Goal: Communication & Community: Participate in discussion

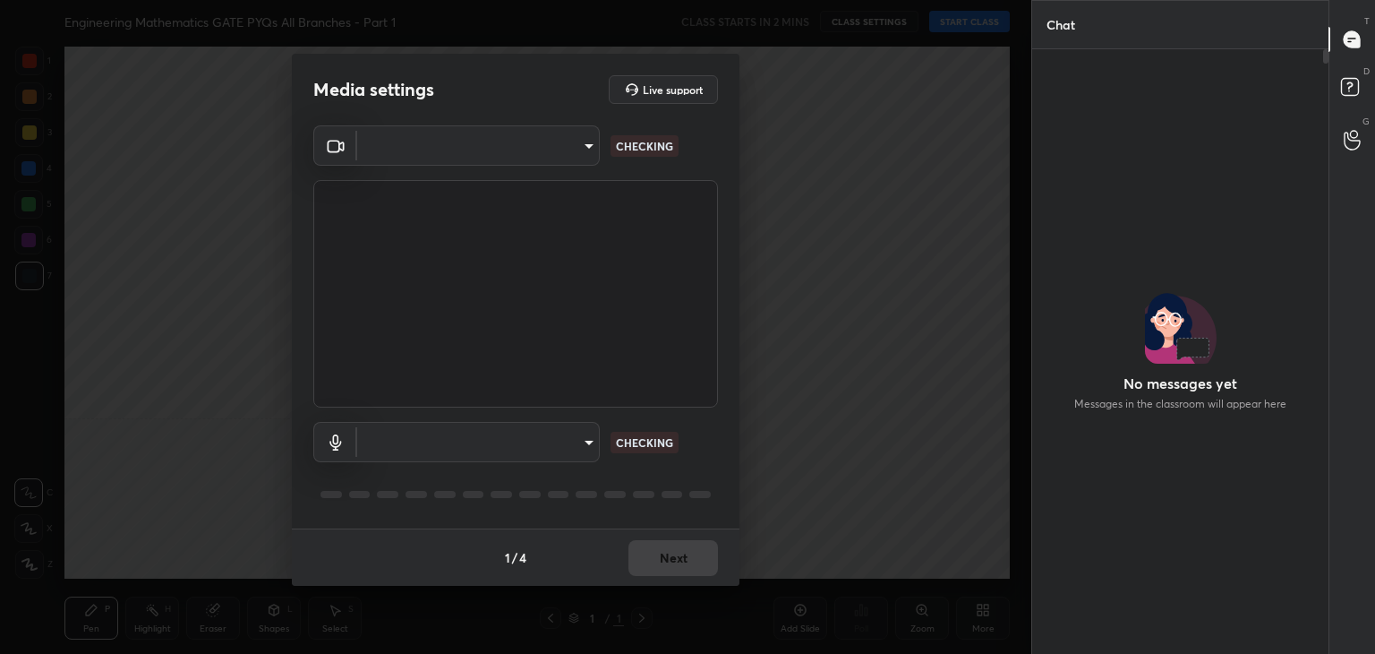
scroll to position [599, 291]
type input "40f6f599f4e1d475f556d0233745533c6e9cb70a45d417868628c8e7f90f0db0"
type input "93712724f2dfea302cf4bfd71f862925259c7f3c3eb27c7147df6ca0f4f8ecf1"
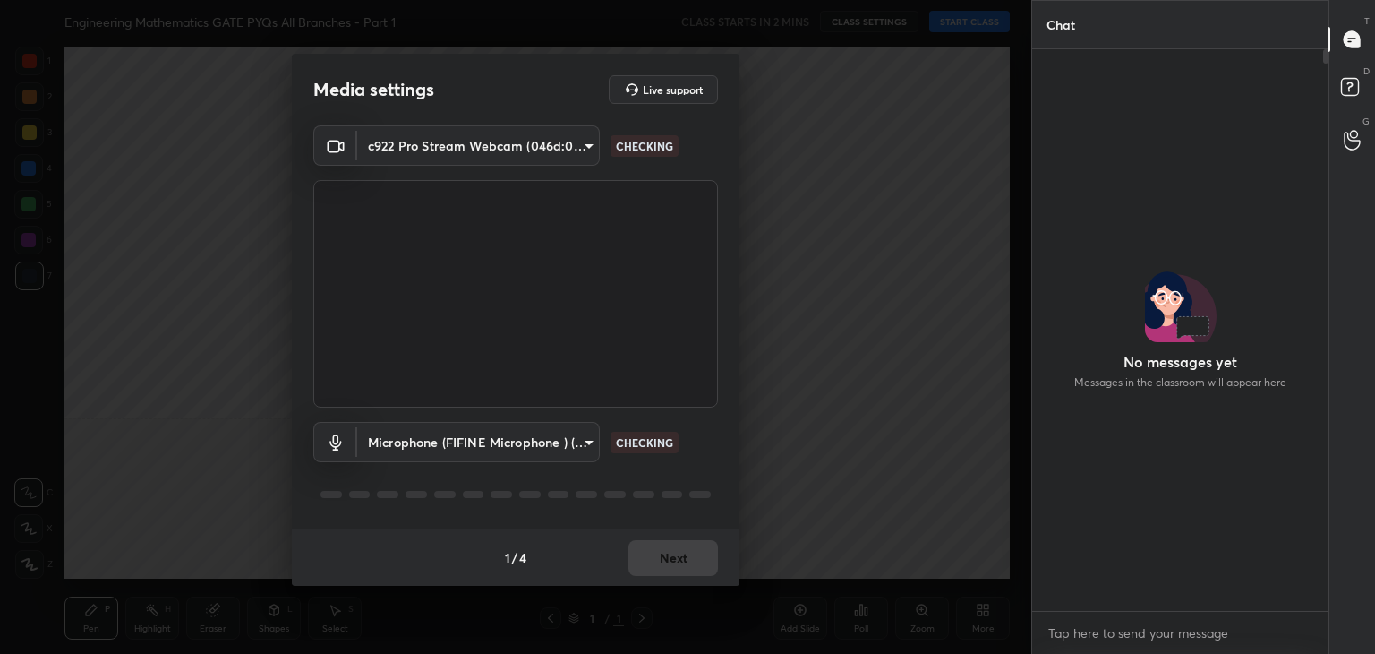
scroll to position [6, 5]
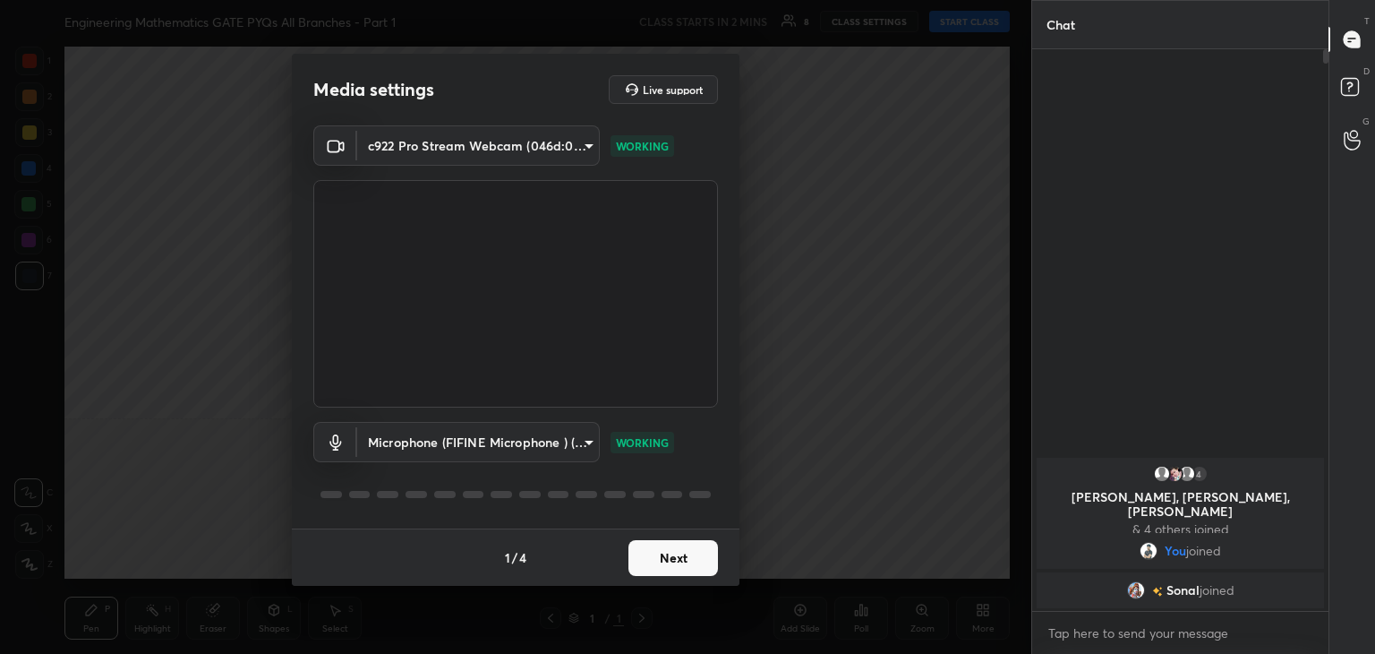
click at [667, 555] on button "Next" at bounding box center [674, 558] width 90 height 36
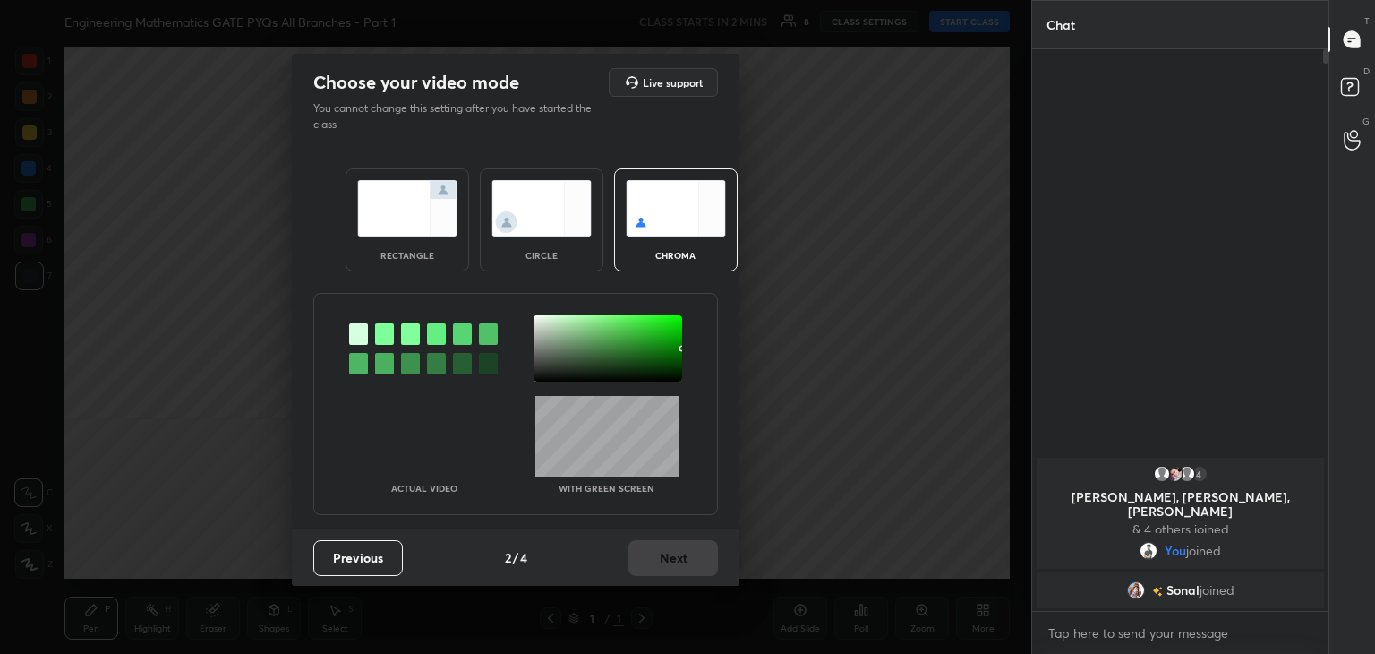
click at [427, 251] on div "rectangle" at bounding box center [408, 255] width 72 height 9
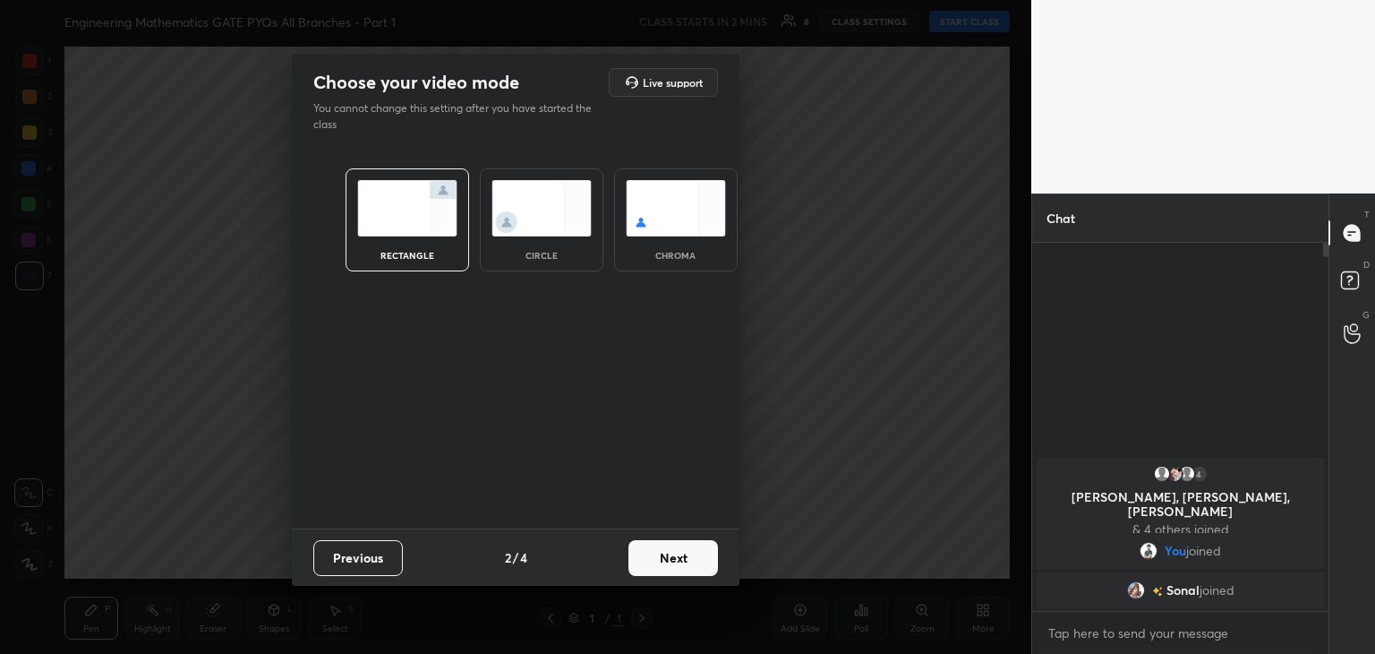
scroll to position [215, 291]
click at [690, 553] on button "Next" at bounding box center [674, 558] width 90 height 36
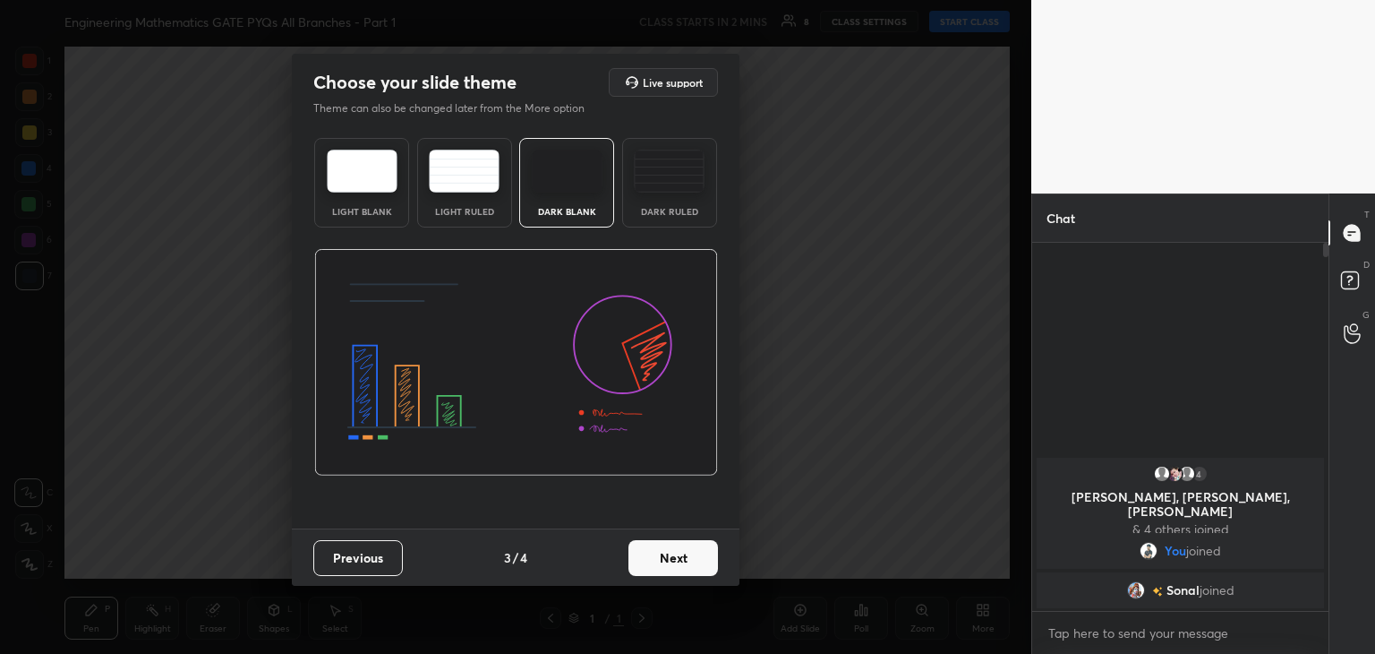
click at [677, 552] on button "Next" at bounding box center [674, 558] width 90 height 36
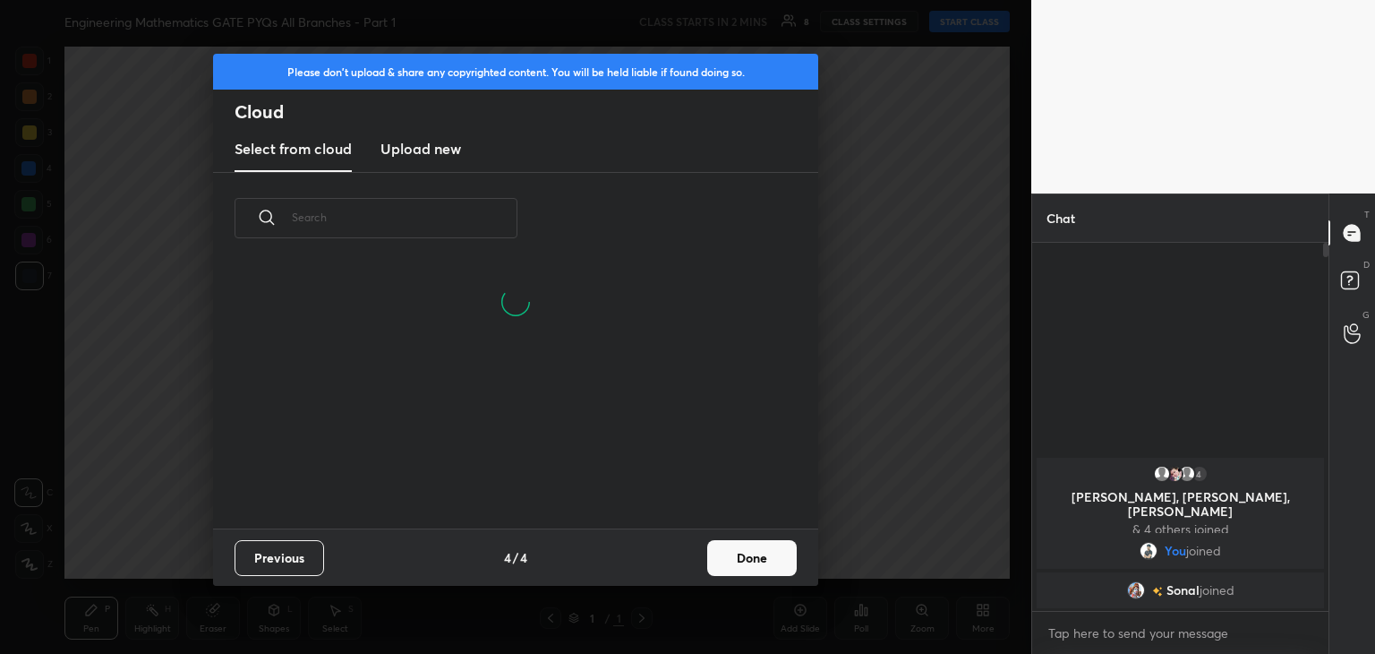
scroll to position [265, 575]
click at [698, 556] on div "Previous 4 / 4 Done" at bounding box center [515, 556] width 605 height 57
click at [762, 560] on button "Done" at bounding box center [752, 558] width 90 height 36
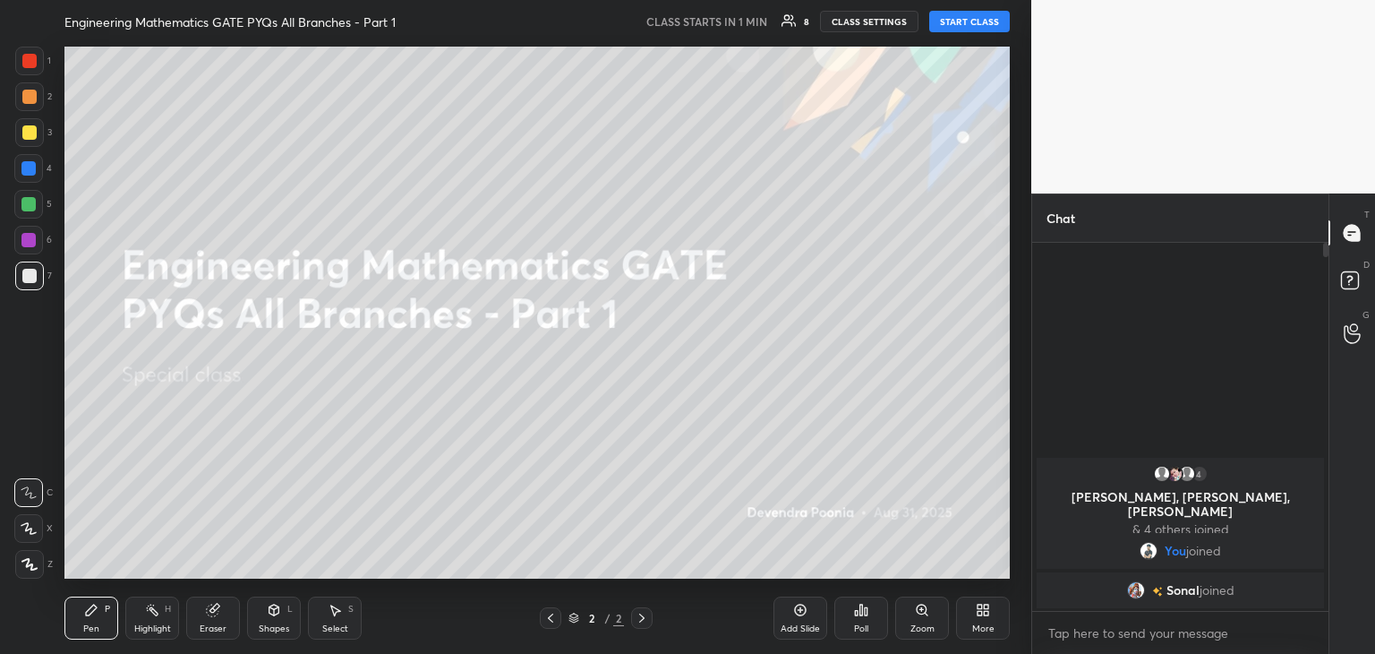
click at [39, 562] on div at bounding box center [29, 564] width 29 height 29
click at [968, 19] on button "START CLASS" at bounding box center [969, 21] width 81 height 21
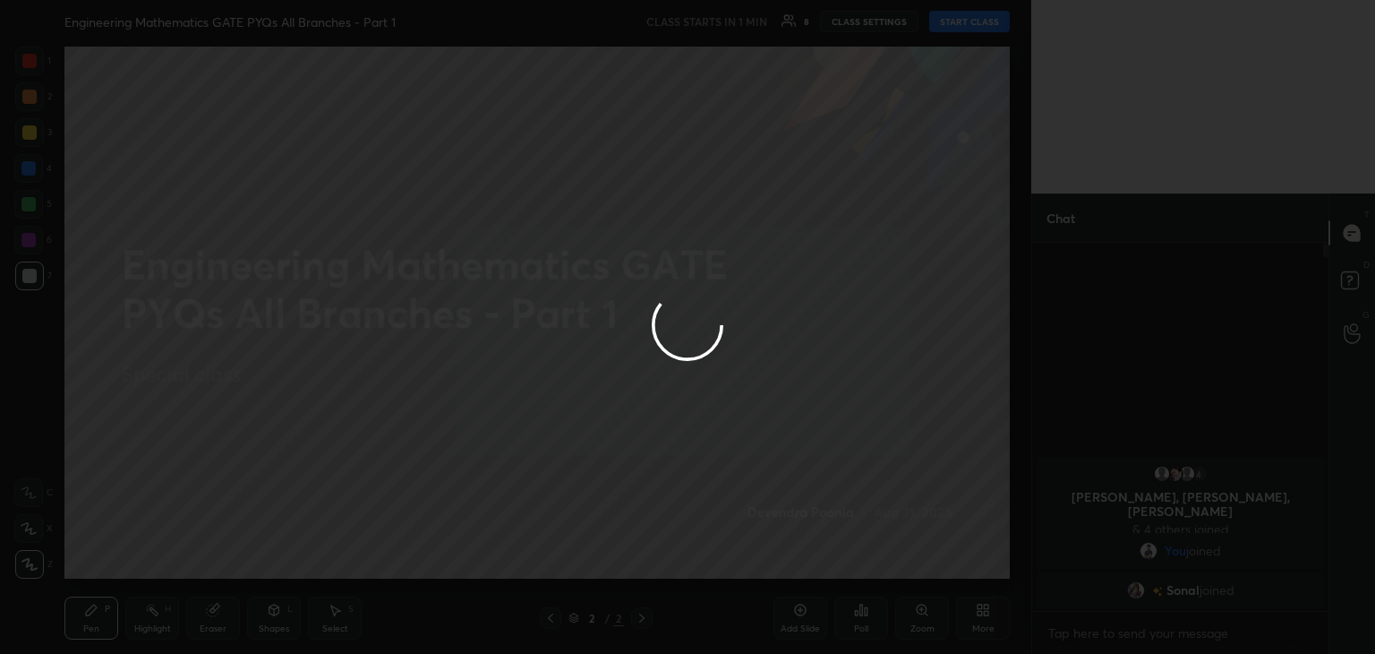
type textarea "x"
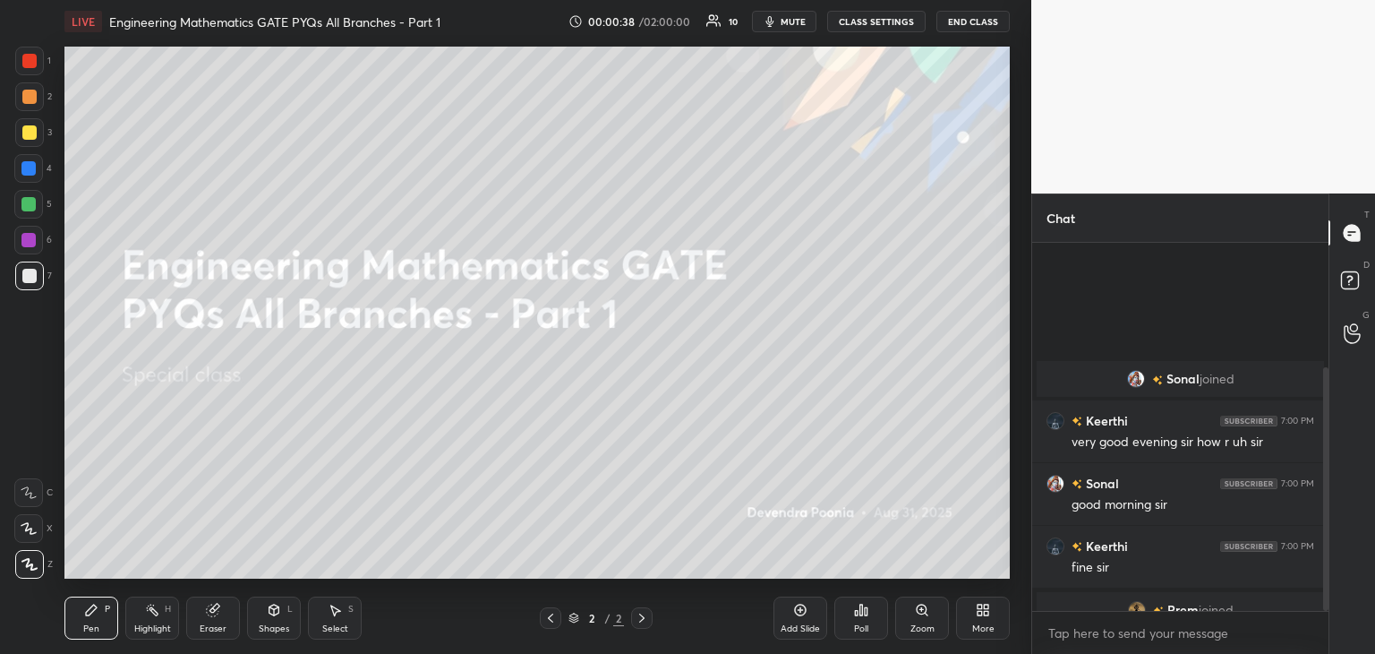
scroll to position [188, 0]
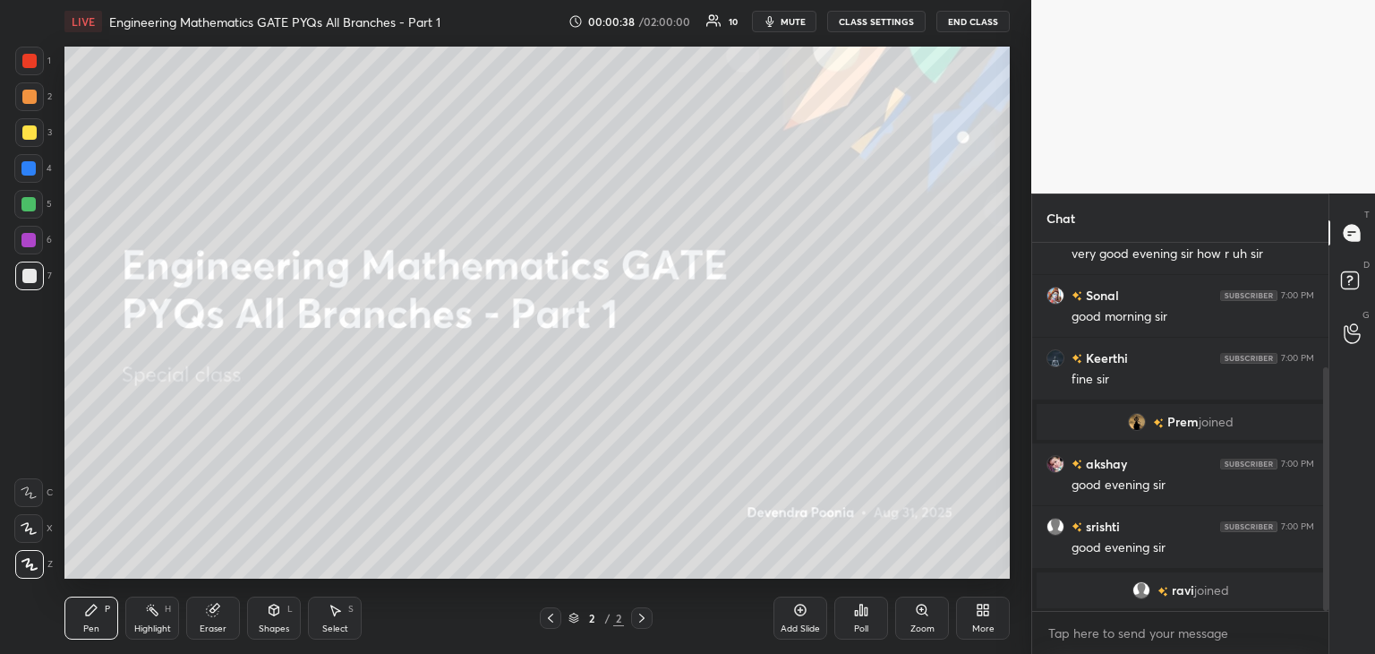
drag, startPoint x: 1326, startPoint y: 352, endPoint x: 1328, endPoint y: 402, distance: 50.2
click at [1329, 403] on div "Chat [PERSON_NAME] joined Keerthi 7:00 PM very good evening sir how r uh [PERSO…" at bounding box center [1203, 423] width 344 height 460
click at [974, 613] on div "More" at bounding box center [983, 617] width 54 height 43
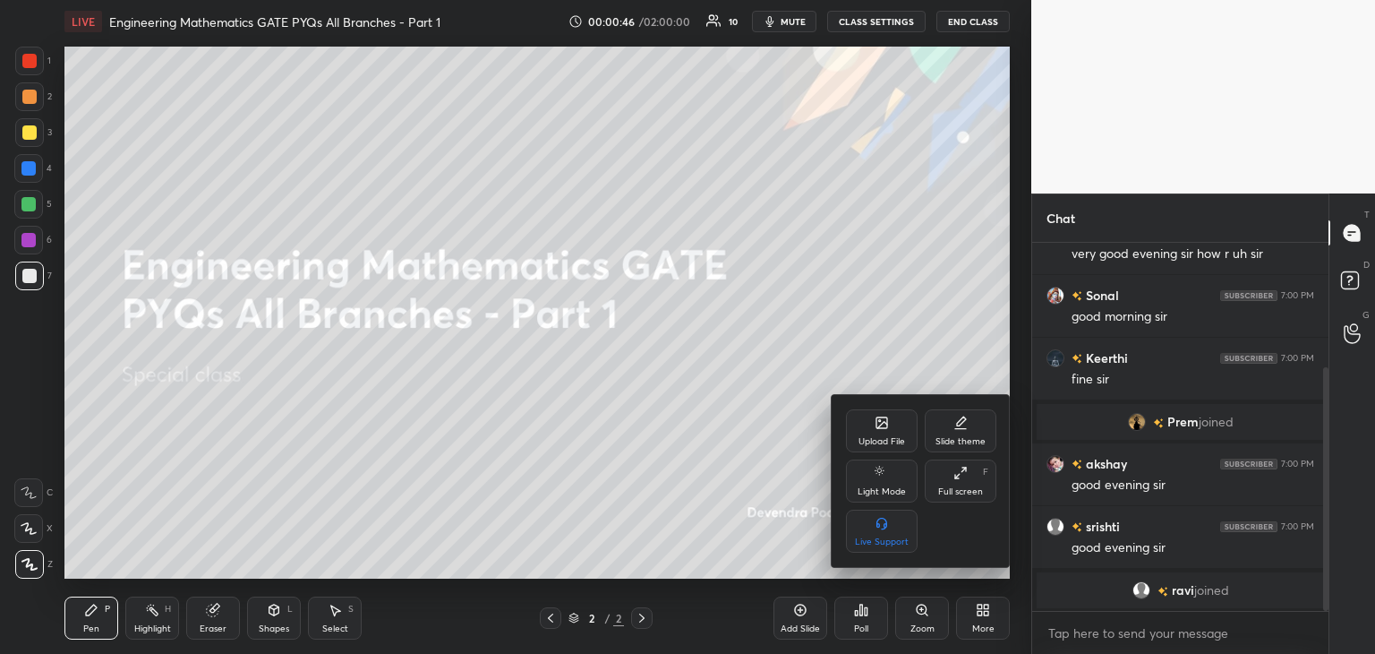
click at [877, 446] on div "Upload File" at bounding box center [882, 441] width 47 height 9
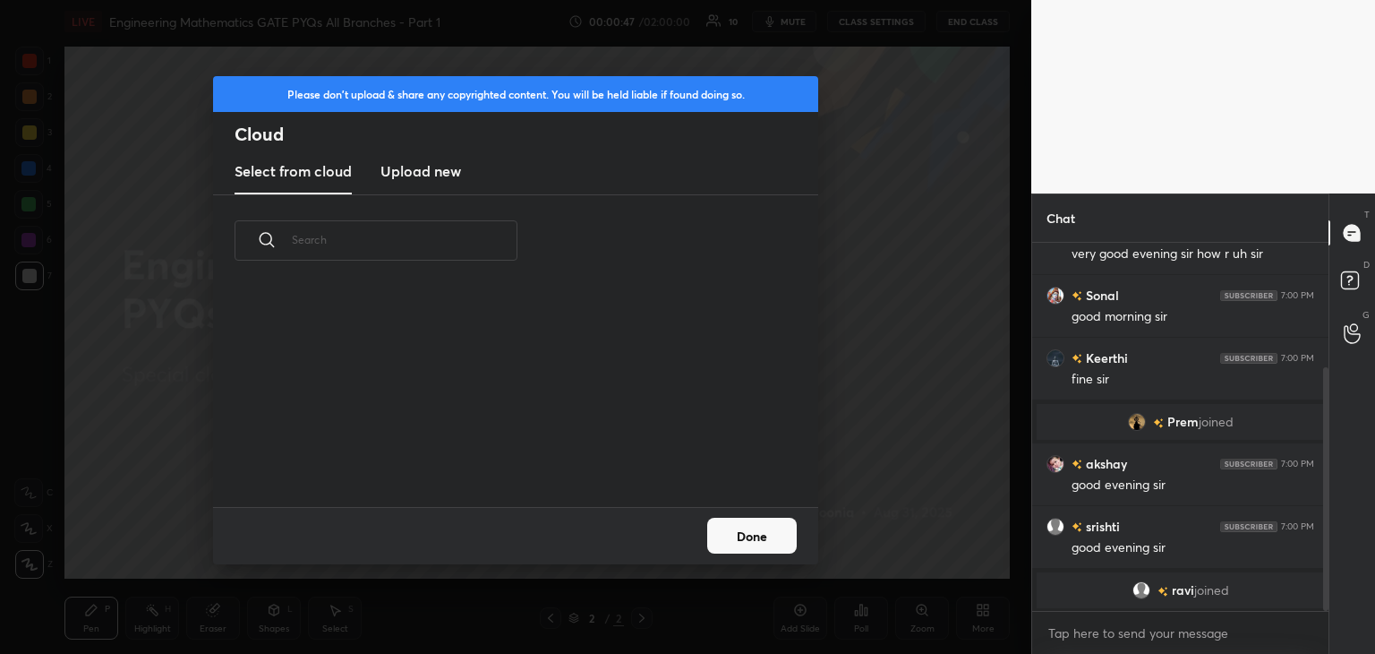
scroll to position [220, 575]
click at [433, 180] on h3 "Upload new" at bounding box center [421, 170] width 81 height 21
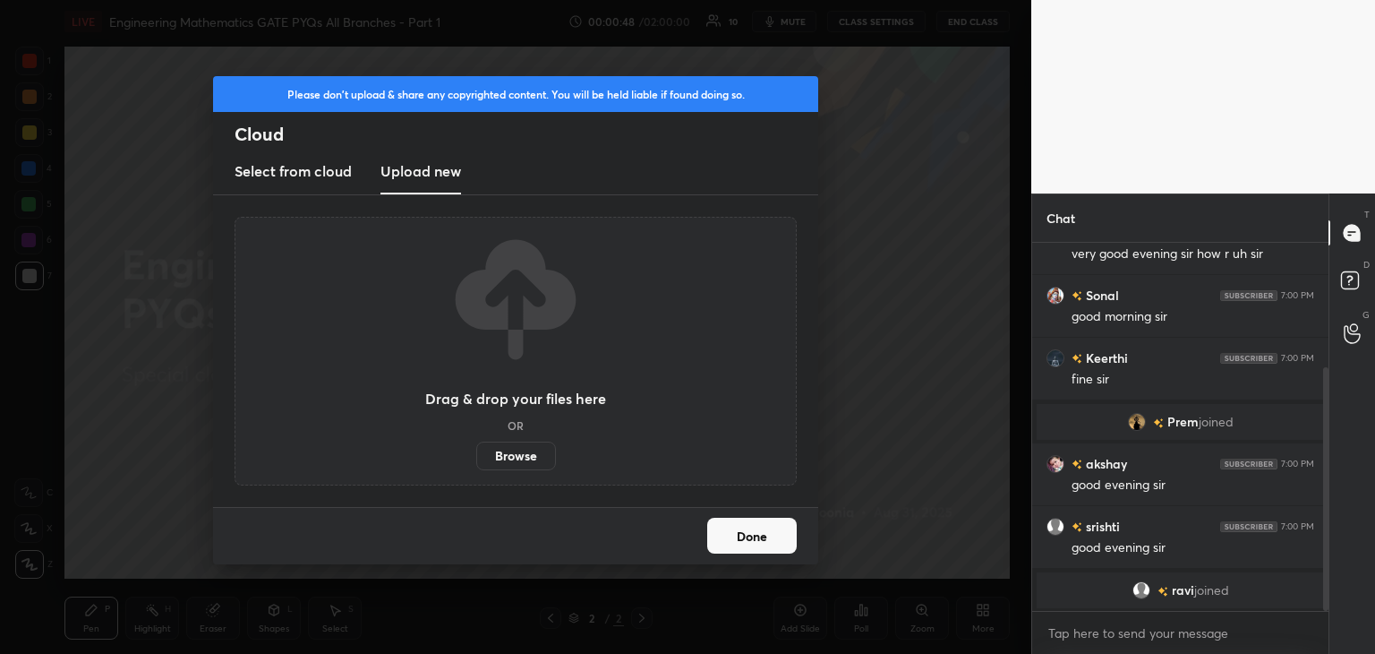
click at [525, 447] on label "Browse" at bounding box center [516, 455] width 80 height 29
click at [476, 447] on input "Browse" at bounding box center [476, 455] width 0 height 29
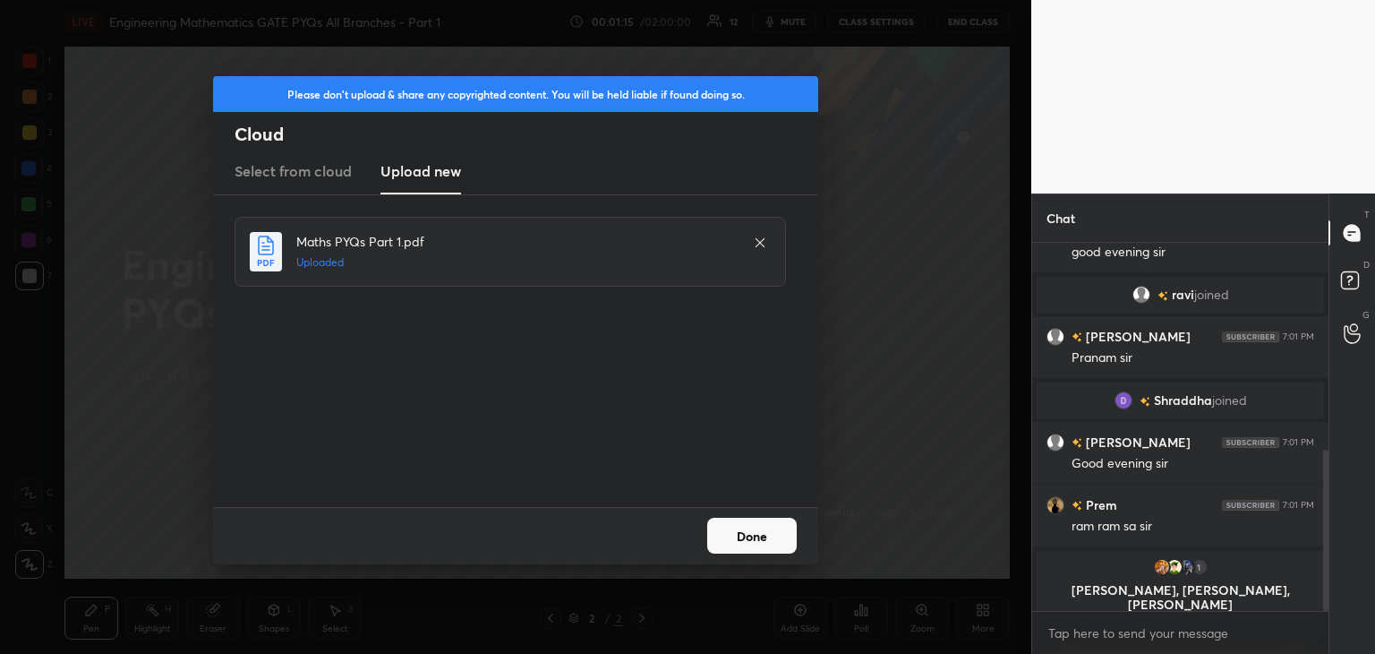
scroll to position [475, 0]
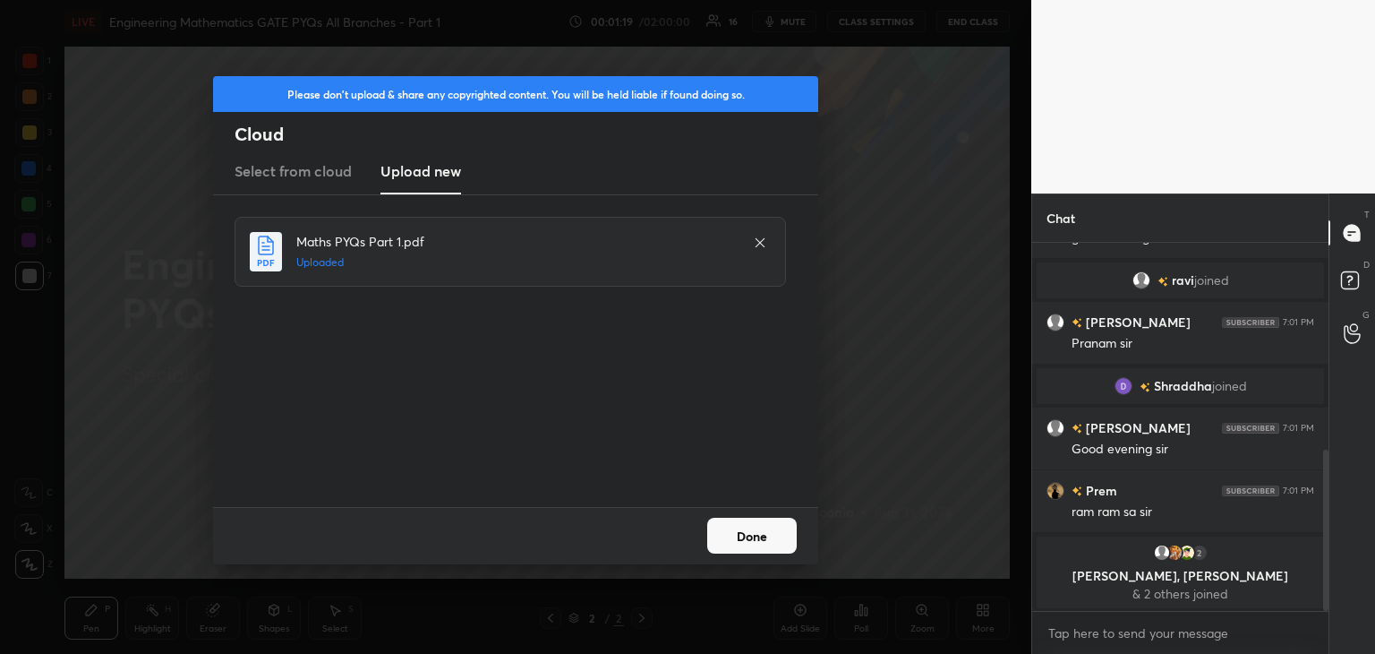
click at [727, 527] on button "Done" at bounding box center [752, 536] width 90 height 36
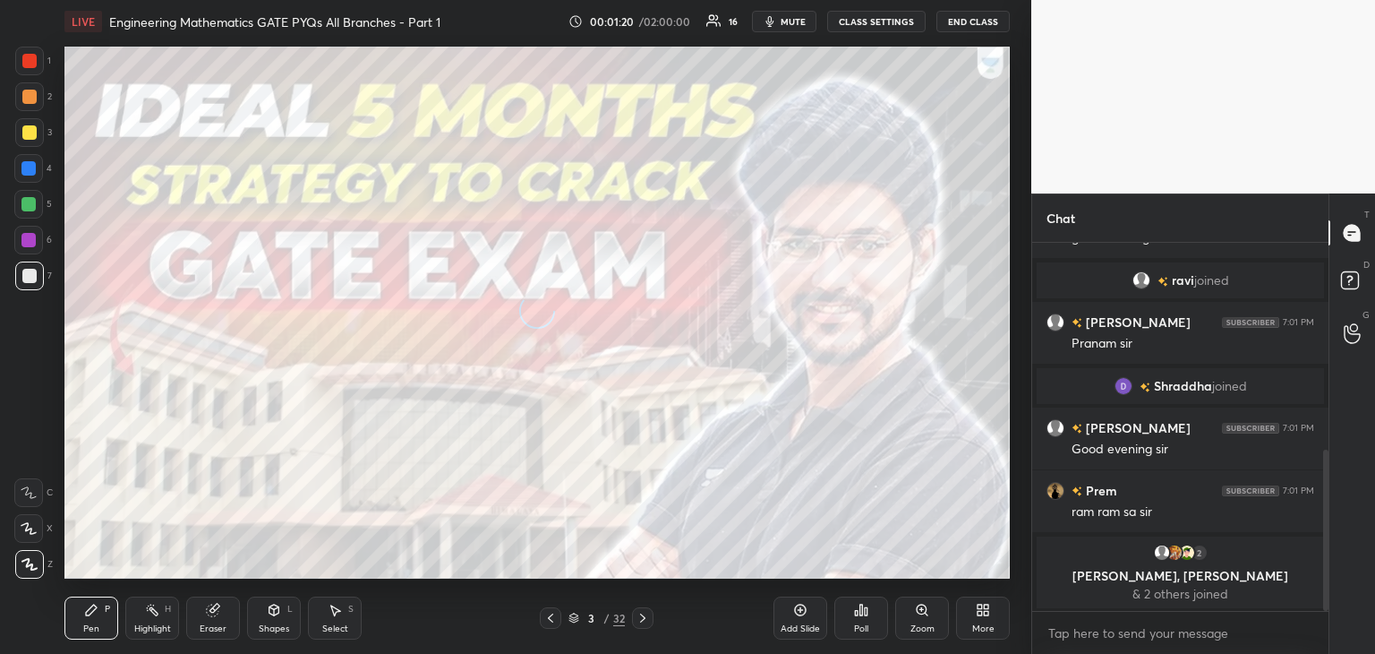
click at [559, 617] on div at bounding box center [550, 617] width 21 height 21
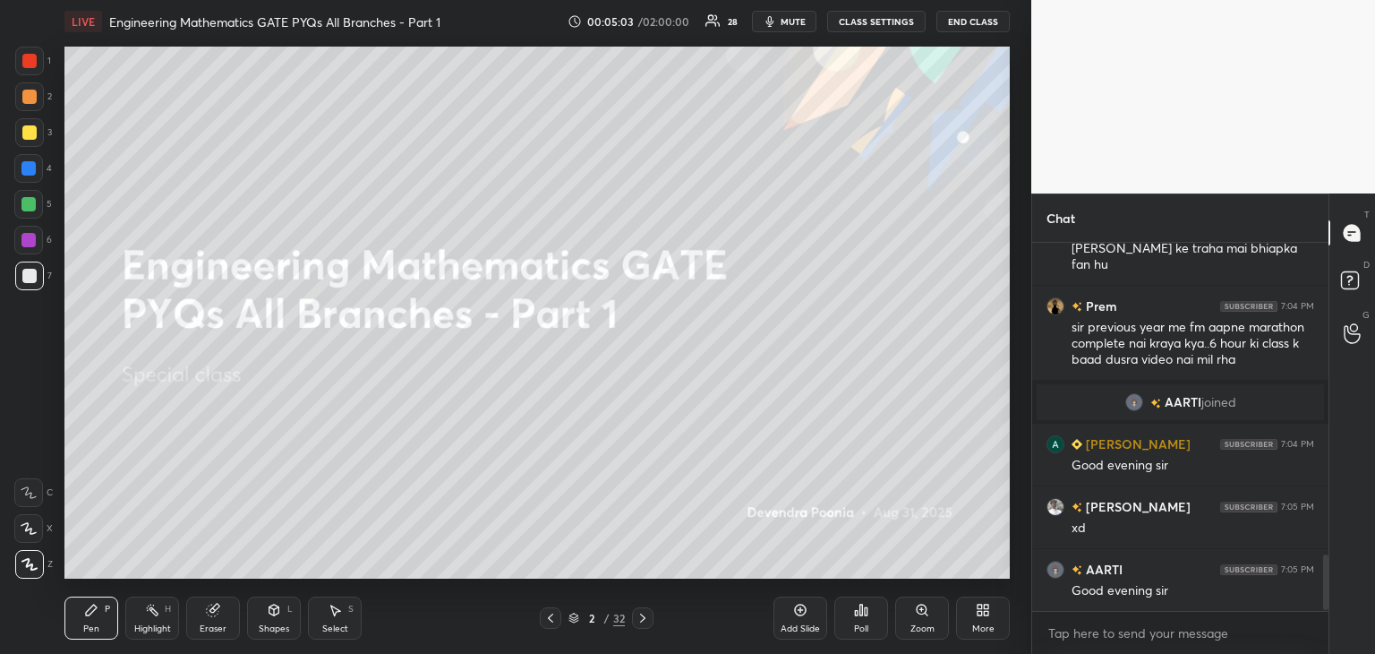
scroll to position [2113, 0]
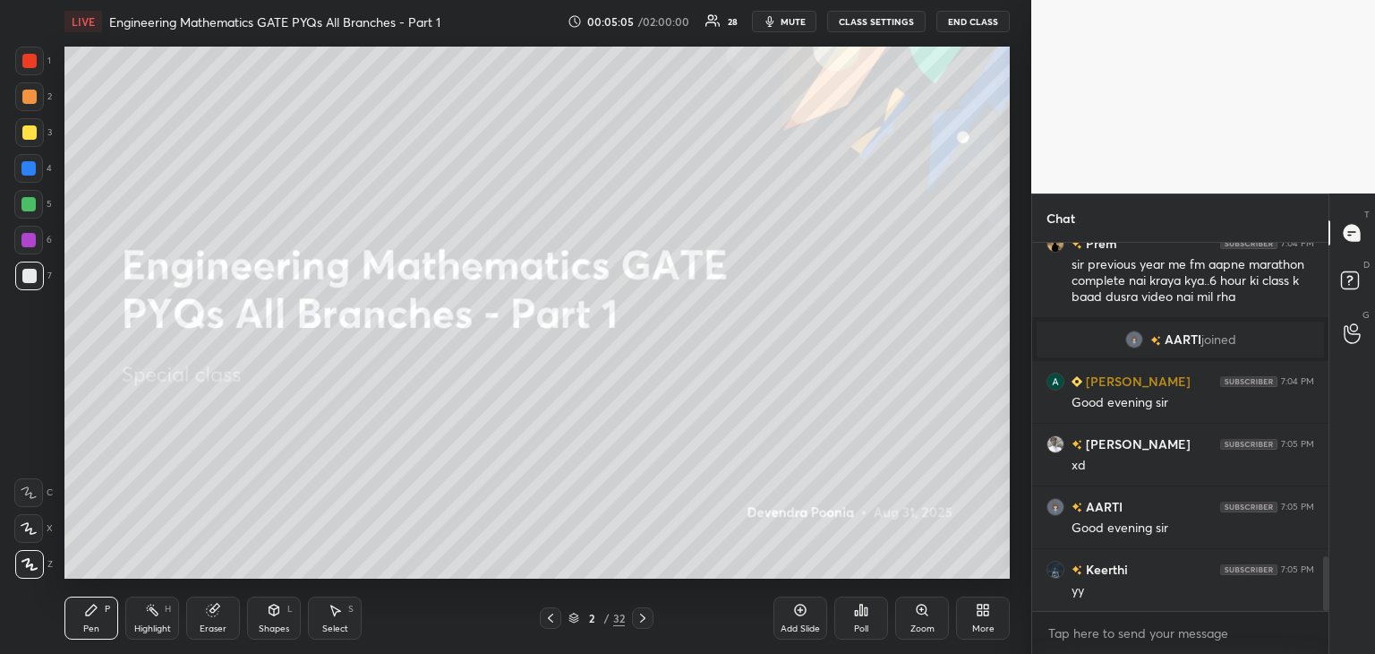
click at [570, 610] on div "2 / 32" at bounding box center [597, 618] width 56 height 16
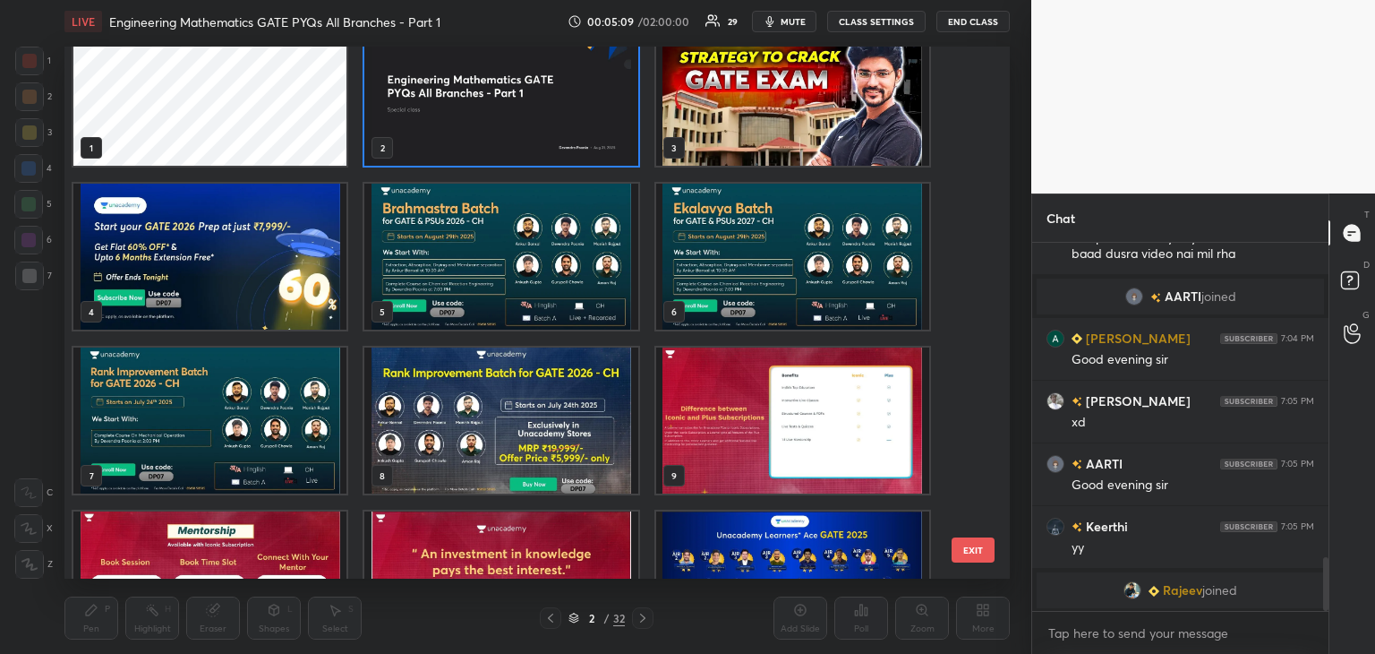
scroll to position [0, 0]
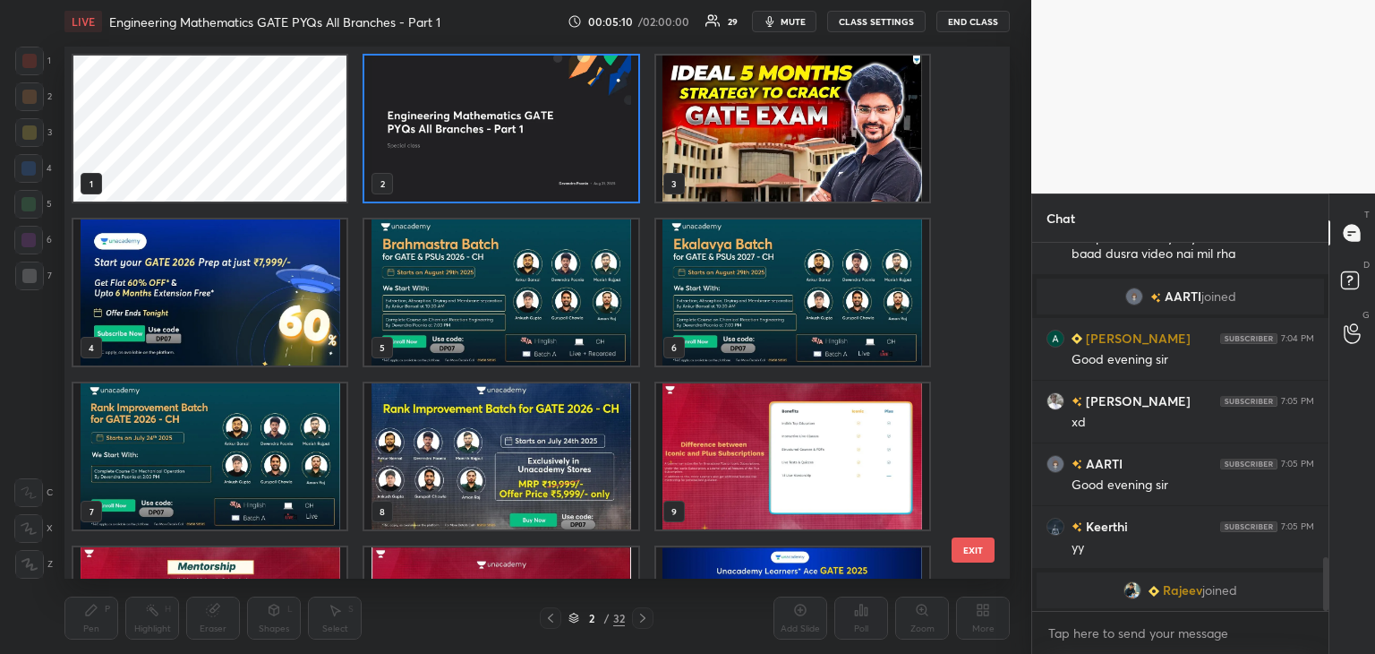
click at [520, 150] on img "grid" at bounding box center [500, 129] width 273 height 146
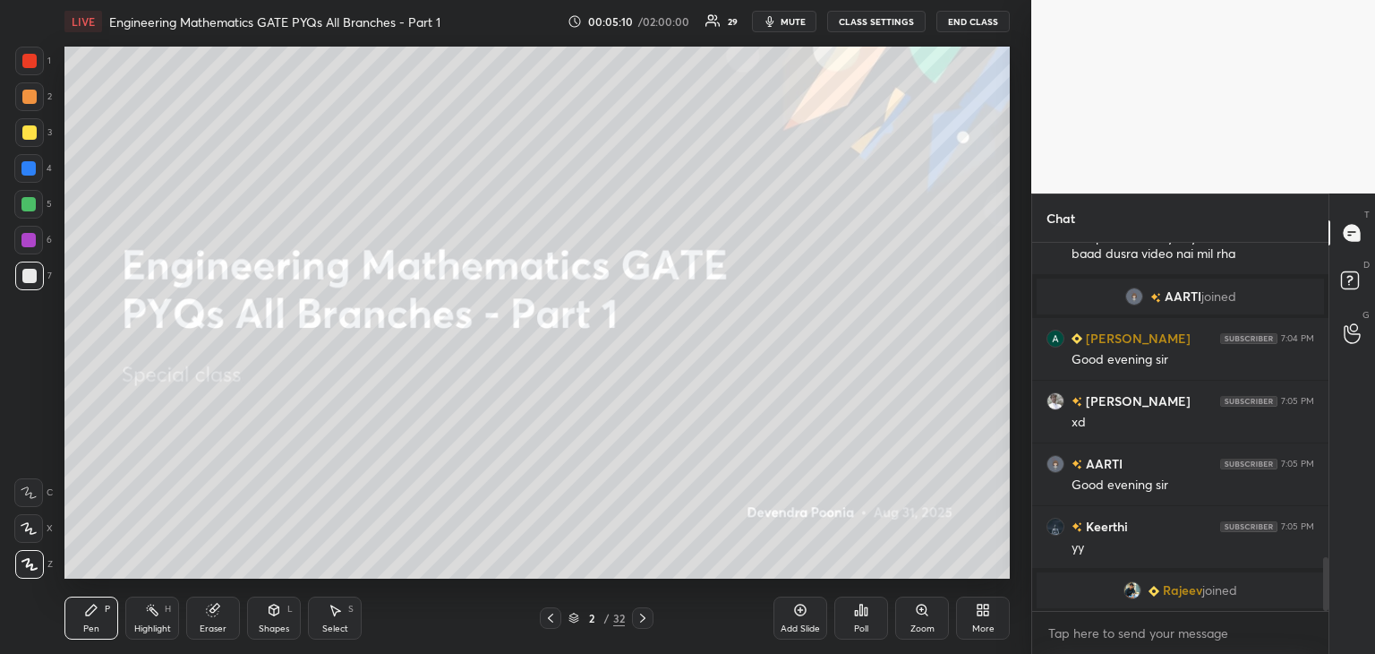
click at [522, 150] on img "grid" at bounding box center [500, 129] width 273 height 146
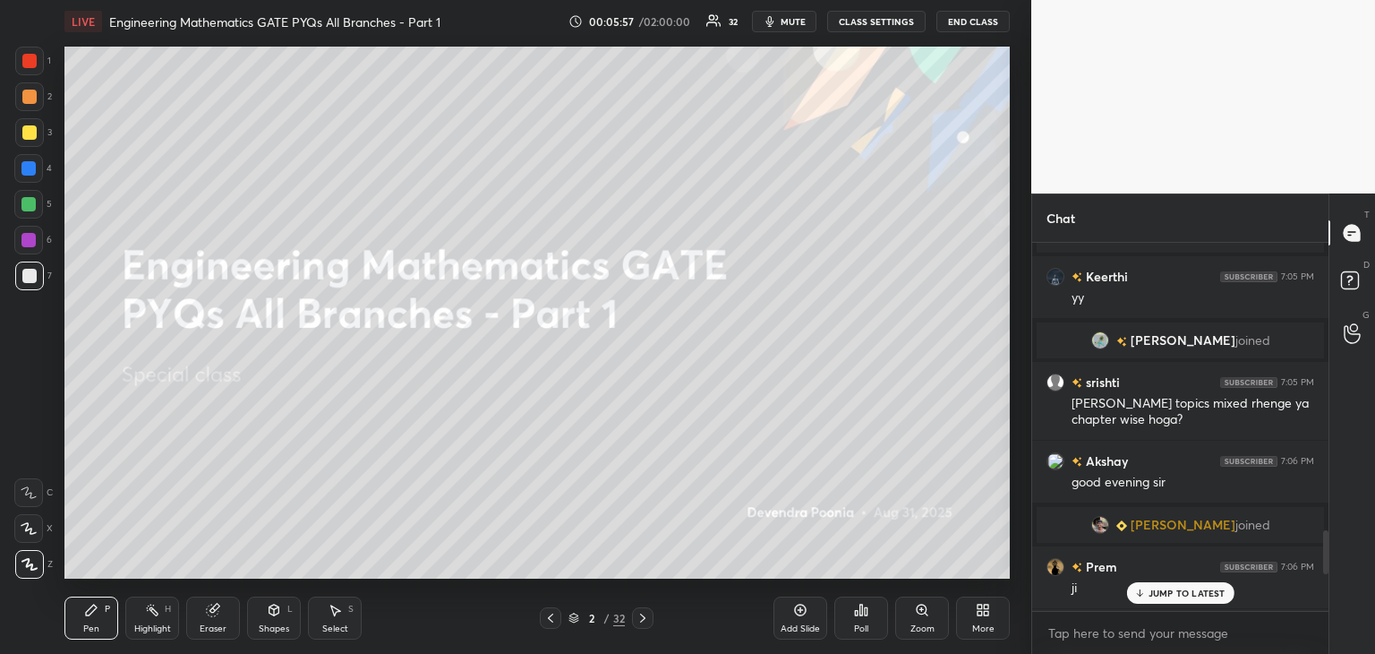
scroll to position [2751, 0]
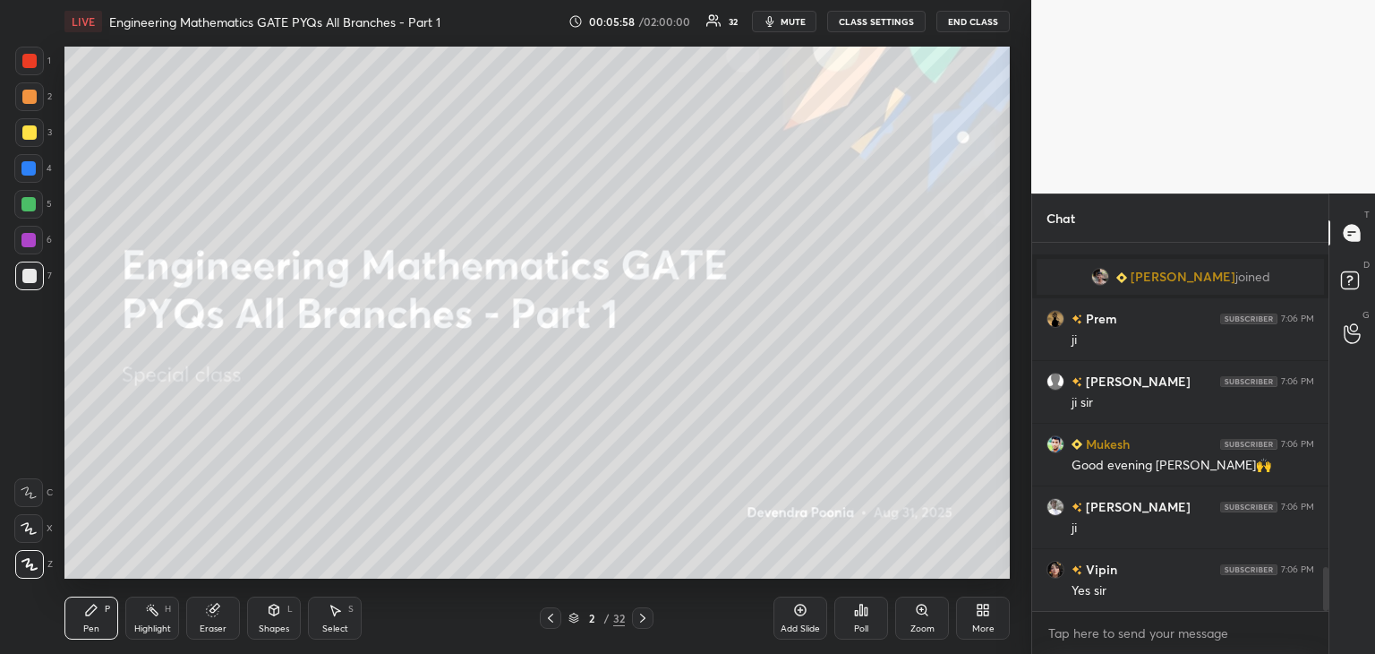
drag, startPoint x: 1326, startPoint y: 591, endPoint x: 1325, endPoint y: 624, distance: 33.1
click at [1328, 631] on div "[PERSON_NAME] 7:05 PM [PERSON_NAME] topics mixed rhenge ya chapter wise hoga? A…" at bounding box center [1180, 448] width 296 height 411
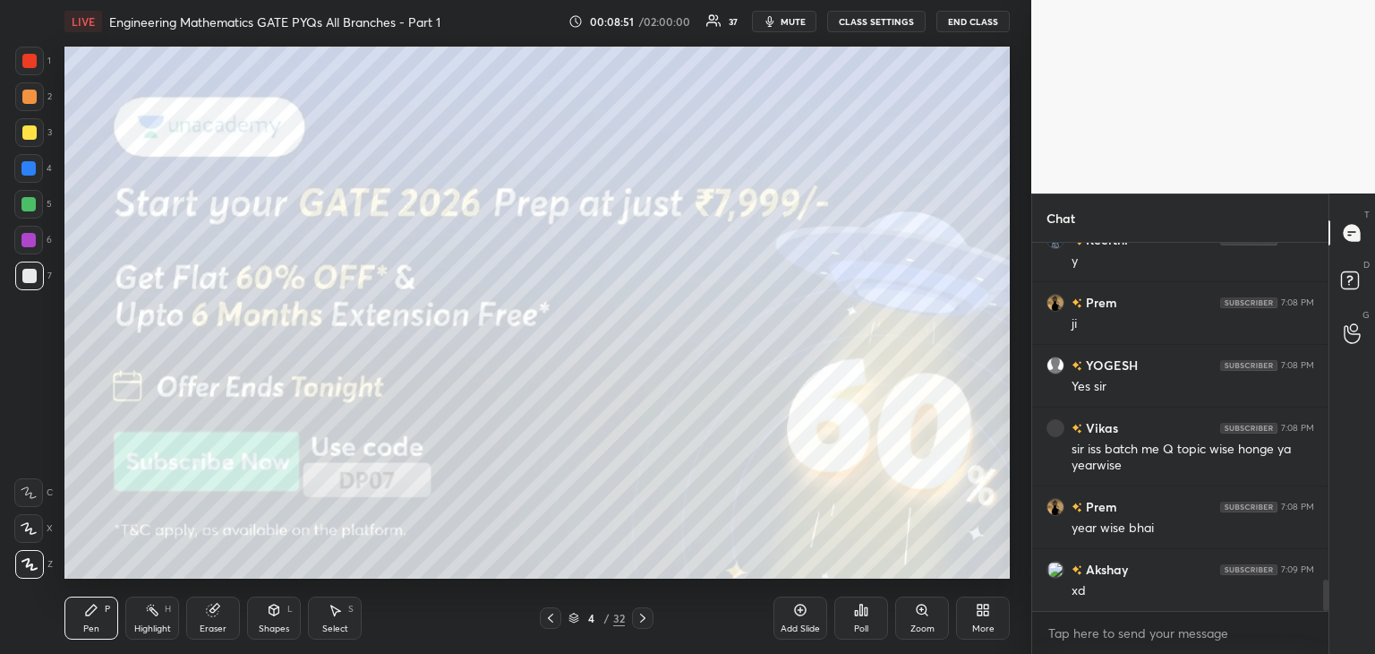
scroll to position [3904, 0]
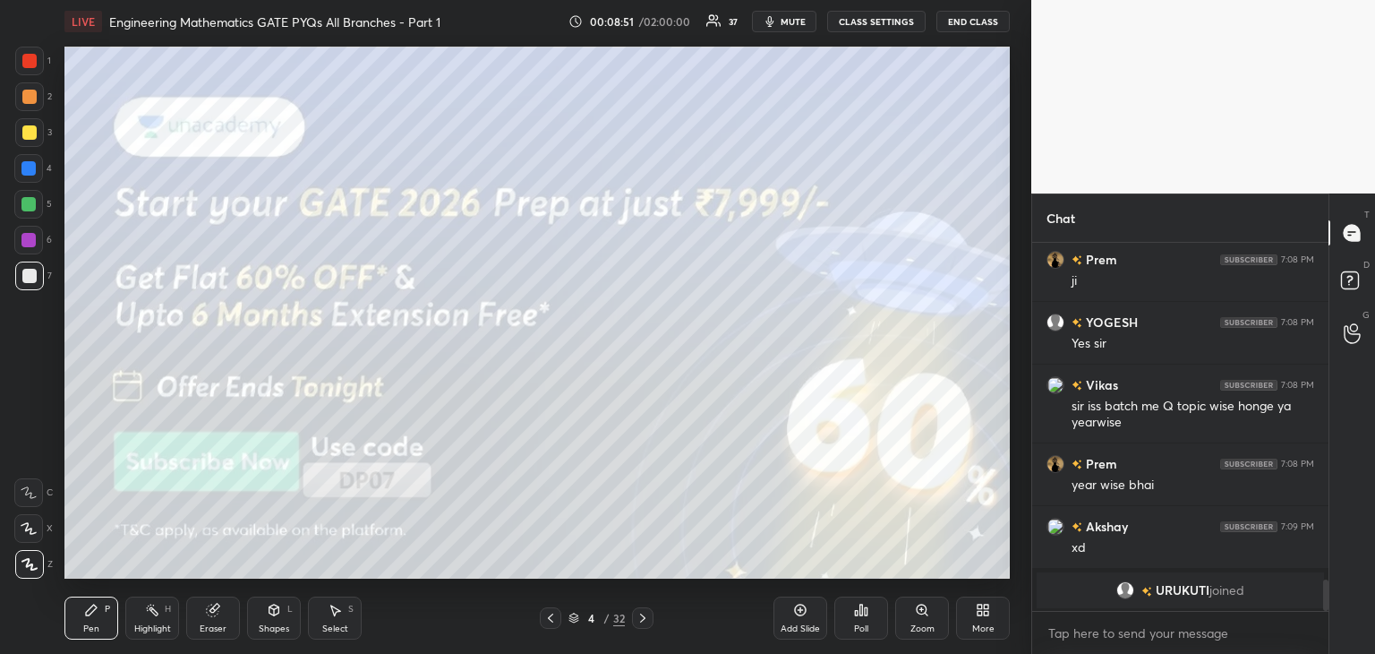
click at [573, 616] on icon at bounding box center [574, 617] width 11 height 11
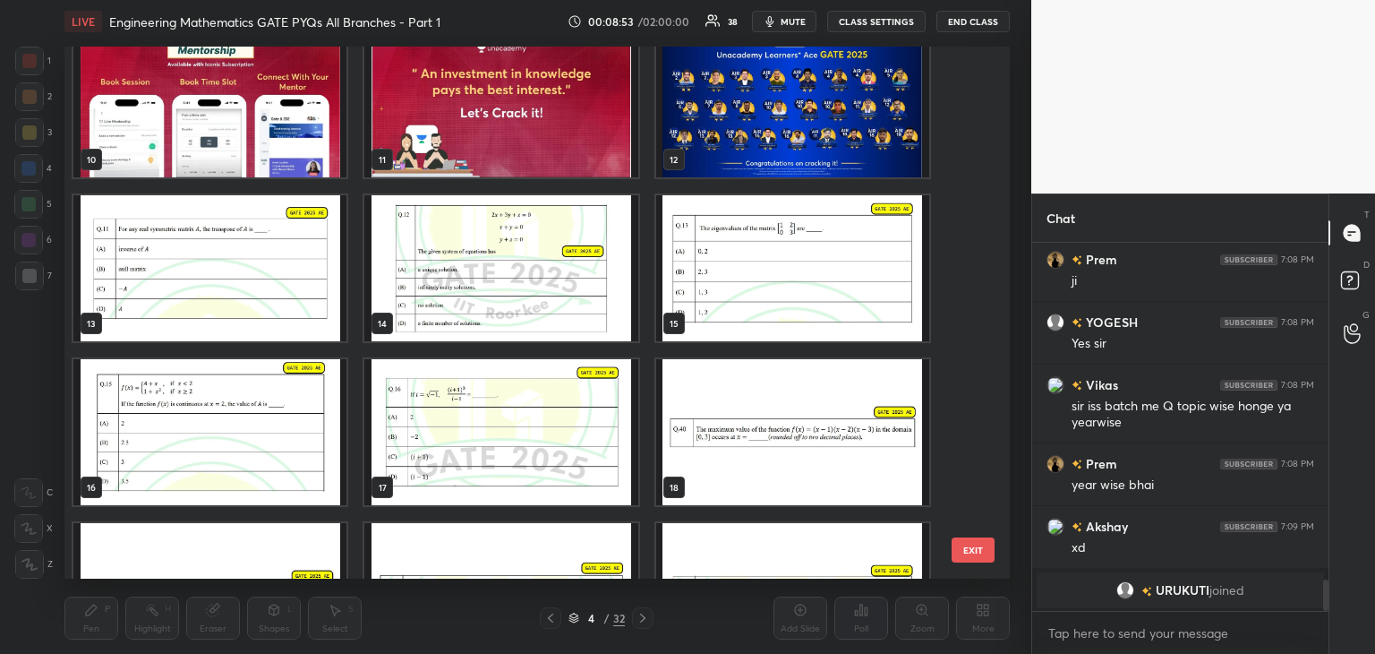
scroll to position [641, 0]
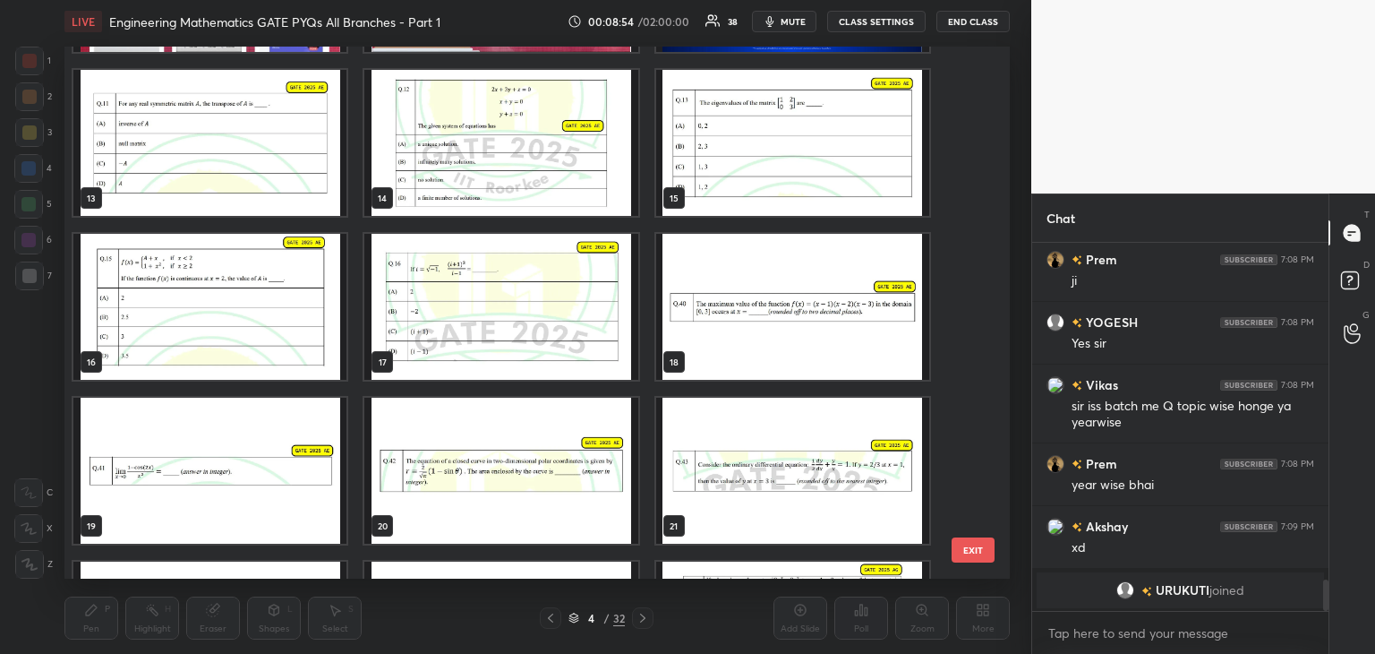
click at [212, 190] on img "grid" at bounding box center [209, 143] width 273 height 146
click at [215, 189] on img "grid" at bounding box center [209, 143] width 273 height 146
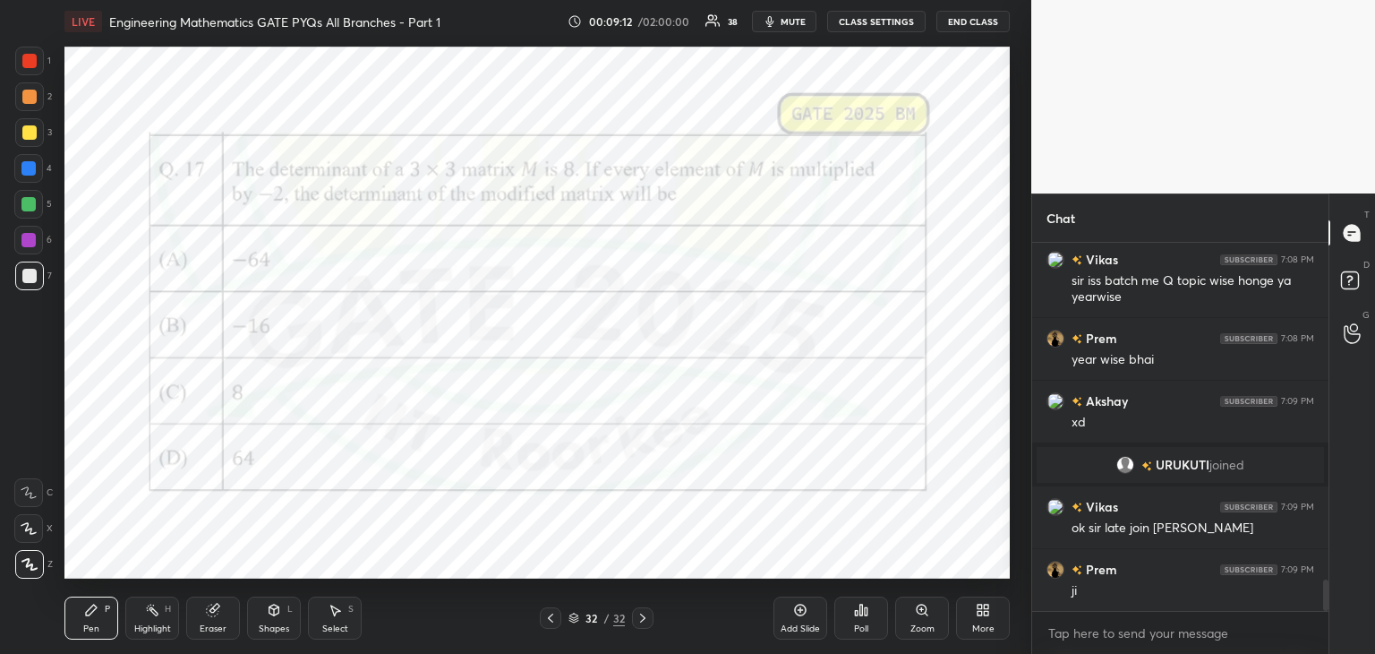
scroll to position [3983, 0]
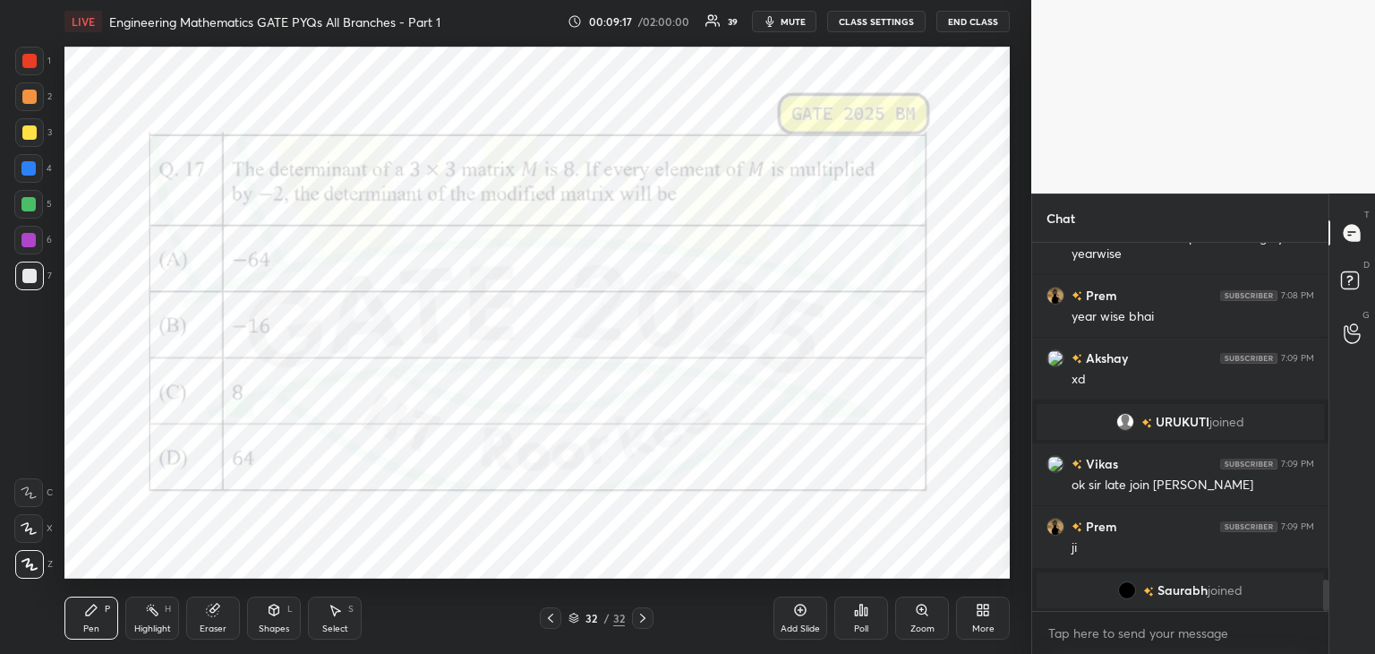
click at [575, 620] on icon at bounding box center [573, 619] width 9 height 3
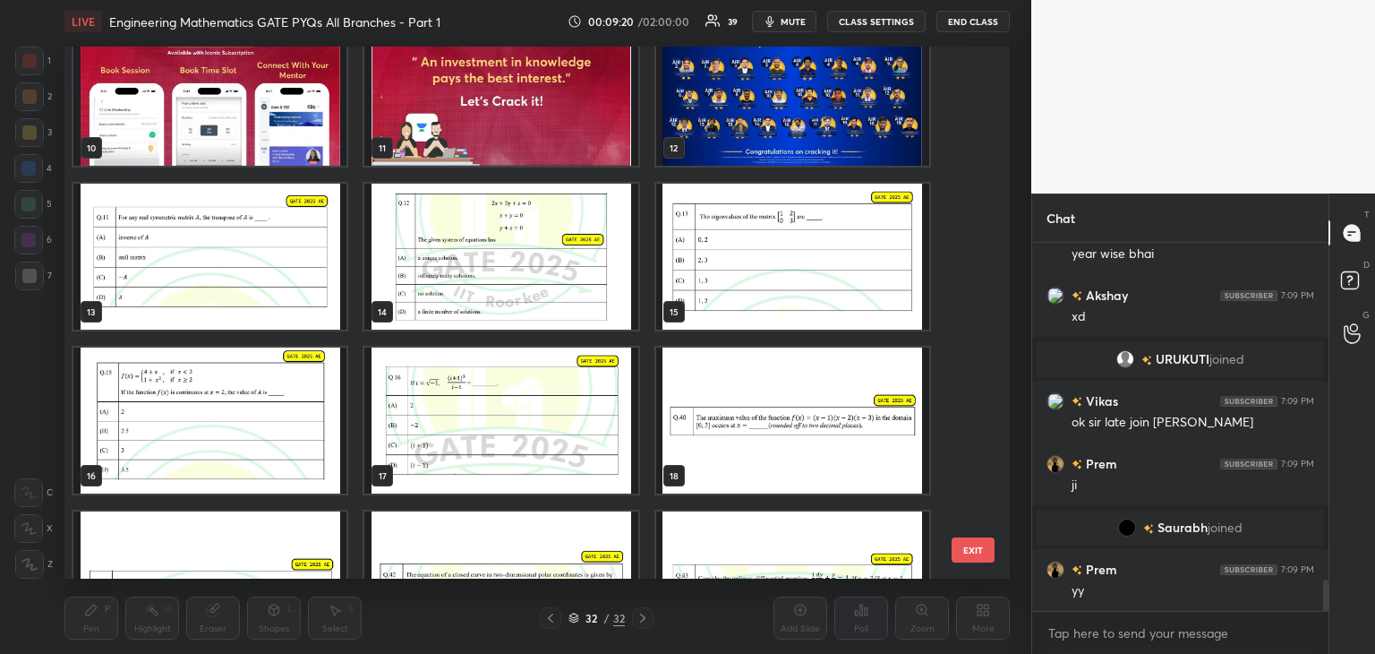
scroll to position [519, 0]
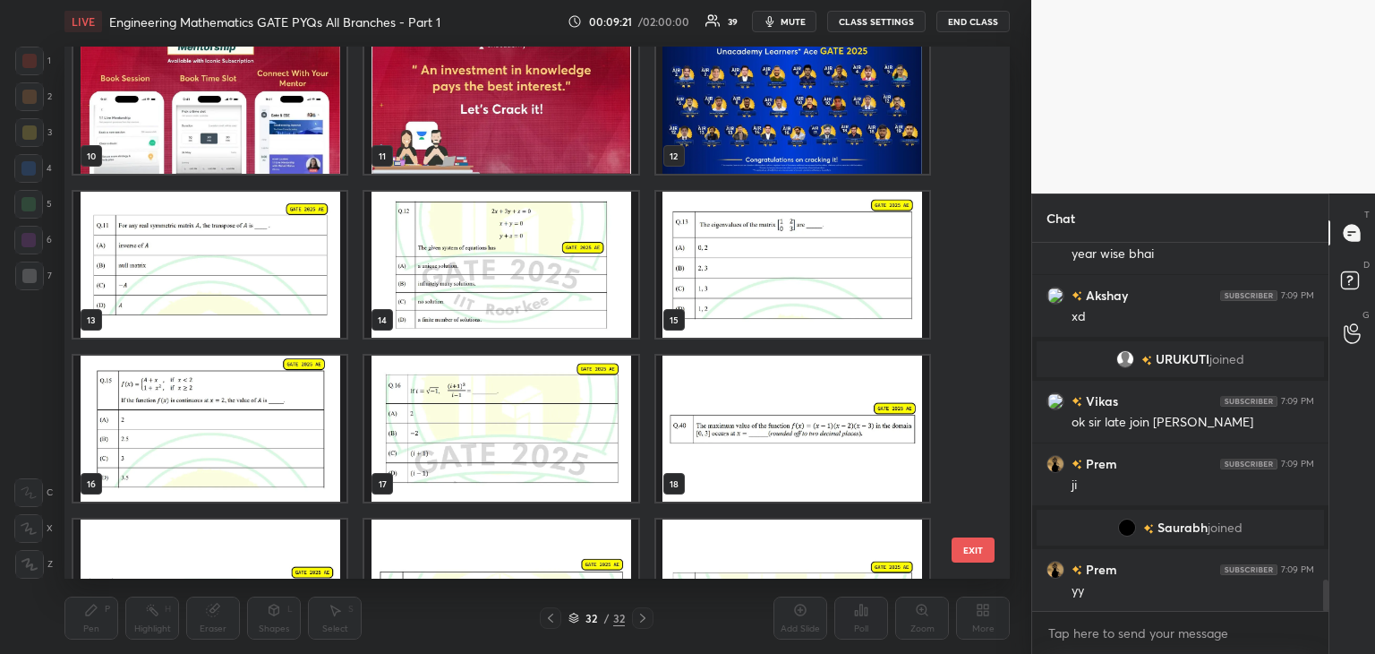
click at [278, 295] on img "grid" at bounding box center [209, 265] width 273 height 146
click at [279, 297] on img "grid" at bounding box center [209, 265] width 273 height 146
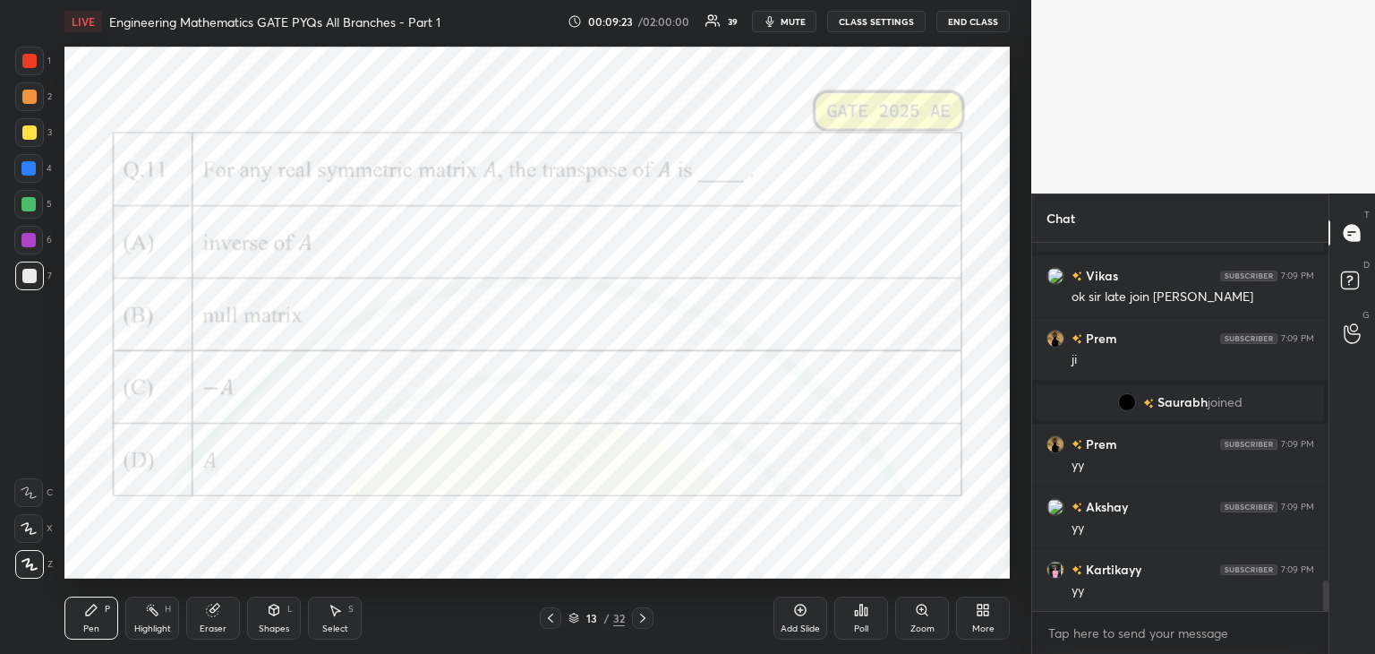
scroll to position [4242, 0]
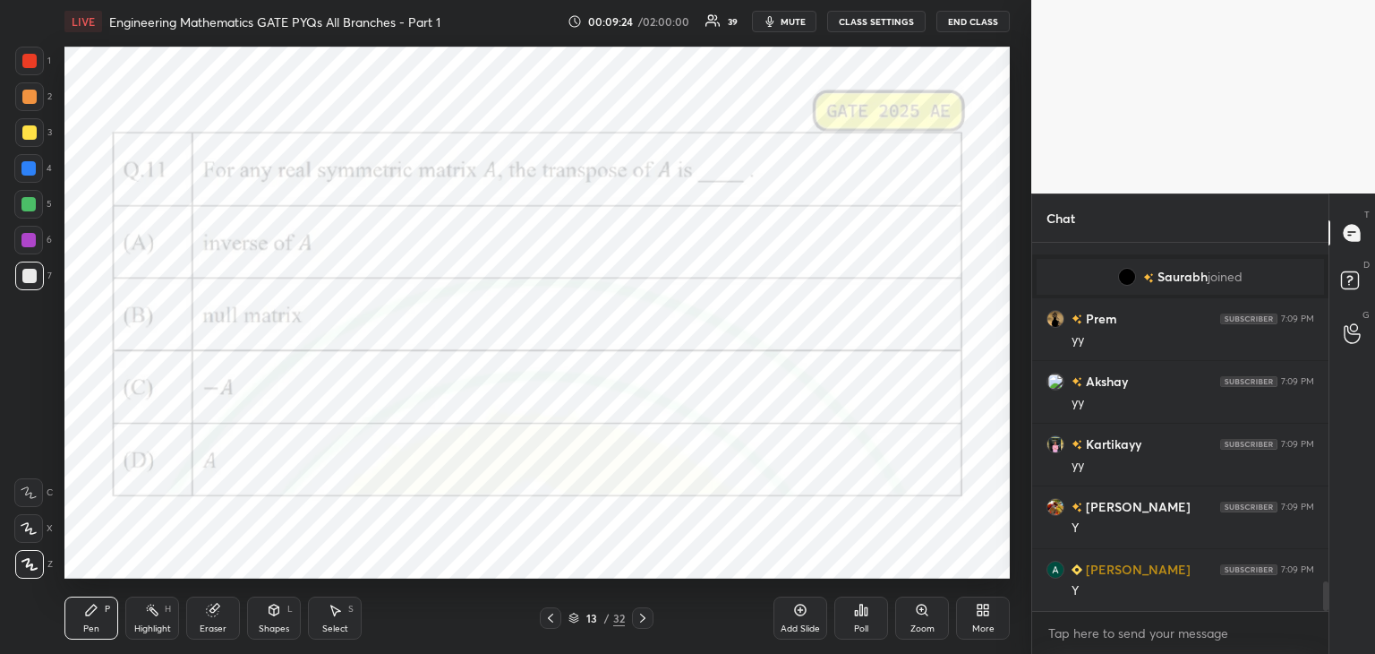
click at [573, 619] on icon at bounding box center [574, 617] width 11 height 11
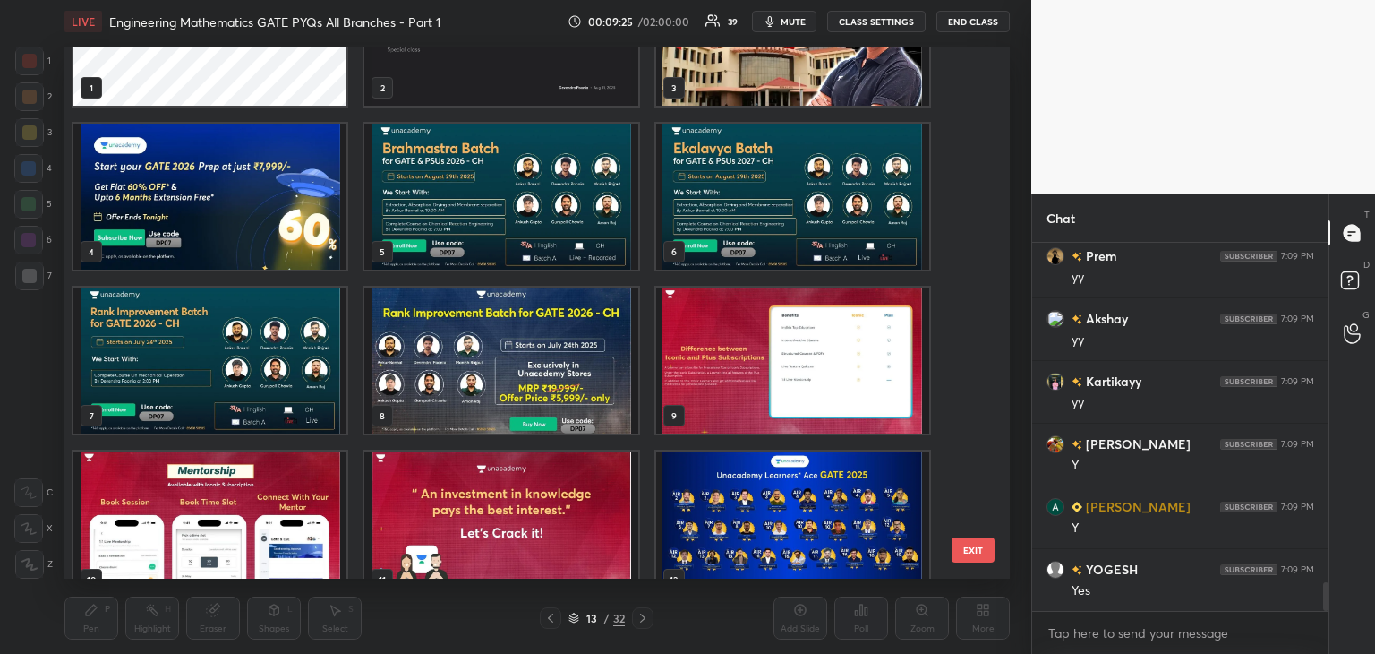
scroll to position [0, 0]
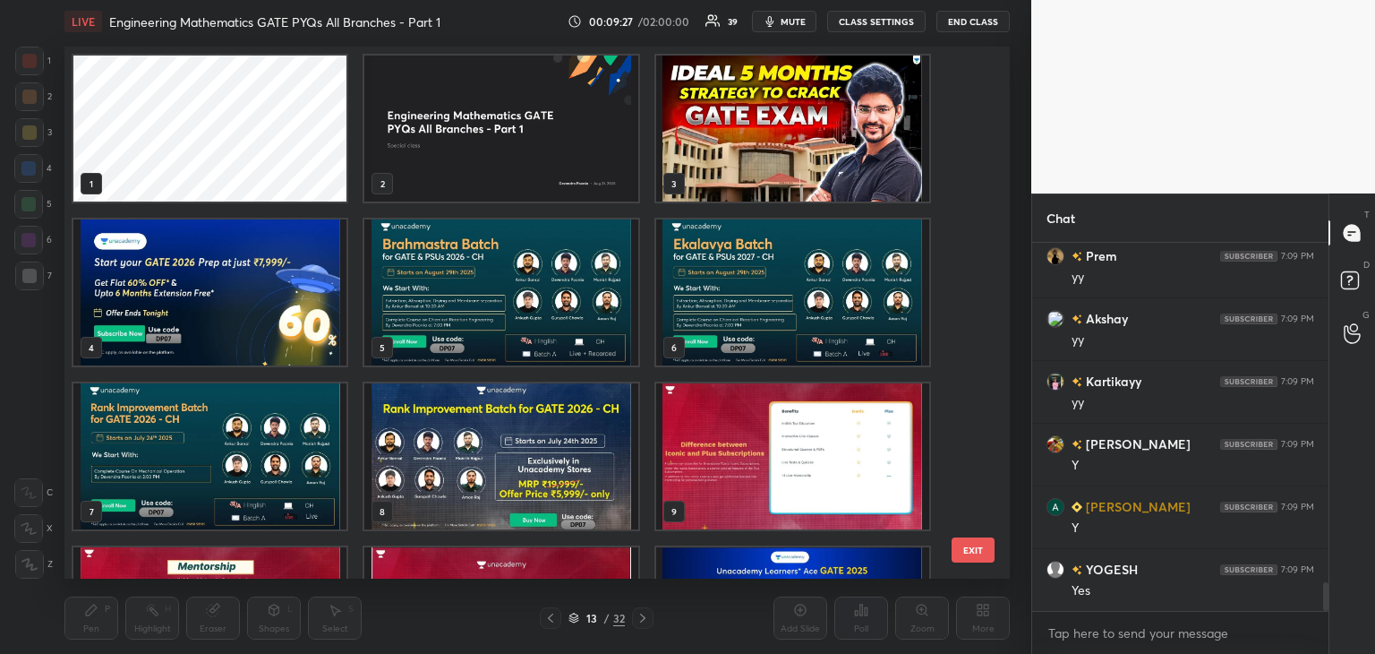
click at [271, 339] on img "grid" at bounding box center [209, 292] width 273 height 146
click at [272, 339] on img "grid" at bounding box center [209, 292] width 273 height 146
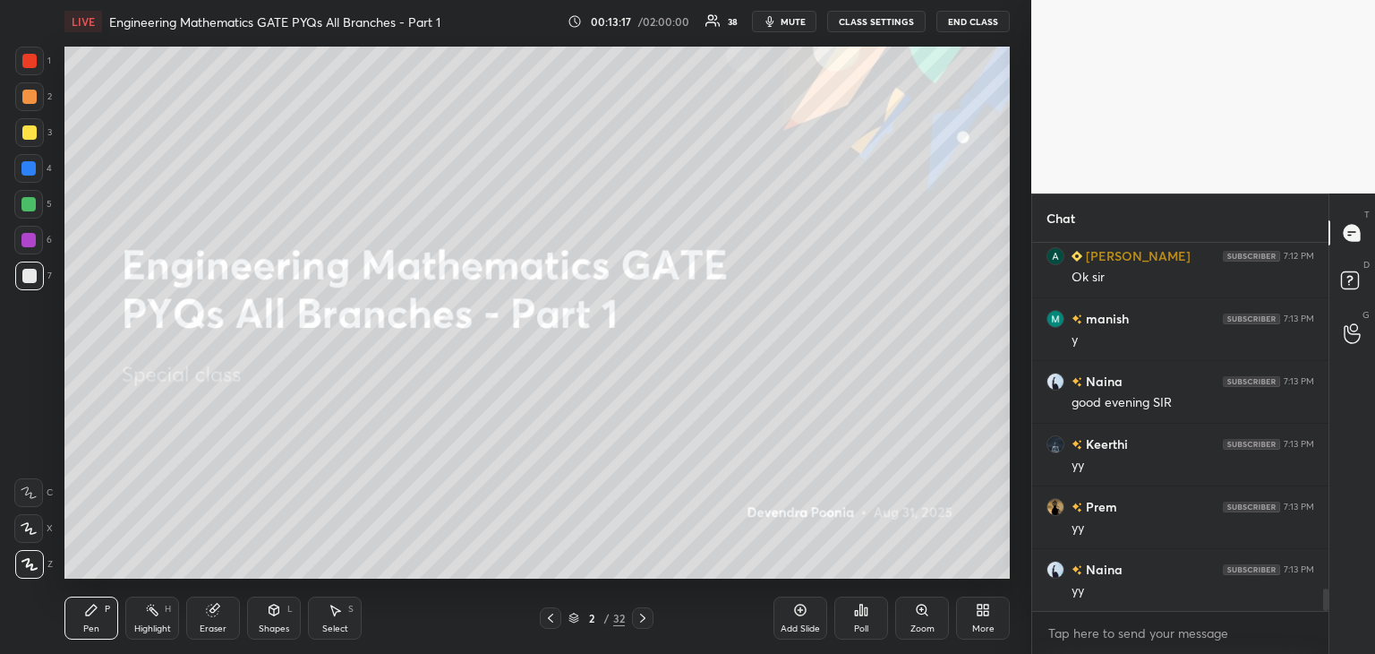
scroll to position [5768, 0]
click at [577, 620] on icon at bounding box center [574, 617] width 11 height 11
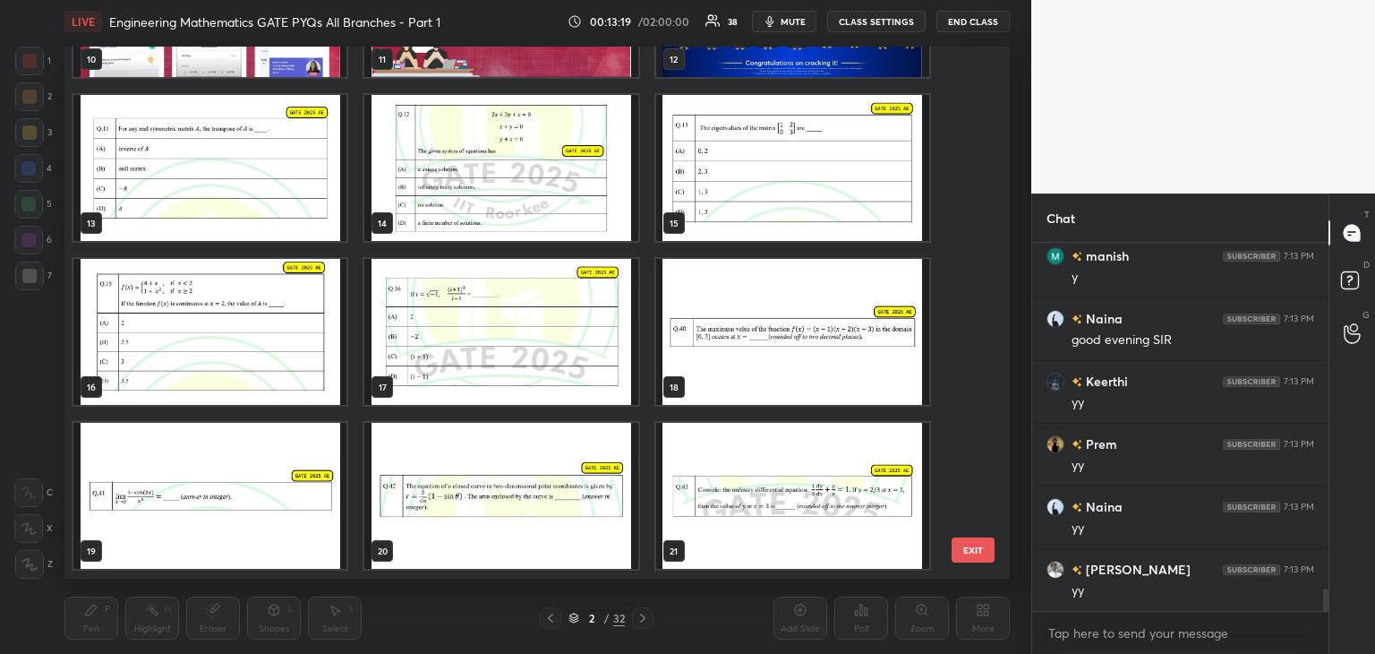
scroll to position [582, 0]
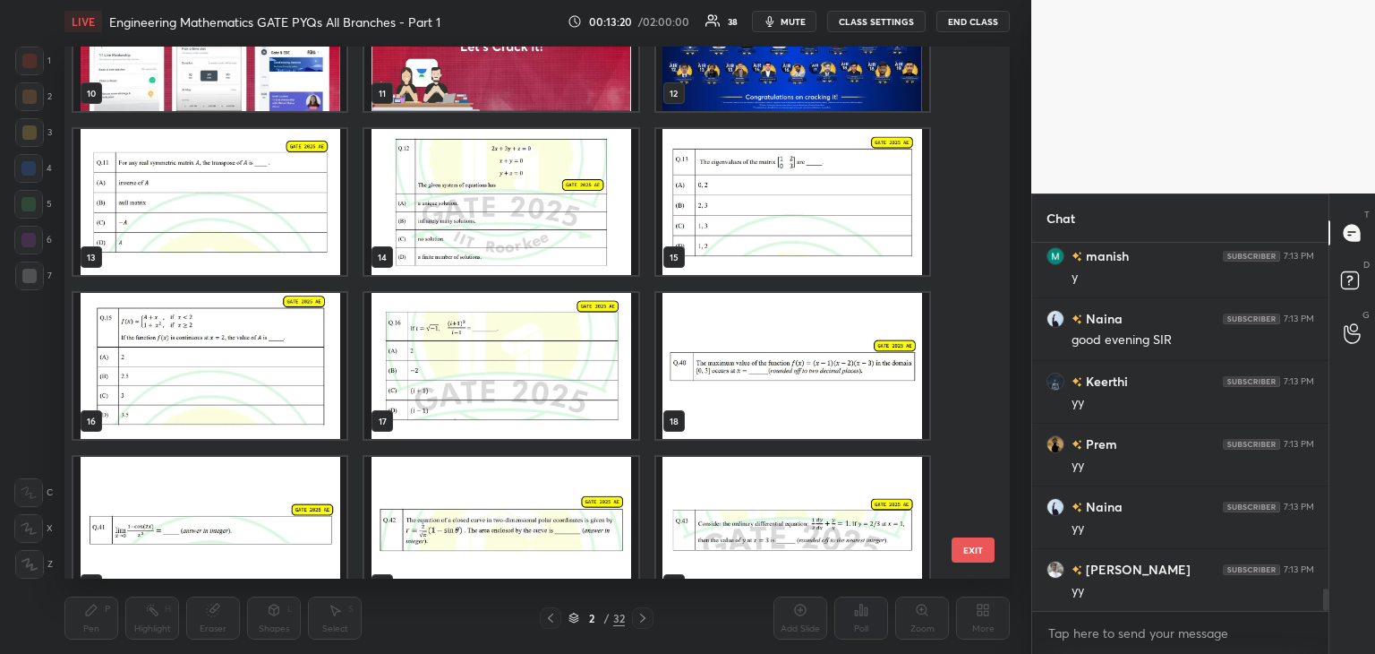
click at [260, 230] on img "grid" at bounding box center [209, 202] width 273 height 146
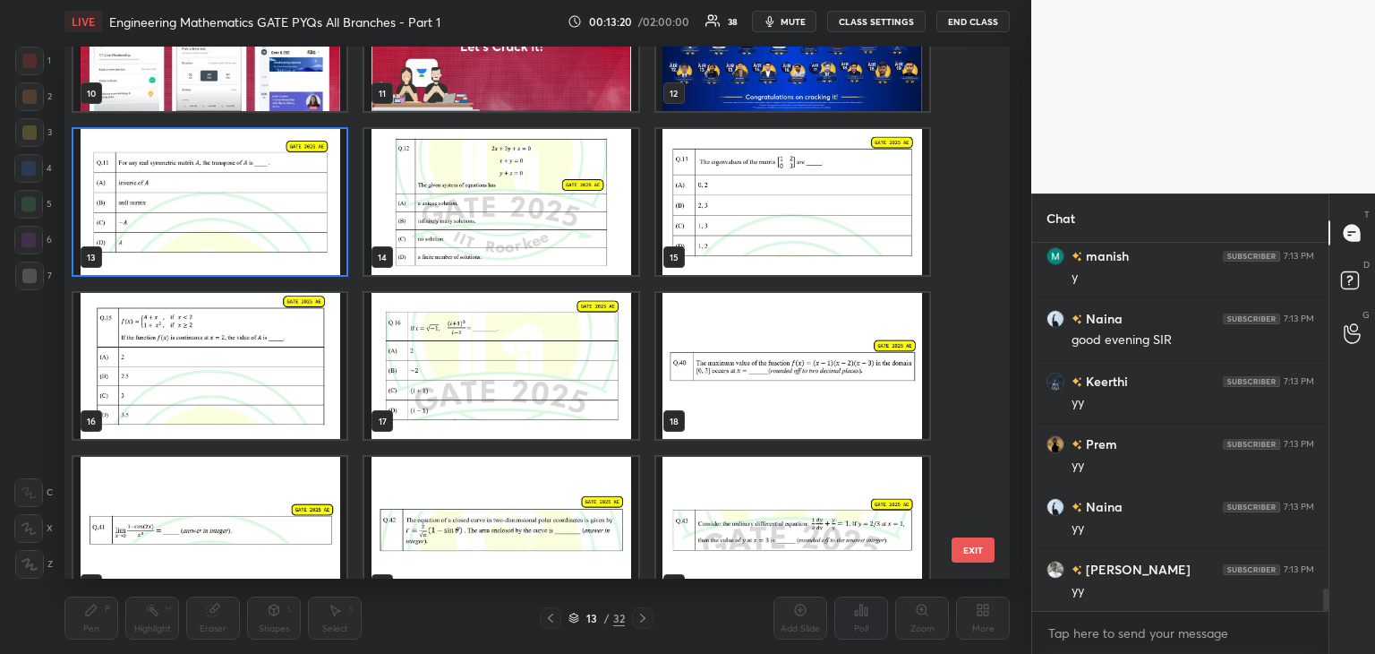
click at [261, 230] on img "grid" at bounding box center [209, 202] width 273 height 146
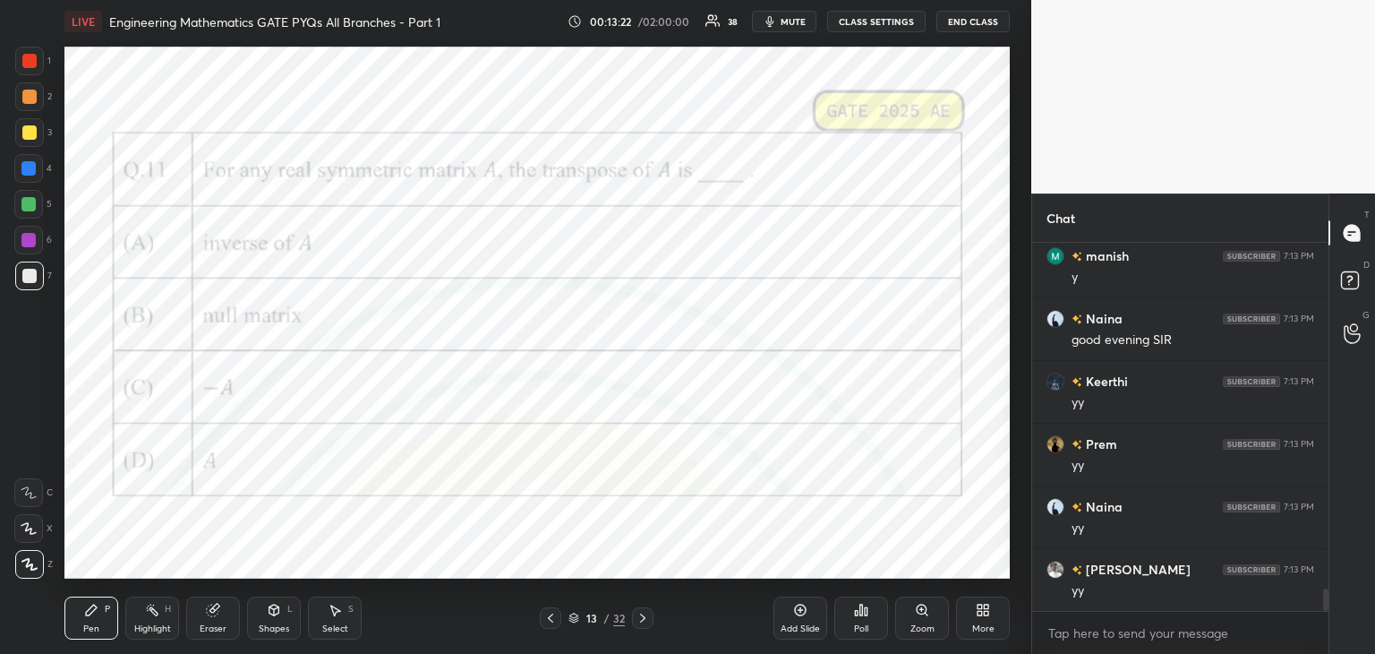
click at [34, 64] on div at bounding box center [29, 61] width 14 height 14
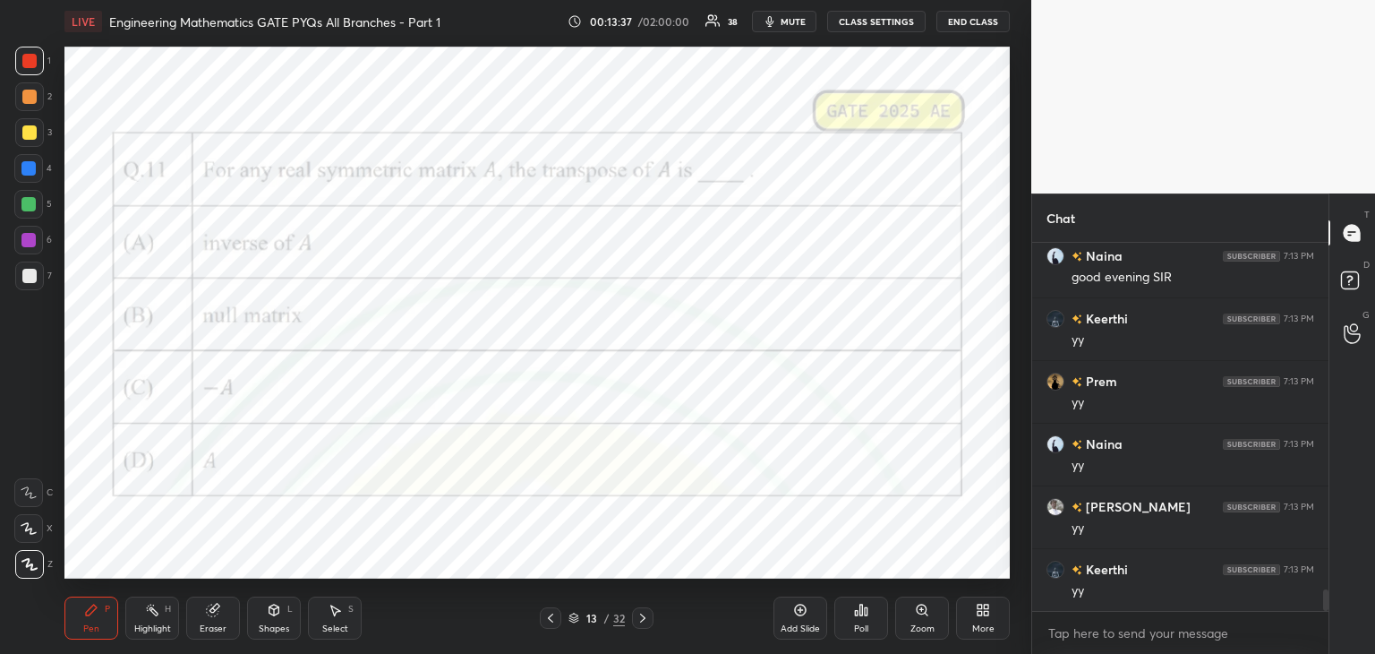
scroll to position [5893, 0]
click at [870, 618] on div "Poll" at bounding box center [861, 617] width 54 height 43
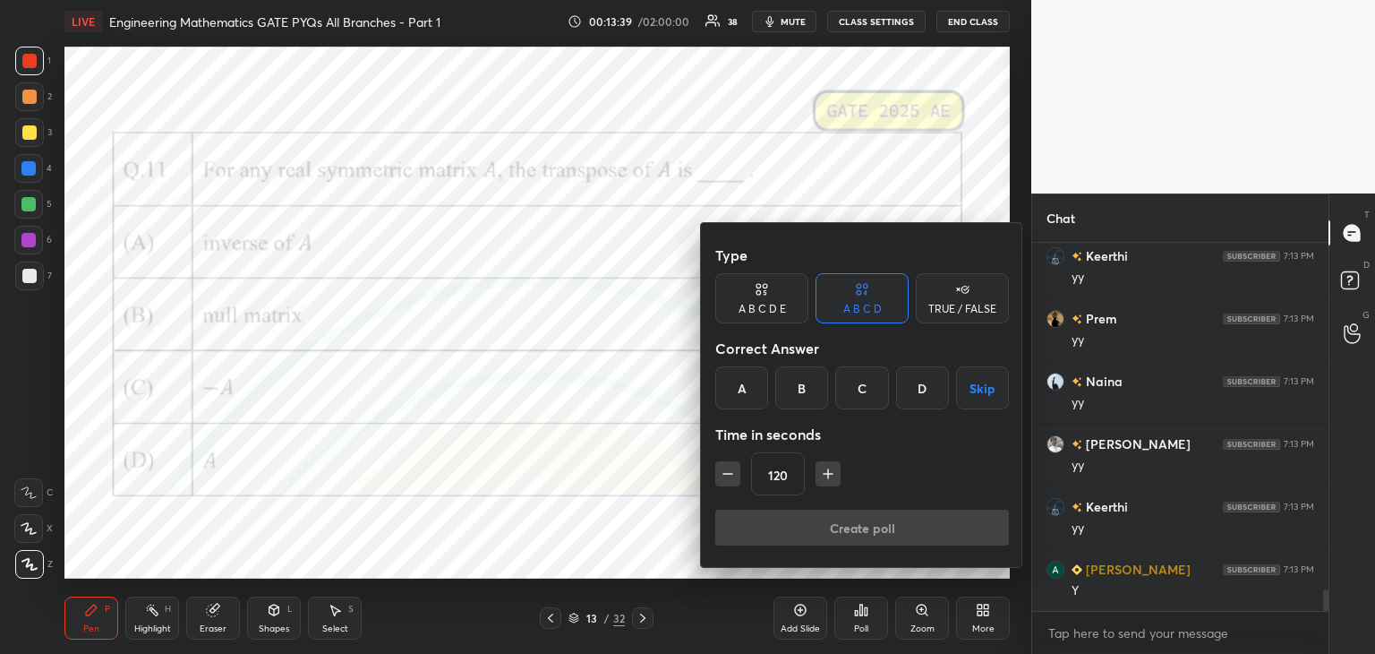
click at [910, 381] on div "D" at bounding box center [922, 387] width 53 height 43
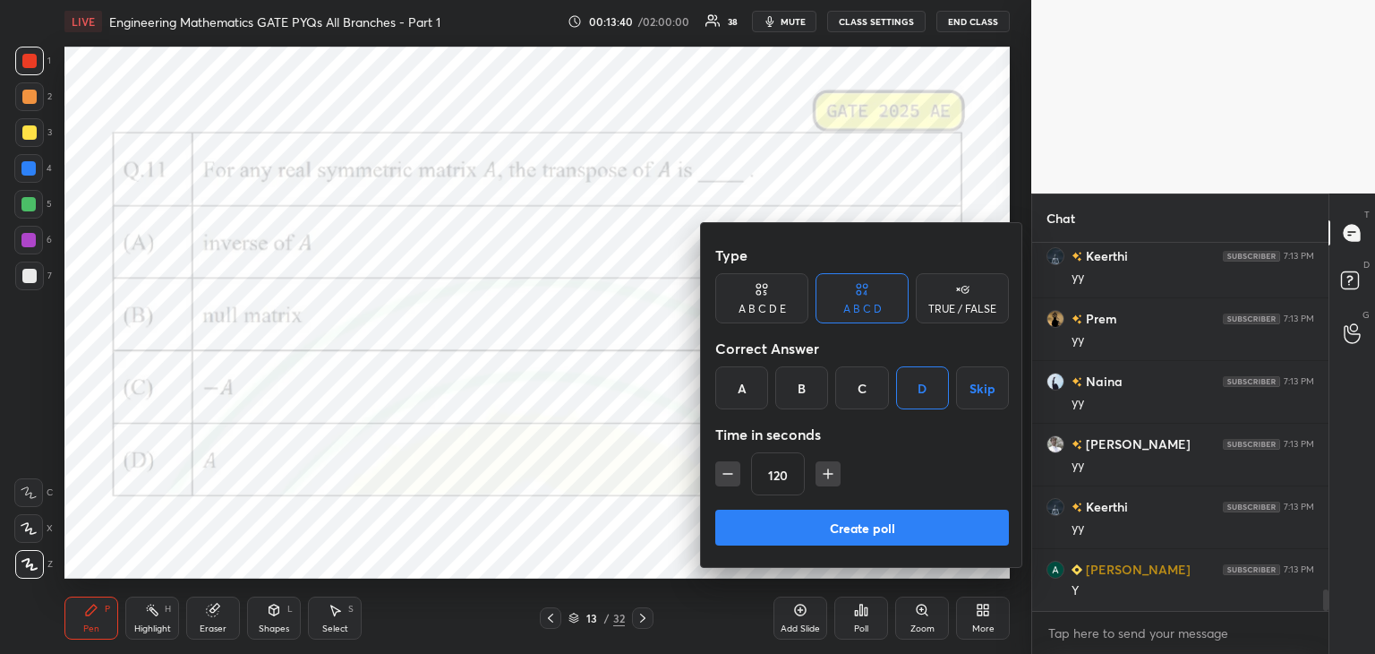
click at [723, 475] on icon "button" at bounding box center [728, 474] width 18 height 18
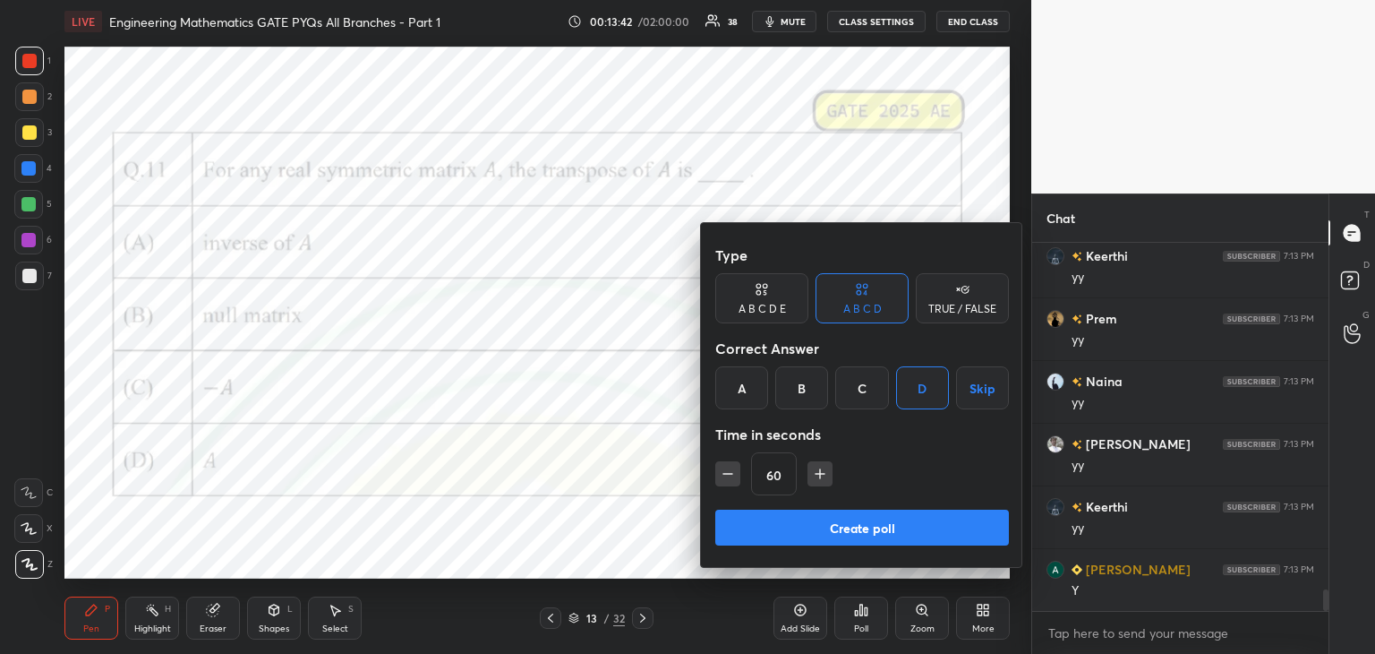
type input "45"
click at [782, 535] on button "Create poll" at bounding box center [862, 527] width 294 height 36
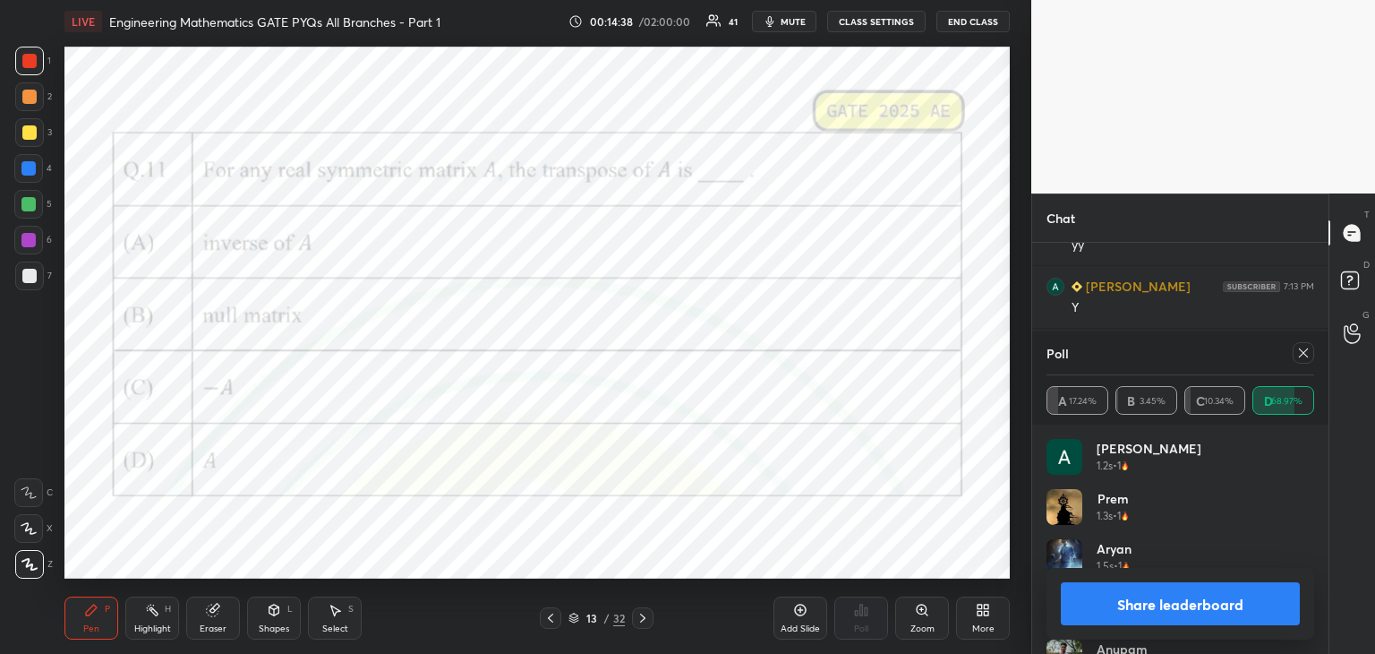
scroll to position [6028, 0]
click at [1305, 350] on icon at bounding box center [1303, 352] width 9 height 9
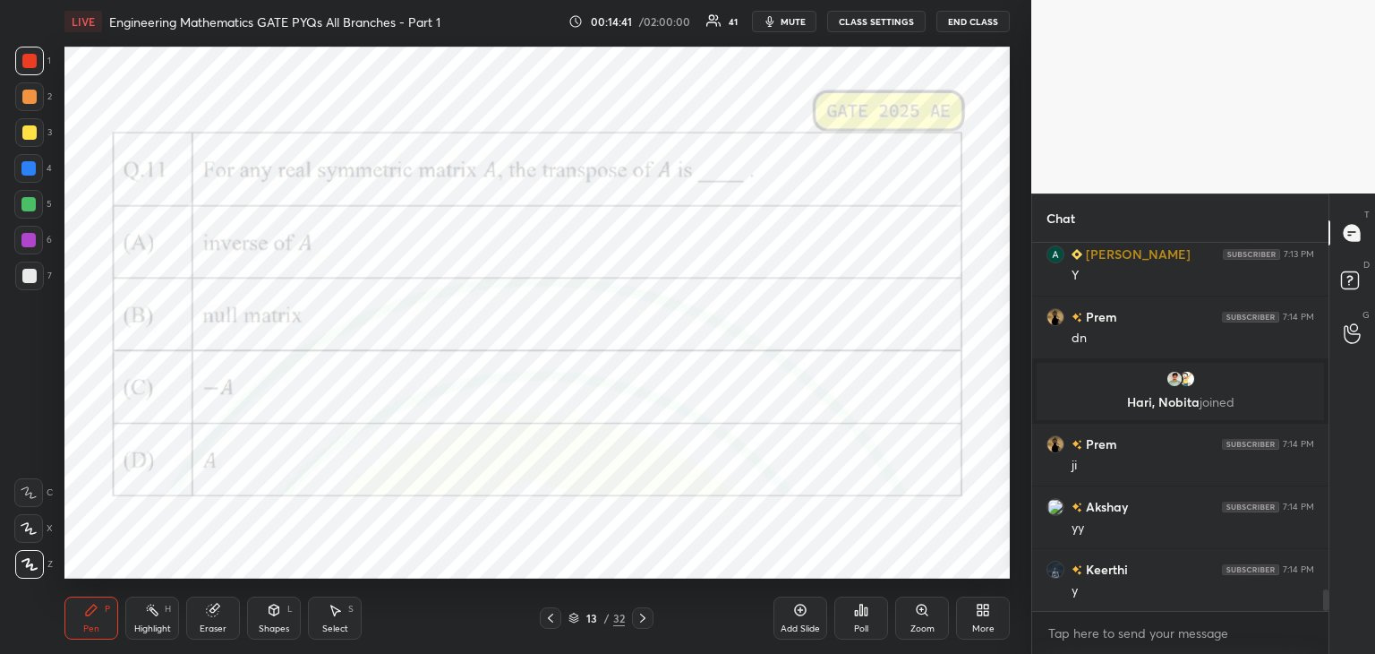
scroll to position [6060, 0]
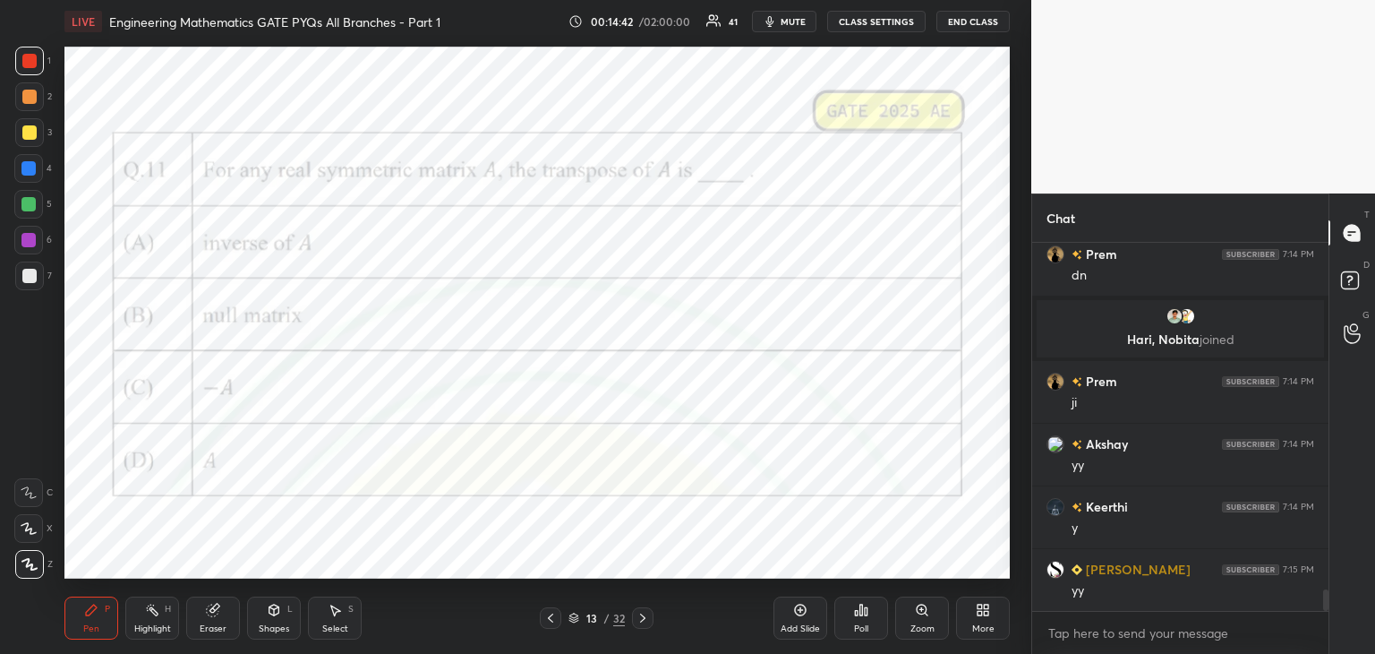
click at [26, 235] on div at bounding box center [28, 240] width 14 height 14
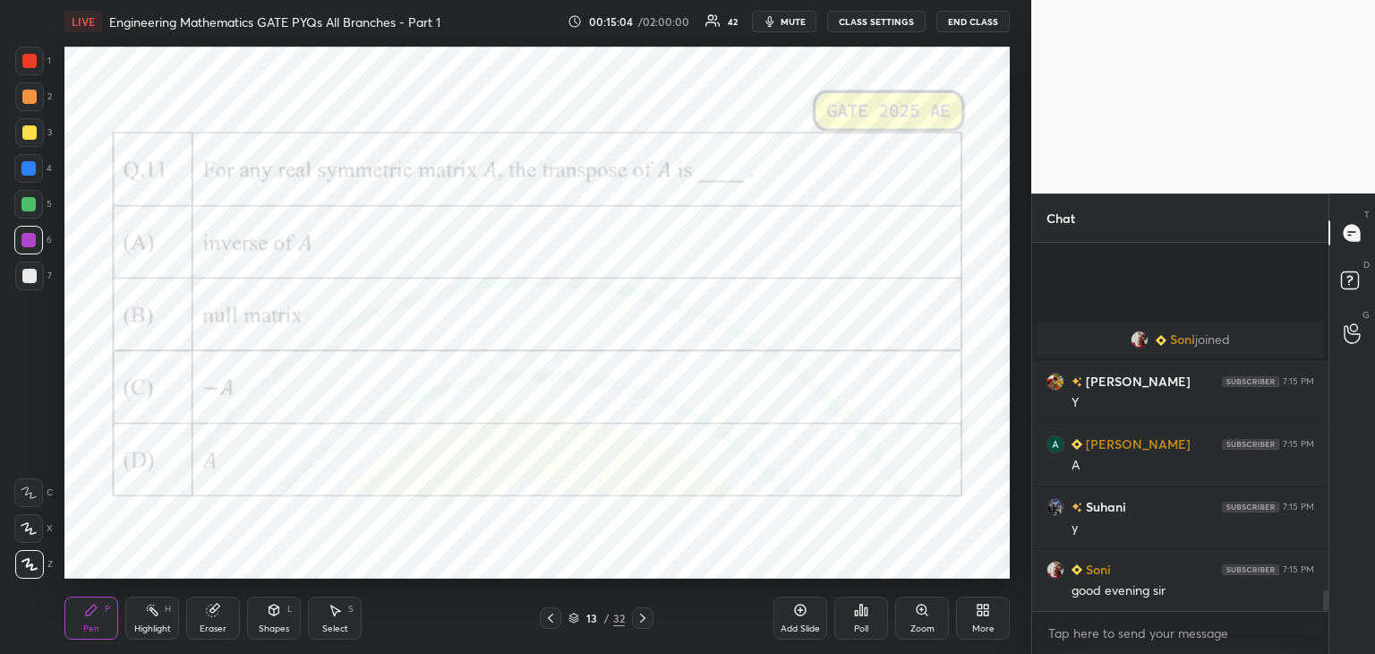
scroll to position [6425, 0]
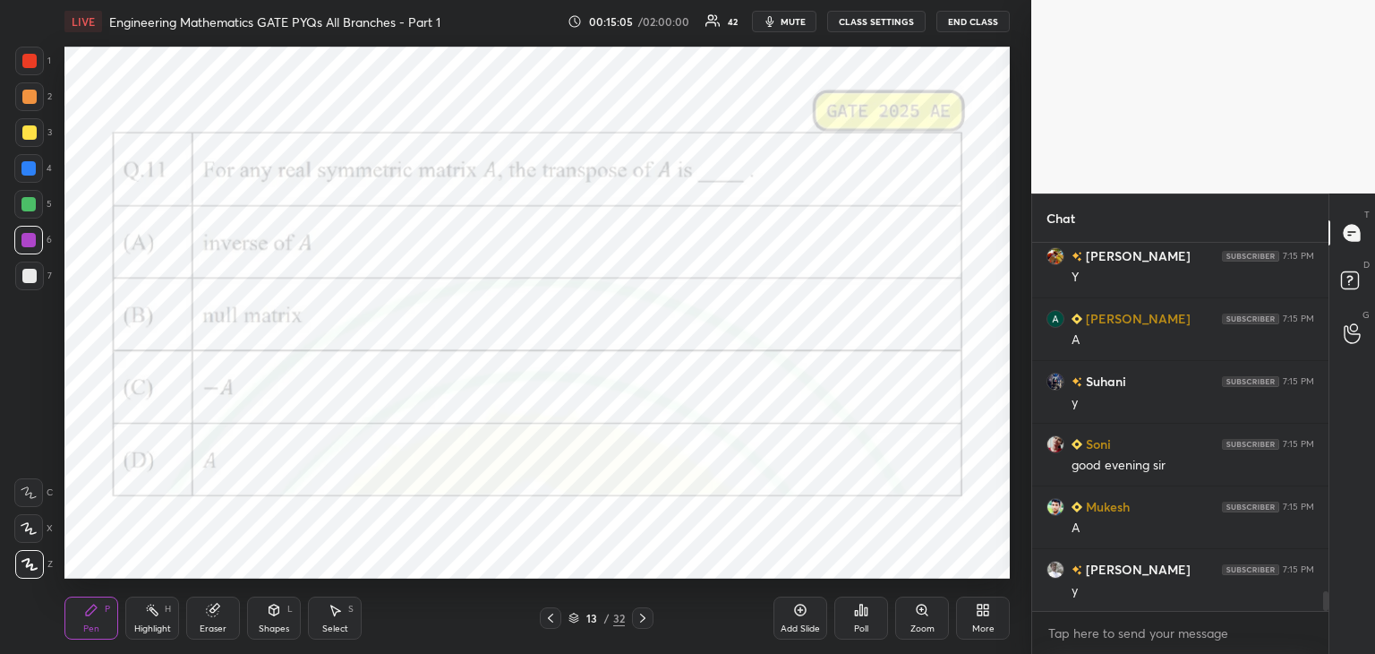
click at [796, 613] on icon at bounding box center [800, 610] width 14 height 14
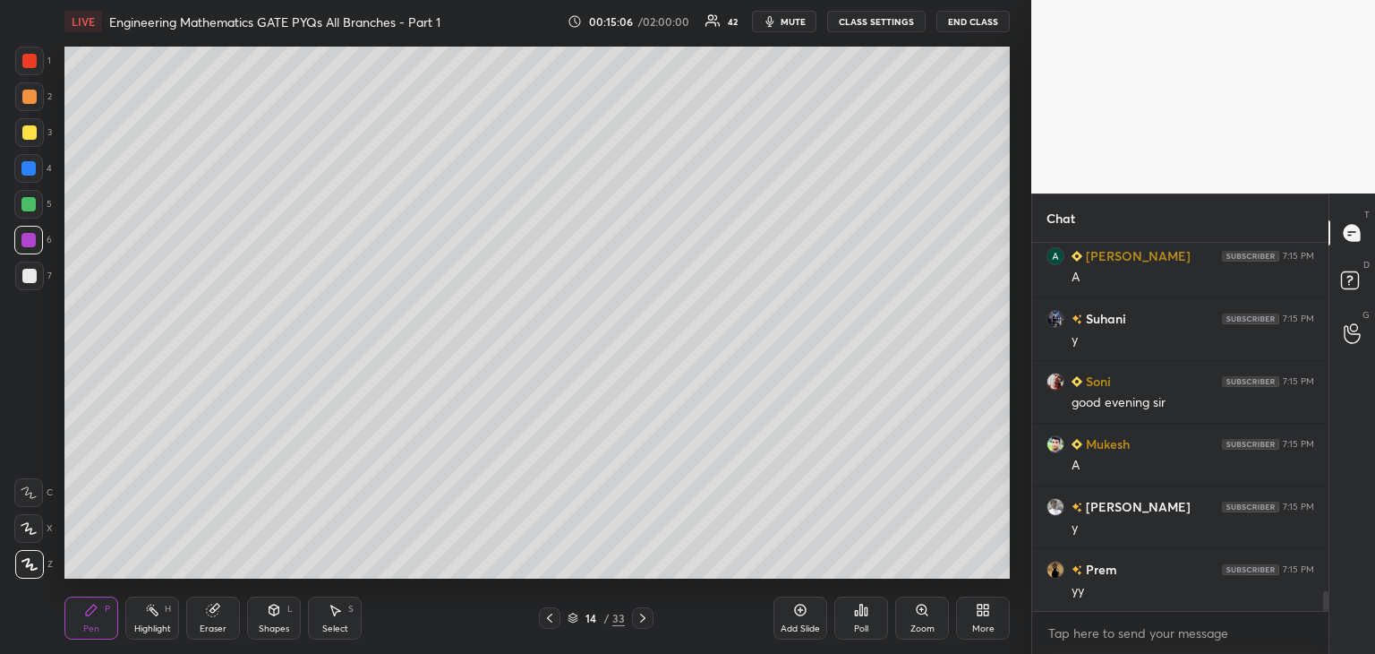
scroll to position [6550, 0]
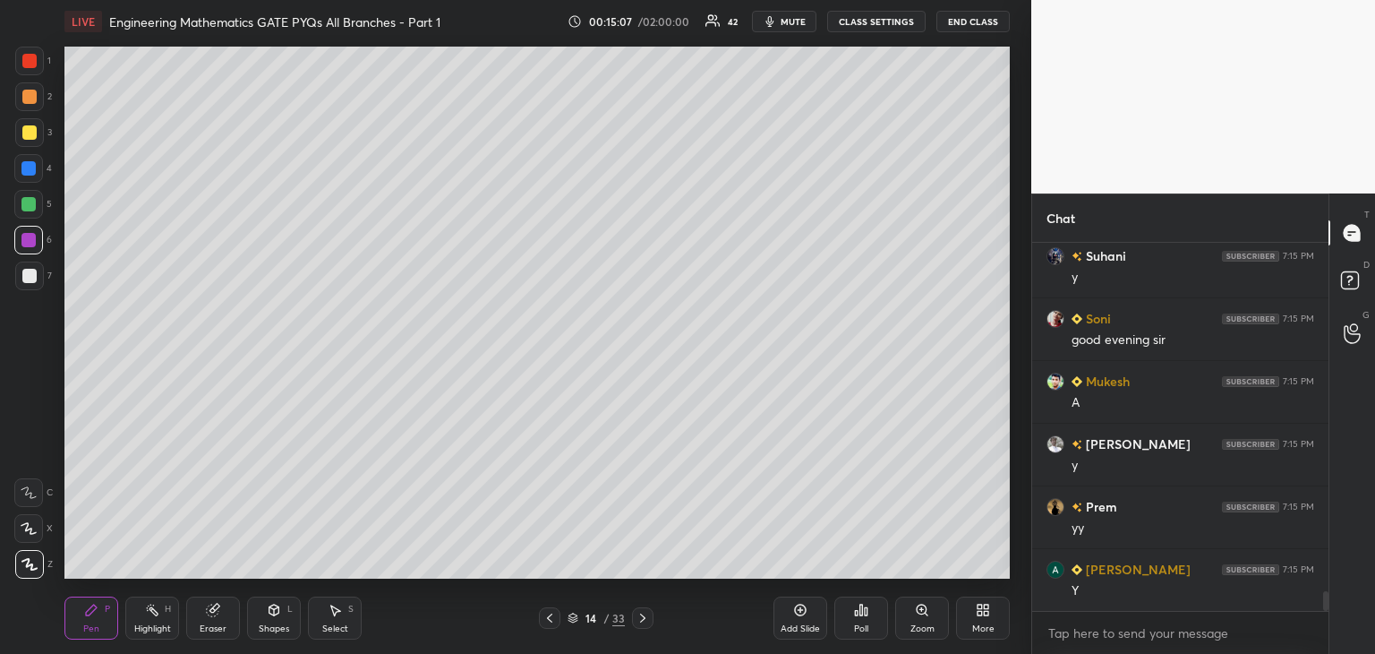
click at [31, 282] on div at bounding box center [29, 276] width 14 height 14
click at [32, 141] on div at bounding box center [29, 132] width 29 height 29
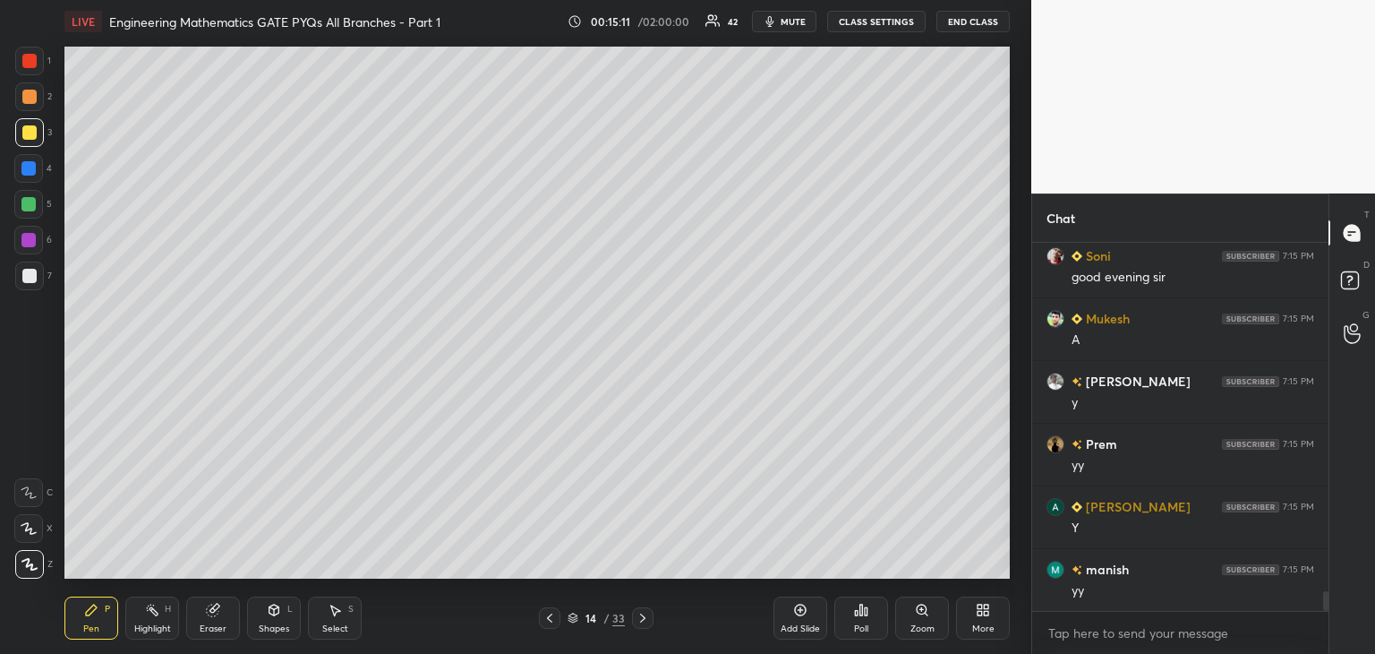
scroll to position [6, 5]
click at [30, 282] on div at bounding box center [29, 276] width 14 height 14
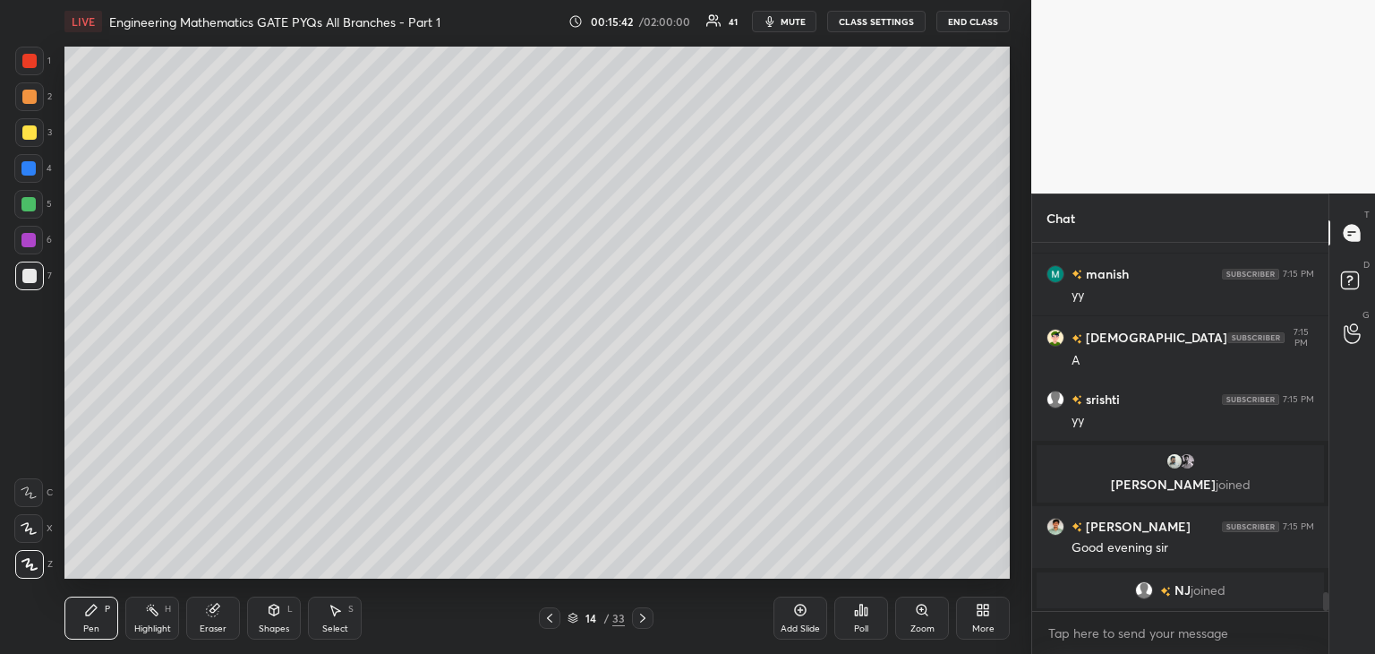
scroll to position [6721, 0]
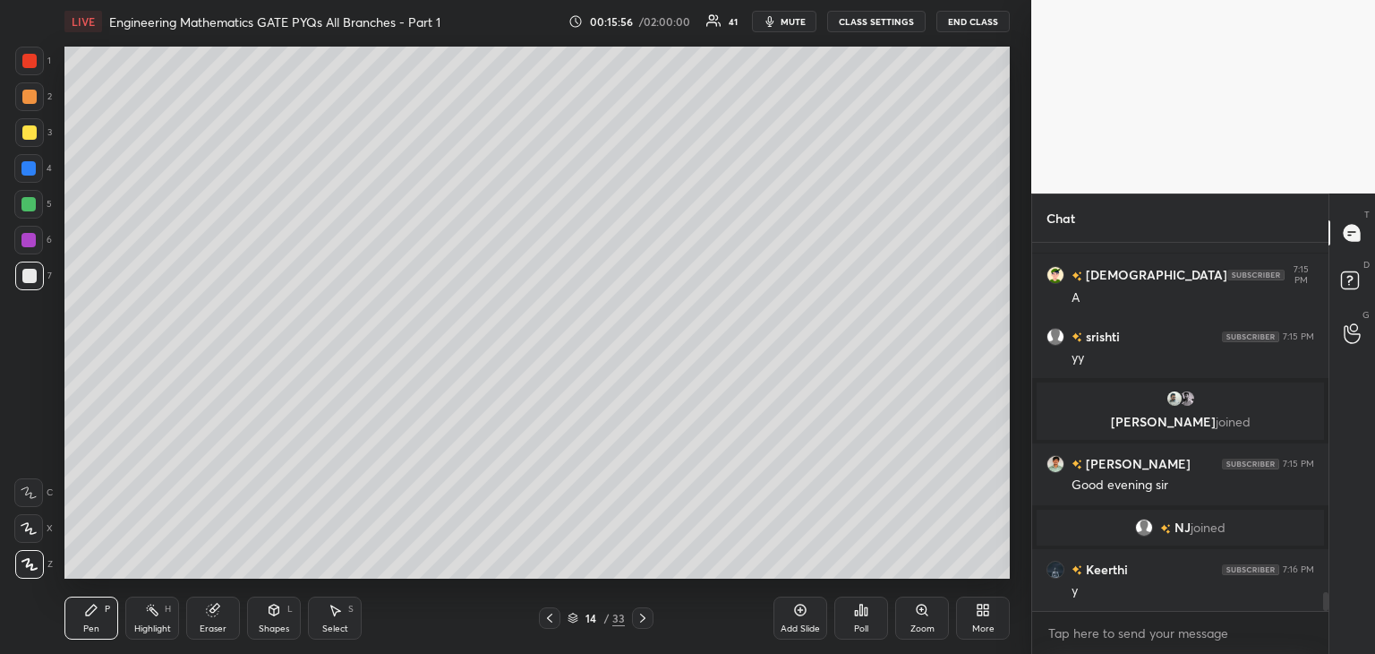
drag, startPoint x: 230, startPoint y: 610, endPoint x: 267, endPoint y: 586, distance: 44.0
click at [231, 609] on div "Eraser" at bounding box center [213, 617] width 54 height 43
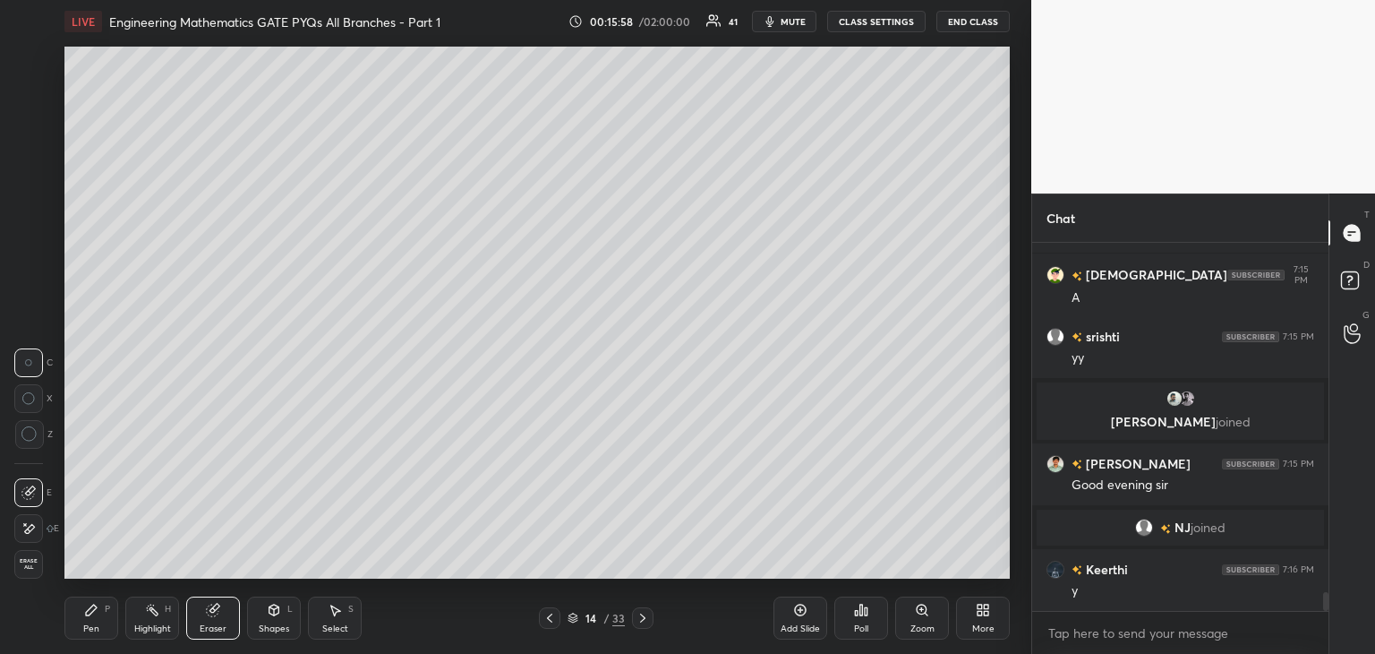
scroll to position [6783, 0]
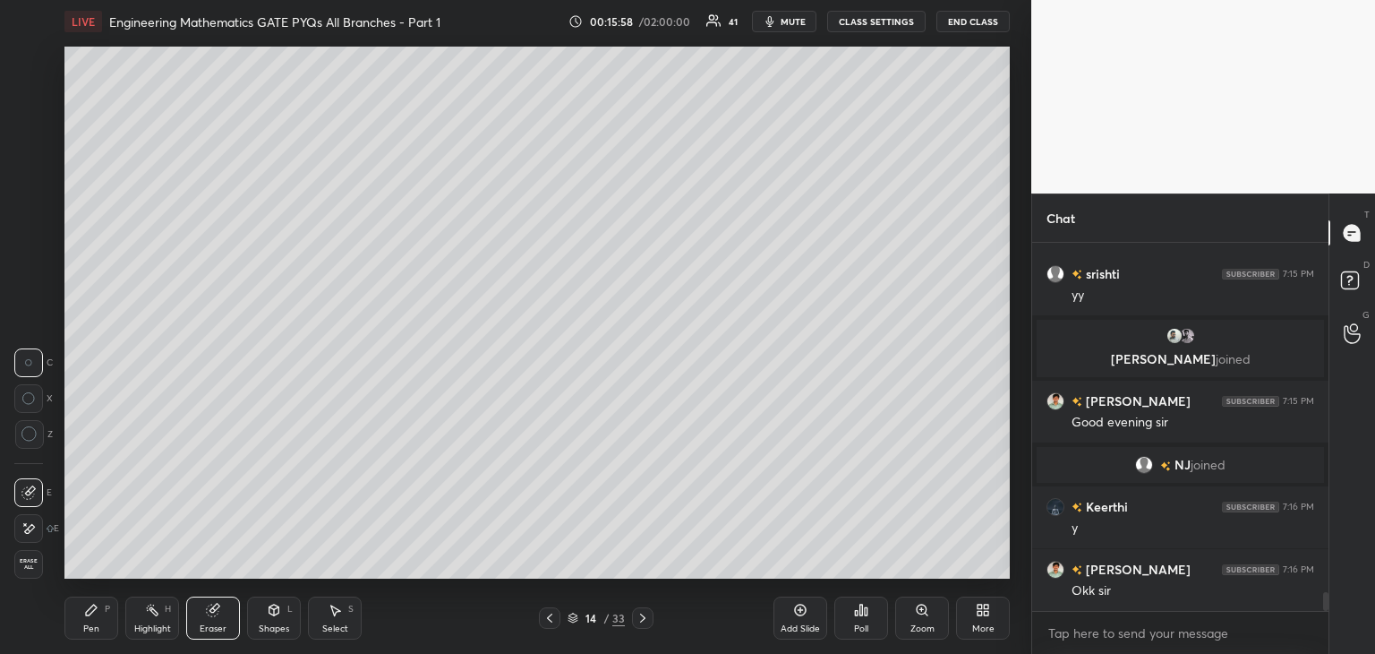
click at [88, 621] on div "Pen P" at bounding box center [91, 617] width 54 height 43
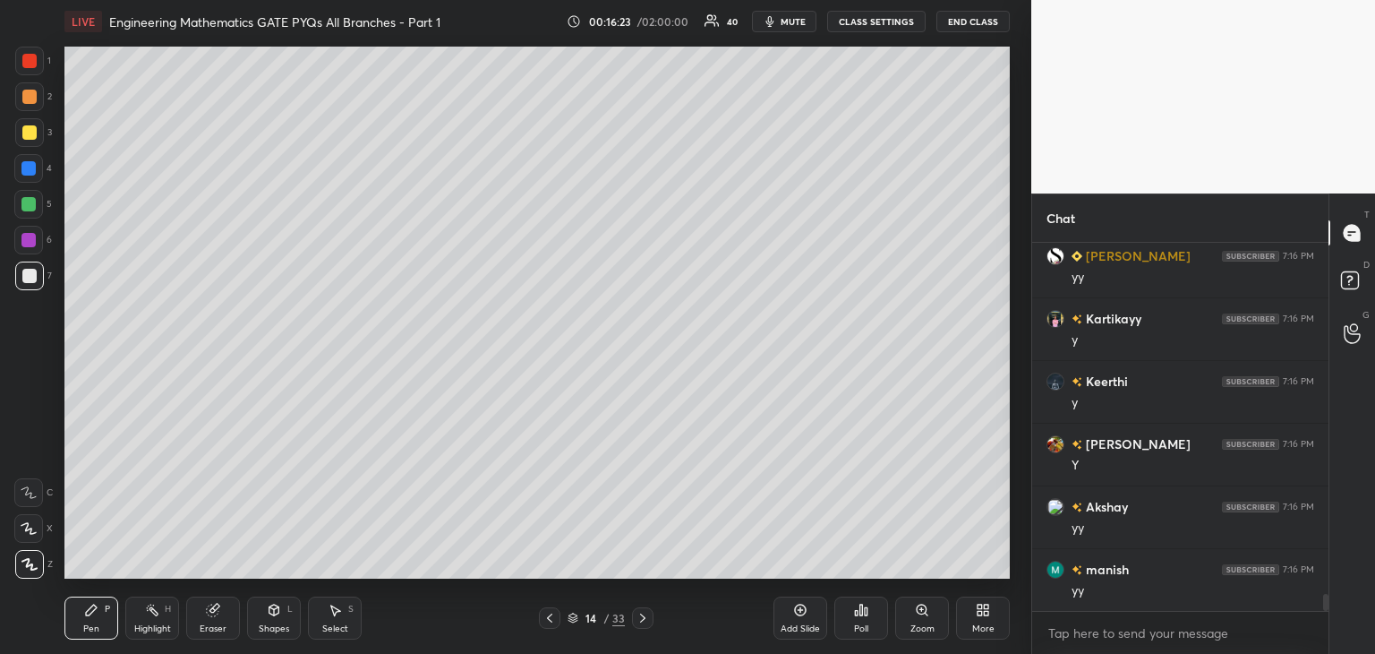
scroll to position [7661, 0]
click at [544, 622] on icon at bounding box center [550, 618] width 14 height 14
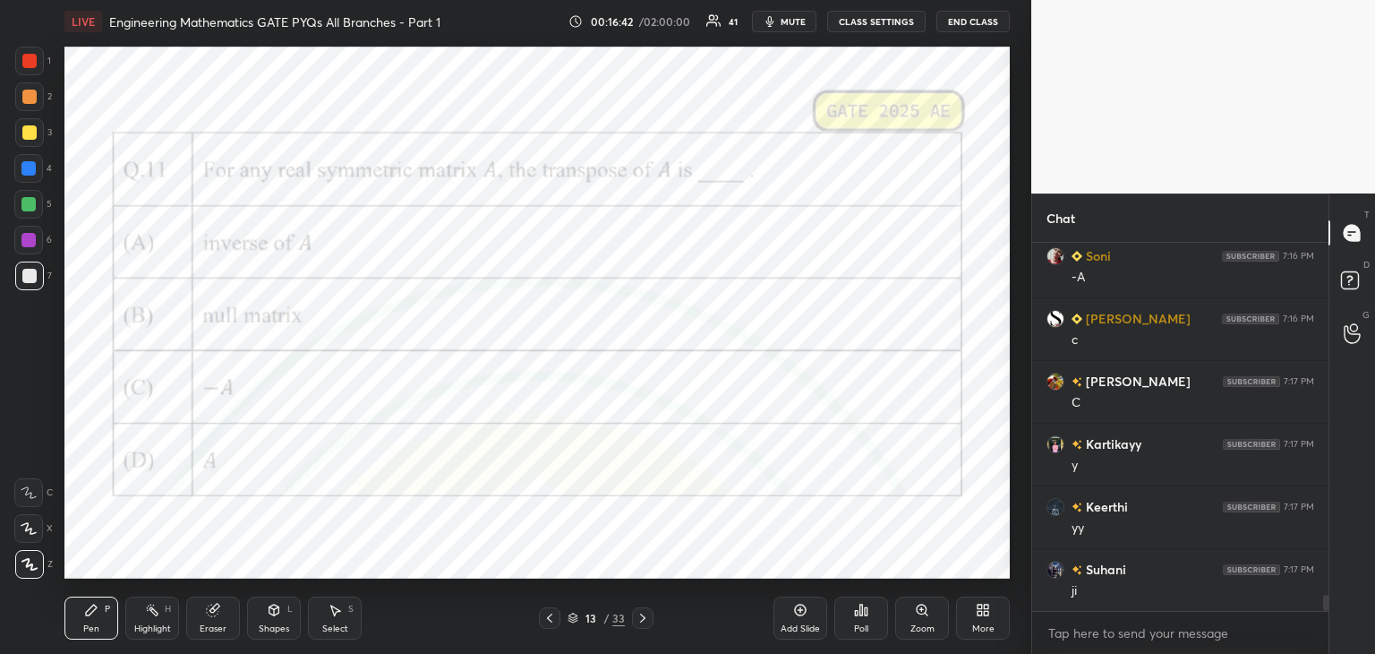
scroll to position [8044, 0]
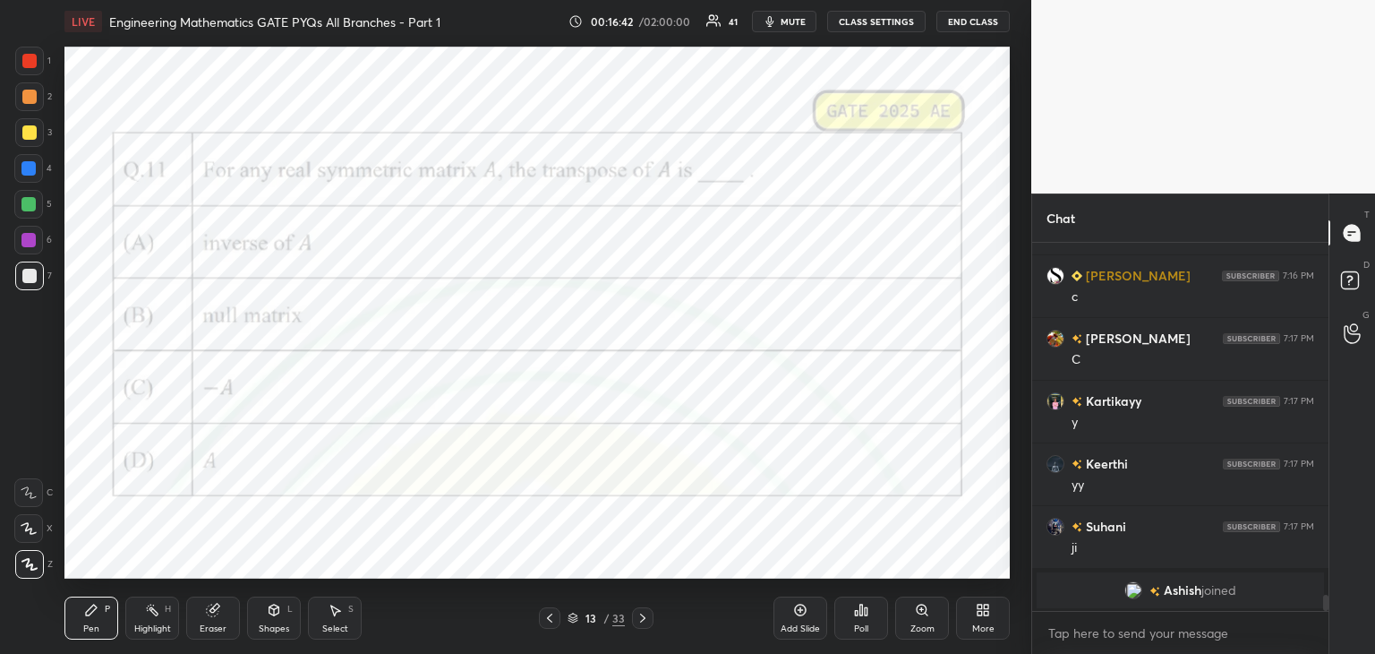
click at [32, 238] on div at bounding box center [28, 240] width 14 height 14
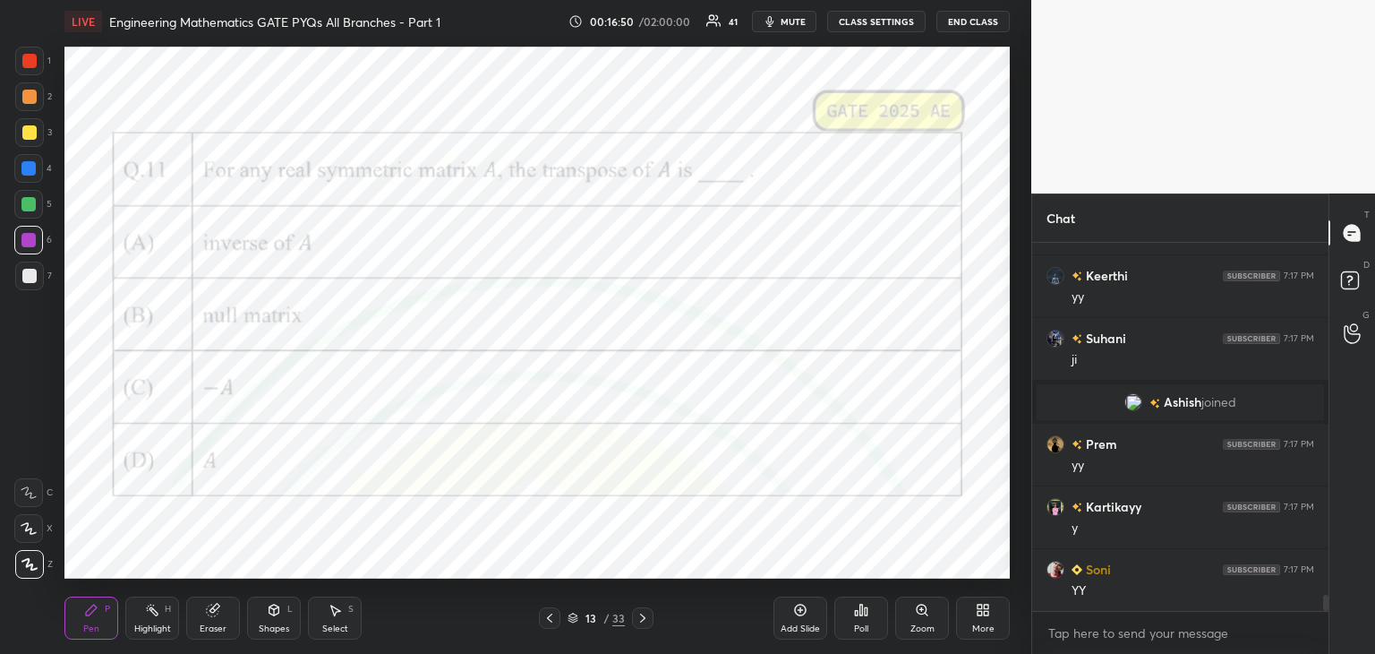
scroll to position [327, 291]
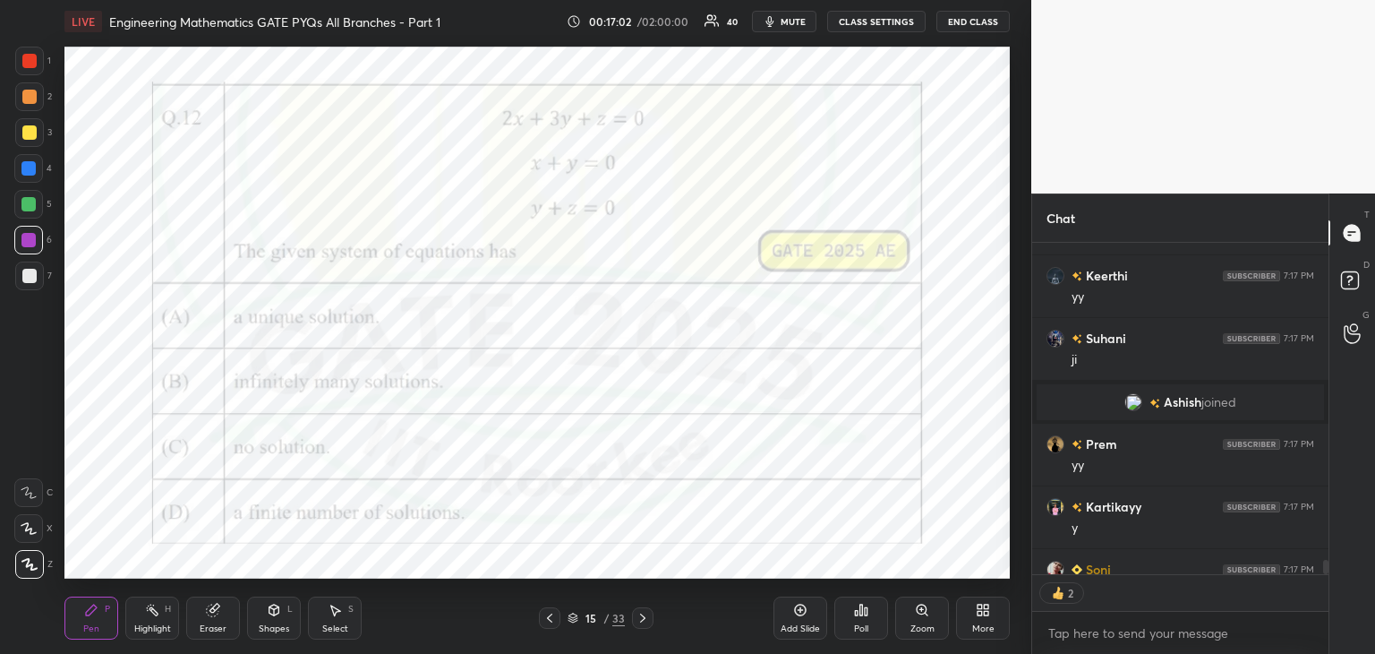
type textarea "x"
click at [851, 612] on div "Poll" at bounding box center [861, 617] width 54 height 43
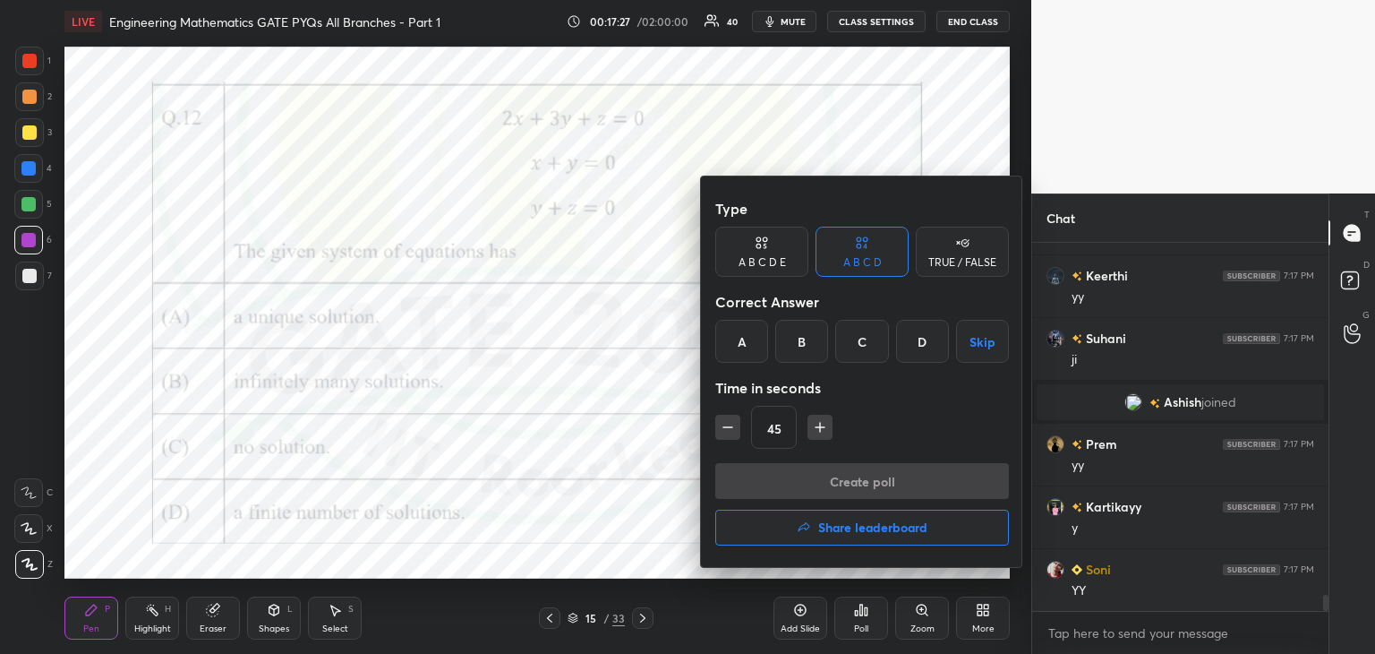
click at [817, 351] on div "B" at bounding box center [801, 341] width 53 height 43
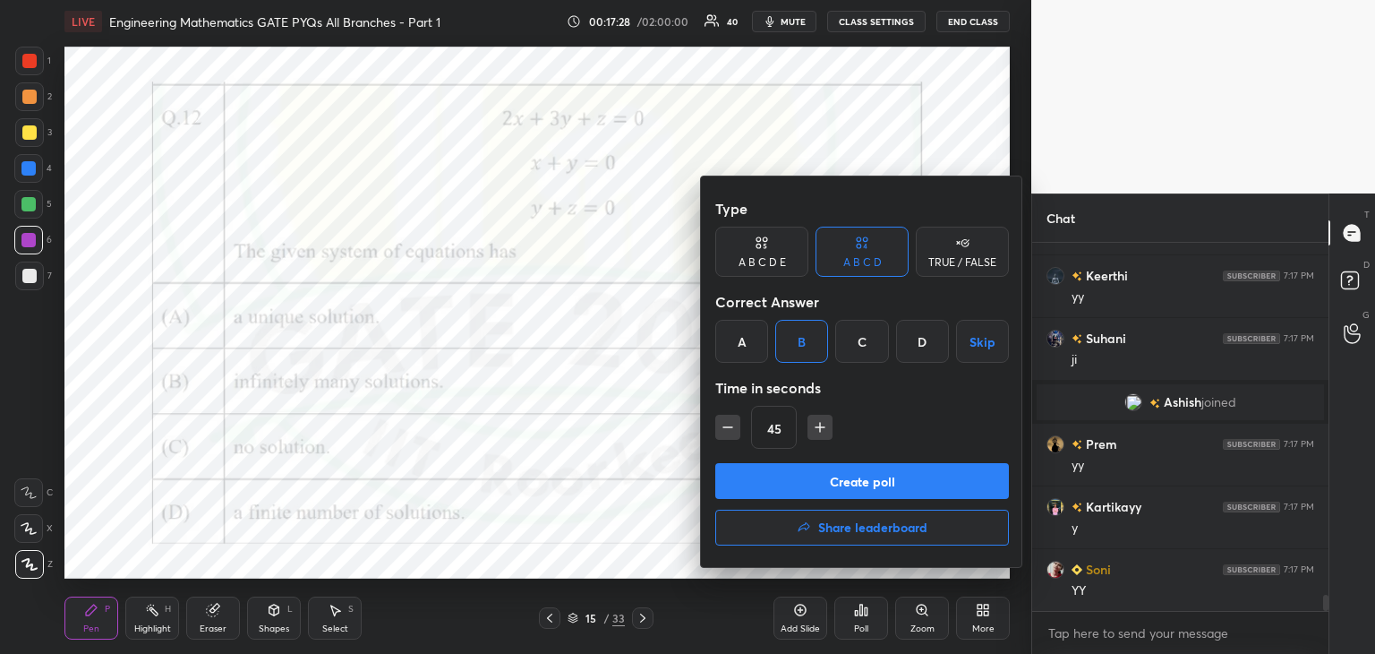
click at [820, 432] on icon "button" at bounding box center [820, 427] width 18 height 18
click at [824, 433] on icon "button" at bounding box center [820, 427] width 18 height 18
click at [824, 434] on icon "button" at bounding box center [820, 427] width 18 height 18
click at [825, 435] on icon "button" at bounding box center [828, 427] width 18 height 18
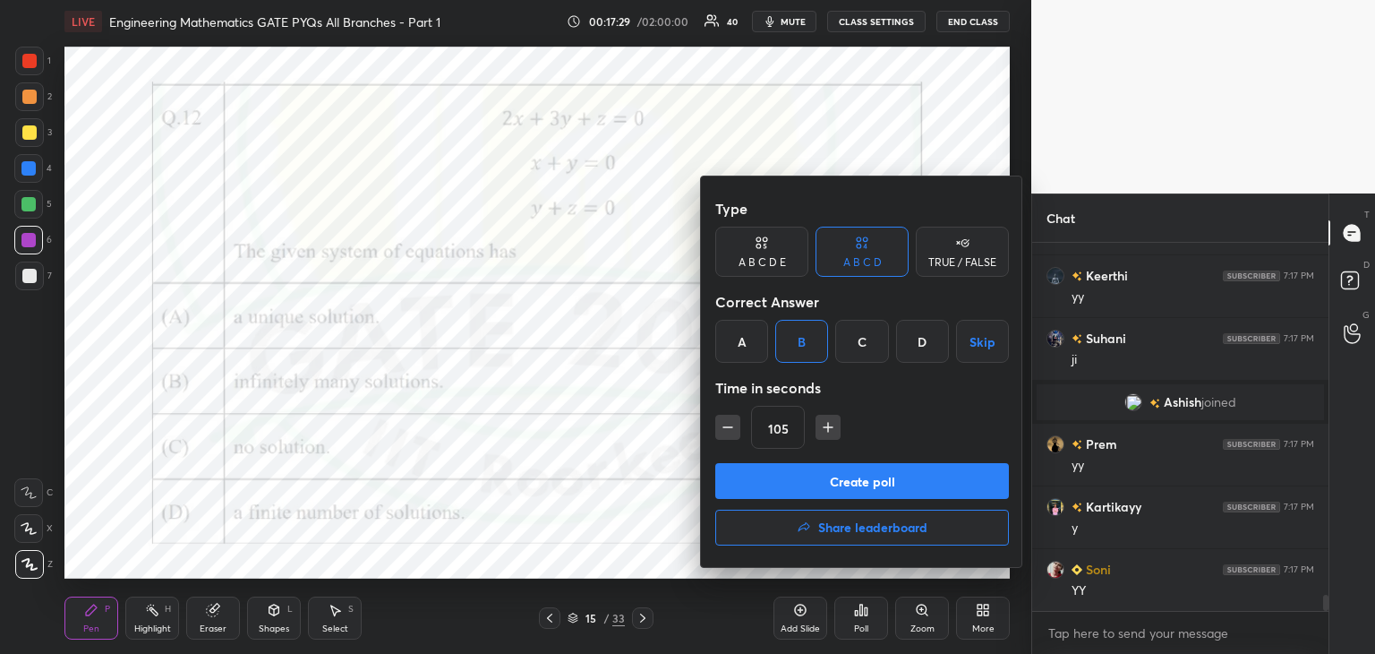
type input "120"
click at [822, 473] on button "Create poll" at bounding box center [862, 481] width 294 height 36
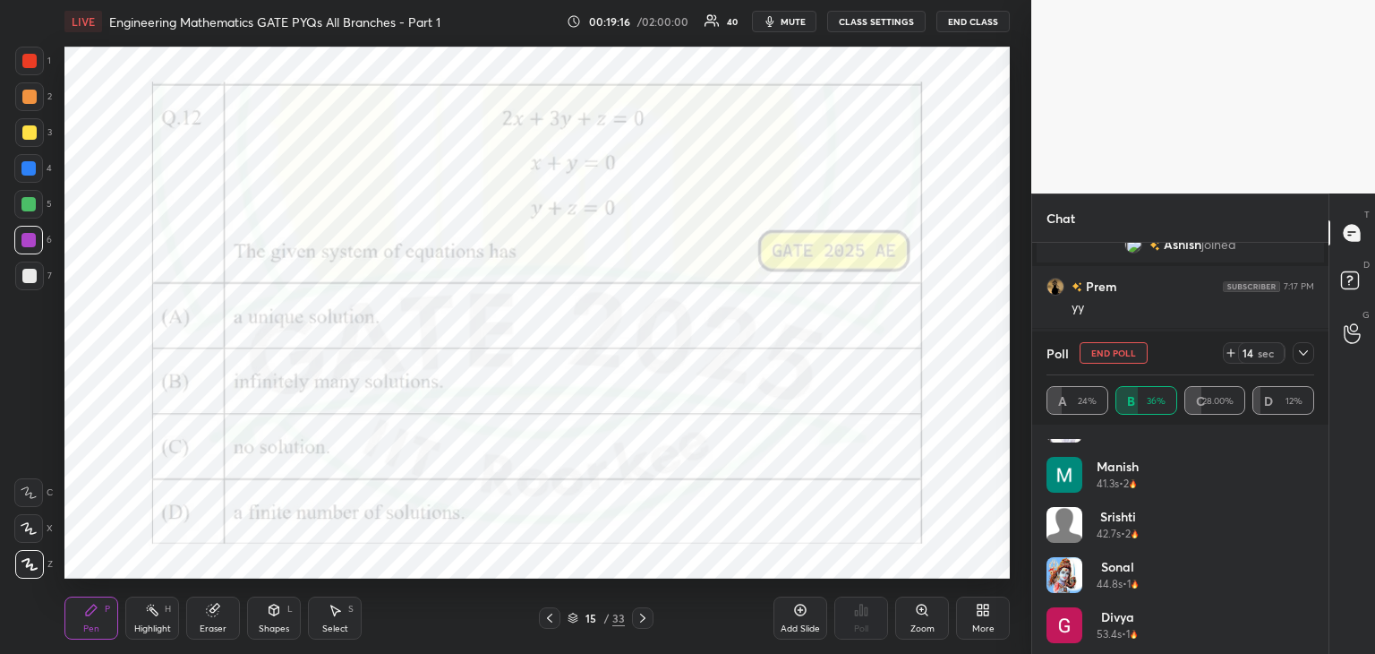
scroll to position [236, 0]
click at [1305, 357] on icon at bounding box center [1303, 353] width 14 height 14
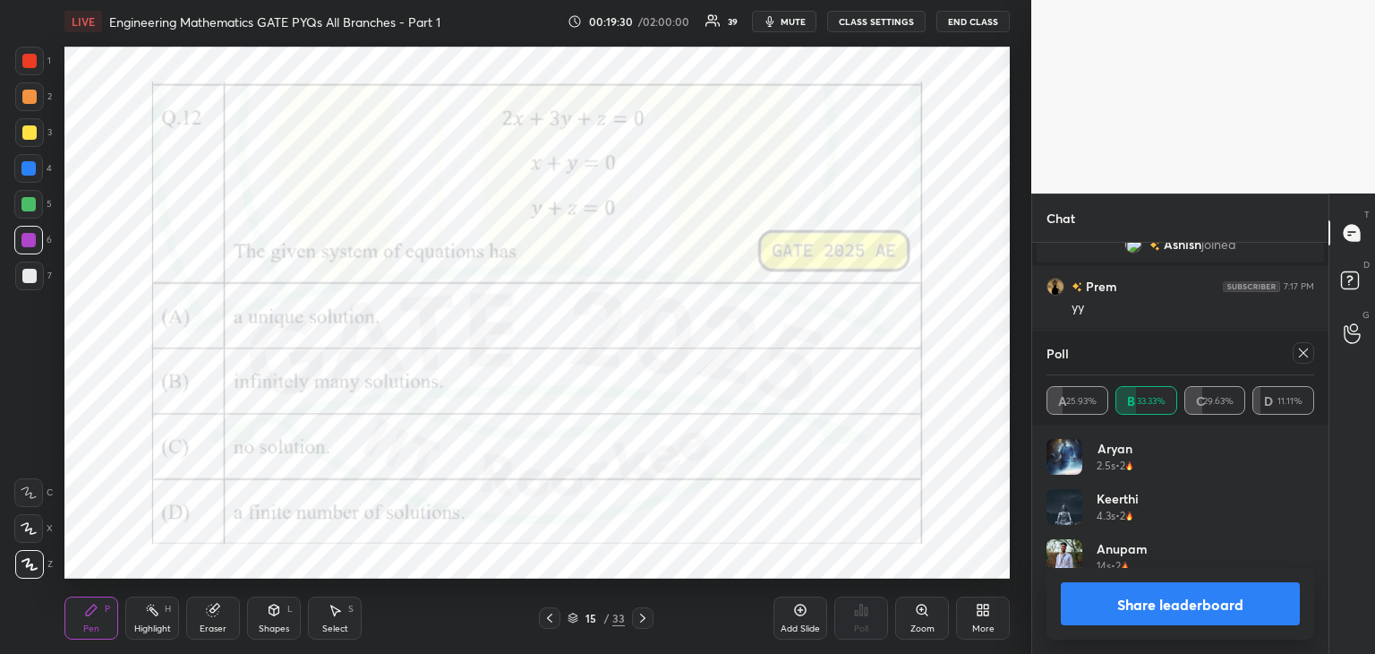
scroll to position [210, 262]
click at [1301, 355] on icon at bounding box center [1303, 353] width 14 height 14
type textarea "x"
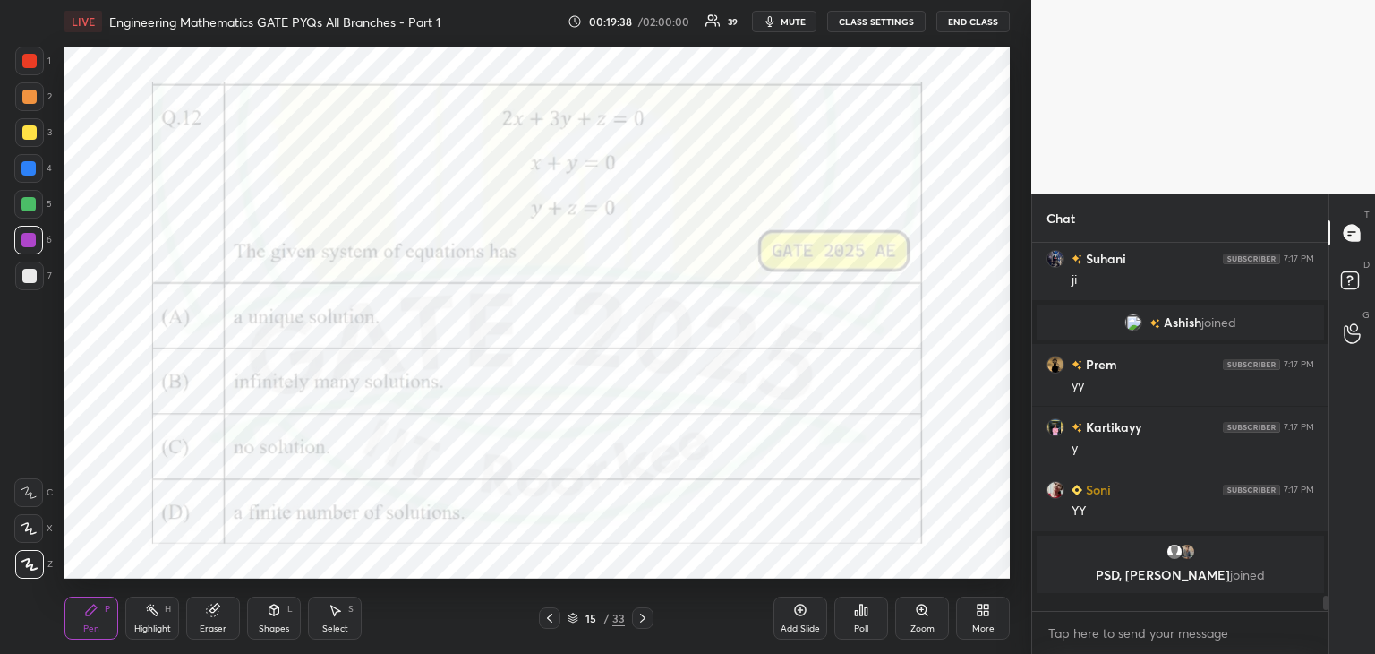
scroll to position [211, 291]
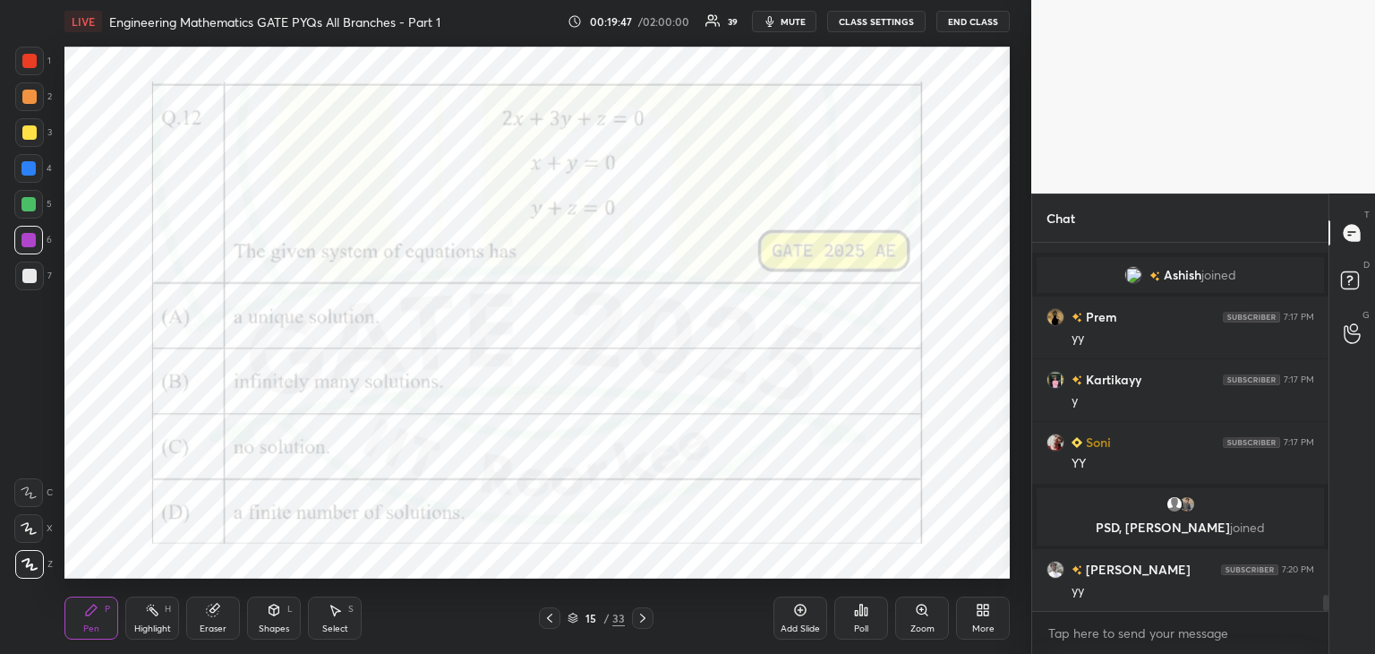
click at [801, 617] on div "Add Slide" at bounding box center [801, 617] width 54 height 43
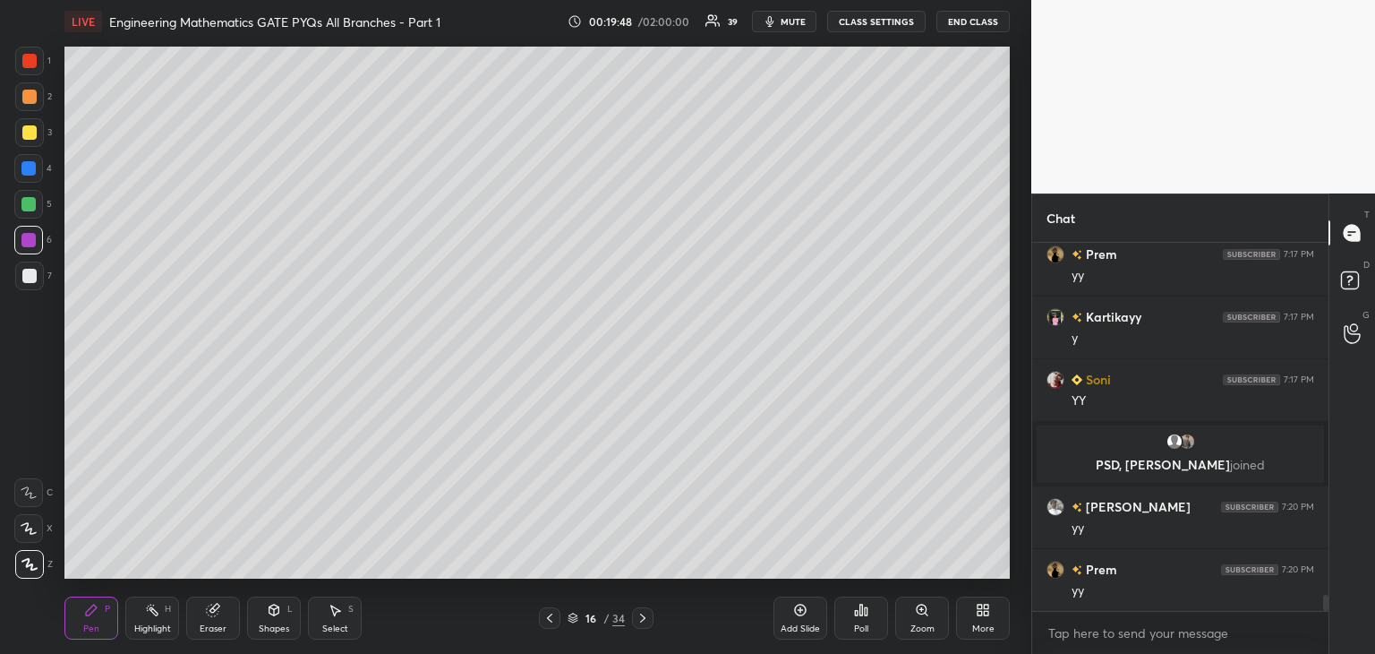
click at [35, 132] on div at bounding box center [29, 132] width 14 height 14
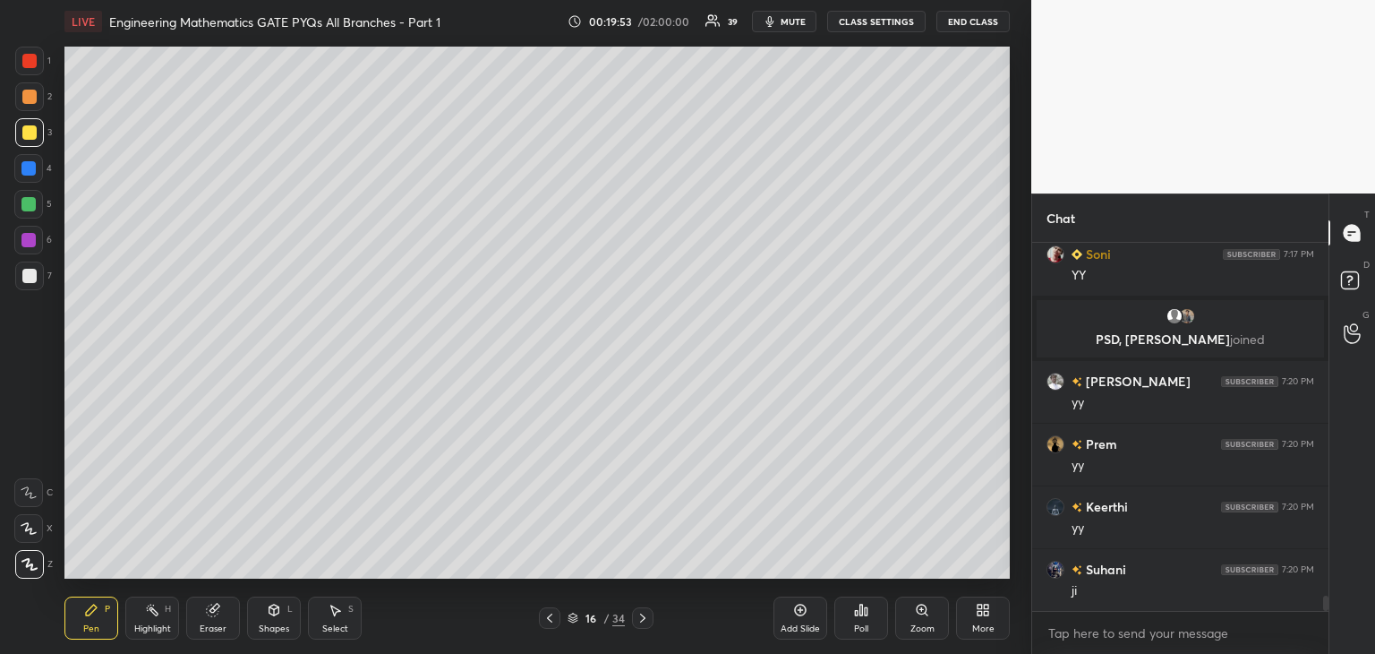
click at [543, 613] on icon at bounding box center [550, 618] width 14 height 14
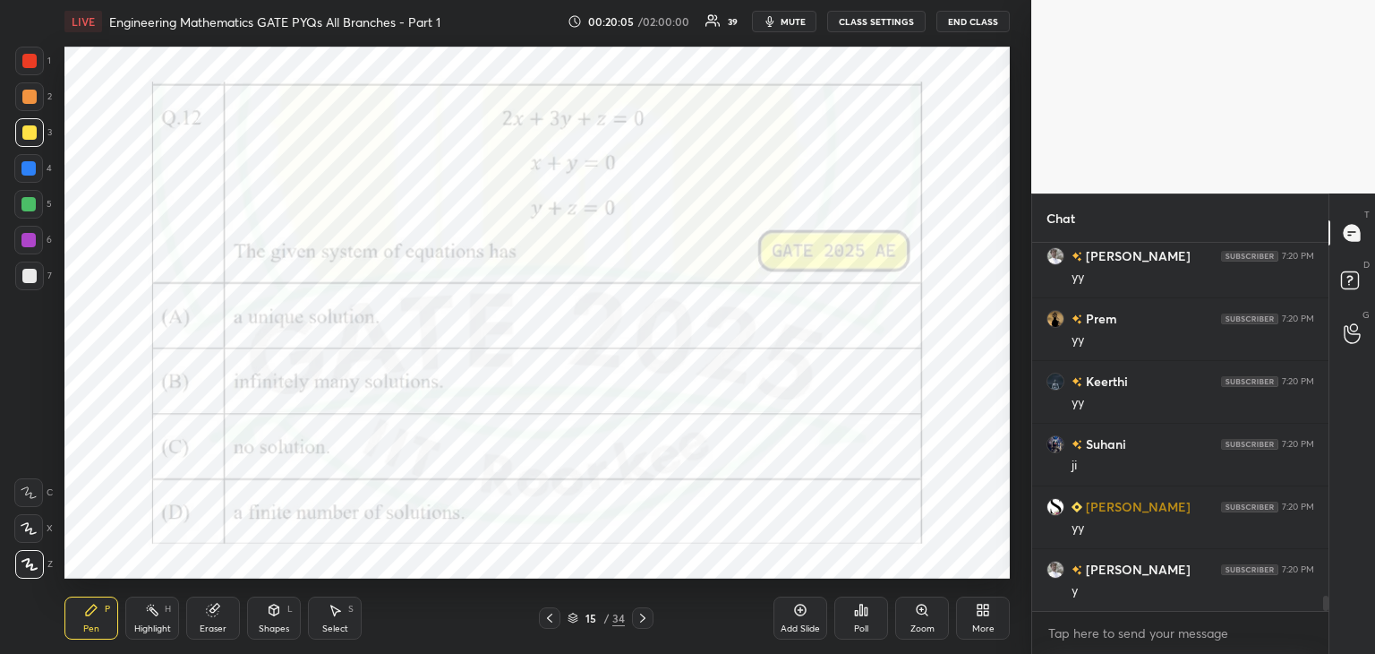
click at [642, 624] on icon at bounding box center [643, 618] width 14 height 14
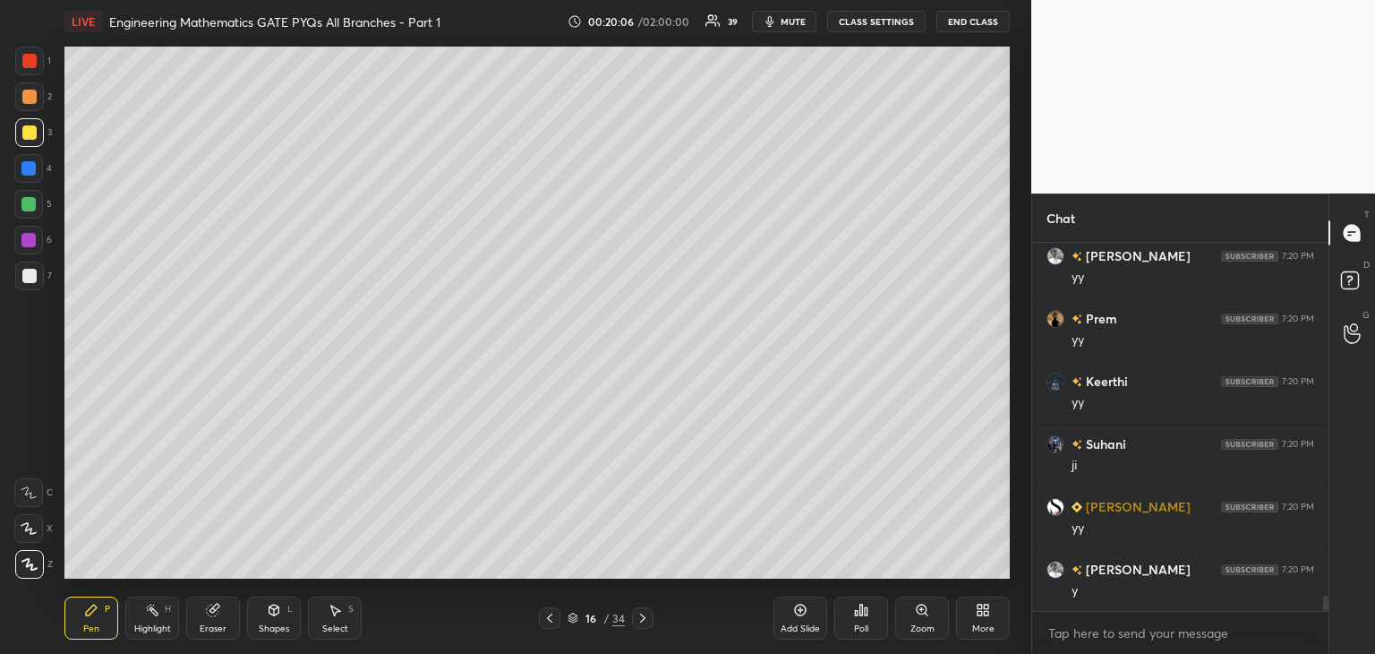
click at [33, 286] on div at bounding box center [29, 275] width 29 height 29
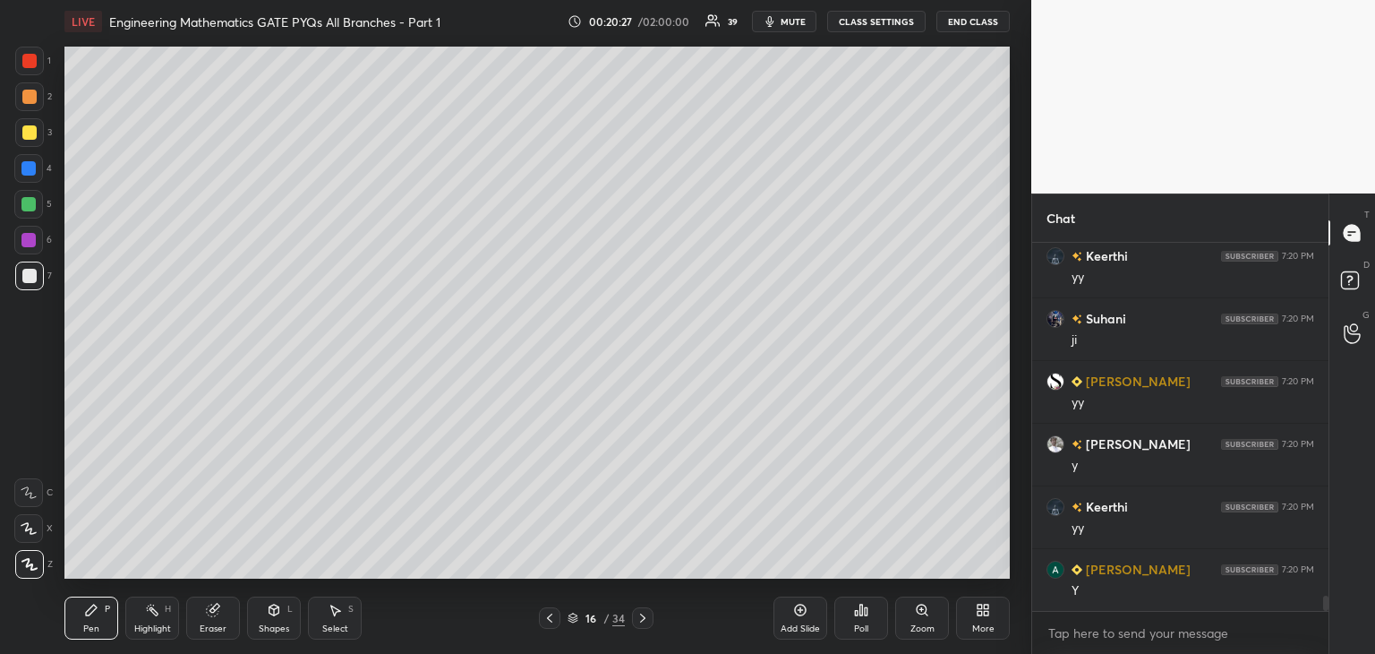
scroll to position [8610, 0]
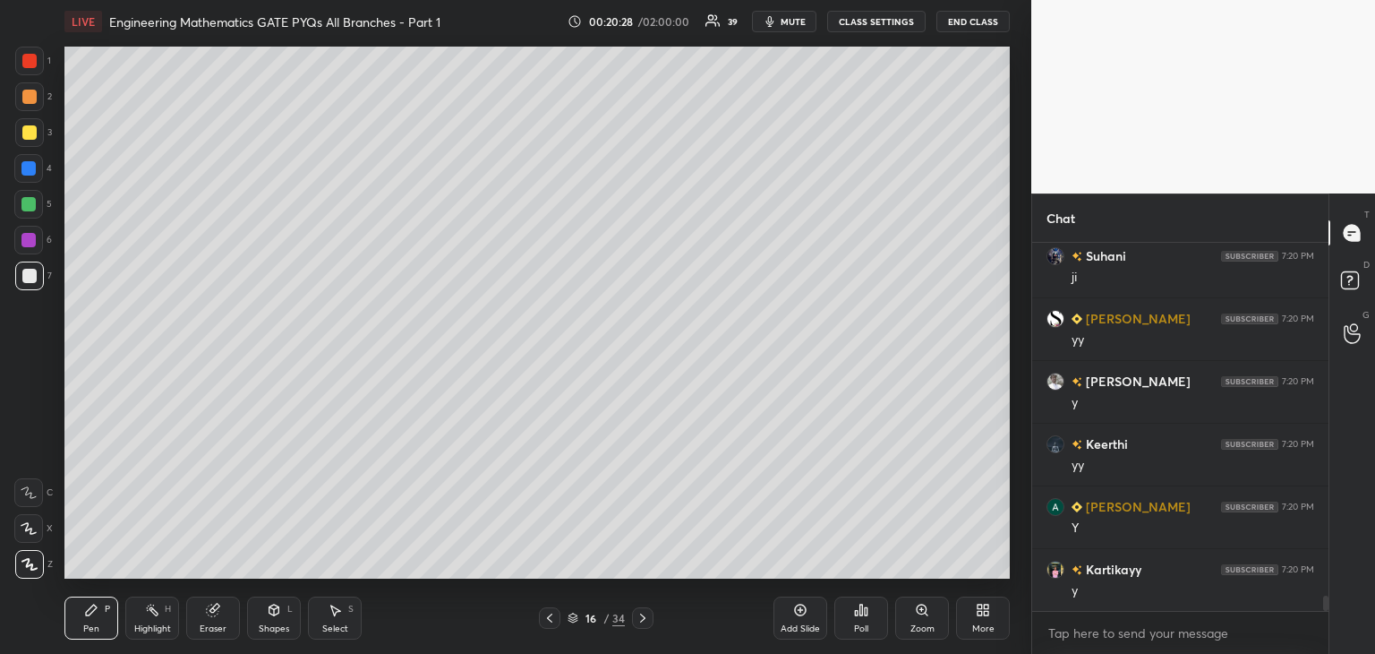
click at [220, 597] on div "Eraser" at bounding box center [213, 617] width 54 height 43
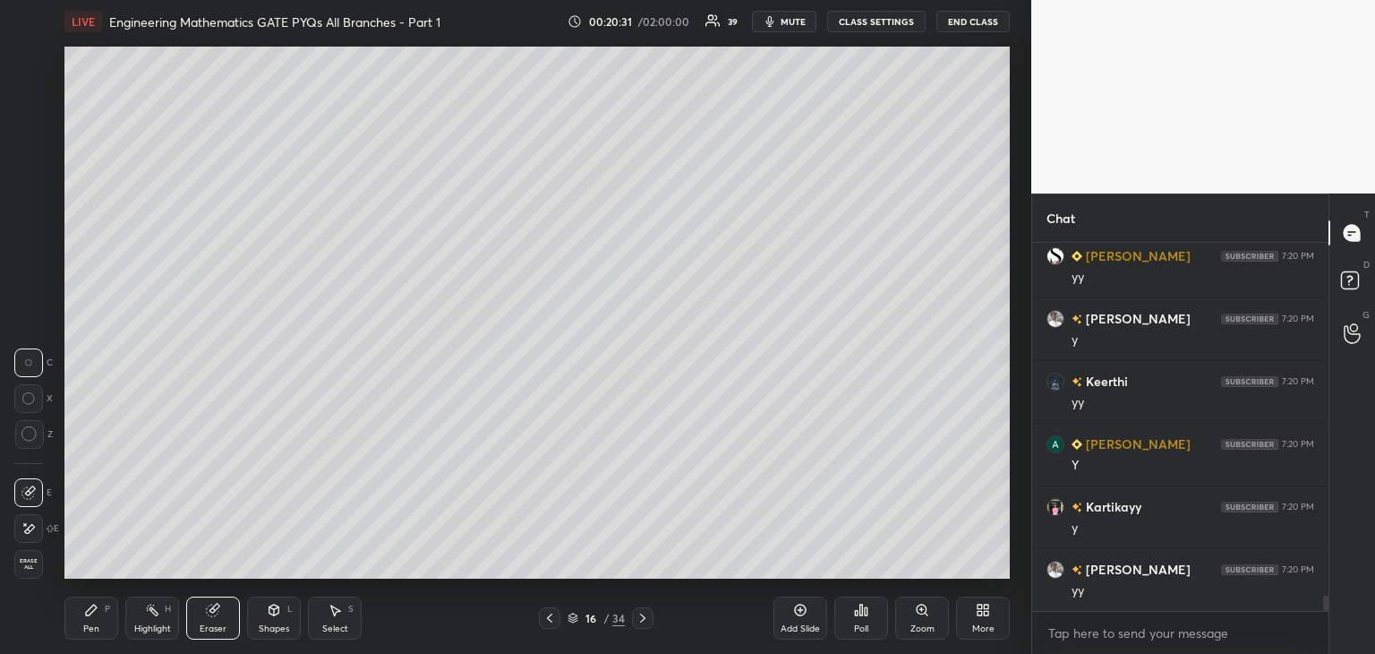
click at [89, 635] on div "Pen P" at bounding box center [91, 617] width 54 height 43
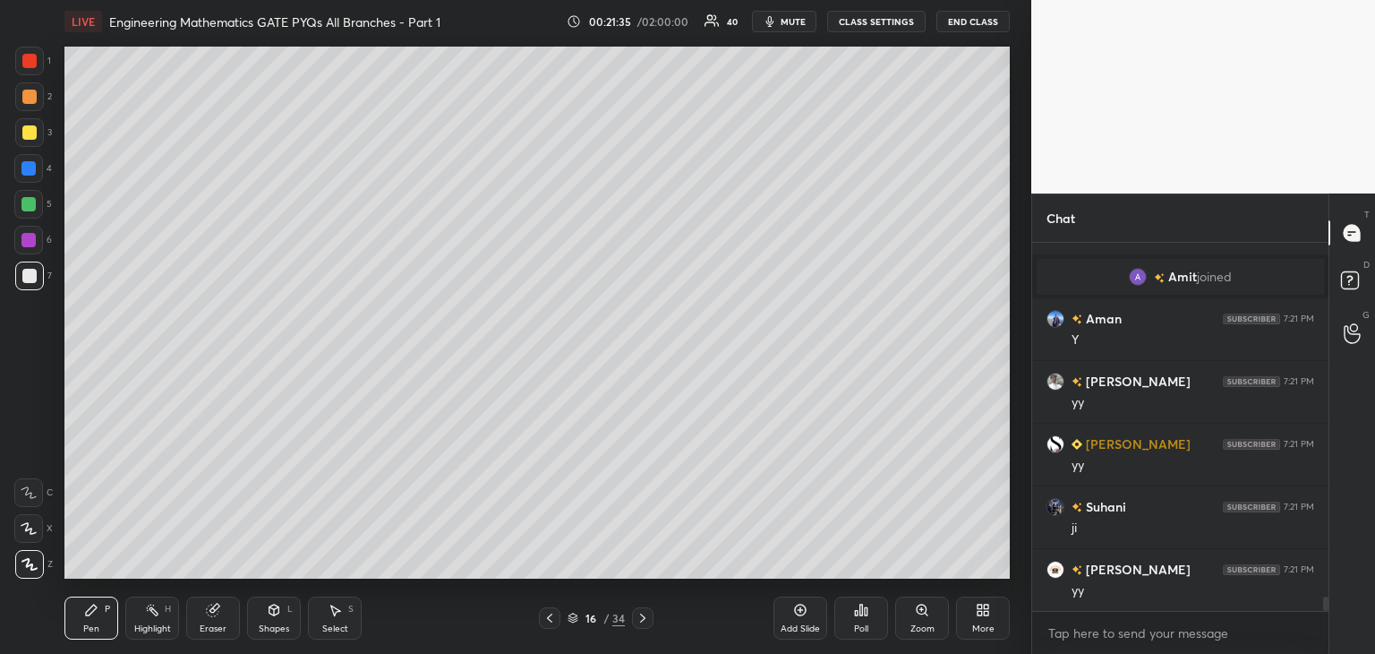
scroll to position [9065, 0]
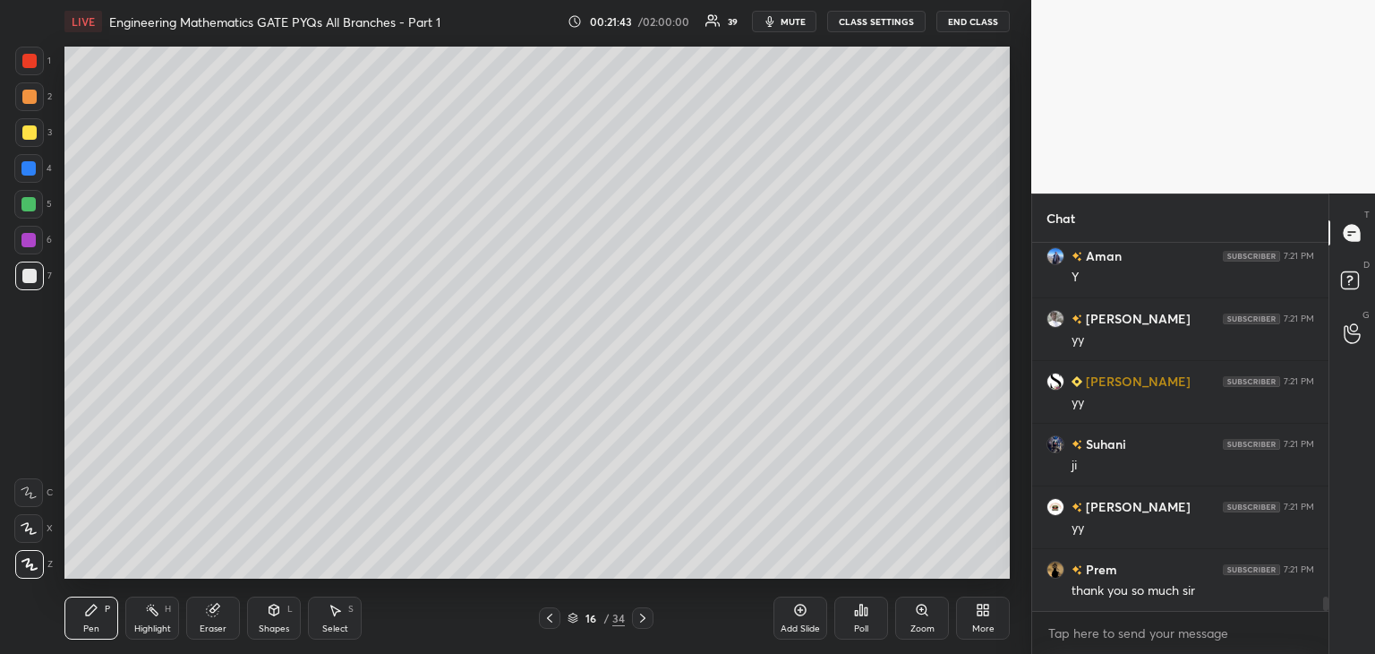
click at [544, 617] on icon at bounding box center [550, 618] width 14 height 14
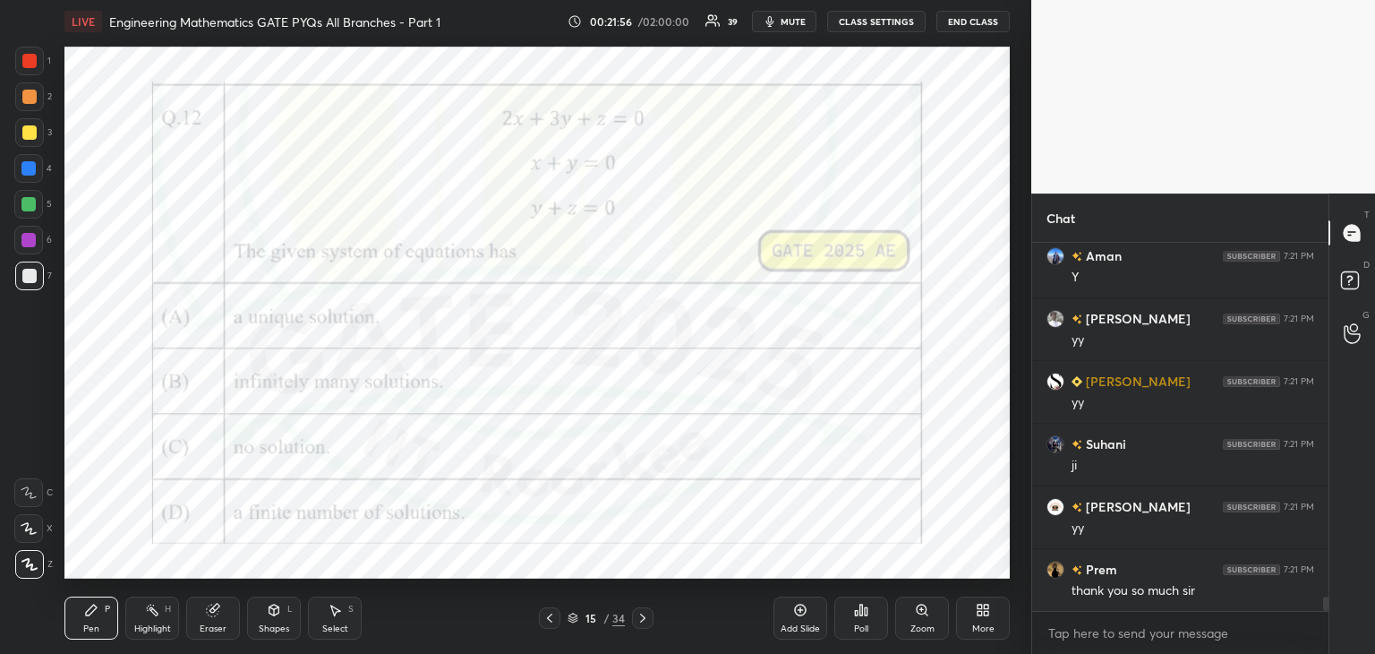
click at [646, 620] on icon at bounding box center [643, 618] width 14 height 14
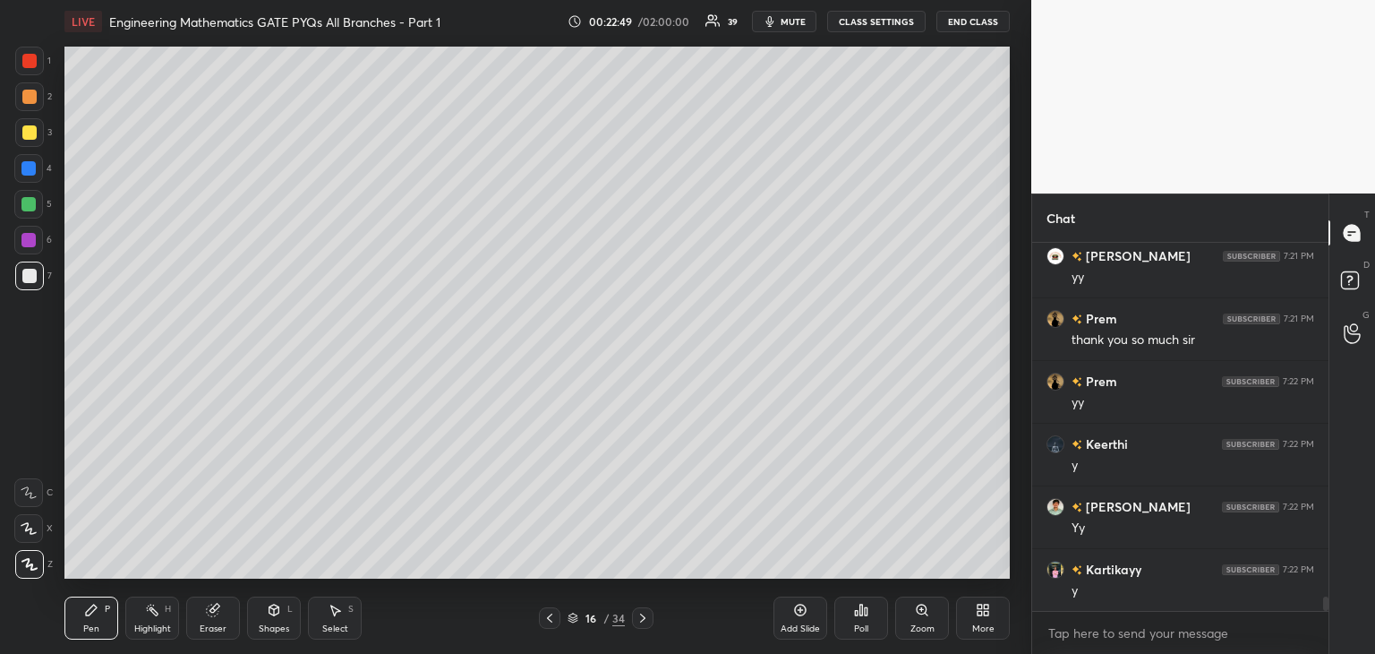
scroll to position [9378, 0]
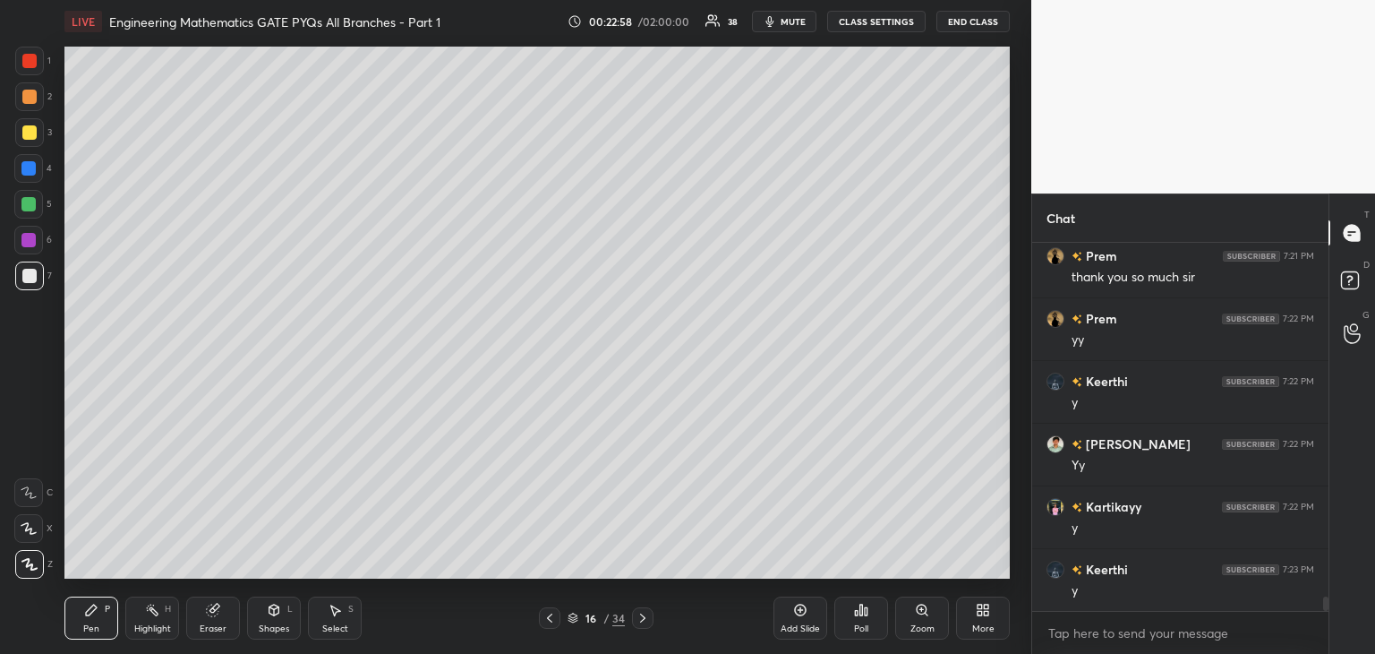
click at [555, 620] on icon at bounding box center [550, 618] width 14 height 14
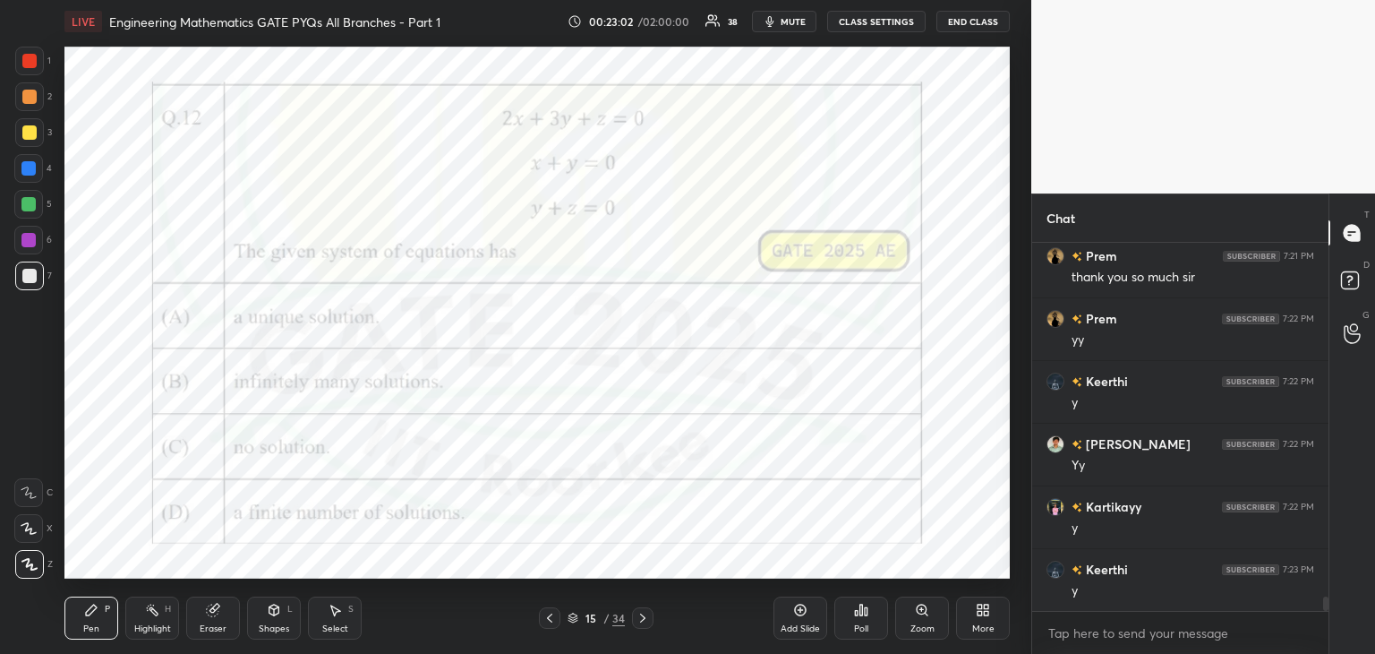
click at [644, 619] on icon at bounding box center [642, 617] width 5 height 9
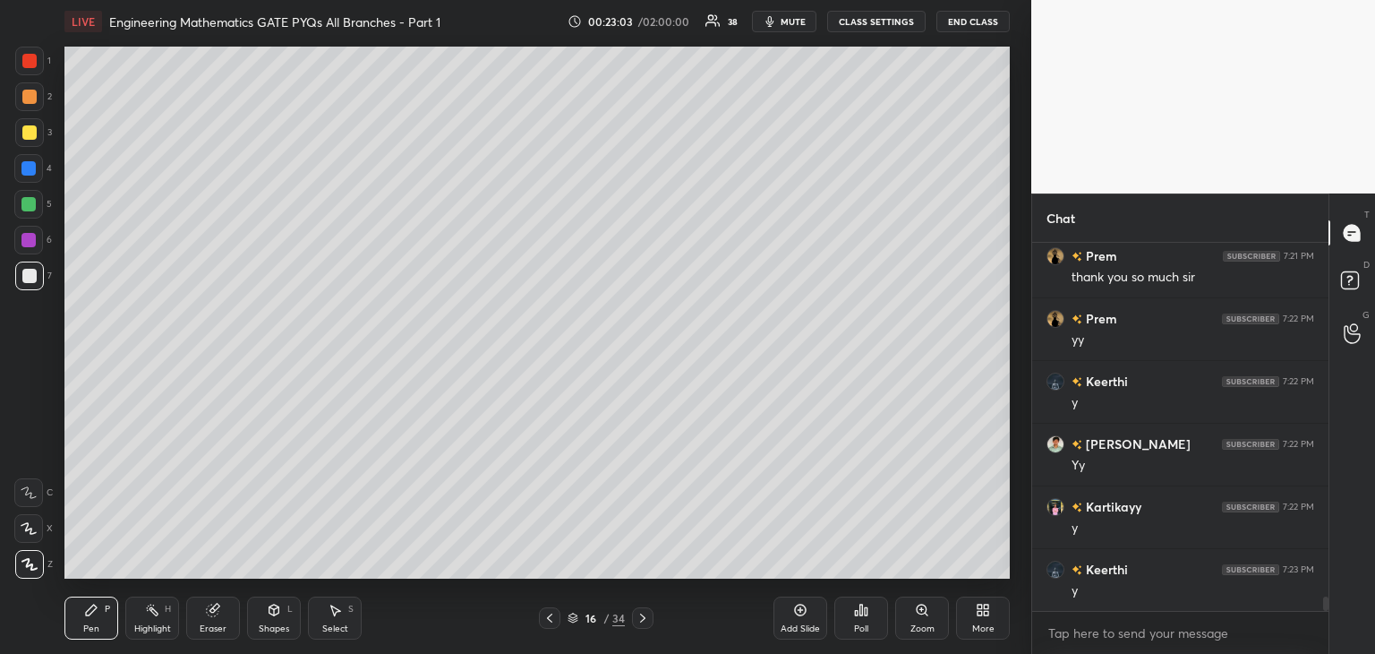
drag, startPoint x: 793, startPoint y: 617, endPoint x: 788, endPoint y: 592, distance: 25.6
click at [792, 617] on div "Add Slide" at bounding box center [801, 617] width 54 height 43
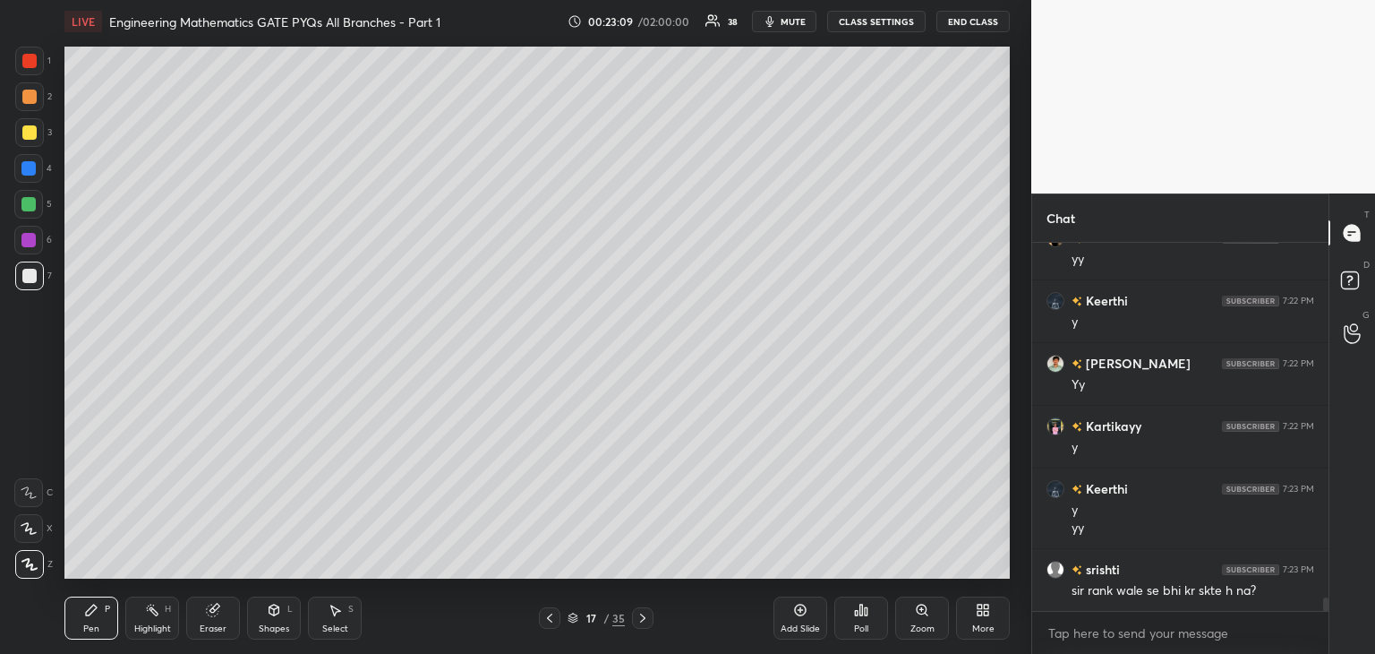
scroll to position [9521, 0]
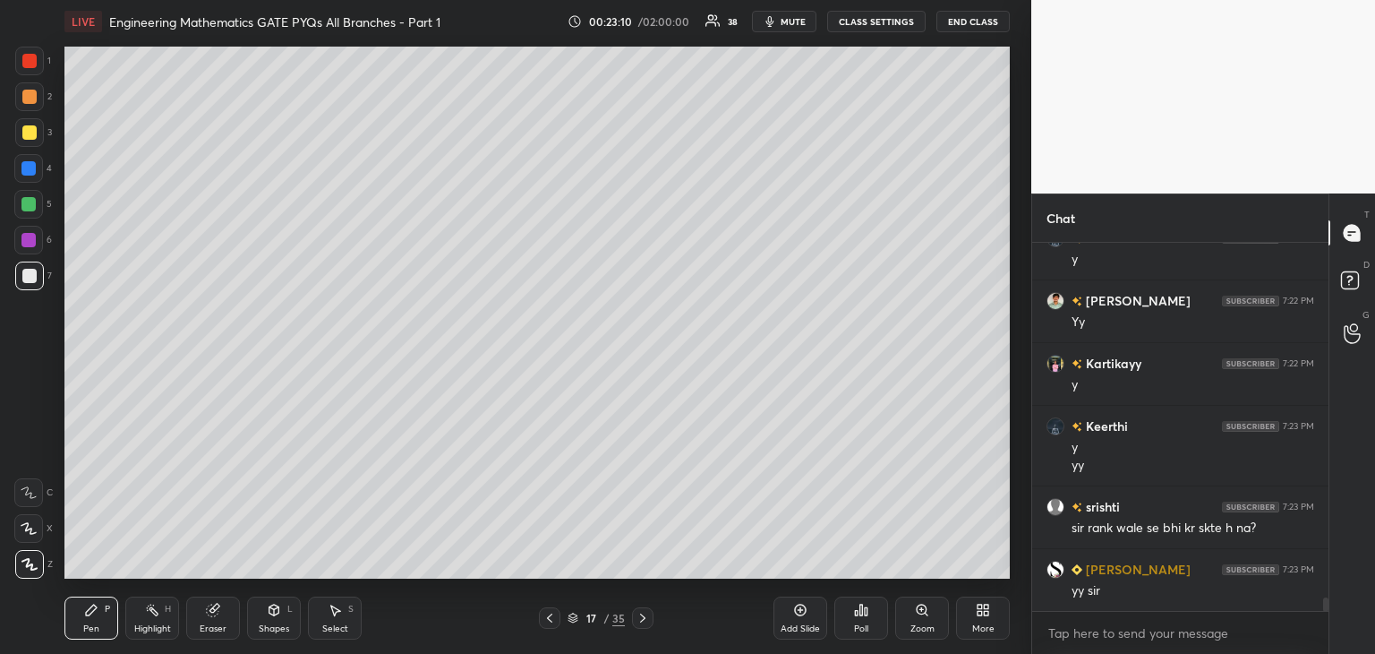
click at [197, 628] on div "Eraser" at bounding box center [213, 617] width 54 height 43
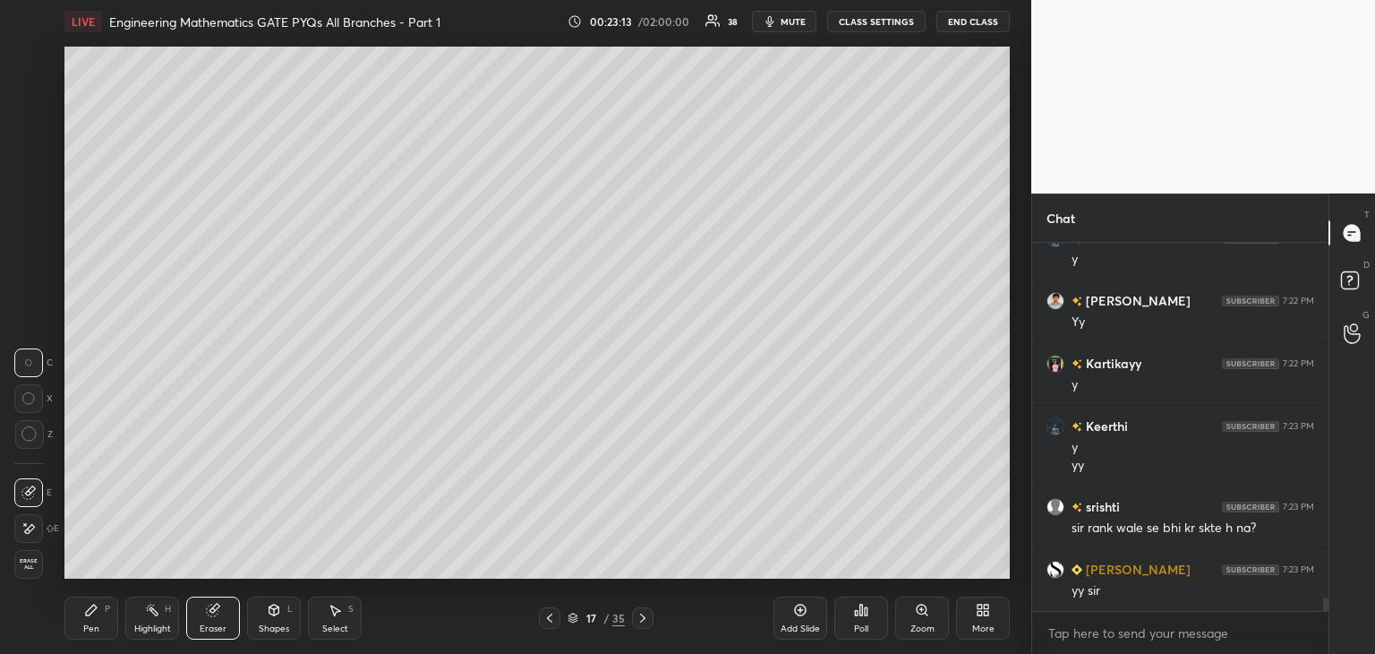
click at [272, 620] on div "Shapes L" at bounding box center [274, 617] width 54 height 43
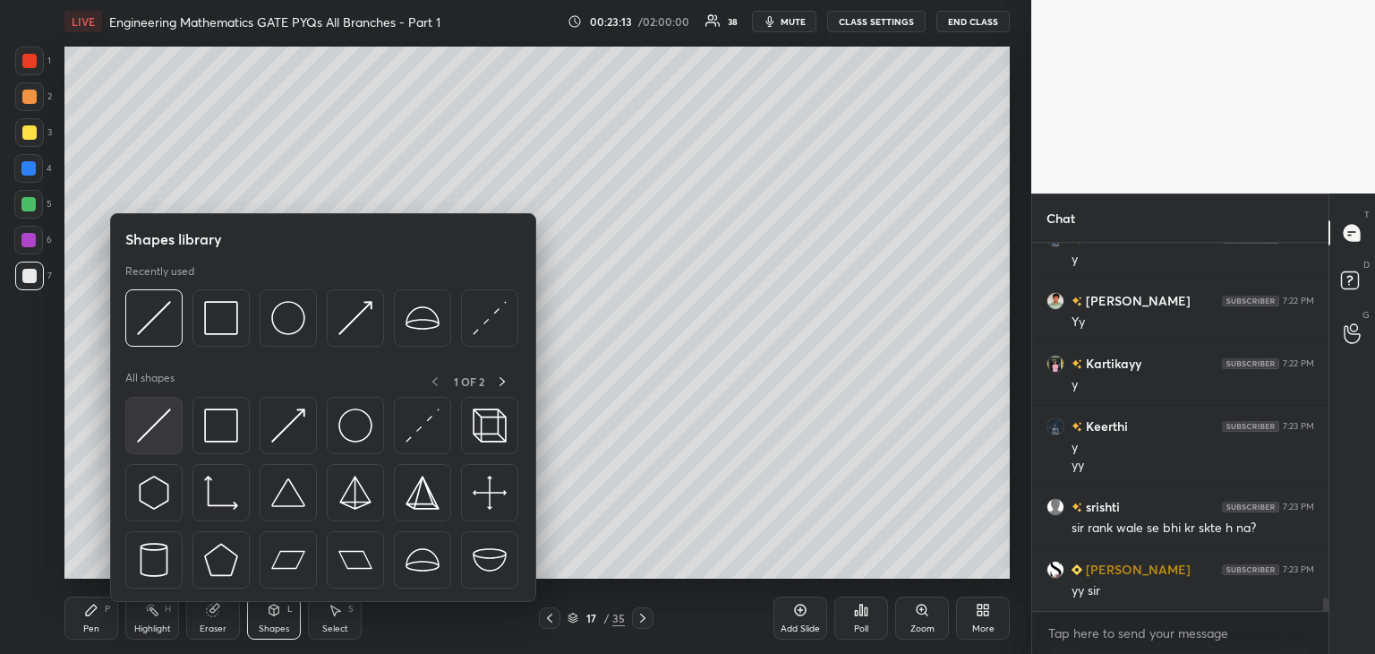
click at [165, 427] on img at bounding box center [154, 425] width 34 height 34
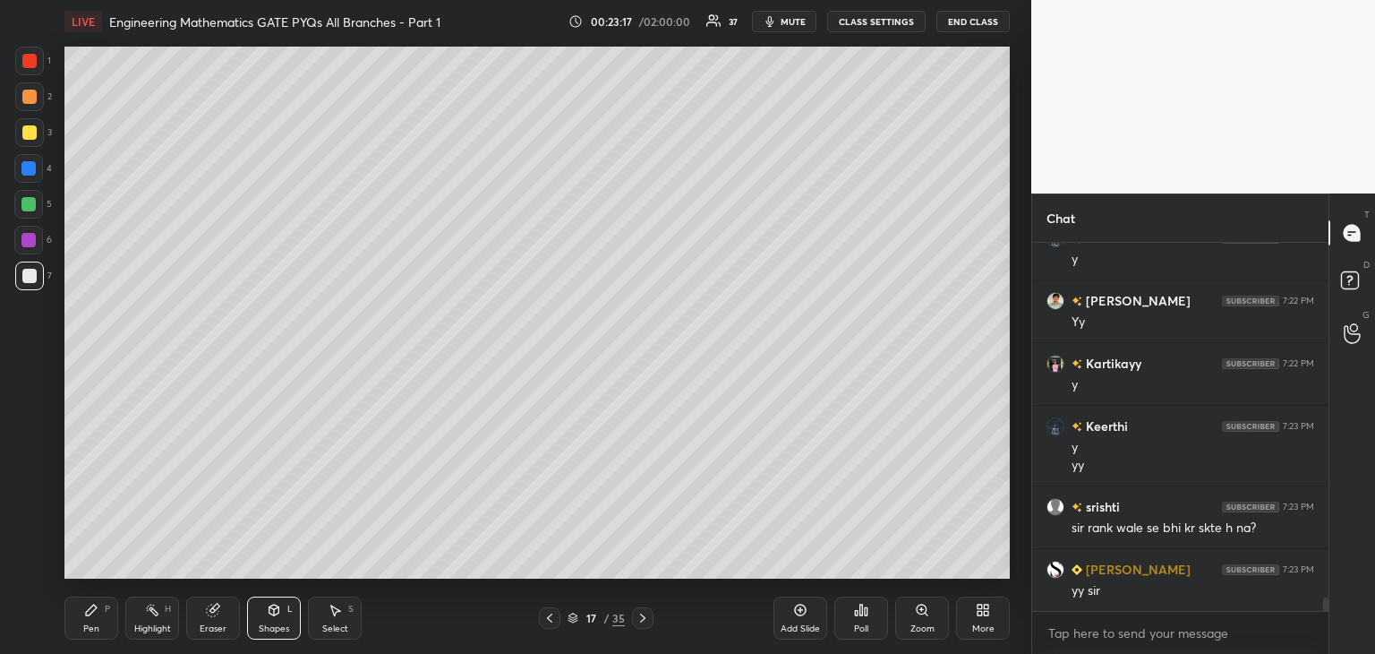
click at [543, 617] on icon at bounding box center [550, 618] width 14 height 14
click at [542, 620] on div at bounding box center [549, 617] width 21 height 21
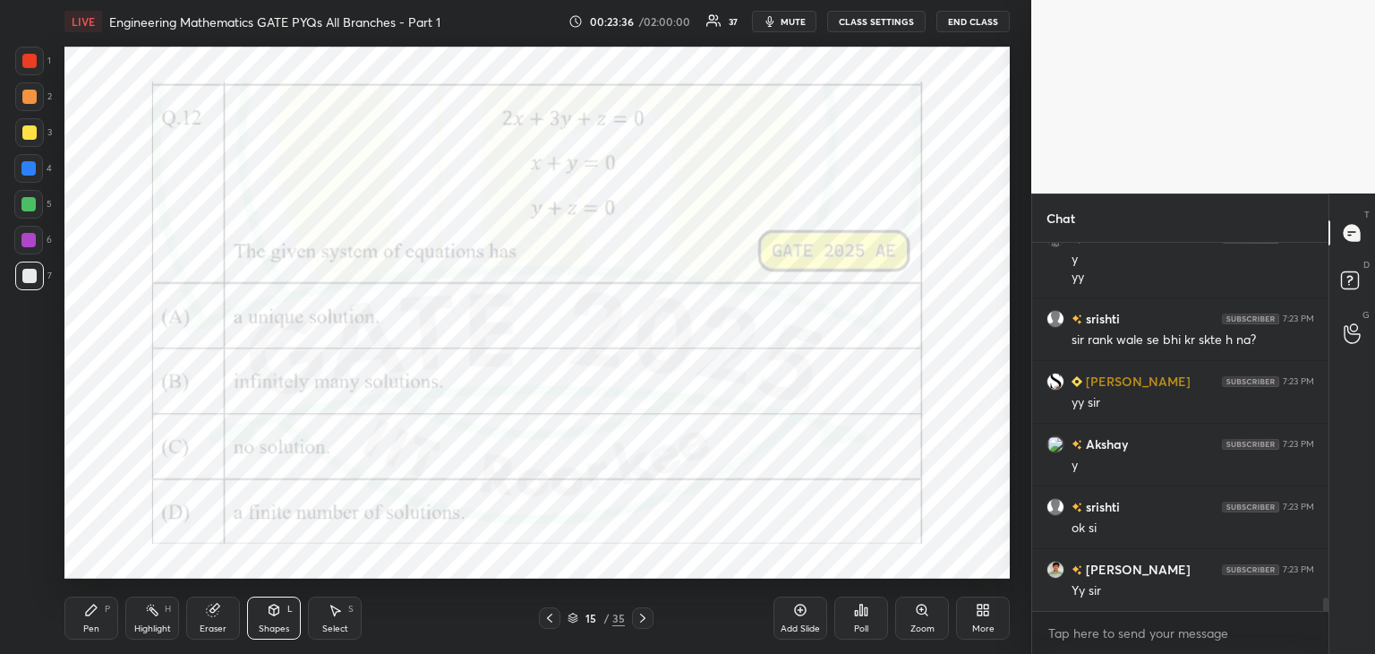
scroll to position [9772, 0]
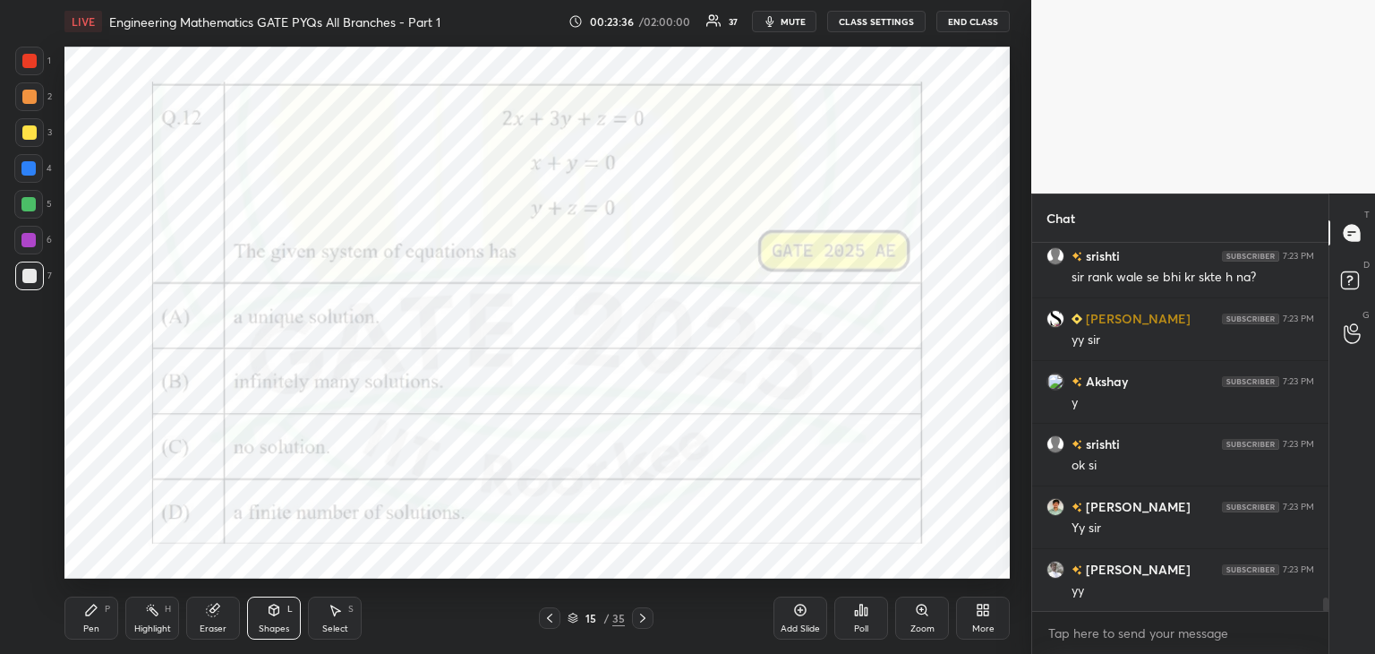
click at [643, 625] on div at bounding box center [642, 617] width 21 height 21
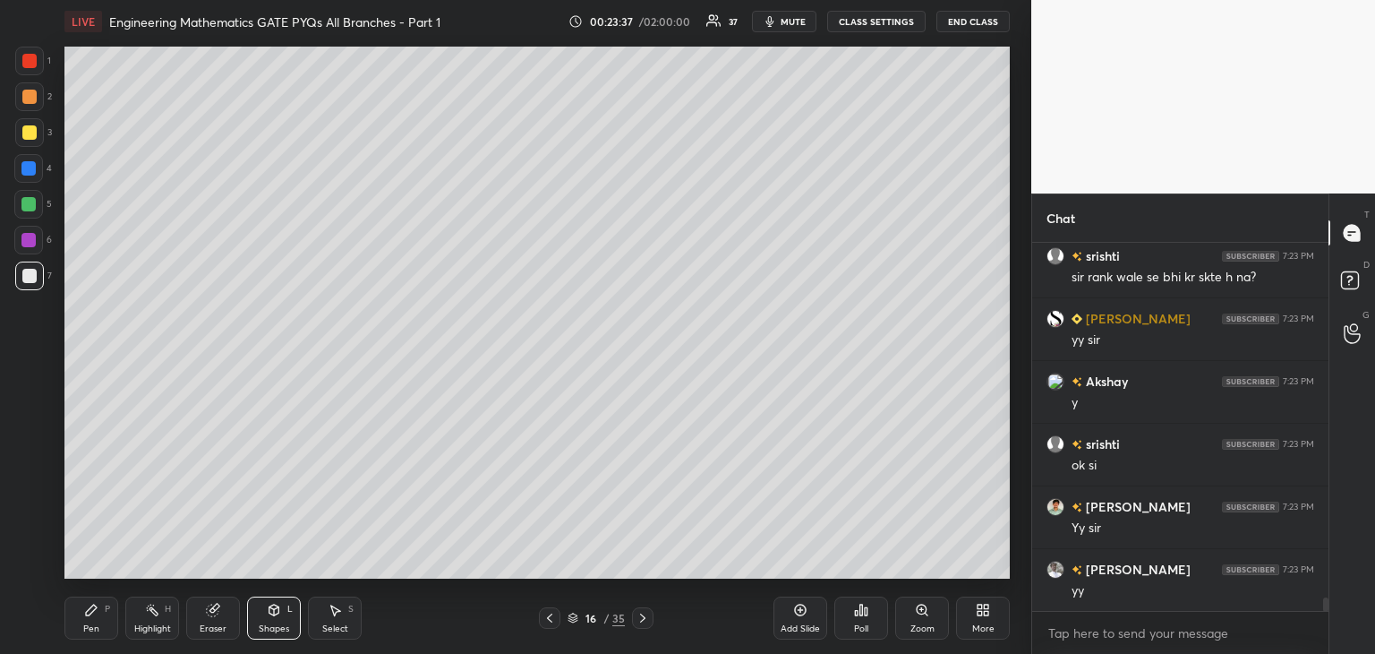
click at [645, 620] on icon at bounding box center [643, 618] width 14 height 14
click at [78, 619] on div "Pen P" at bounding box center [91, 617] width 54 height 43
click at [556, 617] on icon at bounding box center [550, 618] width 14 height 14
click at [552, 618] on icon at bounding box center [550, 618] width 14 height 14
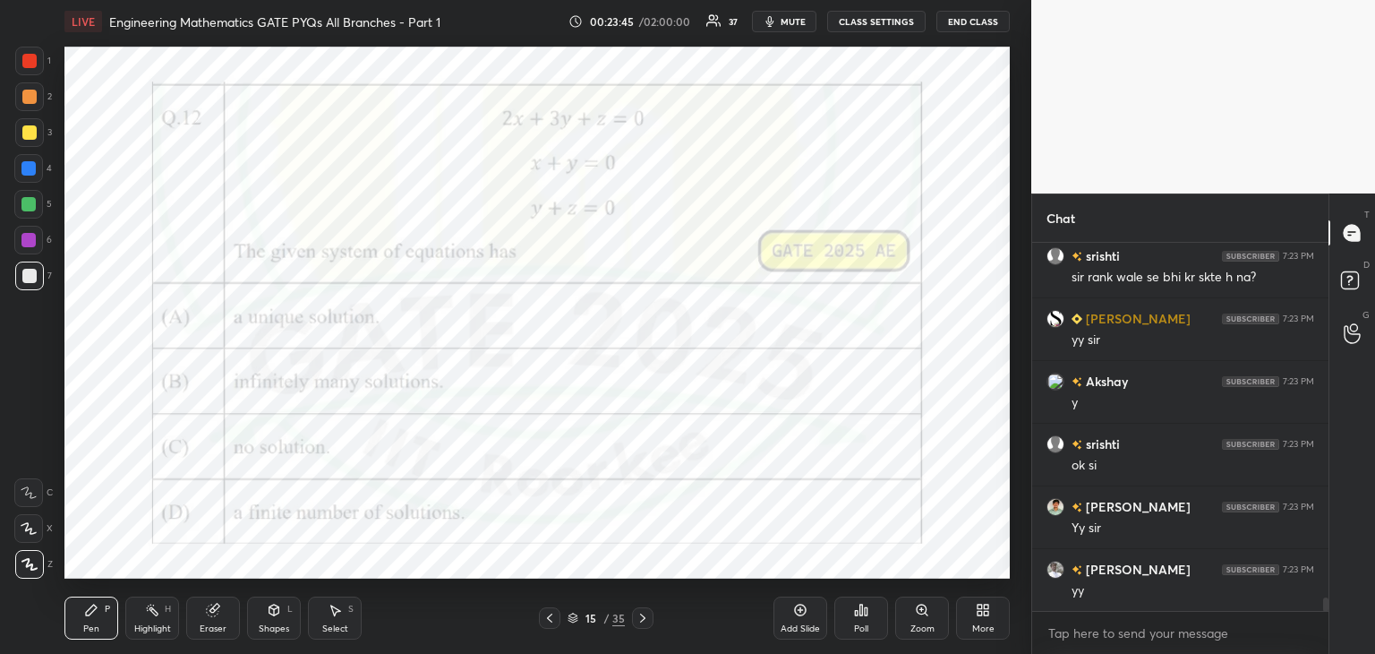
click at [644, 619] on icon at bounding box center [642, 617] width 5 height 9
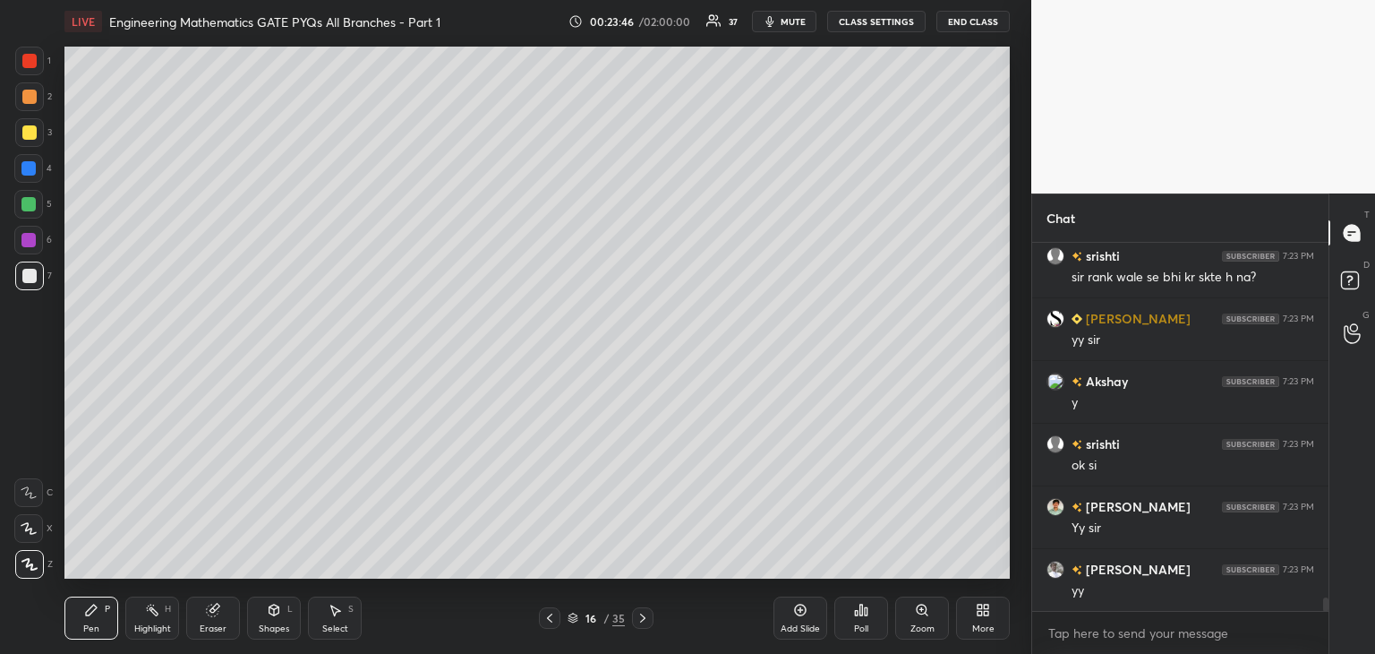
click at [649, 621] on icon at bounding box center [643, 618] width 14 height 14
click at [549, 620] on icon at bounding box center [549, 617] width 5 height 9
click at [551, 620] on icon at bounding box center [550, 618] width 14 height 14
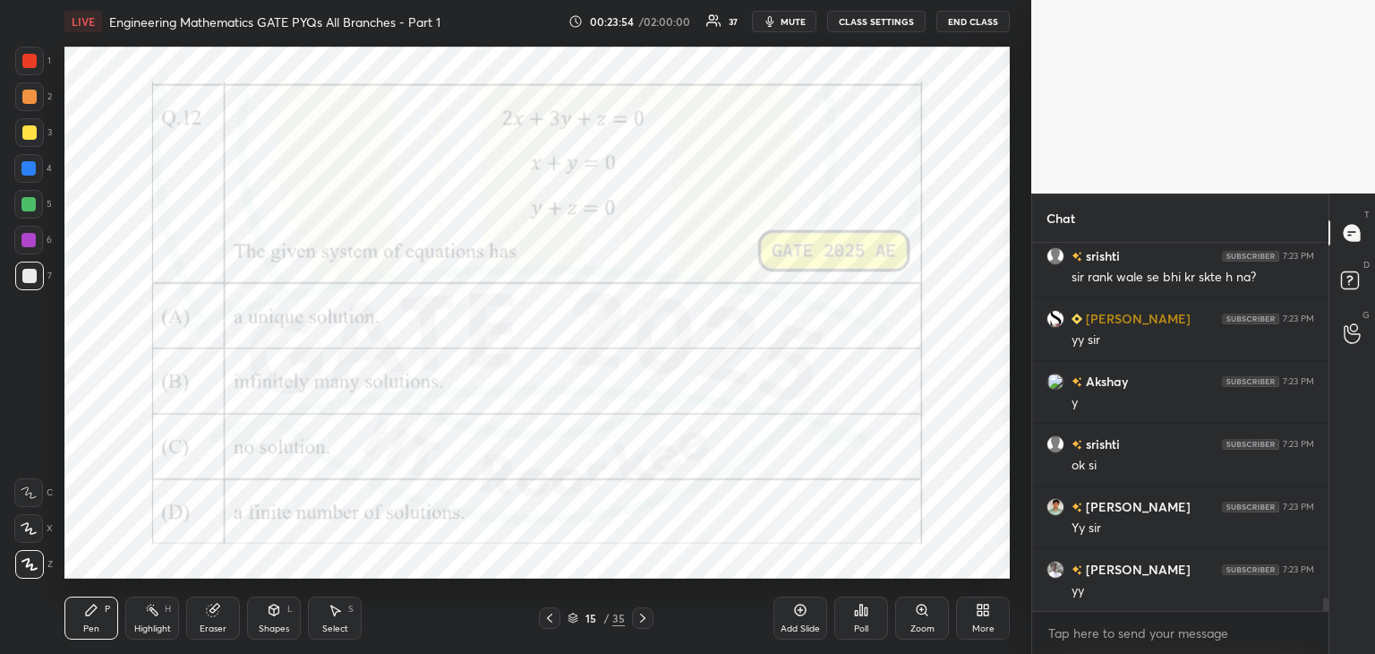
click at [645, 619] on icon at bounding box center [643, 618] width 14 height 14
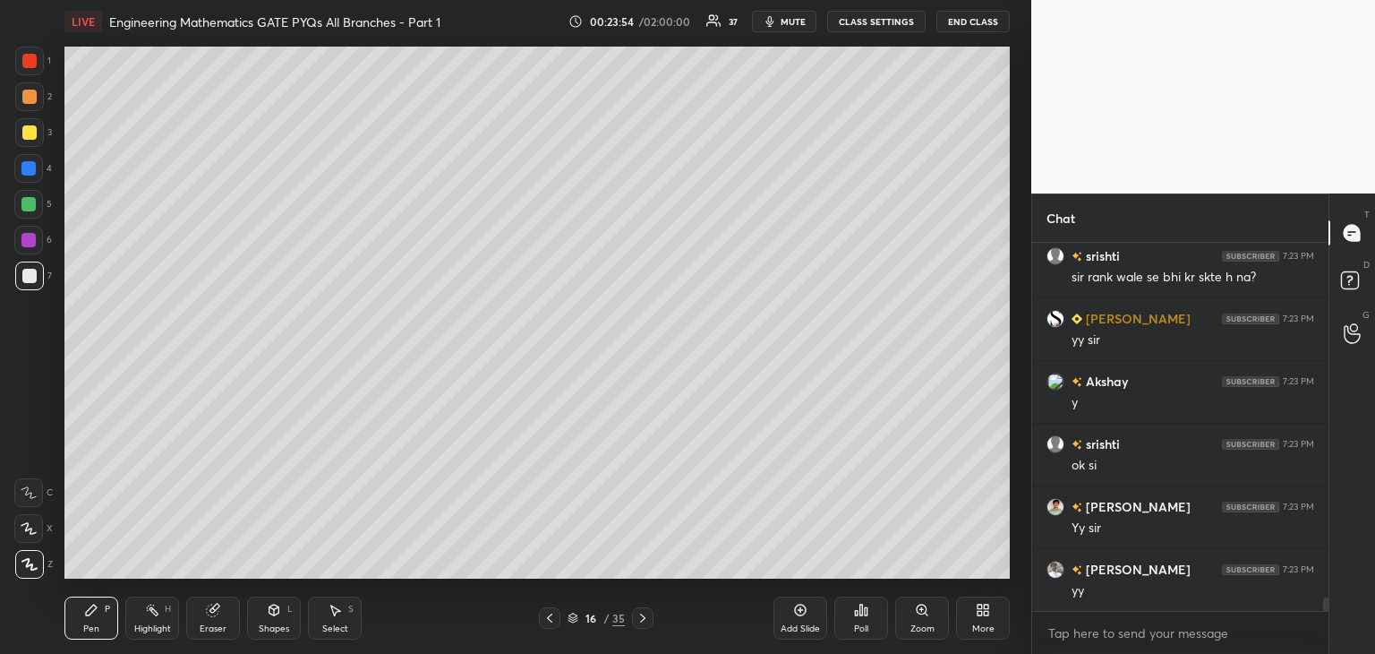
click at [646, 622] on icon at bounding box center [643, 618] width 14 height 14
click at [32, 205] on div at bounding box center [28, 204] width 14 height 14
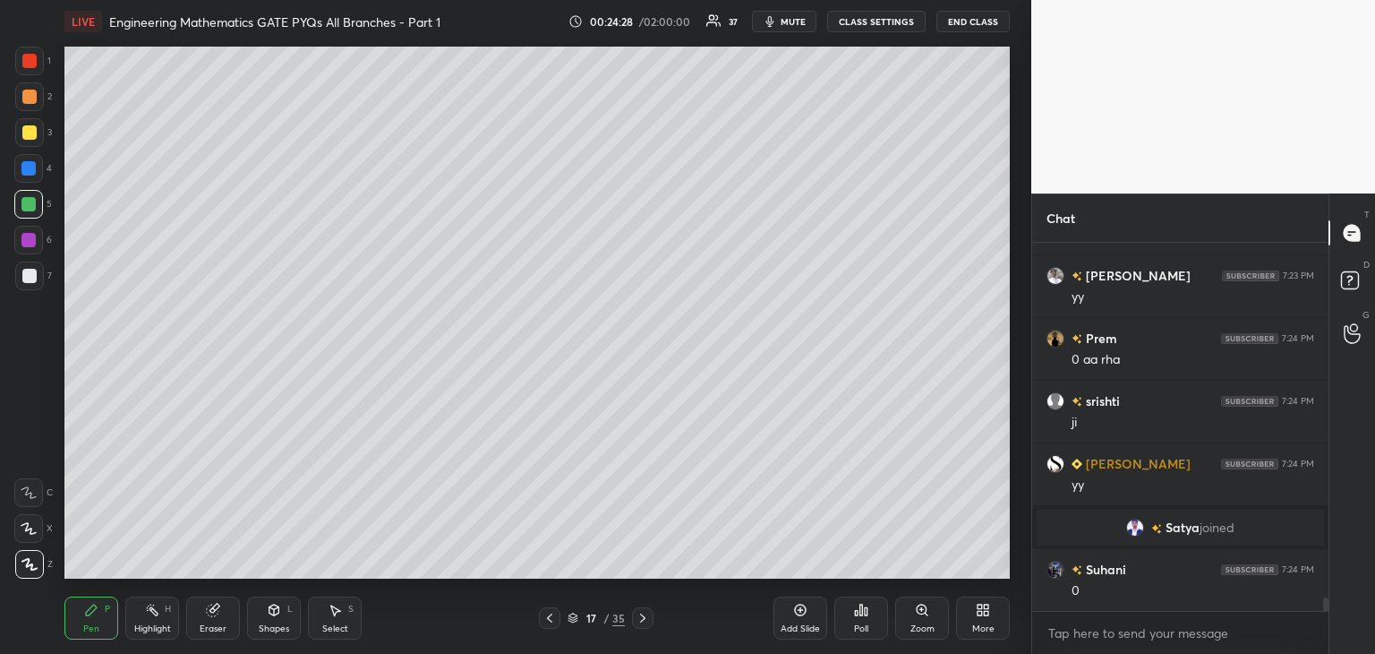
scroll to position [9747, 0]
click at [543, 619] on div at bounding box center [549, 617] width 21 height 21
click at [548, 618] on icon at bounding box center [549, 617] width 5 height 9
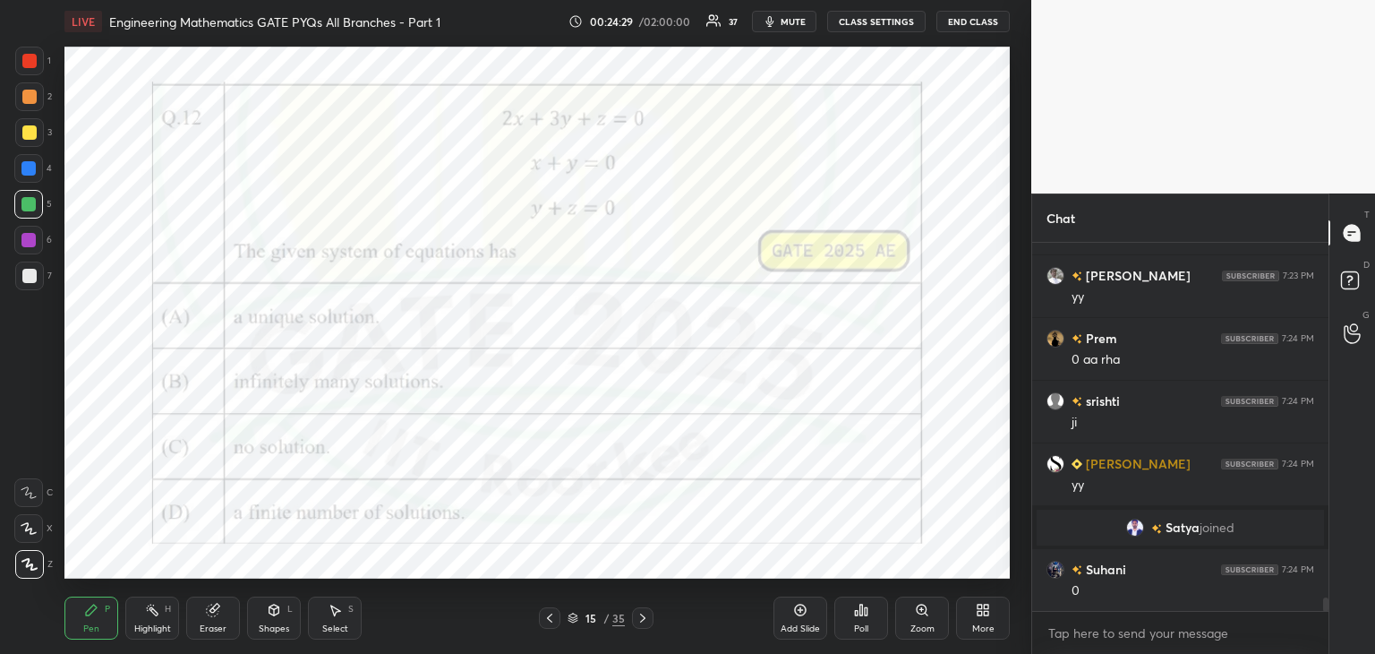
scroll to position [9810, 0]
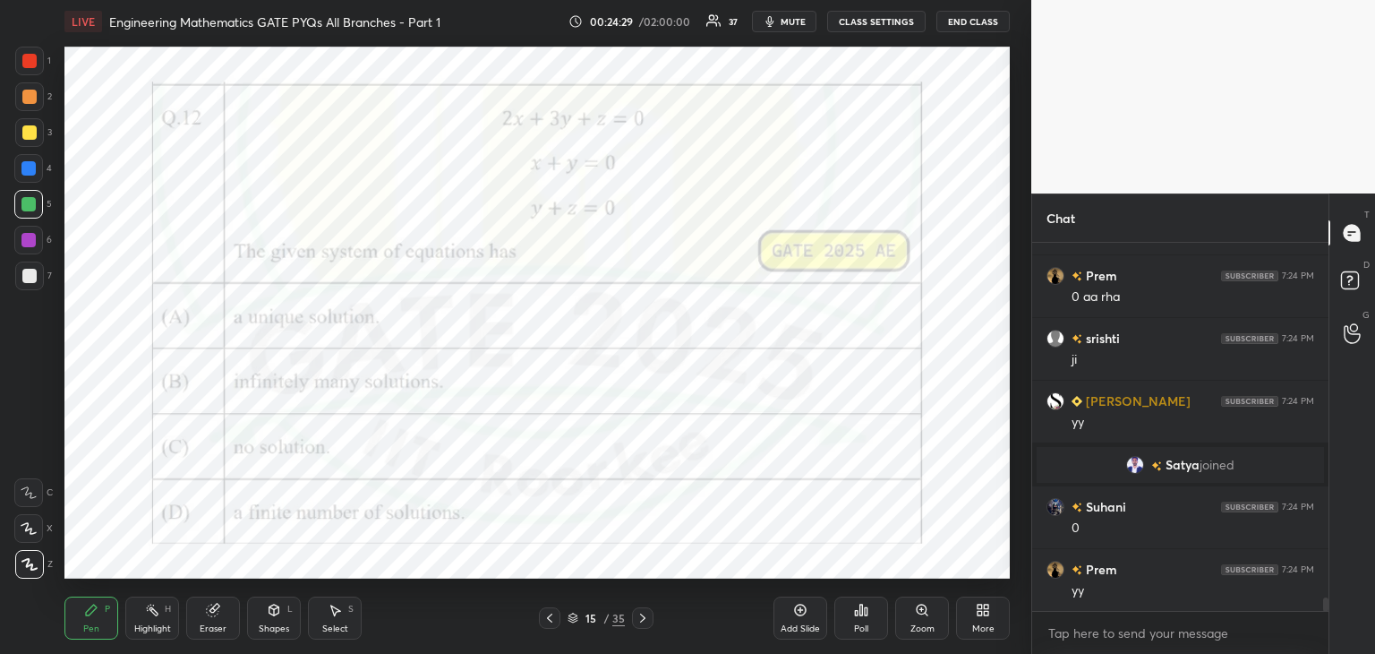
click at [646, 614] on icon at bounding box center [643, 618] width 14 height 14
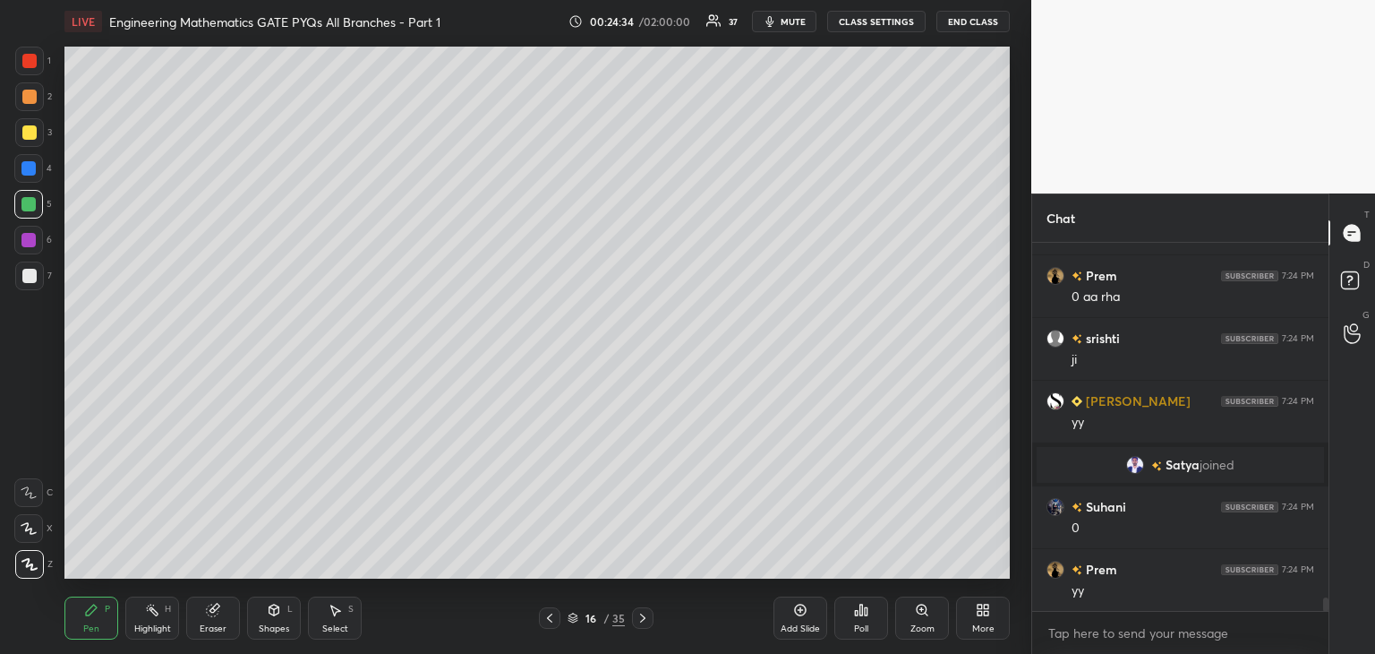
click at [552, 620] on icon at bounding box center [550, 618] width 14 height 14
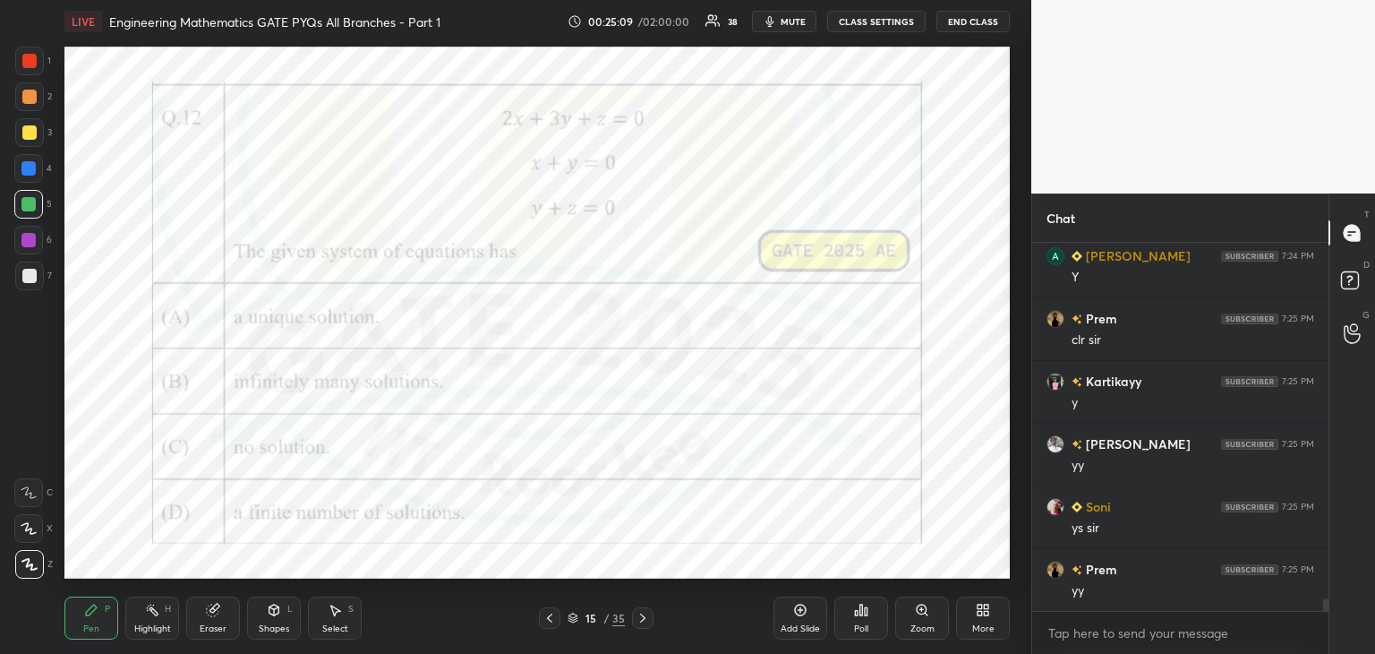
scroll to position [10374, 0]
click at [29, 60] on div at bounding box center [29, 61] width 14 height 14
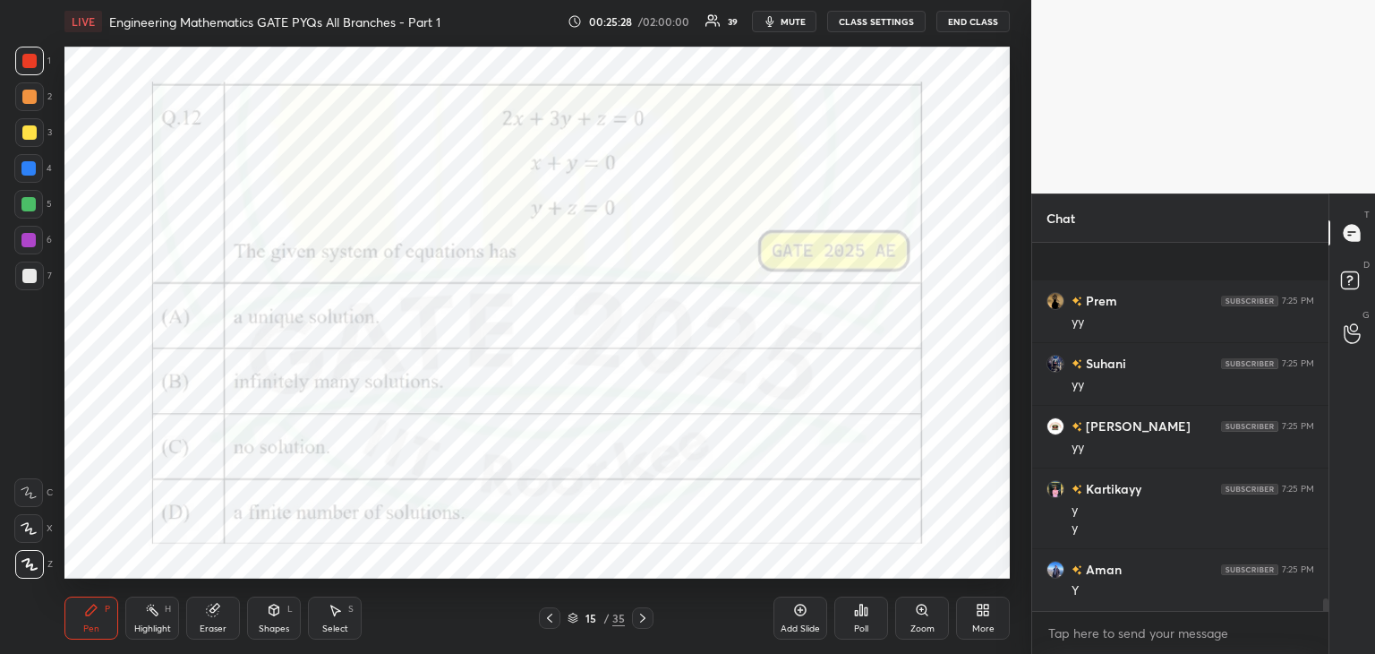
scroll to position [10705, 0]
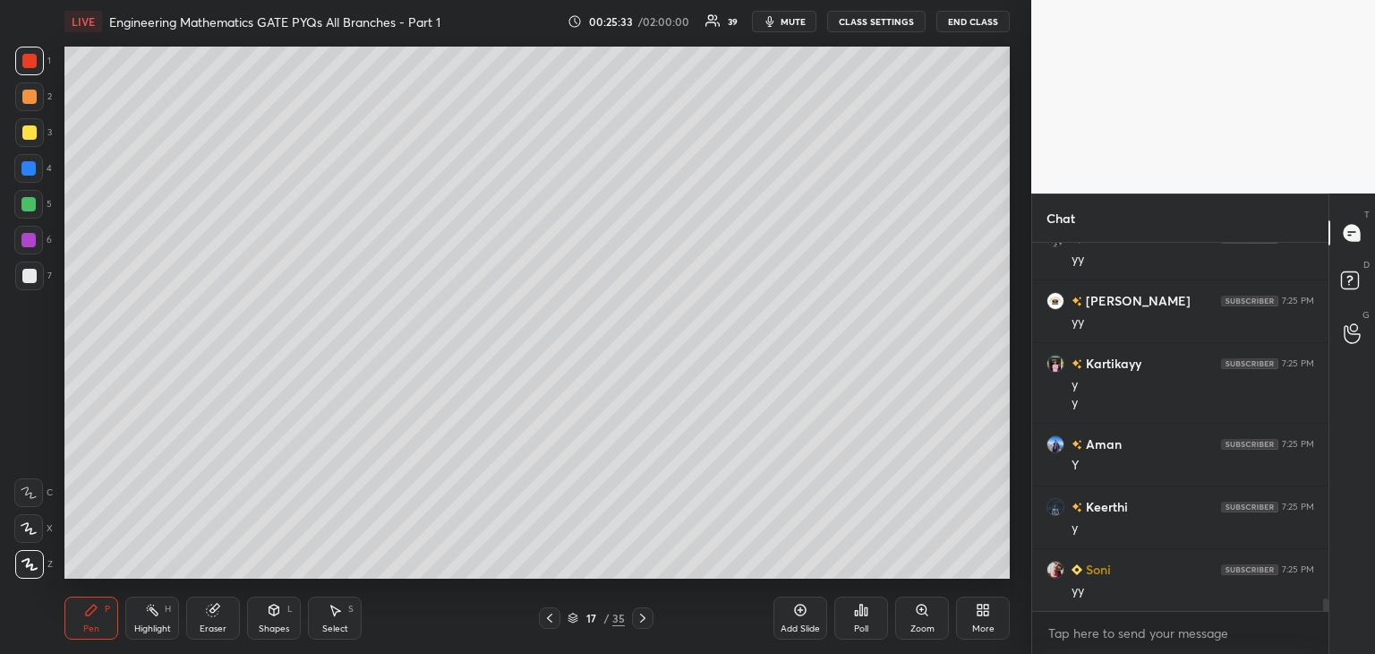
click at [330, 619] on div "Select S" at bounding box center [335, 617] width 54 height 43
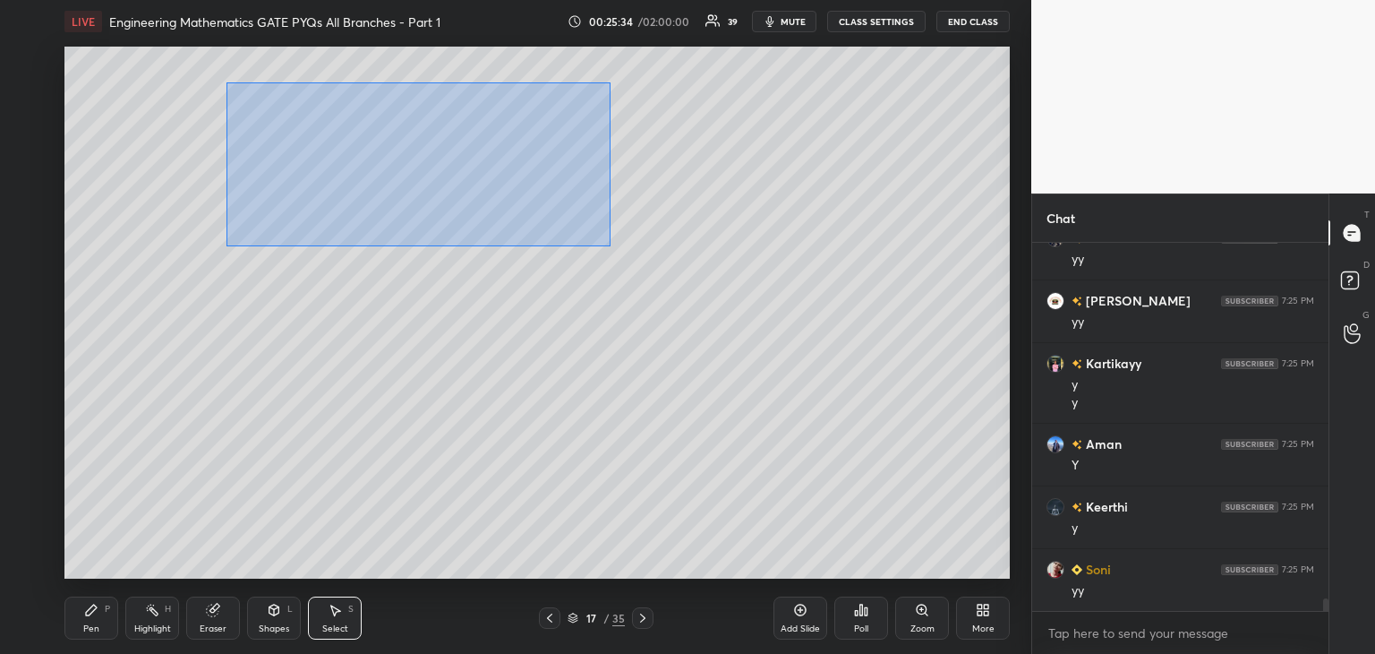
drag, startPoint x: 227, startPoint y: 82, endPoint x: 609, endPoint y: 248, distance: 416.7
click at [616, 250] on div "0 ° Undo Copy Duplicate Duplicate to new slide Delete" at bounding box center [536, 313] width 945 height 532
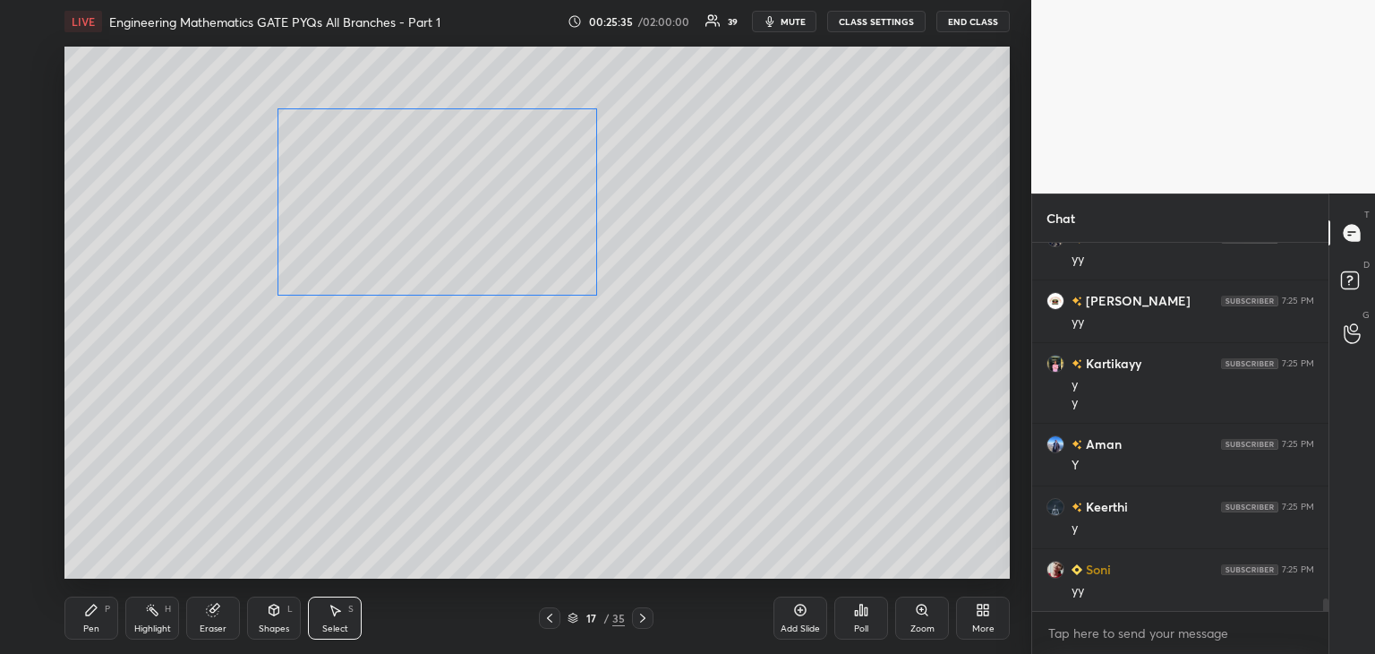
drag, startPoint x: 519, startPoint y: 198, endPoint x: 544, endPoint y: 218, distance: 31.9
click at [544, 218] on div "0 ° Undo Copy Duplicate Duplicate to new slide Delete" at bounding box center [536, 313] width 945 height 532
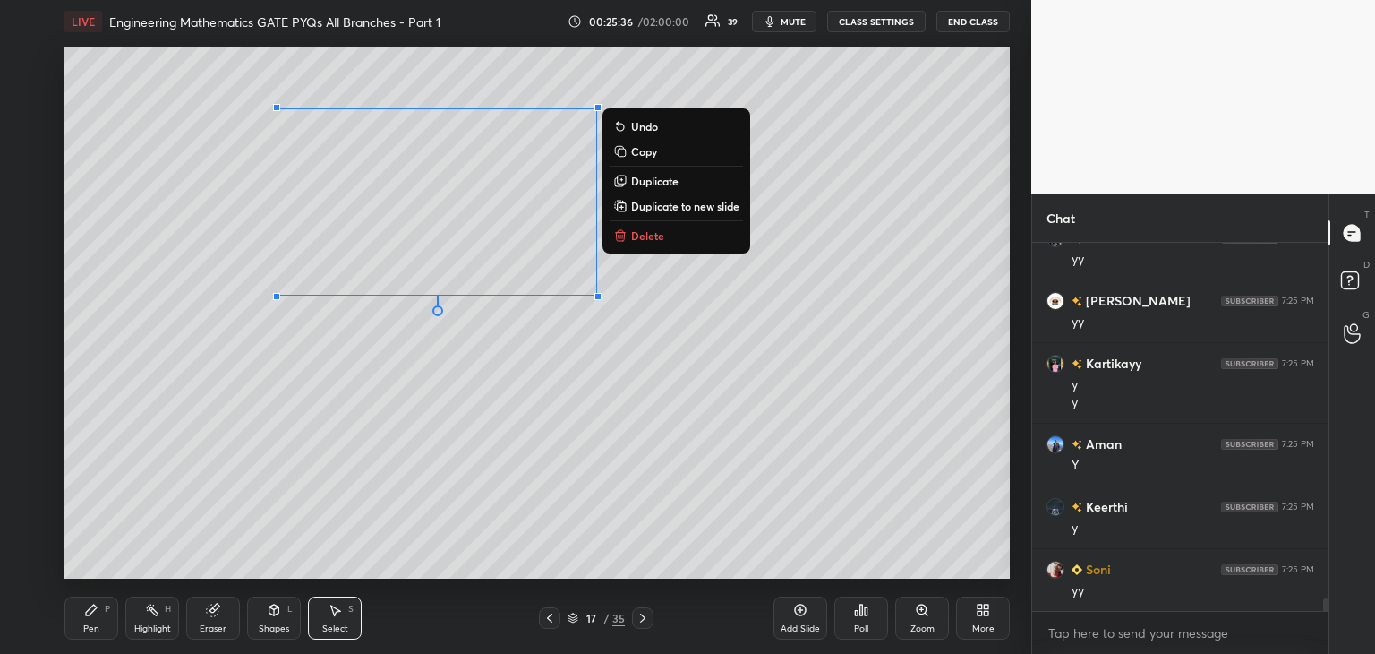
click at [505, 453] on div "0 ° Undo Copy Duplicate Duplicate to new slide Delete" at bounding box center [536, 313] width 945 height 532
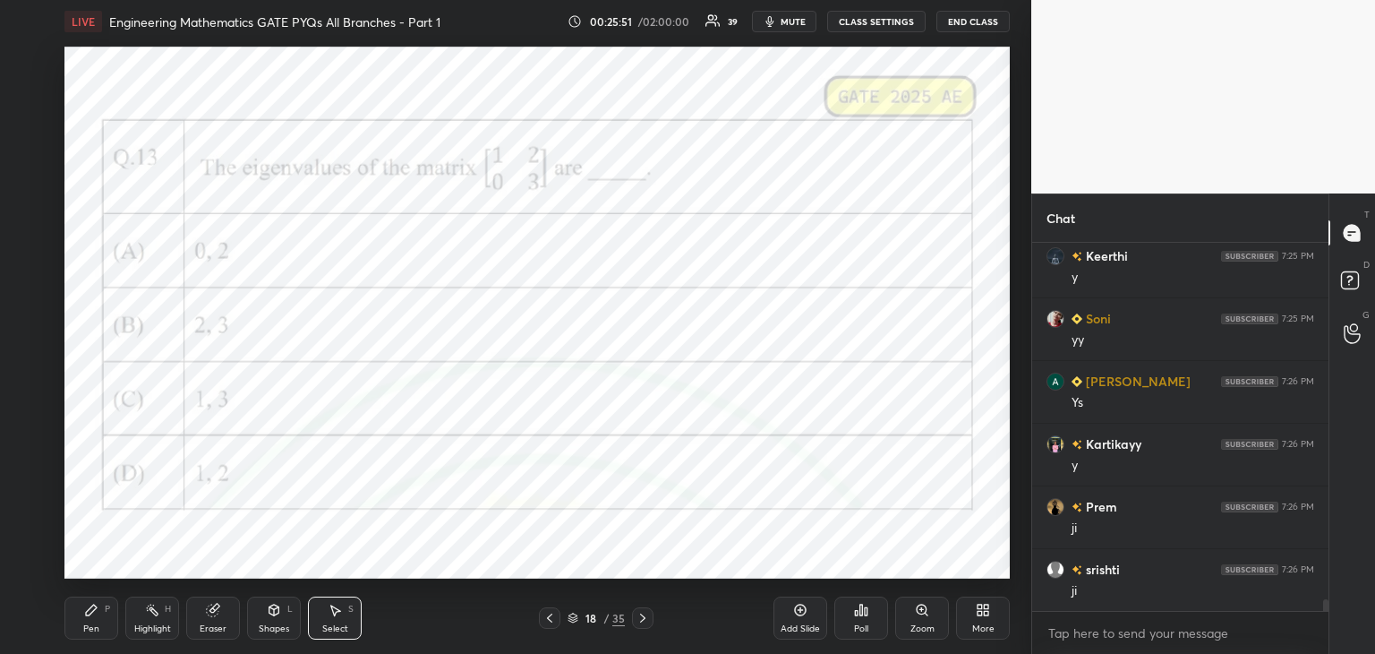
scroll to position [11061, 0]
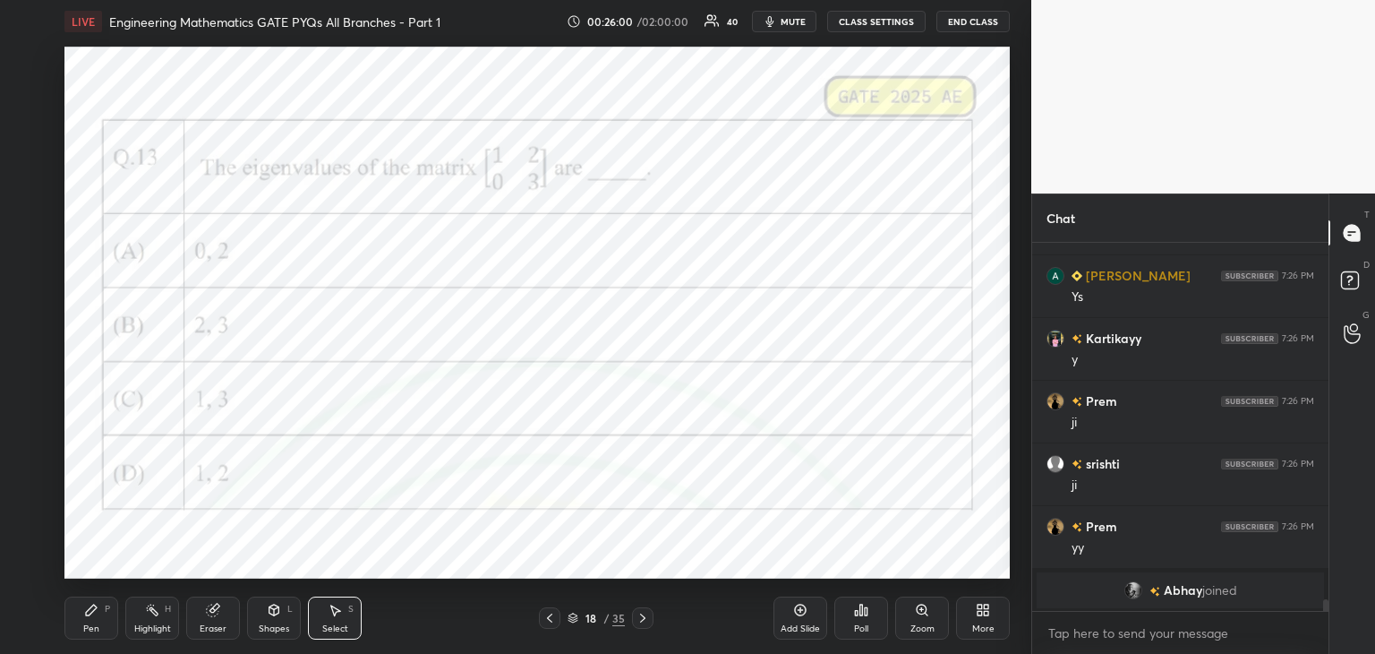
click at [872, 620] on div "Poll" at bounding box center [861, 617] width 54 height 43
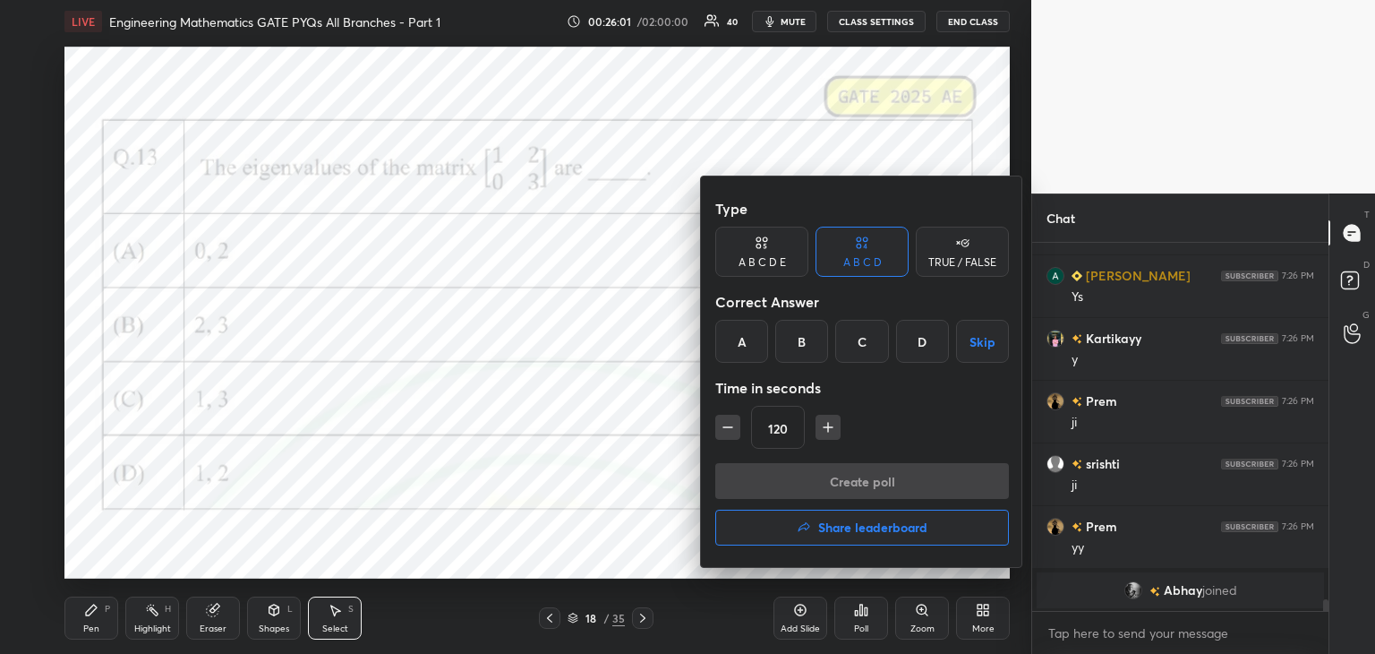
click at [860, 347] on div "C" at bounding box center [861, 341] width 53 height 43
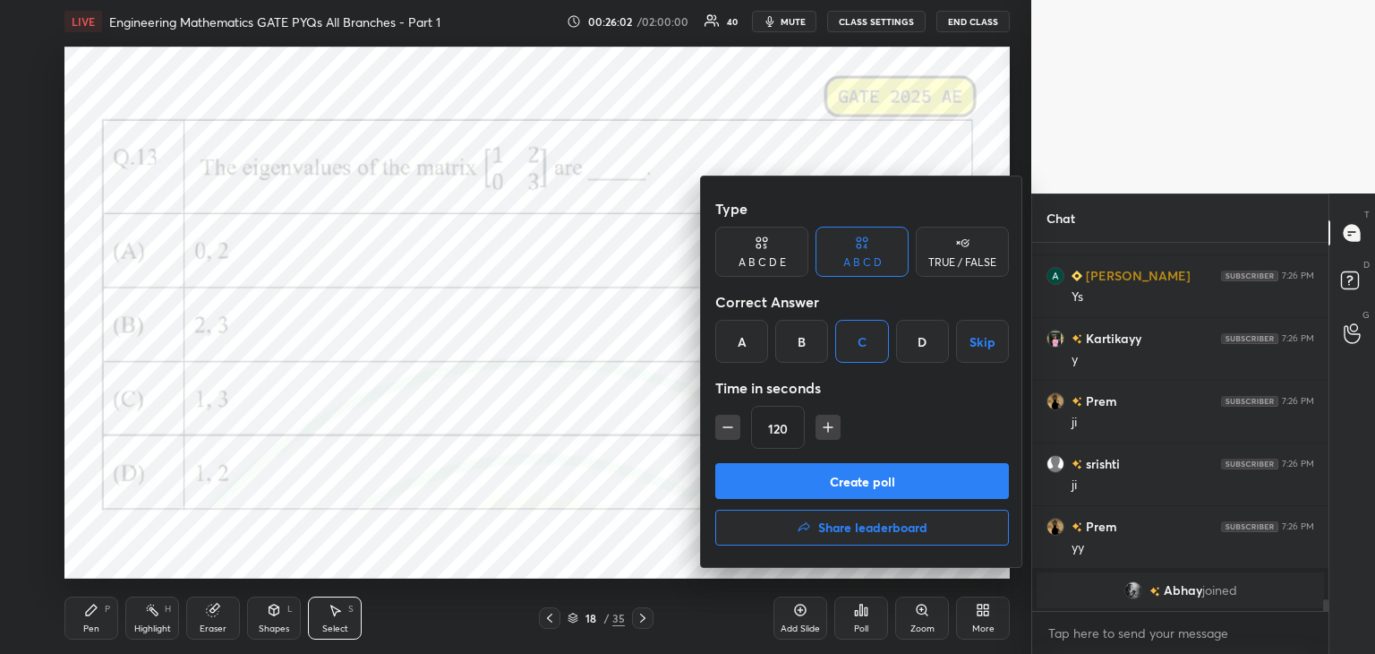
click at [728, 430] on icon "button" at bounding box center [728, 427] width 18 height 18
click at [731, 432] on icon "button" at bounding box center [728, 427] width 18 height 18
click at [817, 424] on icon "button" at bounding box center [820, 427] width 18 height 18
type input "90"
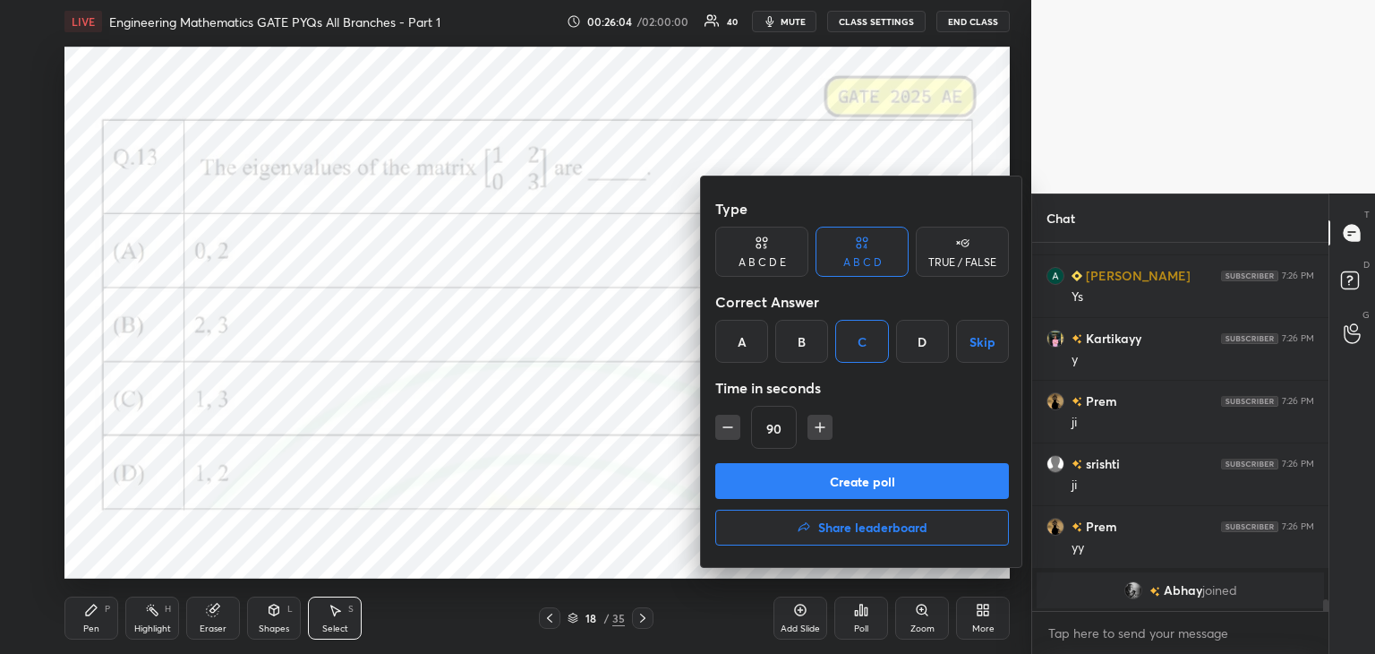
click at [814, 481] on button "Create poll" at bounding box center [862, 481] width 294 height 36
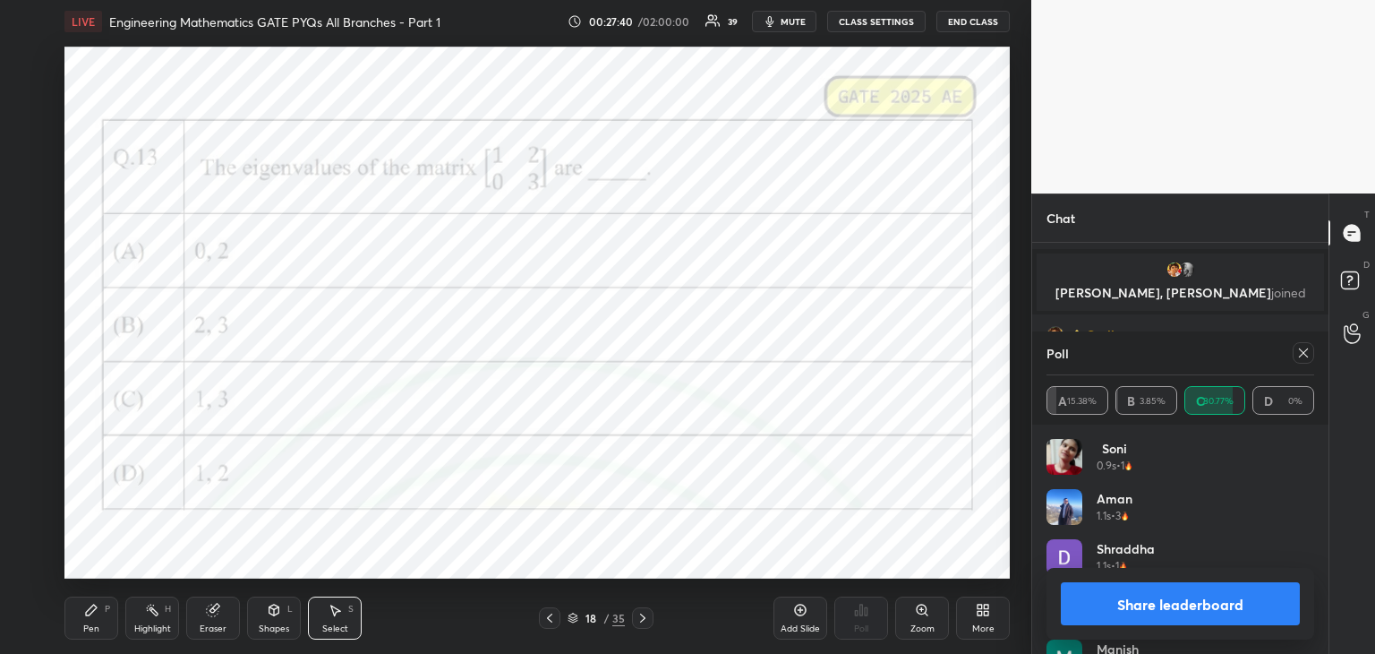
scroll to position [10980, 0]
click at [1300, 350] on icon at bounding box center [1303, 352] width 9 height 9
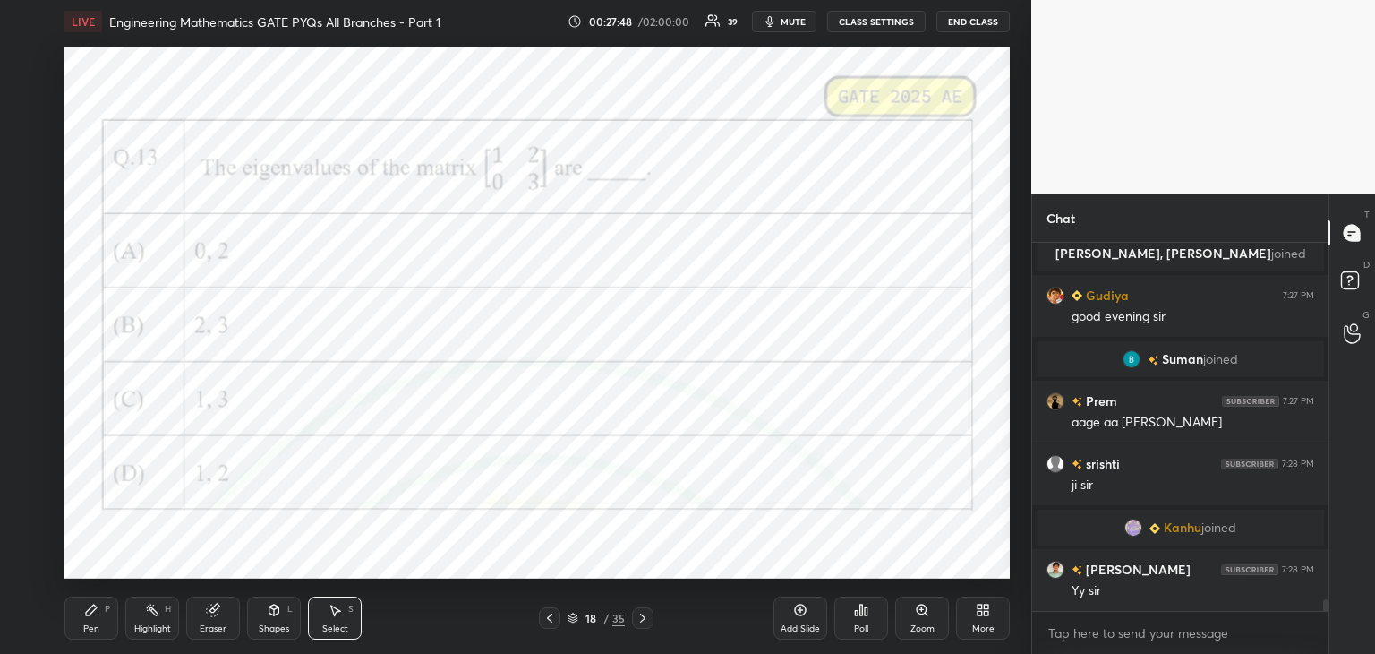
scroll to position [5, 5]
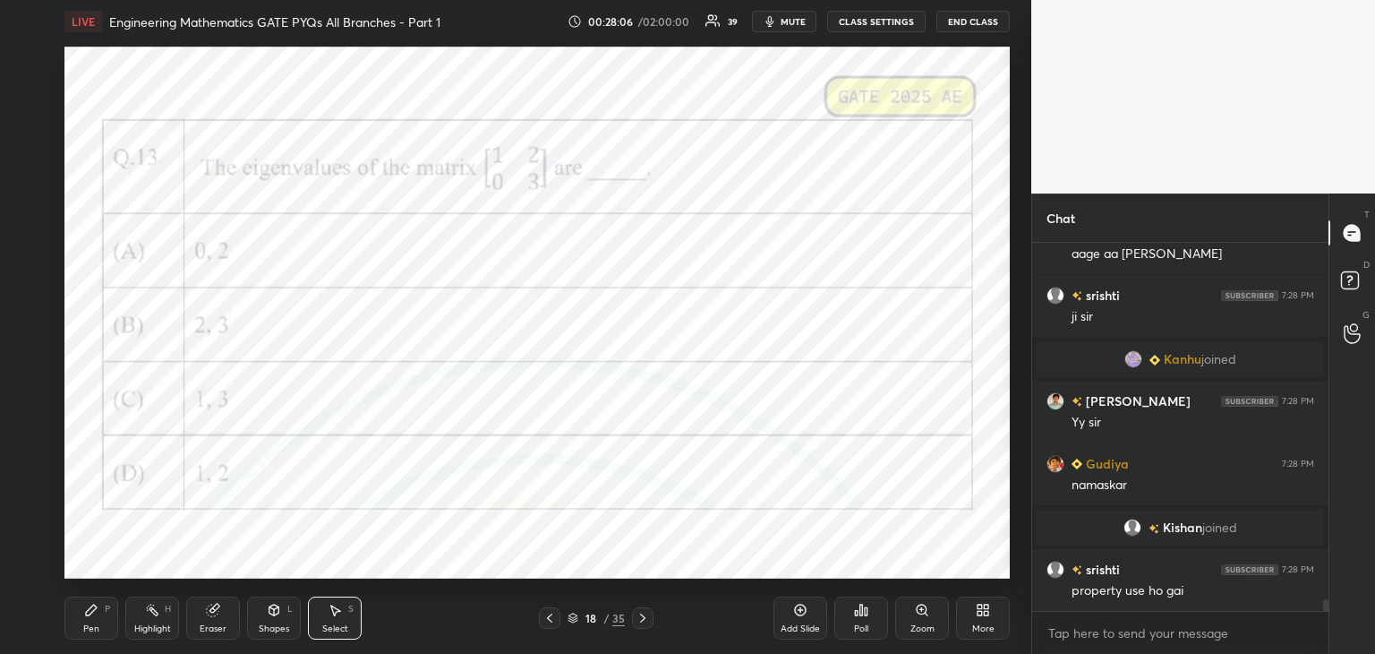
click at [92, 613] on icon at bounding box center [91, 610] width 14 height 14
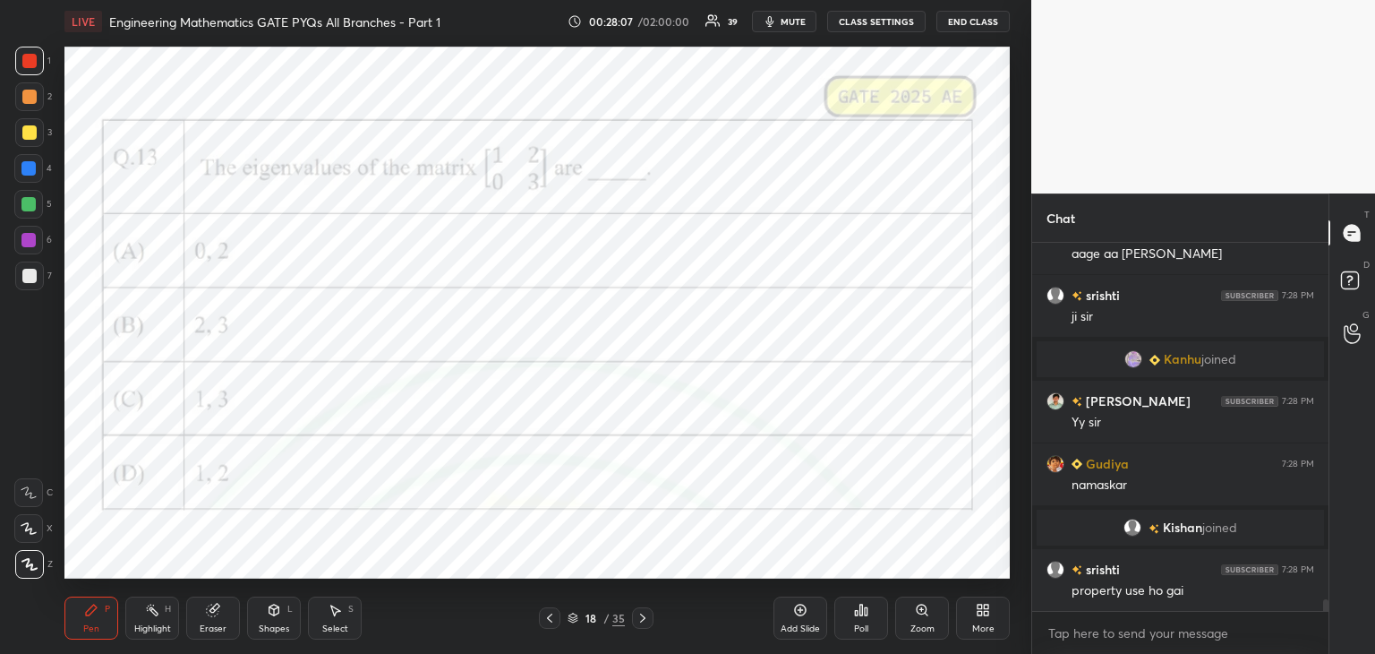
click at [28, 235] on div at bounding box center [28, 240] width 14 height 14
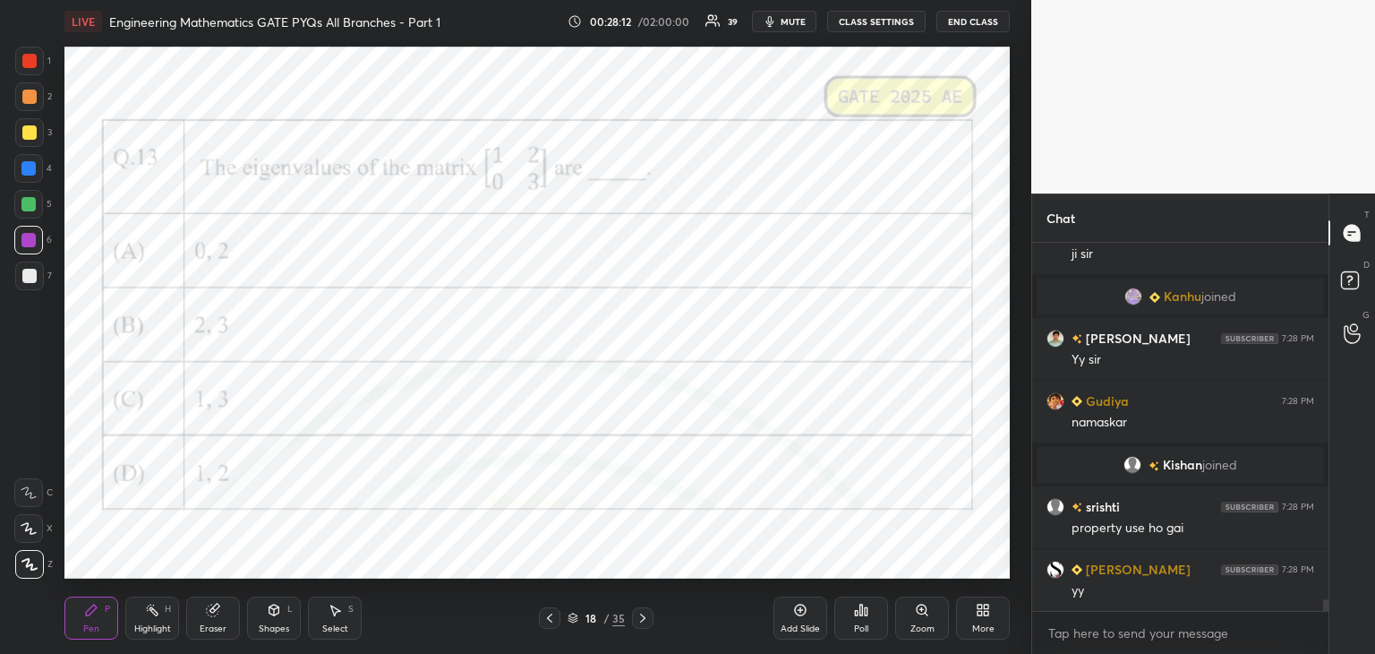
click at [800, 620] on div "Add Slide" at bounding box center [801, 617] width 54 height 43
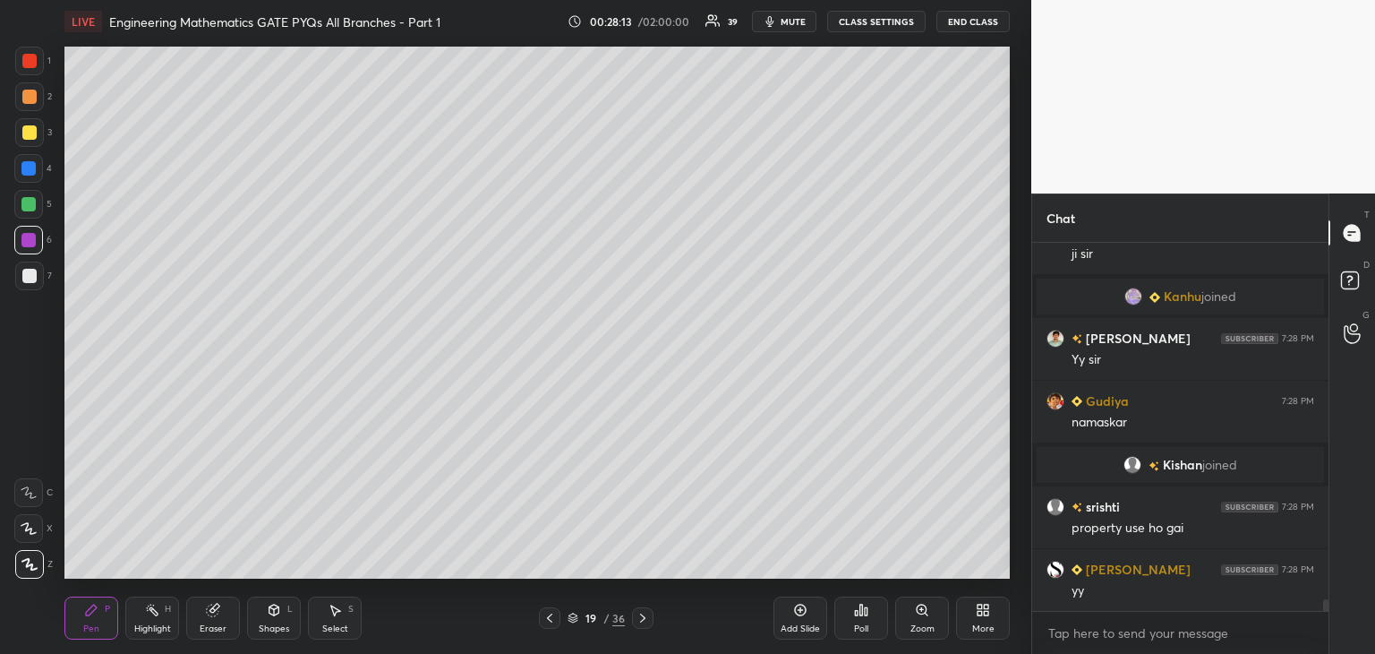
click at [17, 274] on div at bounding box center [29, 275] width 29 height 29
click at [25, 137] on div at bounding box center [29, 132] width 14 height 14
click at [31, 284] on div at bounding box center [29, 275] width 29 height 29
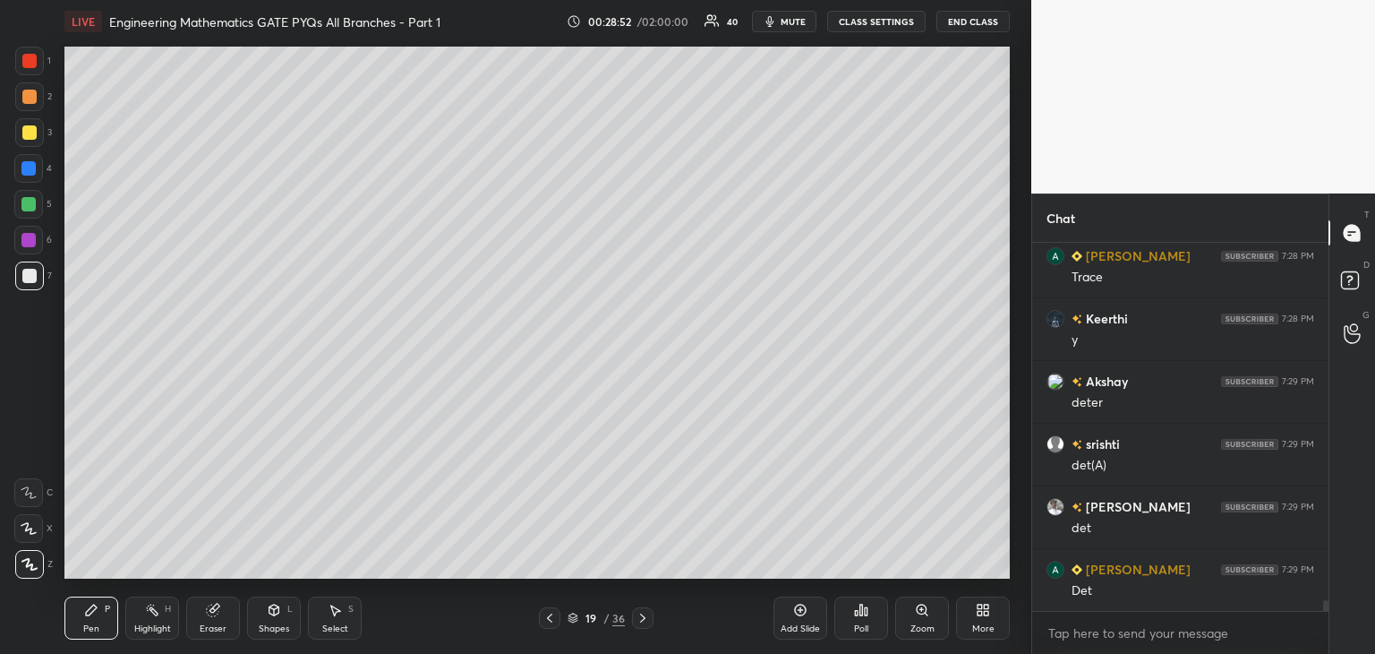
scroll to position [11948, 0]
click at [543, 617] on icon at bounding box center [550, 618] width 14 height 14
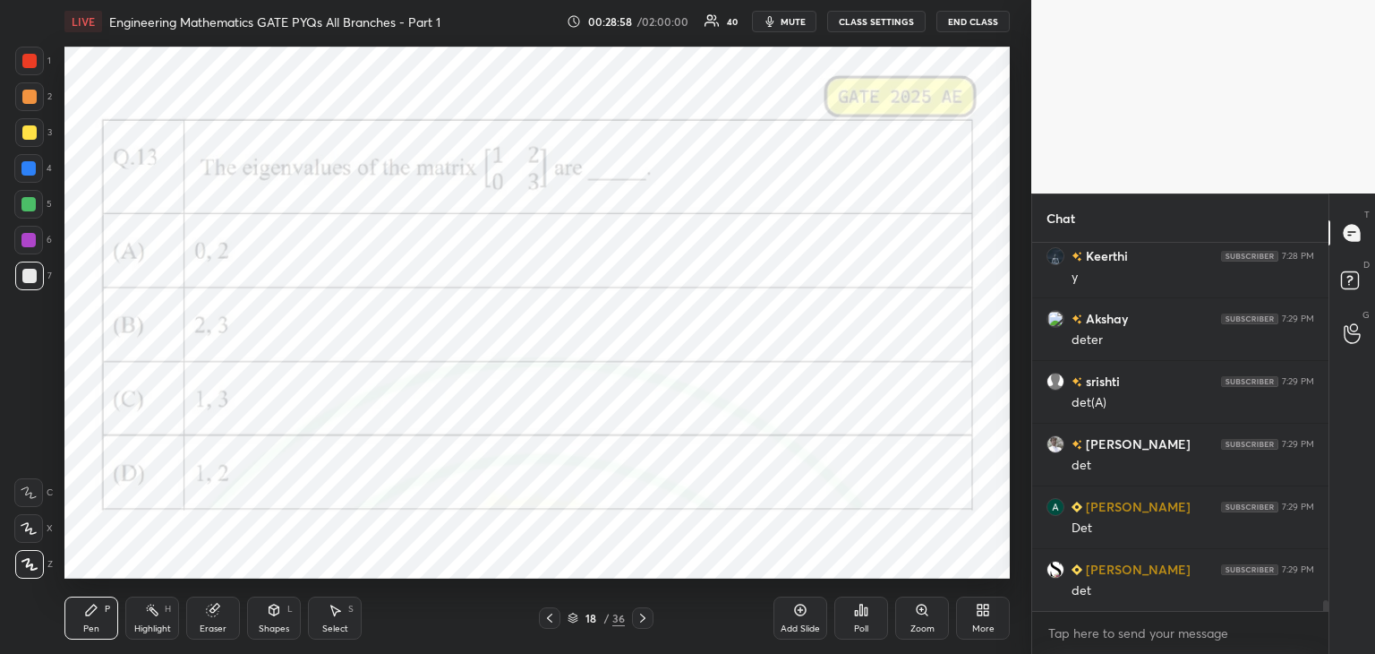
click at [646, 620] on icon at bounding box center [643, 618] width 14 height 14
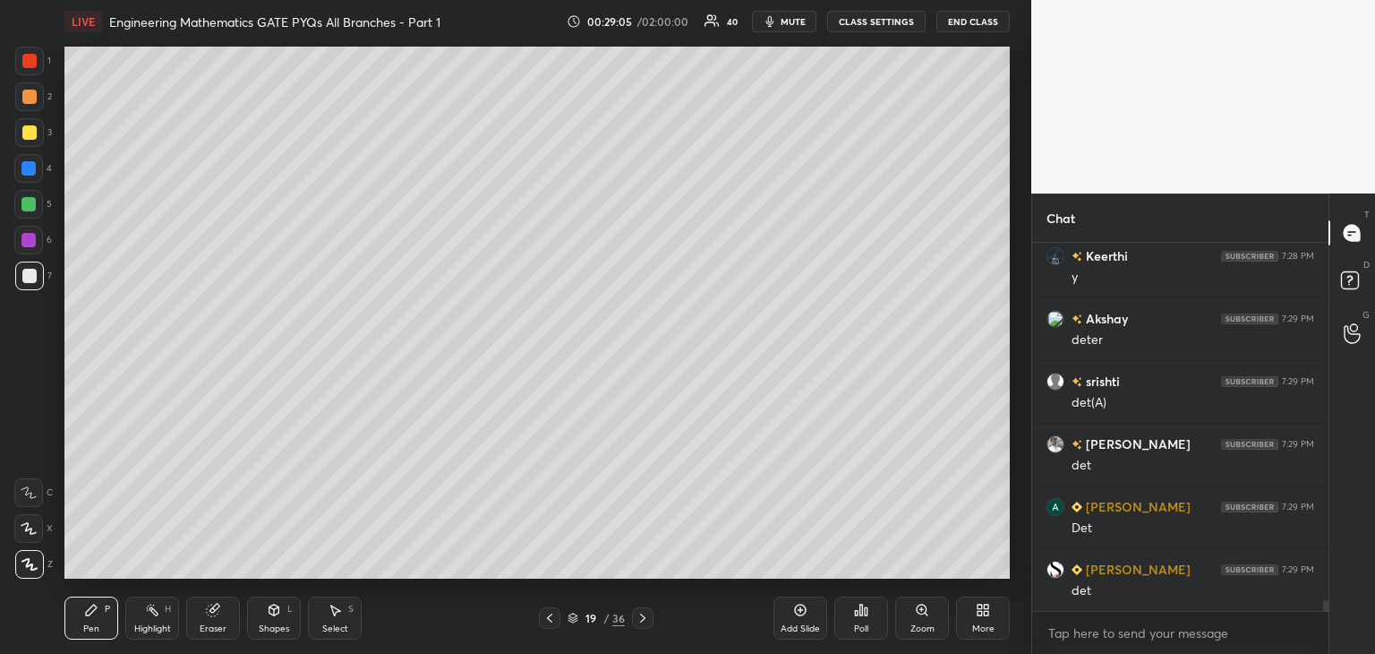
click at [550, 607] on div at bounding box center [549, 617] width 21 height 21
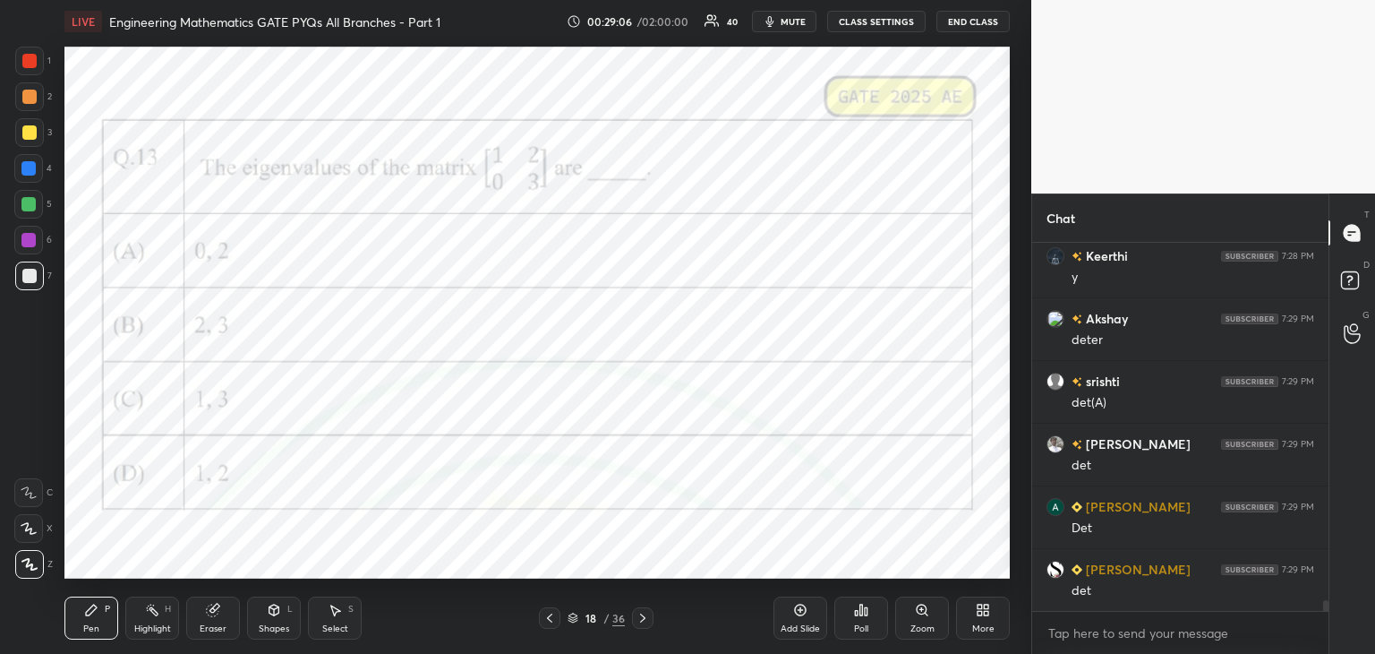
click at [635, 609] on div at bounding box center [642, 617] width 21 height 21
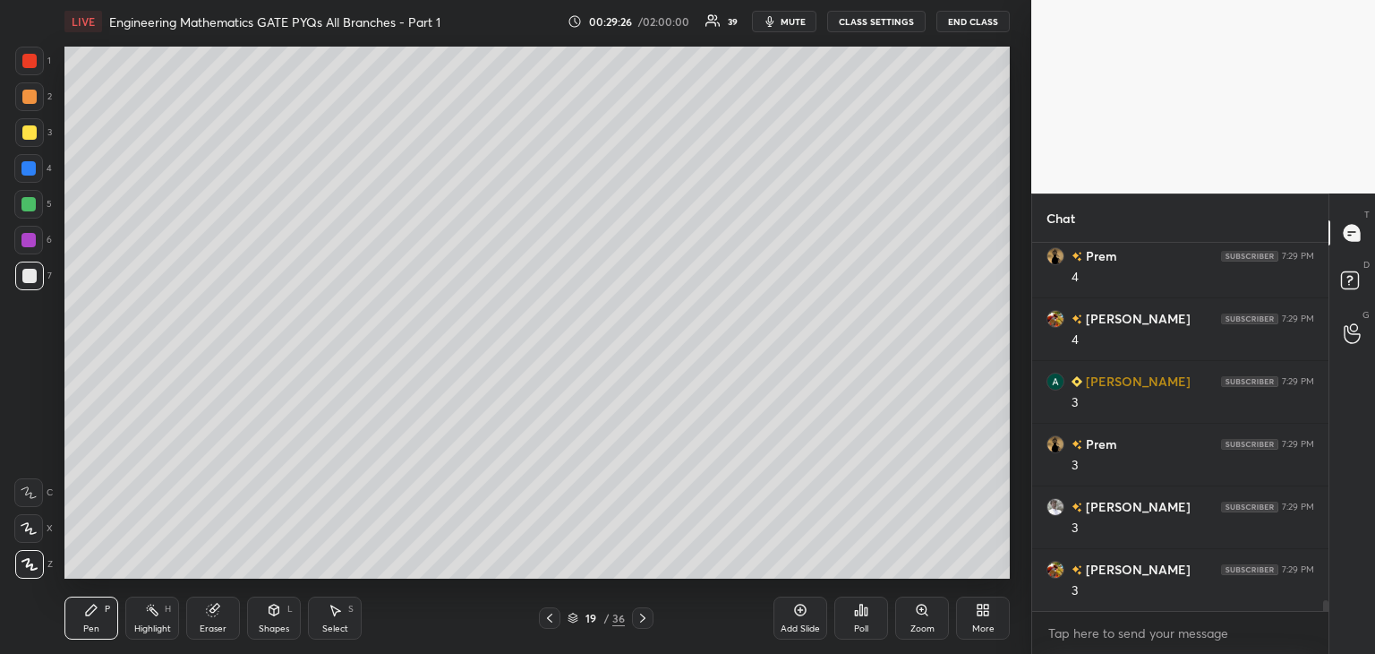
scroll to position [12544, 0]
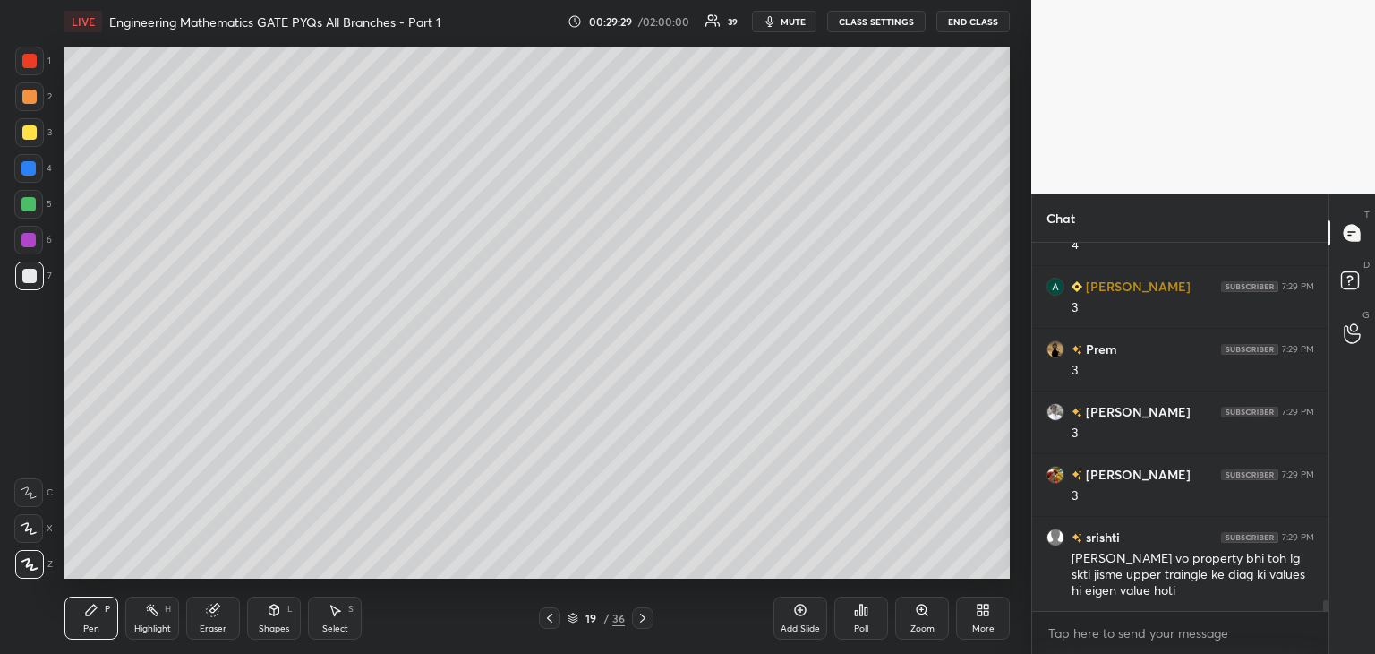
click at [548, 617] on icon at bounding box center [549, 617] width 5 height 9
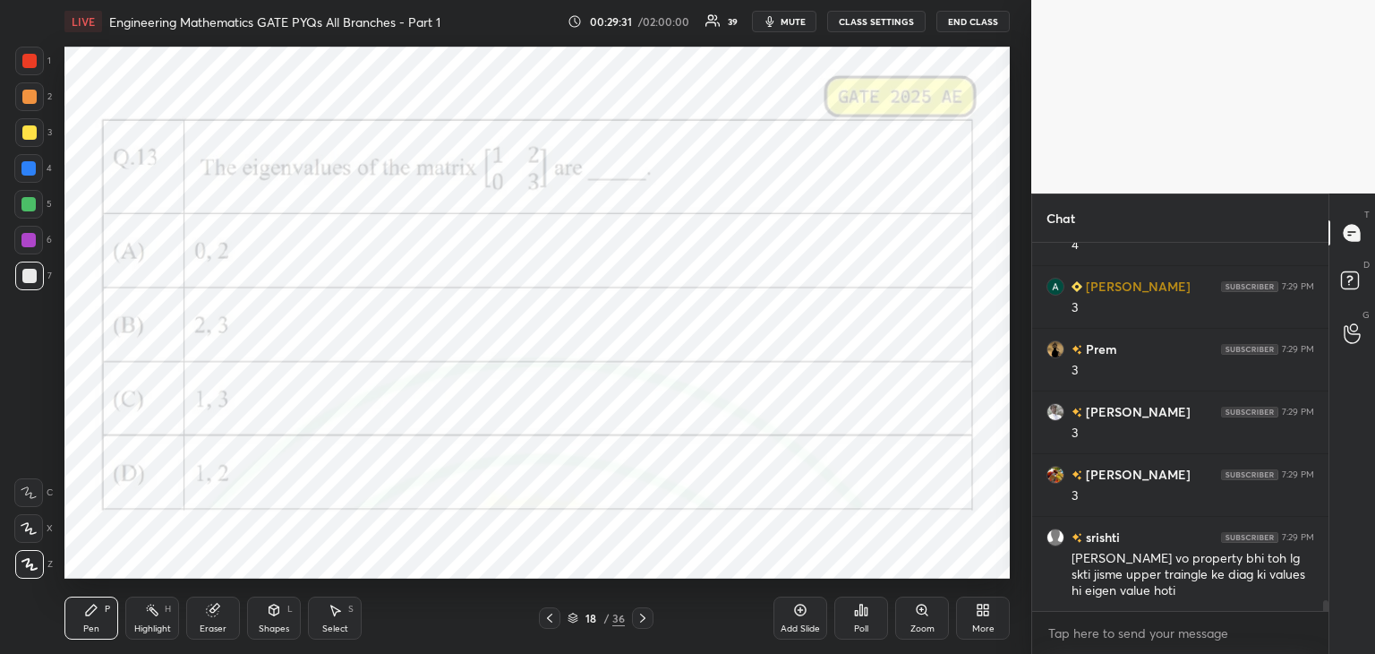
click at [31, 235] on div at bounding box center [28, 240] width 14 height 14
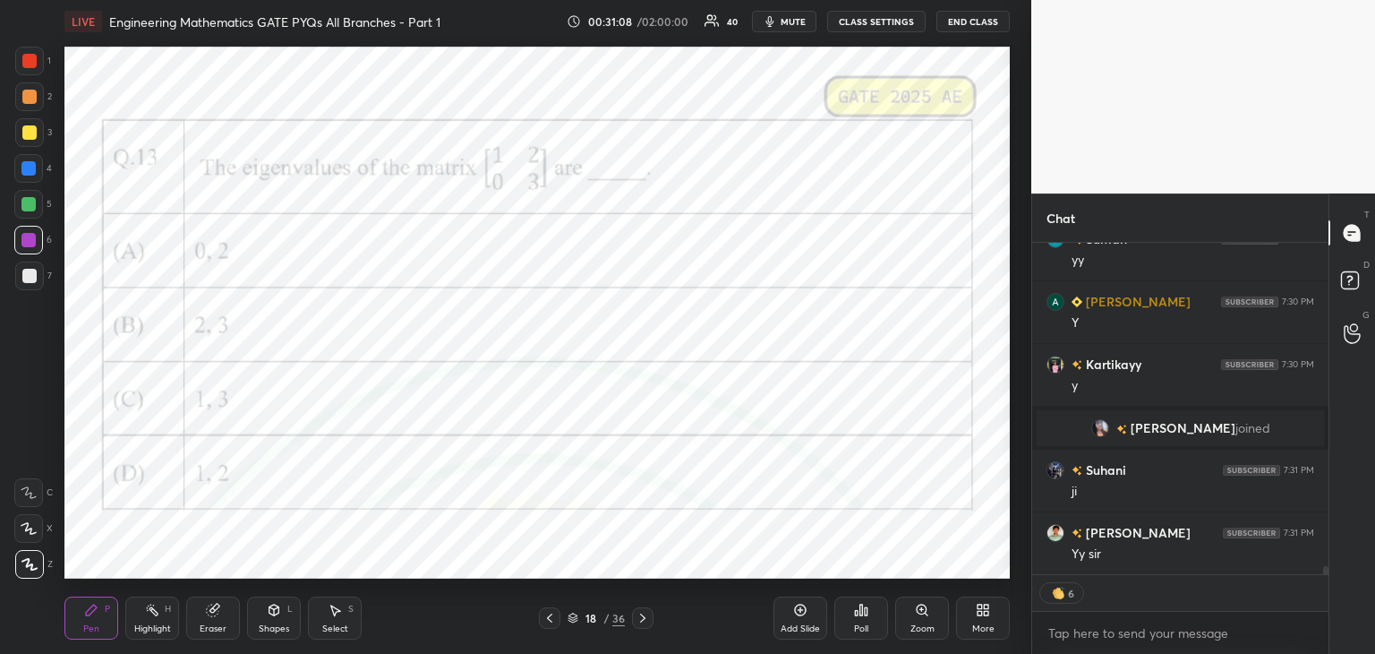
scroll to position [12857, 0]
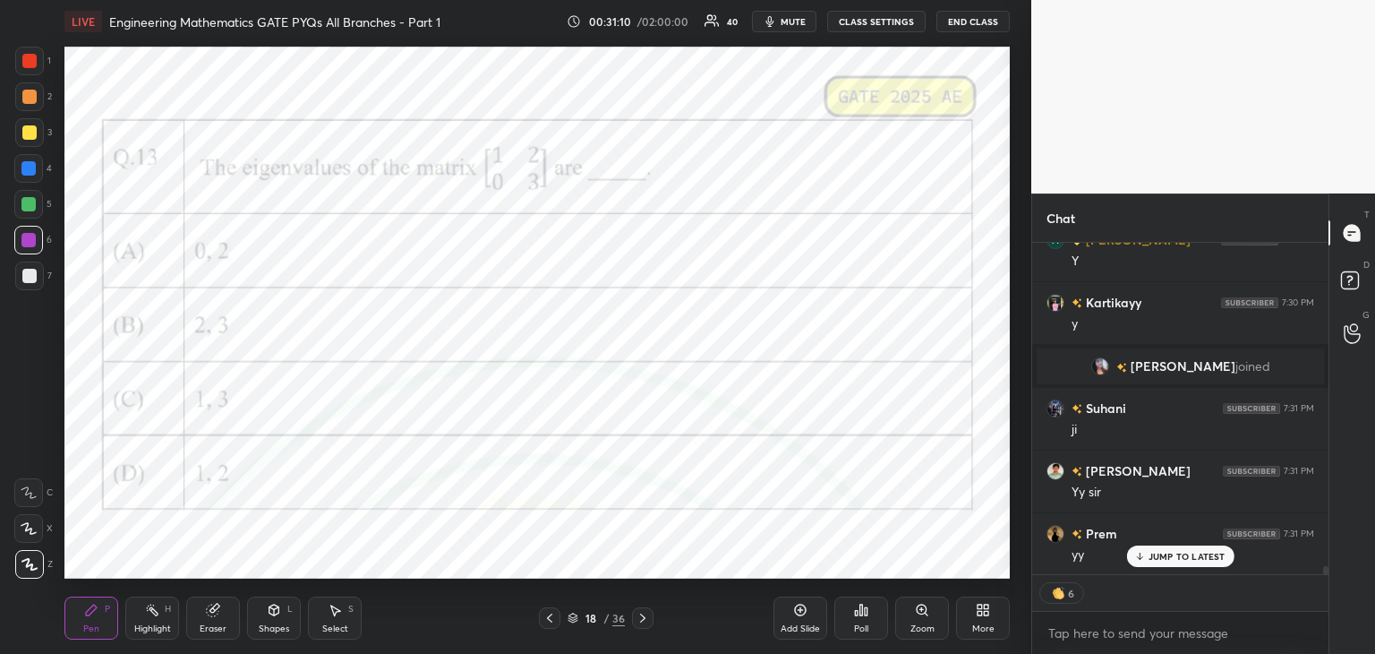
click at [30, 232] on div at bounding box center [28, 240] width 29 height 29
click at [26, 60] on div at bounding box center [29, 61] width 14 height 14
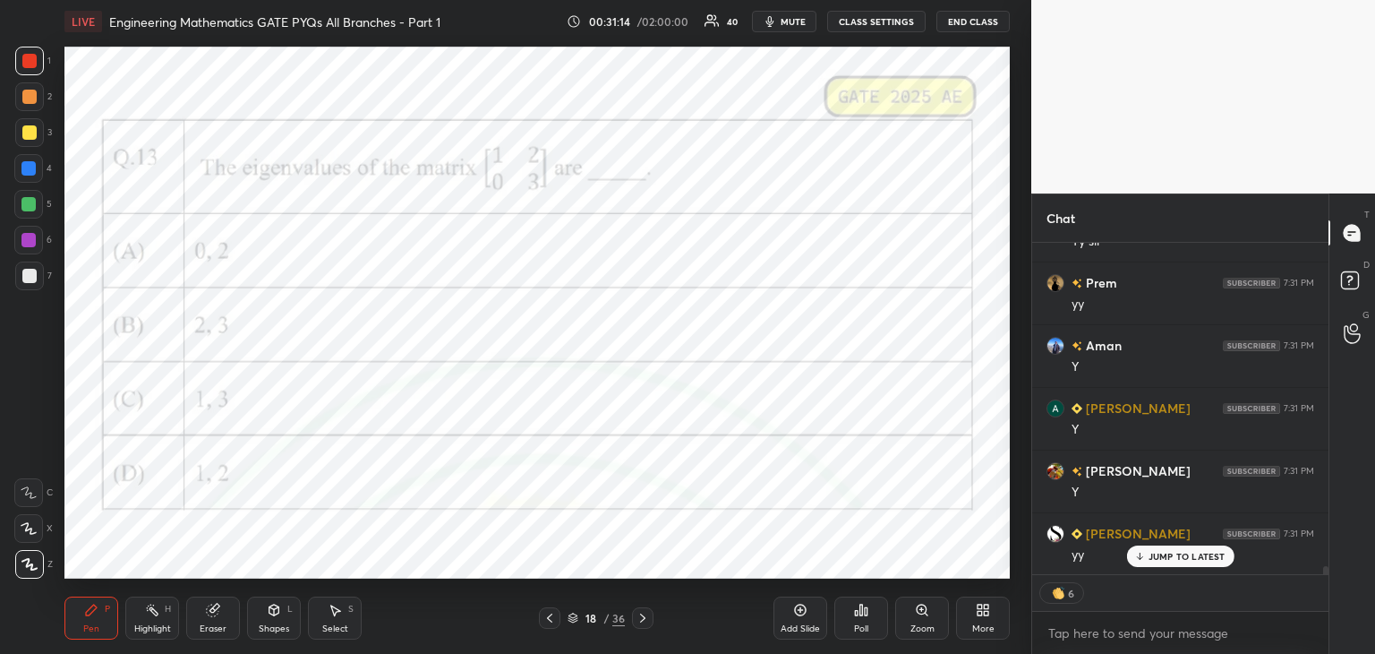
scroll to position [13151, 0]
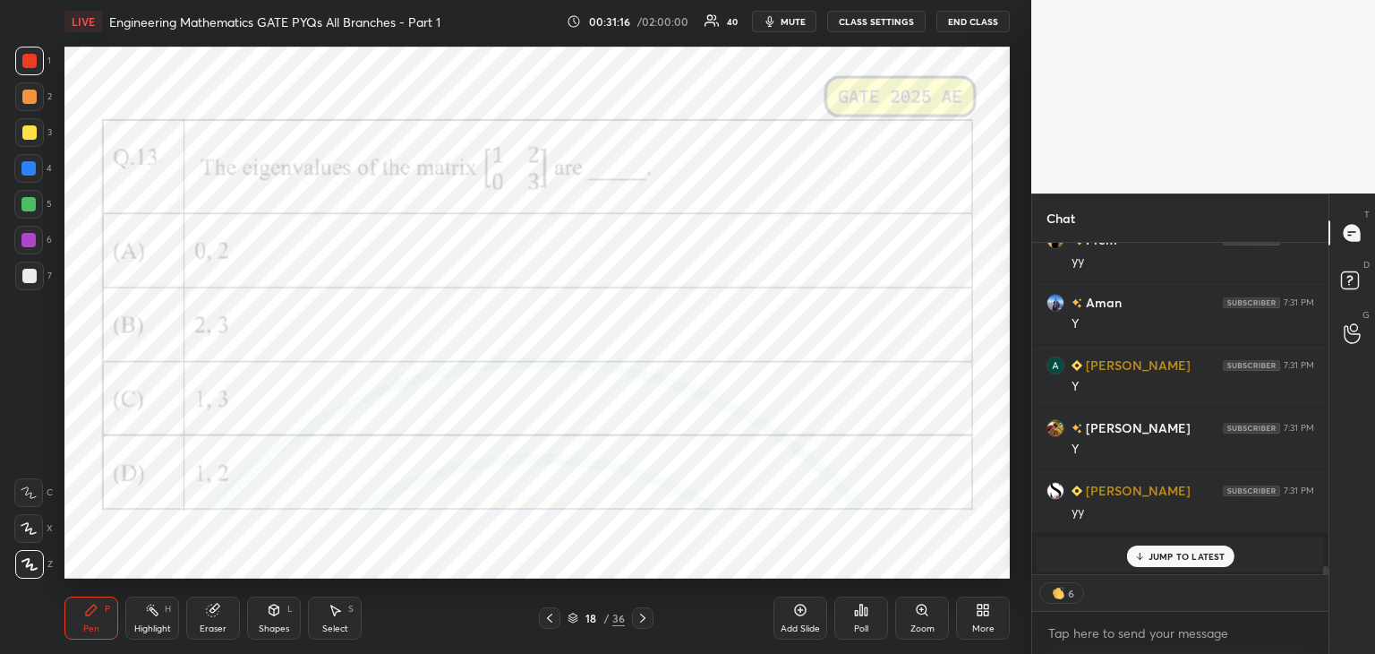
type textarea "x"
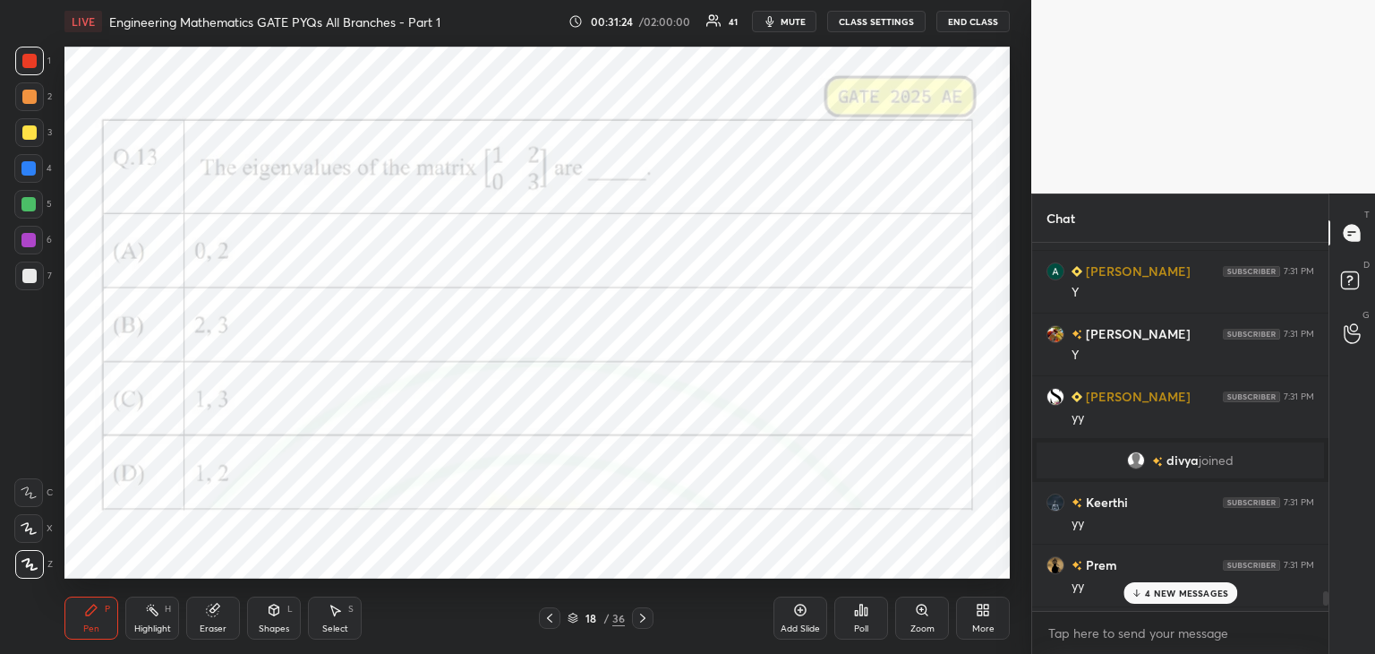
scroll to position [13534, 0]
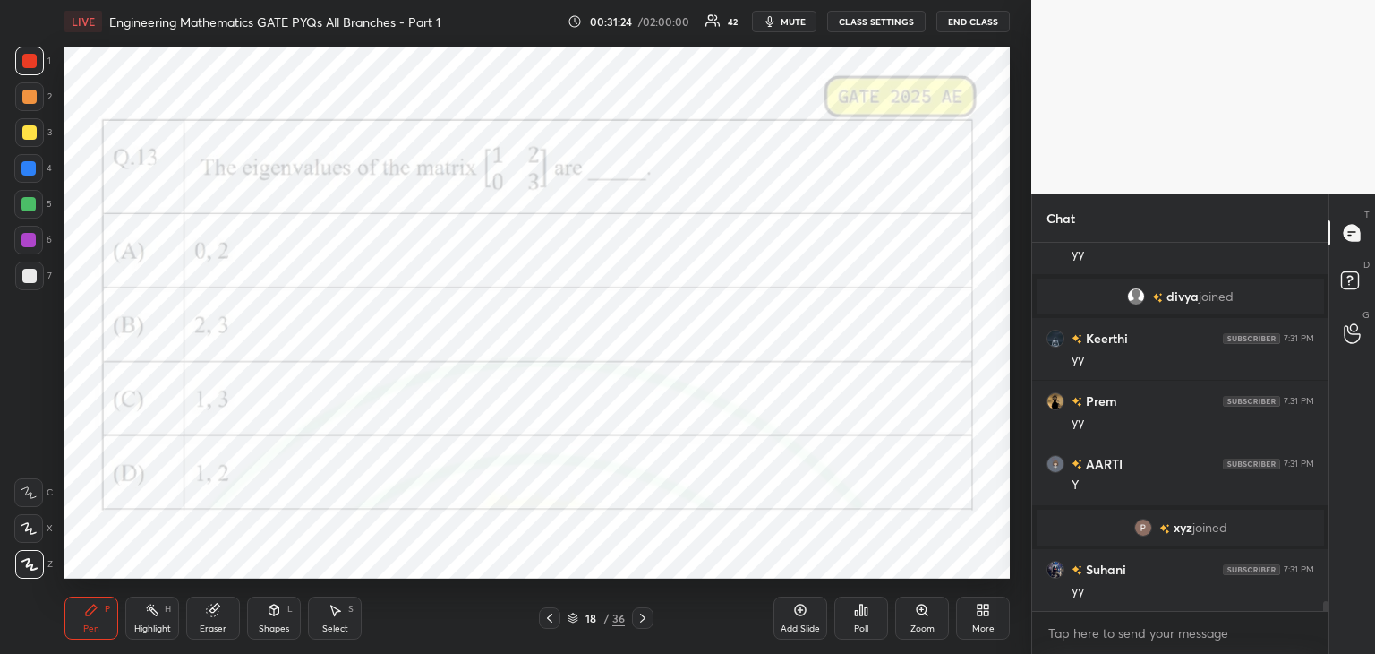
drag, startPoint x: 1327, startPoint y: 606, endPoint x: 1331, endPoint y: 640, distance: 34.3
click at [1331, 640] on div "Chat [PERSON_NAME] 7:31 PM Y [PERSON_NAME] 7:31 PM yy divya joined [PERSON_NAME…" at bounding box center [1203, 423] width 344 height 460
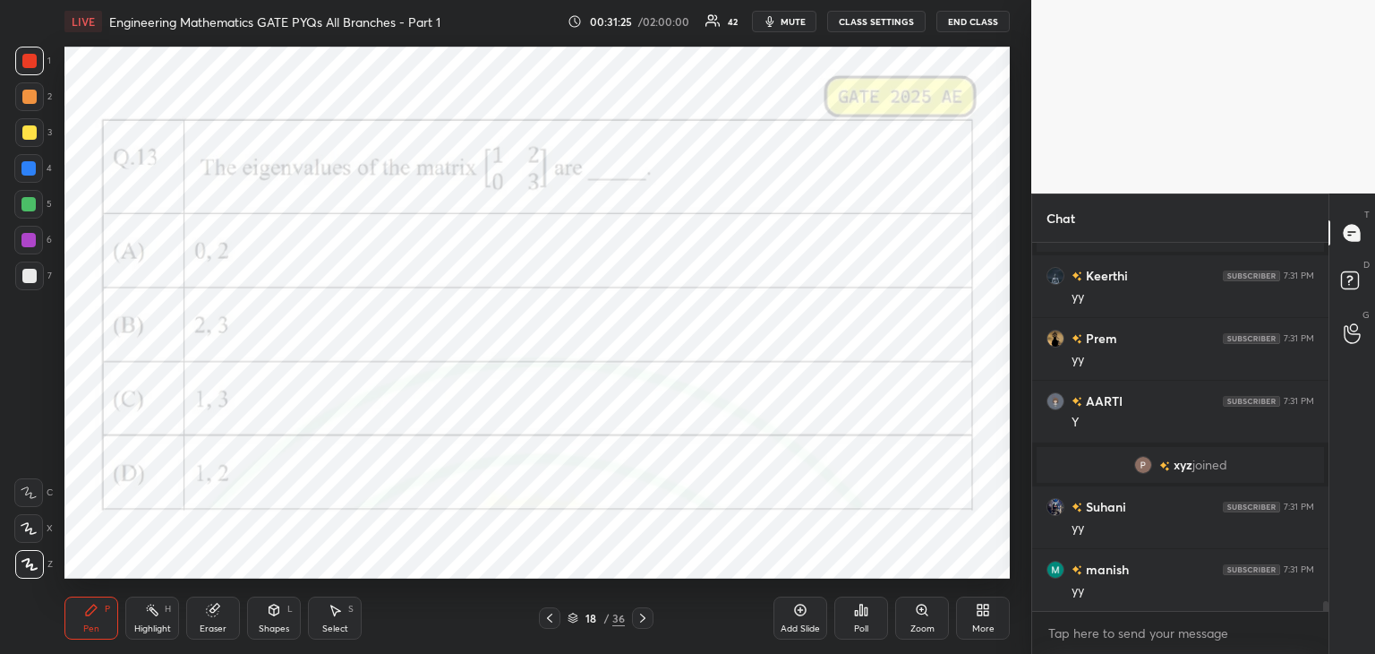
click at [644, 615] on icon at bounding box center [643, 618] width 14 height 14
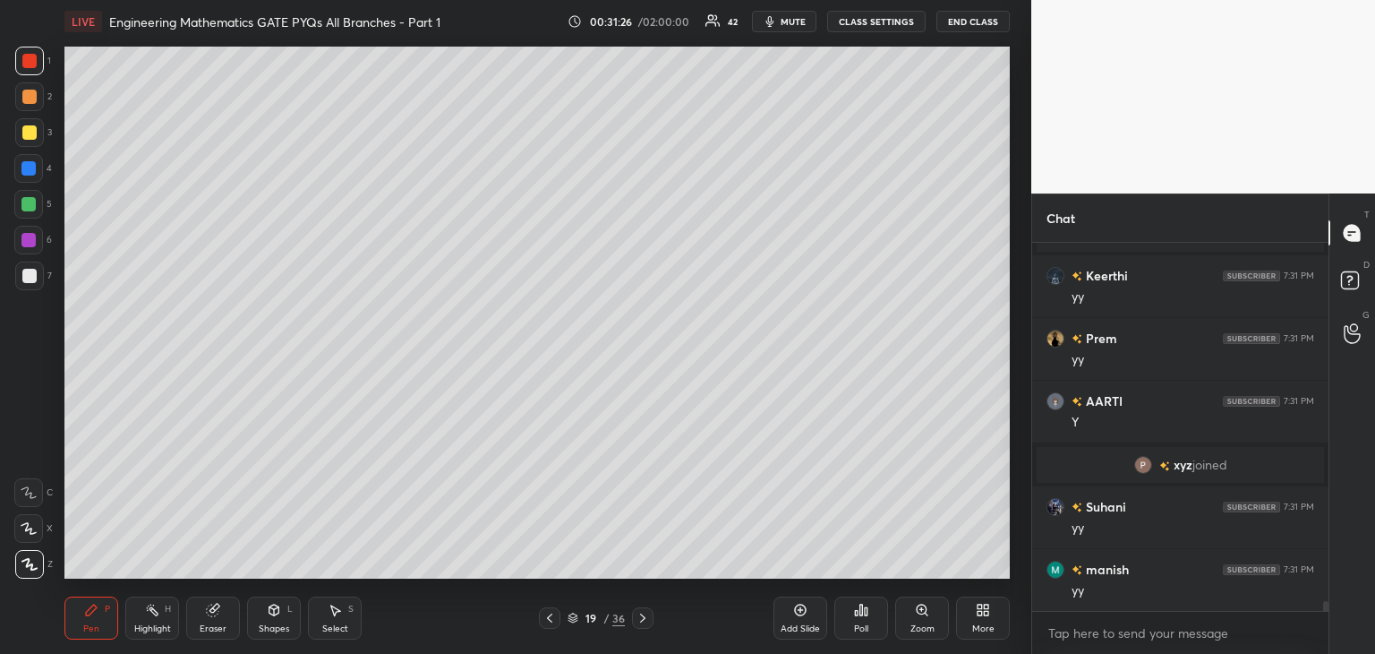
click at [645, 613] on icon at bounding box center [643, 618] width 14 height 14
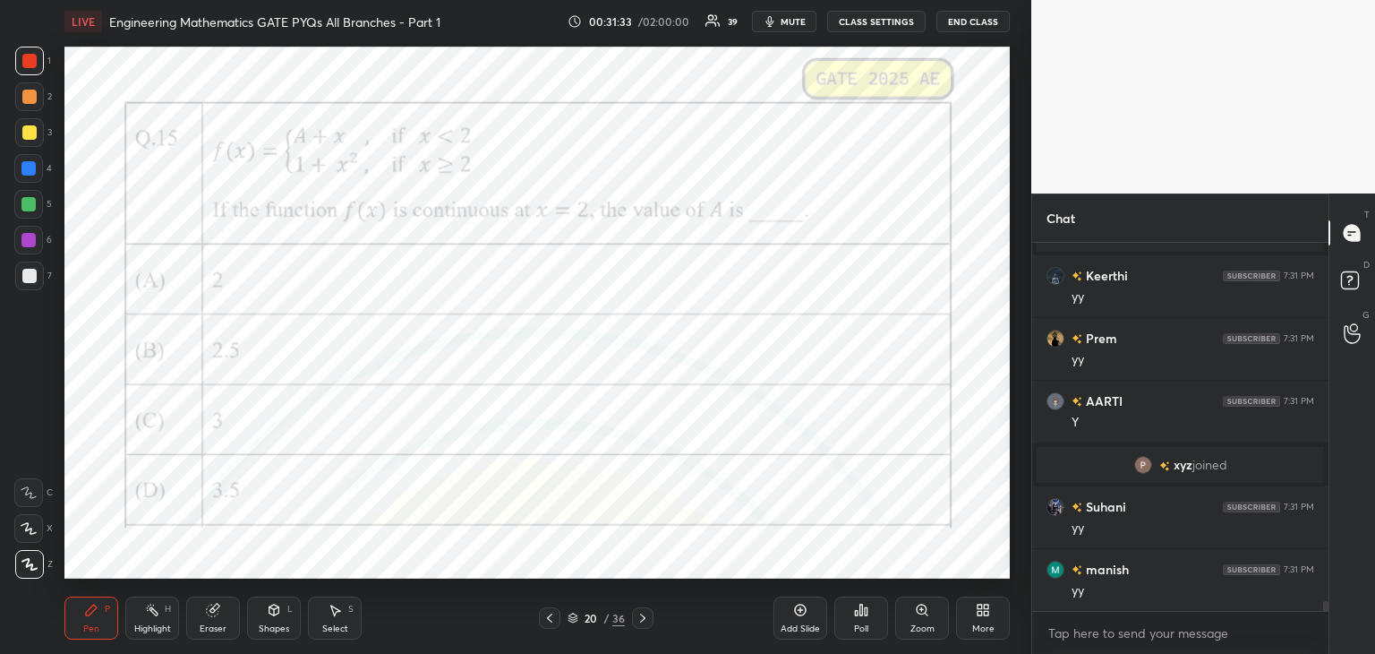
click at [30, 62] on div at bounding box center [29, 61] width 14 height 14
click at [858, 624] on div "Poll" at bounding box center [861, 628] width 14 height 9
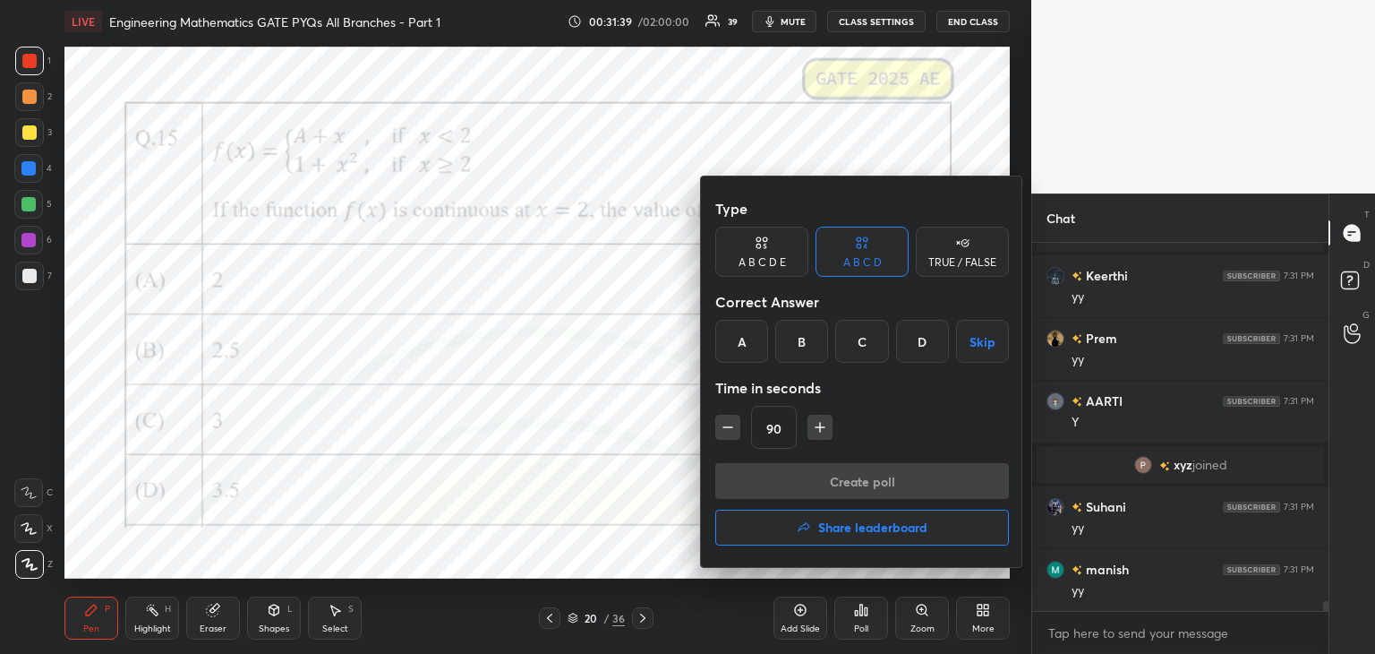
click at [866, 347] on div "C" at bounding box center [861, 341] width 53 height 43
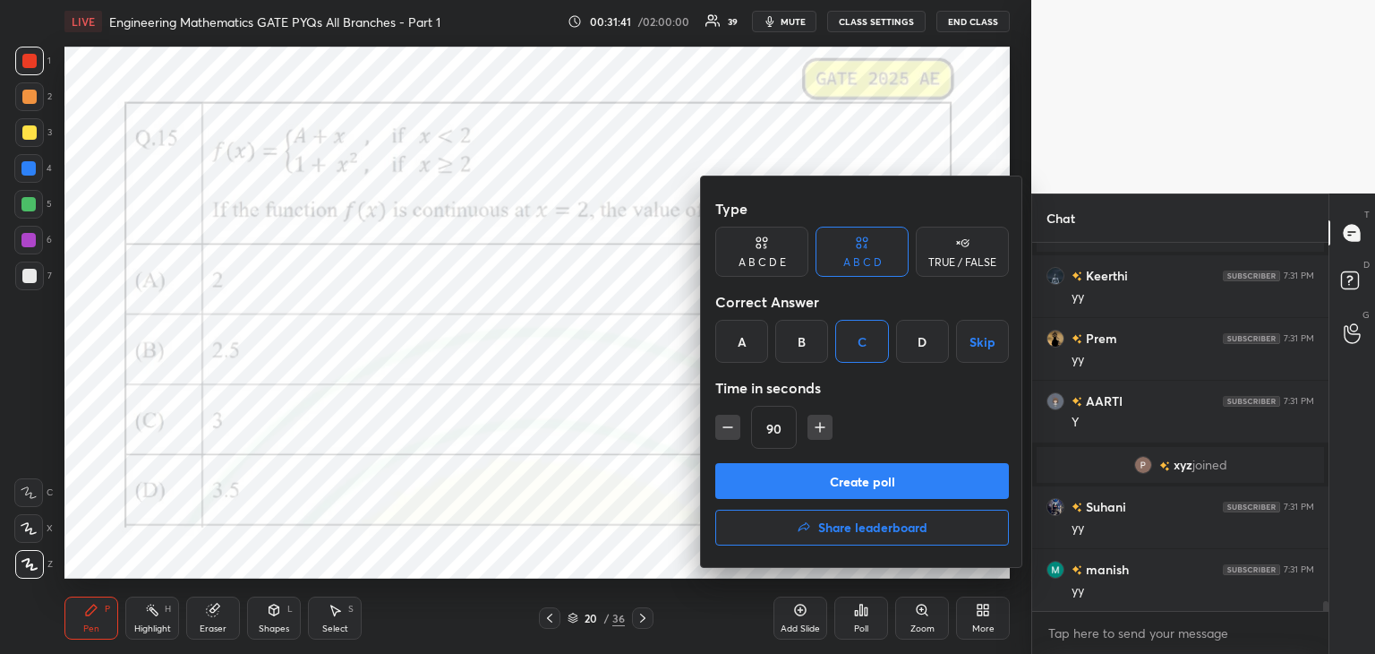
click at [820, 431] on icon "button" at bounding box center [820, 427] width 0 height 9
click at [819, 431] on icon "button" at bounding box center [820, 427] width 18 height 18
type input "120"
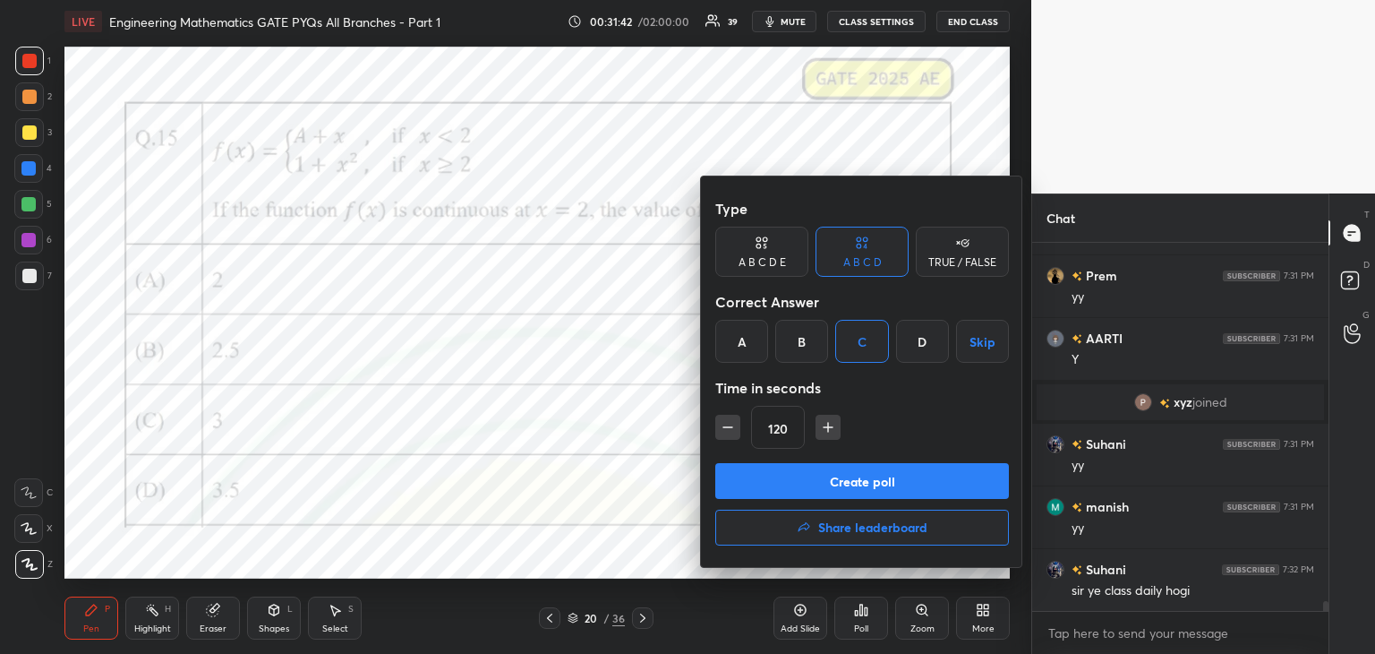
click at [834, 481] on button "Create poll" at bounding box center [862, 481] width 294 height 36
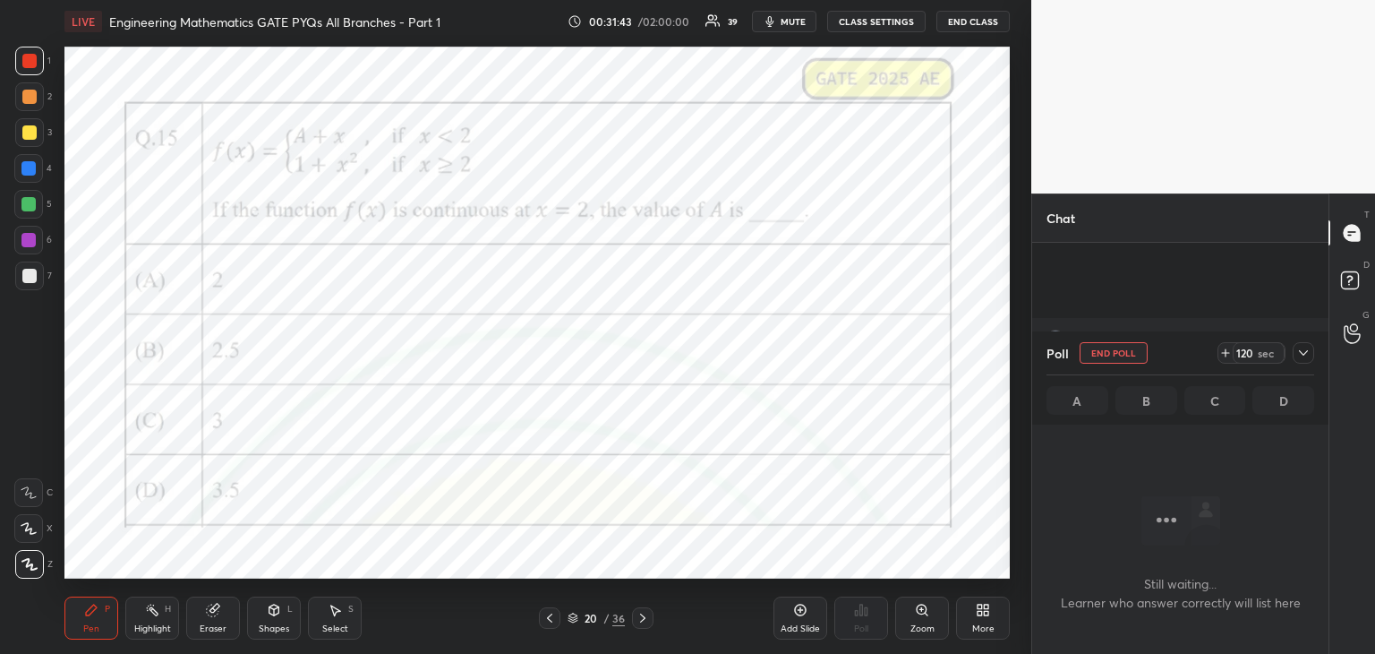
scroll to position [13815, 0]
click at [1303, 354] on icon at bounding box center [1303, 352] width 9 height 5
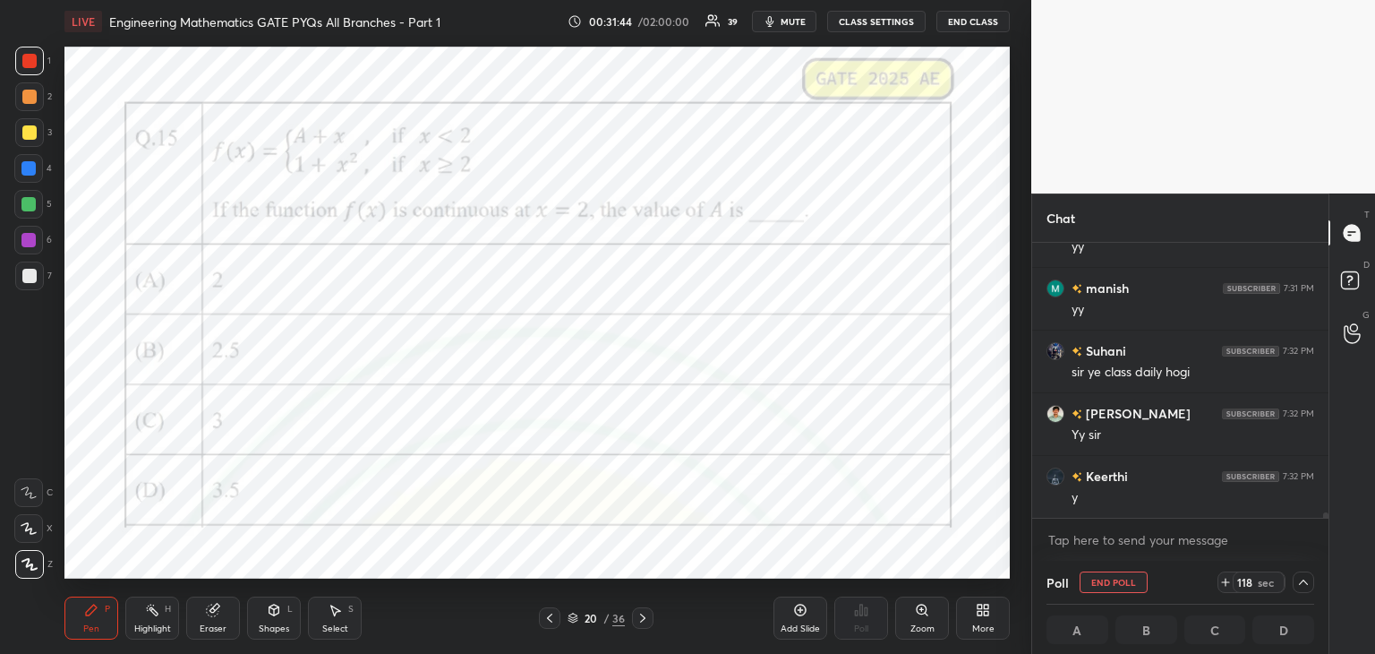
scroll to position [0, 5]
drag, startPoint x: 1325, startPoint y: 515, endPoint x: 1327, endPoint y: 529, distance: 14.4
click at [1327, 529] on div "xyz joined [PERSON_NAME] 7:31 PM yy manish 7:31 PM [PERSON_NAME] 7:32 PM sir ye…" at bounding box center [1180, 402] width 296 height 318
drag, startPoint x: 1327, startPoint y: 513, endPoint x: 1330, endPoint y: 526, distance: 13.7
click at [1330, 526] on div "Chat xyz joined [PERSON_NAME] 7:31 PM yy manish 7:31 PM [PERSON_NAME] 7:32 PM s…" at bounding box center [1203, 423] width 344 height 460
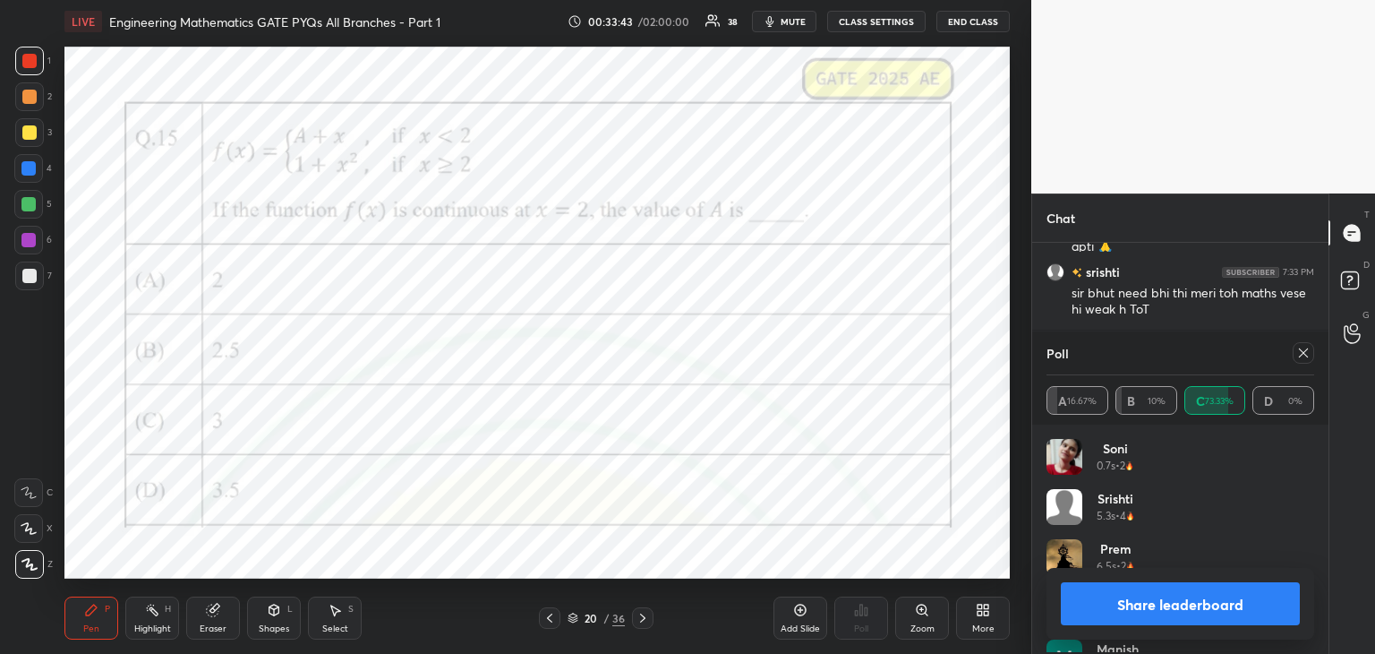
scroll to position [210, 262]
click at [1300, 356] on icon at bounding box center [1303, 352] width 9 height 9
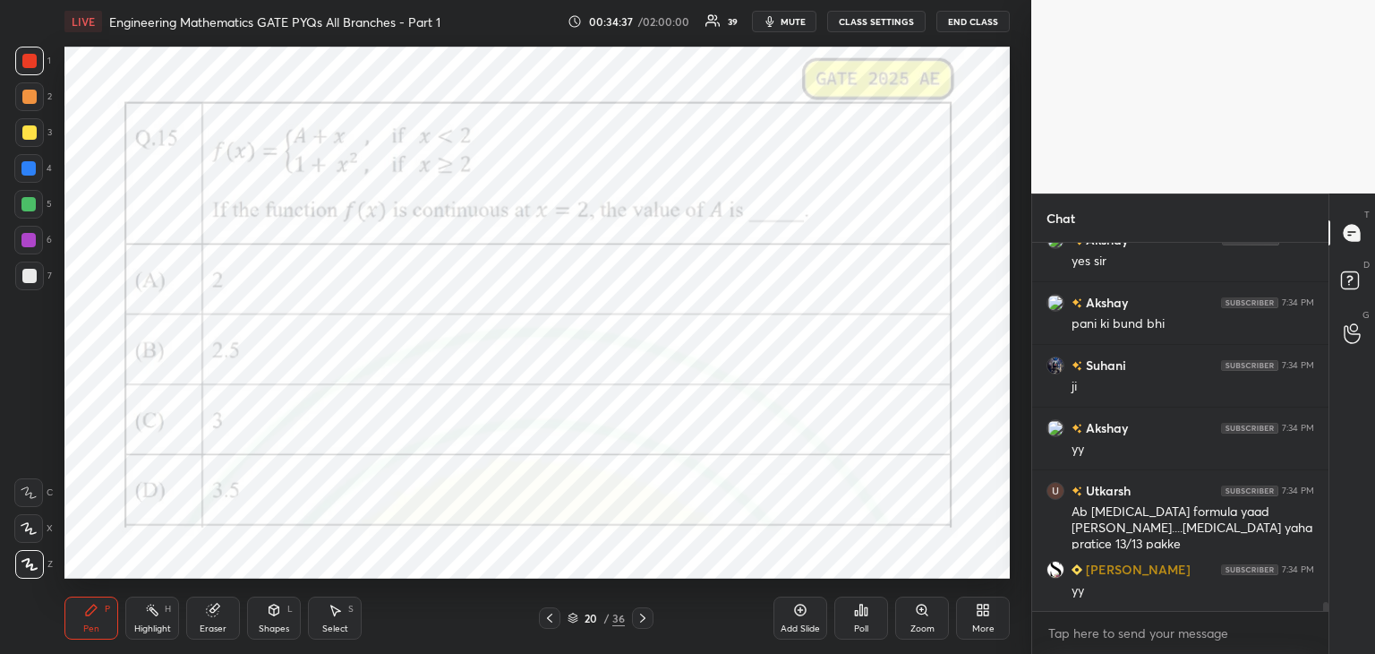
scroll to position [14507, 0]
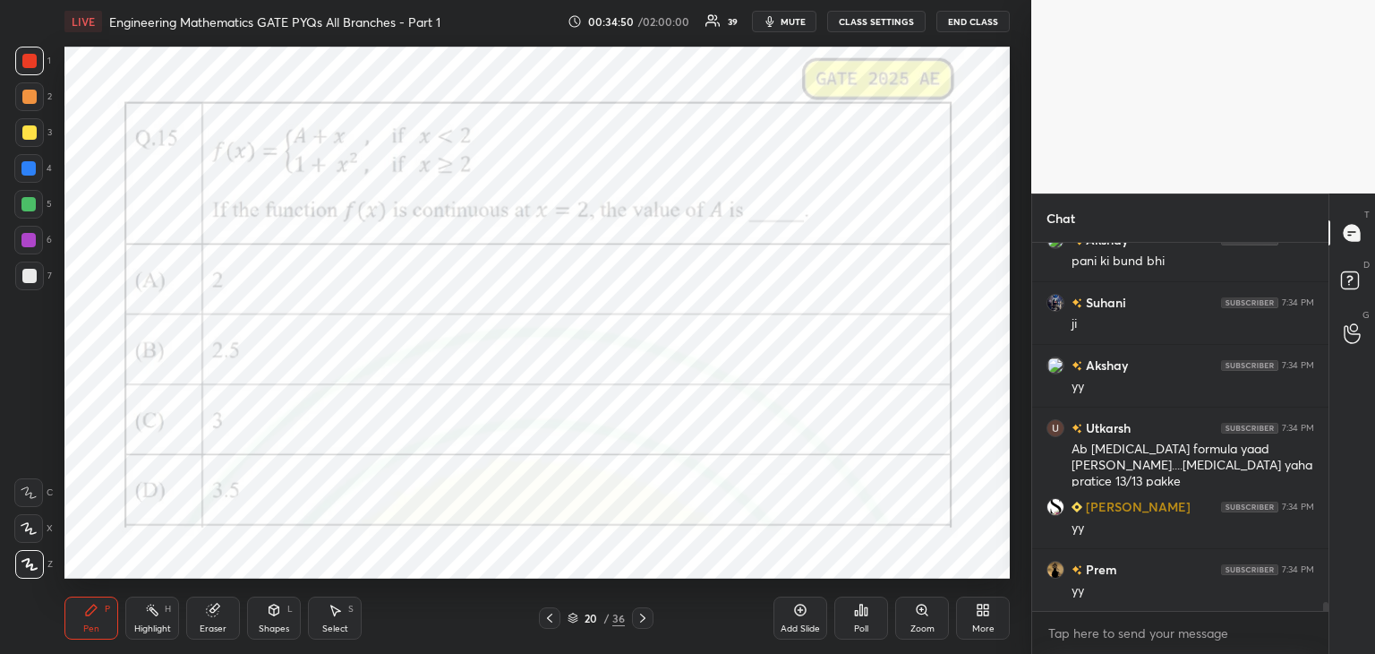
click at [791, 620] on div "Add Slide" at bounding box center [801, 617] width 54 height 43
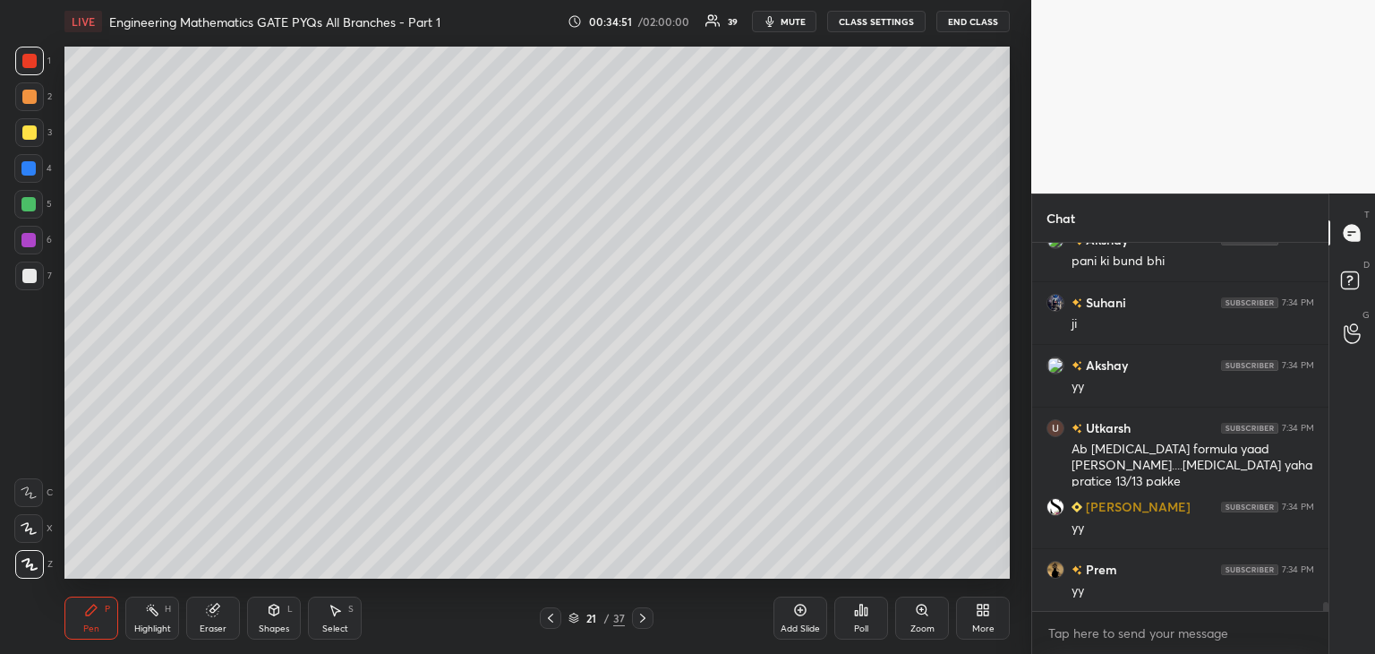
click at [33, 284] on div at bounding box center [29, 275] width 29 height 29
click at [31, 133] on div at bounding box center [29, 132] width 14 height 14
click at [32, 285] on div at bounding box center [29, 275] width 29 height 29
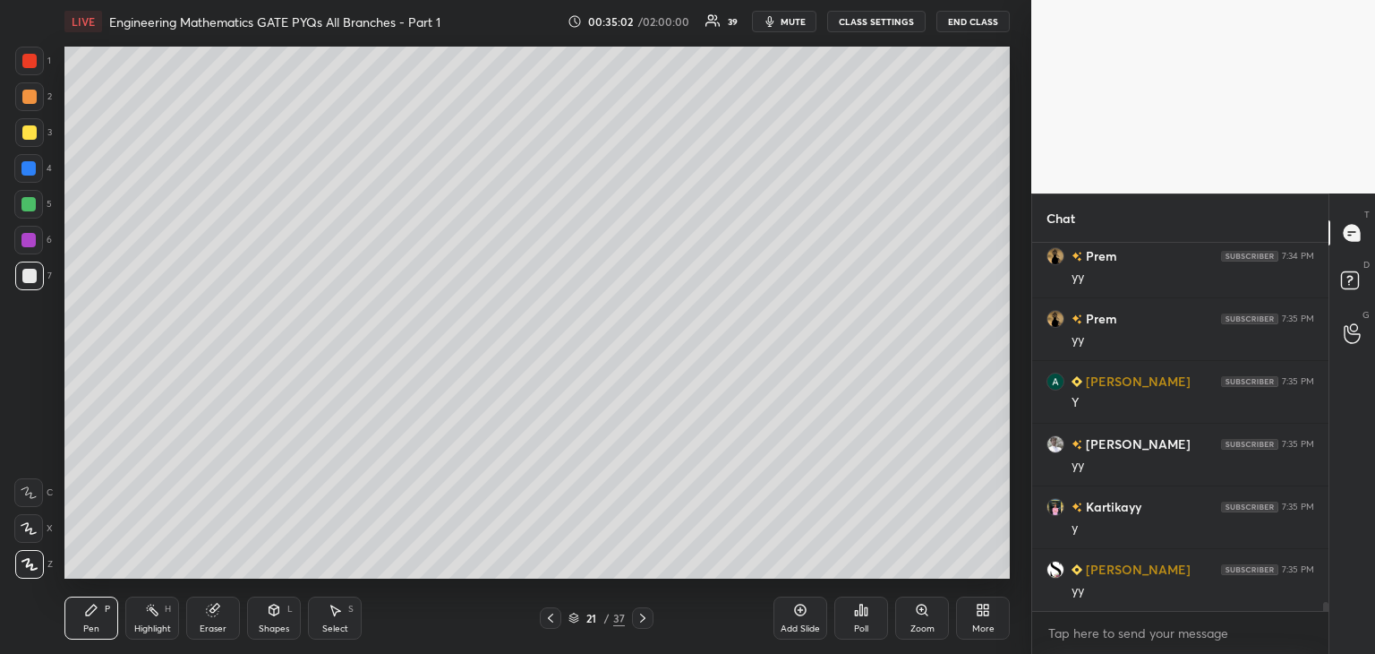
scroll to position [14883, 0]
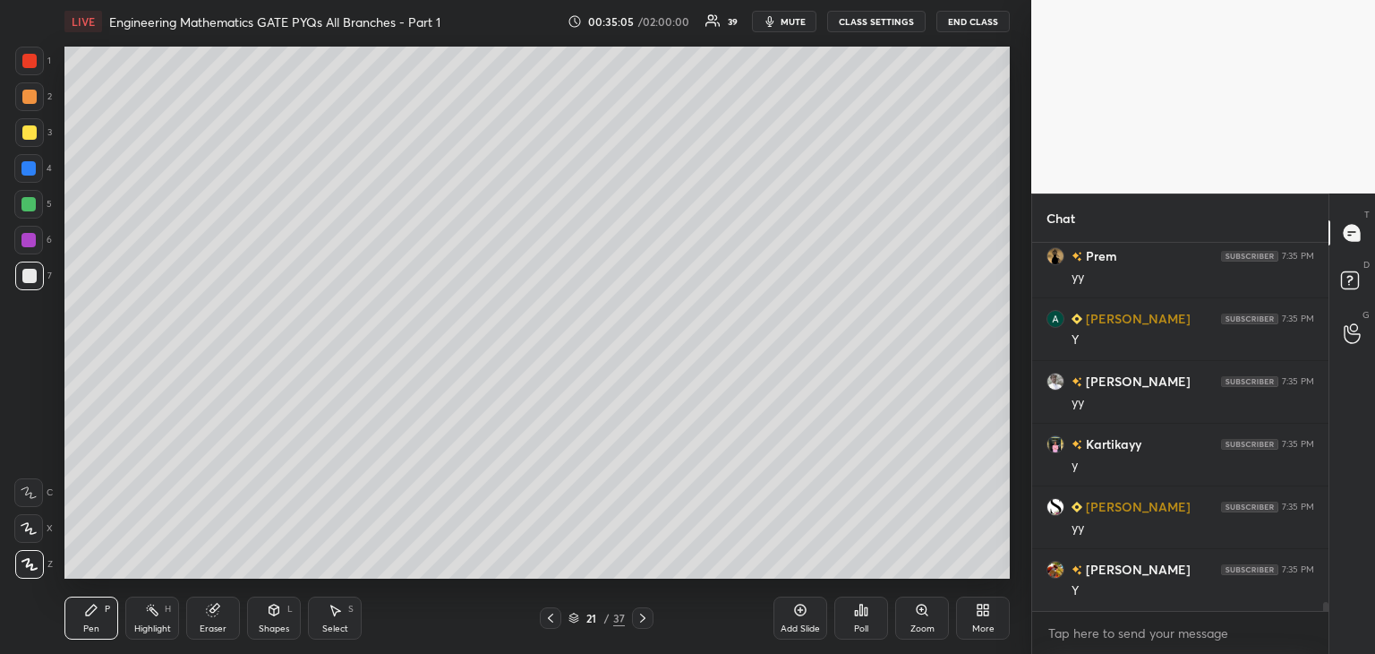
click at [218, 618] on div "Eraser" at bounding box center [213, 617] width 54 height 43
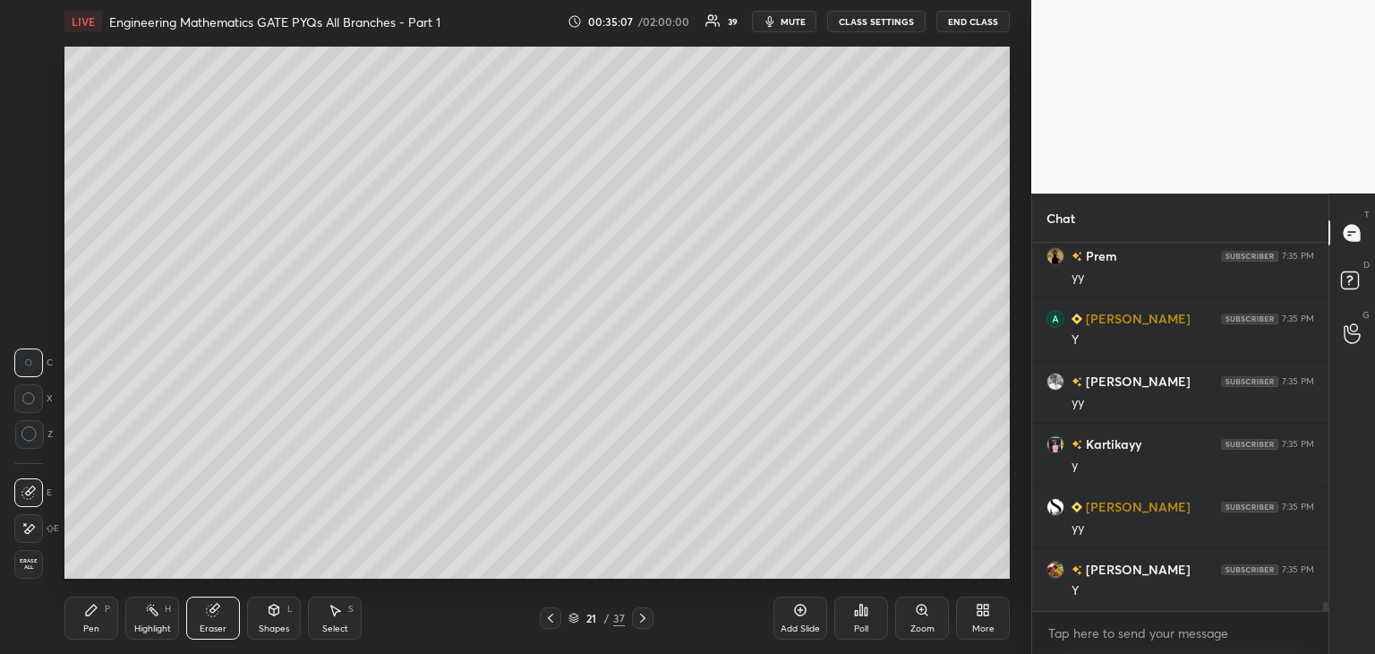
click at [104, 616] on div "Pen P" at bounding box center [91, 617] width 54 height 43
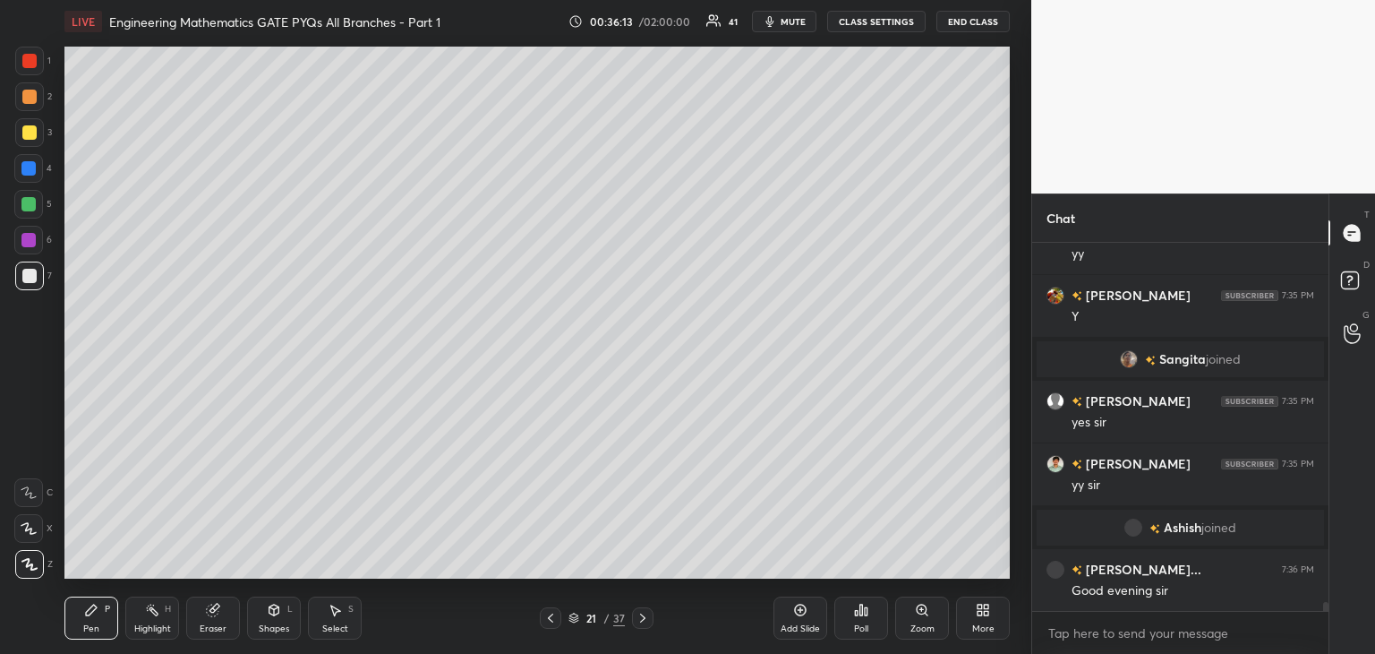
scroll to position [14408, 0]
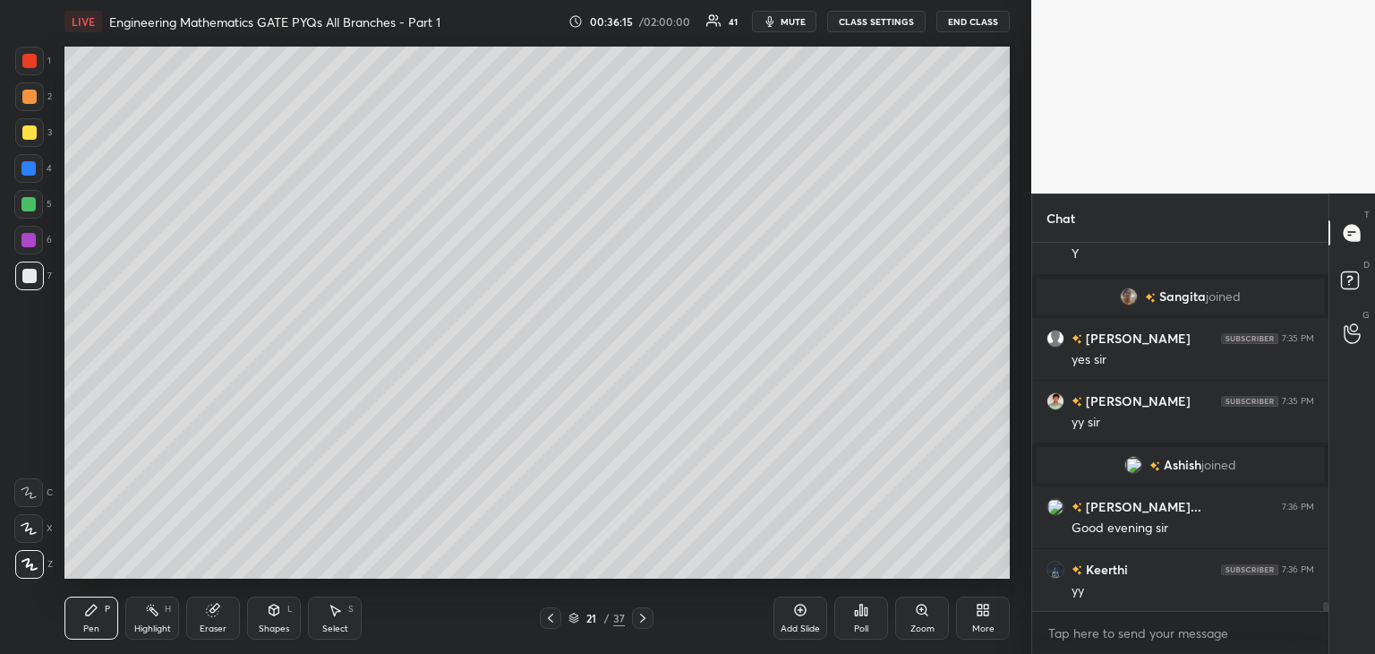
click at [550, 617] on icon at bounding box center [550, 618] width 14 height 14
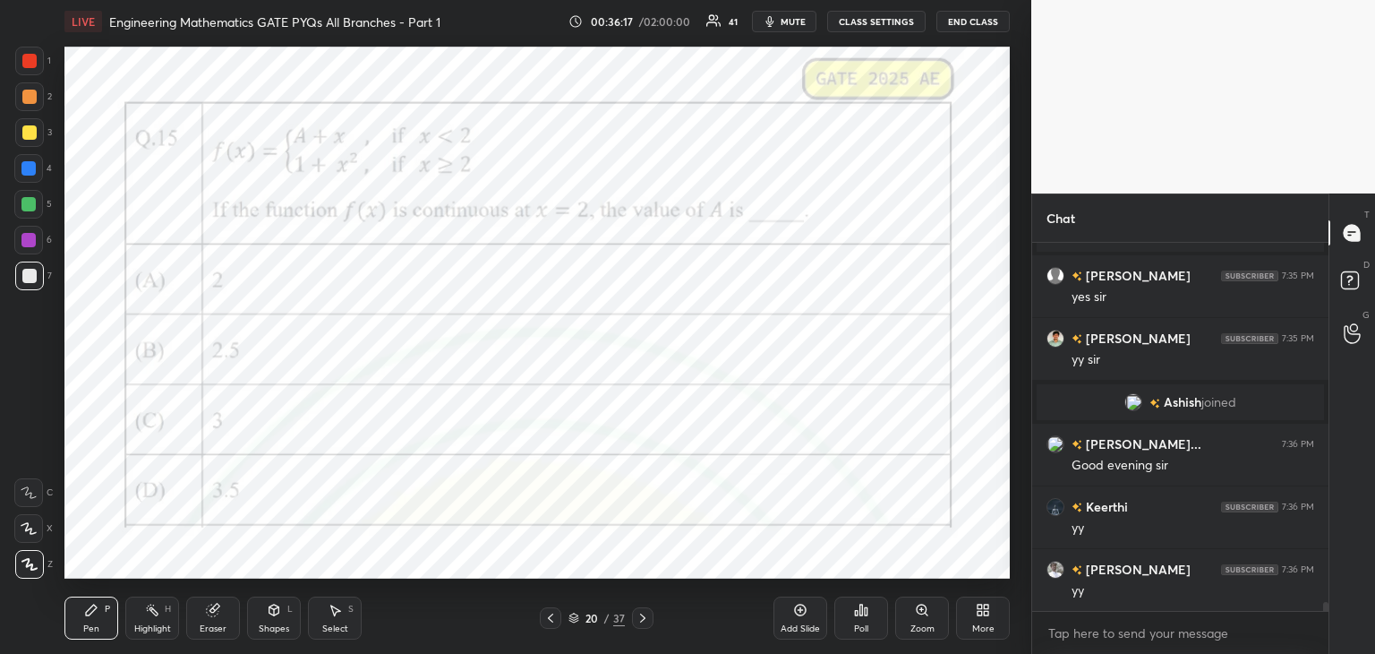
scroll to position [14533, 0]
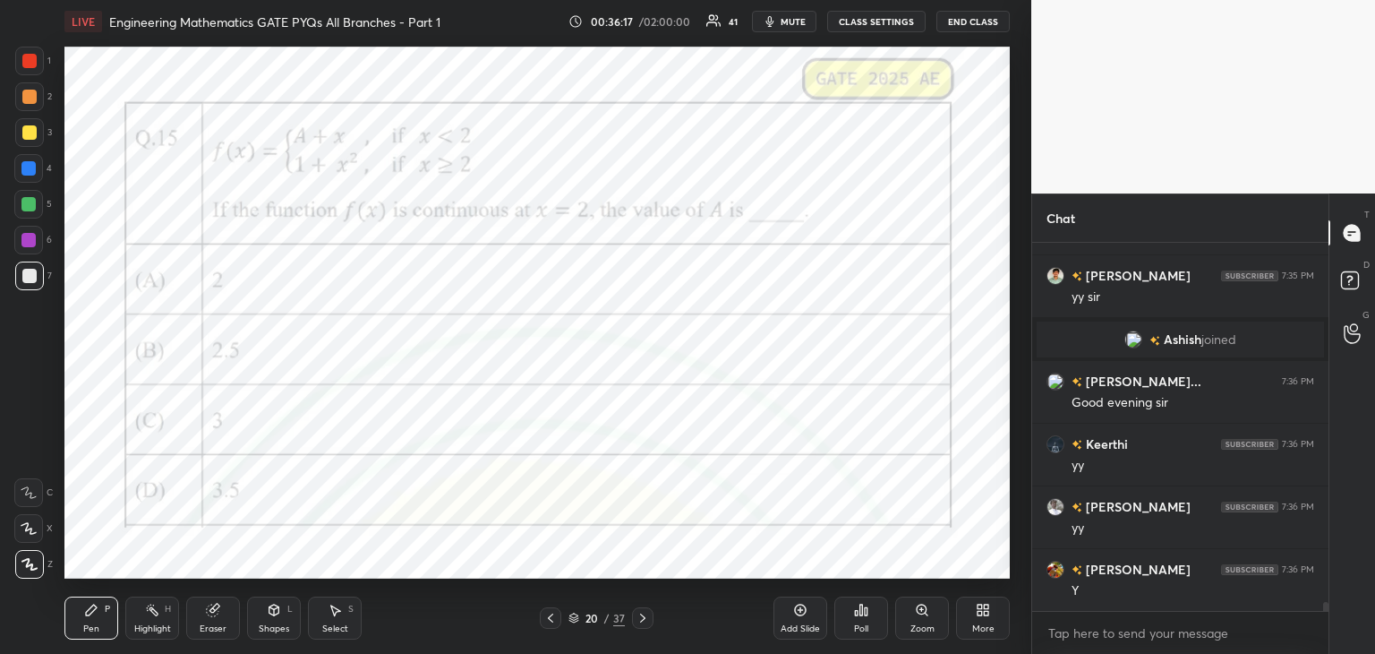
click at [639, 618] on icon at bounding box center [643, 618] width 14 height 14
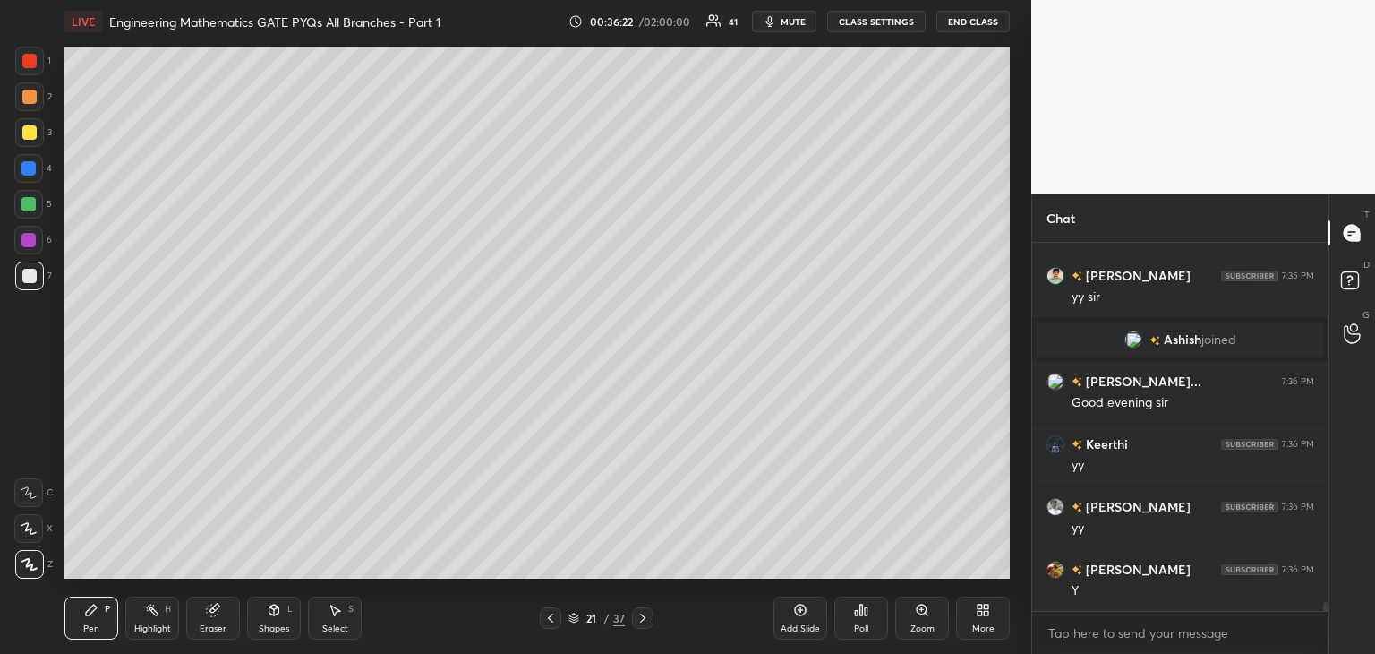
click at [552, 612] on icon at bounding box center [550, 618] width 14 height 14
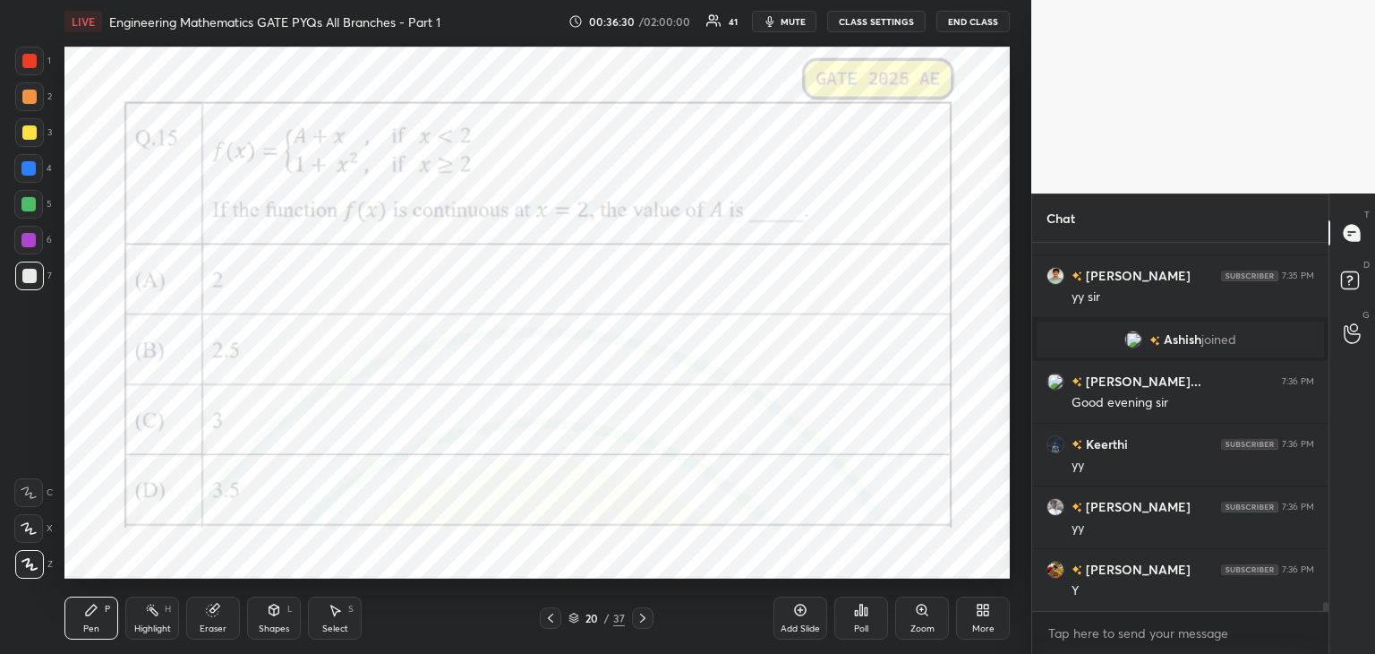
click at [641, 613] on icon at bounding box center [643, 618] width 14 height 14
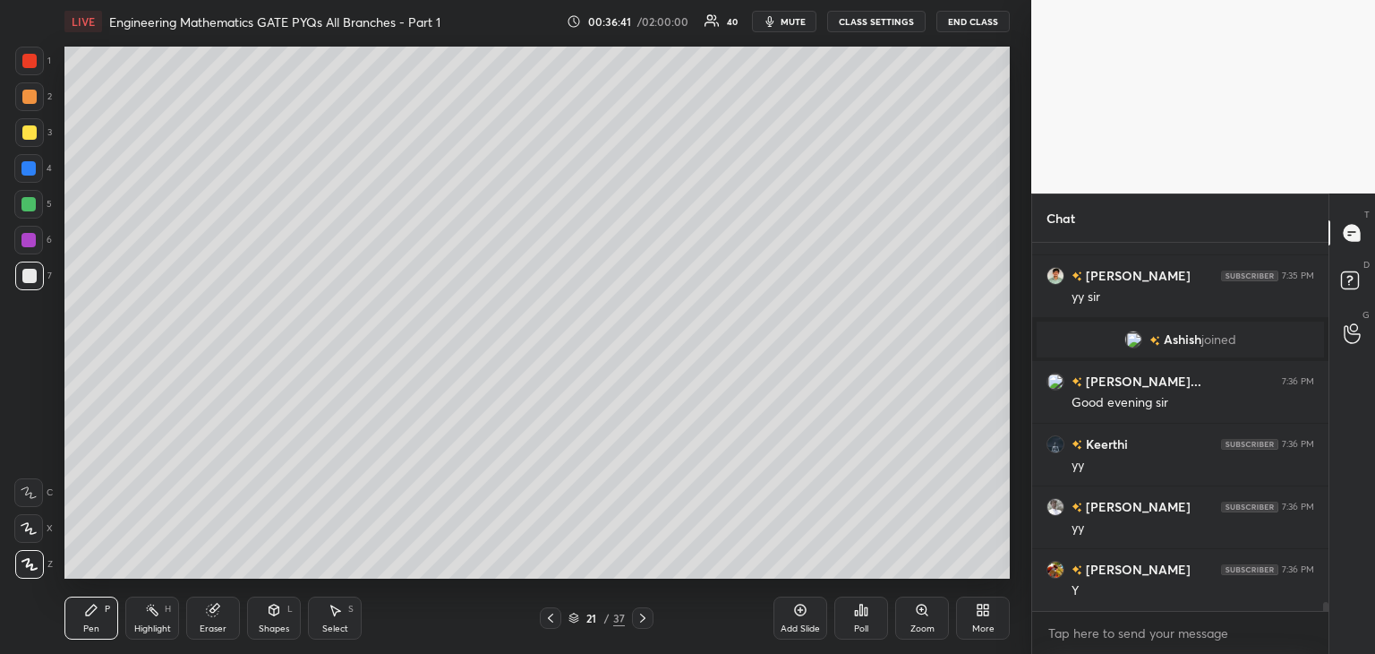
click at [271, 616] on div "Shapes L" at bounding box center [274, 617] width 54 height 43
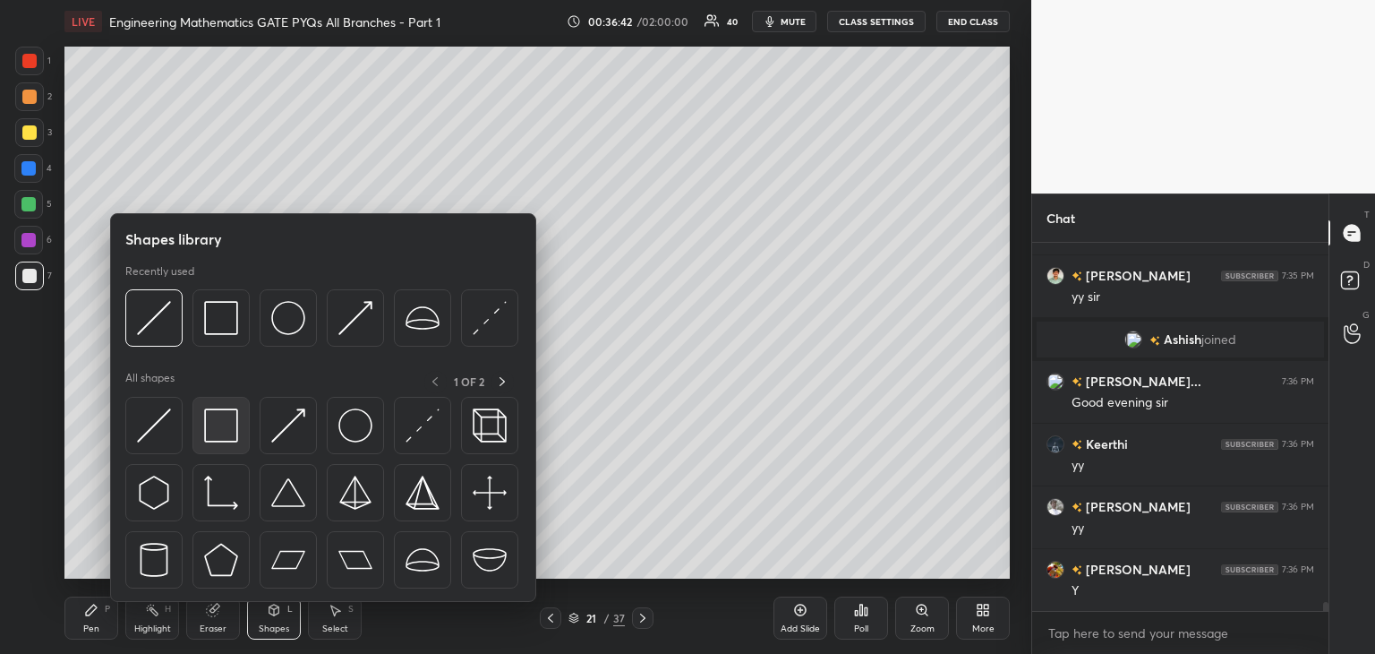
click at [222, 437] on img at bounding box center [221, 425] width 34 height 34
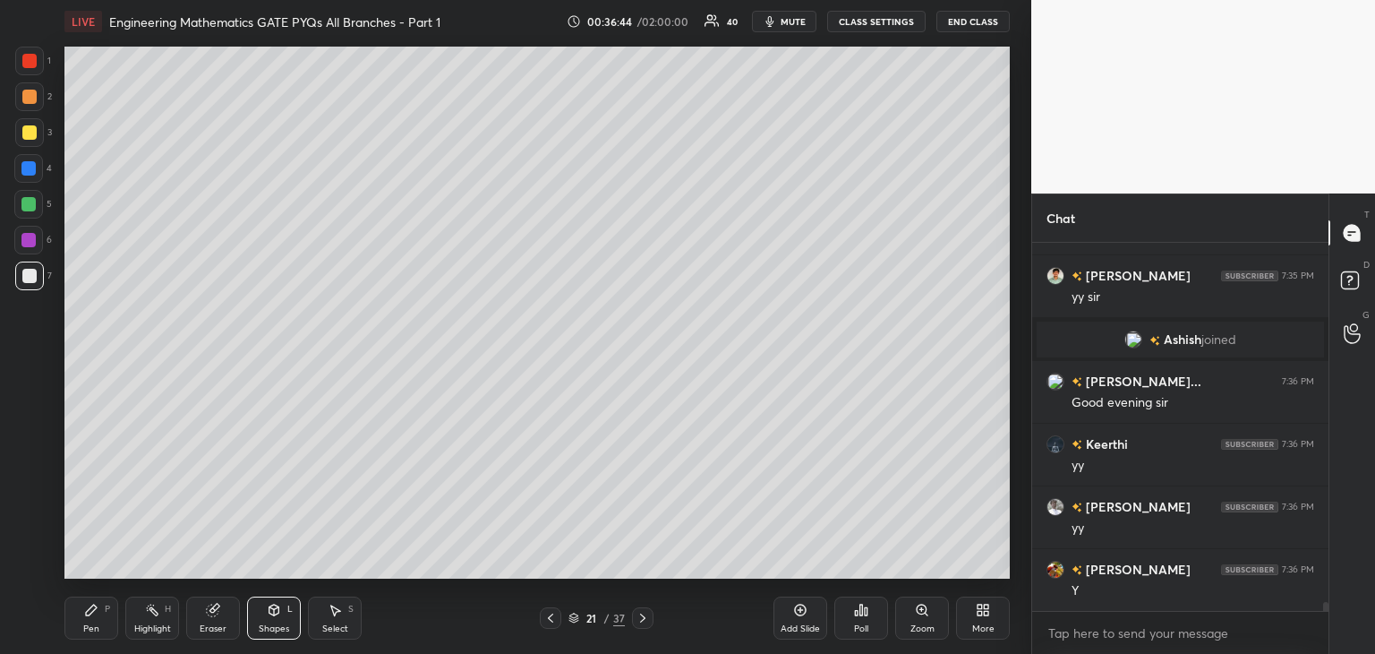
click at [104, 617] on div "Pen P" at bounding box center [91, 617] width 54 height 43
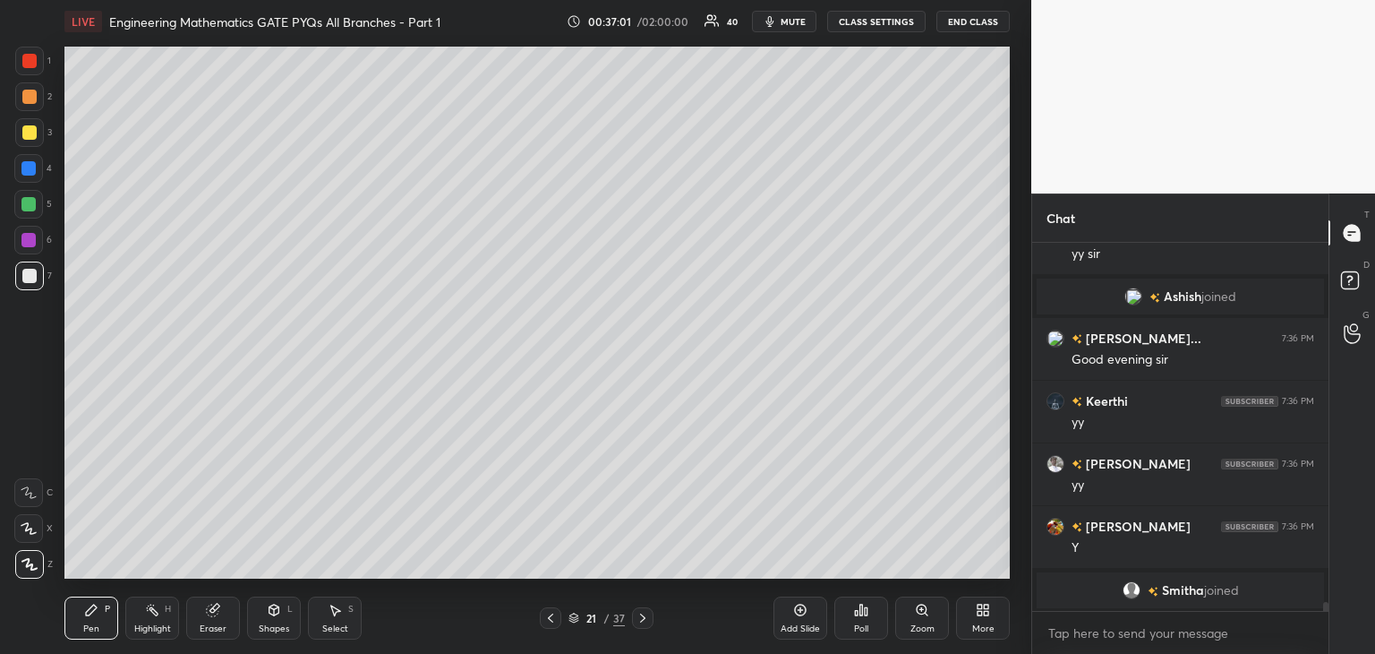
click at [548, 620] on icon at bounding box center [550, 618] width 14 height 14
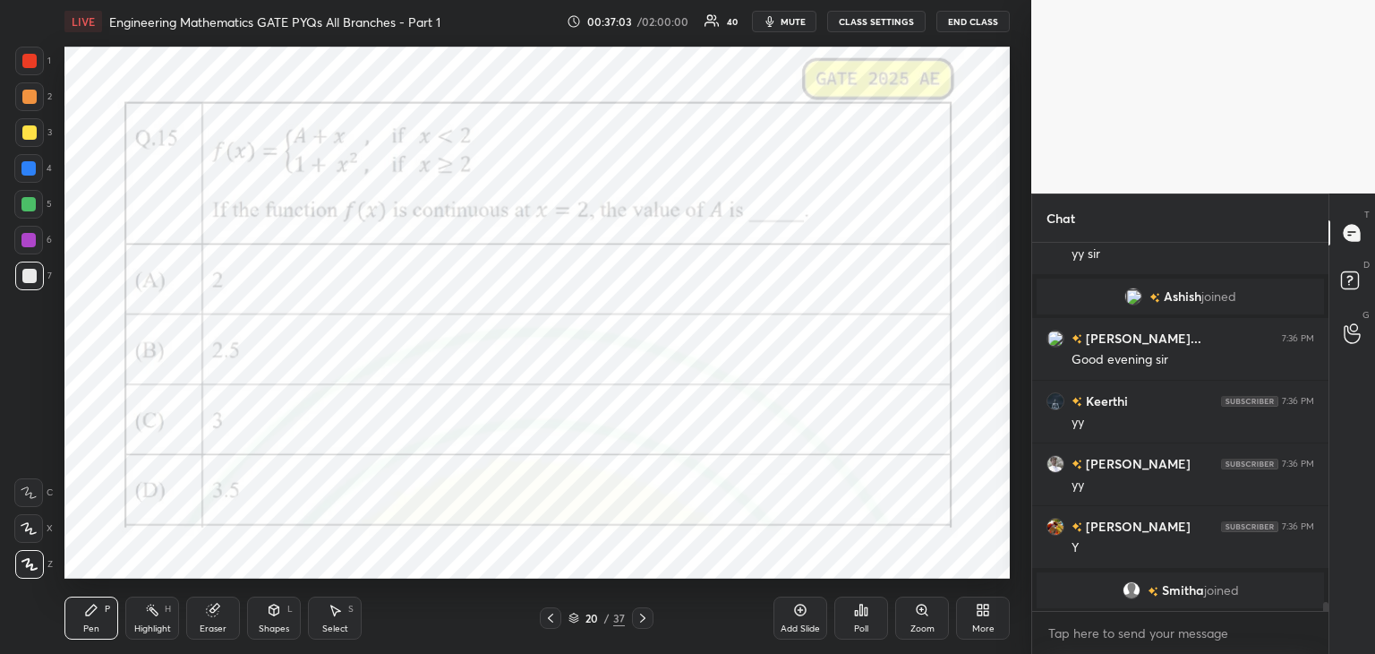
click at [653, 622] on div "20 / 37" at bounding box center [596, 617] width 355 height 21
click at [648, 610] on div at bounding box center [642, 617] width 21 height 21
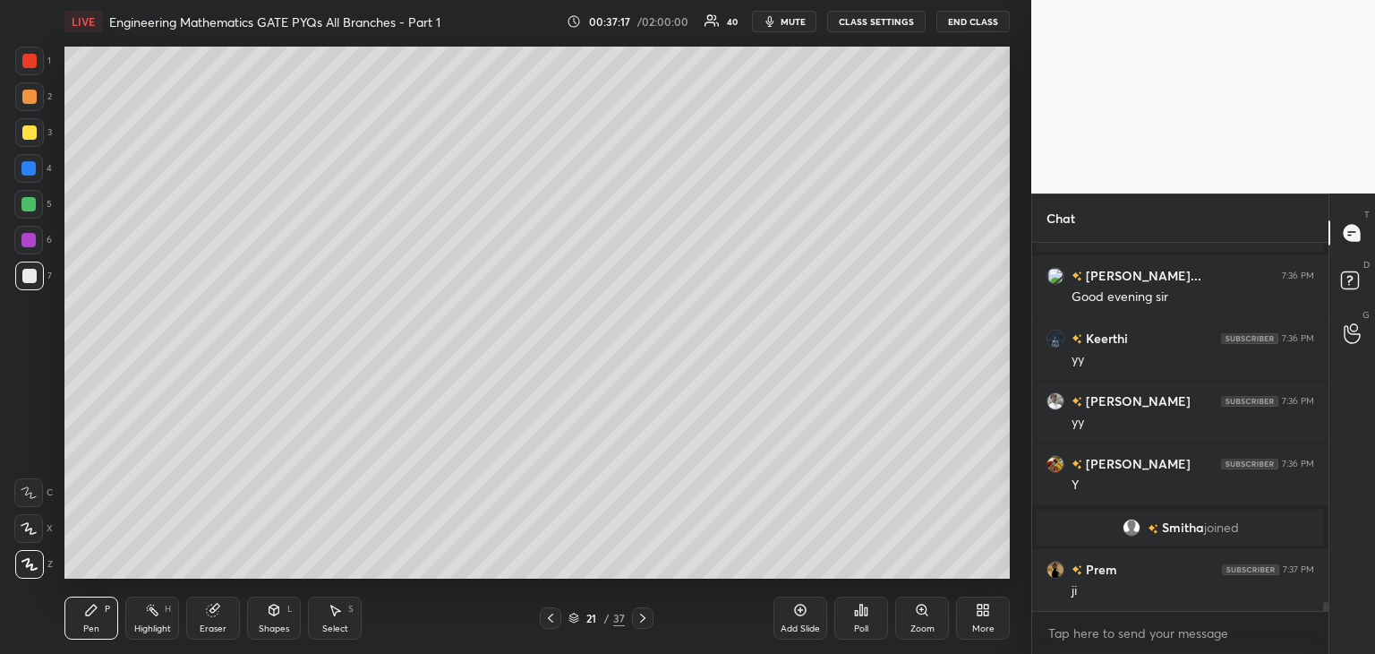
scroll to position [14648, 0]
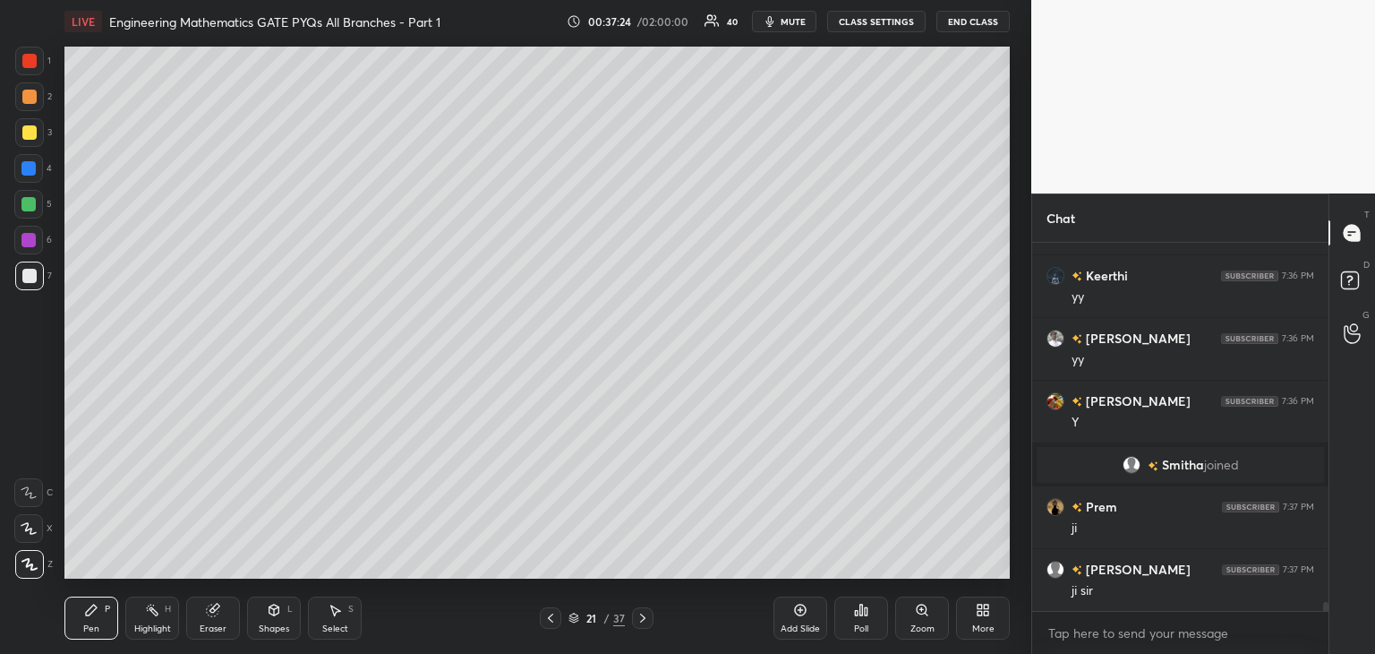
click at [274, 628] on div "Shapes" at bounding box center [274, 628] width 30 height 9
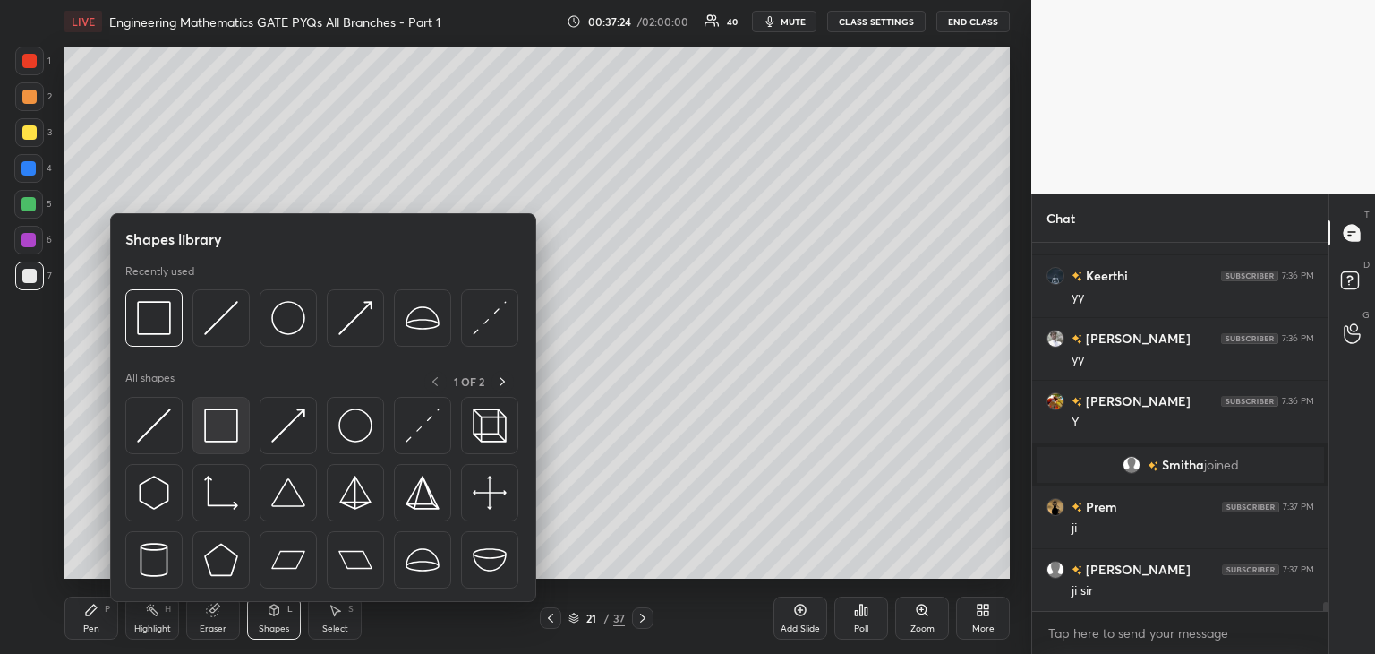
click at [229, 441] on img at bounding box center [221, 425] width 34 height 34
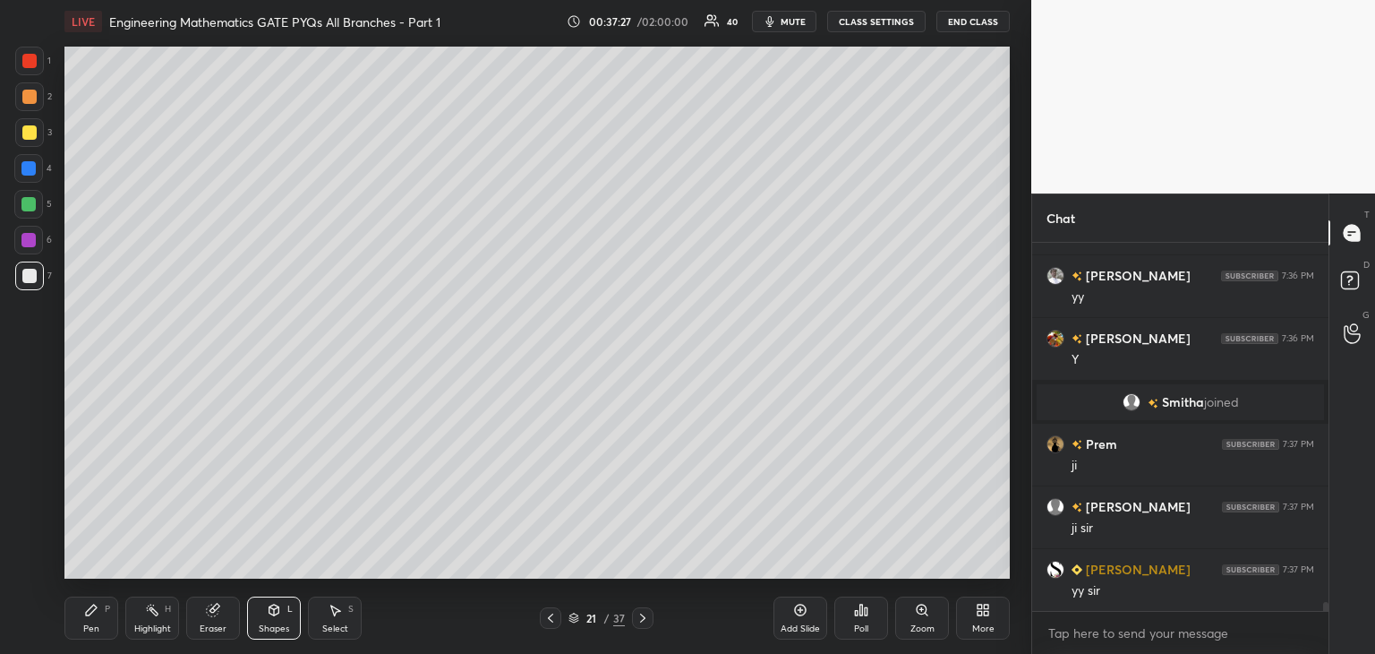
scroll to position [14773, 0]
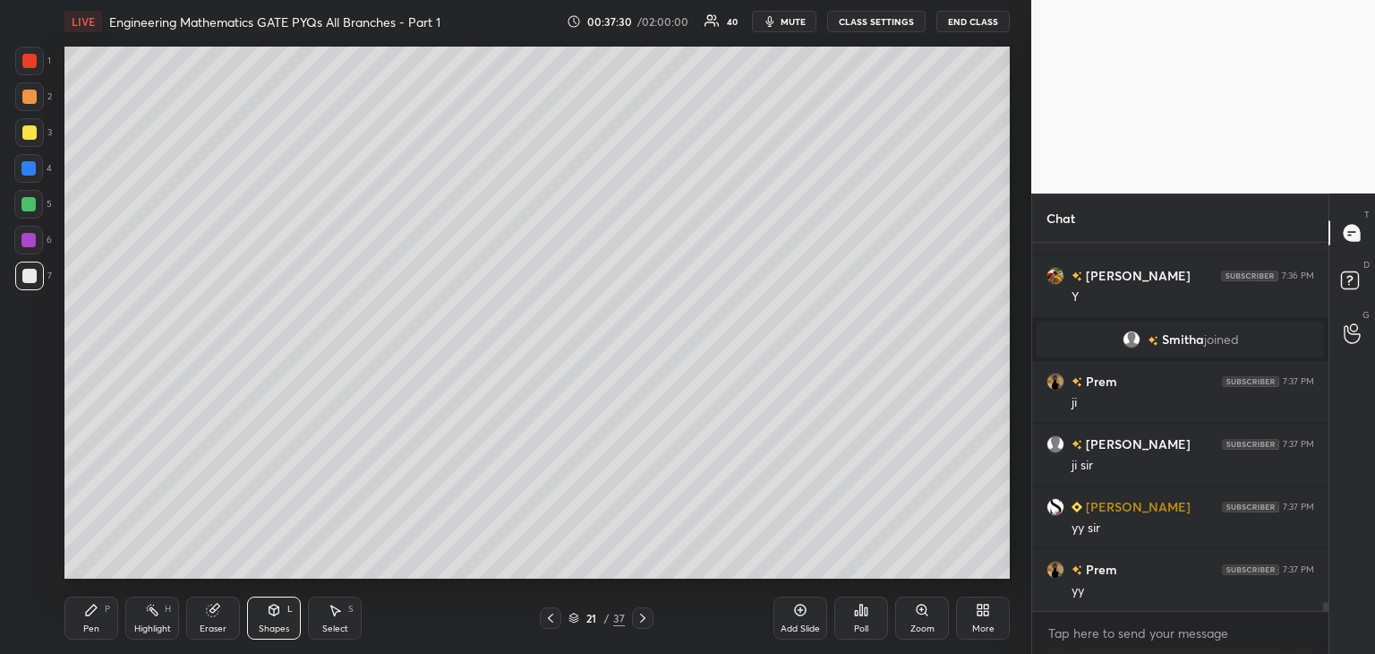
click at [92, 620] on div "Pen P" at bounding box center [91, 617] width 54 height 43
click at [544, 622] on icon at bounding box center [550, 618] width 14 height 14
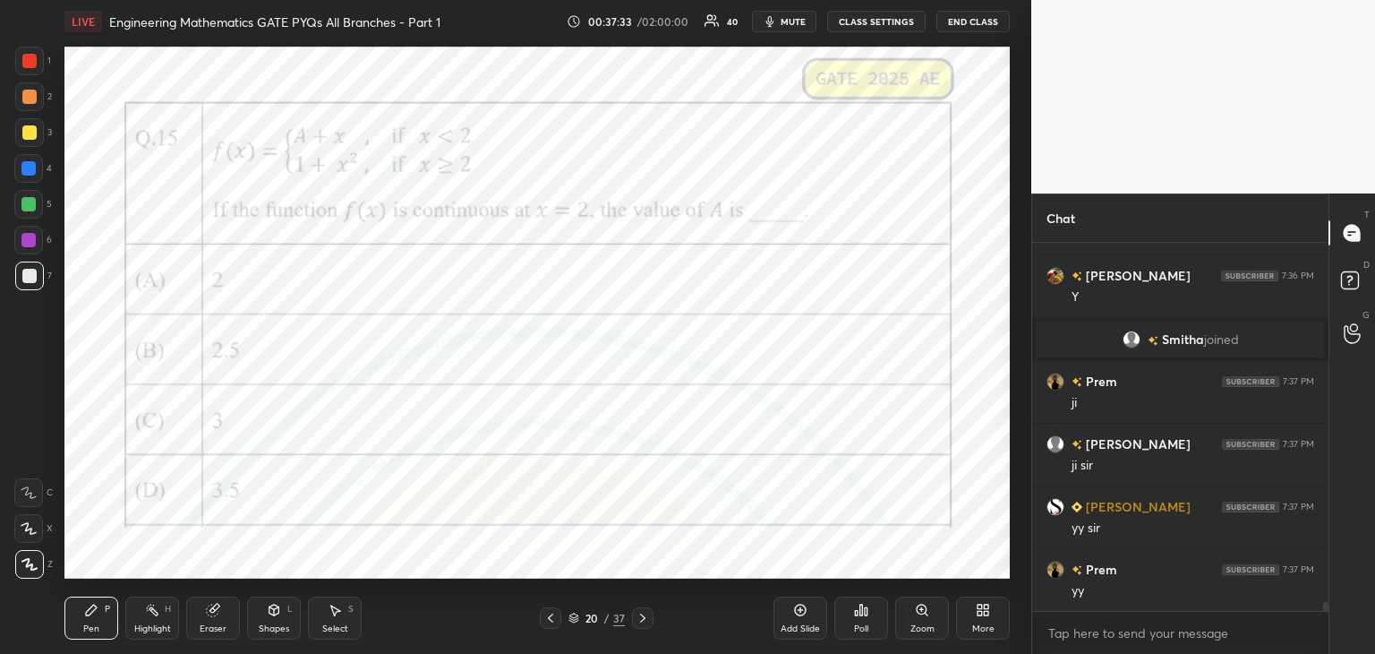
click at [35, 241] on div at bounding box center [28, 240] width 14 height 14
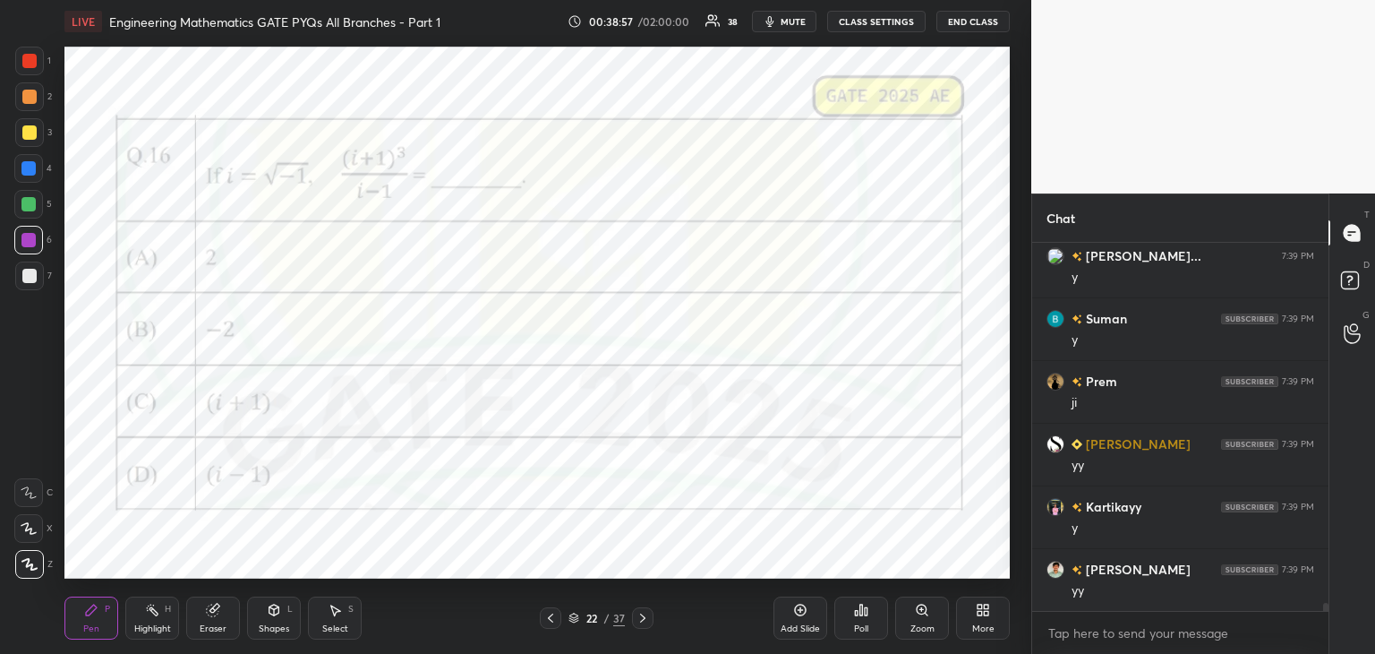
scroll to position [16340, 0]
click at [25, 60] on div at bounding box center [29, 61] width 14 height 14
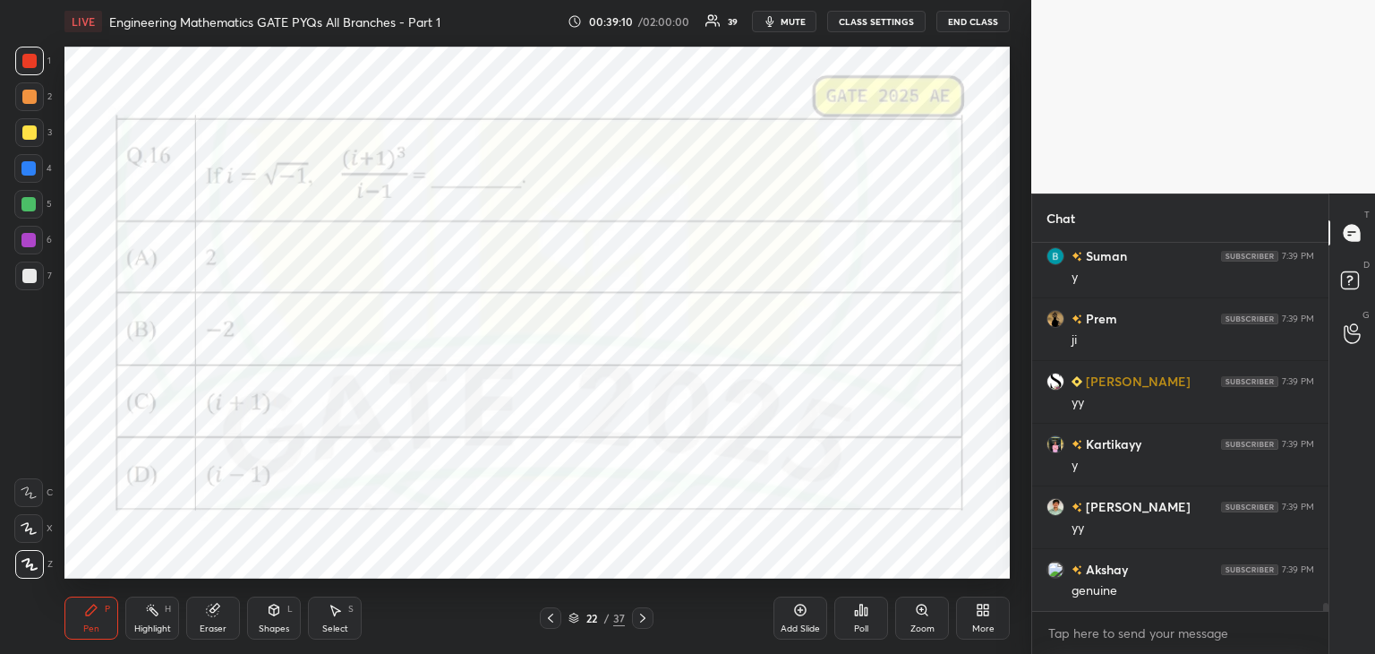
click at [860, 624] on div "Poll" at bounding box center [861, 628] width 14 height 9
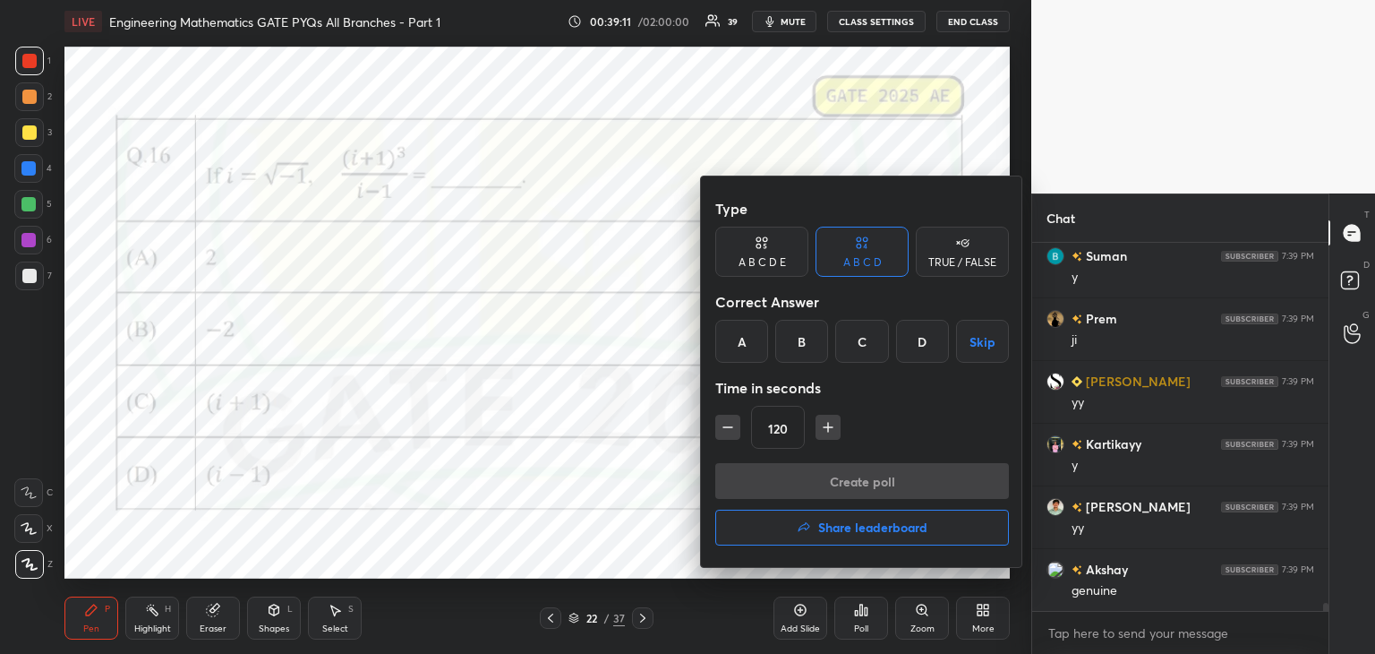
click at [747, 347] on div "A" at bounding box center [741, 341] width 53 height 43
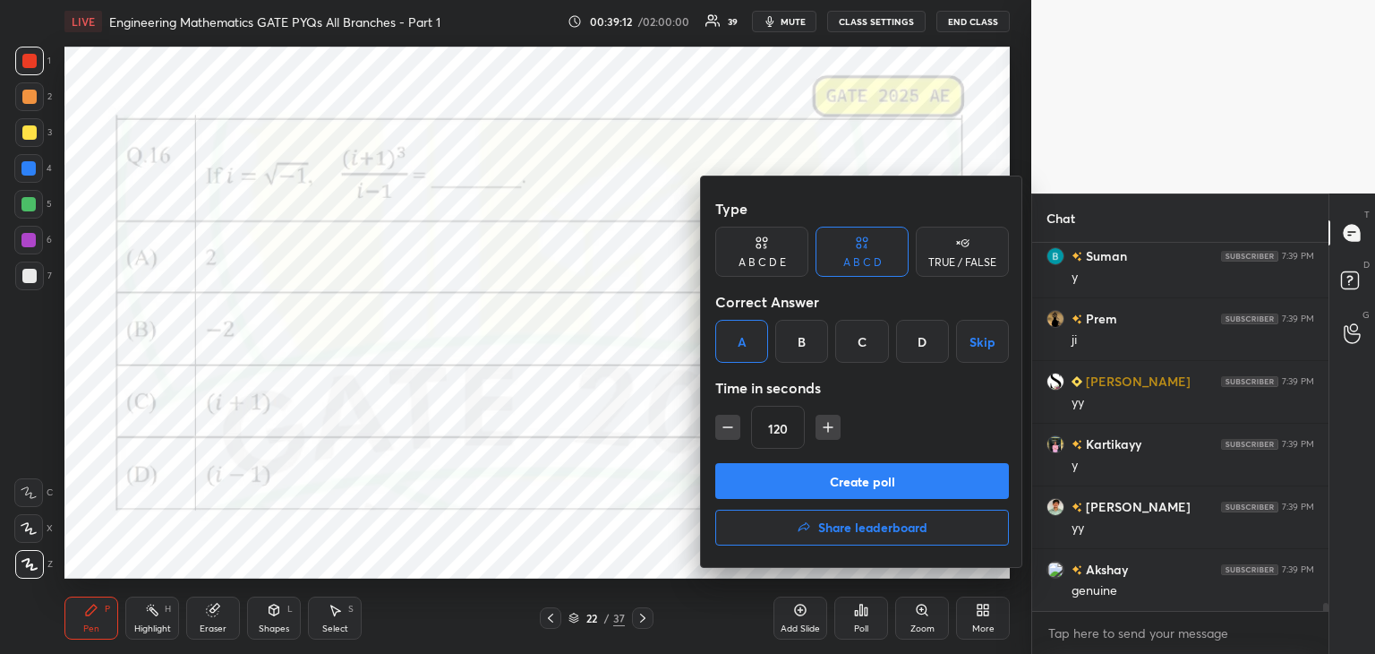
click at [828, 475] on button "Create poll" at bounding box center [862, 481] width 294 height 36
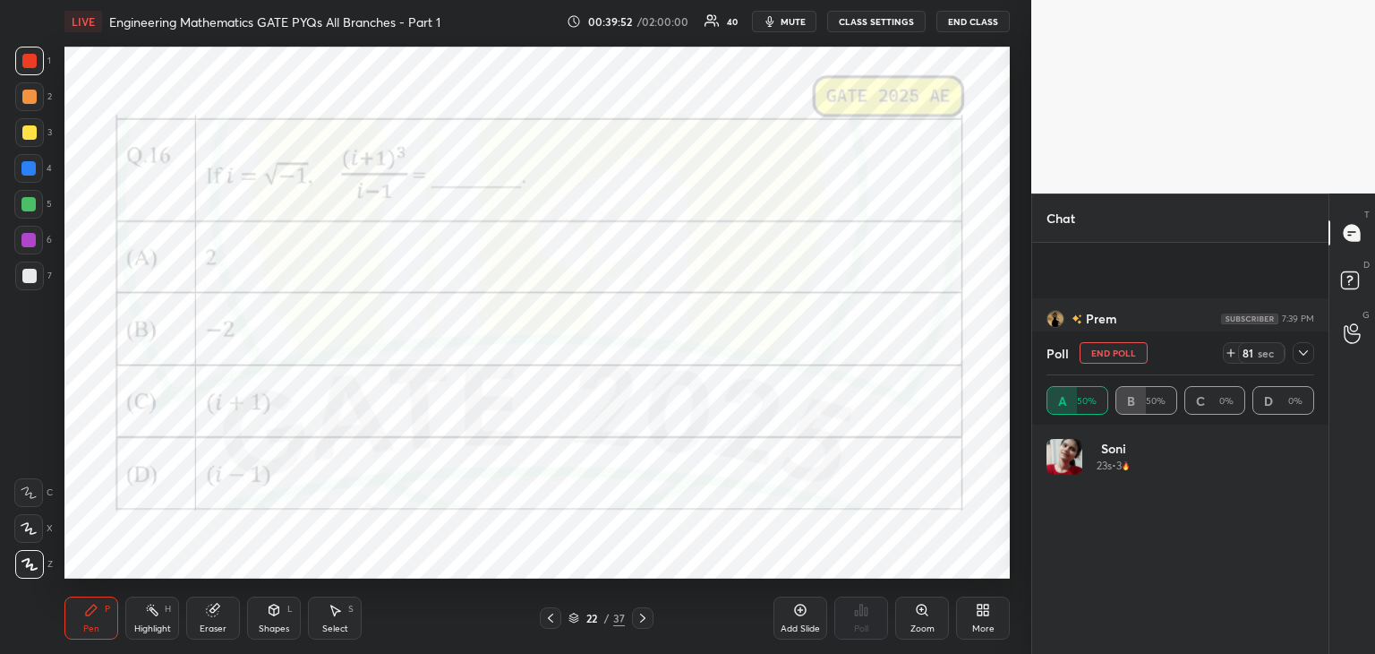
scroll to position [16476, 0]
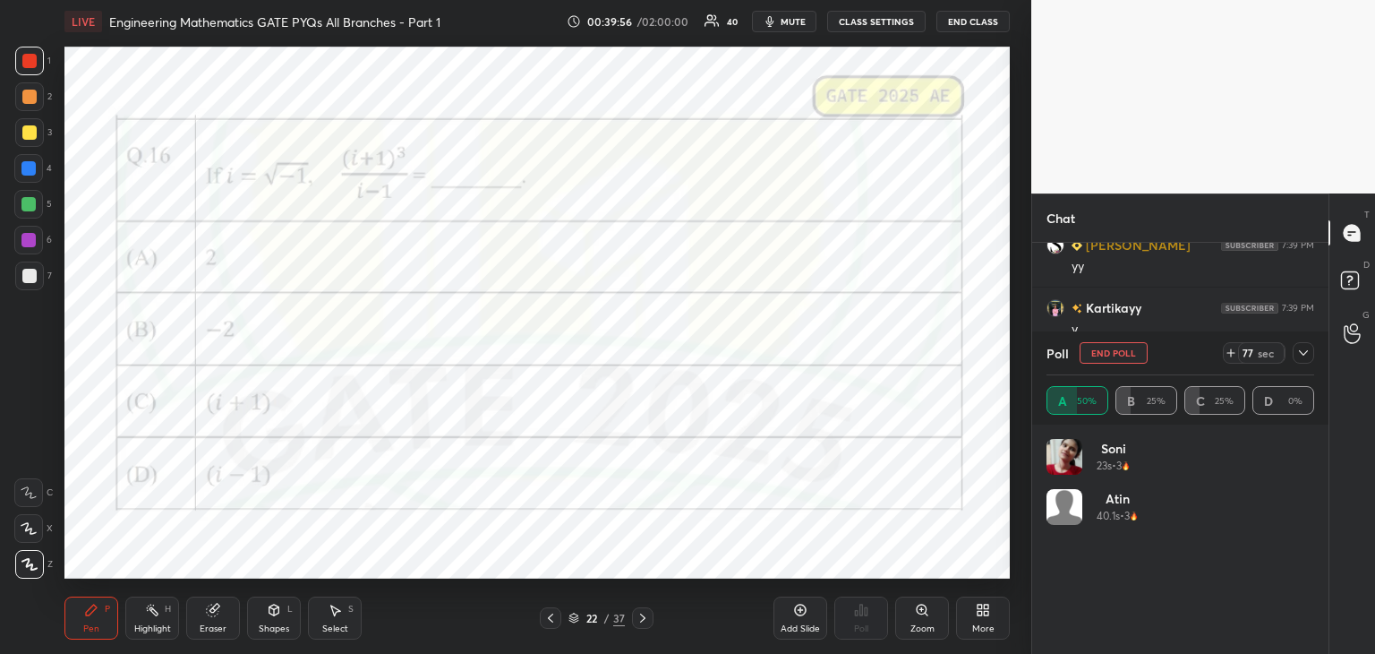
click at [1303, 356] on icon at bounding box center [1303, 353] width 14 height 14
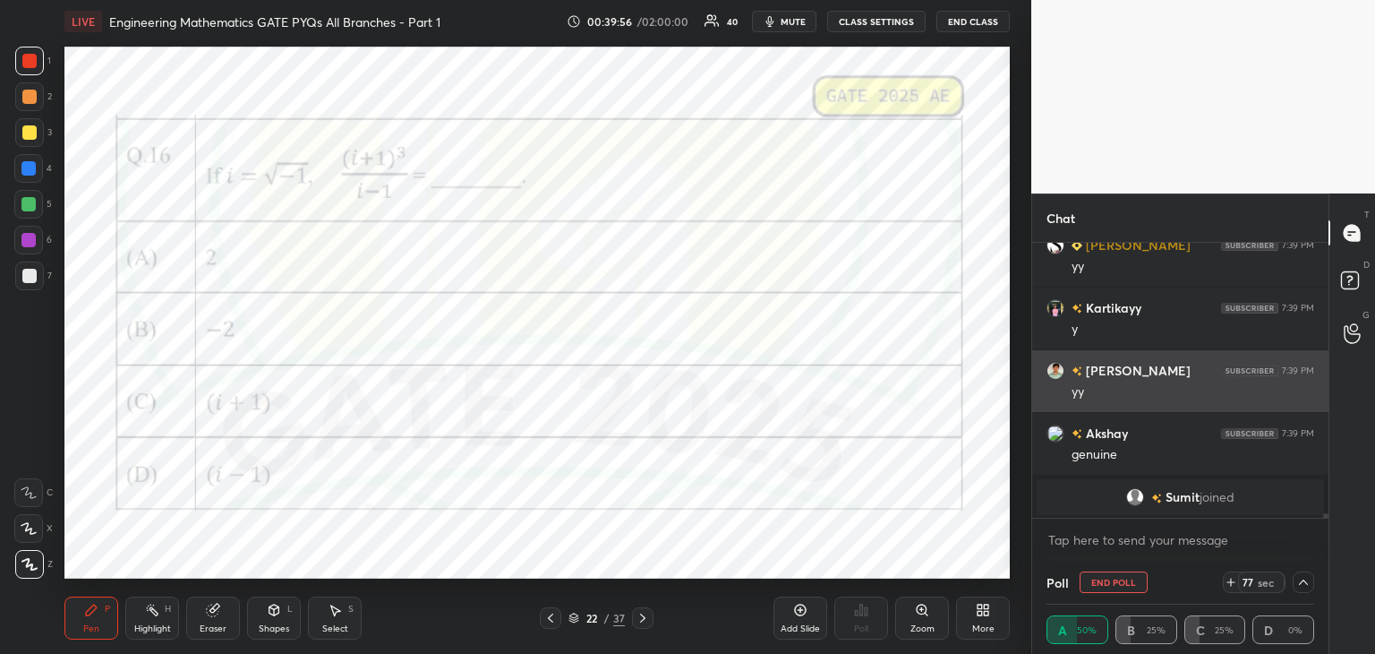
scroll to position [0, 5]
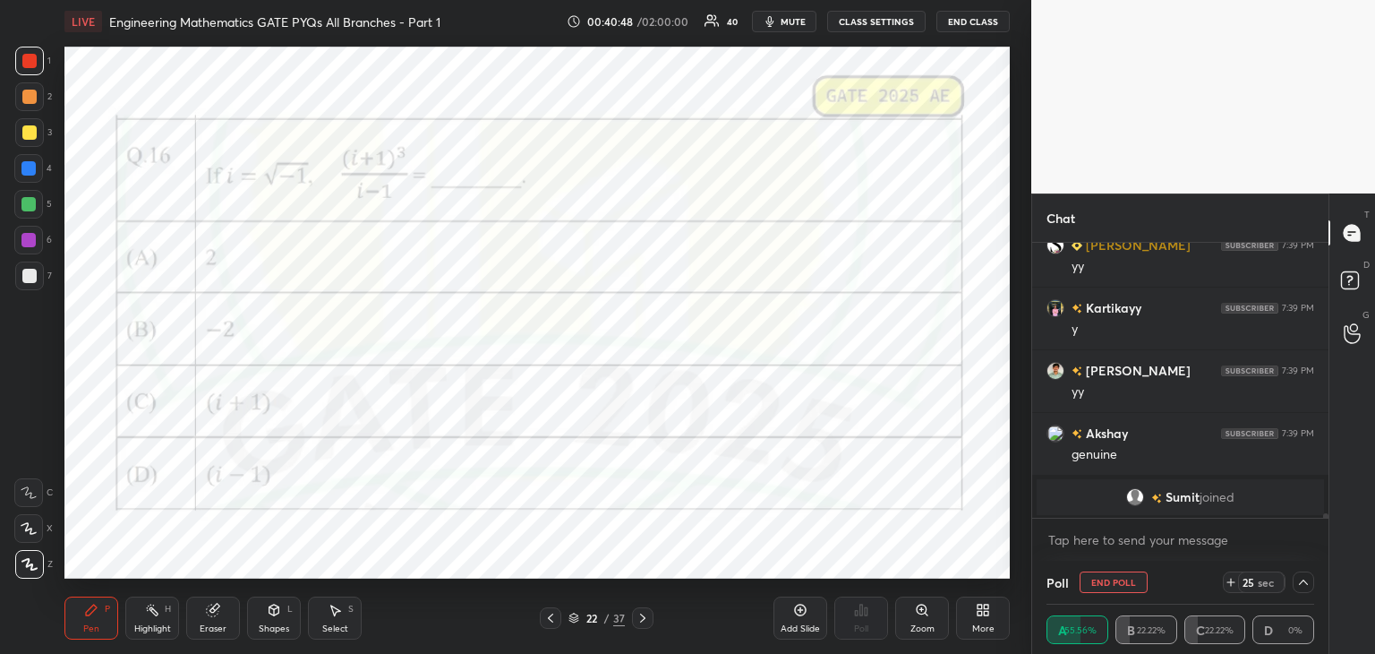
click at [1304, 586] on icon at bounding box center [1303, 582] width 14 height 14
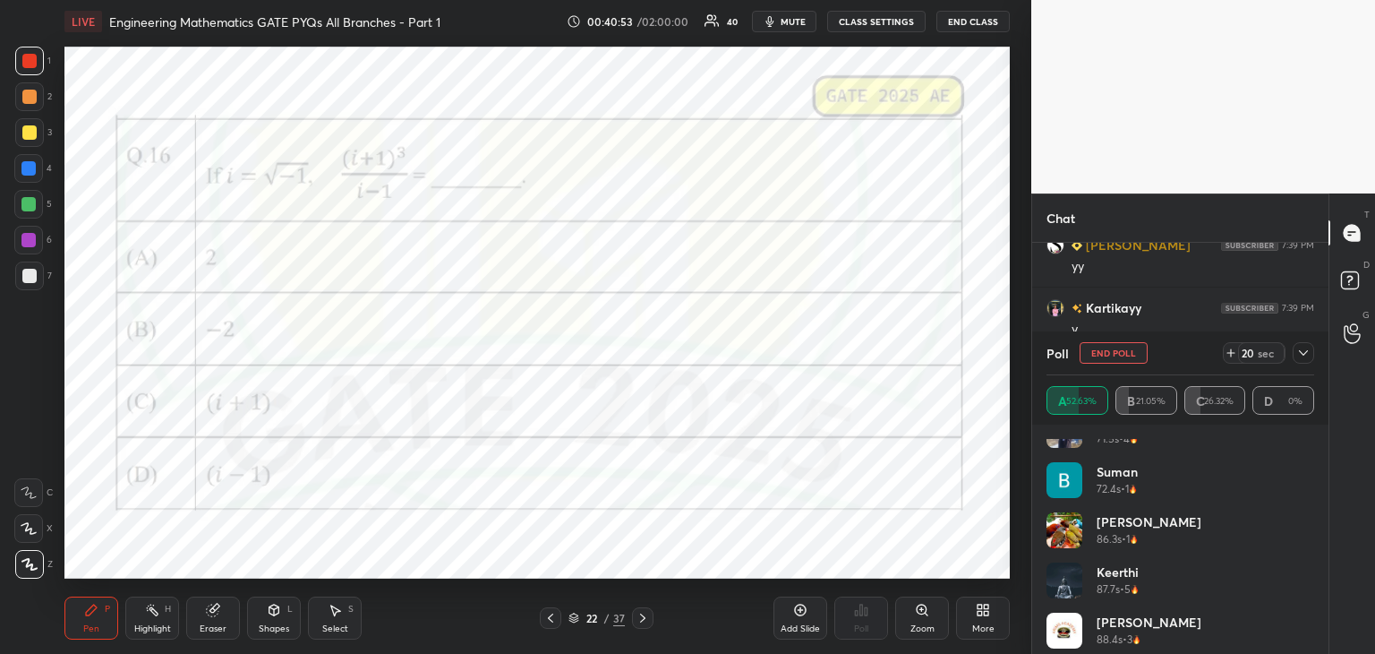
scroll to position [287, 0]
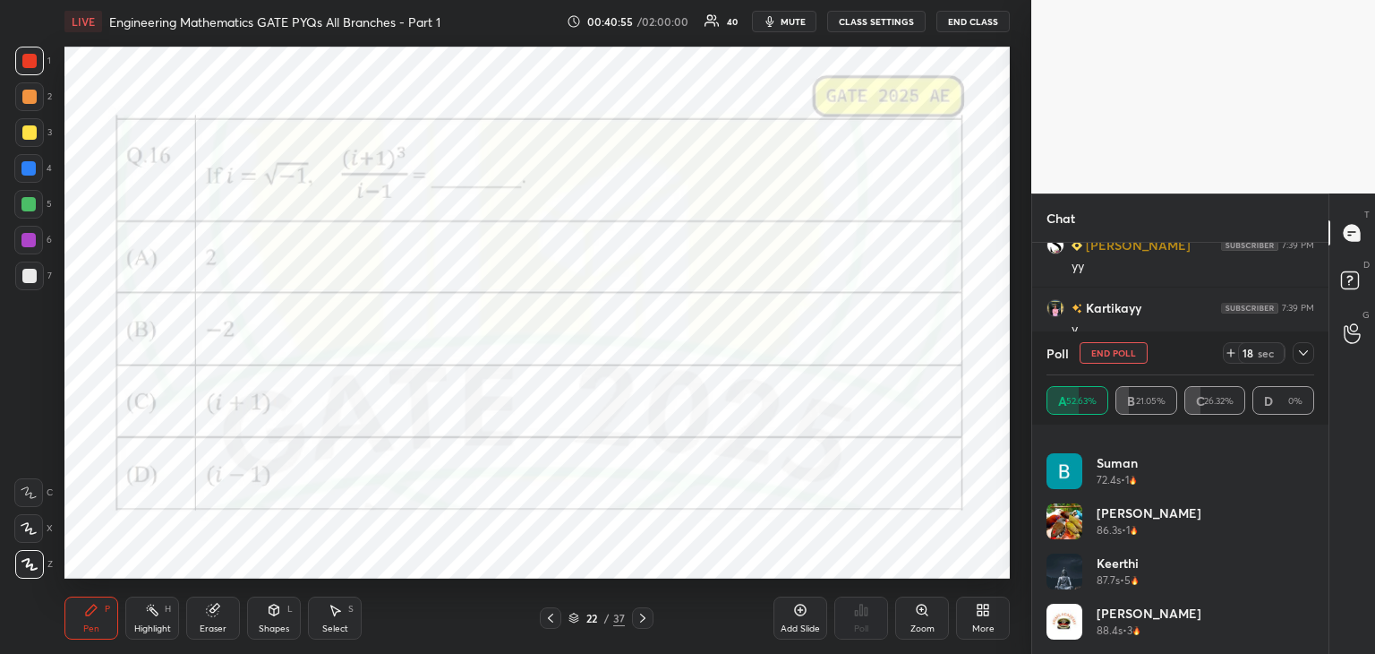
click at [1304, 366] on div "Poll End Poll 18 sec" at bounding box center [1181, 352] width 268 height 43
drag, startPoint x: 1308, startPoint y: 578, endPoint x: 1310, endPoint y: 597, distance: 19.8
click at [1310, 598] on div "[PERSON_NAME] 71.5s • 3 Aman 71.5s • 4 Suman 72.4s • 1 [PERSON_NAME] 86.3s • 1 …" at bounding box center [1181, 546] width 268 height 215
click at [1298, 357] on icon at bounding box center [1303, 353] width 14 height 14
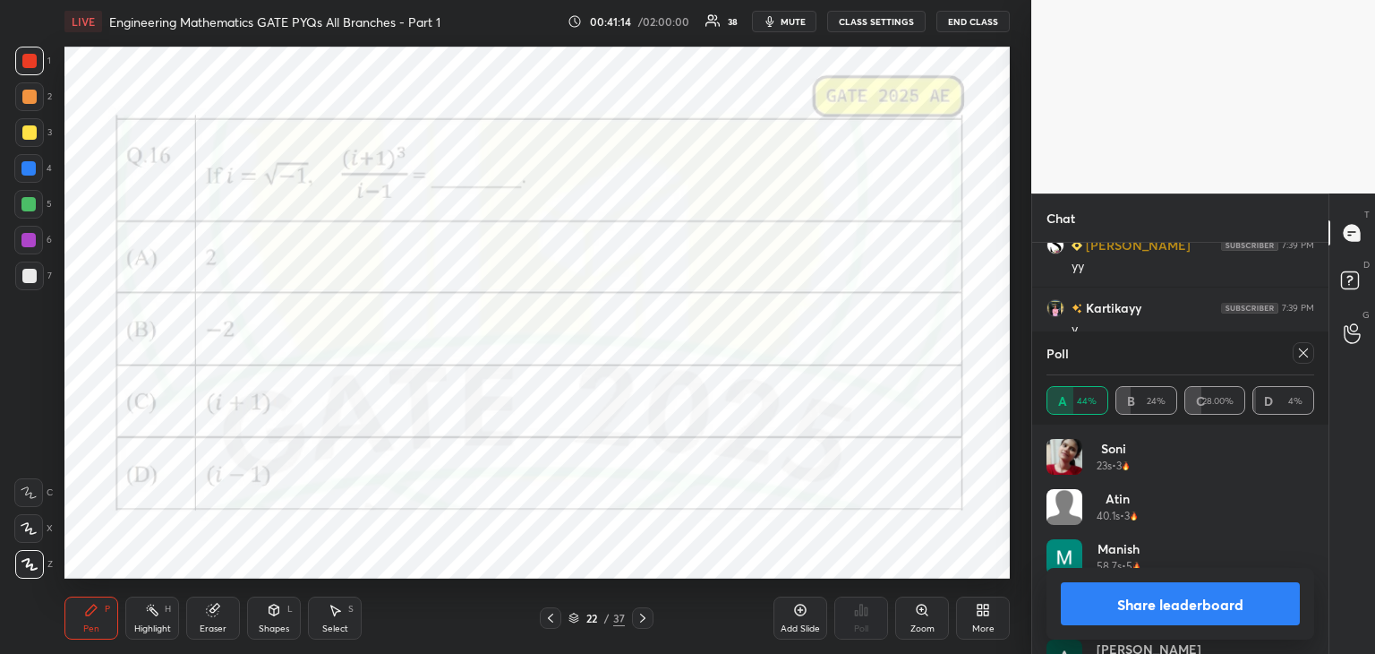
scroll to position [16009, 0]
click at [1306, 357] on icon at bounding box center [1303, 353] width 14 height 14
type textarea "x"
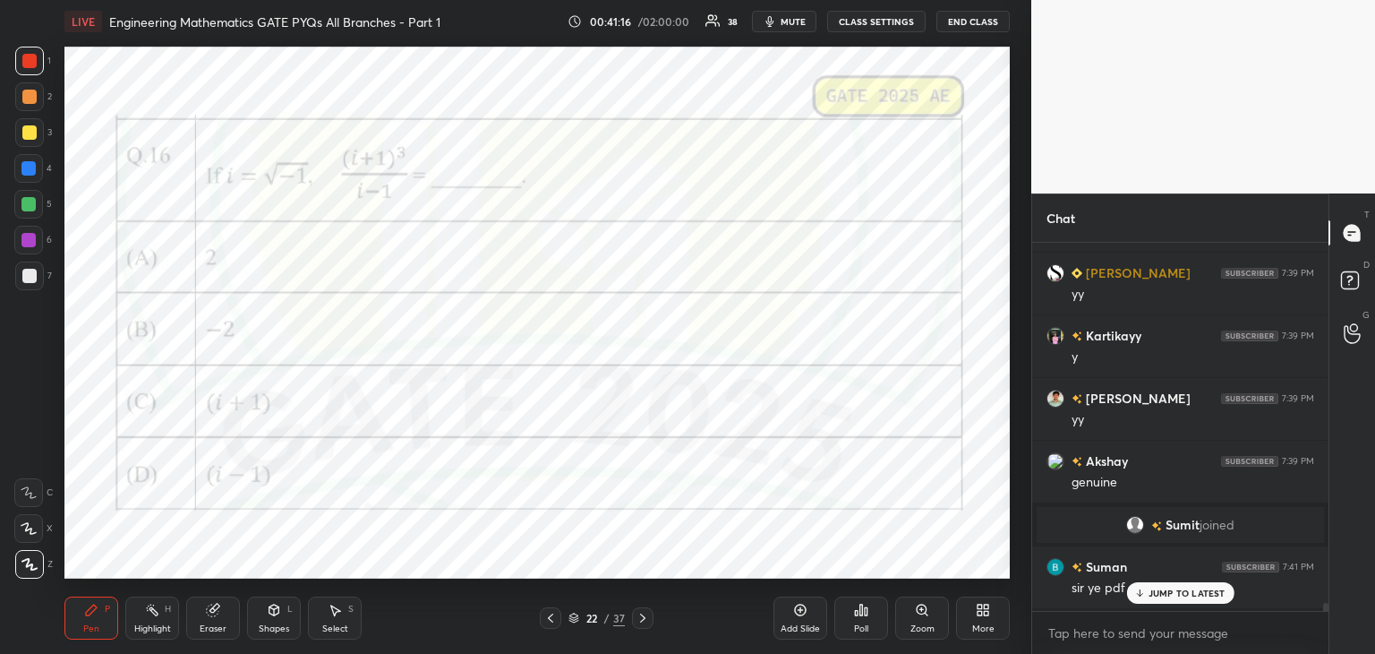
scroll to position [363, 291]
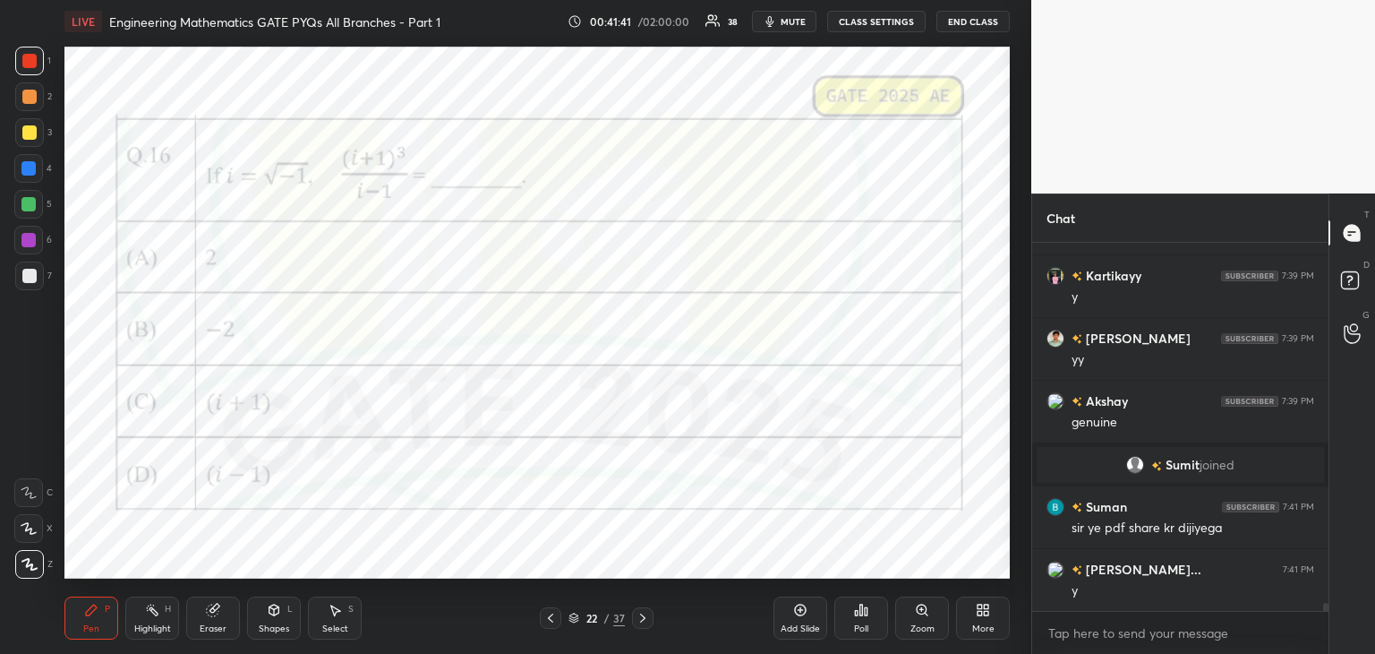
click at [795, 628] on div "Add Slide" at bounding box center [800, 628] width 39 height 9
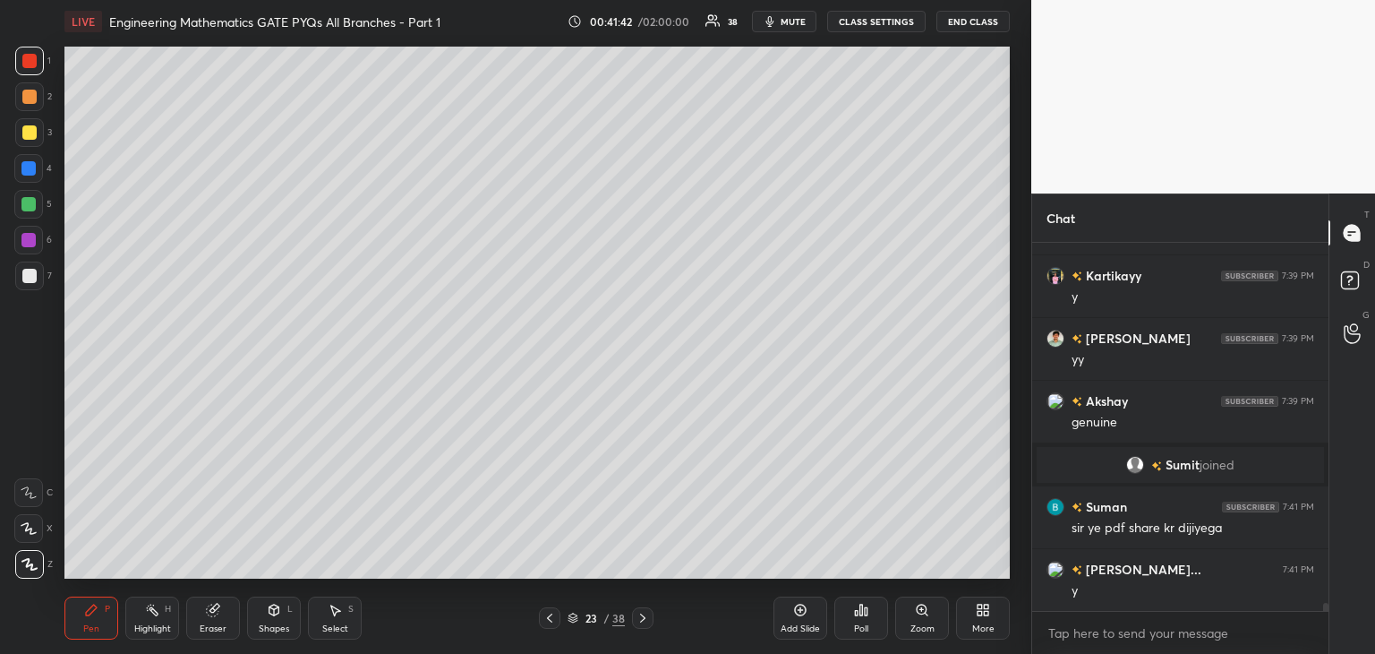
click at [25, 281] on div at bounding box center [29, 276] width 14 height 14
click at [25, 138] on div at bounding box center [29, 132] width 14 height 14
click at [36, 274] on div at bounding box center [29, 276] width 14 height 14
click at [552, 623] on icon at bounding box center [550, 618] width 14 height 14
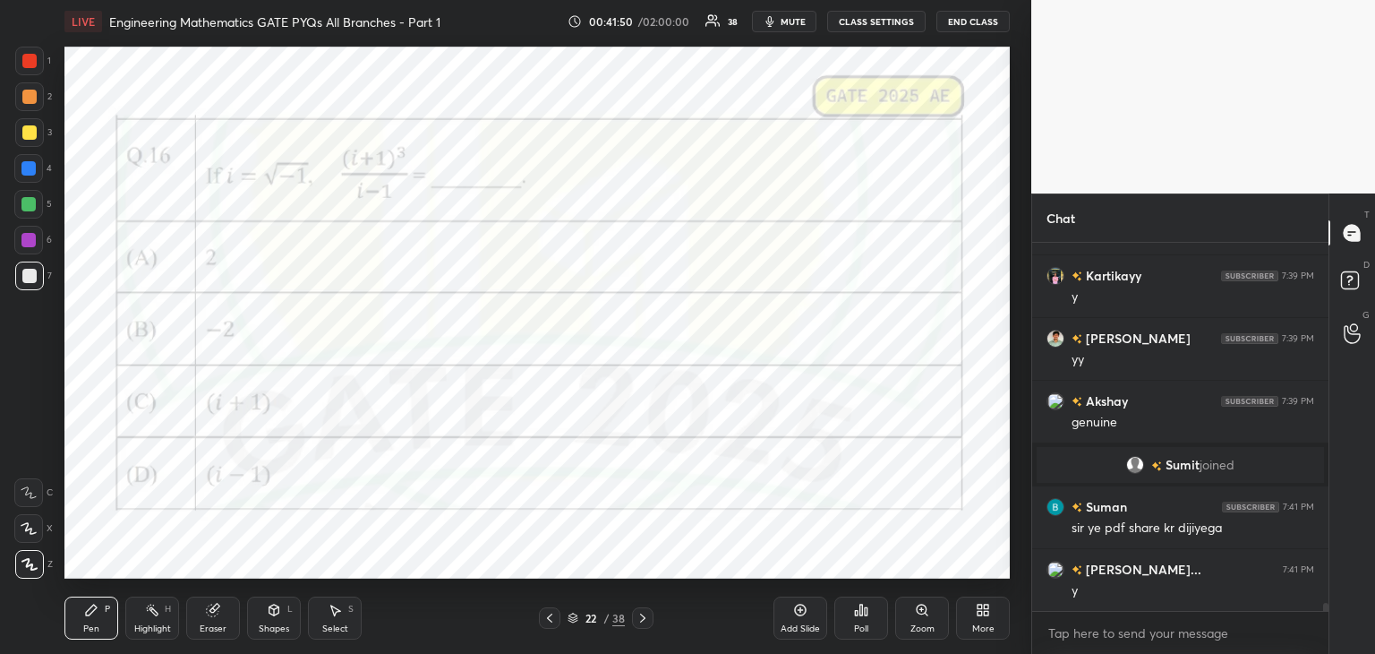
click at [640, 621] on icon at bounding box center [642, 617] width 5 height 9
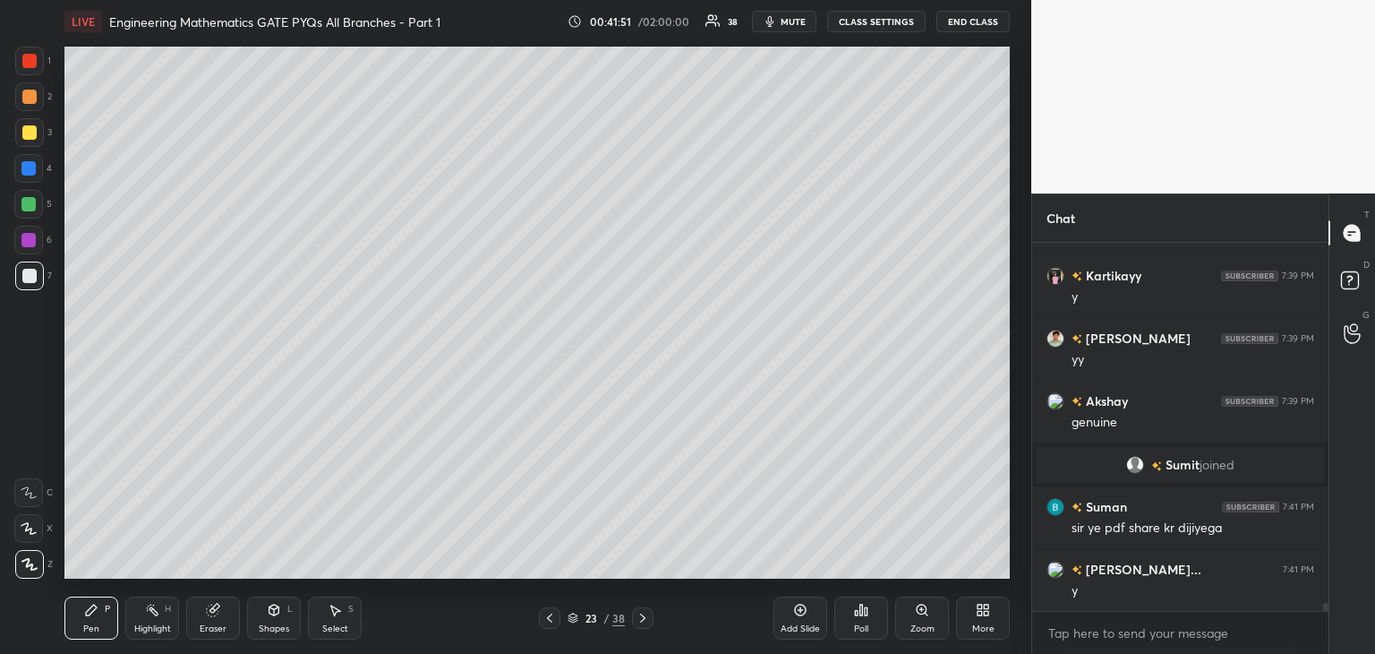
drag, startPoint x: 224, startPoint y: 625, endPoint x: 233, endPoint y: 616, distance: 12.7
click at [223, 625] on div "Eraser" at bounding box center [213, 628] width 27 height 9
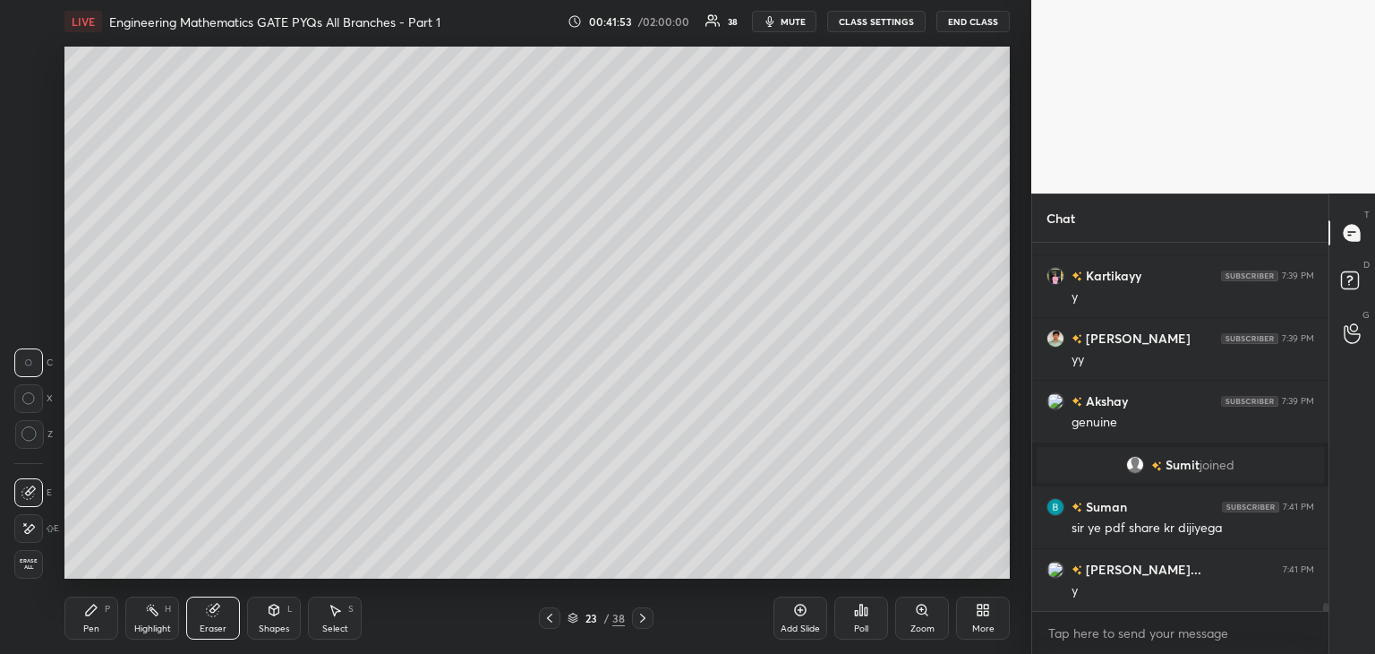
click at [96, 629] on div "Pen" at bounding box center [91, 628] width 16 height 9
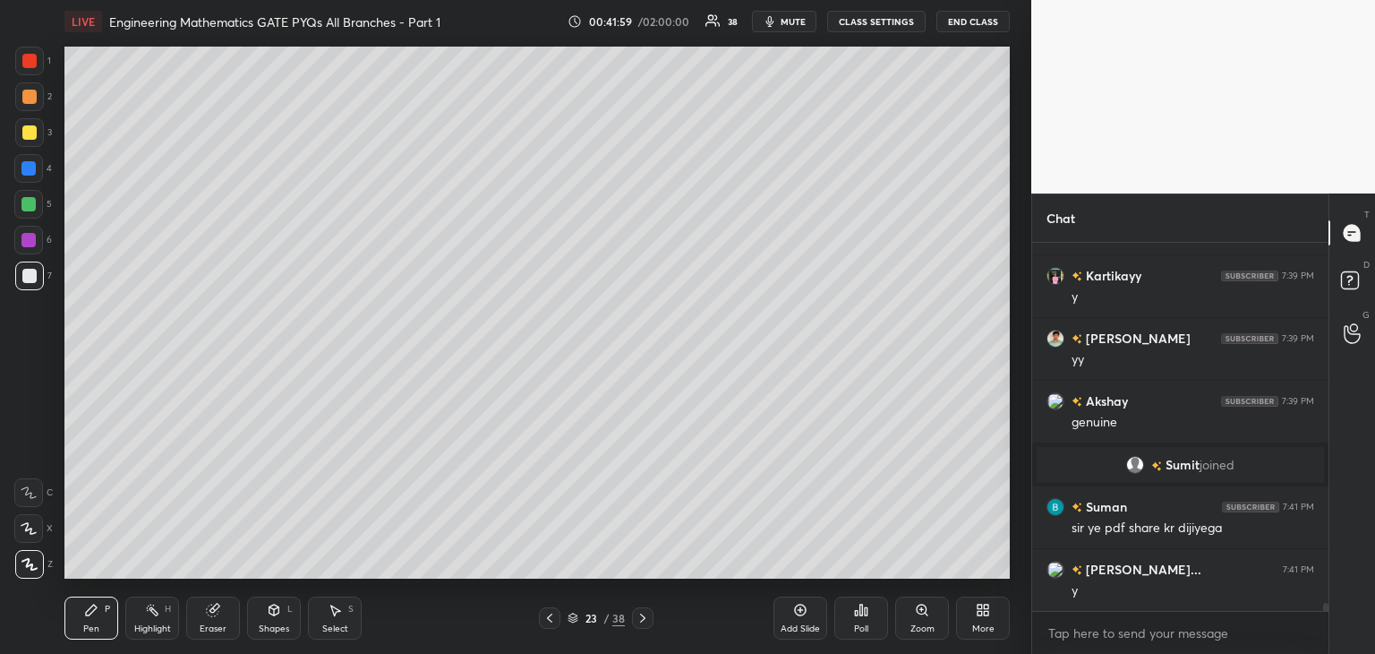
click at [549, 626] on div at bounding box center [549, 617] width 21 height 21
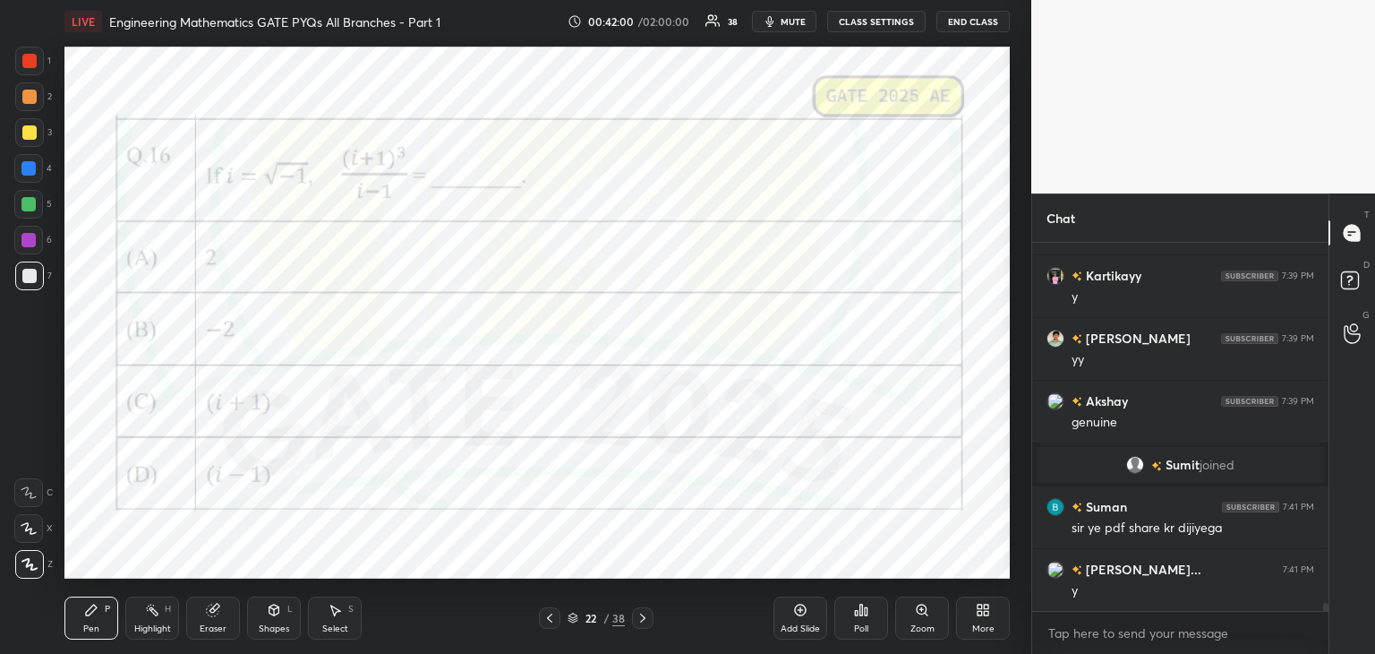
click at [640, 617] on icon at bounding box center [643, 618] width 14 height 14
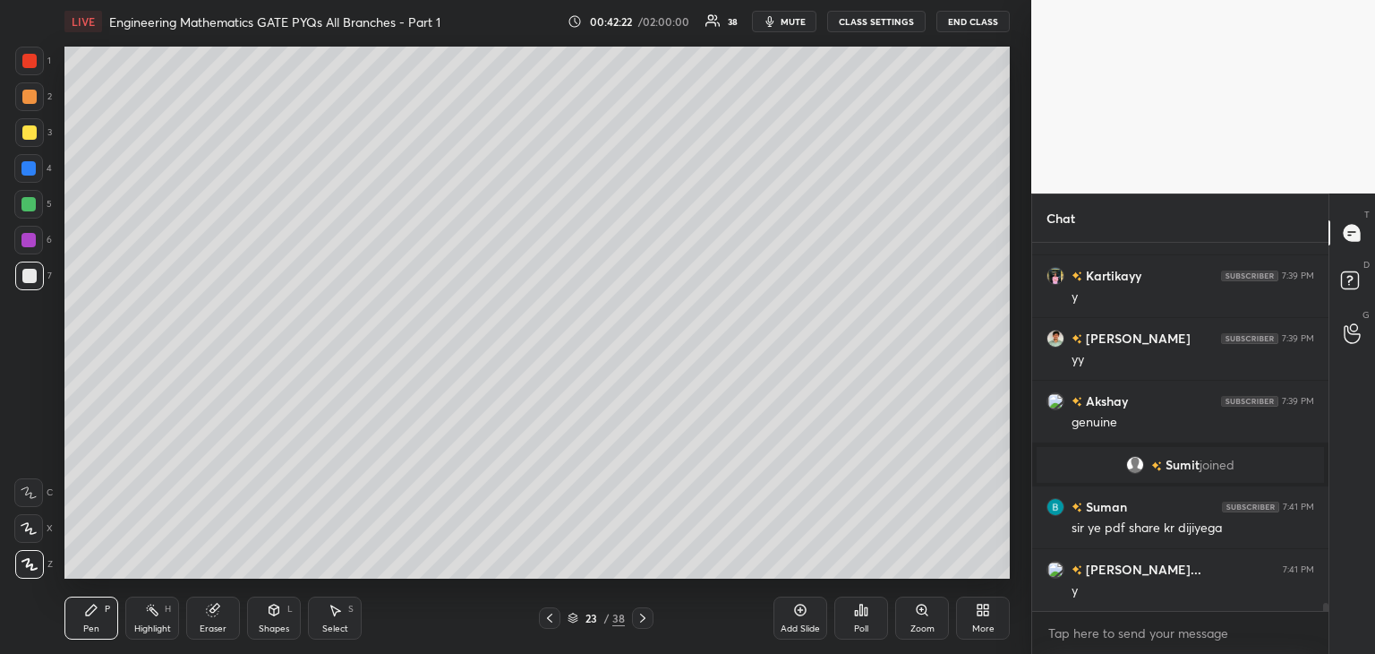
click at [322, 628] on div "Select" at bounding box center [335, 628] width 26 height 9
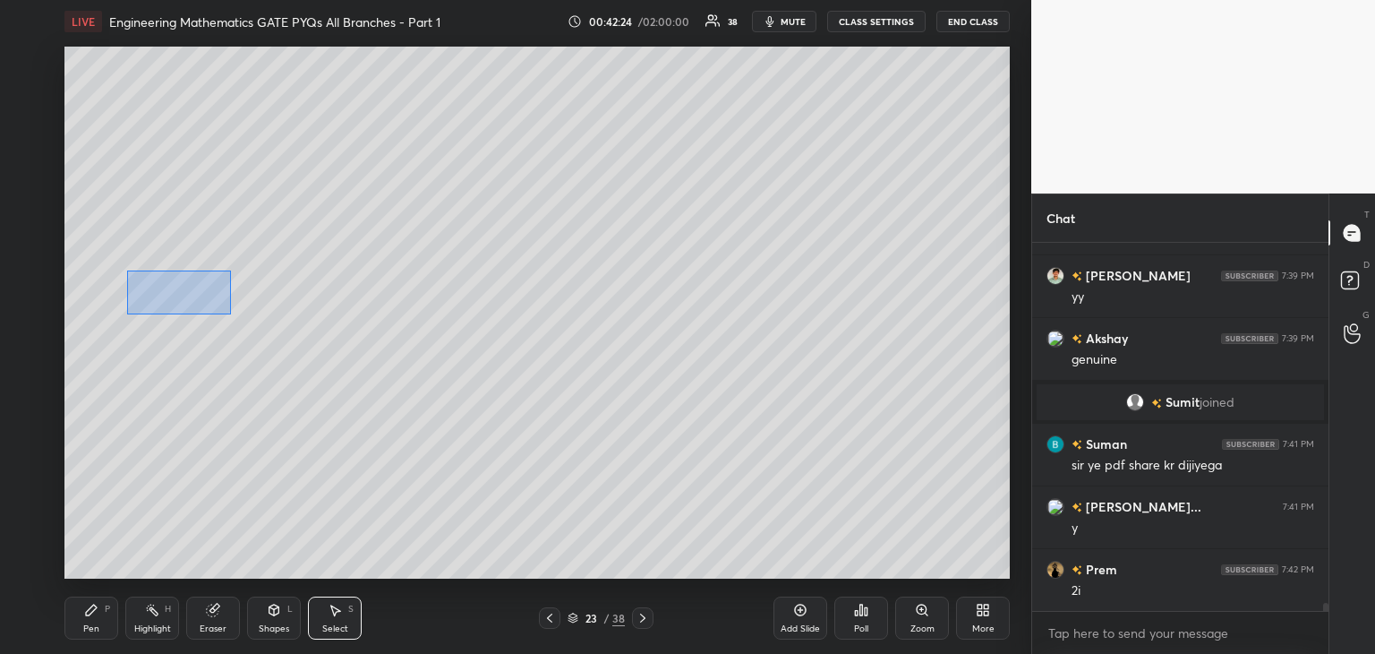
drag, startPoint x: 133, startPoint y: 272, endPoint x: 231, endPoint y: 314, distance: 107.1
click at [231, 314] on div "0 ° Undo Copy Duplicate Duplicate to new slide Delete" at bounding box center [536, 313] width 945 height 532
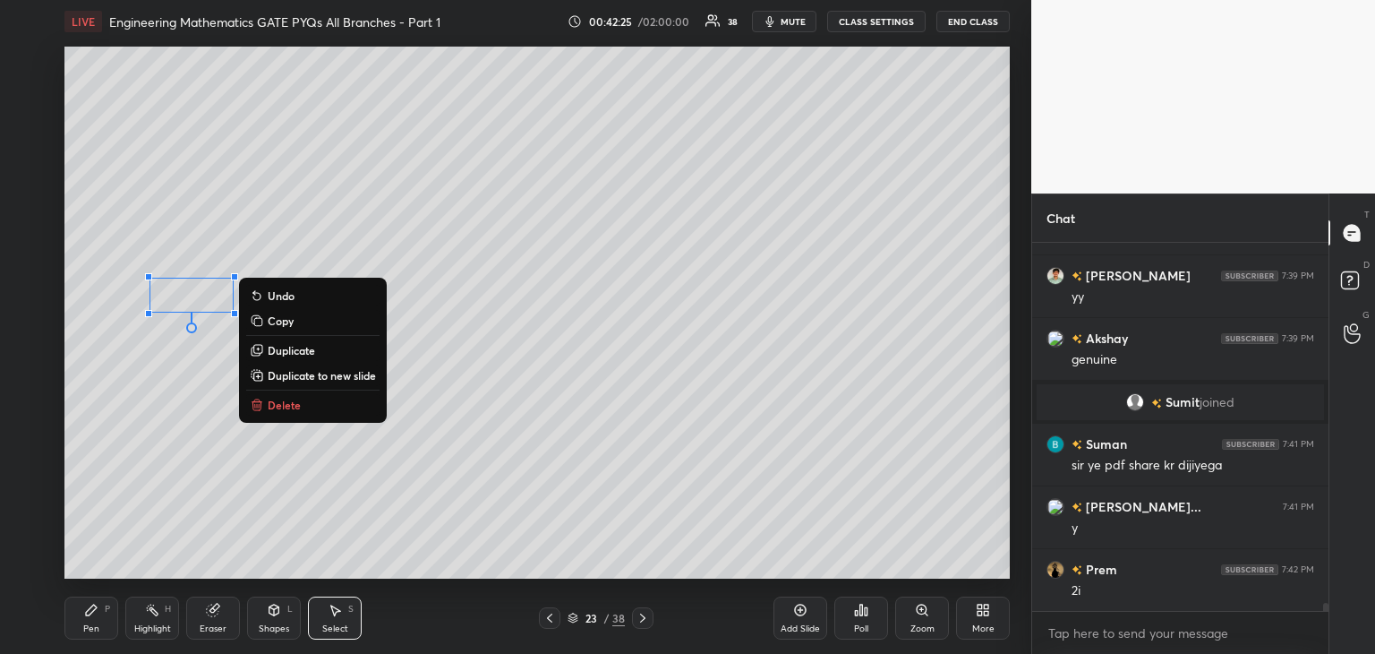
click at [287, 348] on p "Duplicate" at bounding box center [291, 350] width 47 height 14
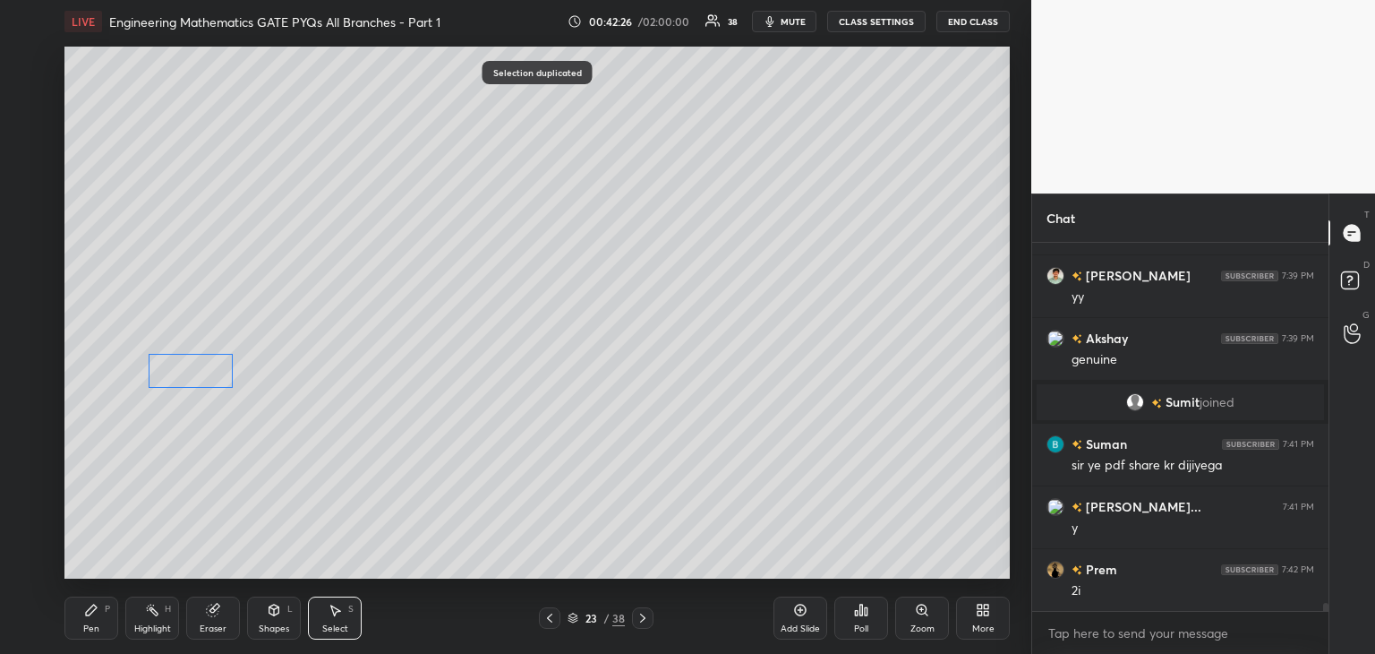
scroll to position [16104, 0]
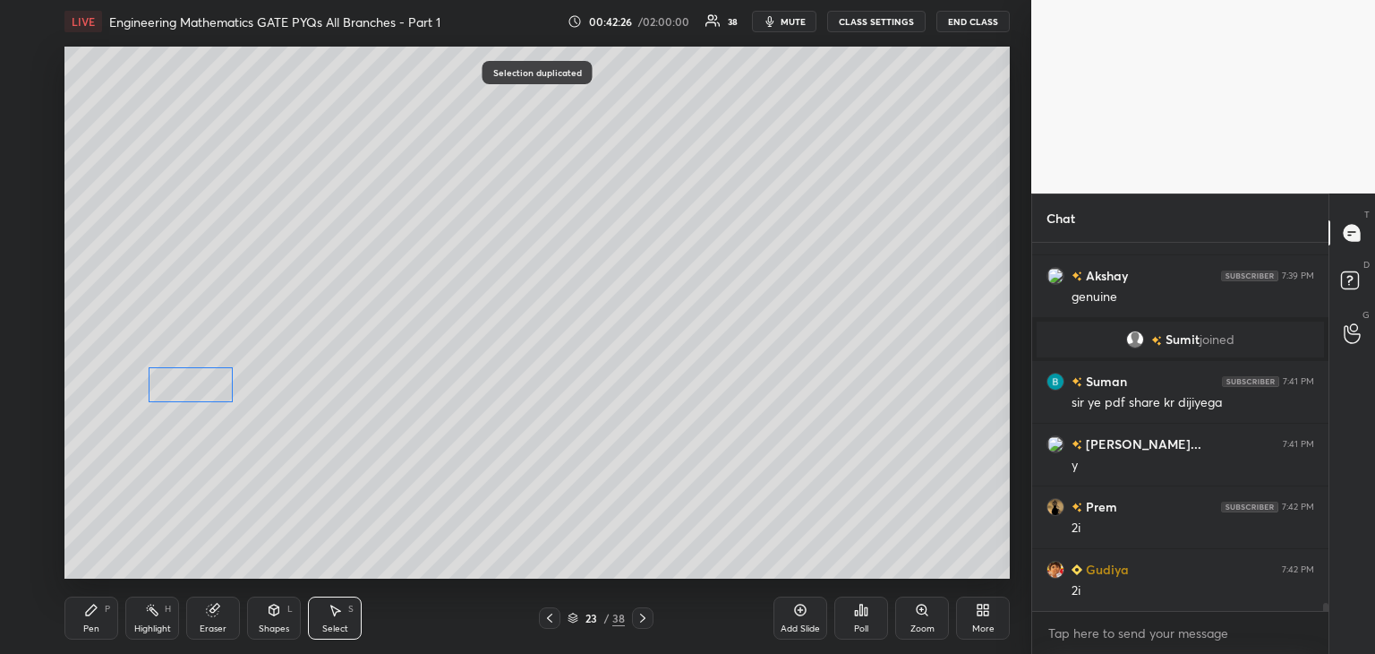
drag, startPoint x: 216, startPoint y: 323, endPoint x: 195, endPoint y: 388, distance: 67.7
click at [195, 388] on div "0 ° Undo Copy Duplicate Duplicate to new slide Delete" at bounding box center [536, 313] width 945 height 532
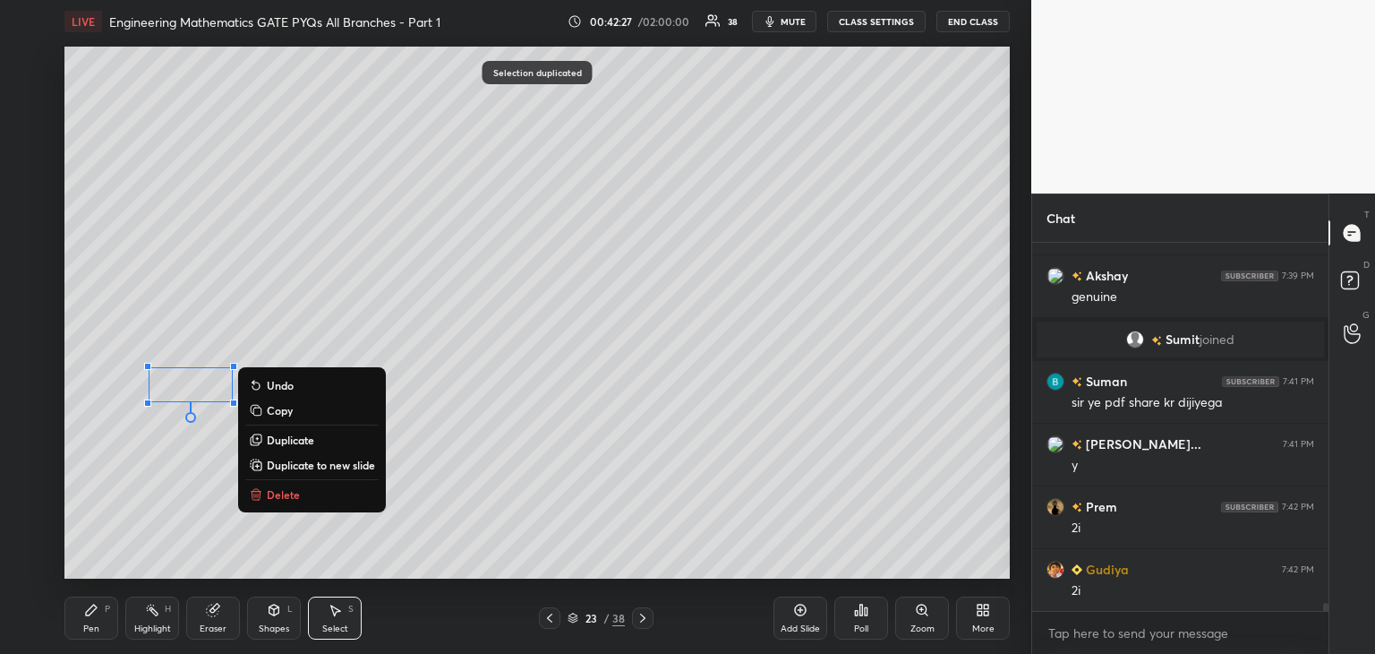
click at [260, 631] on div "Shapes" at bounding box center [274, 628] width 30 height 9
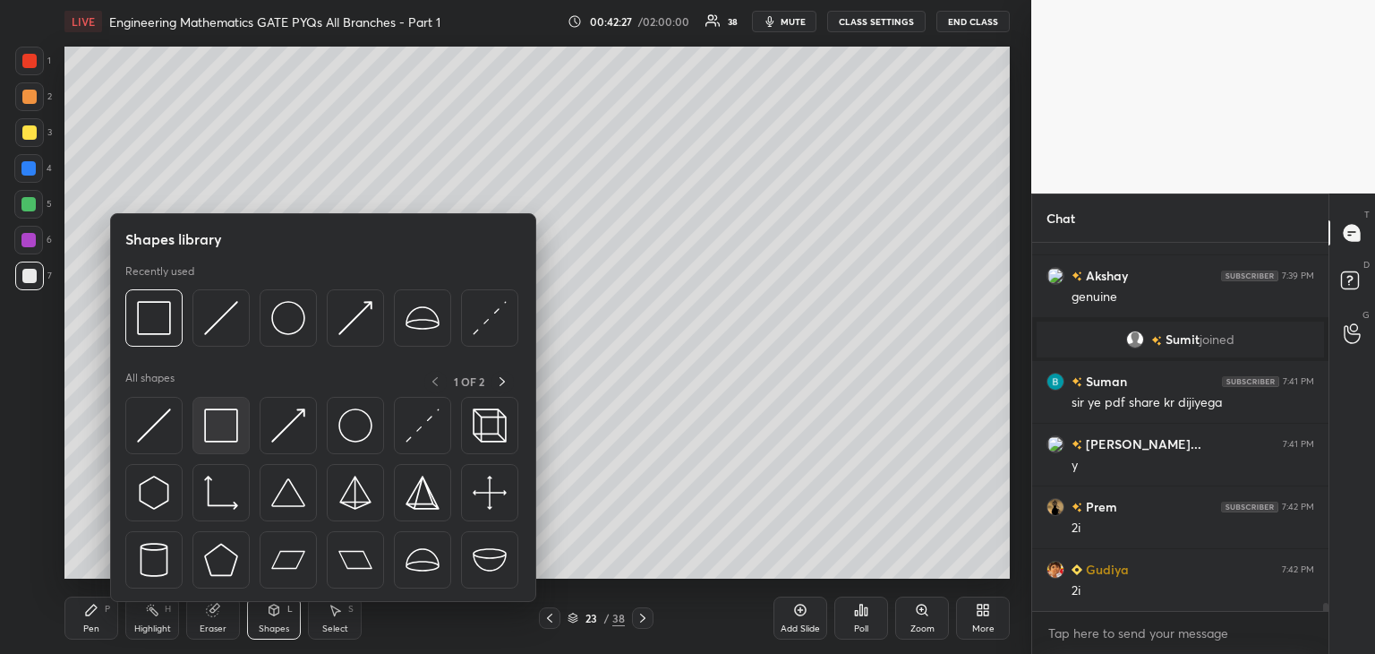
click at [210, 413] on img at bounding box center [221, 425] width 34 height 34
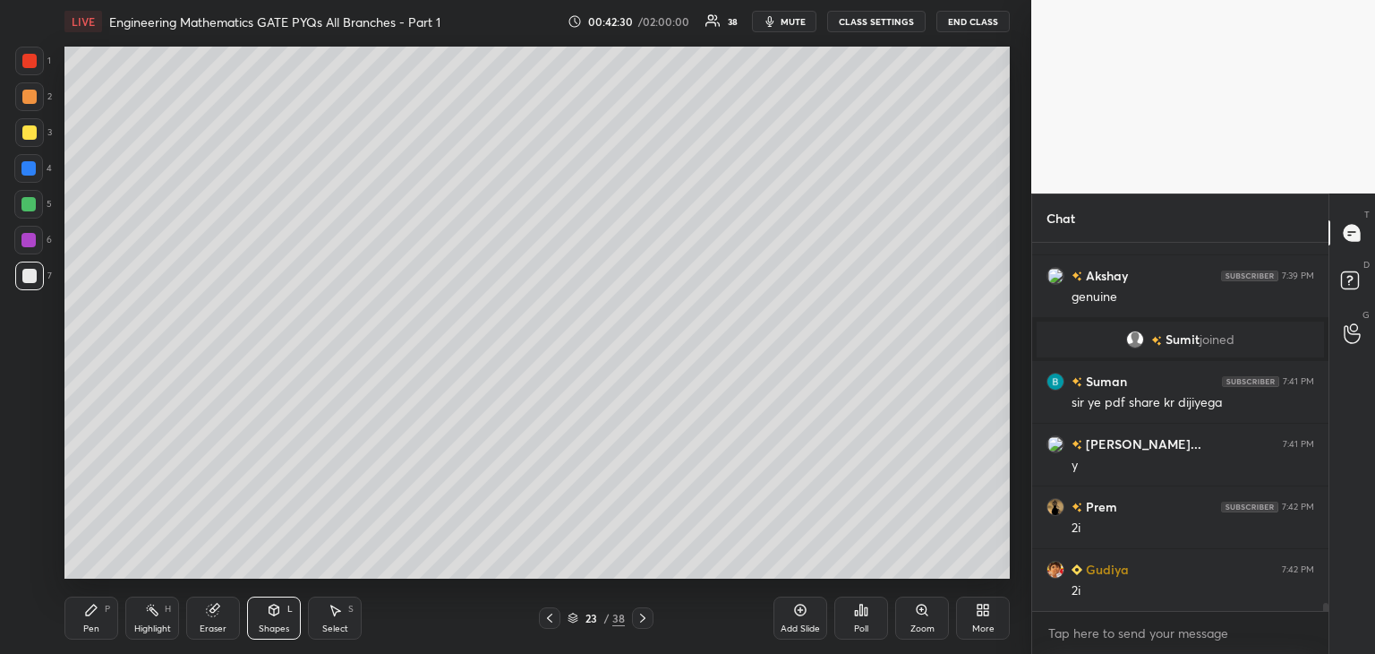
click at [100, 620] on div "Pen P" at bounding box center [91, 617] width 54 height 43
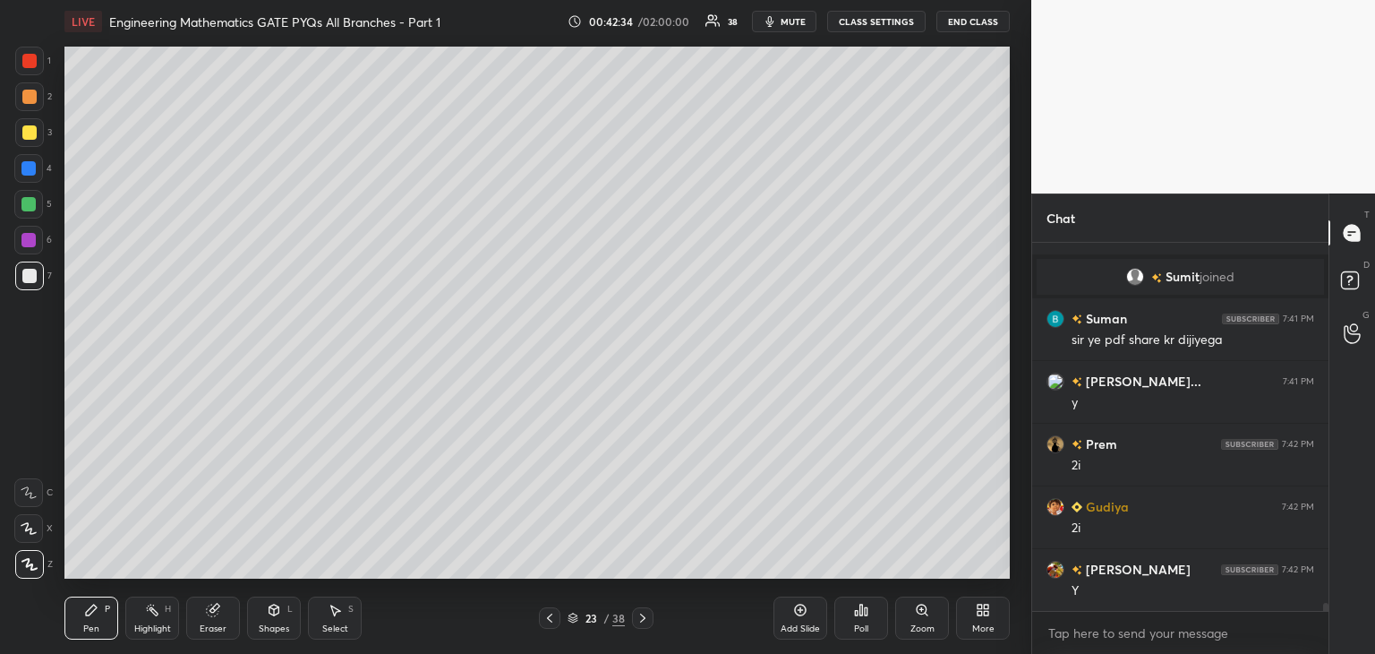
click at [329, 617] on div "Select S" at bounding box center [335, 617] width 54 height 43
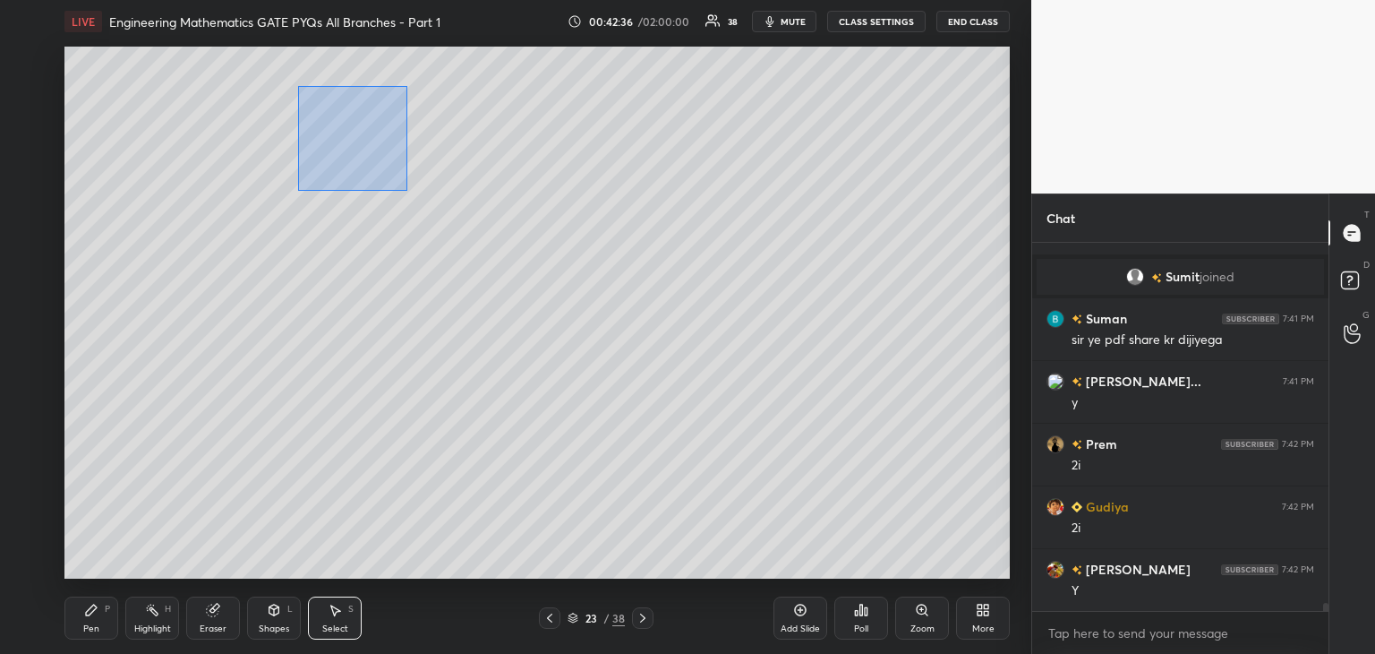
drag, startPoint x: 299, startPoint y: 87, endPoint x: 406, endPoint y: 190, distance: 148.2
click at [406, 190] on div "0 ° Undo Copy Duplicate Duplicate to new slide Delete" at bounding box center [536, 313] width 945 height 532
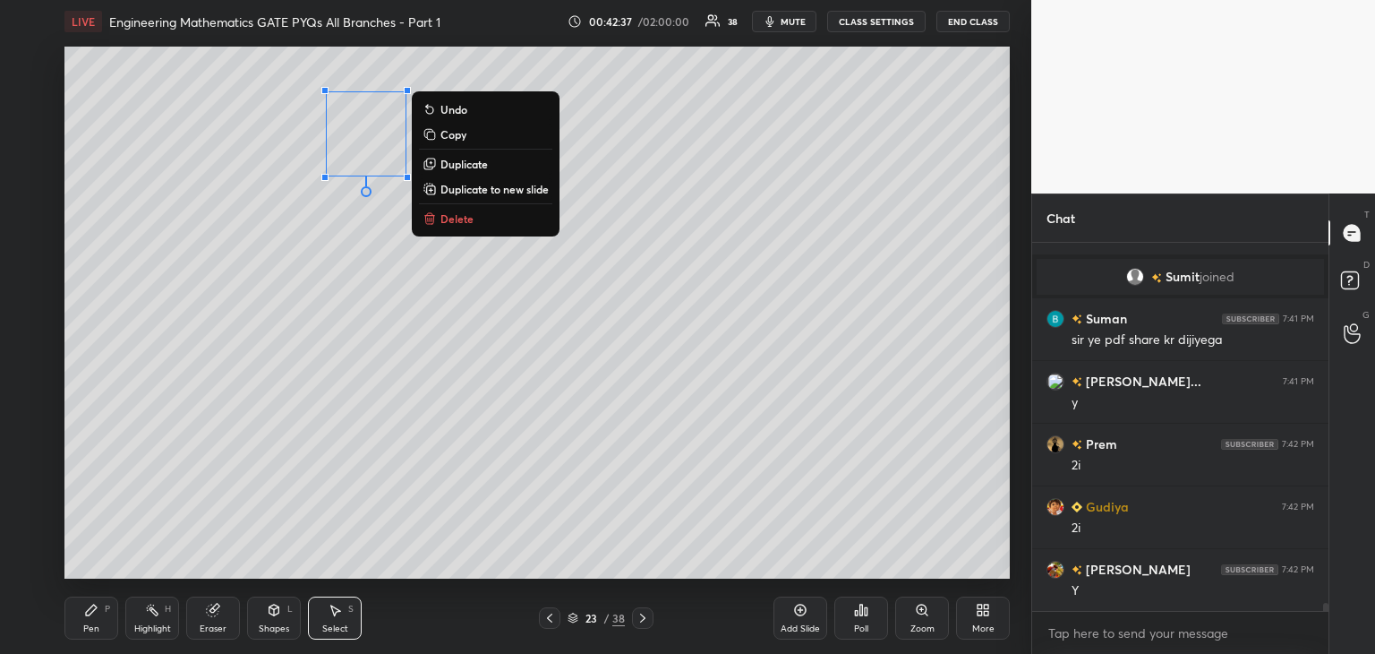
click at [471, 159] on p "Duplicate" at bounding box center [464, 164] width 47 height 14
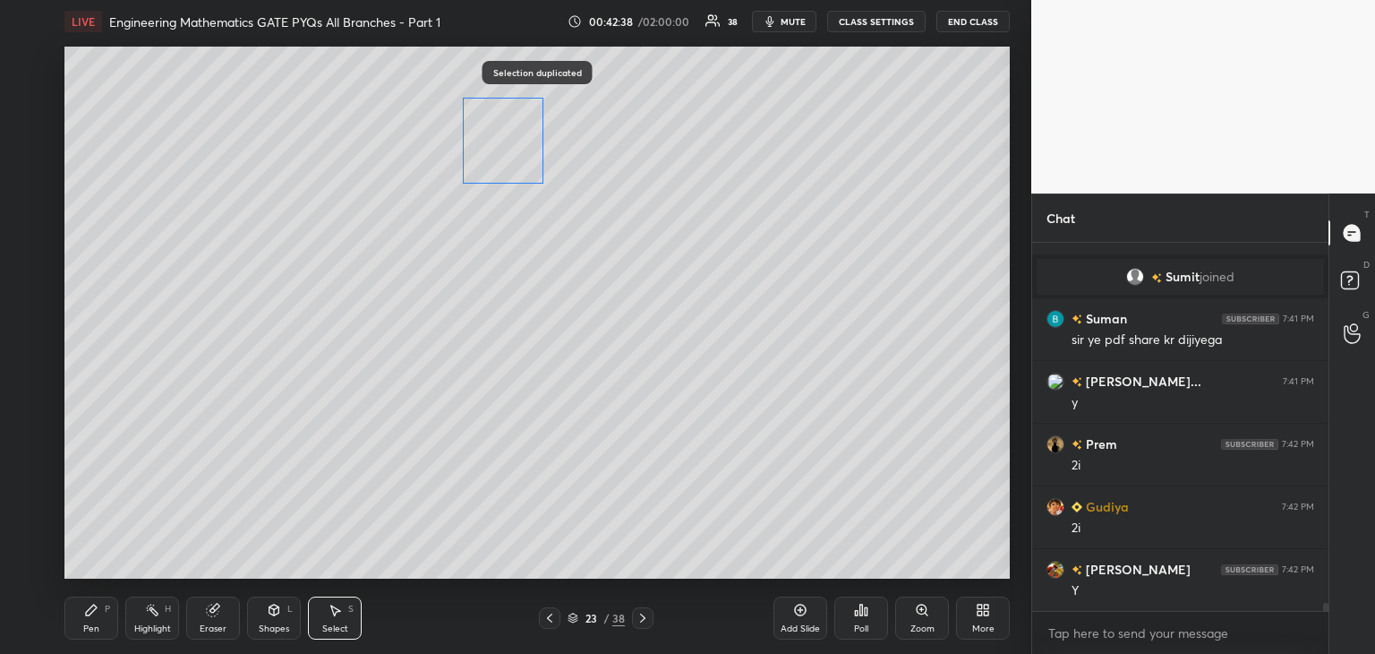
drag, startPoint x: 468, startPoint y: 168, endPoint x: 517, endPoint y: 157, distance: 49.7
click at [517, 157] on div "0 ° Undo Copy Duplicate Duplicate to new slide Delete" at bounding box center [536, 313] width 945 height 532
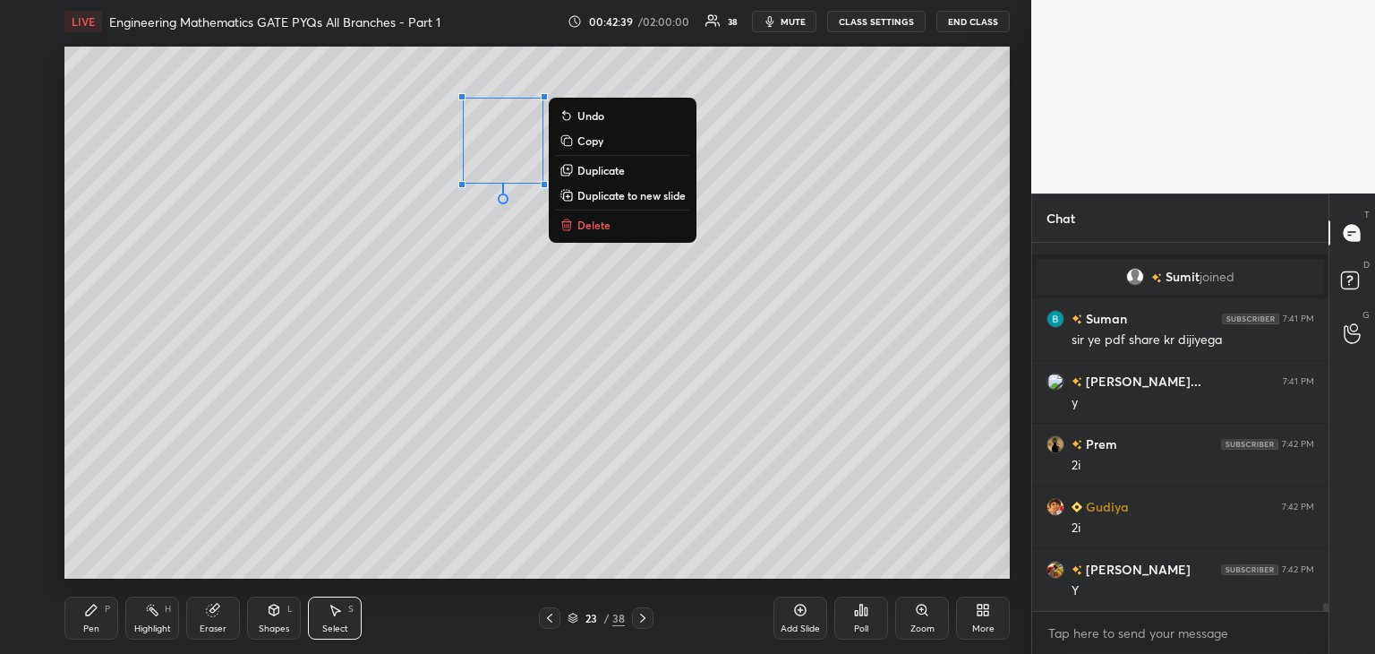
click at [97, 617] on icon at bounding box center [91, 610] width 14 height 14
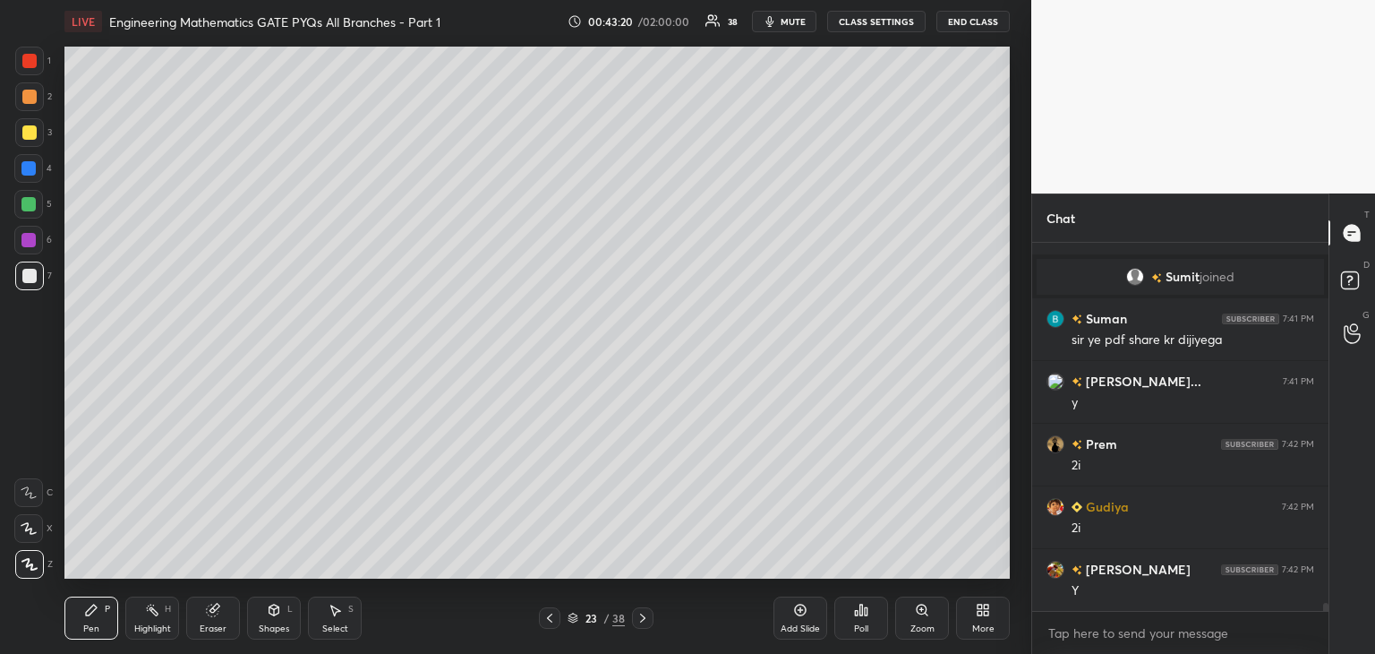
click at [546, 619] on icon at bounding box center [550, 618] width 14 height 14
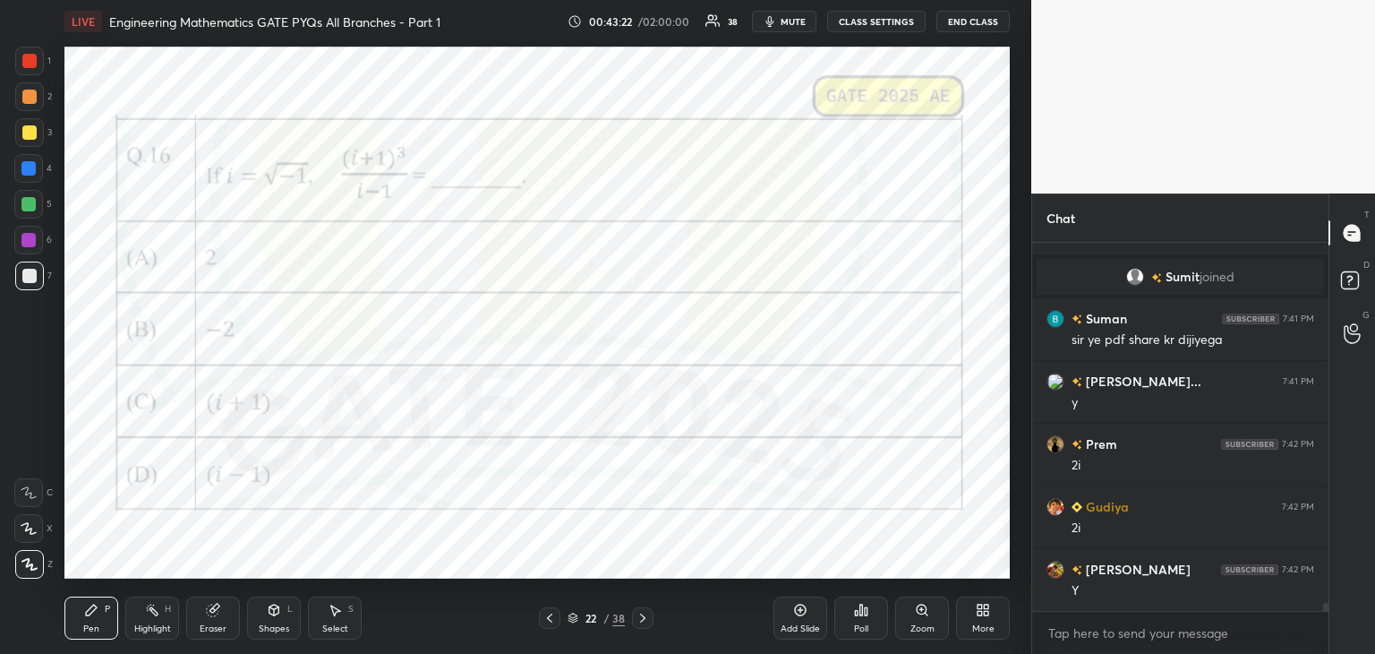
click at [32, 209] on div at bounding box center [28, 204] width 14 height 14
click at [644, 617] on icon at bounding box center [642, 617] width 5 height 9
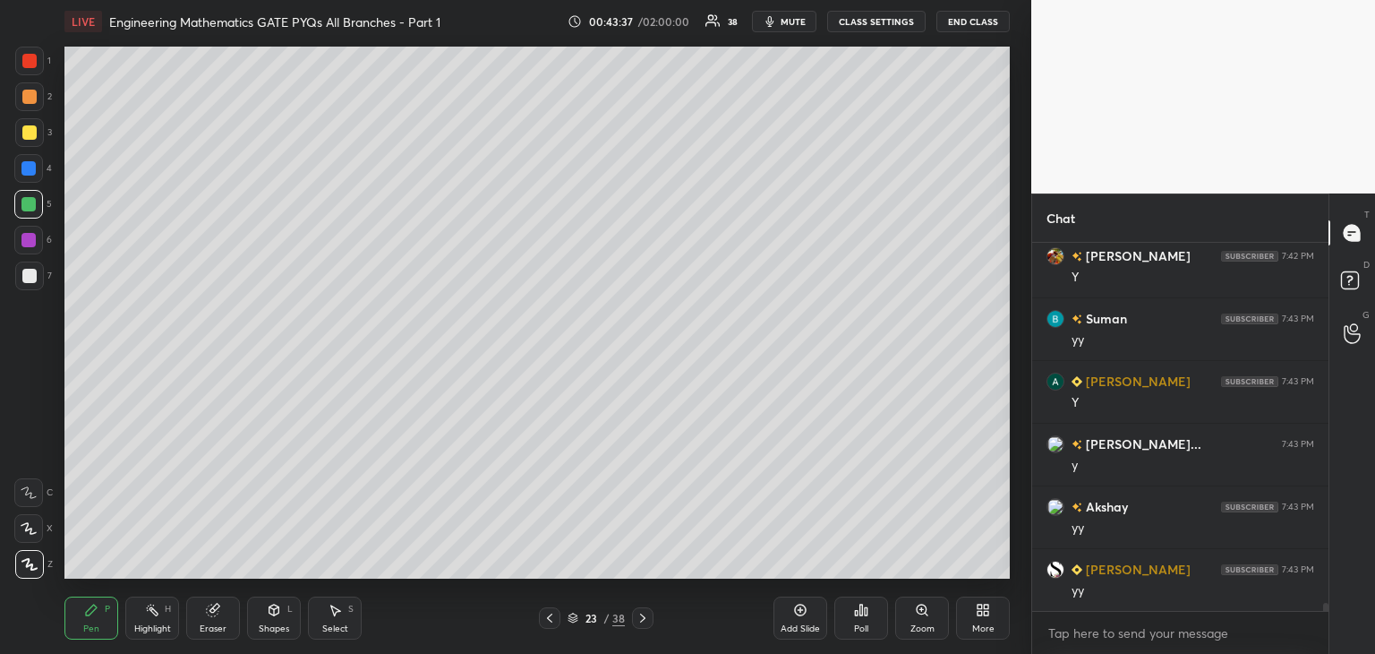
scroll to position [16543, 0]
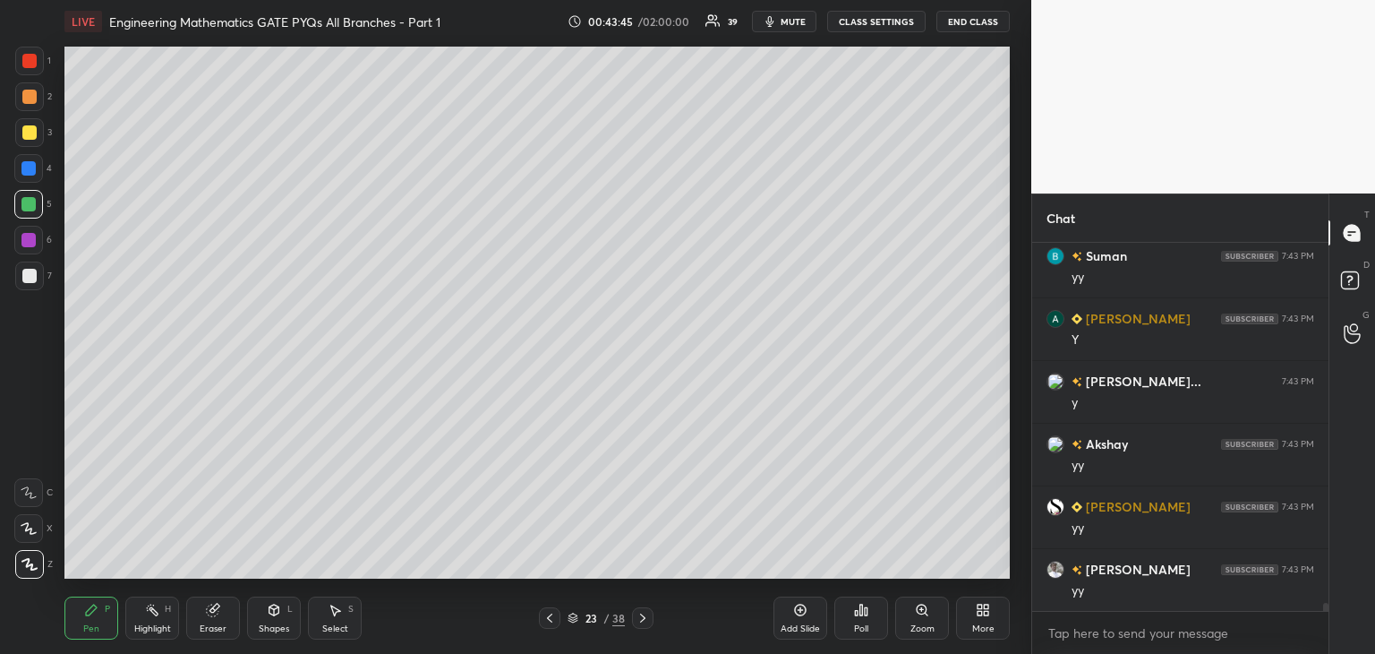
click at [75, 608] on div "Pen P" at bounding box center [91, 617] width 54 height 43
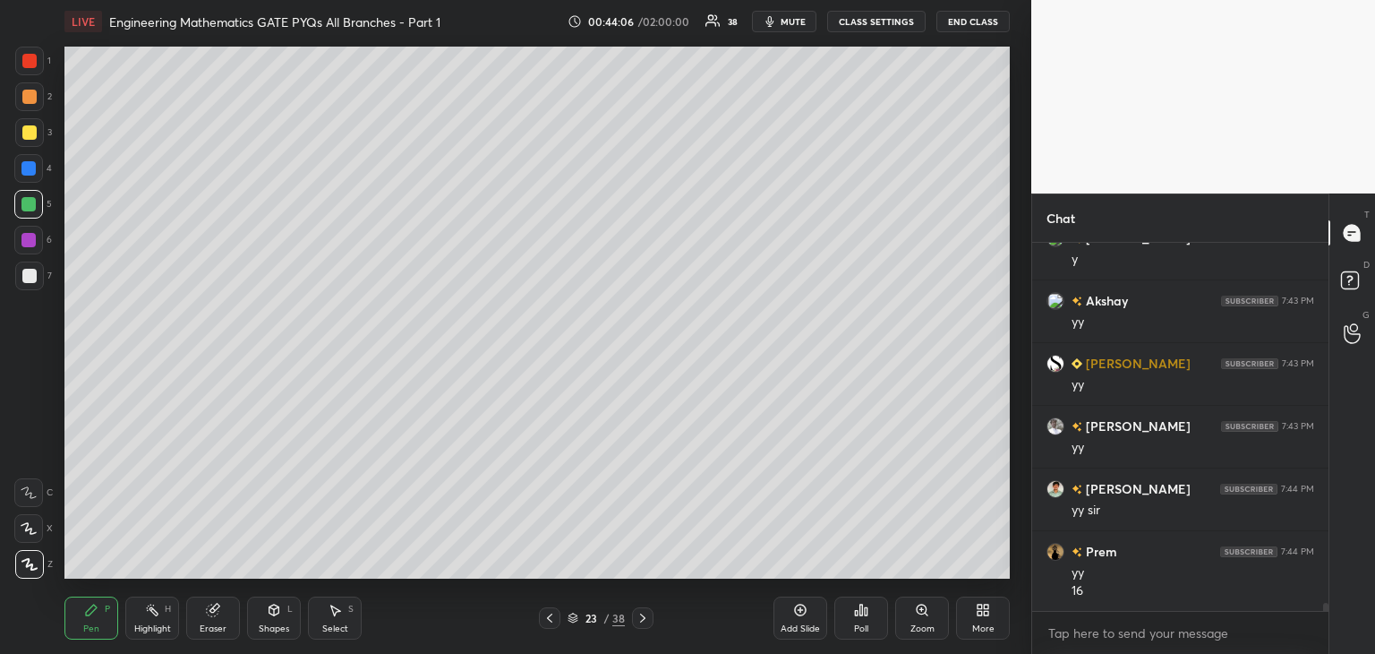
scroll to position [16749, 0]
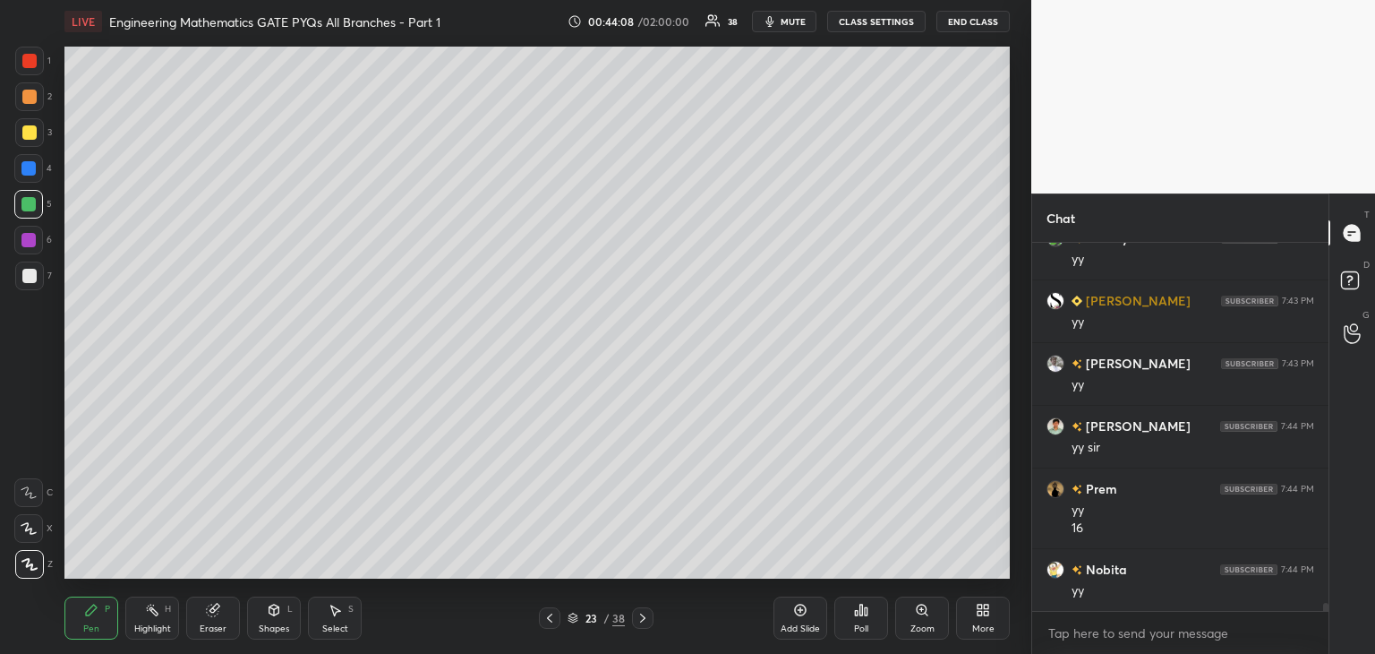
click at [203, 613] on div "Eraser" at bounding box center [213, 617] width 54 height 43
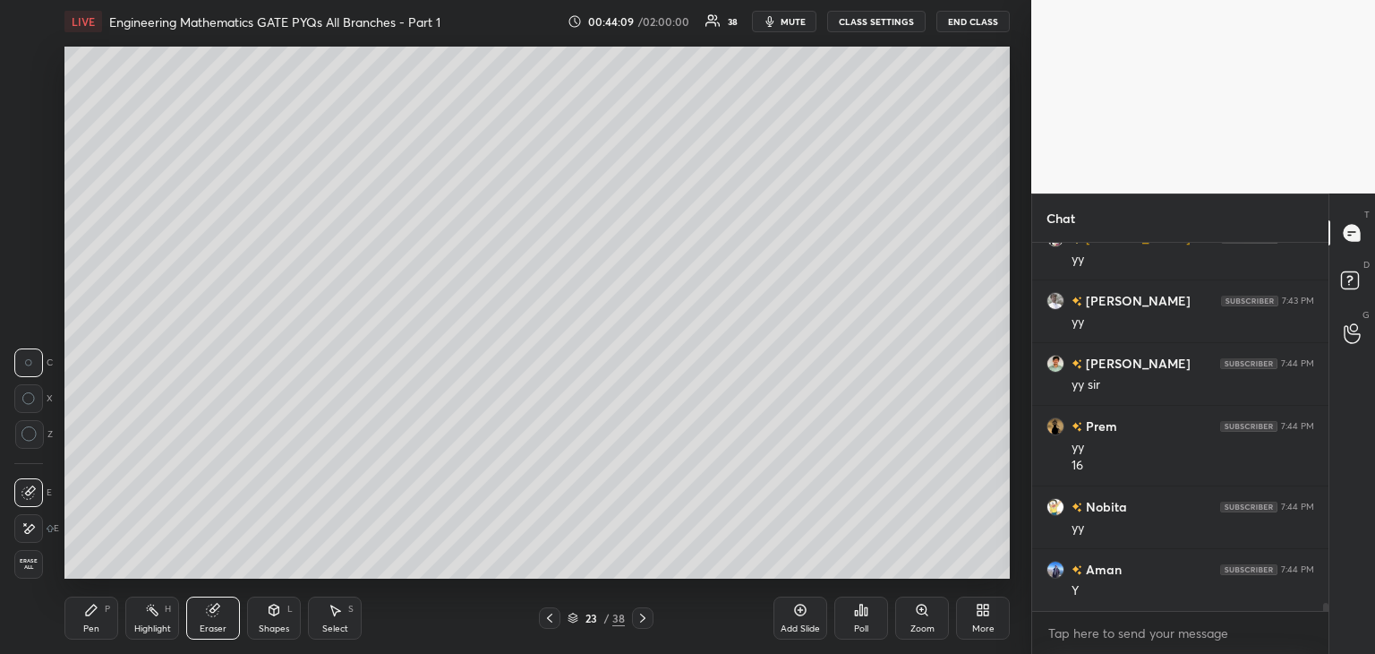
click at [35, 438] on icon at bounding box center [29, 434] width 16 height 16
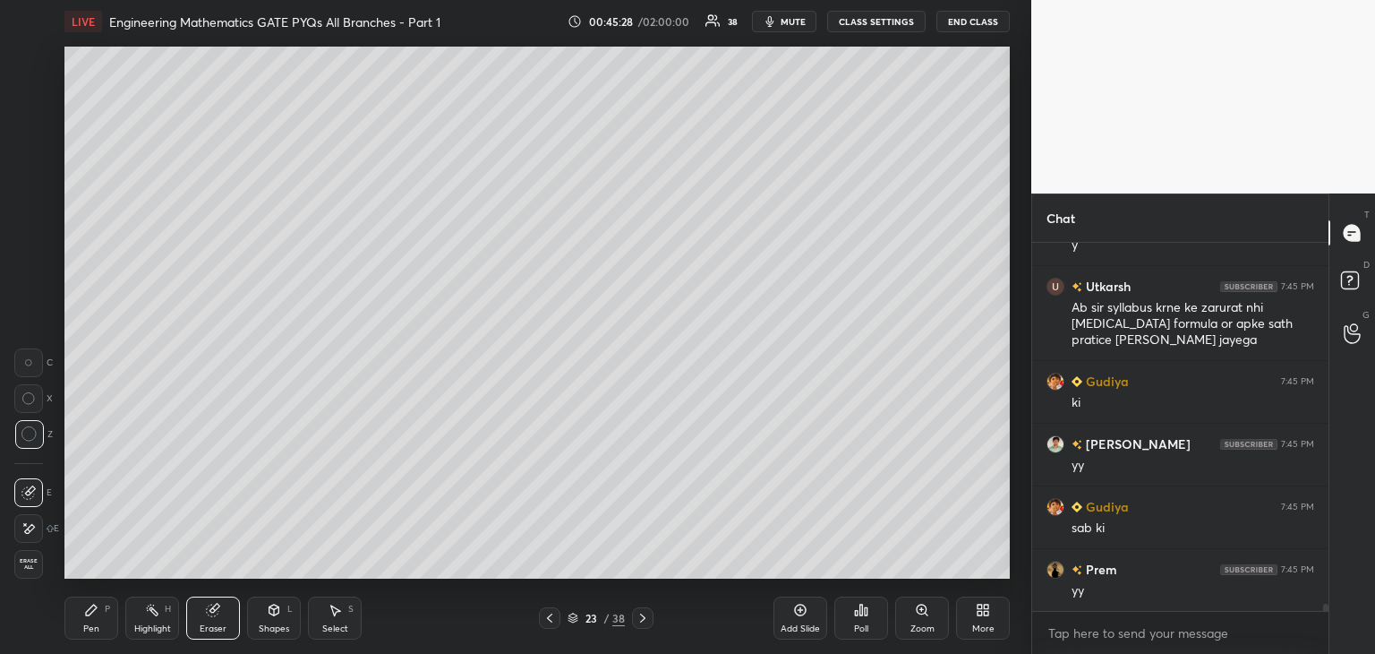
scroll to position [18380, 0]
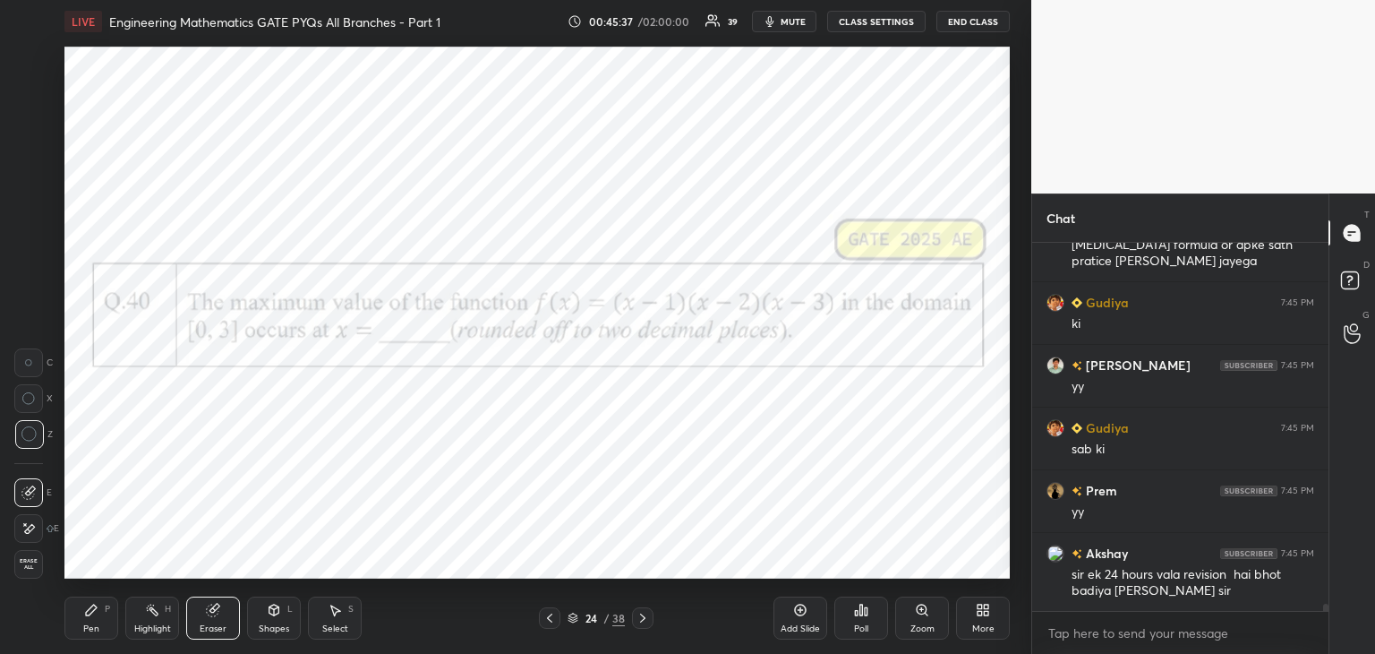
click at [94, 616] on icon at bounding box center [91, 610] width 14 height 14
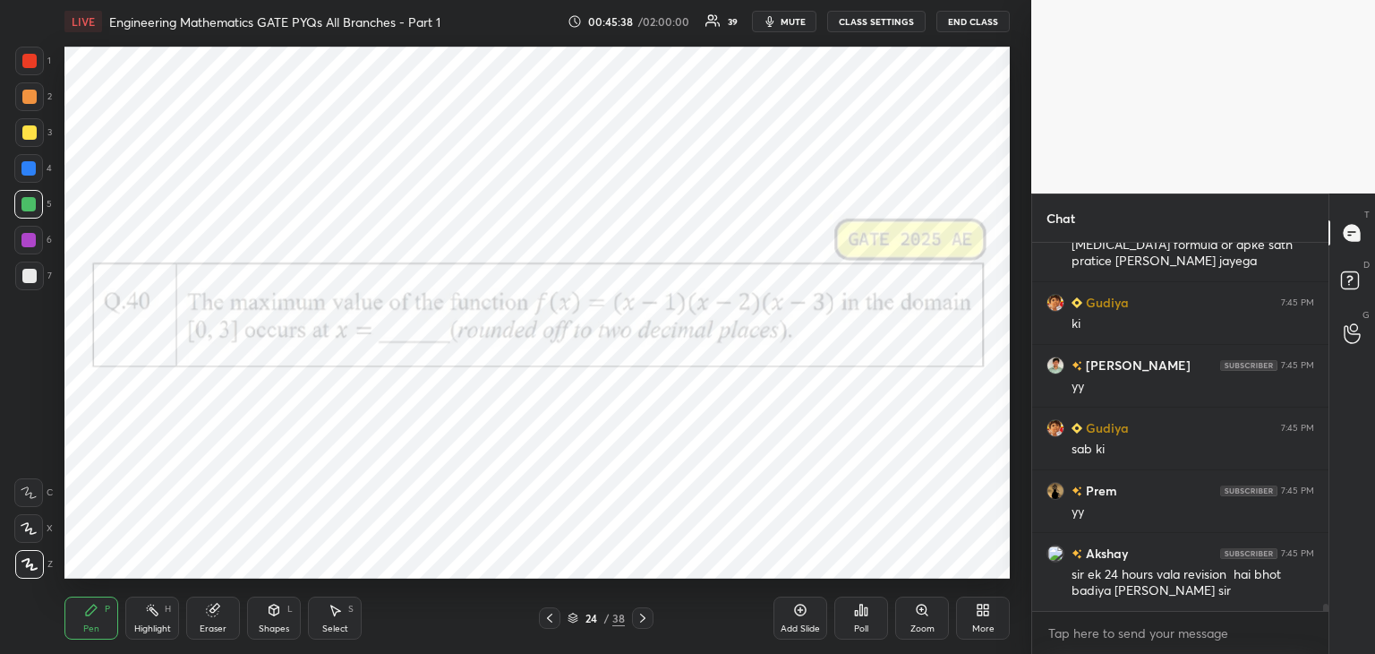
click at [21, 56] on div at bounding box center [29, 61] width 29 height 29
click at [32, 241] on div at bounding box center [28, 240] width 14 height 14
click at [870, 620] on div "Poll" at bounding box center [861, 617] width 54 height 43
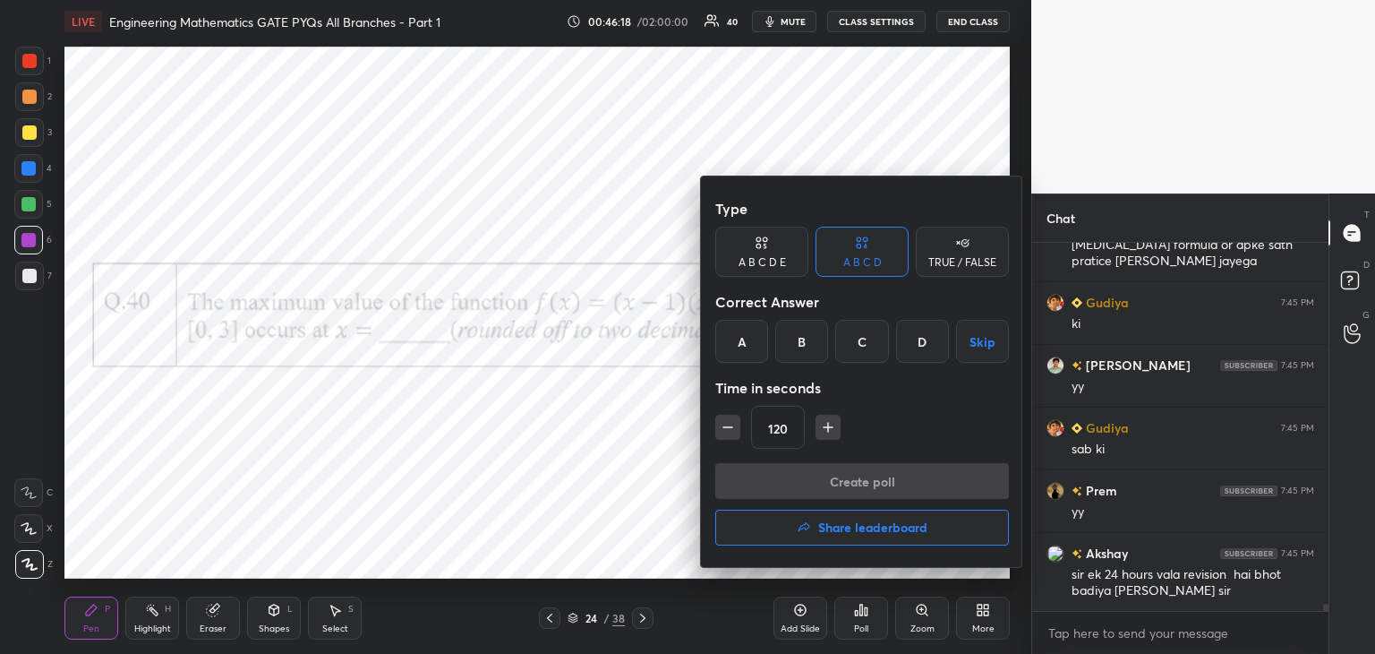
click at [795, 346] on div "B" at bounding box center [801, 341] width 53 height 43
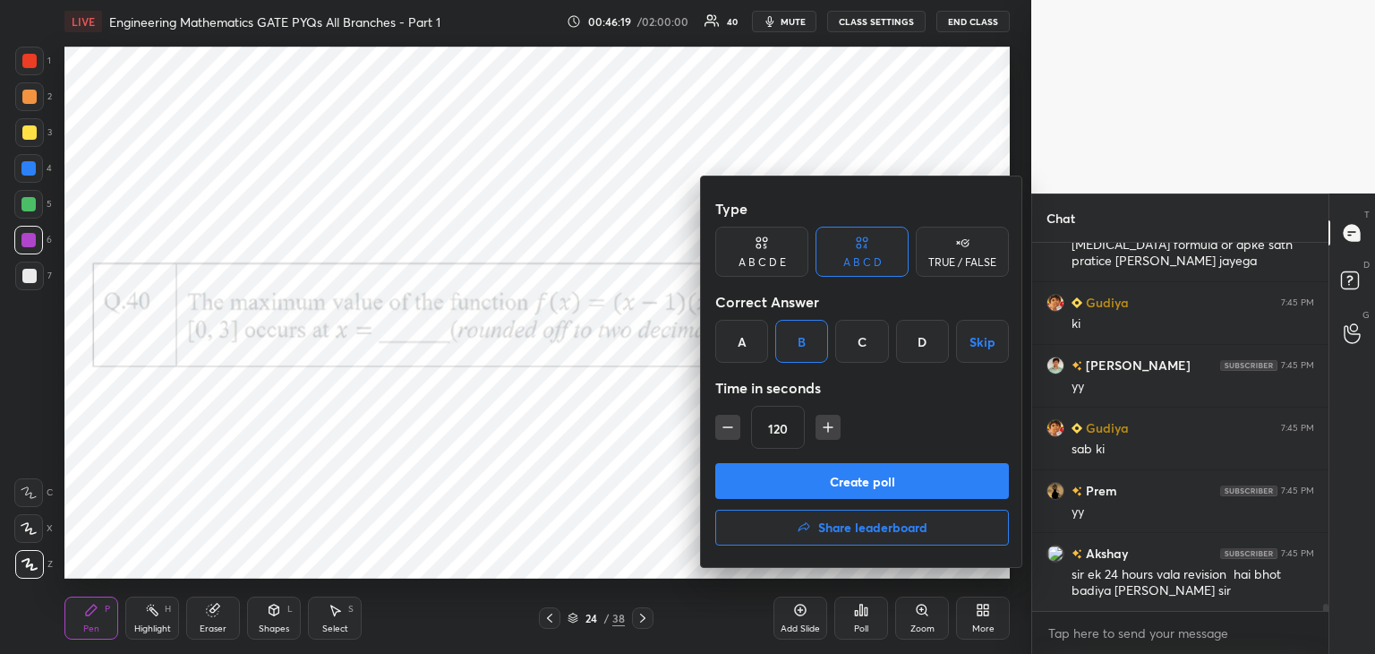
click at [824, 436] on button "button" at bounding box center [828, 427] width 25 height 25
click at [827, 434] on icon "button" at bounding box center [828, 427] width 18 height 18
type input "150"
click at [837, 477] on button "Create poll" at bounding box center [862, 481] width 294 height 36
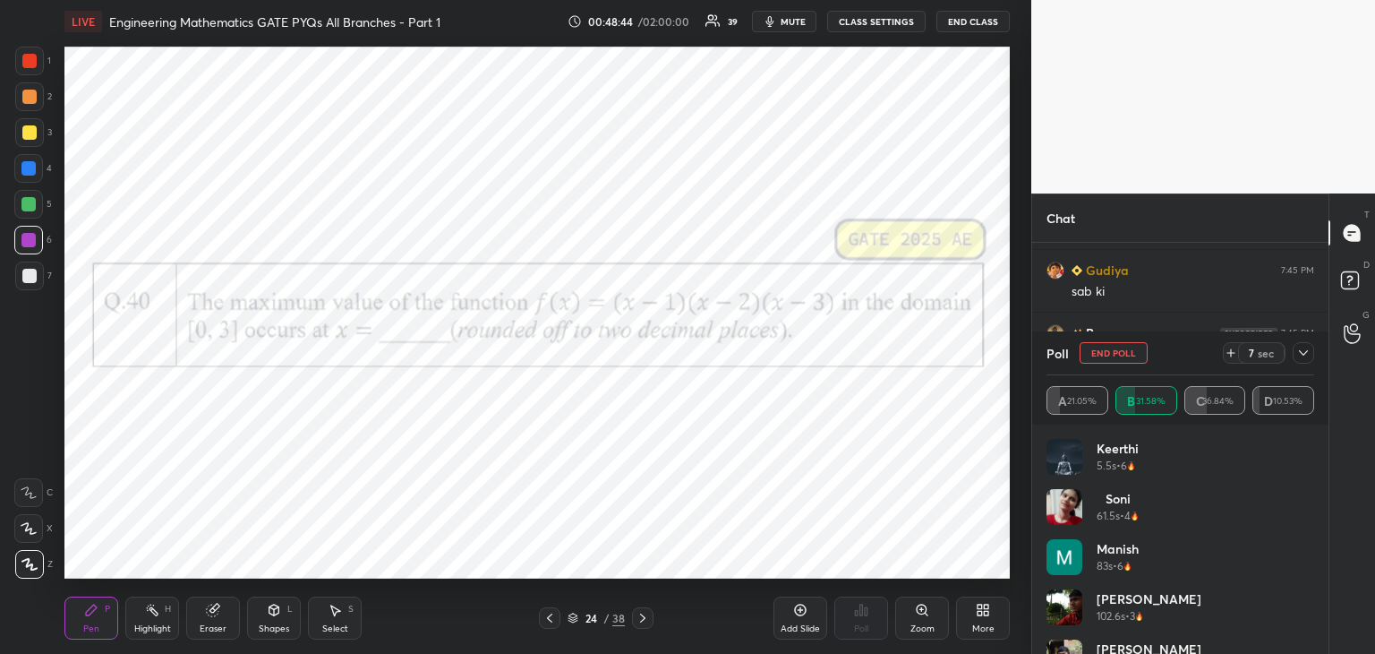
scroll to position [18552, 0]
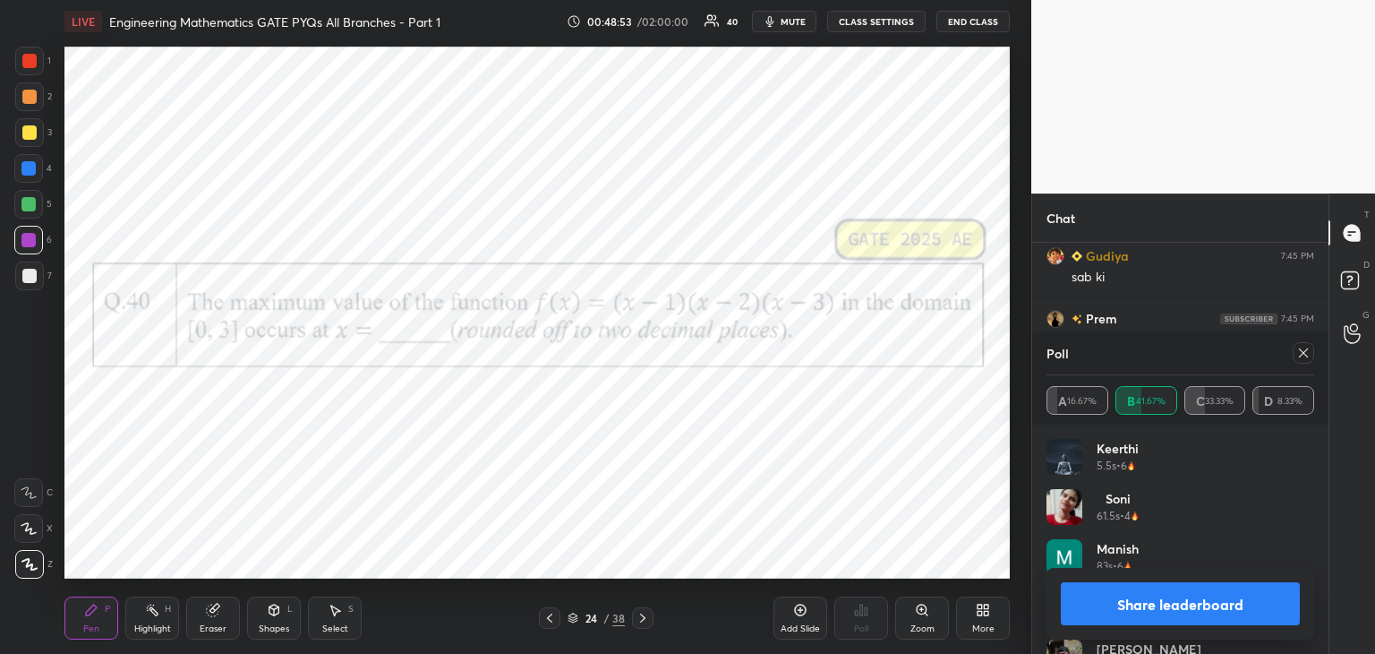
click at [1300, 352] on icon at bounding box center [1303, 353] width 14 height 14
type textarea "x"
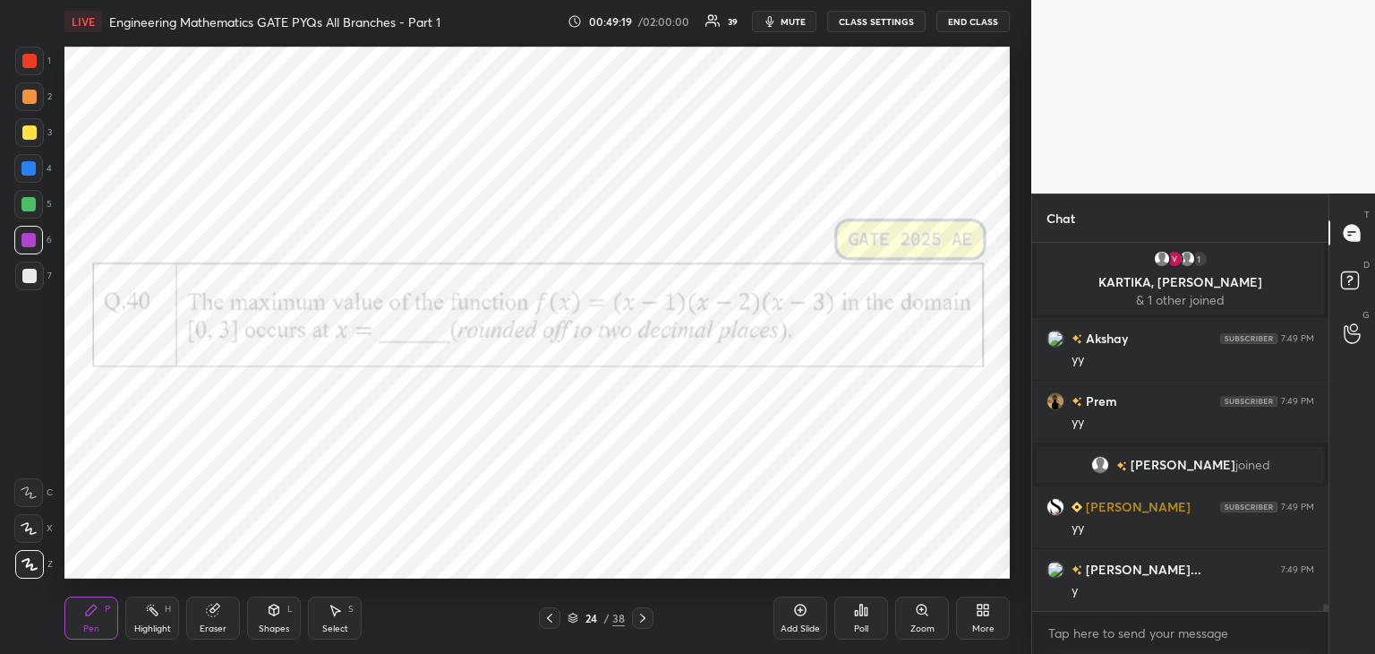
scroll to position [18067, 0]
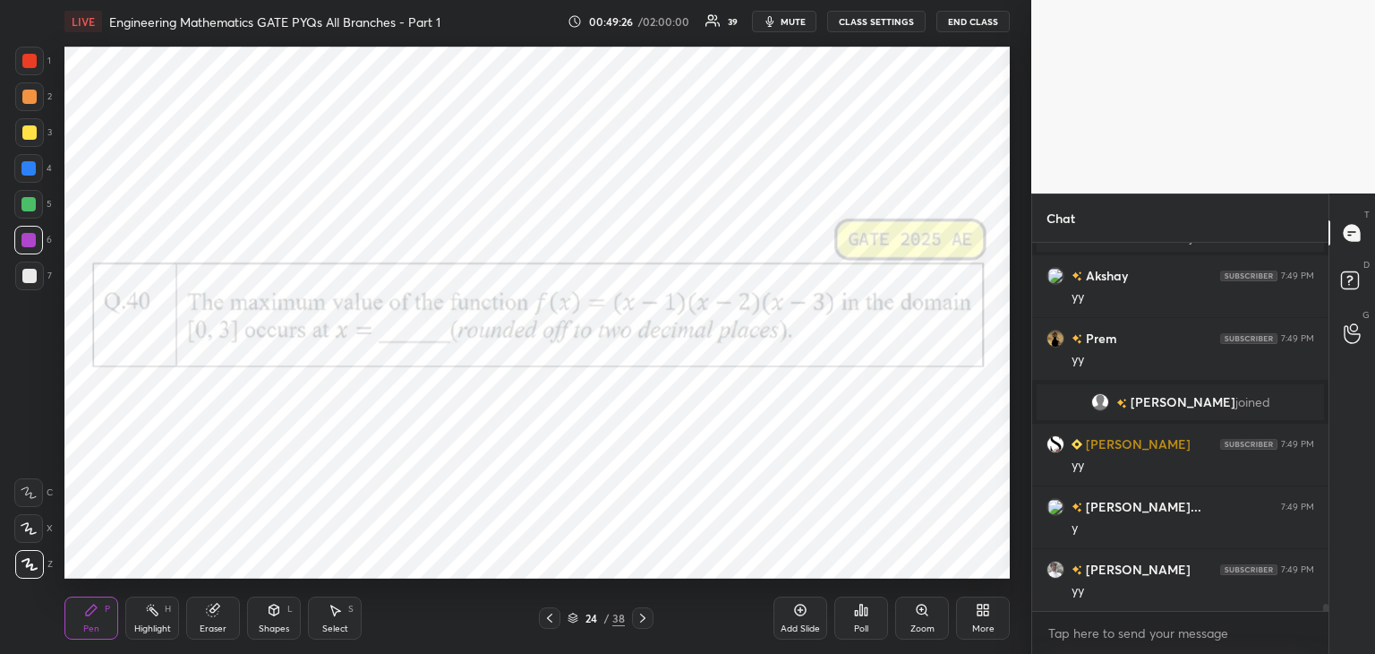
click at [794, 629] on div "Add Slide" at bounding box center [800, 628] width 39 height 9
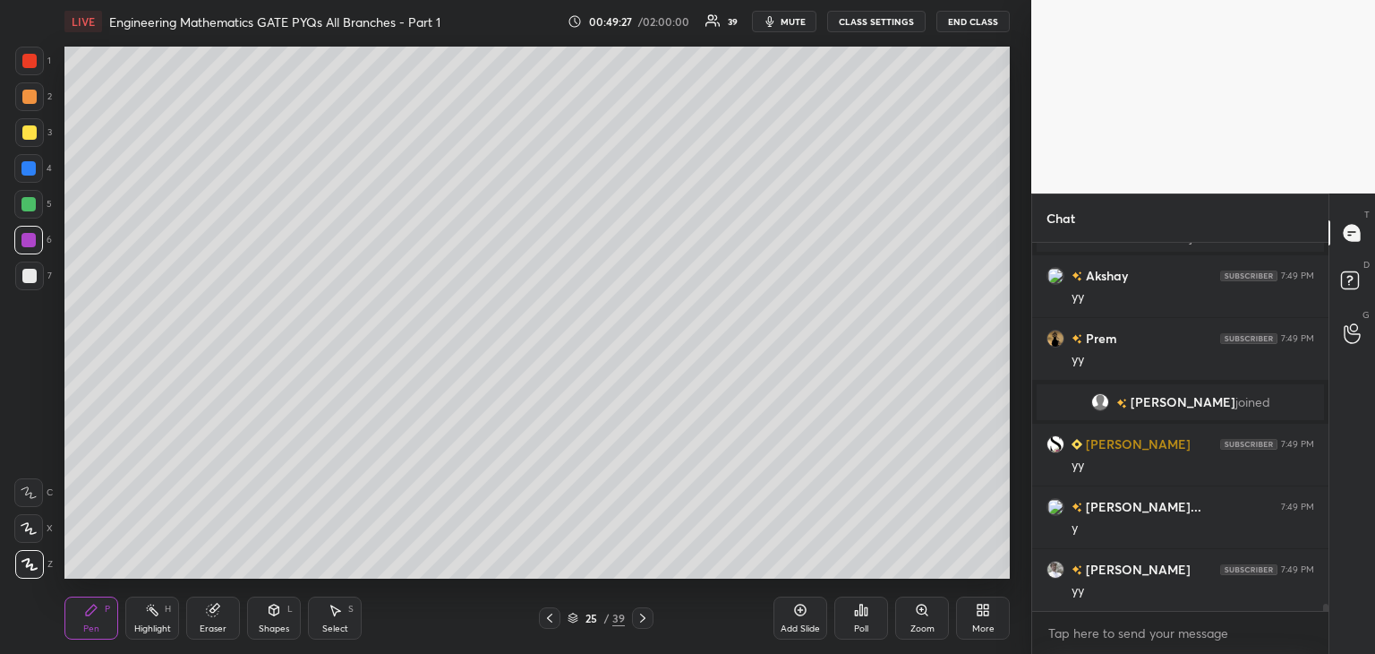
click at [31, 285] on div at bounding box center [29, 275] width 29 height 29
click at [30, 142] on div at bounding box center [29, 132] width 29 height 29
click at [540, 618] on div at bounding box center [549, 617] width 21 height 21
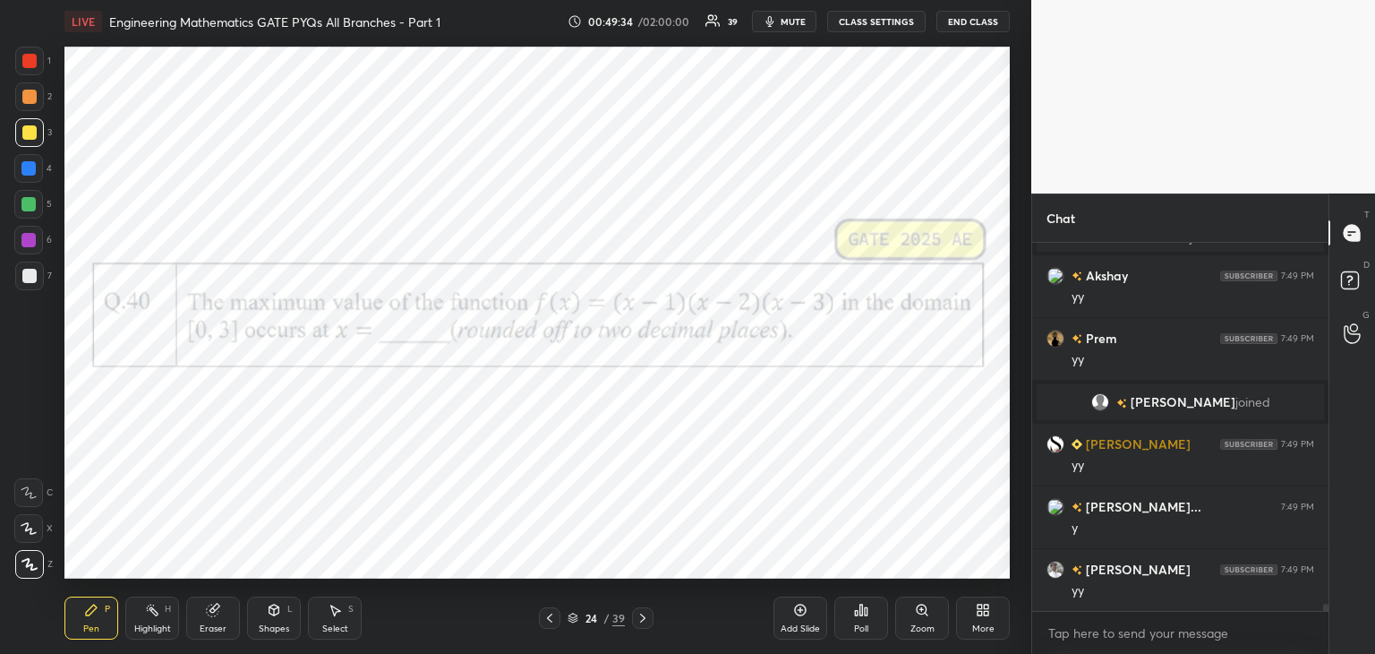
click at [641, 618] on icon at bounding box center [643, 618] width 14 height 14
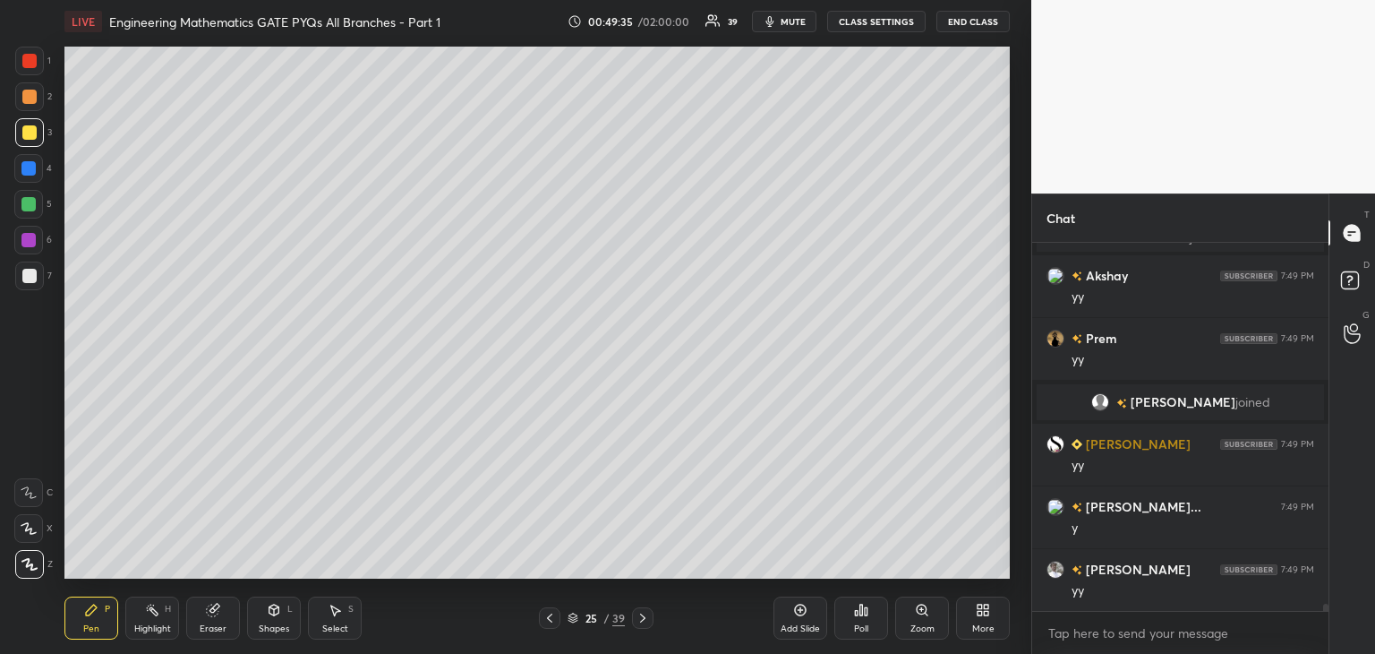
click at [35, 277] on div at bounding box center [29, 276] width 14 height 14
click at [263, 620] on div "Shapes L" at bounding box center [274, 617] width 54 height 43
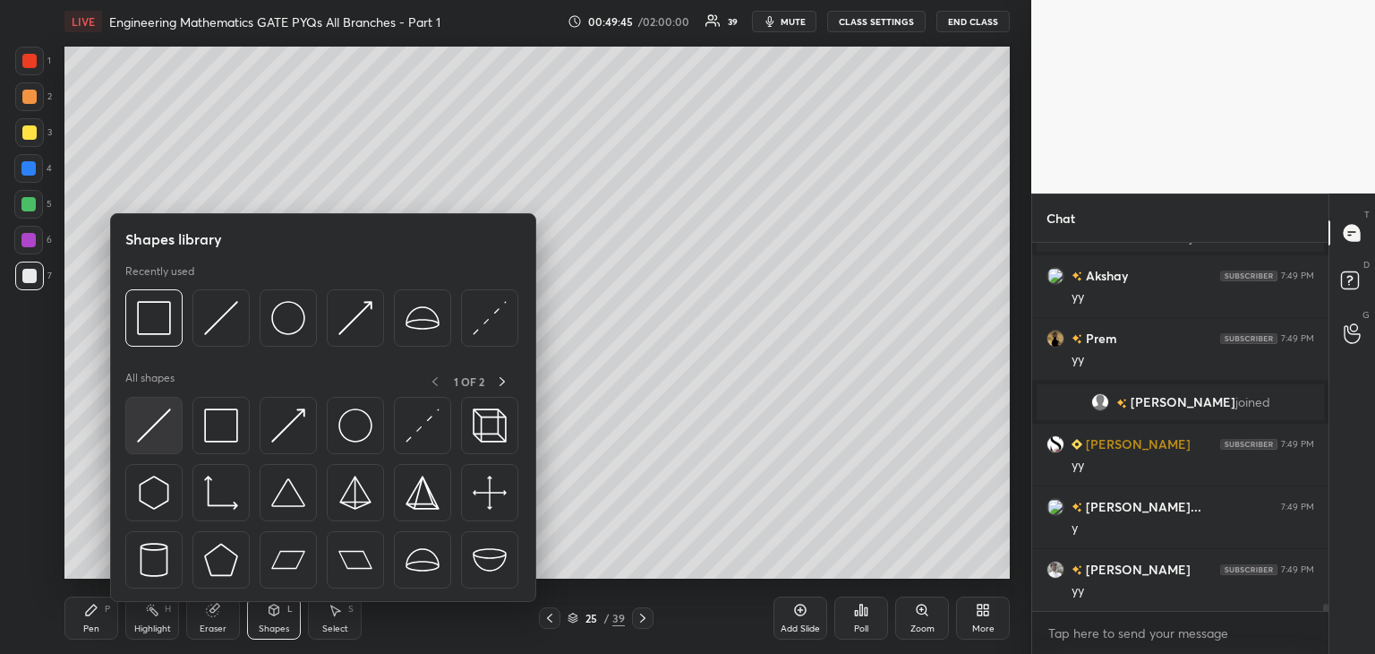
click at [158, 429] on img at bounding box center [154, 425] width 34 height 34
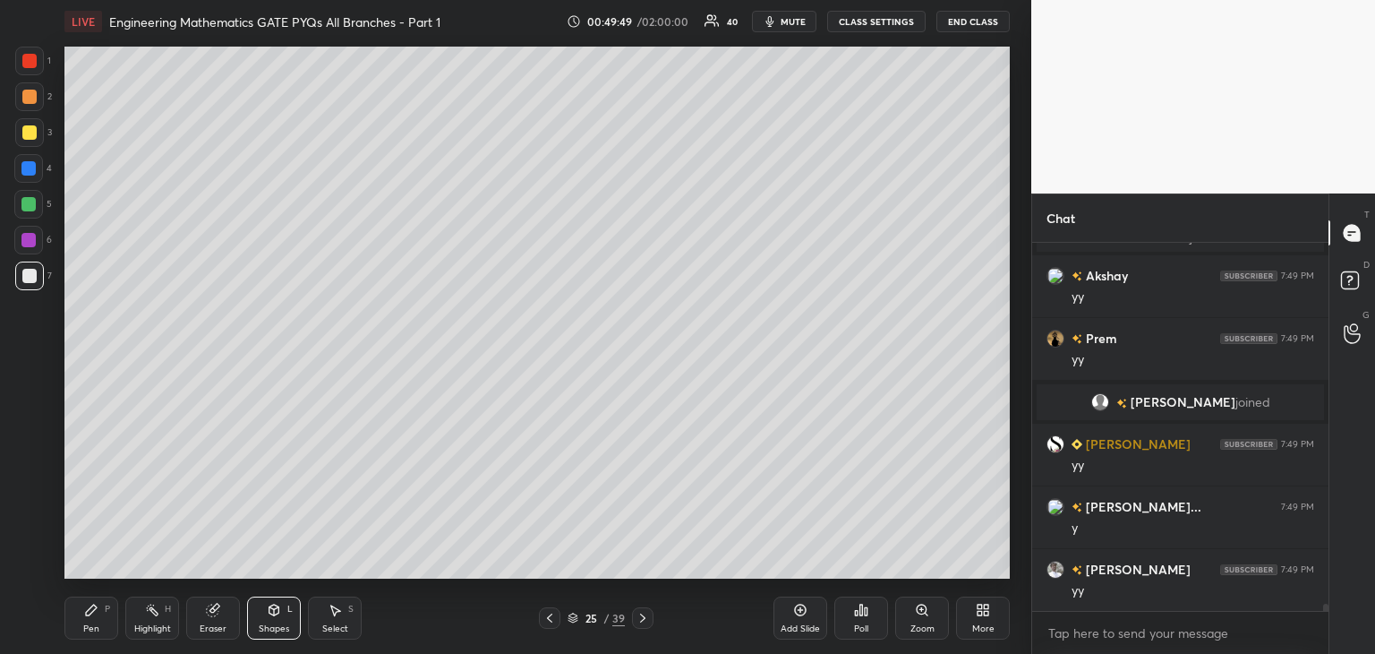
click at [91, 620] on div "Pen P" at bounding box center [91, 617] width 54 height 43
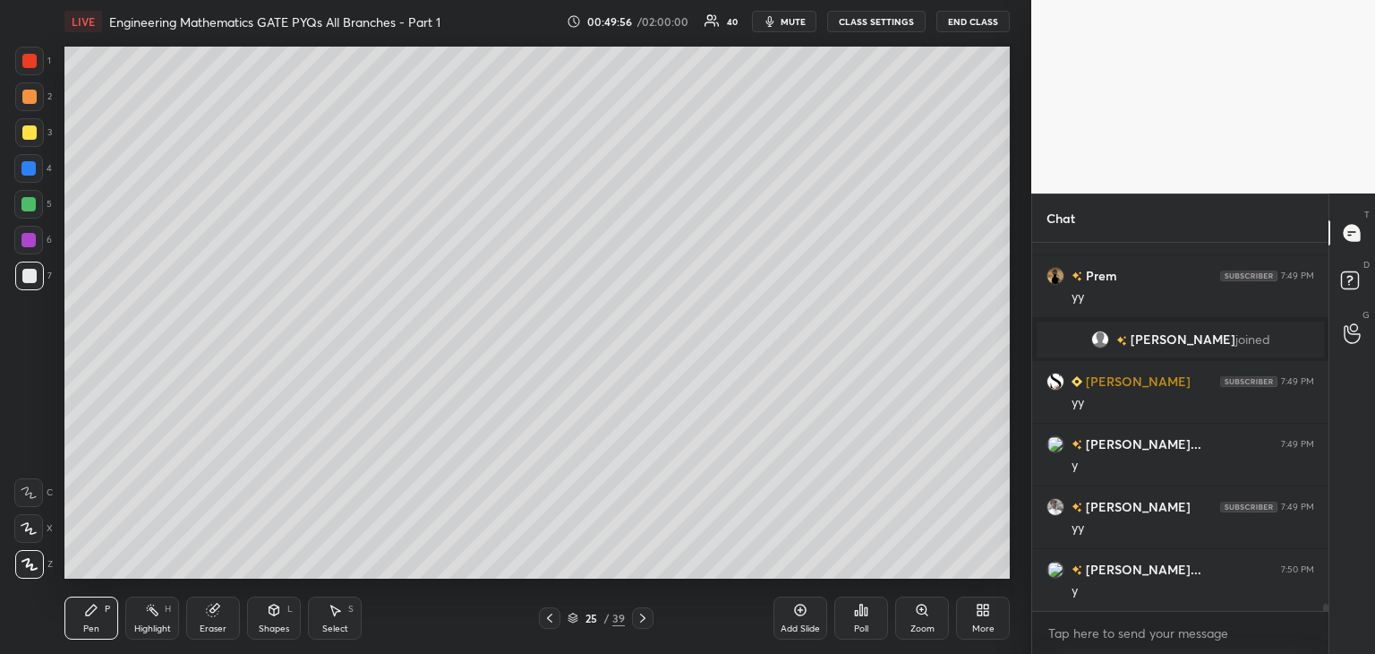
click at [26, 203] on div at bounding box center [28, 204] width 14 height 14
click at [30, 169] on div at bounding box center [28, 168] width 14 height 14
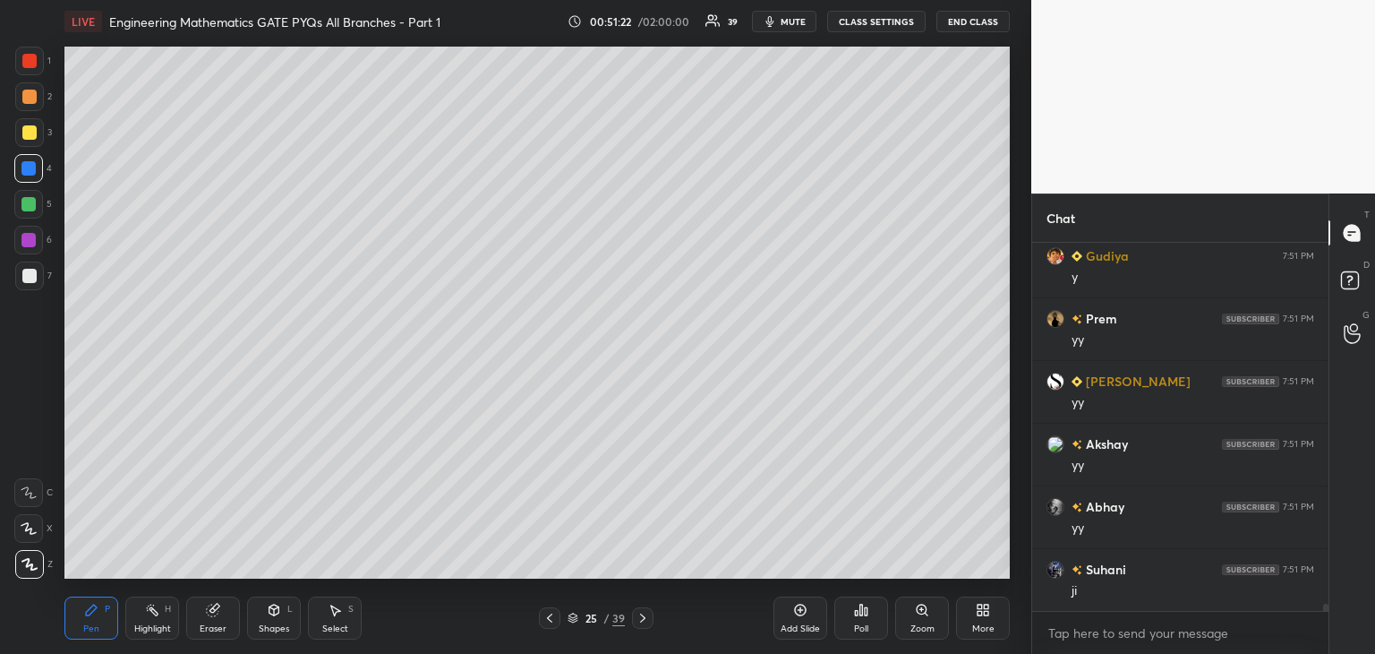
scroll to position [19320, 0]
click at [799, 613] on icon at bounding box center [800, 610] width 14 height 14
click at [27, 280] on div at bounding box center [29, 276] width 14 height 14
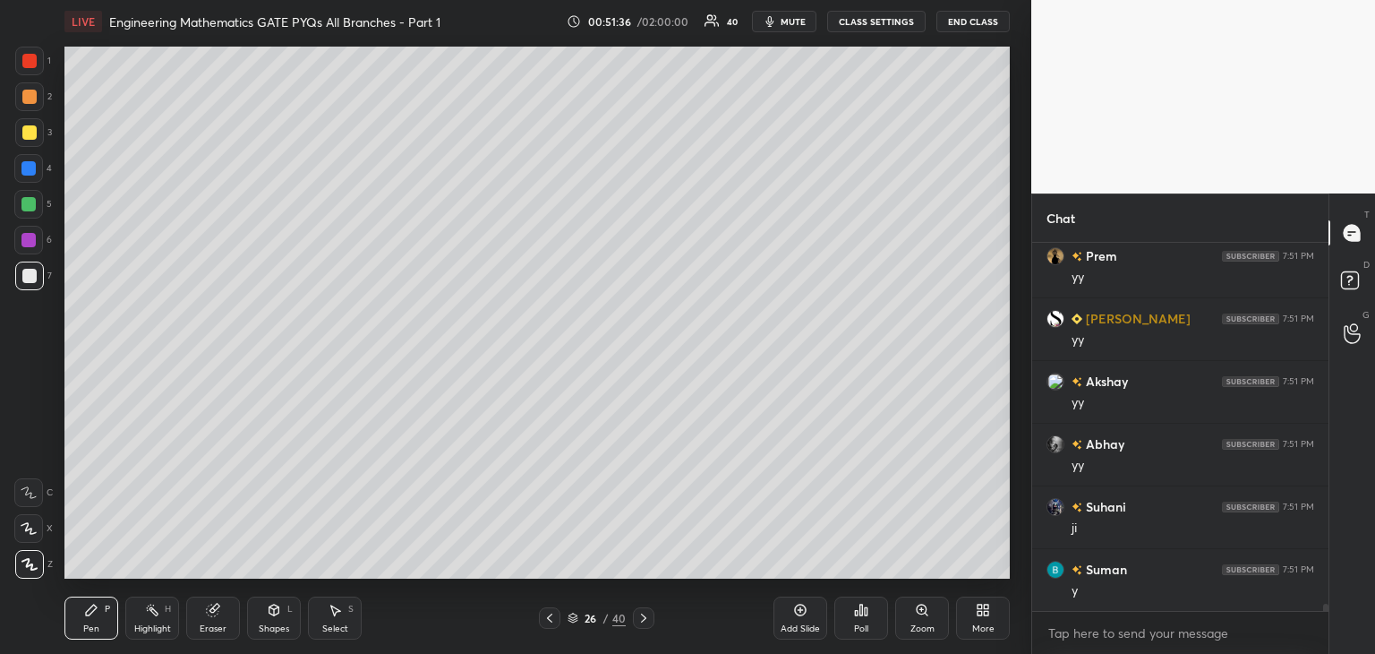
click at [552, 620] on icon at bounding box center [550, 618] width 14 height 14
click at [647, 616] on icon at bounding box center [644, 618] width 14 height 14
drag, startPoint x: 549, startPoint y: 622, endPoint x: 560, endPoint y: 596, distance: 28.5
click at [549, 621] on icon at bounding box center [550, 618] width 14 height 14
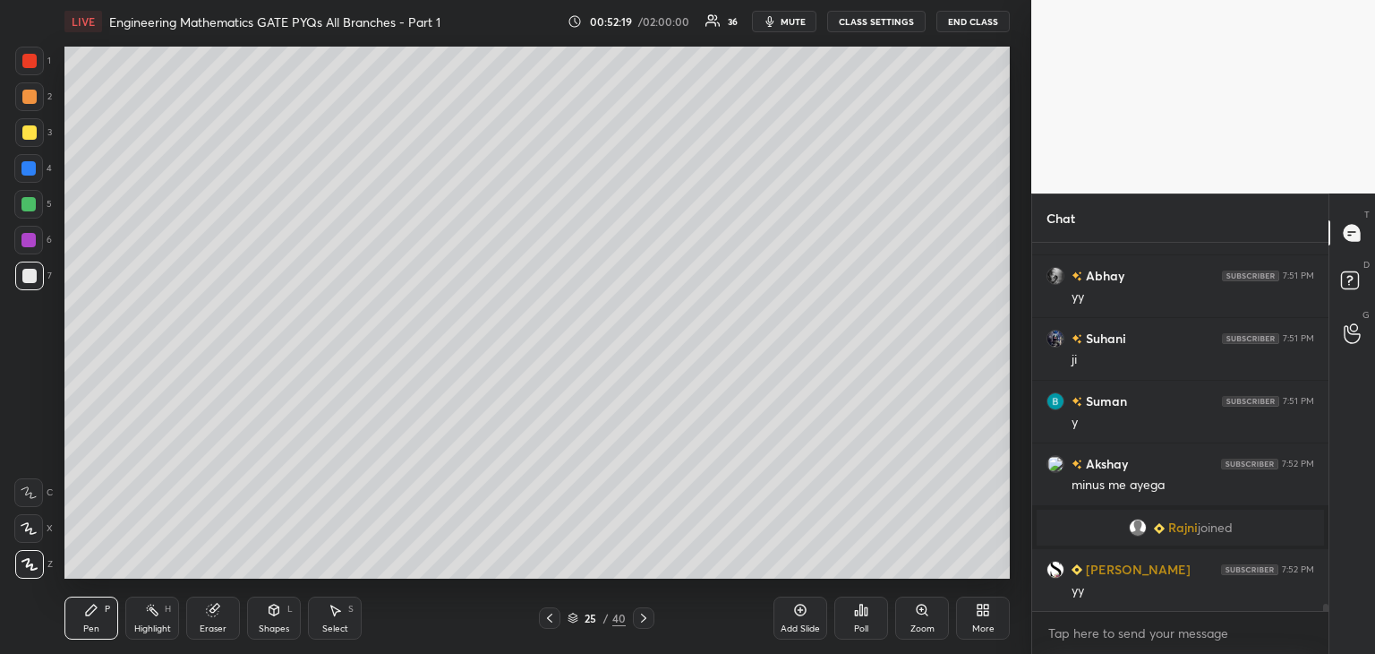
scroll to position [19059, 0]
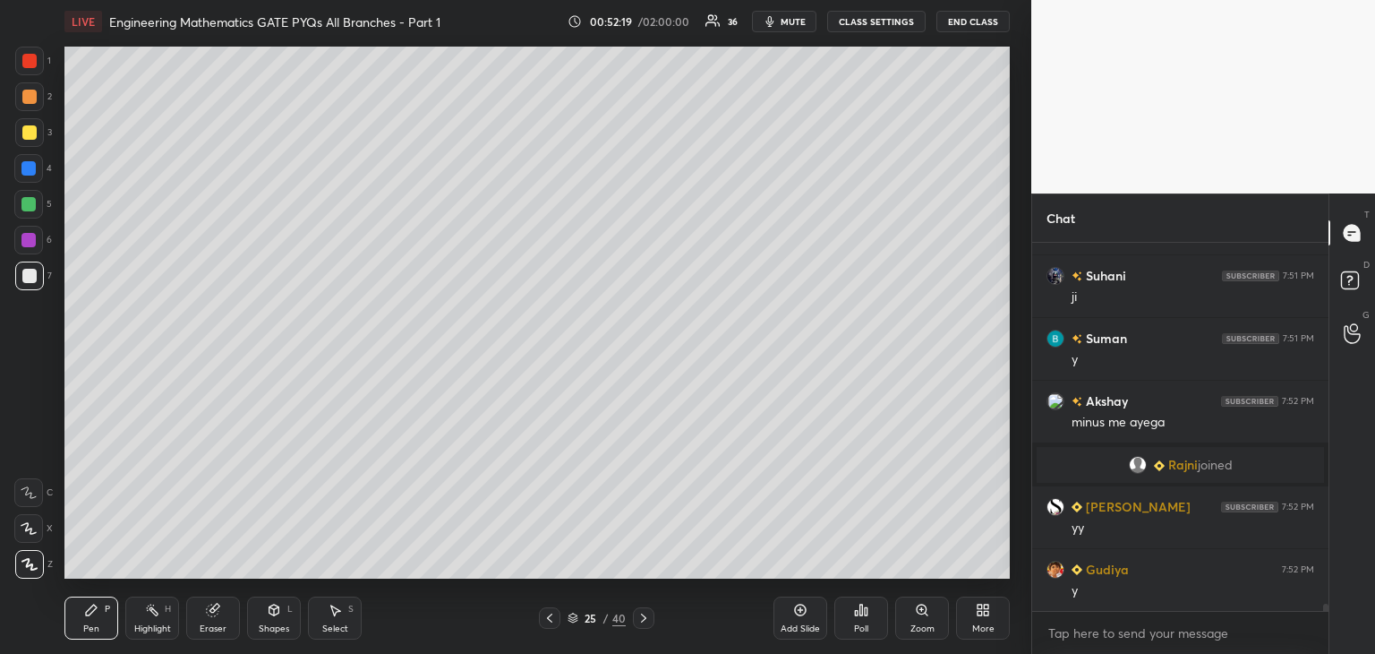
click at [265, 626] on div "Shapes" at bounding box center [274, 628] width 30 height 9
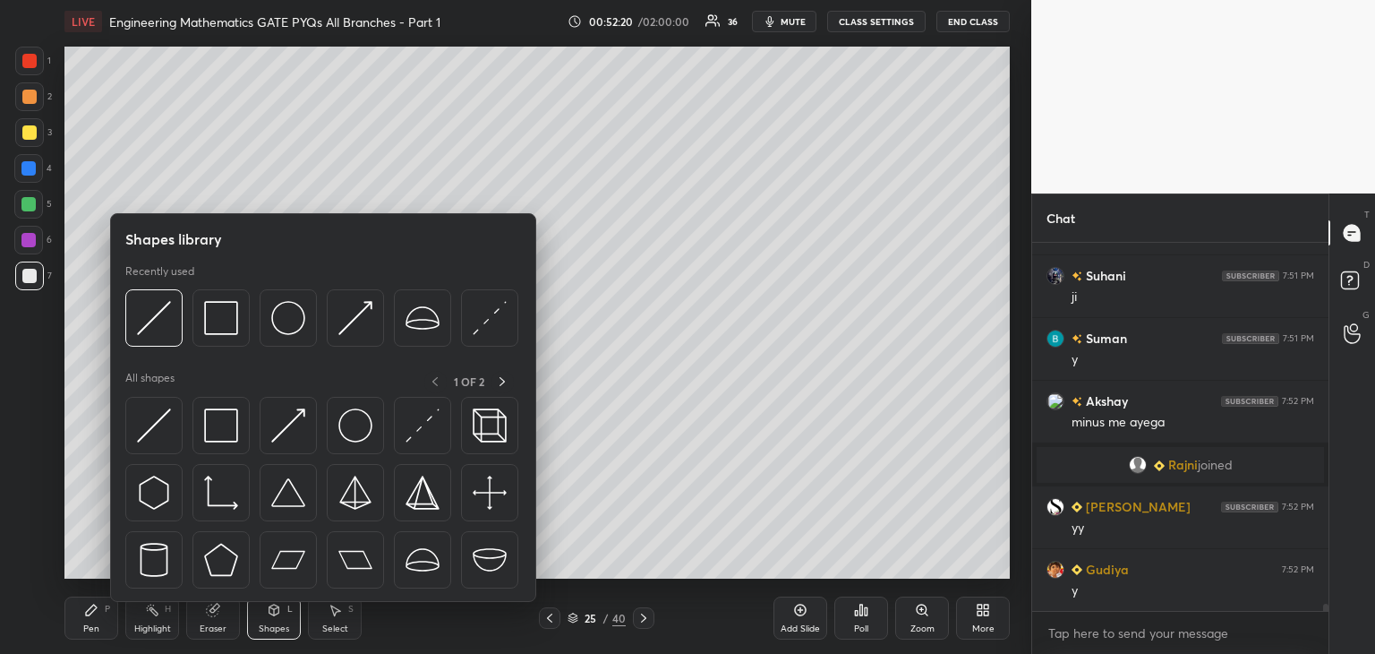
click at [224, 612] on div "Eraser" at bounding box center [213, 617] width 54 height 43
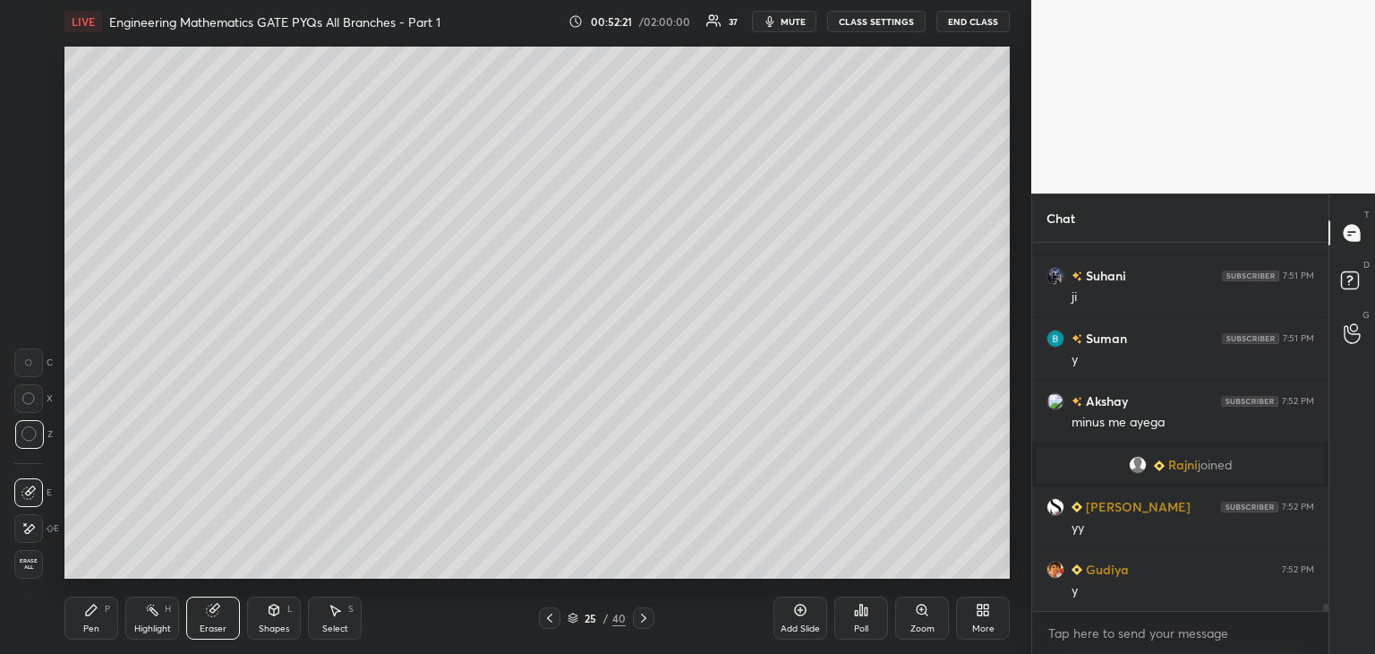
click at [29, 562] on span "Erase all" at bounding box center [28, 564] width 27 height 13
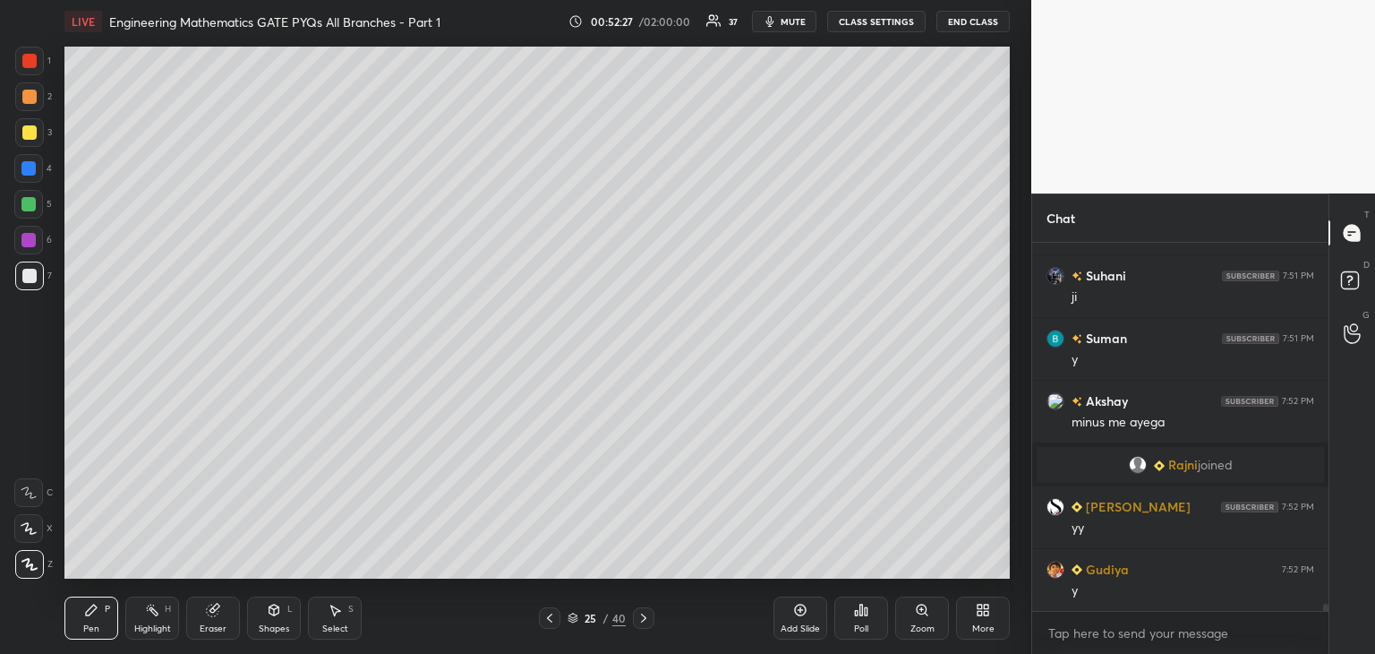
click at [277, 611] on icon at bounding box center [275, 609] width 10 height 11
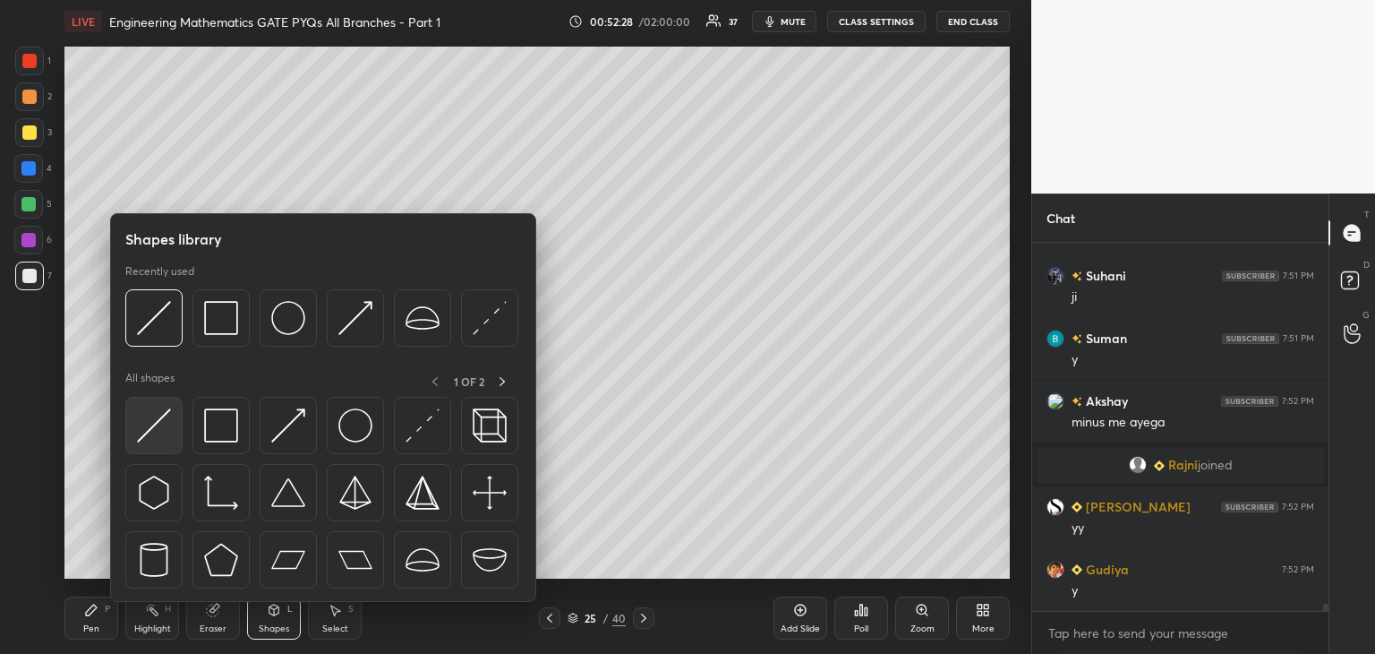
click at [159, 427] on img at bounding box center [154, 425] width 34 height 34
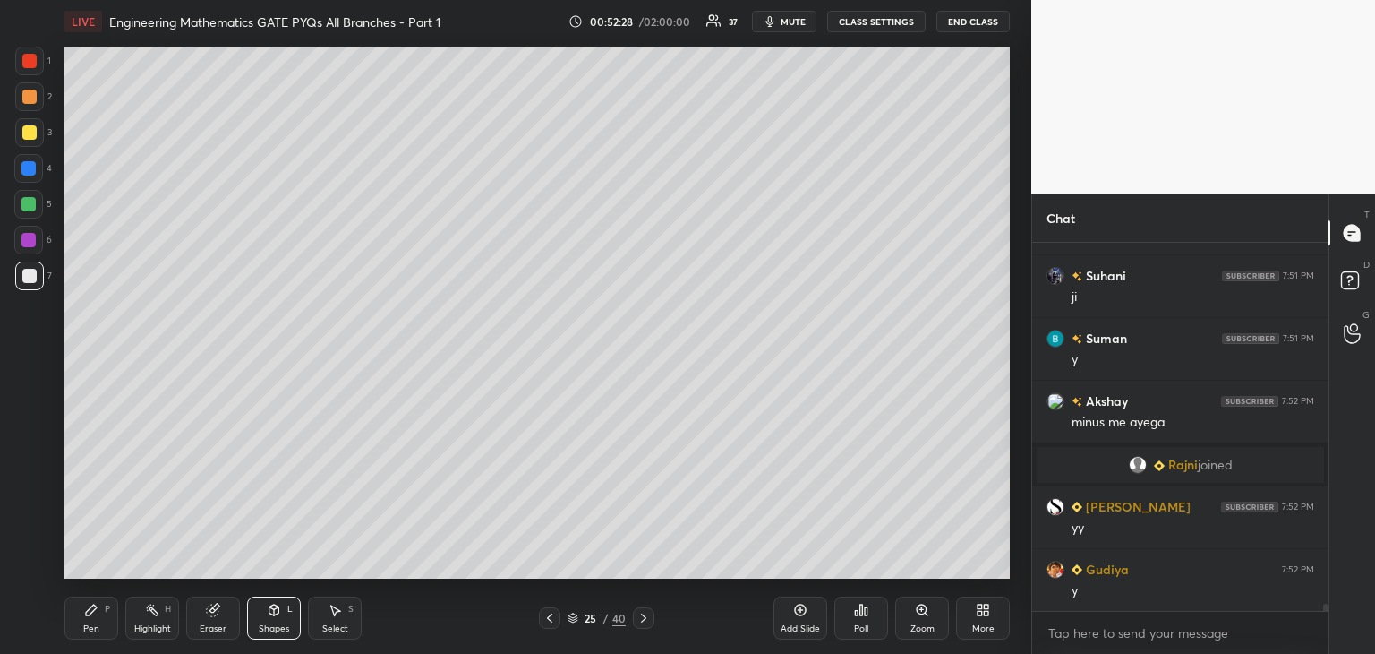
click at [25, 167] on div at bounding box center [28, 168] width 14 height 14
click at [272, 608] on icon at bounding box center [274, 610] width 14 height 14
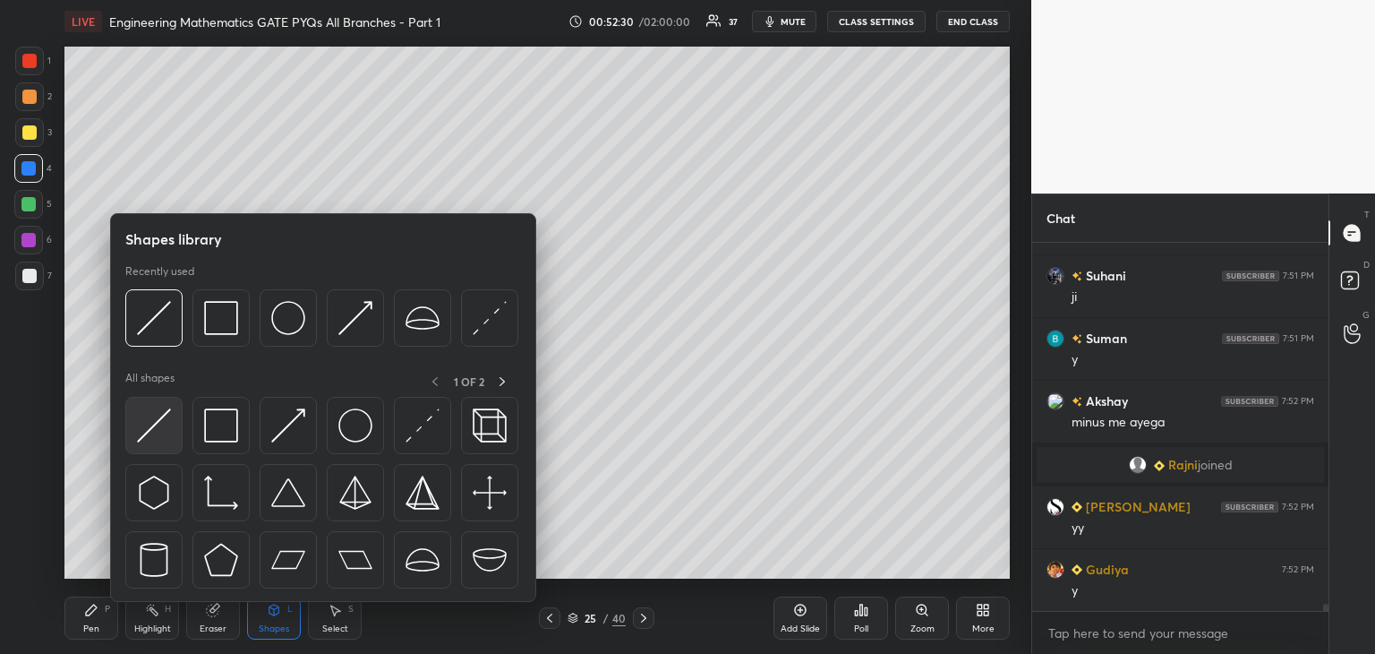
click at [158, 427] on img at bounding box center [154, 425] width 34 height 34
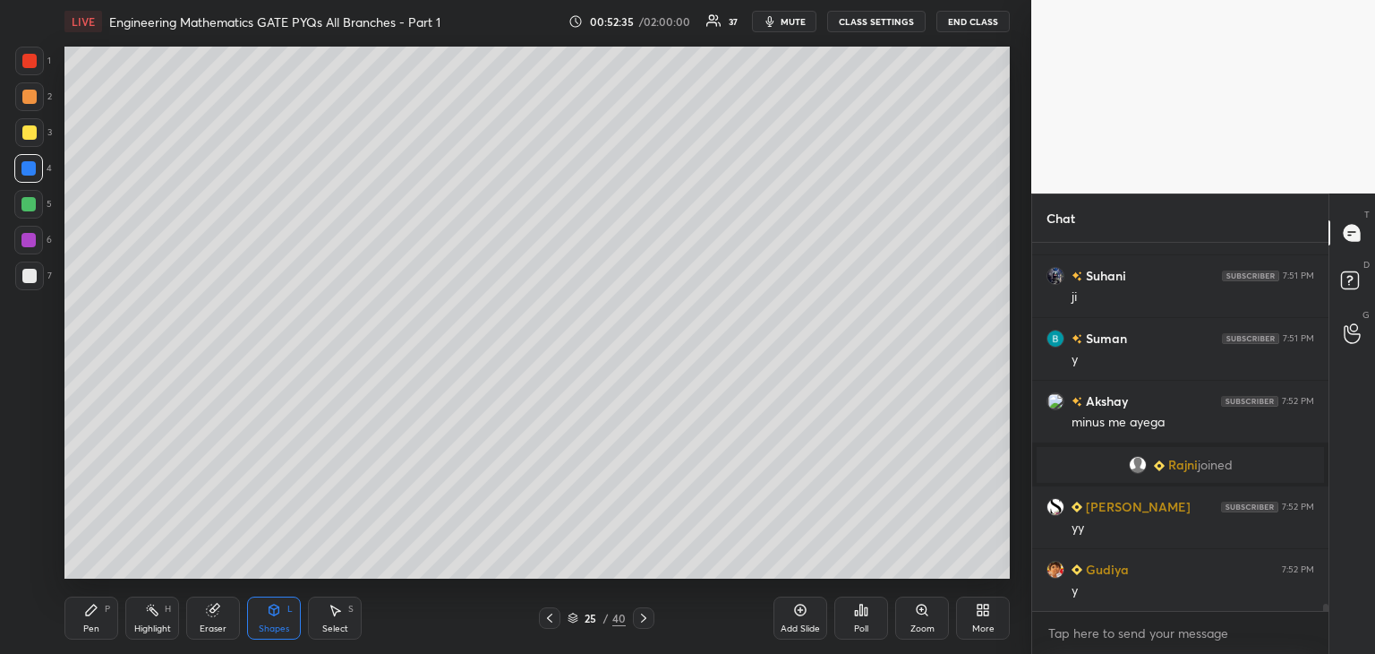
click at [39, 281] on div at bounding box center [29, 275] width 29 height 29
click at [90, 628] on div "Pen" at bounding box center [91, 628] width 16 height 9
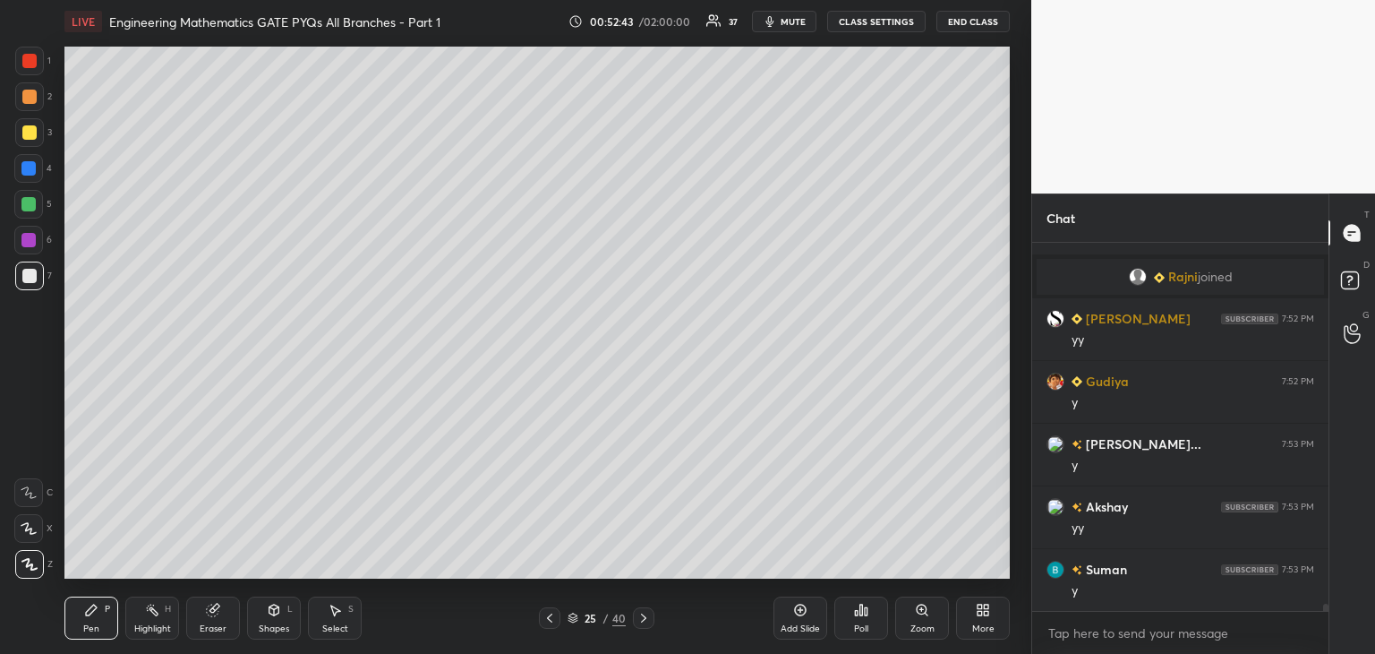
scroll to position [19309, 0]
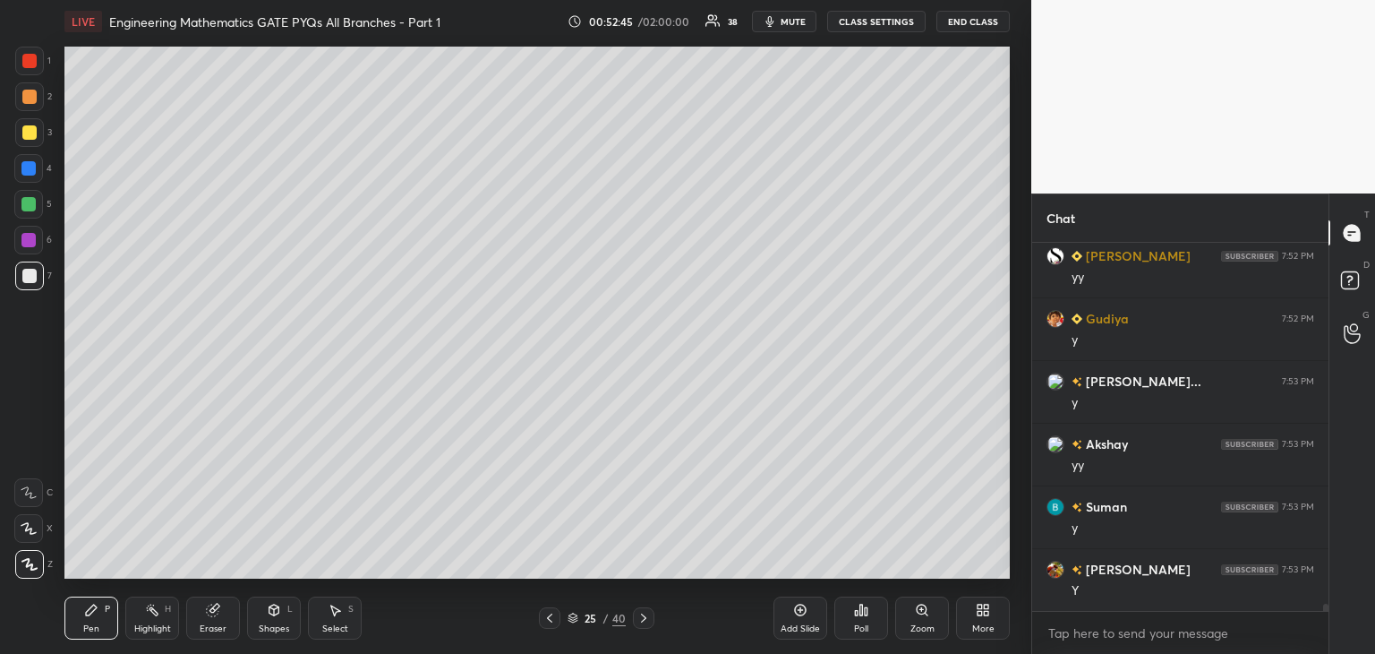
click at [28, 162] on div at bounding box center [28, 168] width 14 height 14
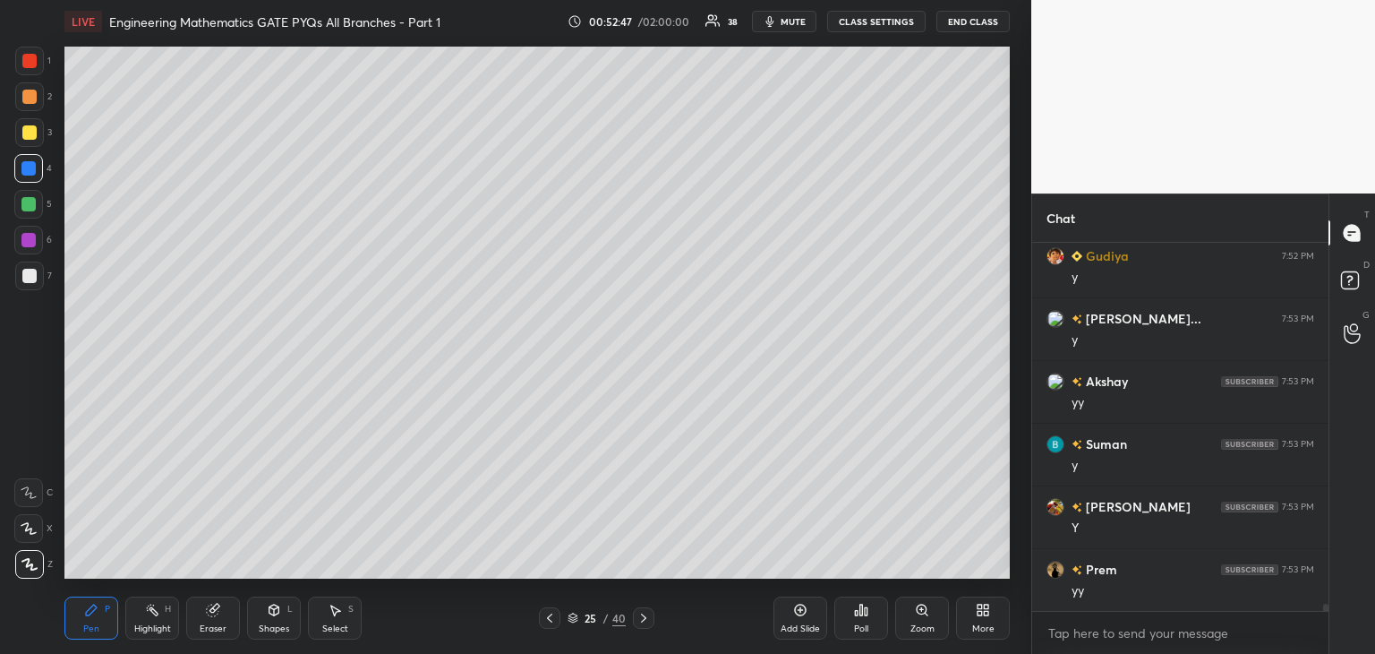
drag, startPoint x: 25, startPoint y: 278, endPoint x: 36, endPoint y: 283, distance: 11.6
click at [25, 278] on div at bounding box center [29, 276] width 14 height 14
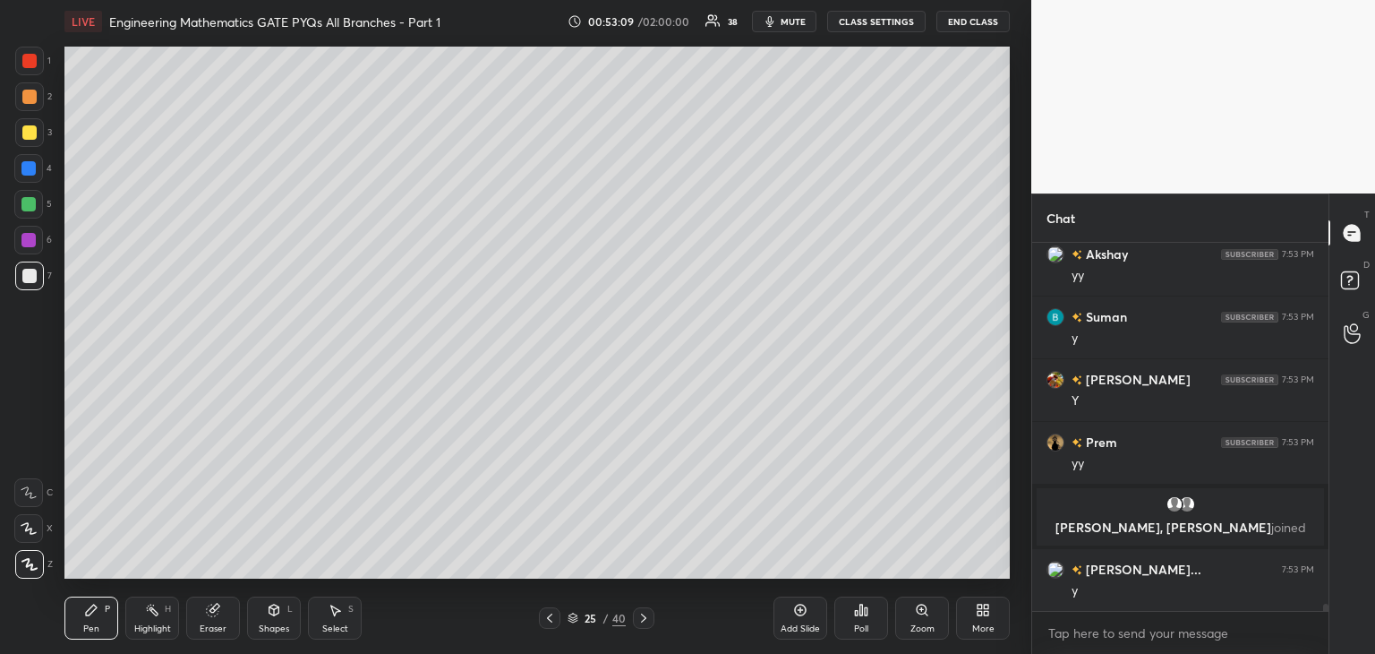
scroll to position [19401, 0]
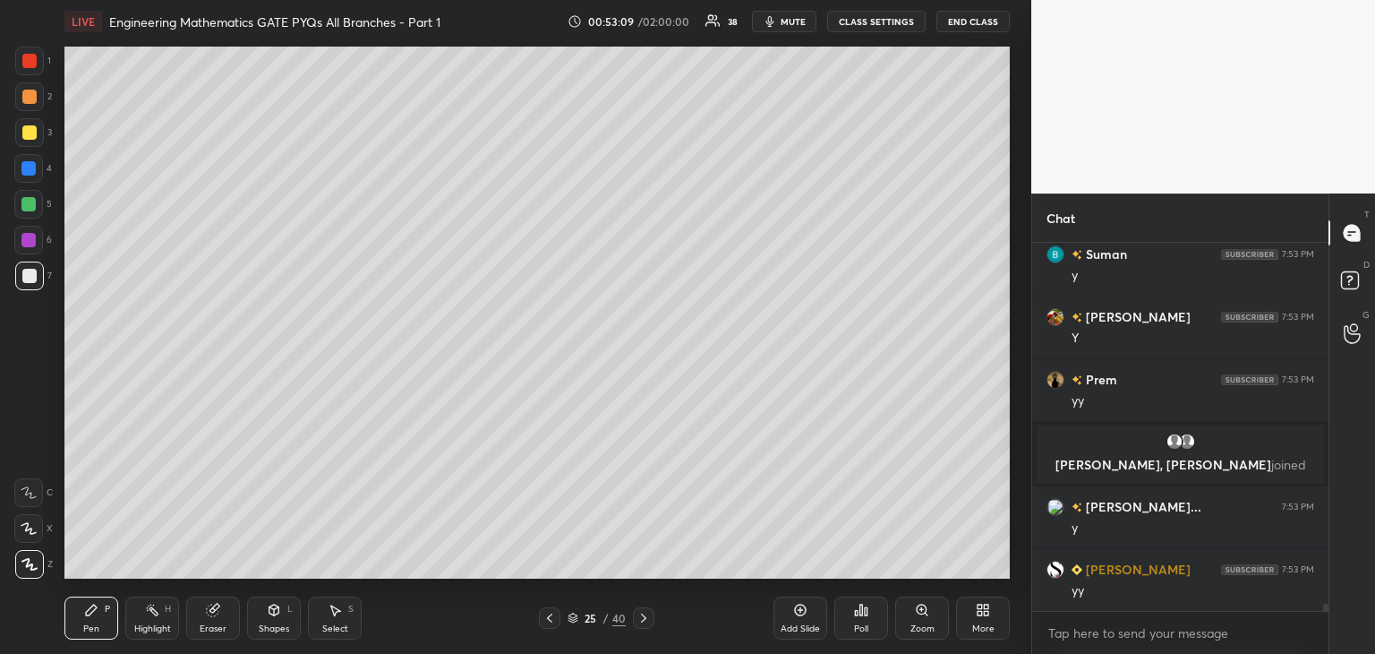
click at [648, 616] on icon at bounding box center [644, 618] width 14 height 14
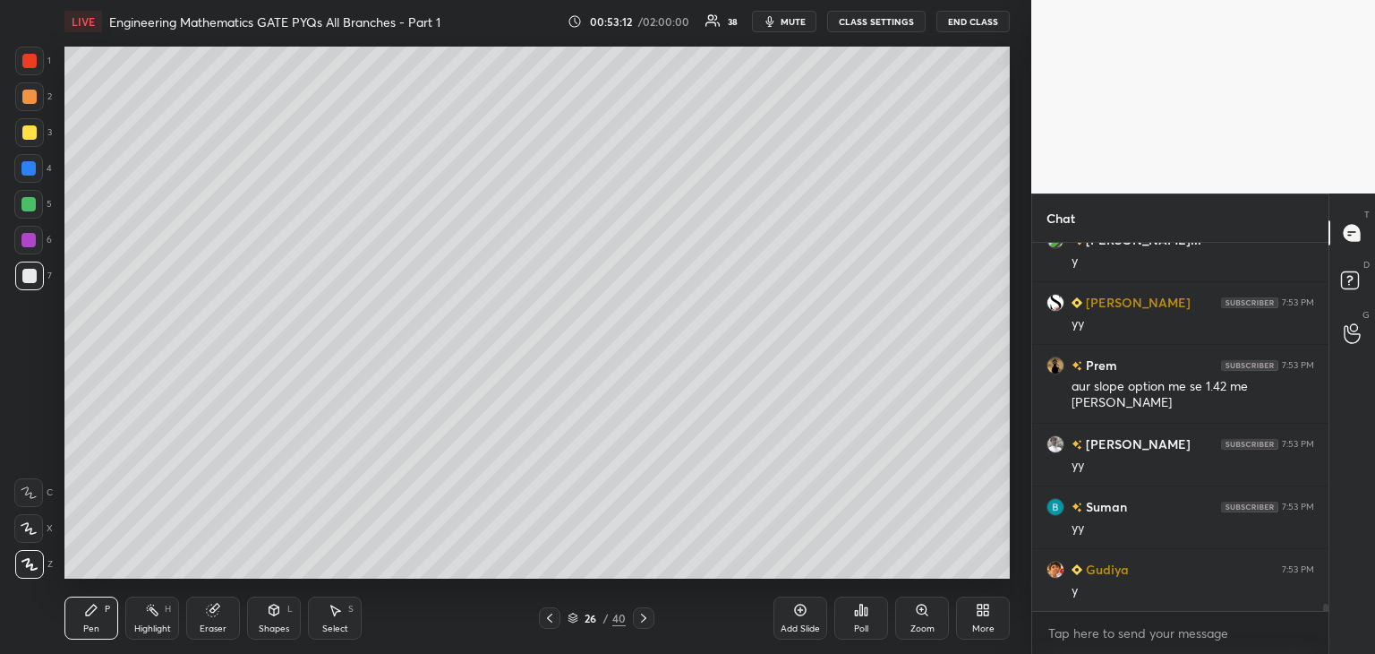
scroll to position [19730, 0]
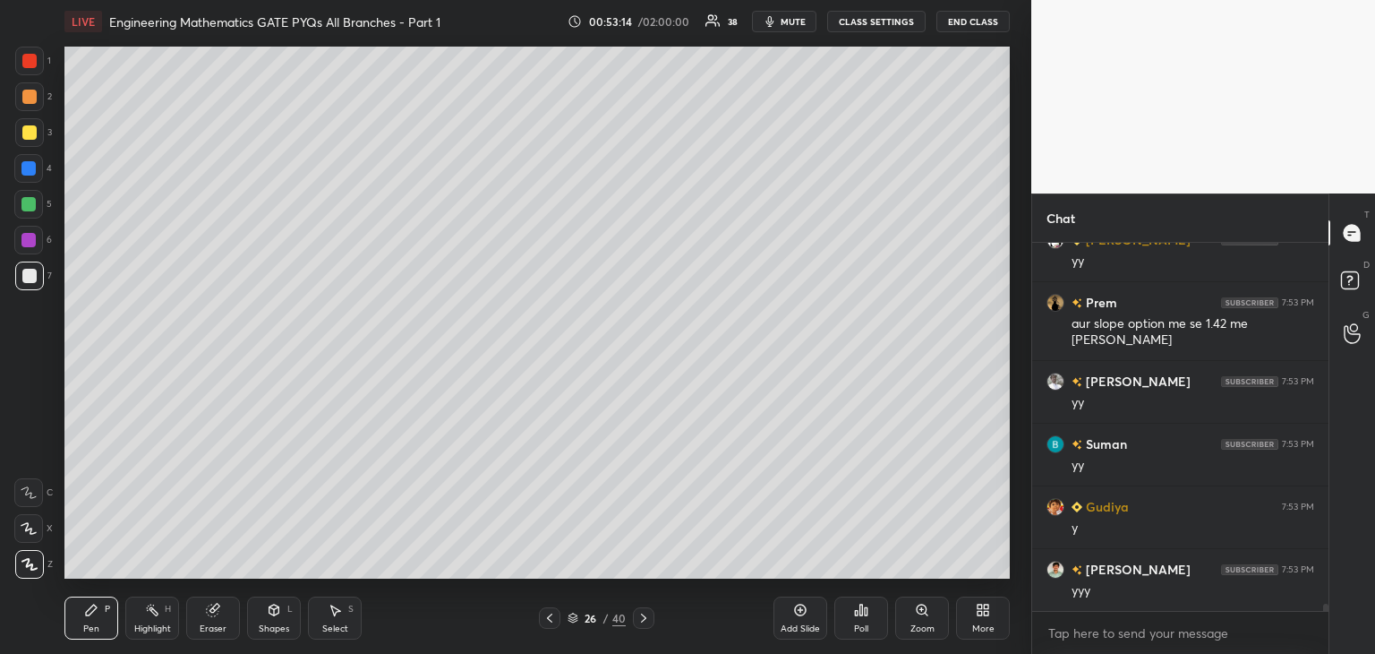
click at [543, 620] on icon at bounding box center [550, 618] width 14 height 14
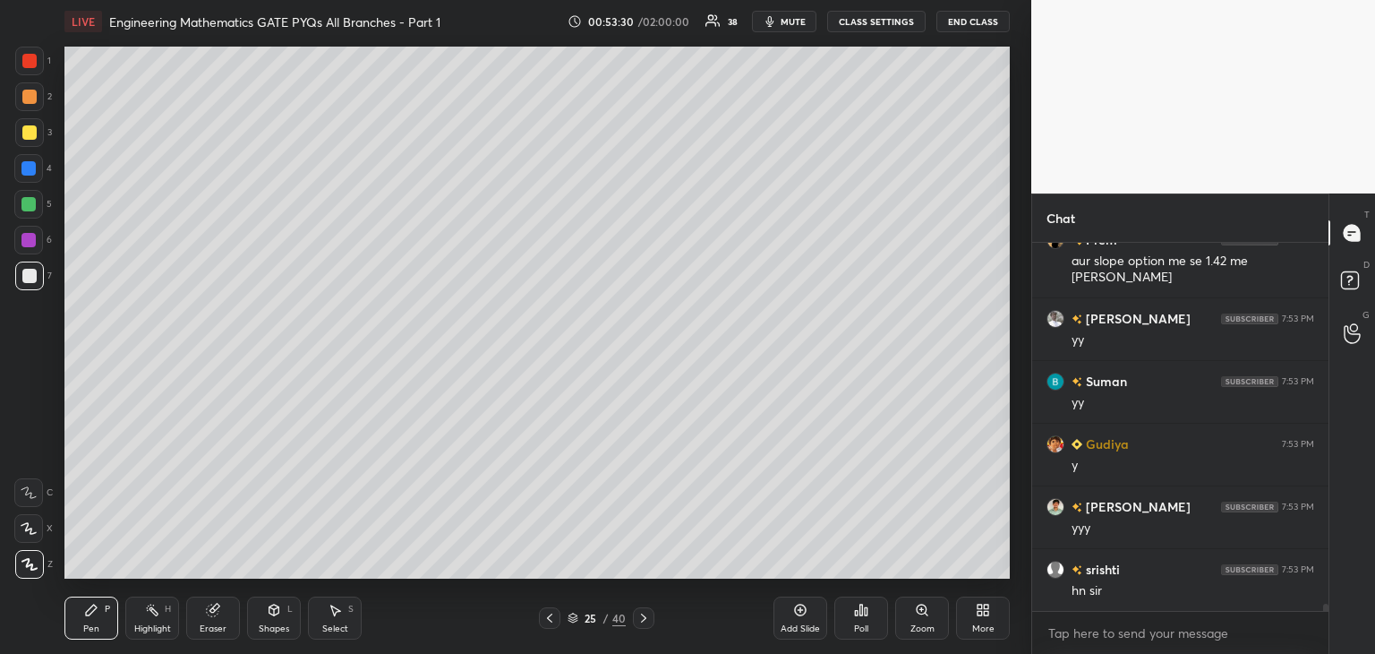
click at [642, 616] on icon at bounding box center [643, 617] width 5 height 9
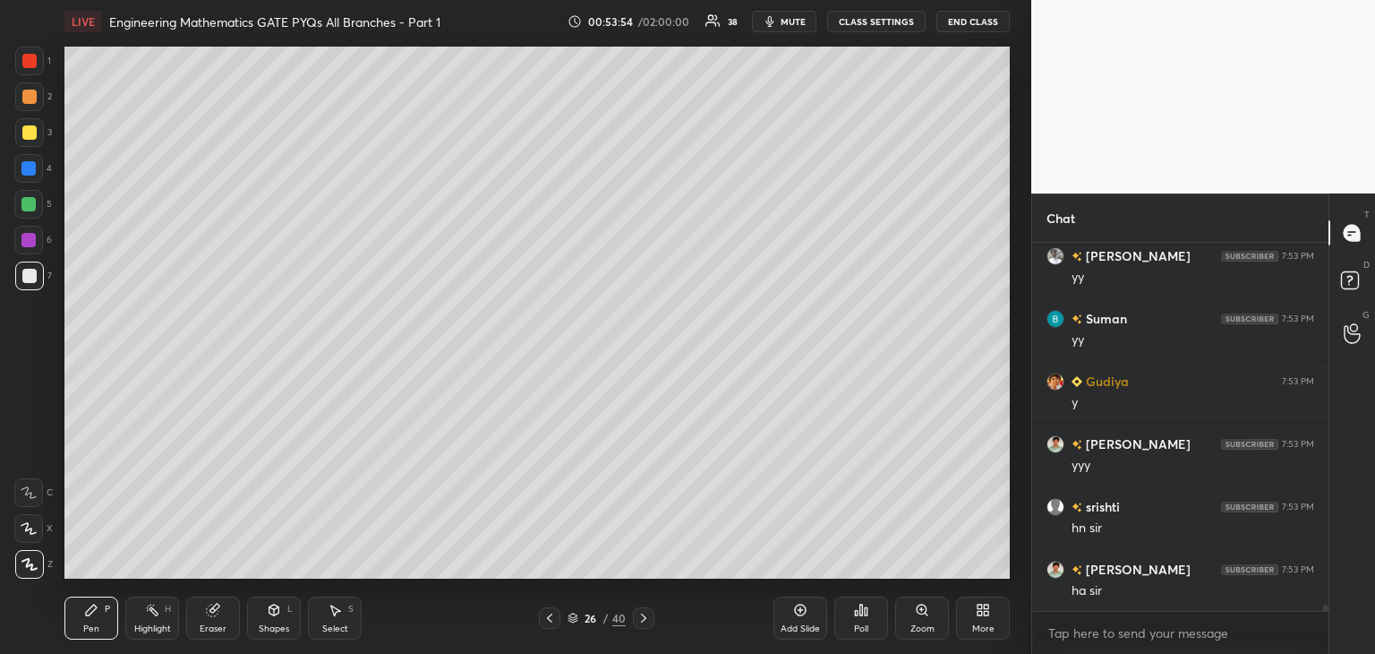
click at [204, 626] on div "Eraser" at bounding box center [213, 628] width 27 height 9
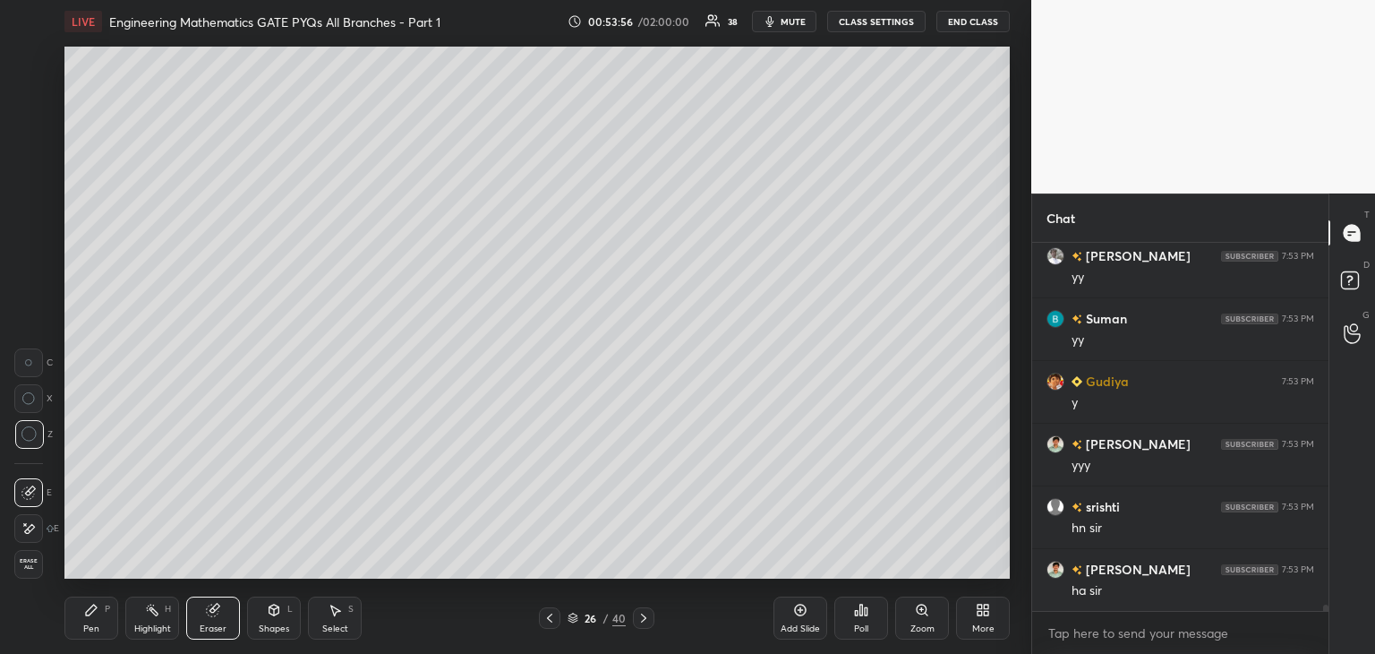
click at [90, 618] on div "Pen P" at bounding box center [91, 617] width 54 height 43
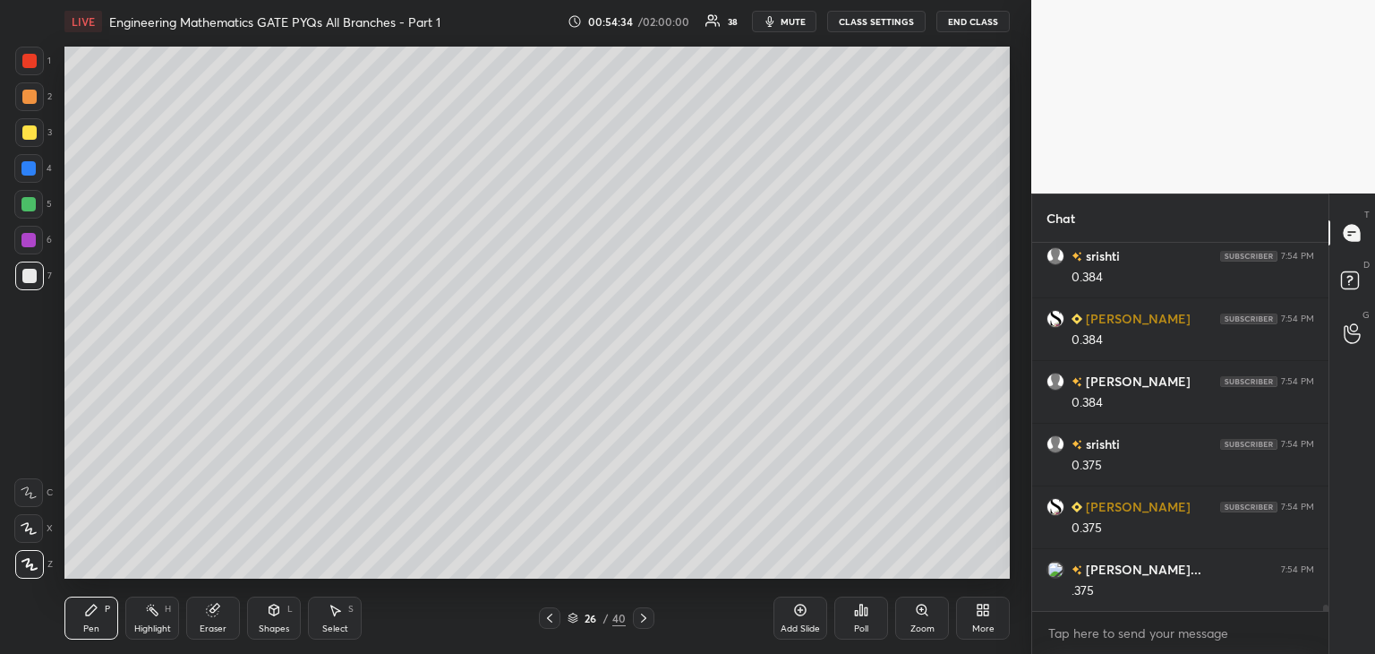
scroll to position [20294, 0]
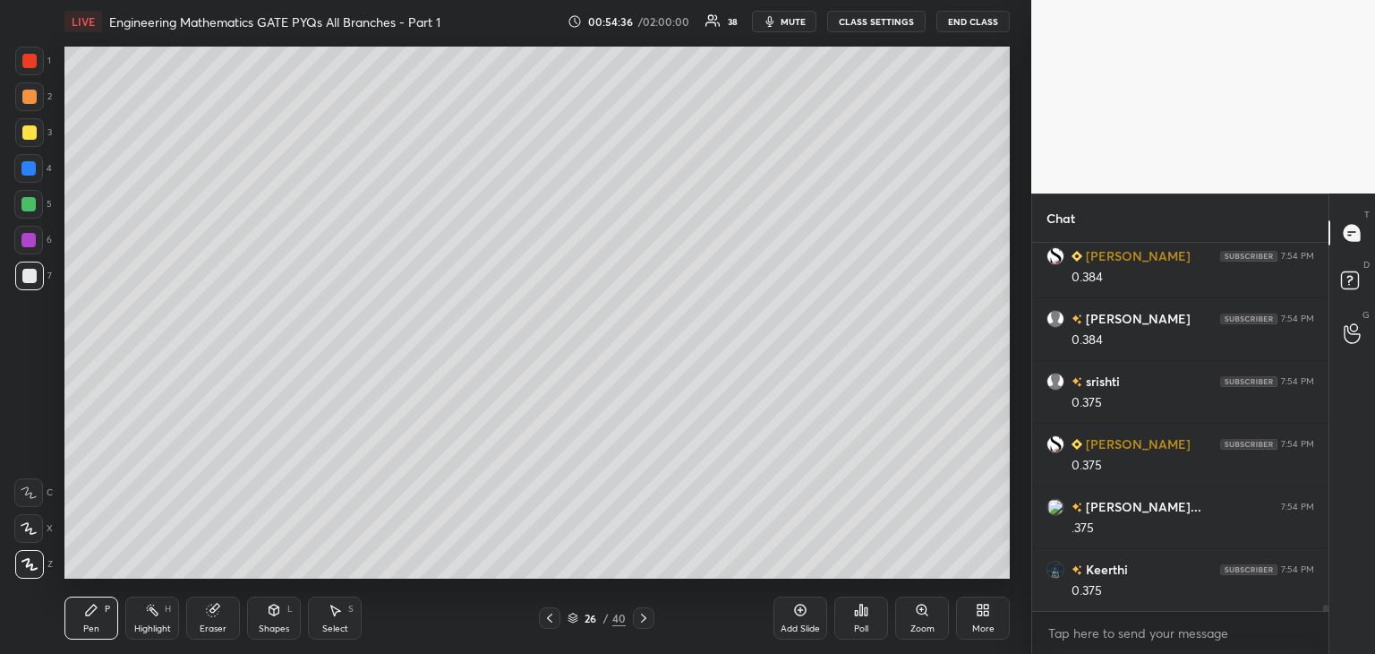
click at [333, 620] on div "Select S" at bounding box center [335, 617] width 54 height 43
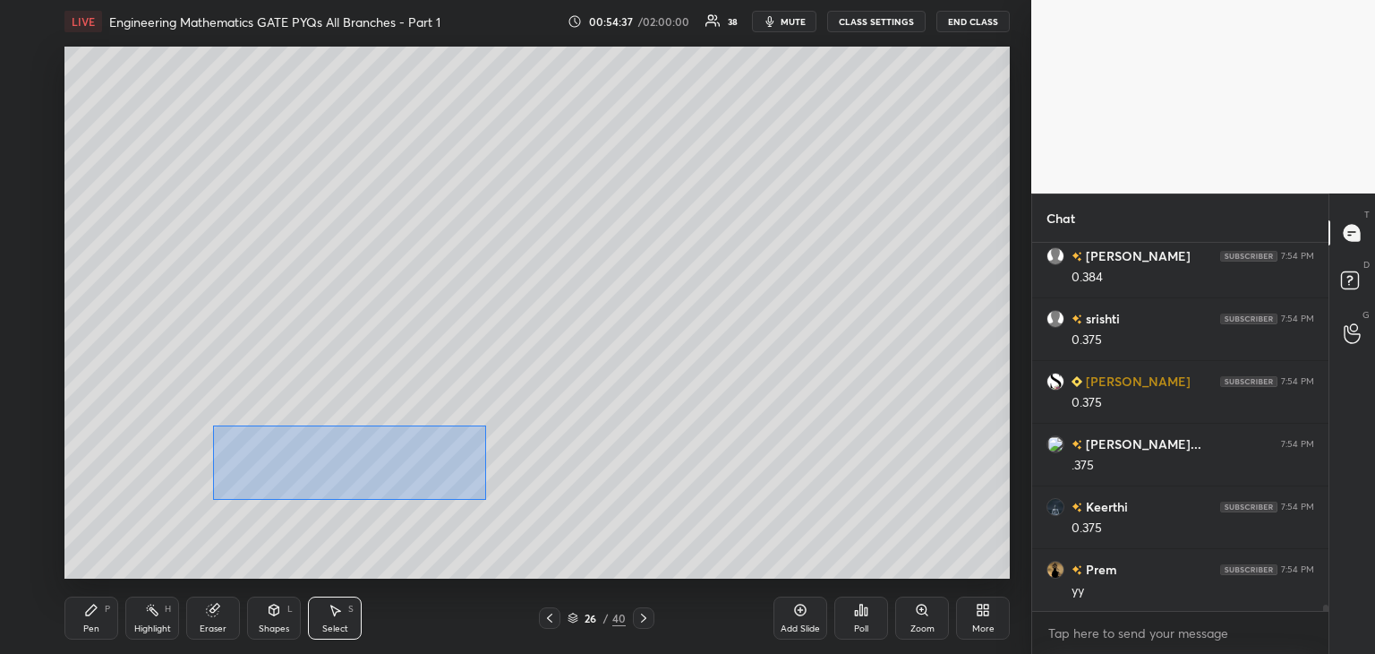
drag, startPoint x: 213, startPoint y: 425, endPoint x: 490, endPoint y: 501, distance: 286.7
click at [490, 501] on div "0 ° Undo Copy Duplicate Duplicate to new slide Delete" at bounding box center [536, 313] width 945 height 532
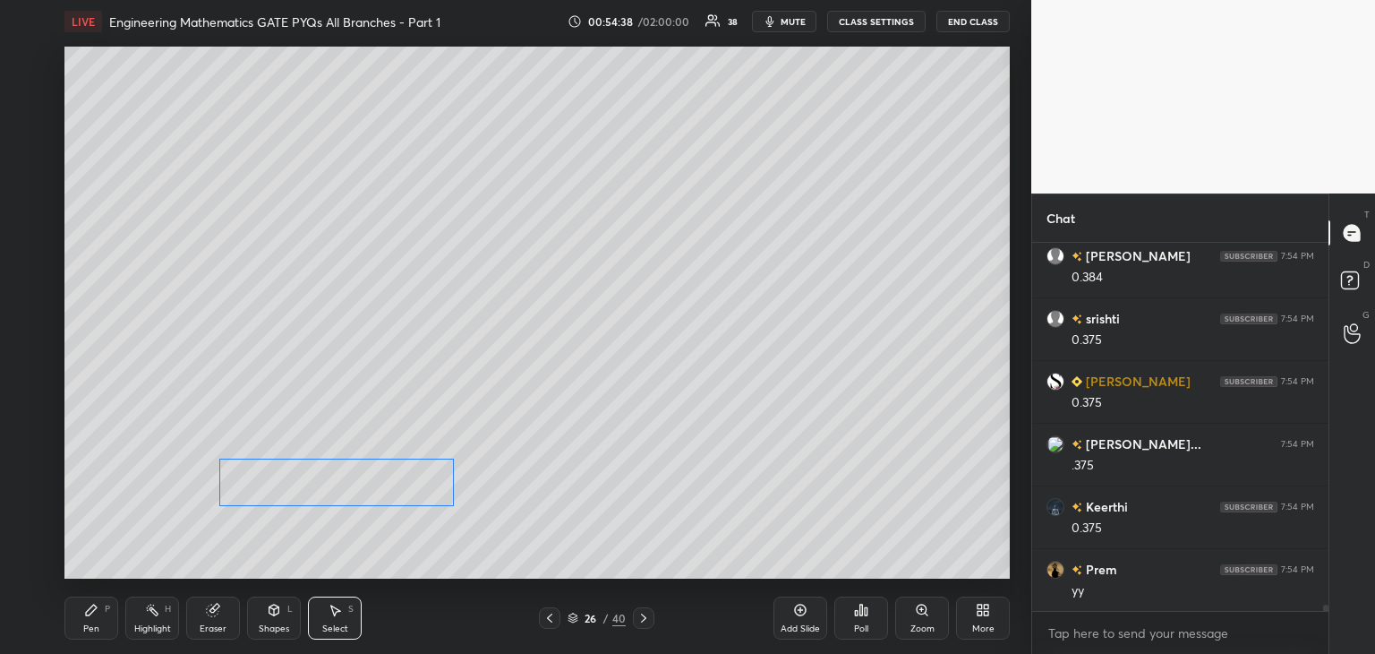
drag, startPoint x: 399, startPoint y: 470, endPoint x: 390, endPoint y: 492, distance: 24.1
click at [390, 492] on div "0 ° Undo Copy Duplicate Duplicate to new slide Delete" at bounding box center [536, 313] width 945 height 532
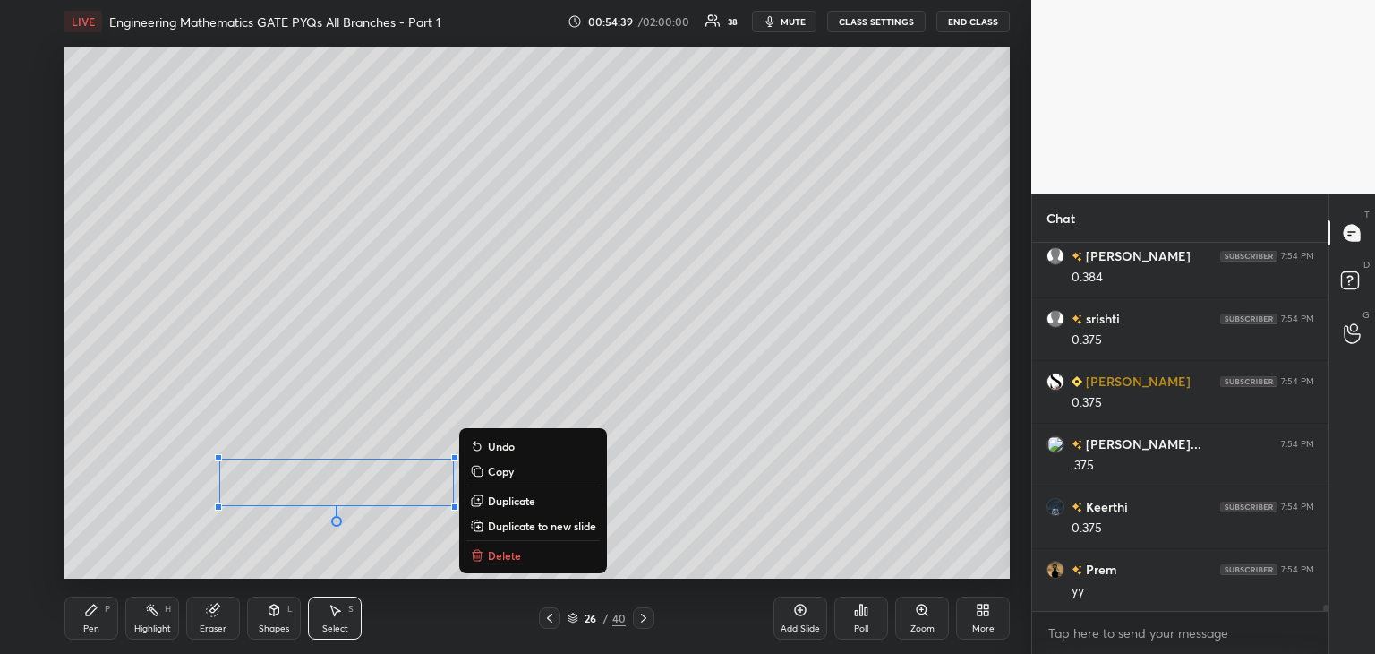
click at [100, 626] on div "Pen P" at bounding box center [91, 617] width 54 height 43
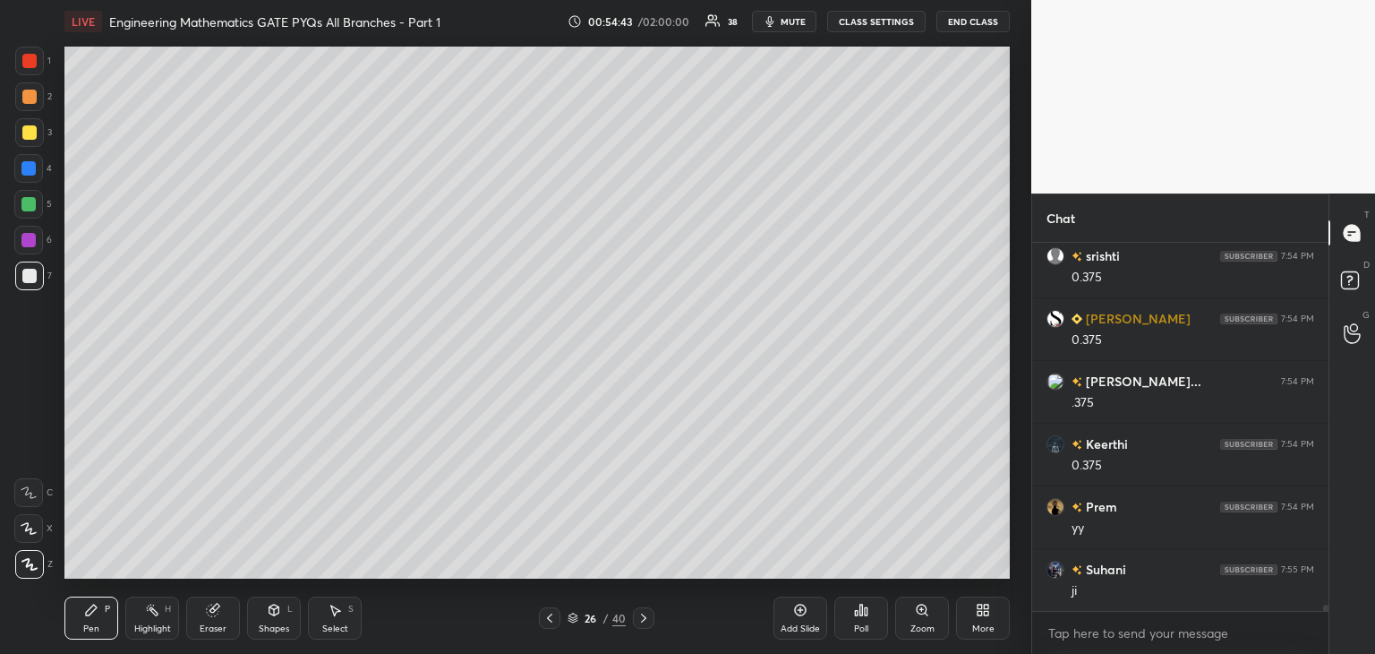
scroll to position [20482, 0]
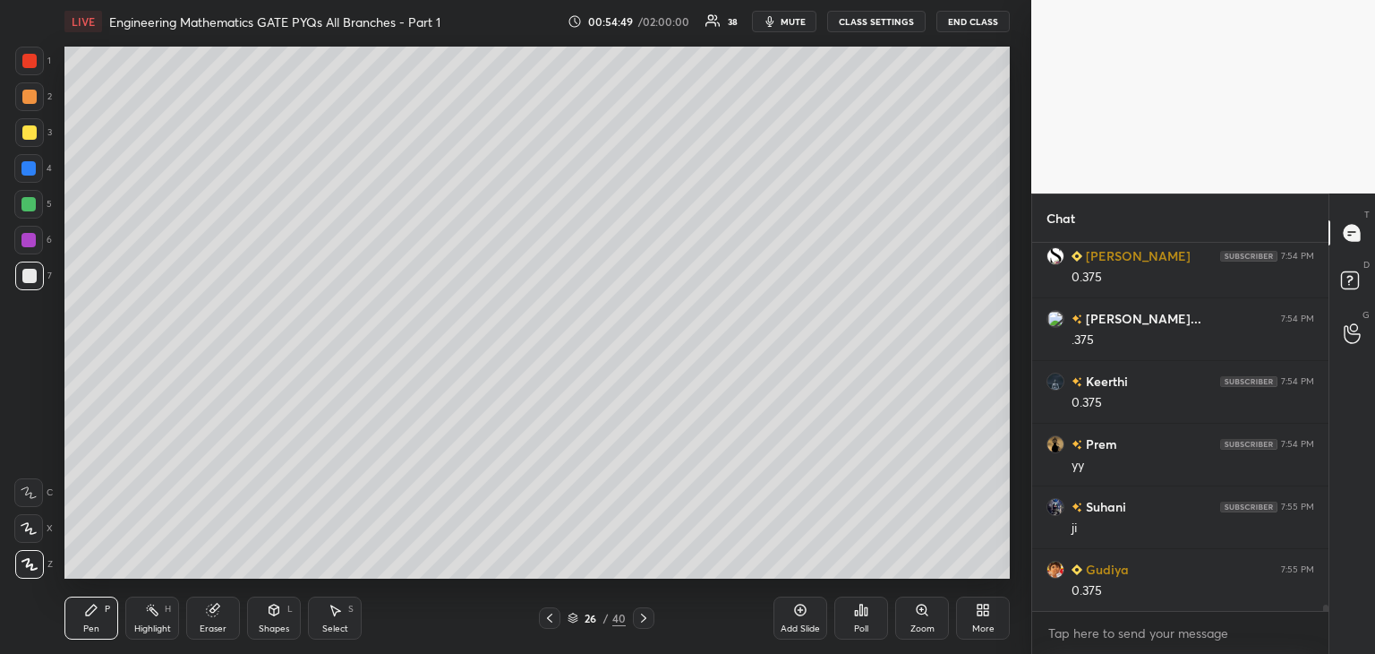
click at [336, 618] on div "Select S" at bounding box center [335, 617] width 54 height 43
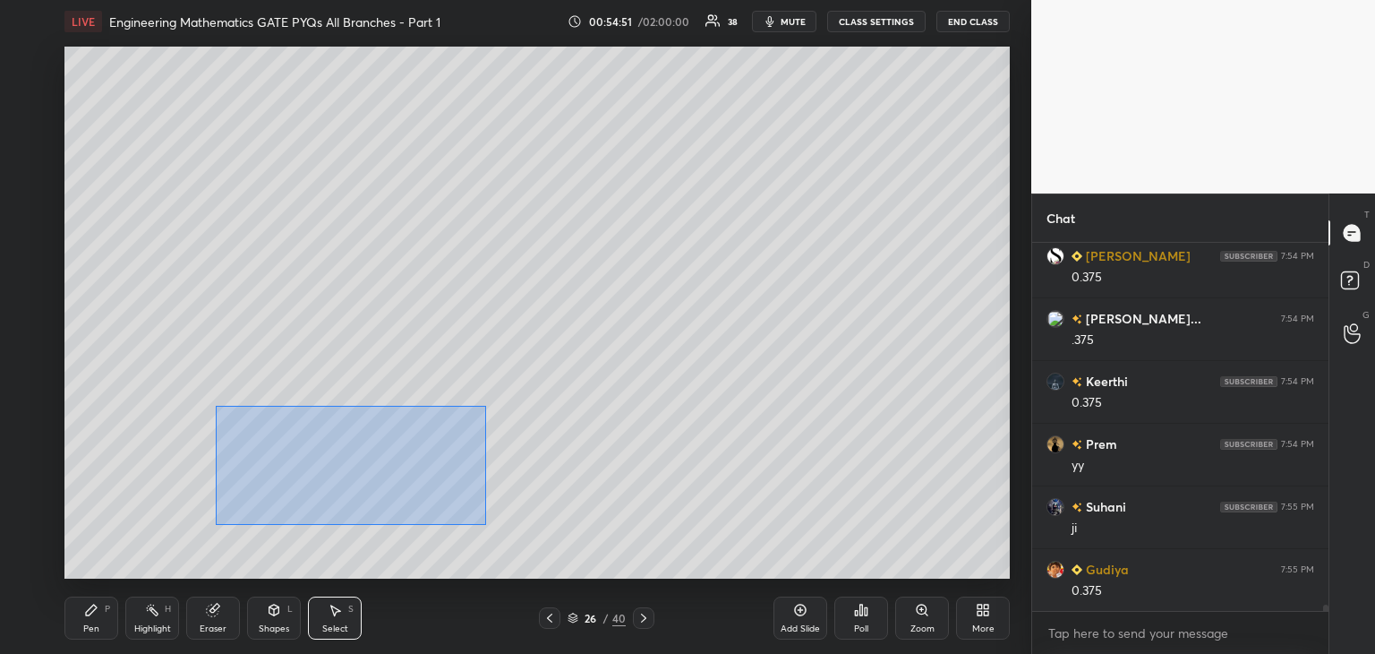
drag, startPoint x: 215, startPoint y: 406, endPoint x: 501, endPoint y: 526, distance: 309.8
click at [502, 527] on div "0 ° Undo Copy Duplicate Duplicate to new slide Delete" at bounding box center [536, 313] width 945 height 532
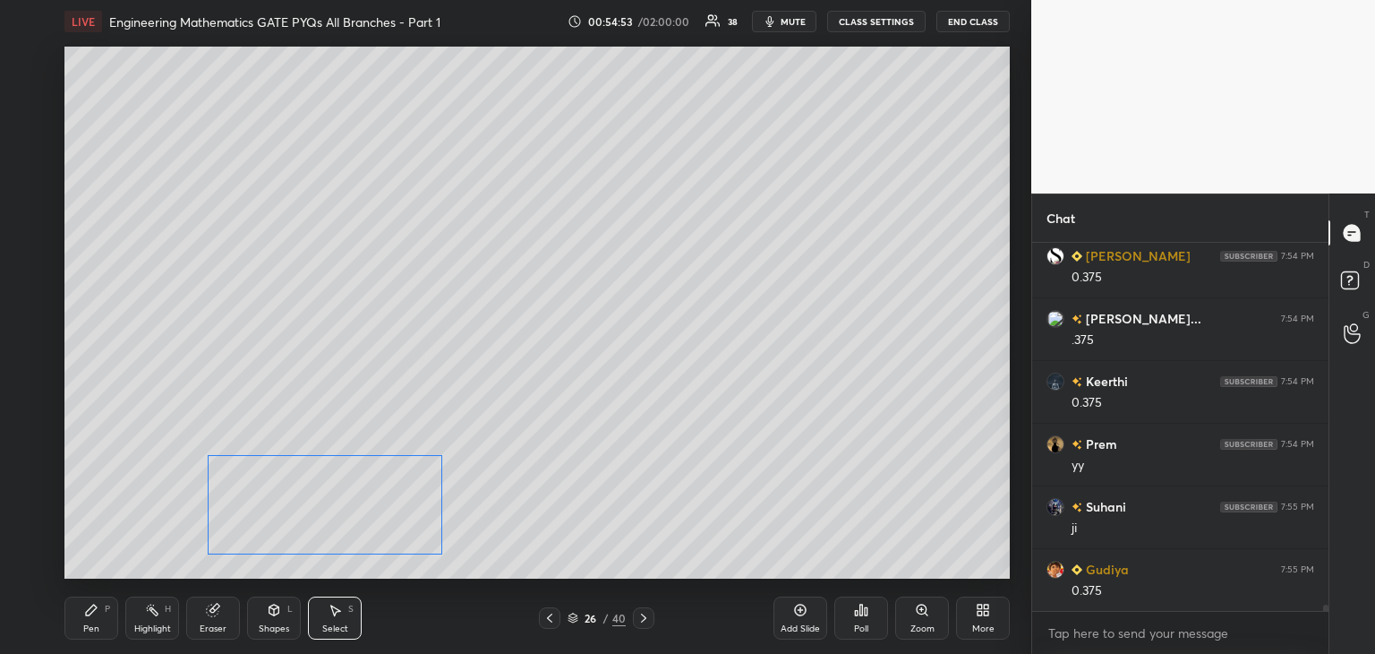
drag, startPoint x: 391, startPoint y: 486, endPoint x: 383, endPoint y: 531, distance: 45.5
click at [383, 531] on div "0 ° Undo Copy Duplicate Duplicate to new slide Delete" at bounding box center [536, 313] width 945 height 532
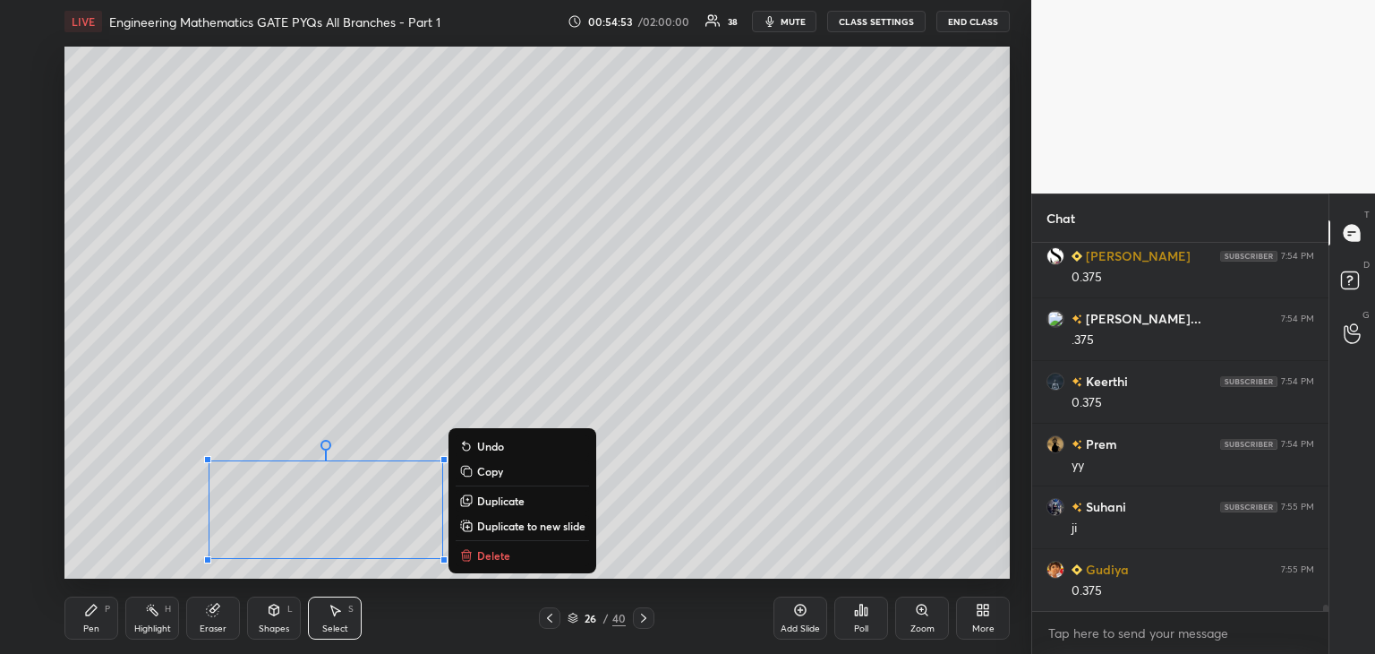
click at [76, 621] on div "Pen P" at bounding box center [91, 617] width 54 height 43
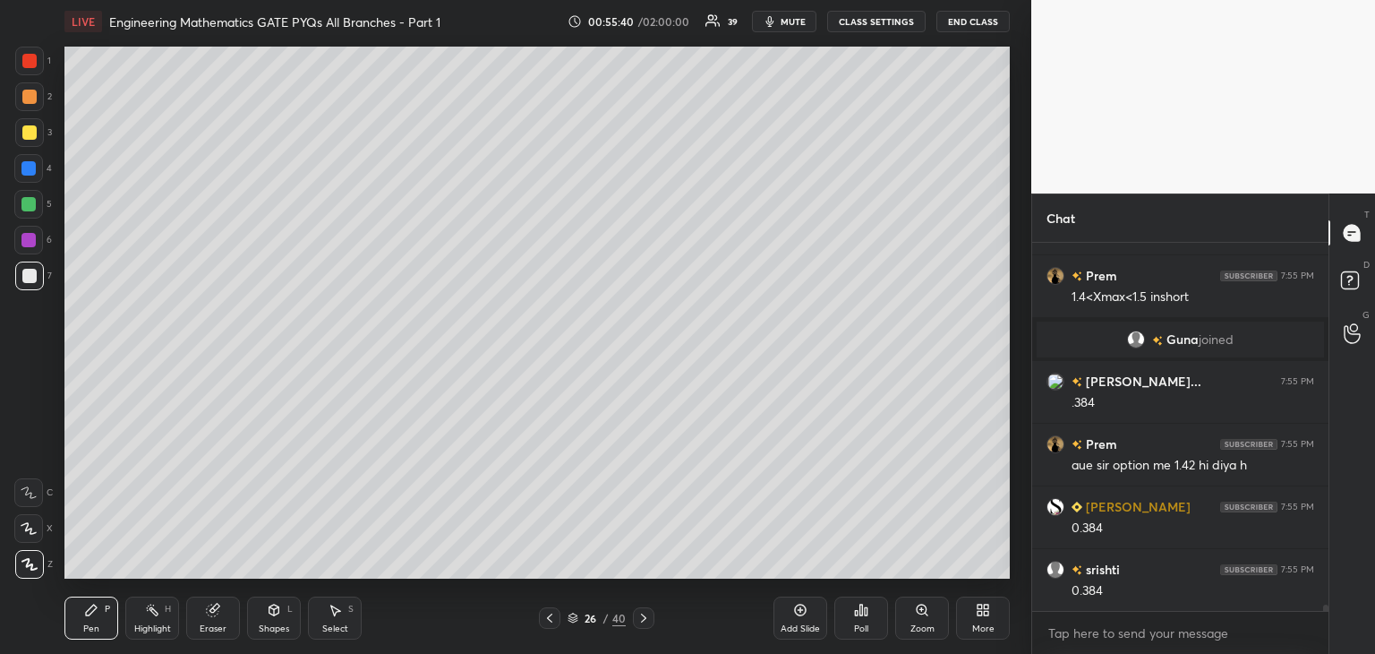
scroll to position [20749, 0]
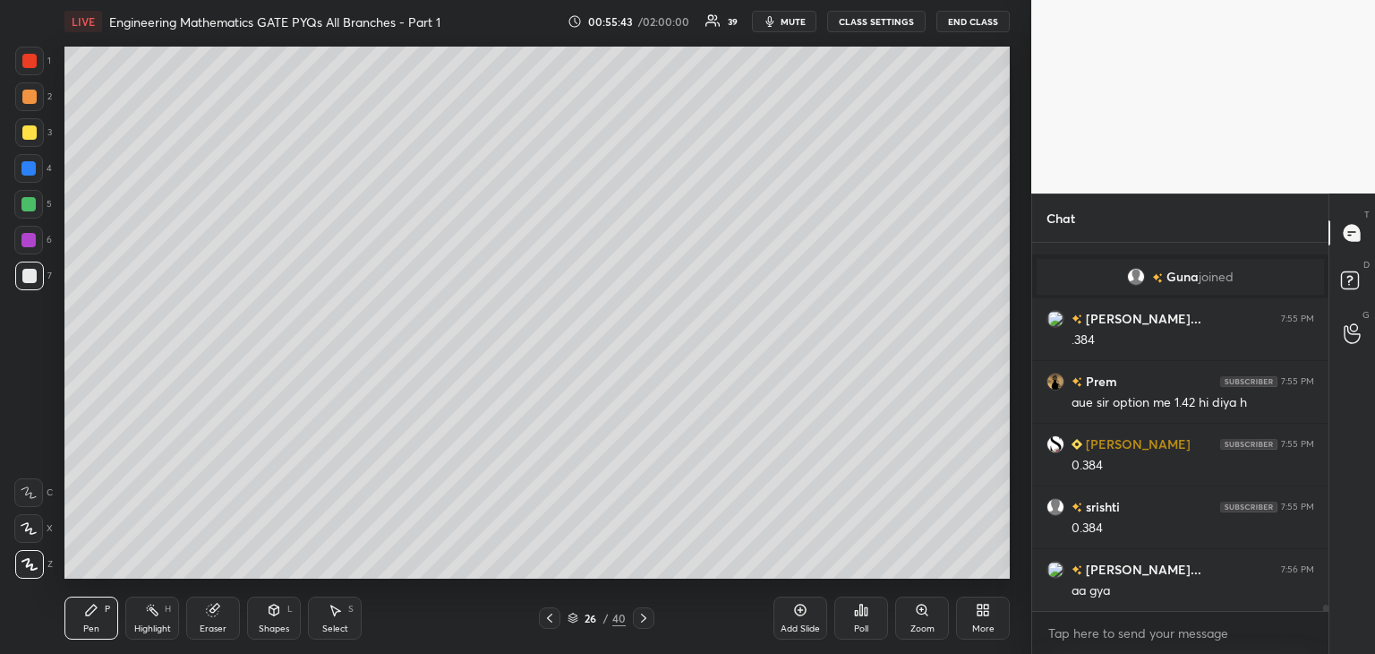
click at [544, 619] on icon at bounding box center [550, 618] width 14 height 14
click at [548, 618] on icon at bounding box center [550, 618] width 14 height 14
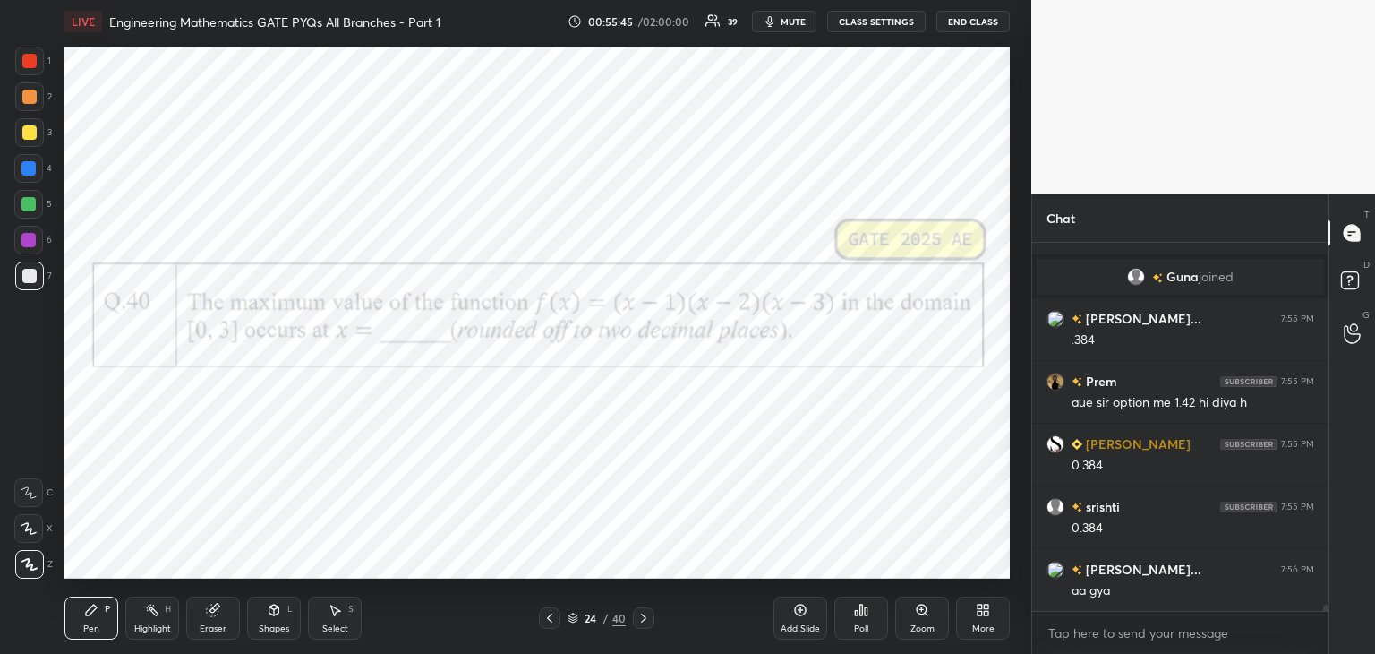
click at [643, 616] on icon at bounding box center [643, 617] width 5 height 9
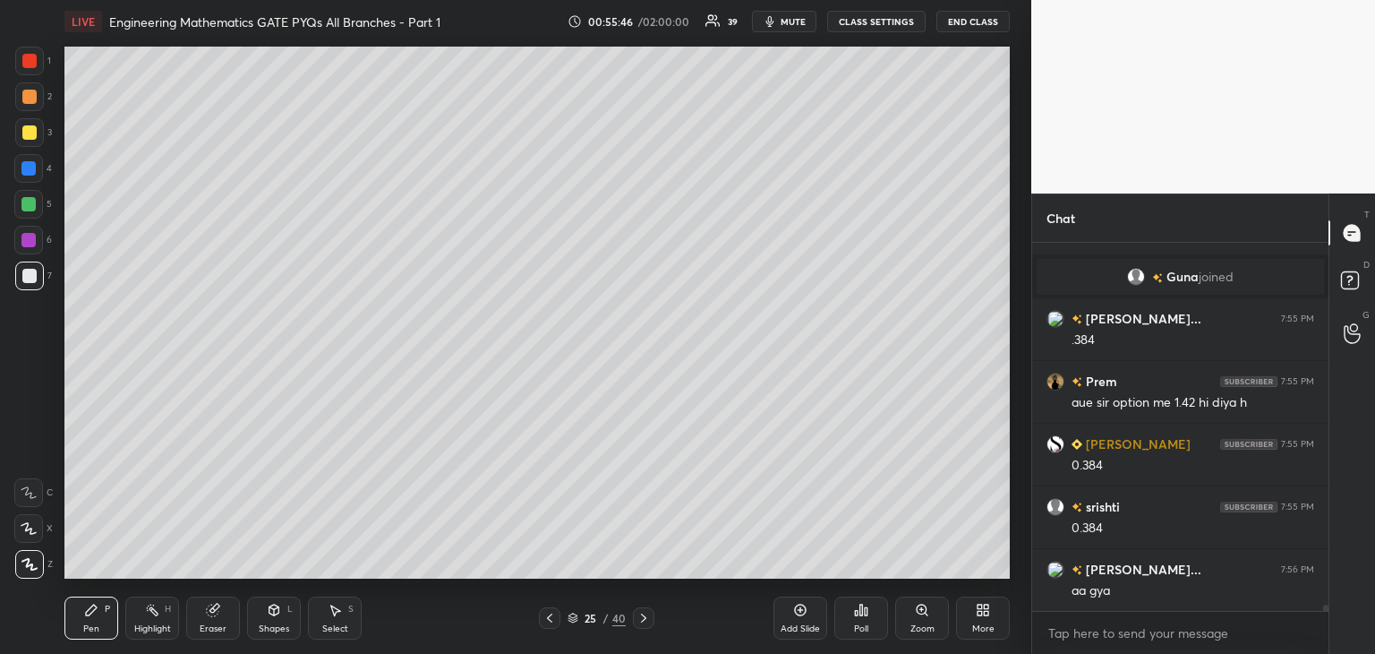
click at [646, 615] on icon at bounding box center [644, 618] width 14 height 14
click at [220, 626] on div "Eraser" at bounding box center [213, 628] width 27 height 9
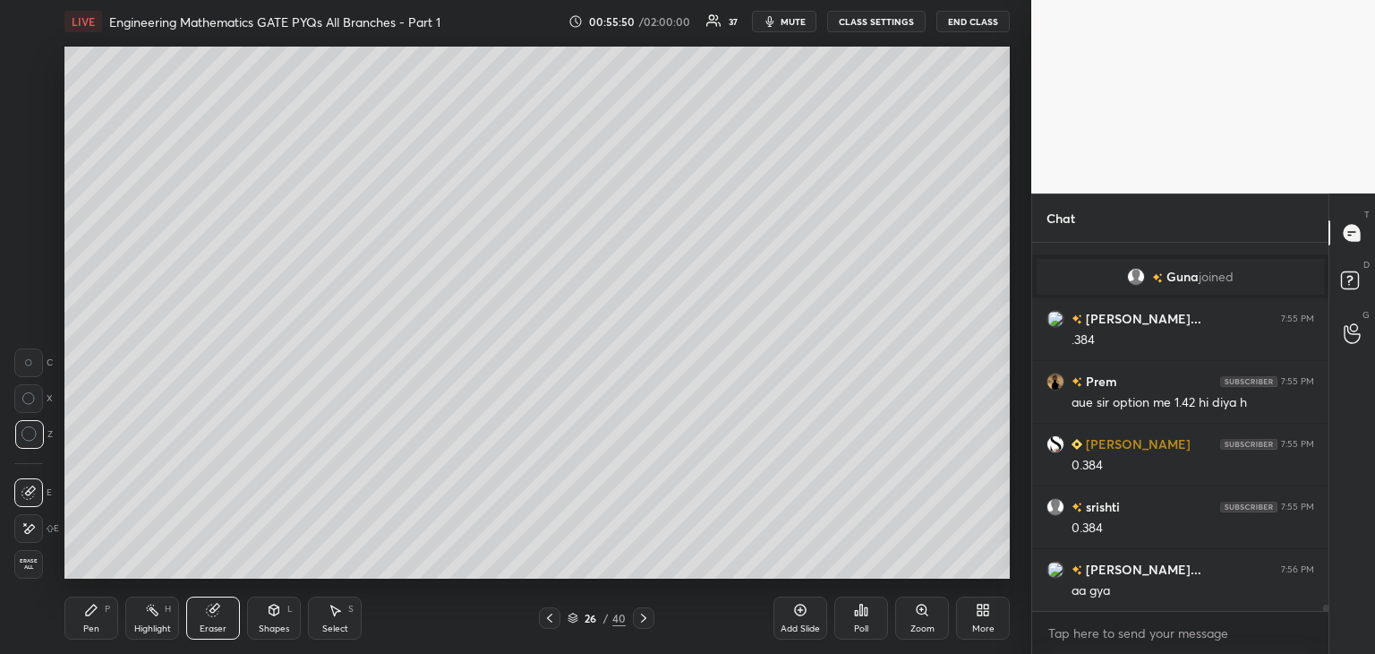
click at [91, 631] on div "Pen" at bounding box center [91, 628] width 16 height 9
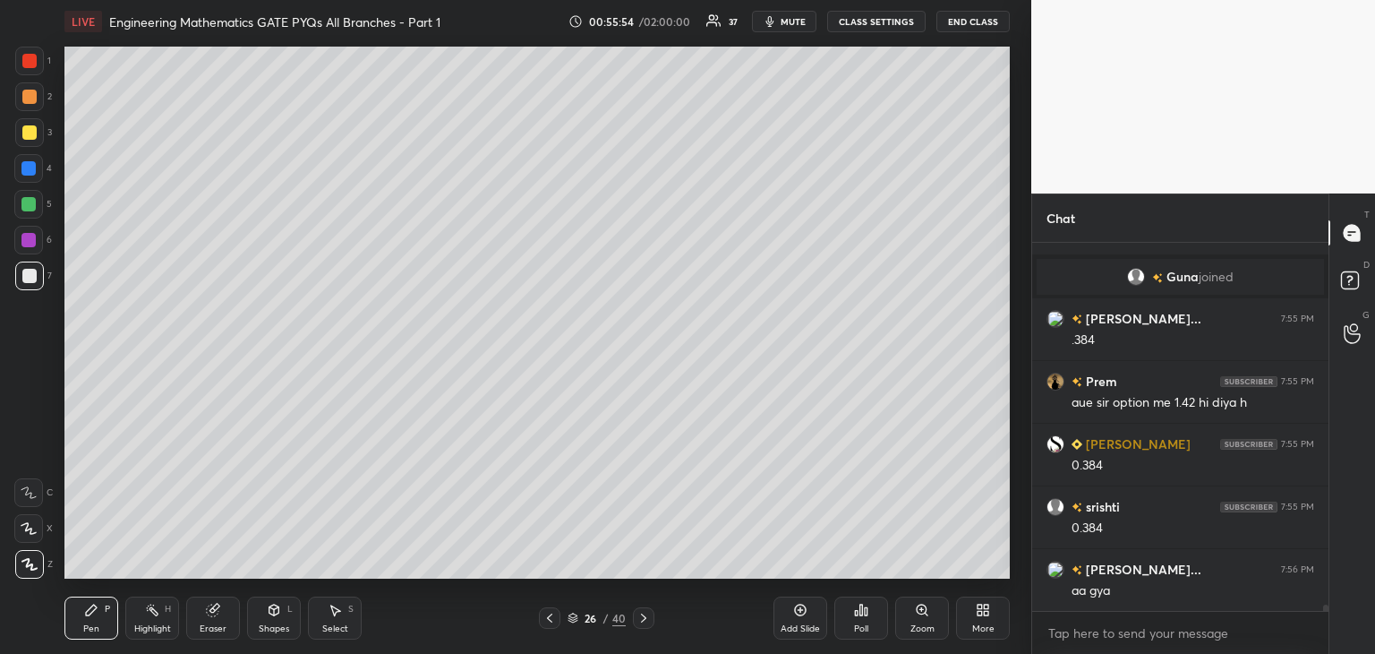
click at [225, 617] on div "Eraser" at bounding box center [213, 617] width 54 height 43
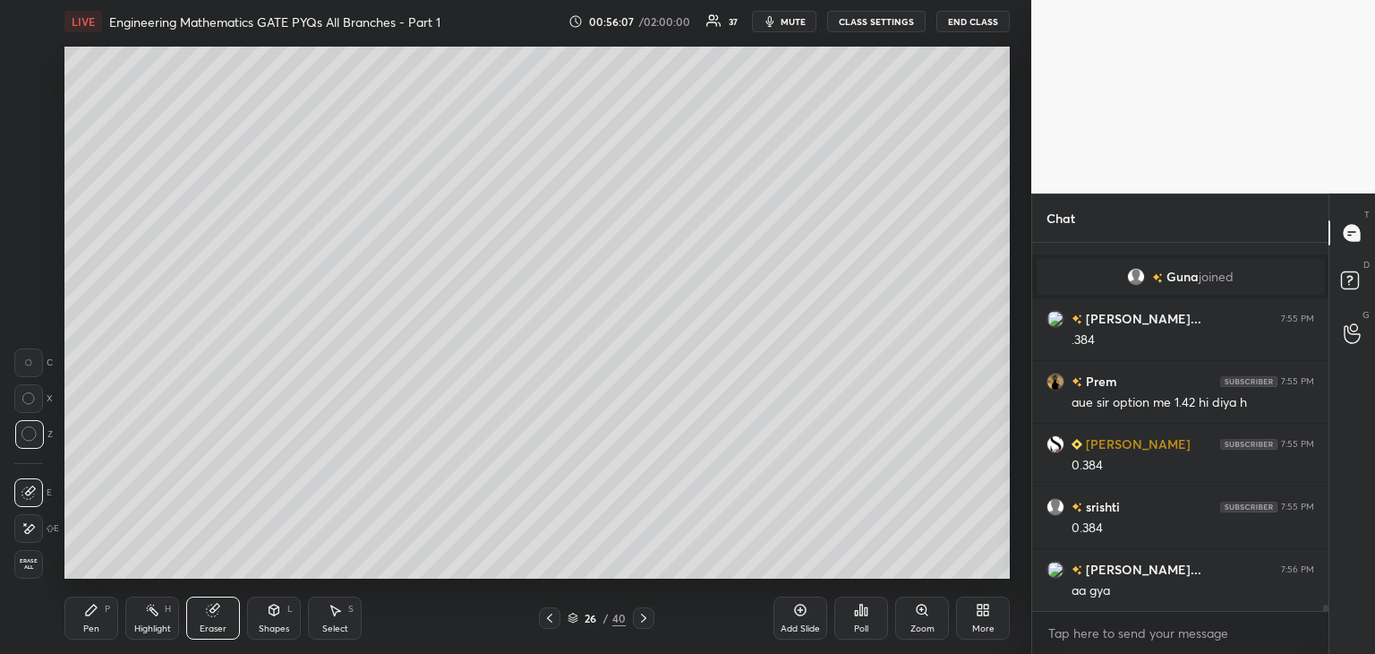
click at [91, 624] on div "Pen" at bounding box center [91, 628] width 16 height 9
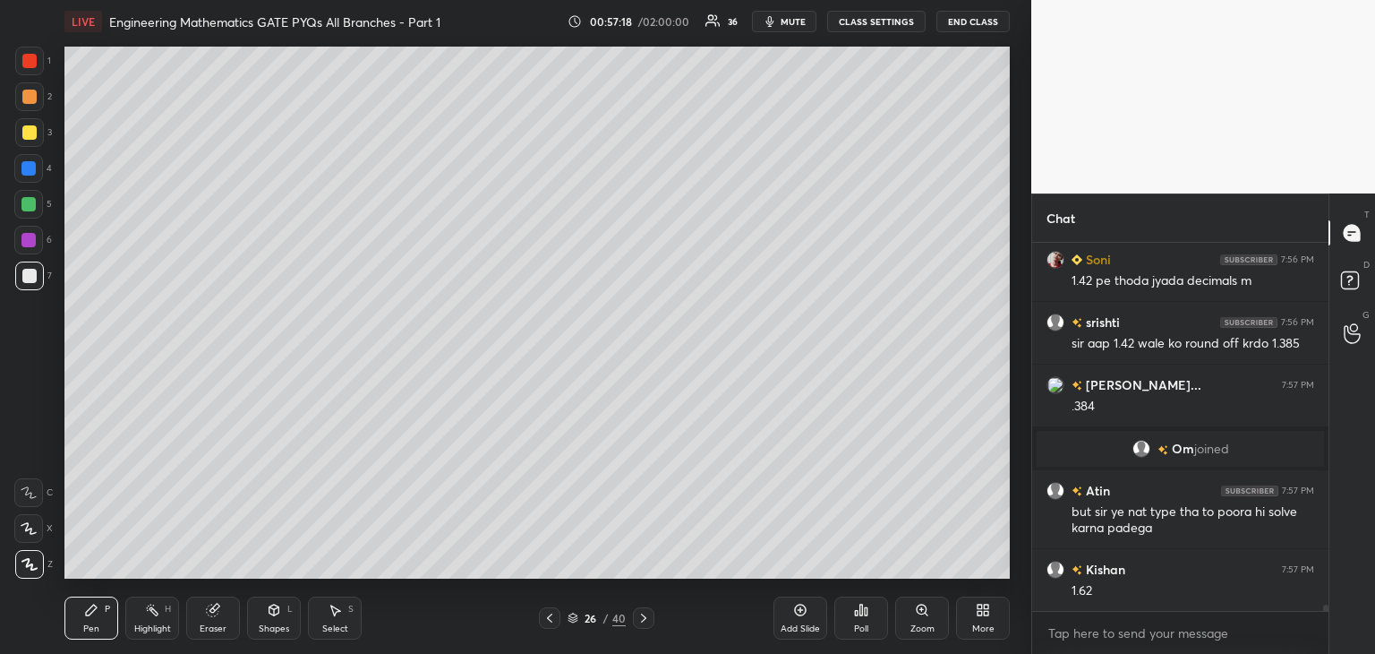
scroll to position [21390, 0]
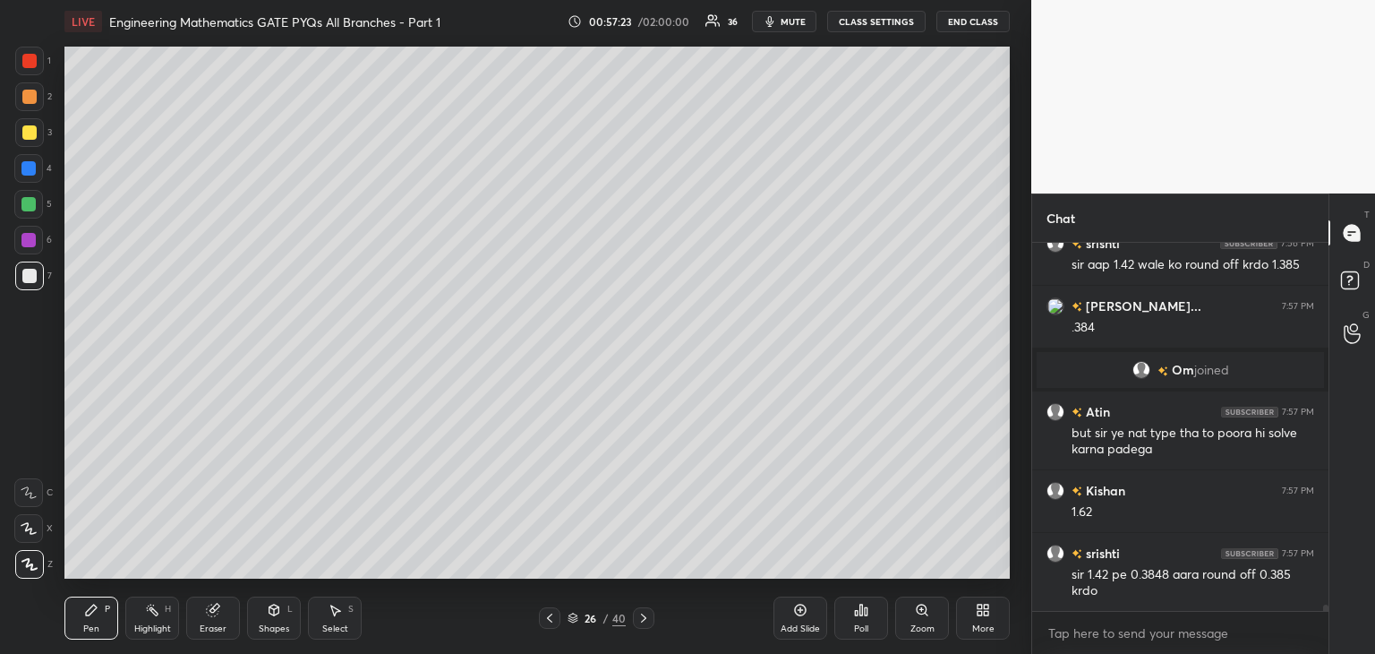
drag, startPoint x: 210, startPoint y: 619, endPoint x: 236, endPoint y: 602, distance: 31.0
click at [210, 617] on div "Eraser" at bounding box center [213, 617] width 54 height 43
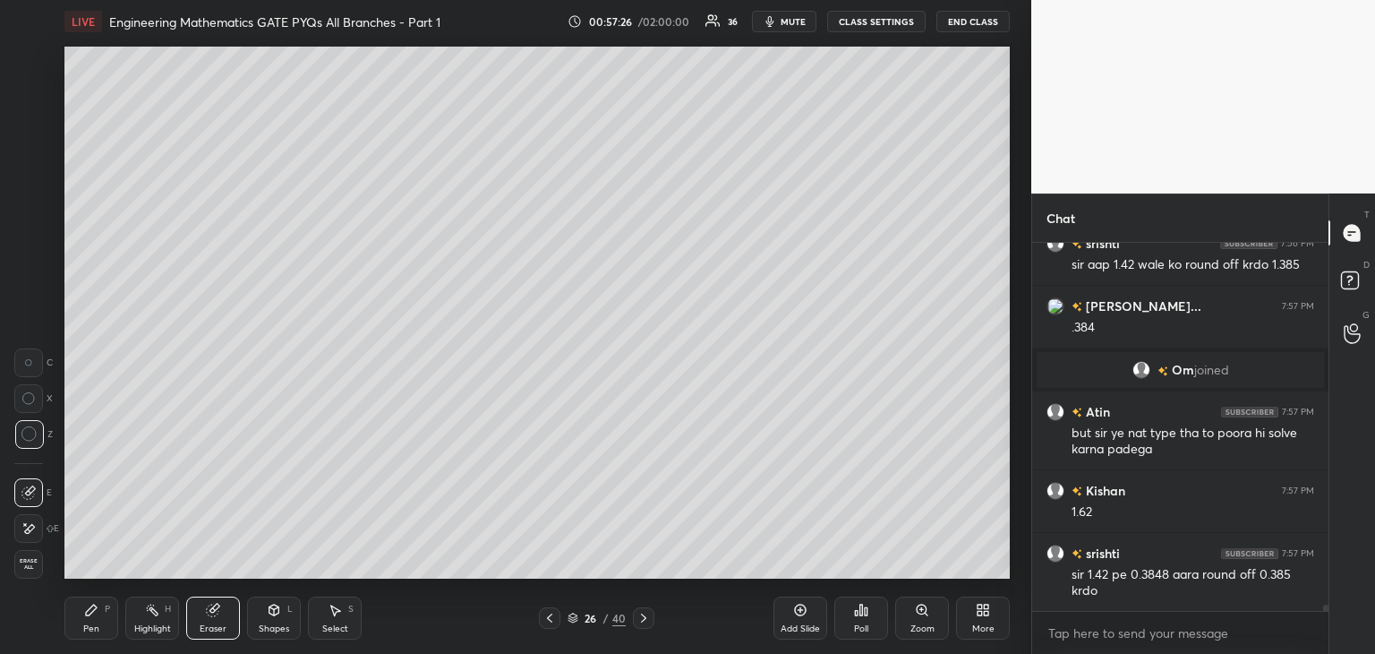
click at [116, 610] on div "Pen P" at bounding box center [91, 617] width 54 height 43
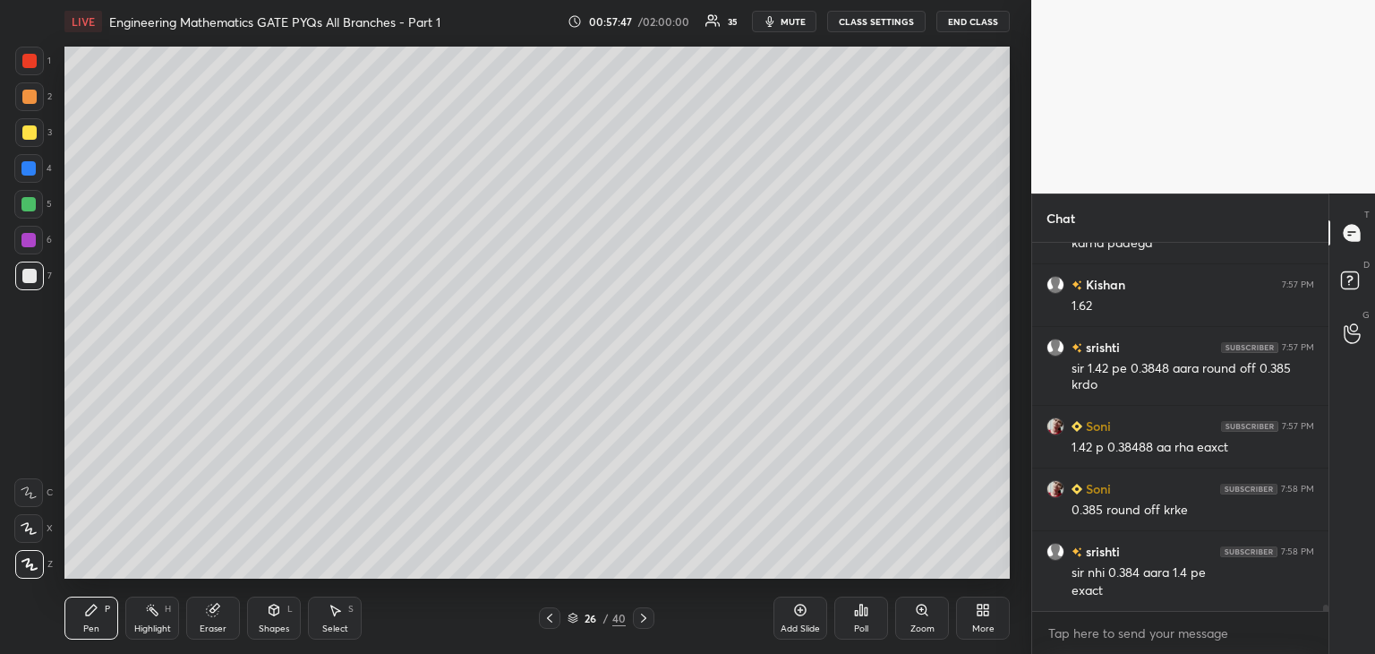
scroll to position [21659, 0]
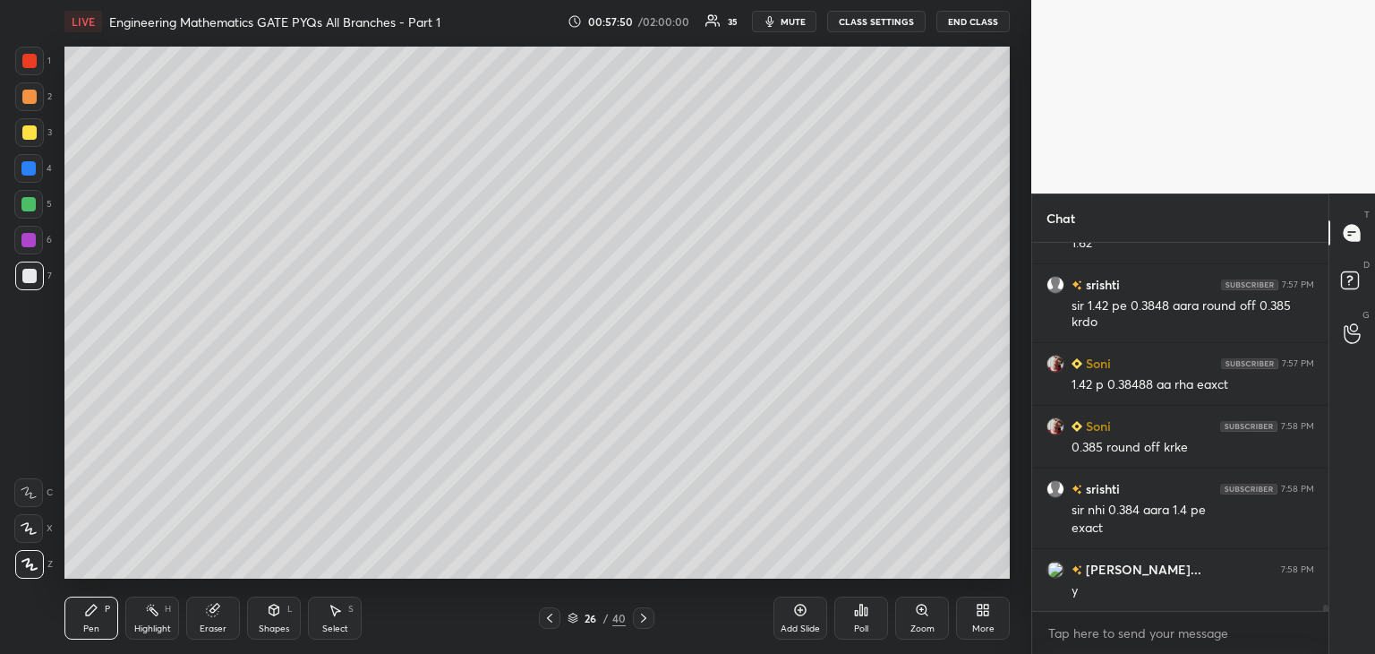
click at [340, 625] on div "Select" at bounding box center [335, 628] width 26 height 9
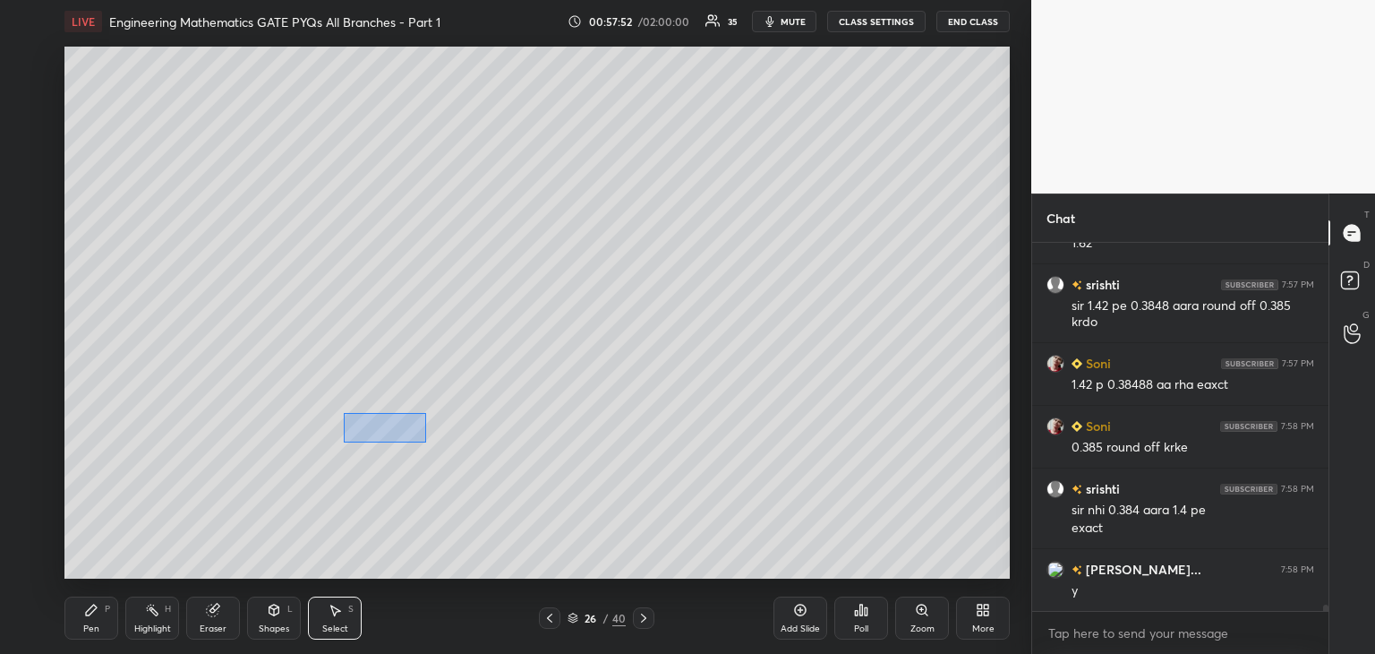
drag, startPoint x: 354, startPoint y: 424, endPoint x: 408, endPoint y: 438, distance: 56.2
click at [426, 444] on div "0 ° Undo Copy Duplicate Duplicate to new slide Delete" at bounding box center [536, 313] width 945 height 532
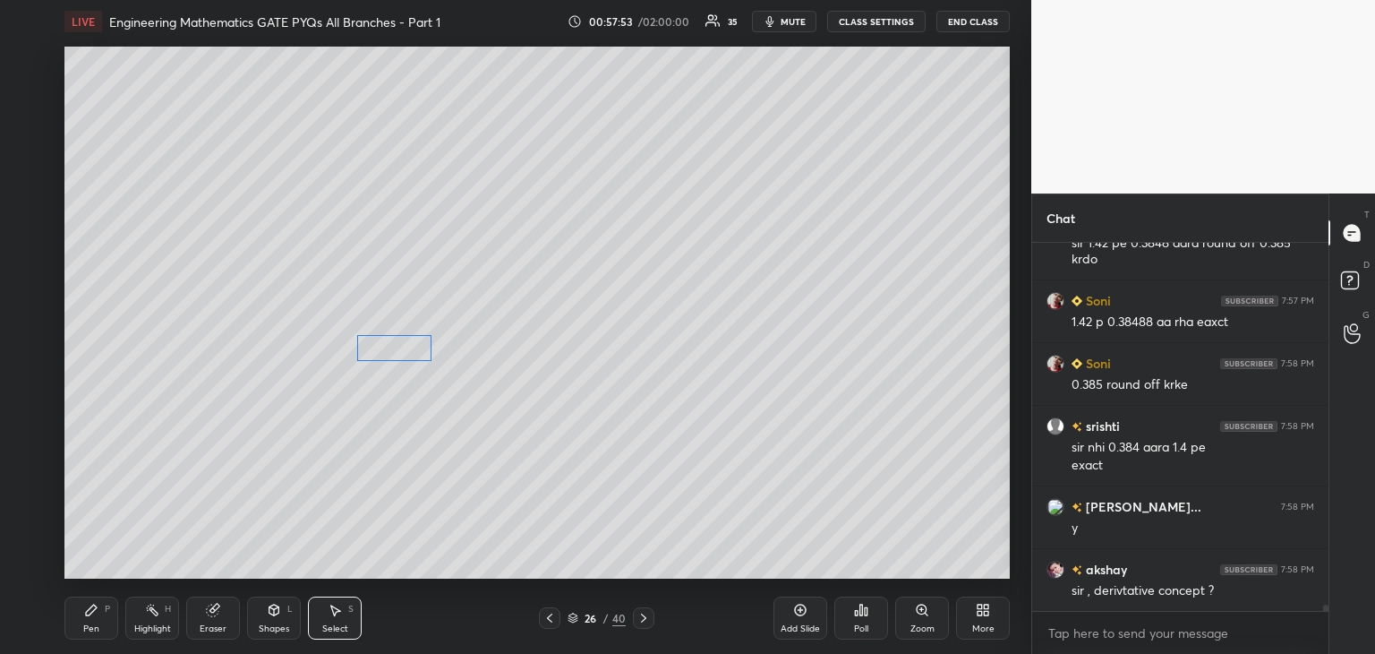
drag, startPoint x: 399, startPoint y: 431, endPoint x: 406, endPoint y: 351, distance: 79.9
click at [406, 351] on div "0 ° Undo Copy Duplicate Duplicate to new slide Delete" at bounding box center [536, 313] width 945 height 532
drag, startPoint x: 355, startPoint y: 372, endPoint x: 409, endPoint y: 398, distance: 60.5
click at [422, 402] on div "0 ° Undo Copy Duplicate Duplicate to new slide Delete" at bounding box center [536, 313] width 945 height 532
drag, startPoint x: 388, startPoint y: 389, endPoint x: 384, endPoint y: 440, distance: 51.2
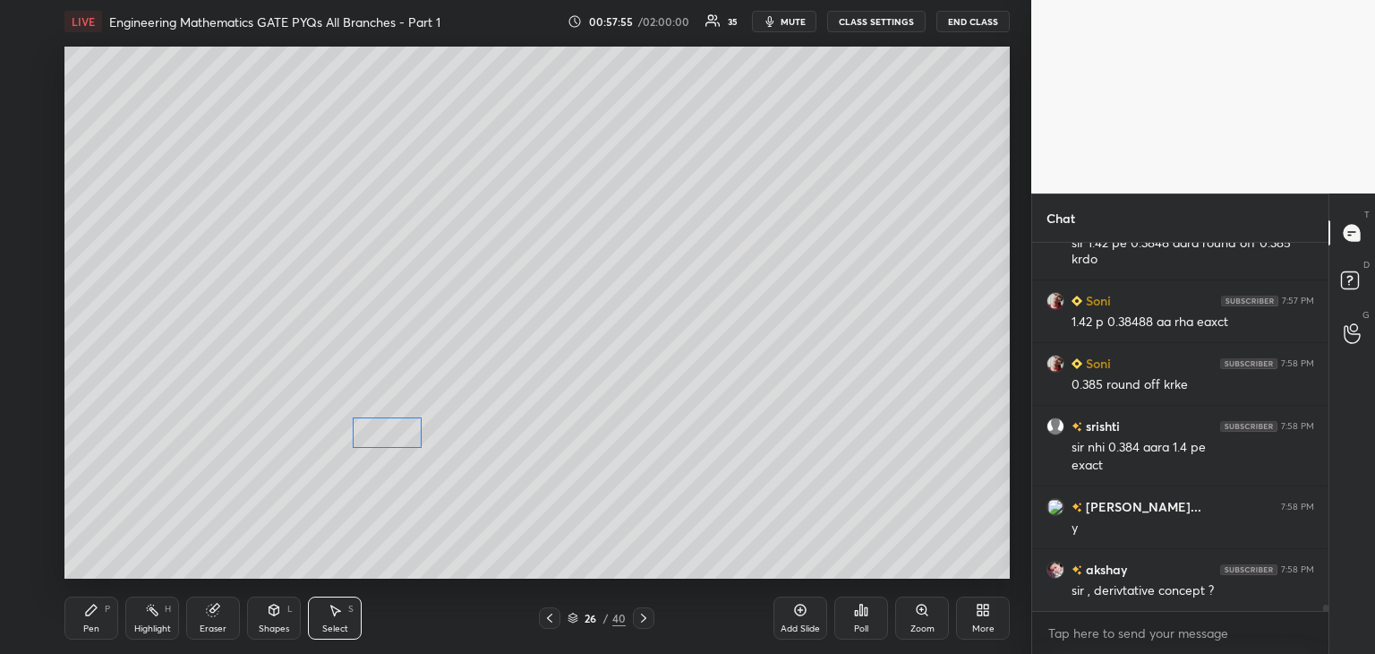
click at [384, 440] on div "0 ° Undo Copy Duplicate Duplicate to new slide Delete" at bounding box center [536, 313] width 945 height 532
drag, startPoint x: 353, startPoint y: 334, endPoint x: 408, endPoint y: 355, distance: 59.5
click at [442, 363] on div "0 ° Undo Copy Duplicate Duplicate to new slide Delete" at bounding box center [536, 313] width 945 height 532
drag, startPoint x: 390, startPoint y: 347, endPoint x: 382, endPoint y: 380, distance: 33.2
click at [382, 380] on div "0 ° Undo Copy Duplicate Duplicate to new slide Delete" at bounding box center [536, 313] width 945 height 532
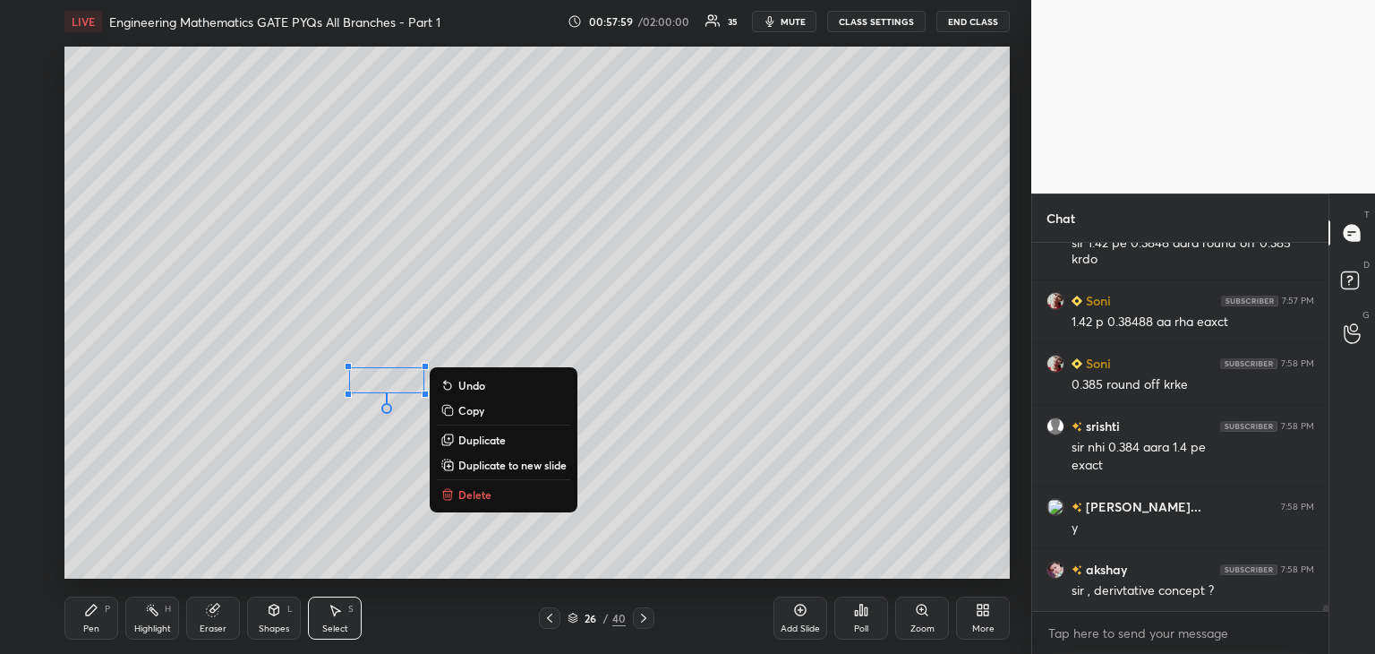
click at [560, 536] on div "0 ° Undo Copy Duplicate Duplicate to new slide Delete" at bounding box center [536, 313] width 945 height 532
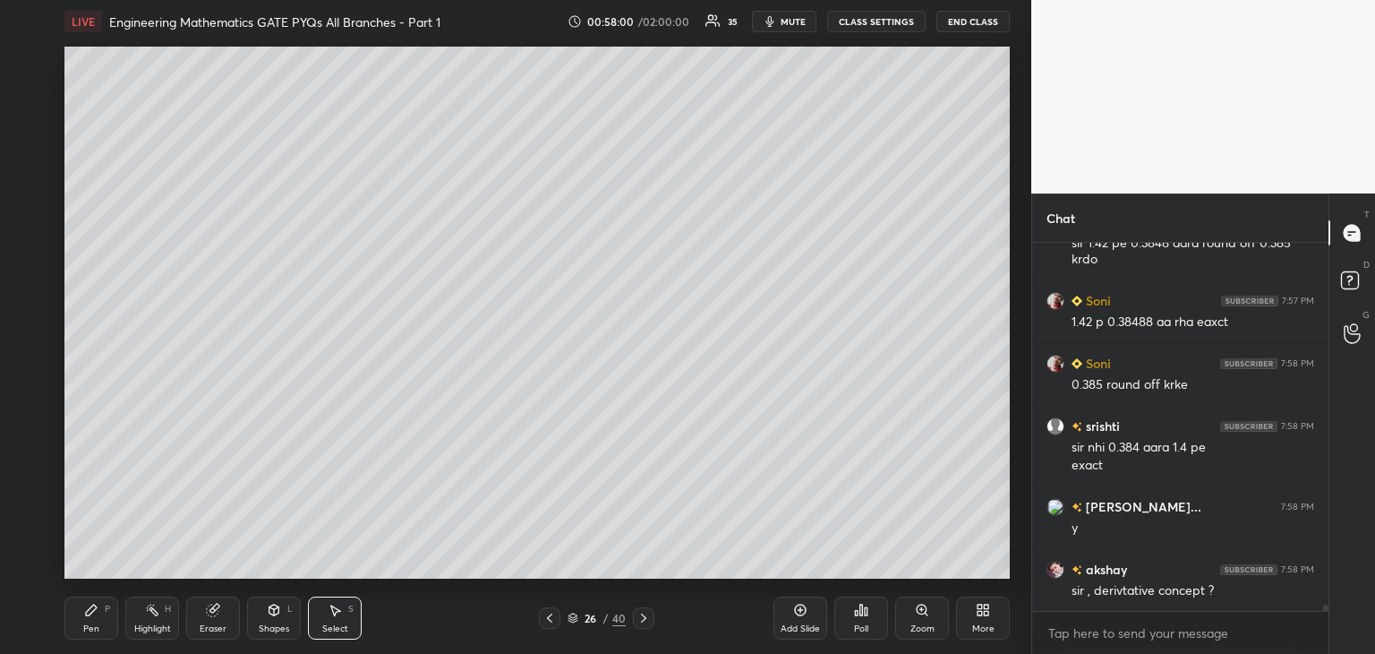
click at [556, 610] on div at bounding box center [549, 617] width 21 height 21
click at [555, 614] on icon at bounding box center [550, 618] width 14 height 14
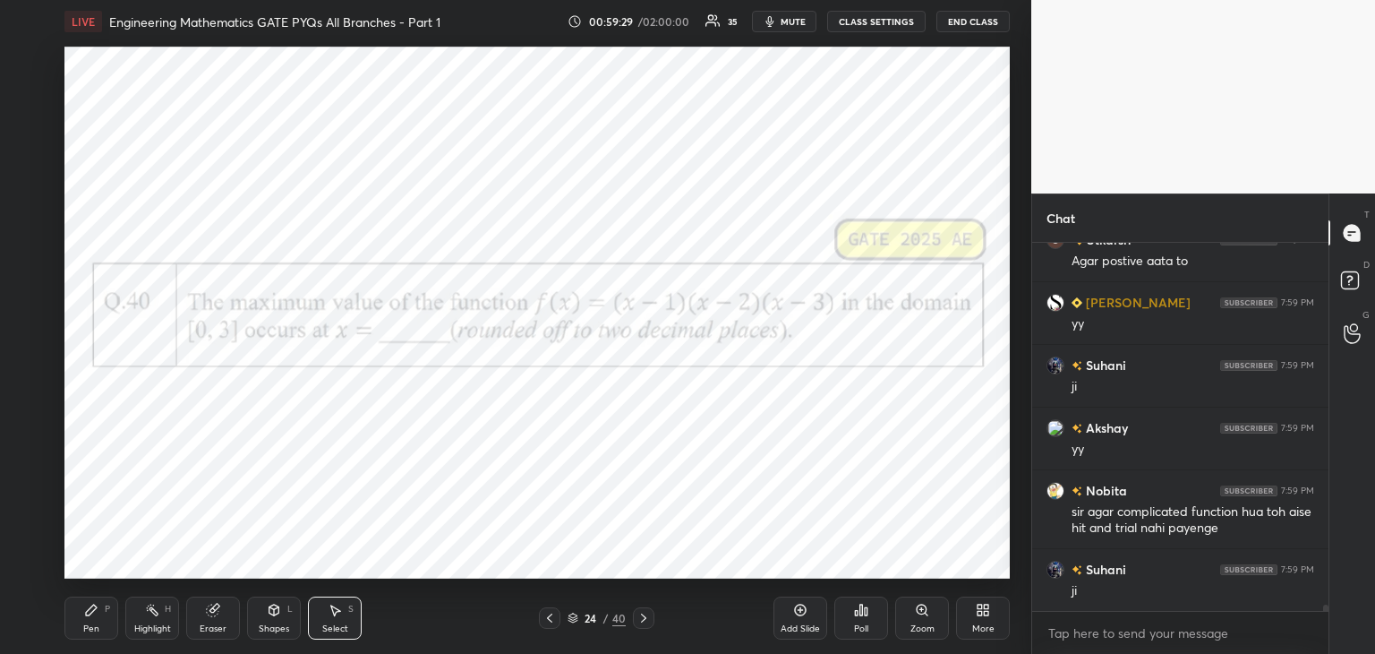
scroll to position [22615, 0]
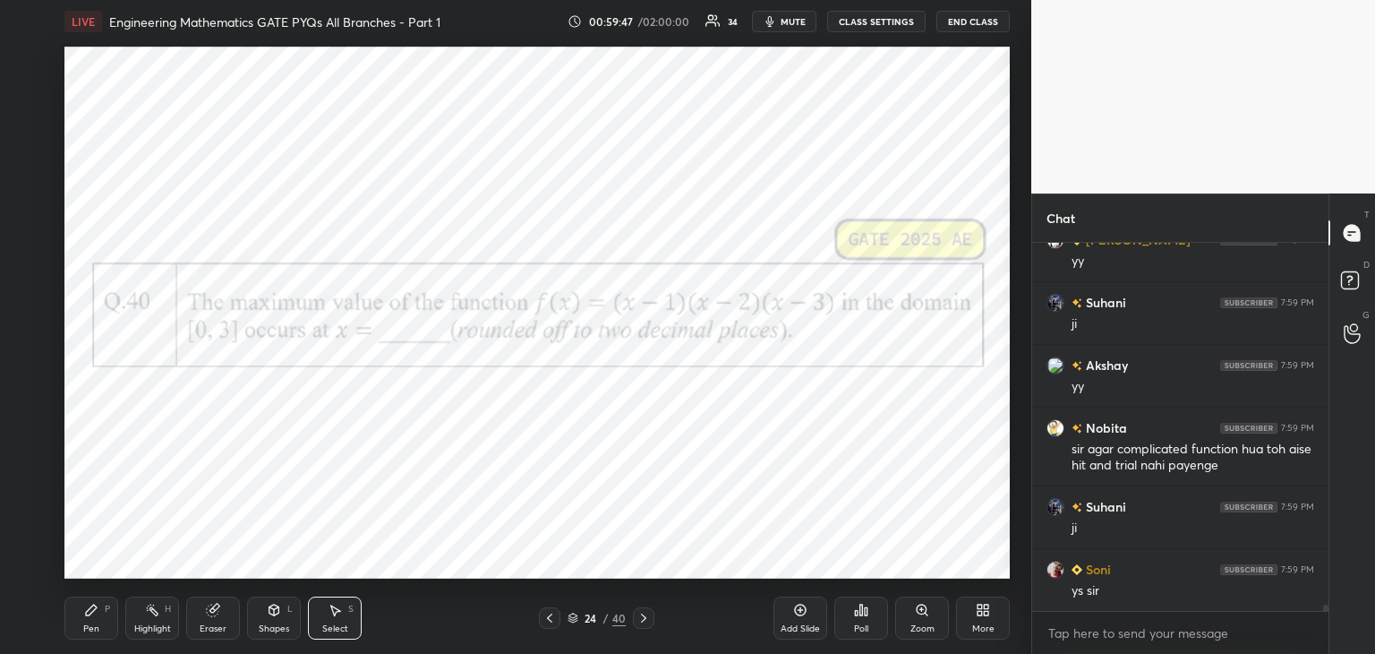
click at [646, 620] on icon at bounding box center [644, 618] width 14 height 14
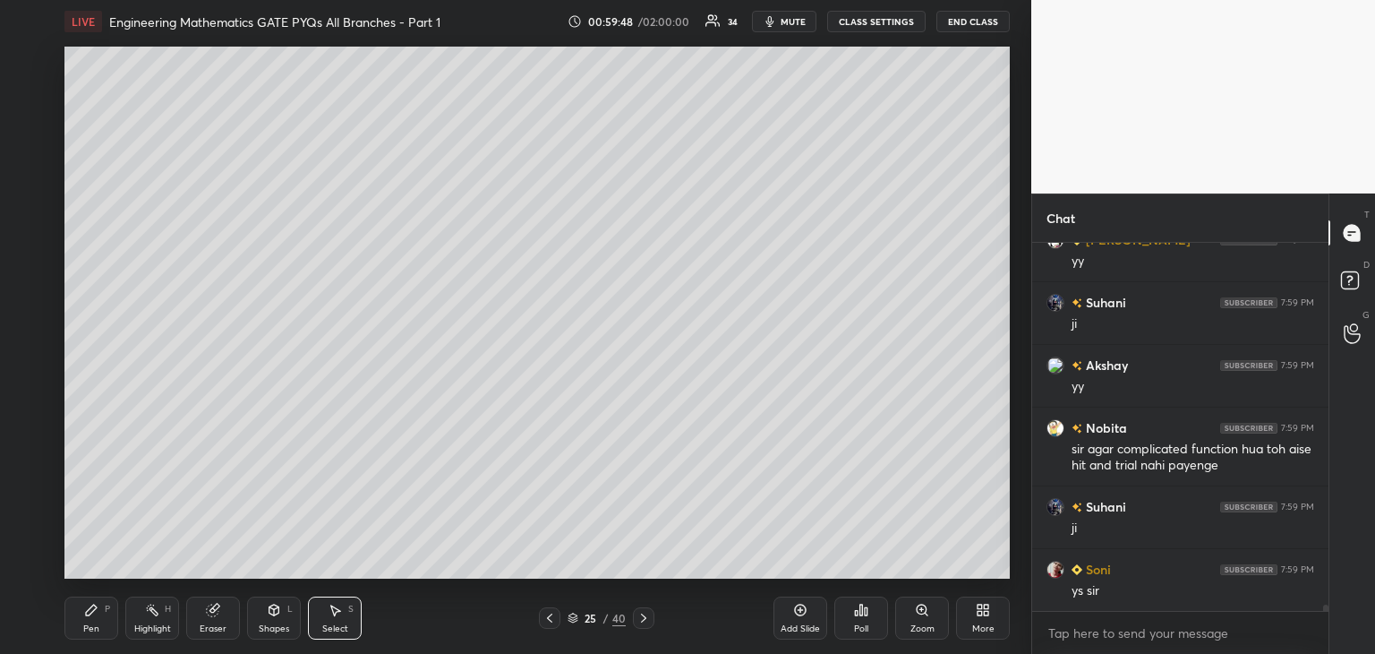
click at [647, 619] on icon at bounding box center [644, 618] width 14 height 14
click at [646, 616] on icon at bounding box center [644, 618] width 14 height 14
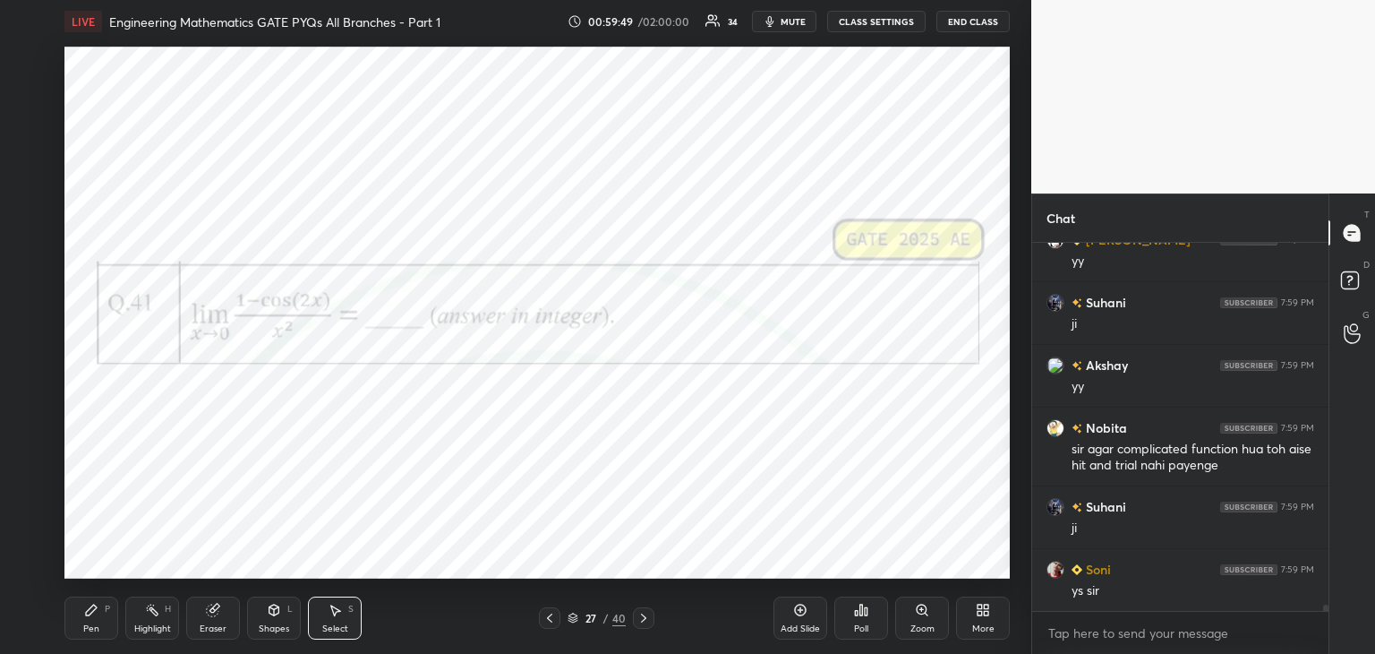
click at [548, 615] on icon at bounding box center [550, 618] width 14 height 14
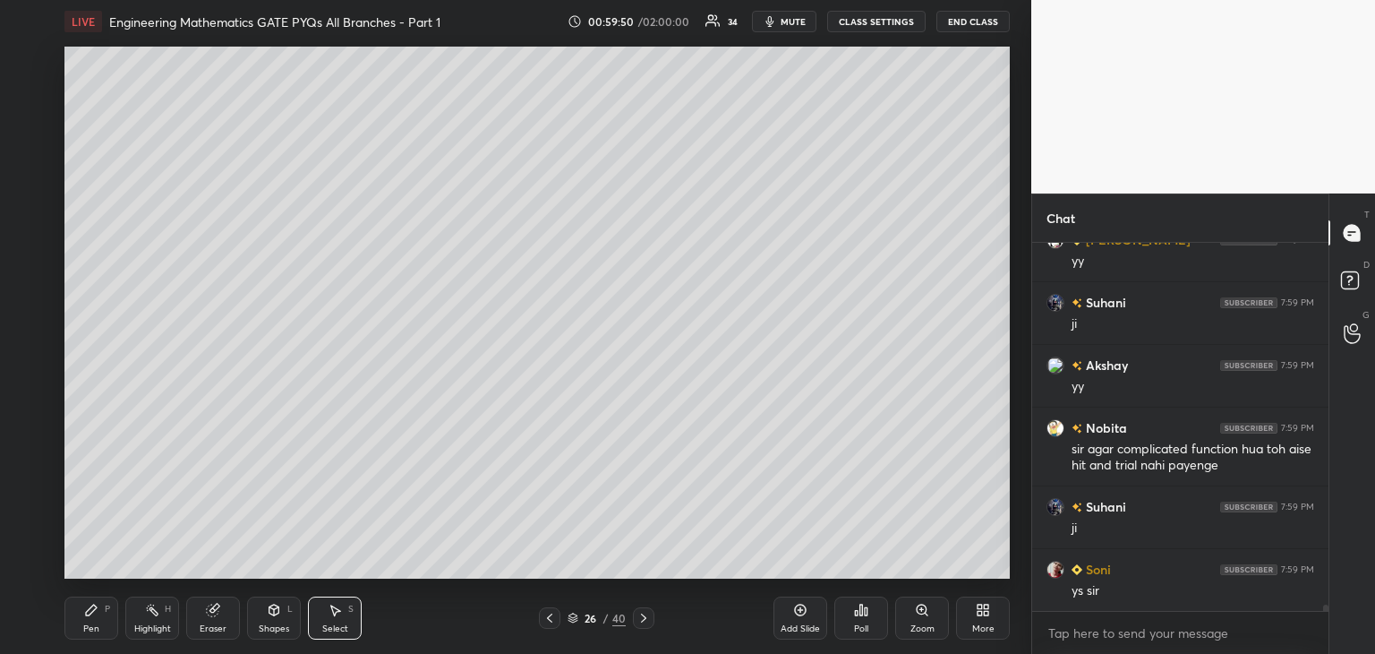
click at [774, 612] on div "Add Slide" at bounding box center [801, 617] width 54 height 43
click at [102, 614] on div "Pen P" at bounding box center [91, 617] width 54 height 43
drag, startPoint x: 26, startPoint y: 132, endPoint x: 61, endPoint y: 126, distance: 35.3
click at [26, 130] on div at bounding box center [29, 132] width 14 height 14
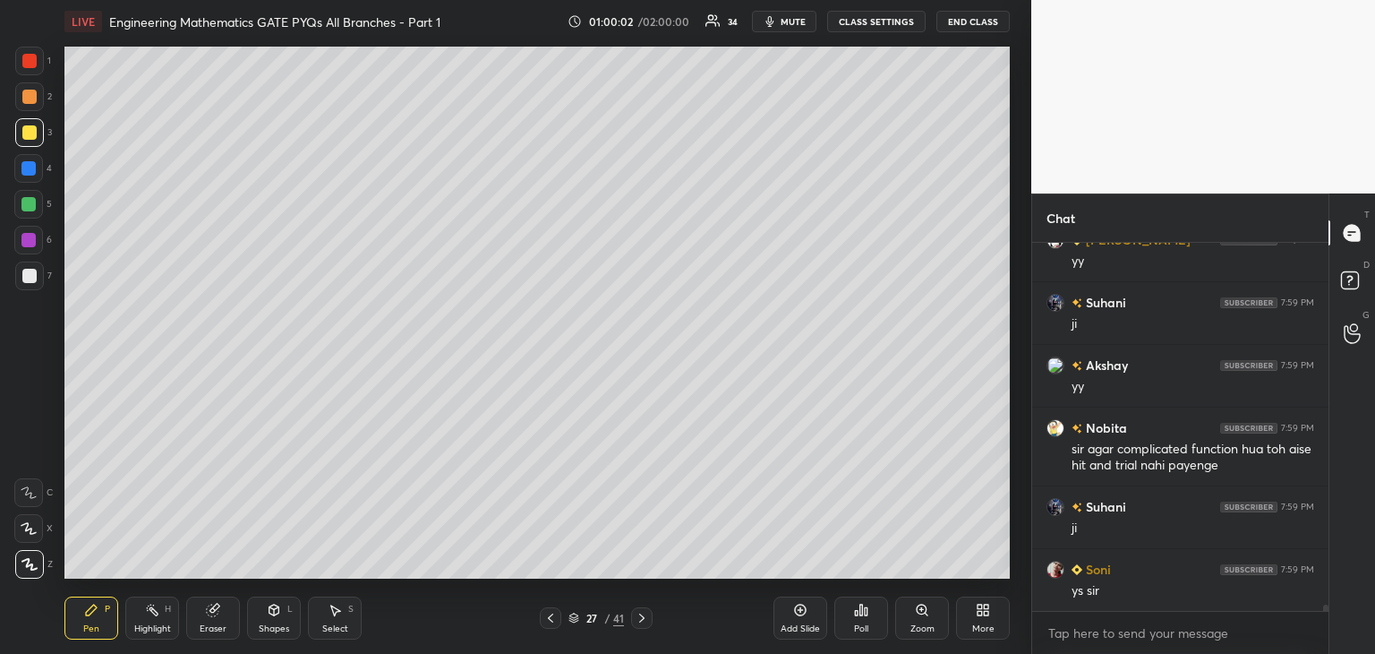
scroll to position [22678, 0]
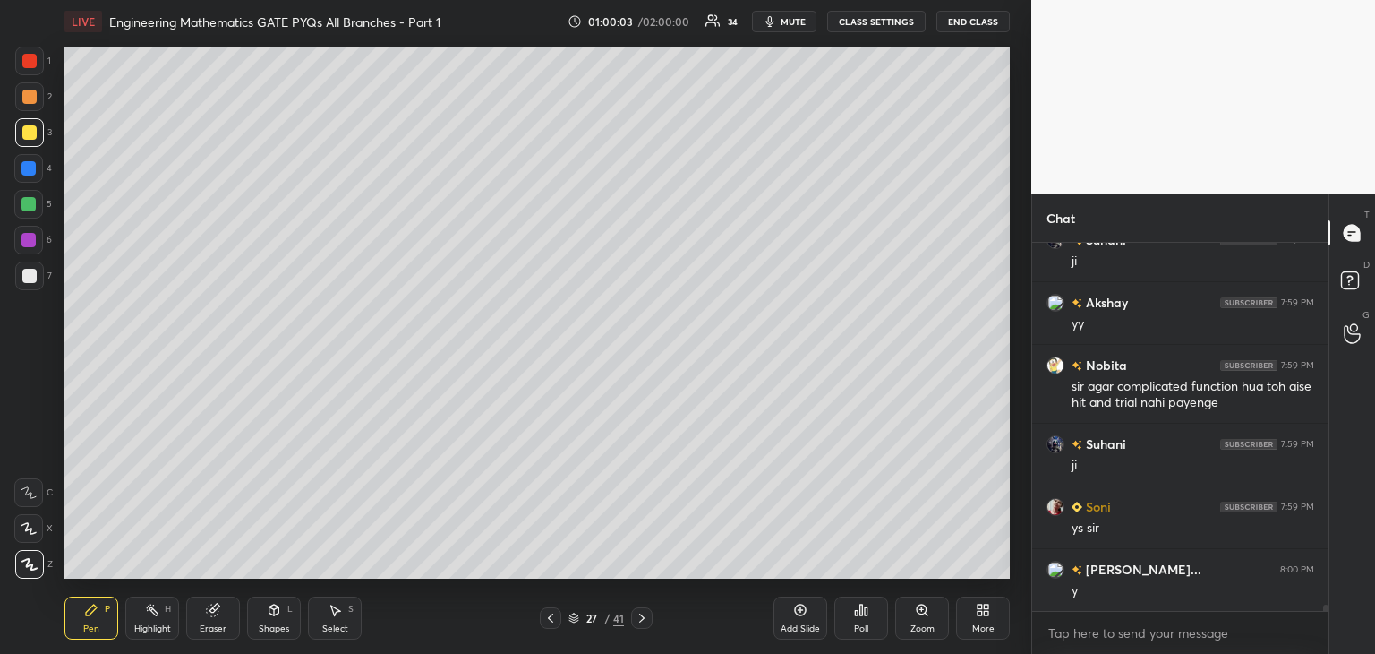
click at [29, 277] on div at bounding box center [29, 276] width 14 height 14
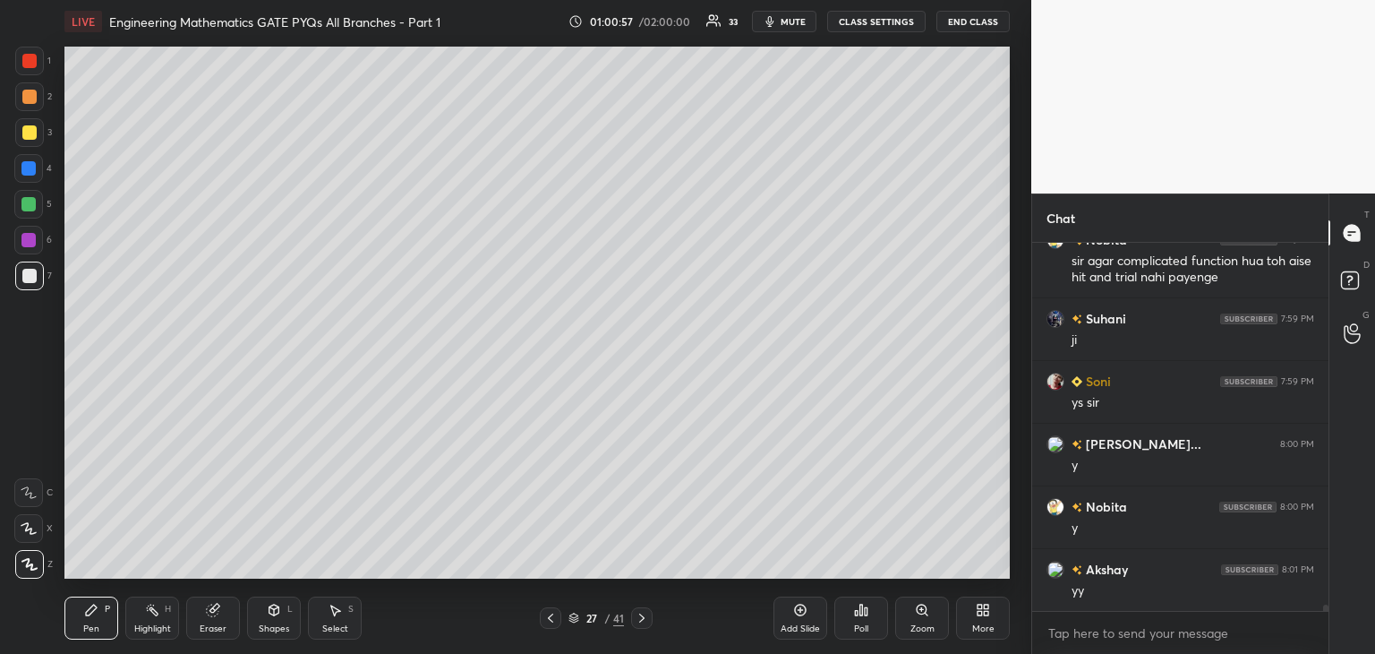
scroll to position [22866, 0]
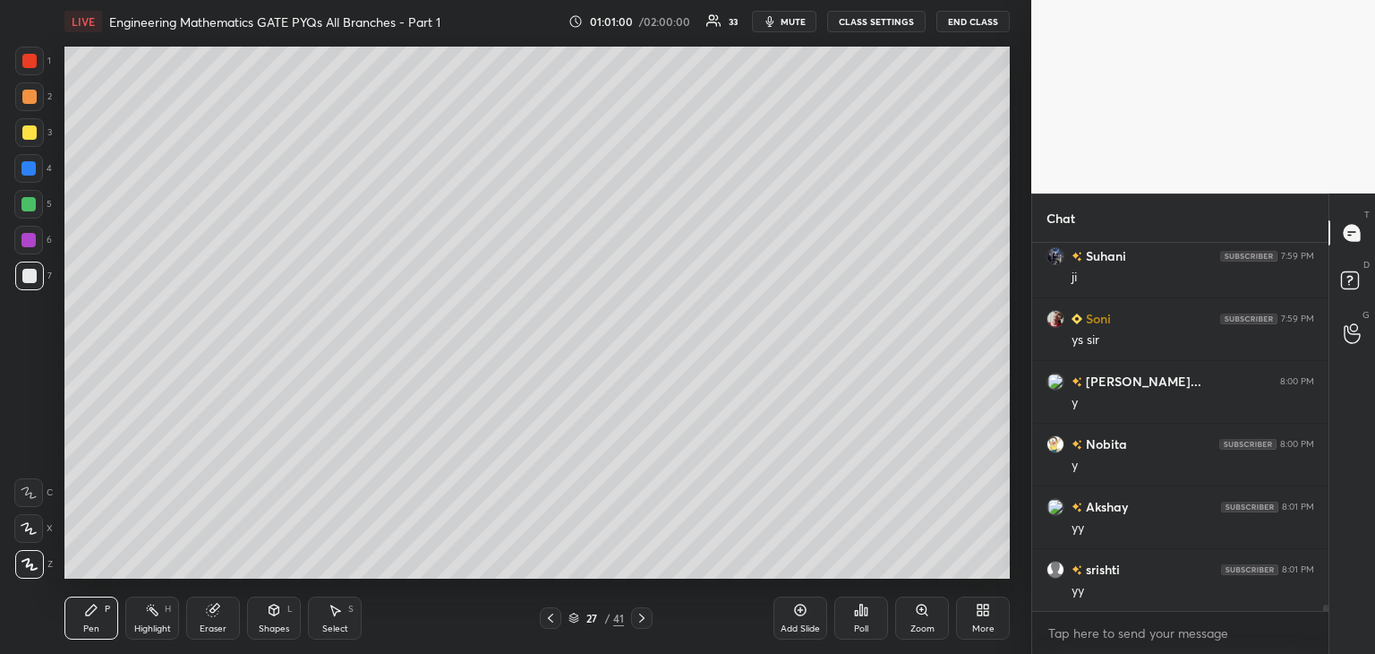
drag, startPoint x: 226, startPoint y: 625, endPoint x: 327, endPoint y: 583, distance: 109.6
click at [227, 625] on div "Eraser" at bounding box center [213, 617] width 54 height 43
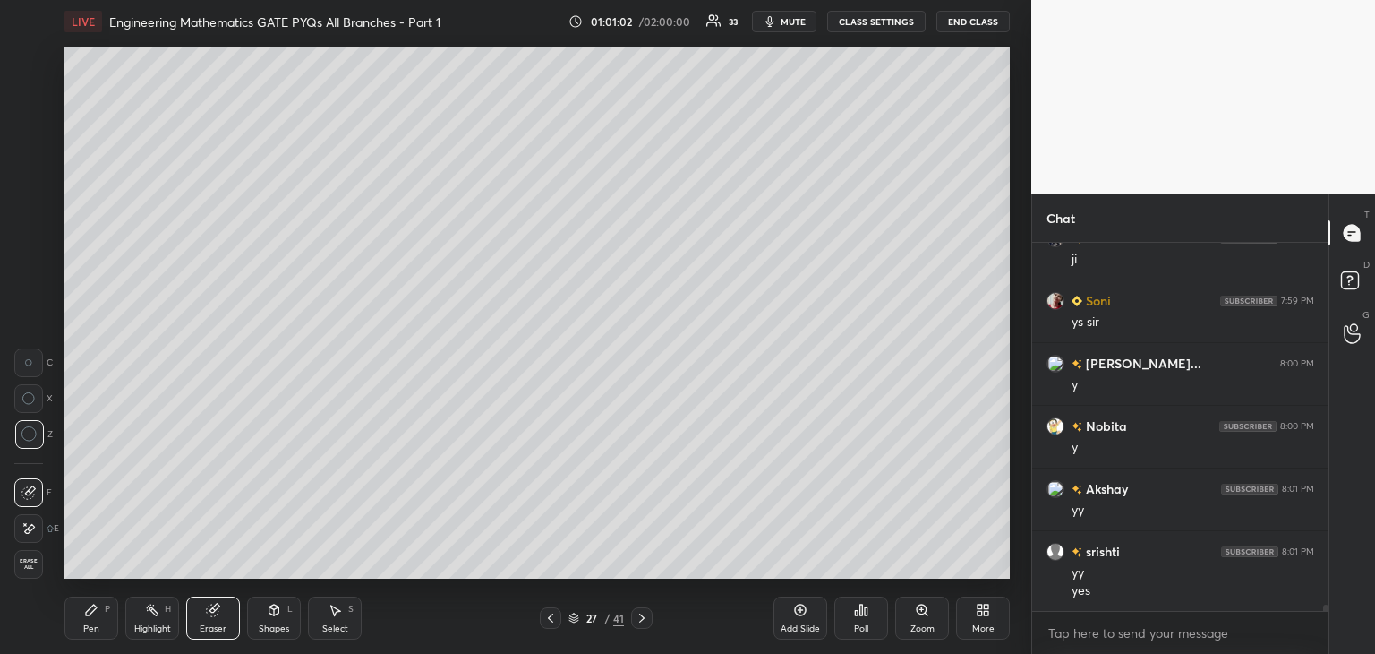
click at [102, 611] on div "Pen P" at bounding box center [91, 617] width 54 height 43
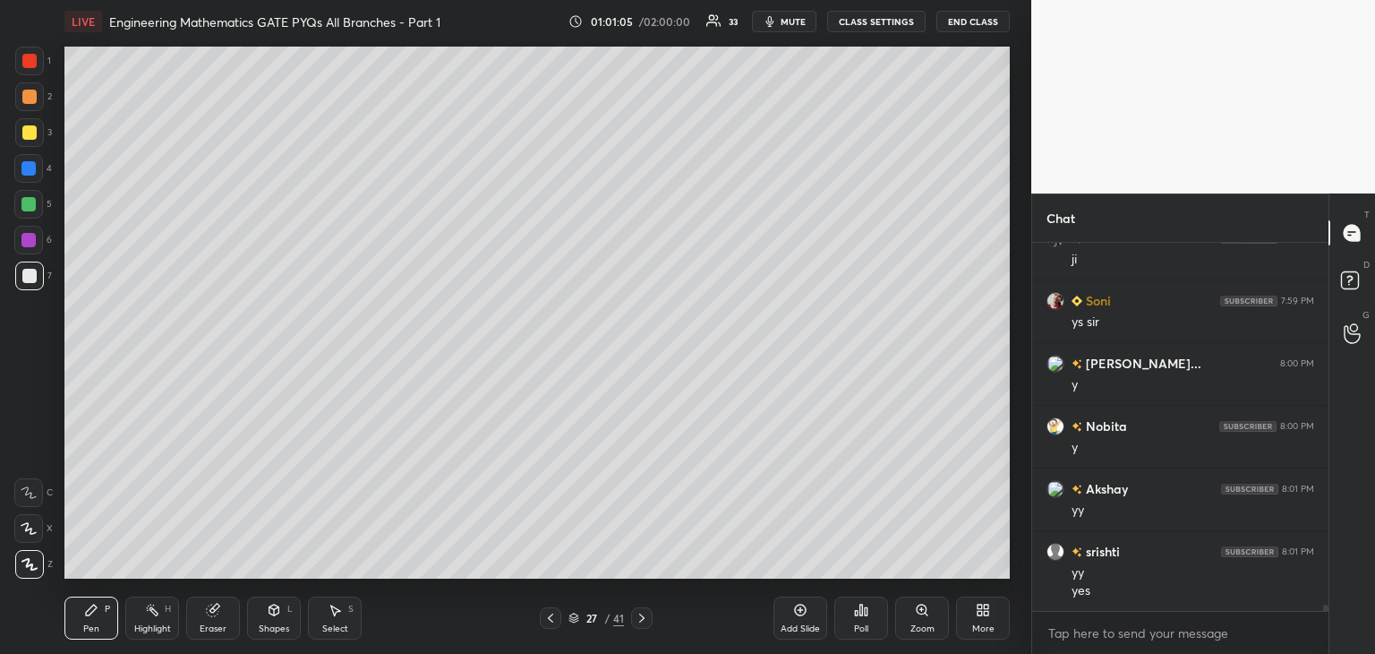
click at [272, 620] on div "Shapes L" at bounding box center [274, 617] width 54 height 43
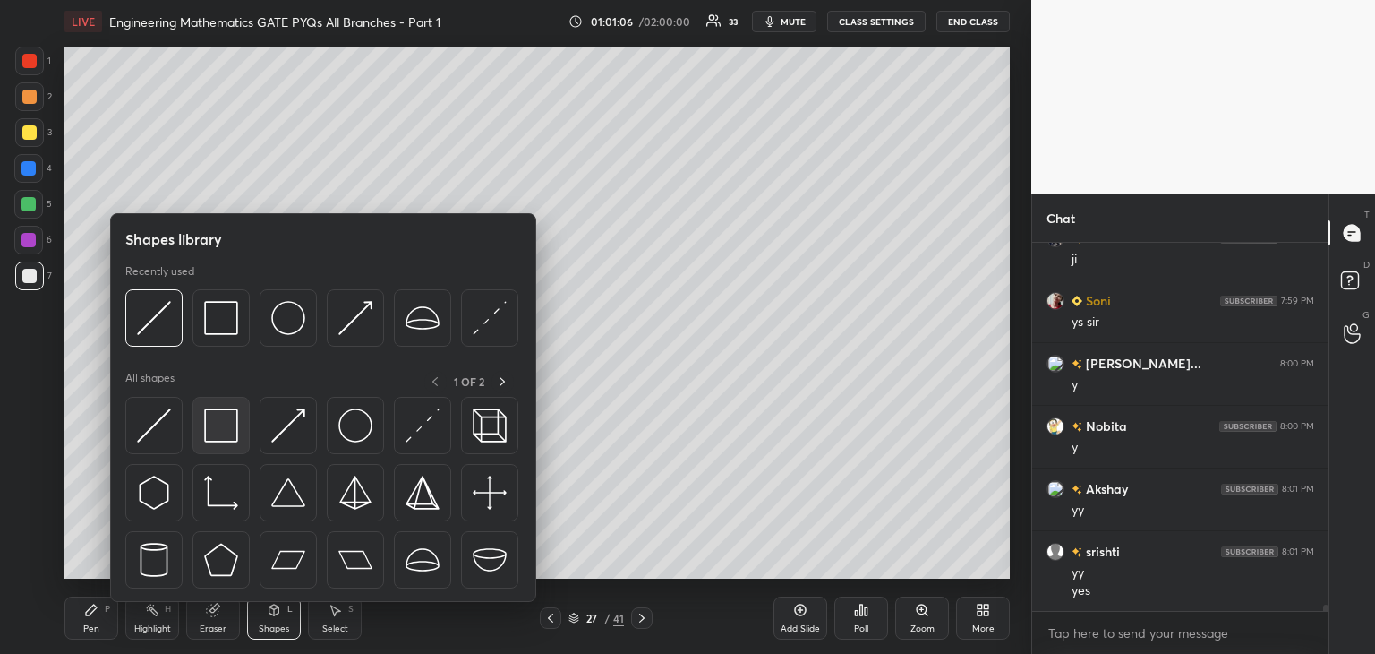
click at [225, 429] on img at bounding box center [221, 425] width 34 height 34
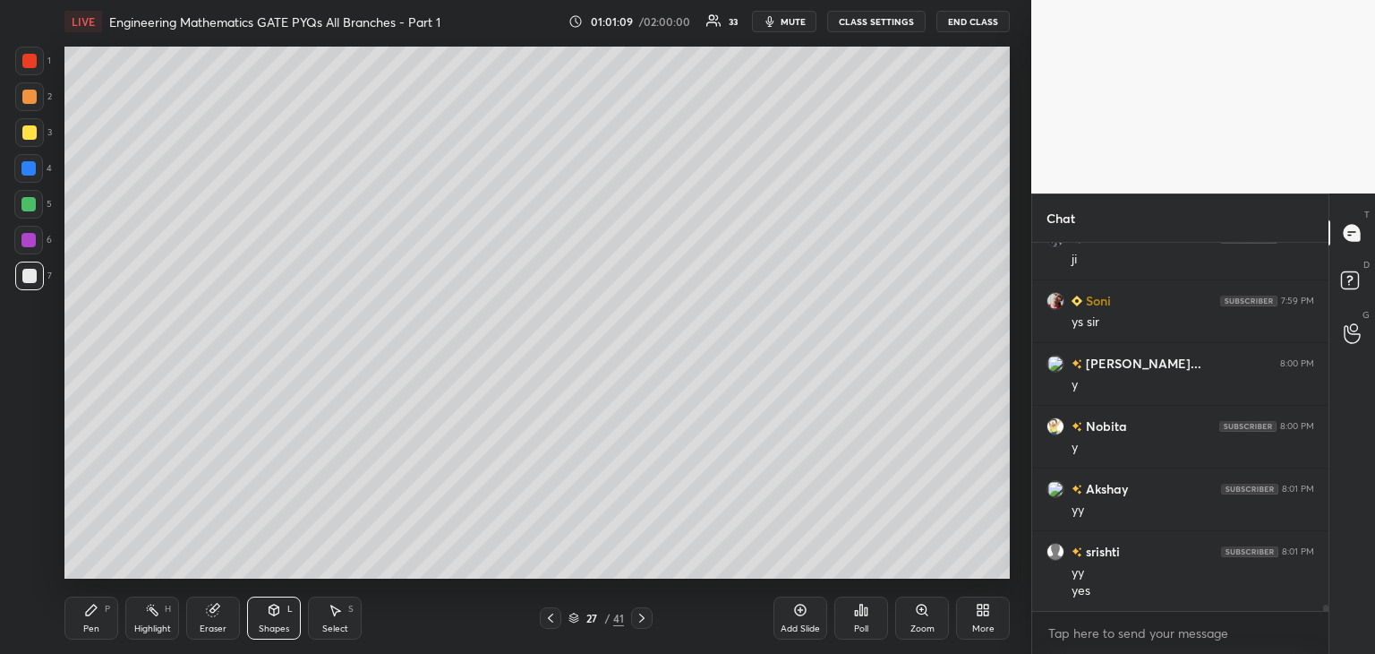
scroll to position [22946, 0]
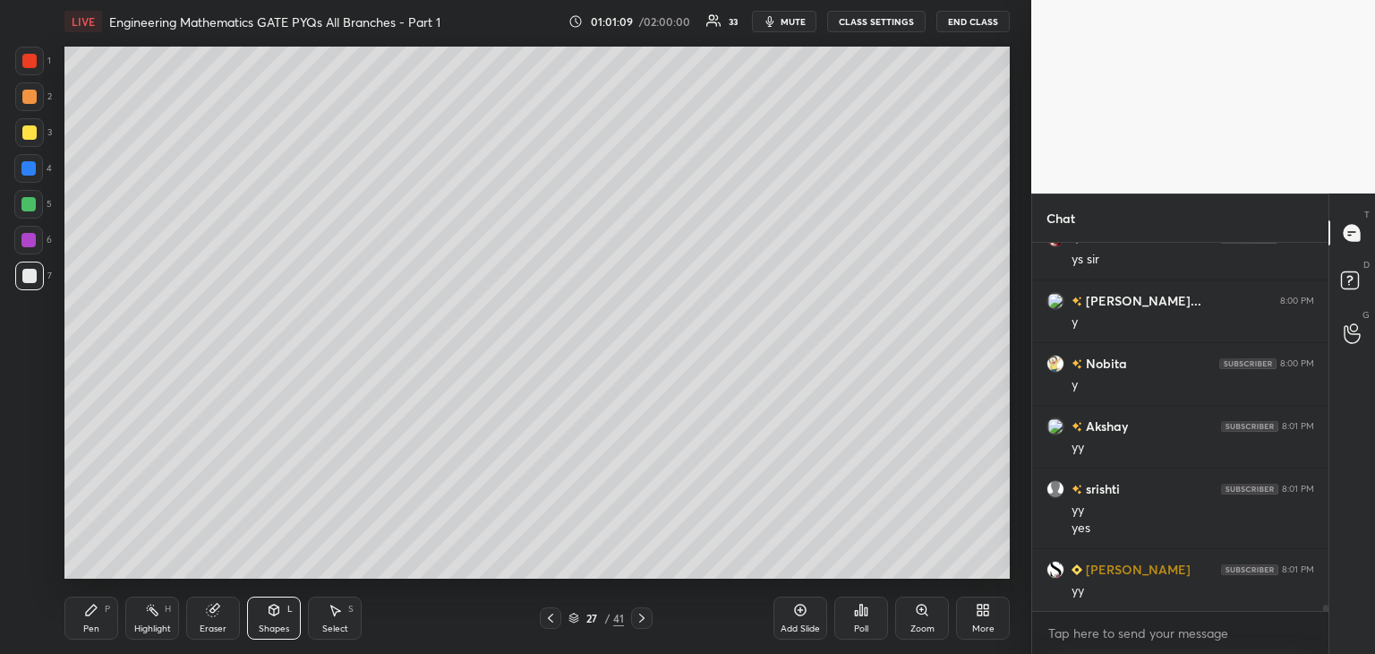
click at [78, 628] on div "Pen P" at bounding box center [91, 617] width 54 height 43
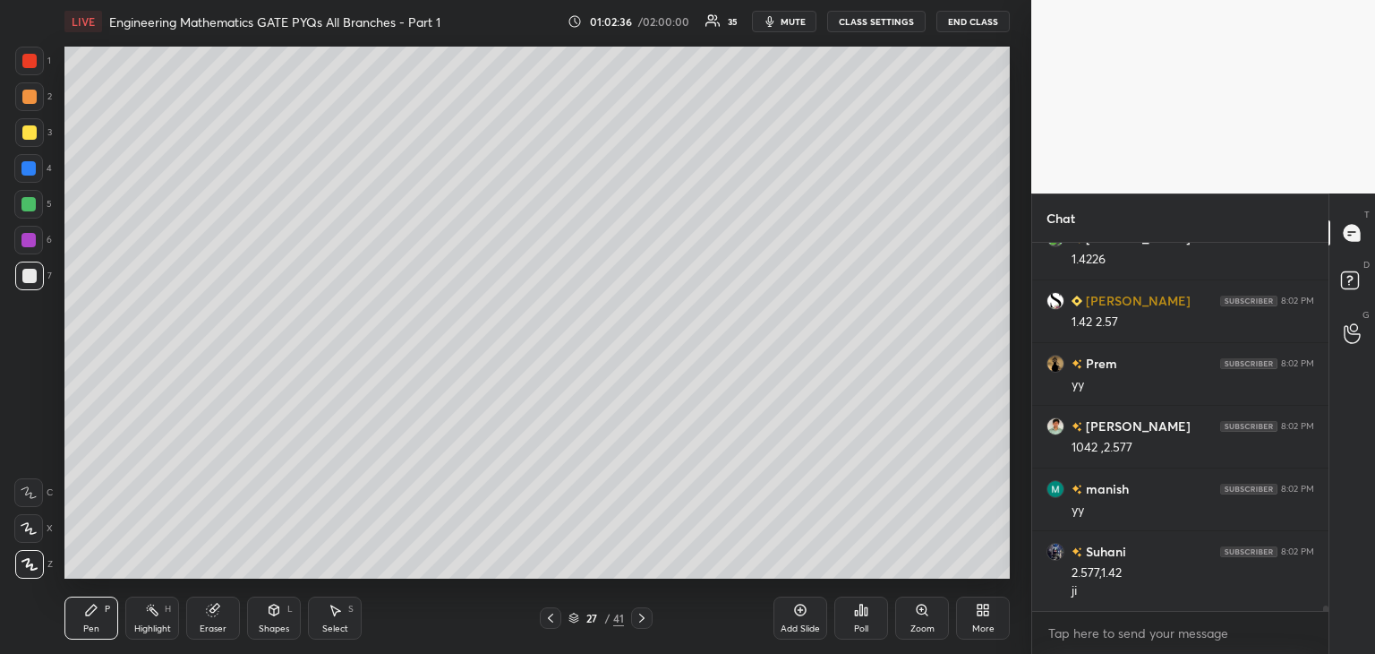
scroll to position [23319, 0]
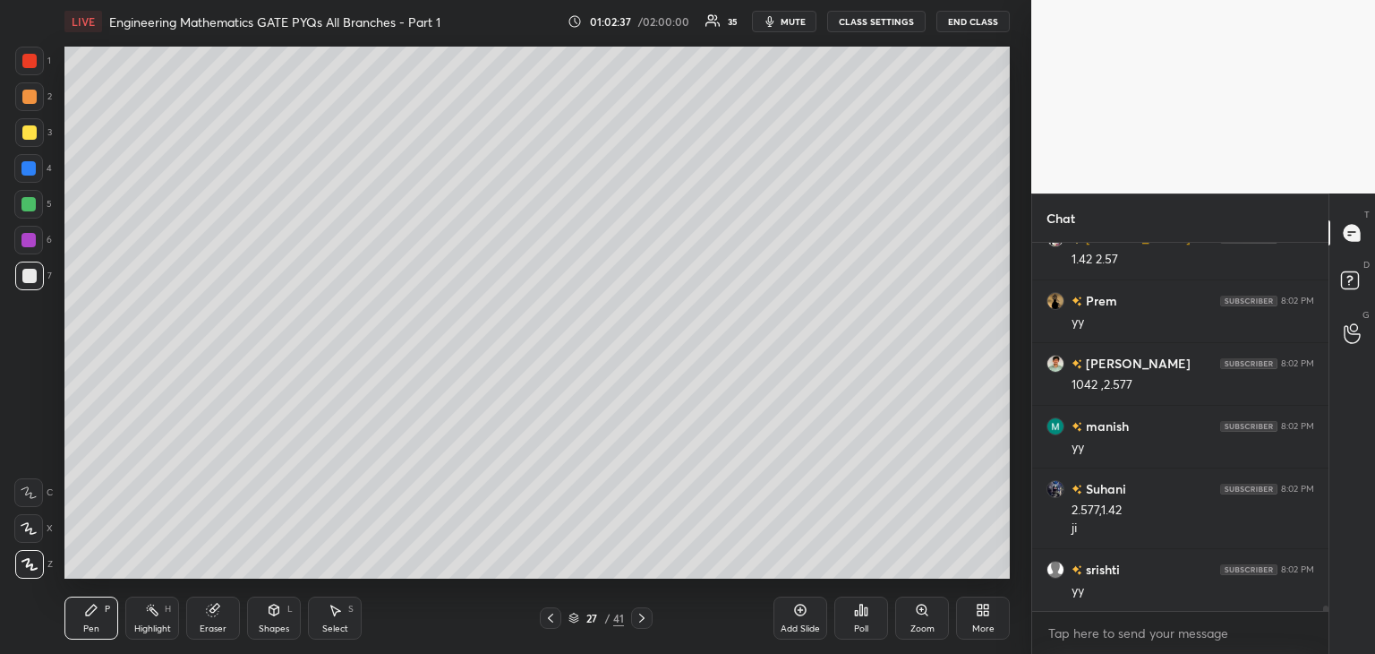
click at [548, 620] on icon at bounding box center [550, 618] width 14 height 14
click at [551, 621] on icon at bounding box center [550, 618] width 14 height 14
click at [552, 620] on icon at bounding box center [550, 617] width 5 height 9
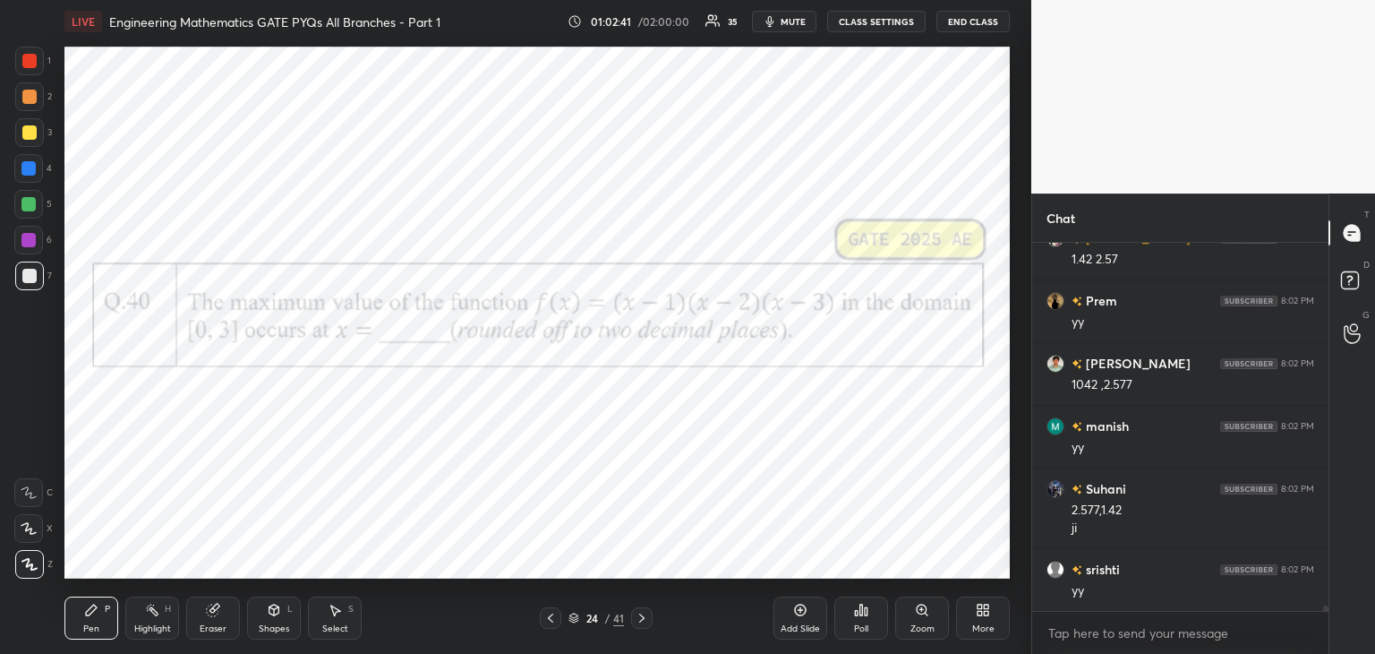
click at [640, 616] on icon at bounding box center [642, 618] width 14 height 14
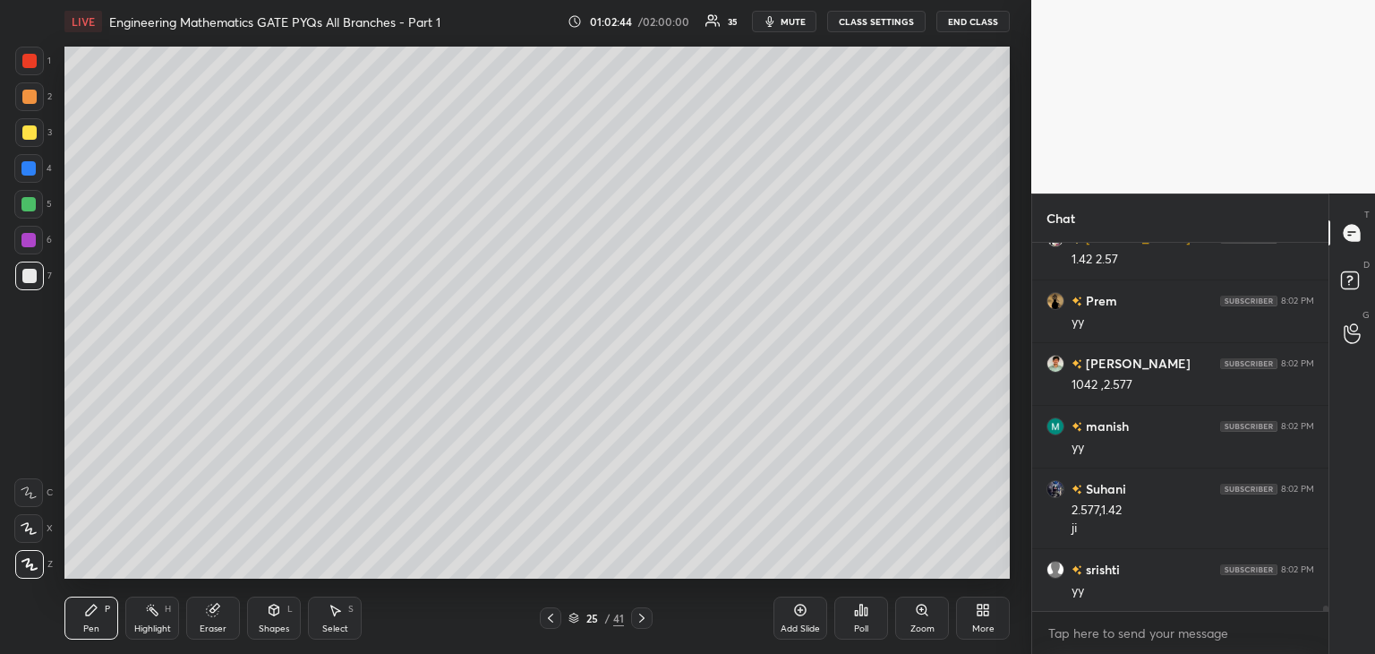
click at [549, 611] on icon at bounding box center [550, 618] width 14 height 14
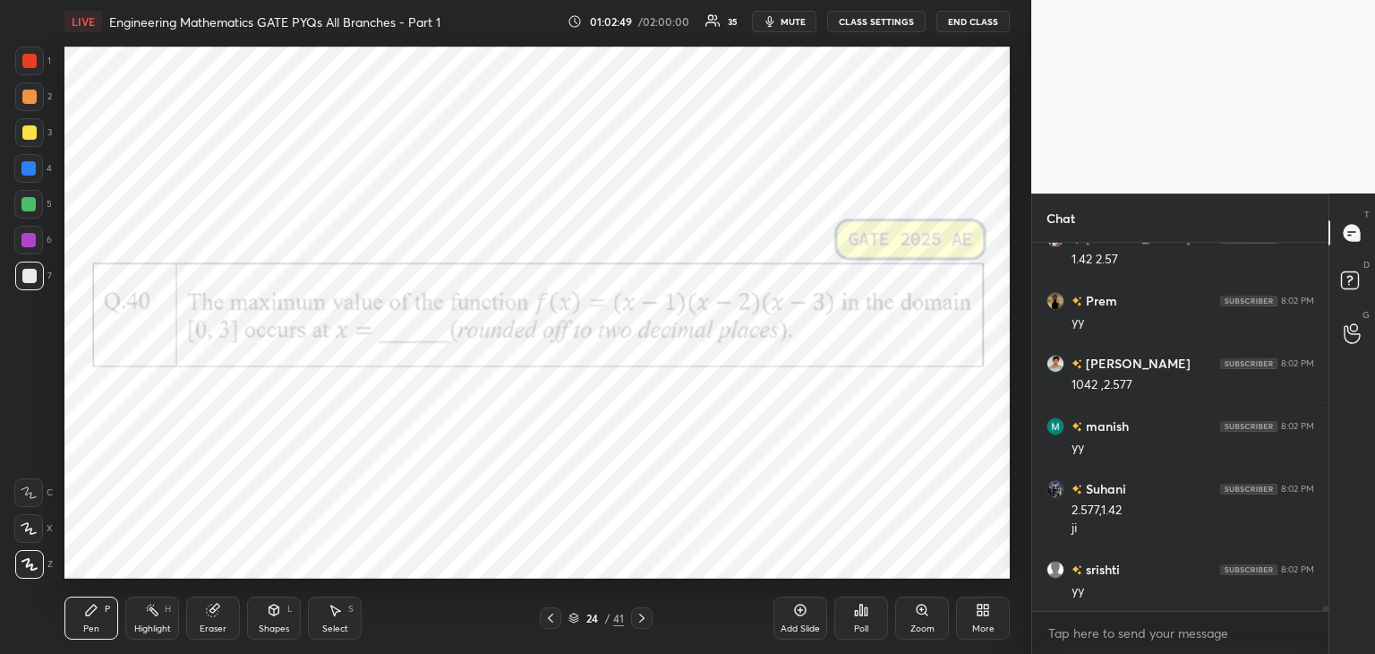
scroll to position [23381, 0]
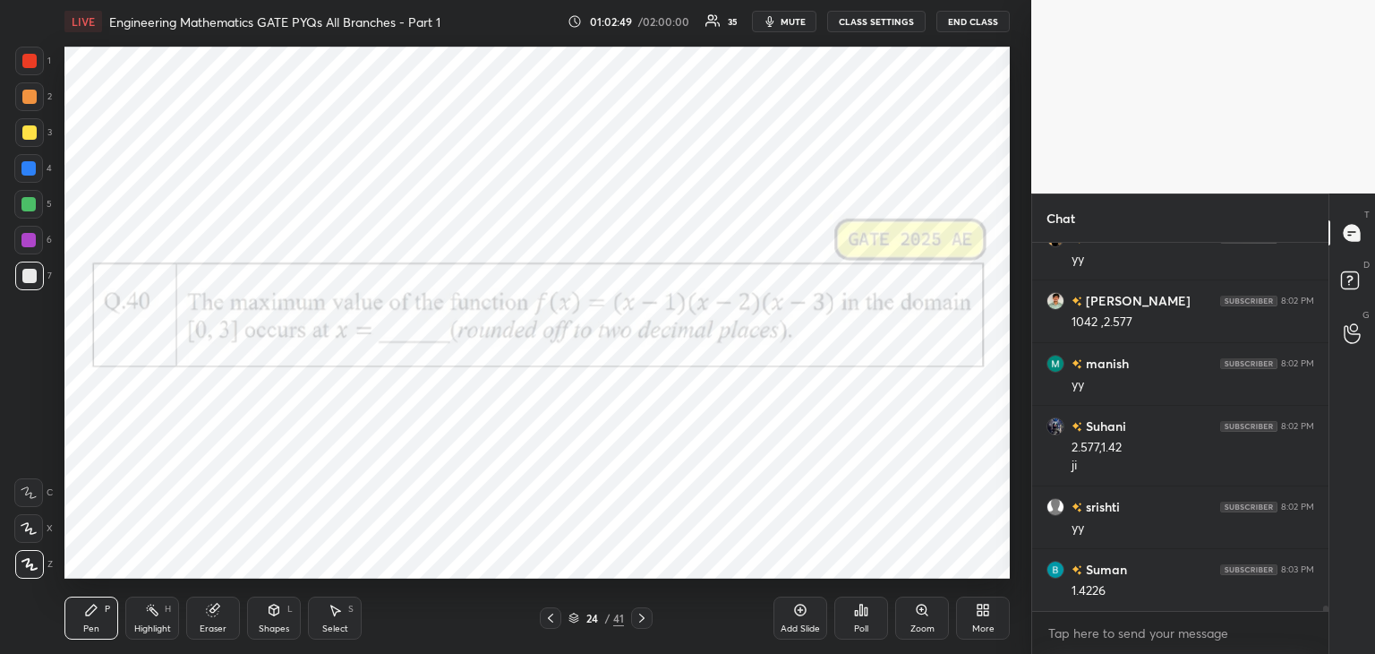
click at [643, 620] on icon at bounding box center [642, 618] width 14 height 14
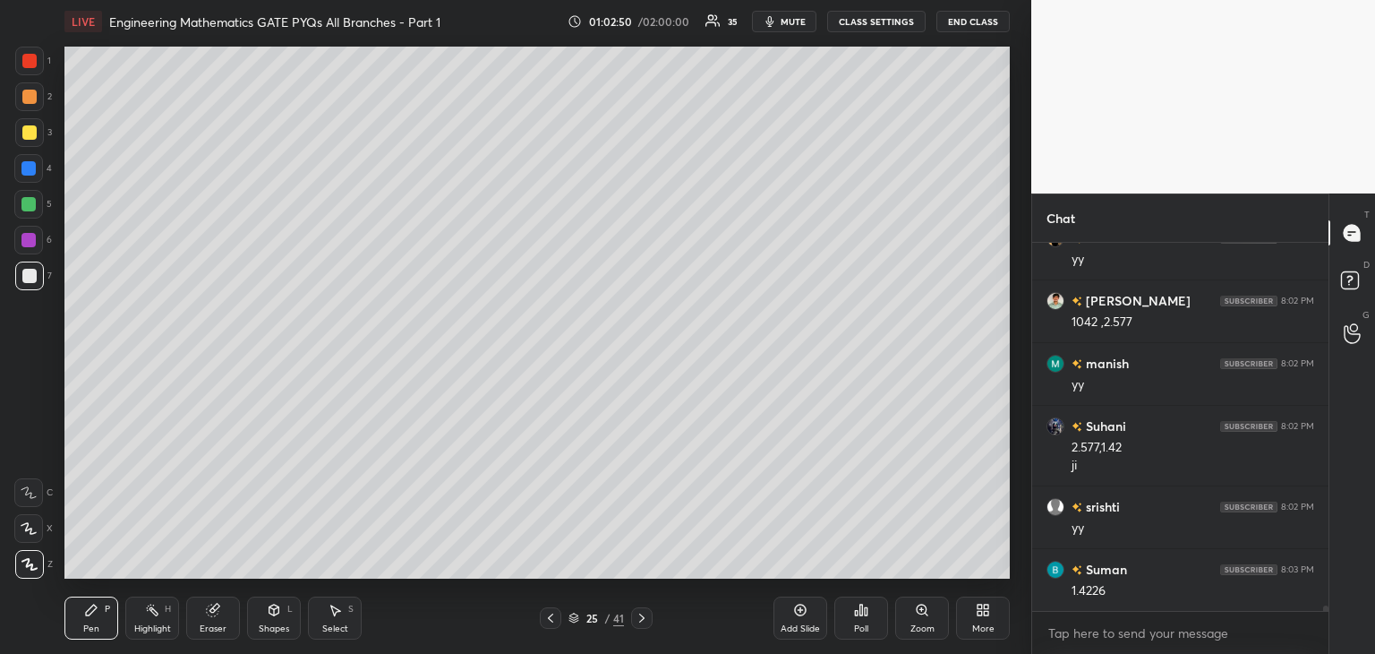
click at [645, 620] on icon at bounding box center [642, 618] width 14 height 14
click at [645, 621] on icon at bounding box center [642, 618] width 14 height 14
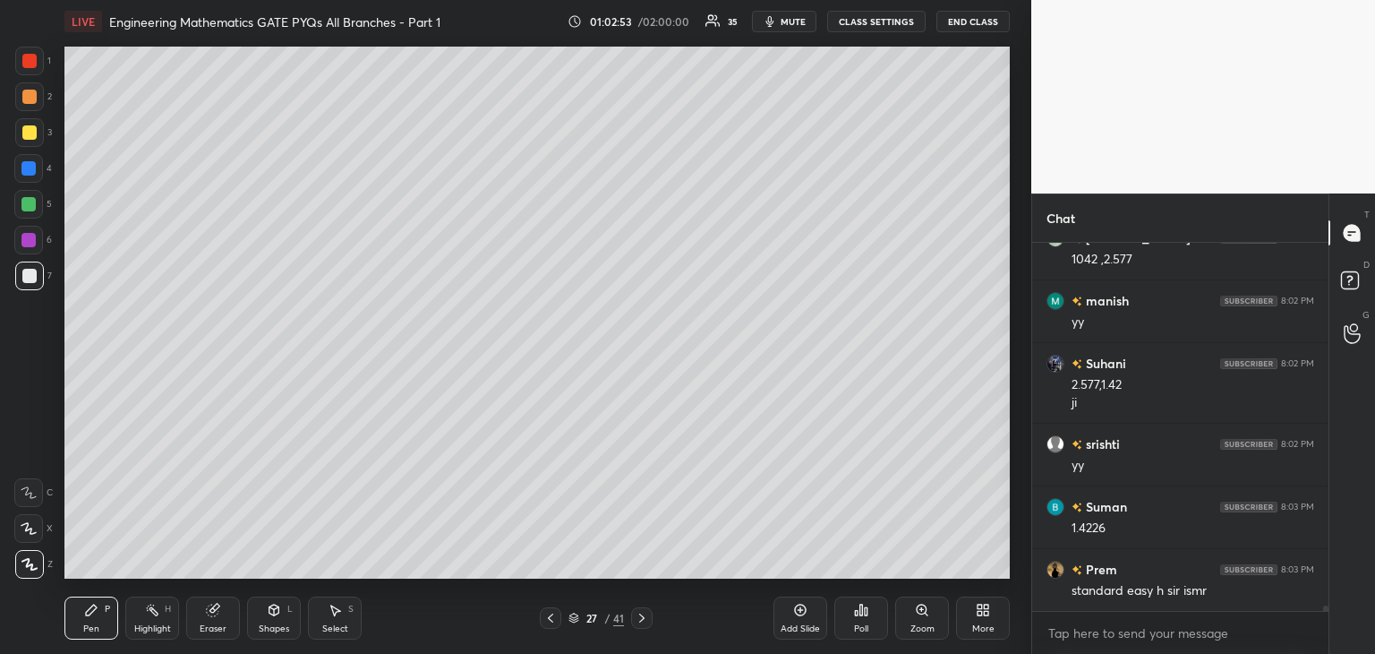
click at [543, 620] on div at bounding box center [550, 617] width 21 height 21
click at [544, 622] on icon at bounding box center [550, 618] width 14 height 14
click at [643, 619] on icon at bounding box center [641, 617] width 5 height 9
click at [646, 619] on icon at bounding box center [642, 618] width 14 height 14
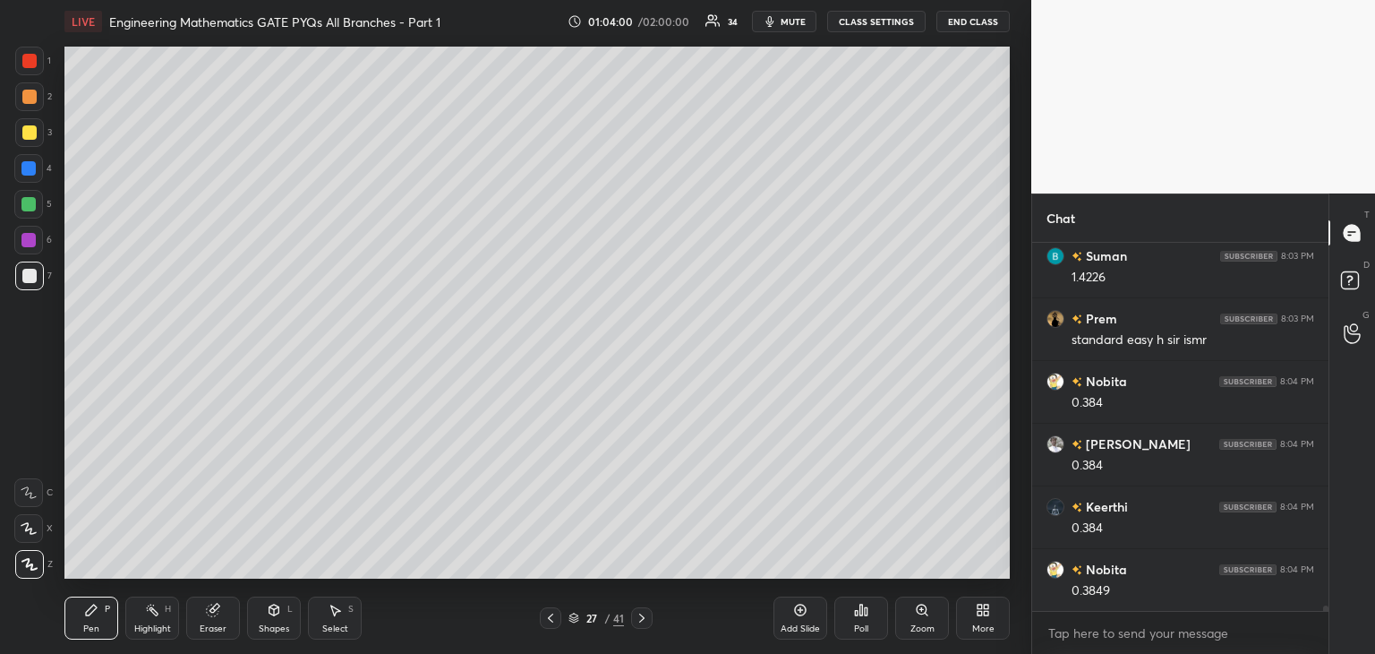
scroll to position [23757, 0]
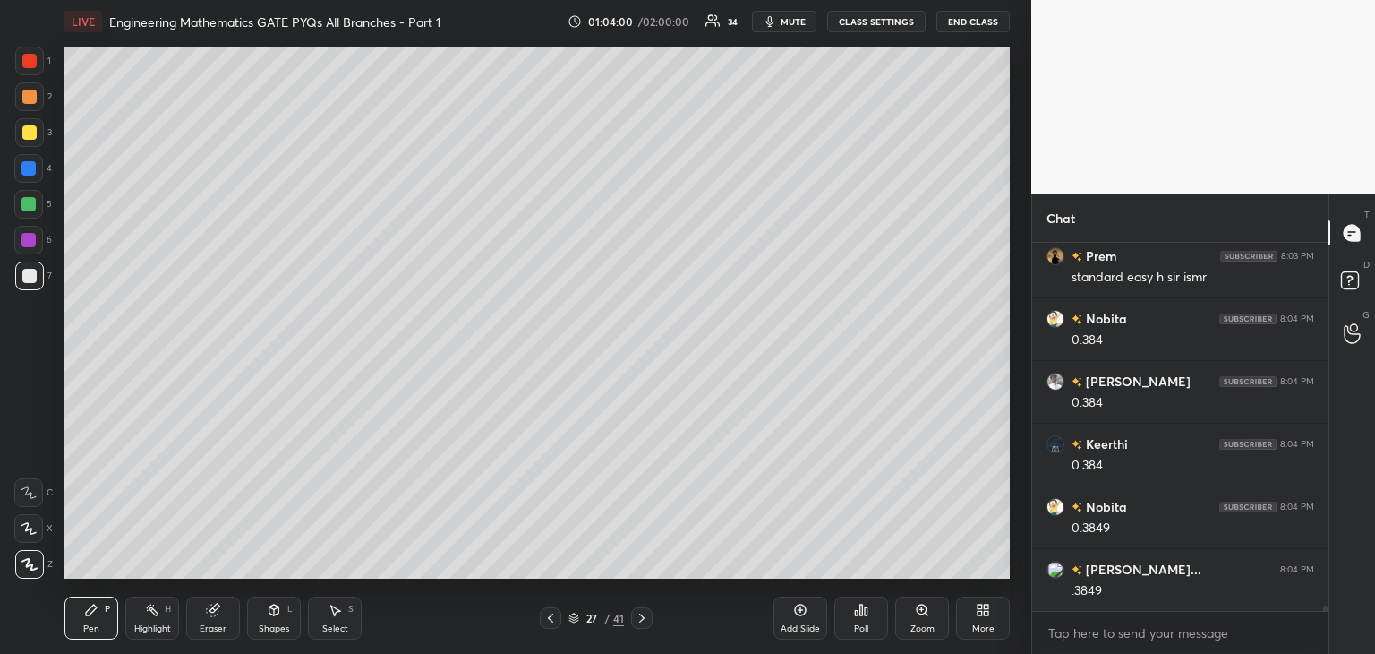
click at [545, 622] on icon at bounding box center [550, 618] width 14 height 14
click at [552, 624] on icon at bounding box center [550, 618] width 14 height 14
click at [552, 622] on icon at bounding box center [550, 618] width 14 height 14
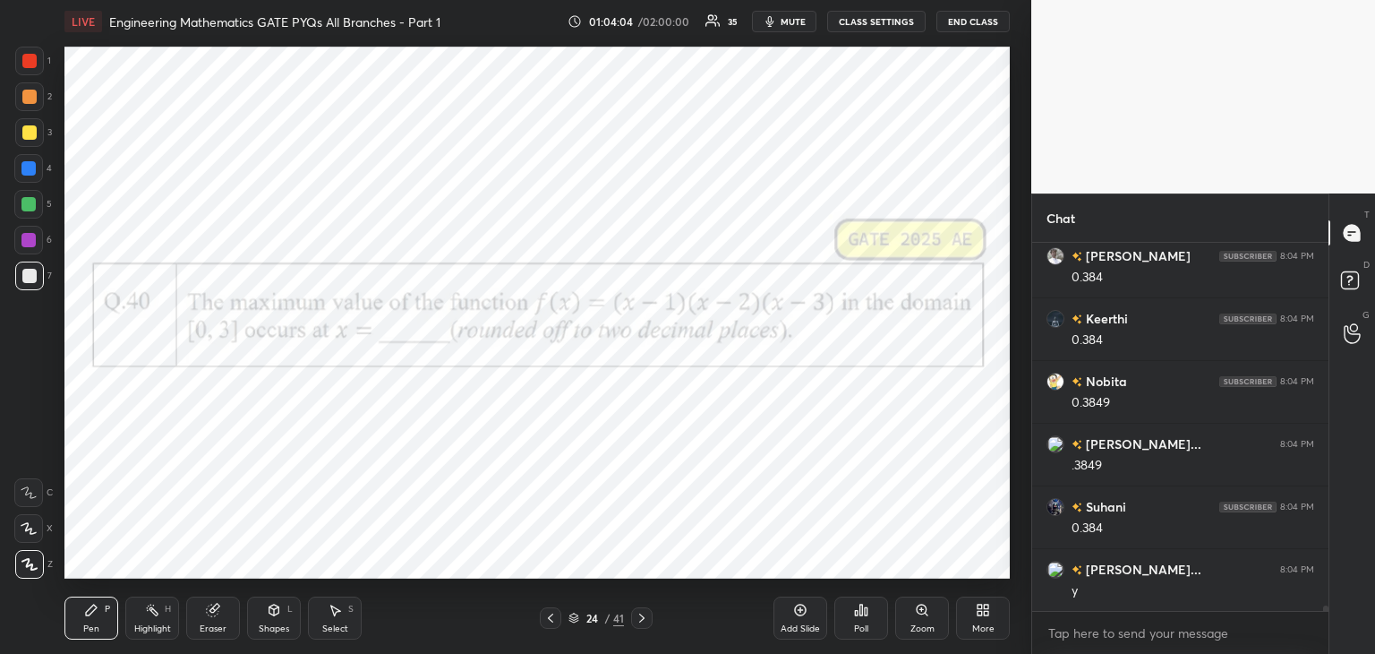
scroll to position [23945, 0]
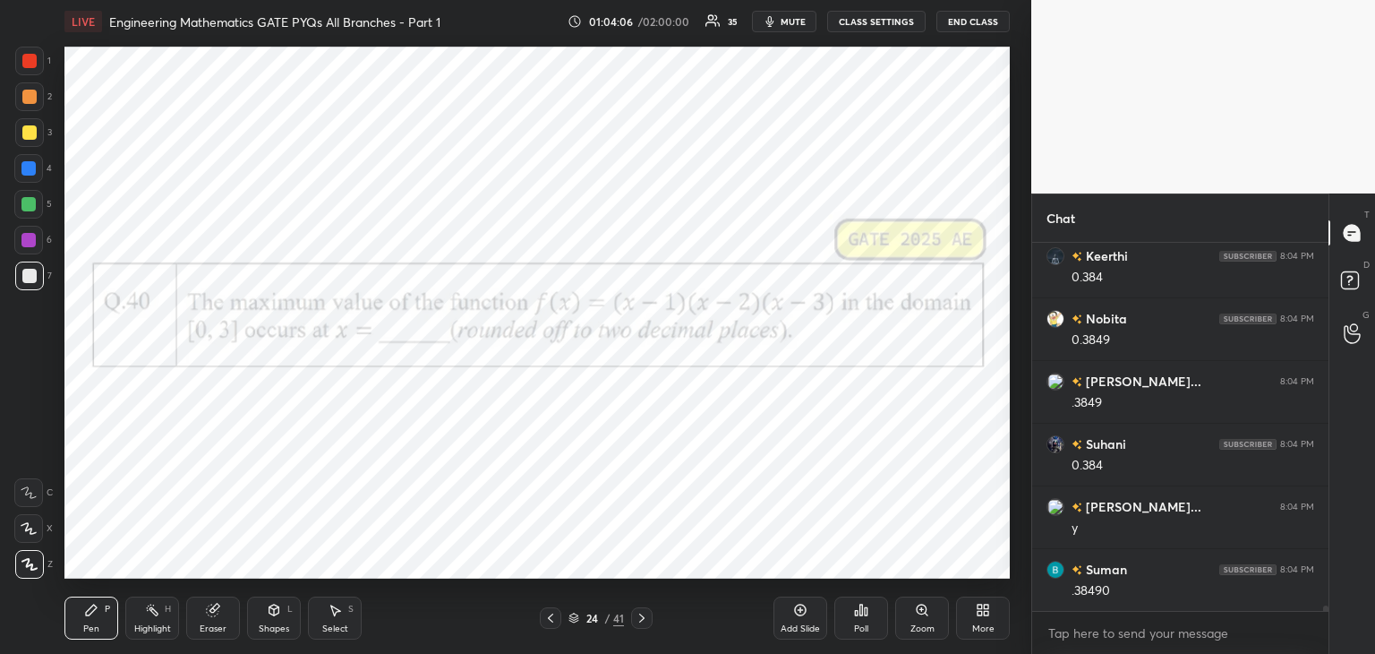
drag, startPoint x: 10, startPoint y: 237, endPoint x: 21, endPoint y: 238, distance: 11.7
click at [10, 237] on div "1 2 3 4 5 6 7 C X Z C X Z E E Erase all H H" at bounding box center [28, 313] width 57 height 532
click at [25, 241] on div at bounding box center [28, 240] width 14 height 14
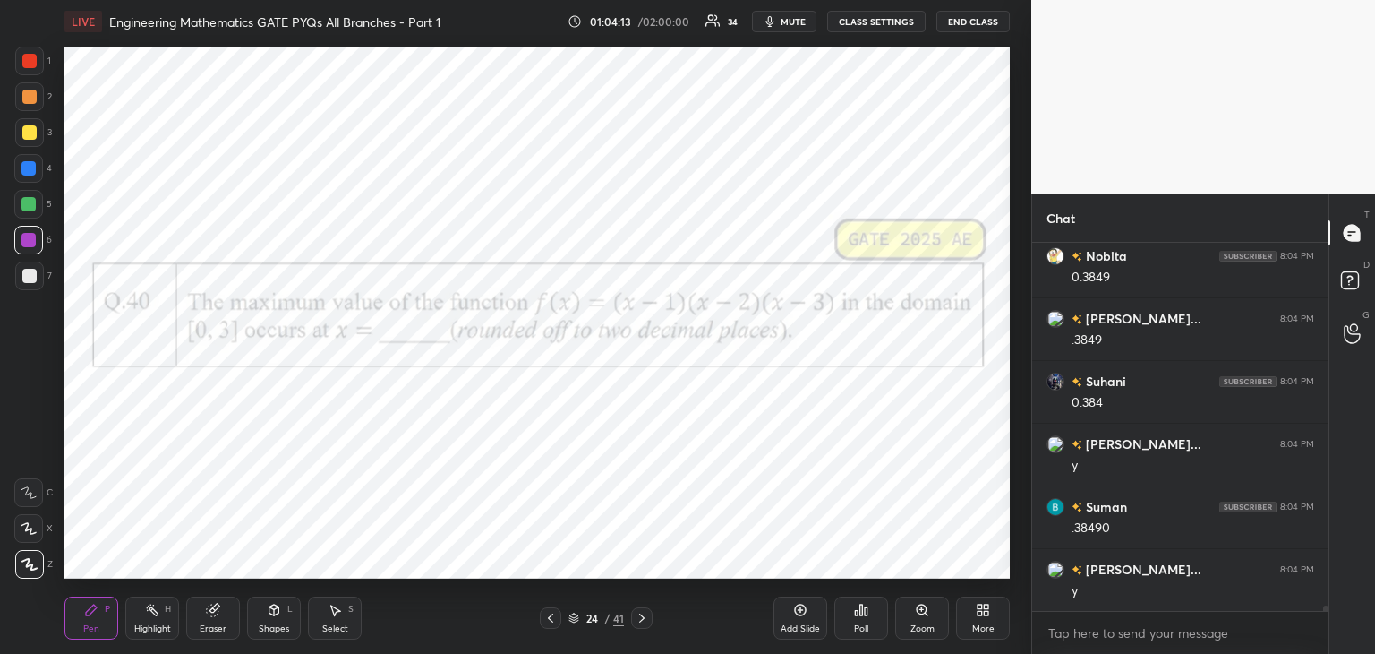
click at [646, 619] on icon at bounding box center [642, 618] width 14 height 14
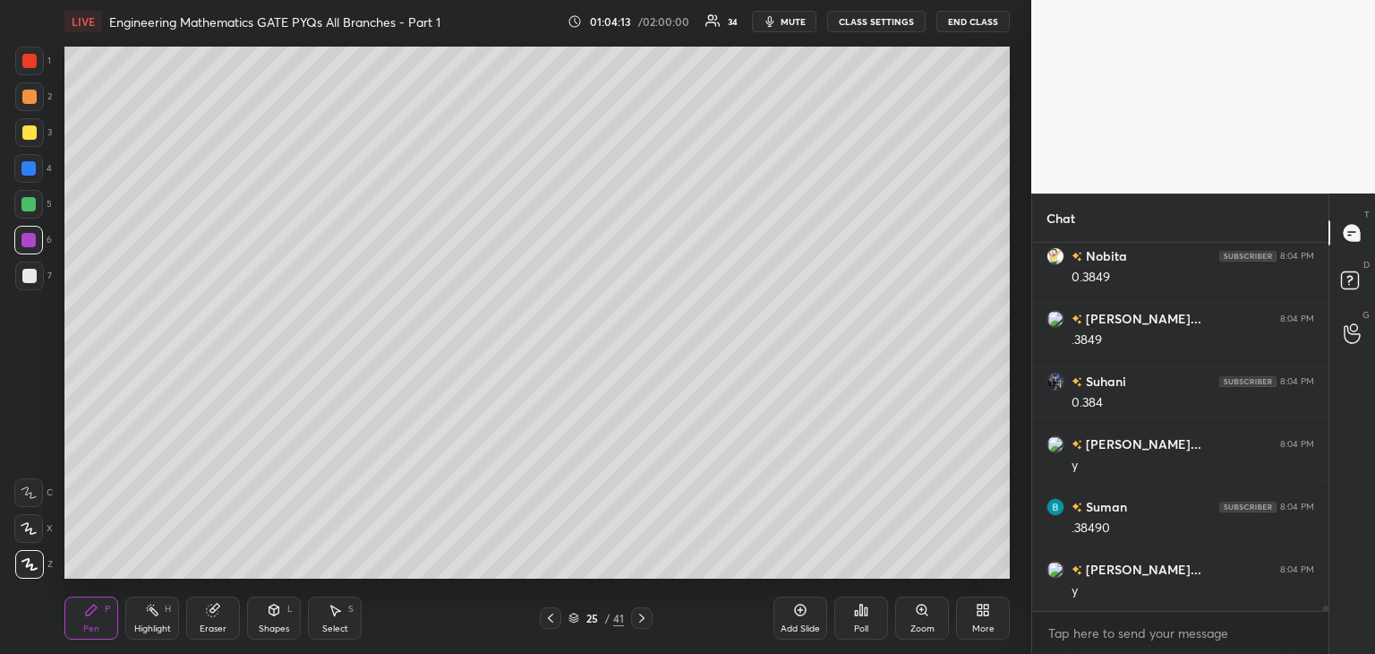
click at [648, 620] on icon at bounding box center [642, 618] width 14 height 14
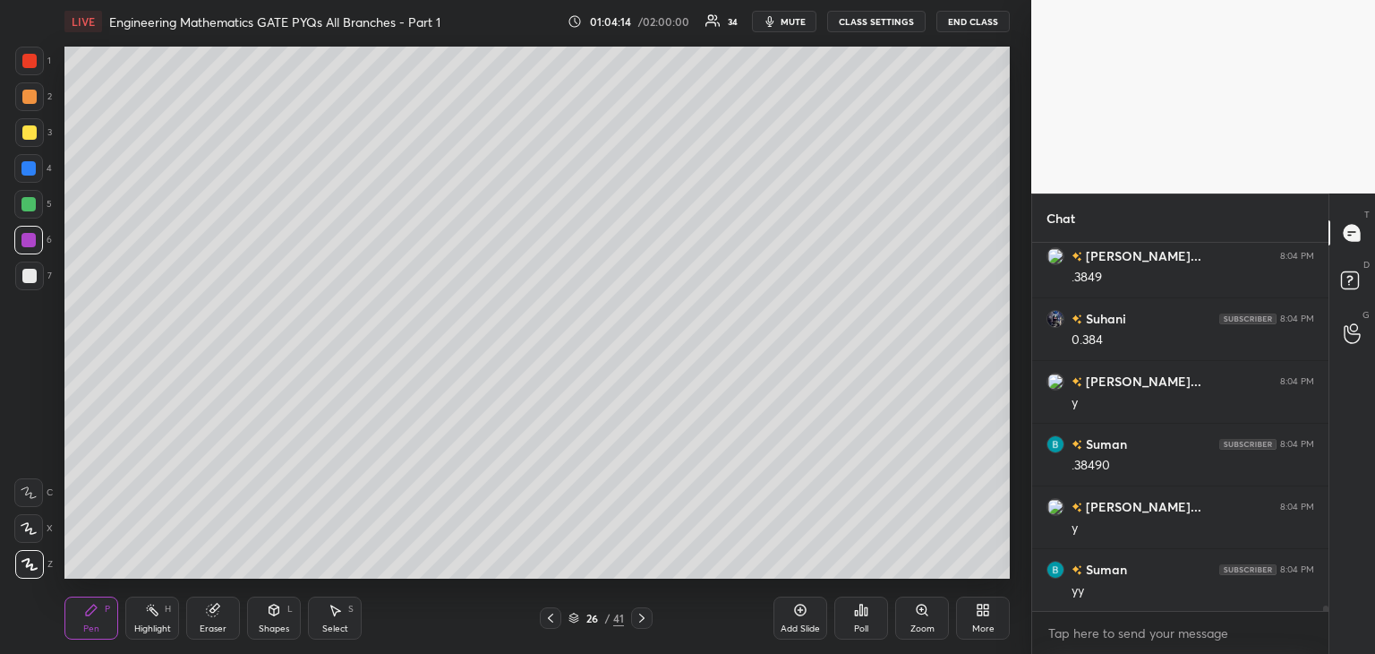
click at [646, 619] on icon at bounding box center [642, 618] width 14 height 14
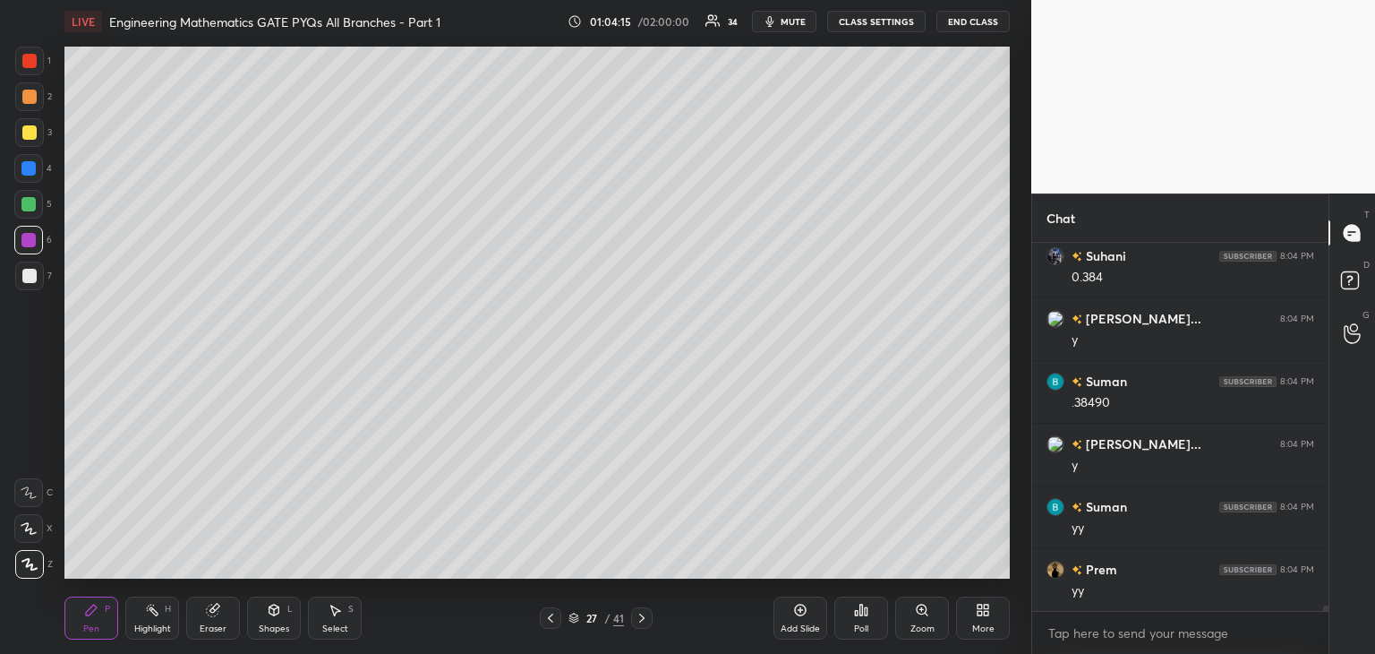
click at [222, 613] on div "Eraser" at bounding box center [213, 617] width 54 height 43
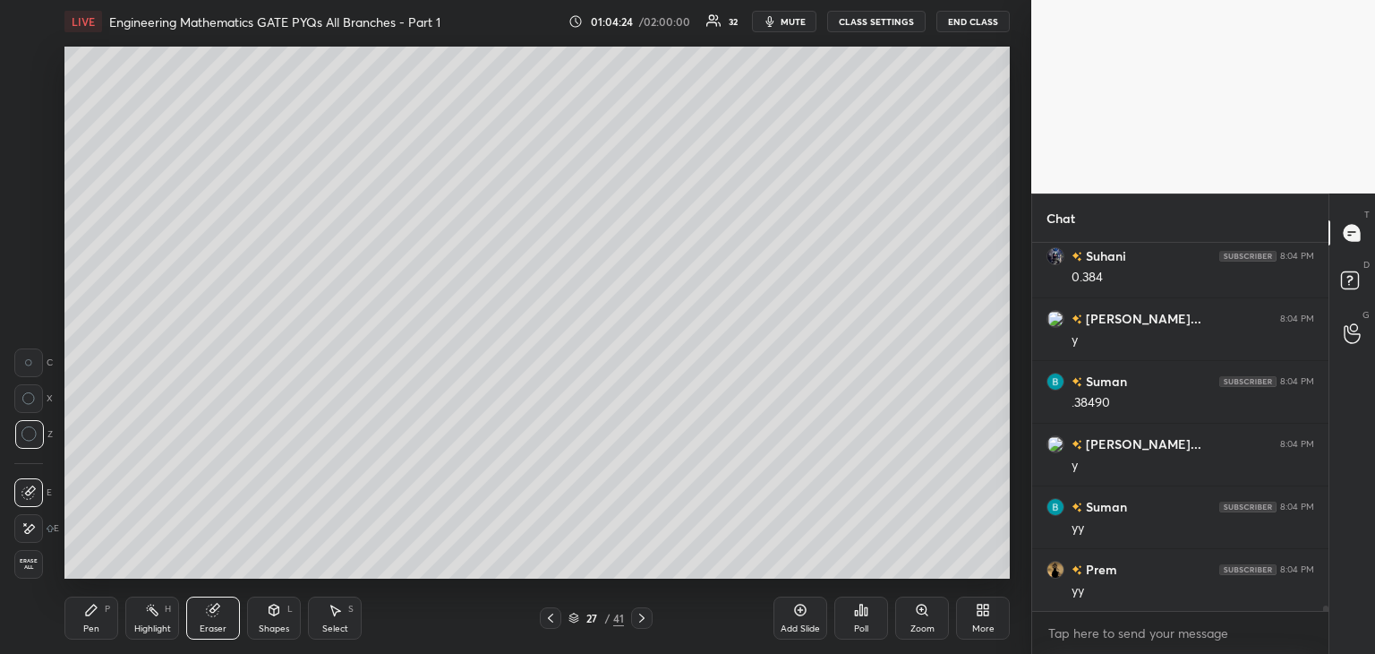
click at [552, 622] on icon at bounding box center [550, 618] width 14 height 14
click at [552, 624] on icon at bounding box center [550, 618] width 14 height 14
click at [79, 615] on div "Pen P" at bounding box center [91, 617] width 54 height 43
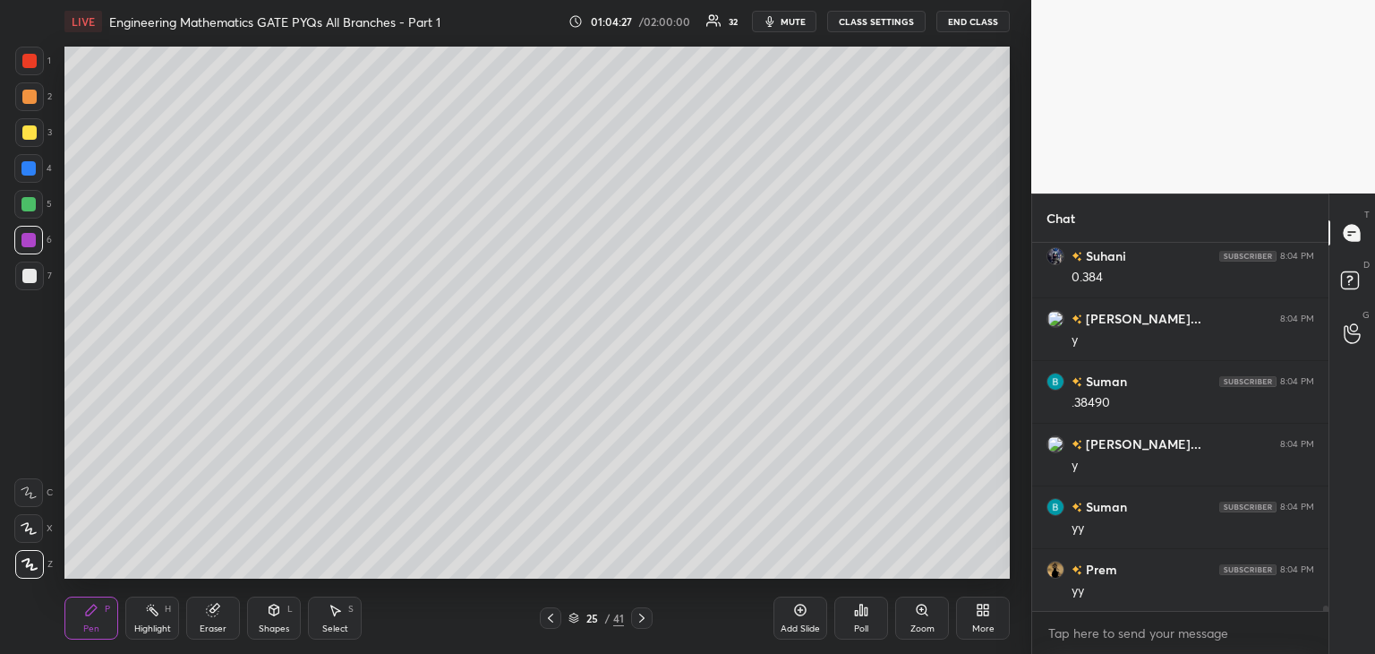
click at [552, 617] on icon at bounding box center [550, 618] width 14 height 14
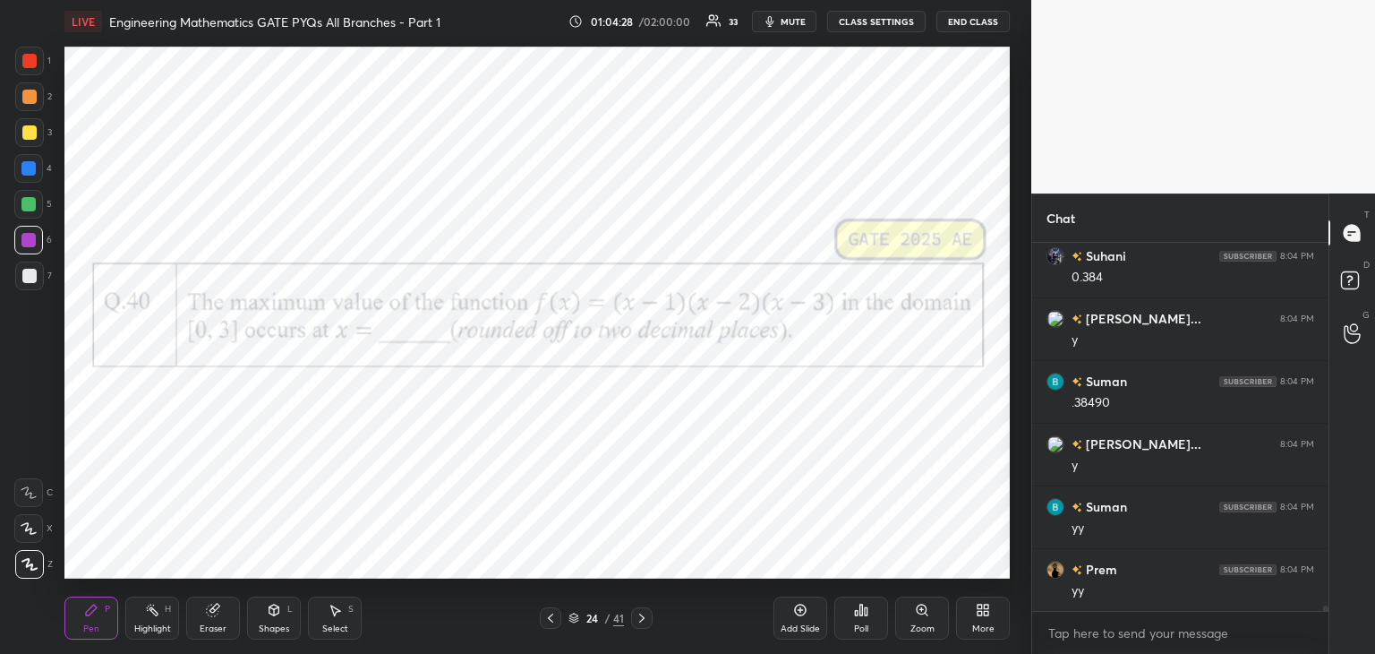
click at [18, 239] on div at bounding box center [28, 240] width 29 height 29
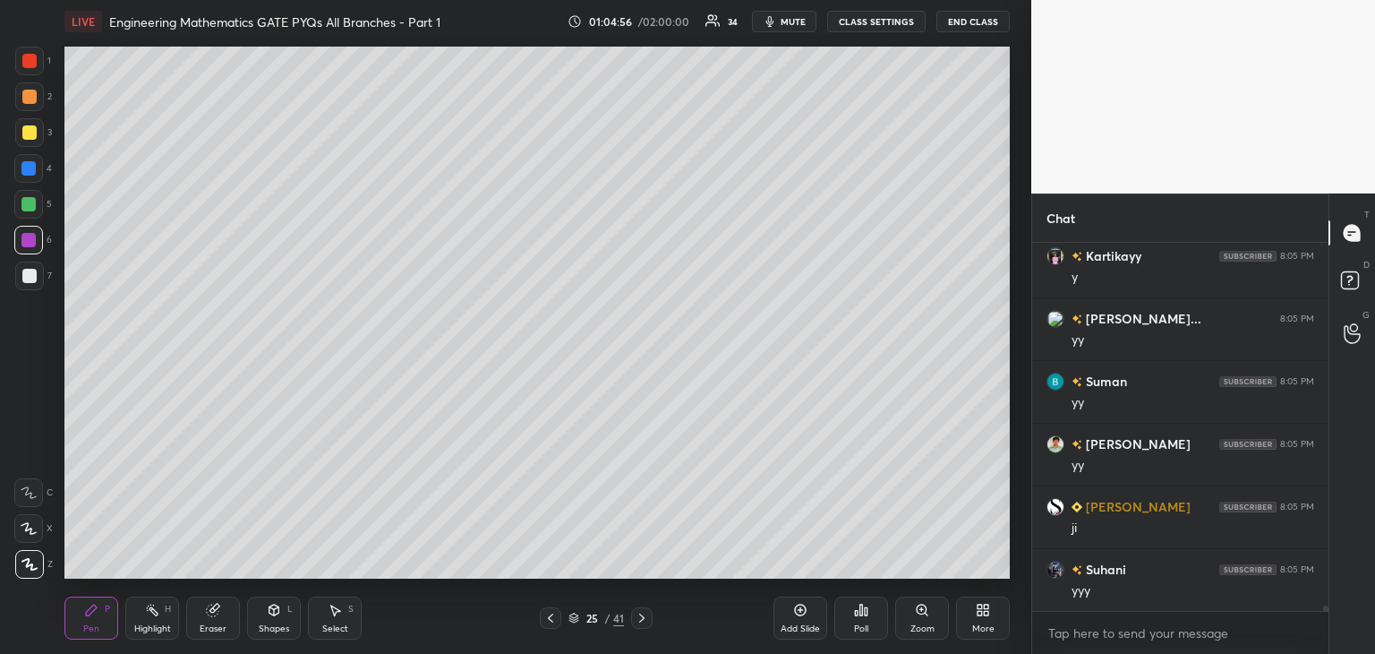
scroll to position [25109, 0]
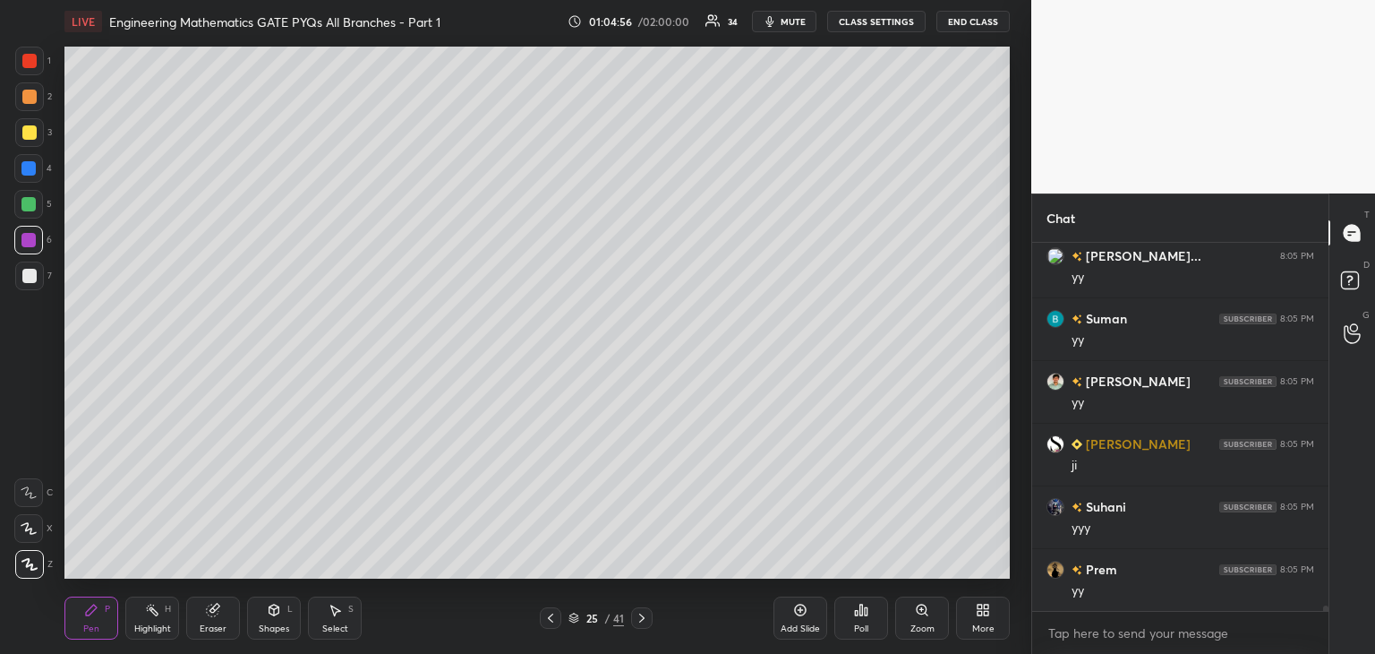
click at [645, 625] on div at bounding box center [641, 617] width 21 height 21
click at [648, 616] on icon at bounding box center [642, 618] width 14 height 14
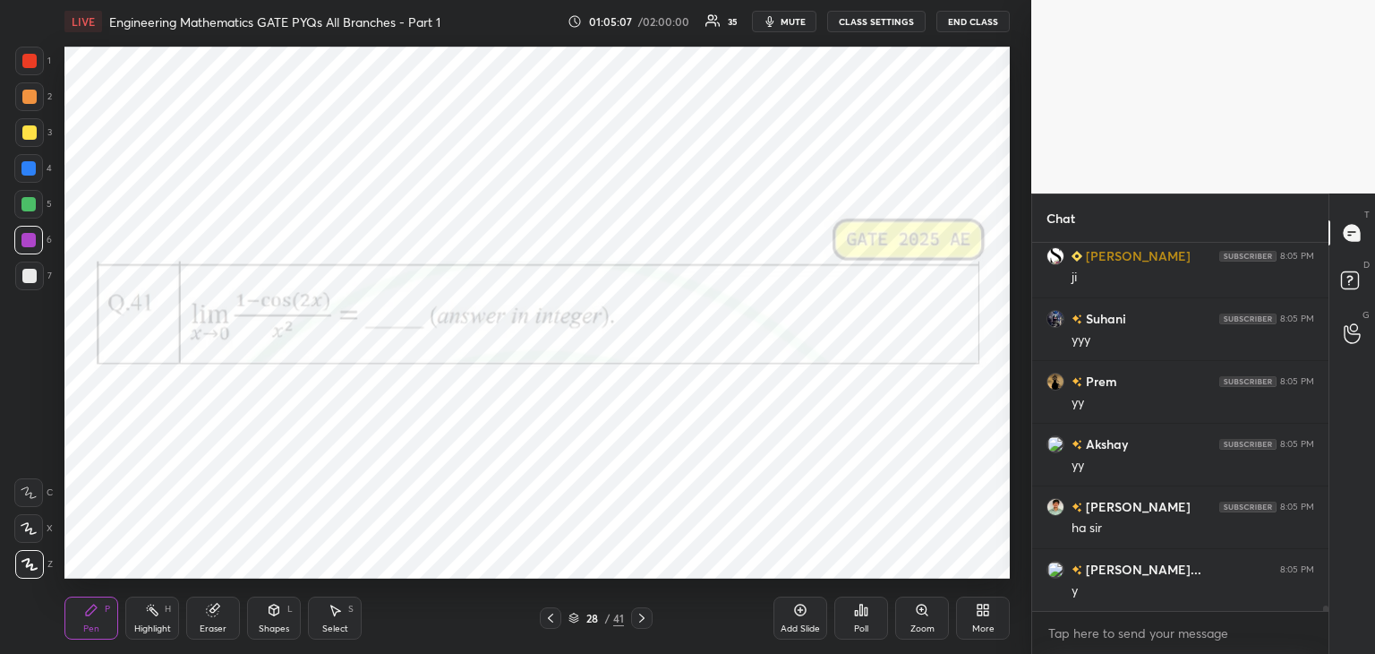
scroll to position [25360, 0]
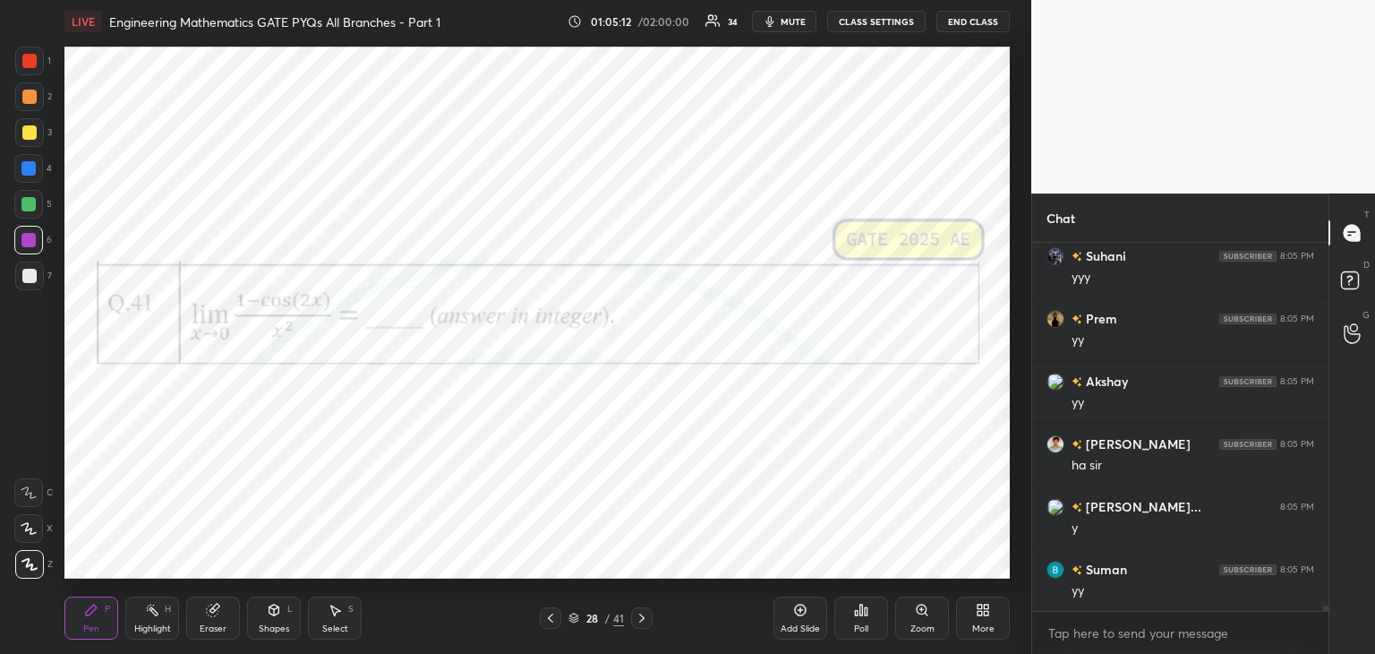
click at [26, 63] on div at bounding box center [29, 61] width 14 height 14
click at [24, 244] on div at bounding box center [28, 240] width 14 height 14
click at [863, 629] on div "Poll" at bounding box center [861, 628] width 14 height 9
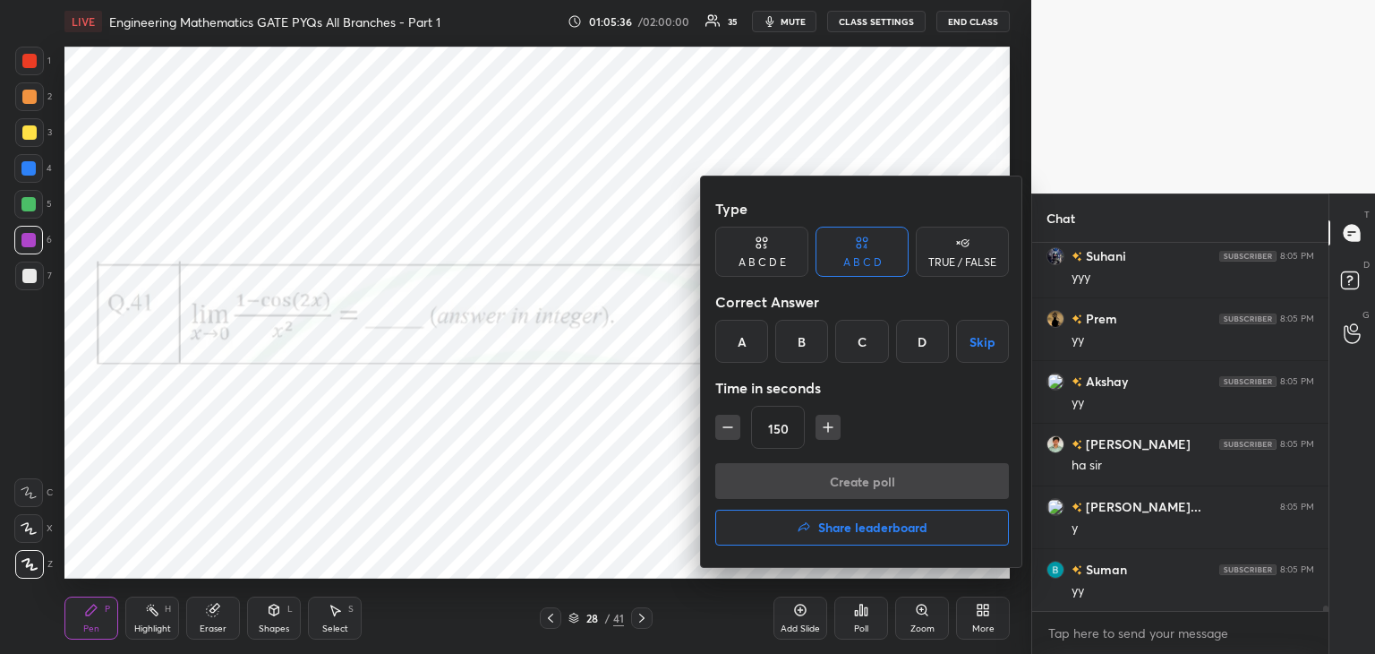
click at [863, 353] on div "C" at bounding box center [861, 341] width 53 height 43
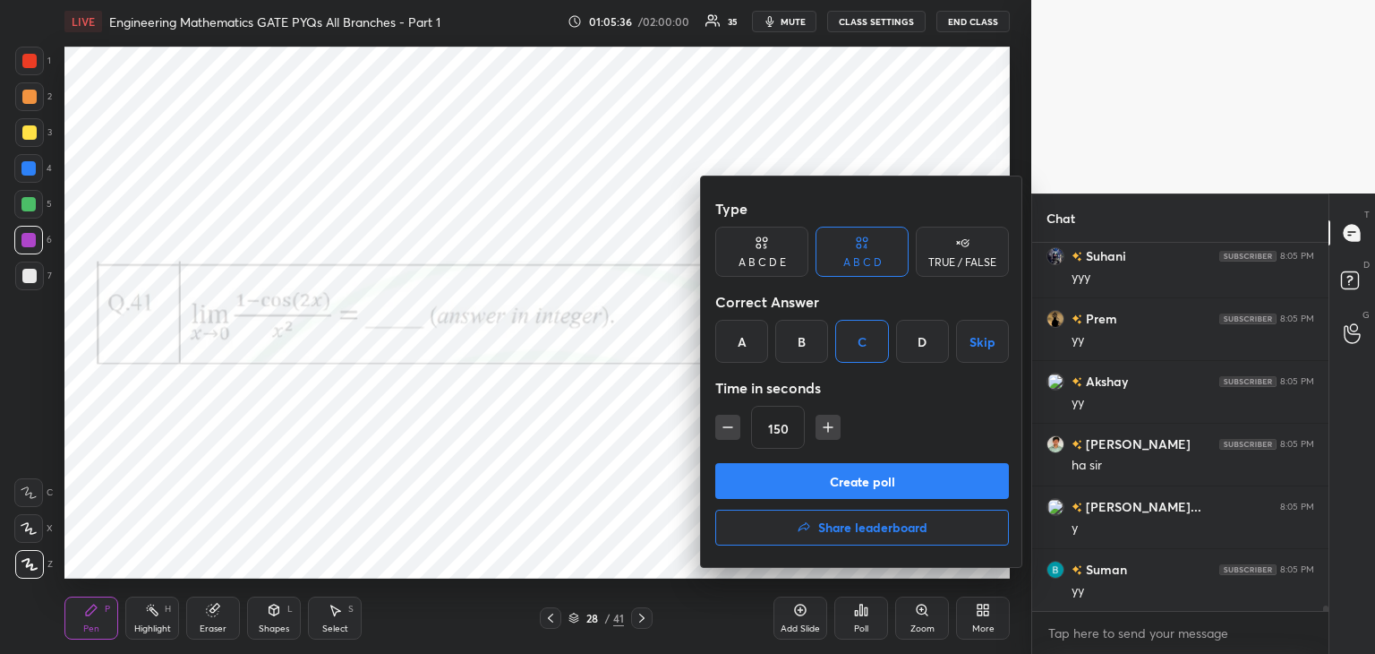
click at [735, 427] on icon "button" at bounding box center [728, 427] width 18 height 18
click at [731, 427] on icon "button" at bounding box center [728, 427] width 18 height 18
click at [732, 429] on icon "button" at bounding box center [728, 427] width 18 height 18
type input "105"
click at [745, 474] on button "Create poll" at bounding box center [862, 481] width 294 height 36
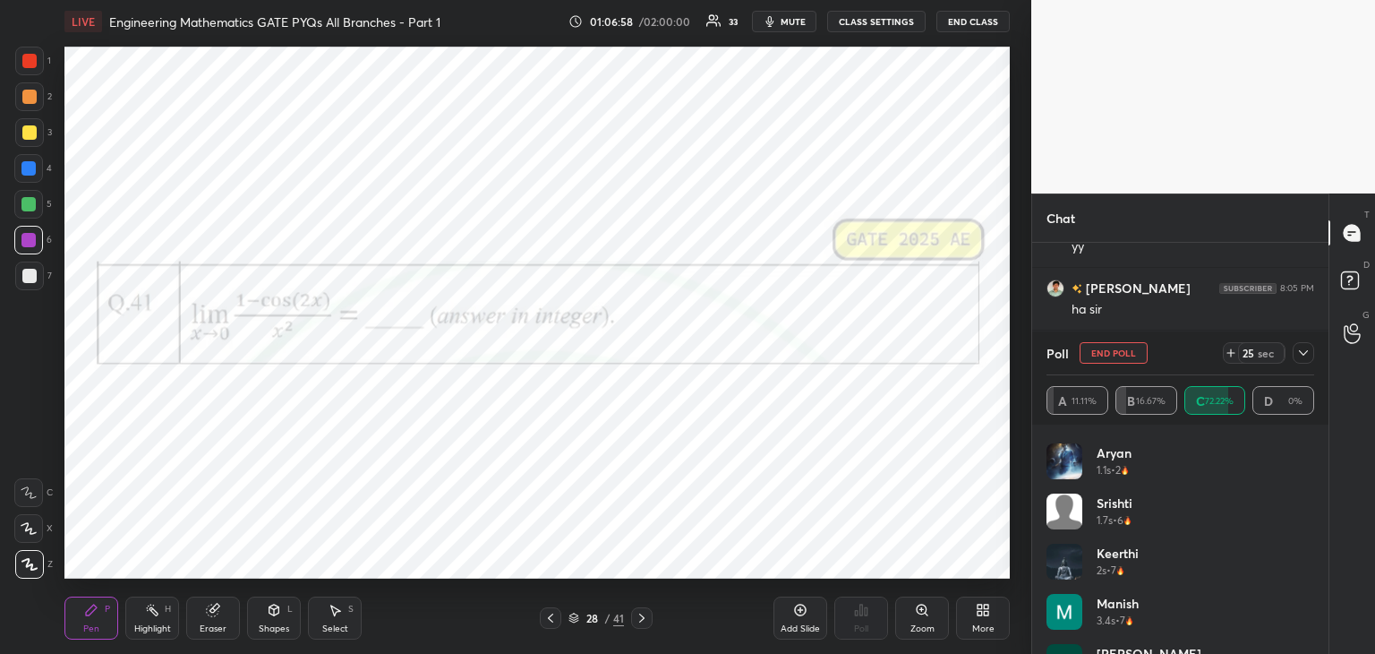
scroll to position [0, 0]
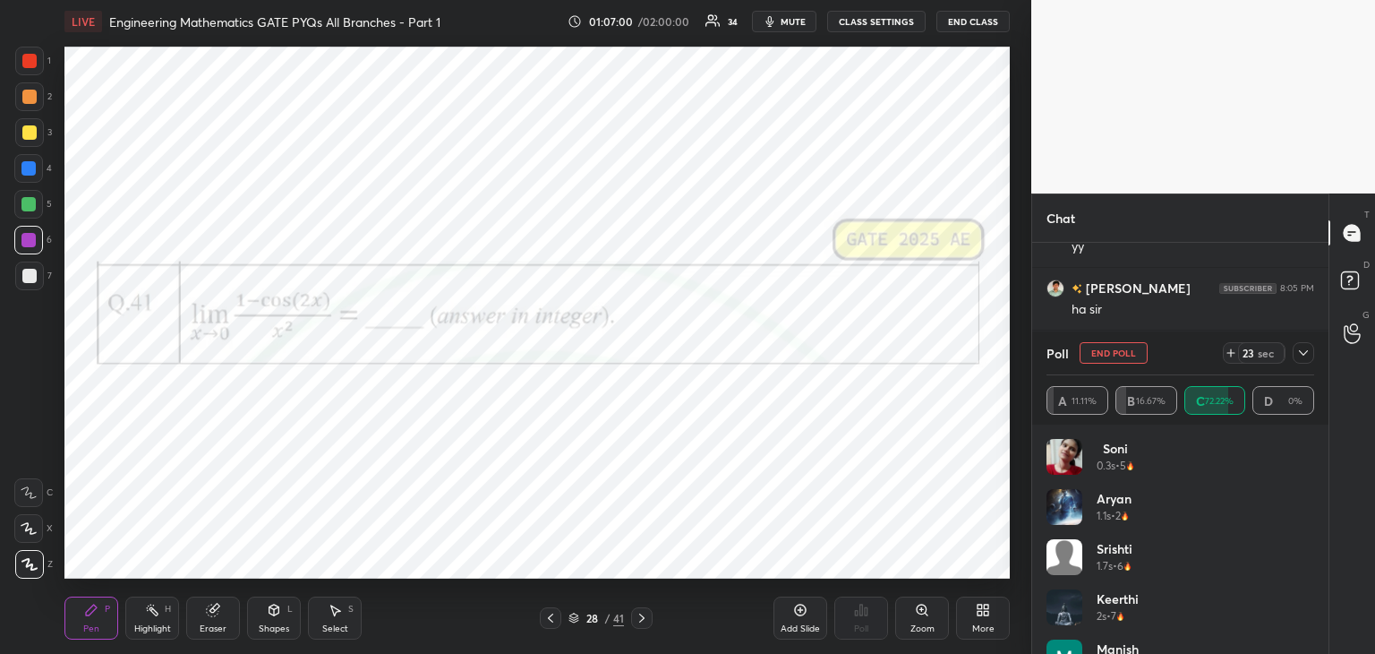
click at [1298, 347] on icon at bounding box center [1303, 353] width 14 height 14
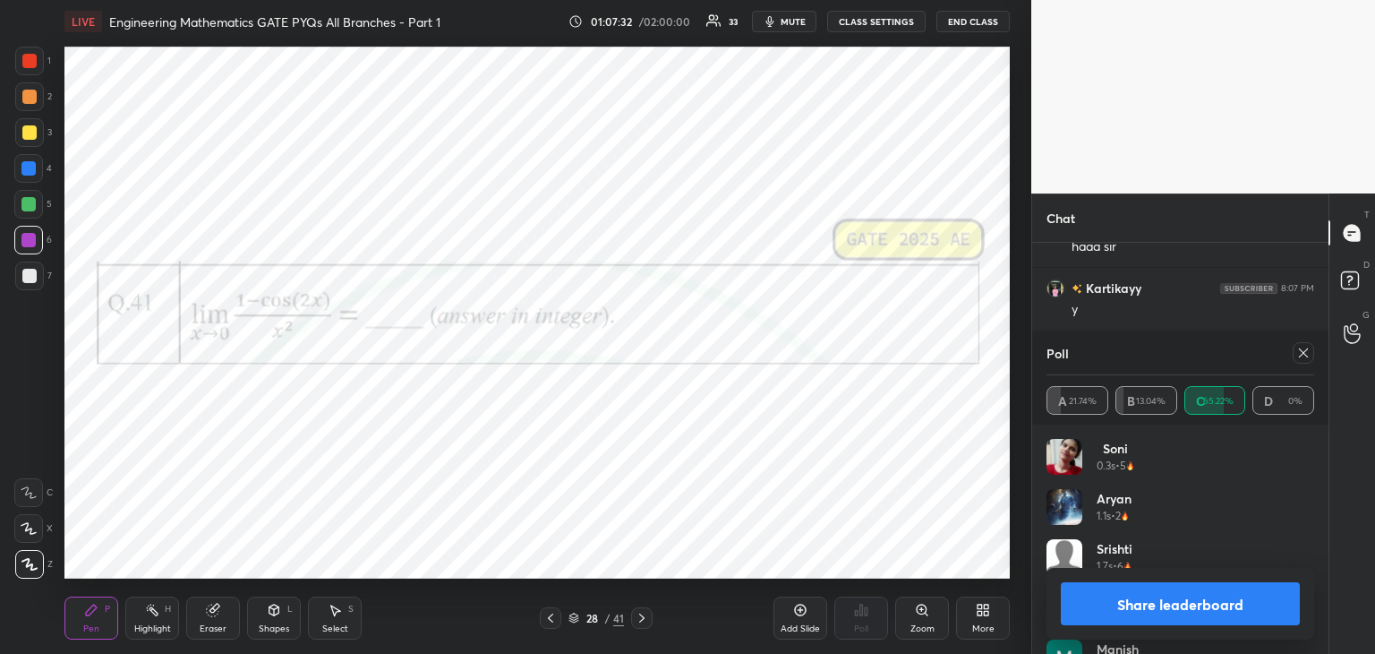
scroll to position [26850, 0]
click at [1306, 352] on icon at bounding box center [1303, 353] width 14 height 14
type textarea "x"
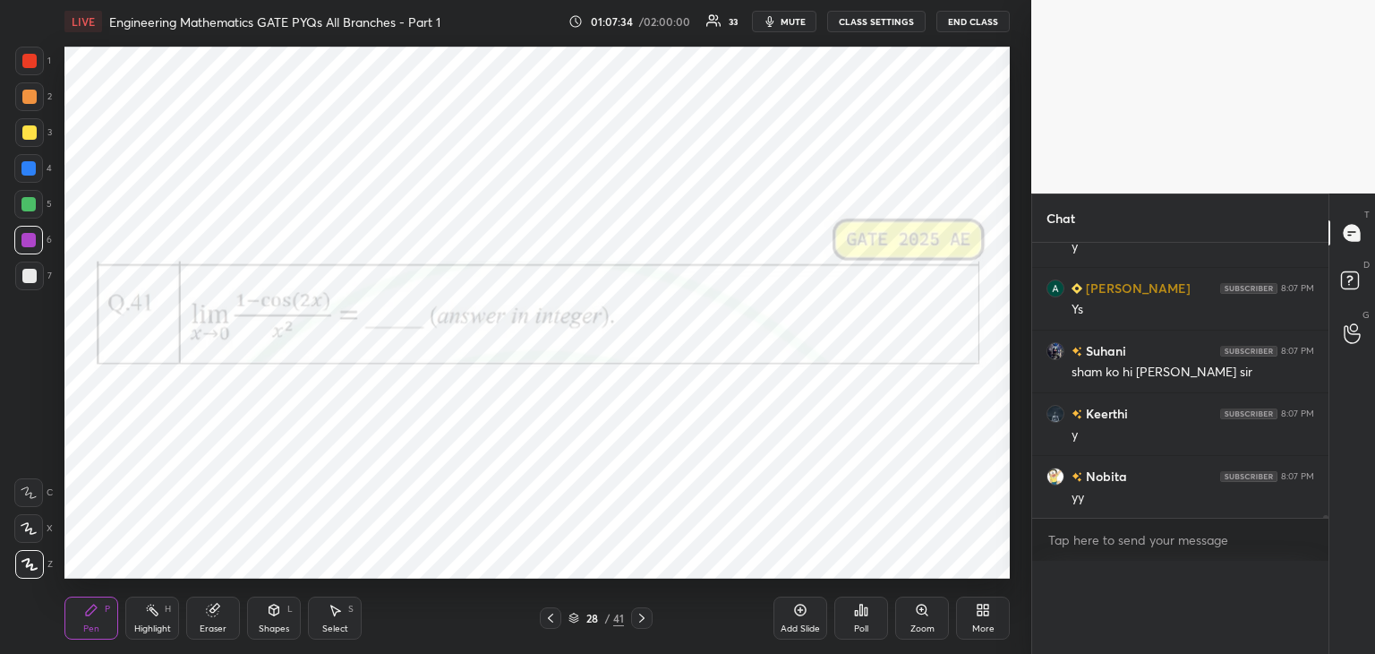
scroll to position [0, 5]
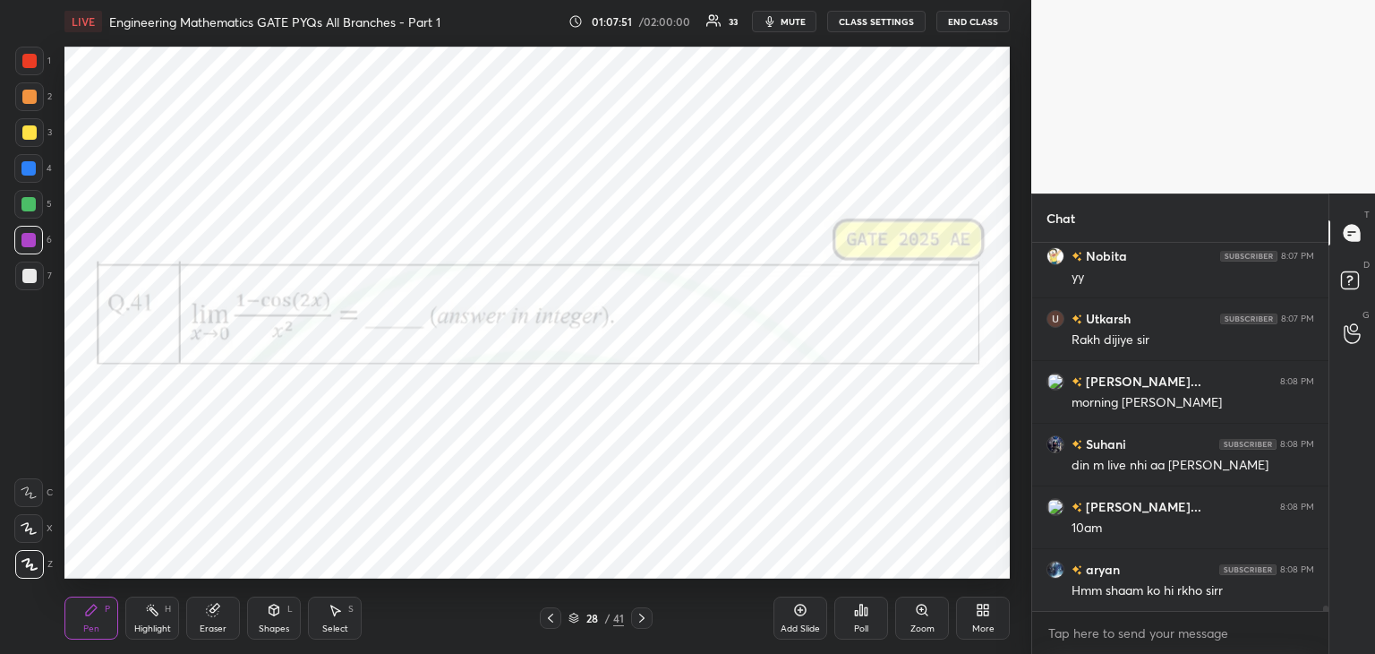
click at [800, 614] on icon at bounding box center [800, 610] width 14 height 14
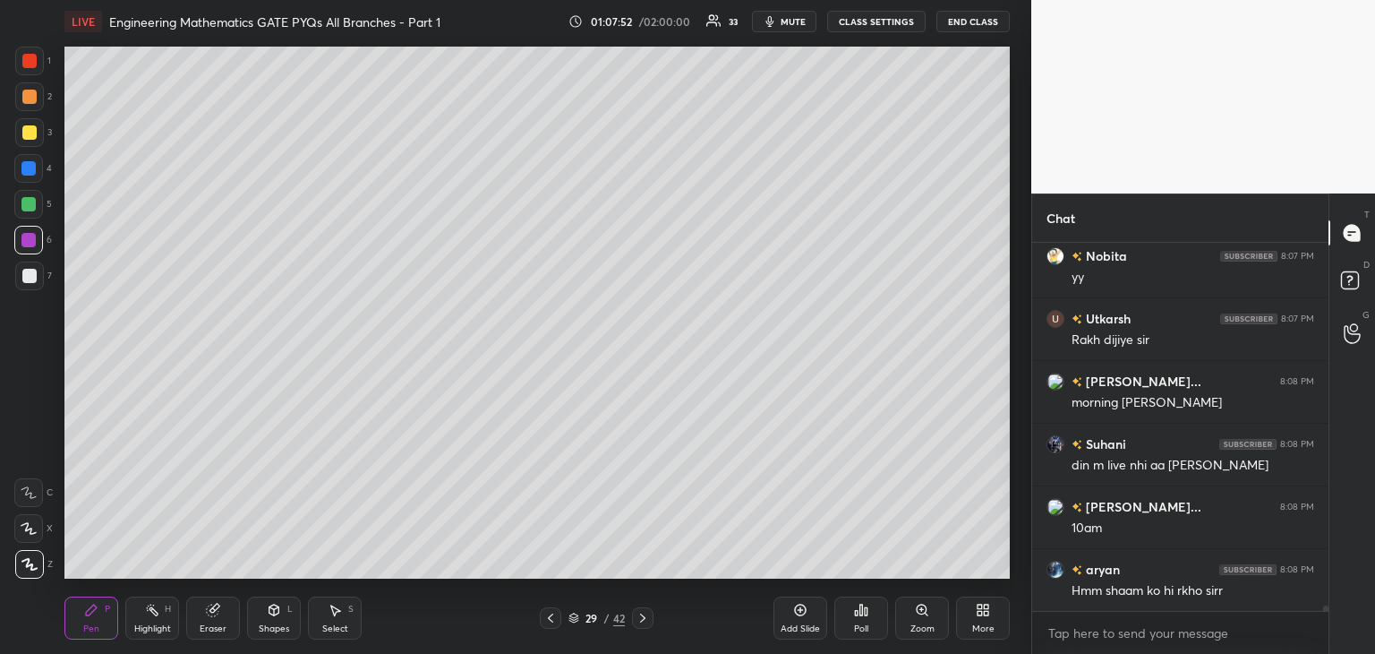
click at [99, 612] on div "Pen P" at bounding box center [91, 617] width 54 height 43
click at [30, 133] on div at bounding box center [29, 132] width 14 height 14
click at [548, 613] on icon at bounding box center [550, 618] width 14 height 14
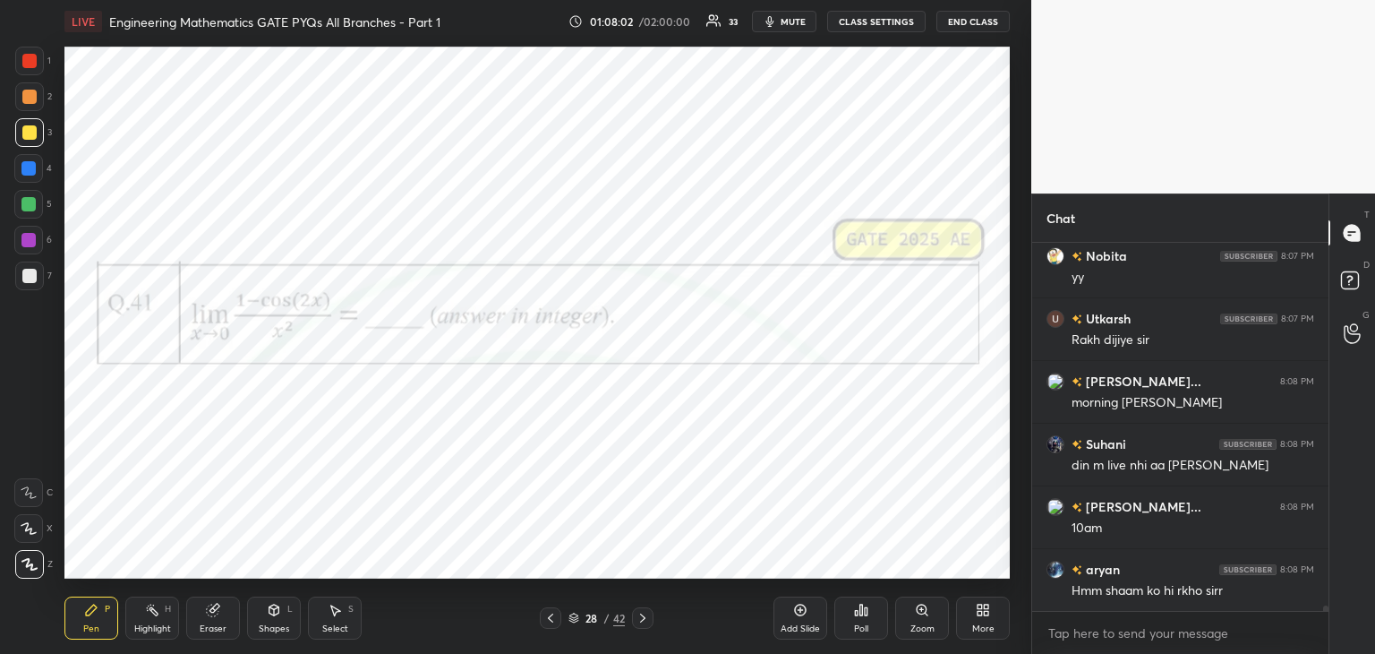
click at [645, 622] on icon at bounding box center [643, 618] width 14 height 14
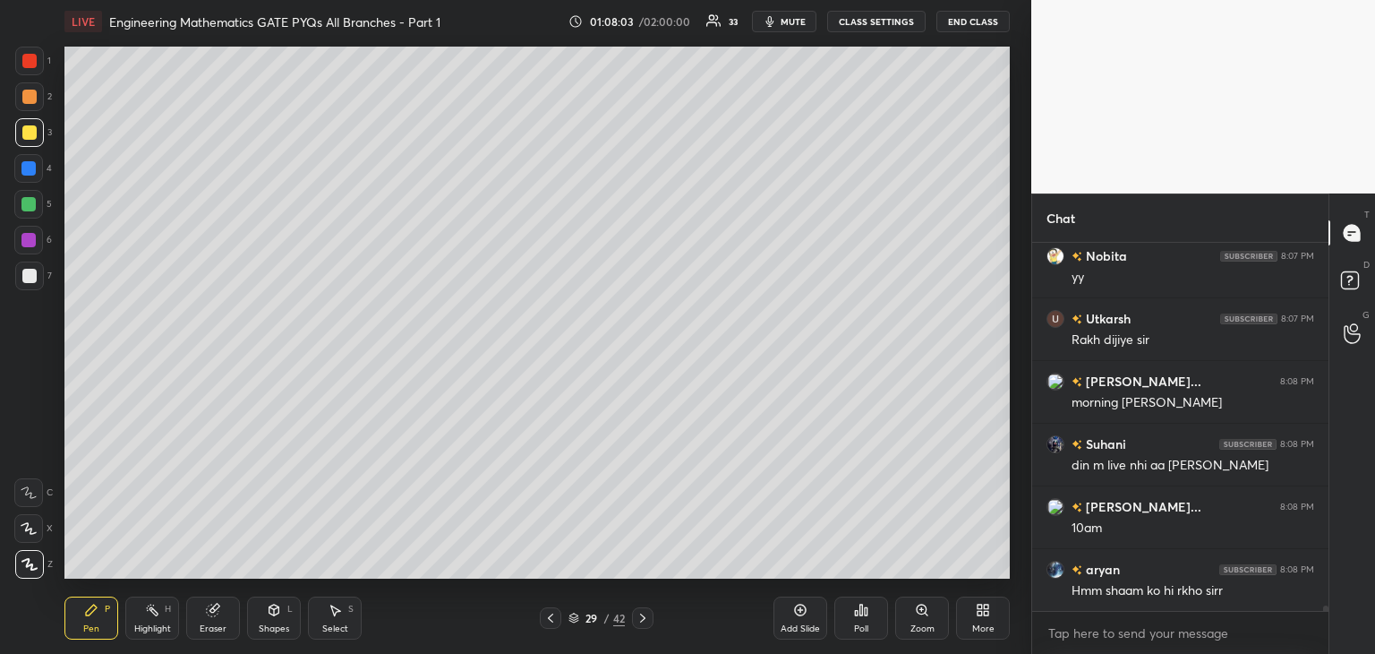
click at [25, 274] on div at bounding box center [29, 276] width 14 height 14
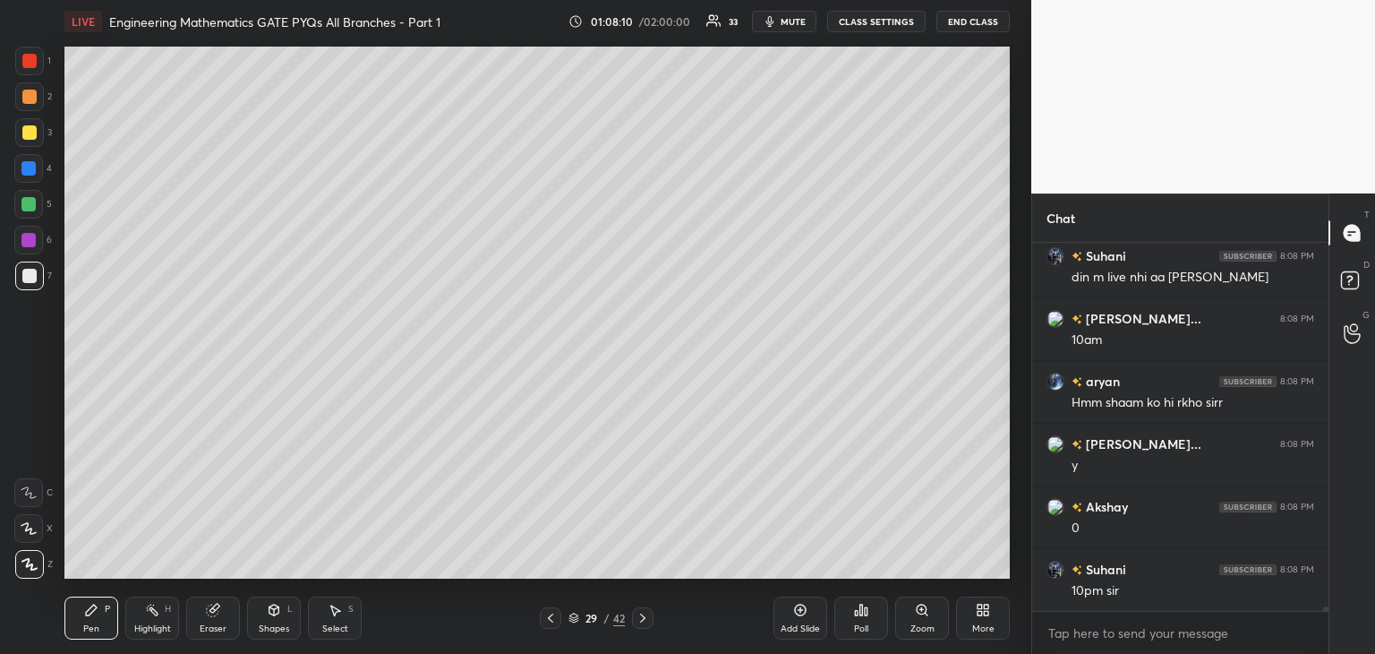
click at [543, 621] on icon at bounding box center [550, 618] width 14 height 14
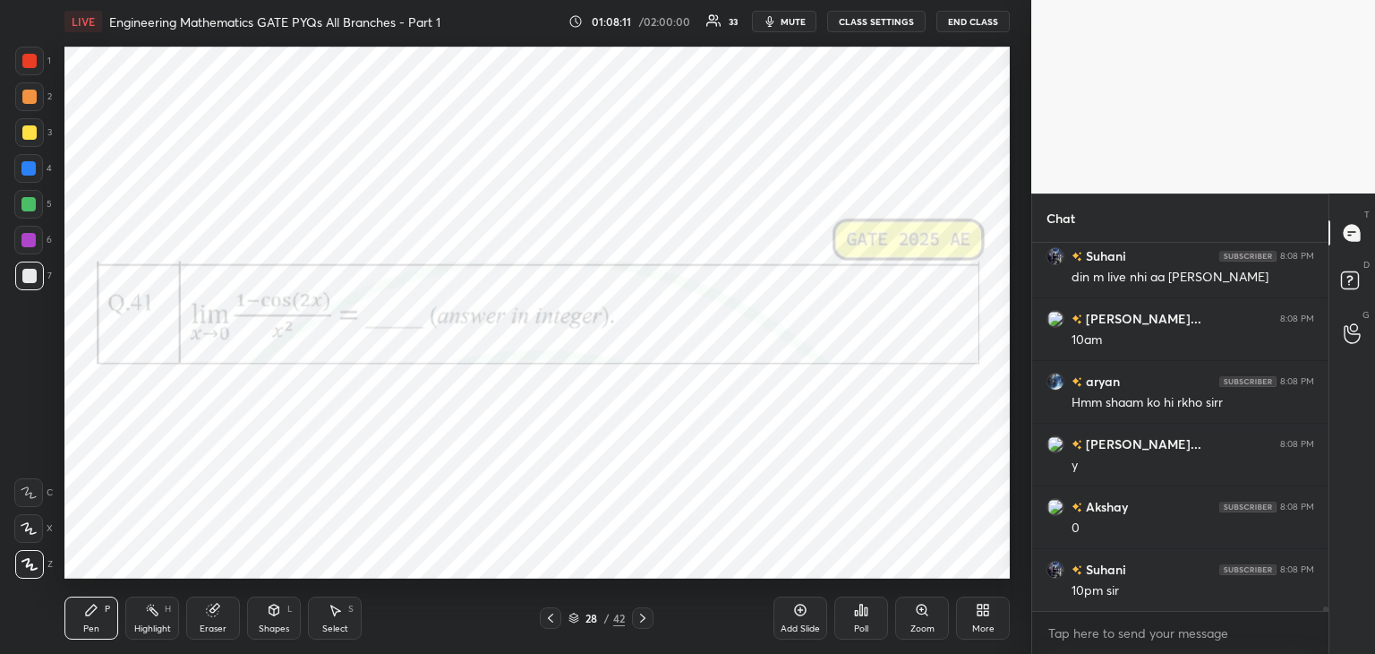
click at [642, 619] on icon at bounding box center [643, 618] width 14 height 14
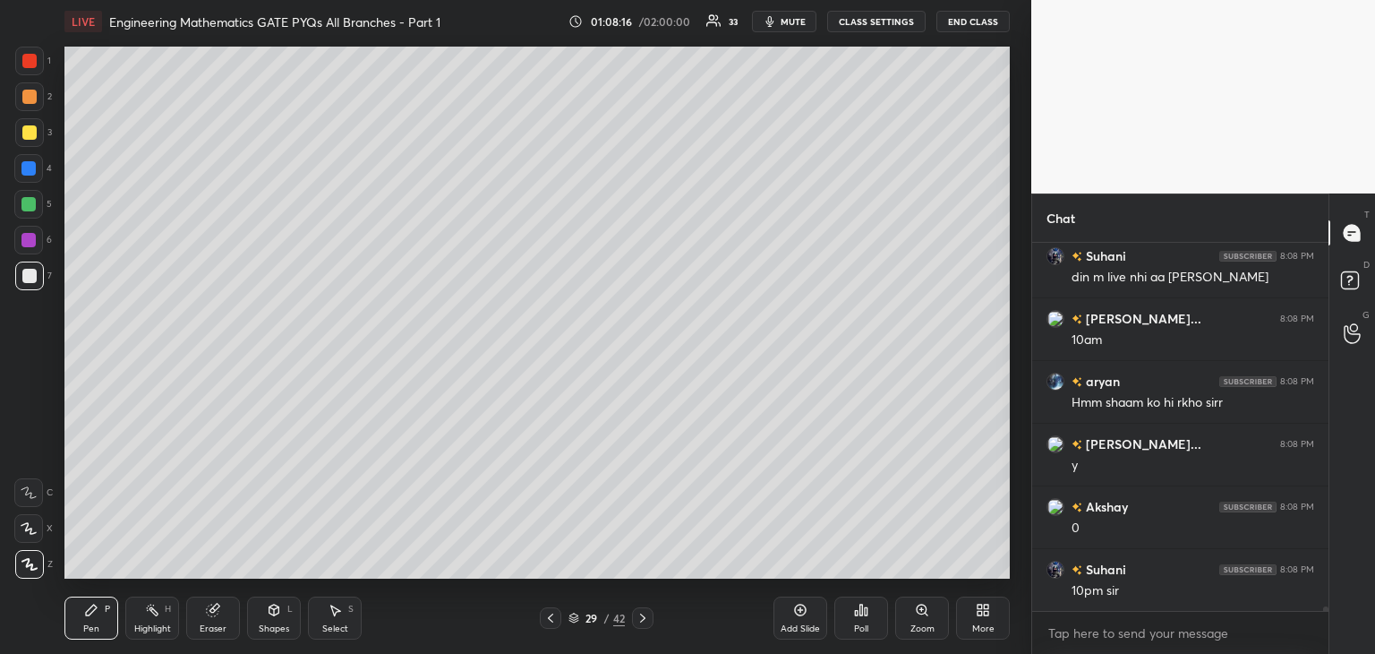
scroll to position [27321, 0]
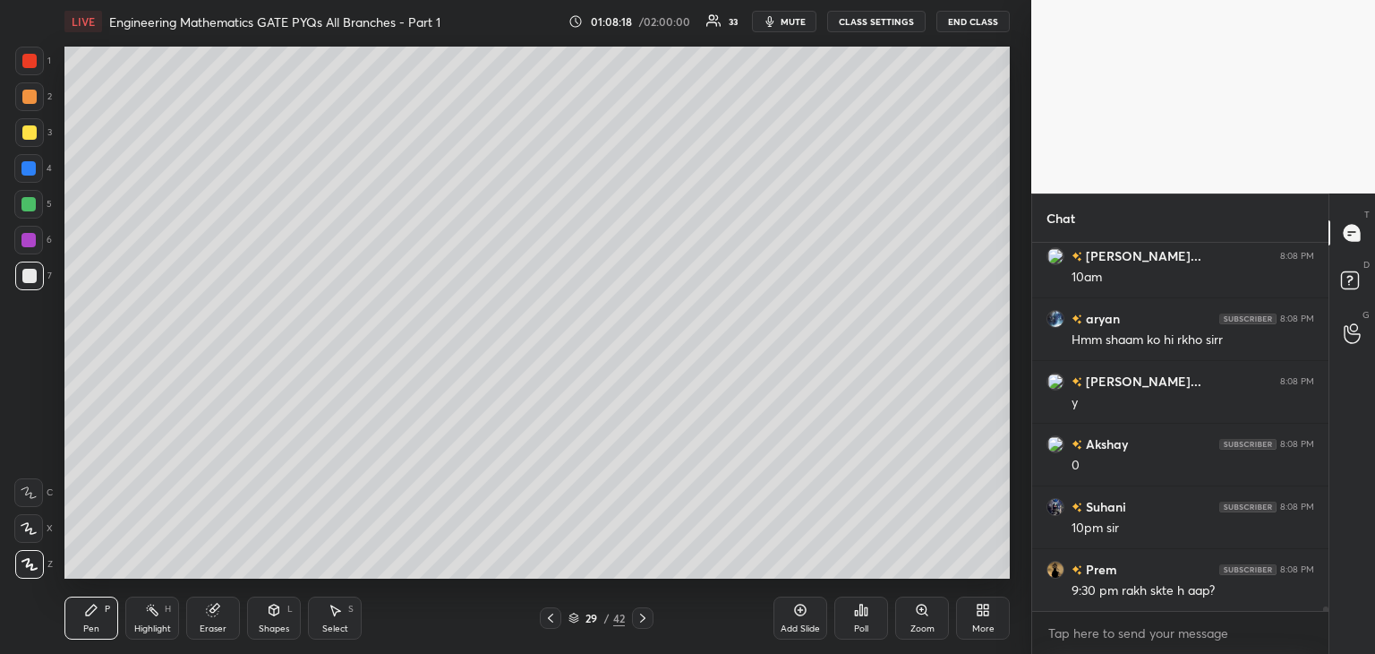
click at [546, 620] on icon at bounding box center [550, 618] width 14 height 14
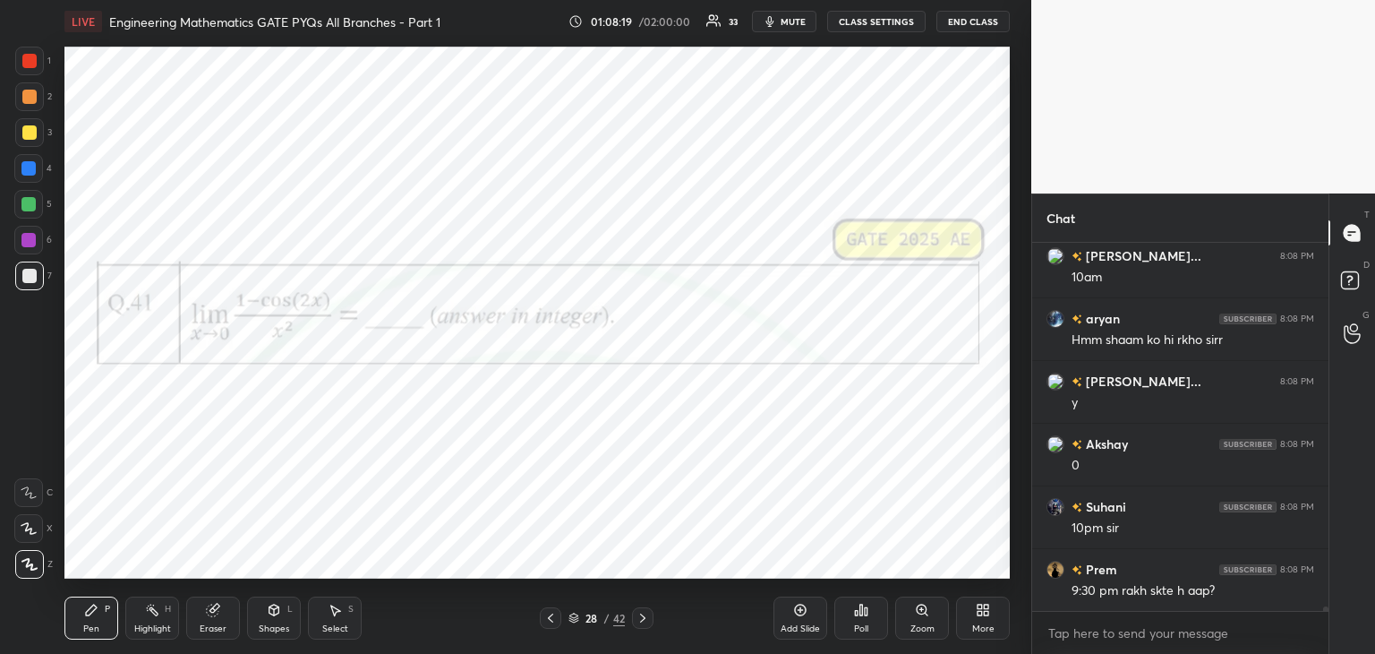
click at [637, 615] on icon at bounding box center [643, 618] width 14 height 14
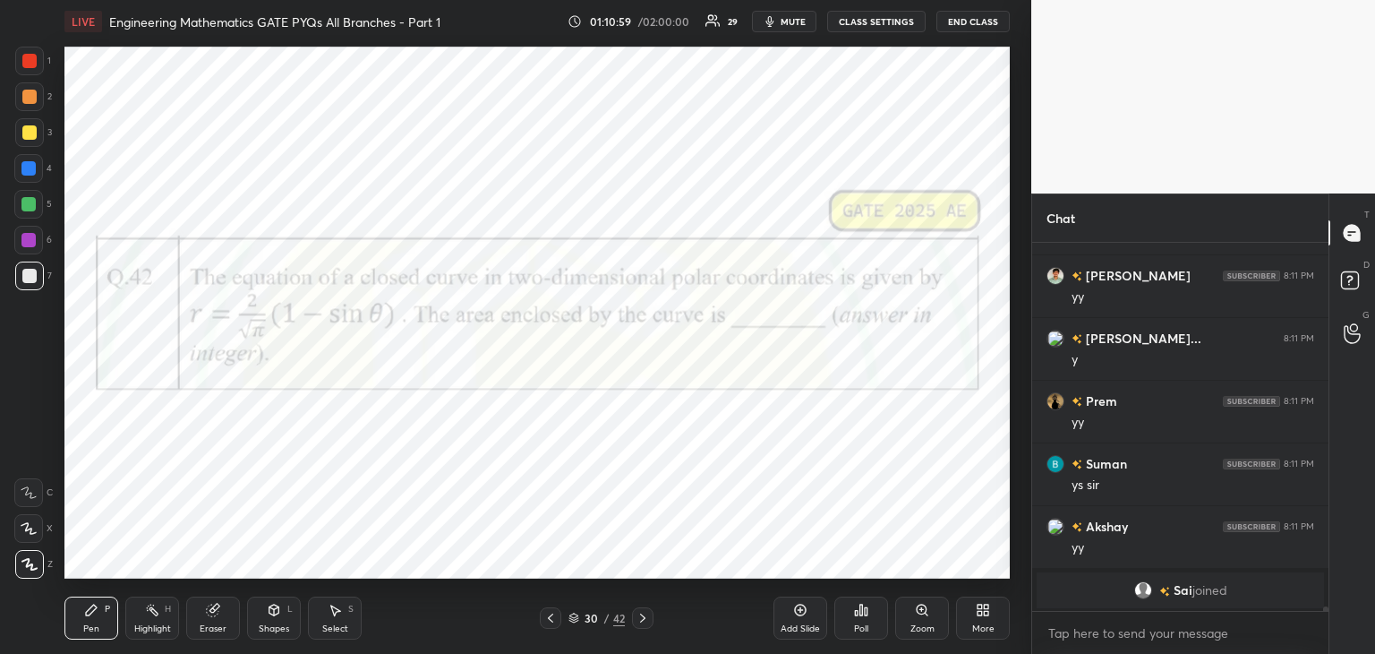
scroll to position [27367, 0]
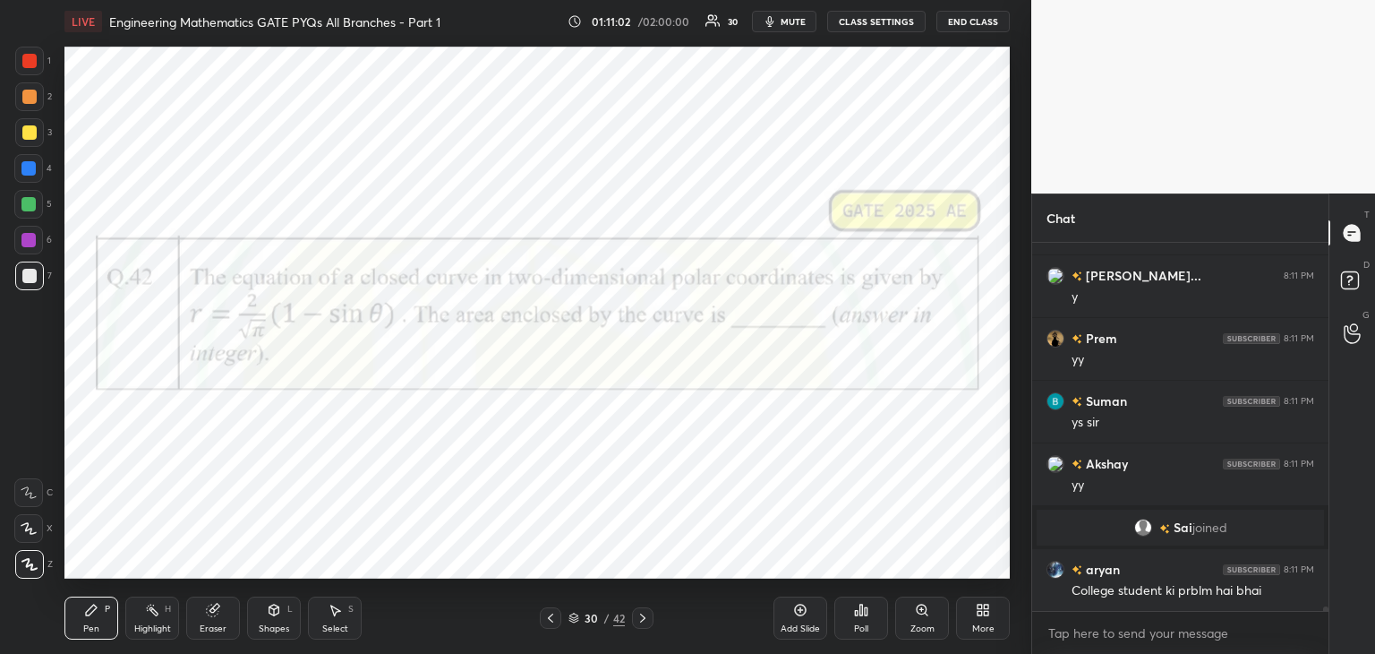
click at [25, 244] on div at bounding box center [28, 240] width 14 height 14
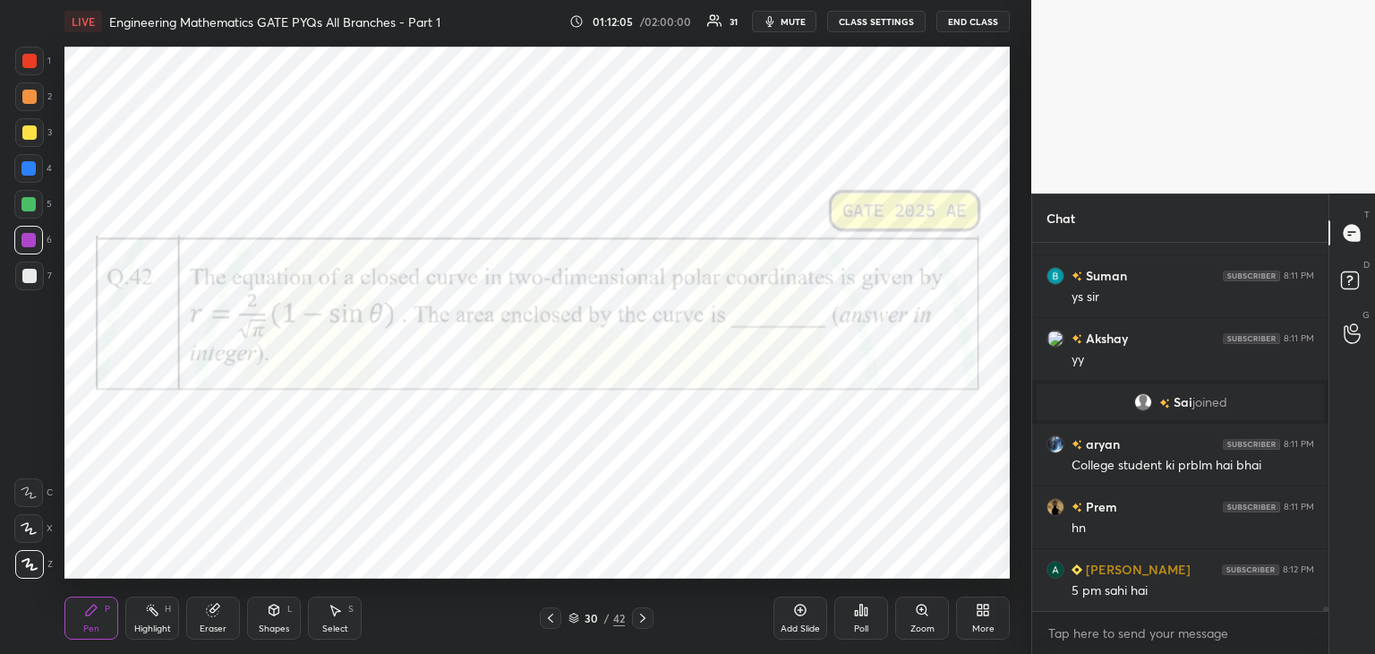
scroll to position [27555, 0]
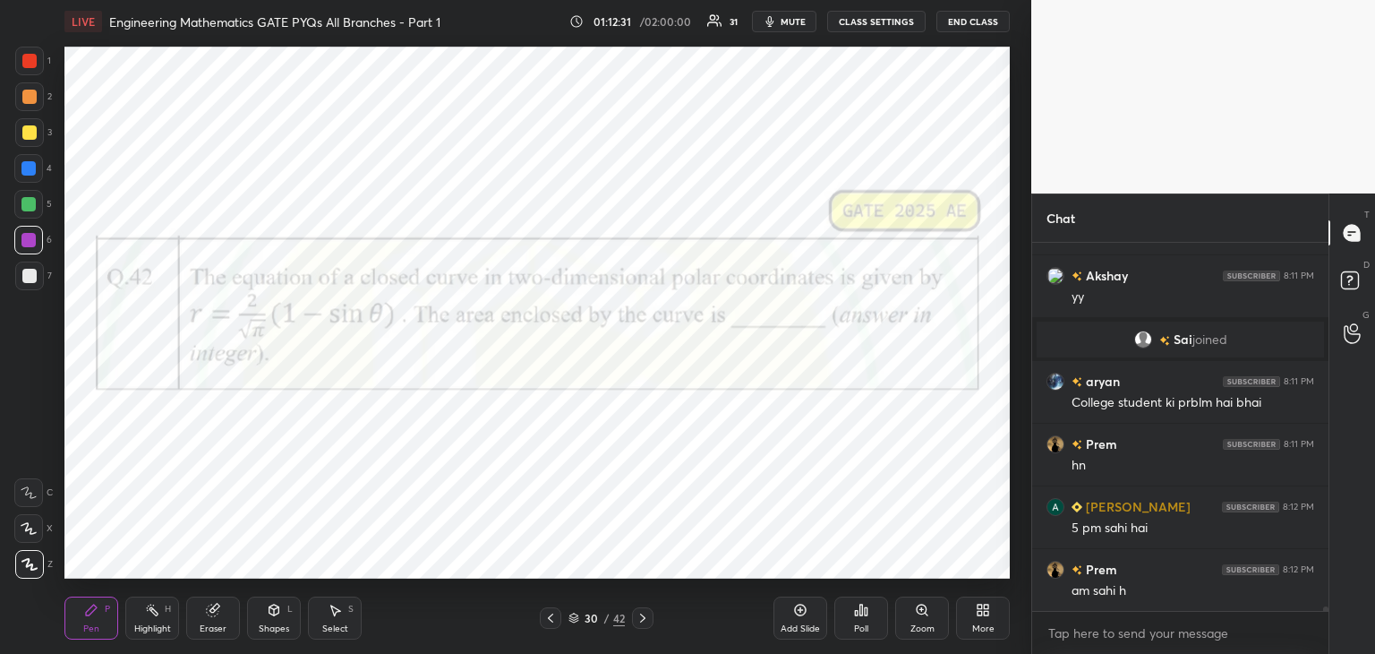
click at [224, 617] on div "Eraser" at bounding box center [213, 617] width 54 height 43
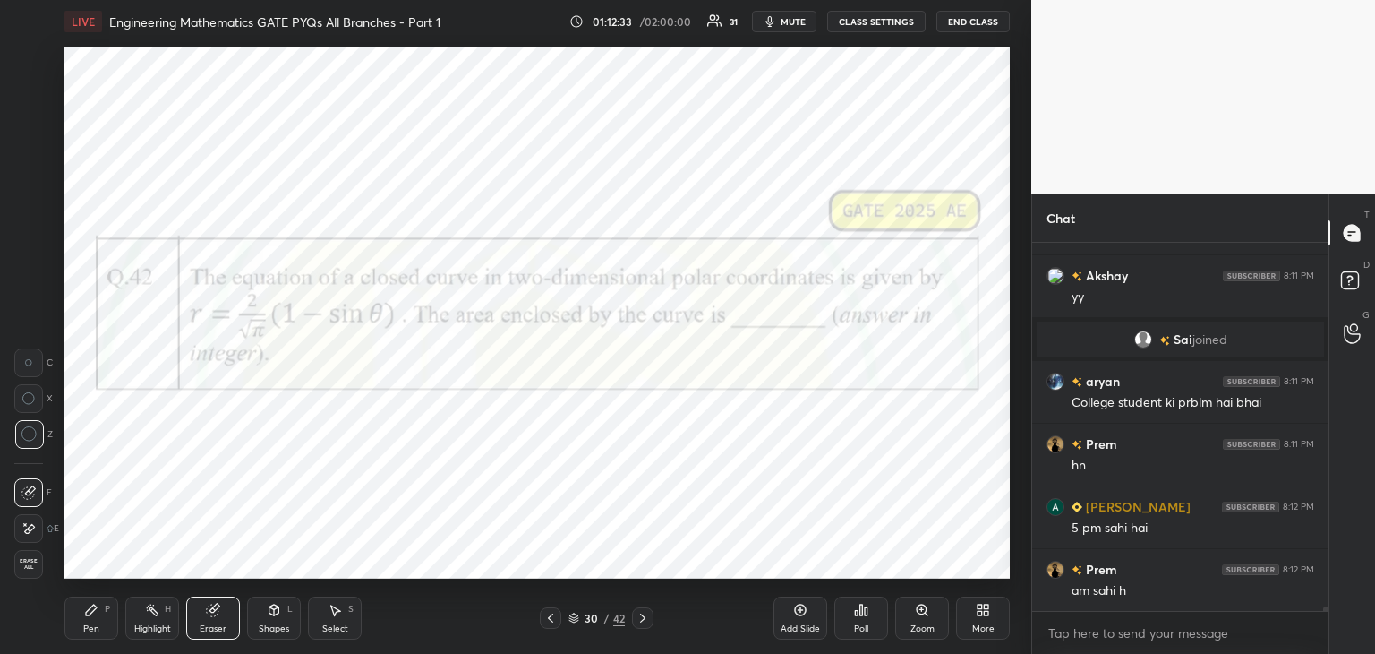
click at [102, 613] on div "Pen P" at bounding box center [91, 617] width 54 height 43
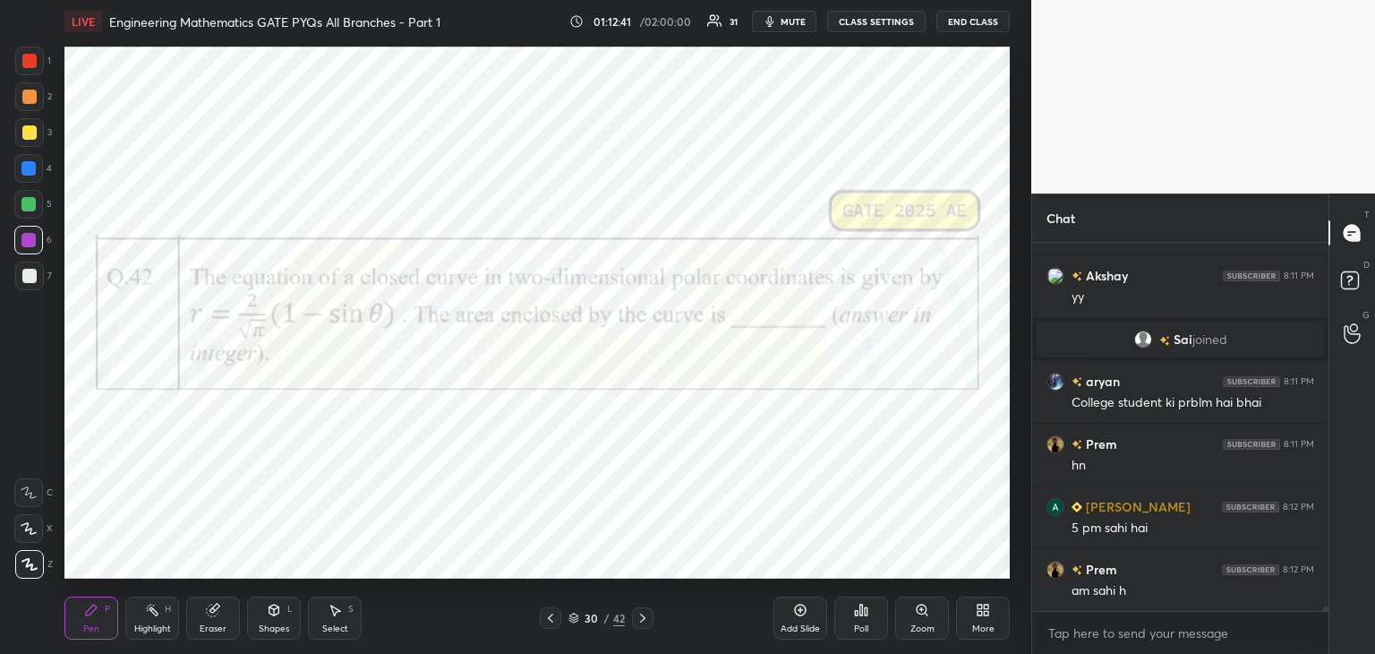
click at [281, 620] on div "Shapes L" at bounding box center [274, 617] width 54 height 43
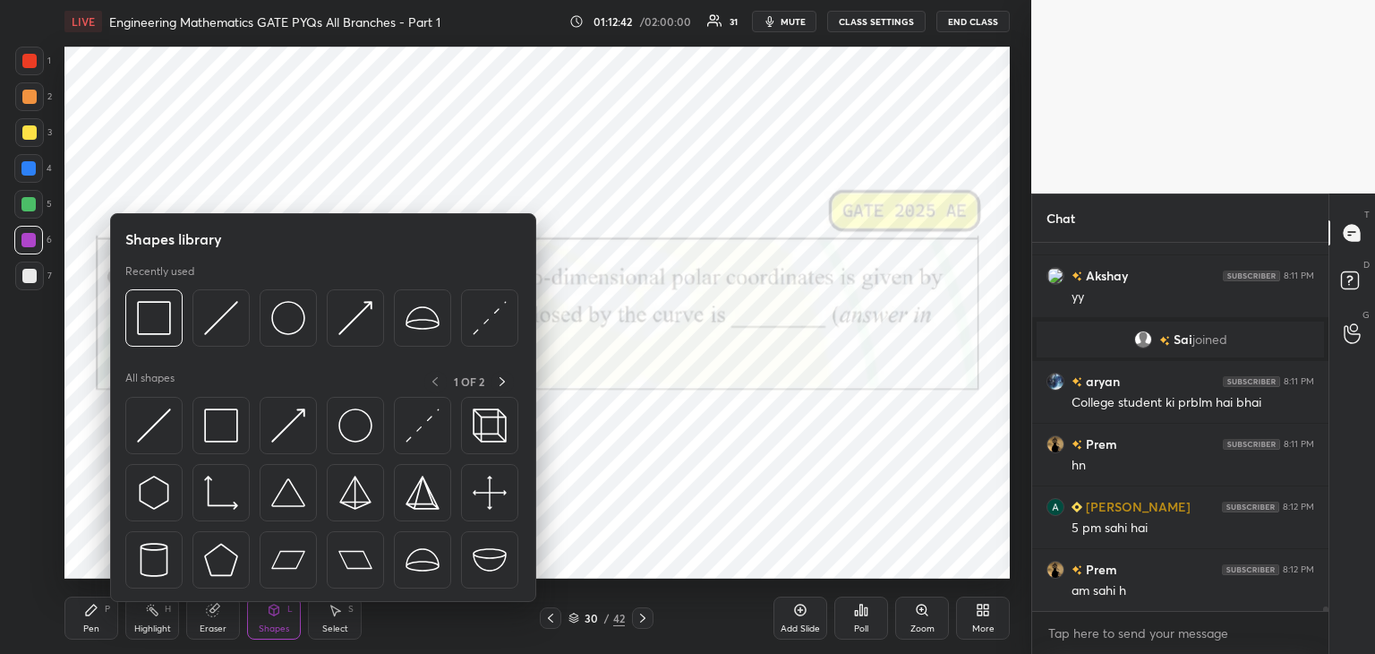
click at [250, 419] on div at bounding box center [323, 497] width 396 height 201
click at [242, 430] on div at bounding box center [221, 425] width 57 height 57
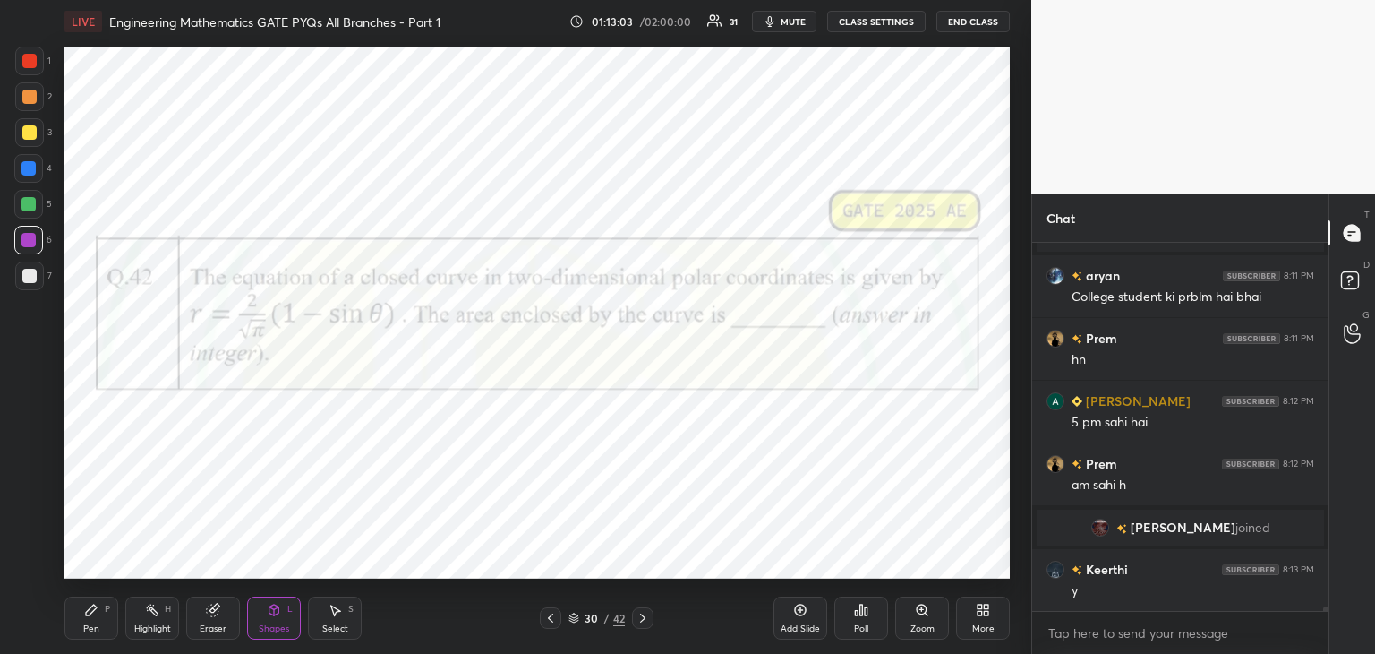
scroll to position [27634, 0]
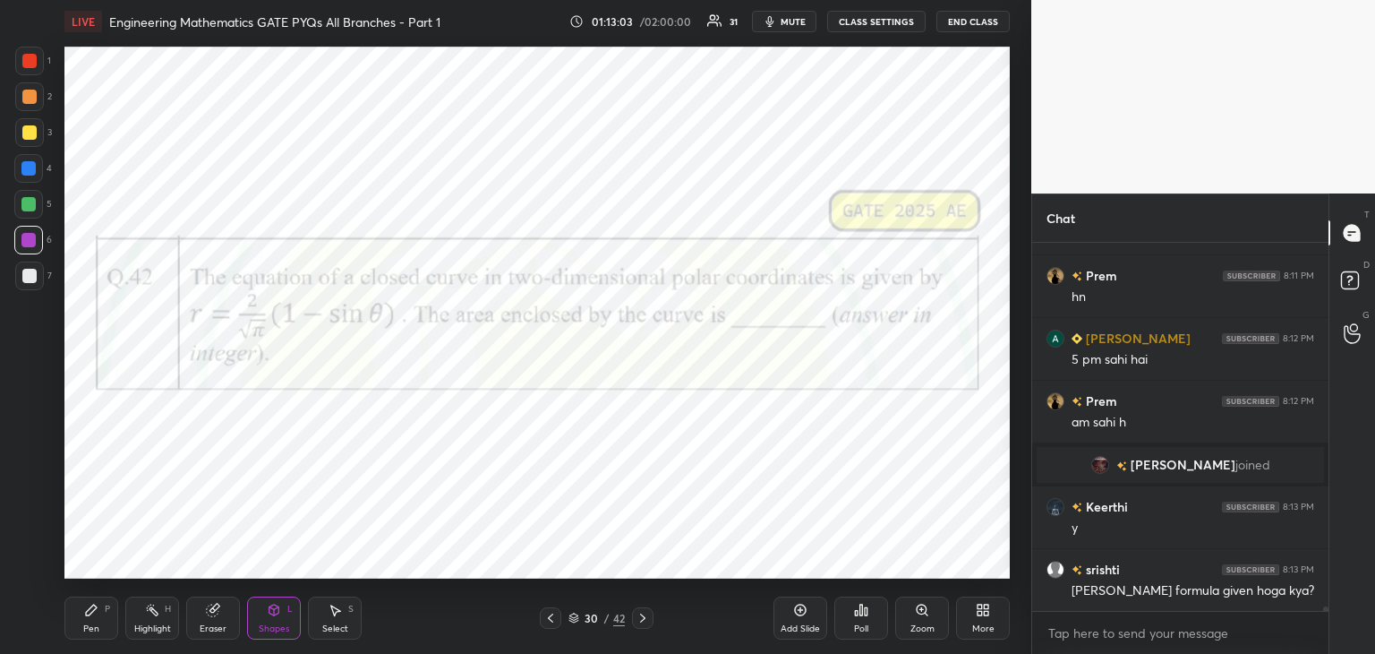
click at [102, 623] on div "Pen P" at bounding box center [91, 617] width 54 height 43
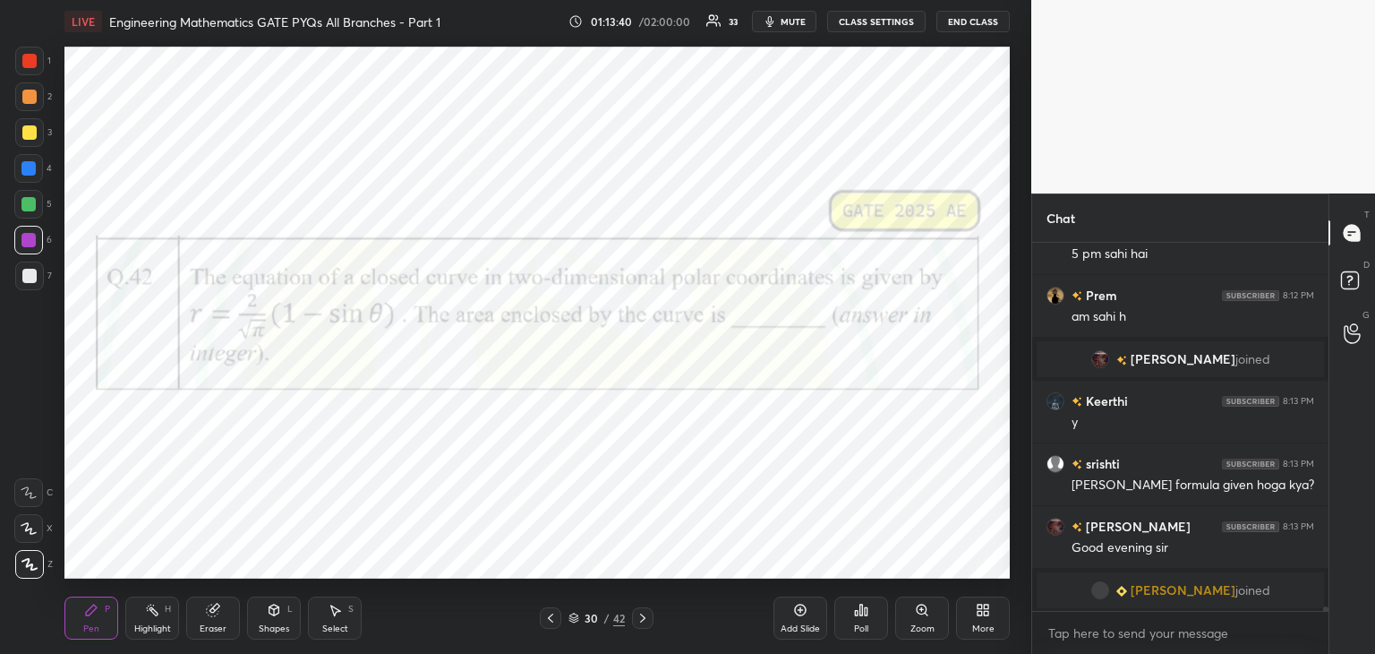
scroll to position [27731, 0]
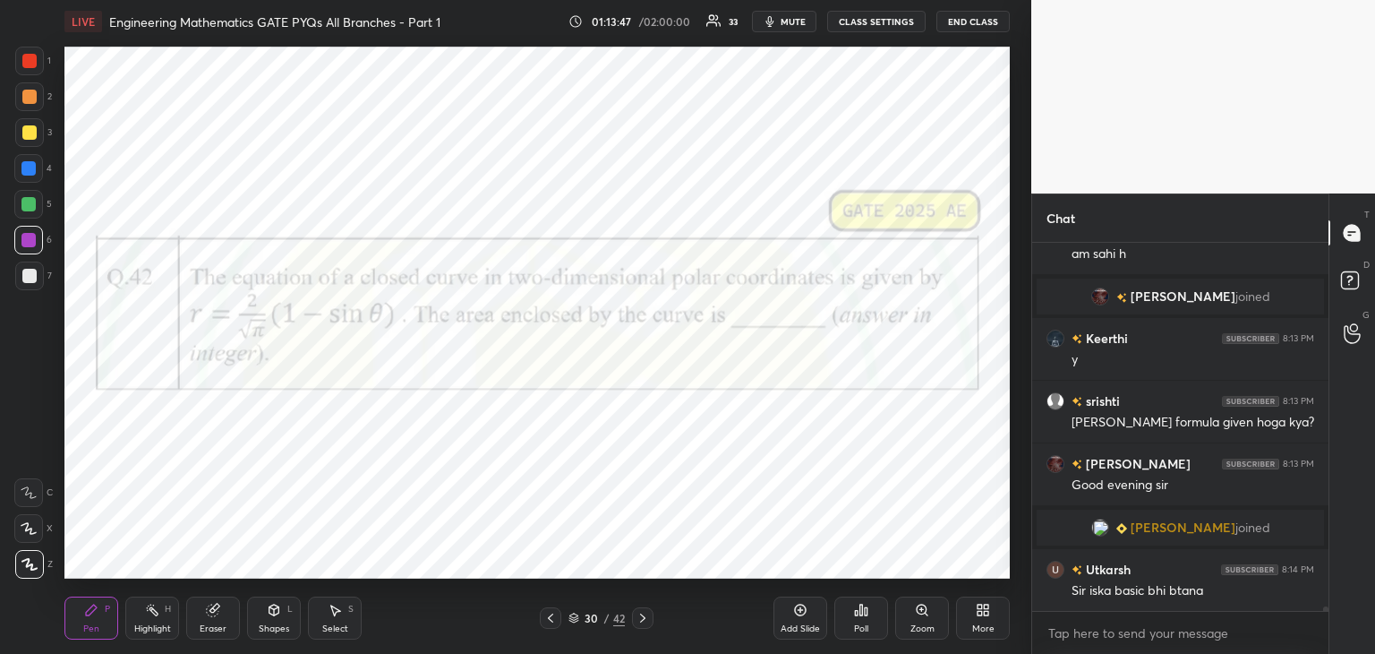
click at [852, 622] on div "Poll" at bounding box center [861, 617] width 54 height 43
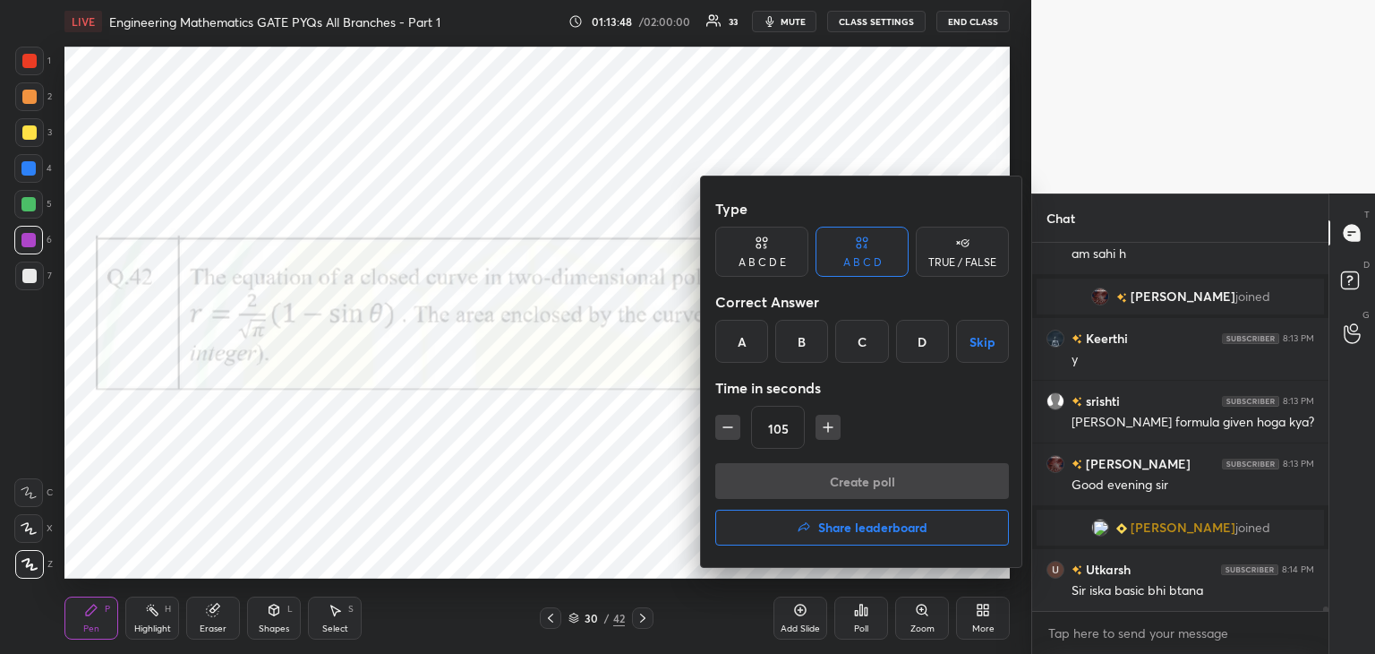
click at [583, 530] on div at bounding box center [687, 327] width 1375 height 654
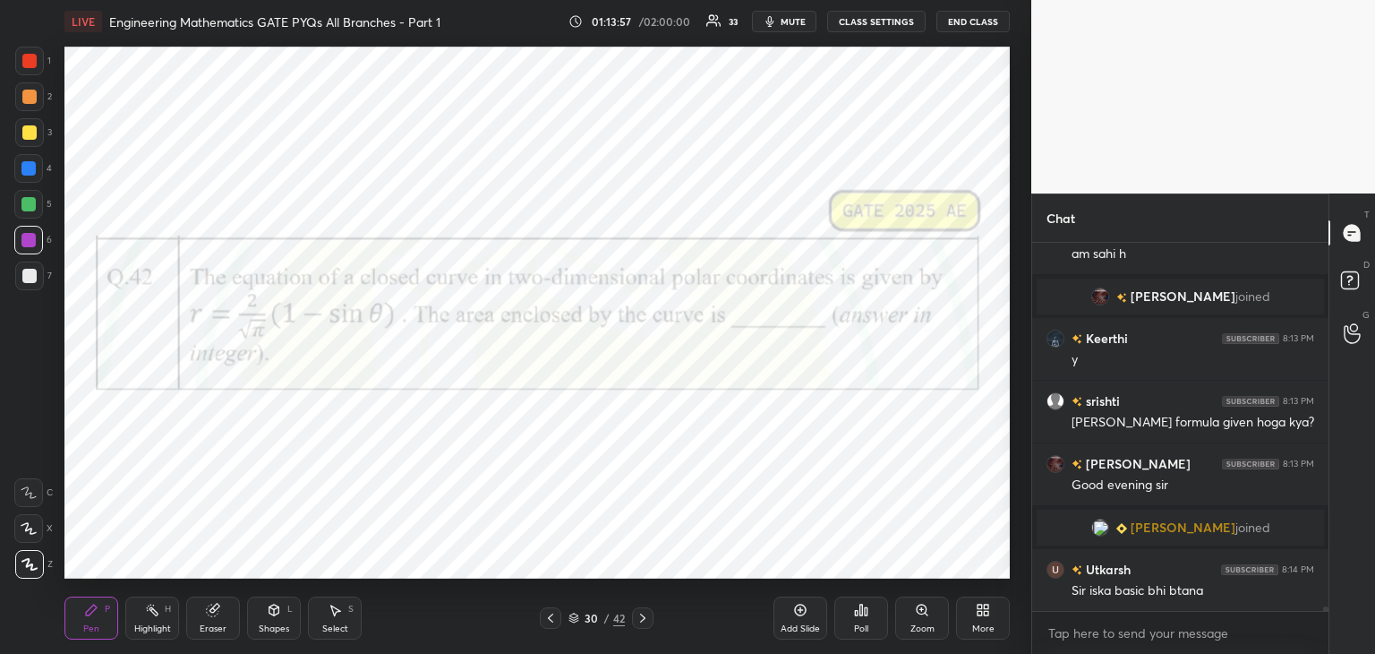
scroll to position [27794, 0]
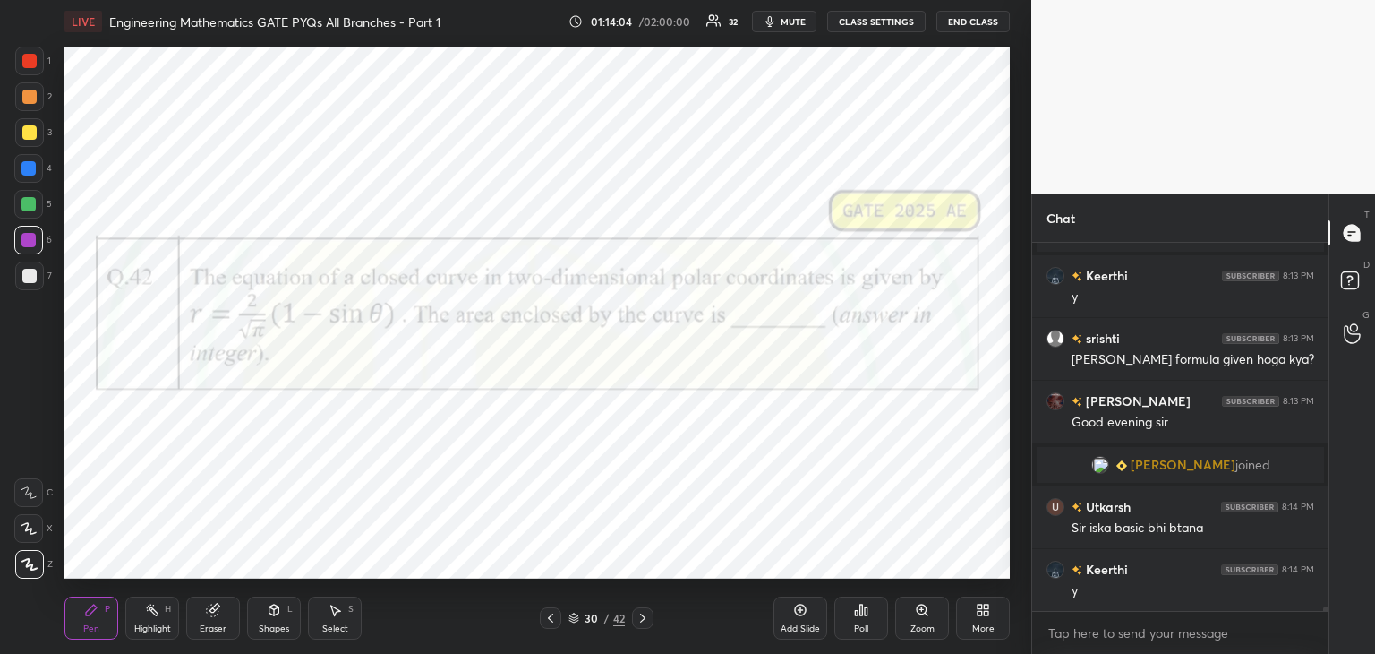
click at [30, 170] on div at bounding box center [28, 168] width 14 height 14
click at [212, 624] on div "Eraser" at bounding box center [213, 628] width 27 height 9
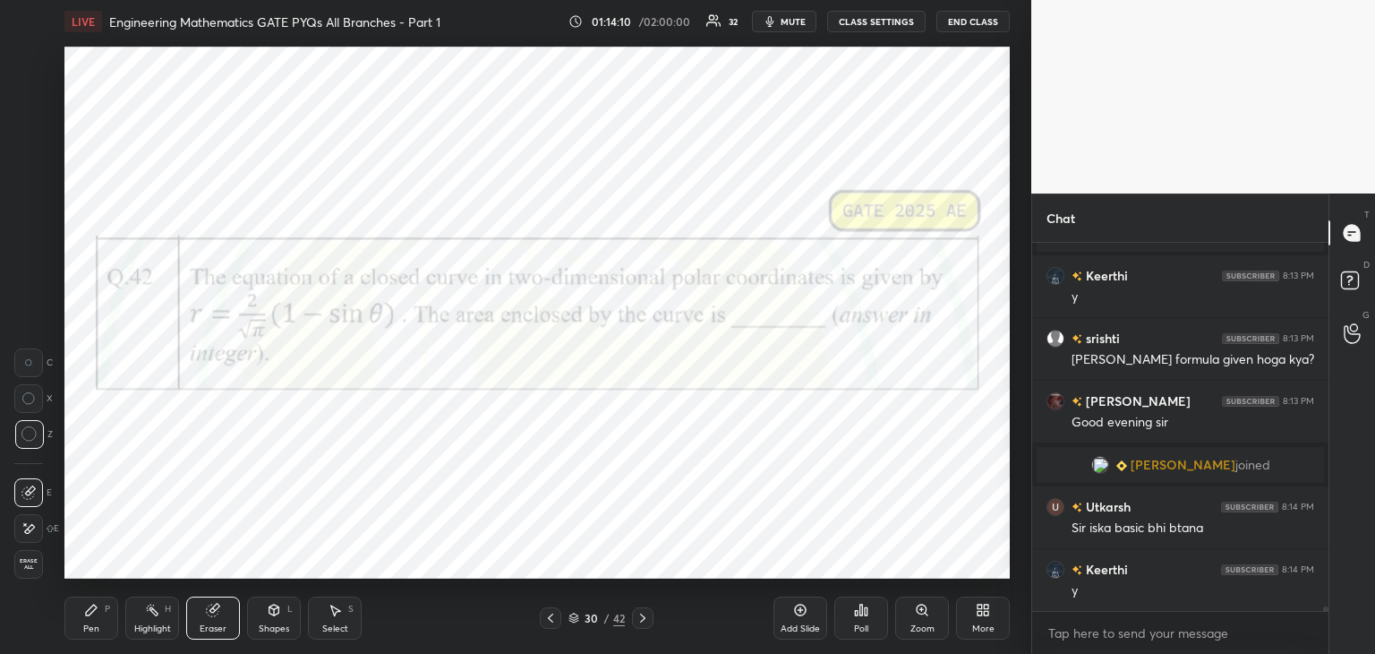
click at [95, 631] on div "Pen" at bounding box center [91, 628] width 16 height 9
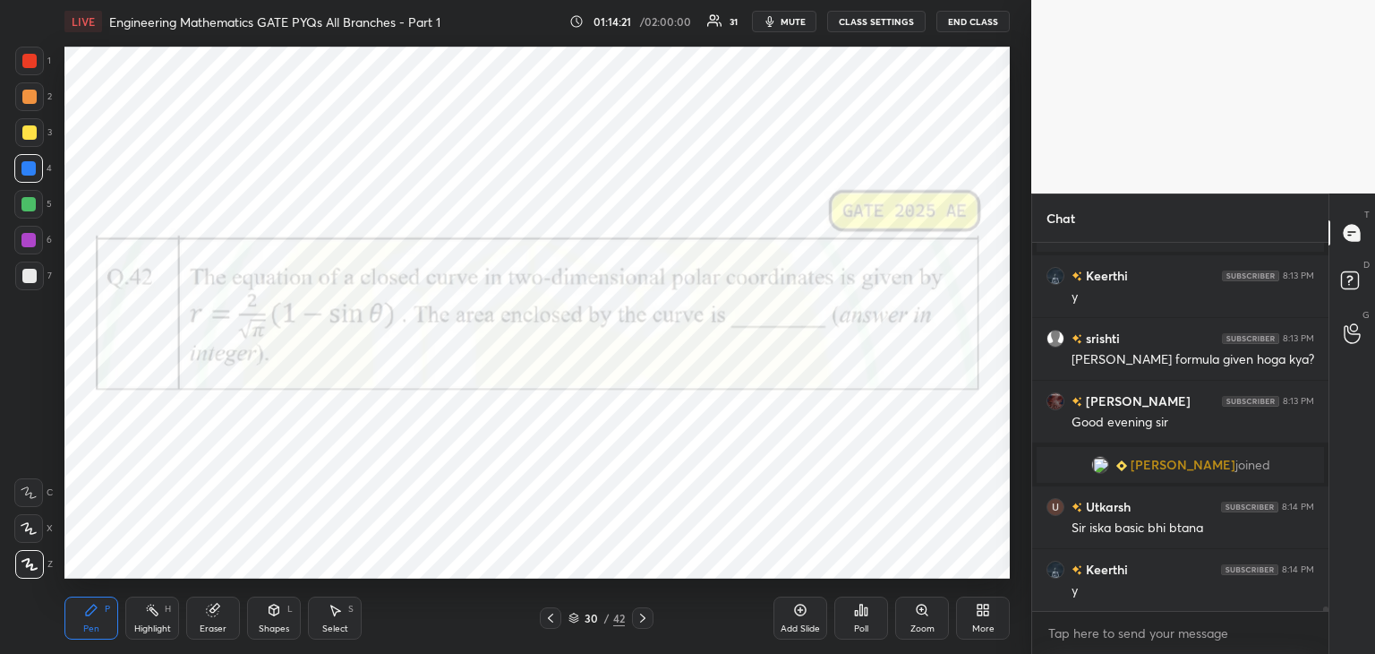
click at [873, 608] on div "Poll" at bounding box center [861, 617] width 54 height 43
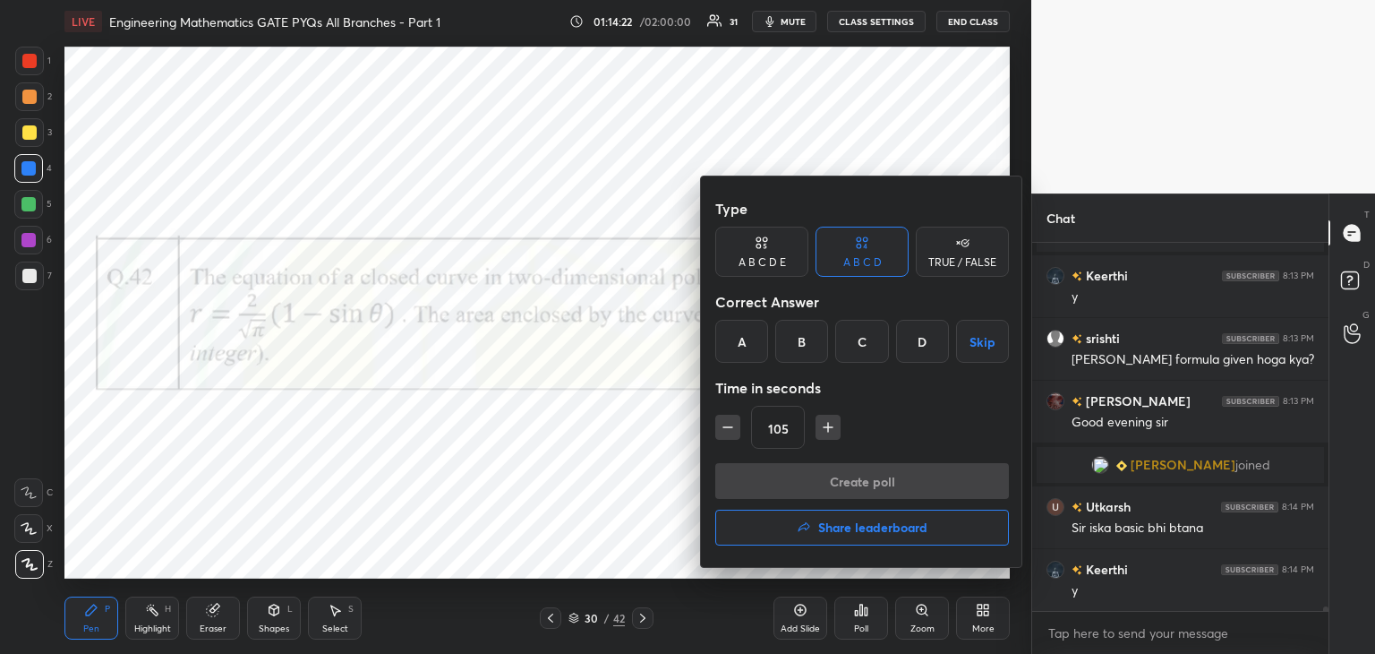
click at [745, 334] on div "A" at bounding box center [741, 341] width 53 height 43
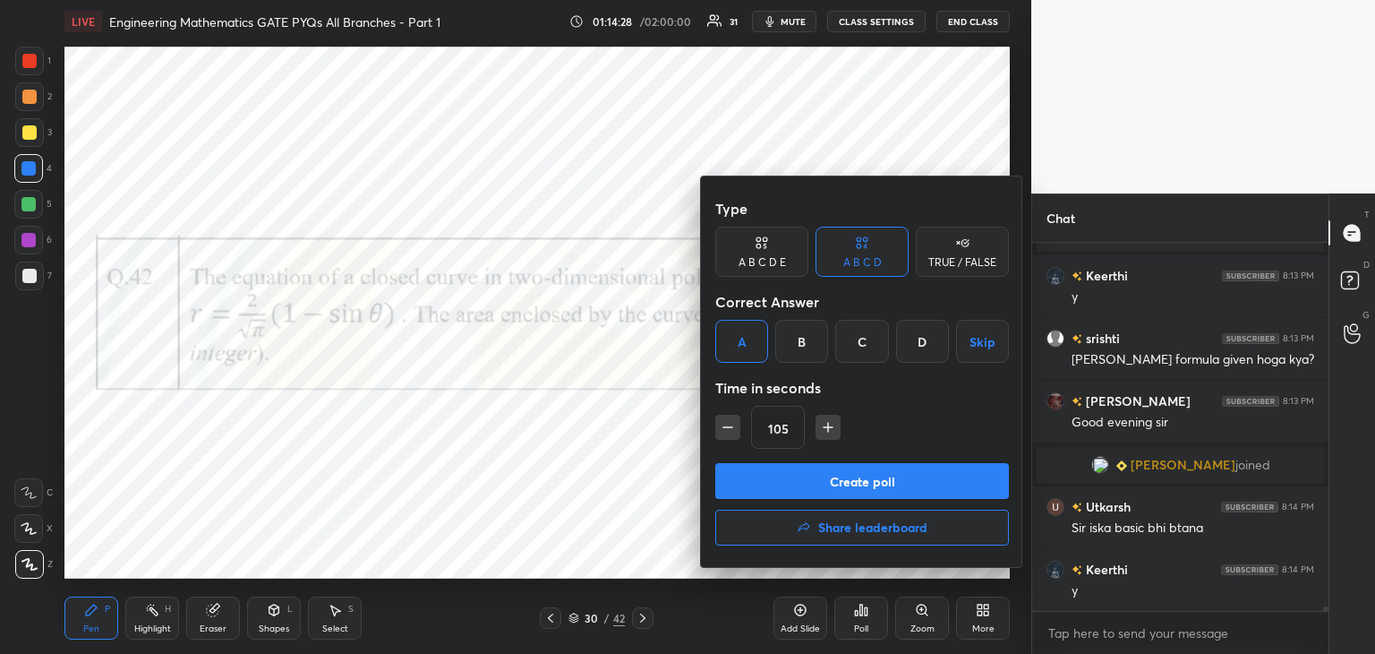
click at [828, 431] on icon "button" at bounding box center [828, 427] width 18 height 18
click at [827, 427] on icon "button" at bounding box center [828, 427] width 18 height 18
drag, startPoint x: 828, startPoint y: 430, endPoint x: 833, endPoint y: 456, distance: 26.3
click at [828, 431] on icon "button" at bounding box center [828, 427] width 18 height 18
type input "150"
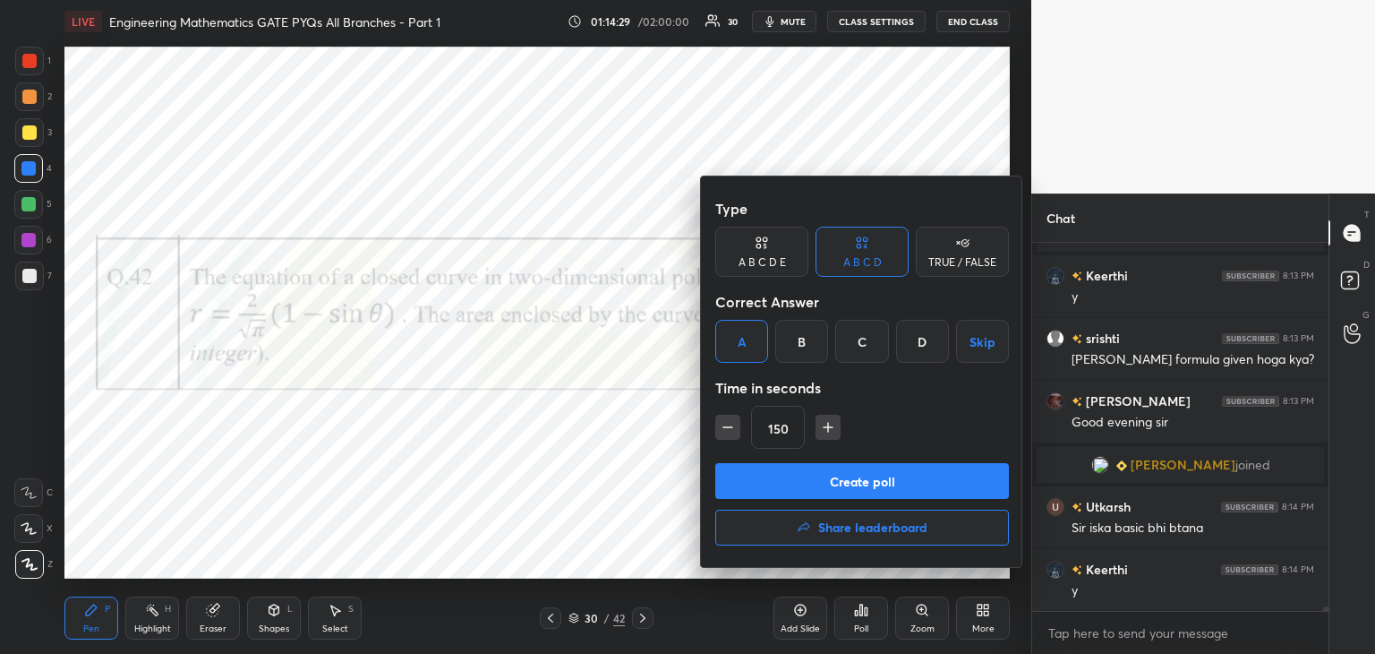
click at [836, 484] on button "Create poll" at bounding box center [862, 481] width 294 height 36
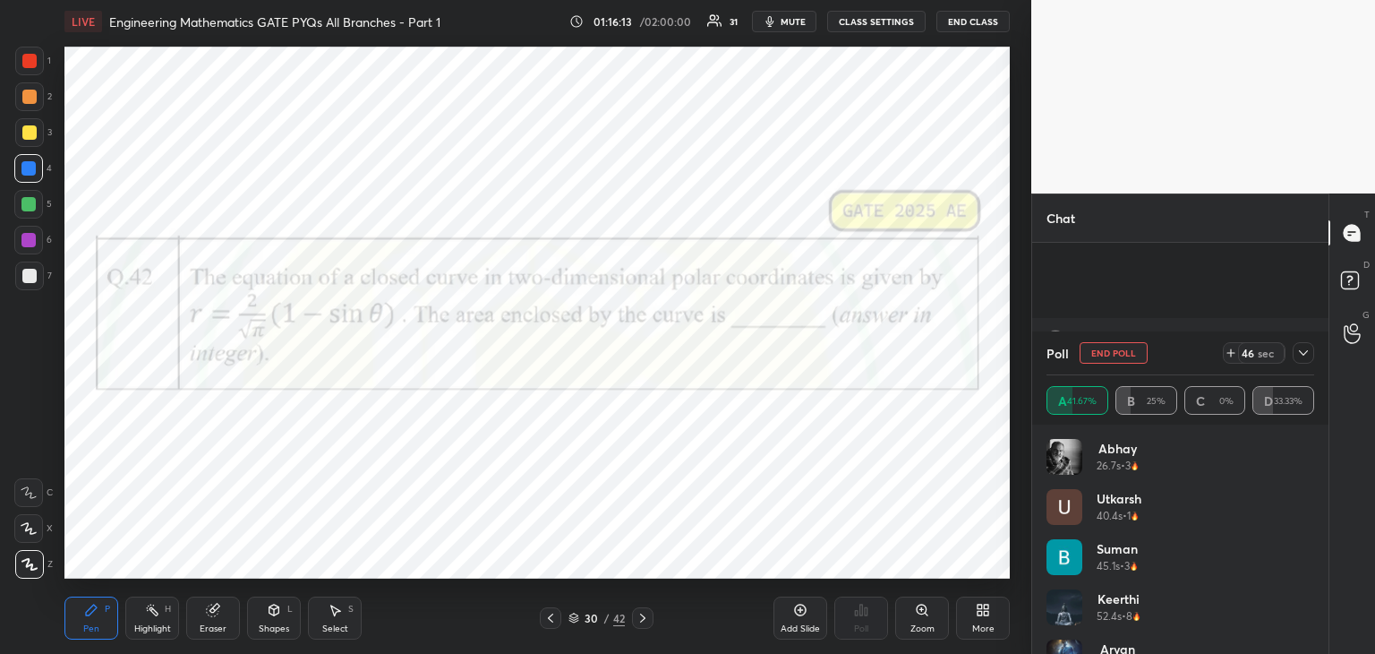
scroll to position [27966, 0]
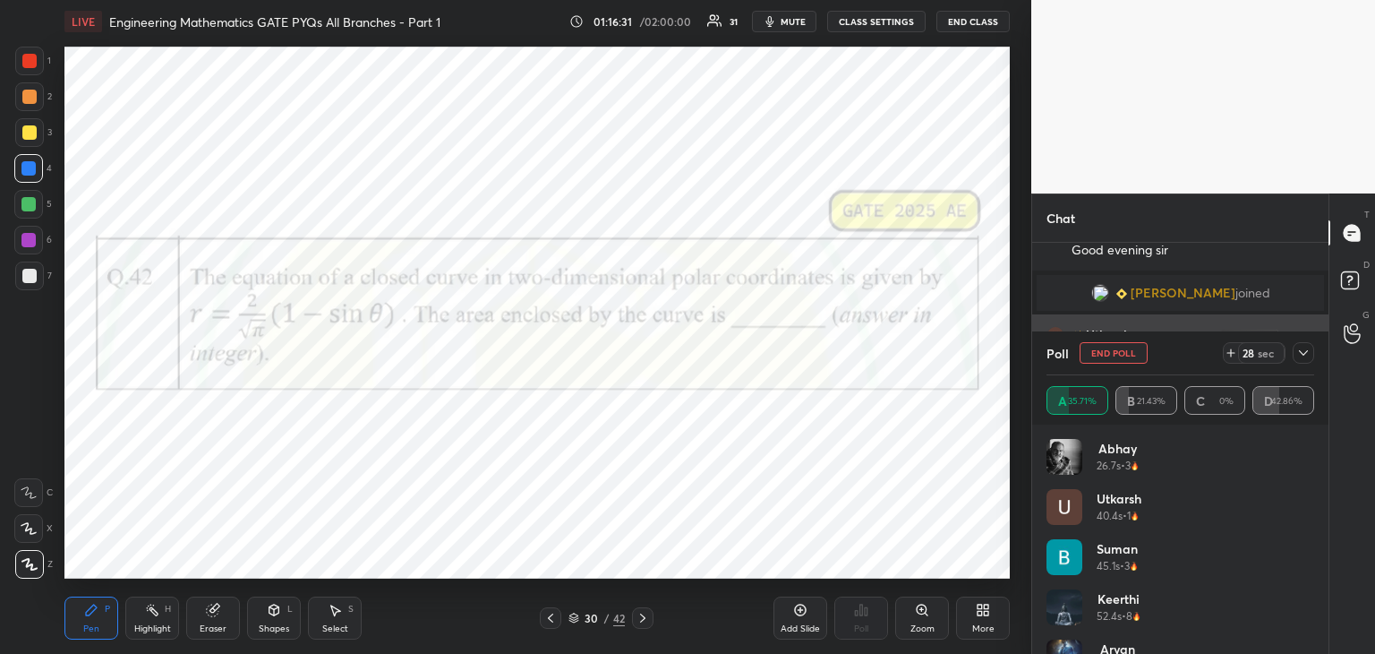
click at [1296, 352] on icon at bounding box center [1303, 353] width 14 height 14
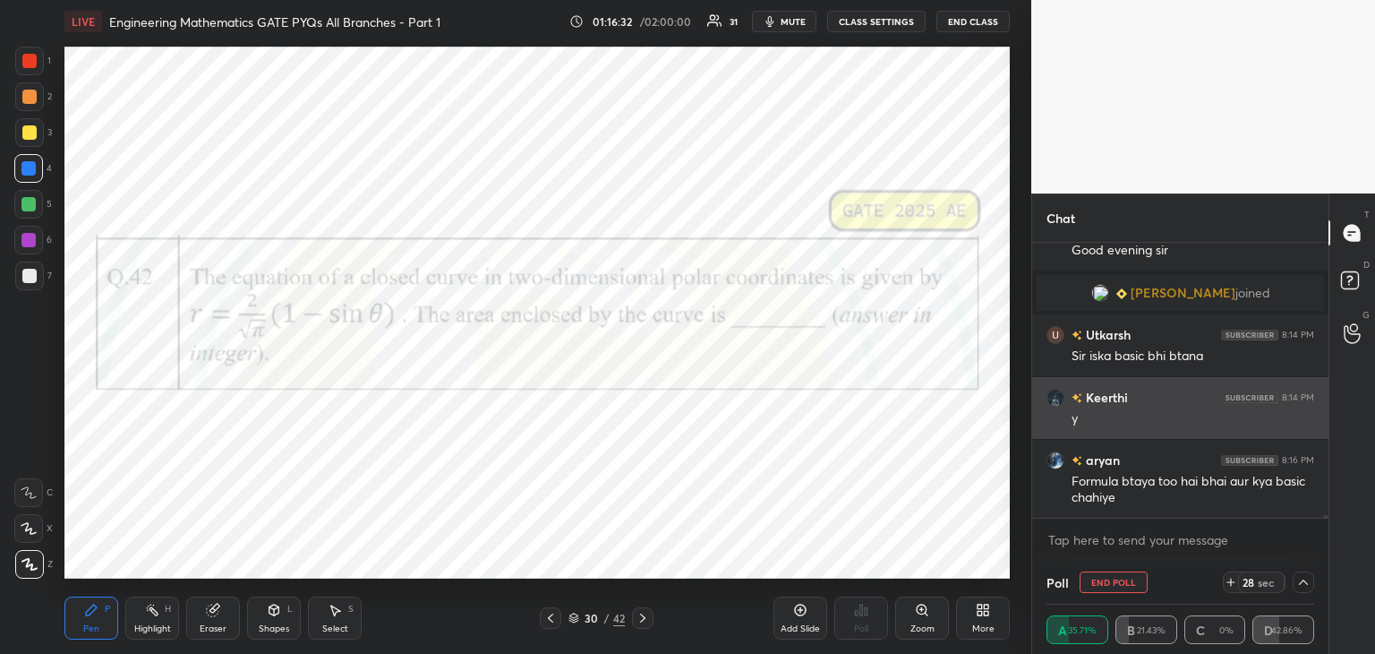
scroll to position [0, 5]
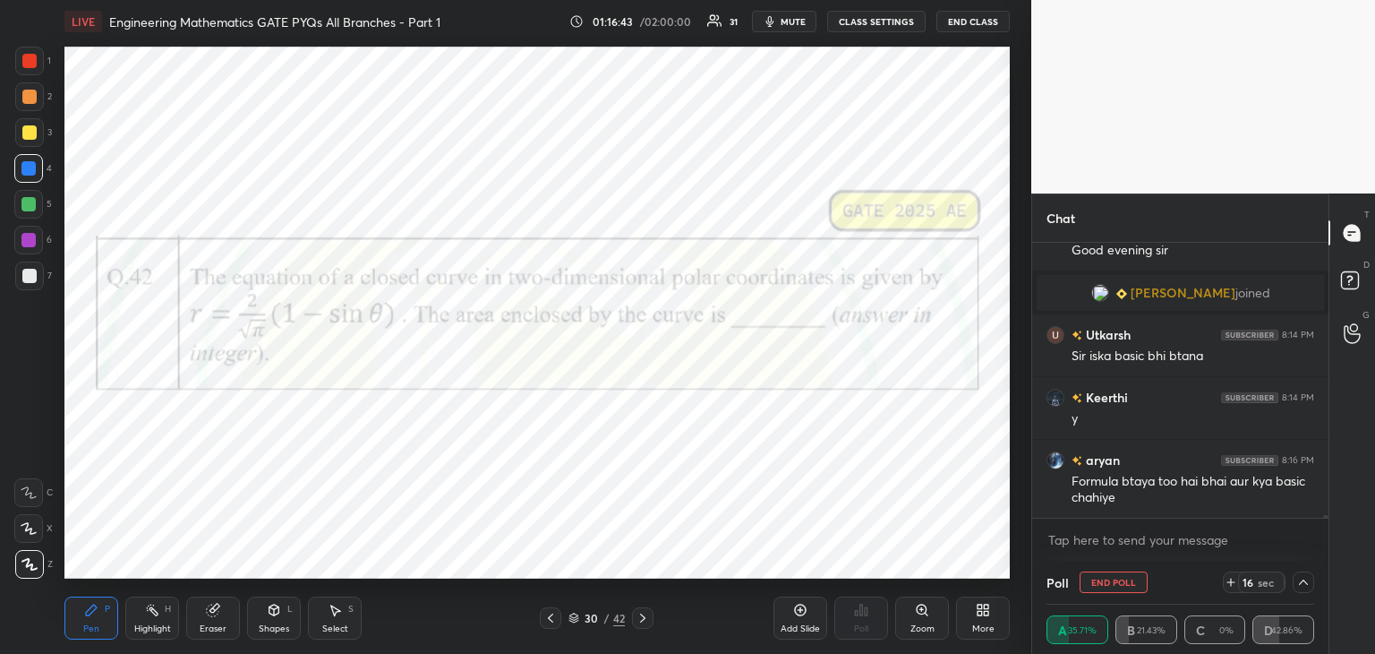
click at [1305, 581] on icon at bounding box center [1303, 582] width 14 height 14
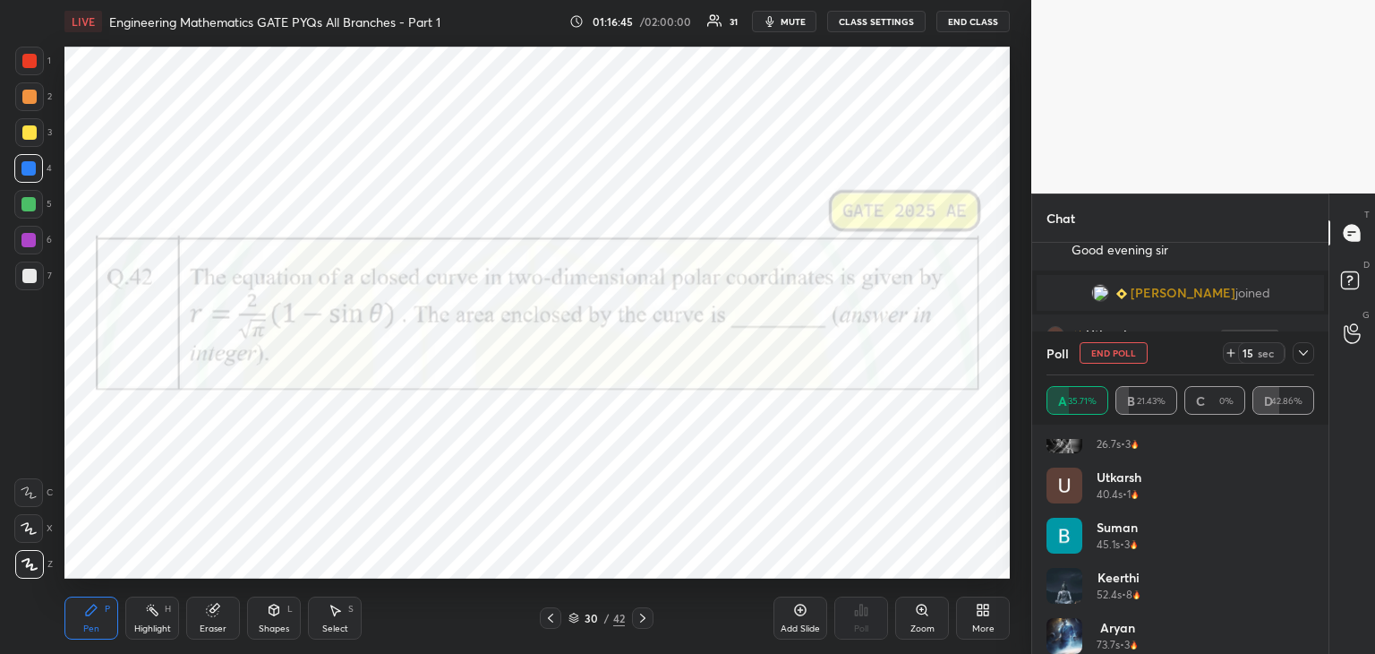
scroll to position [36, 0]
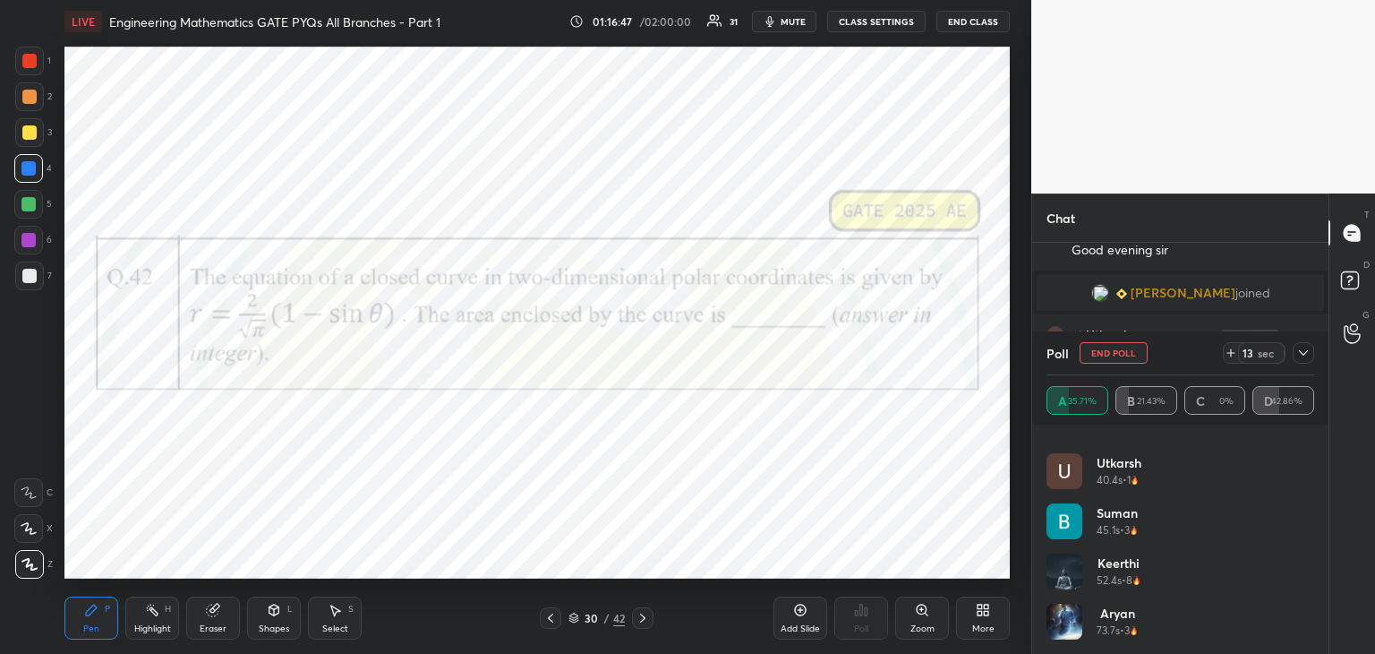
click at [1306, 365] on div "Poll End Poll 13 sec" at bounding box center [1181, 352] width 268 height 43
click at [1303, 359] on icon at bounding box center [1303, 353] width 14 height 14
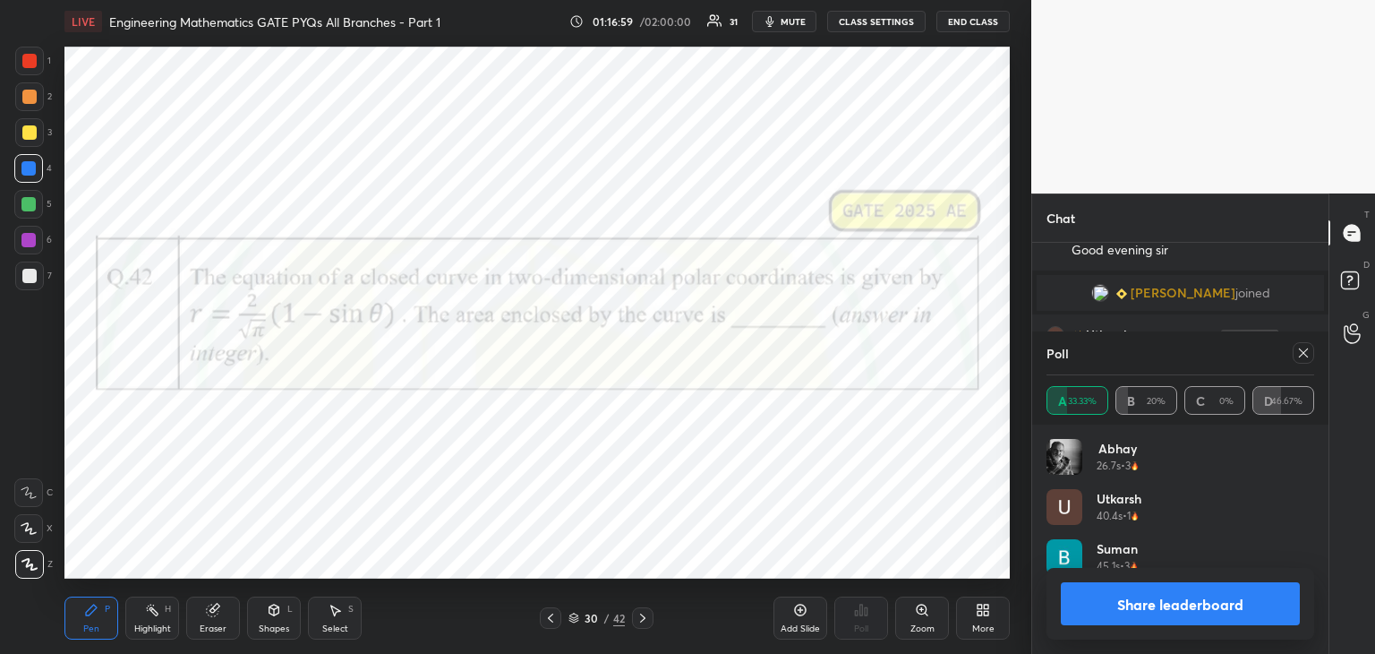
scroll to position [5, 5]
click at [1300, 355] on icon at bounding box center [1303, 353] width 14 height 14
type textarea "x"
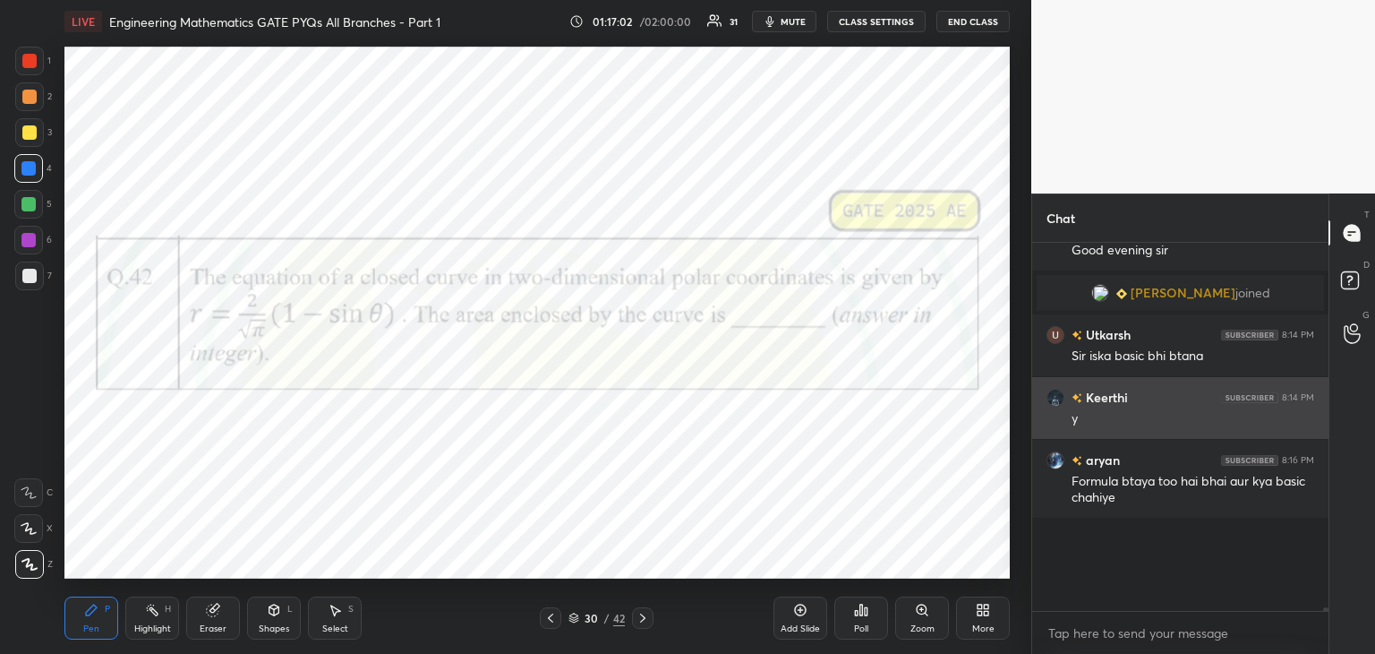
scroll to position [168, 291]
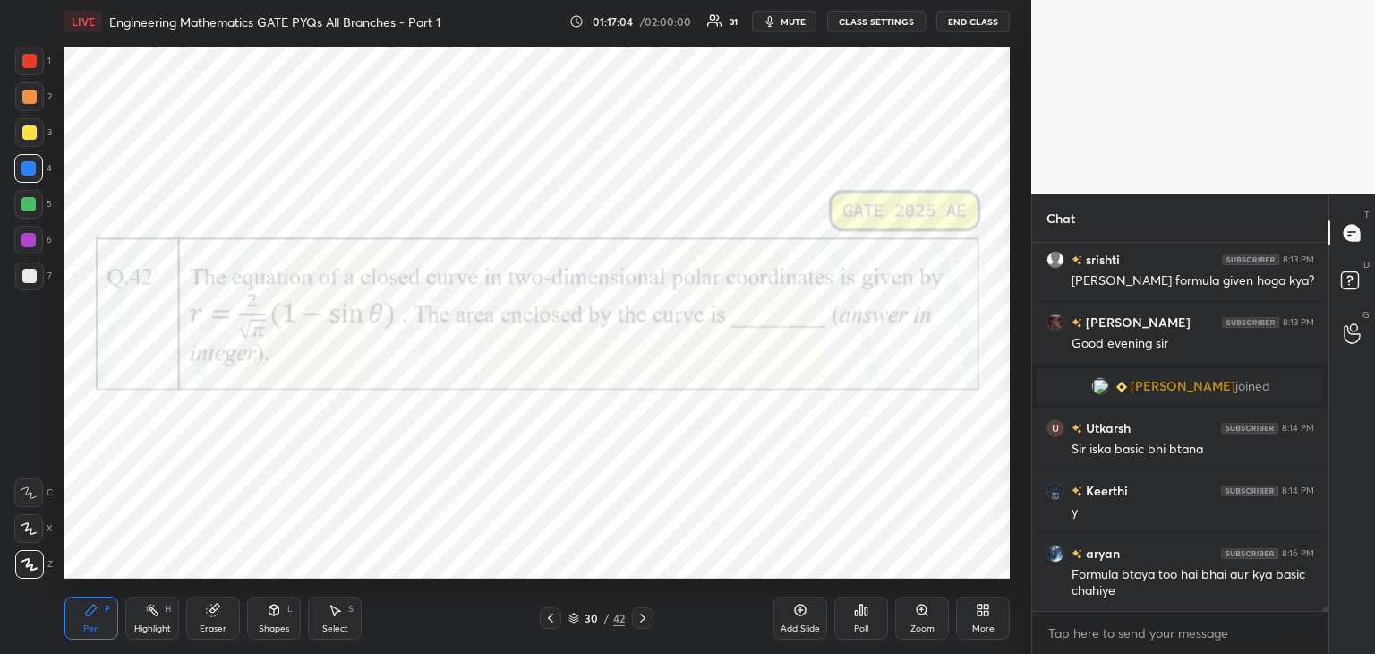
click at [794, 624] on div "Add Slide" at bounding box center [800, 628] width 39 height 9
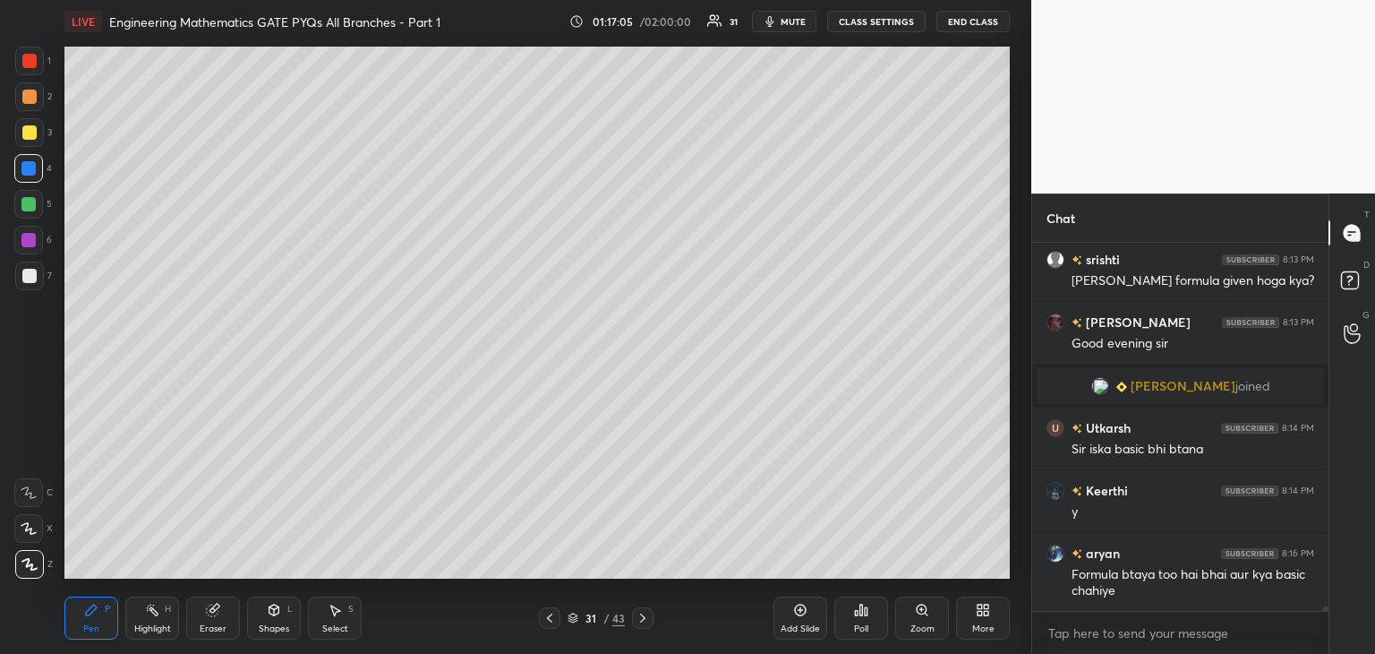
click at [29, 270] on div at bounding box center [29, 276] width 14 height 14
click at [31, 138] on div at bounding box center [29, 132] width 14 height 14
drag, startPoint x: 552, startPoint y: 619, endPoint x: 559, endPoint y: 609, distance: 11.7
click at [552, 620] on icon at bounding box center [550, 618] width 14 height 14
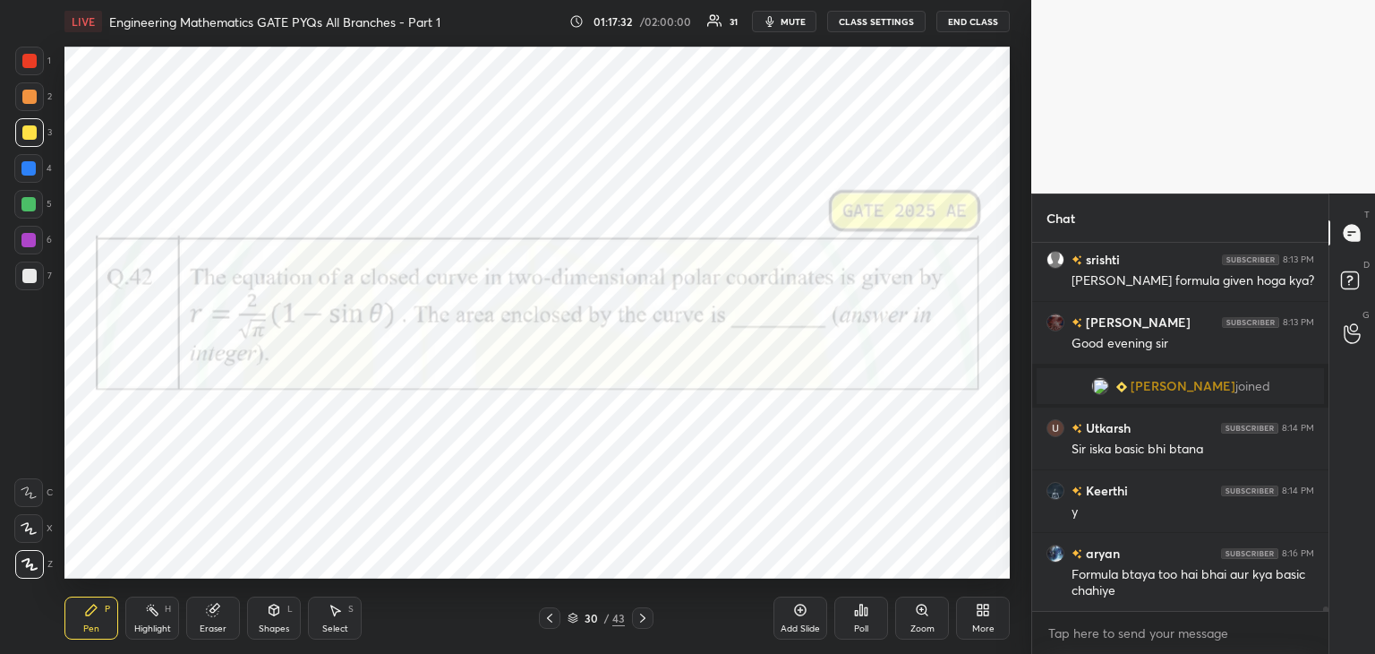
scroll to position [27935, 0]
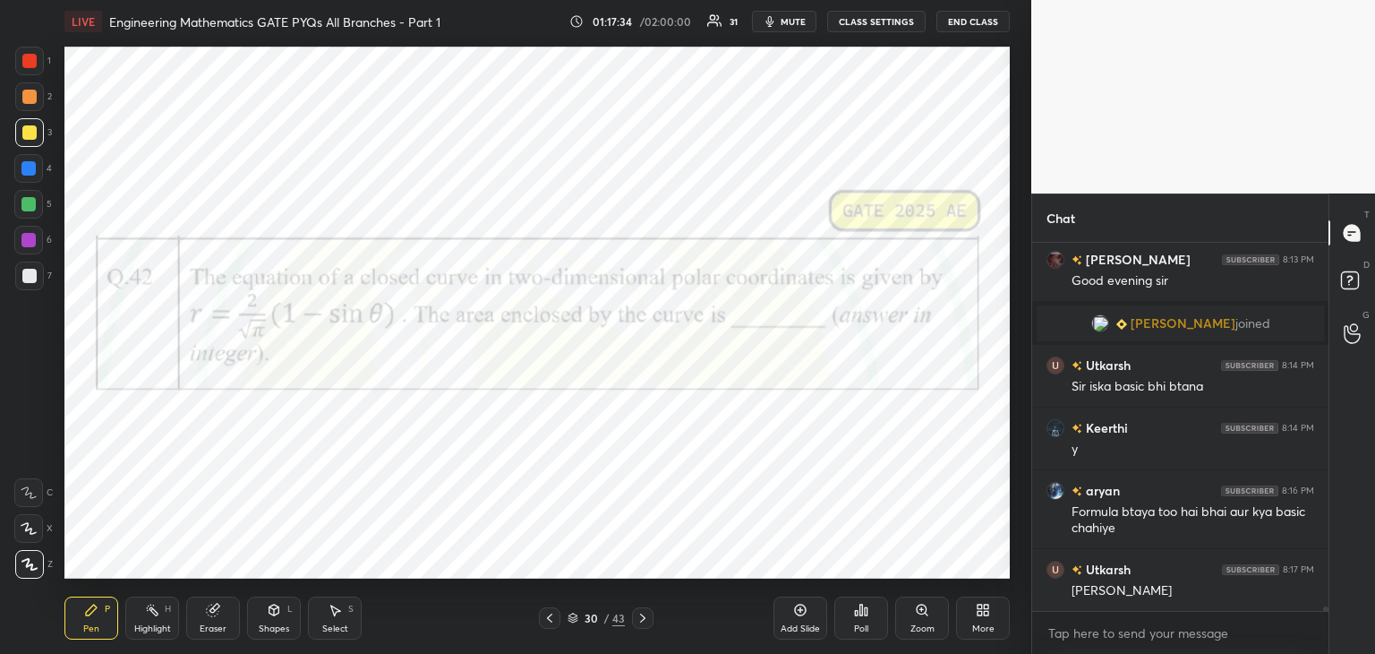
click at [637, 616] on icon at bounding box center [643, 618] width 14 height 14
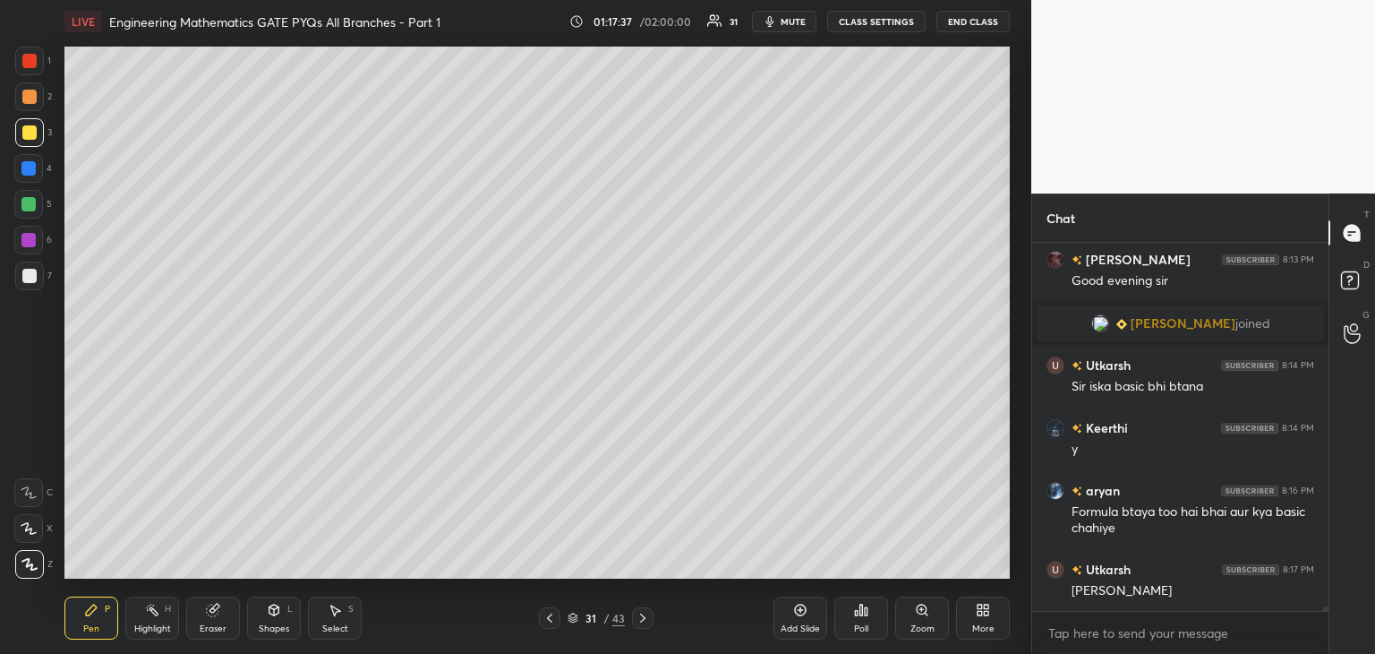
click at [225, 605] on div "Eraser" at bounding box center [213, 617] width 54 height 43
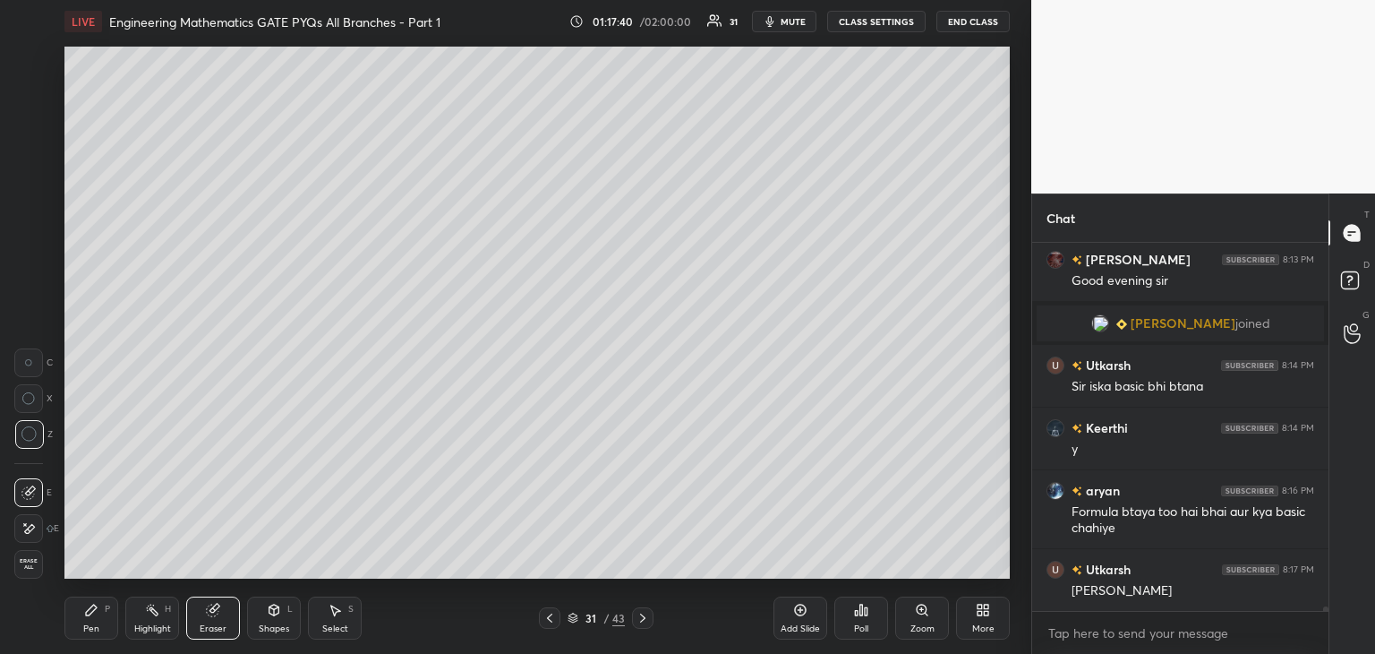
click at [90, 614] on icon at bounding box center [91, 609] width 11 height 11
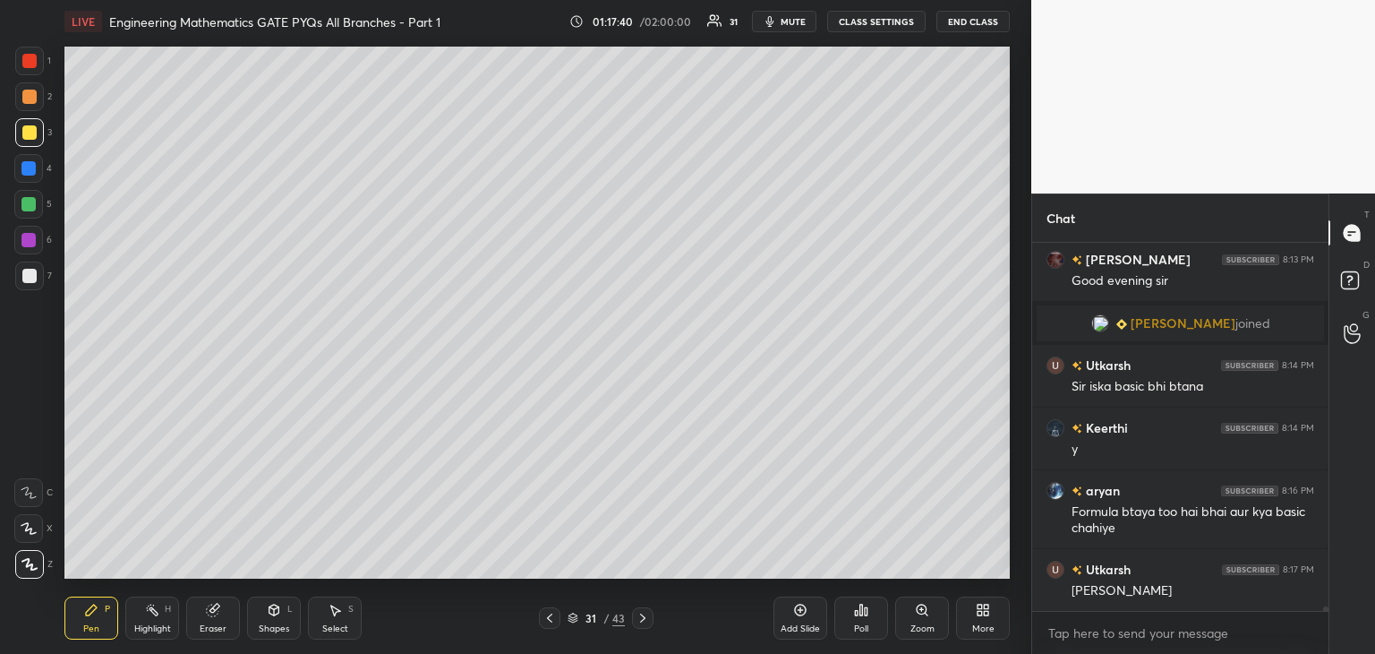
drag, startPoint x: 25, startPoint y: 280, endPoint x: 51, endPoint y: 273, distance: 26.9
click at [26, 279] on div at bounding box center [29, 276] width 14 height 14
click at [544, 620] on icon at bounding box center [550, 618] width 14 height 14
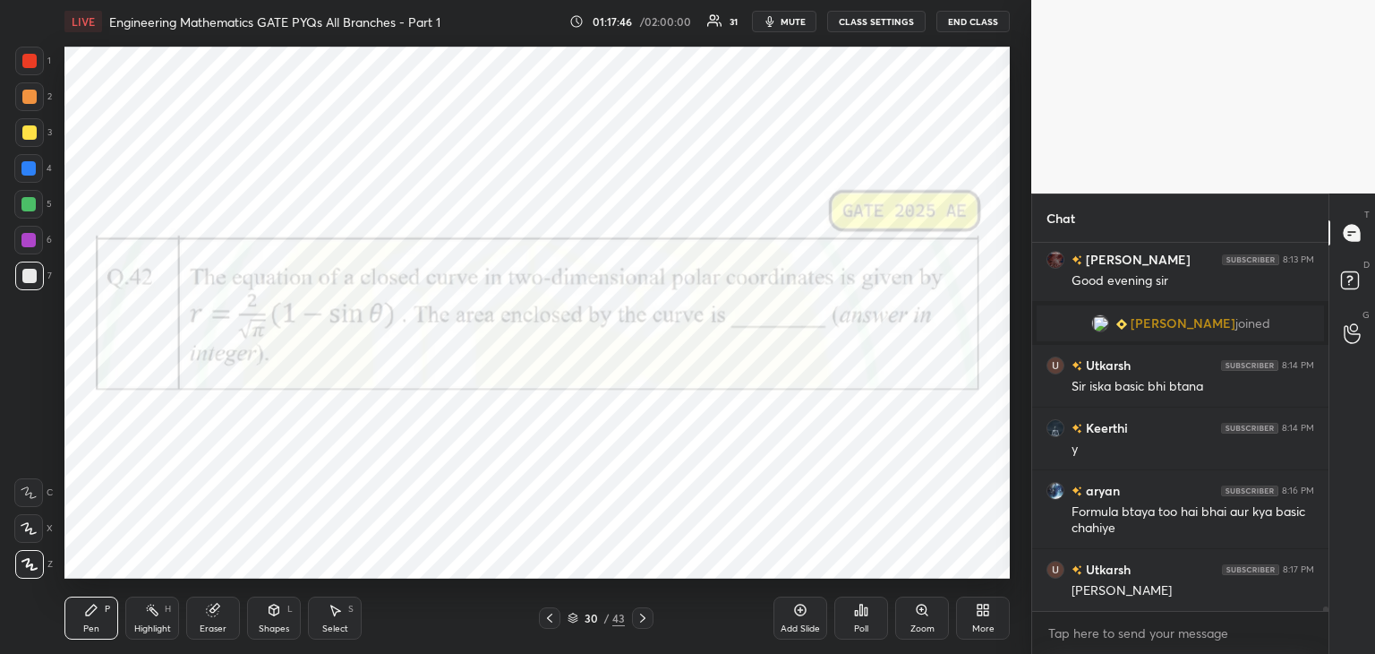
click at [638, 620] on icon at bounding box center [643, 618] width 14 height 14
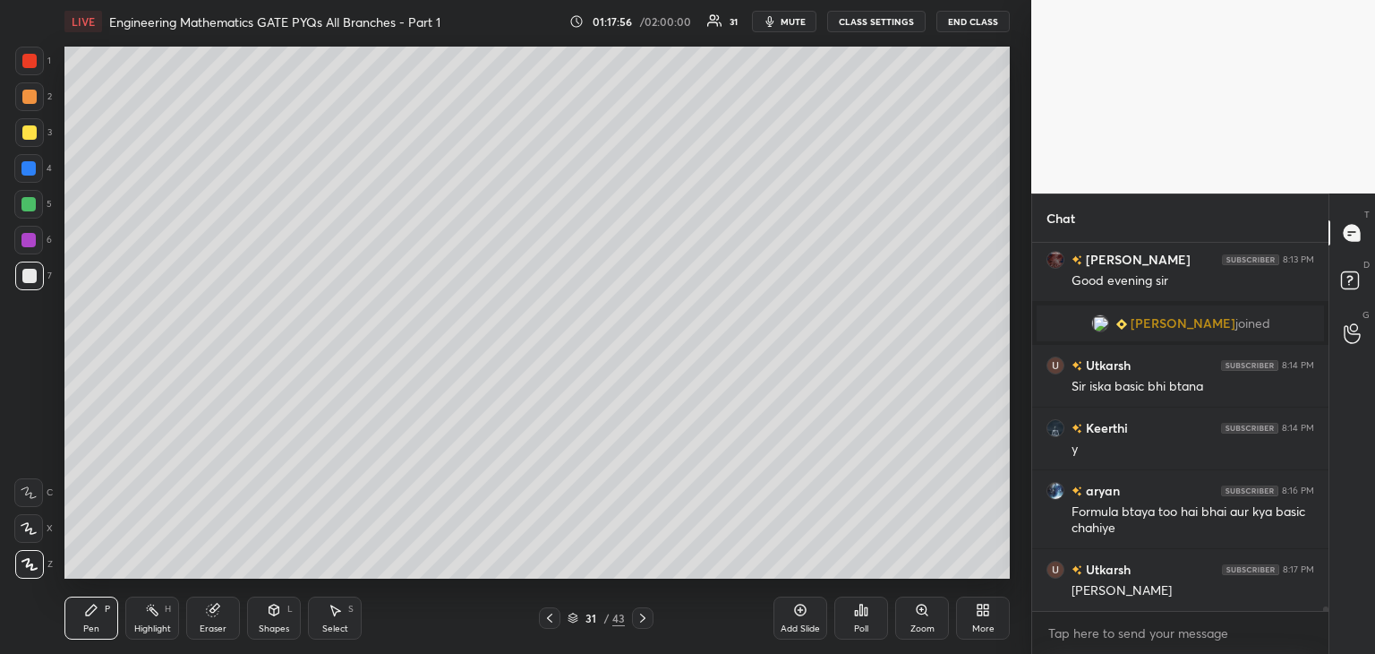
click at [546, 629] on div "Pen P Highlight H Eraser Shapes L Select S 31 / 43 Add Slide Poll Zoom More" at bounding box center [536, 618] width 945 height 72
click at [544, 620] on icon at bounding box center [550, 618] width 14 height 14
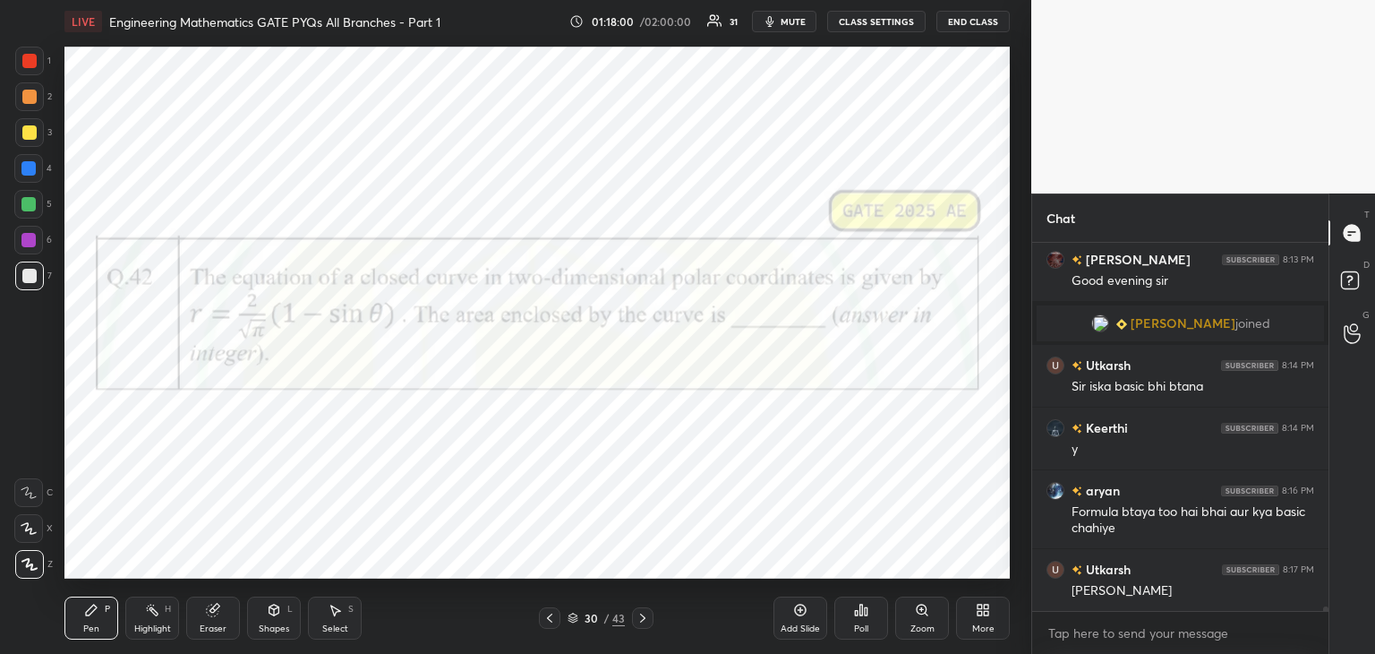
click at [641, 620] on icon at bounding box center [643, 618] width 14 height 14
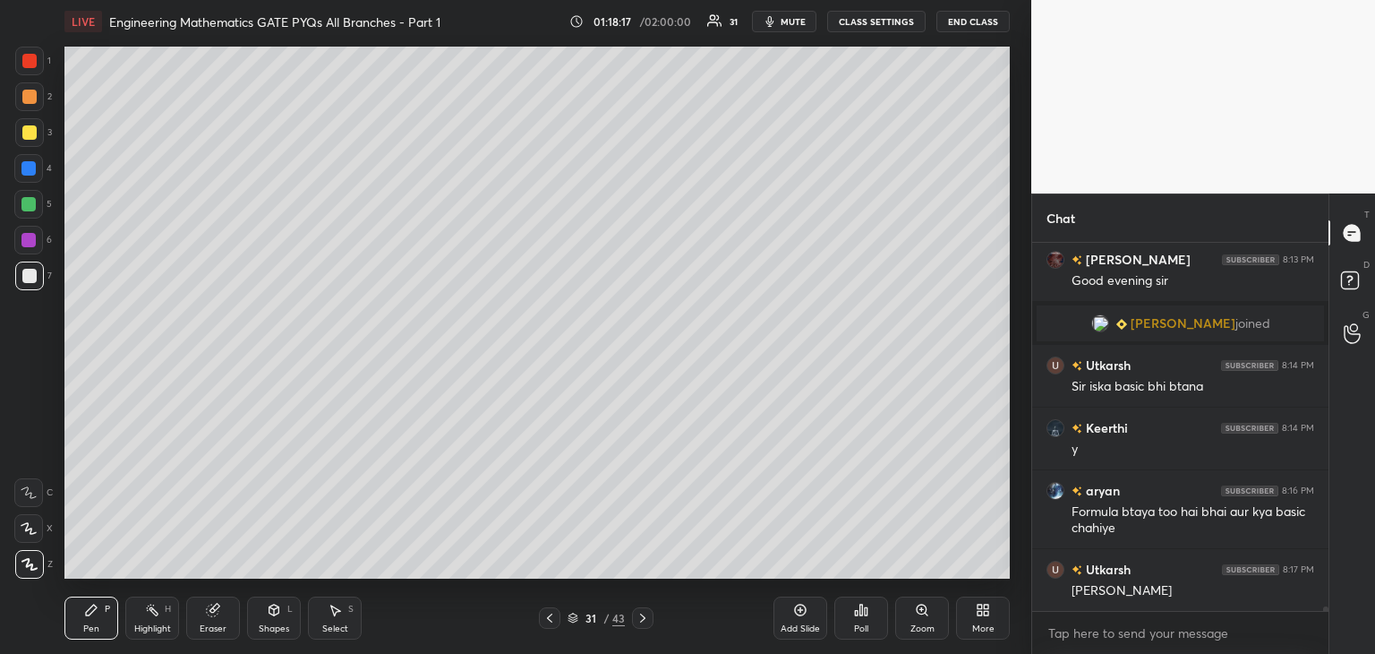
click at [548, 611] on icon at bounding box center [550, 618] width 14 height 14
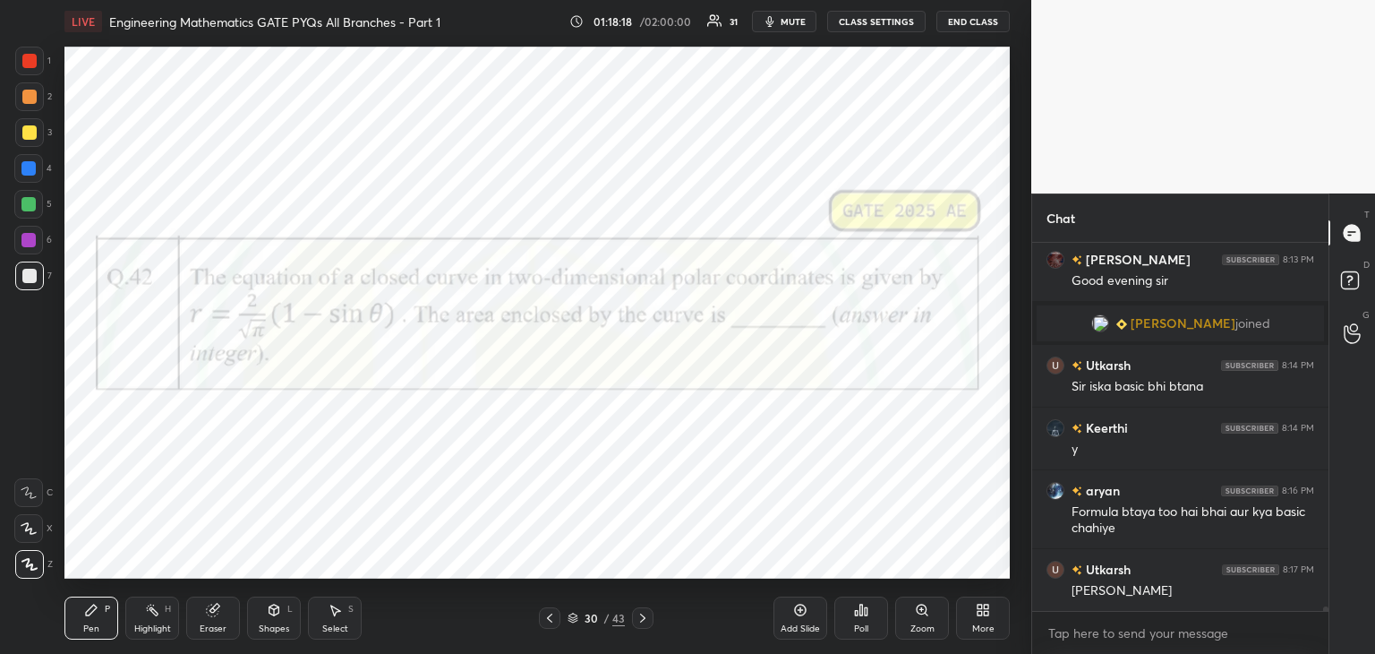
click at [641, 620] on icon at bounding box center [642, 617] width 5 height 9
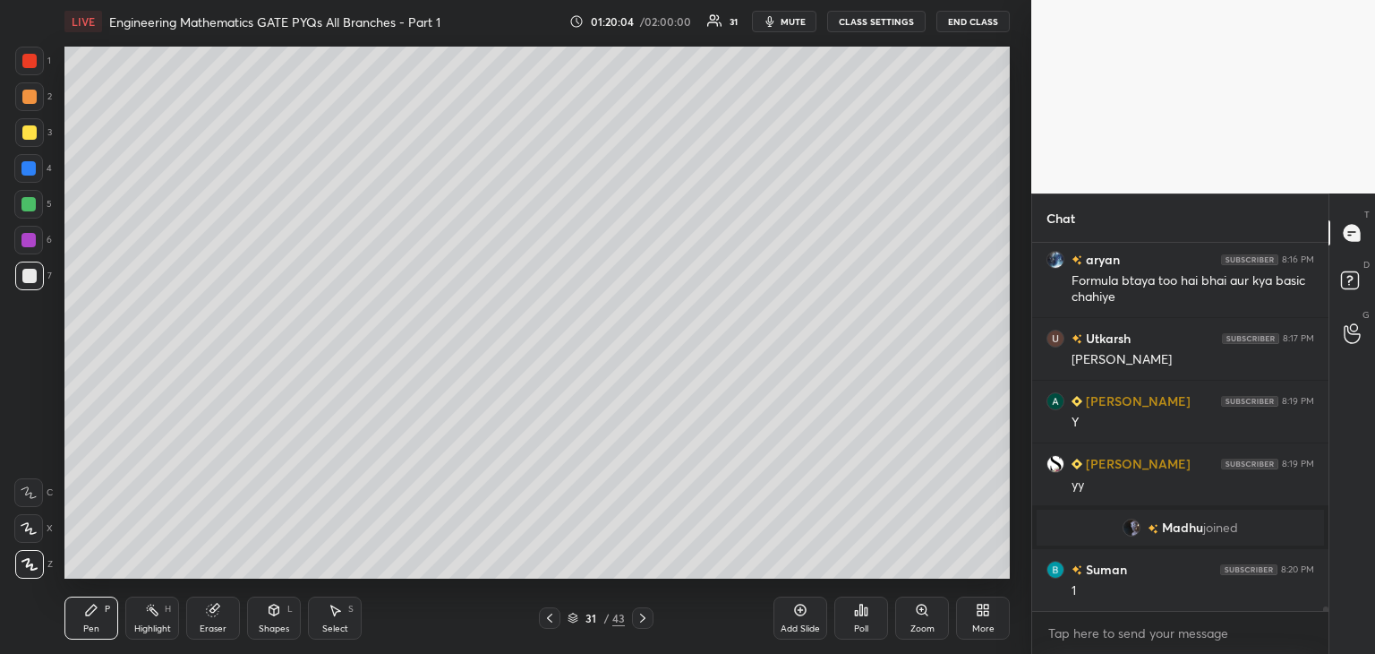
scroll to position [28068, 0]
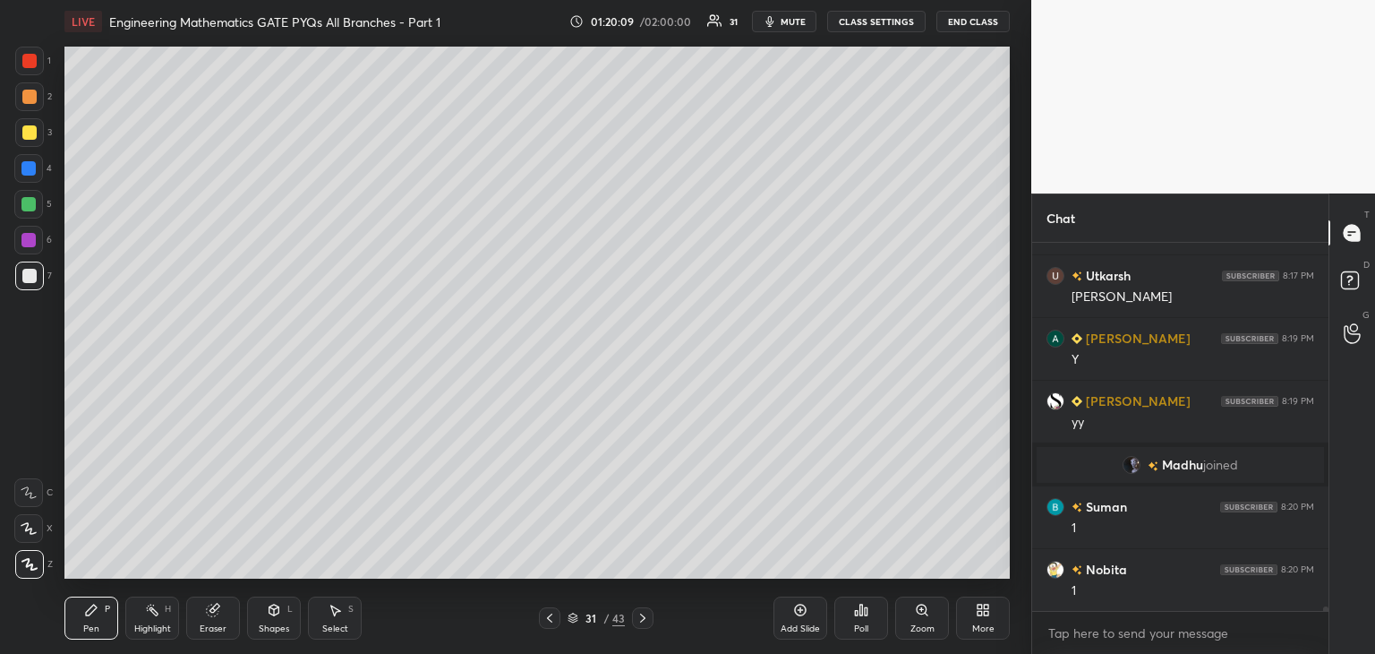
click at [39, 207] on div at bounding box center [28, 204] width 29 height 29
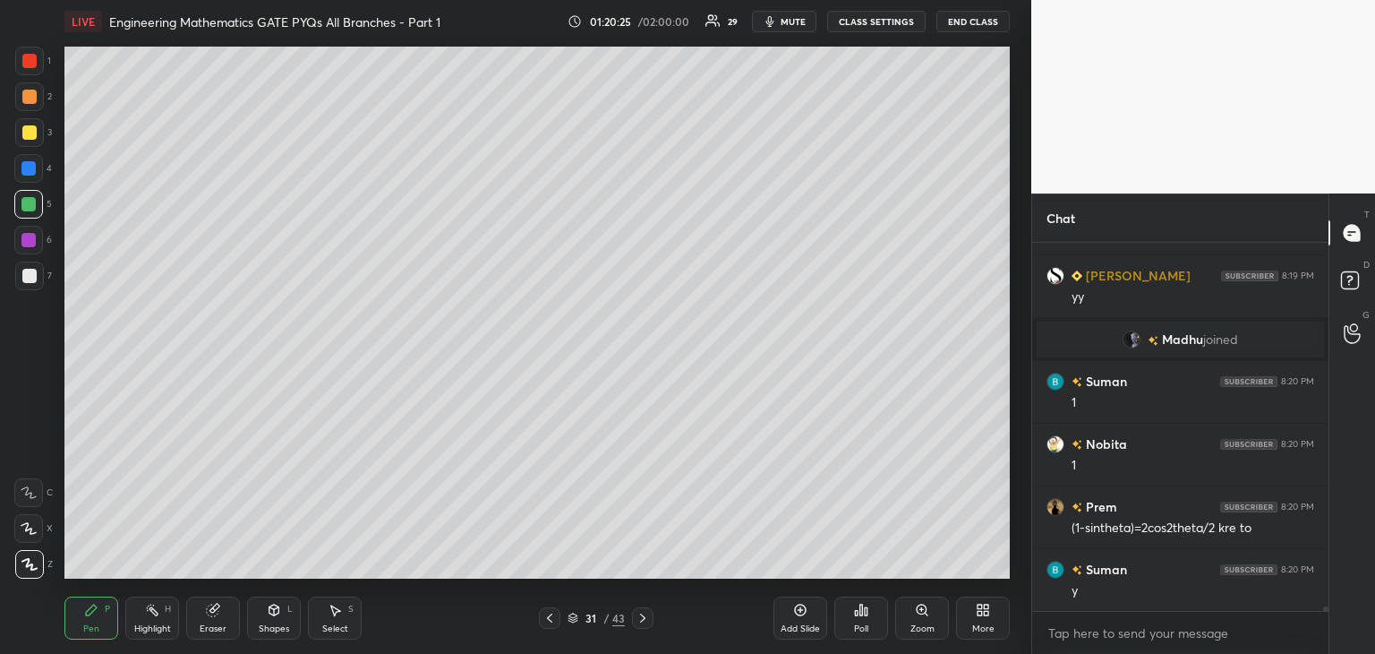
scroll to position [28236, 0]
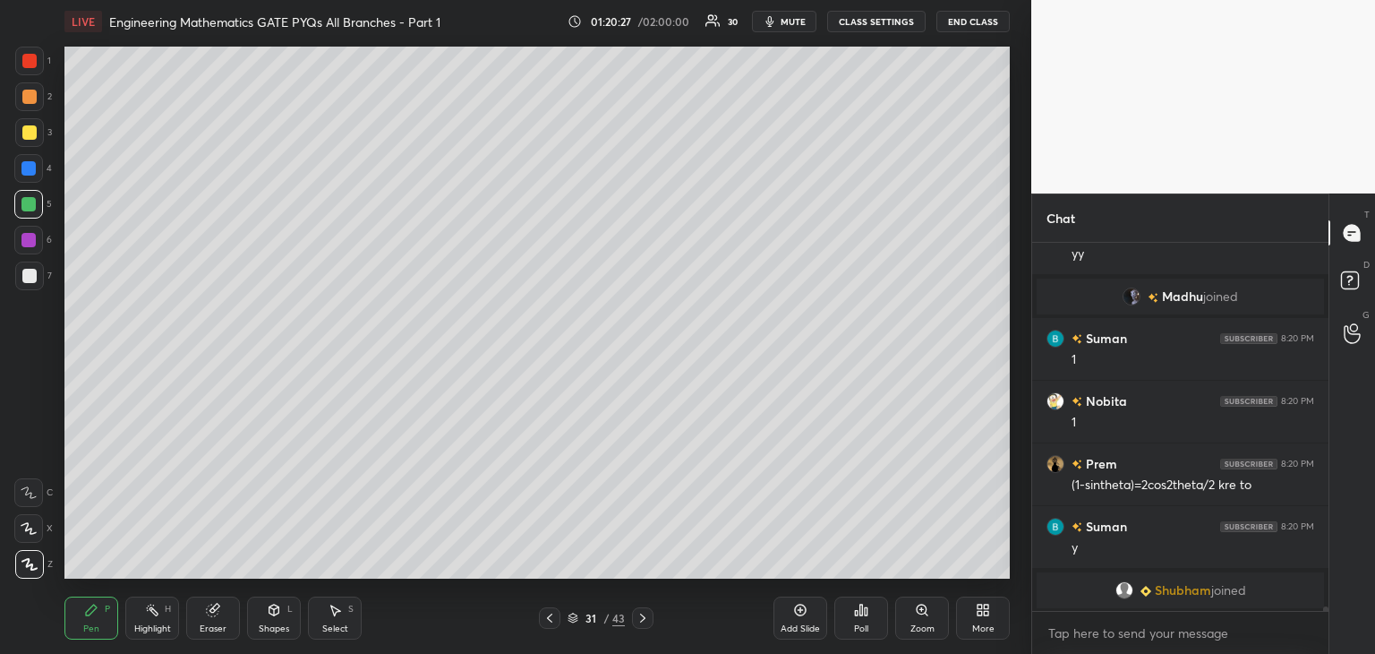
click at [28, 278] on div at bounding box center [29, 276] width 14 height 14
click at [794, 628] on div "Add Slide" at bounding box center [800, 628] width 39 height 9
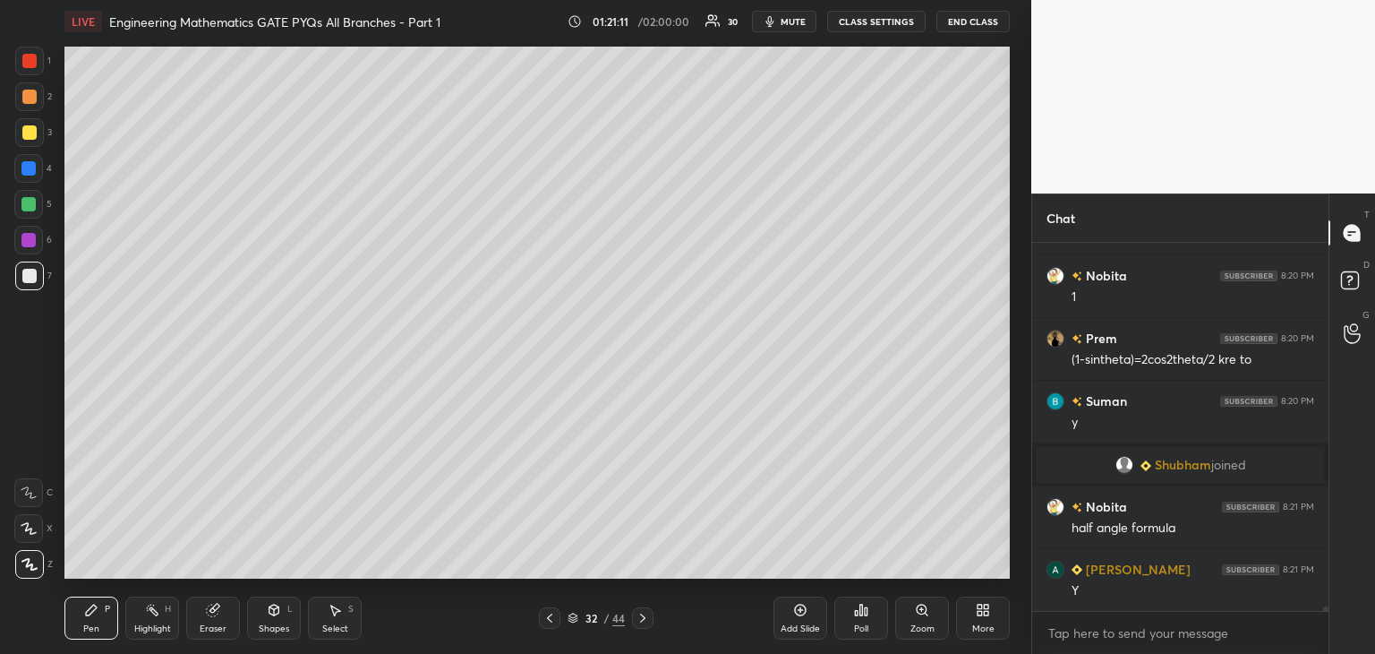
scroll to position [28372, 0]
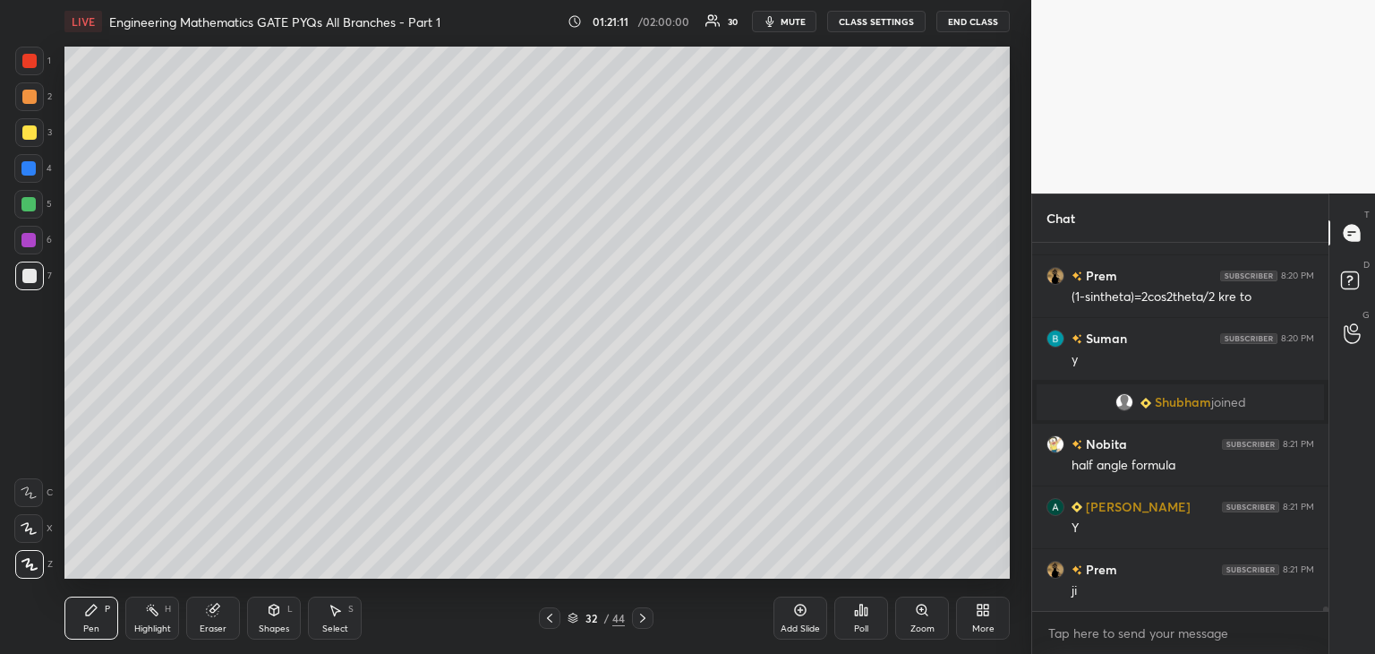
click at [206, 611] on icon at bounding box center [213, 610] width 14 height 14
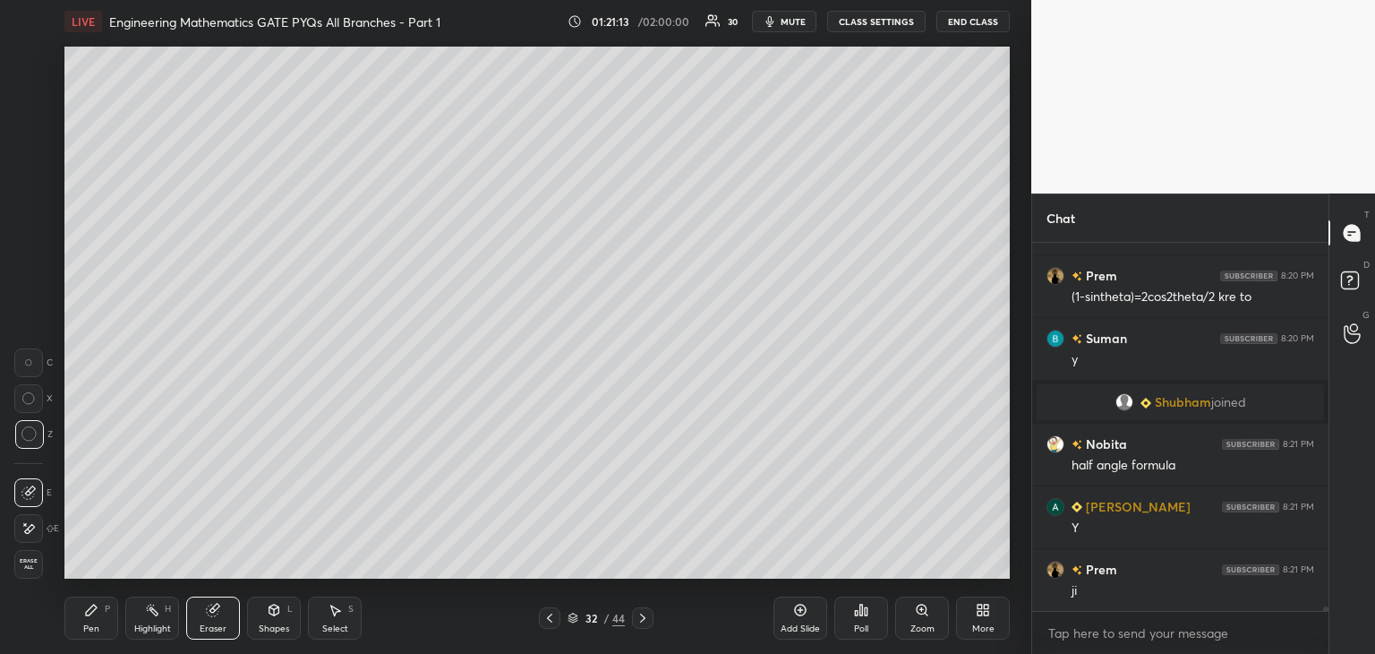
click at [108, 606] on div "P" at bounding box center [107, 608] width 5 height 9
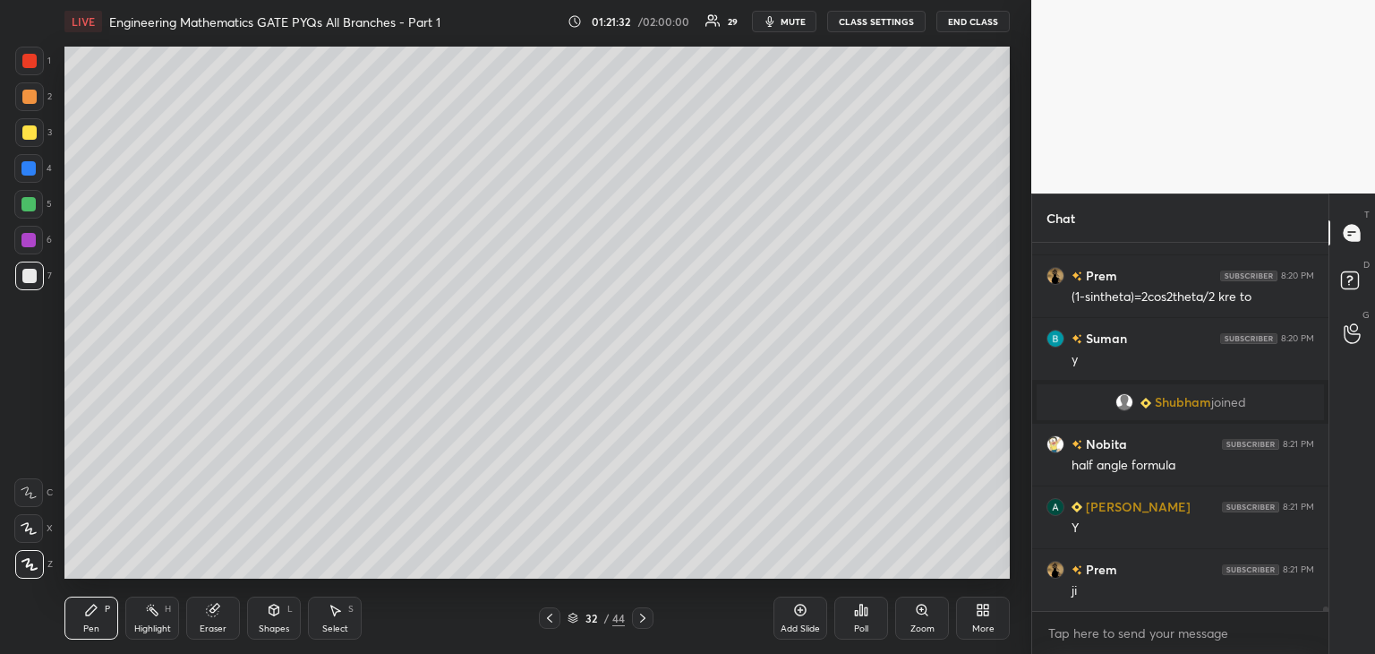
drag, startPoint x: 212, startPoint y: 630, endPoint x: 254, endPoint y: 610, distance: 46.9
click at [216, 629] on div "Eraser" at bounding box center [213, 628] width 27 height 9
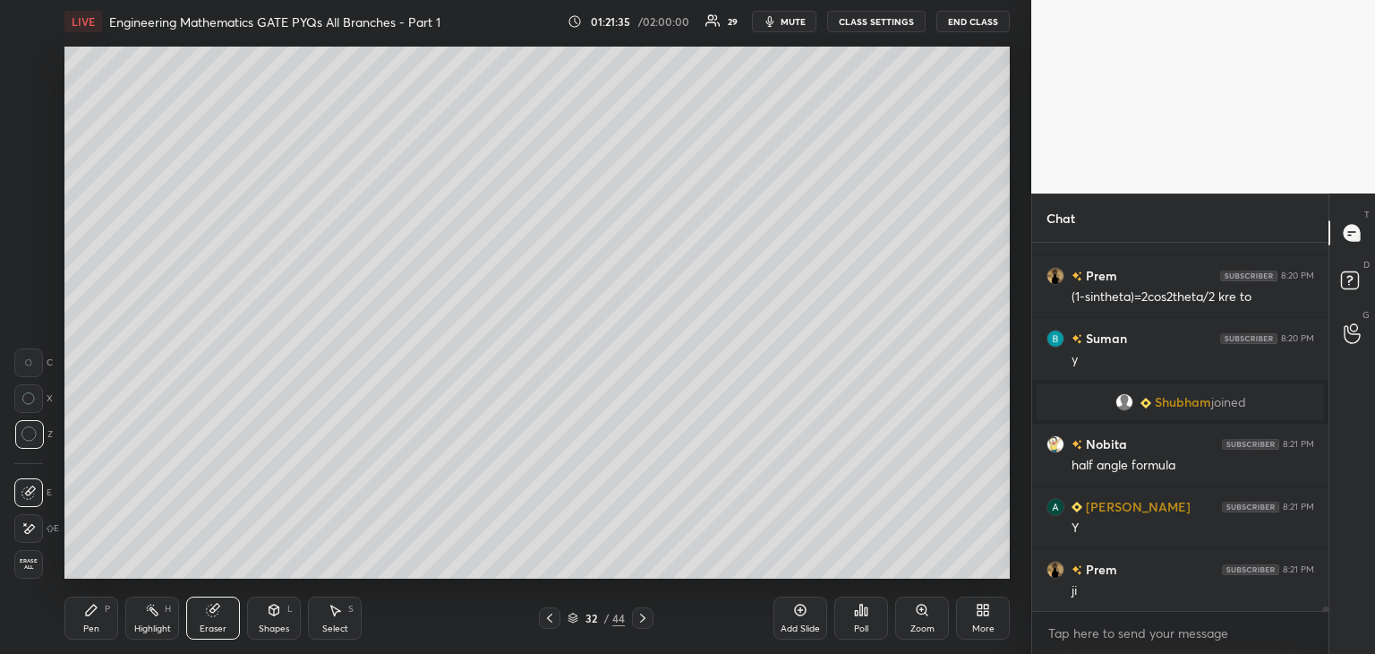
drag, startPoint x: 94, startPoint y: 618, endPoint x: 141, endPoint y: 585, distance: 57.1
click at [96, 618] on div "Pen P" at bounding box center [91, 617] width 54 height 43
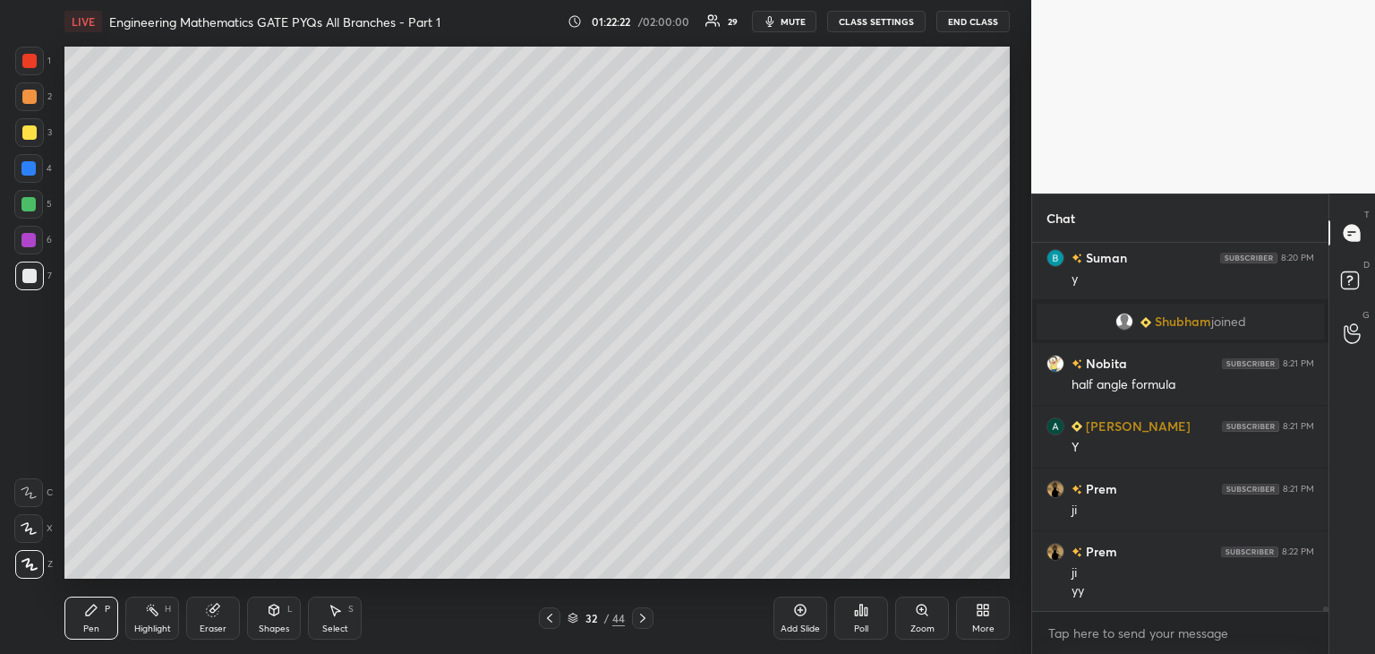
scroll to position [28515, 0]
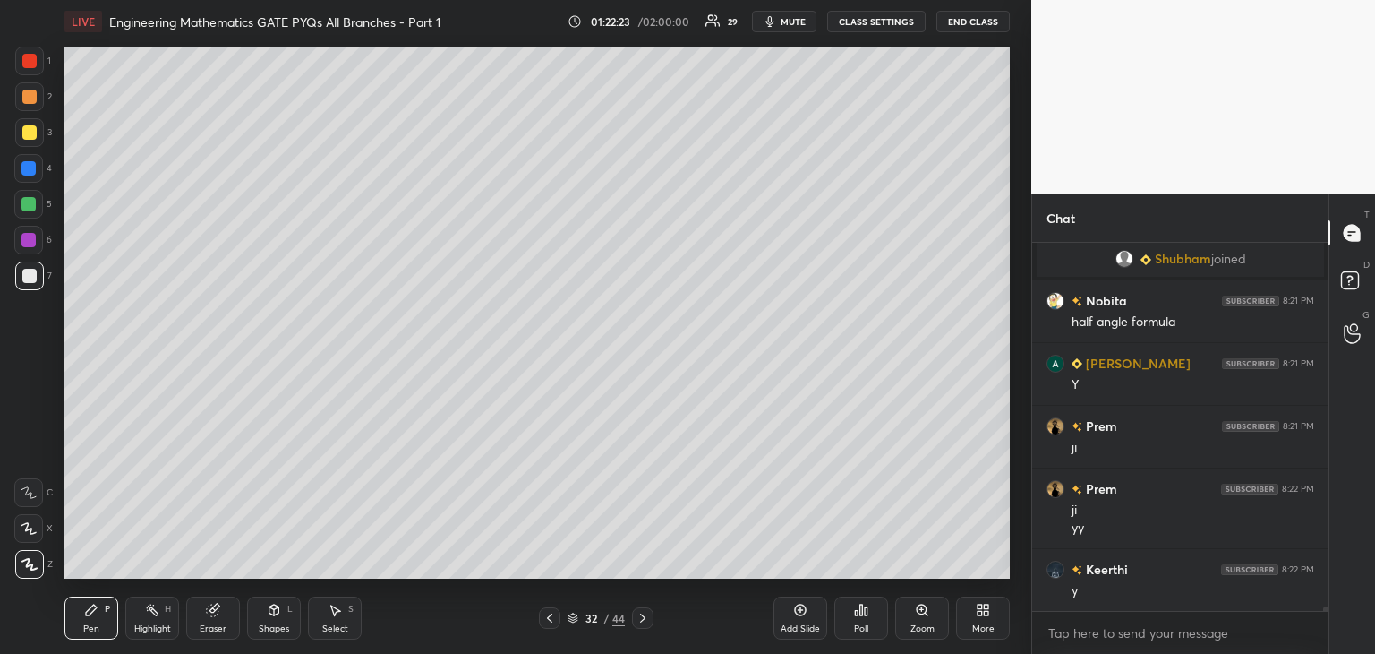
click at [556, 613] on icon at bounding box center [550, 618] width 14 height 14
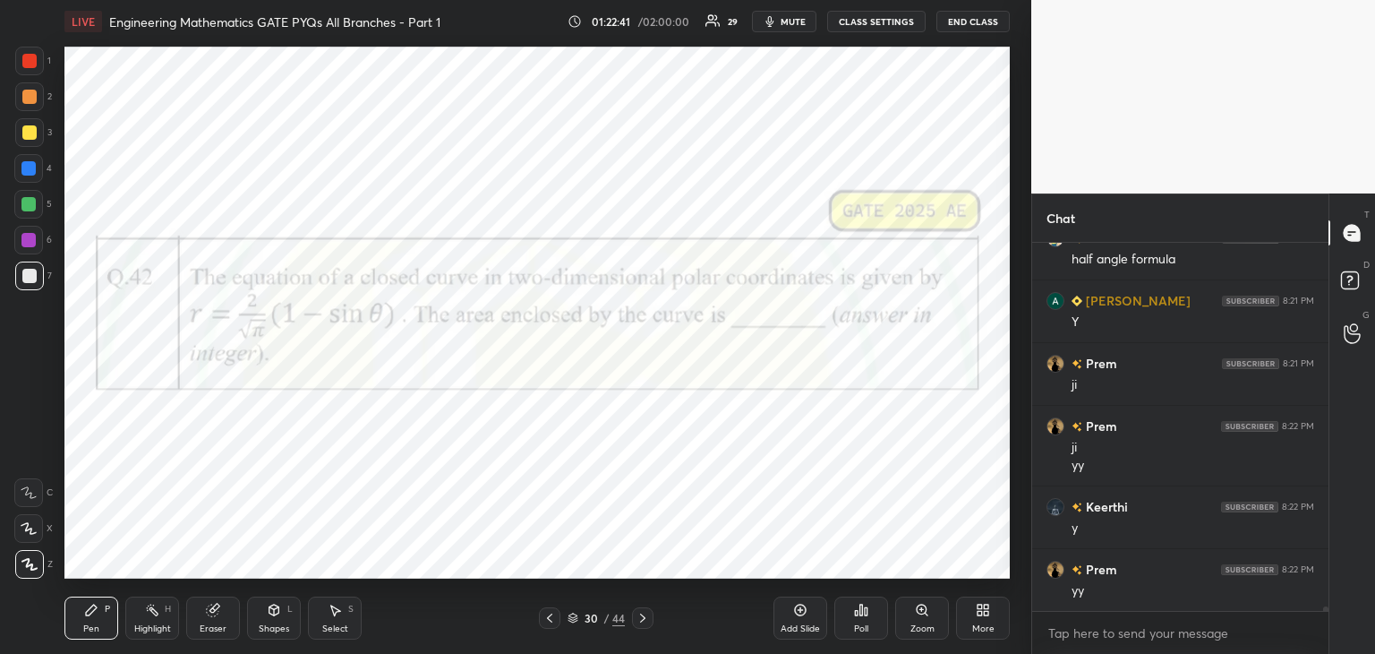
scroll to position [28641, 0]
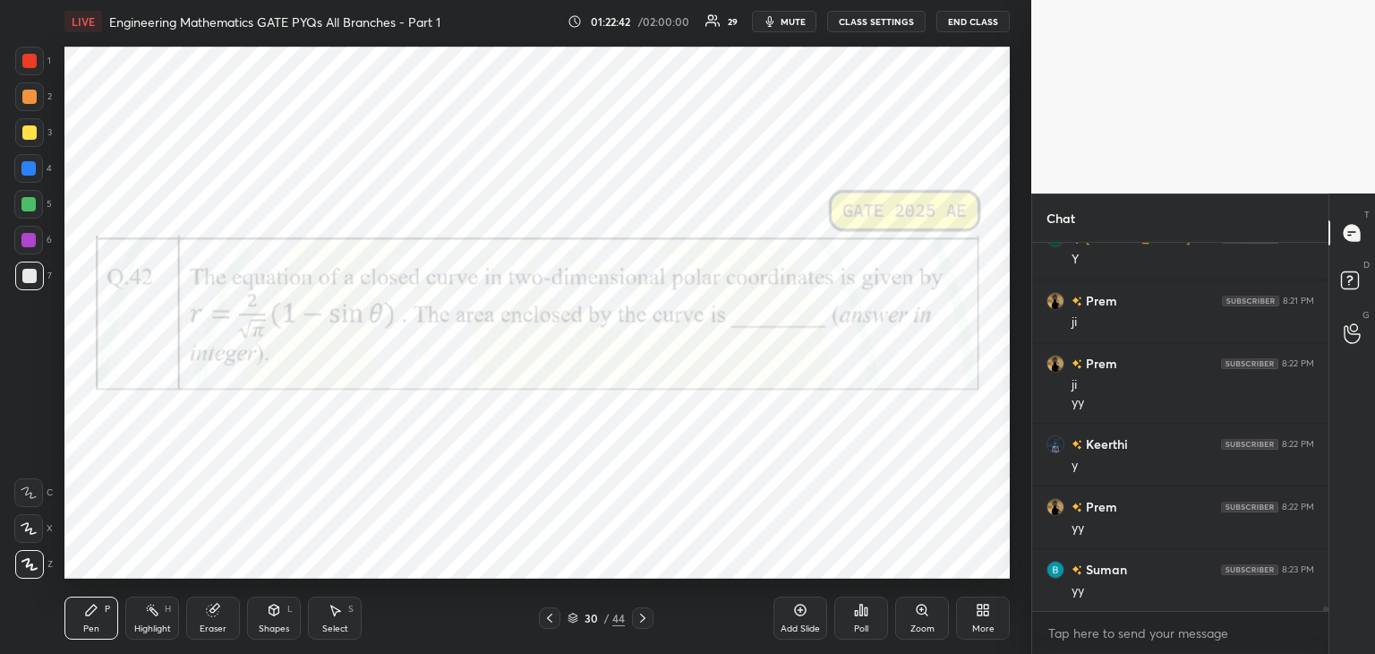
click at [25, 235] on div at bounding box center [28, 240] width 14 height 14
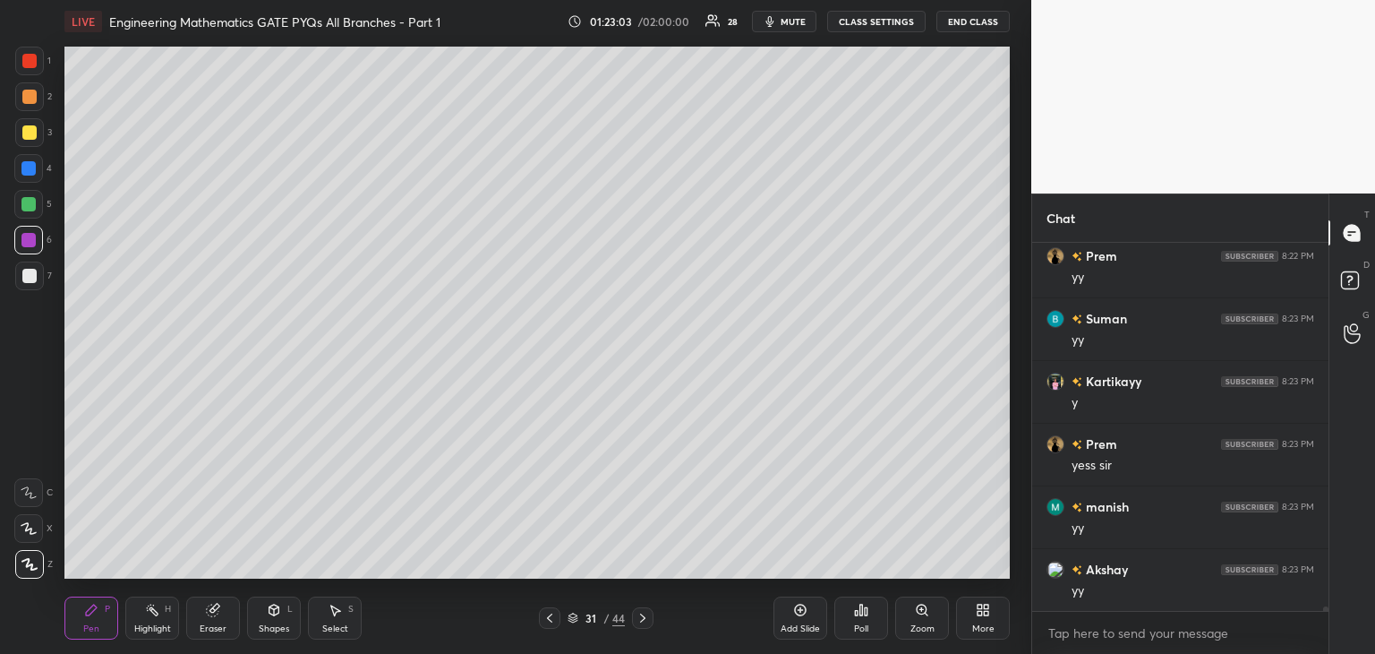
scroll to position [28954, 0]
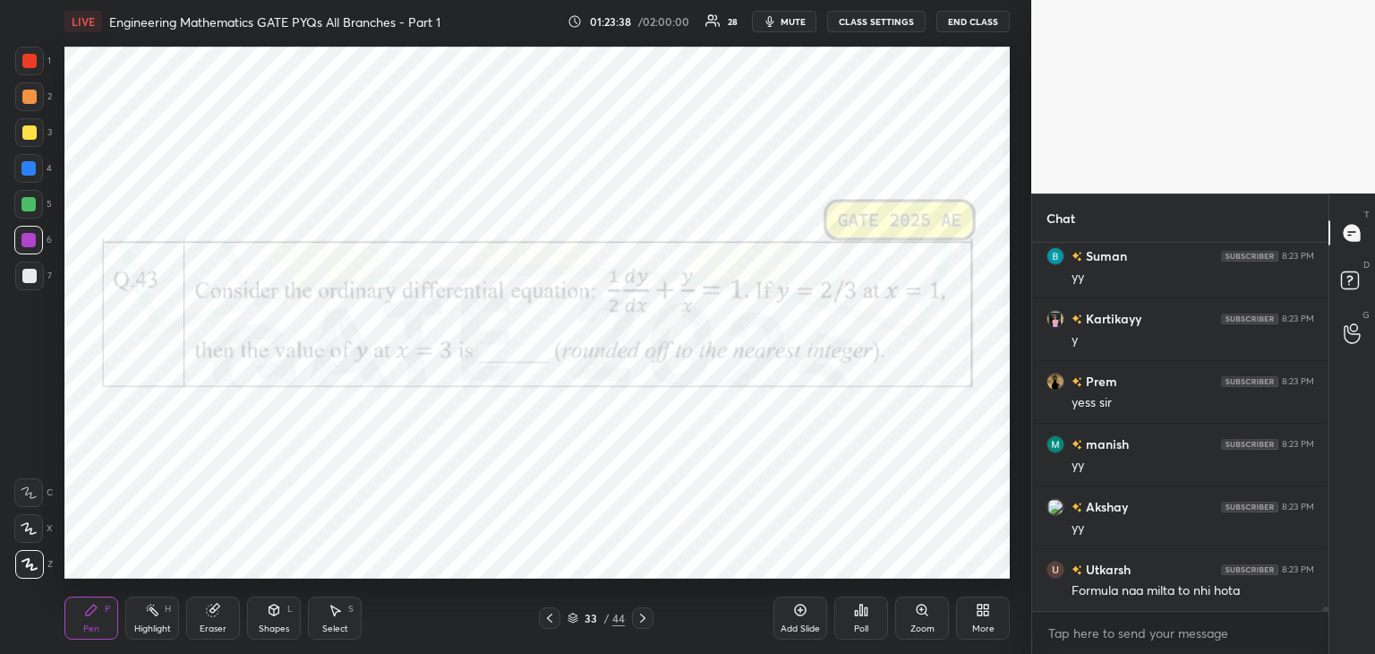
click at [546, 610] on div at bounding box center [549, 617] width 21 height 21
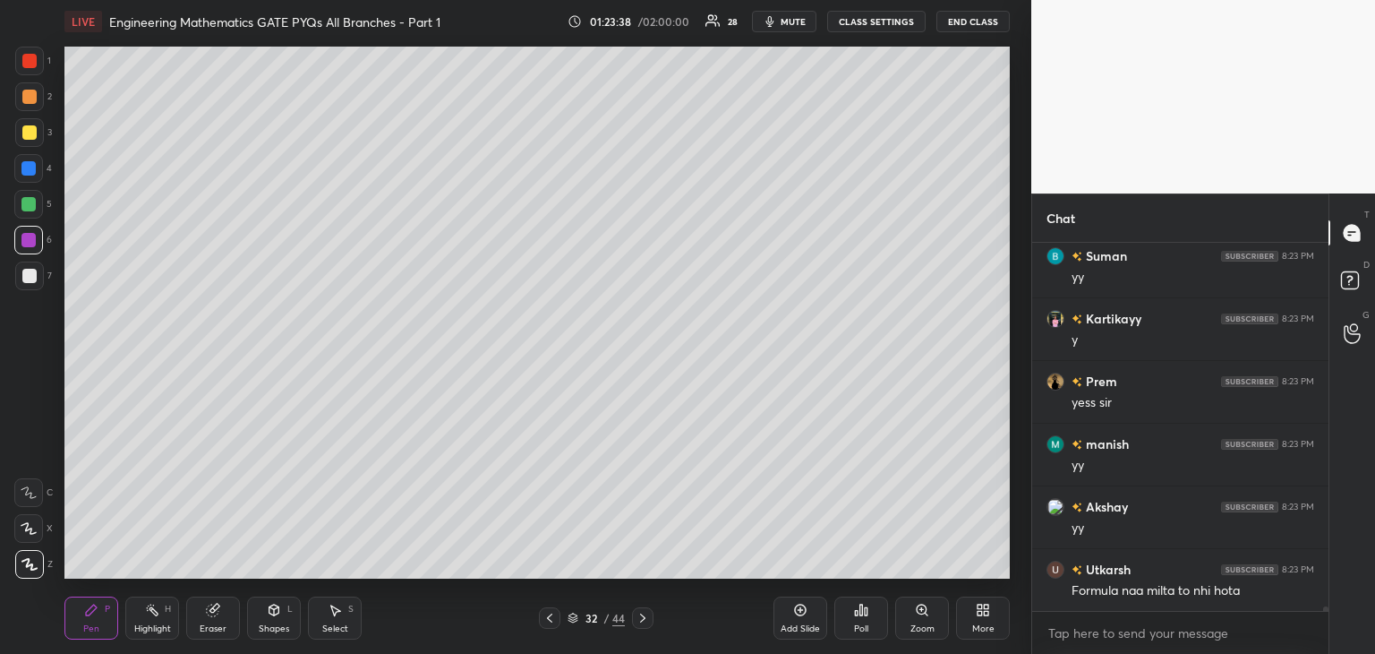
click at [550, 617] on icon at bounding box center [550, 618] width 14 height 14
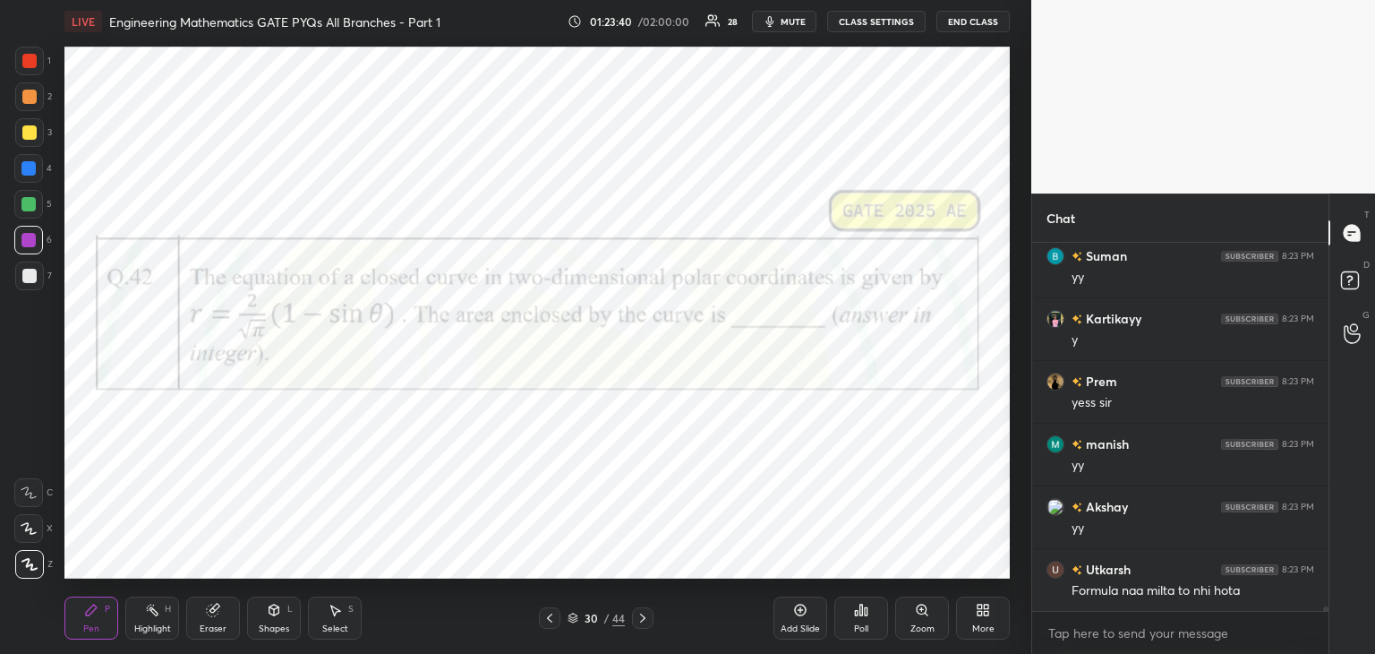
click at [647, 618] on icon at bounding box center [643, 618] width 14 height 14
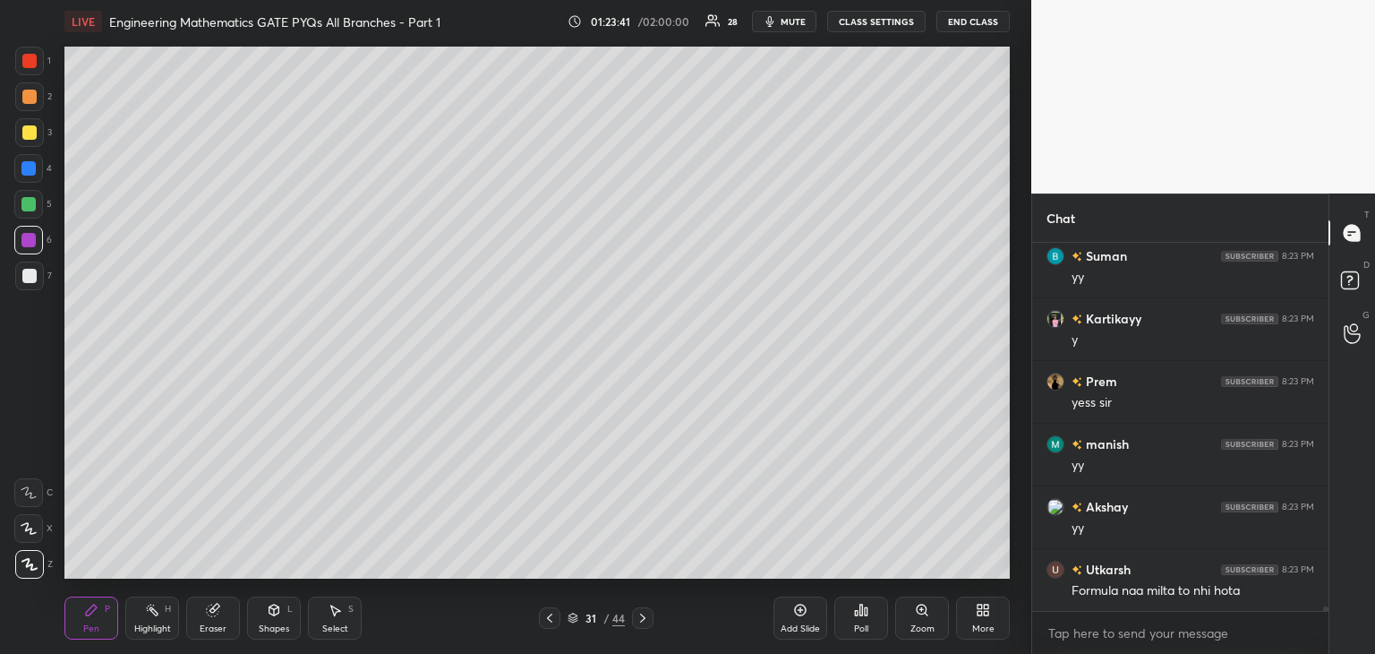
click at [647, 617] on icon at bounding box center [643, 618] width 14 height 14
click at [648, 619] on icon at bounding box center [643, 618] width 14 height 14
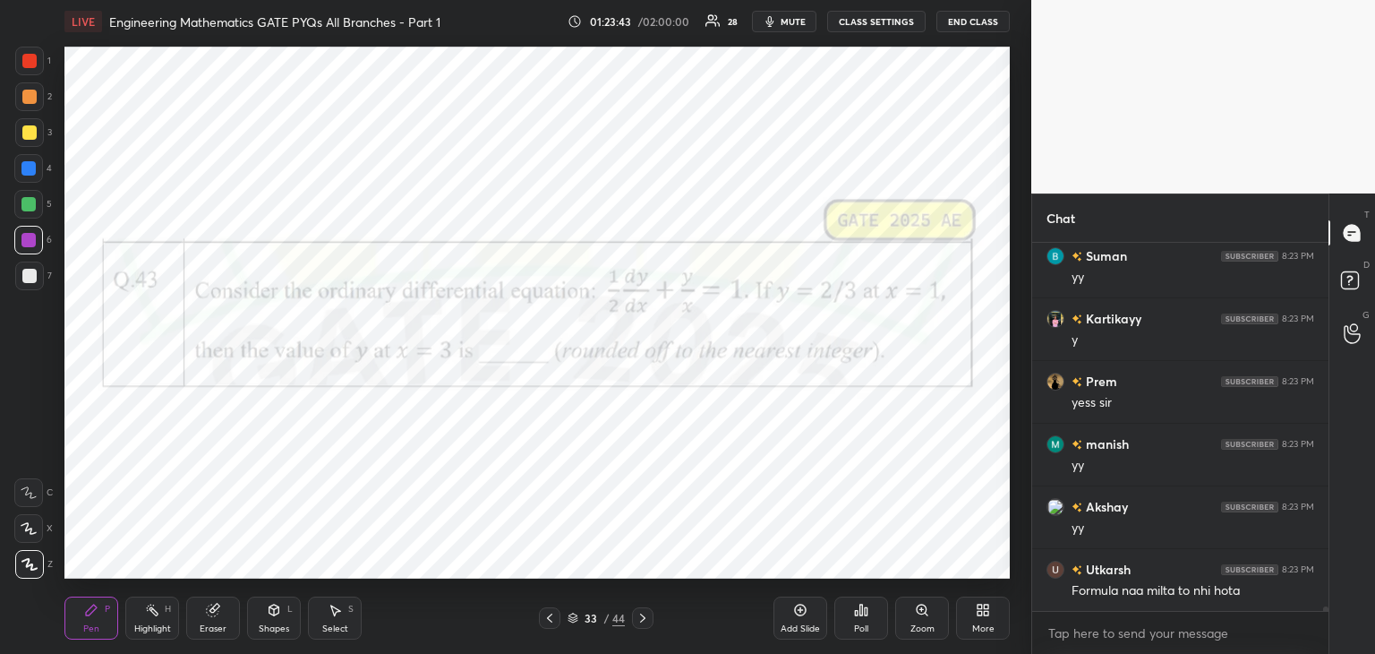
click at [29, 65] on div at bounding box center [29, 61] width 14 height 14
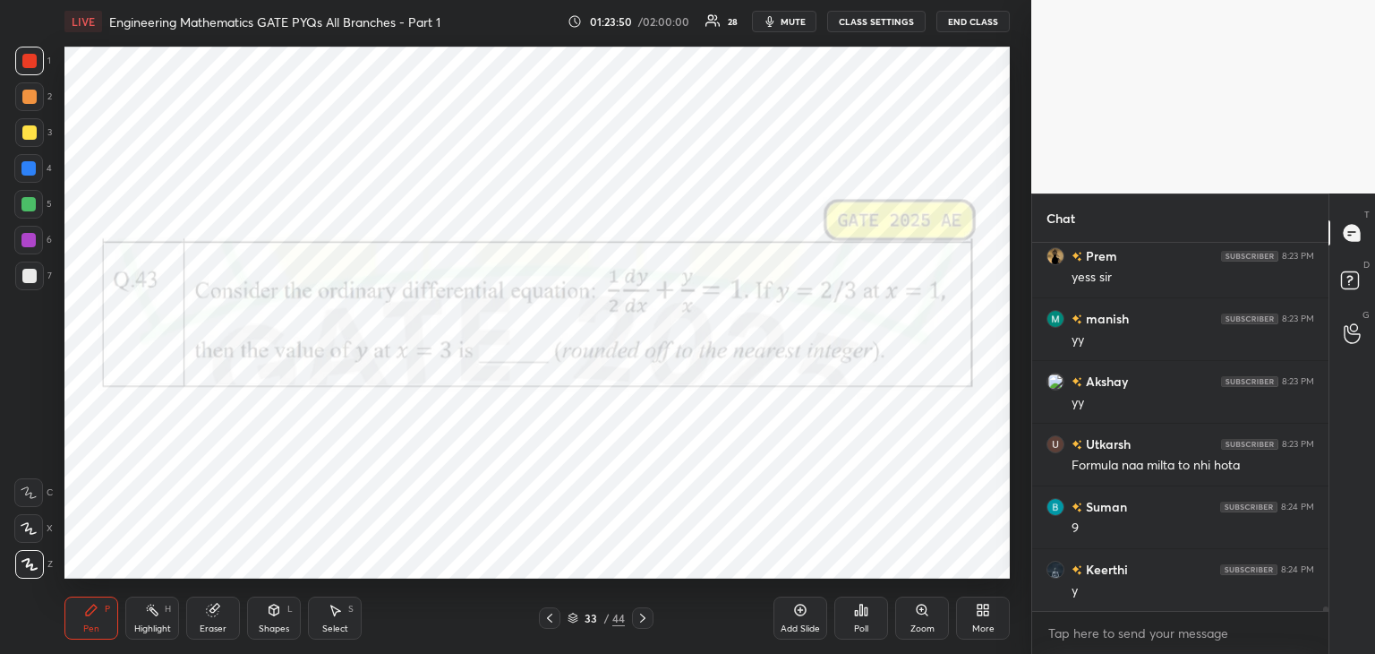
scroll to position [29122, 0]
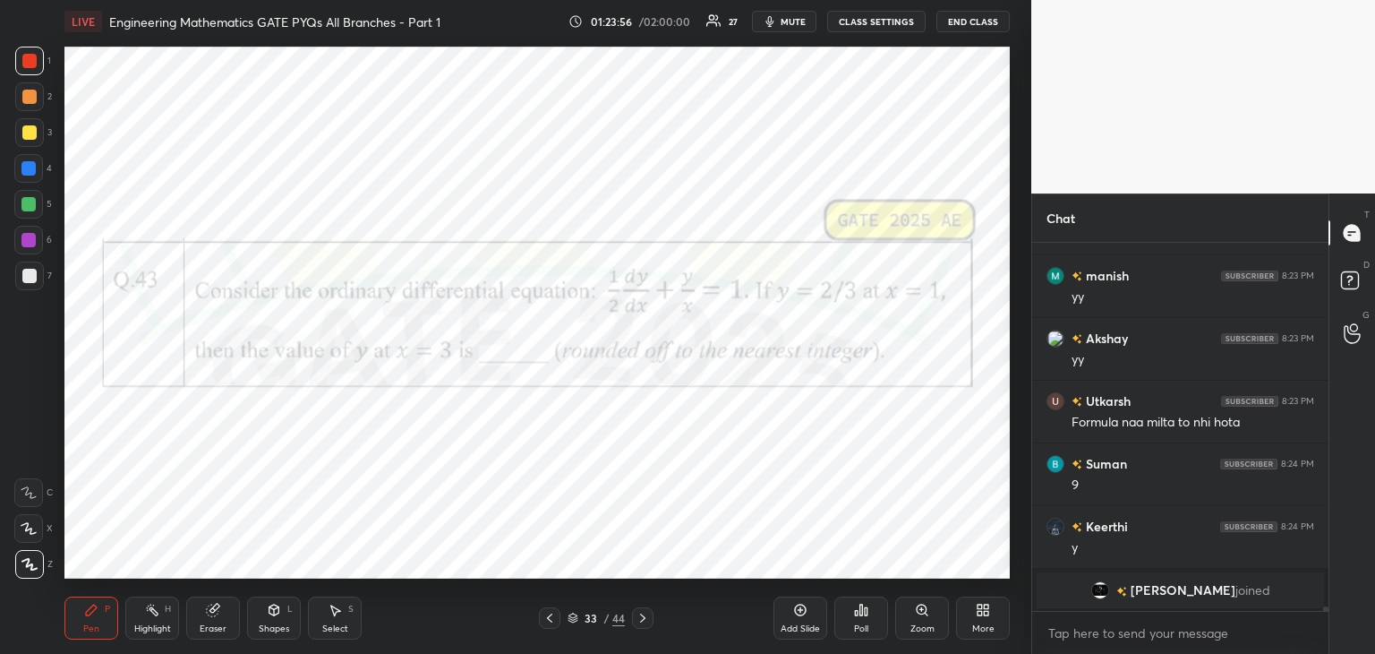
drag, startPoint x: 34, startPoint y: 237, endPoint x: 41, endPoint y: 244, distance: 10.1
click at [33, 241] on div at bounding box center [28, 240] width 14 height 14
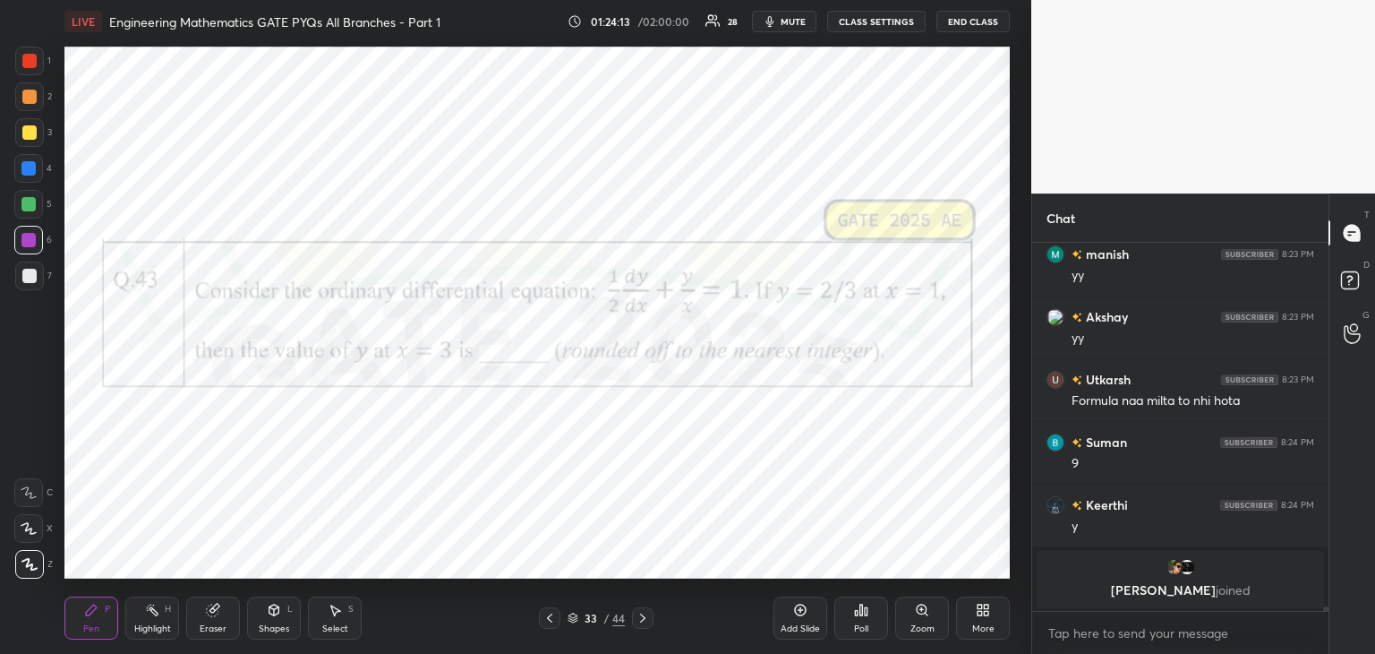
click at [867, 616] on icon at bounding box center [861, 610] width 14 height 14
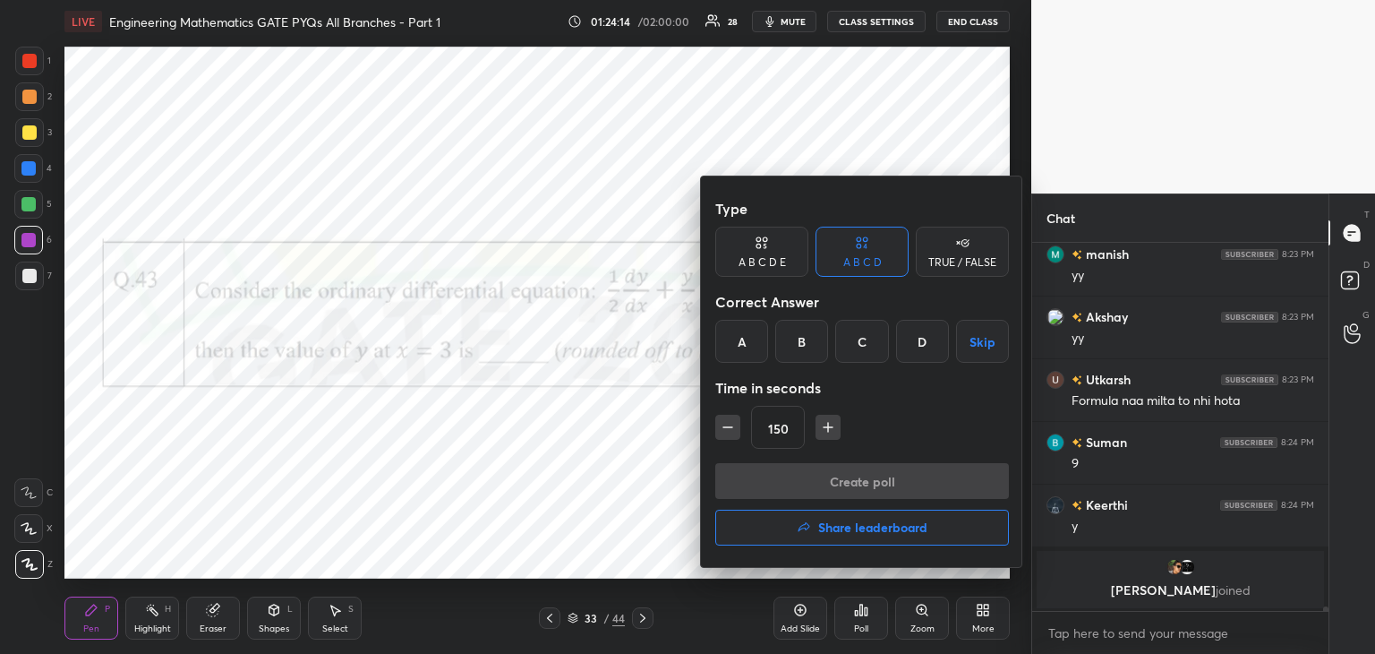
click at [801, 347] on div "B" at bounding box center [801, 341] width 53 height 43
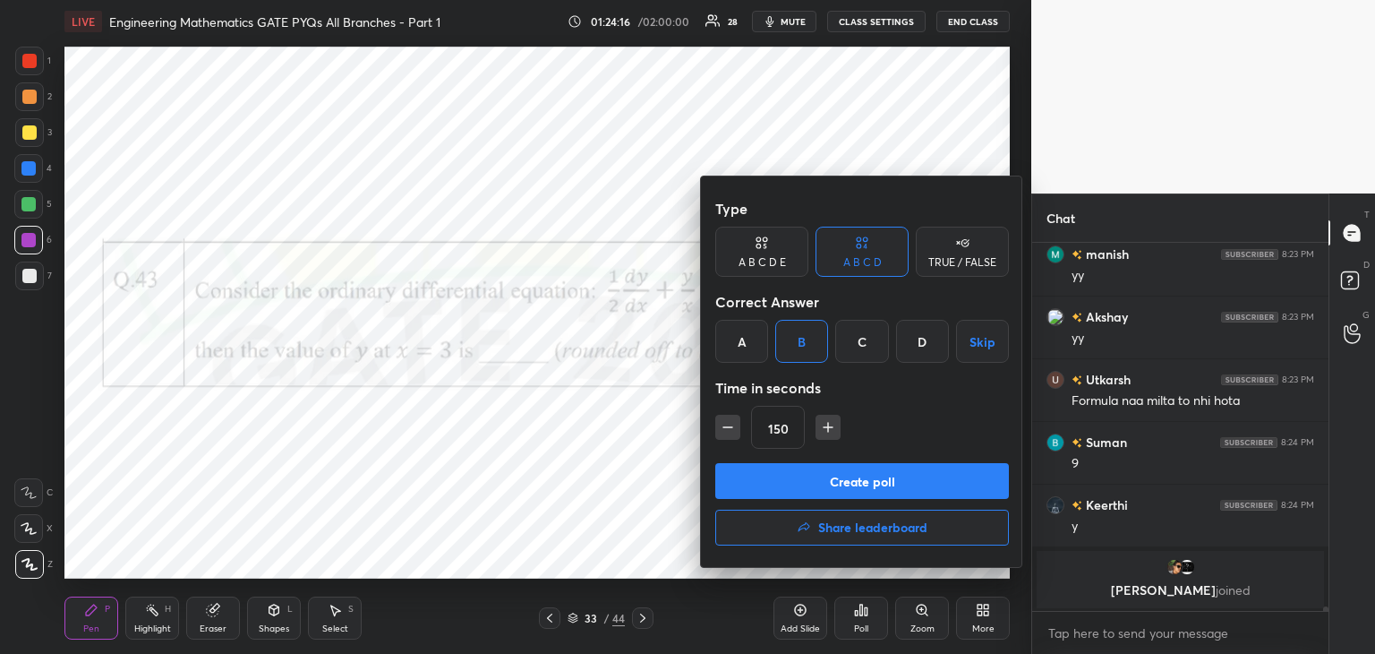
click at [734, 432] on icon "button" at bounding box center [728, 427] width 18 height 18
click at [732, 435] on icon "button" at bounding box center [728, 427] width 18 height 18
type input "120"
click at [755, 479] on button "Create poll" at bounding box center [862, 481] width 294 height 36
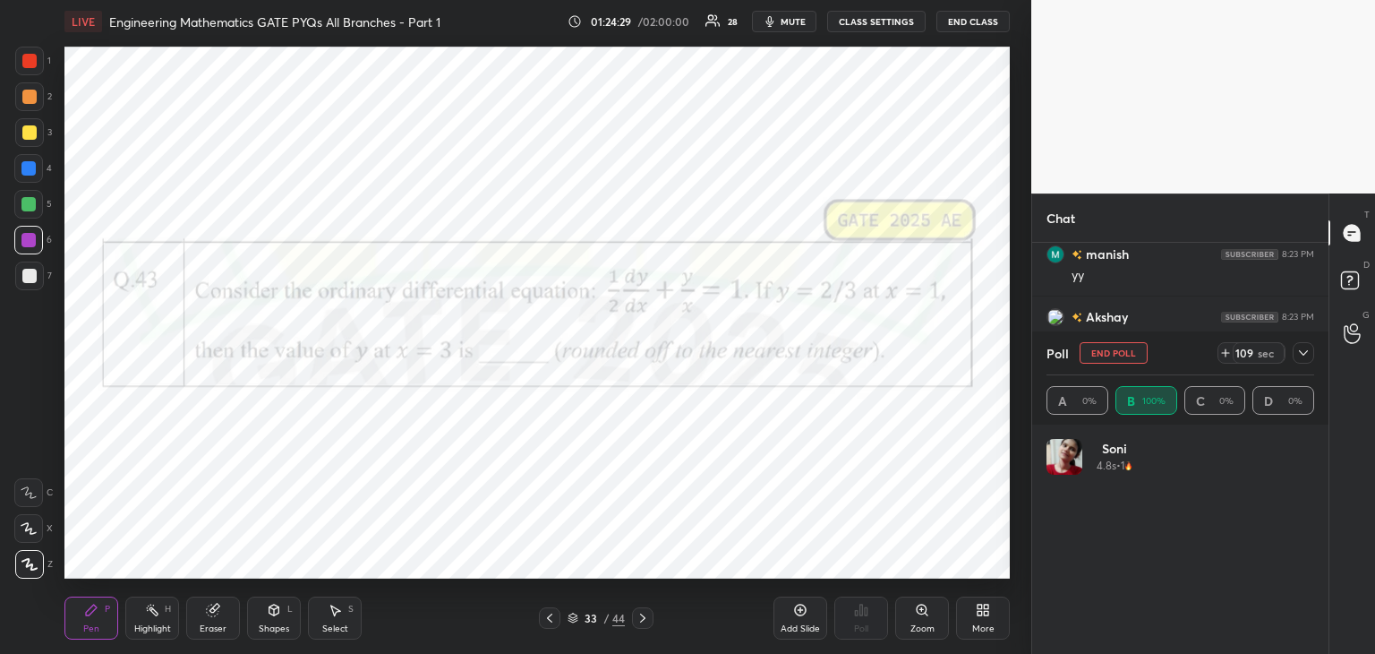
scroll to position [5, 5]
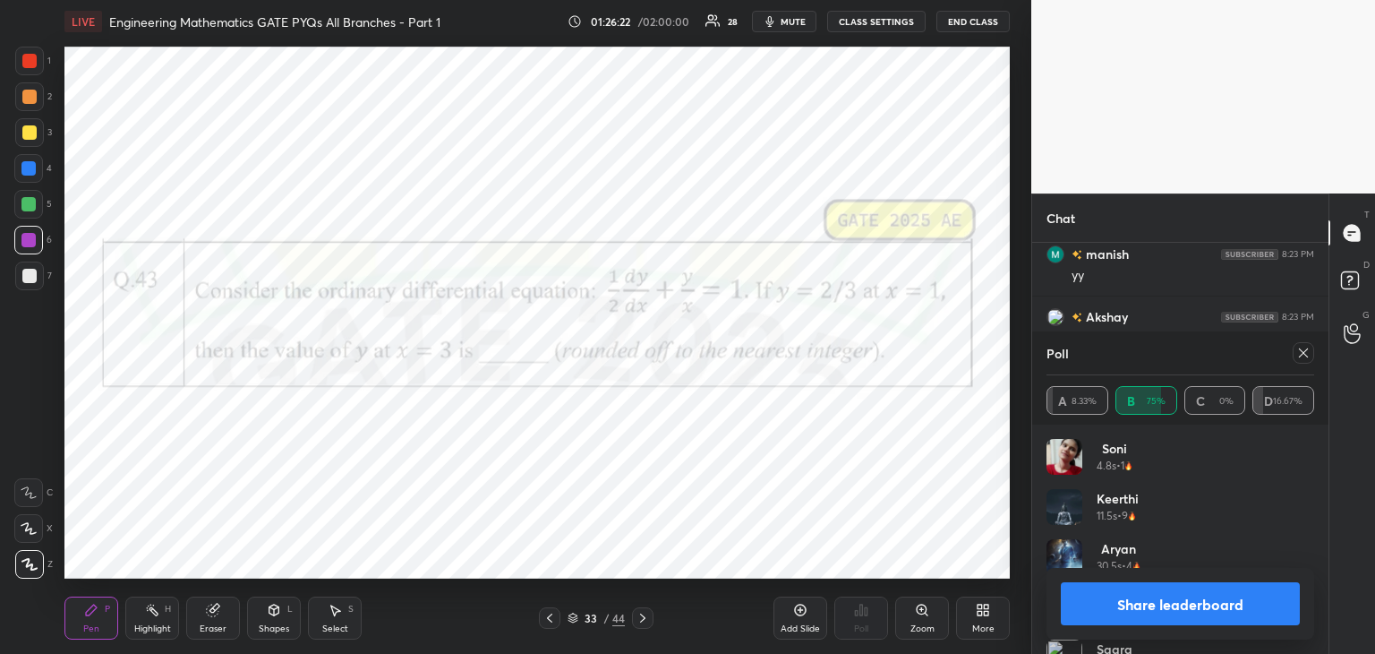
click at [1307, 353] on icon at bounding box center [1303, 353] width 14 height 14
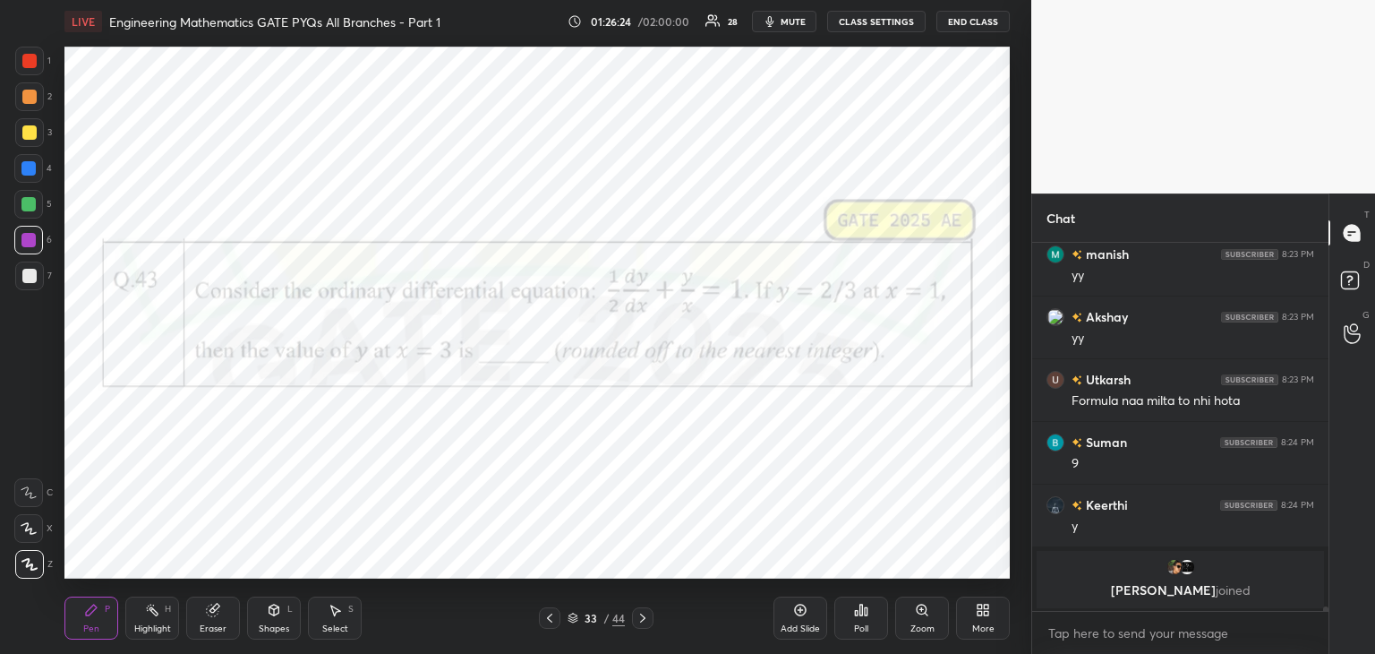
click at [800, 620] on div "Add Slide" at bounding box center [801, 617] width 54 height 43
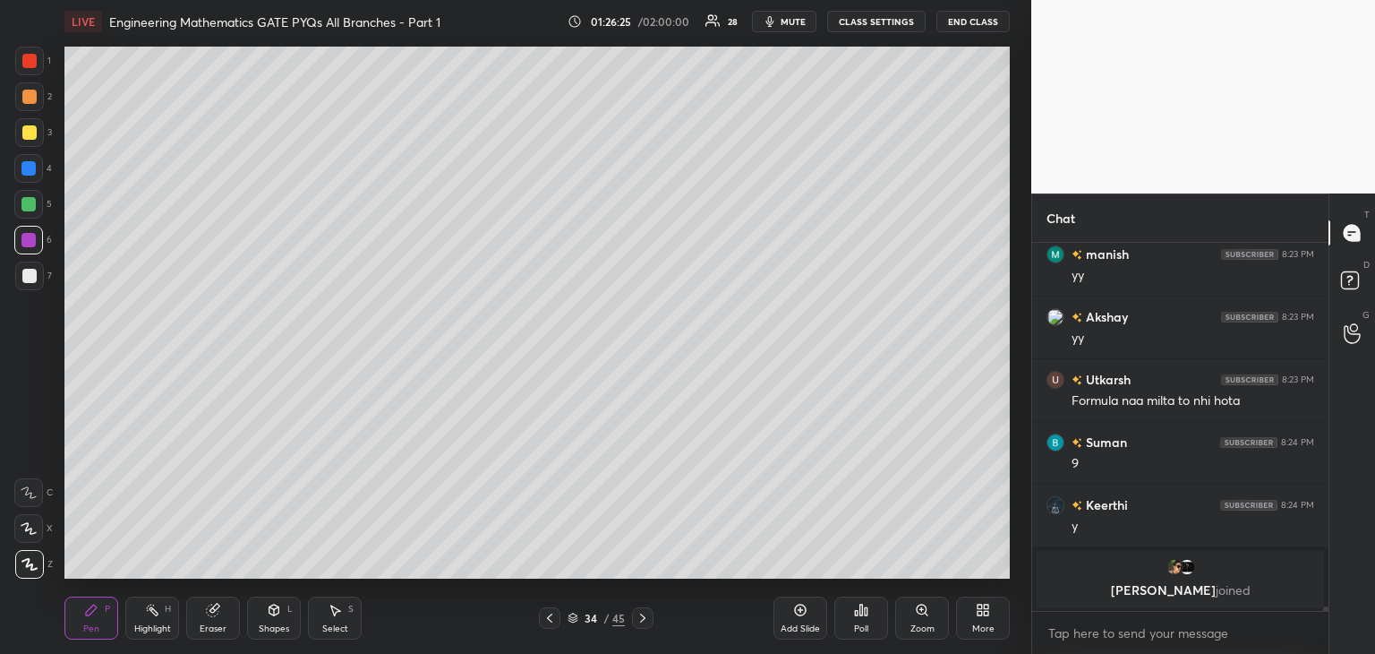
click at [27, 277] on div at bounding box center [29, 276] width 14 height 14
click at [29, 144] on div at bounding box center [29, 132] width 29 height 29
click at [33, 275] on div at bounding box center [29, 276] width 14 height 14
click at [547, 621] on icon at bounding box center [550, 618] width 14 height 14
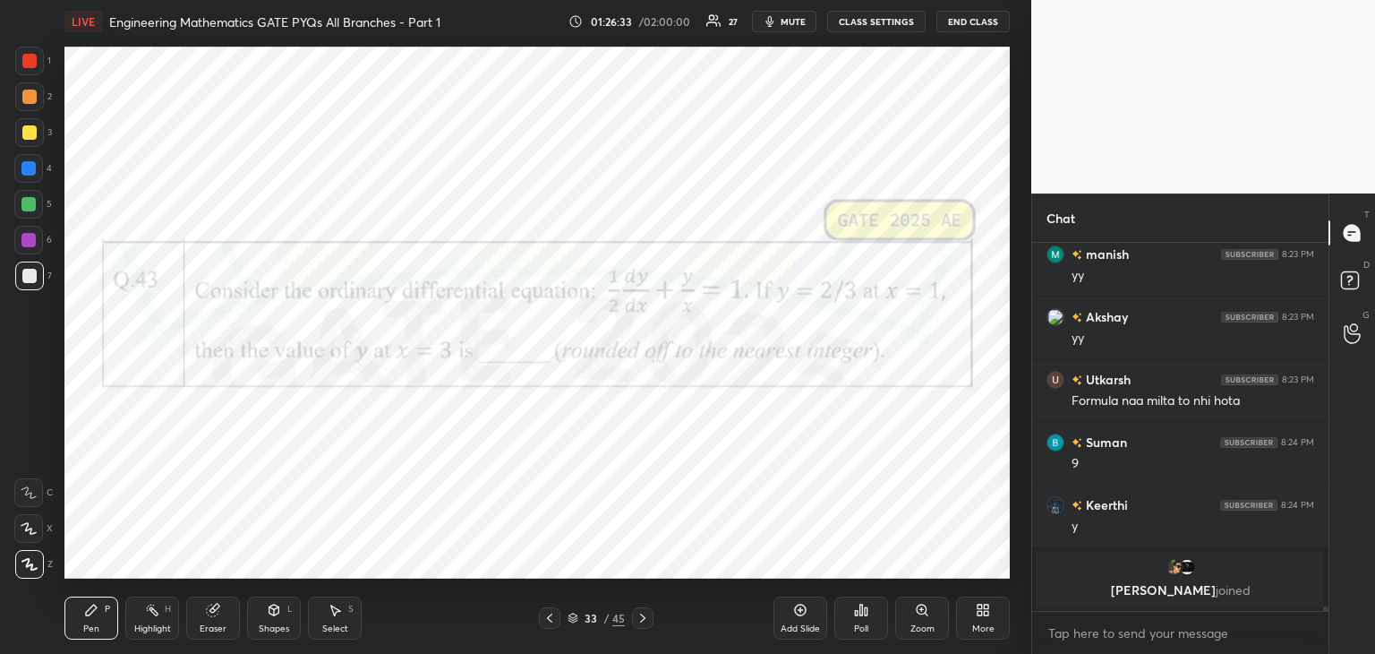
click at [643, 620] on icon at bounding box center [643, 618] width 14 height 14
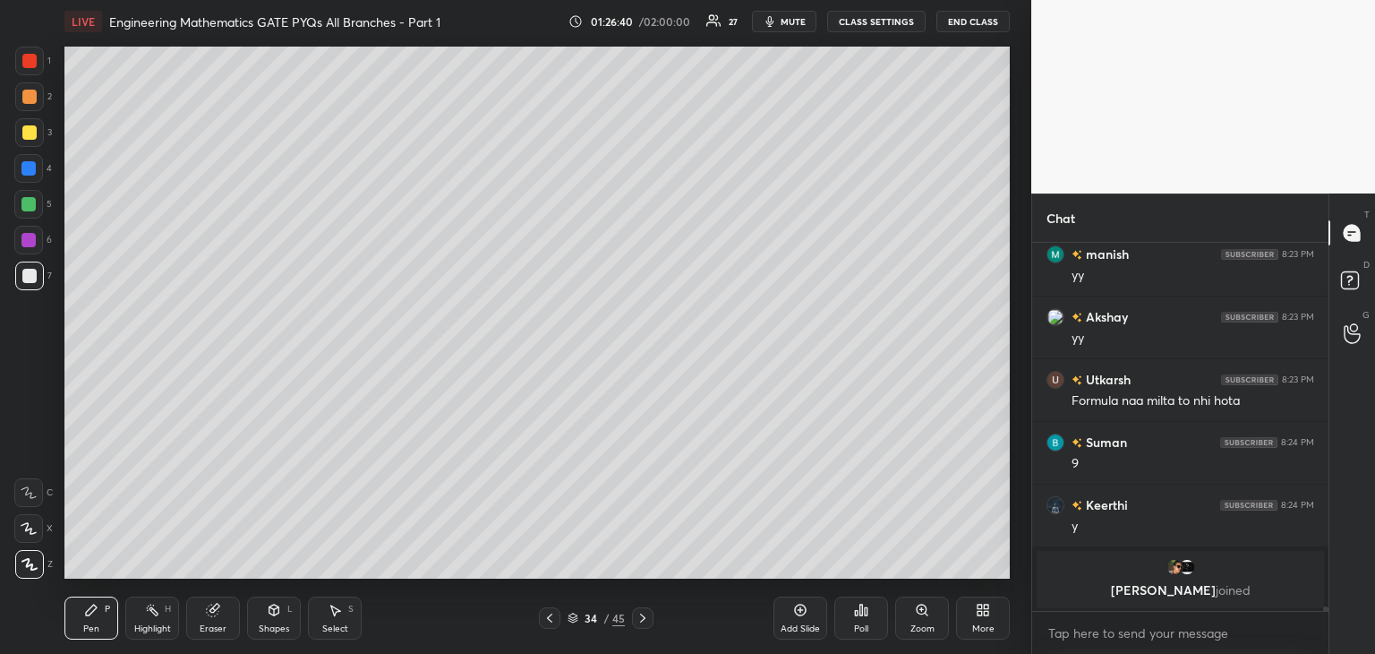
click at [548, 617] on icon at bounding box center [549, 617] width 5 height 9
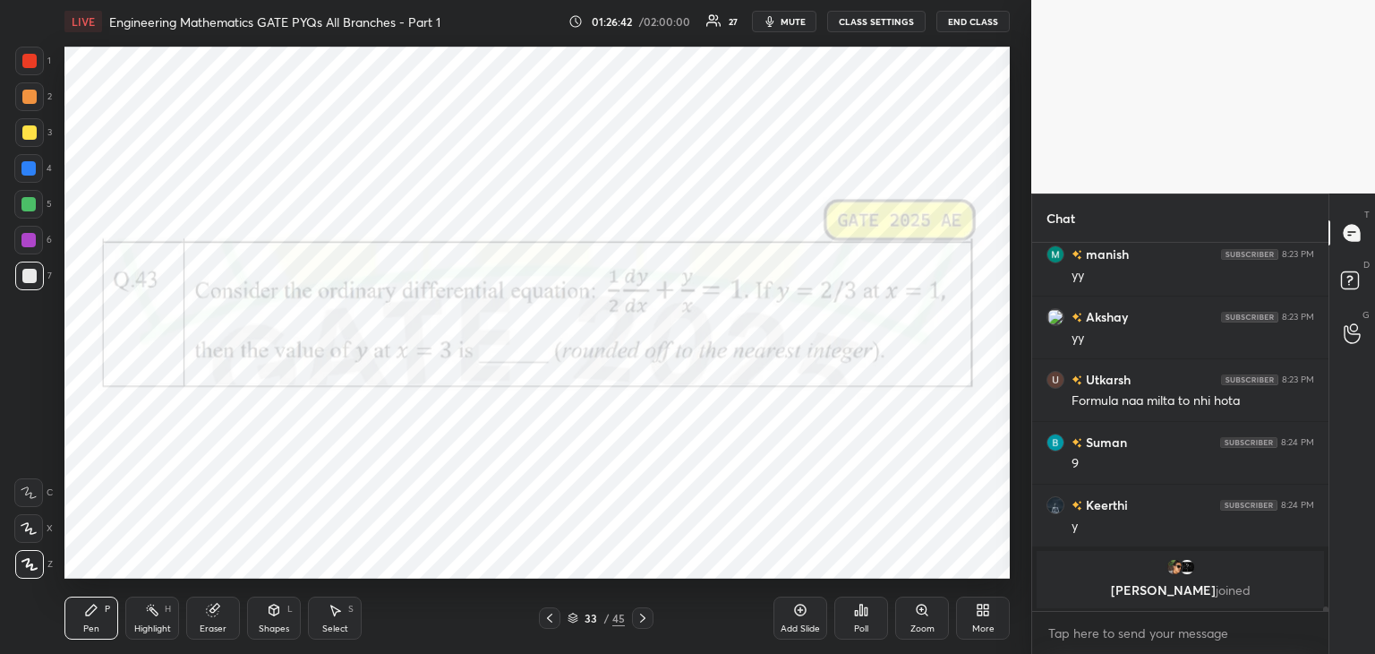
click at [640, 623] on icon at bounding box center [643, 618] width 14 height 14
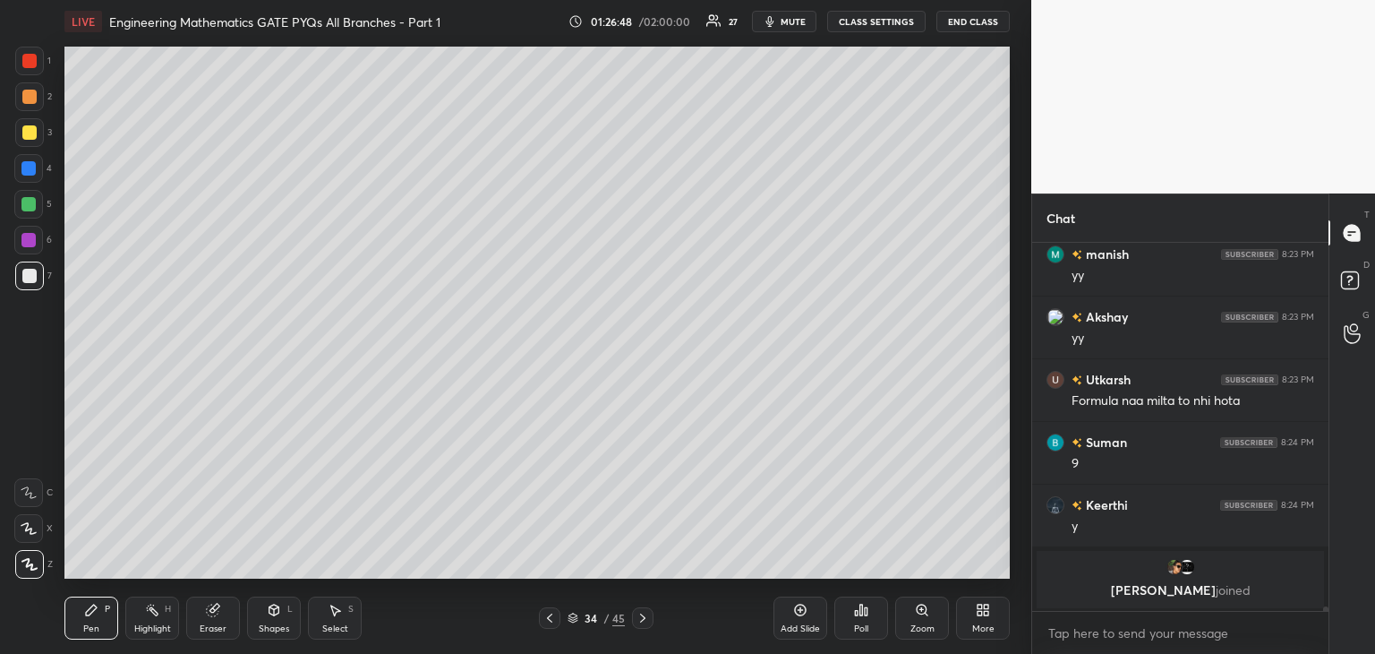
click at [545, 623] on icon at bounding box center [550, 618] width 14 height 14
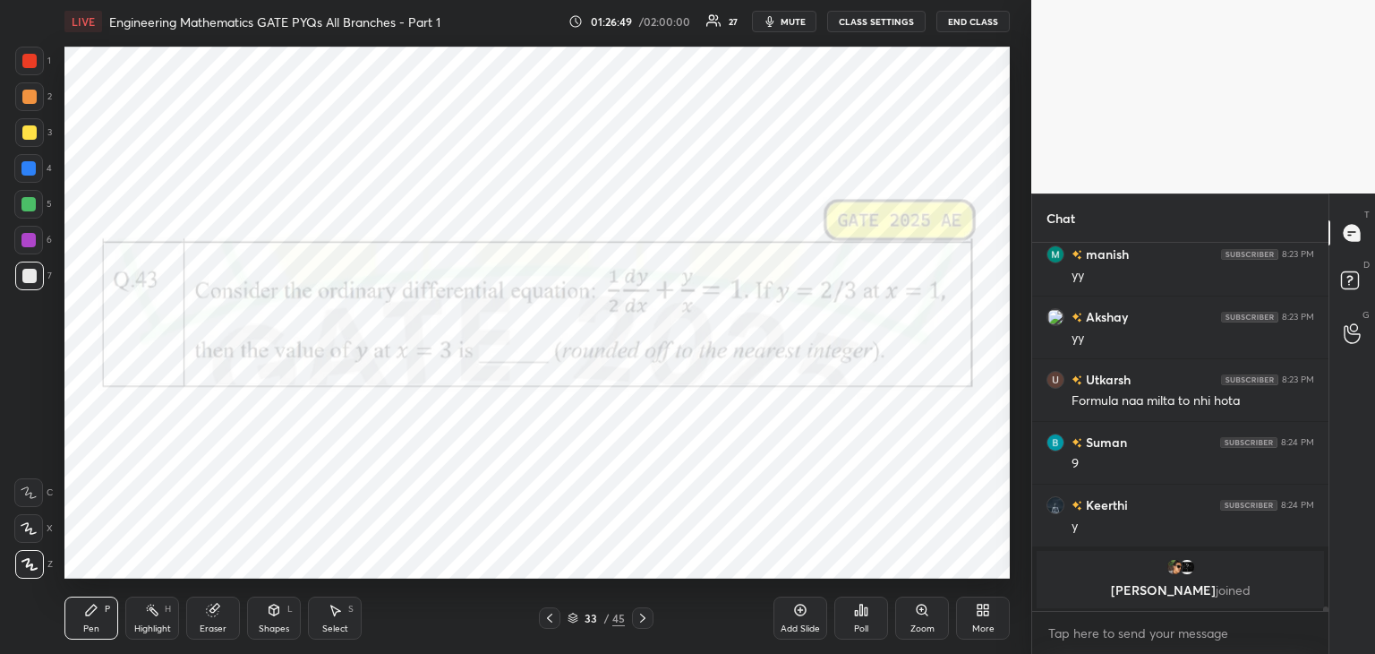
click at [643, 616] on icon at bounding box center [642, 617] width 5 height 9
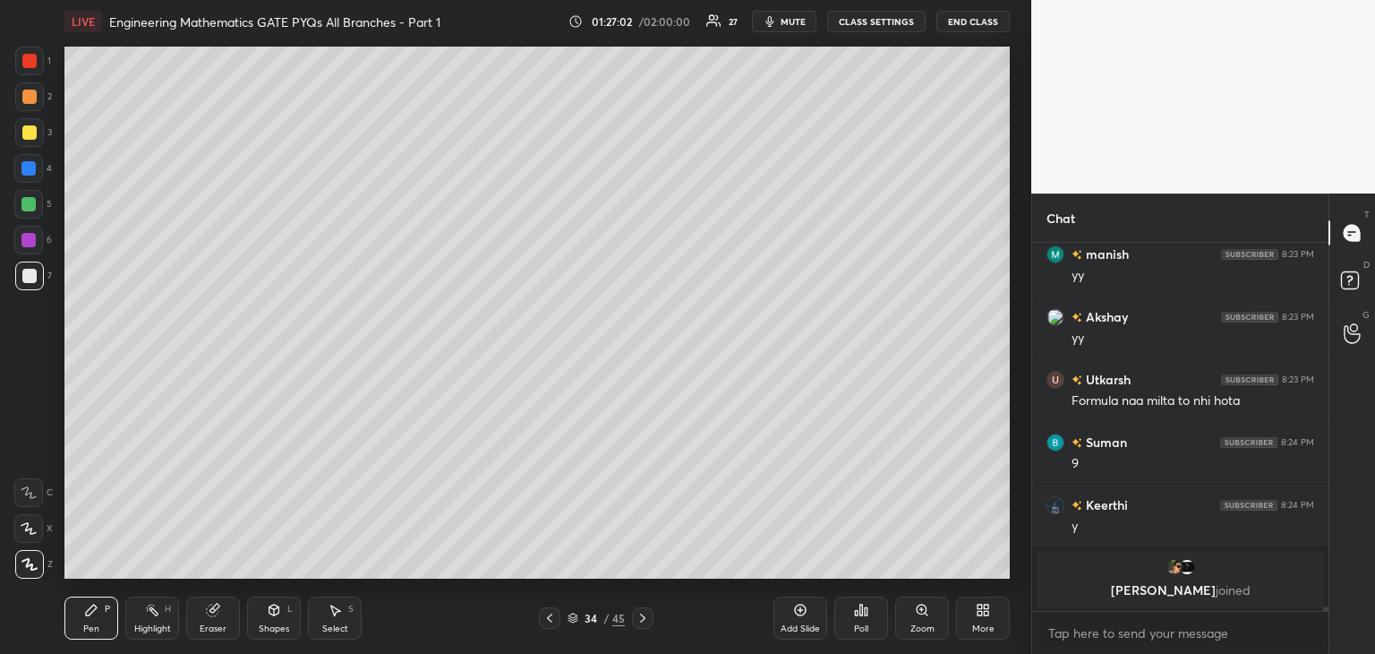
click at [217, 606] on icon at bounding box center [215, 607] width 10 height 9
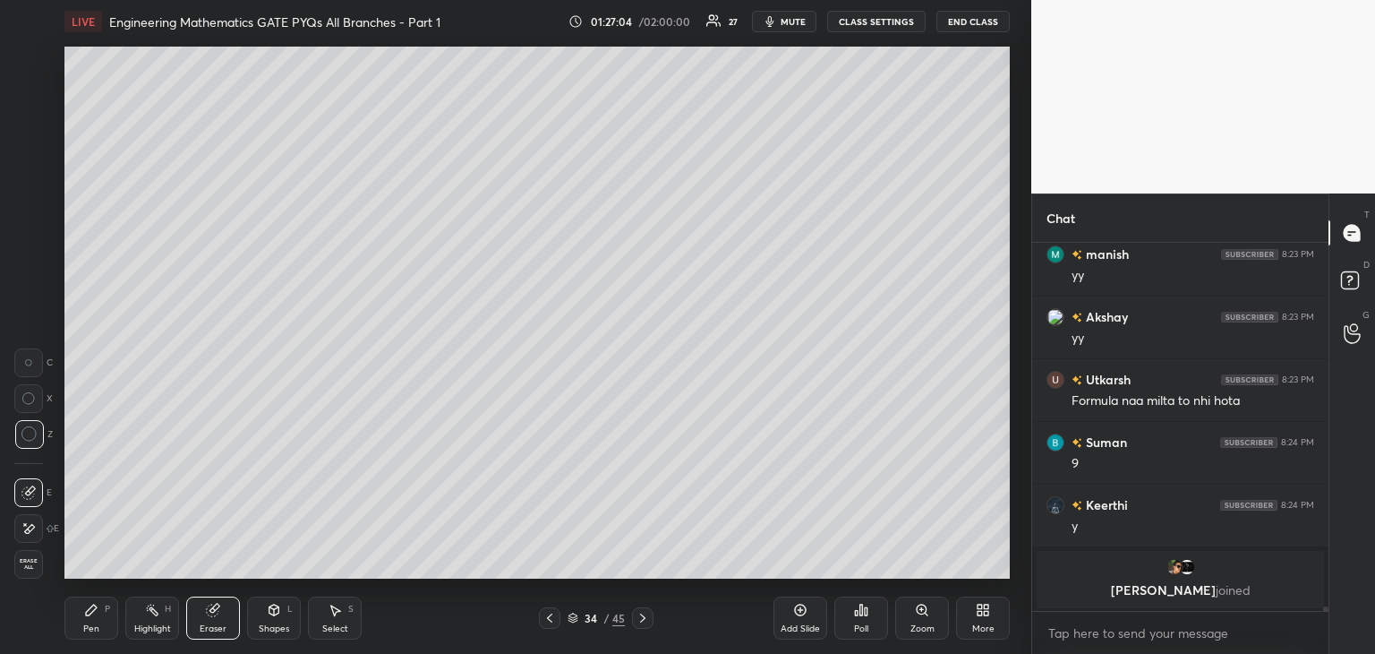
drag, startPoint x: 104, startPoint y: 623, endPoint x: 201, endPoint y: 578, distance: 106.6
click at [104, 623] on div "Pen P" at bounding box center [91, 617] width 54 height 43
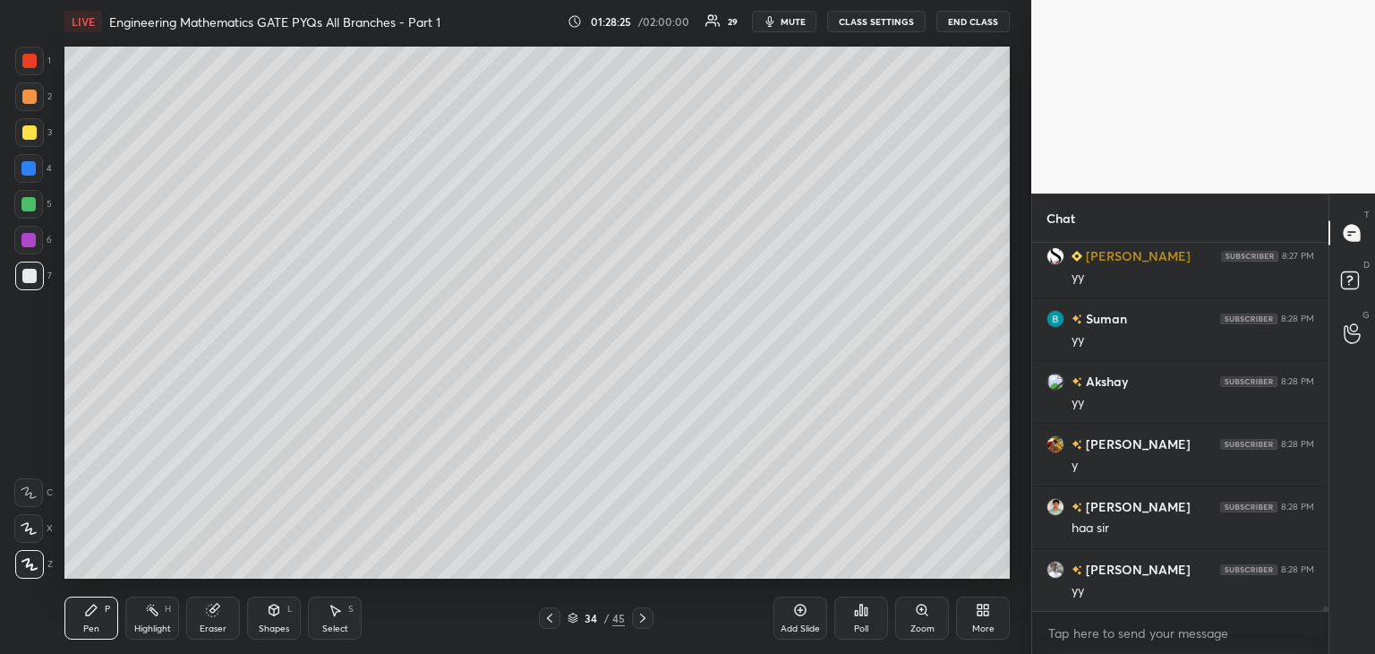
scroll to position [29321, 0]
click at [551, 624] on icon at bounding box center [550, 618] width 14 height 14
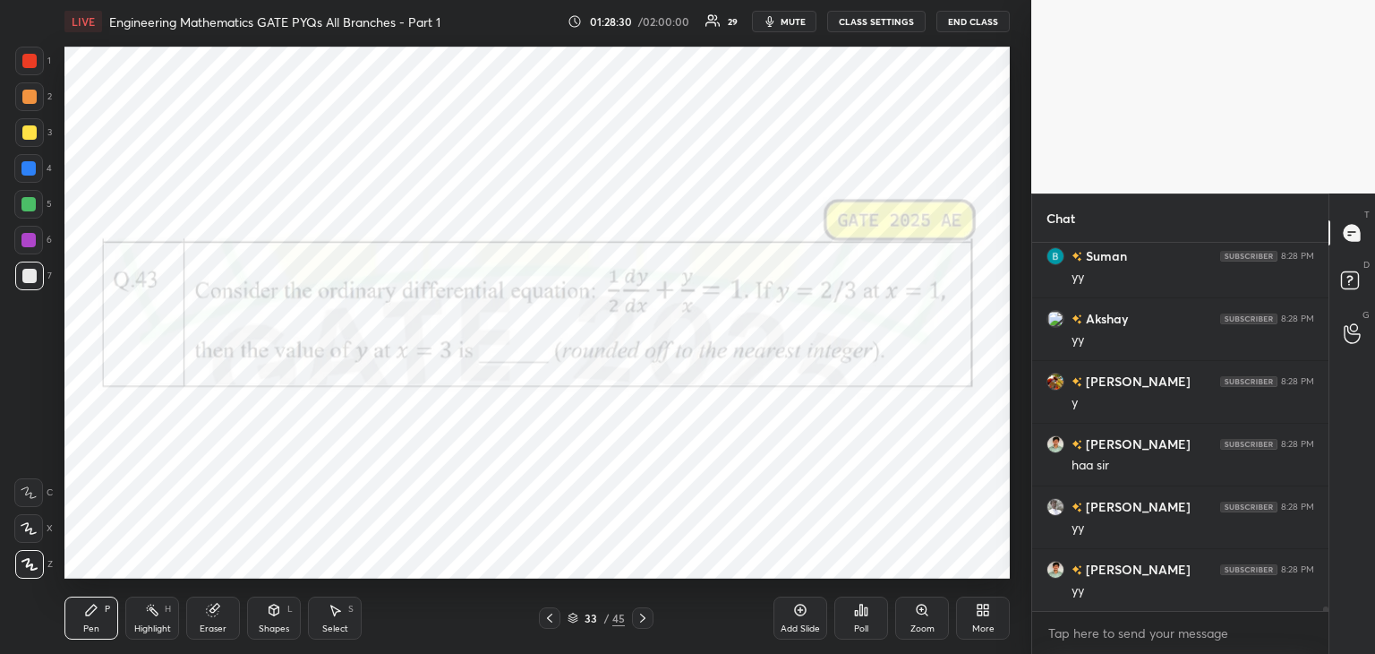
click at [25, 237] on div at bounding box center [28, 240] width 14 height 14
click at [637, 620] on icon at bounding box center [643, 618] width 14 height 14
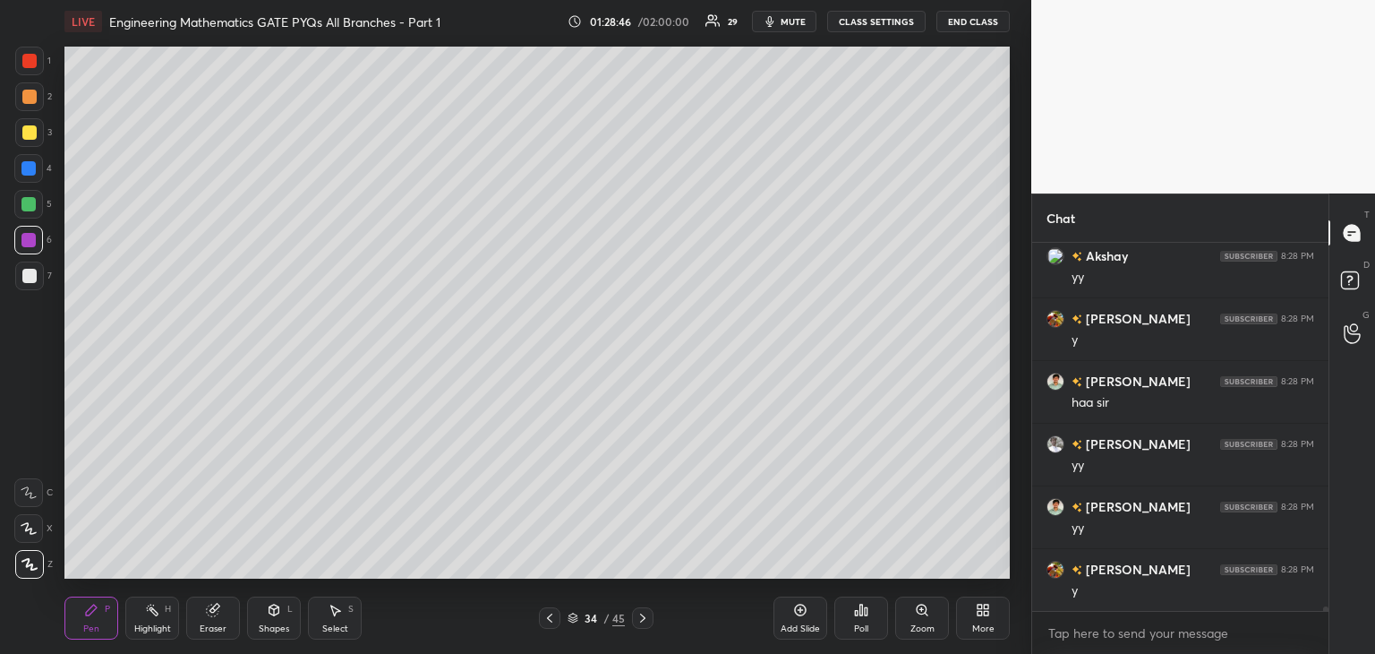
scroll to position [29446, 0]
click at [328, 611] on icon at bounding box center [335, 610] width 14 height 14
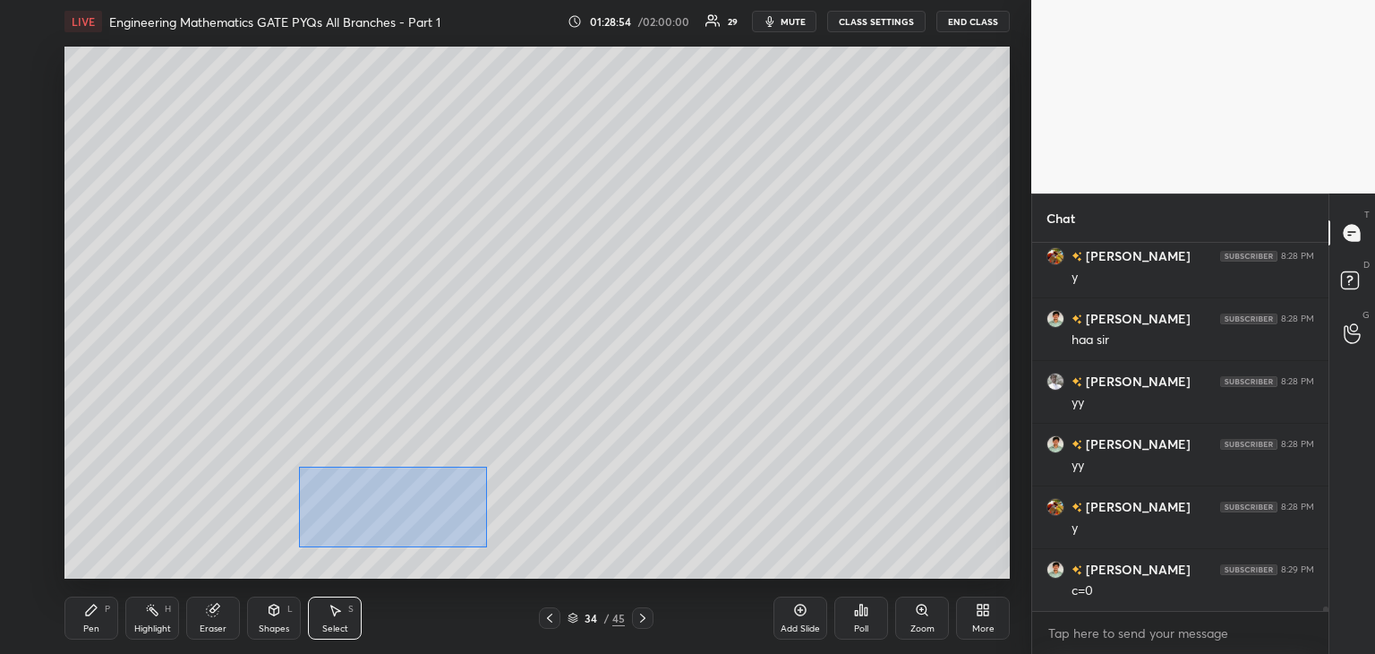
drag, startPoint x: 298, startPoint y: 464, endPoint x: 487, endPoint y: 547, distance: 206.5
click at [487, 547] on div "0 ° Undo Copy Duplicate Duplicate to new slide Delete" at bounding box center [536, 313] width 945 height 532
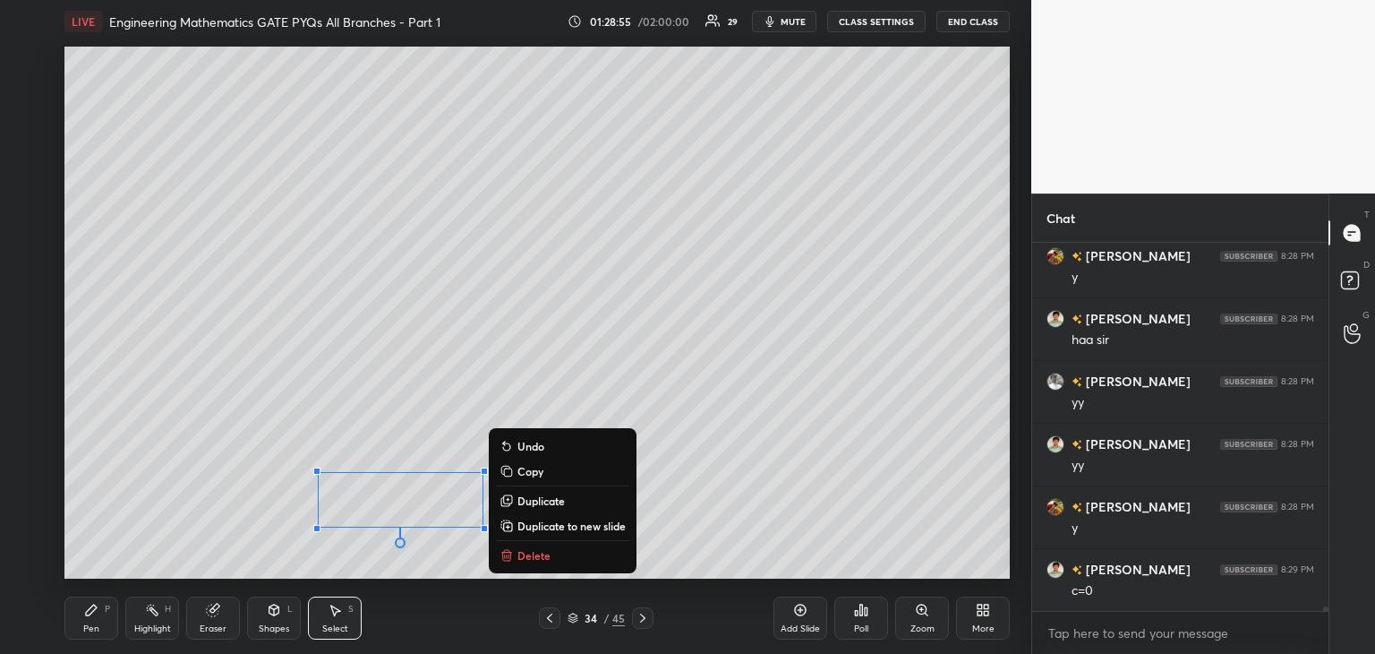
click at [578, 527] on p "Duplicate to new slide" at bounding box center [572, 525] width 108 height 14
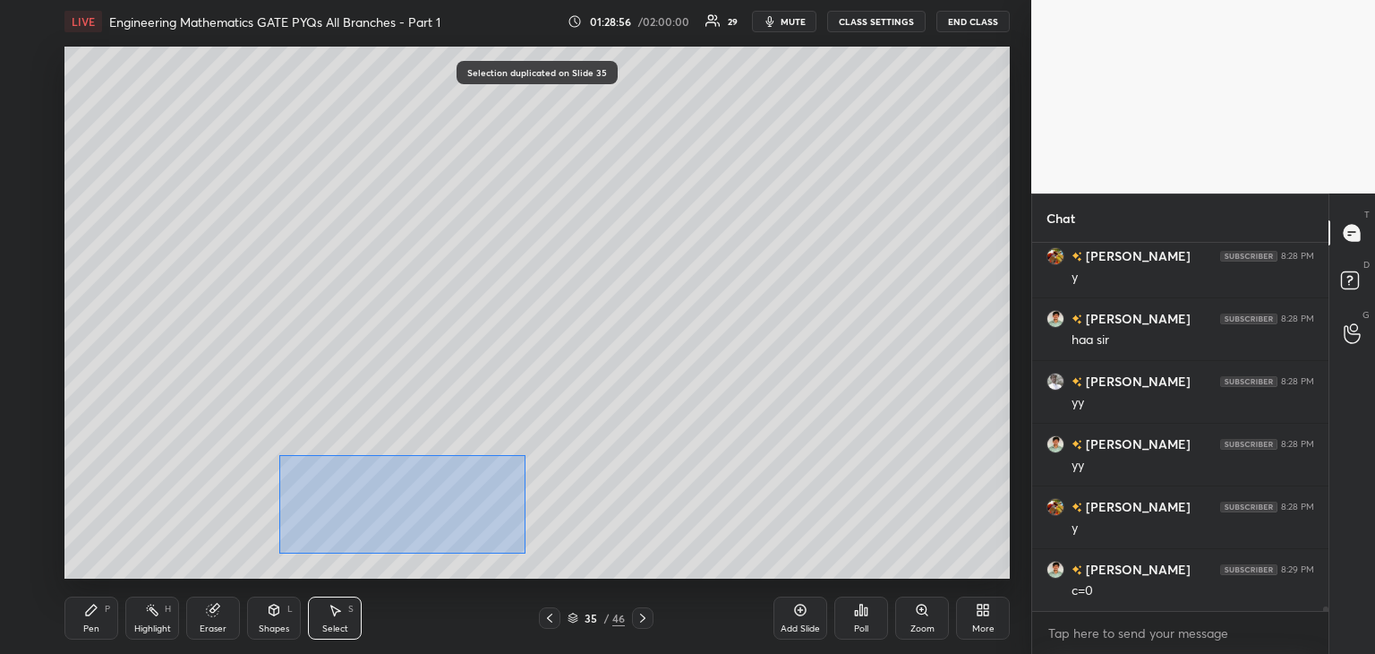
drag, startPoint x: 310, startPoint y: 483, endPoint x: 492, endPoint y: 535, distance: 189.9
click at [526, 552] on div "0 ° Undo Copy Duplicate Duplicate to new slide Delete" at bounding box center [536, 313] width 945 height 532
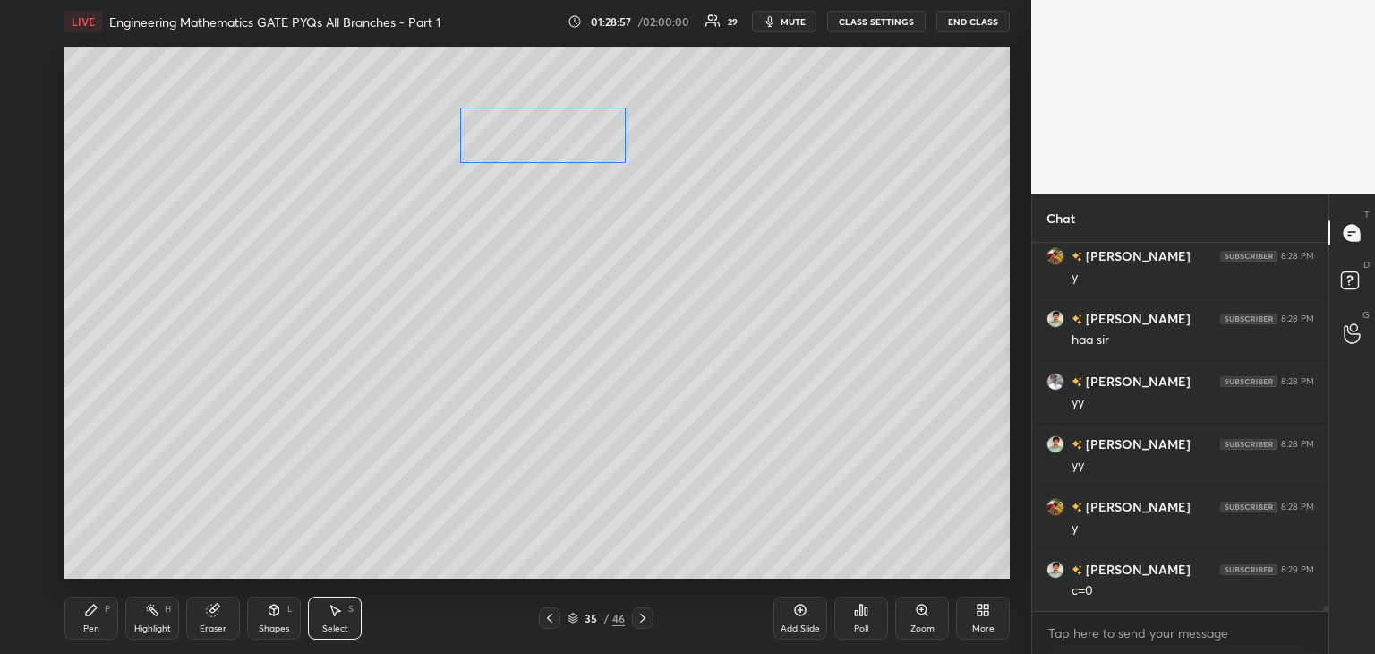
drag, startPoint x: 441, startPoint y: 505, endPoint x: 587, endPoint y: 138, distance: 395.0
click at [588, 134] on div "0 ° Undo Copy Duplicate Duplicate to new slide Delete" at bounding box center [536, 313] width 945 height 532
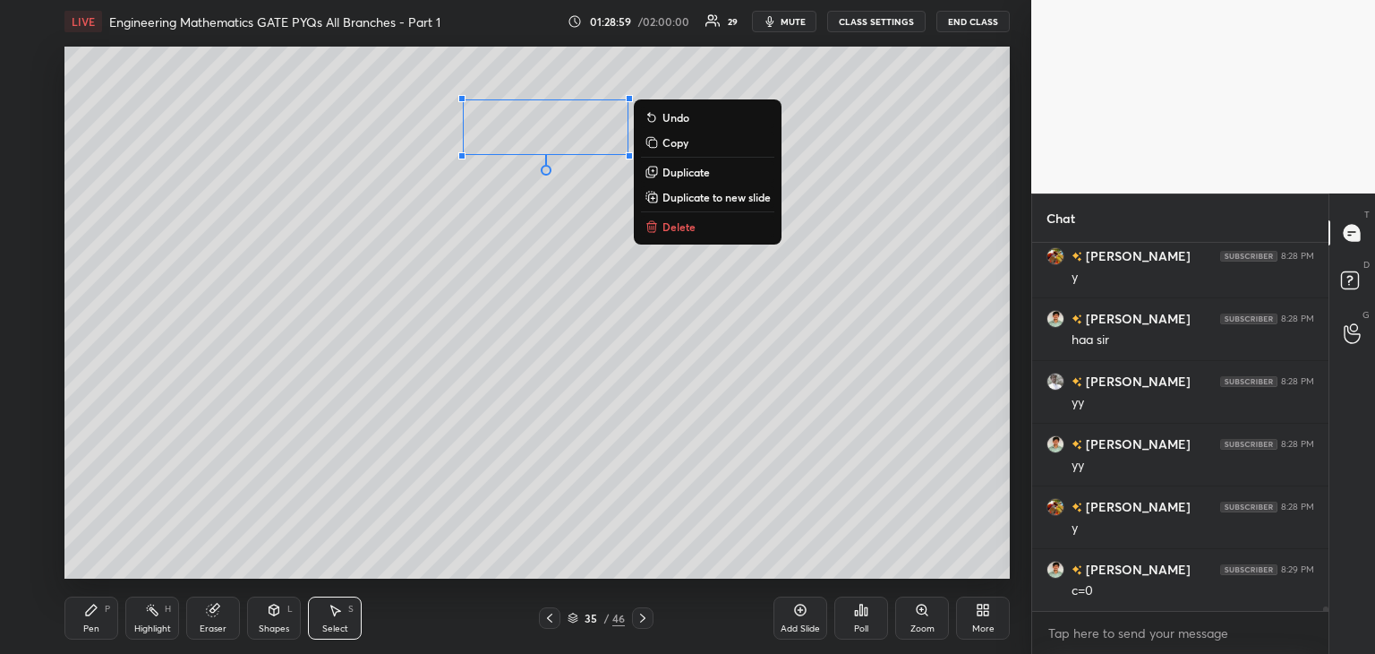
click at [556, 613] on div at bounding box center [549, 617] width 21 height 21
click at [555, 617] on icon at bounding box center [550, 618] width 14 height 14
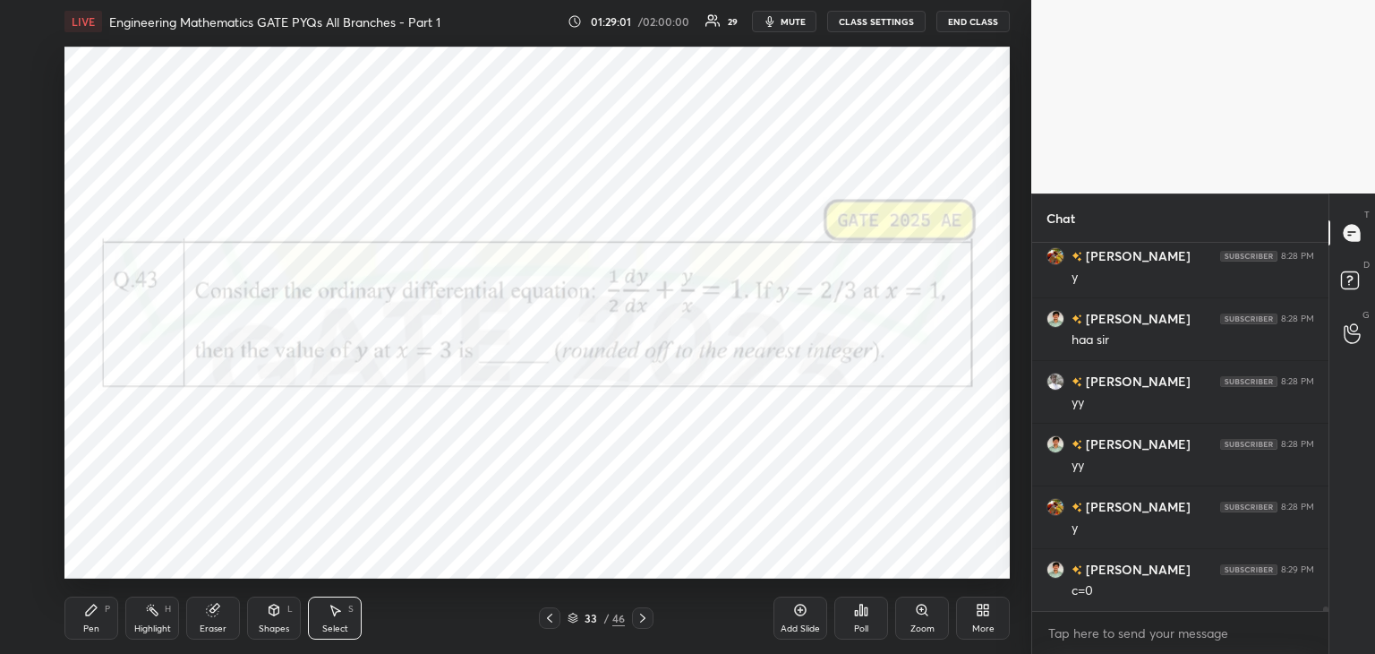
scroll to position [29489, 0]
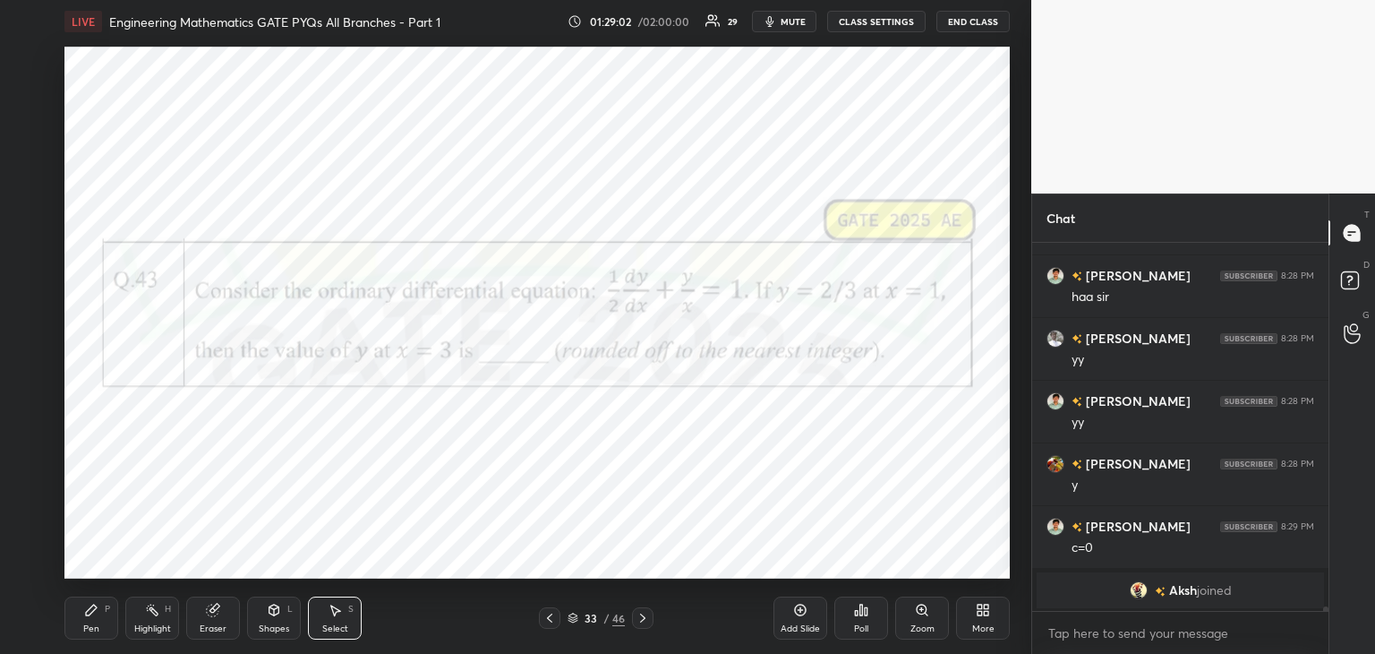
drag, startPoint x: 640, startPoint y: 621, endPoint x: 630, endPoint y: 617, distance: 10.8
click at [639, 621] on icon at bounding box center [643, 618] width 14 height 14
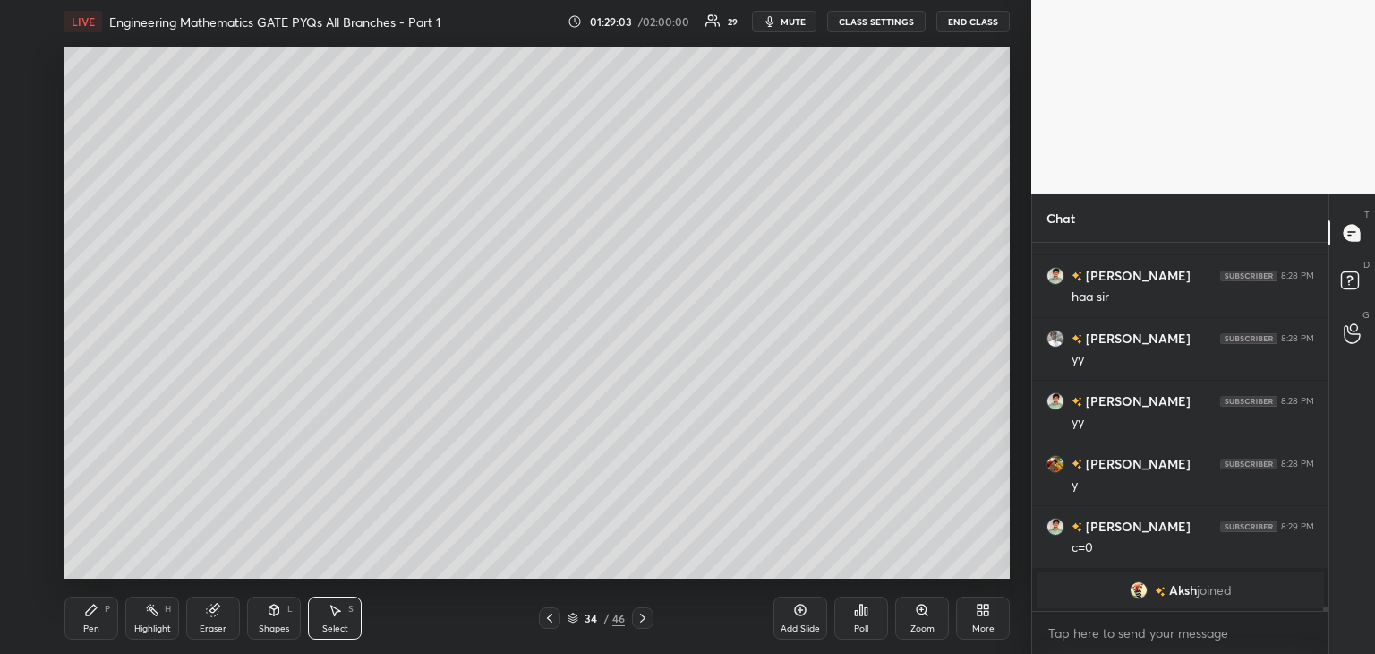
click at [644, 616] on icon at bounding box center [643, 618] width 14 height 14
click at [81, 608] on div "Pen P" at bounding box center [91, 617] width 54 height 43
click at [30, 286] on div at bounding box center [29, 275] width 29 height 29
click at [287, 597] on div "Shapes L" at bounding box center [274, 617] width 54 height 43
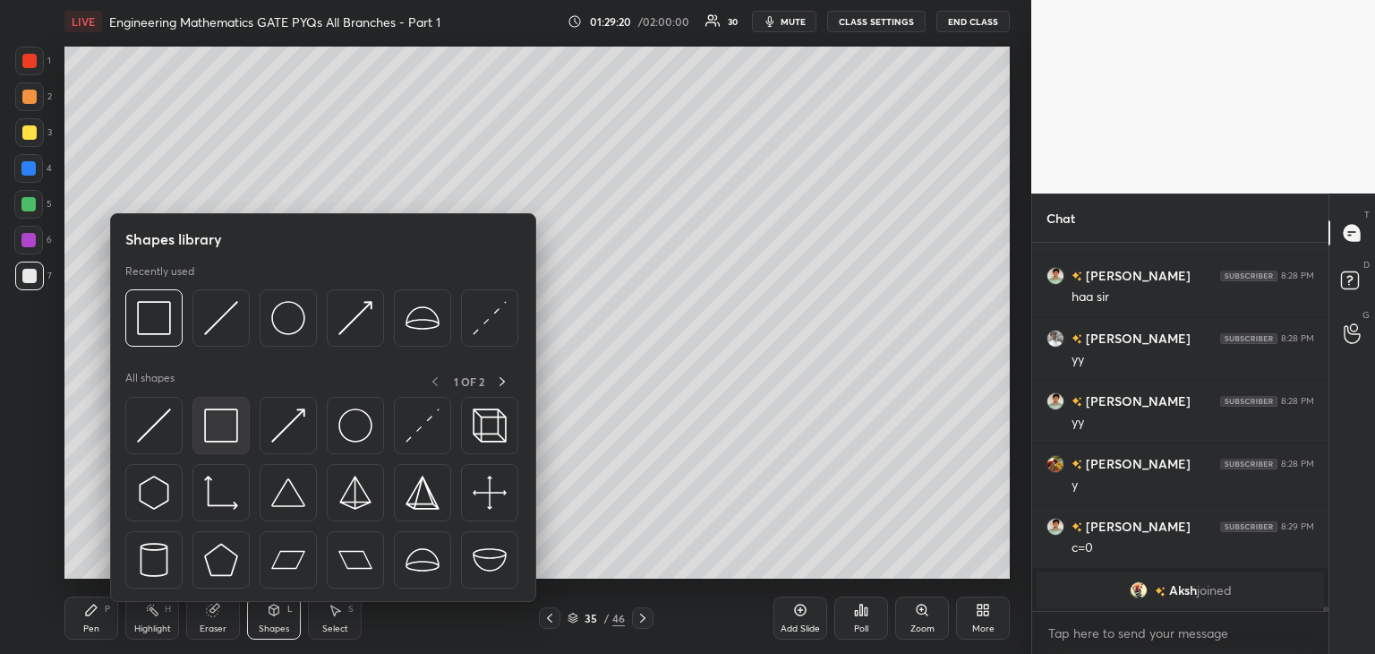
click at [222, 441] on img at bounding box center [221, 425] width 34 height 34
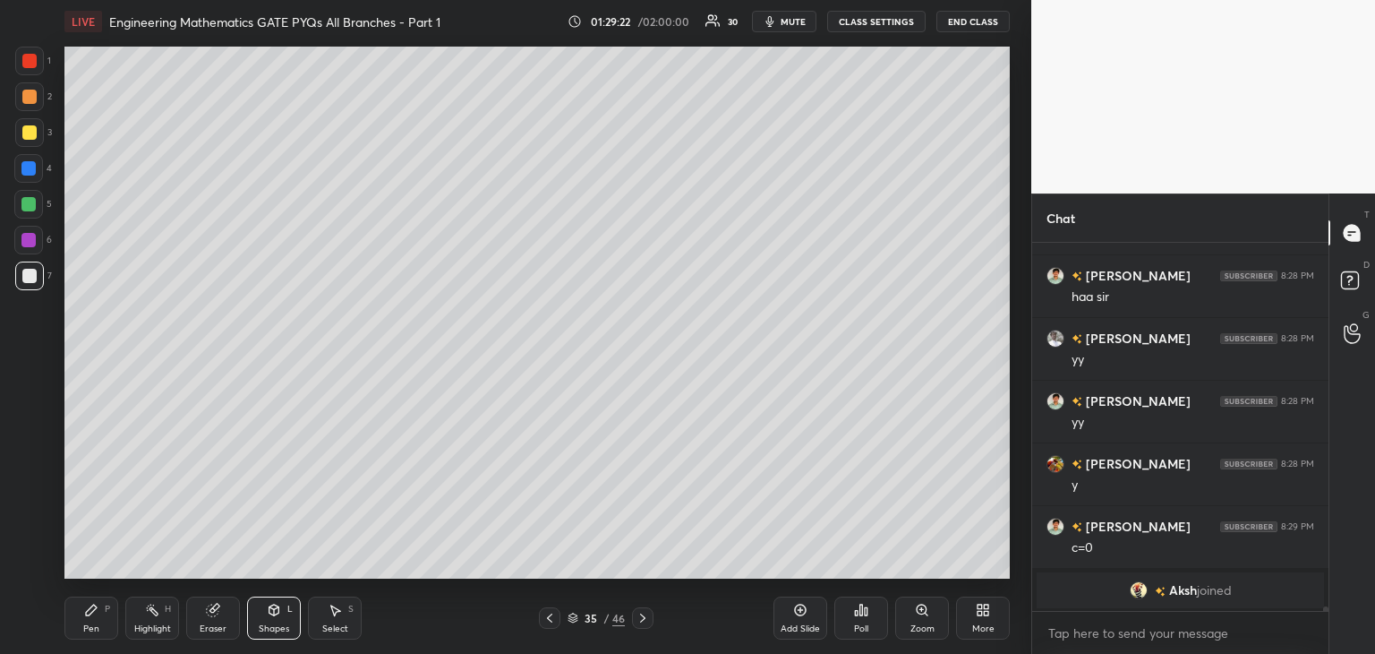
click at [553, 619] on icon at bounding box center [550, 618] width 14 height 14
click at [553, 621] on icon at bounding box center [550, 618] width 14 height 14
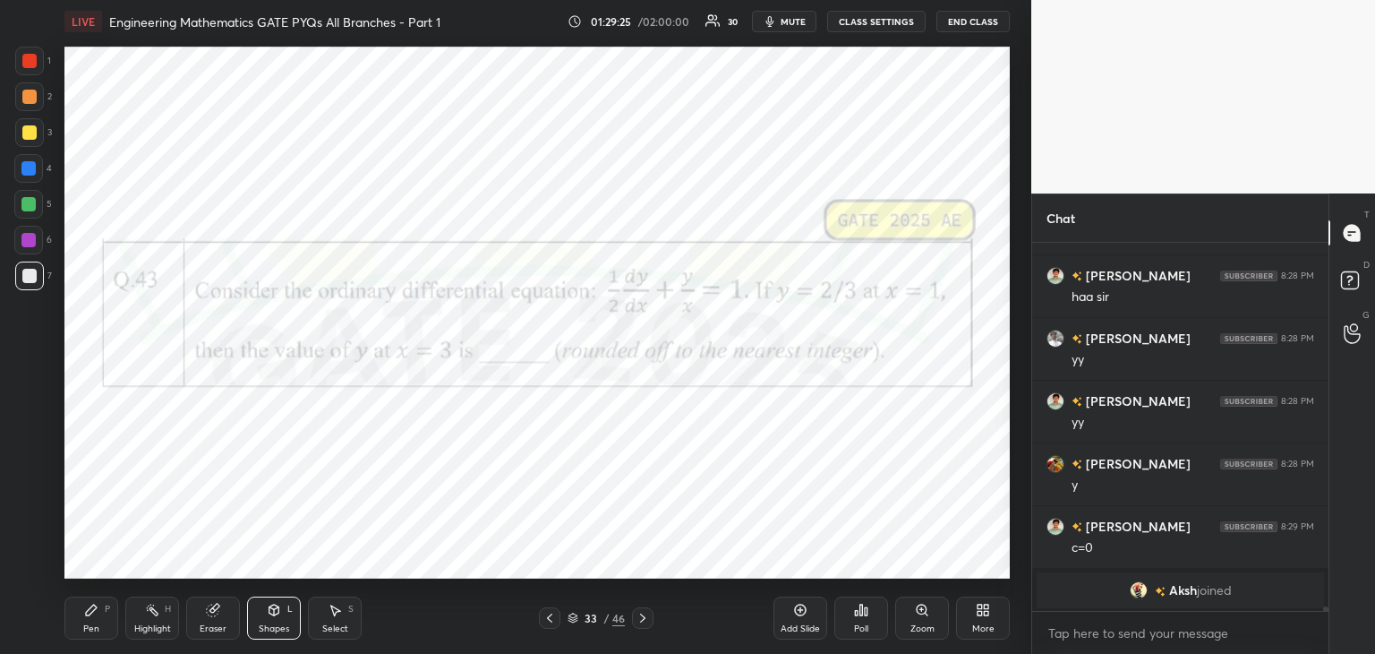
click at [25, 240] on div at bounding box center [28, 240] width 14 height 14
click at [104, 629] on div "Pen P" at bounding box center [91, 617] width 54 height 43
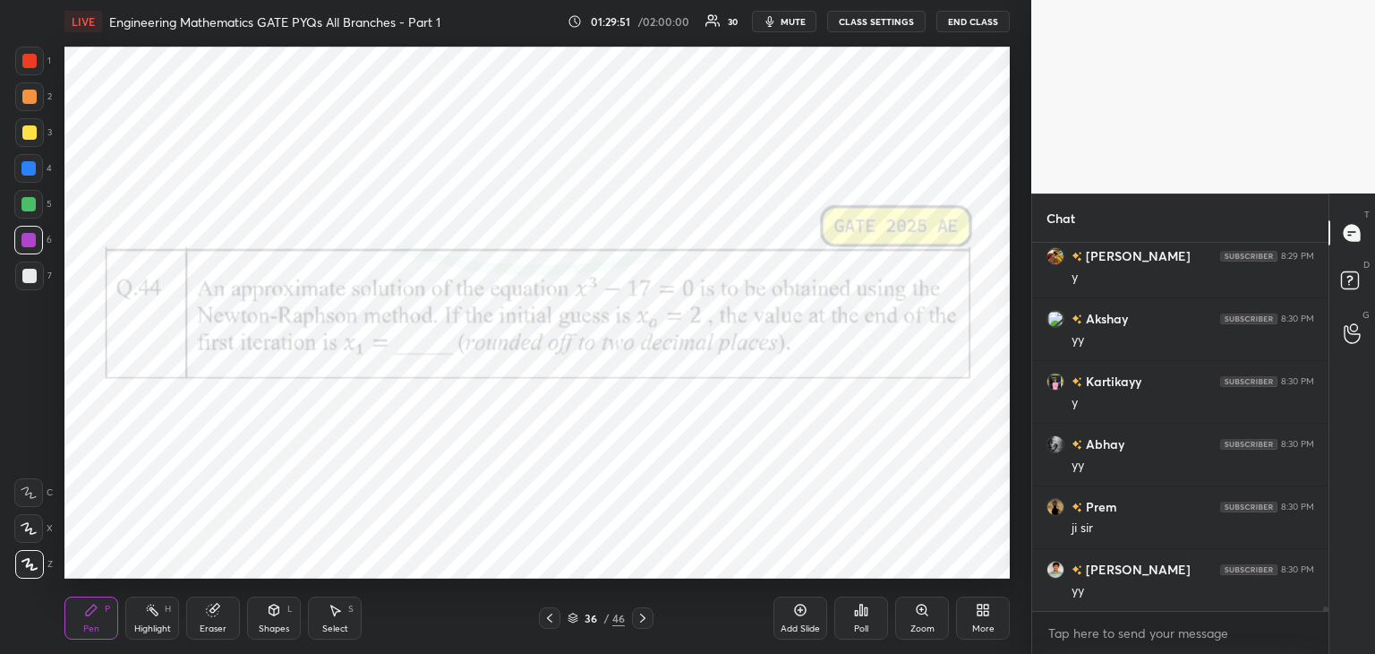
scroll to position [29930, 0]
click at [39, 206] on div at bounding box center [28, 204] width 29 height 29
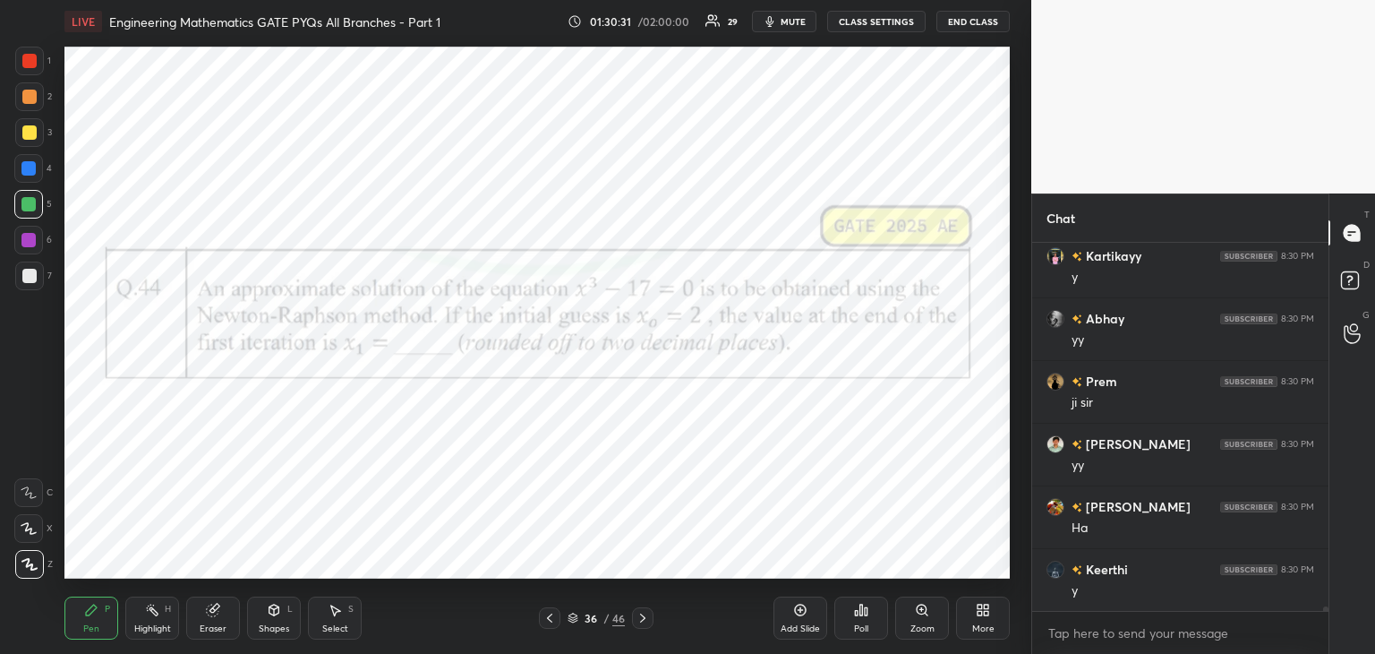
click at [862, 607] on icon at bounding box center [861, 609] width 3 height 11
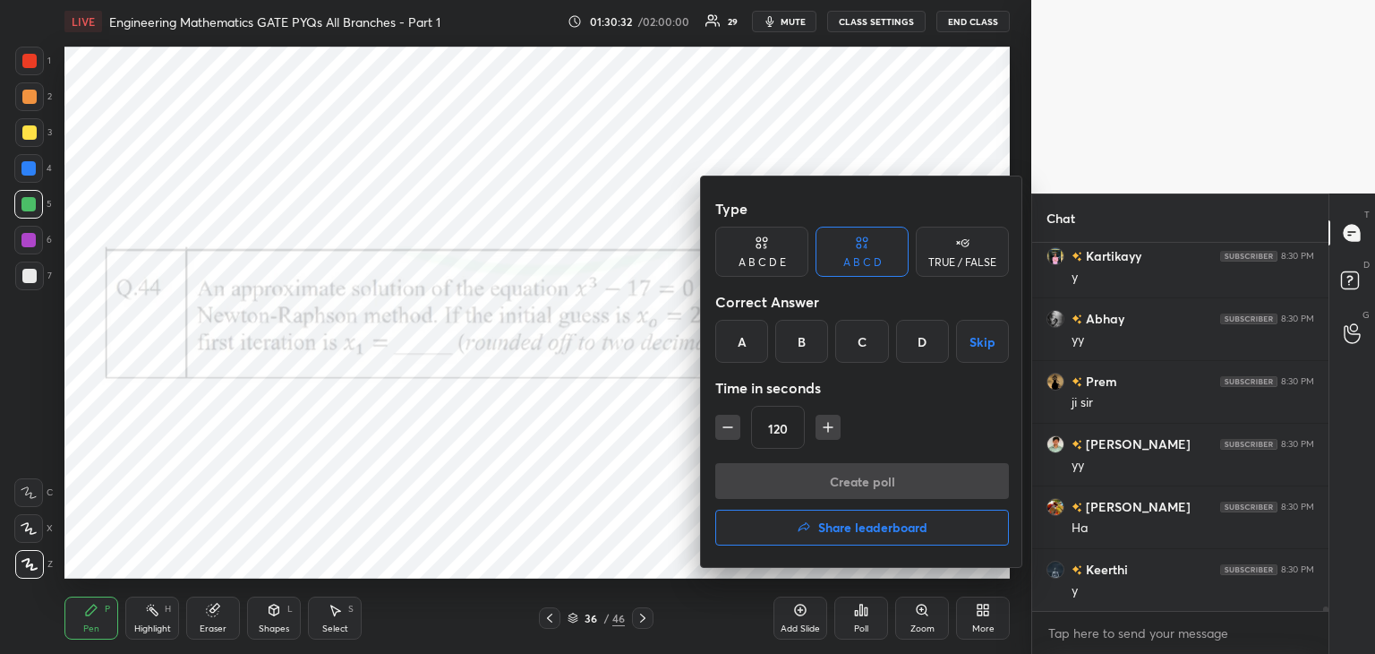
click at [877, 353] on div "C" at bounding box center [861, 341] width 53 height 43
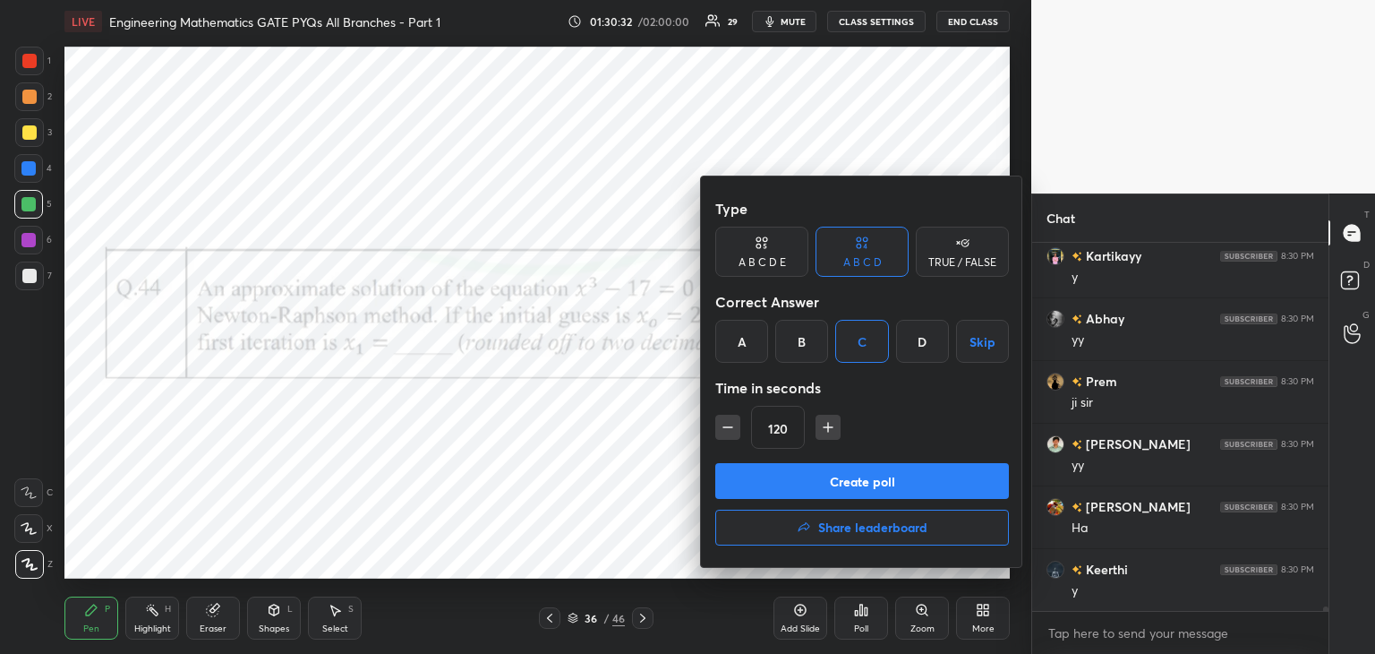
click at [839, 490] on button "Create poll" at bounding box center [862, 481] width 294 height 36
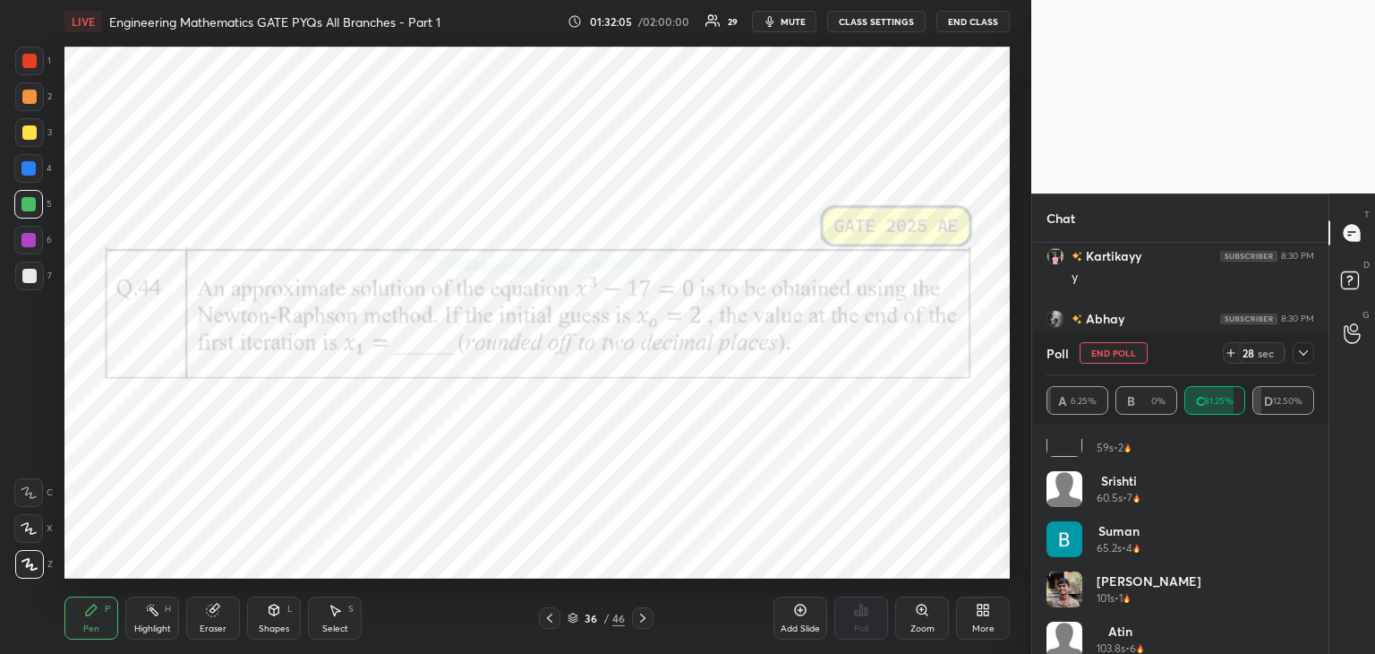
scroll to position [437, 0]
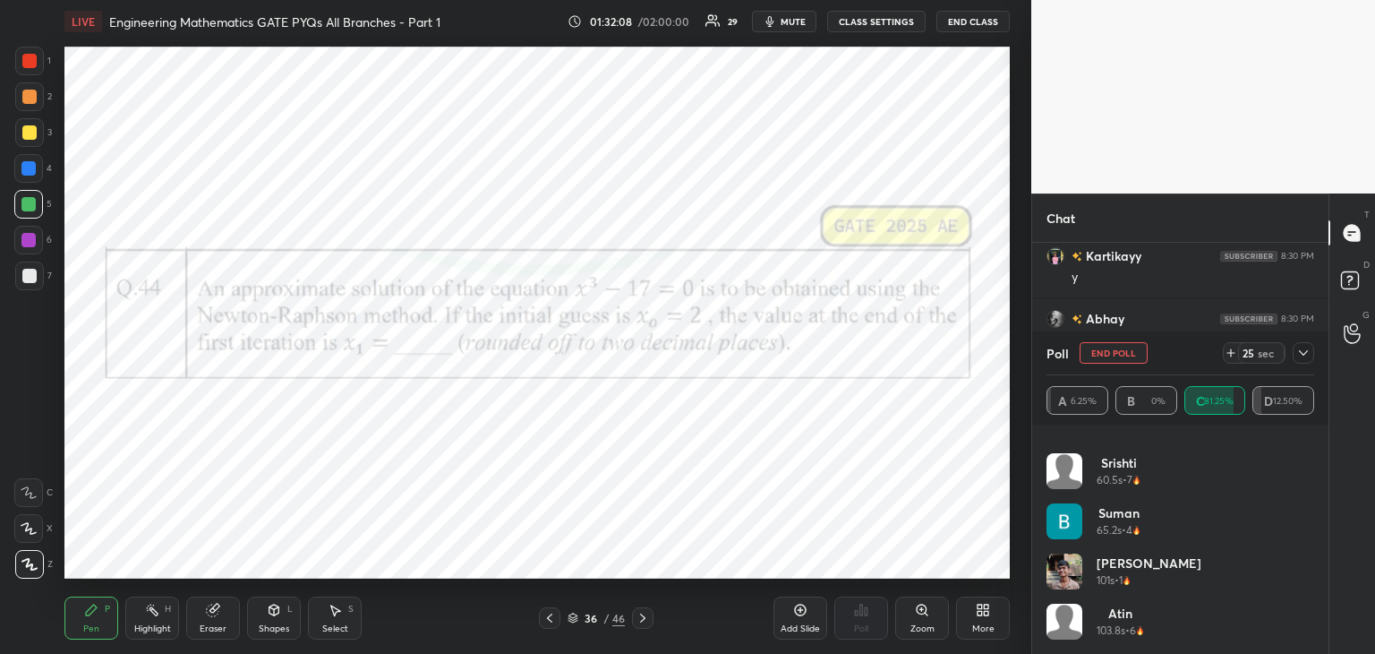
click at [1300, 347] on icon at bounding box center [1303, 353] width 14 height 14
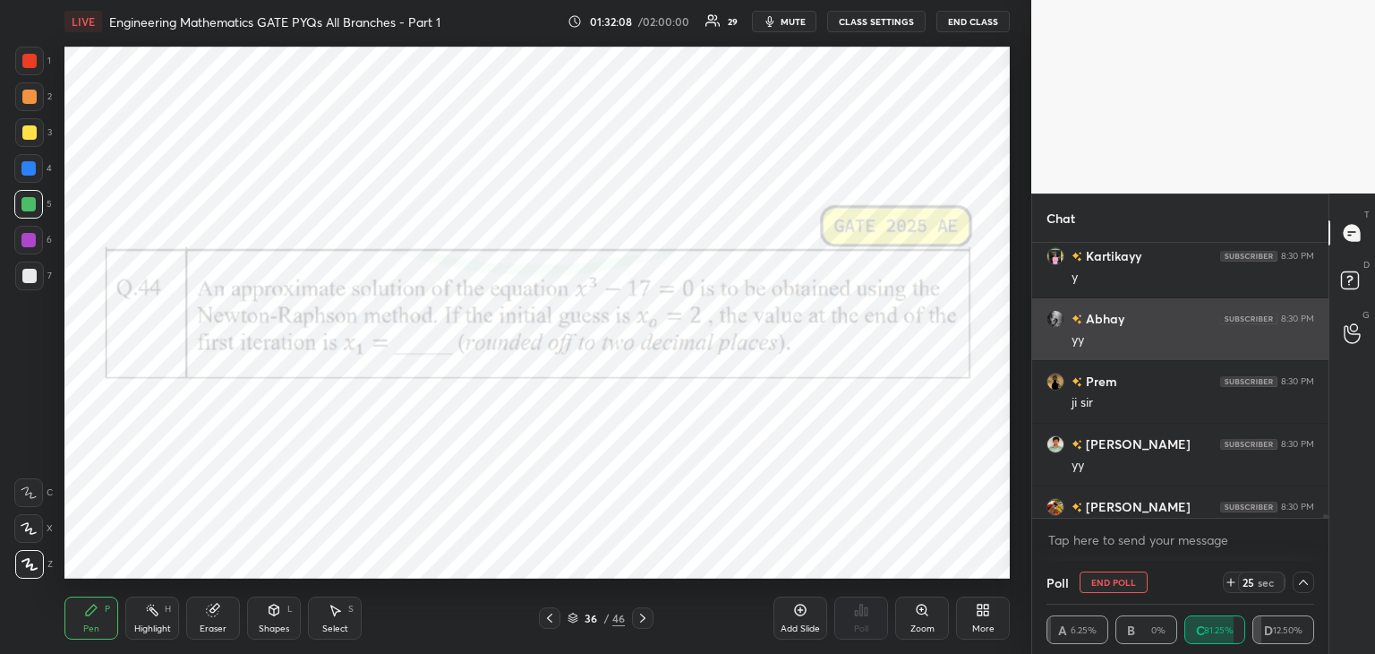
scroll to position [0, 0]
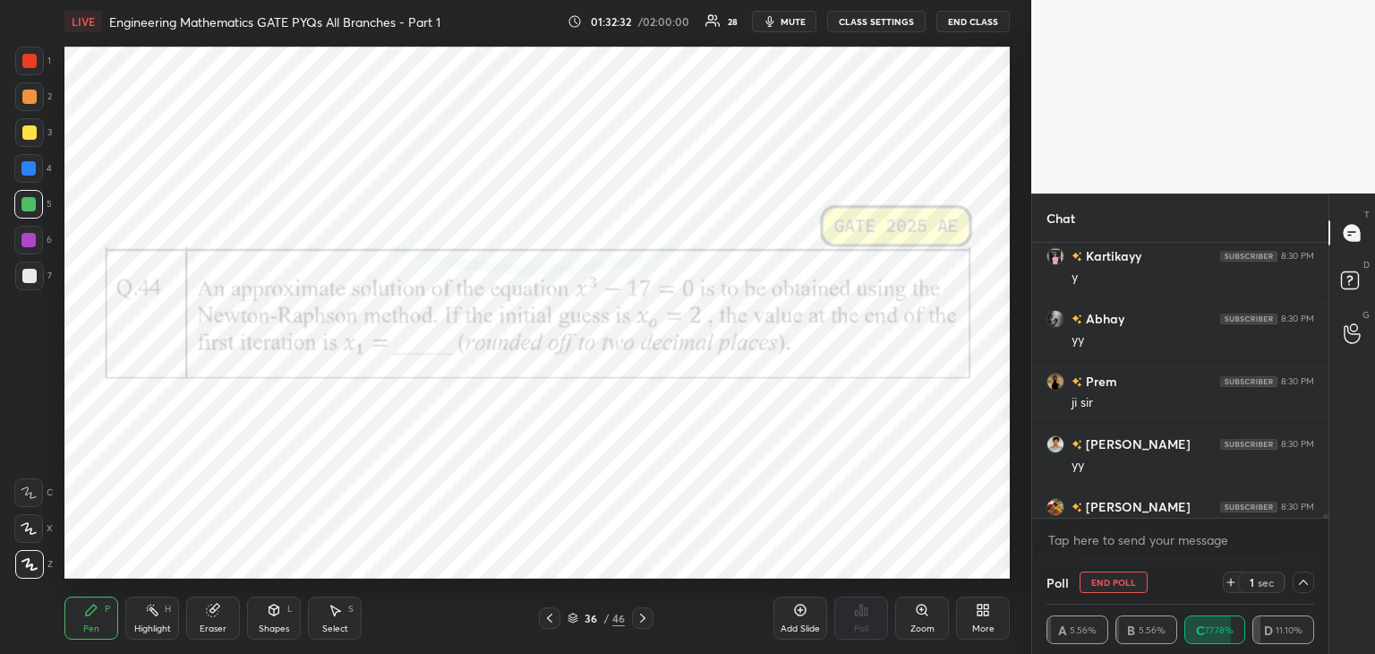
click at [1304, 584] on icon at bounding box center [1303, 582] width 14 height 14
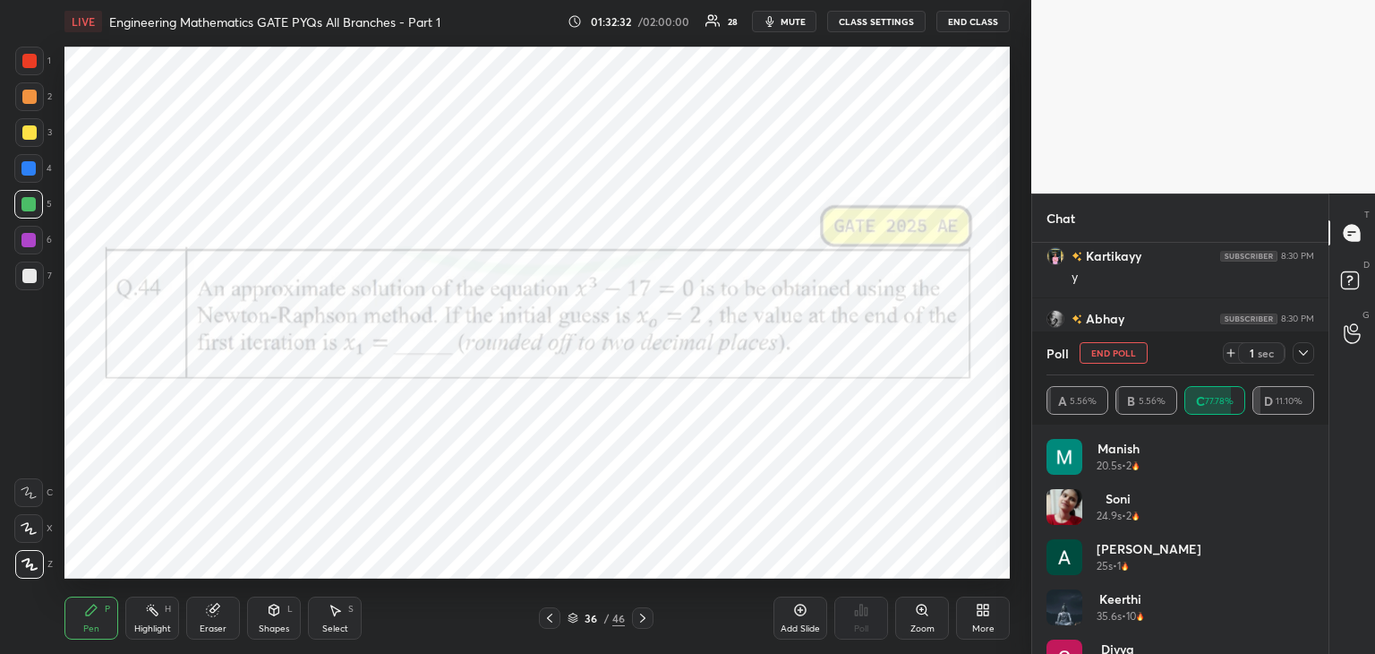
scroll to position [210, 262]
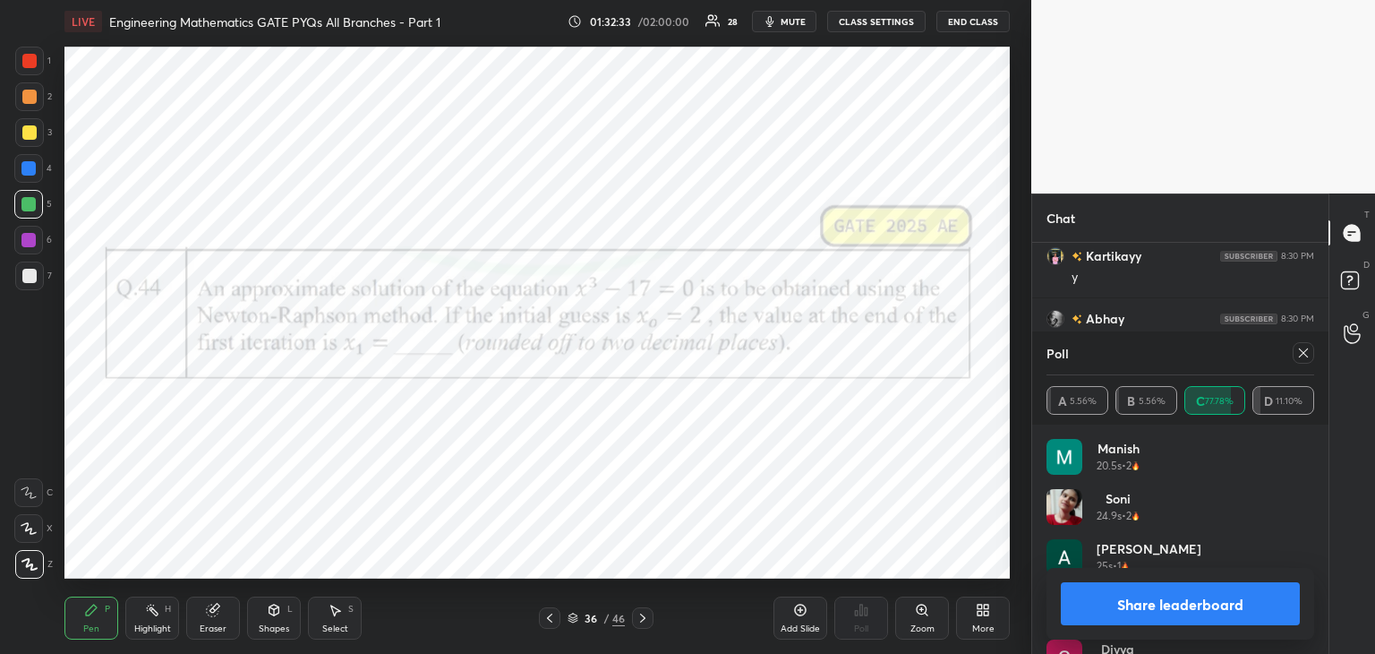
click at [1296, 358] on icon at bounding box center [1303, 353] width 14 height 14
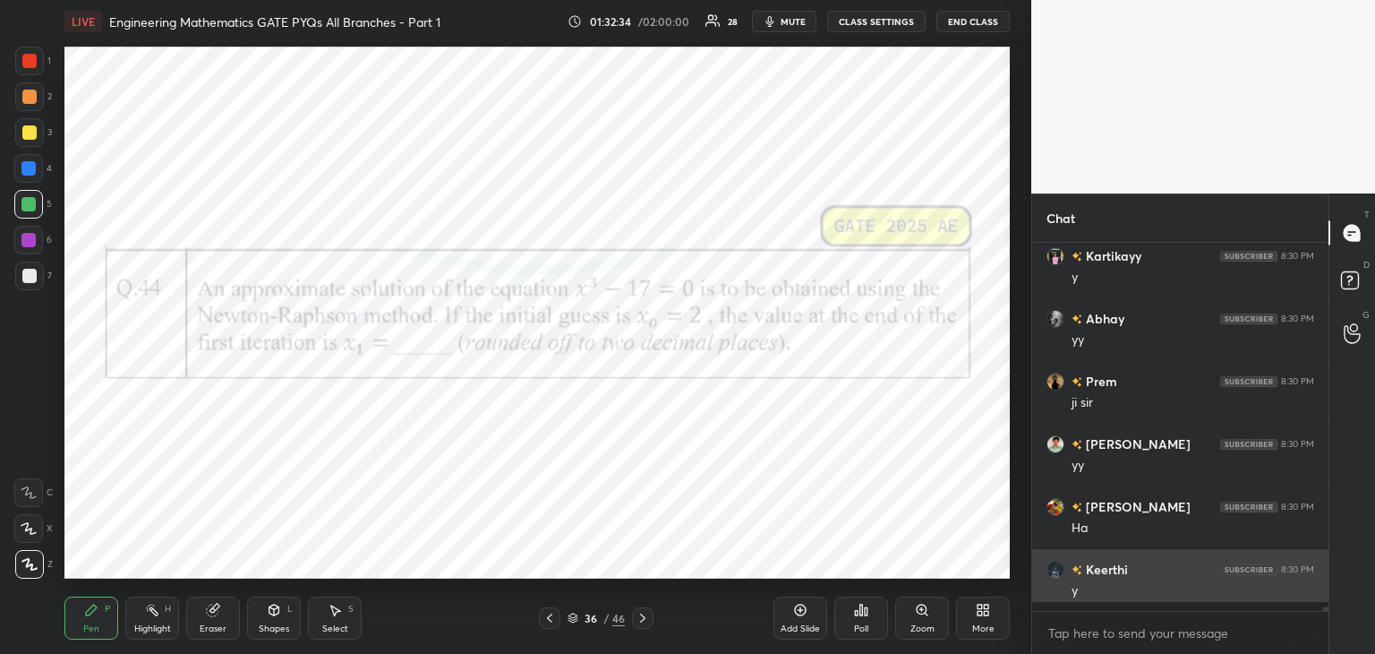
scroll to position [209, 291]
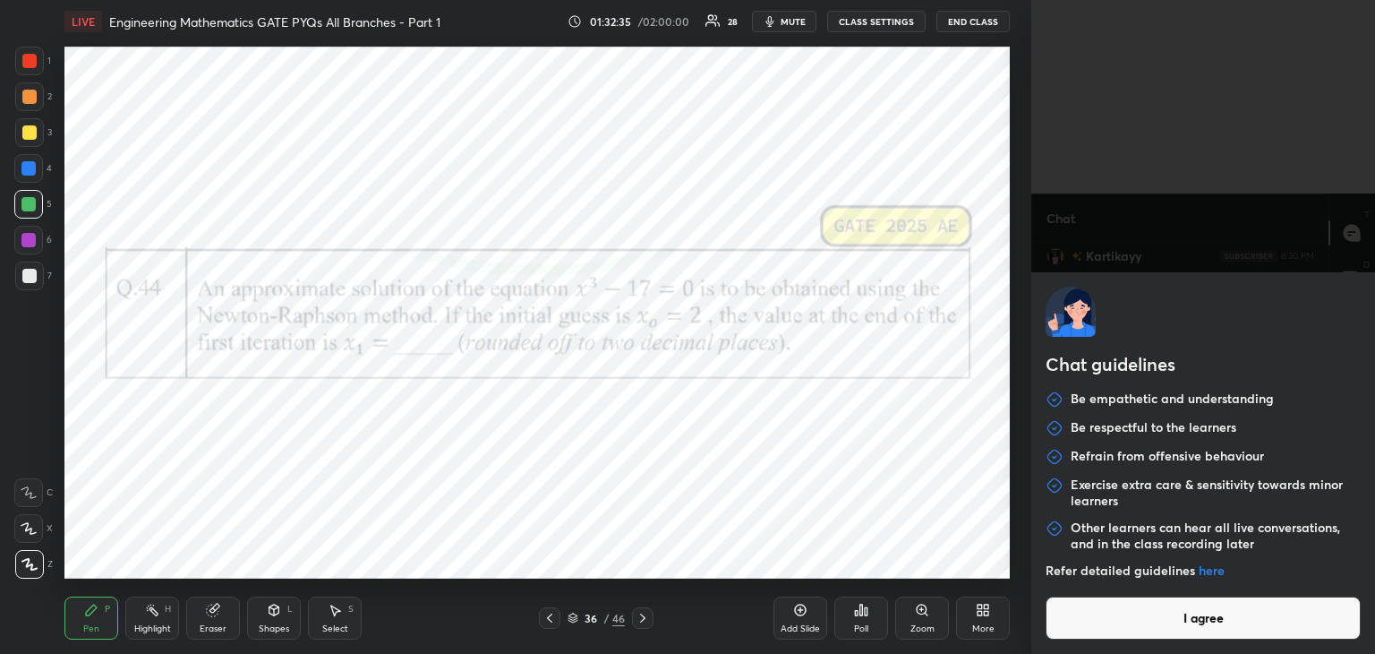
click at [1089, 623] on body "1 2 3 4 5 6 7 C X Z C X Z E E Erase all H H LIVE Engineering Mathematics GATE P…" at bounding box center [687, 327] width 1375 height 654
click at [1089, 623] on button "I agree" at bounding box center [1203, 617] width 315 height 43
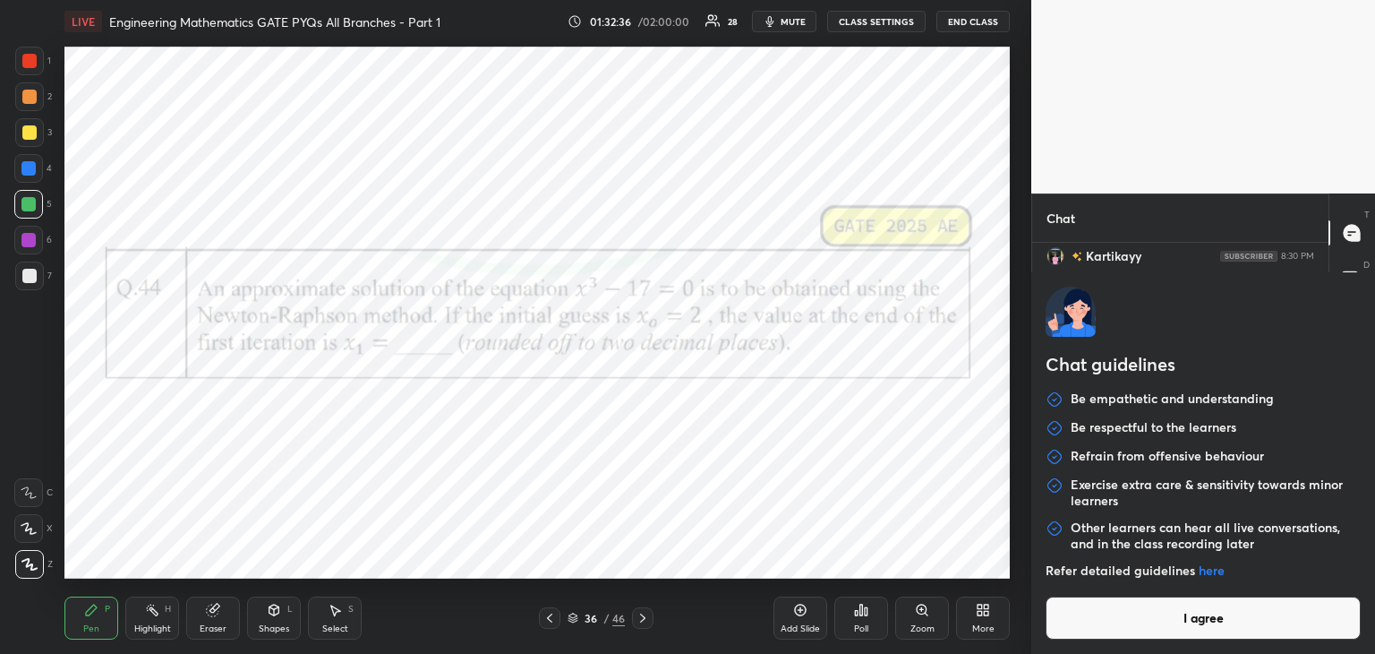
type textarea "x"
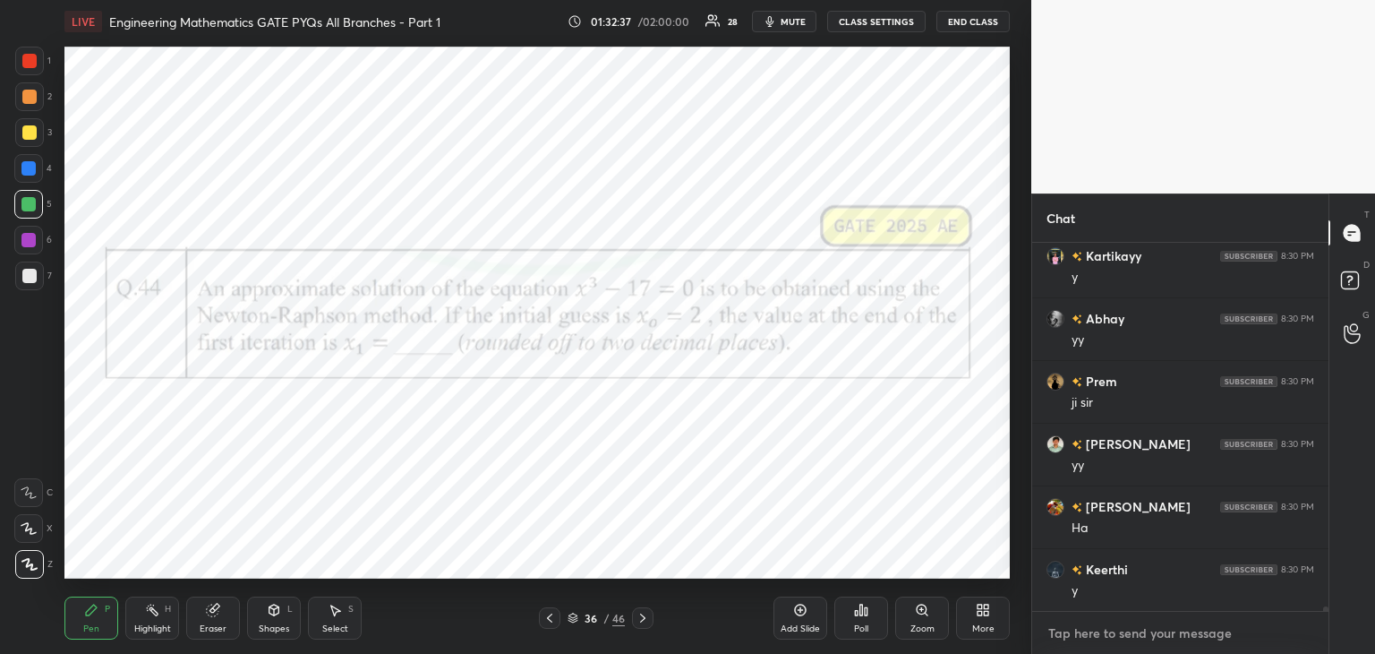
paste textarea "[URL][DOMAIN_NAME]"
type textarea "[URL][DOMAIN_NAME]"
type textarea "x"
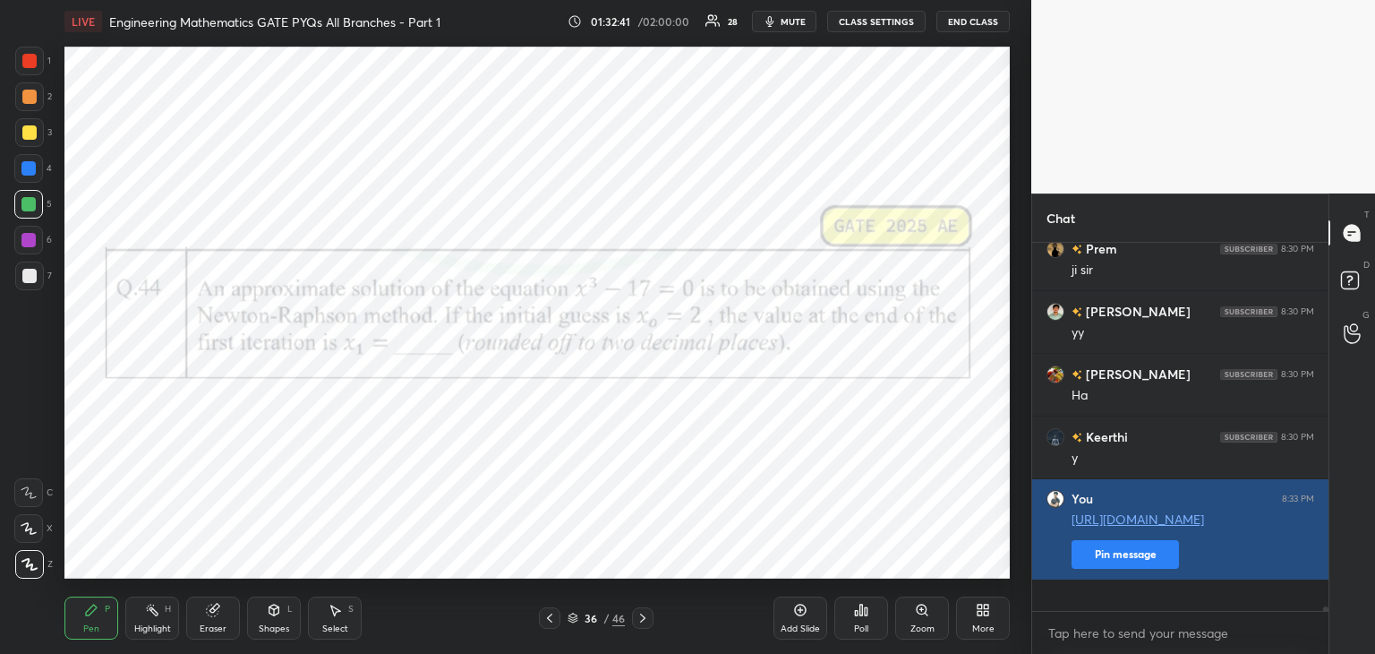
click at [1122, 569] on button "Pin message" at bounding box center [1125, 554] width 107 height 29
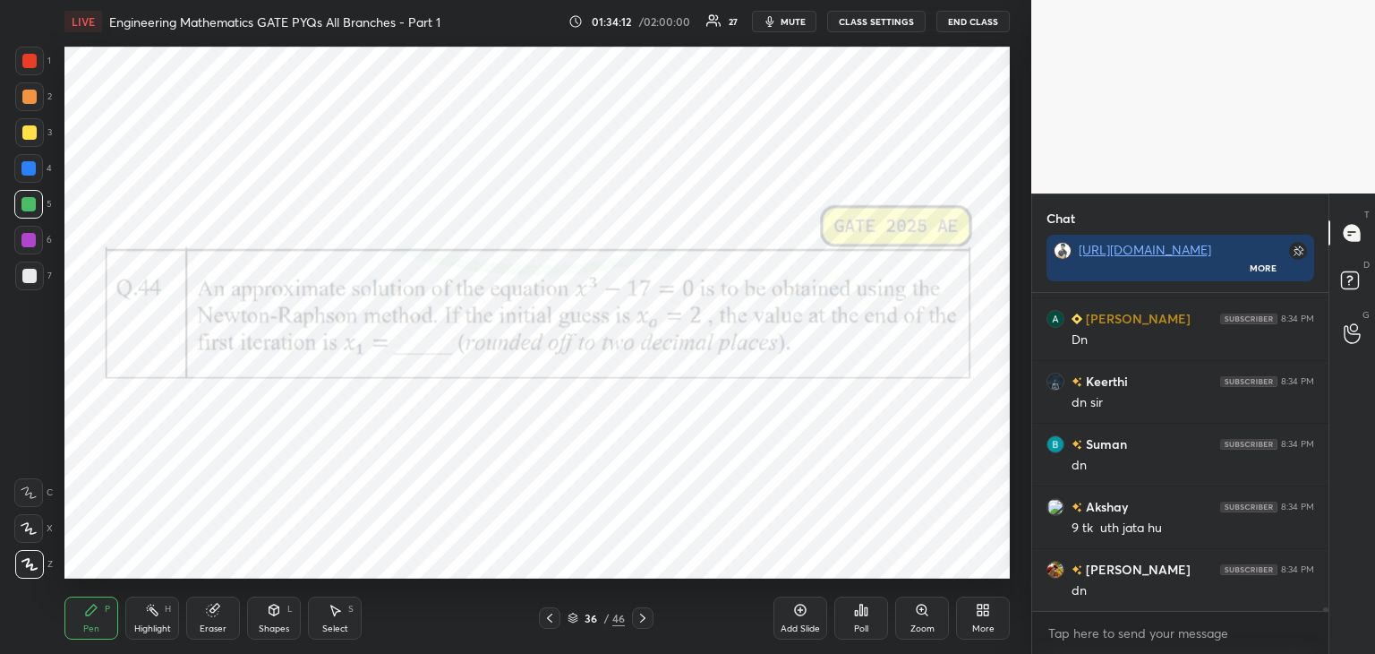
scroll to position [31178, 0]
click at [197, 617] on div "Eraser" at bounding box center [213, 617] width 54 height 43
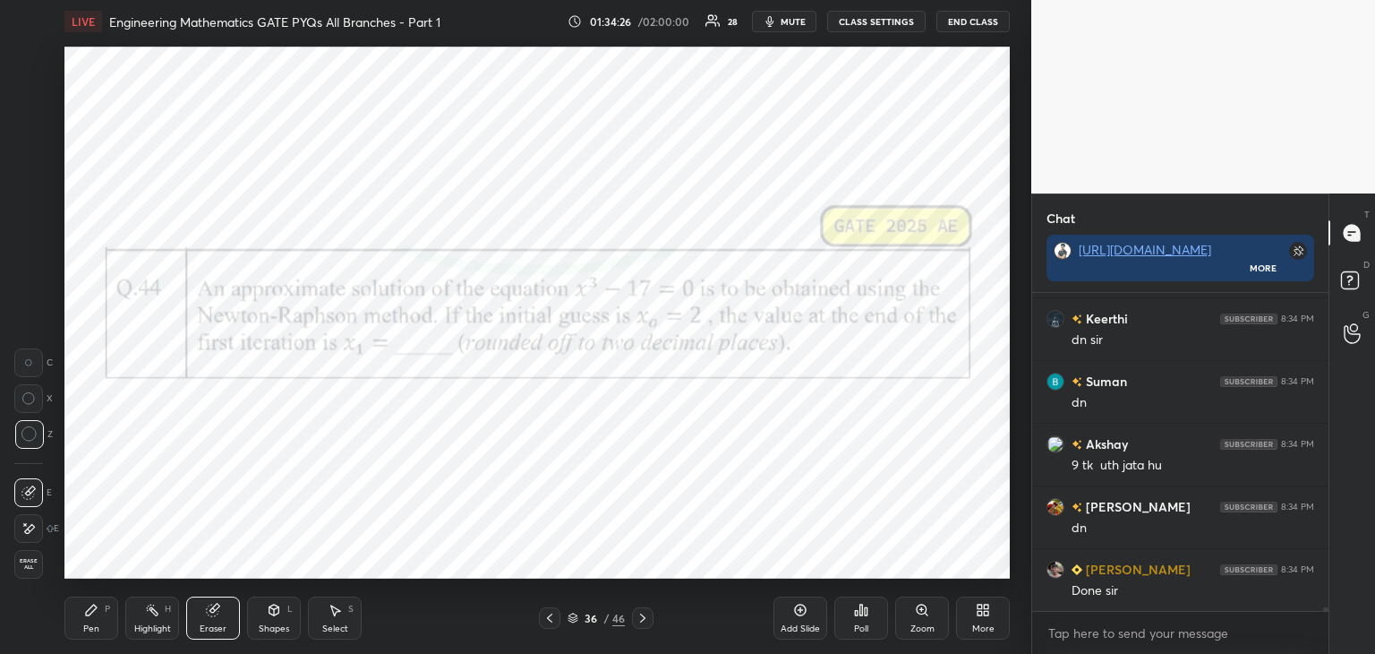
click at [25, 565] on span "Erase all" at bounding box center [28, 564] width 27 height 13
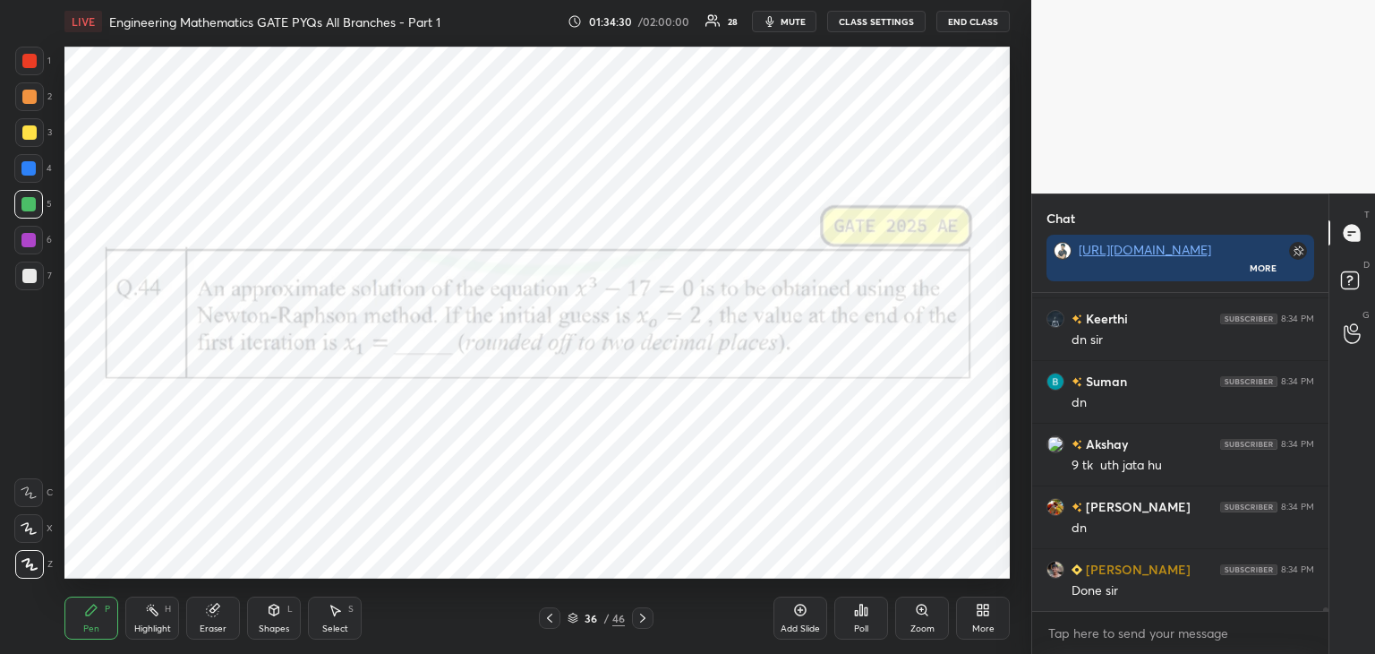
scroll to position [31241, 0]
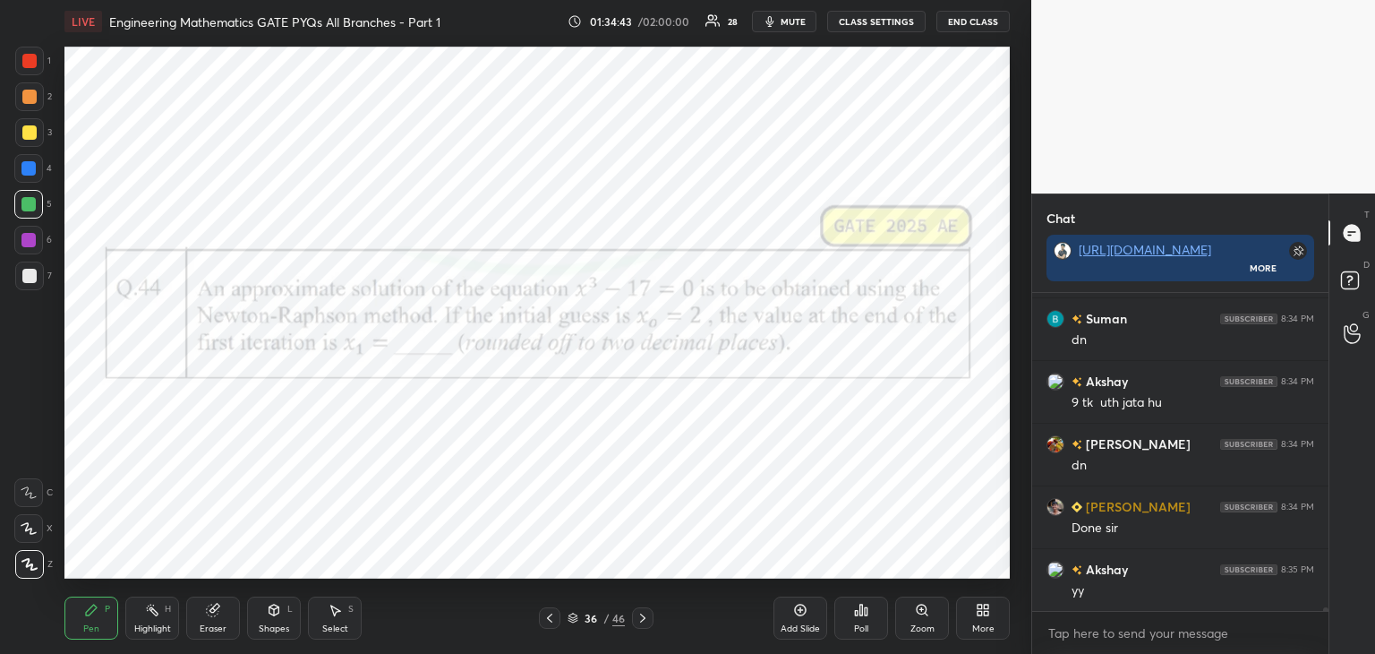
click at [817, 619] on div "Add Slide" at bounding box center [801, 617] width 54 height 43
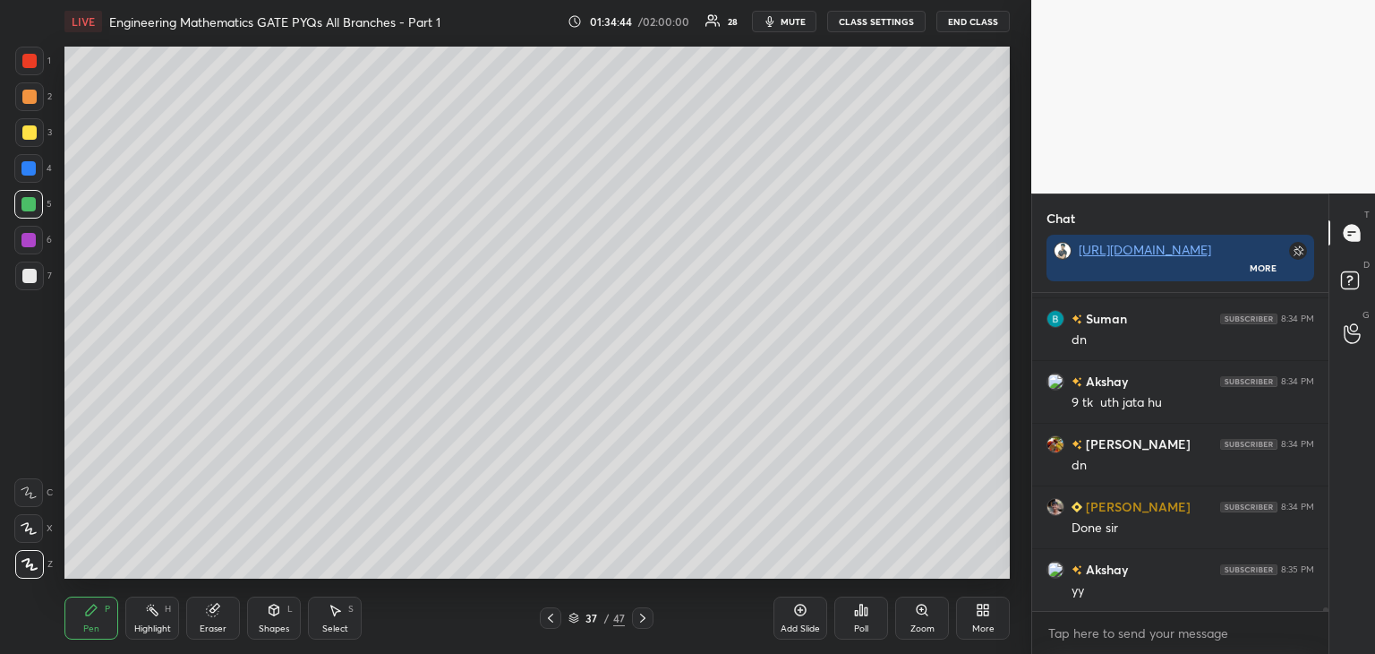
click at [30, 279] on div at bounding box center [29, 276] width 14 height 14
click at [29, 124] on div at bounding box center [29, 132] width 29 height 29
click at [32, 277] on div at bounding box center [29, 276] width 14 height 14
click at [36, 277] on div at bounding box center [29, 276] width 14 height 14
click at [544, 612] on div at bounding box center [550, 617] width 21 height 21
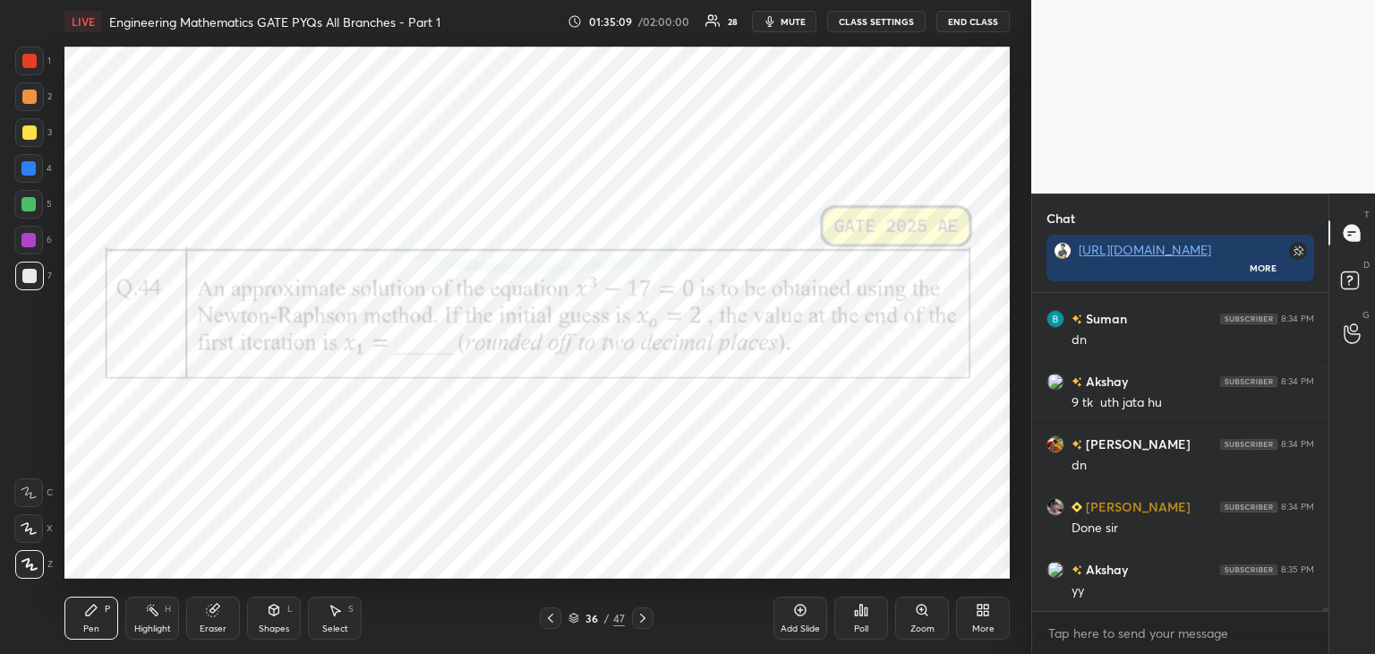
click at [643, 613] on icon at bounding box center [643, 618] width 14 height 14
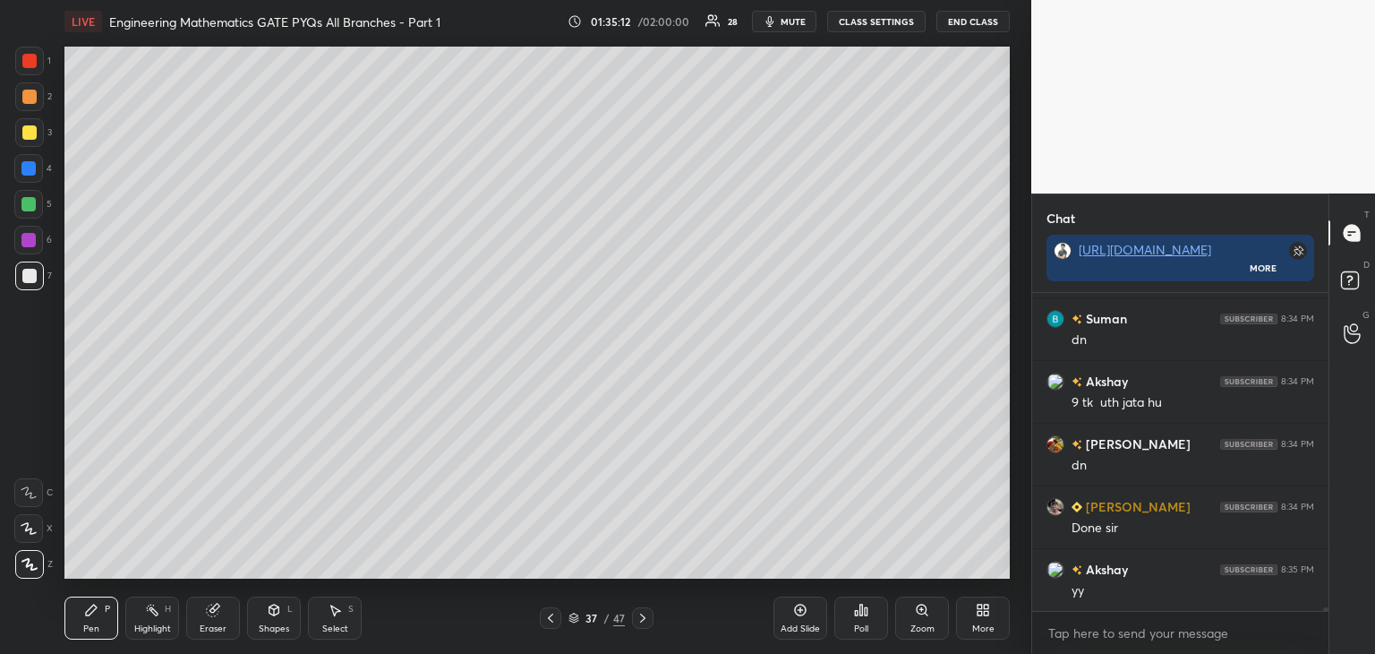
click at [548, 612] on icon at bounding box center [550, 618] width 14 height 14
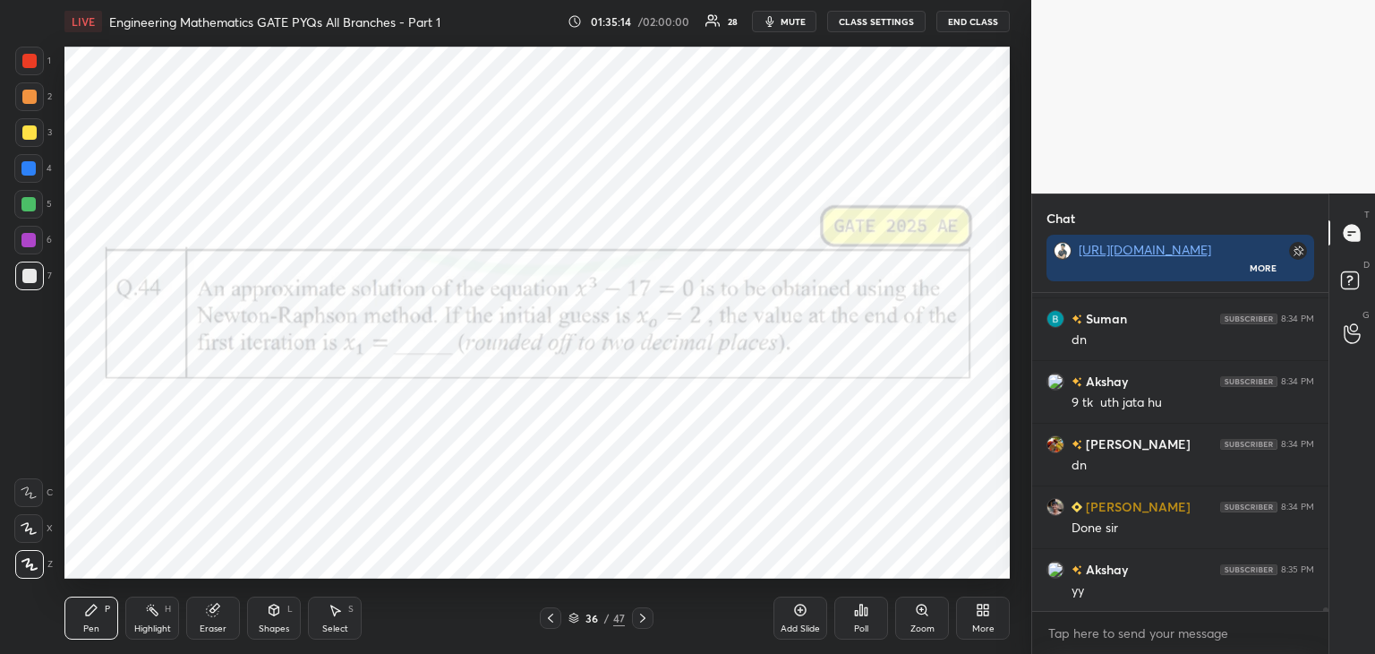
click at [643, 627] on div at bounding box center [642, 617] width 21 height 21
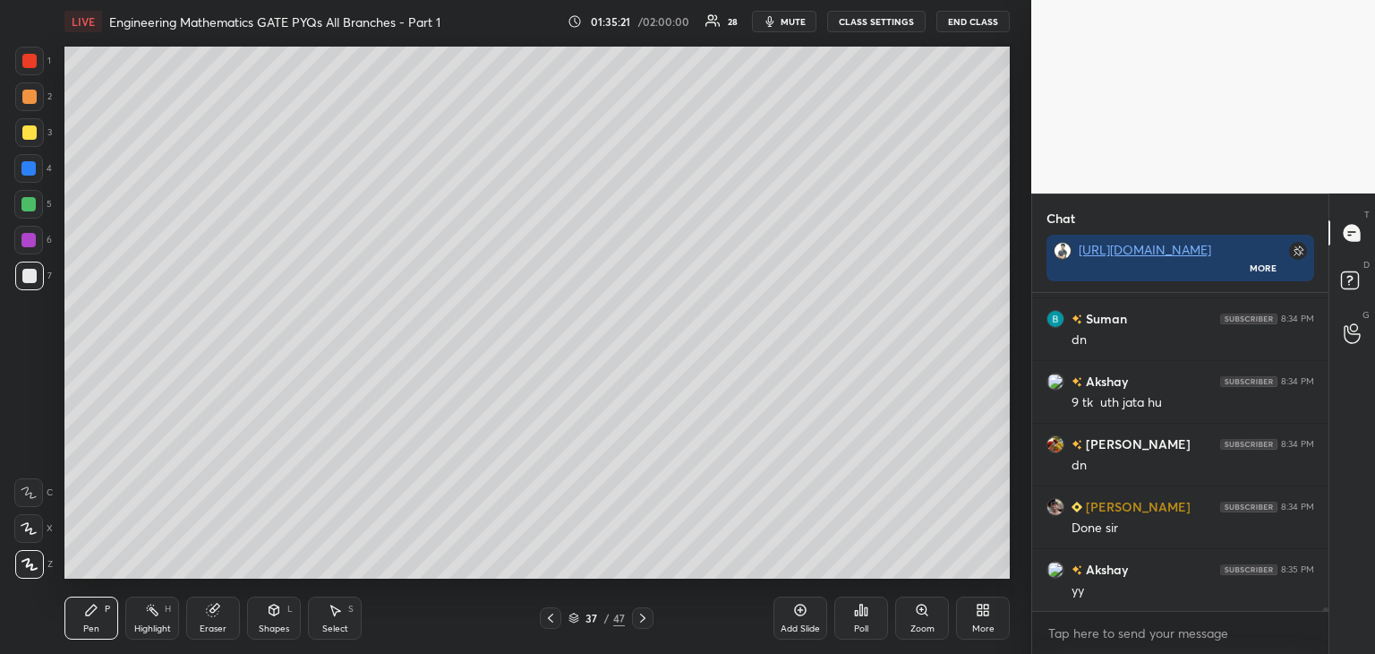
click at [548, 630] on div "Pen P Highlight H Eraser Shapes L Select S 37 / 47 Add Slide Poll Zoom More" at bounding box center [536, 618] width 945 height 72
click at [547, 623] on icon at bounding box center [550, 618] width 14 height 14
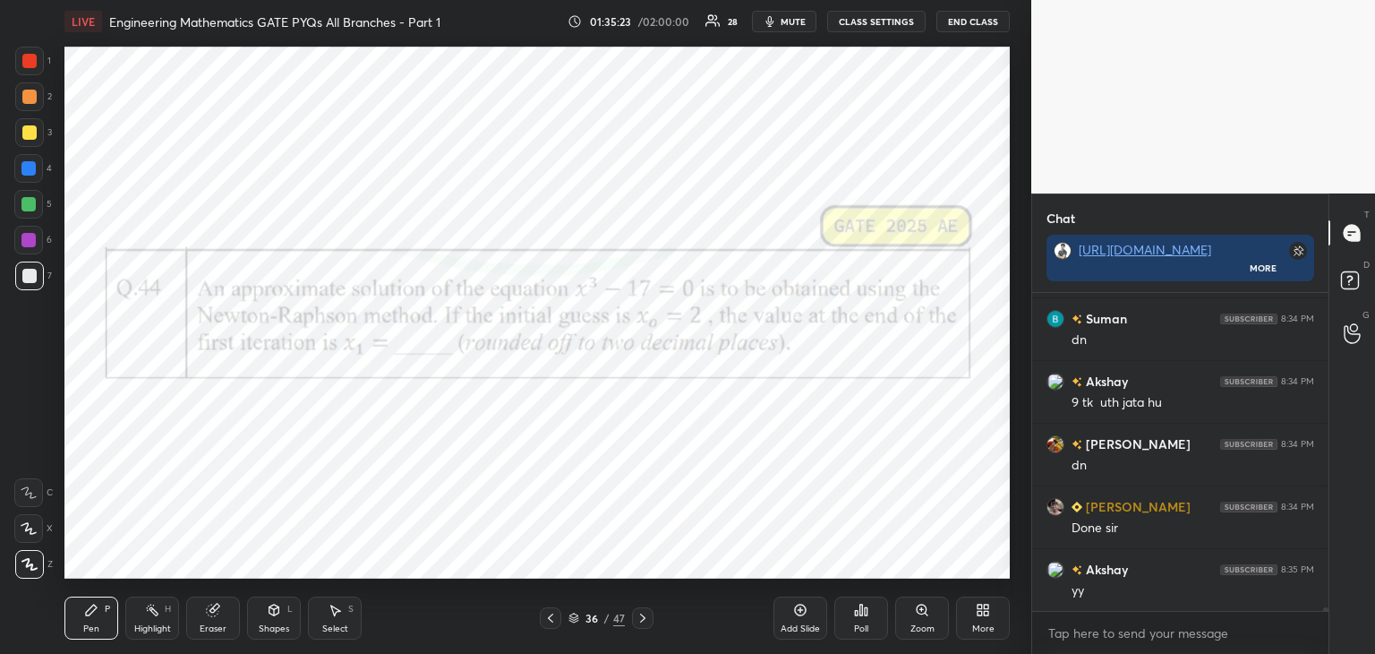
click at [644, 622] on icon at bounding box center [643, 618] width 14 height 14
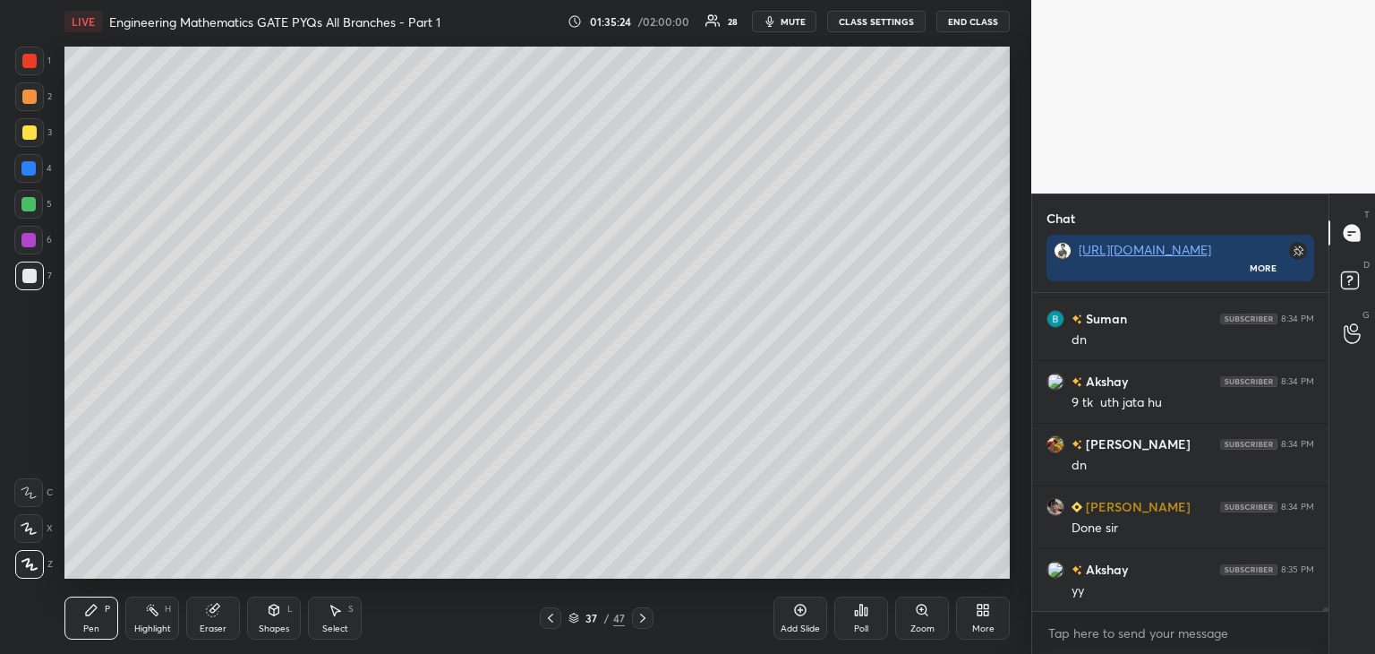
scroll to position [31284, 0]
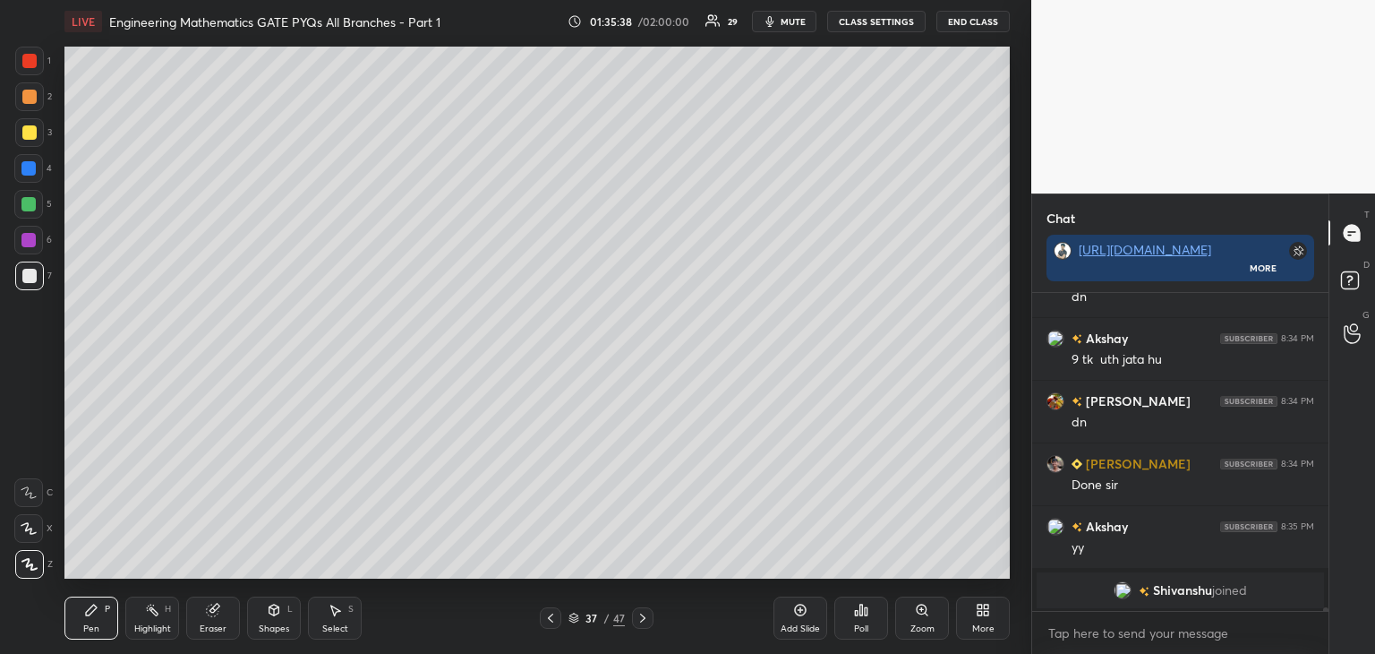
drag, startPoint x: 208, startPoint y: 618, endPoint x: 232, endPoint y: 609, distance: 25.8
click at [209, 618] on div "Eraser" at bounding box center [213, 617] width 54 height 43
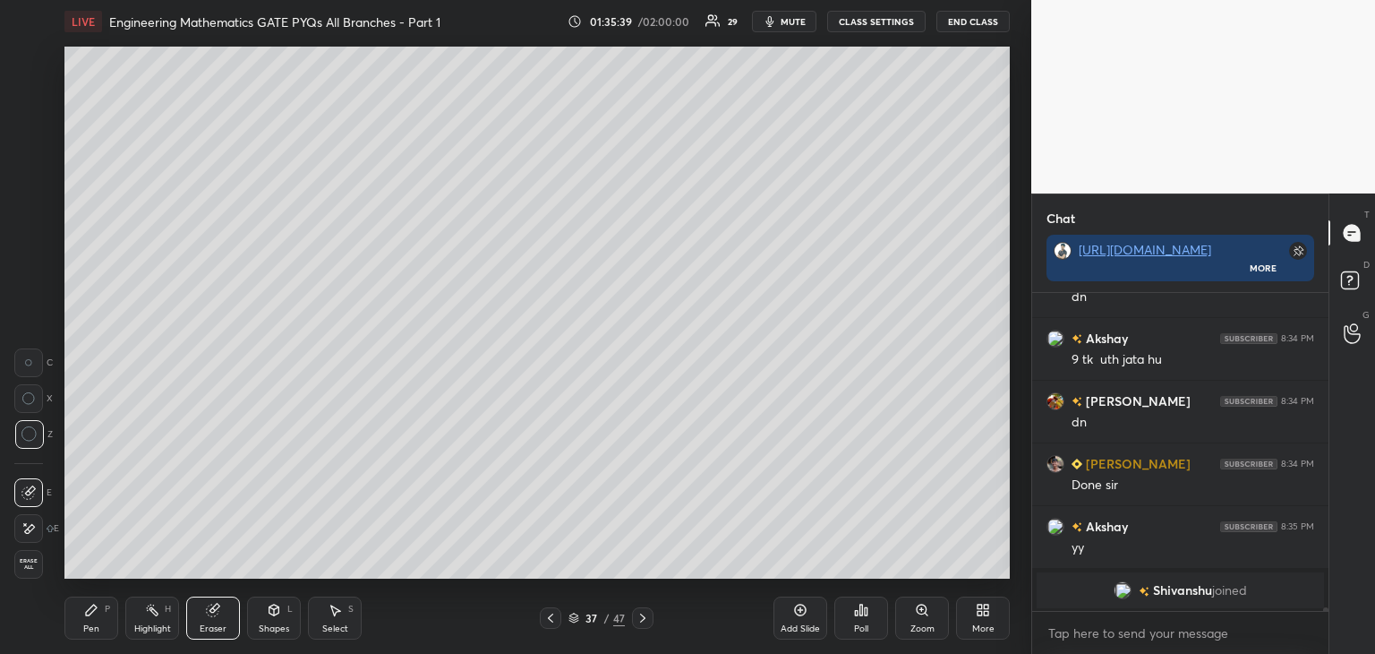
scroll to position [30739, 0]
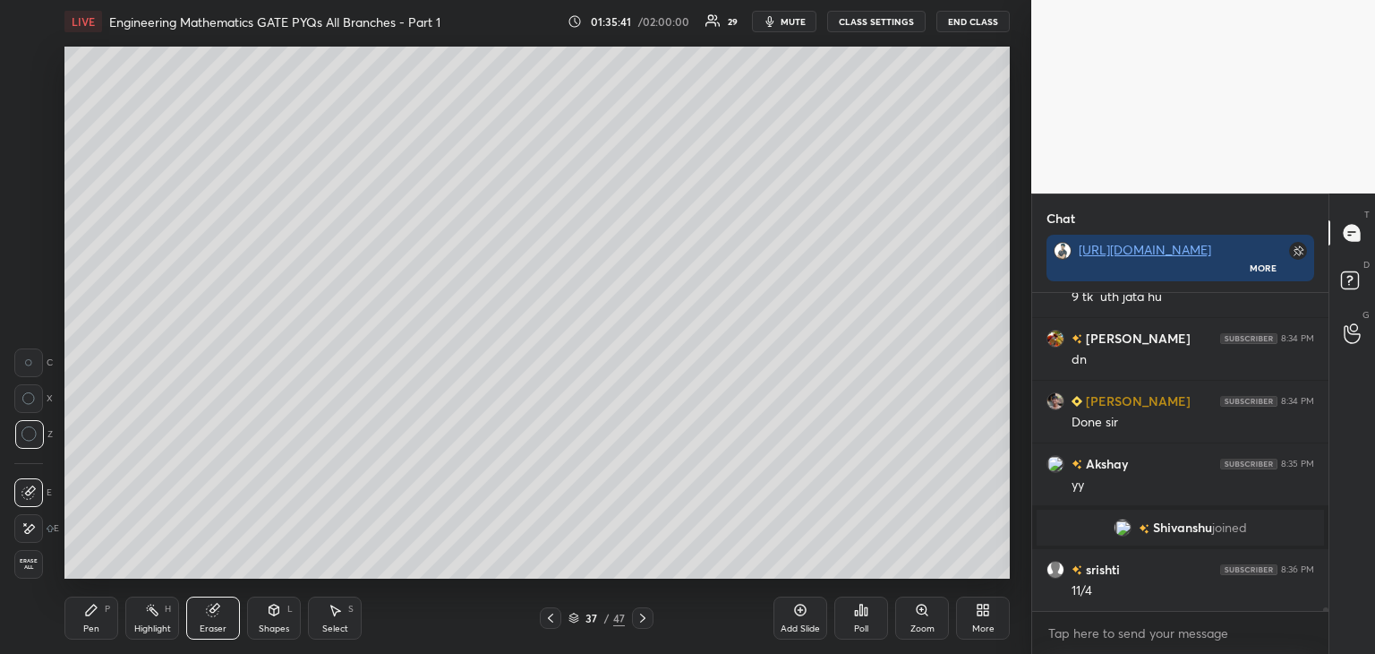
click at [76, 620] on div "Pen P" at bounding box center [91, 617] width 54 height 43
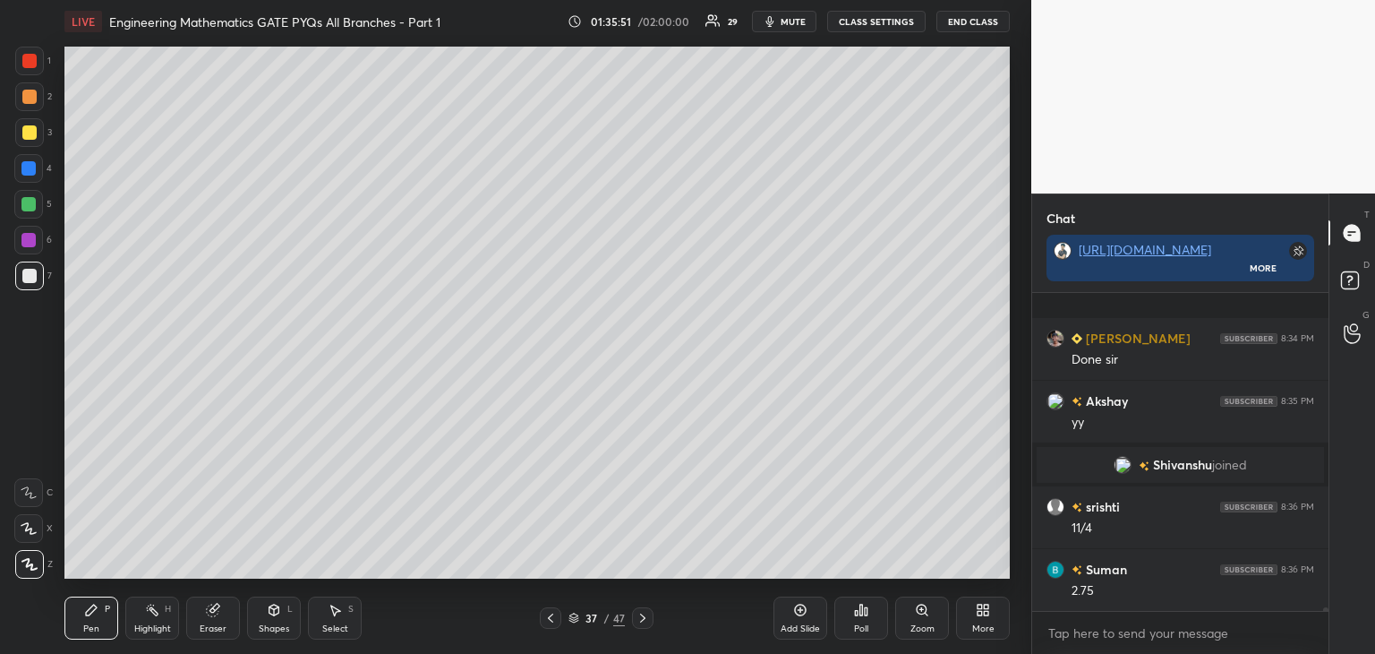
scroll to position [30897, 0]
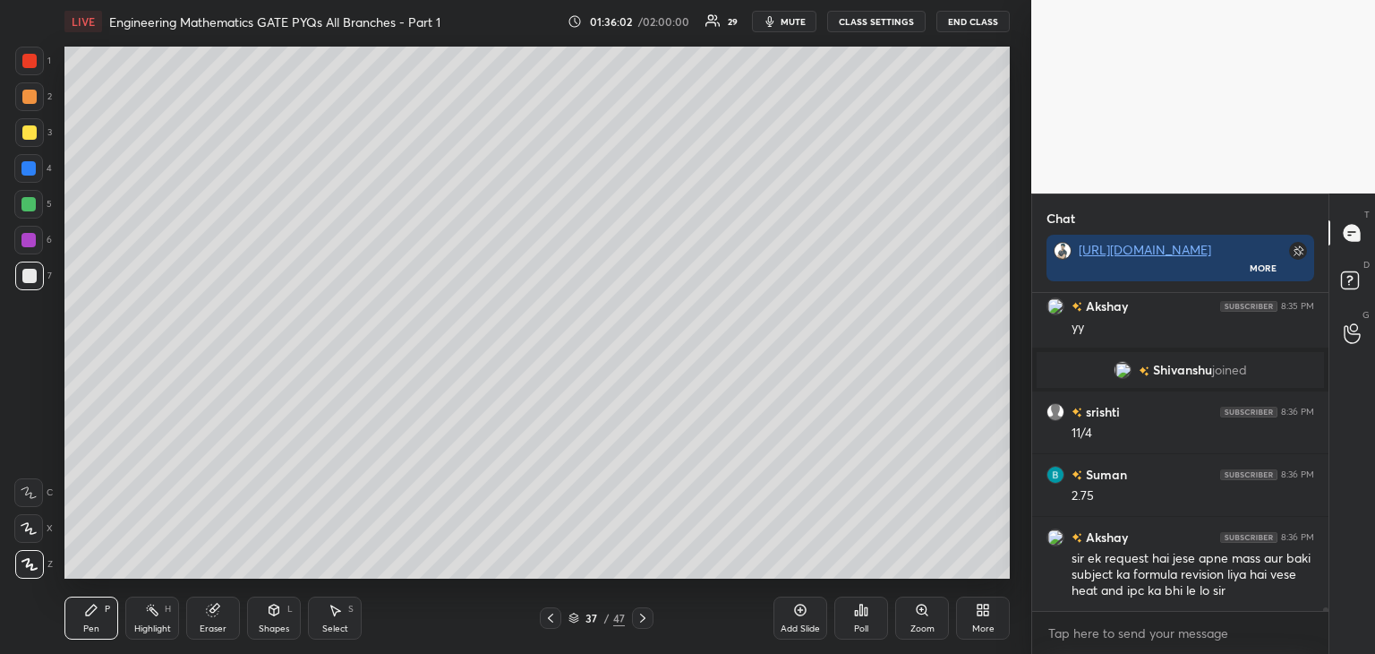
click at [272, 610] on icon at bounding box center [275, 609] width 10 height 11
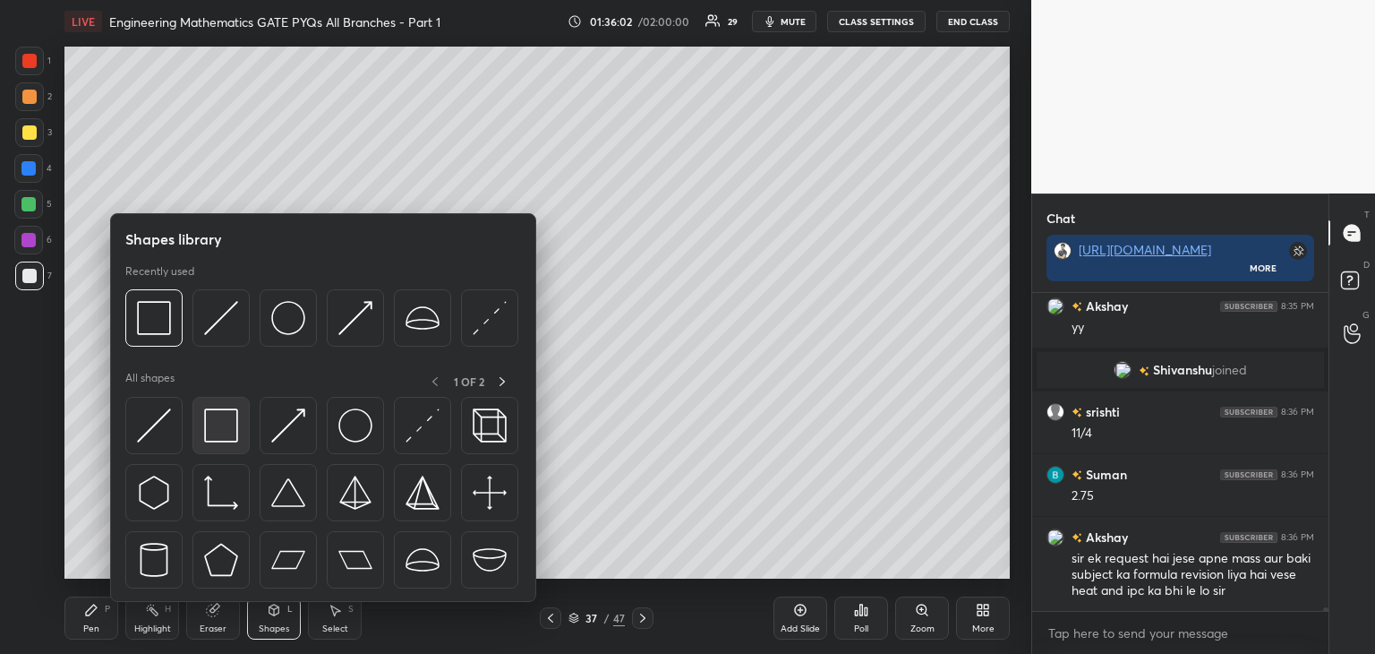
scroll to position [30992, 0]
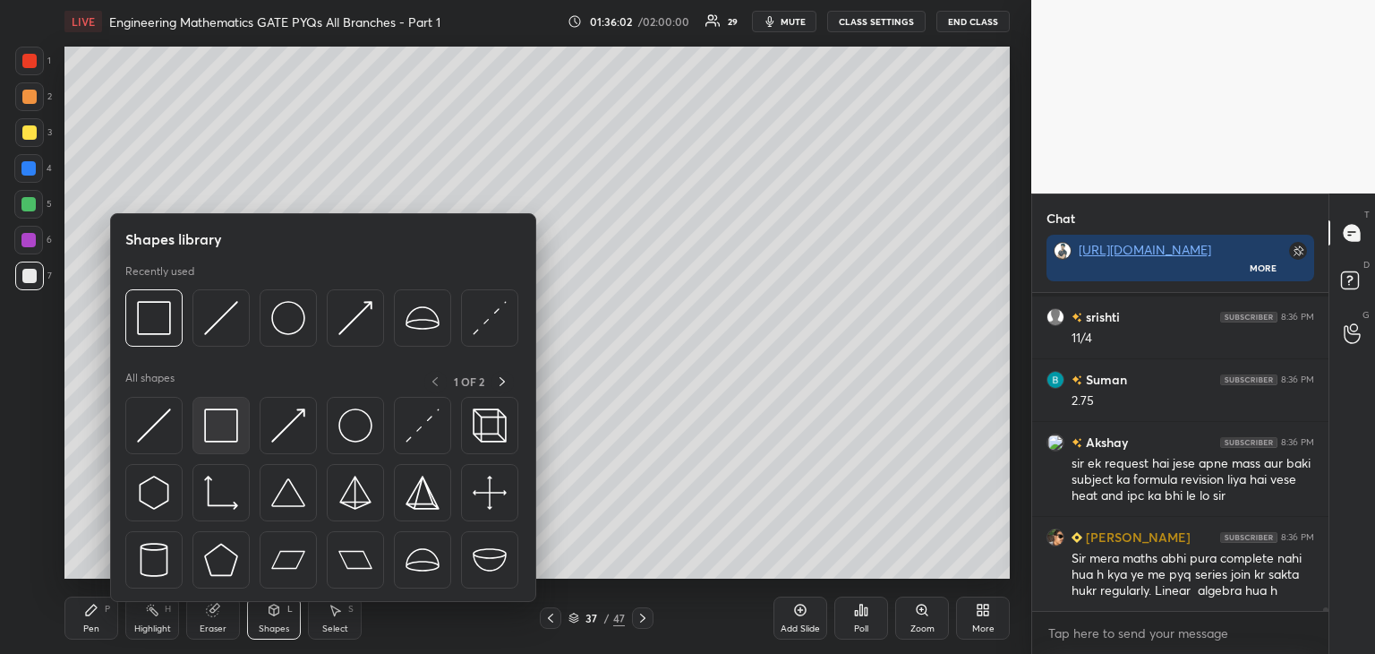
click at [231, 421] on img at bounding box center [221, 425] width 34 height 34
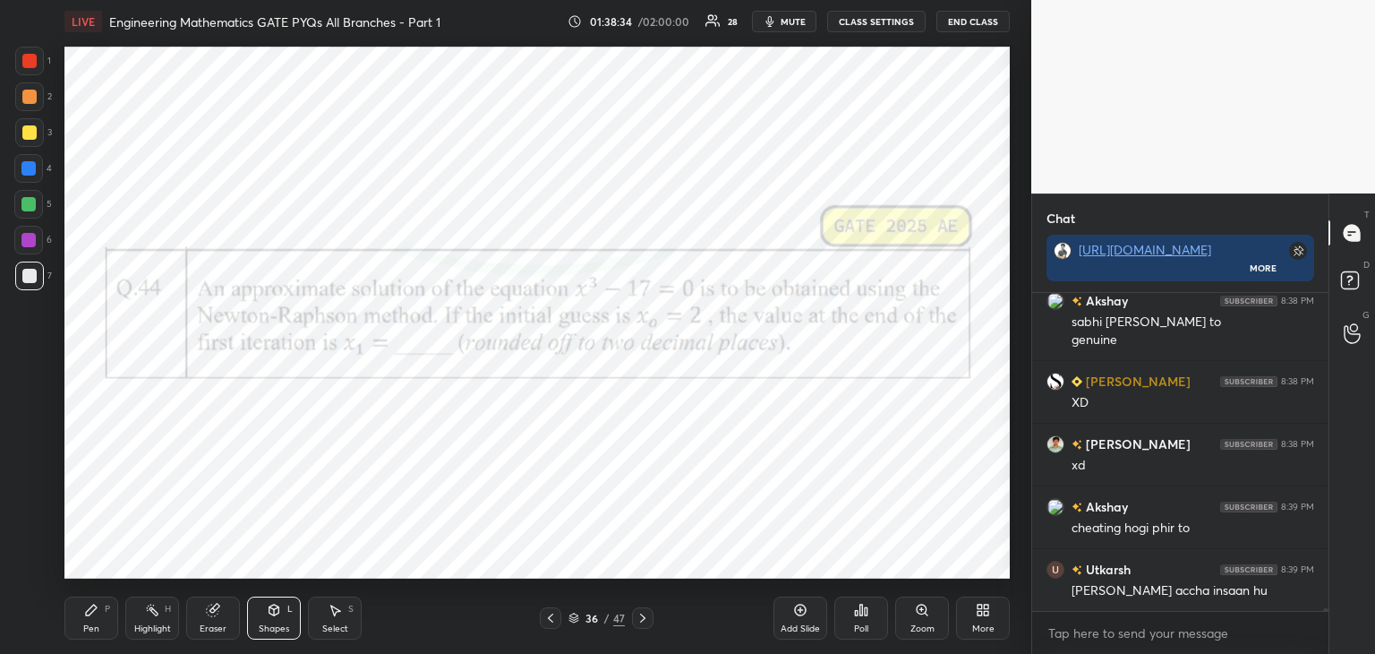
scroll to position [32562, 0]
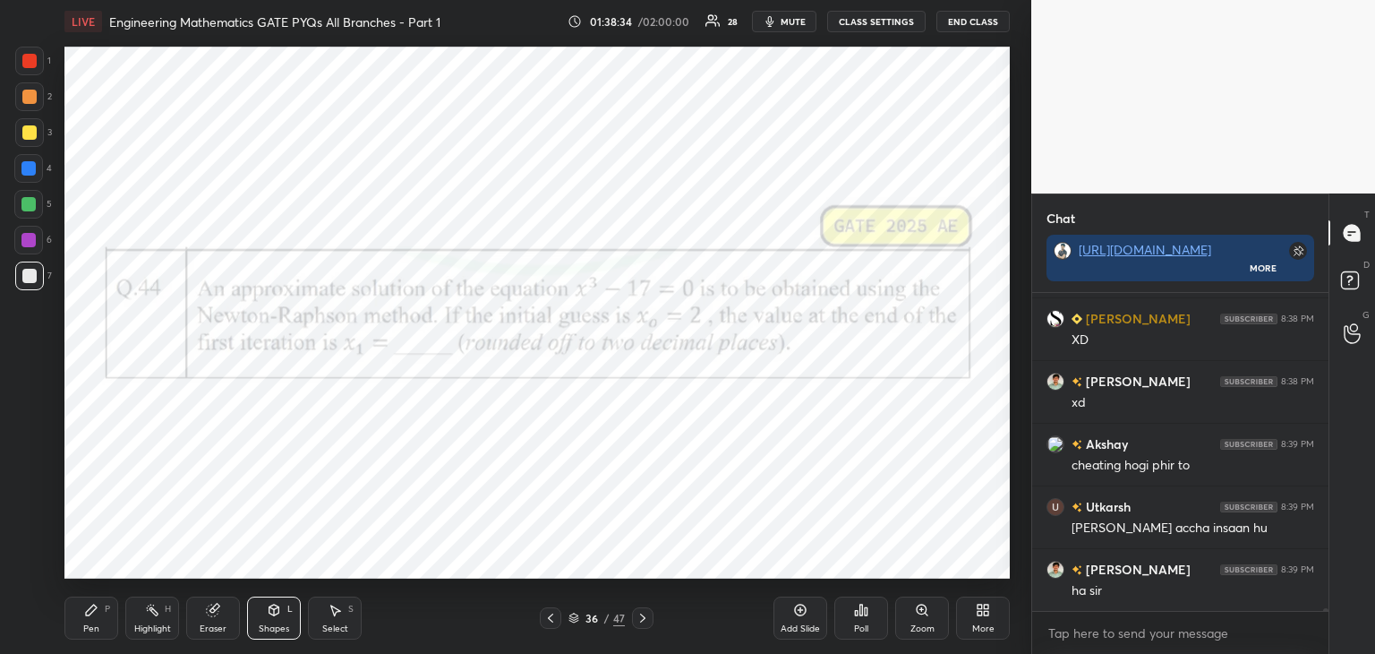
click at [90, 612] on icon at bounding box center [91, 609] width 11 height 11
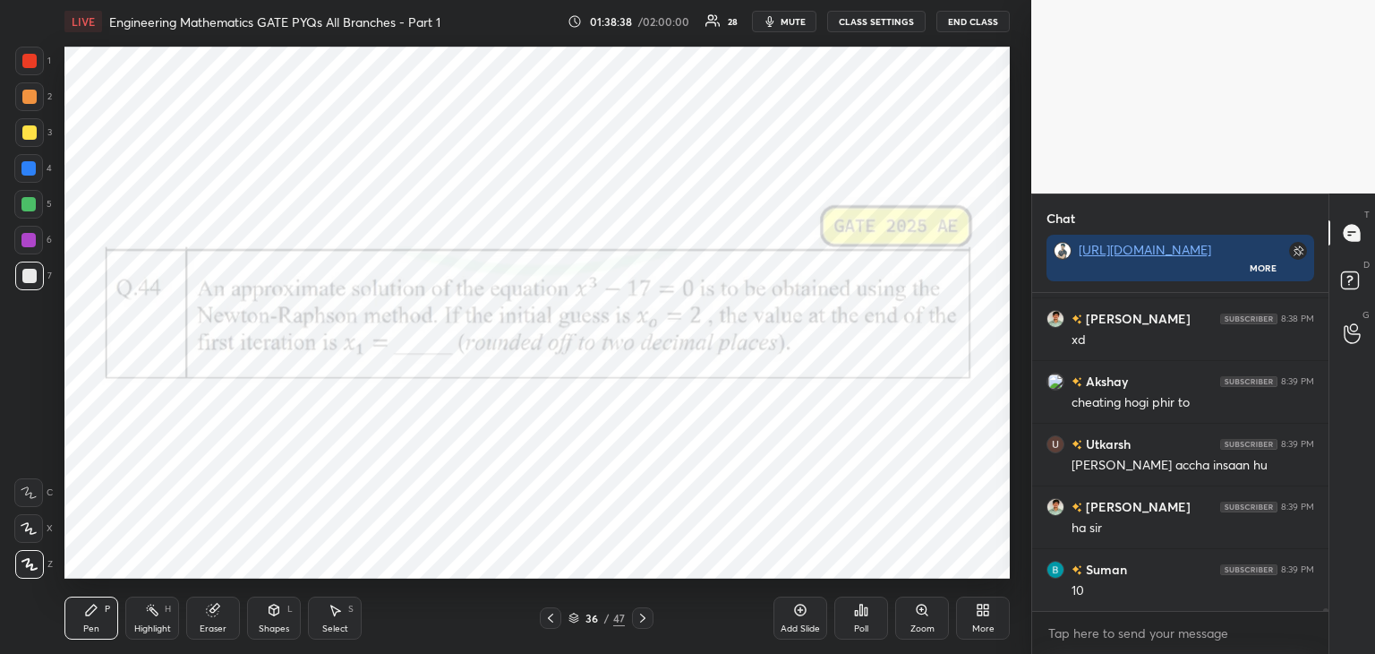
click at [35, 67] on div at bounding box center [29, 61] width 29 height 29
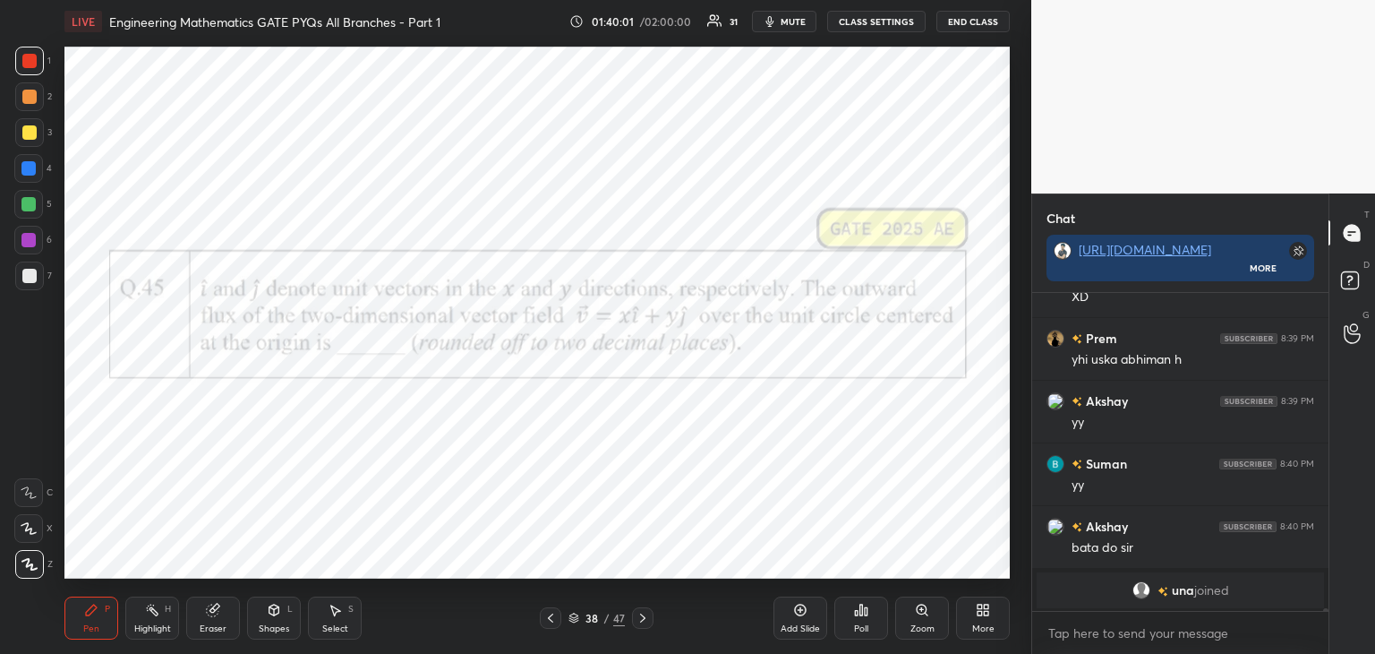
scroll to position [32473, 0]
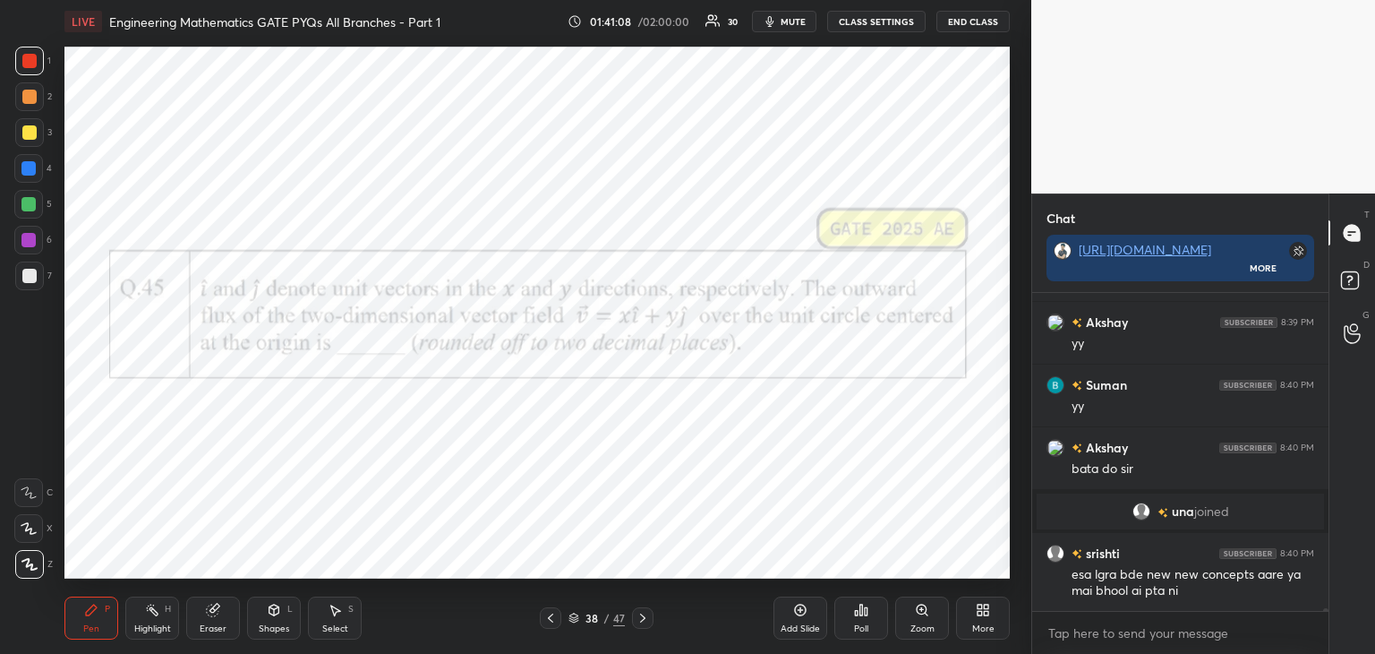
click at [869, 626] on div "Poll" at bounding box center [861, 617] width 54 height 43
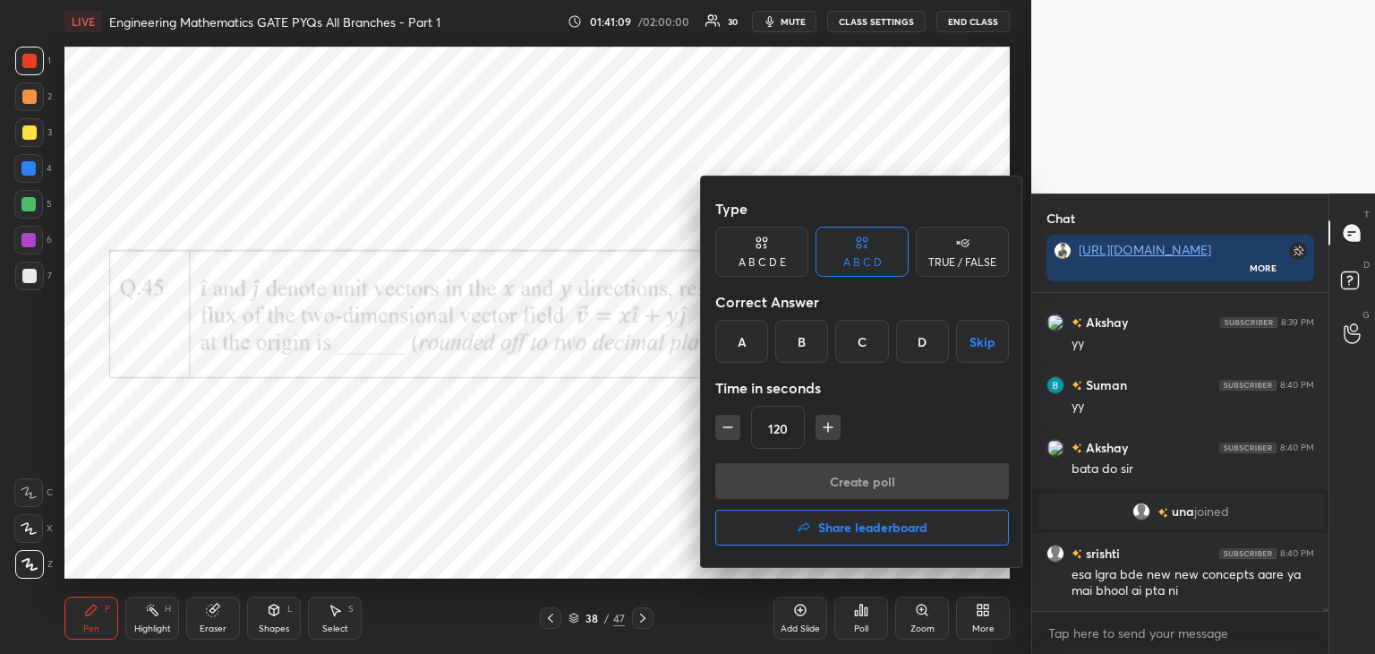
click at [809, 347] on div "B" at bounding box center [801, 341] width 53 height 43
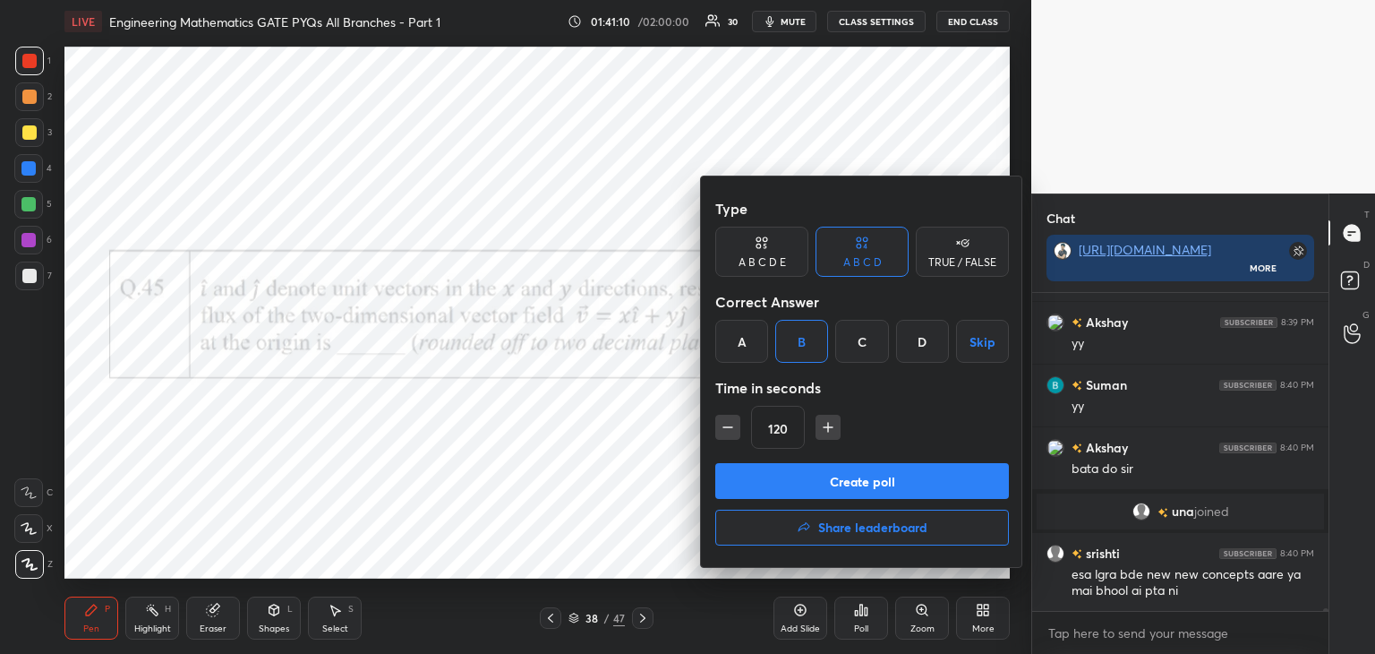
click at [806, 483] on button "Create poll" at bounding box center [862, 481] width 294 height 36
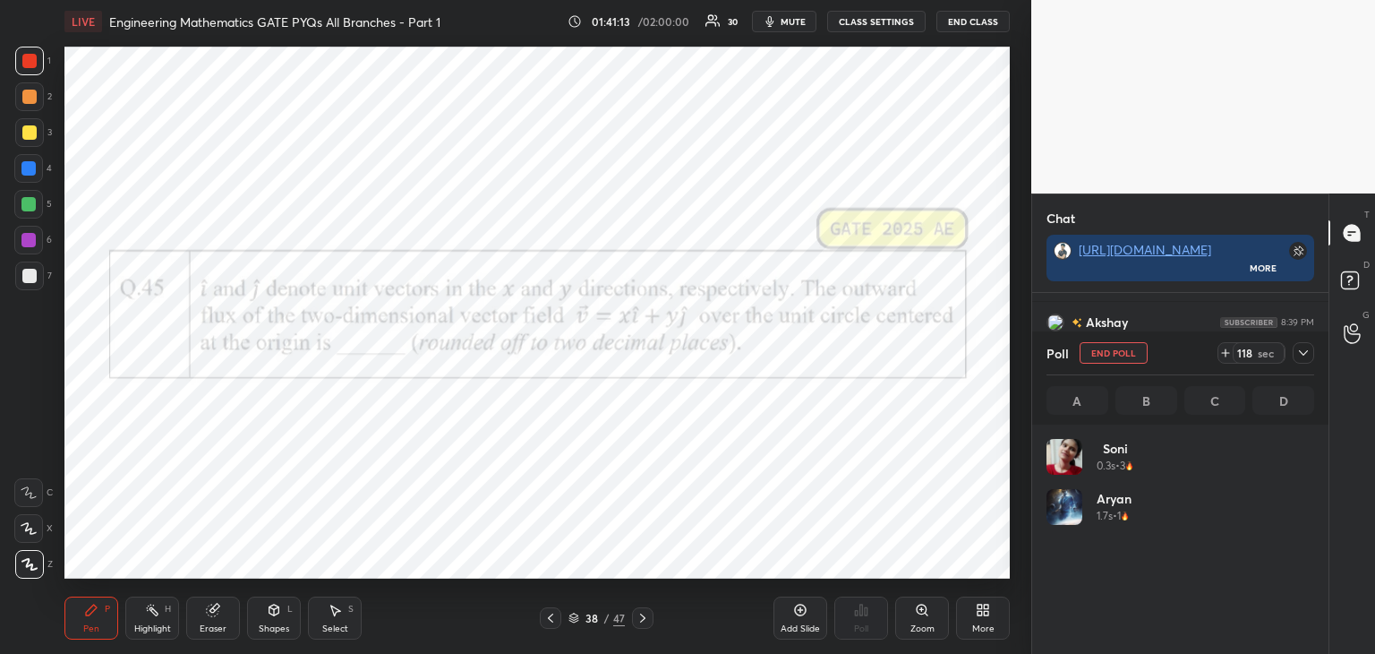
scroll to position [210, 262]
click at [1311, 355] on div at bounding box center [1303, 352] width 21 height 21
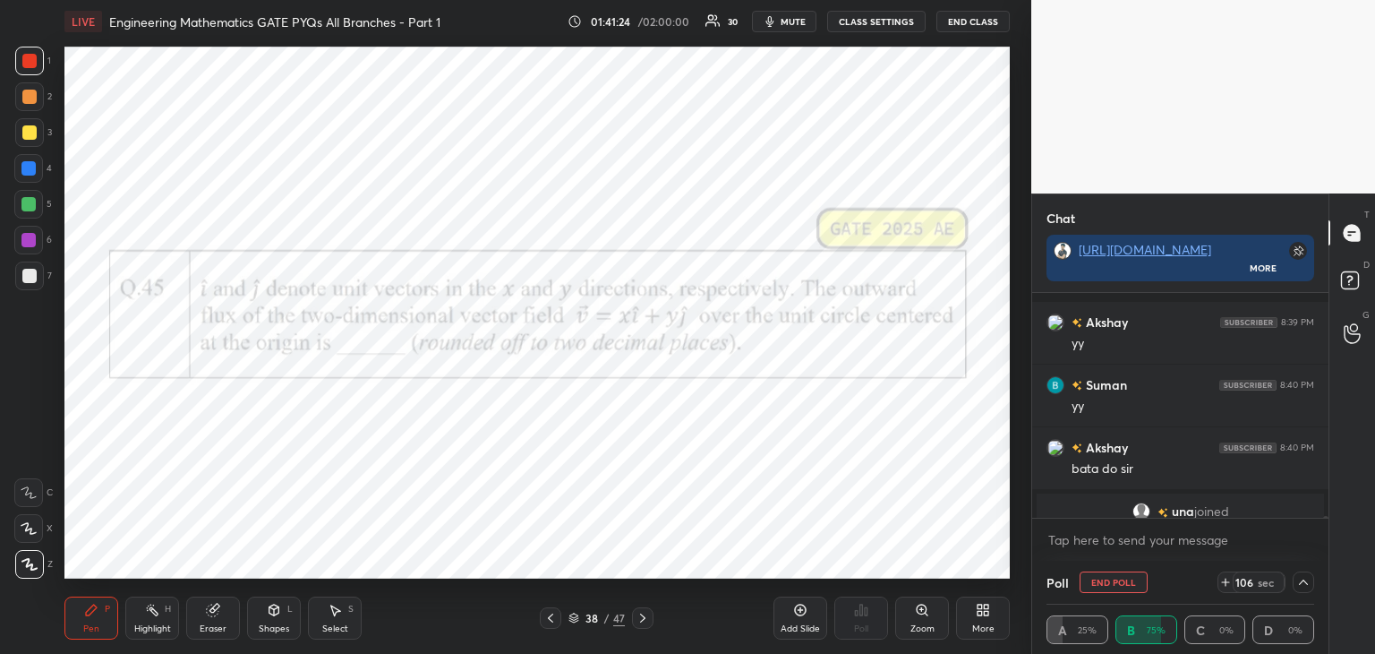
scroll to position [32566, 0]
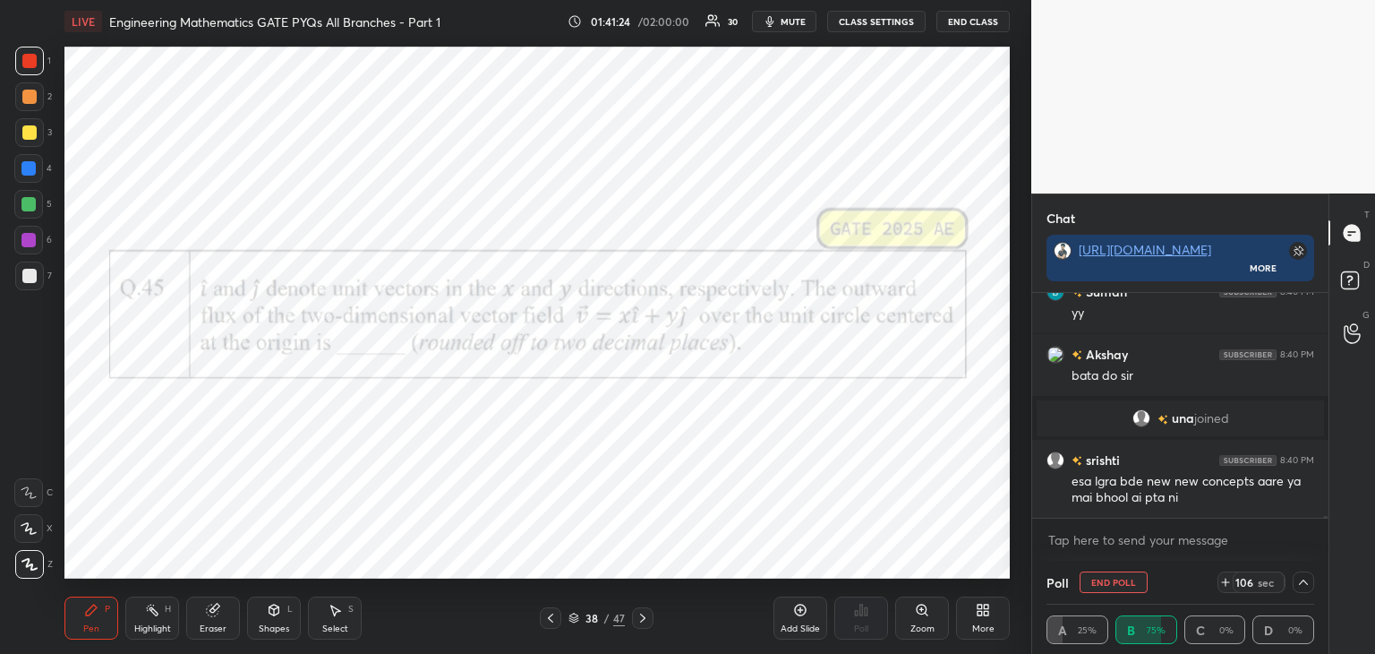
drag, startPoint x: 1328, startPoint y: 517, endPoint x: 1329, endPoint y: 532, distance: 15.2
click at [1329, 532] on div "Chat [URL][DOMAIN_NAME] More Akshay 8:39 PM yy Suman 8:40 PM yy Akshay 8:40 PM …" at bounding box center [1203, 423] width 344 height 460
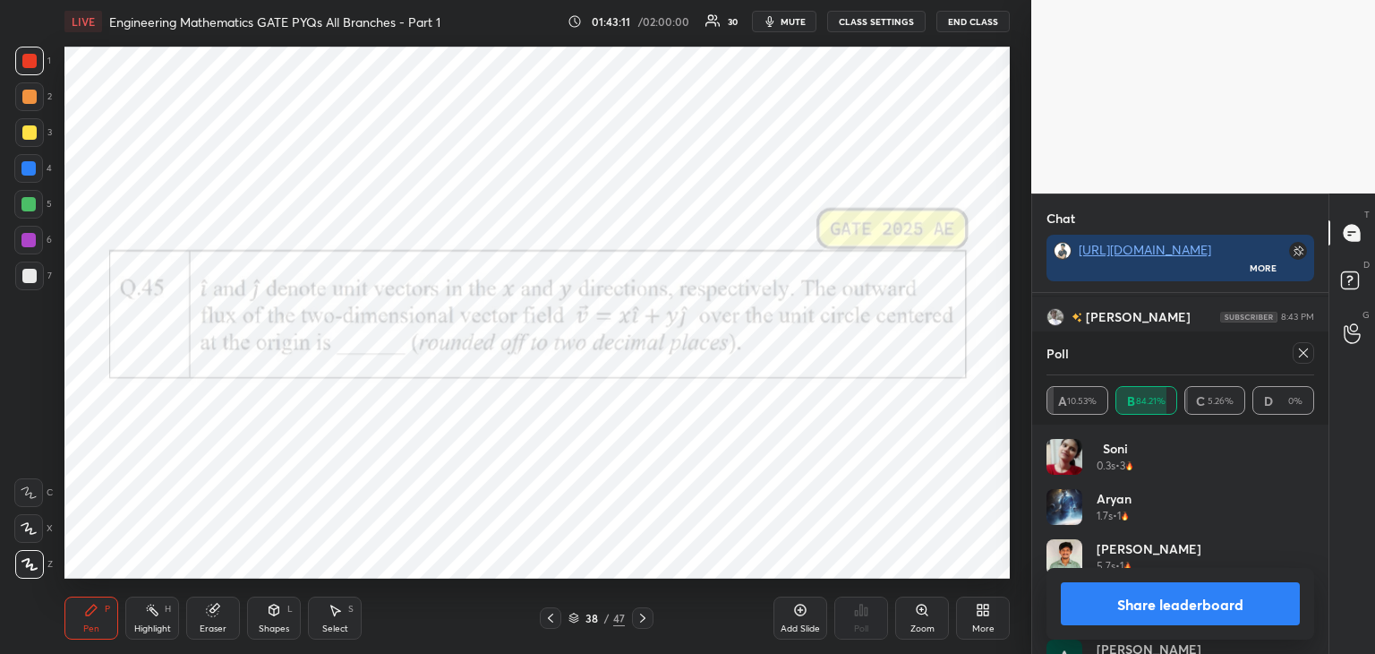
scroll to position [210, 262]
click at [1306, 357] on icon at bounding box center [1303, 353] width 14 height 14
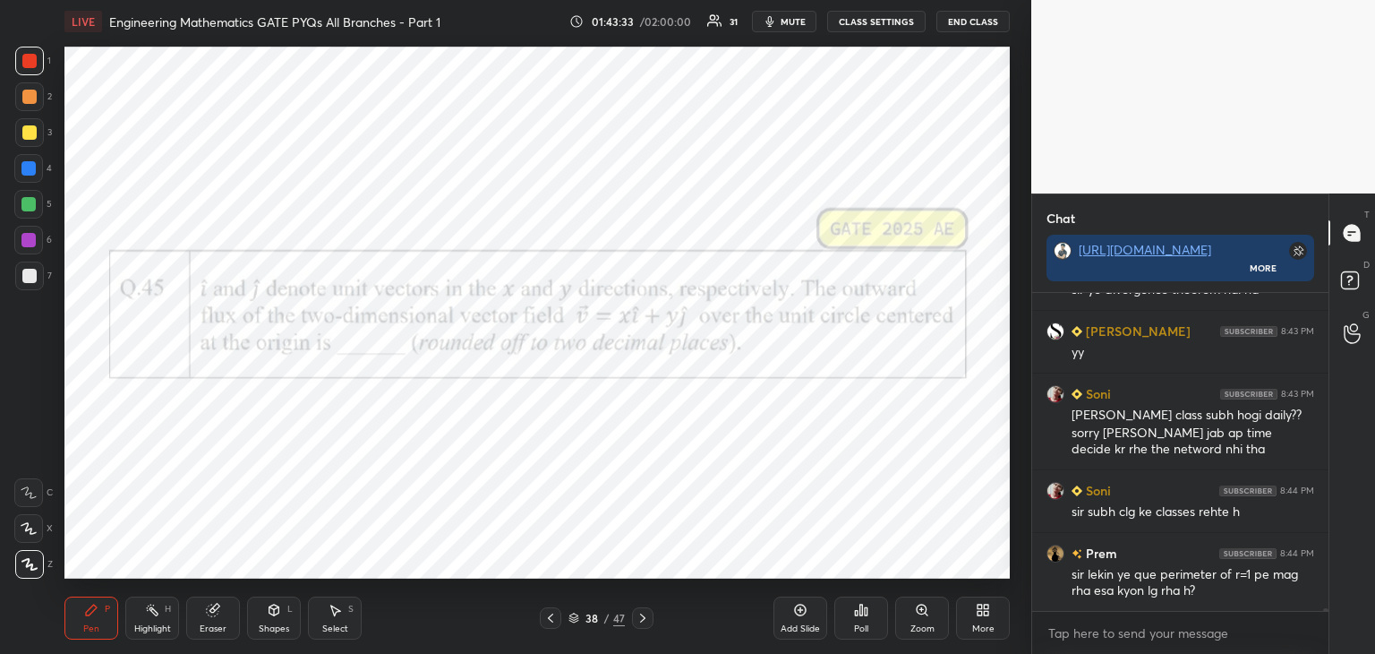
scroll to position [33227, 0]
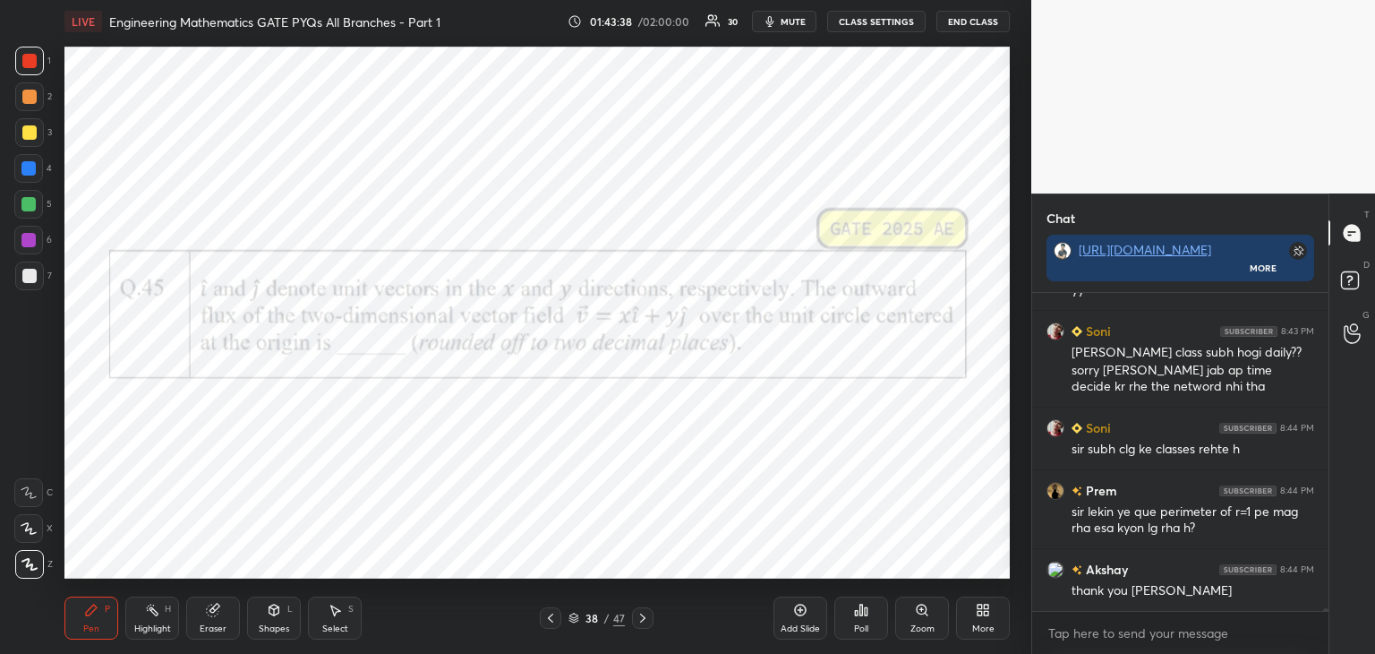
click at [800, 621] on div "Add Slide" at bounding box center [801, 617] width 54 height 43
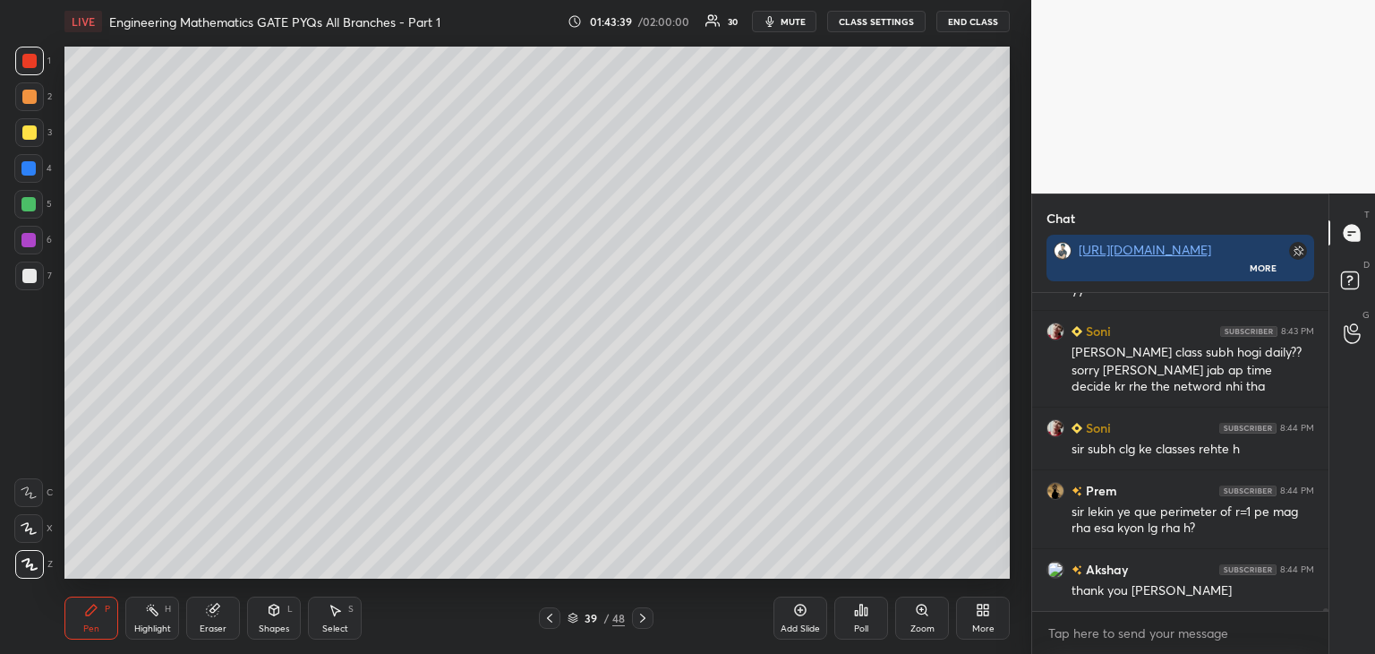
click at [26, 270] on div at bounding box center [29, 276] width 14 height 14
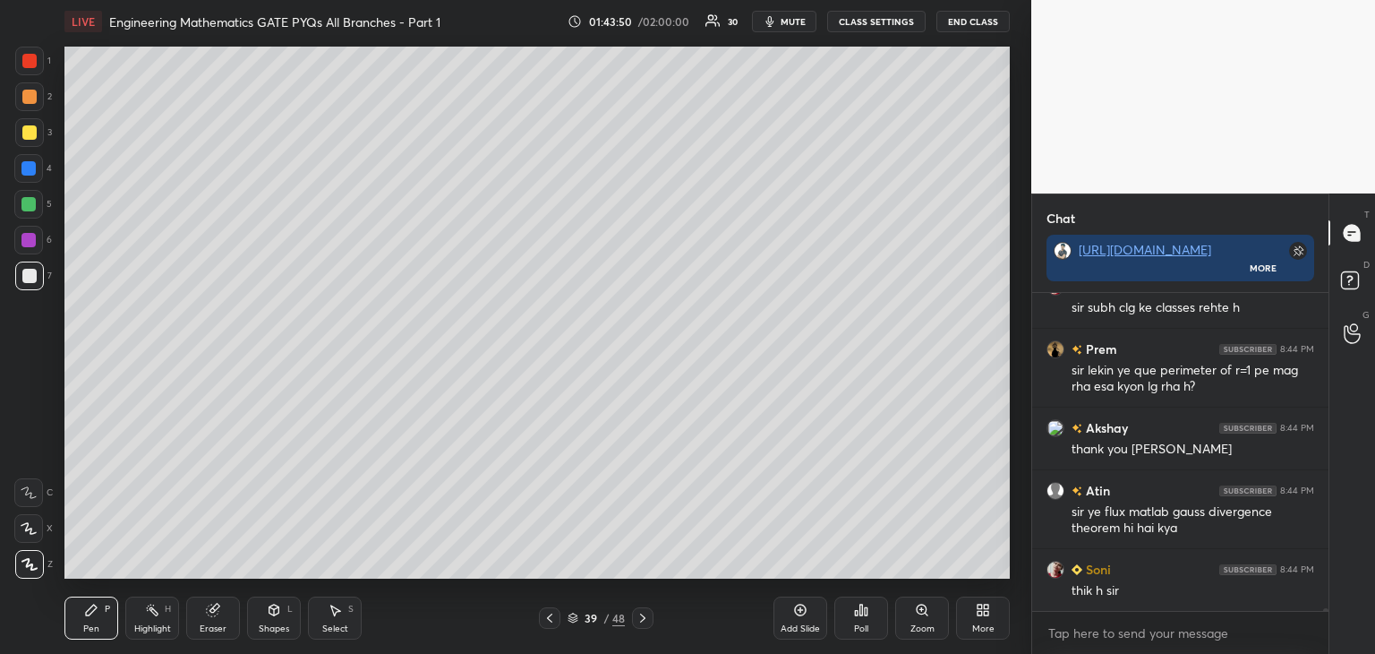
scroll to position [33431, 0]
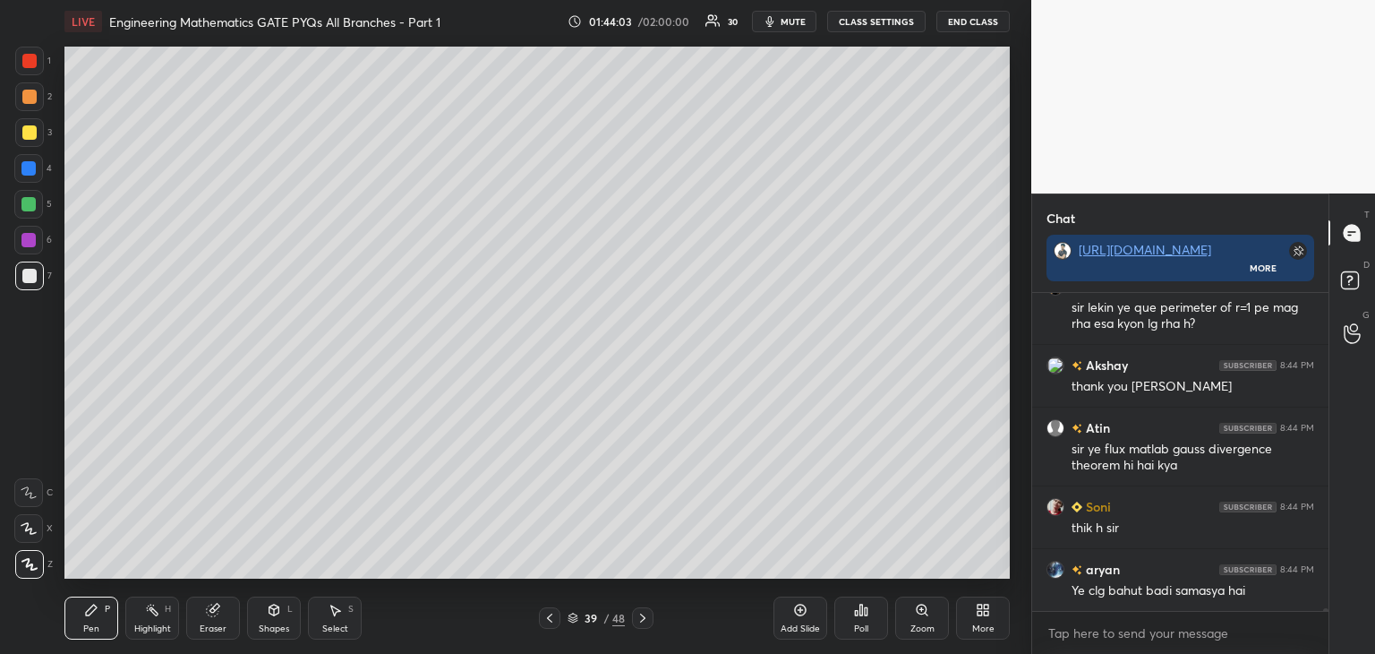
click at [552, 620] on icon at bounding box center [550, 618] width 14 height 14
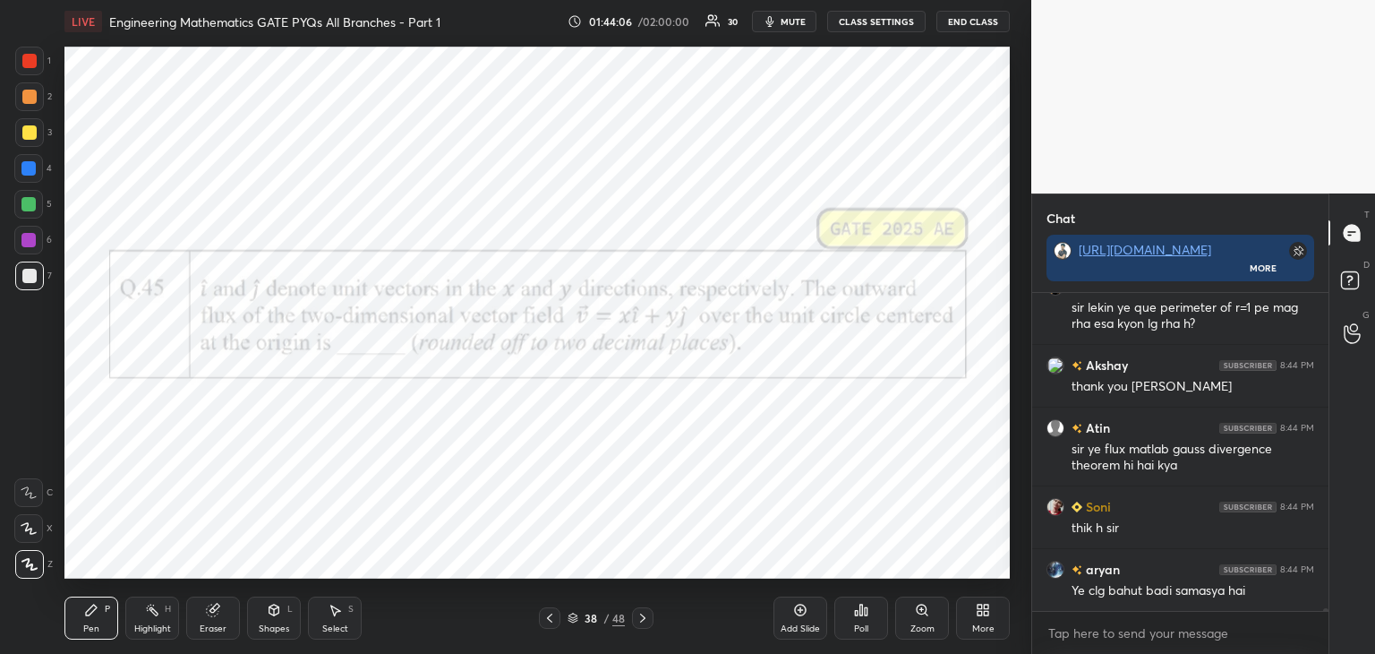
click at [646, 623] on icon at bounding box center [643, 618] width 14 height 14
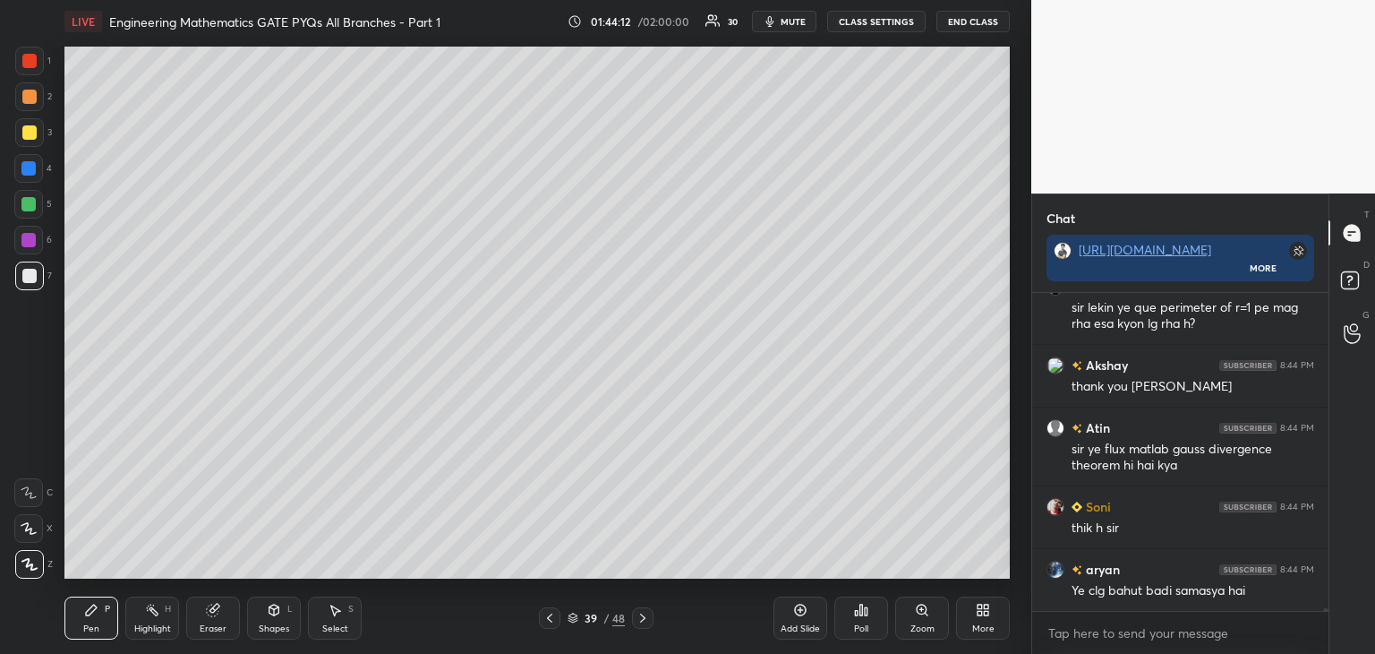
click at [551, 622] on icon at bounding box center [550, 618] width 14 height 14
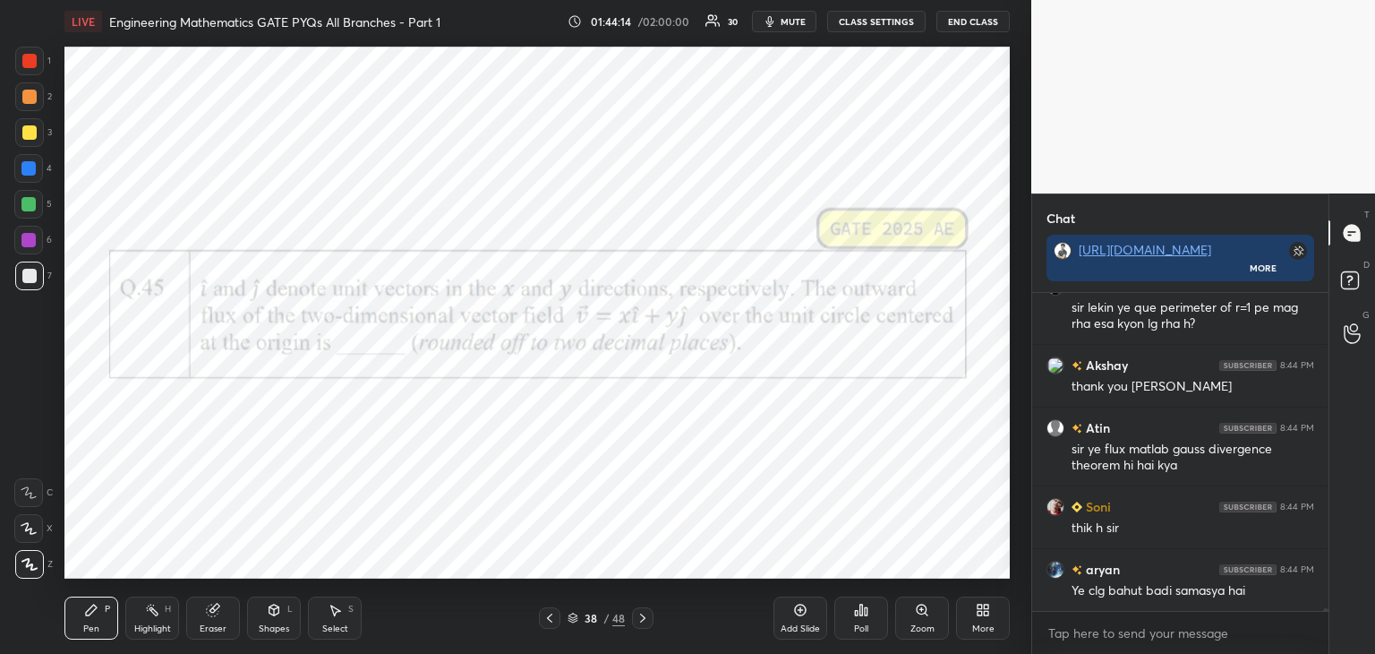
drag, startPoint x: 646, startPoint y: 617, endPoint x: 649, endPoint y: 603, distance: 13.9
click at [645, 617] on icon at bounding box center [643, 618] width 14 height 14
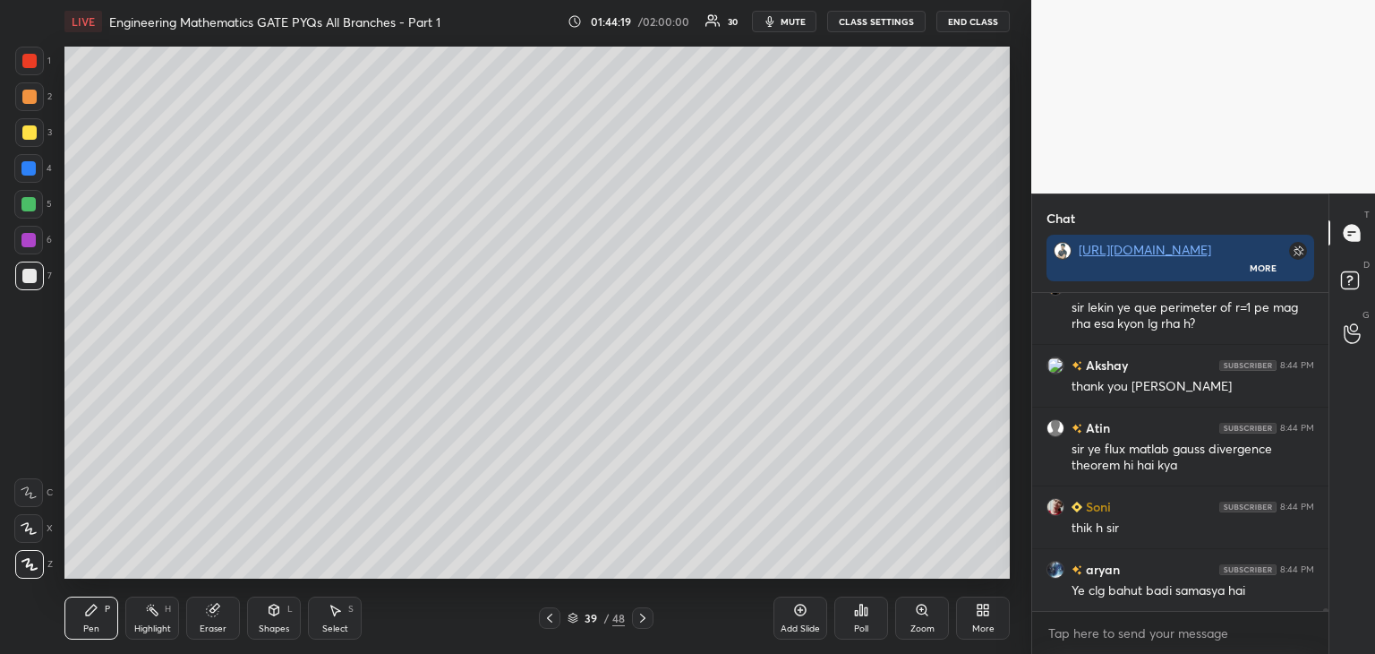
click at [551, 621] on icon at bounding box center [550, 618] width 14 height 14
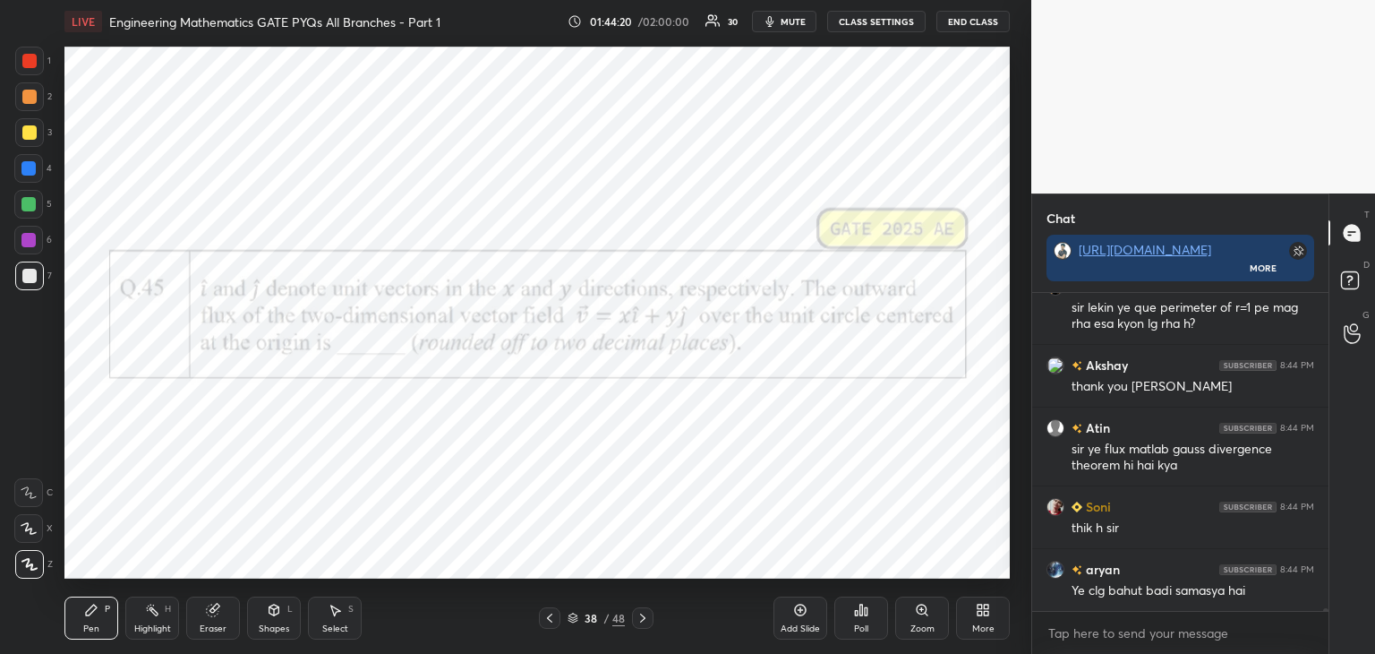
click at [645, 620] on icon at bounding box center [643, 618] width 14 height 14
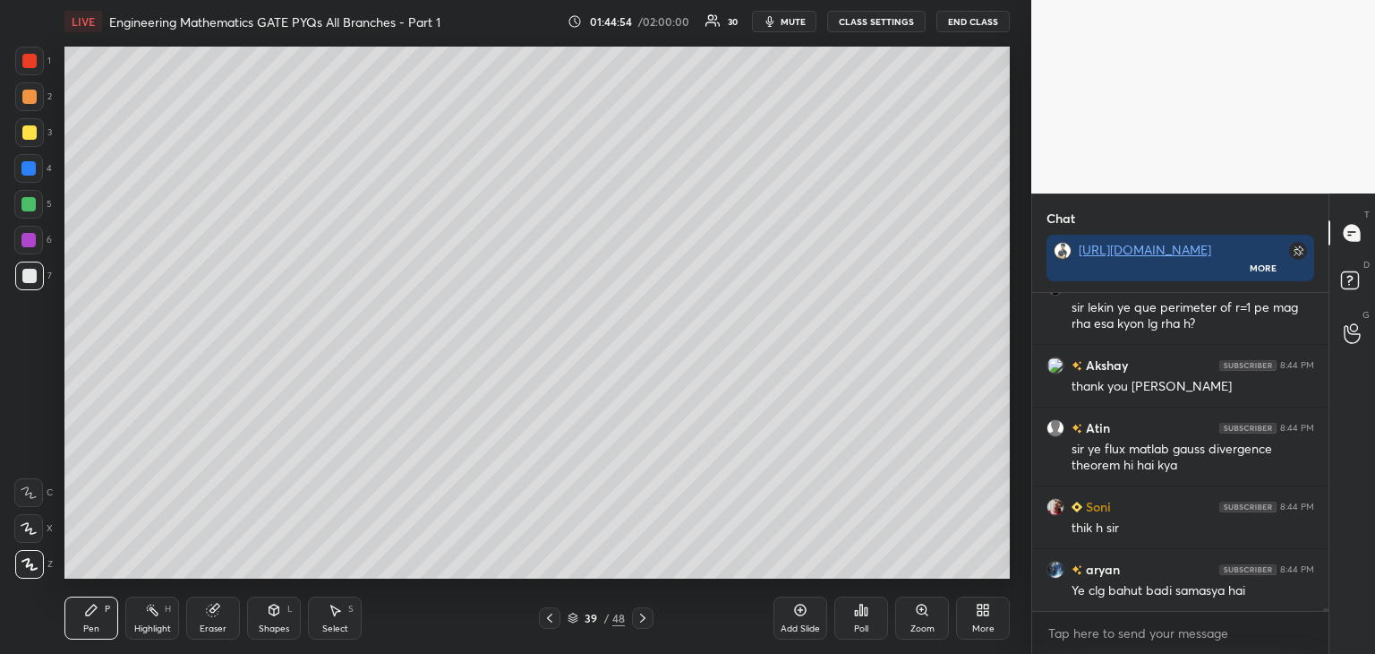
click at [553, 627] on div at bounding box center [549, 617] width 21 height 21
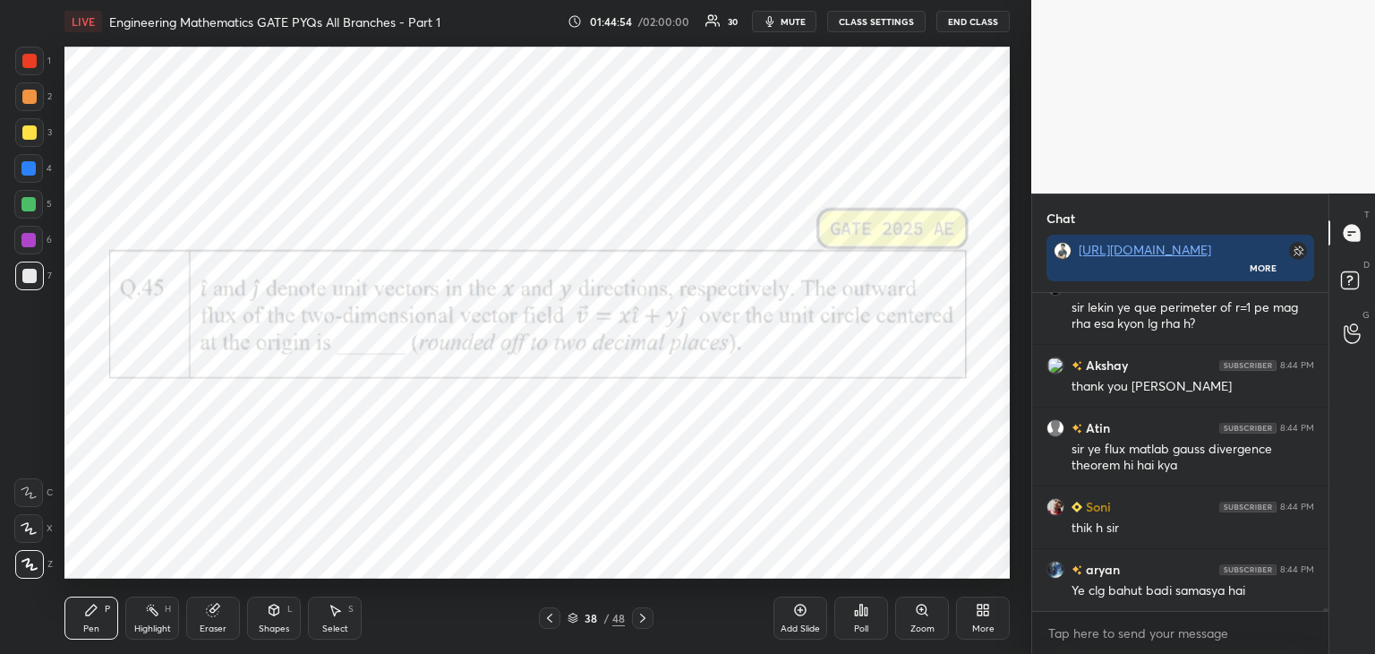
click at [552, 621] on icon at bounding box center [550, 618] width 14 height 14
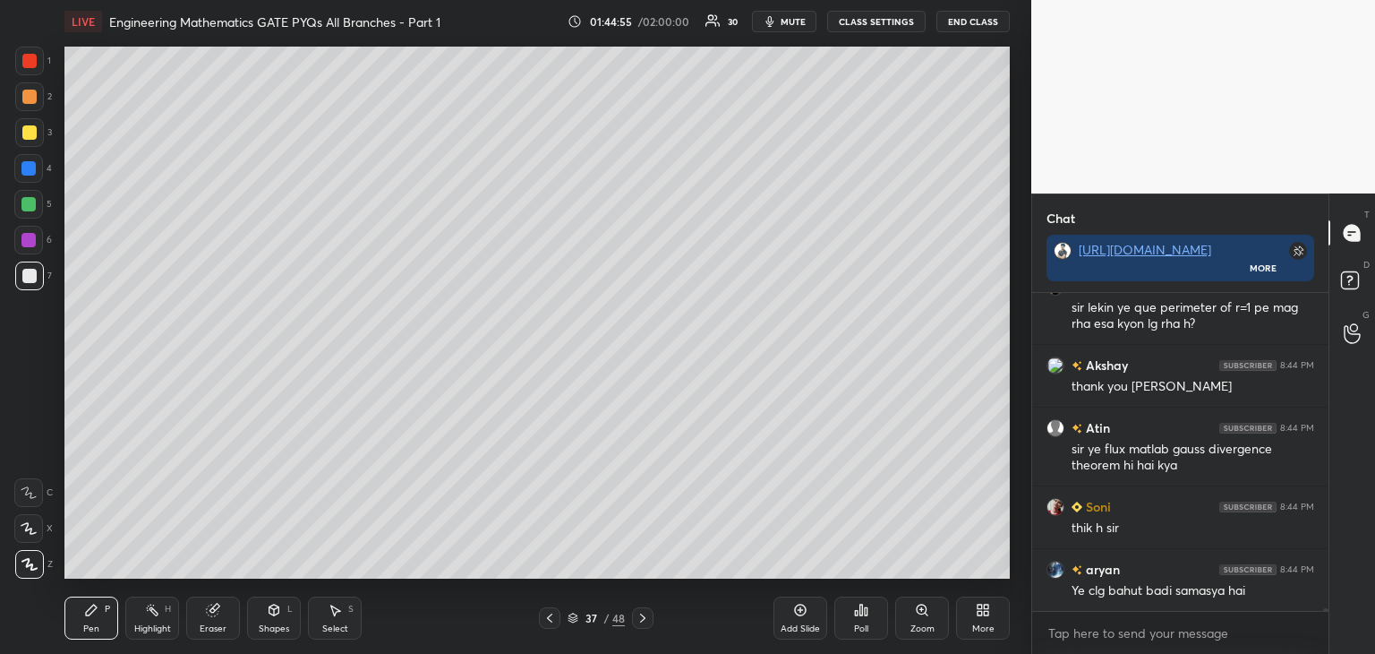
click at [639, 620] on icon at bounding box center [643, 618] width 14 height 14
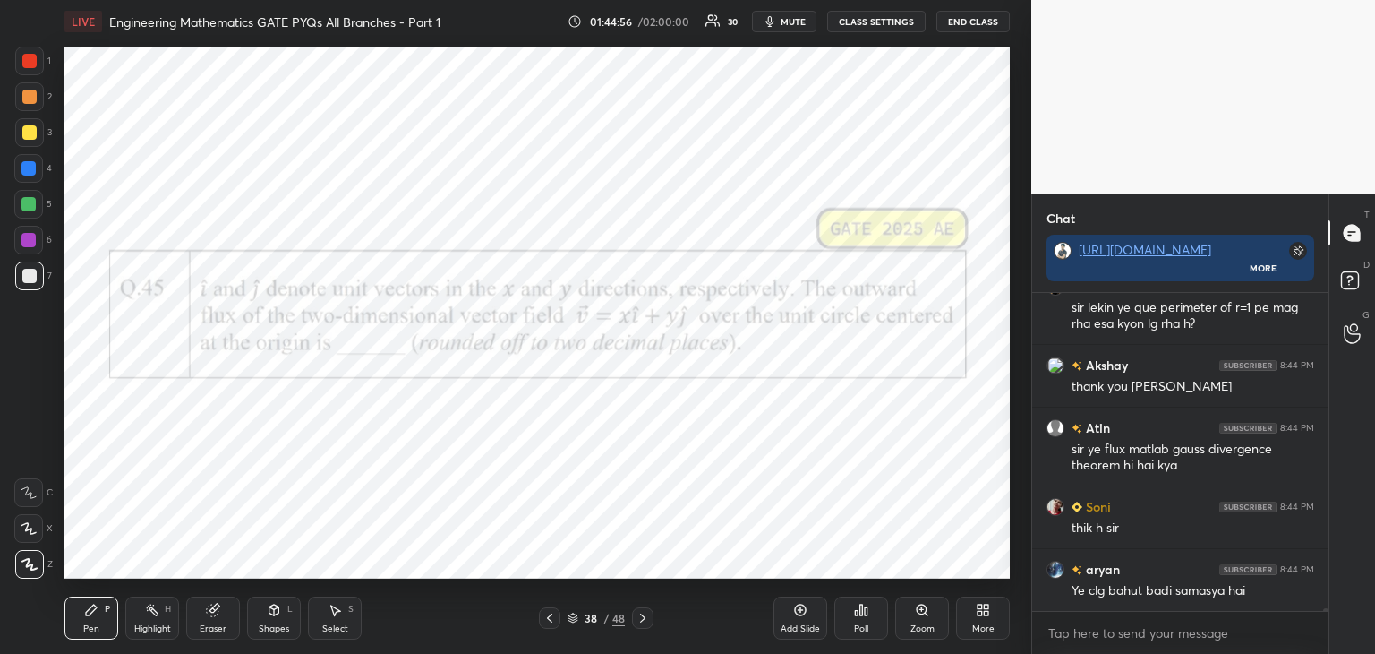
click at [646, 620] on icon at bounding box center [643, 618] width 14 height 14
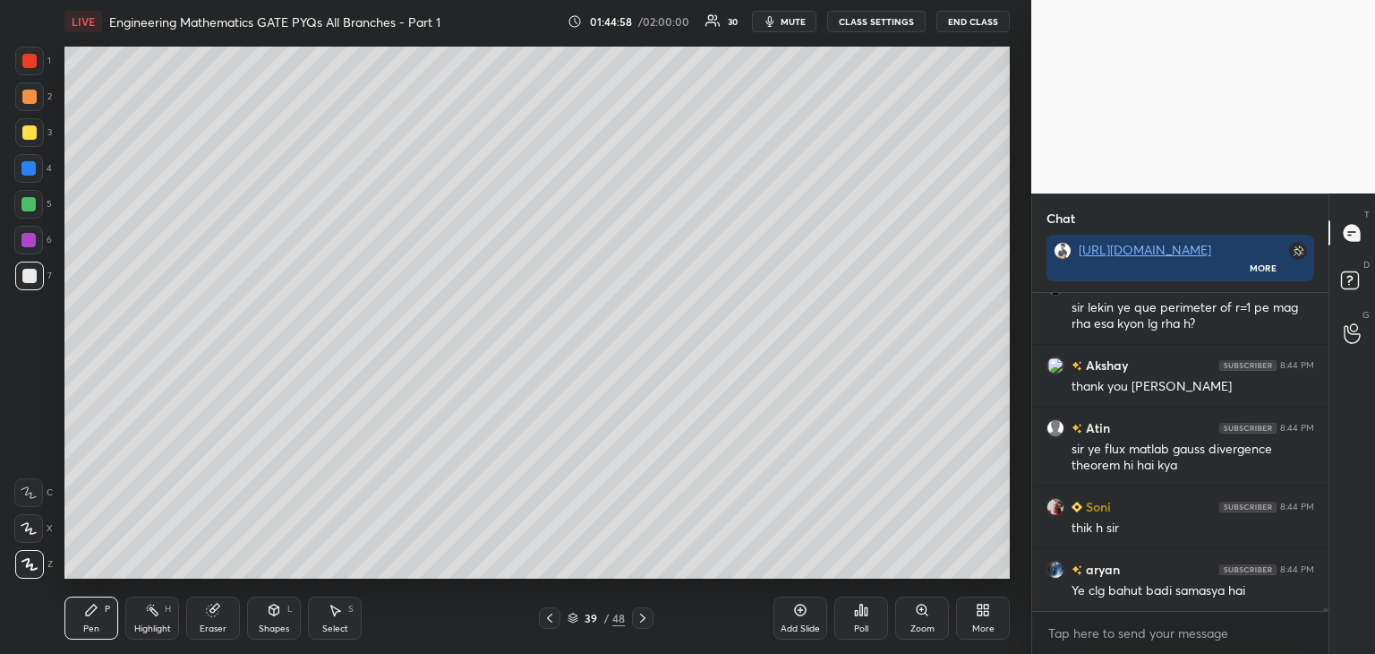
scroll to position [33474, 0]
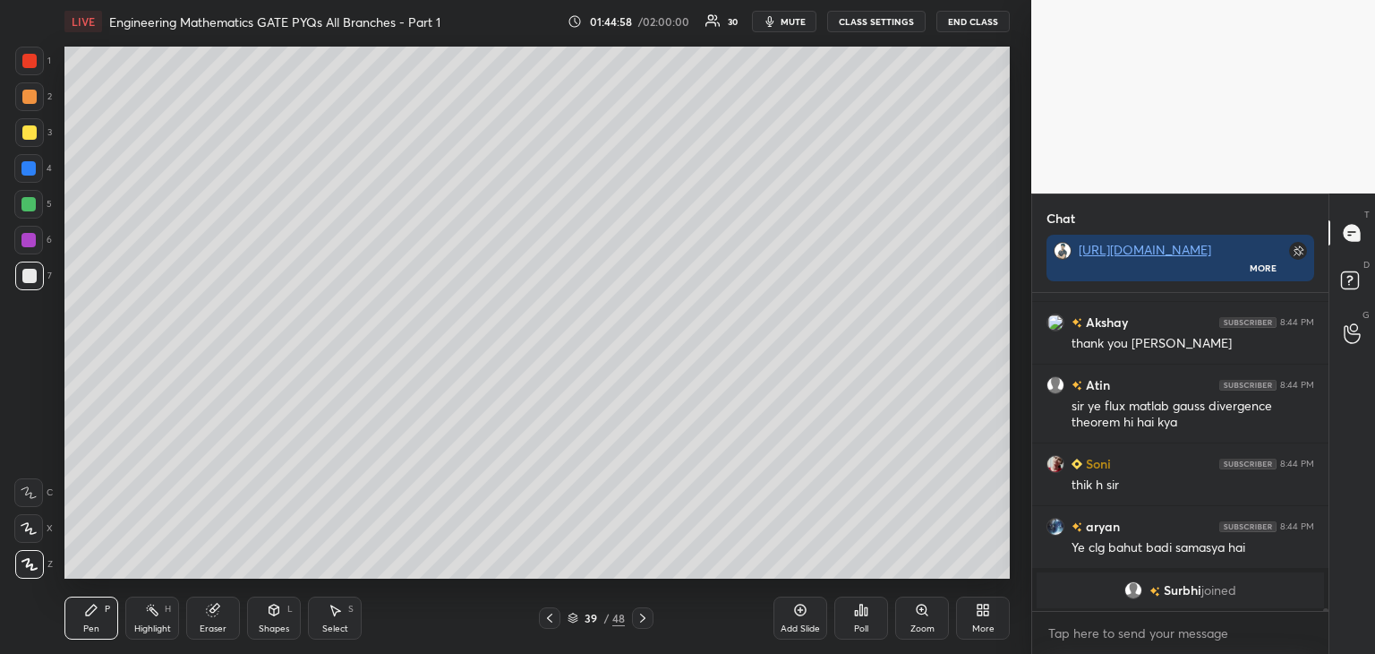
click at [322, 617] on div "Select S" at bounding box center [335, 617] width 54 height 43
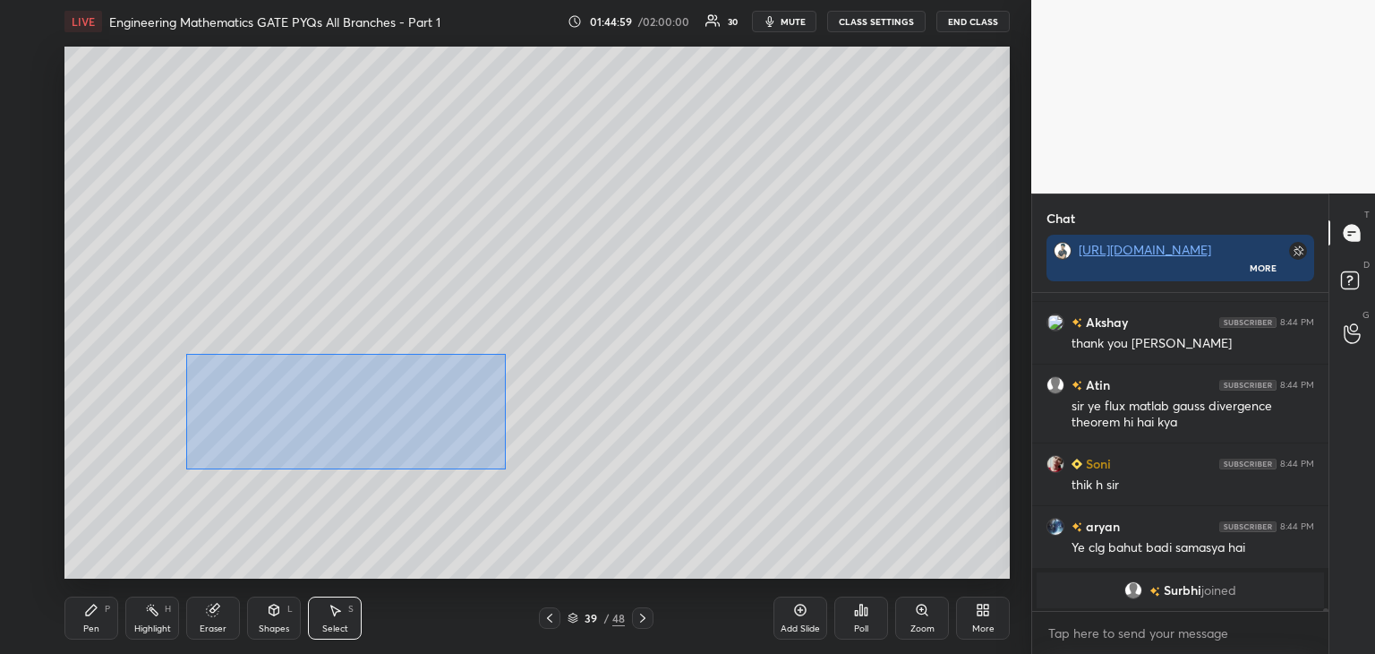
drag, startPoint x: 190, startPoint y: 364, endPoint x: 597, endPoint y: 481, distance: 423.7
click at [598, 483] on div "0 ° Undo Copy Duplicate Duplicate to new slide Delete" at bounding box center [536, 313] width 945 height 532
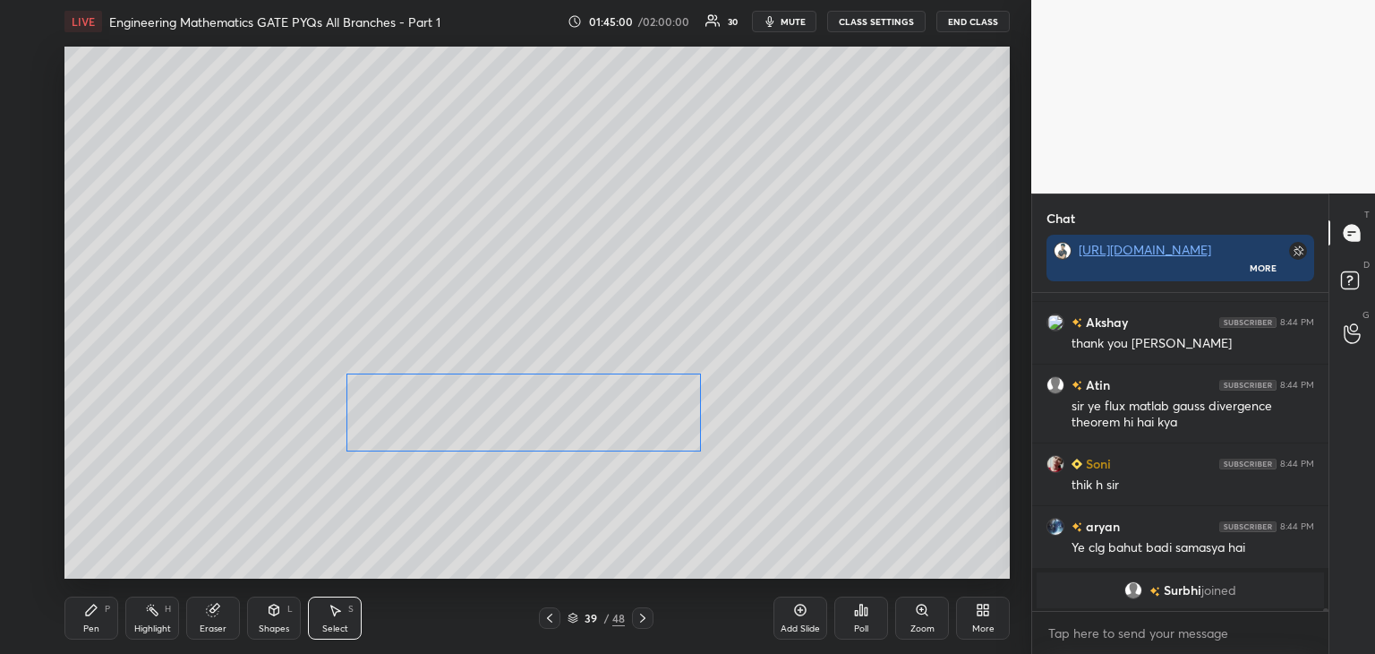
drag, startPoint x: 506, startPoint y: 430, endPoint x: 573, endPoint y: 424, distance: 67.4
click at [576, 424] on div "0 ° Undo Copy Duplicate Duplicate to new slide Delete" at bounding box center [536, 313] width 945 height 532
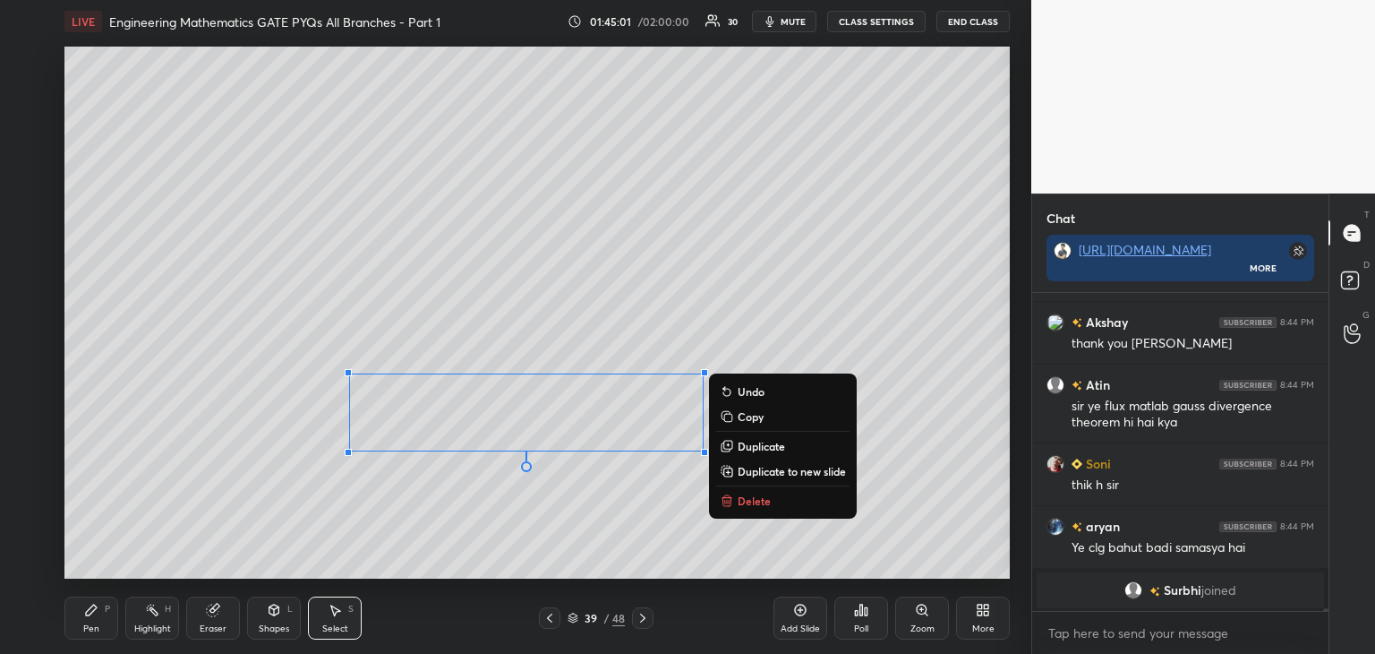
click at [458, 499] on div "0 ° Undo Copy Duplicate Duplicate to new slide Delete" at bounding box center [536, 313] width 945 height 532
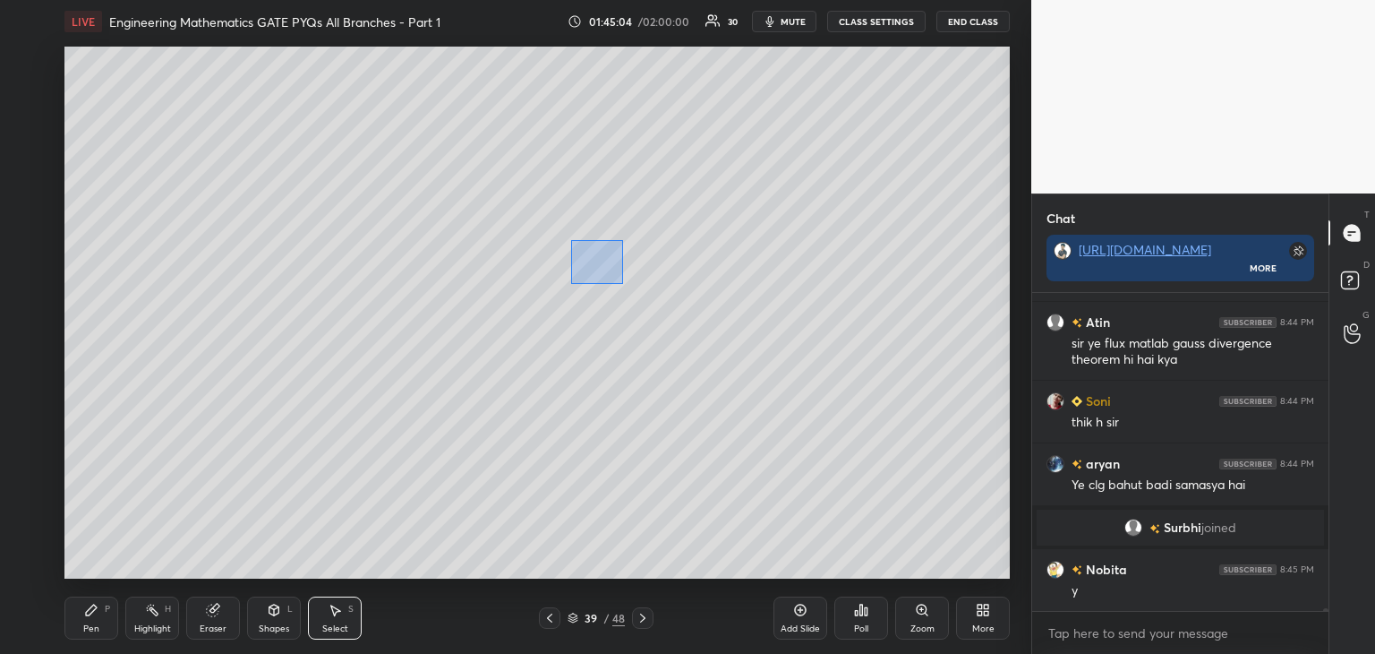
scroll to position [33354, 0]
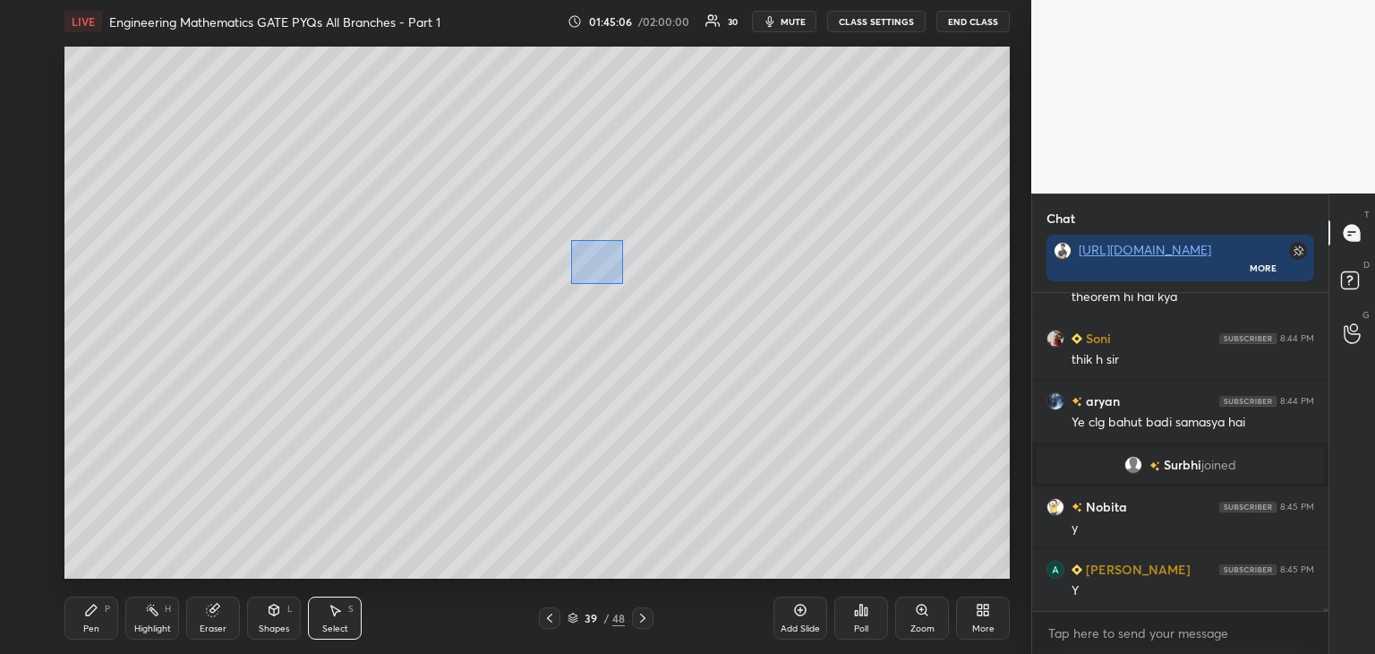
drag, startPoint x: 570, startPoint y: 239, endPoint x: 623, endPoint y: 284, distance: 69.2
click at [623, 284] on div "0 ° Undo Copy Duplicate Duplicate to new slide Delete" at bounding box center [536, 313] width 945 height 532
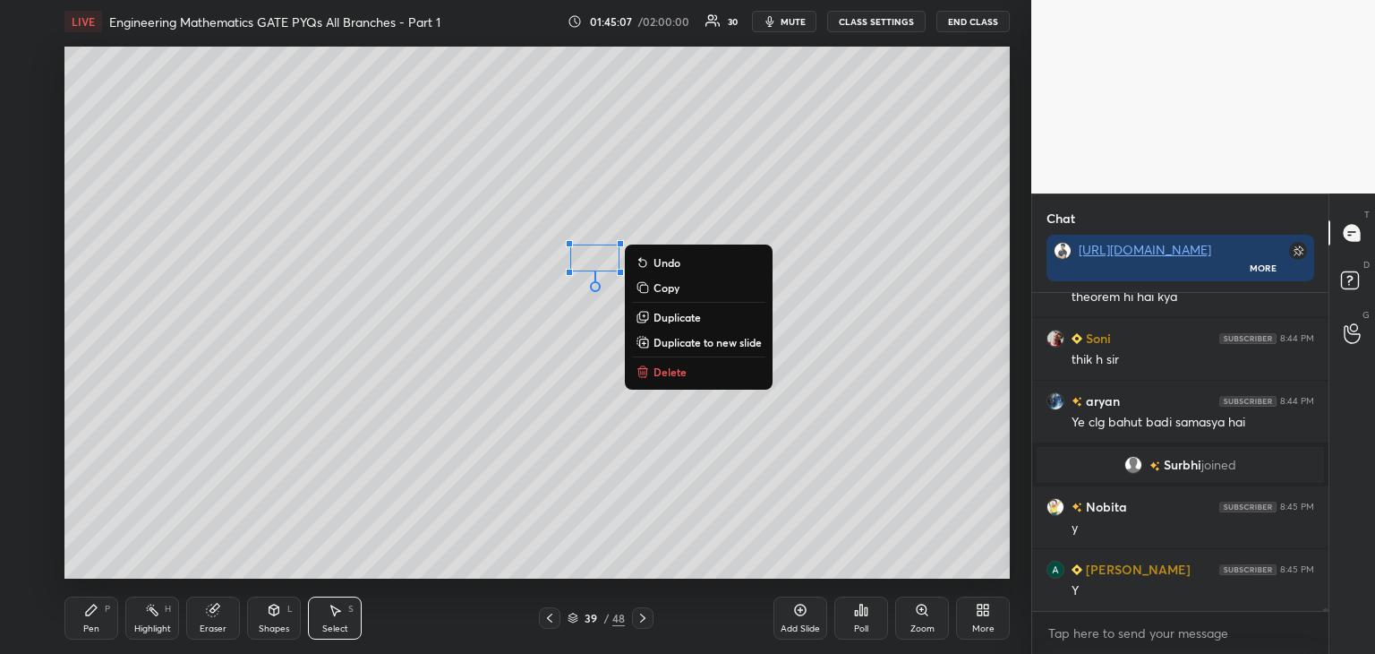
click at [687, 320] on p "Duplicate" at bounding box center [677, 317] width 47 height 14
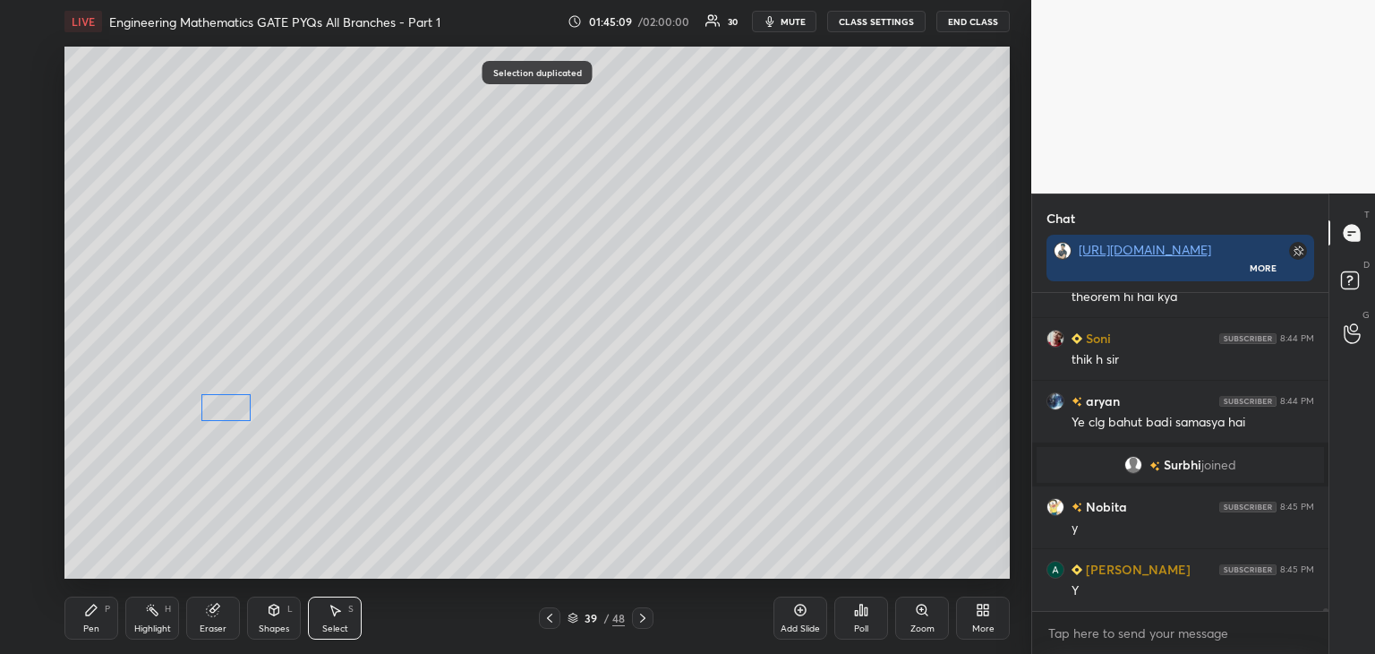
drag, startPoint x: 611, startPoint y: 277, endPoint x: 176, endPoint y: 456, distance: 469.7
click at [220, 409] on div "0 ° Undo Copy Duplicate Duplicate to new slide Delete" at bounding box center [536, 313] width 945 height 532
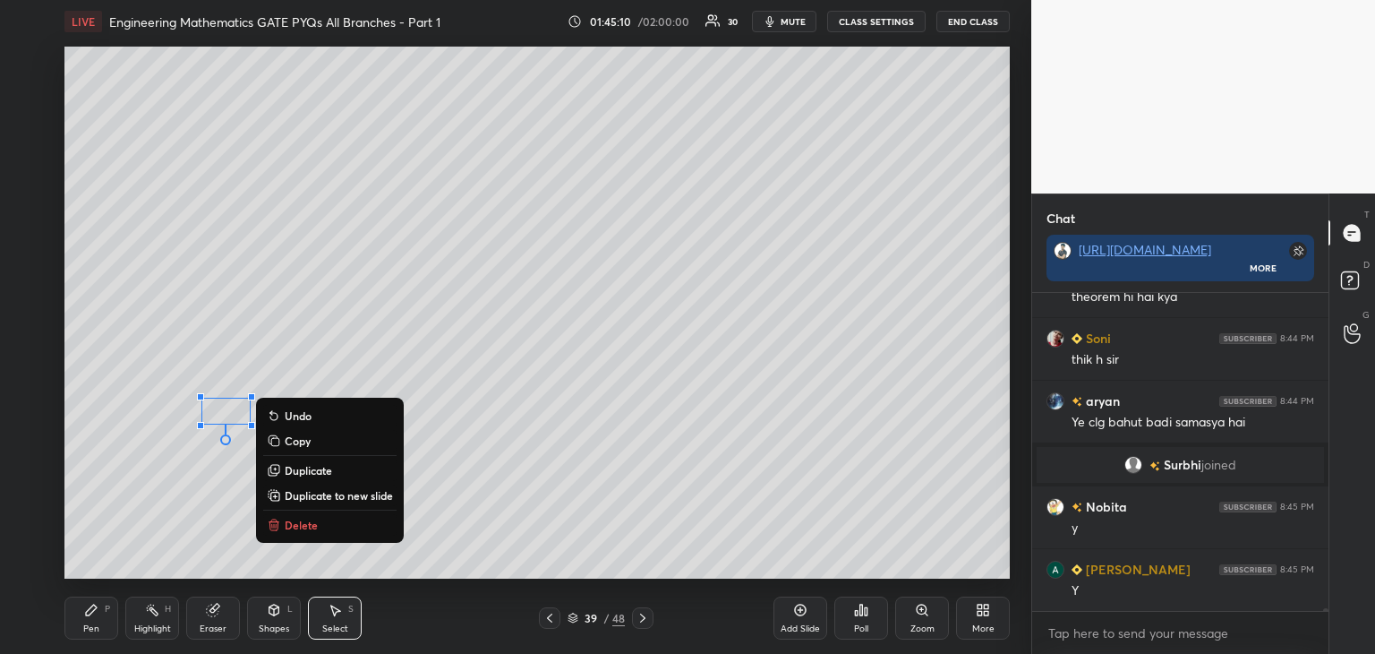
click at [97, 616] on icon at bounding box center [91, 610] width 14 height 14
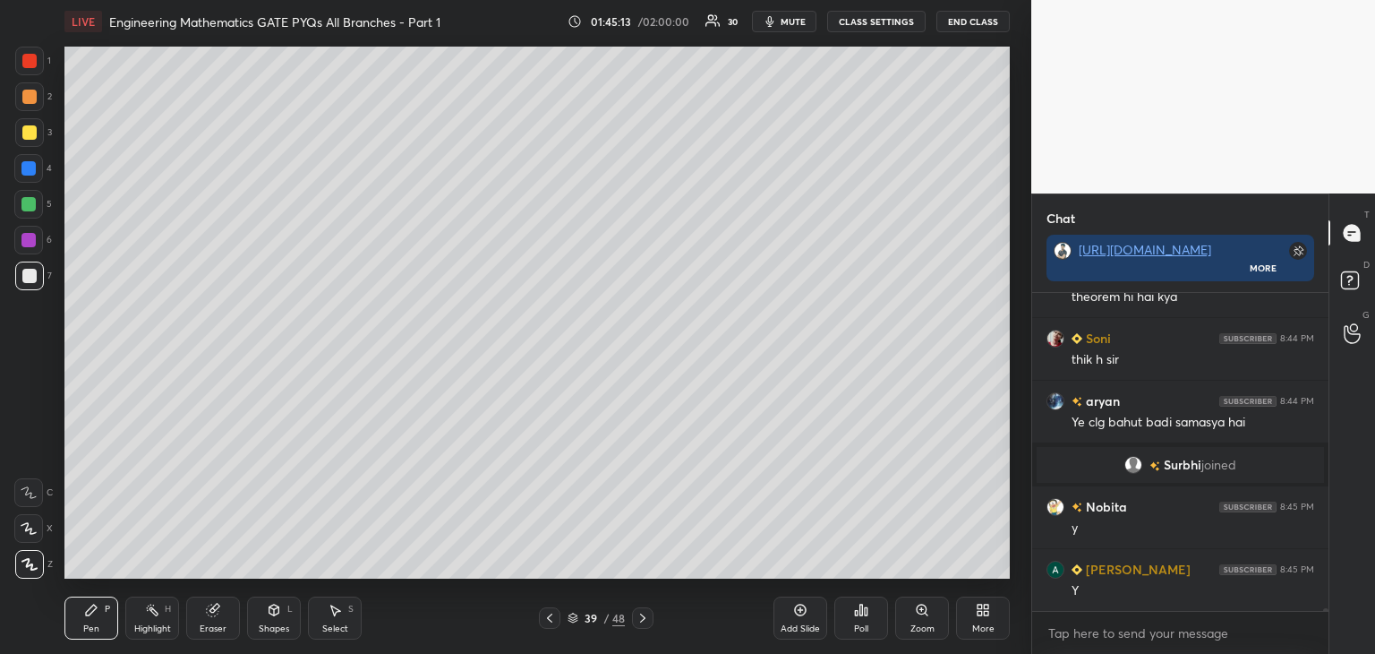
scroll to position [33416, 0]
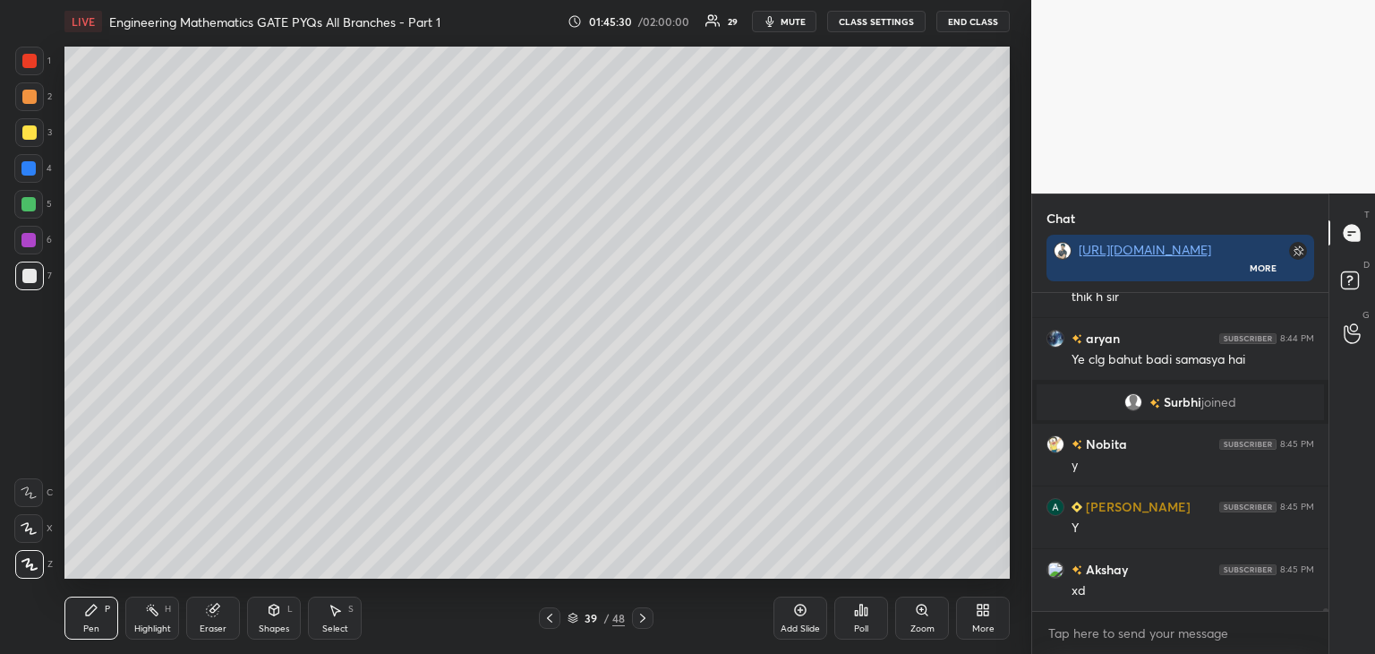
click at [800, 620] on div "Add Slide" at bounding box center [801, 617] width 54 height 43
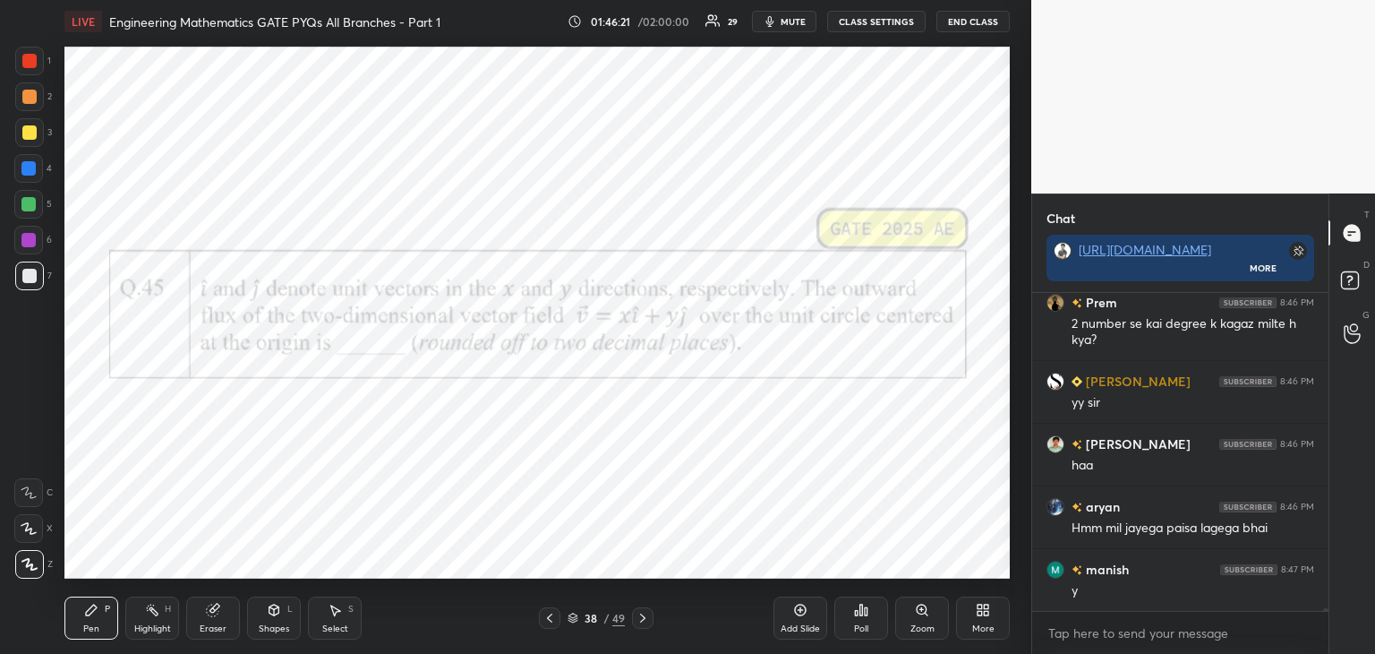
scroll to position [33997, 0]
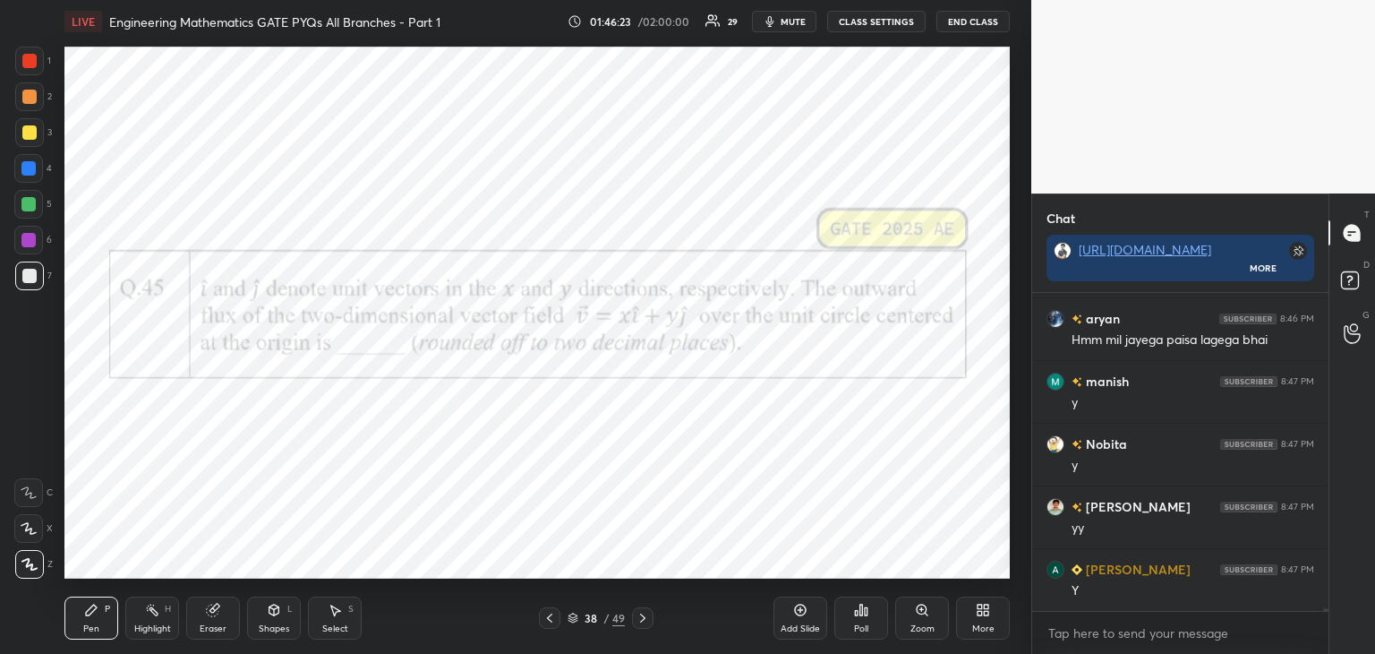
click at [22, 62] on div at bounding box center [29, 61] width 14 height 14
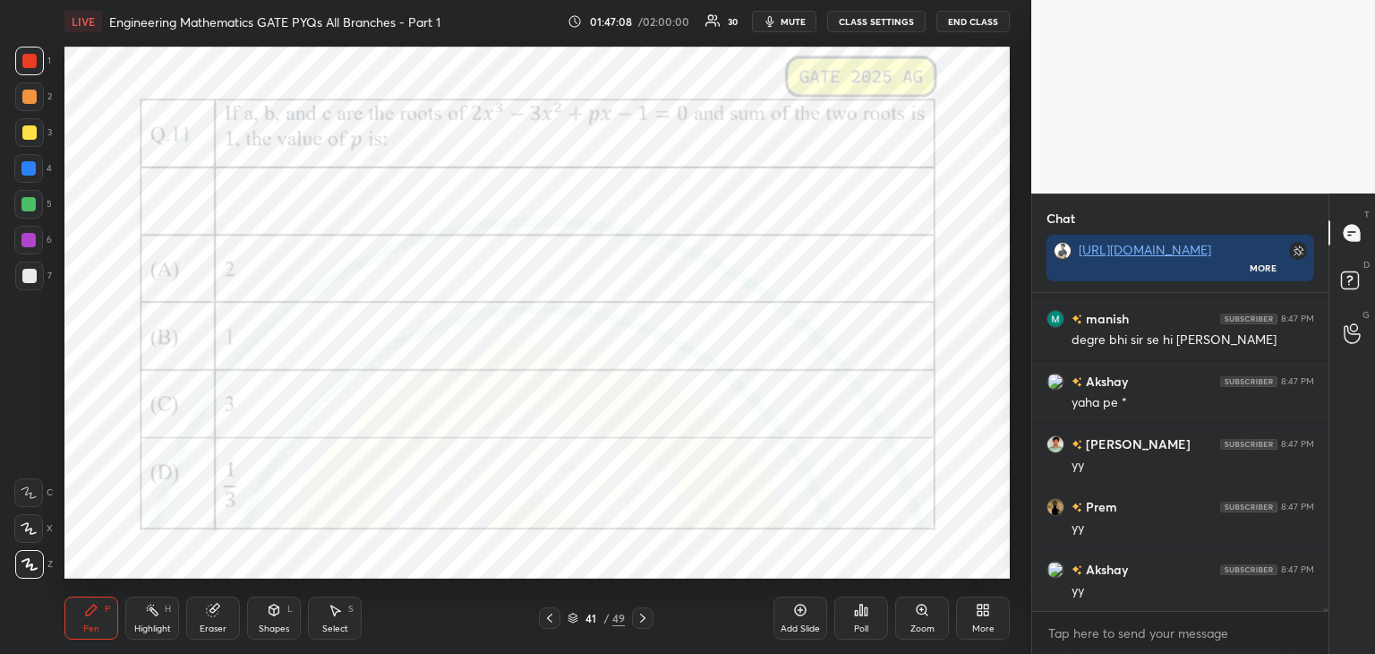
scroll to position [34604, 0]
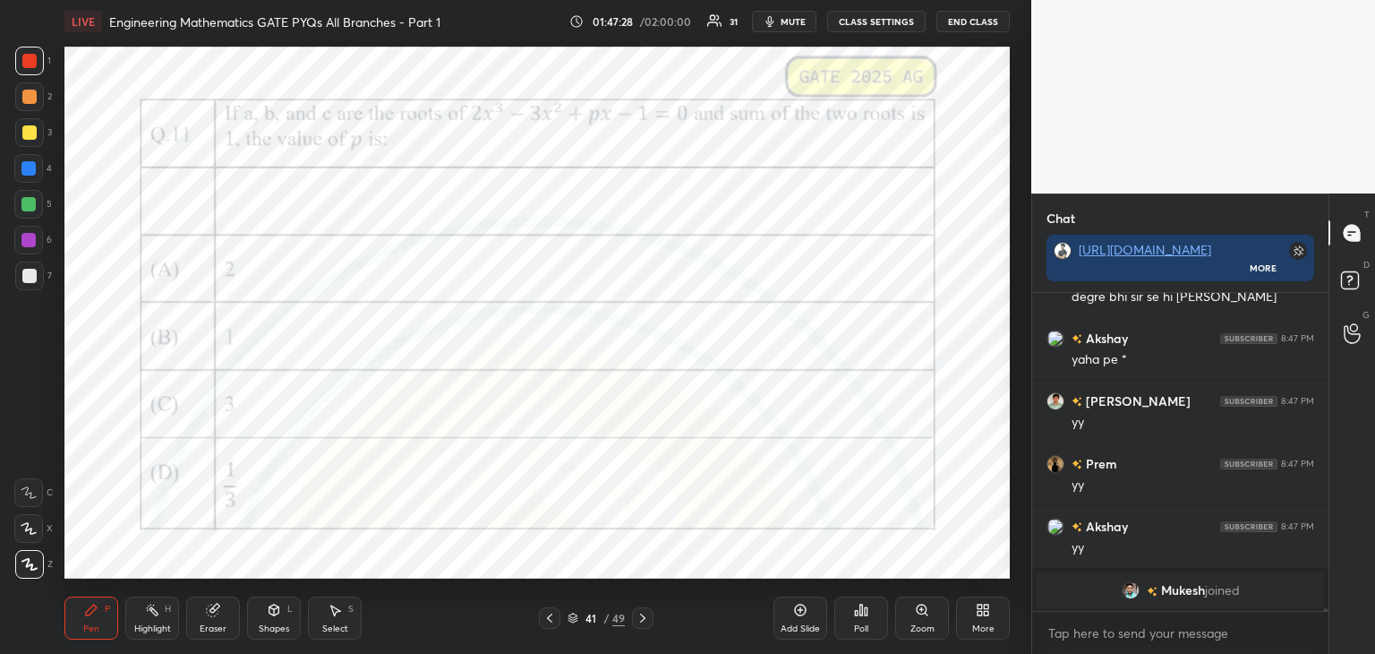
click at [788, 621] on div "Add Slide" at bounding box center [801, 617] width 54 height 43
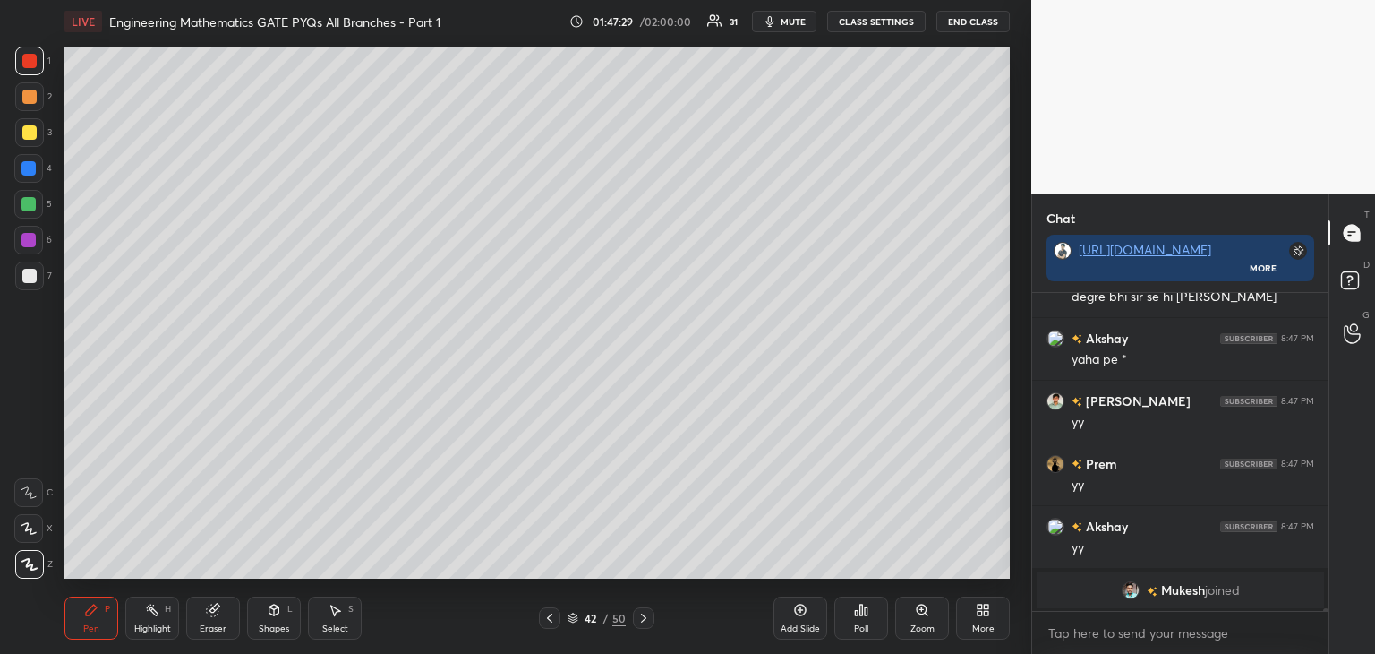
drag, startPoint x: 41, startPoint y: 272, endPoint x: 47, endPoint y: 250, distance: 23.0
click at [39, 272] on div at bounding box center [29, 275] width 29 height 29
click at [29, 134] on div at bounding box center [29, 132] width 14 height 14
click at [33, 280] on div at bounding box center [29, 276] width 14 height 14
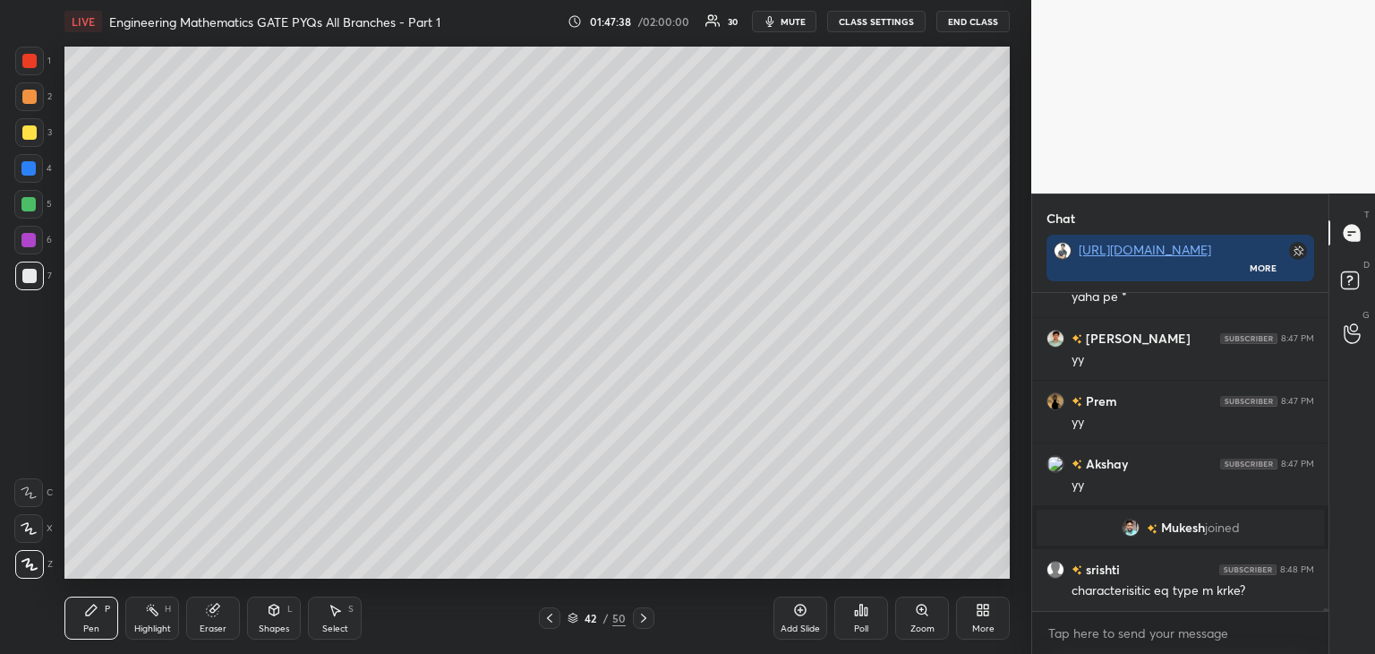
scroll to position [34231, 0]
click at [552, 613] on icon at bounding box center [550, 618] width 14 height 14
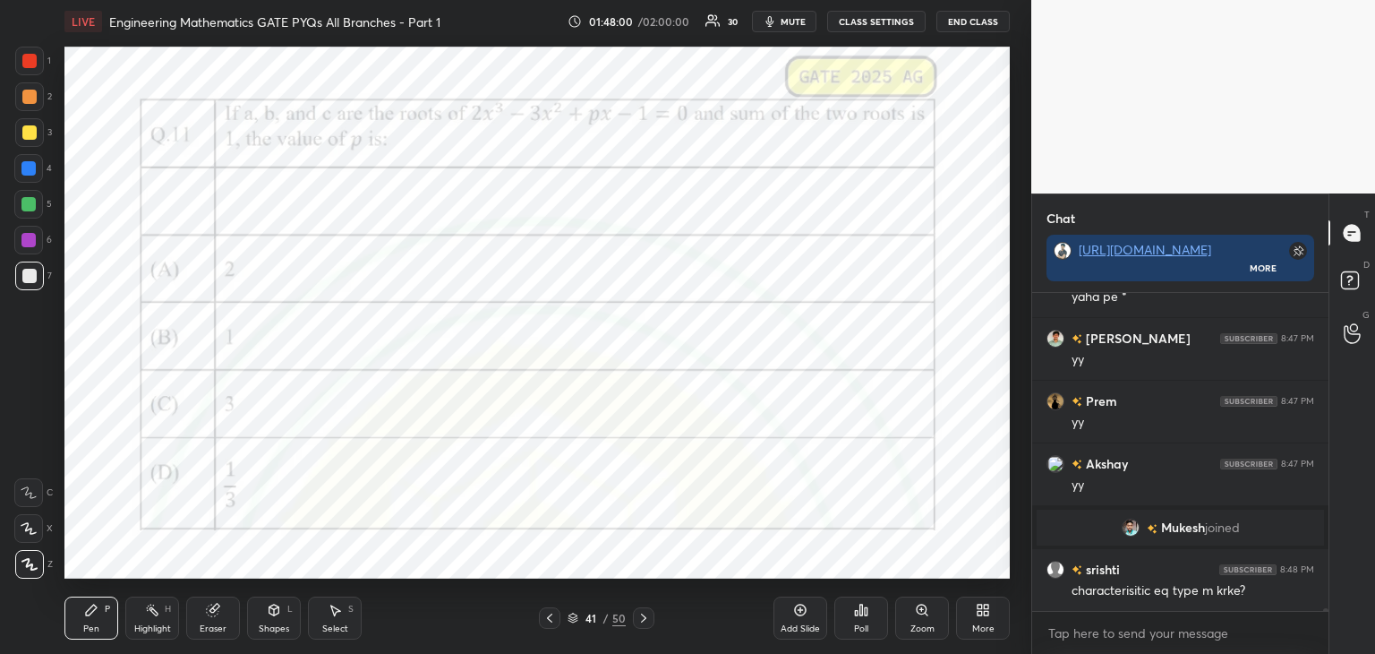
click at [647, 624] on icon at bounding box center [644, 618] width 14 height 14
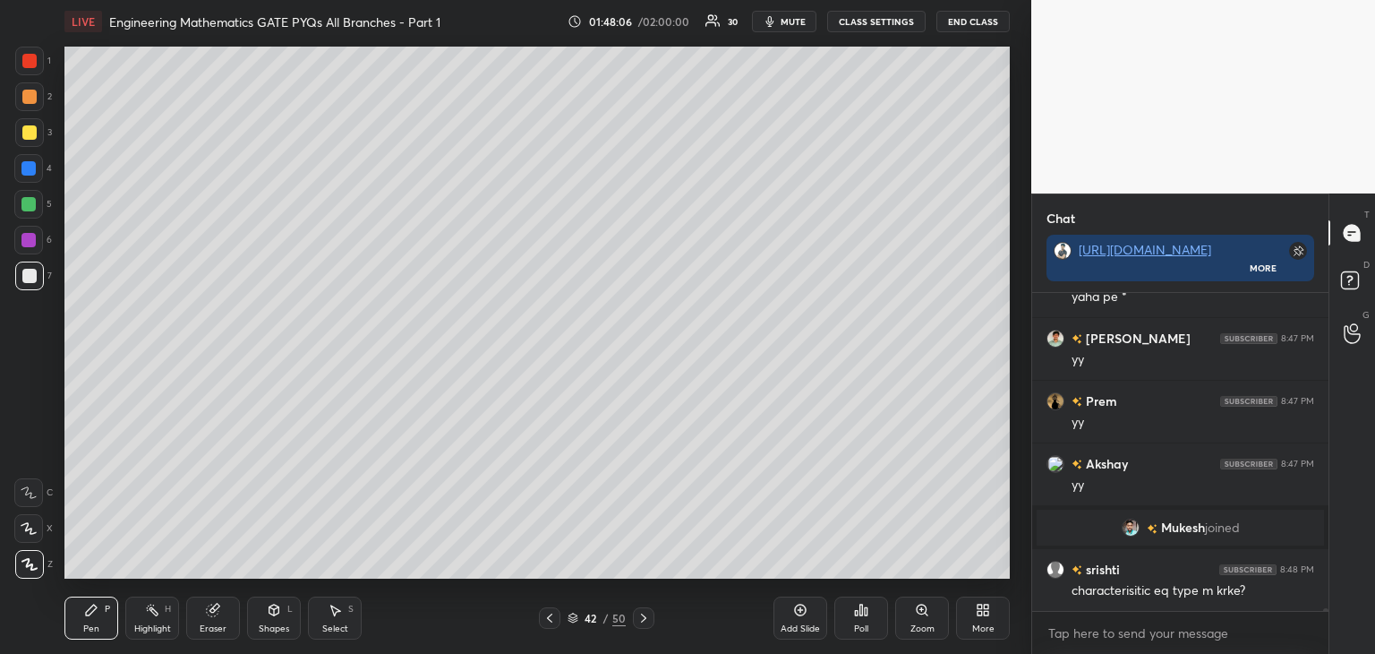
click at [552, 620] on icon at bounding box center [550, 618] width 14 height 14
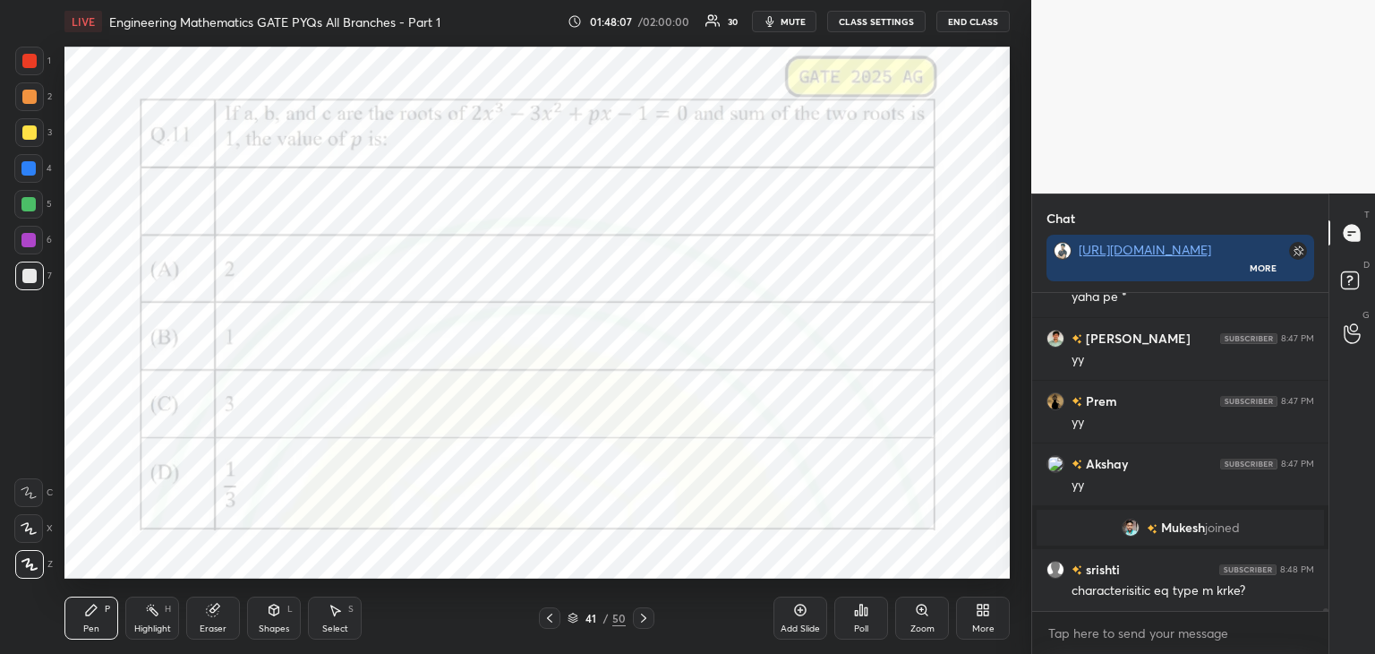
click at [643, 614] on icon at bounding box center [644, 618] width 14 height 14
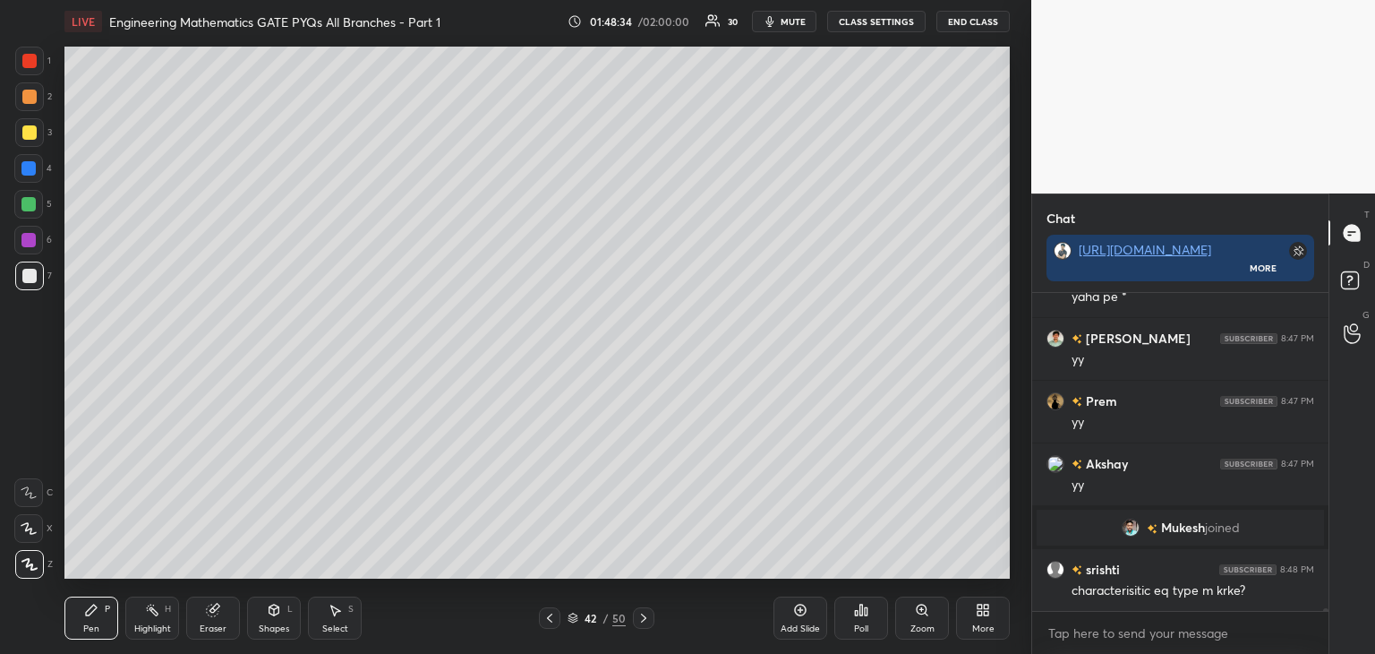
drag, startPoint x: 276, startPoint y: 620, endPoint x: 288, endPoint y: 603, distance: 21.1
click at [278, 618] on div "Shapes L" at bounding box center [274, 617] width 54 height 43
click at [98, 624] on div "Pen" at bounding box center [91, 628] width 16 height 9
click at [546, 621] on icon at bounding box center [550, 618] width 14 height 14
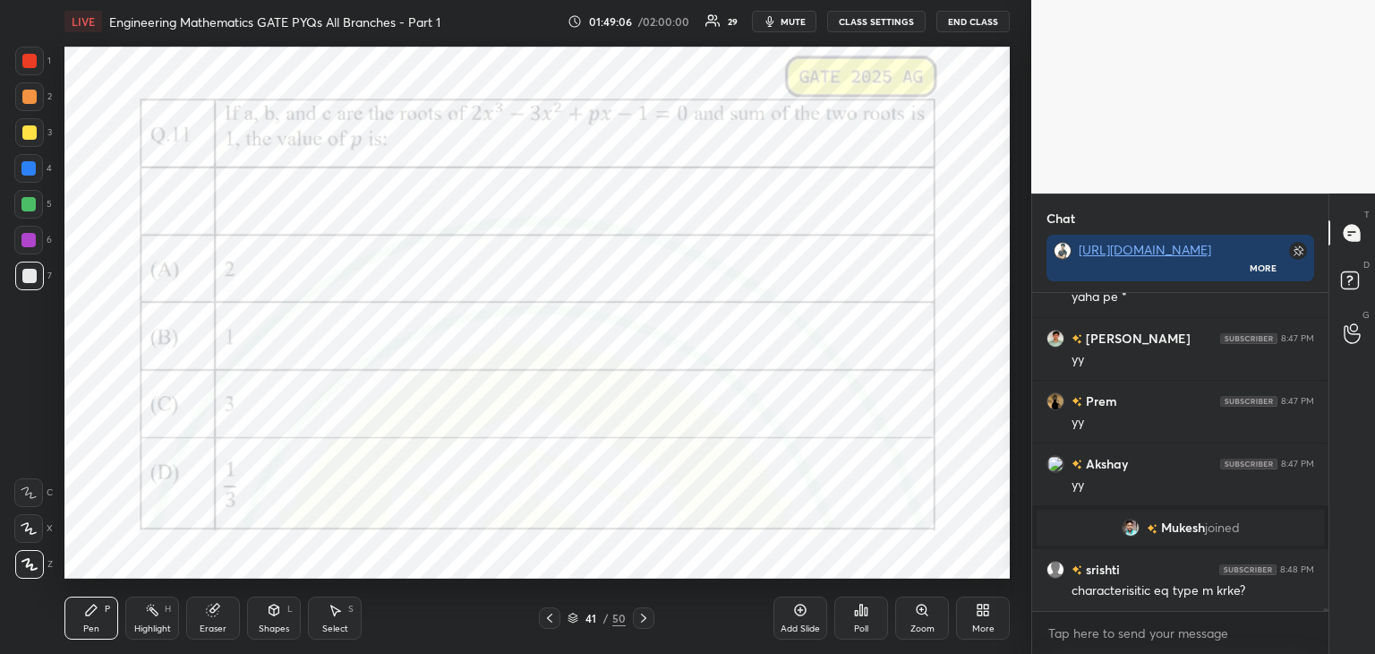
click at [646, 623] on icon at bounding box center [644, 618] width 14 height 14
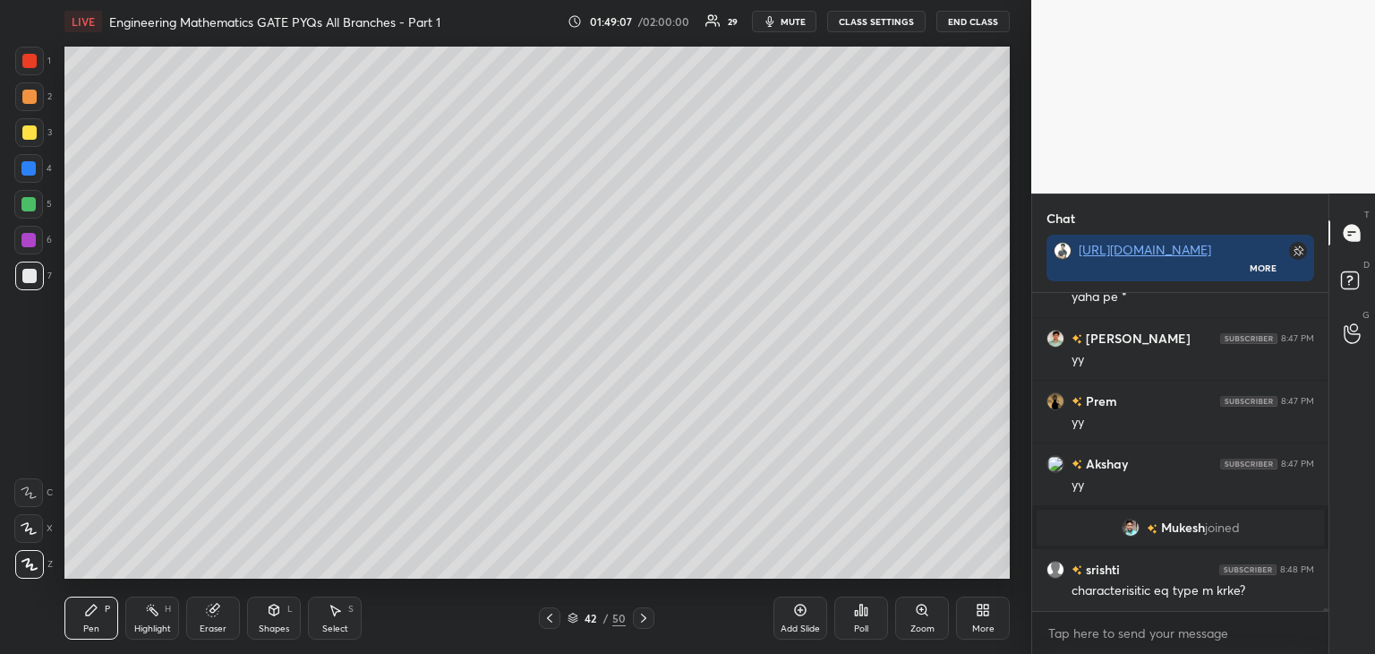
click at [555, 620] on icon at bounding box center [550, 618] width 14 height 14
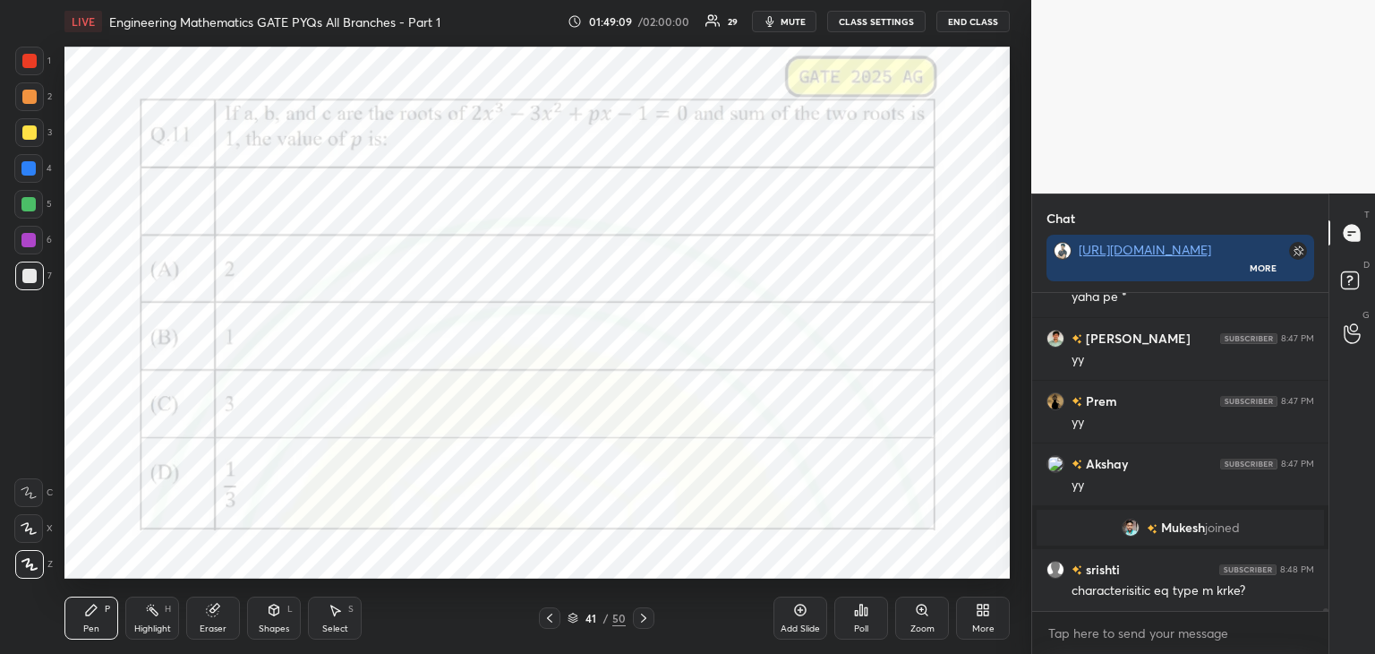
click at [651, 623] on div at bounding box center [643, 617] width 21 height 21
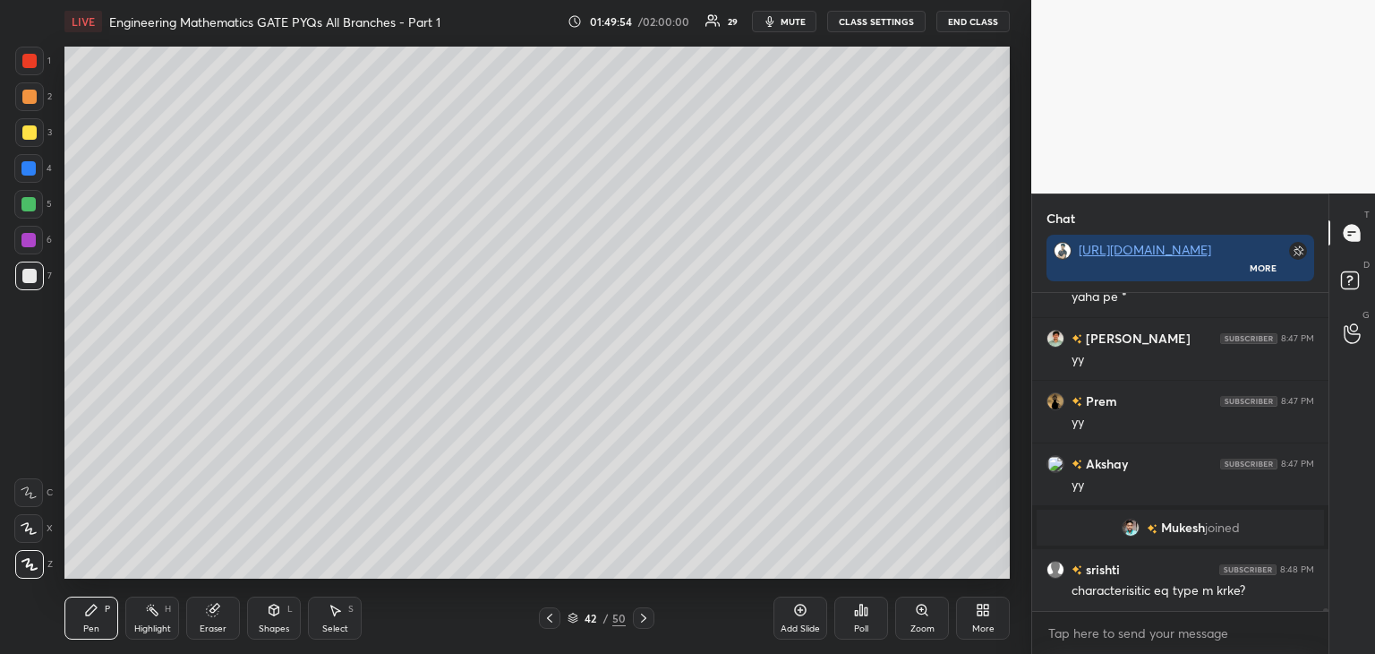
click at [249, 629] on div "Shapes L" at bounding box center [274, 617] width 54 height 43
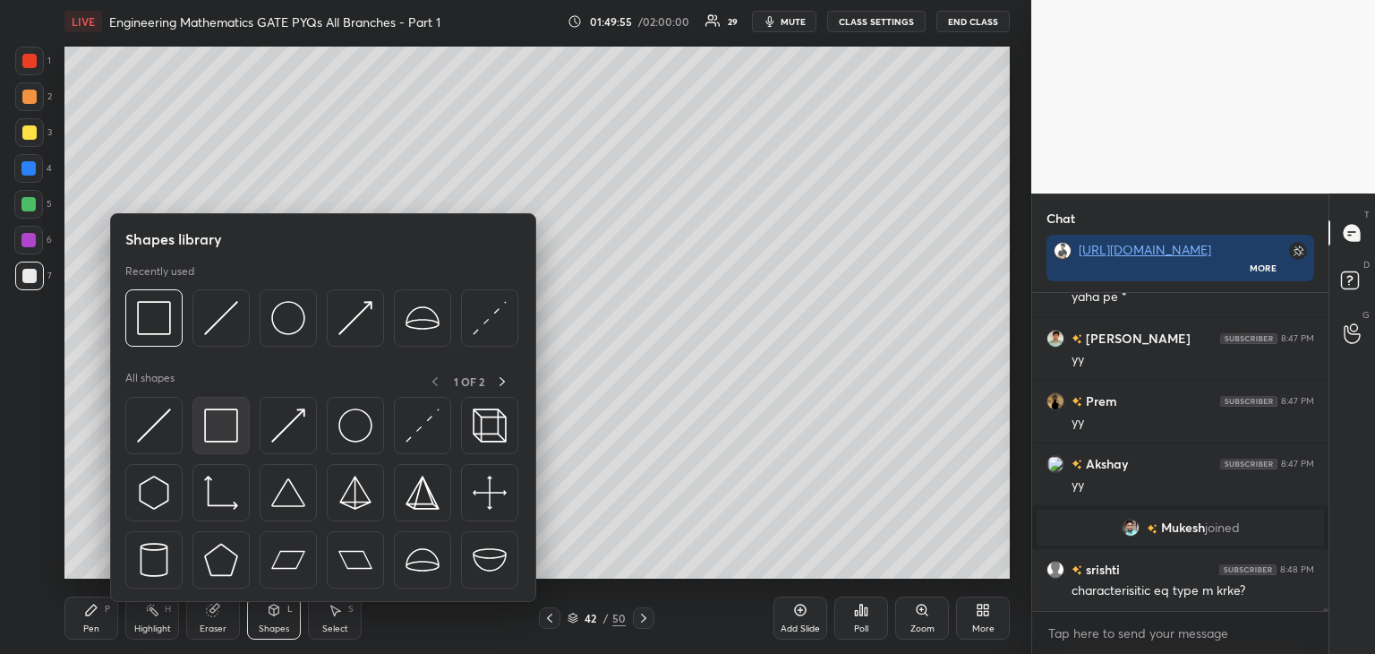
click at [221, 423] on img at bounding box center [221, 425] width 34 height 34
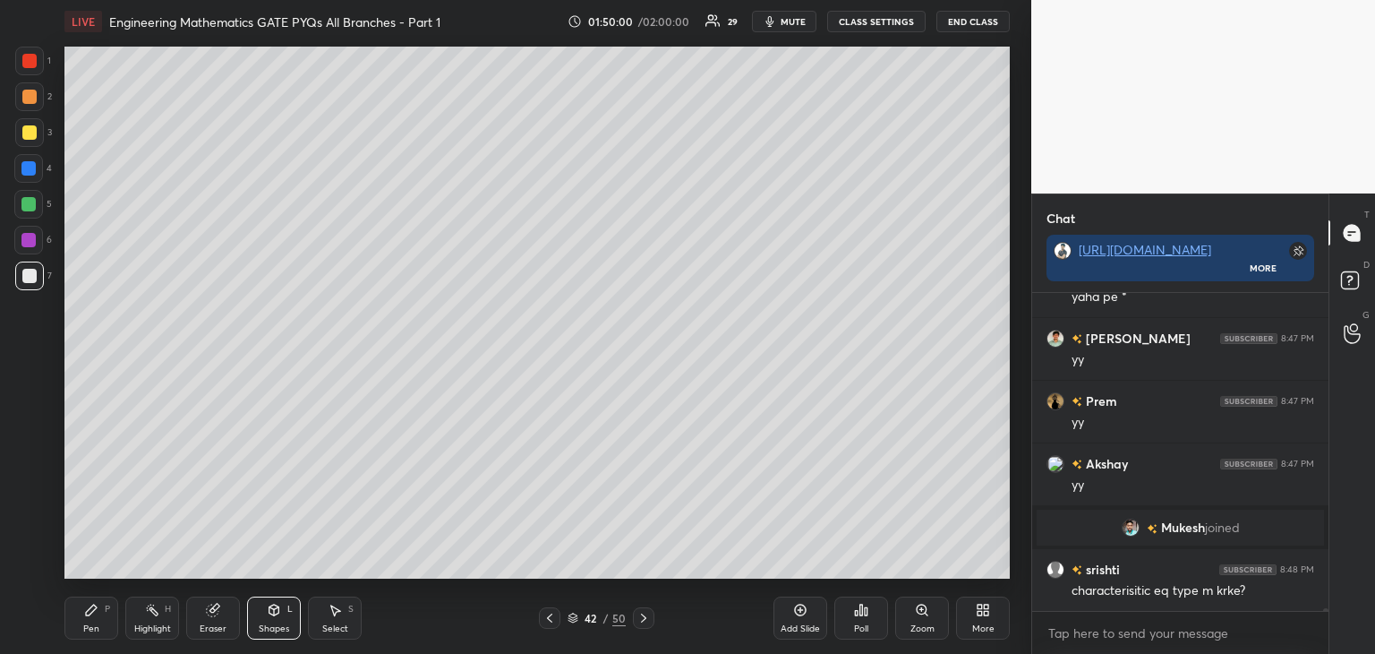
click at [52, 643] on div "1 2 3 4 5 6 7 C X Z C X Z E E Erase all H H LIVE Engineering Mathematics GATE P…" at bounding box center [508, 327] width 1017 height 654
click at [84, 624] on div "Pen" at bounding box center [91, 628] width 16 height 9
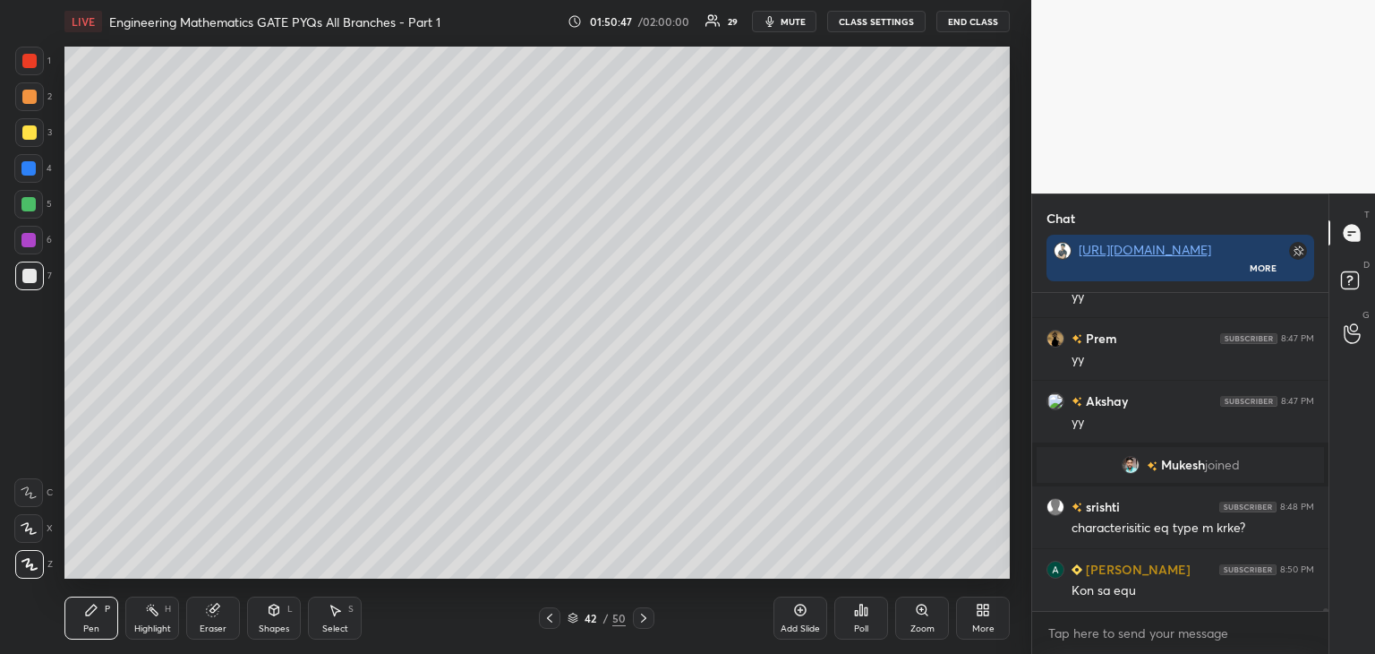
click at [800, 624] on div "Add Slide" at bounding box center [800, 628] width 39 height 9
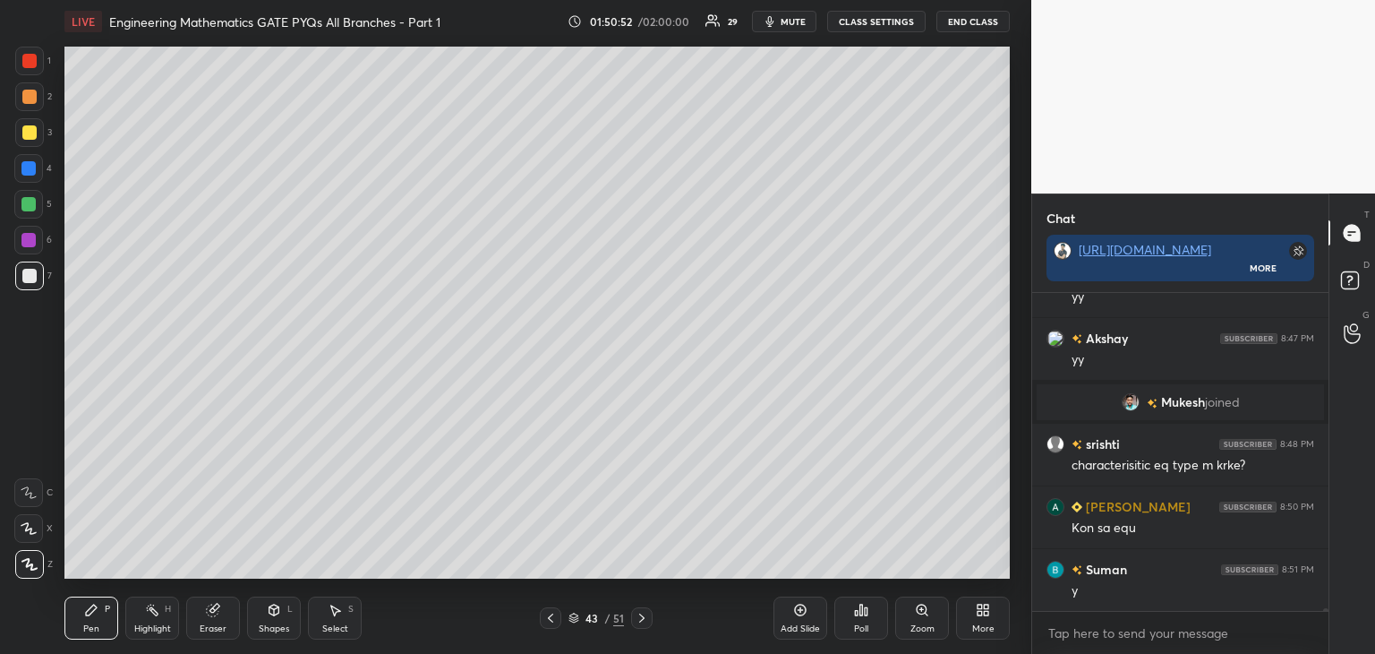
click at [550, 615] on icon at bounding box center [550, 618] width 14 height 14
click at [552, 619] on icon at bounding box center [550, 618] width 14 height 14
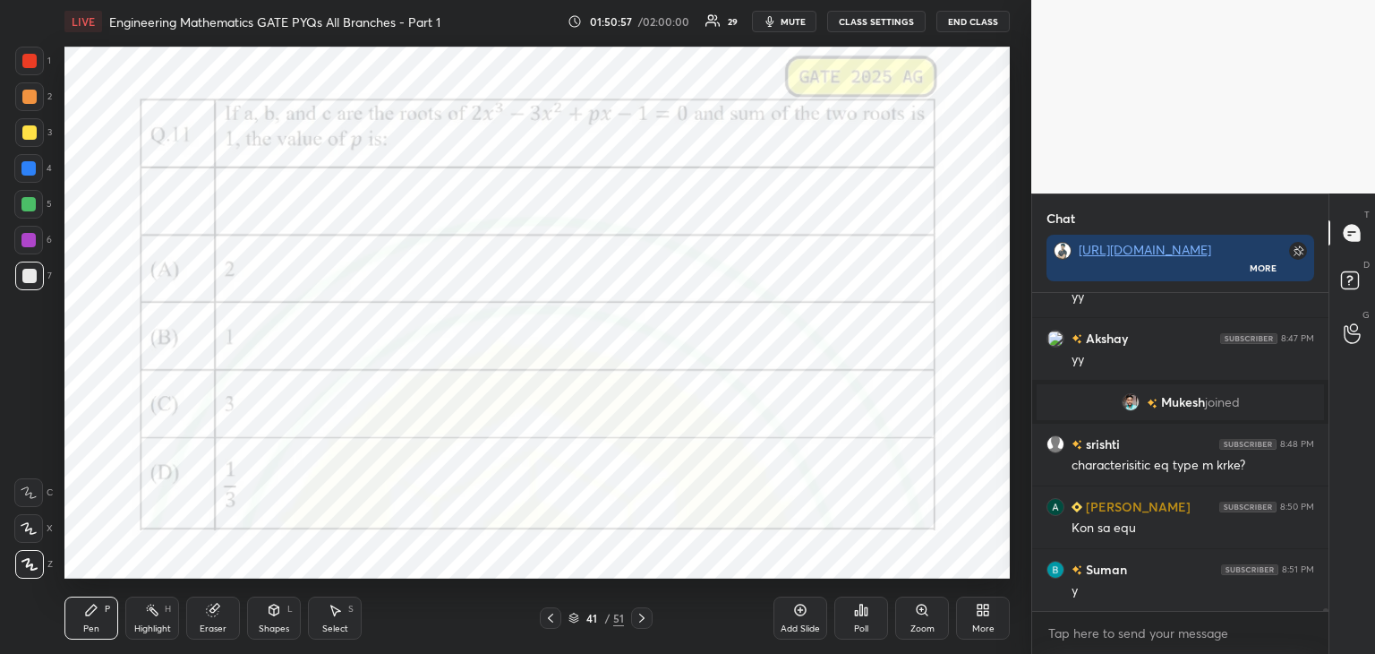
click at [641, 620] on icon at bounding box center [642, 618] width 14 height 14
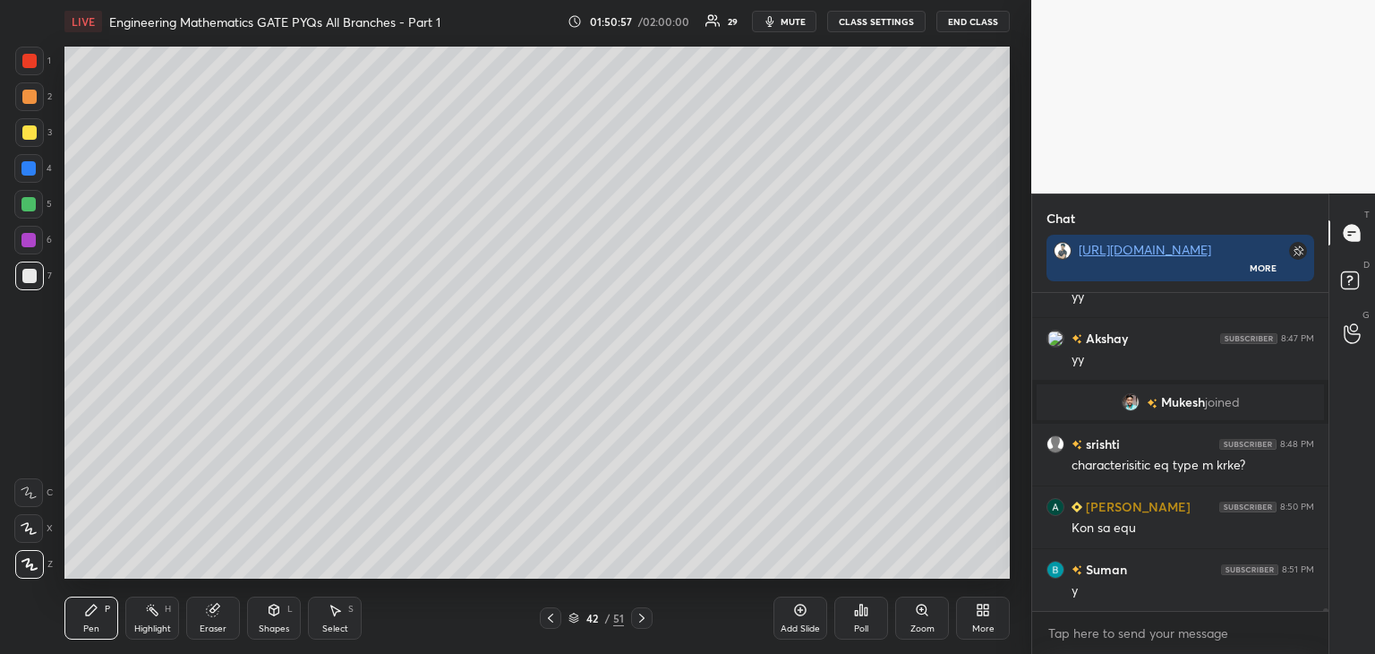
click at [646, 620] on icon at bounding box center [642, 618] width 14 height 14
click at [544, 613] on icon at bounding box center [550, 618] width 14 height 14
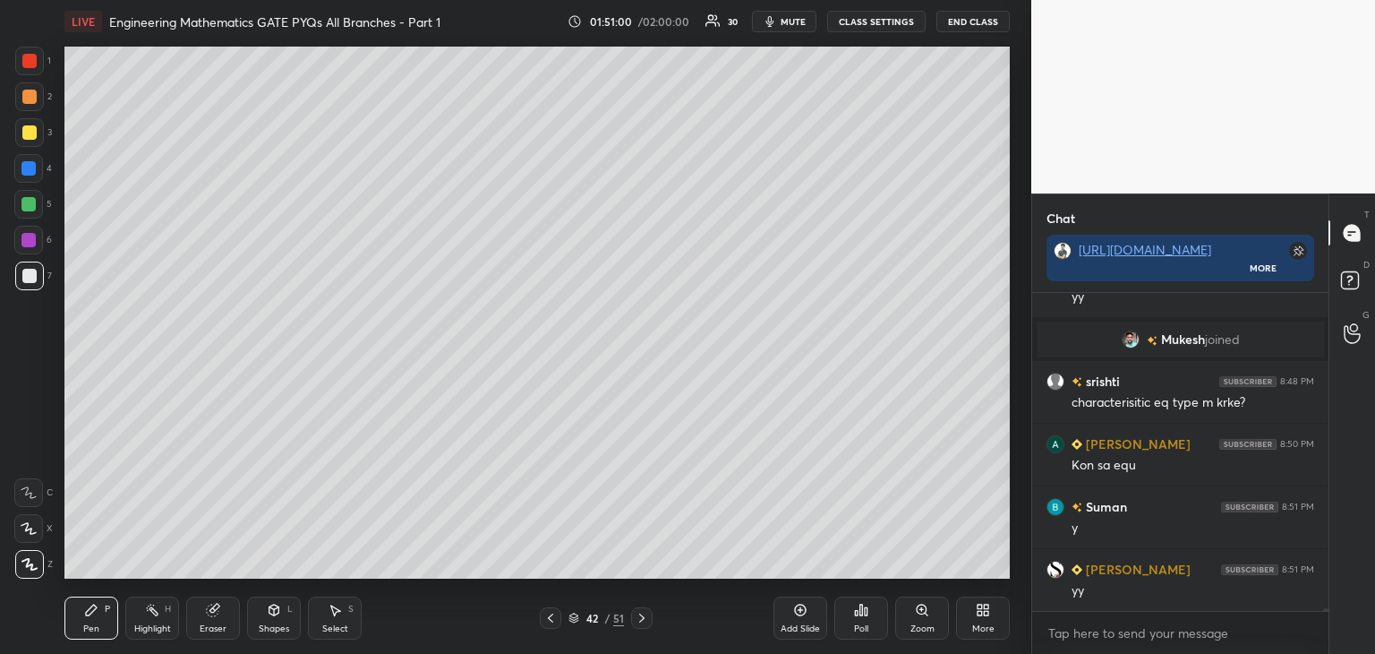
scroll to position [34462, 0]
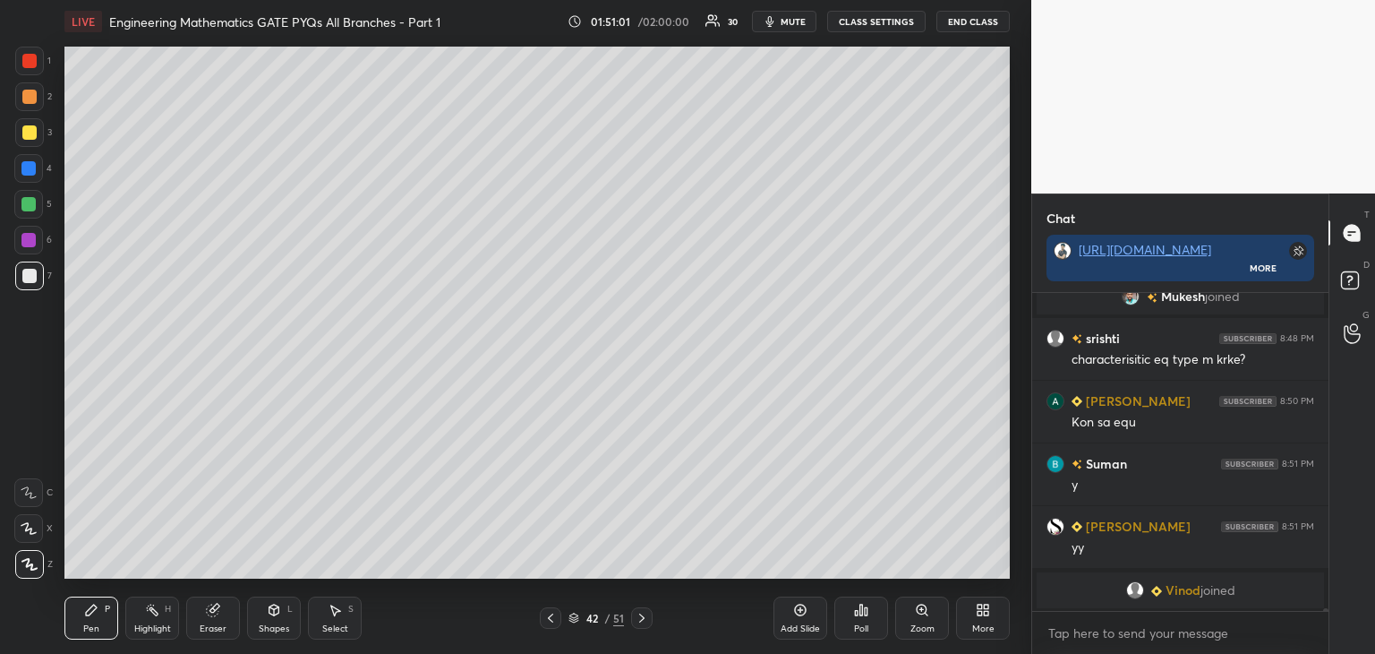
click at [643, 611] on icon at bounding box center [642, 618] width 14 height 14
click at [548, 620] on icon at bounding box center [550, 618] width 14 height 14
click at [645, 623] on icon at bounding box center [642, 618] width 14 height 14
click at [295, 613] on div "Shapes L" at bounding box center [274, 617] width 54 height 43
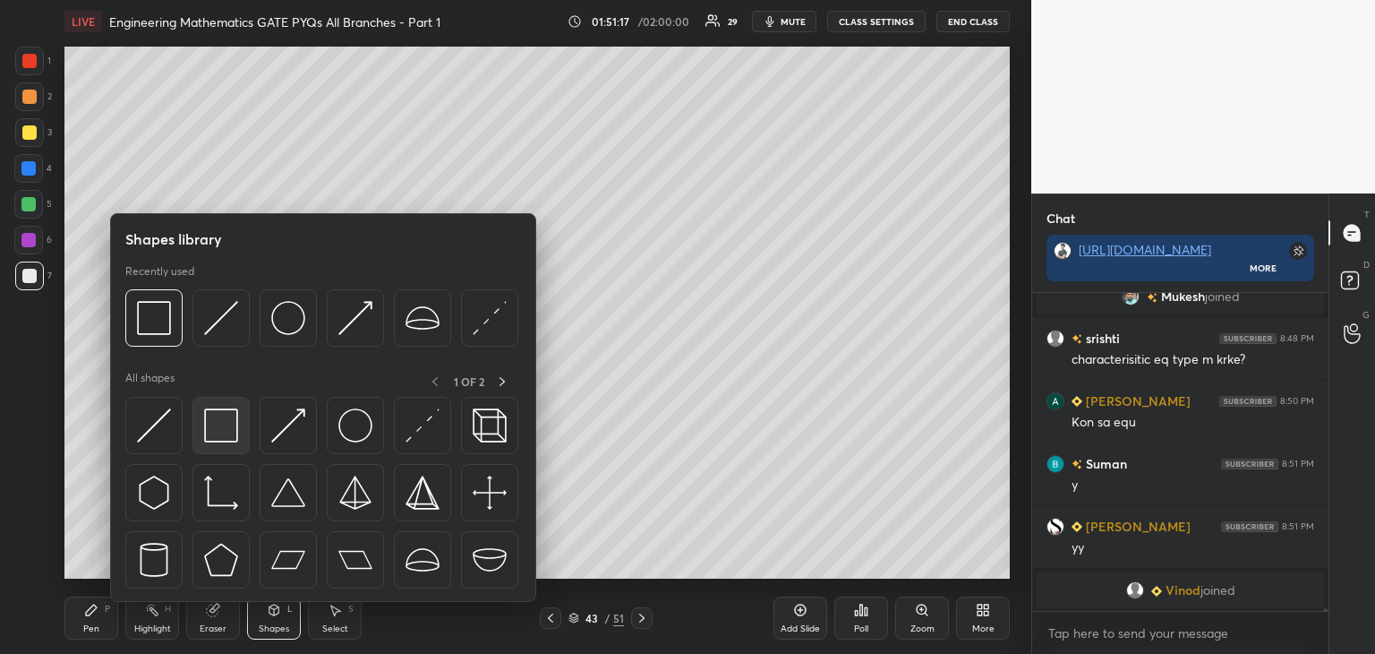
click at [223, 427] on img at bounding box center [221, 425] width 34 height 34
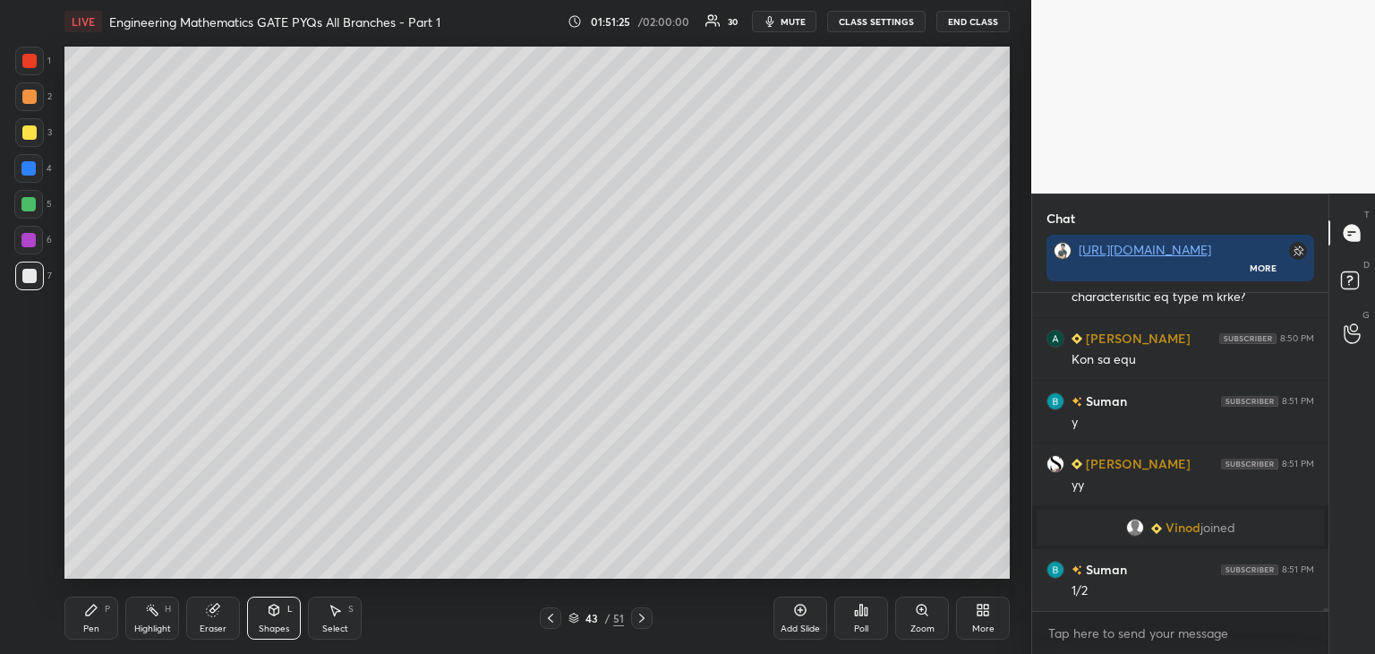
scroll to position [34579, 0]
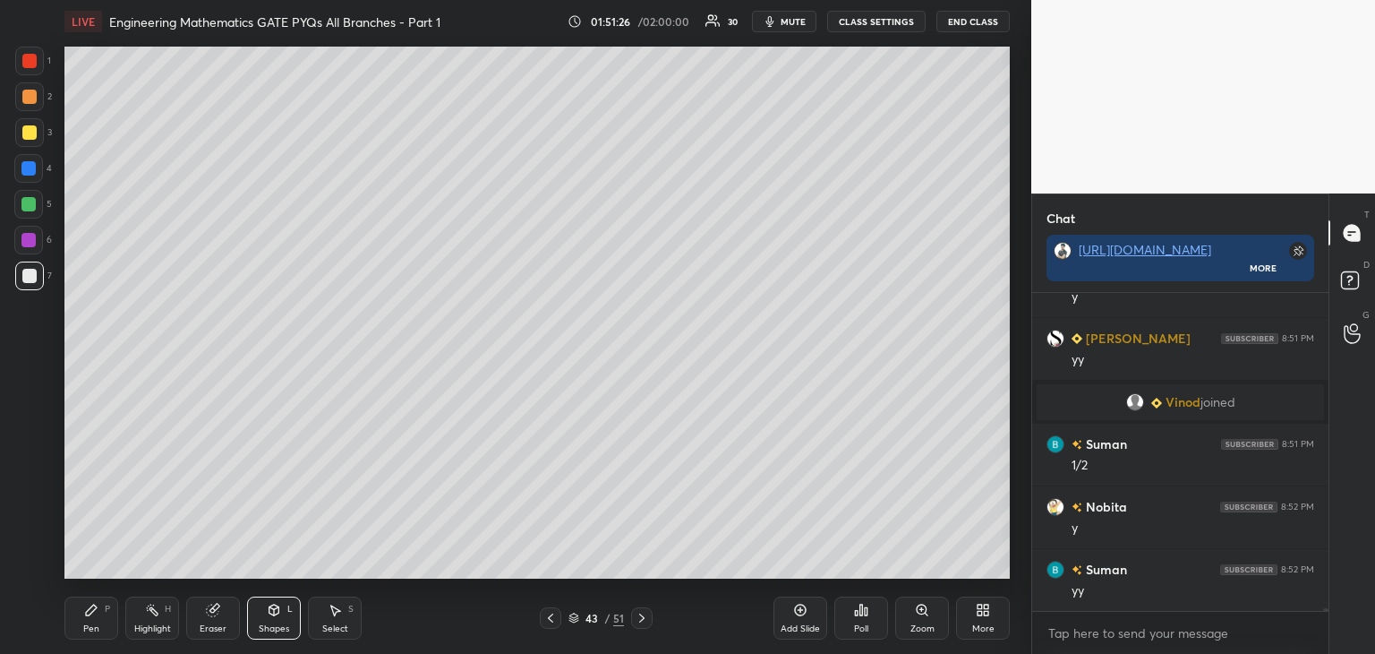
click at [542, 625] on div at bounding box center [550, 617] width 21 height 21
click at [644, 612] on icon at bounding box center [642, 618] width 14 height 14
click at [88, 610] on icon at bounding box center [91, 609] width 11 height 11
click at [548, 620] on icon at bounding box center [550, 618] width 14 height 14
click at [646, 617] on icon at bounding box center [642, 618] width 14 height 14
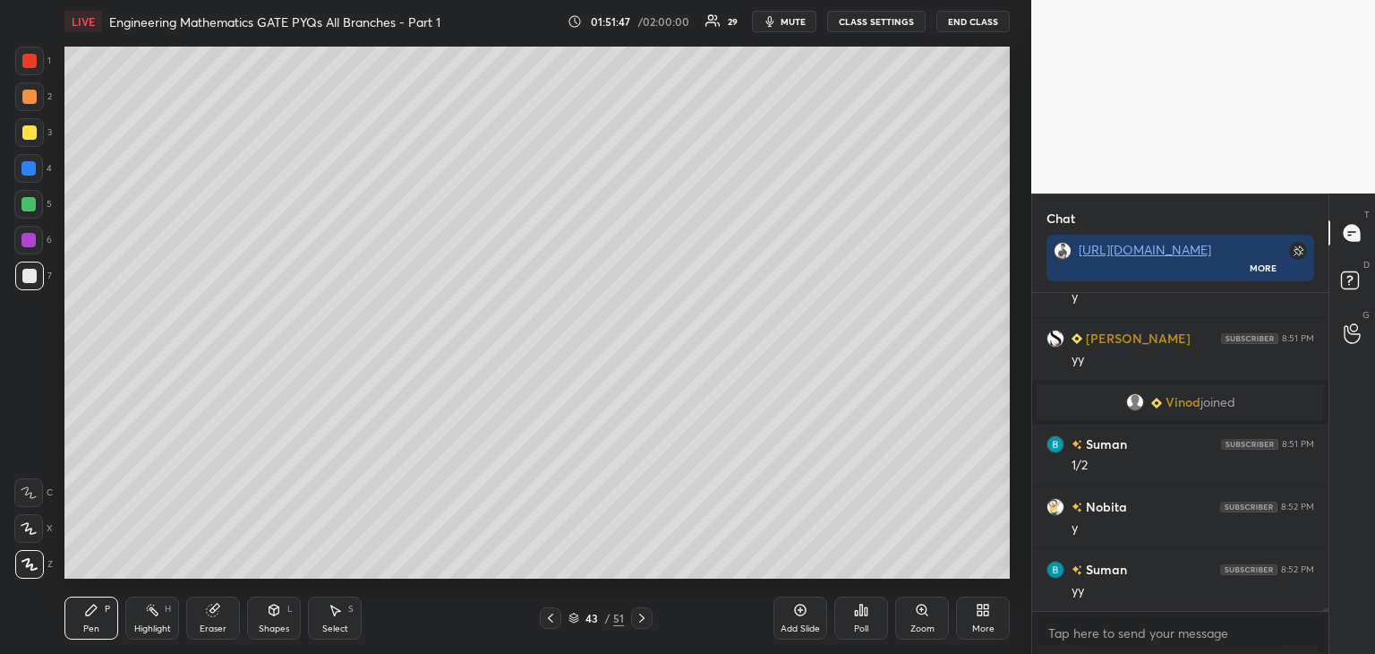
click at [554, 612] on icon at bounding box center [550, 618] width 14 height 14
click at [640, 618] on icon at bounding box center [642, 618] width 14 height 14
click at [269, 616] on icon at bounding box center [274, 610] width 14 height 14
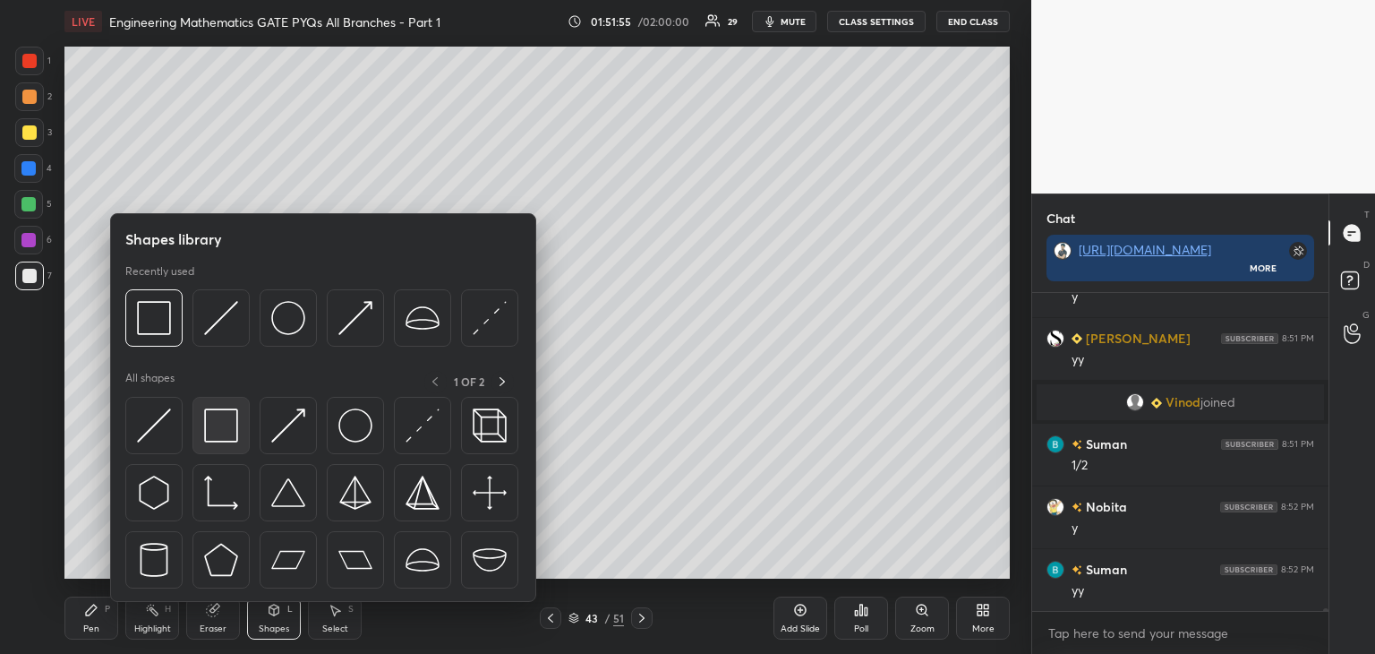
click at [218, 436] on img at bounding box center [221, 425] width 34 height 34
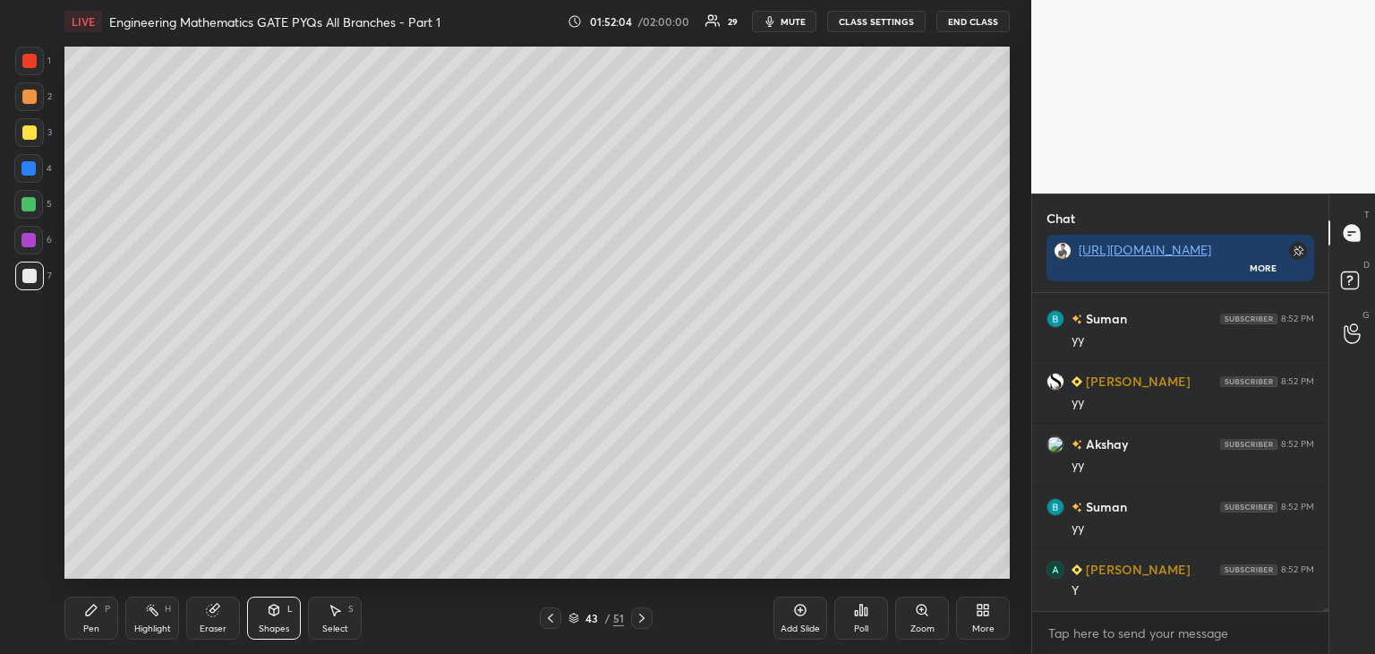
scroll to position [34892, 0]
click at [75, 613] on div "Pen P" at bounding box center [91, 617] width 54 height 43
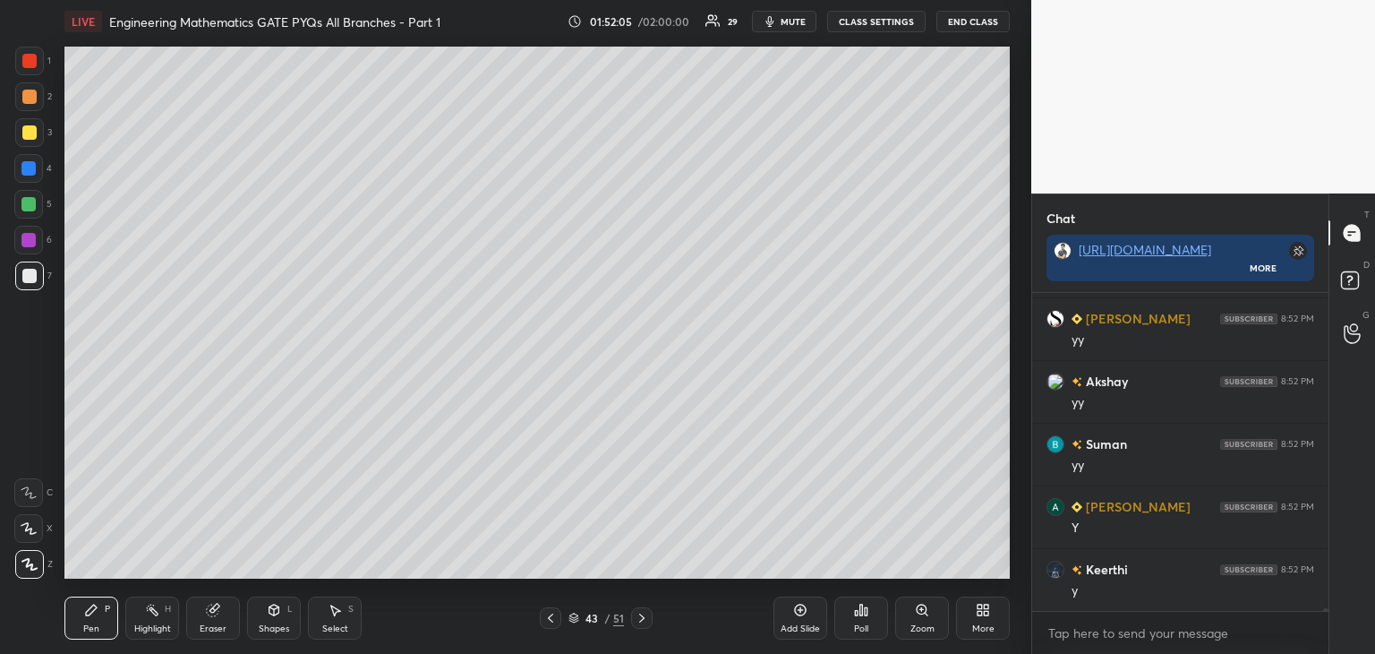
scroll to position [34955, 0]
click at [546, 620] on icon at bounding box center [550, 618] width 14 height 14
click at [635, 625] on div at bounding box center [641, 617] width 21 height 21
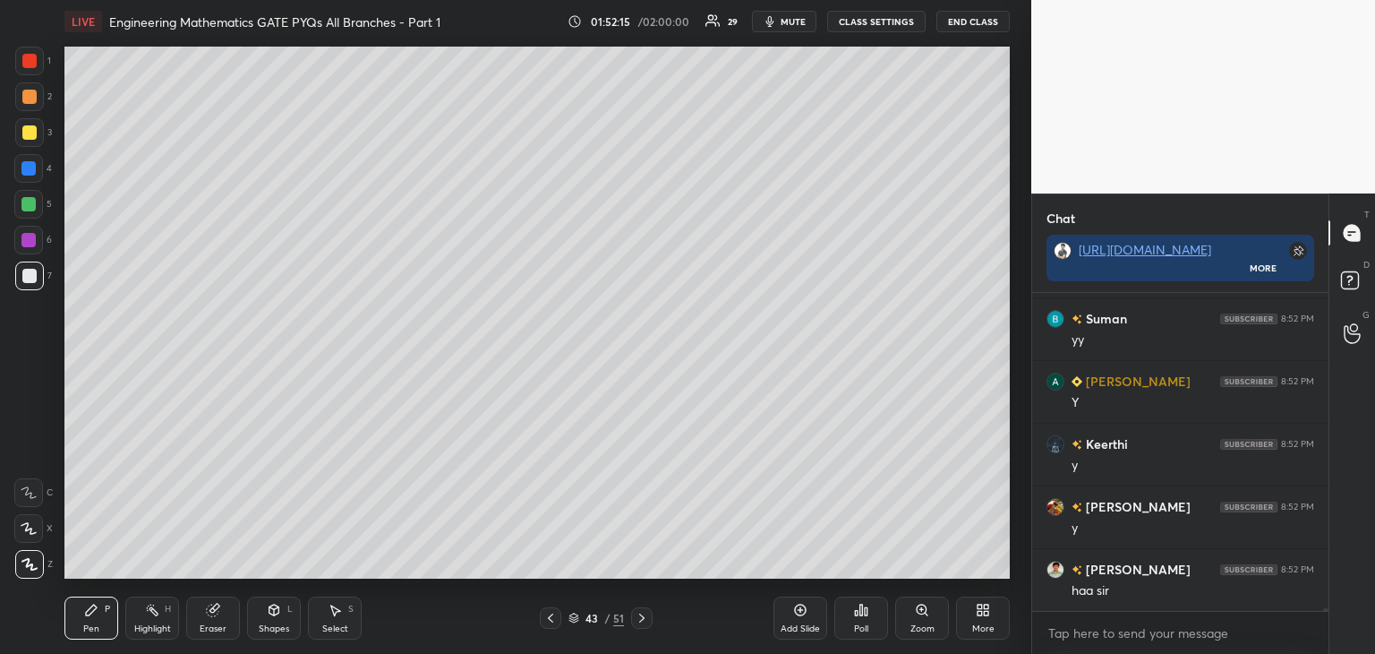
click at [554, 605] on div "Pen P Highlight H Eraser Shapes L Select S 43 / 51 Add Slide Poll Zoom More" at bounding box center [536, 618] width 945 height 72
click at [552, 619] on icon at bounding box center [550, 618] width 14 height 14
click at [645, 613] on icon at bounding box center [642, 618] width 14 height 14
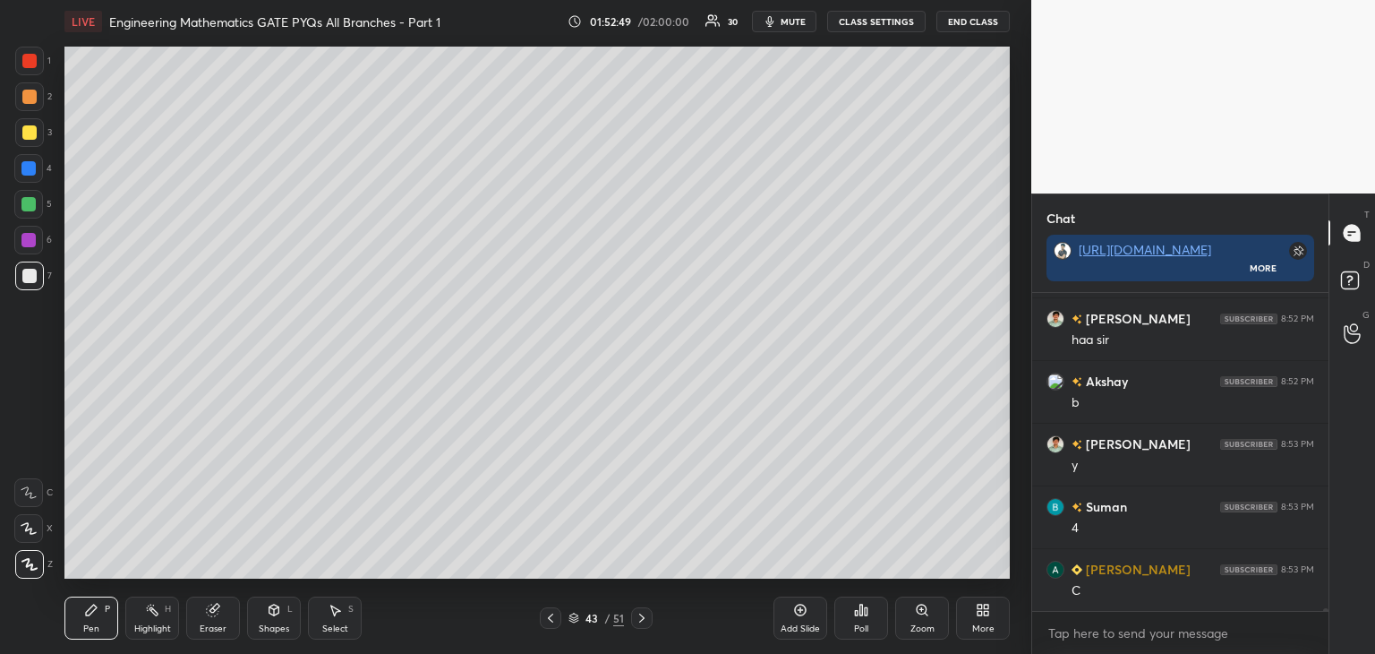
scroll to position [35331, 0]
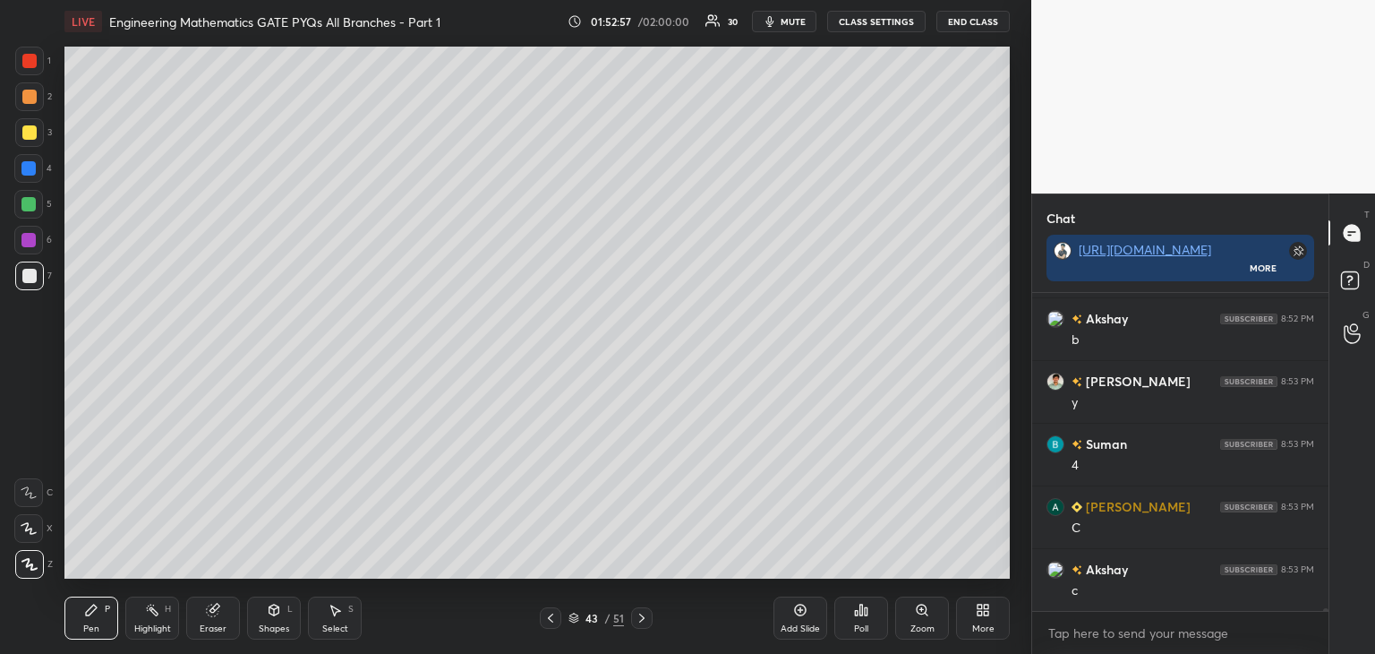
click at [559, 621] on div at bounding box center [550, 617] width 21 height 21
click at [645, 623] on icon at bounding box center [642, 618] width 14 height 14
click at [549, 623] on icon at bounding box center [550, 618] width 14 height 14
click at [551, 625] on div at bounding box center [550, 617] width 21 height 21
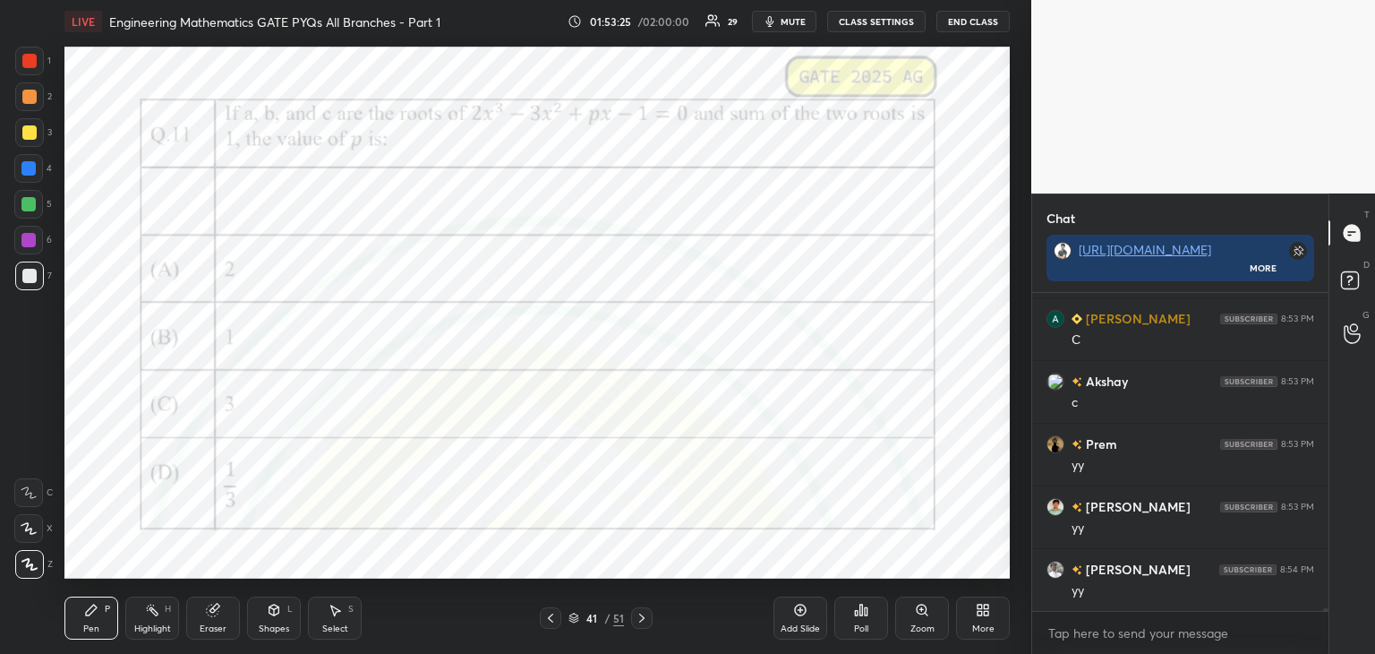
scroll to position [35581, 0]
click at [23, 238] on div at bounding box center [28, 240] width 14 height 14
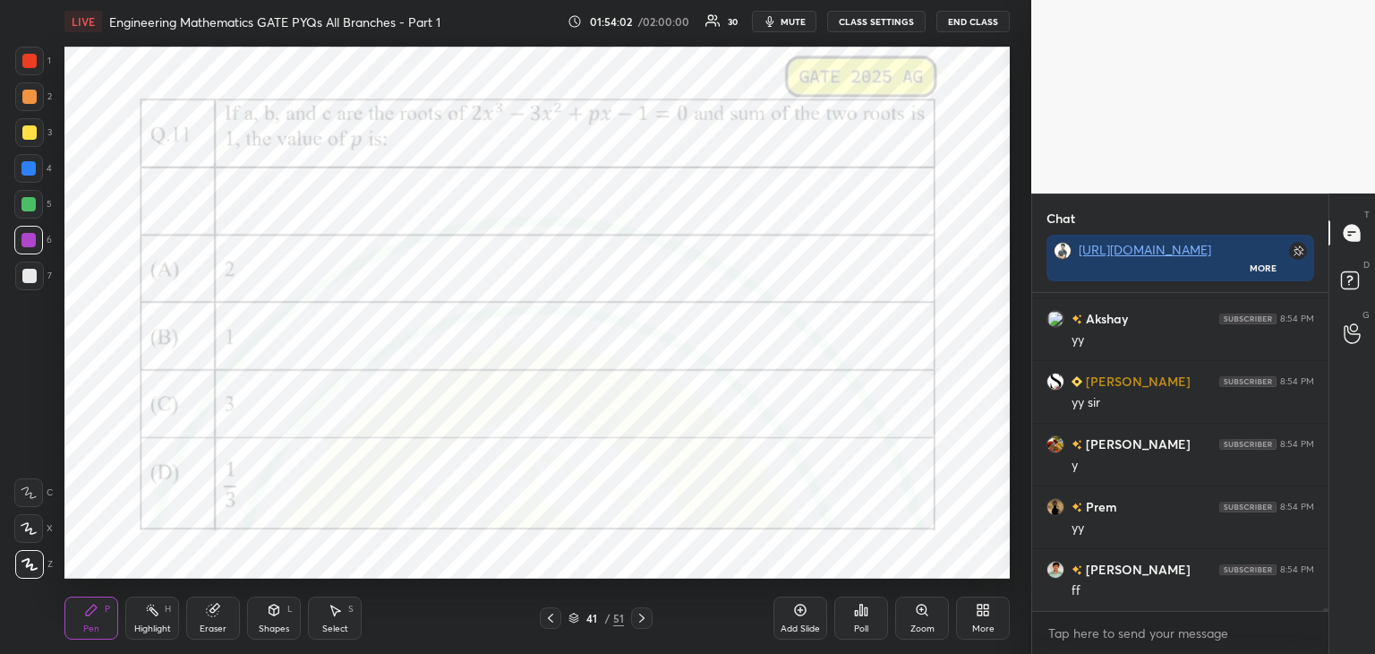
scroll to position [36414, 0]
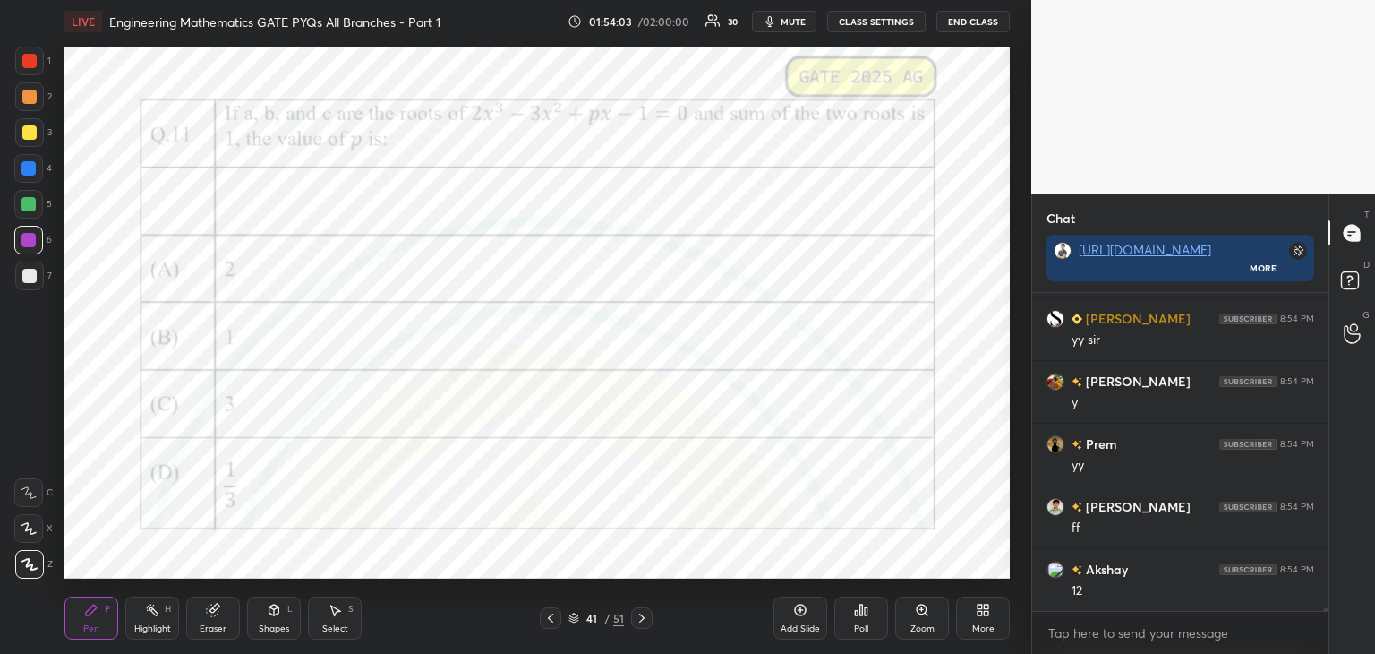
click at [20, 64] on div at bounding box center [29, 61] width 29 height 29
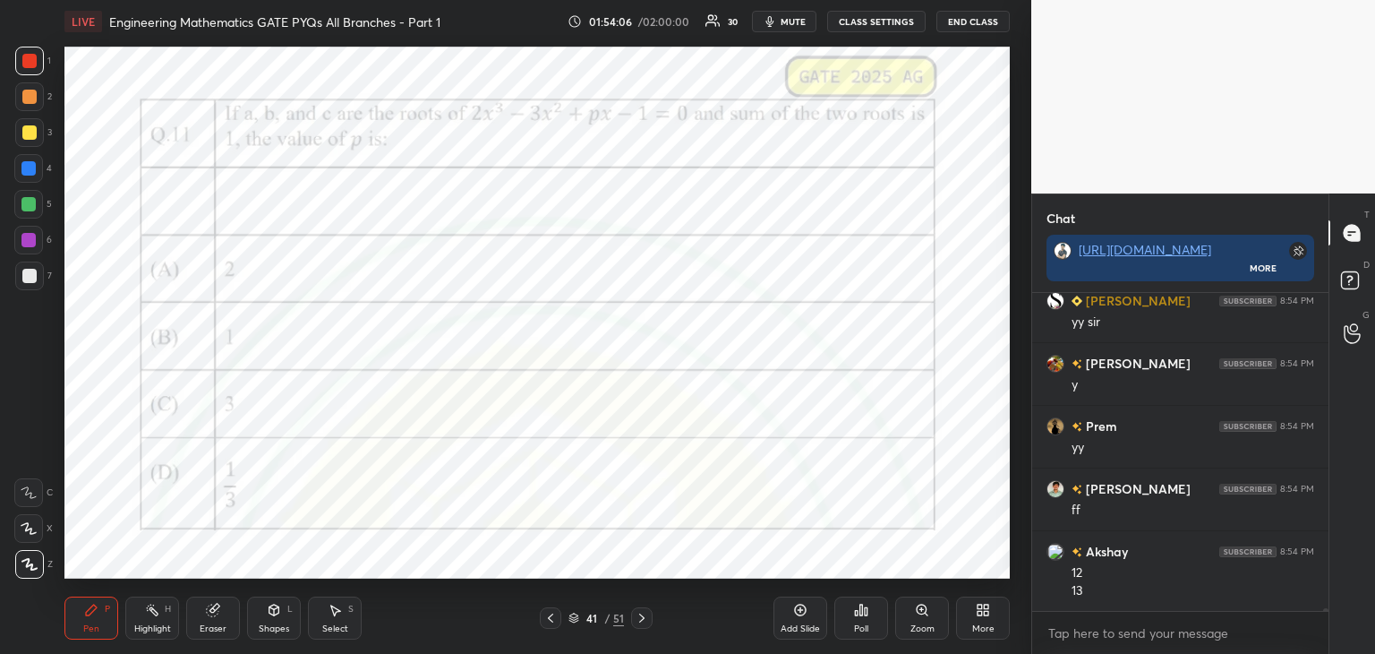
click at [642, 613] on icon at bounding box center [642, 618] width 14 height 14
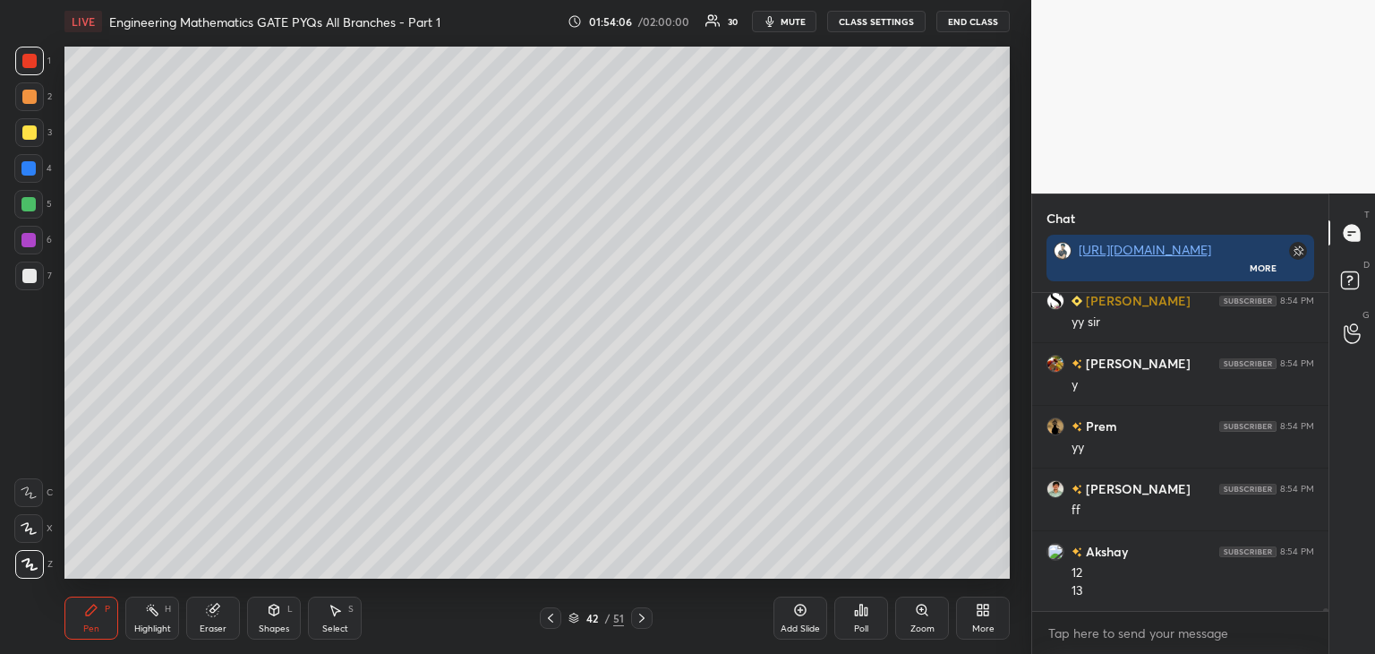
click at [642, 620] on icon at bounding box center [642, 618] width 14 height 14
click at [644, 618] on icon at bounding box center [641, 617] width 5 height 9
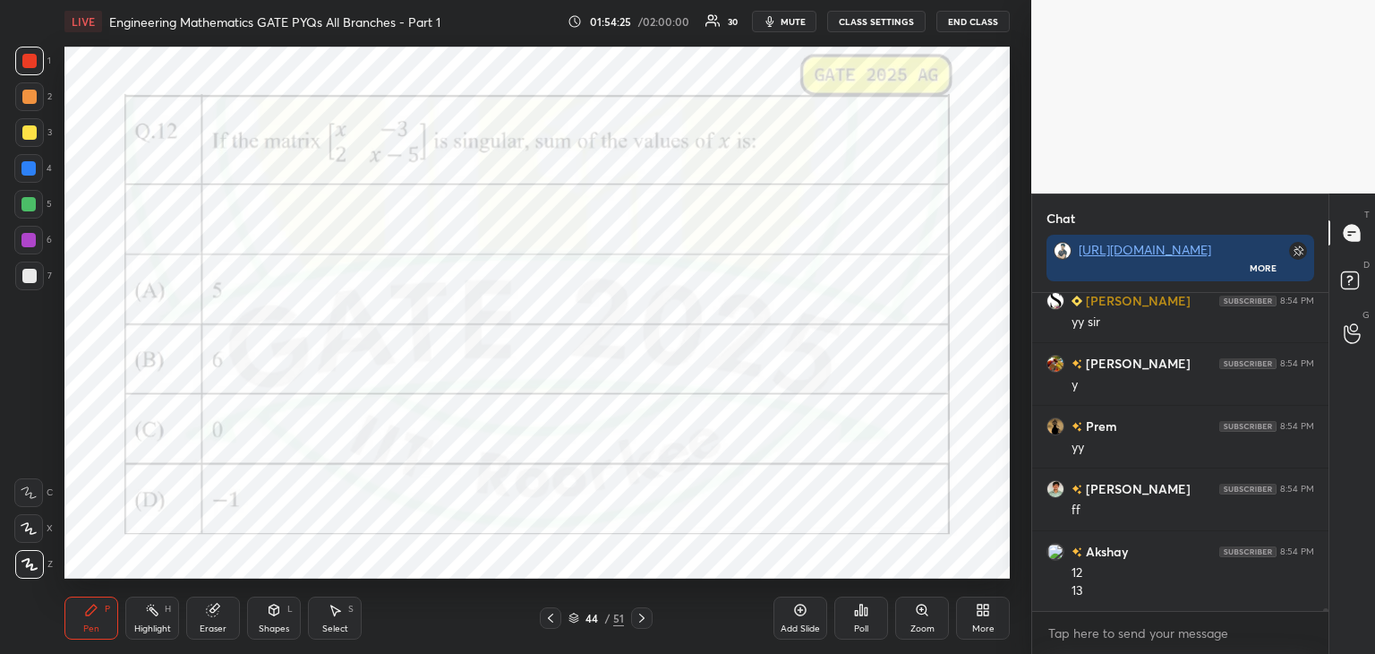
click at [868, 625] on div "Poll" at bounding box center [861, 628] width 14 height 9
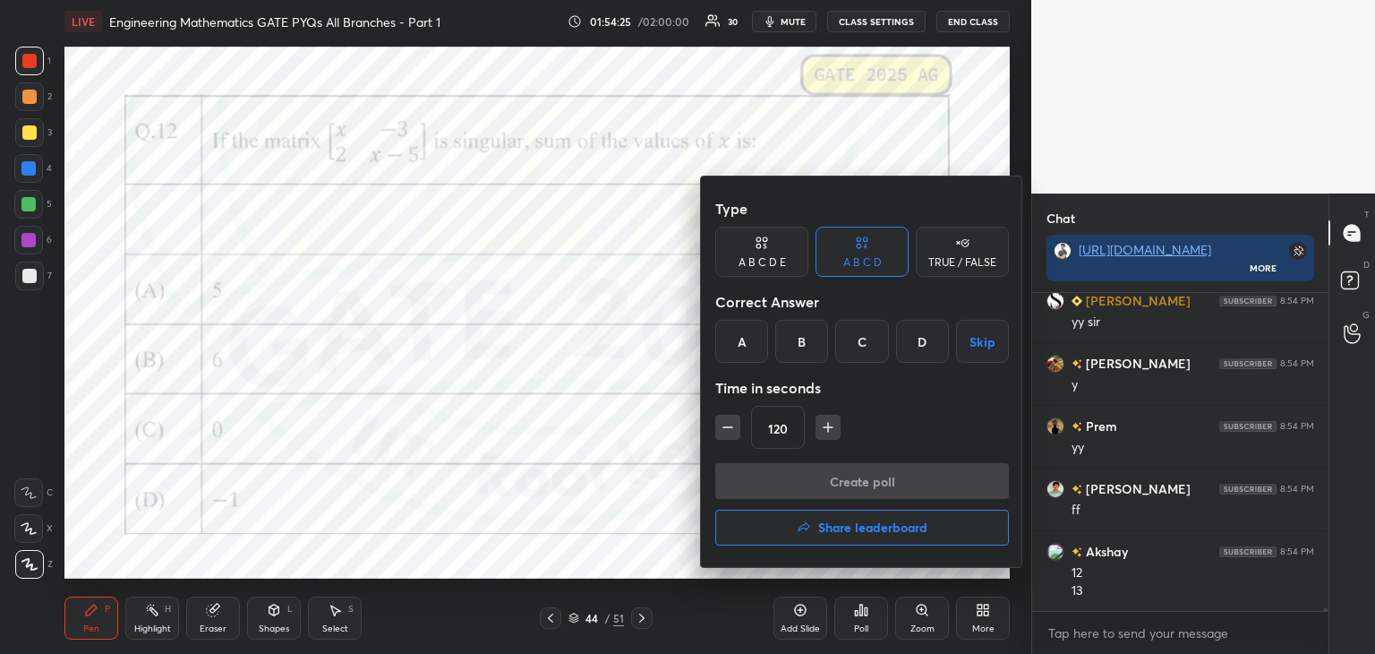
click at [743, 332] on div "A" at bounding box center [741, 341] width 53 height 43
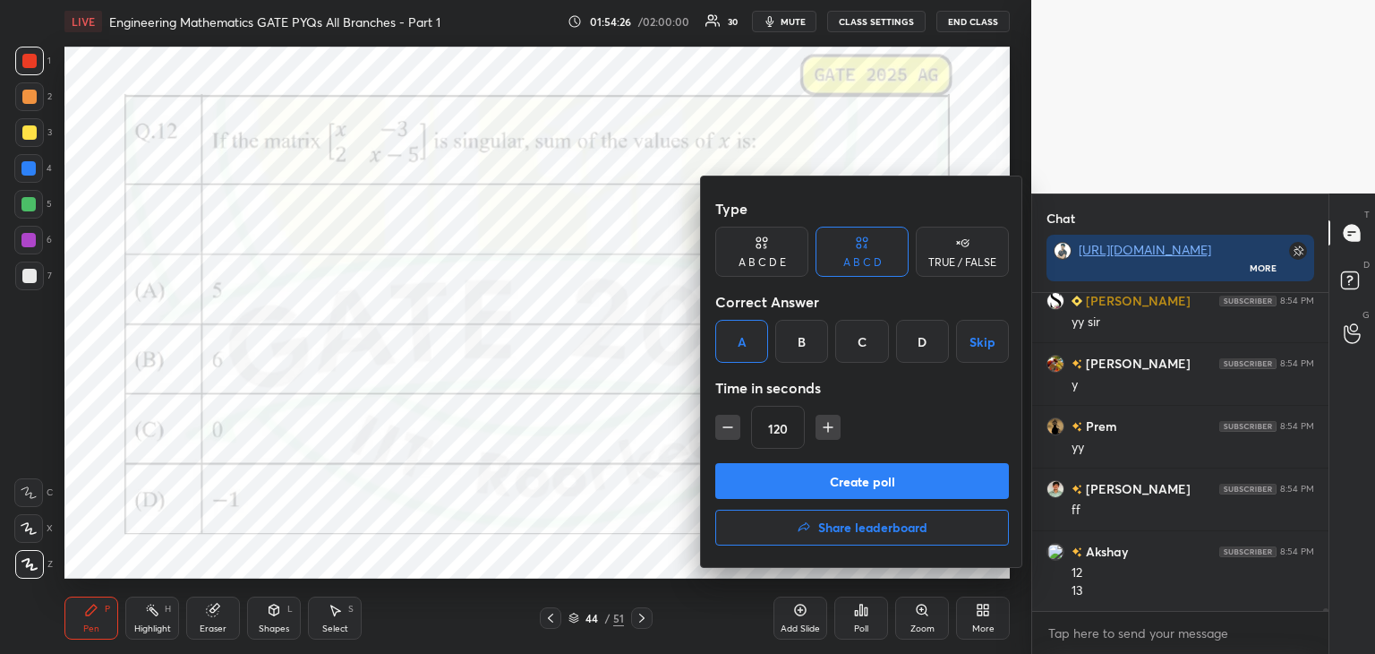
click at [805, 464] on button "Create poll" at bounding box center [862, 481] width 294 height 36
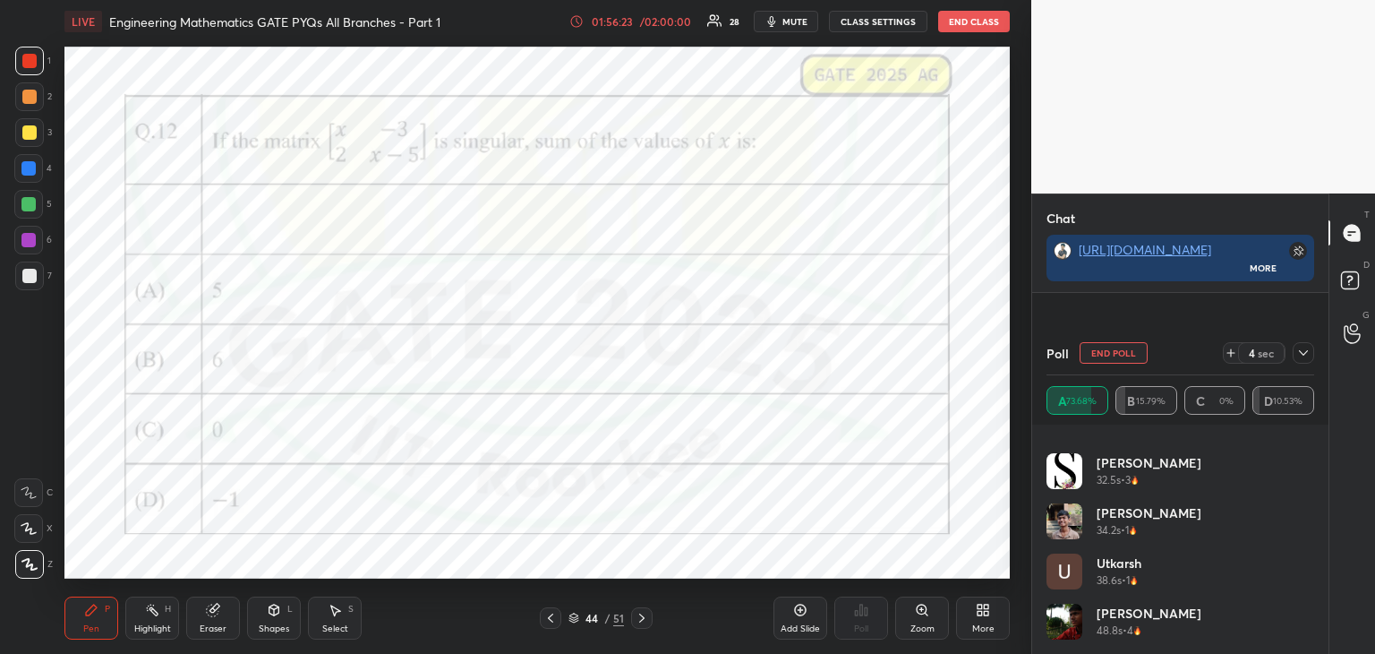
scroll to position [36588, 0]
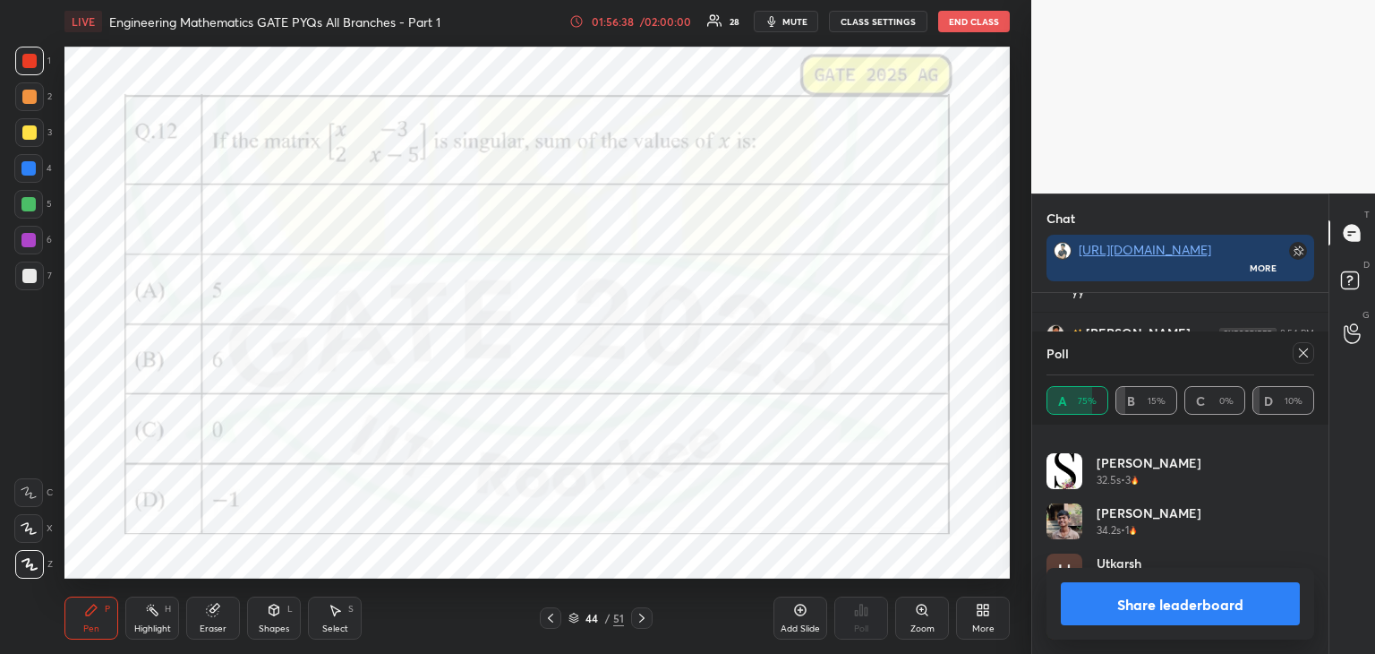
click at [1305, 355] on icon at bounding box center [1303, 352] width 9 height 9
type textarea "x"
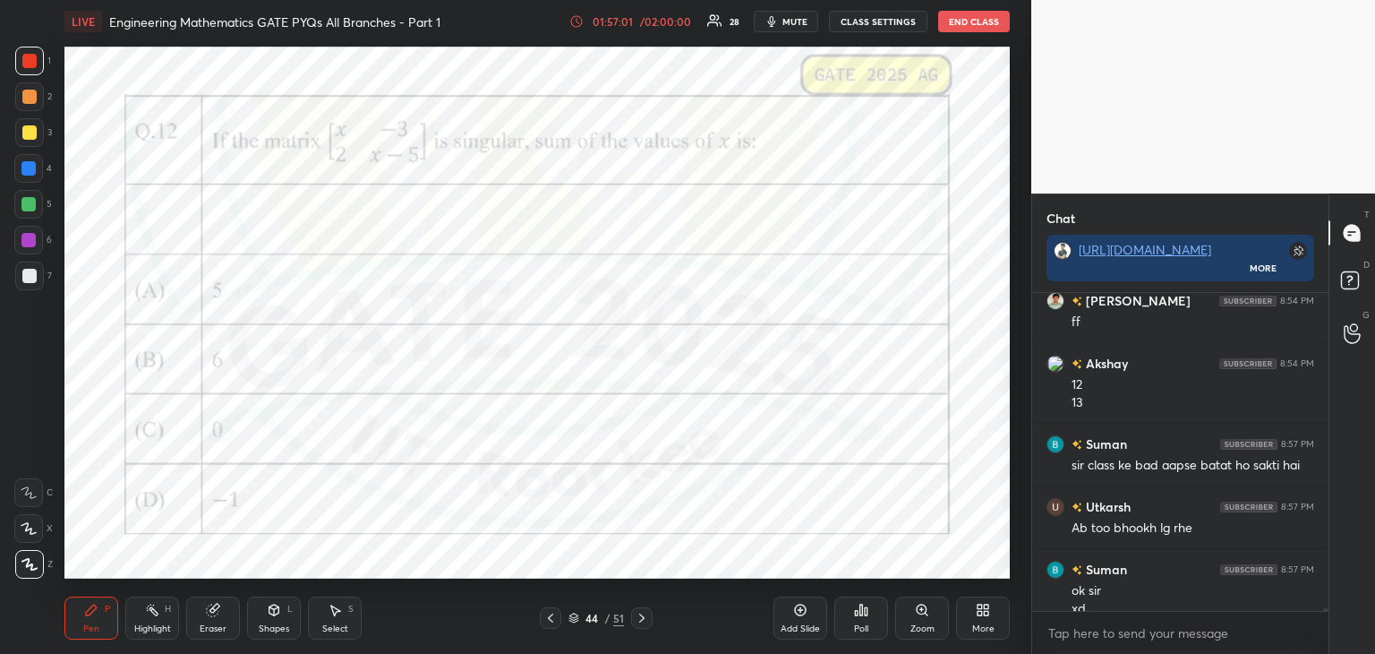
scroll to position [36638, 0]
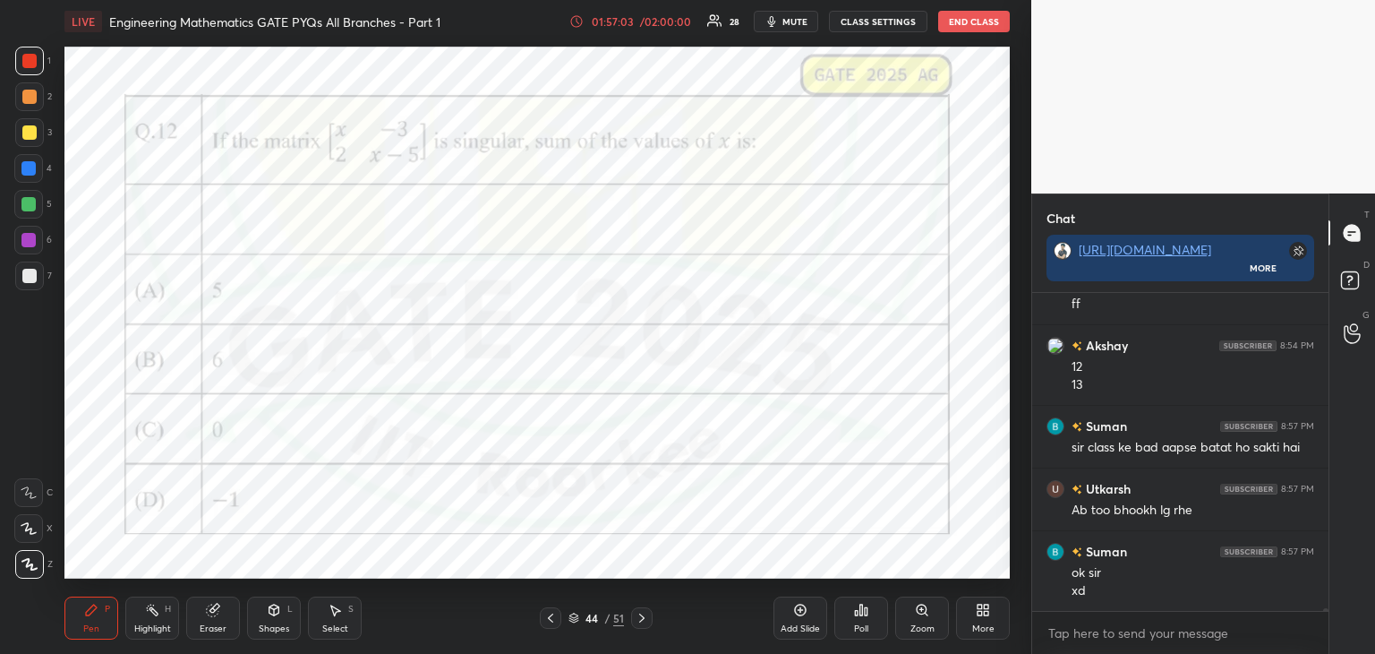
click at [791, 616] on div "Add Slide" at bounding box center [801, 617] width 54 height 43
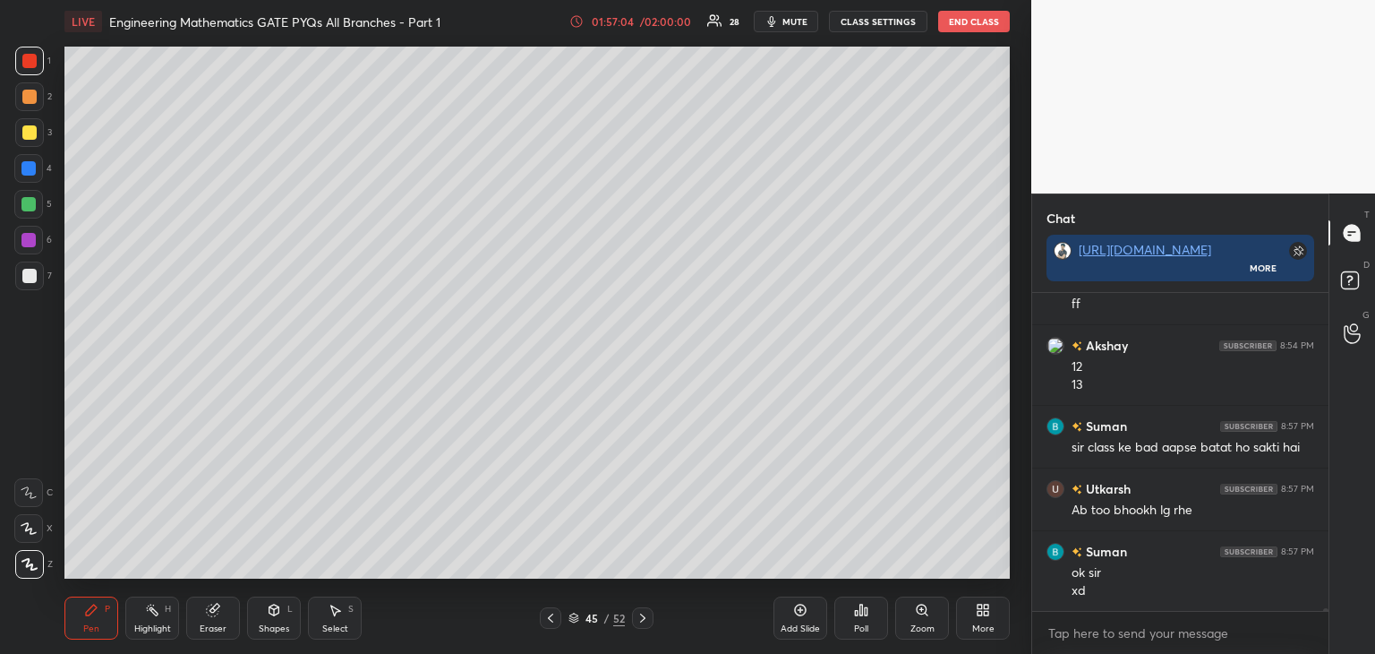
scroll to position [36701, 0]
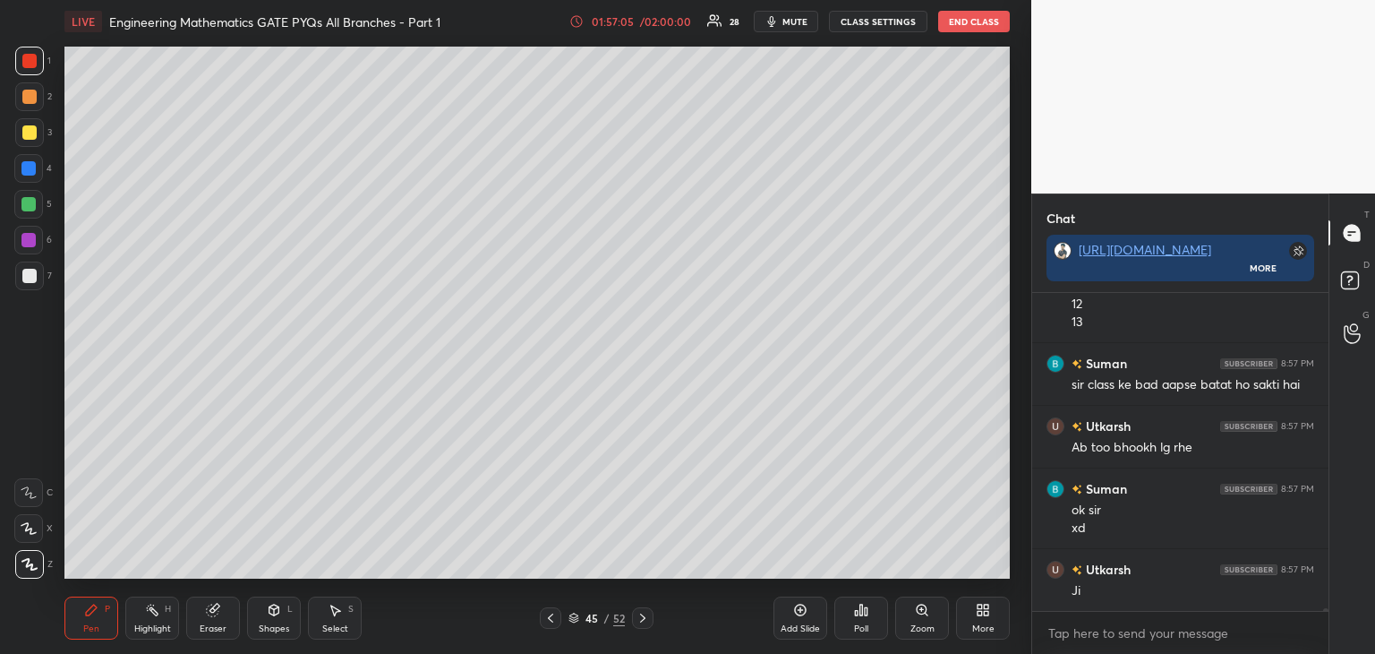
click at [29, 133] on div at bounding box center [29, 132] width 14 height 14
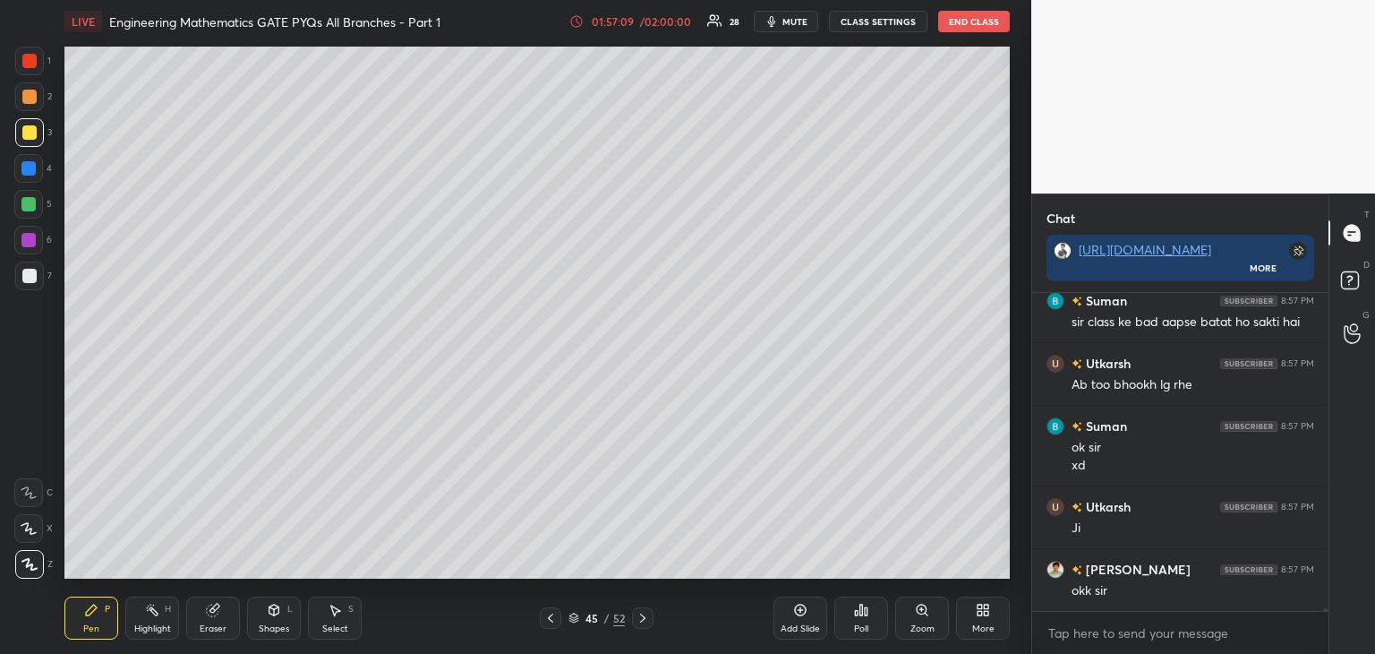
scroll to position [36826, 0]
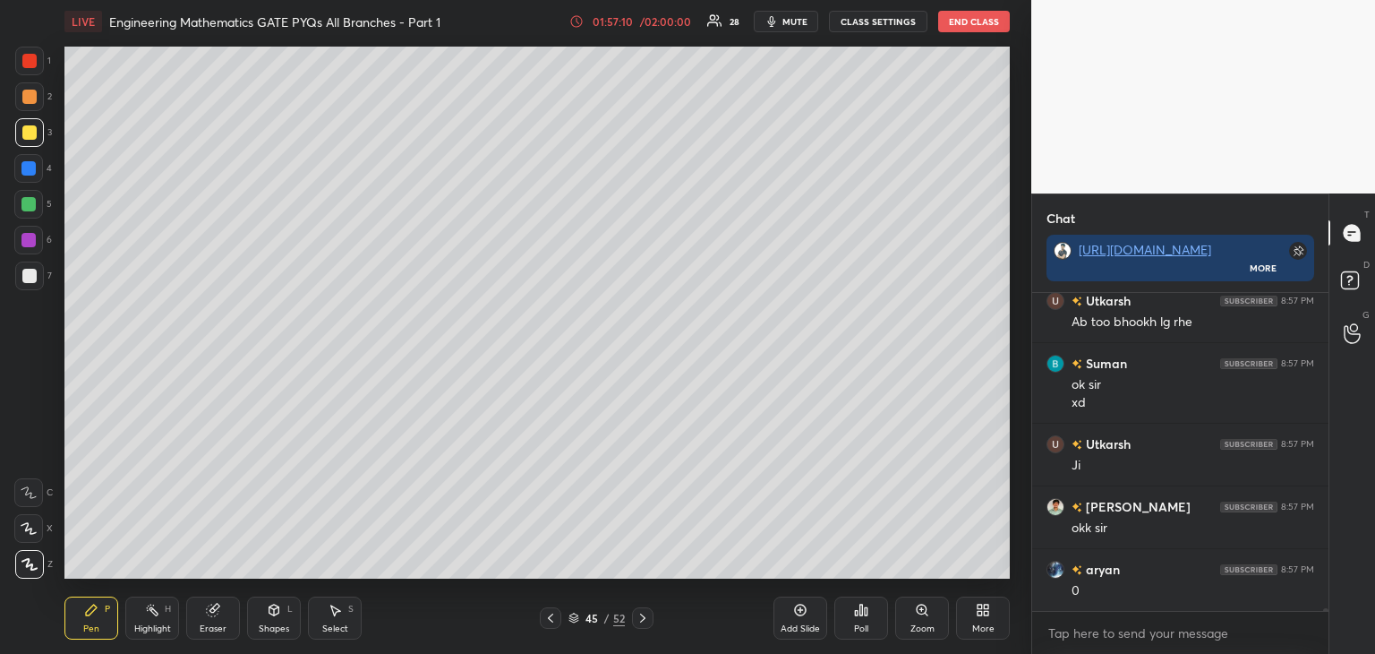
click at [37, 273] on div at bounding box center [29, 275] width 29 height 29
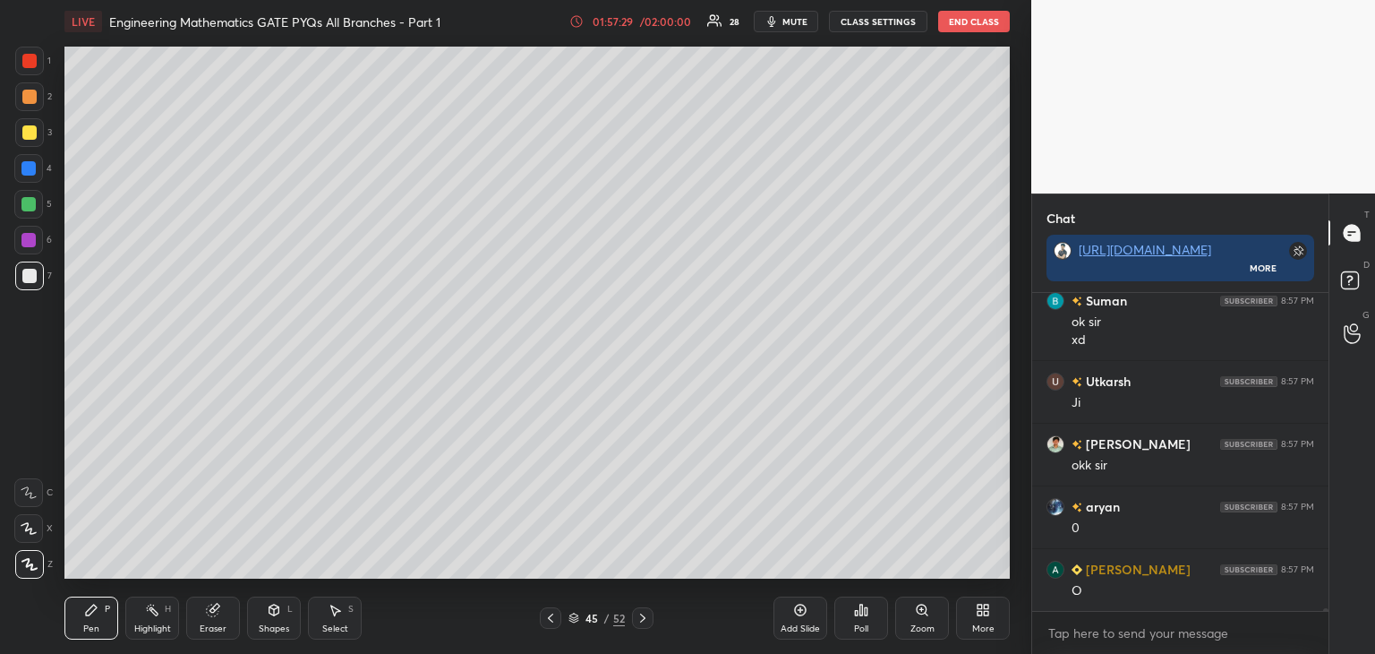
click at [553, 631] on div "Pen P Highlight H Eraser Shapes L Select S 45 / 52 Add Slide Poll Zoom More" at bounding box center [536, 618] width 945 height 72
click at [550, 620] on icon at bounding box center [550, 618] width 14 height 14
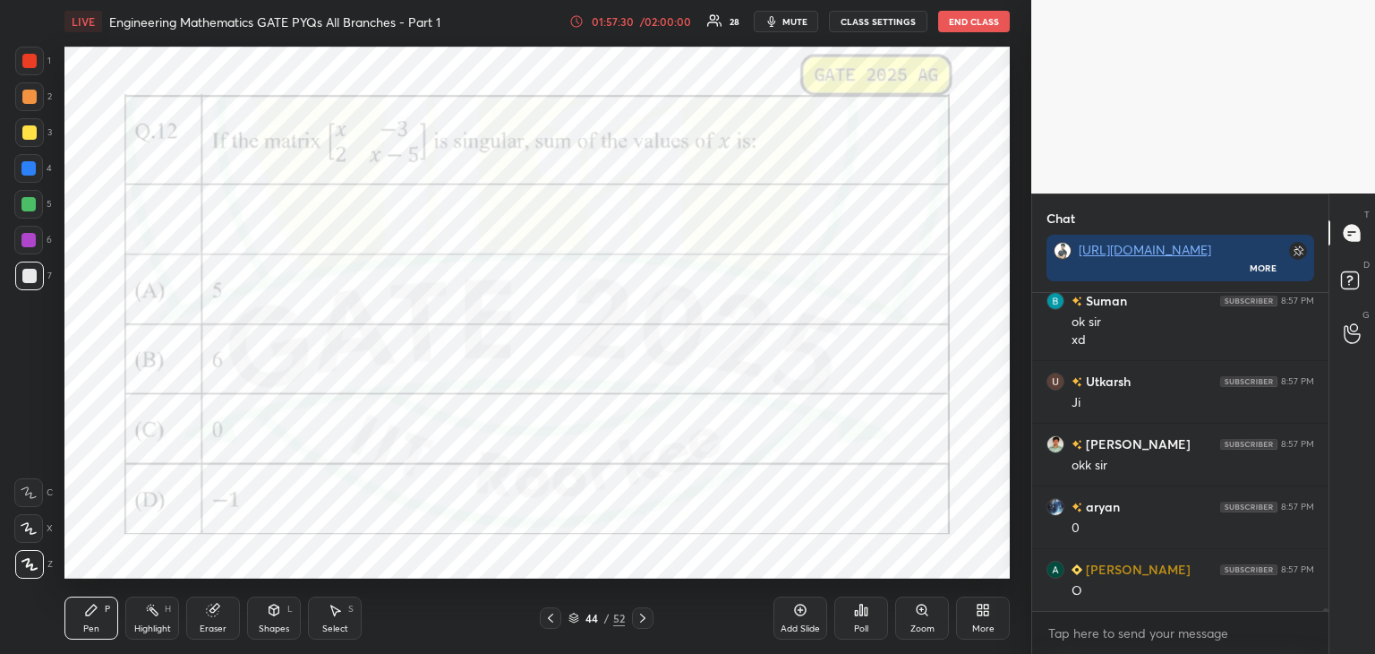
click at [644, 617] on icon at bounding box center [643, 618] width 14 height 14
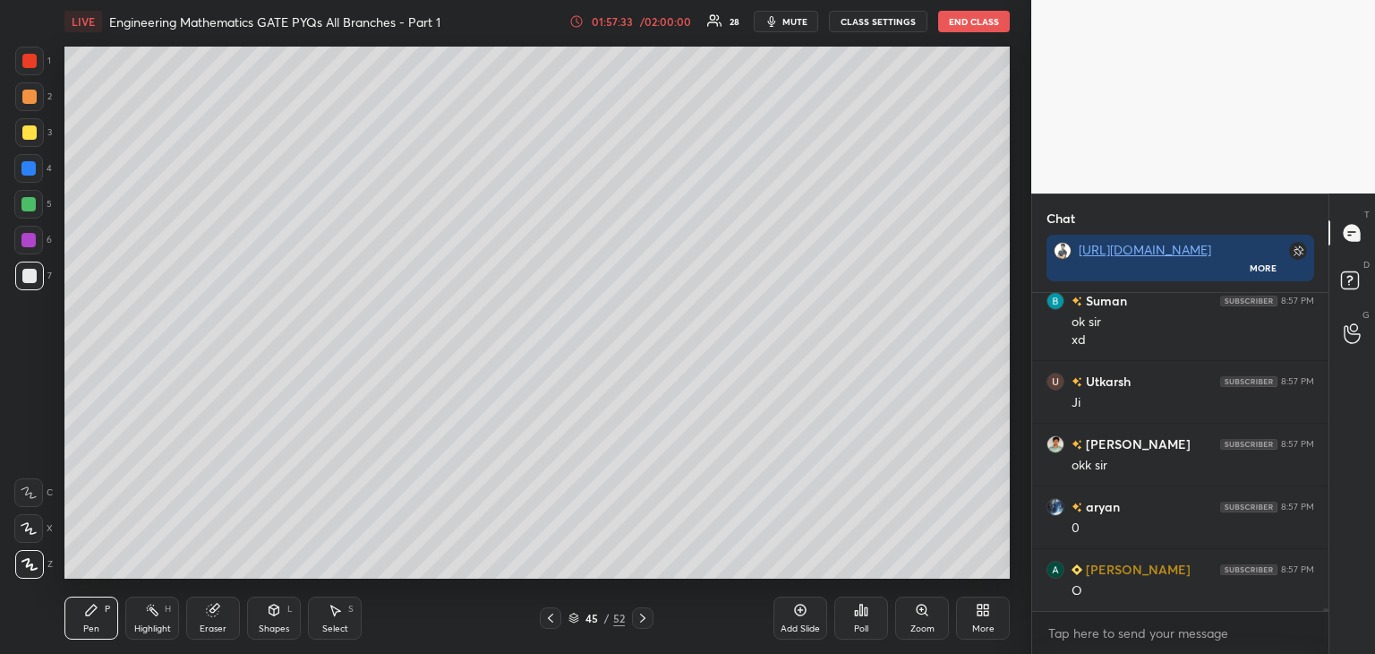
click at [545, 611] on icon at bounding box center [550, 618] width 14 height 14
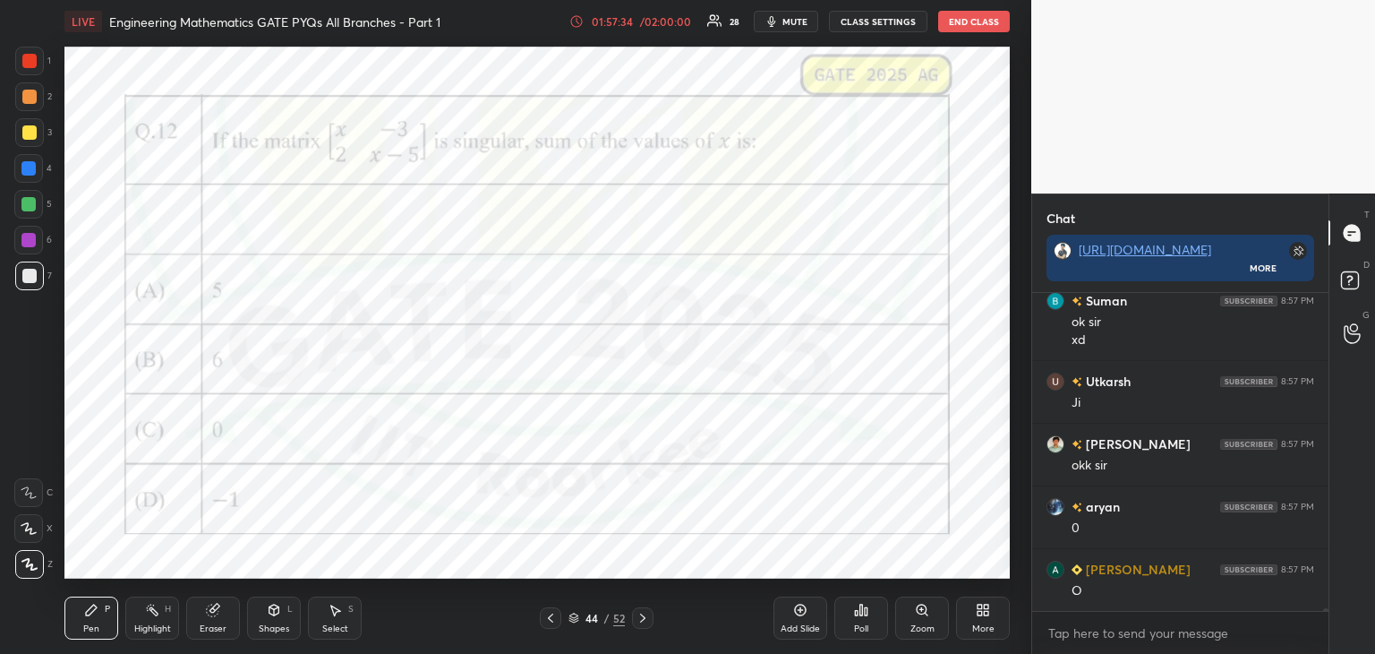
click at [642, 625] on div at bounding box center [642, 617] width 21 height 21
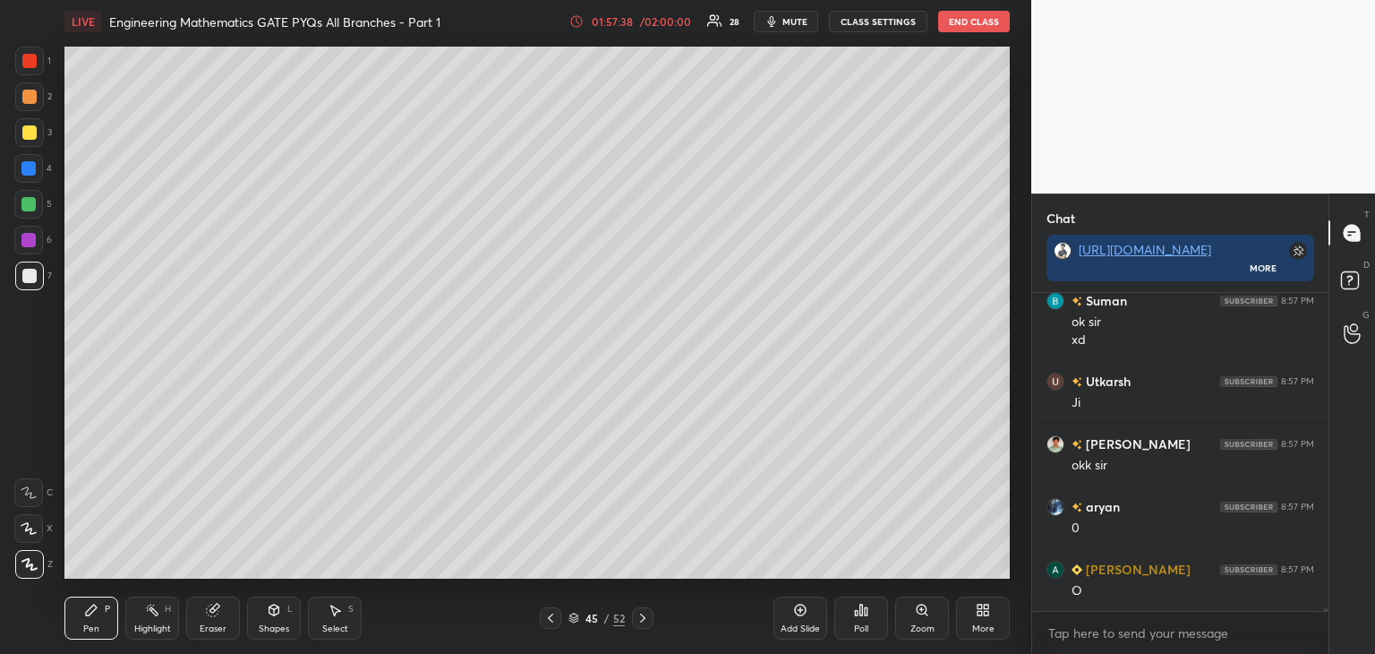
click at [549, 623] on icon at bounding box center [550, 618] width 14 height 14
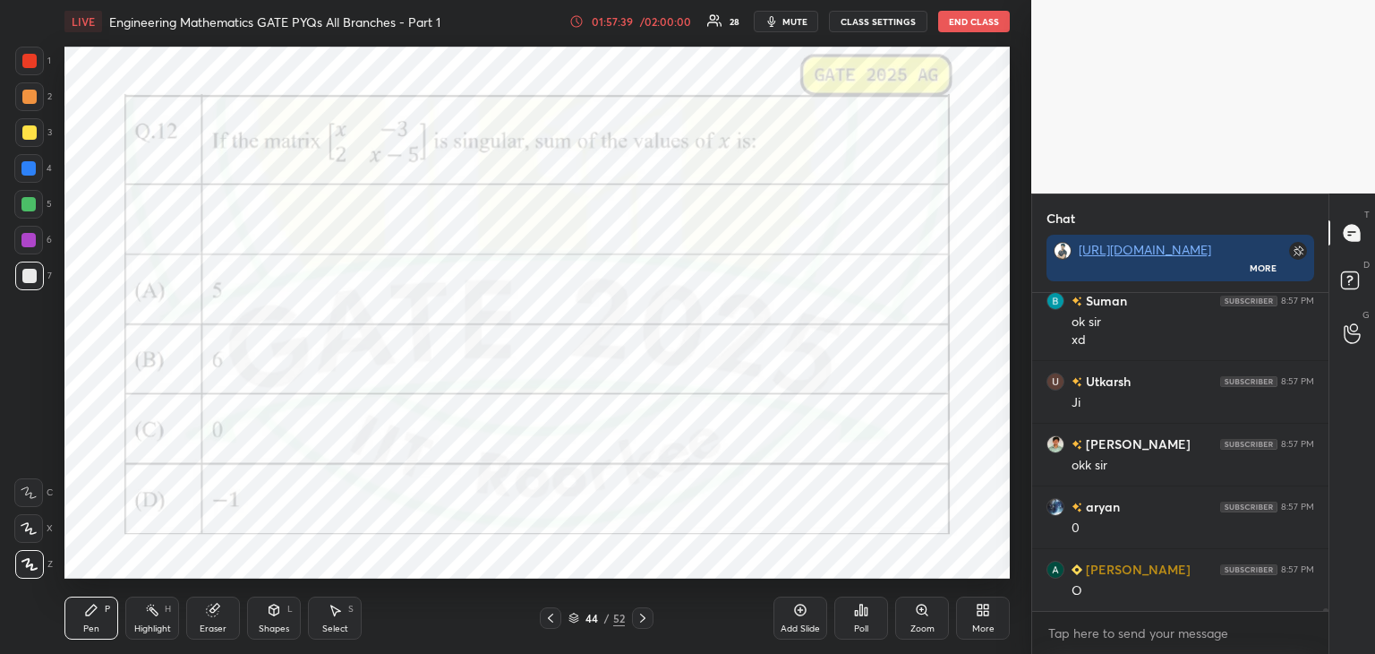
click at [641, 620] on icon at bounding box center [642, 617] width 5 height 9
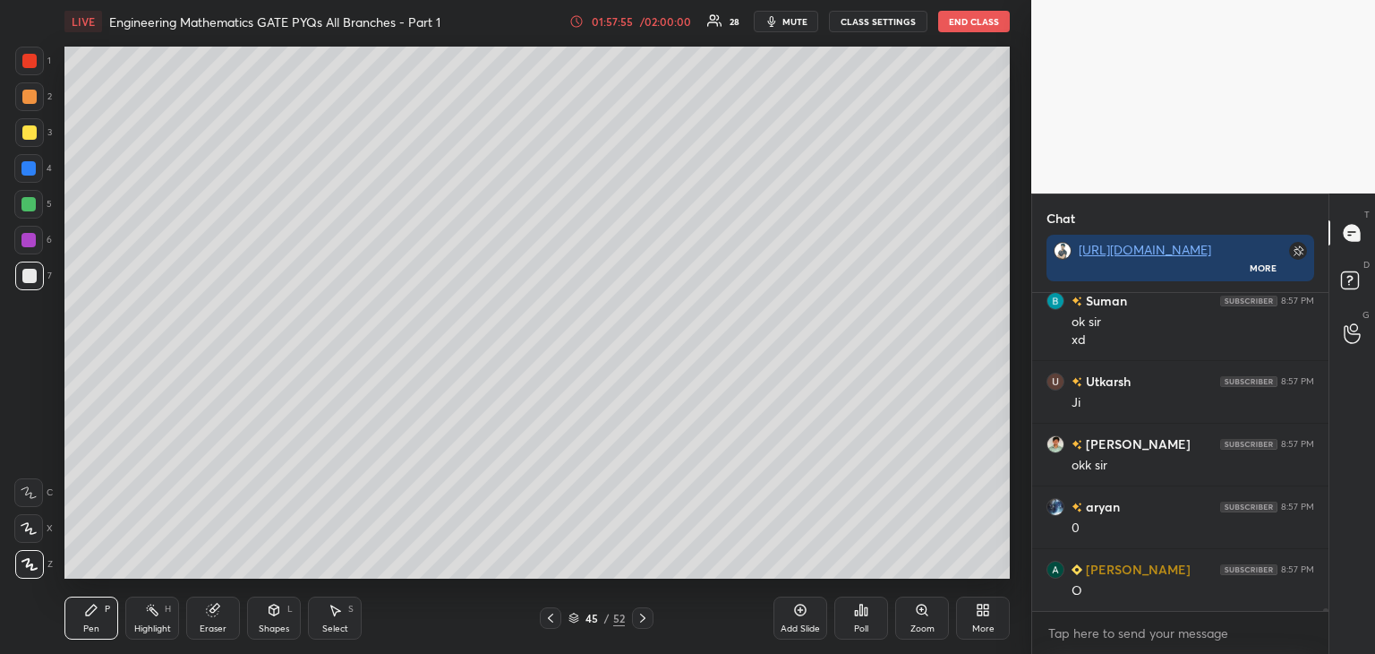
click at [569, 353] on body "1 2 3 4 5 6 7 C X Z C X Z E E Erase all H H LIVE Engineering Mathematics GATE P…" at bounding box center [687, 327] width 1375 height 654
click at [291, 612] on div "L" at bounding box center [289, 608] width 5 height 9
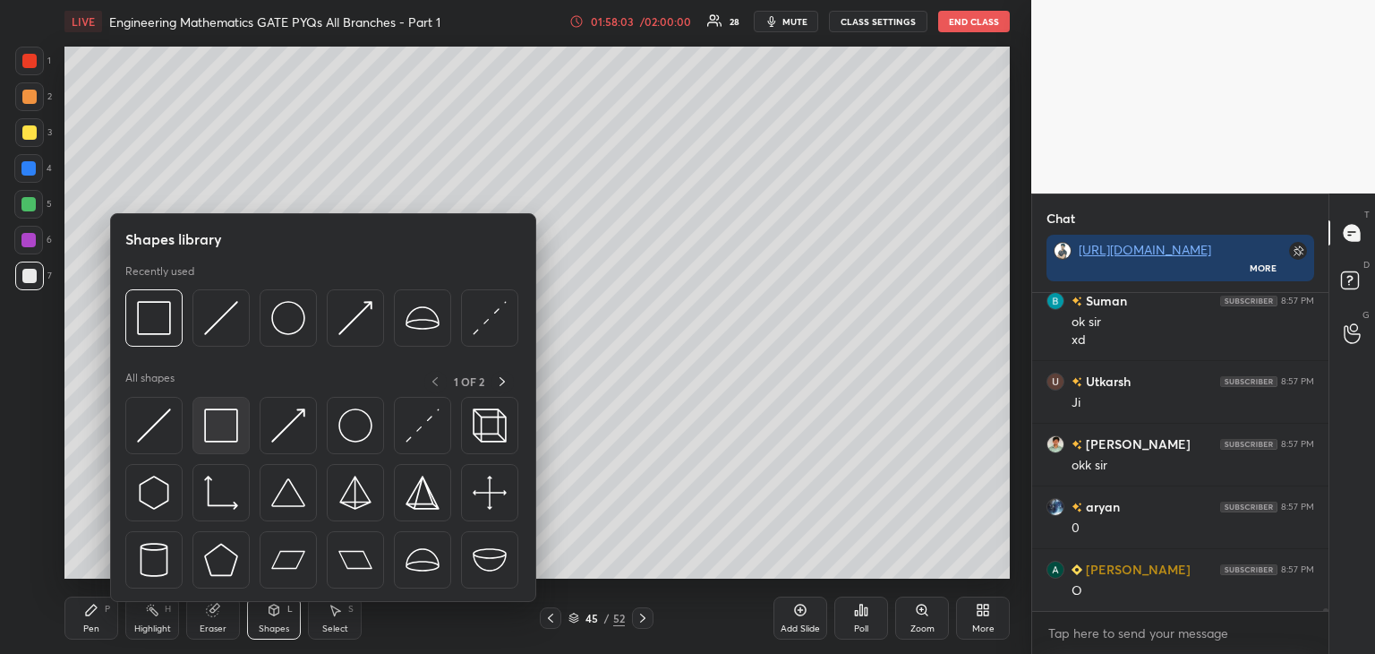
click at [230, 434] on img at bounding box center [221, 425] width 34 height 34
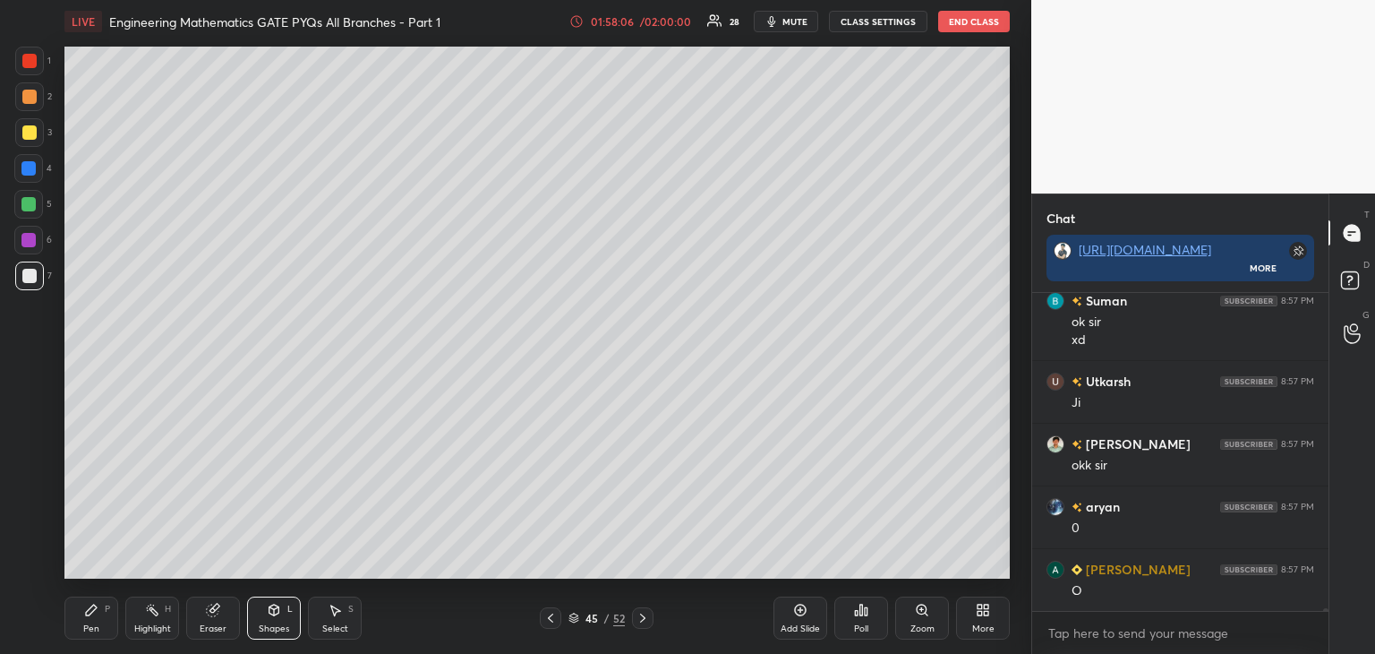
click at [90, 620] on div "Pen P" at bounding box center [91, 617] width 54 height 43
click at [341, 630] on div "Select" at bounding box center [335, 628] width 26 height 9
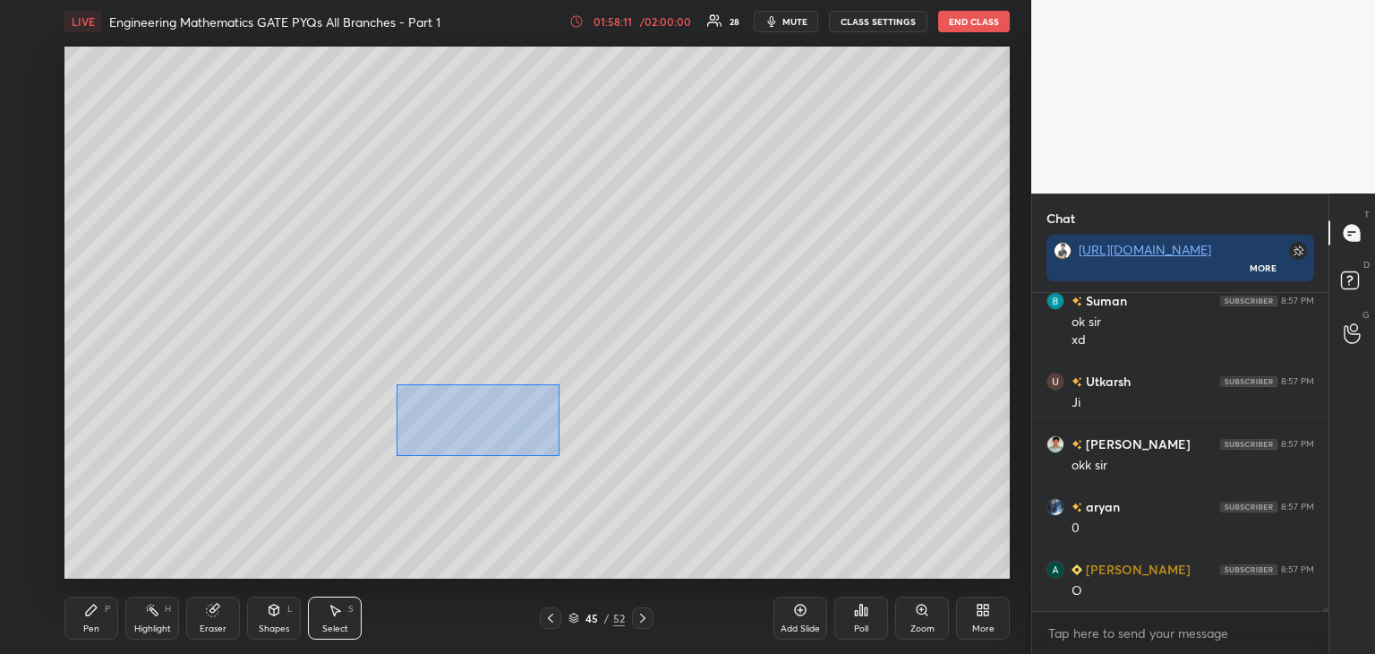
drag, startPoint x: 395, startPoint y: 382, endPoint x: 525, endPoint y: 439, distance: 141.6
click at [559, 456] on div "0 ° Undo Copy Duplicate Duplicate to new slide Delete" at bounding box center [536, 313] width 945 height 532
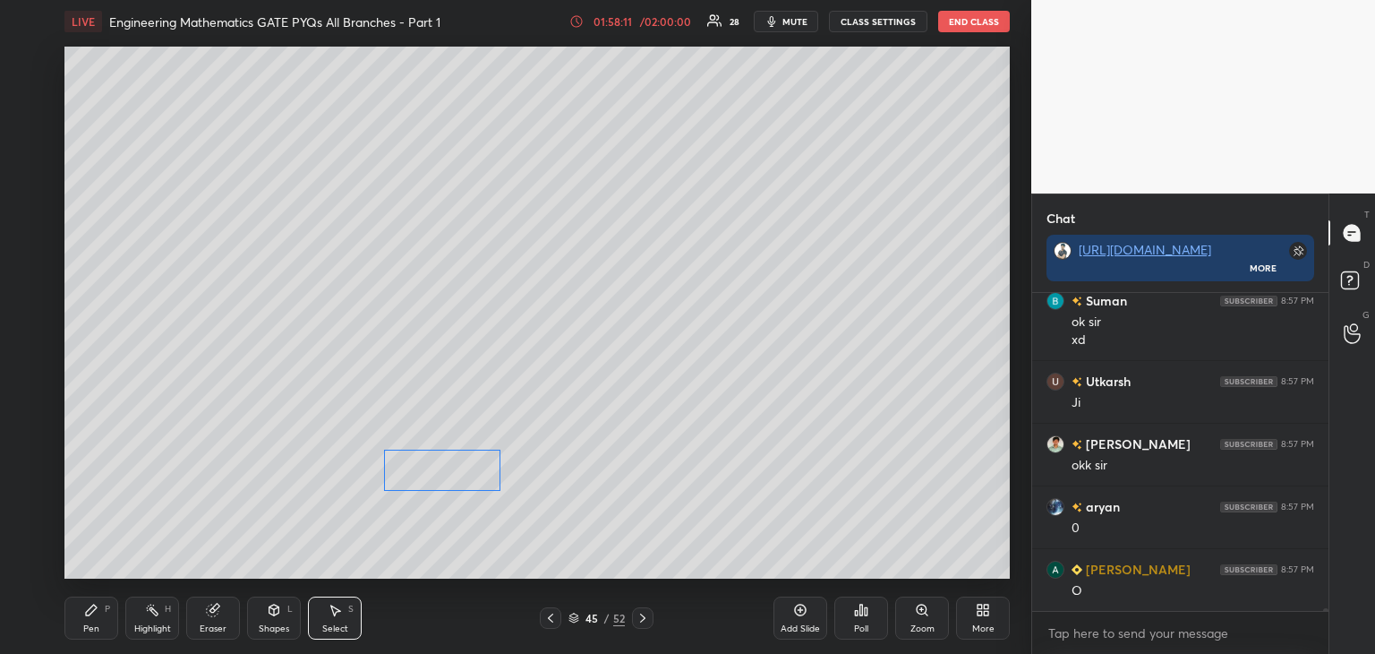
drag, startPoint x: 490, startPoint y: 424, endPoint x: 459, endPoint y: 475, distance: 60.2
click at [463, 479] on div "0 ° Undo Copy Duplicate Duplicate to new slide Delete" at bounding box center [536, 313] width 945 height 532
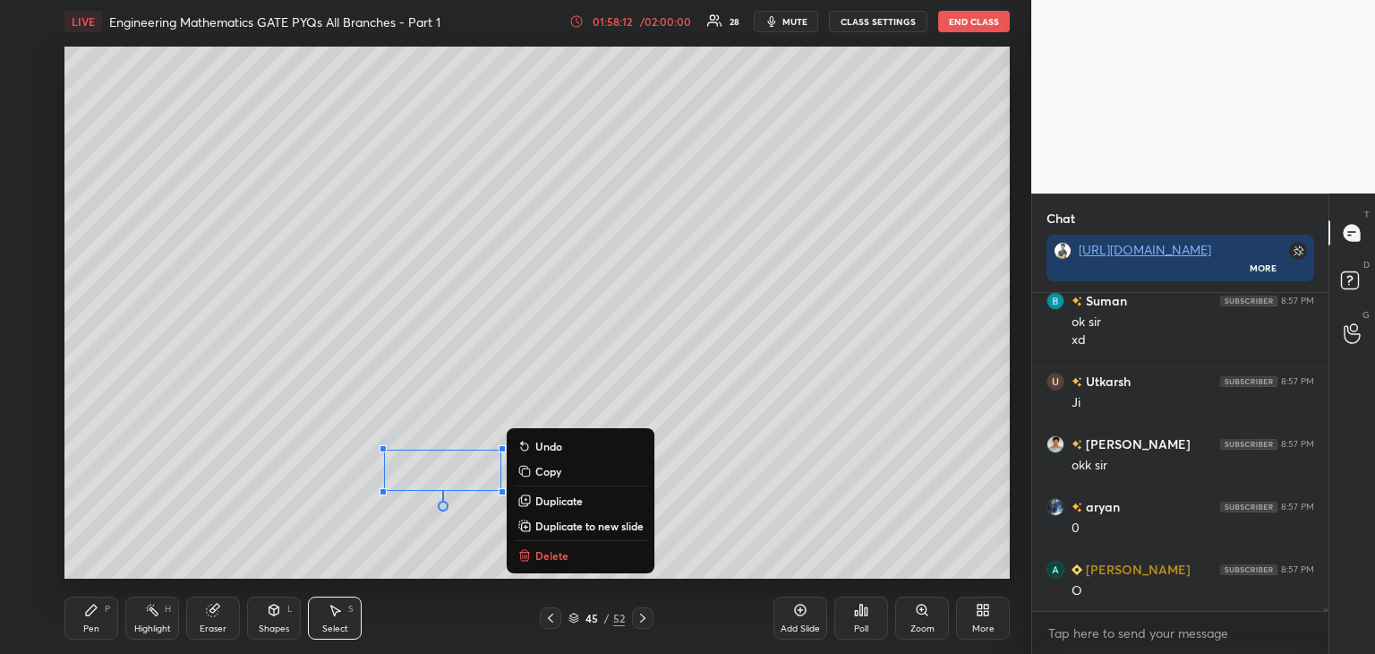
click at [92, 607] on icon at bounding box center [91, 609] width 11 height 11
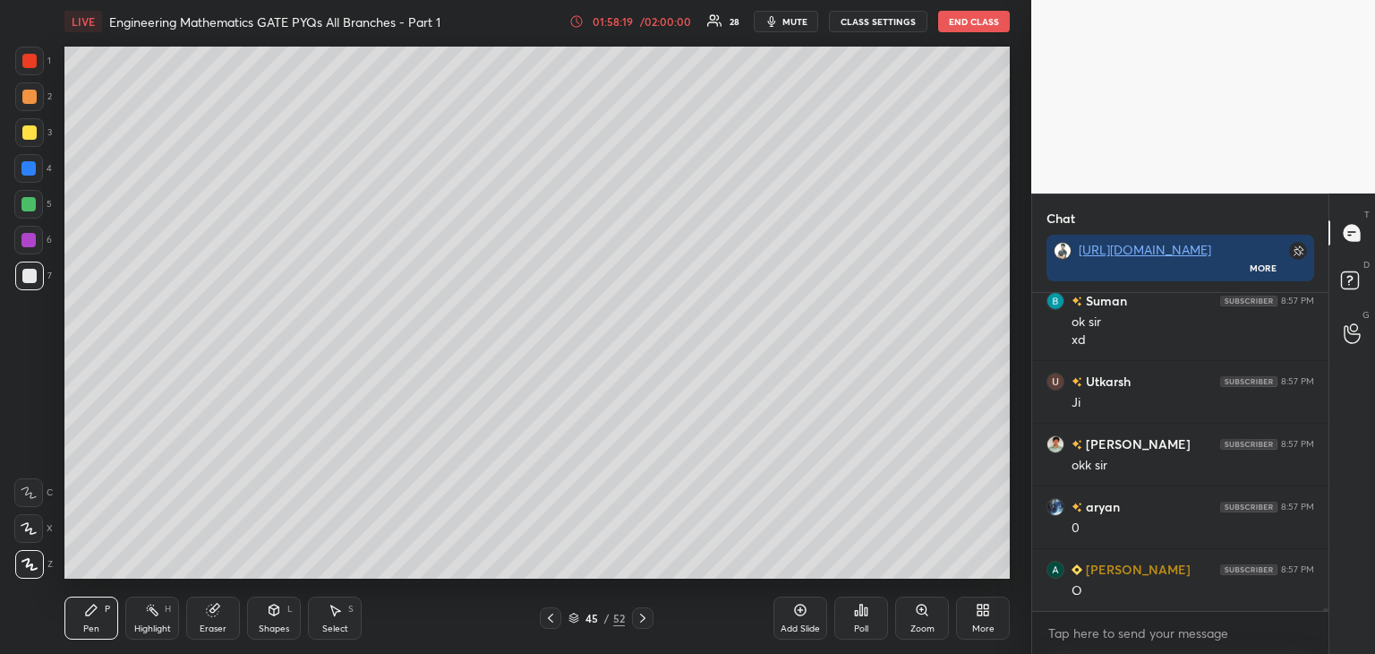
click at [552, 618] on icon at bounding box center [550, 618] width 14 height 14
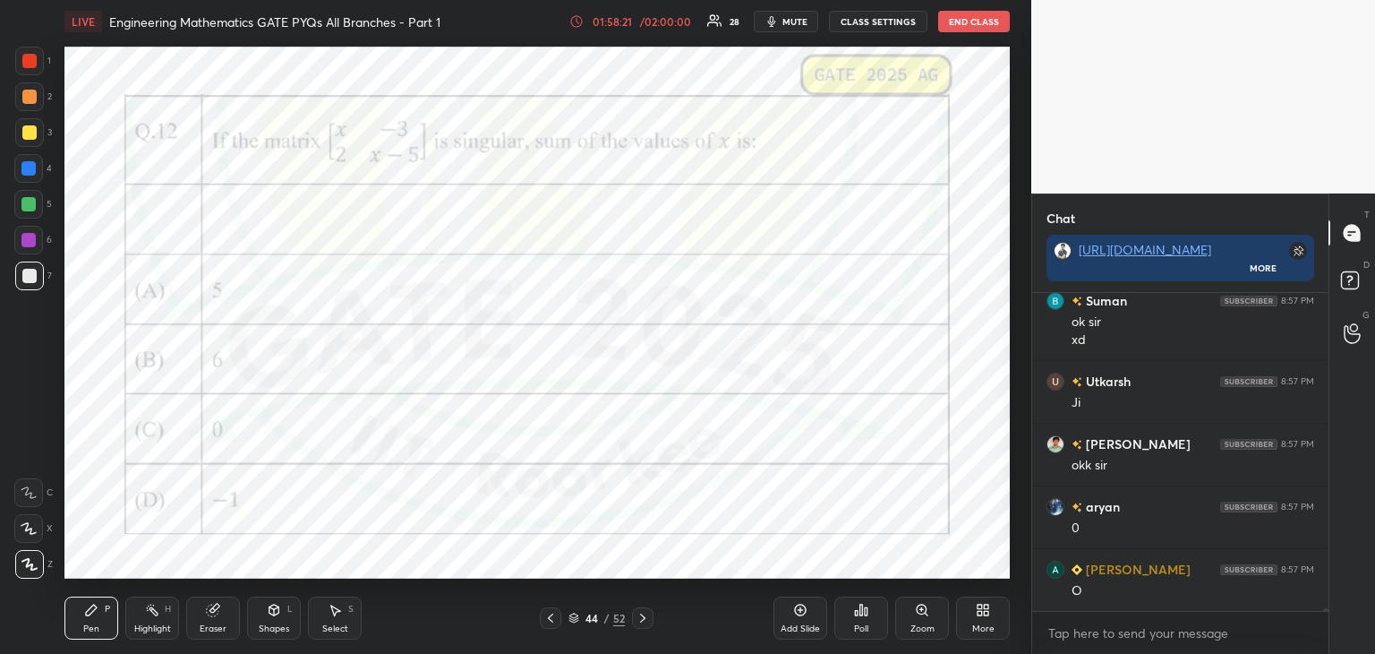
click at [34, 239] on div at bounding box center [28, 240] width 14 height 14
click at [647, 617] on icon at bounding box center [643, 618] width 14 height 14
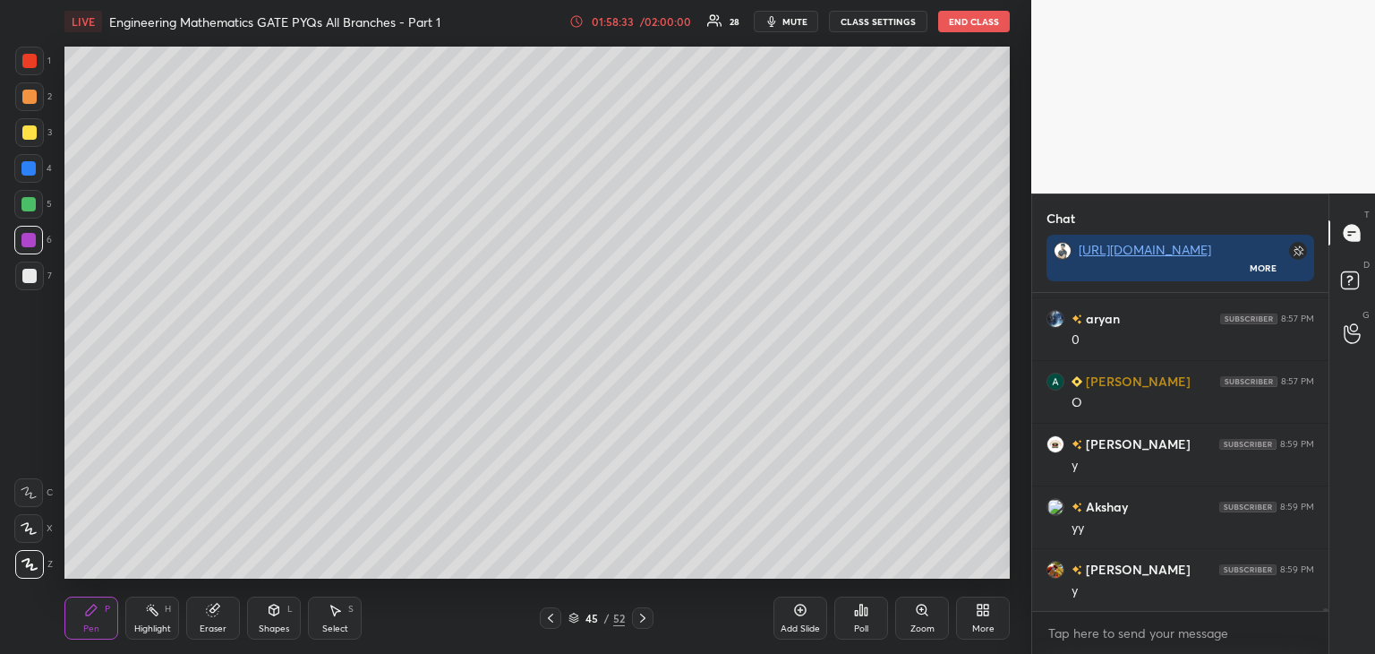
scroll to position [37139, 0]
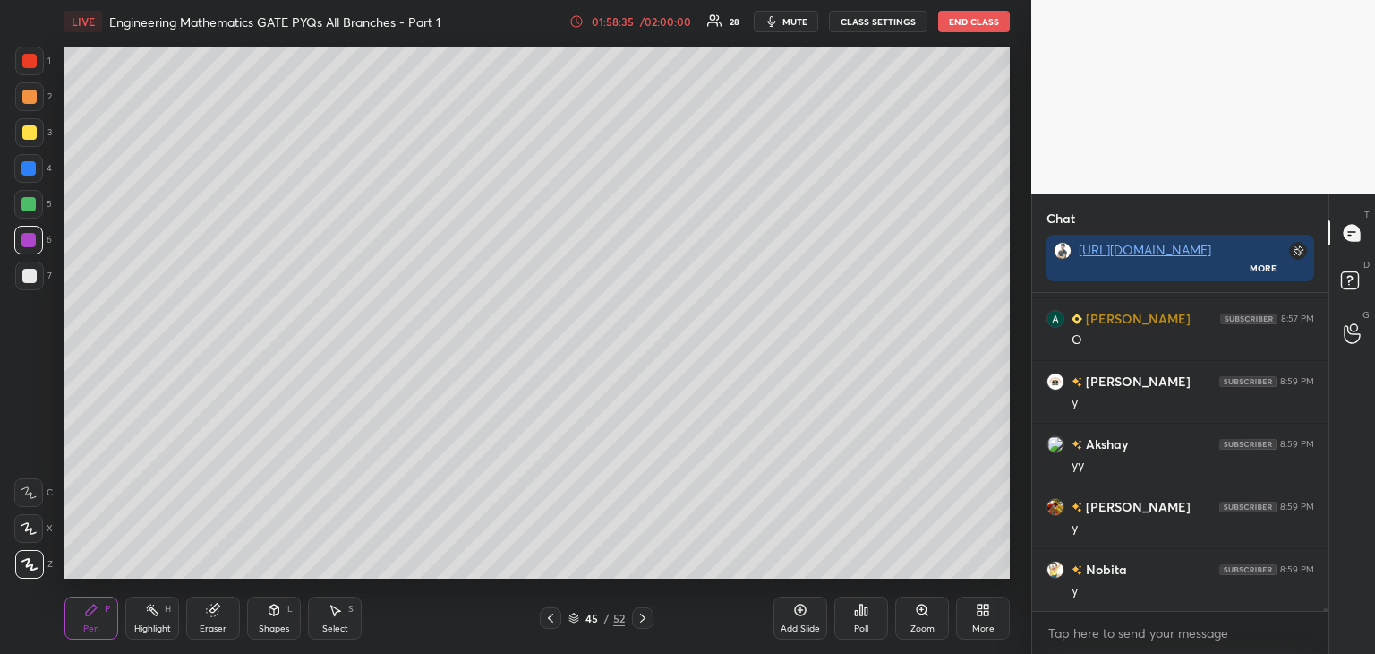
click at [646, 615] on icon at bounding box center [643, 618] width 14 height 14
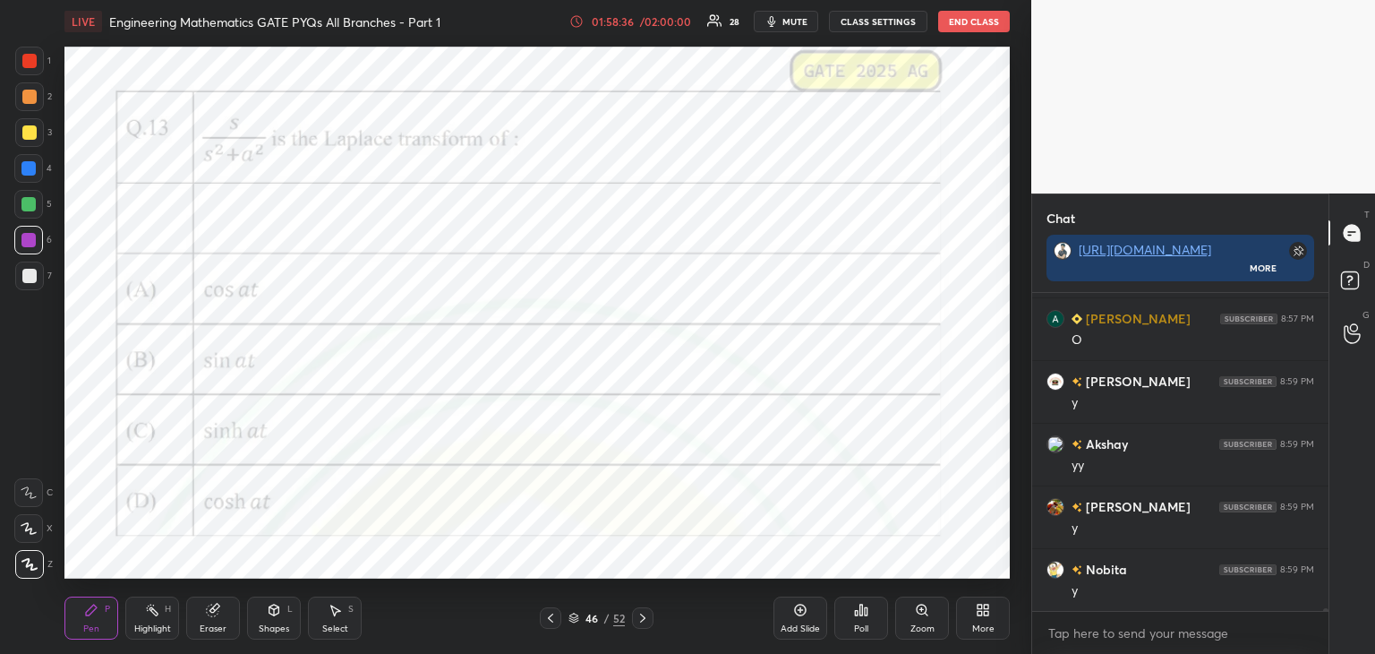
scroll to position [37202, 0]
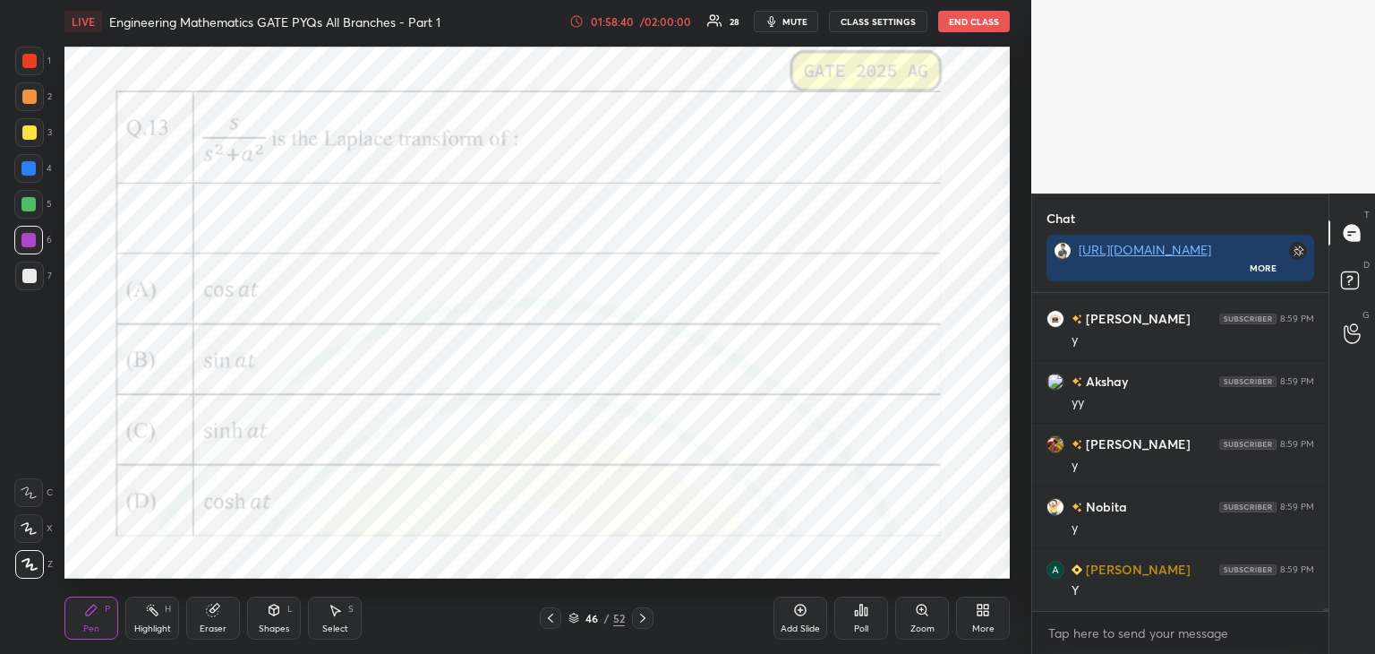
click at [552, 620] on icon at bounding box center [550, 618] width 14 height 14
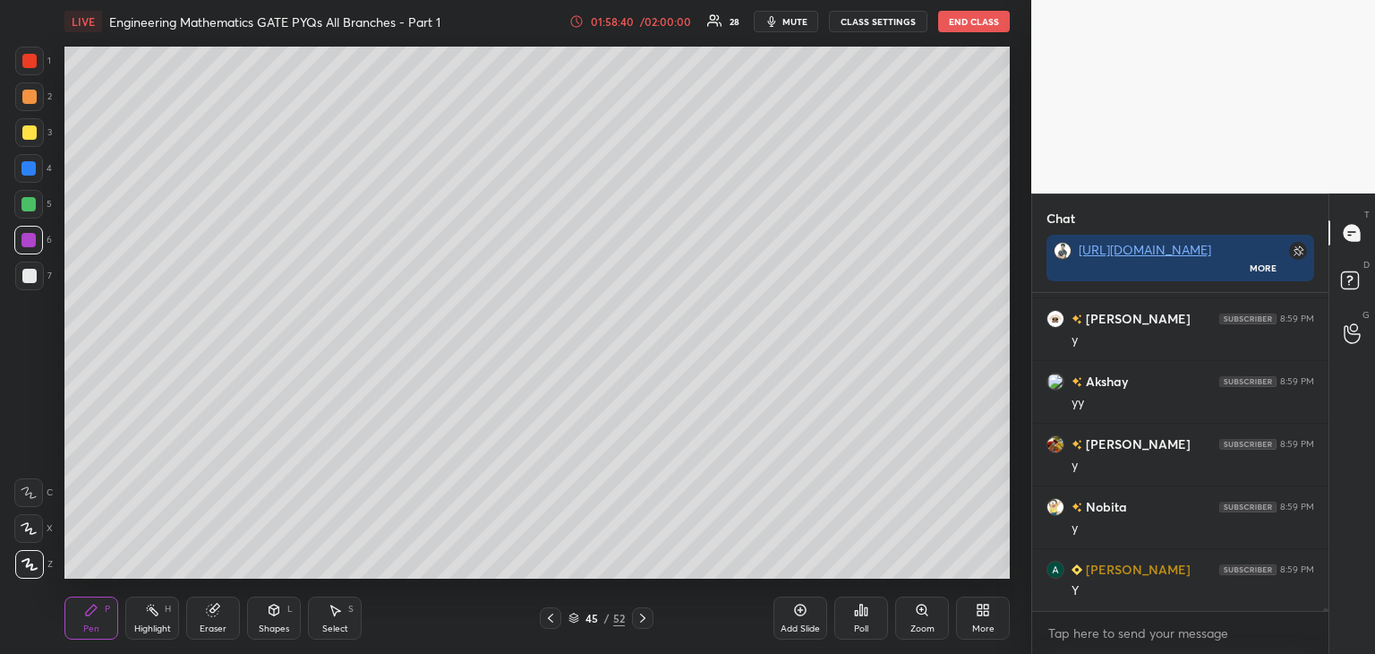
click at [553, 625] on div at bounding box center [550, 617] width 21 height 21
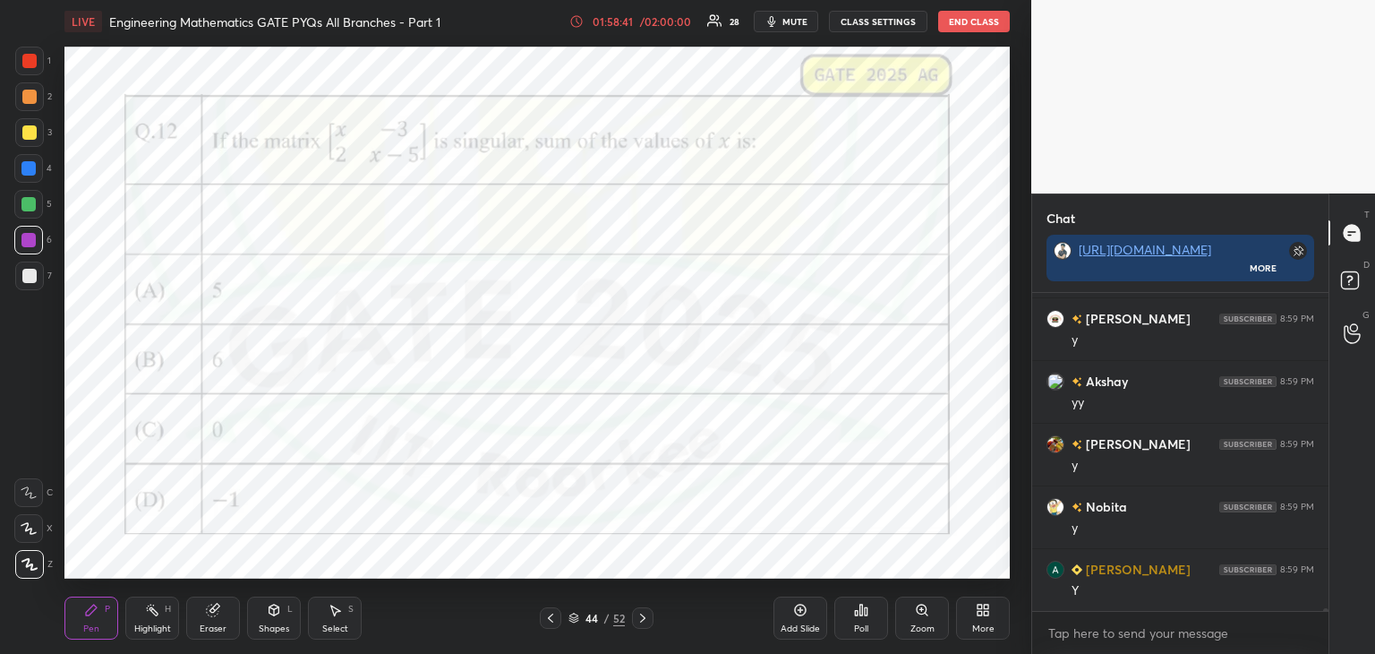
click at [552, 625] on div at bounding box center [550, 617] width 21 height 21
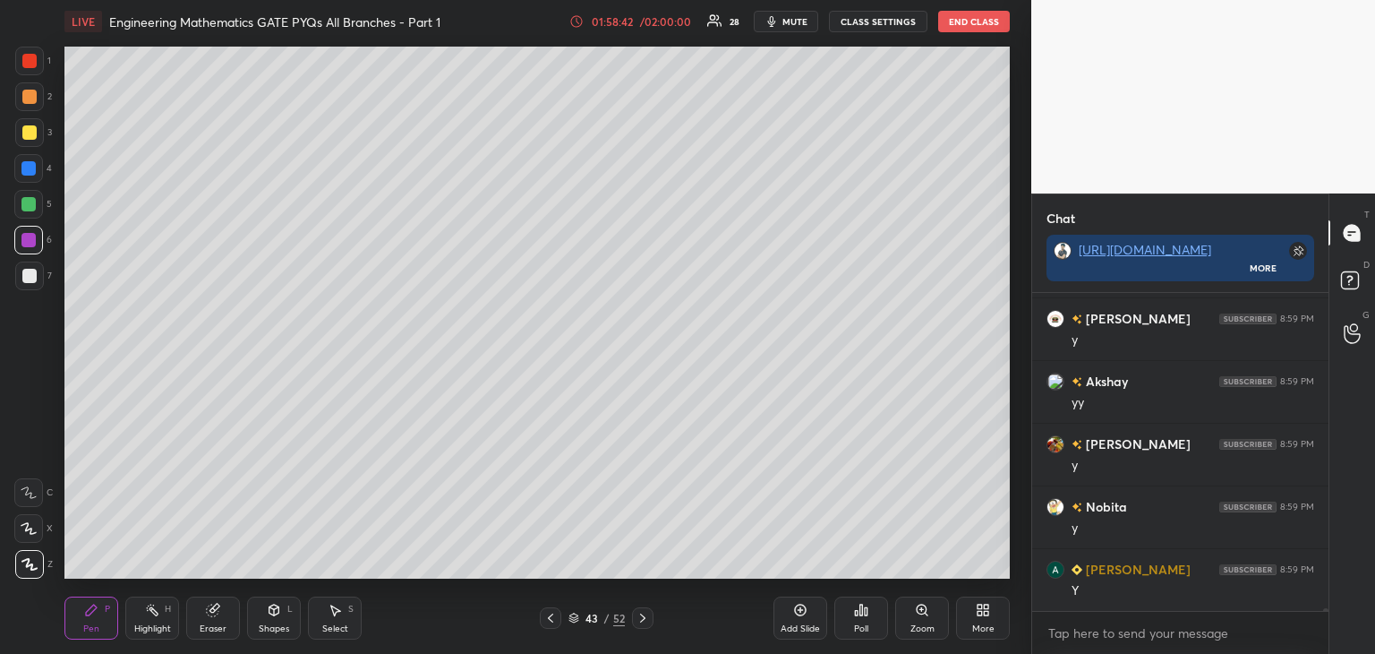
click at [552, 625] on div at bounding box center [550, 617] width 21 height 21
click at [553, 625] on div at bounding box center [550, 617] width 21 height 21
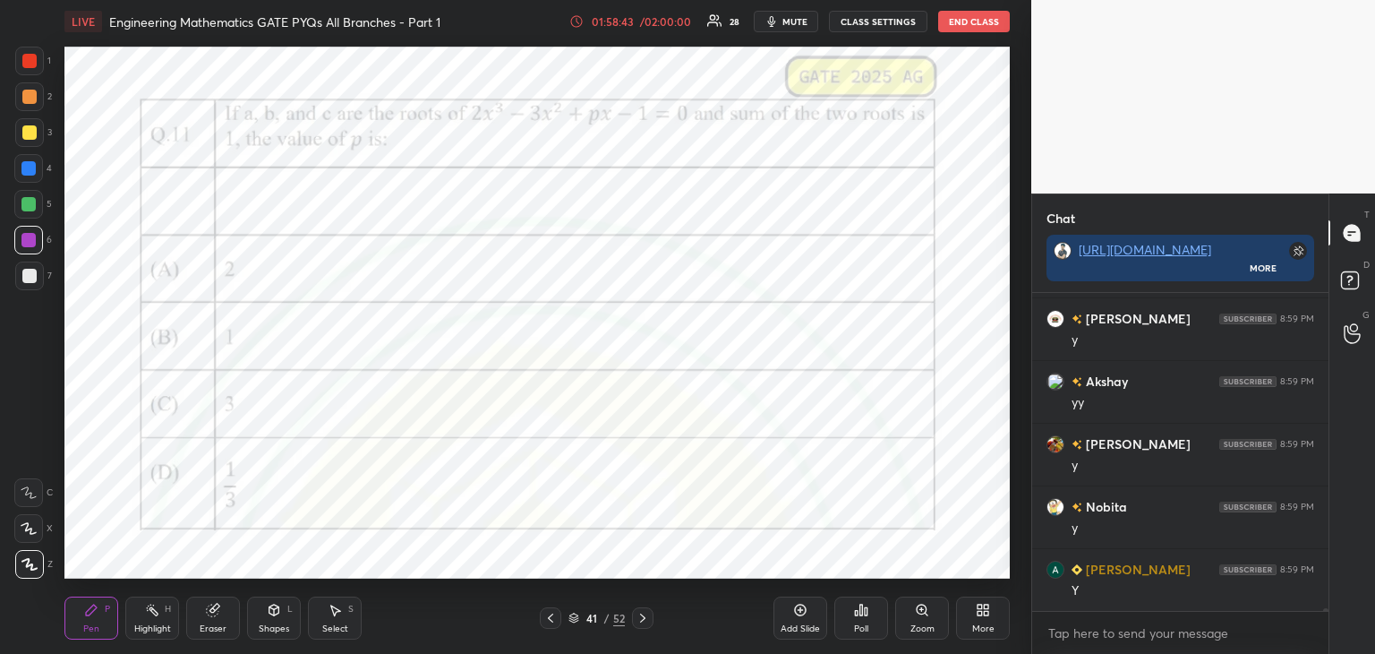
click at [646, 619] on icon at bounding box center [643, 618] width 14 height 14
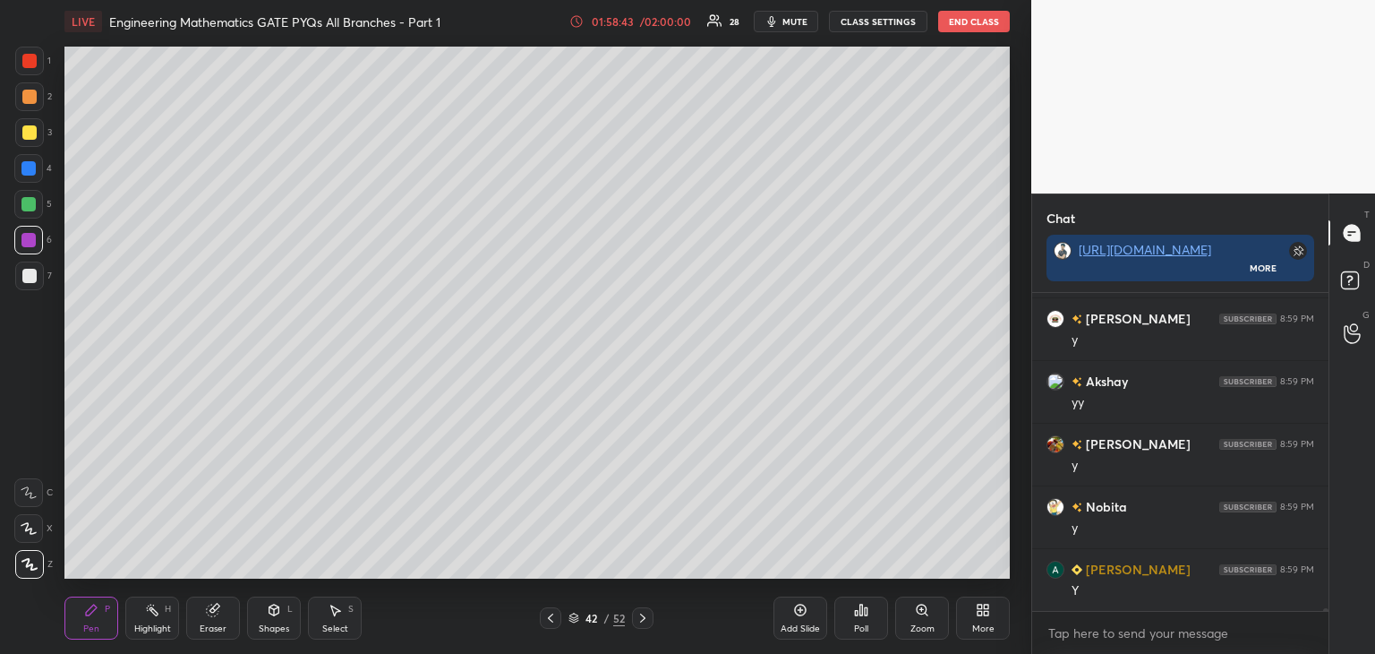
click at [645, 621] on icon at bounding box center [643, 618] width 14 height 14
click at [641, 616] on icon at bounding box center [643, 618] width 14 height 14
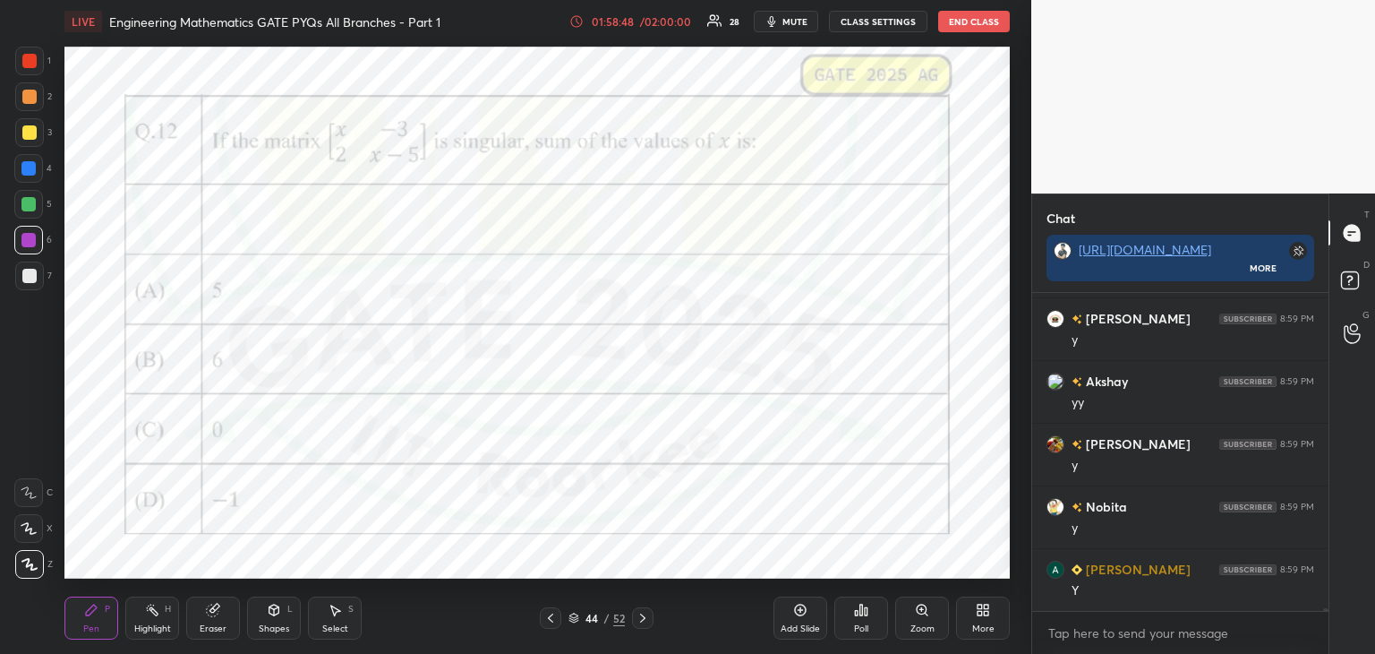
click at [644, 621] on icon at bounding box center [643, 618] width 14 height 14
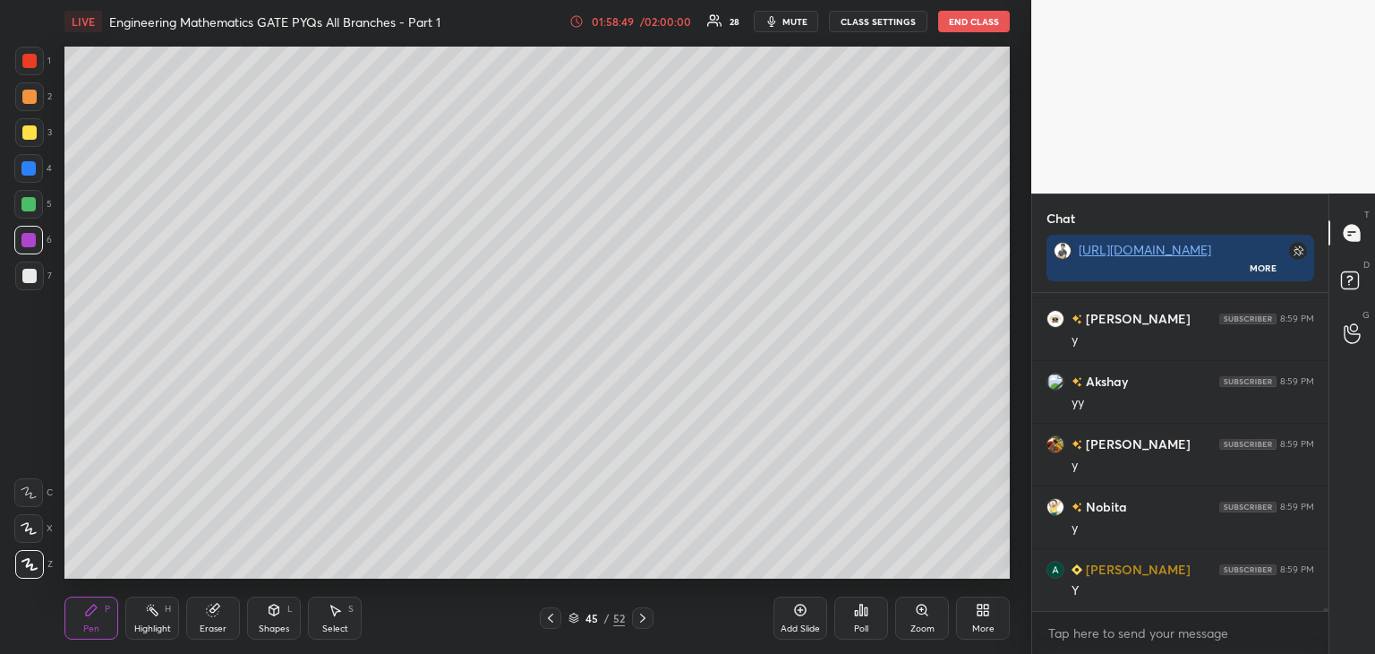
click at [641, 620] on icon at bounding box center [643, 618] width 14 height 14
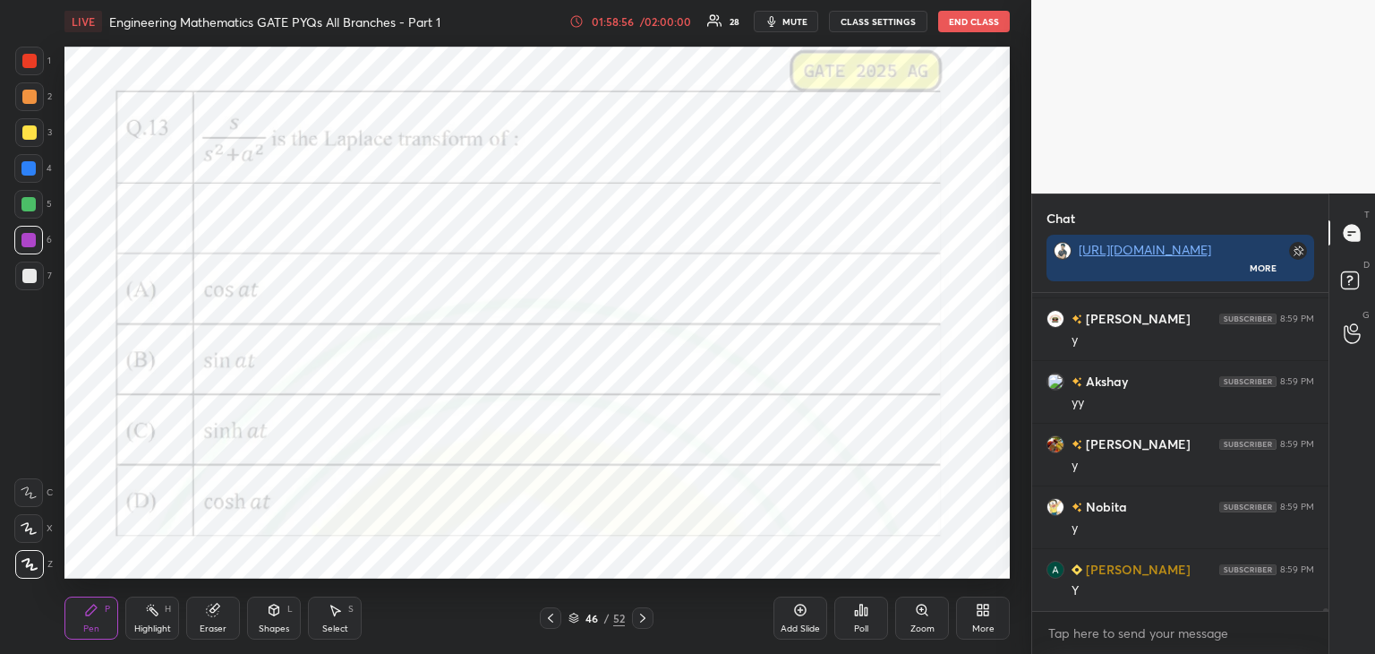
click at [856, 613] on icon at bounding box center [856, 613] width 3 height 4
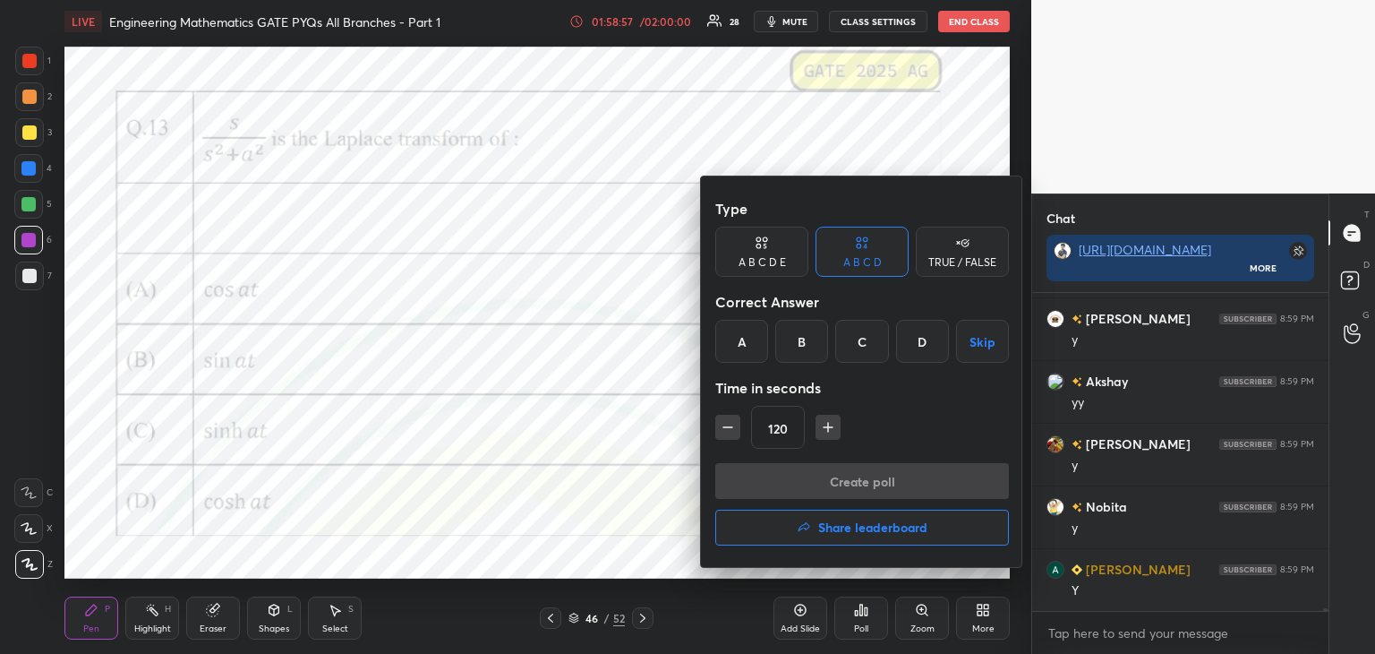
drag, startPoint x: 742, startPoint y: 342, endPoint x: 747, endPoint y: 357, distance: 15.9
click at [742, 344] on div "A" at bounding box center [741, 341] width 53 height 43
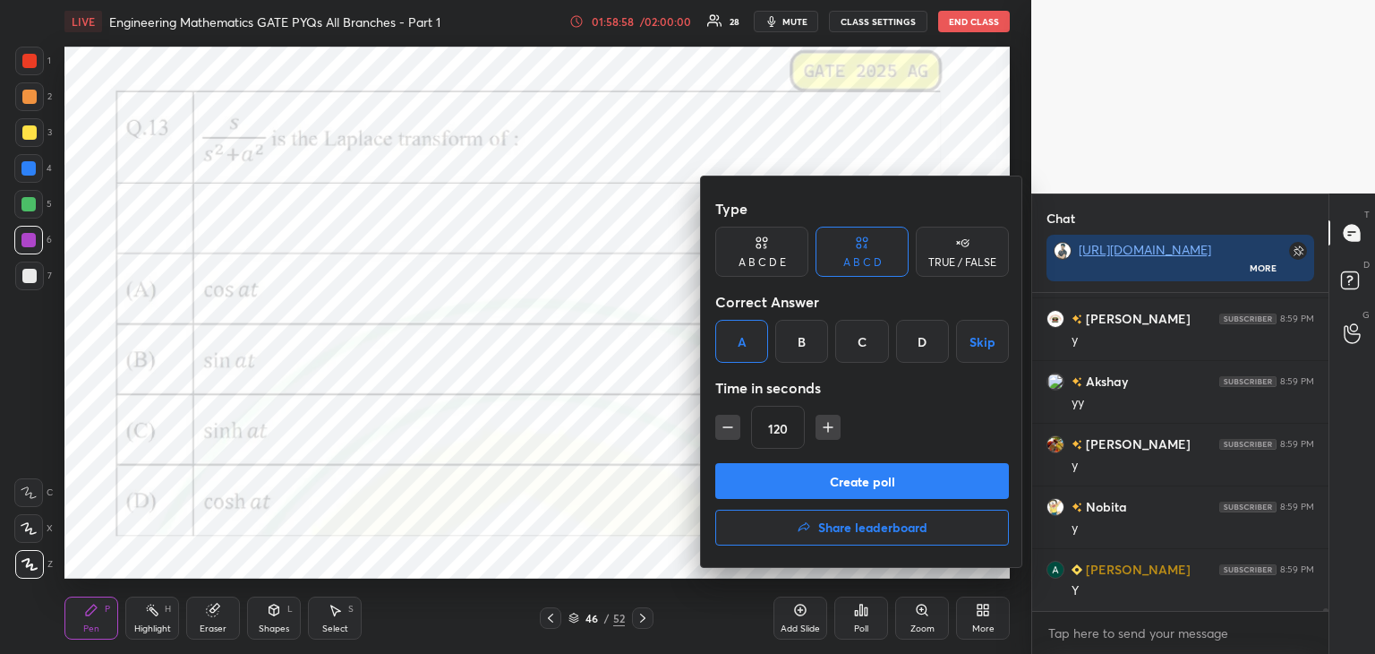
click at [727, 427] on icon "button" at bounding box center [728, 427] width 18 height 18
click at [729, 431] on icon "button" at bounding box center [728, 427] width 18 height 18
type input "75"
click at [744, 476] on button "Create poll" at bounding box center [862, 481] width 294 height 36
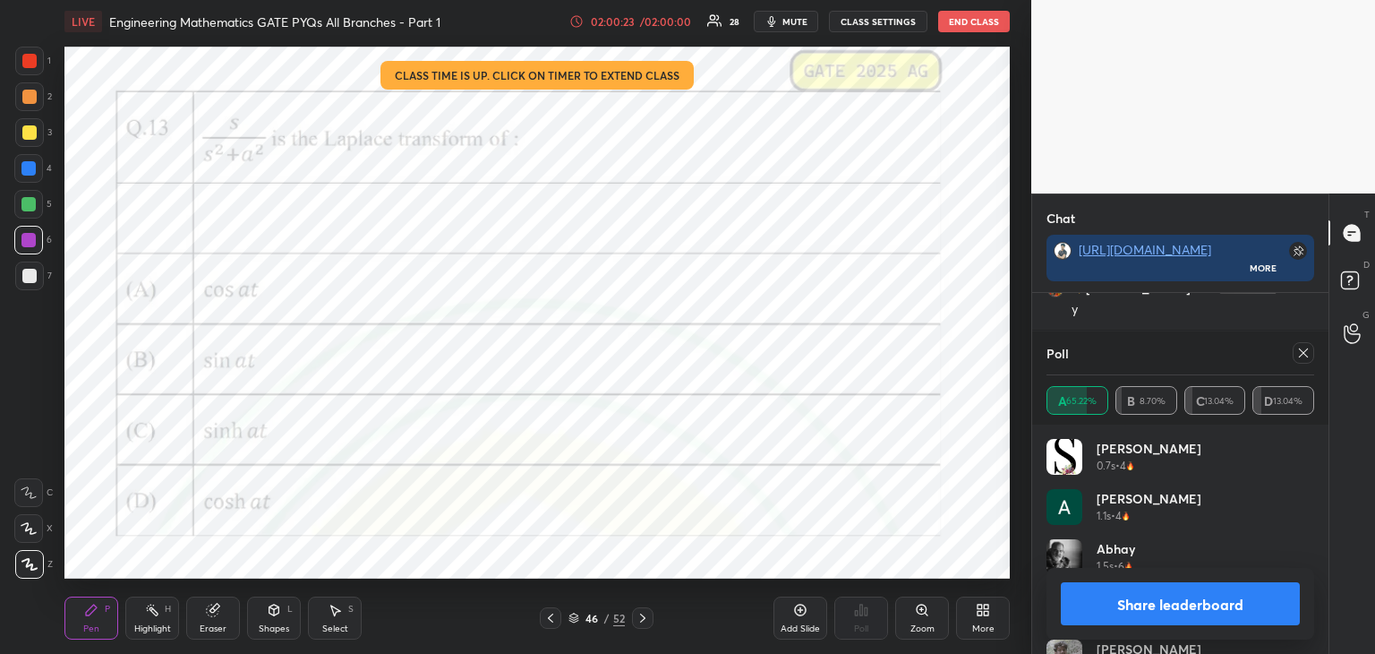
scroll to position [37421, 0]
click at [1304, 355] on icon at bounding box center [1303, 353] width 14 height 14
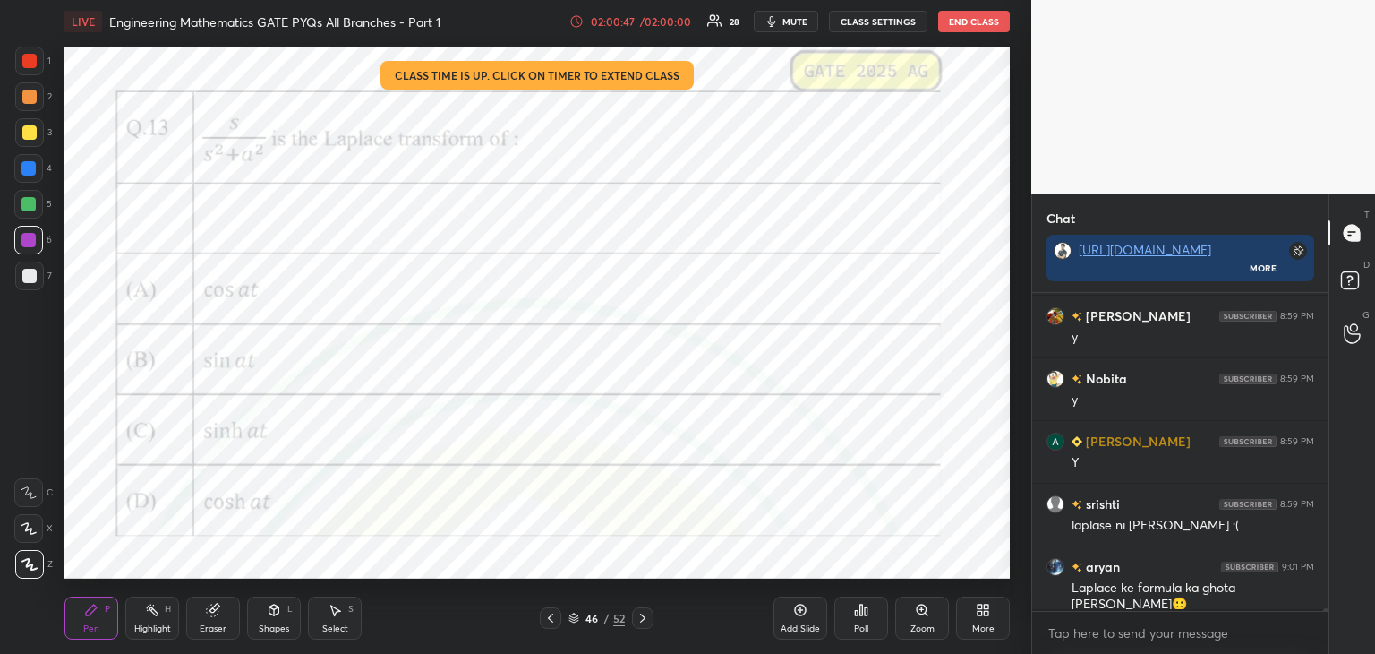
scroll to position [312, 291]
click at [805, 619] on div "Add Slide" at bounding box center [801, 617] width 54 height 43
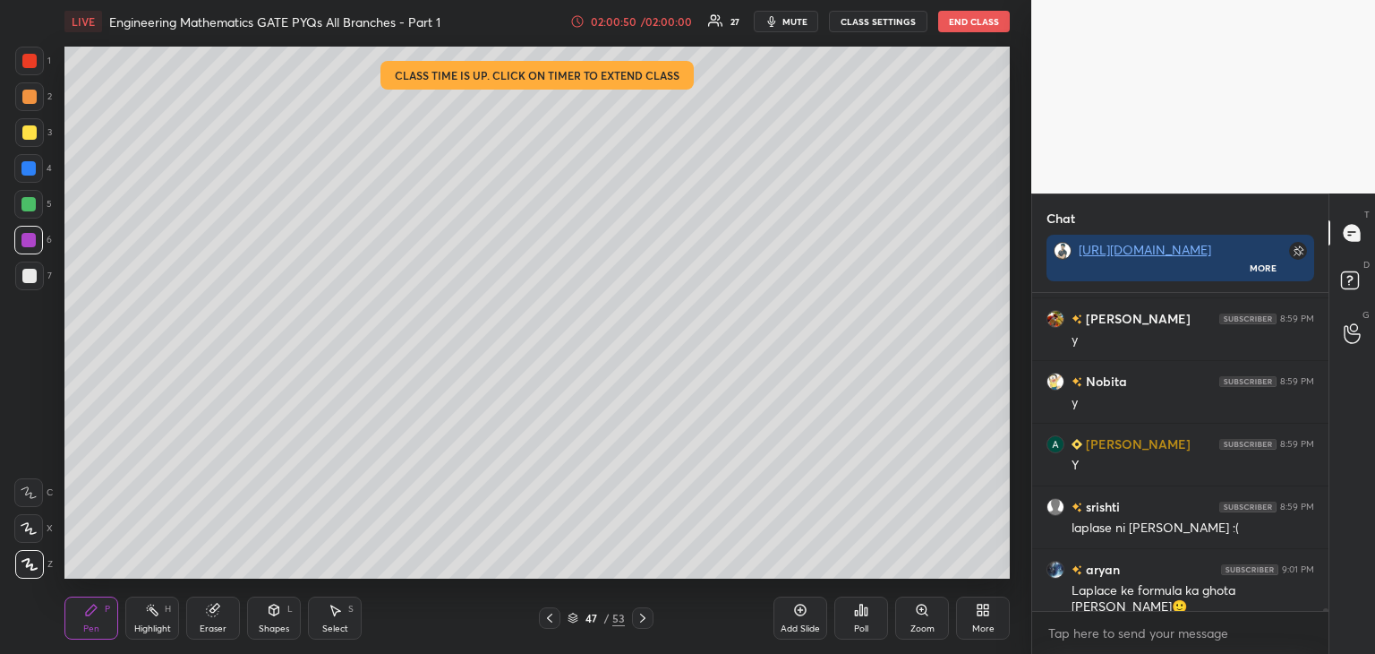
click at [27, 277] on div at bounding box center [29, 276] width 14 height 14
click at [29, 139] on div at bounding box center [29, 132] width 29 height 29
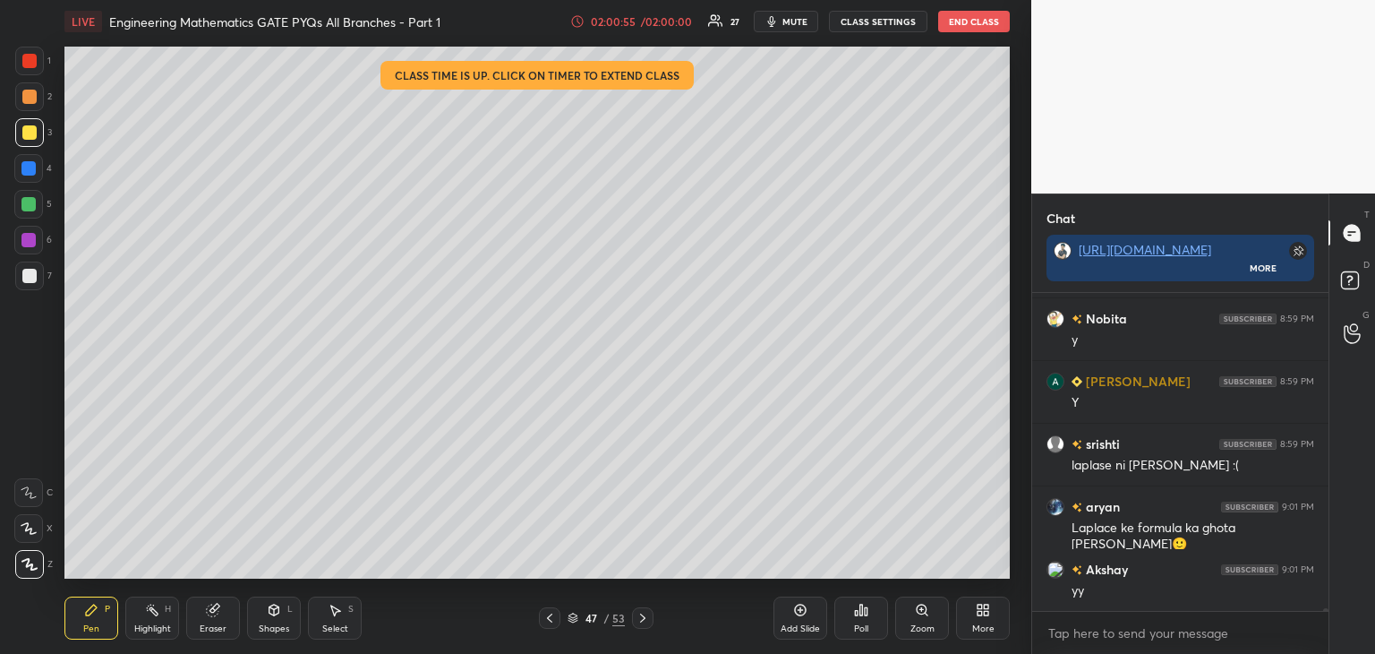
click at [43, 275] on div "7" at bounding box center [33, 275] width 37 height 29
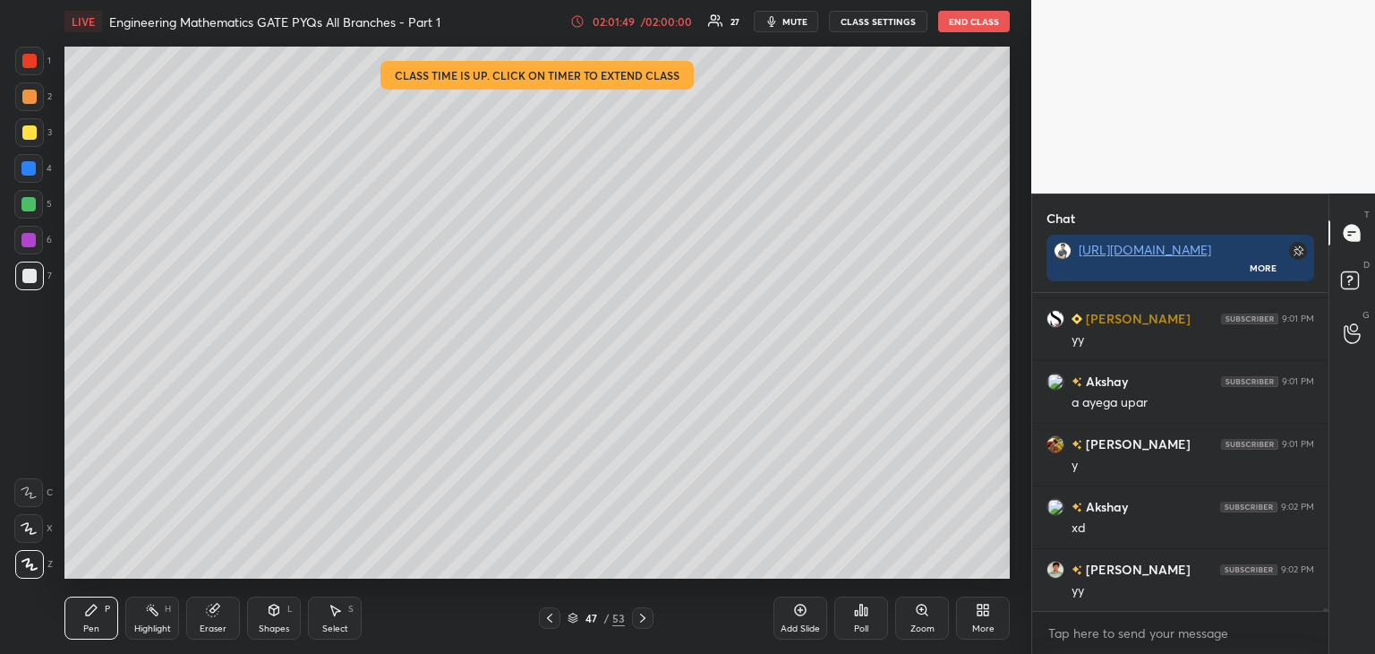
scroll to position [37766, 0]
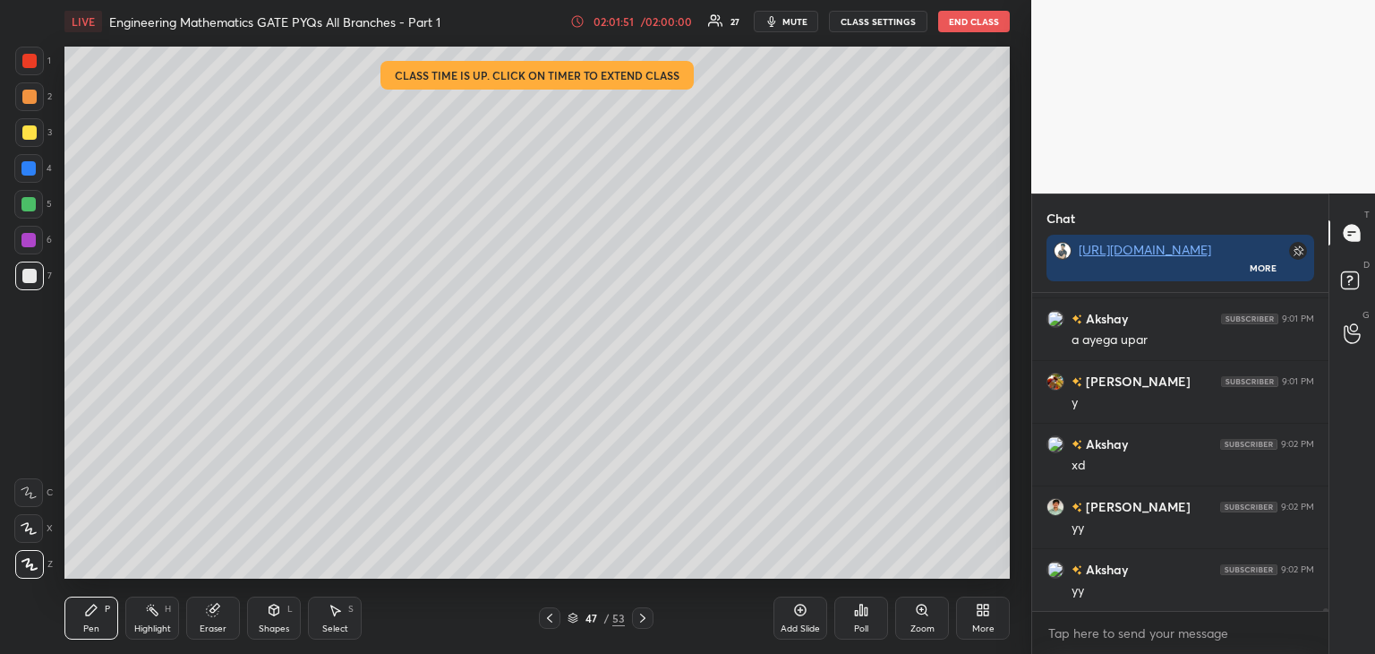
click at [552, 615] on icon at bounding box center [550, 618] width 14 height 14
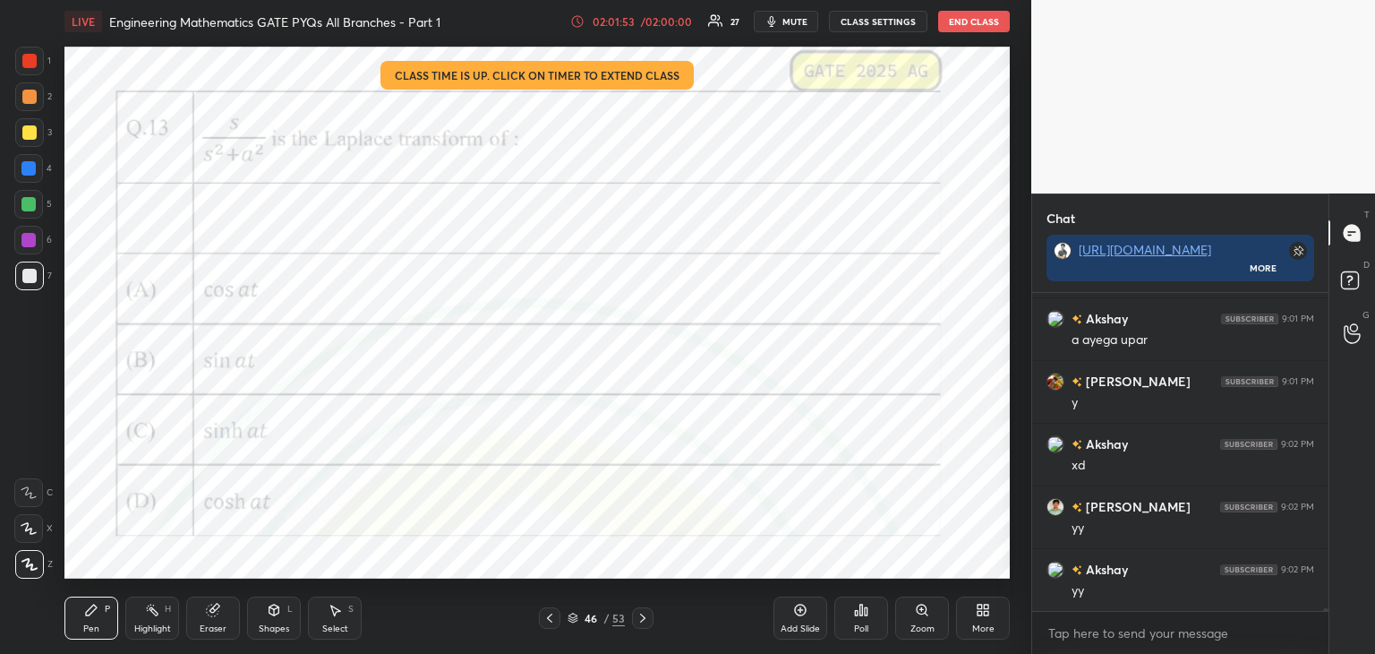
click at [24, 204] on div at bounding box center [28, 204] width 14 height 14
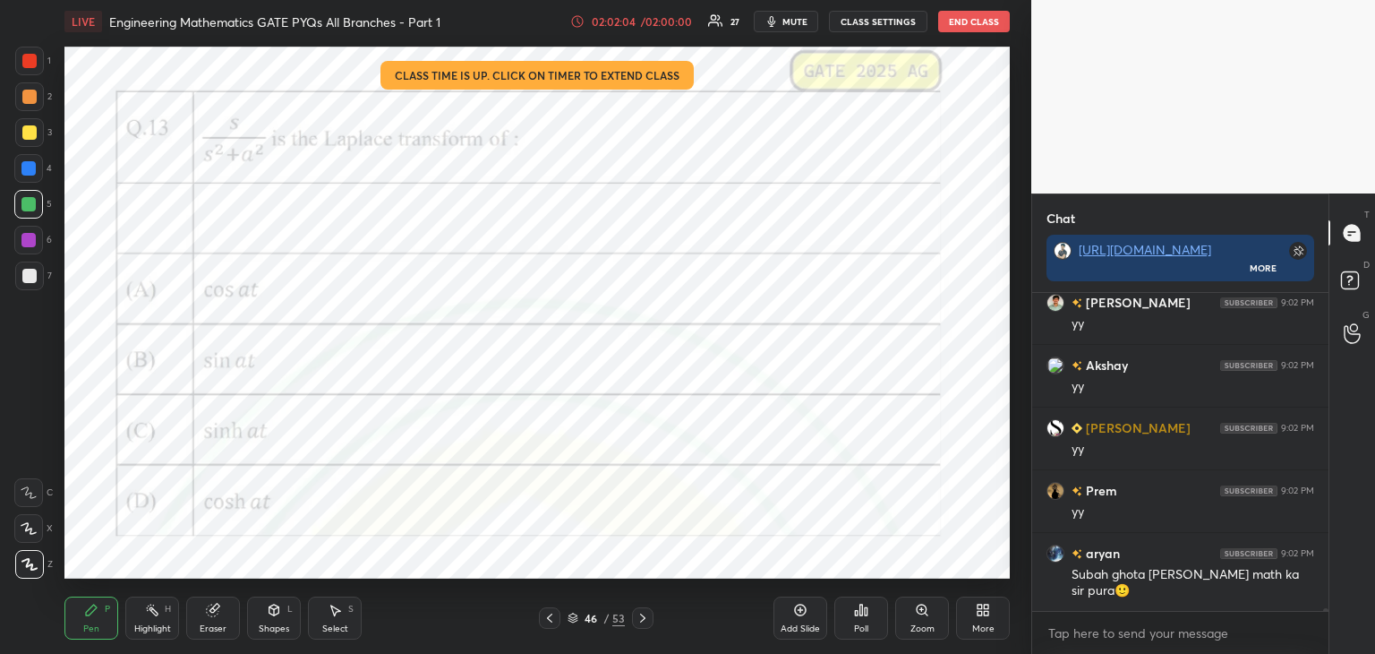
scroll to position [38033, 0]
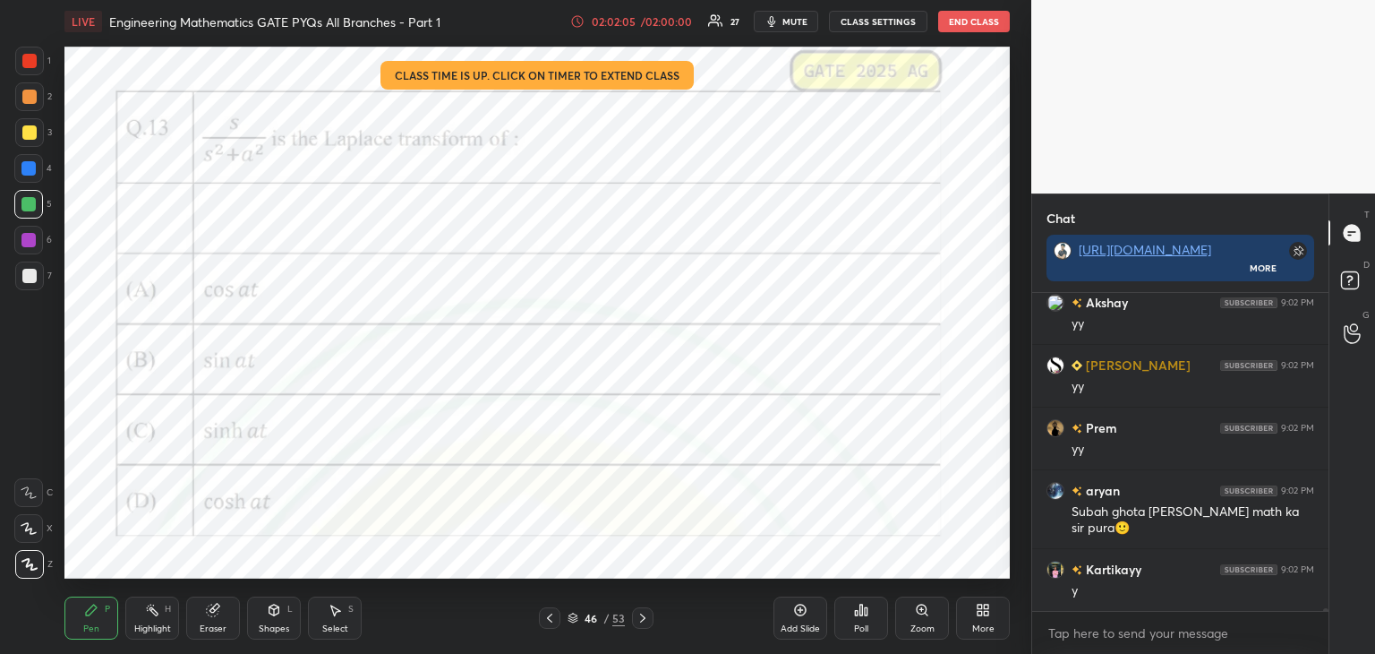
click at [212, 620] on div "Eraser" at bounding box center [213, 617] width 54 height 43
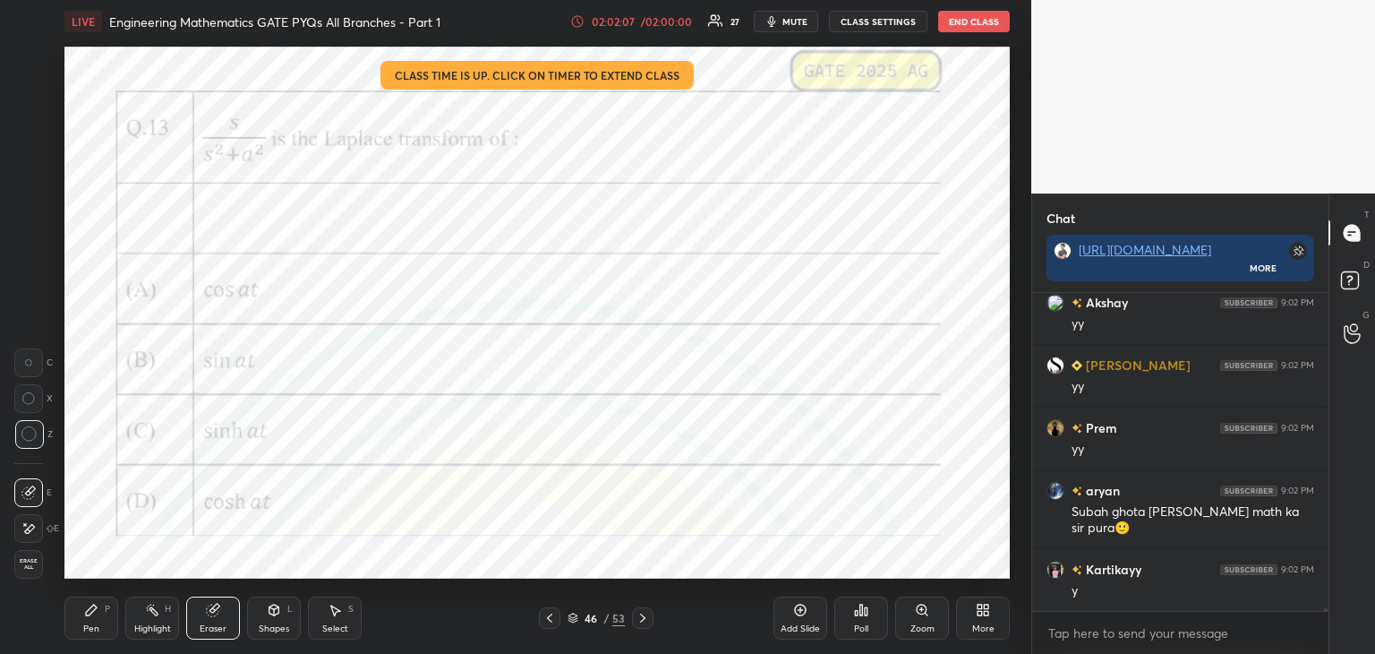
click at [25, 562] on span "Erase all" at bounding box center [28, 564] width 27 height 13
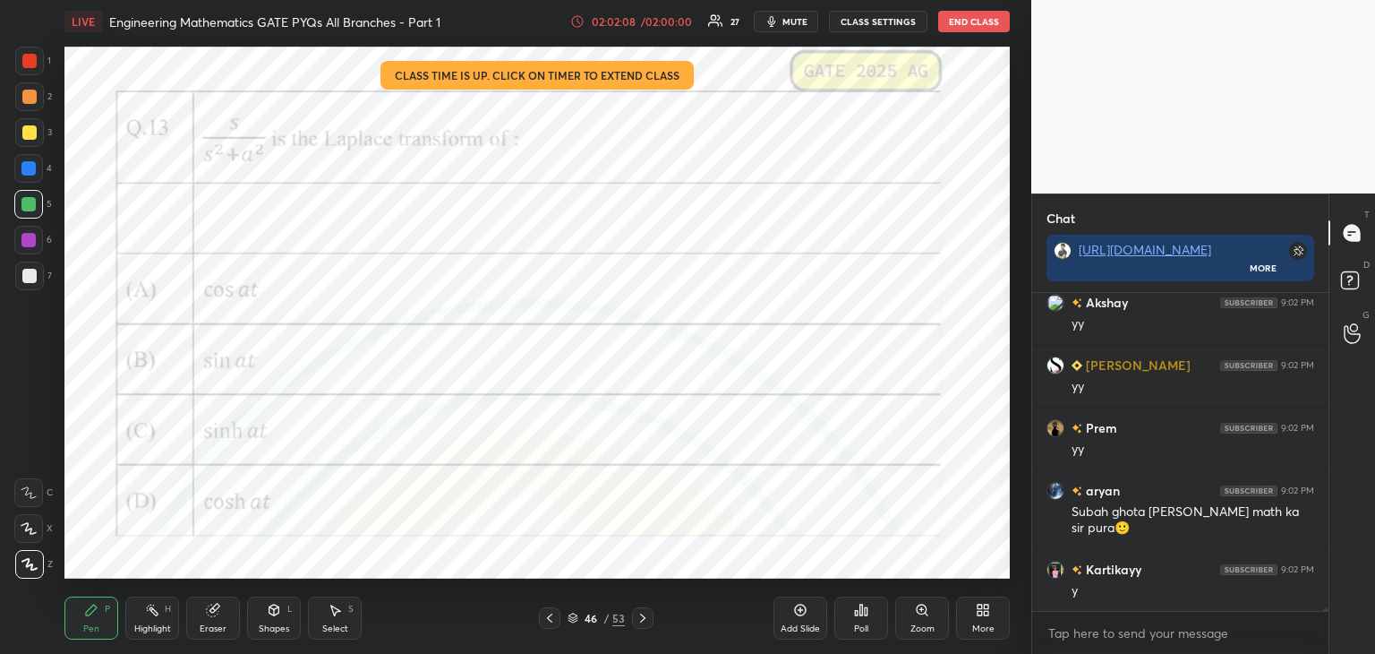
click at [548, 614] on icon at bounding box center [550, 618] width 14 height 14
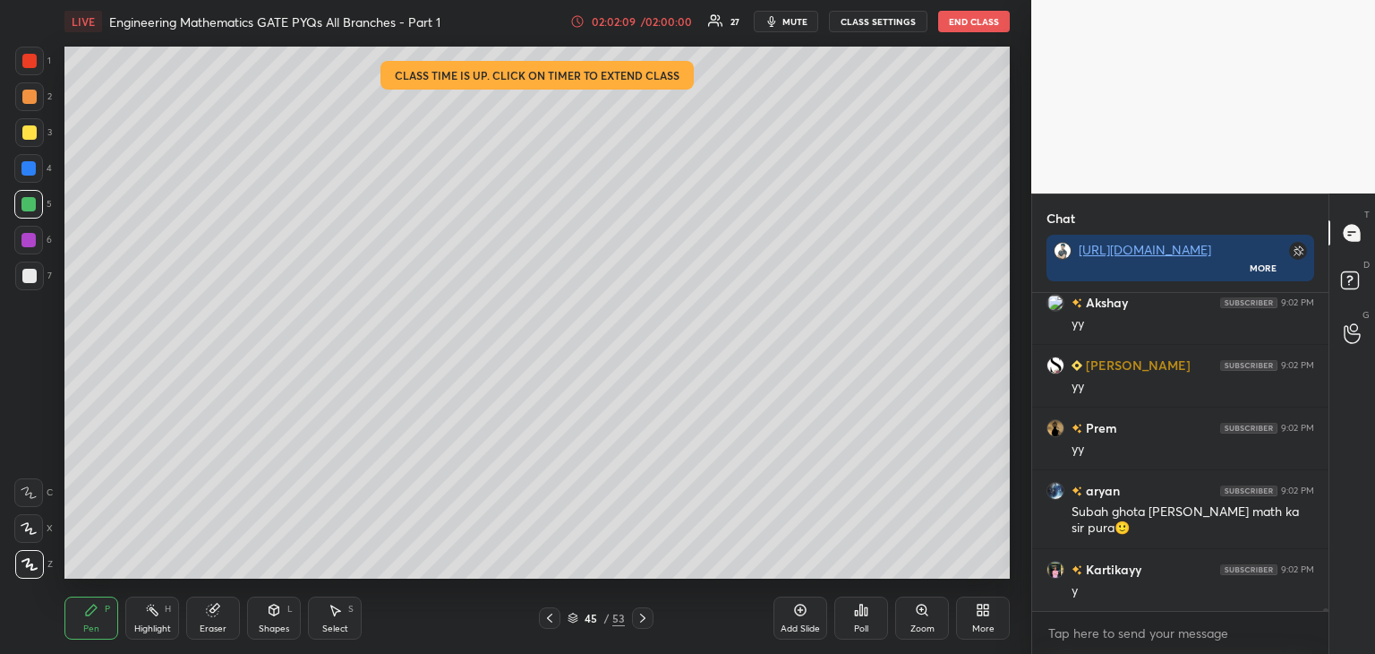
click at [544, 624] on icon at bounding box center [550, 618] width 14 height 14
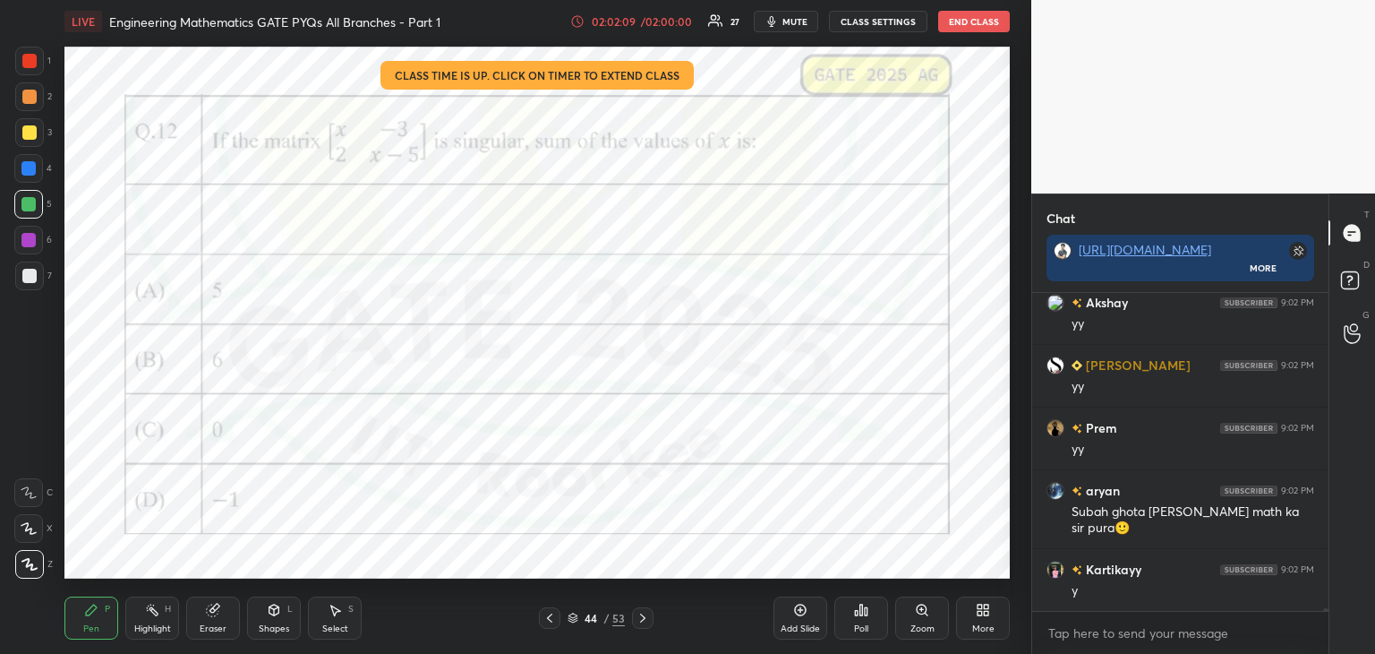
scroll to position [38096, 0]
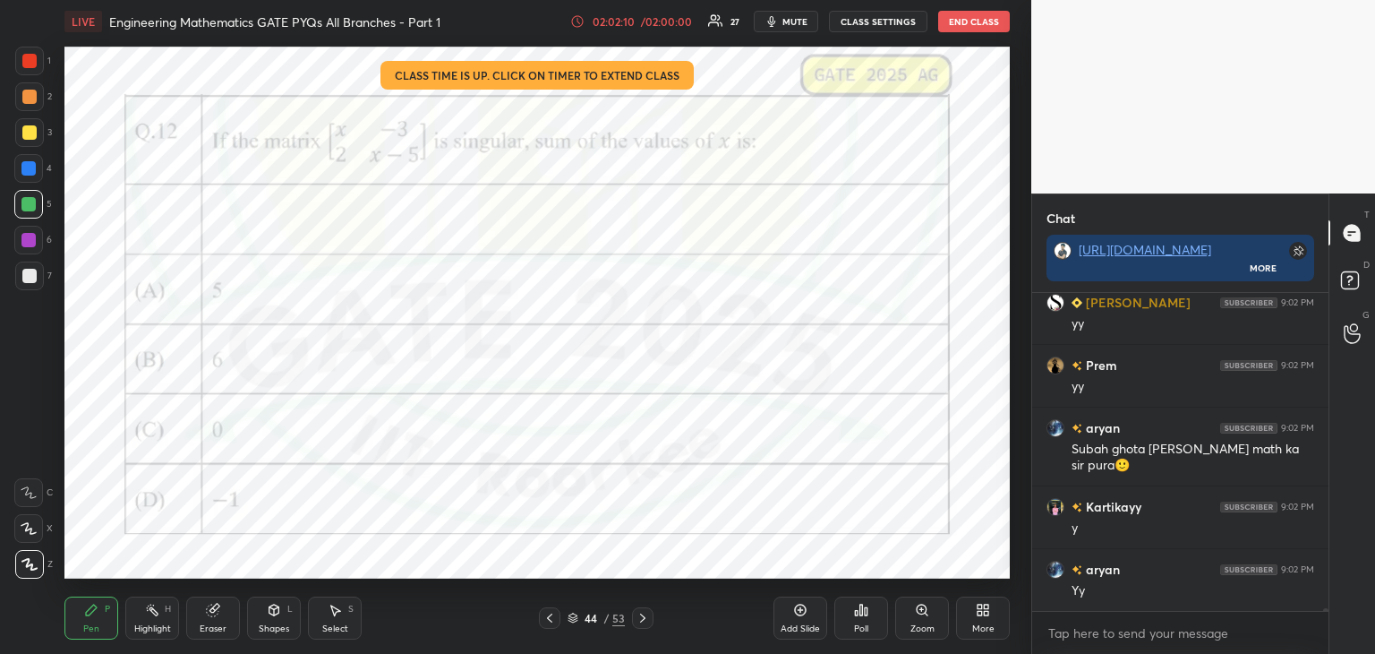
click at [215, 624] on div "Eraser" at bounding box center [213, 628] width 27 height 9
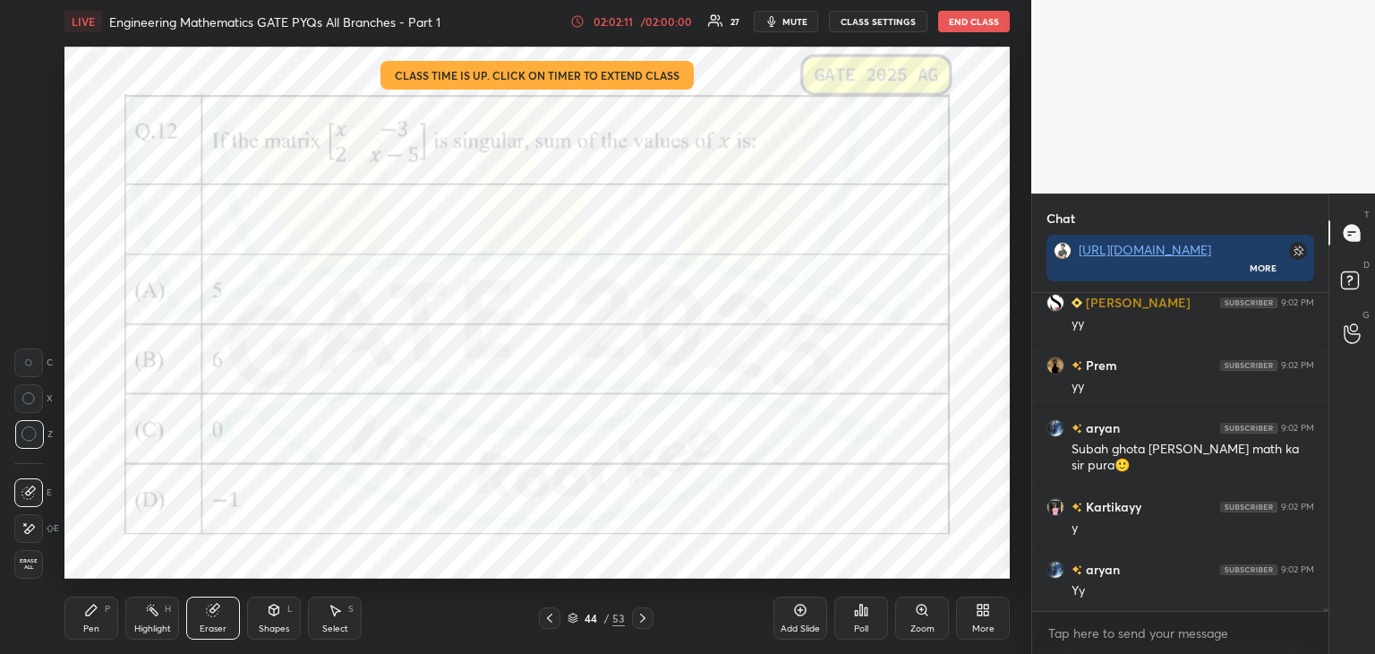
click at [33, 572] on div "Erase all" at bounding box center [28, 564] width 29 height 29
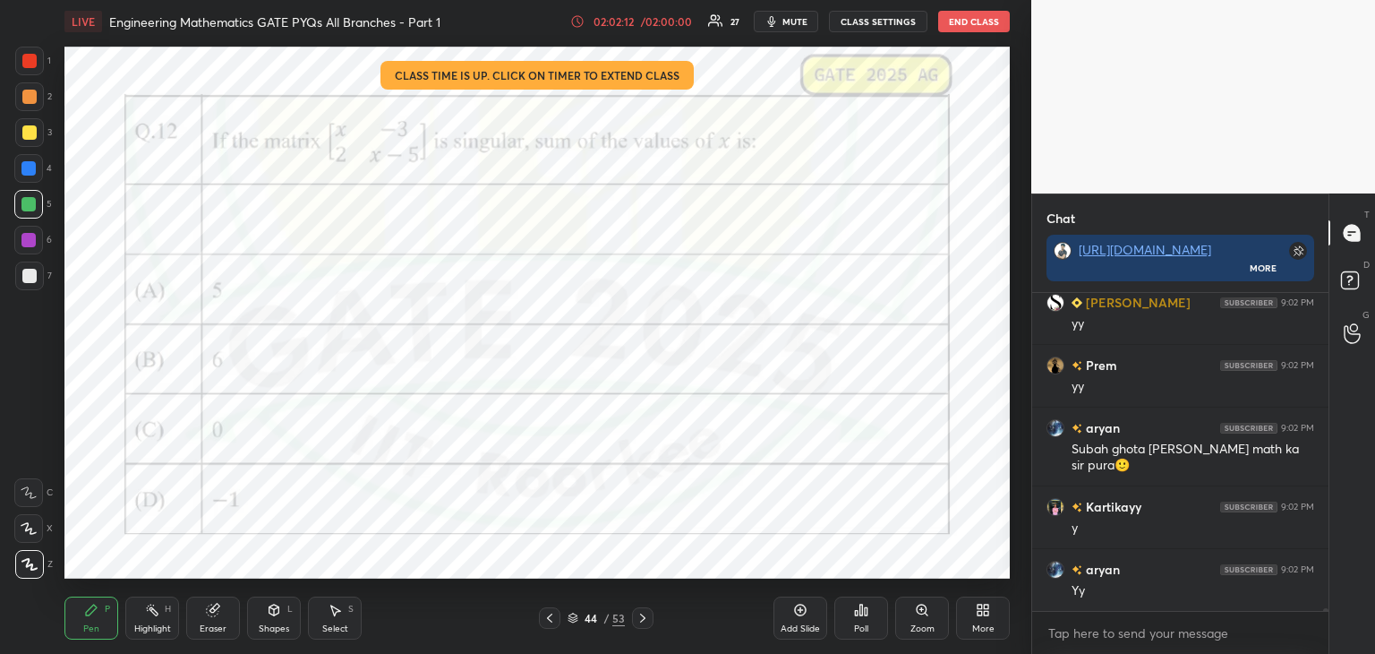
click at [547, 620] on icon at bounding box center [550, 618] width 14 height 14
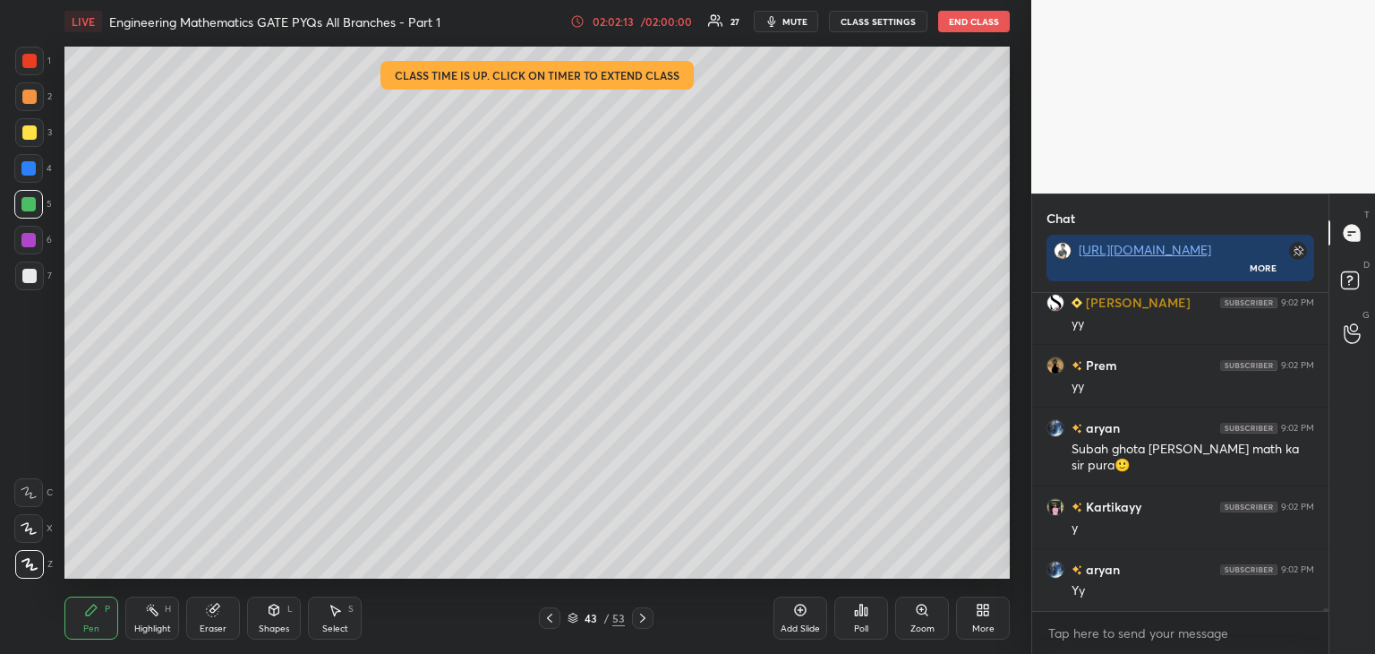
scroll to position [38158, 0]
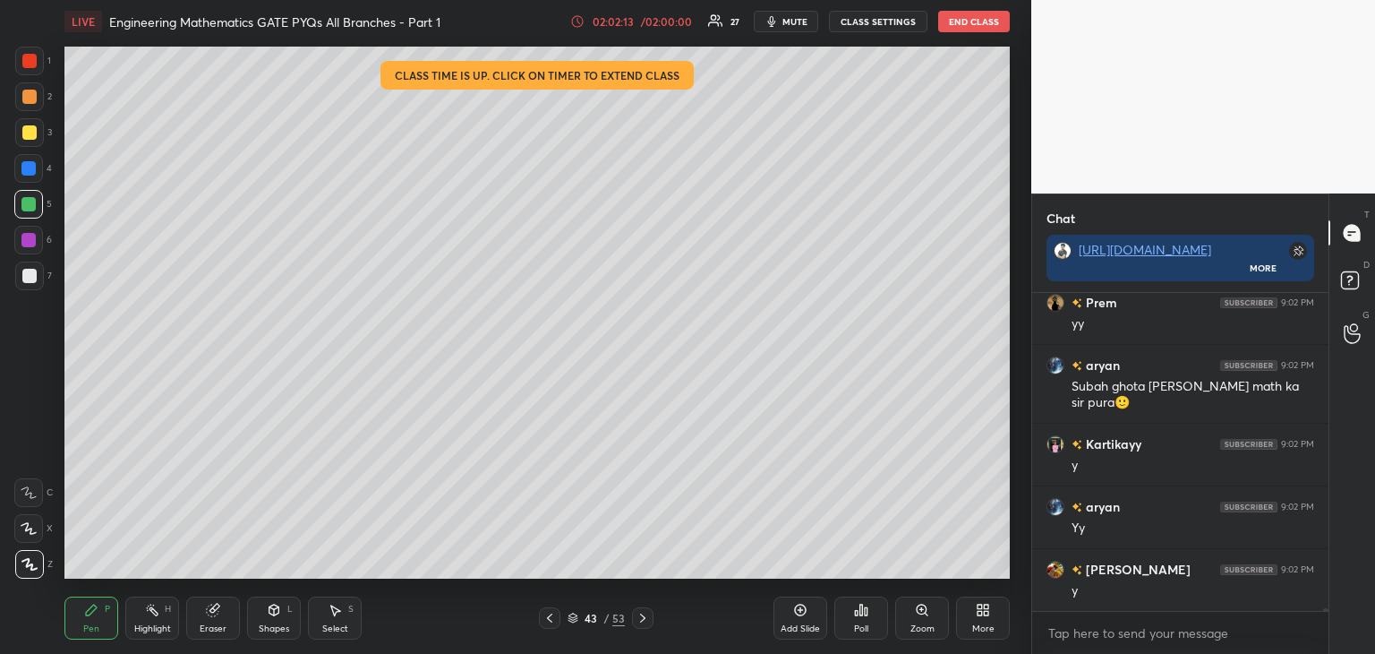
click at [552, 623] on icon at bounding box center [550, 618] width 14 height 14
click at [551, 623] on icon at bounding box center [550, 618] width 14 height 14
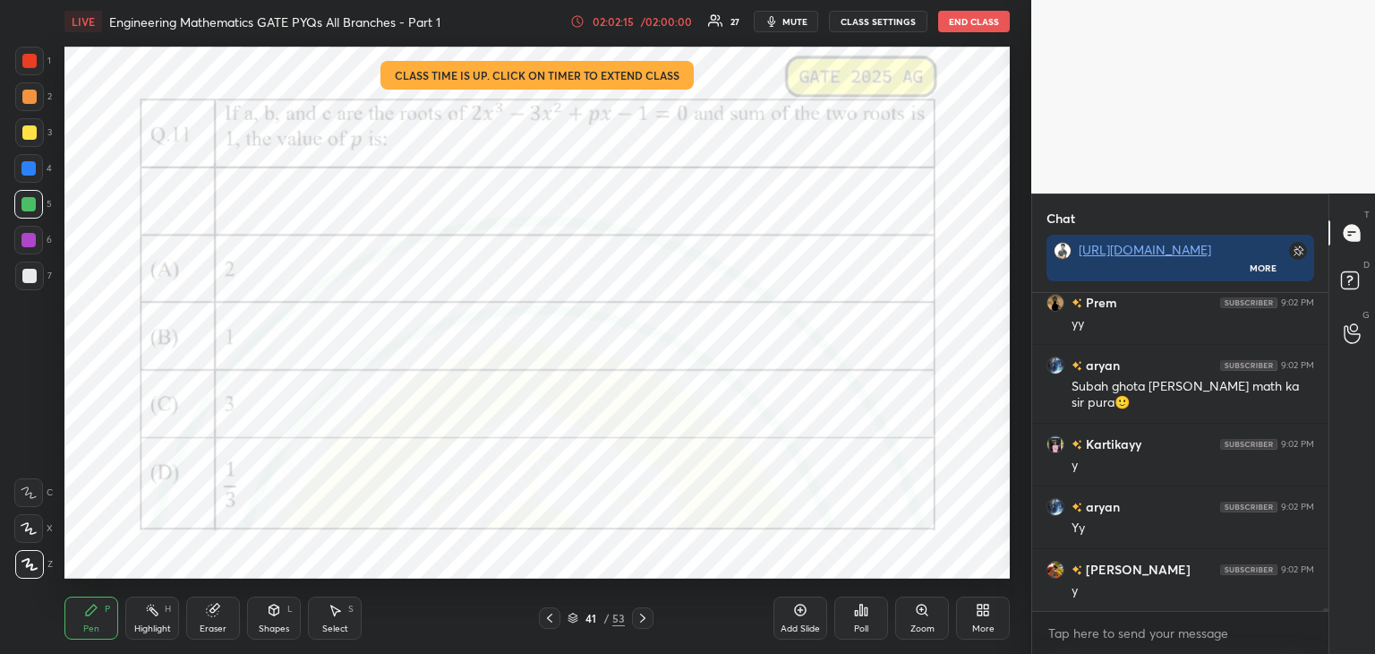
click at [214, 625] on div "Eraser" at bounding box center [213, 628] width 27 height 9
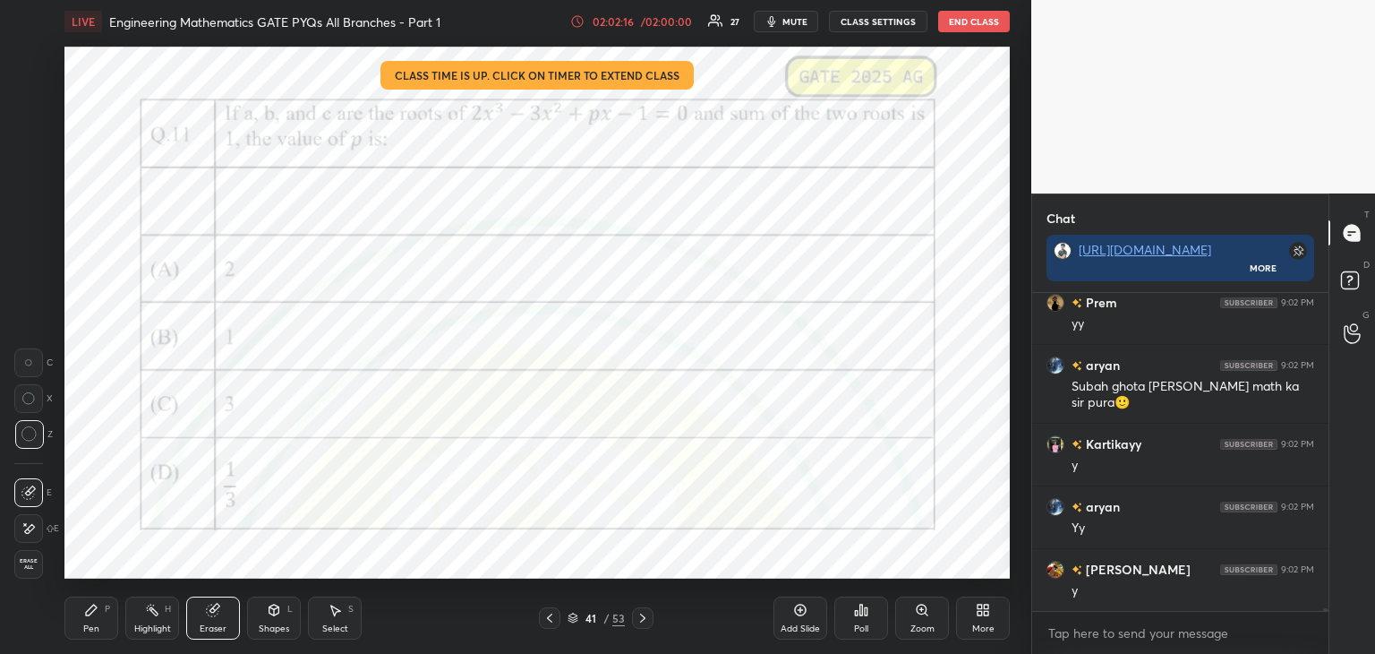
click at [28, 560] on span "Erase all" at bounding box center [28, 564] width 27 height 13
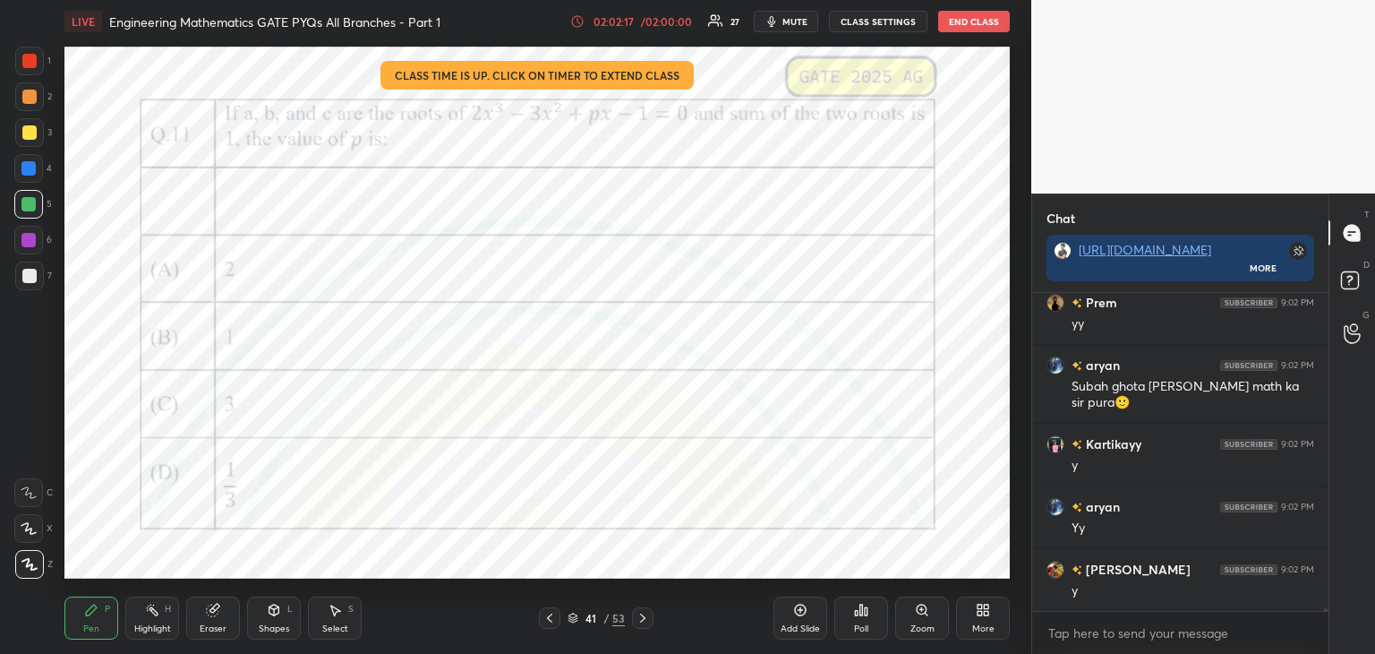
click at [550, 617] on icon at bounding box center [550, 618] width 14 height 14
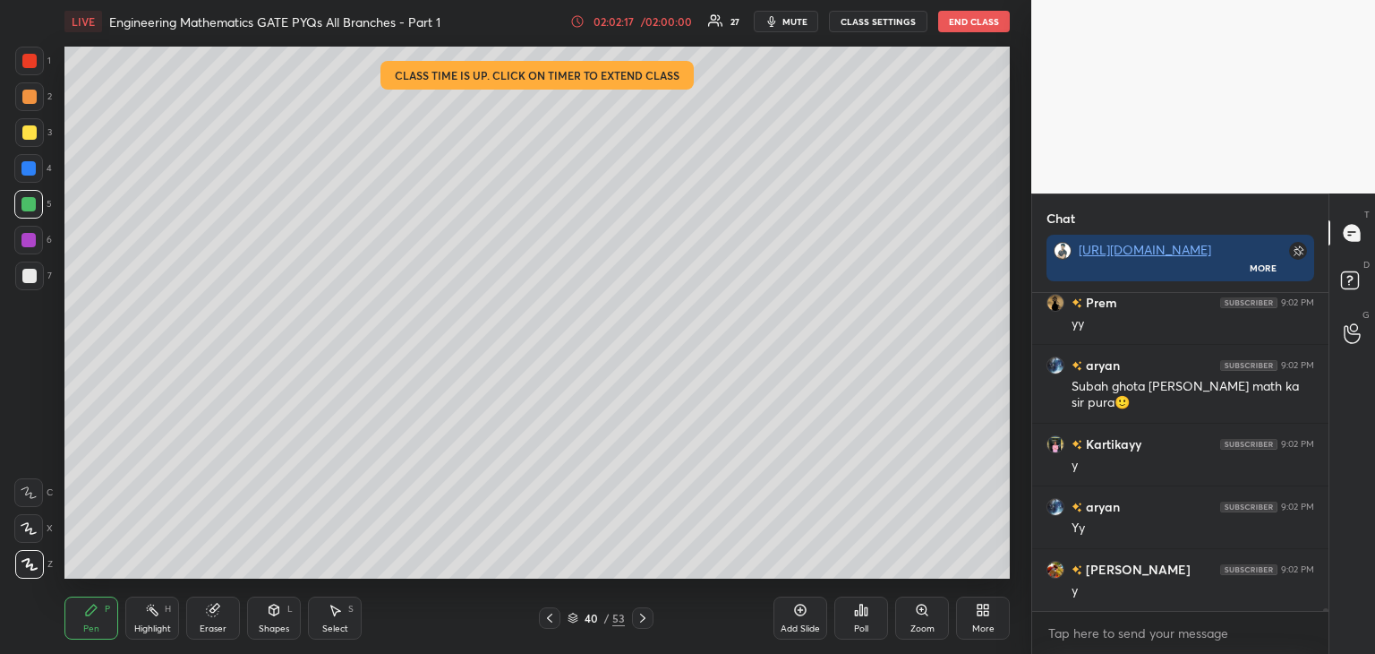
click at [546, 620] on icon at bounding box center [550, 618] width 14 height 14
click at [547, 620] on icon at bounding box center [550, 618] width 14 height 14
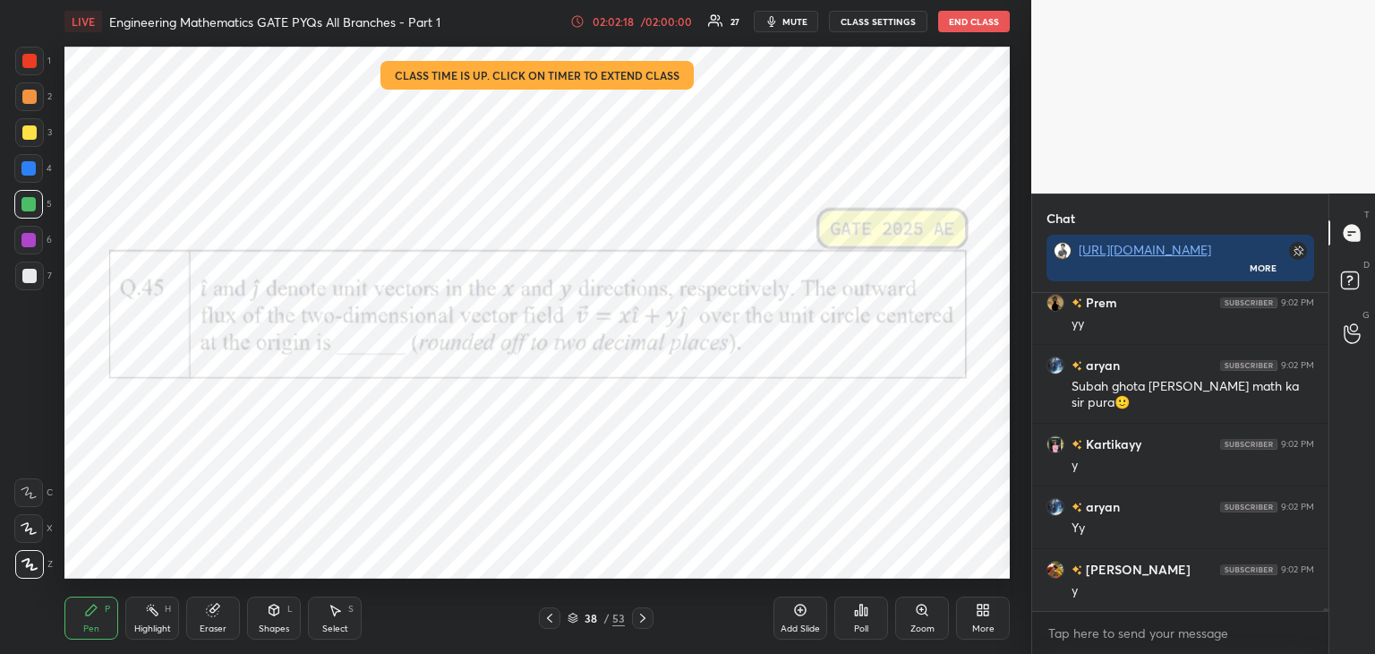
scroll to position [38221, 0]
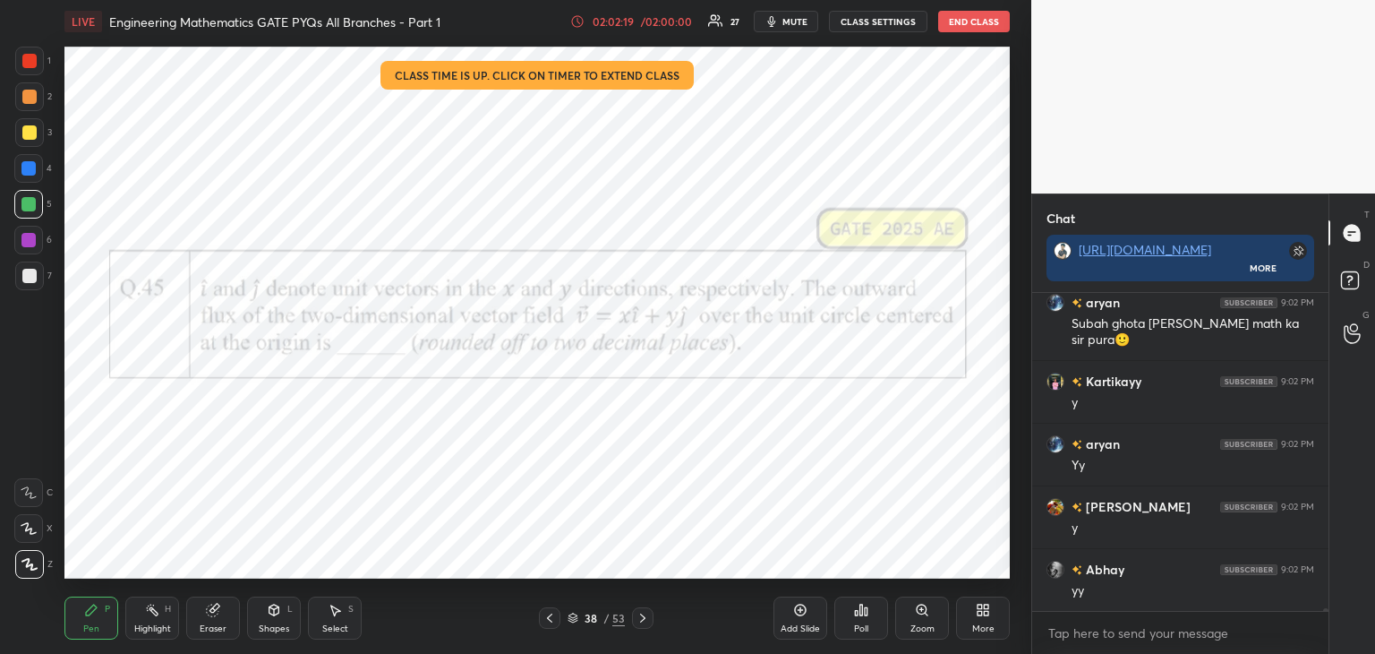
click at [211, 620] on div "Eraser" at bounding box center [213, 617] width 54 height 43
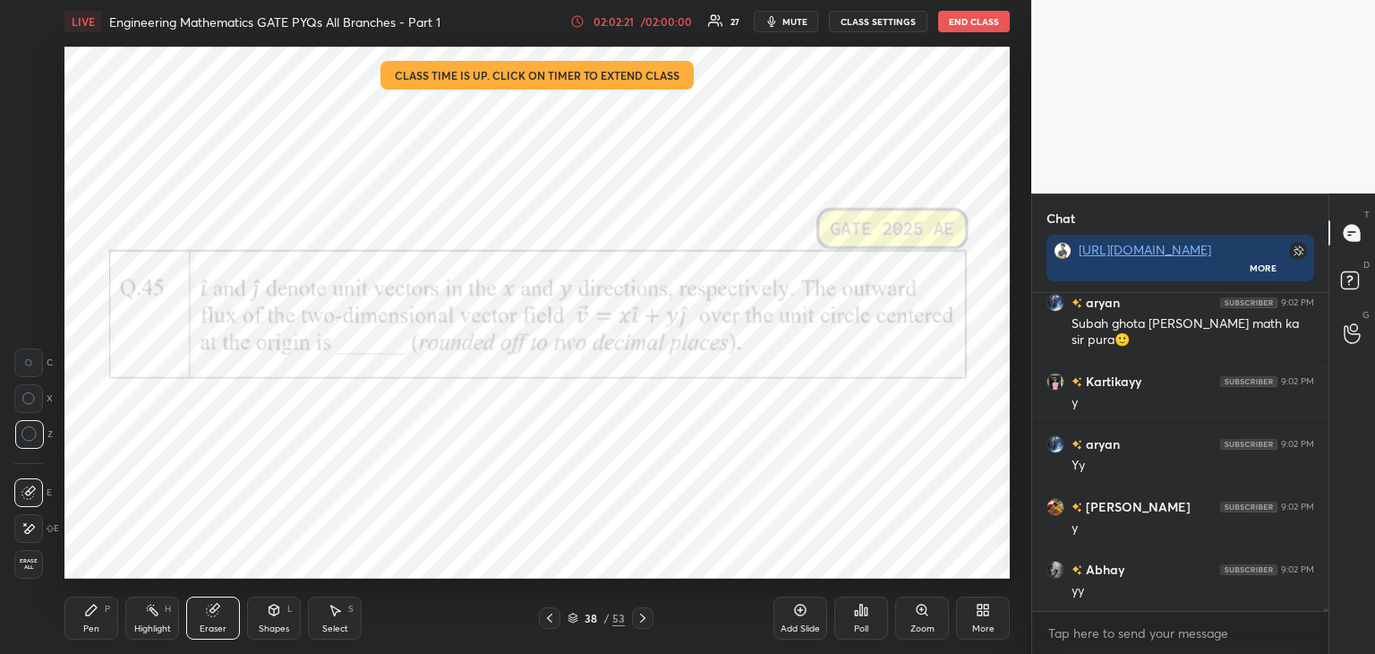
click at [38, 569] on span "Erase all" at bounding box center [28, 564] width 27 height 13
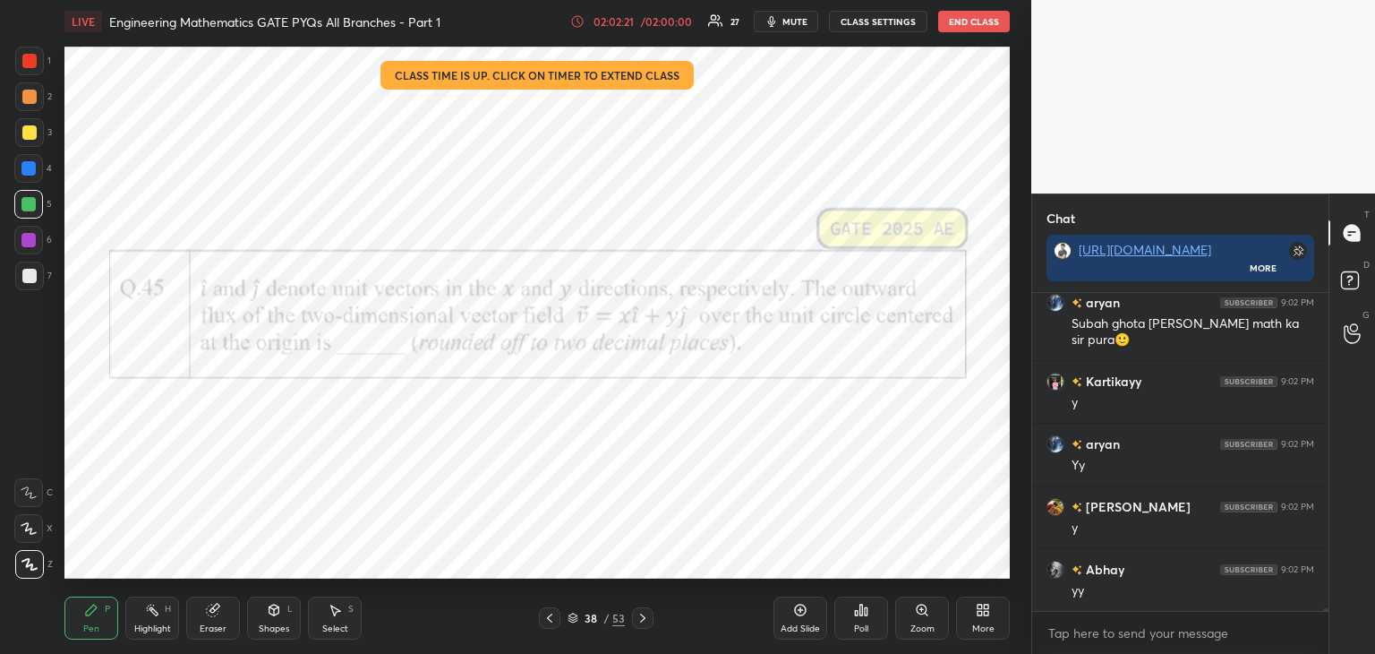
click at [553, 617] on icon at bounding box center [550, 618] width 14 height 14
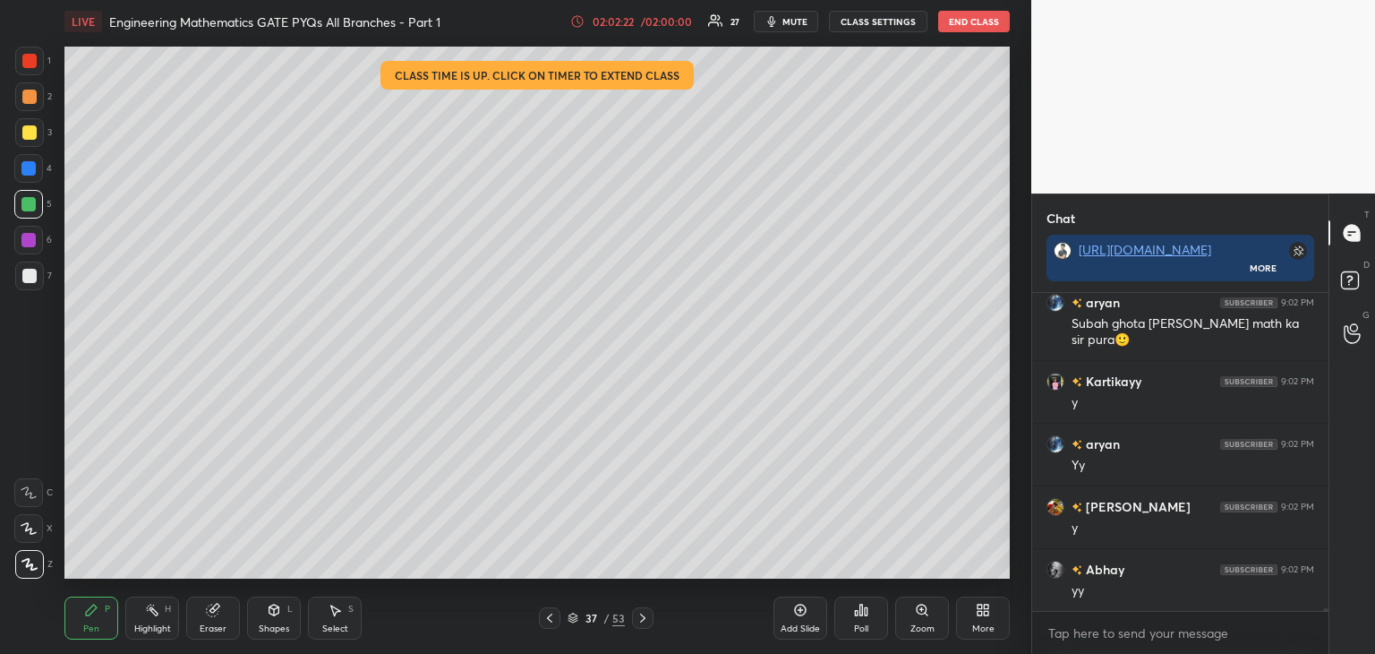
click at [549, 619] on icon at bounding box center [549, 617] width 5 height 9
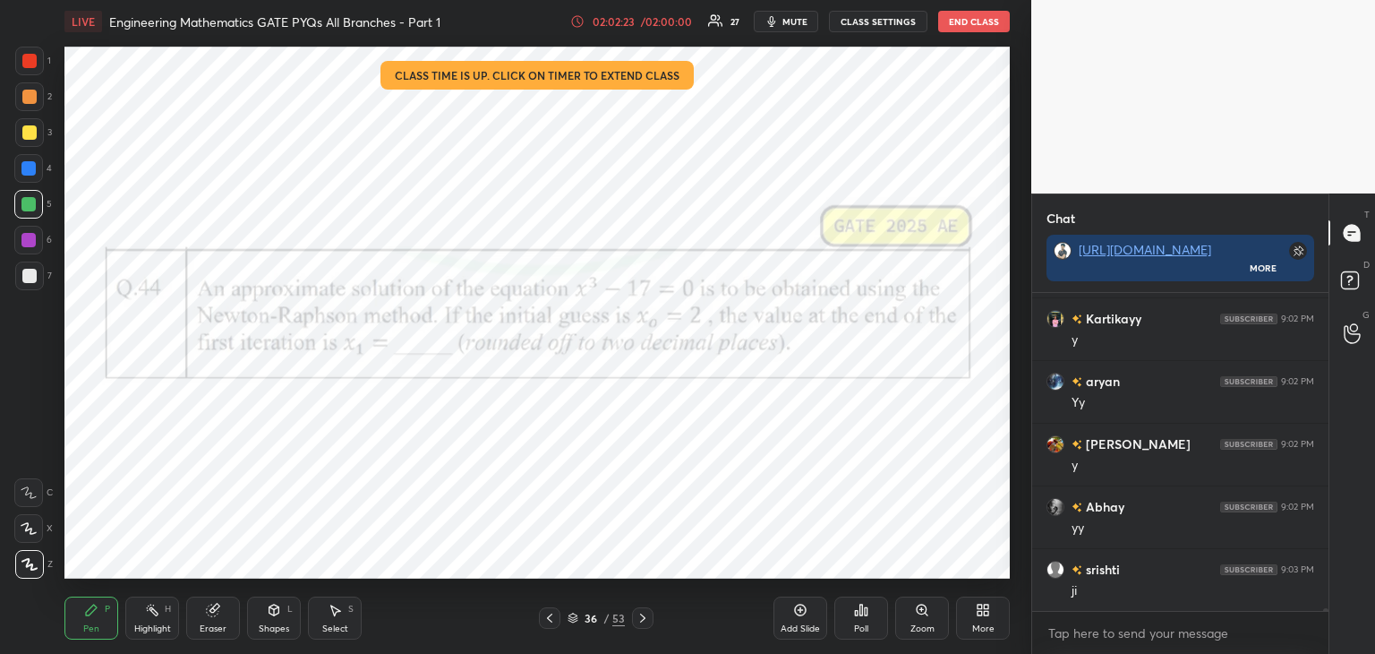
click at [210, 629] on div "Eraser" at bounding box center [213, 628] width 27 height 9
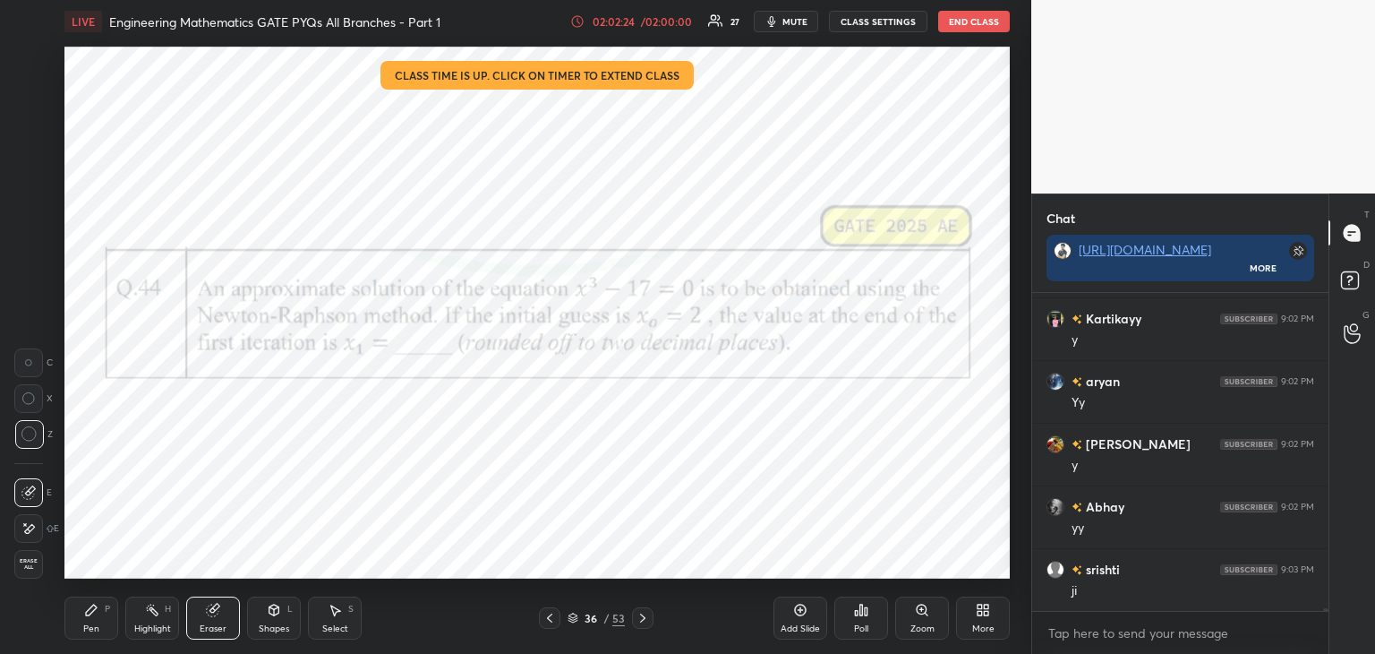
click at [28, 573] on div "Erase all" at bounding box center [28, 564] width 29 height 29
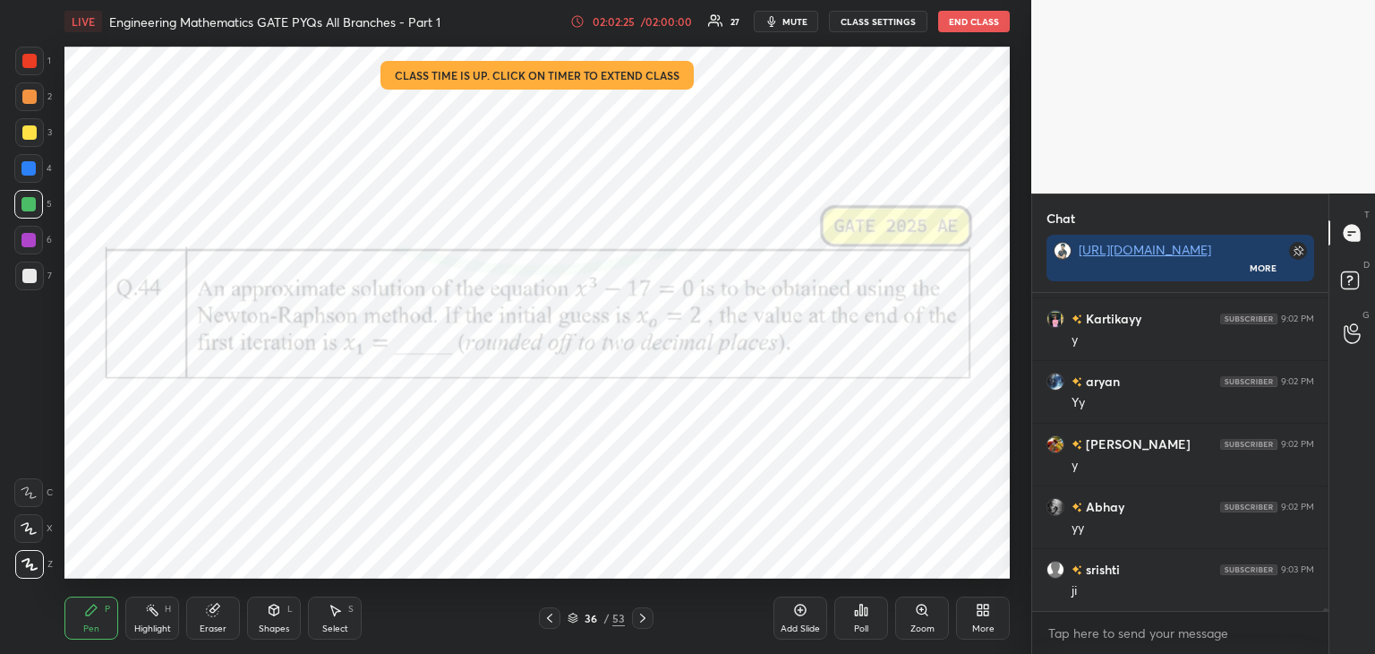
click at [552, 617] on icon at bounding box center [550, 618] width 14 height 14
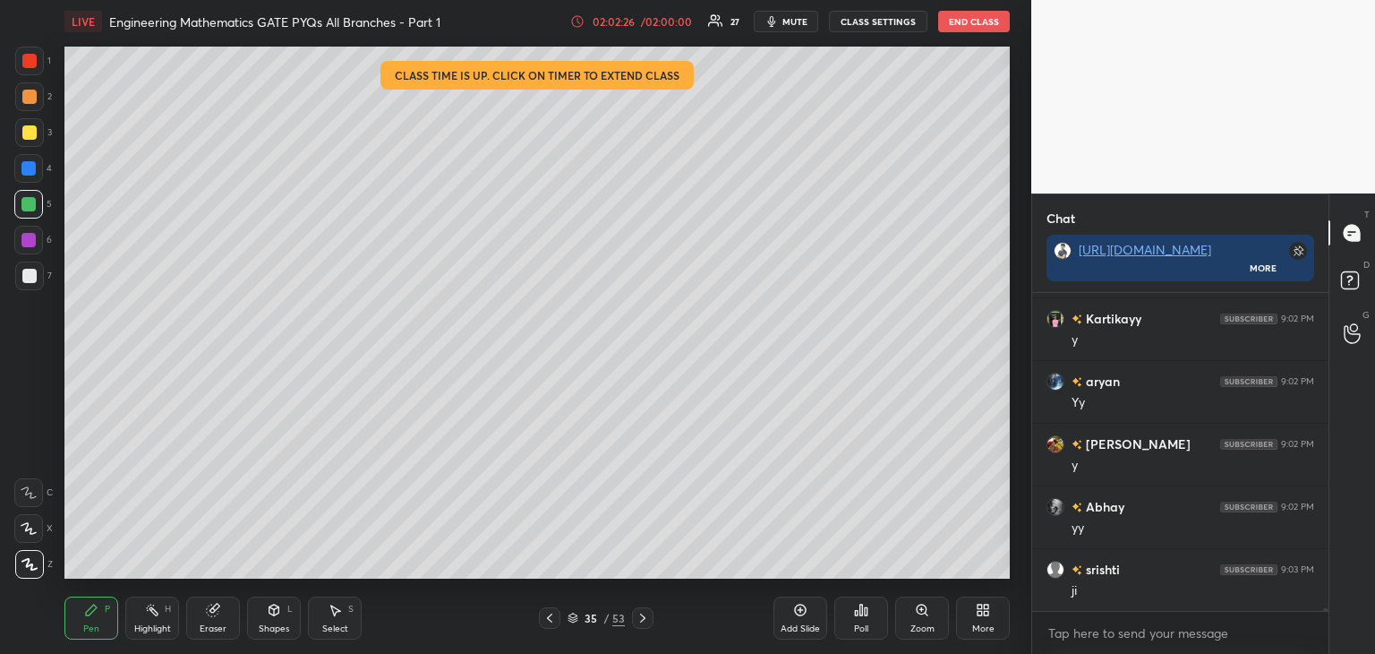
click at [552, 618] on icon at bounding box center [550, 618] width 14 height 14
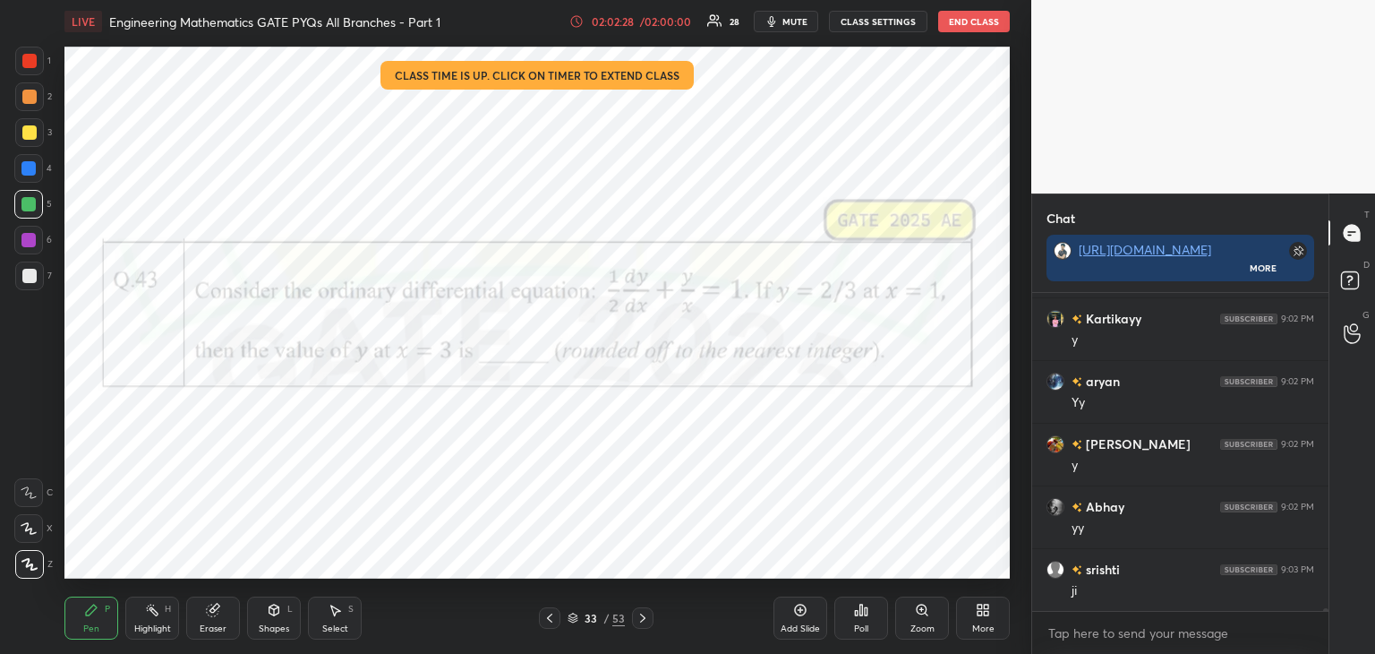
click at [208, 624] on div "Eraser" at bounding box center [213, 628] width 27 height 9
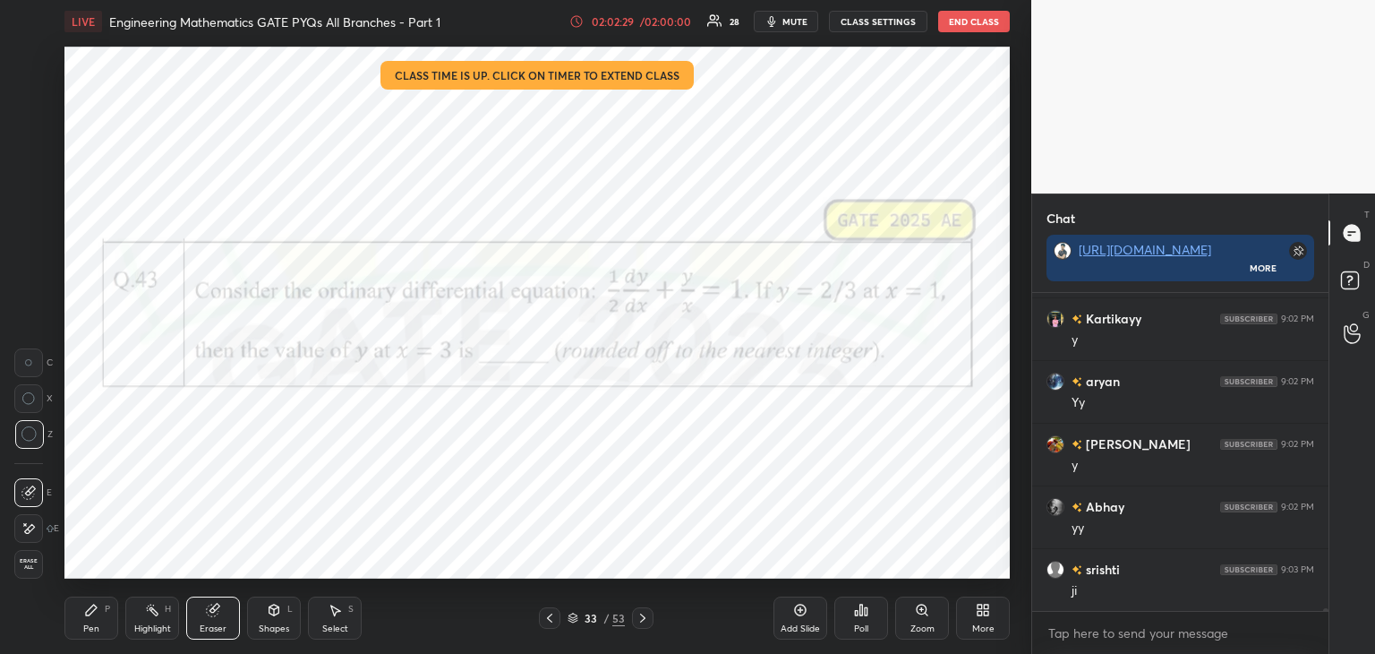
click at [30, 564] on span "Erase all" at bounding box center [28, 564] width 27 height 13
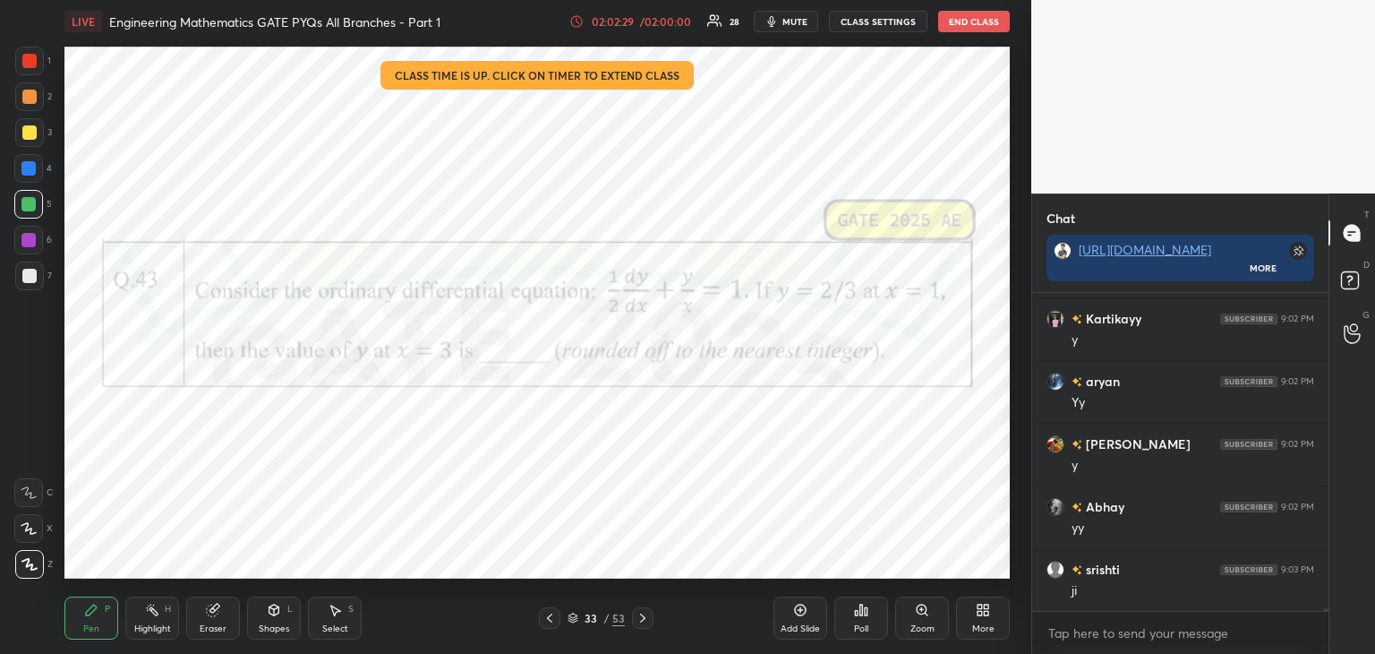
scroll to position [38346, 0]
click at [550, 609] on div at bounding box center [549, 617] width 21 height 21
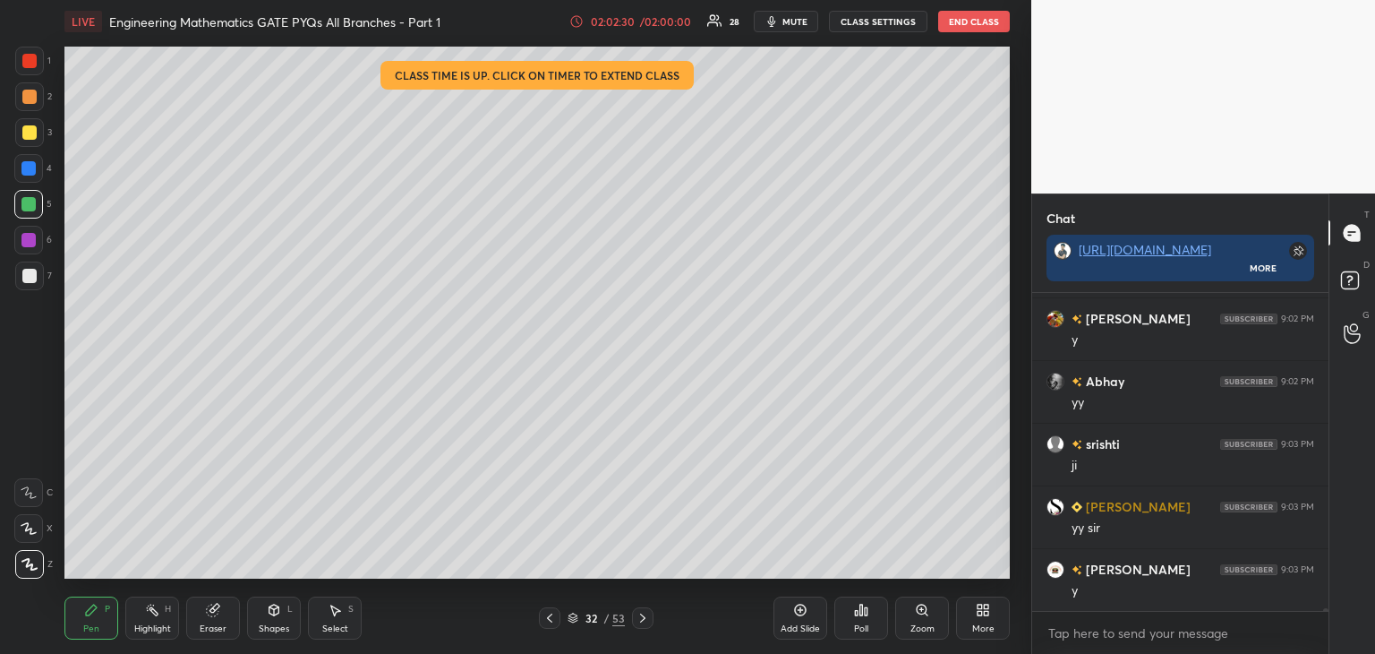
click at [550, 613] on icon at bounding box center [550, 618] width 14 height 14
click at [551, 616] on icon at bounding box center [549, 617] width 5 height 9
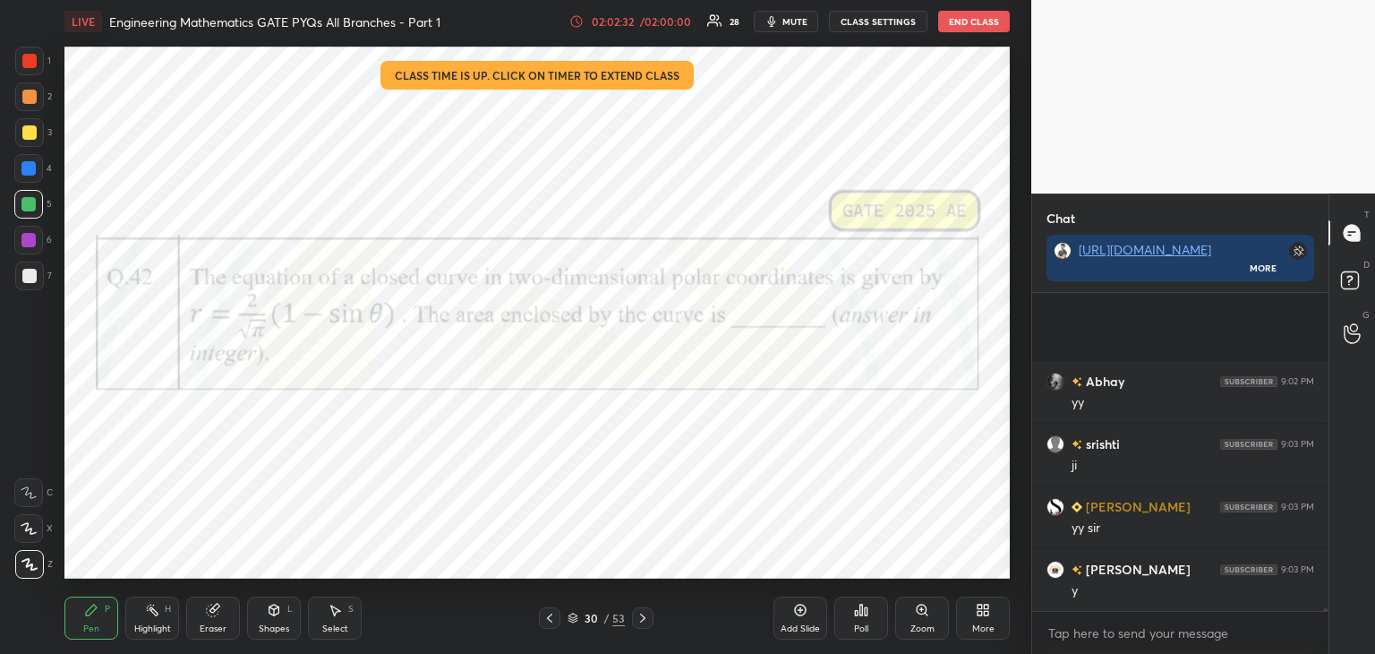
scroll to position [38597, 0]
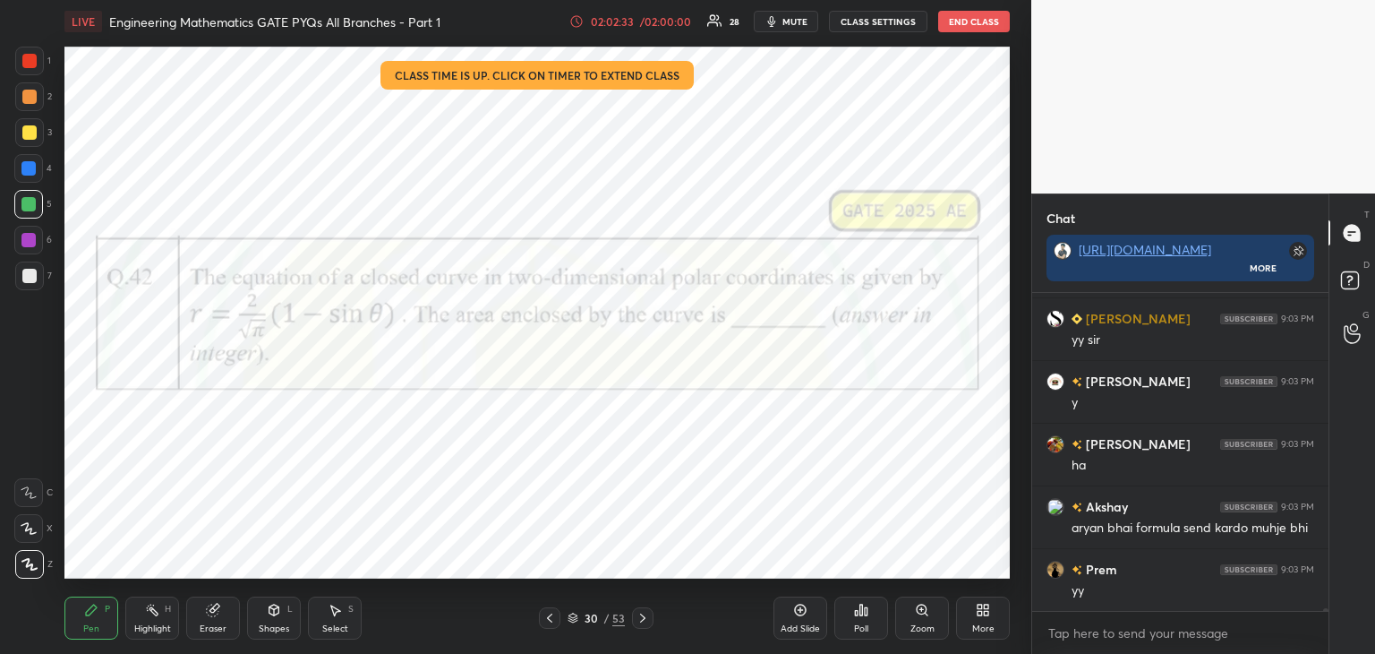
click at [204, 626] on div "Eraser" at bounding box center [213, 628] width 27 height 9
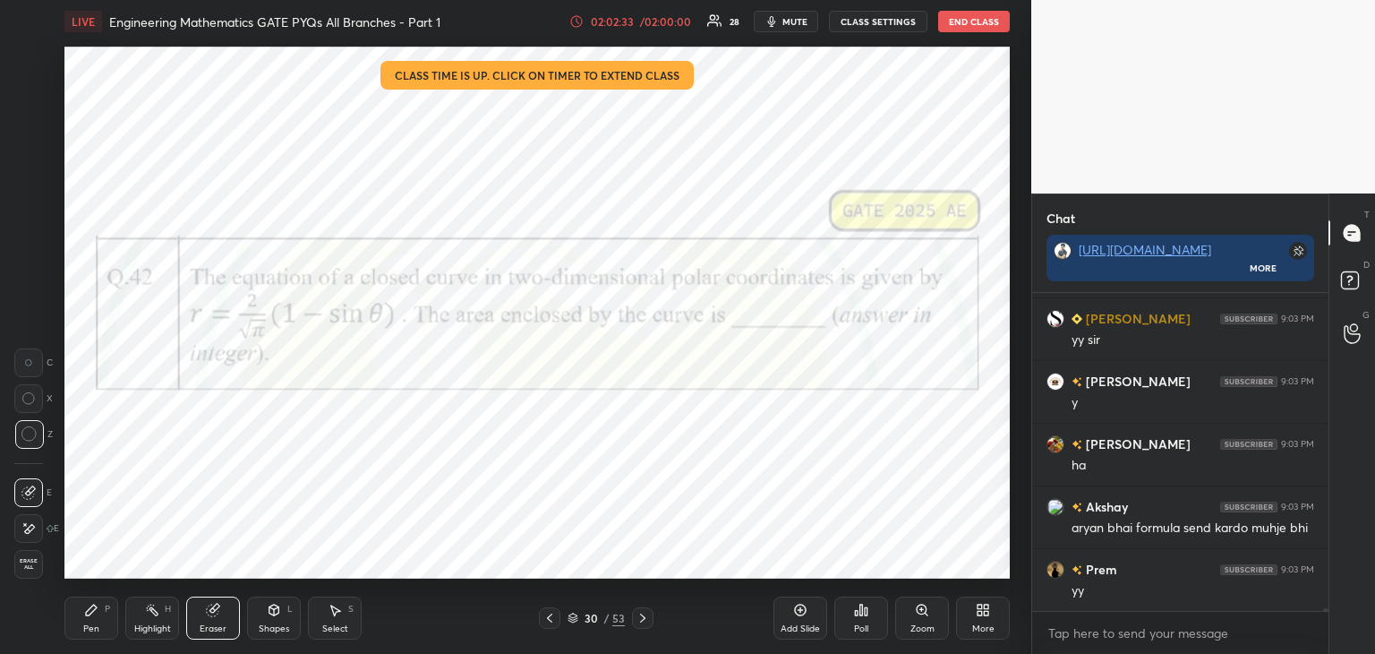
click at [32, 567] on span "Erase all" at bounding box center [28, 564] width 27 height 13
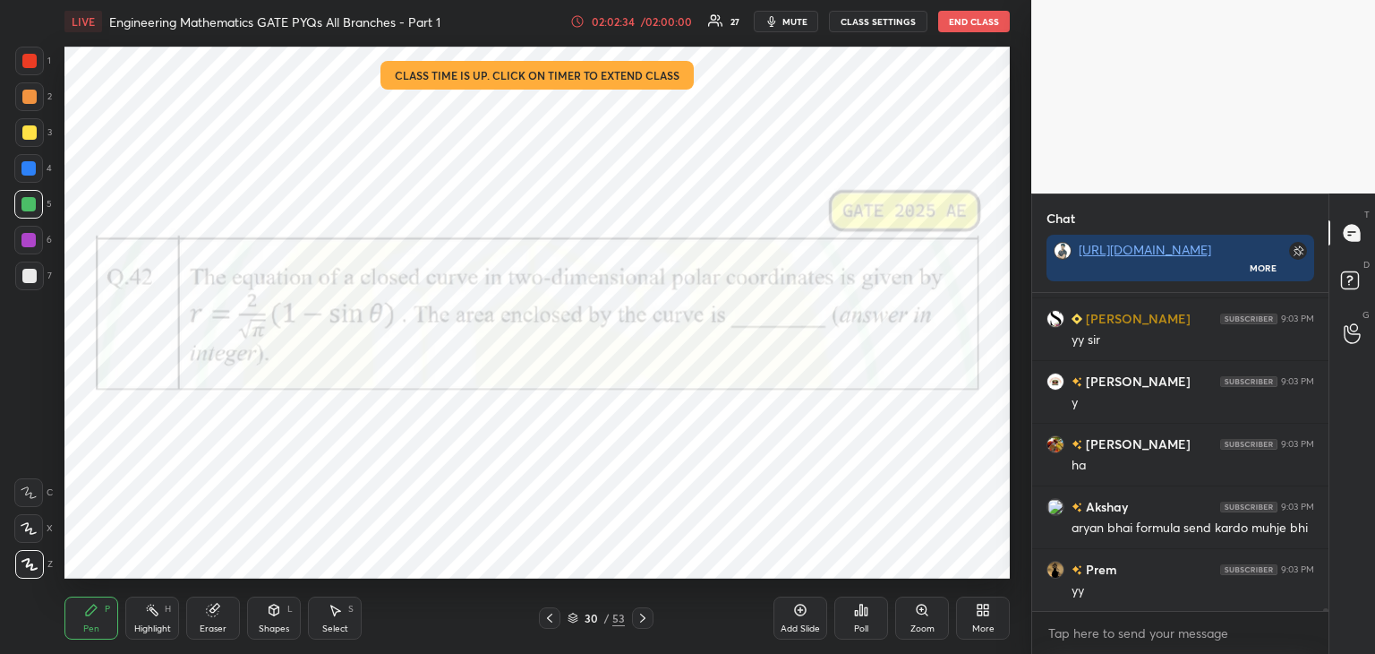
click at [544, 617] on icon at bounding box center [550, 618] width 14 height 14
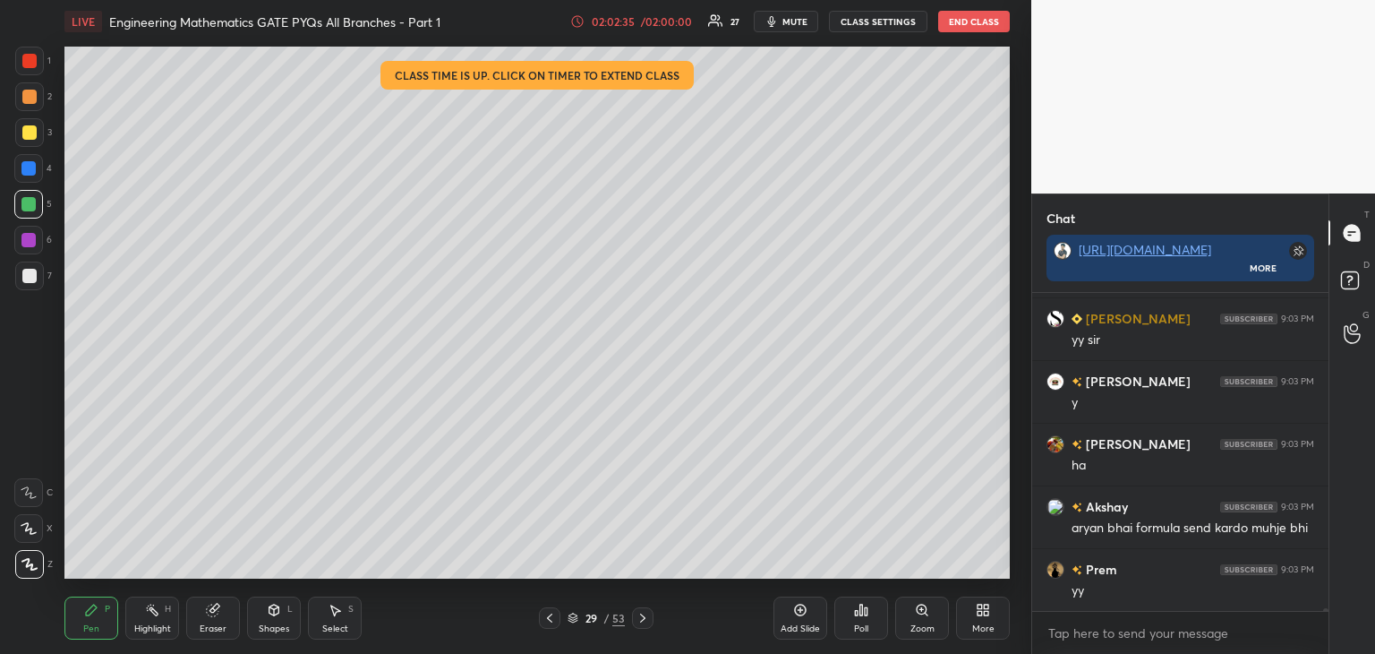
click at [545, 617] on icon at bounding box center [550, 618] width 14 height 14
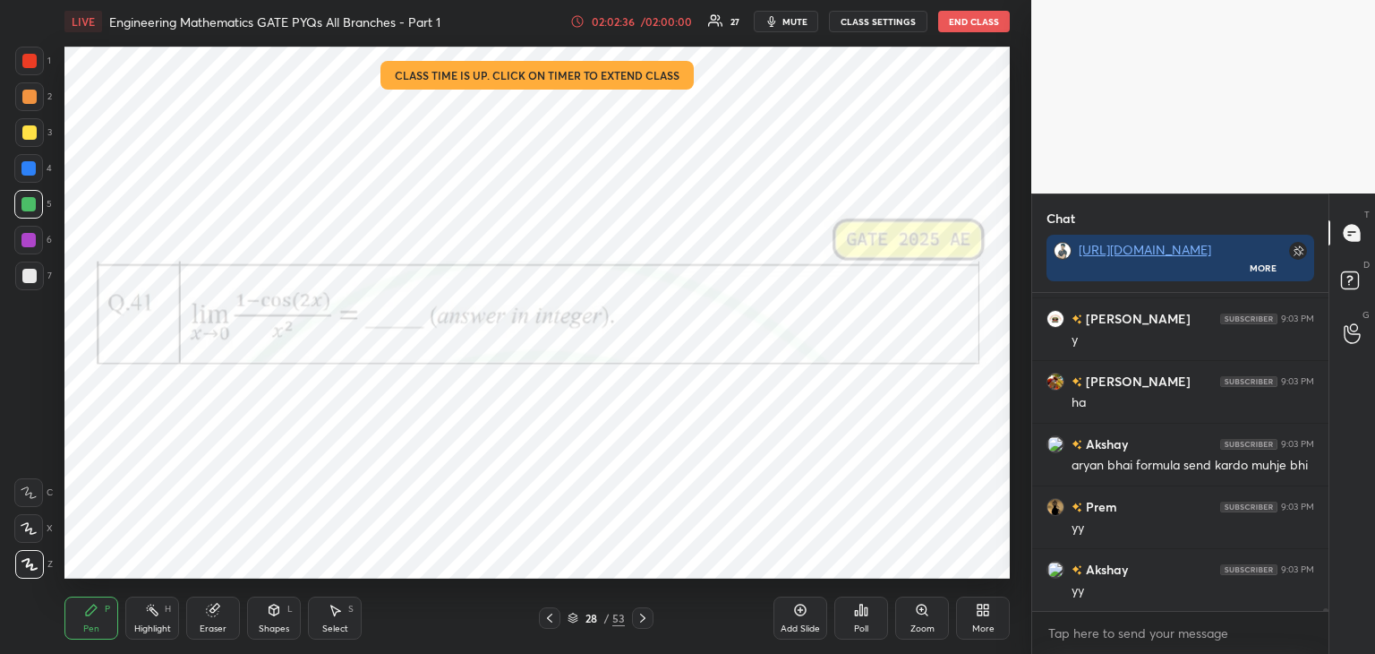
click at [222, 620] on div "Eraser" at bounding box center [213, 617] width 54 height 43
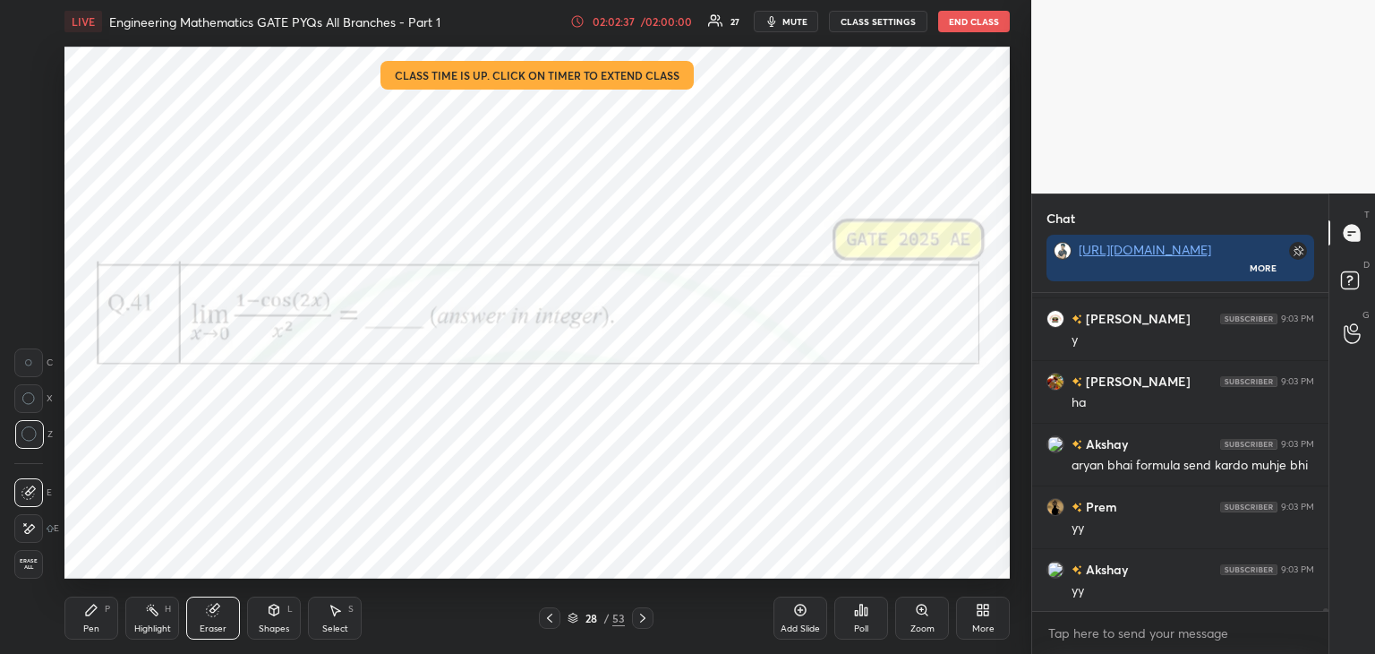
scroll to position [38722, 0]
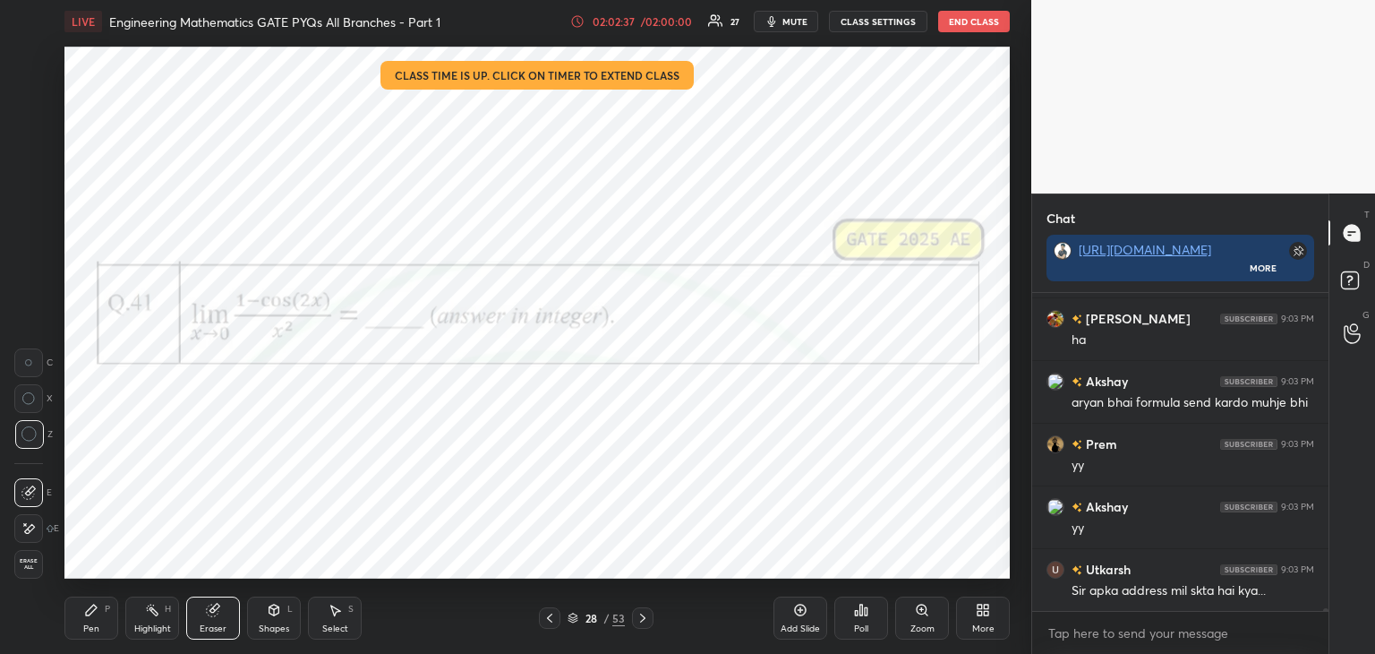
click at [21, 567] on span "Erase all" at bounding box center [28, 564] width 27 height 13
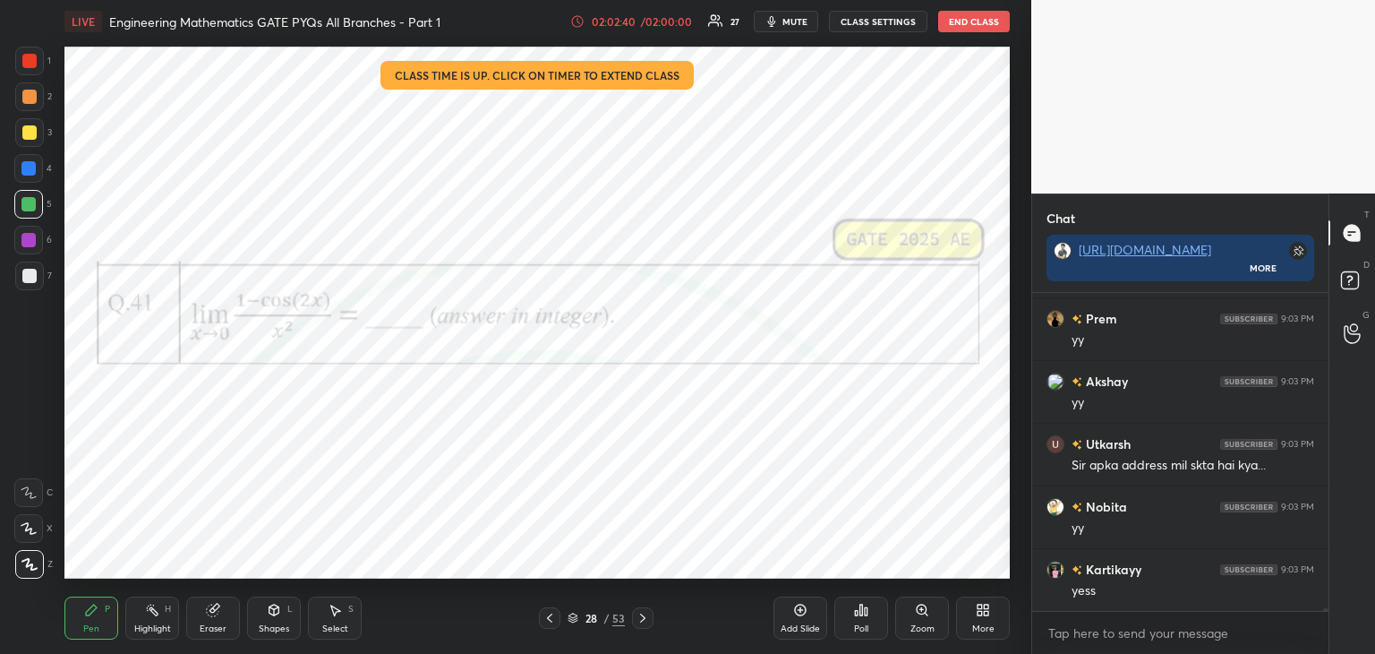
scroll to position [38910, 0]
click at [552, 622] on icon at bounding box center [550, 618] width 14 height 14
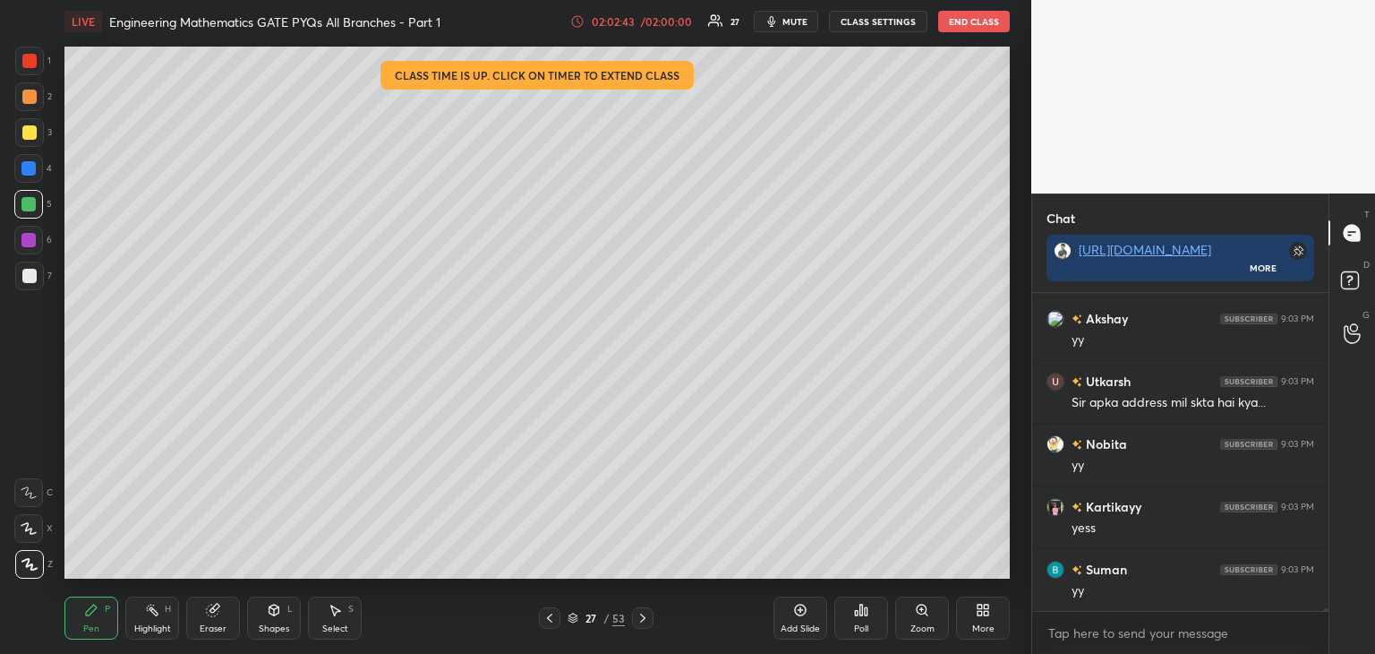
click at [550, 624] on icon at bounding box center [550, 618] width 14 height 14
click at [549, 622] on icon at bounding box center [550, 618] width 14 height 14
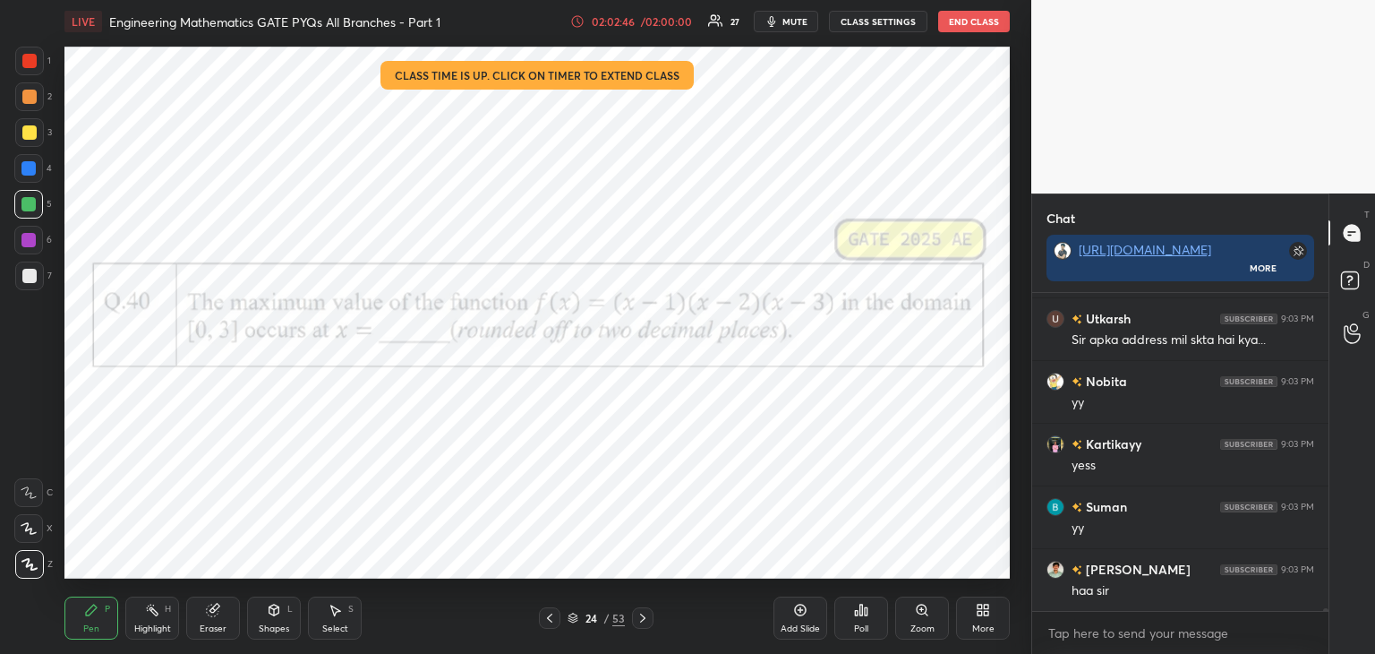
click at [225, 621] on div "Eraser" at bounding box center [213, 617] width 54 height 43
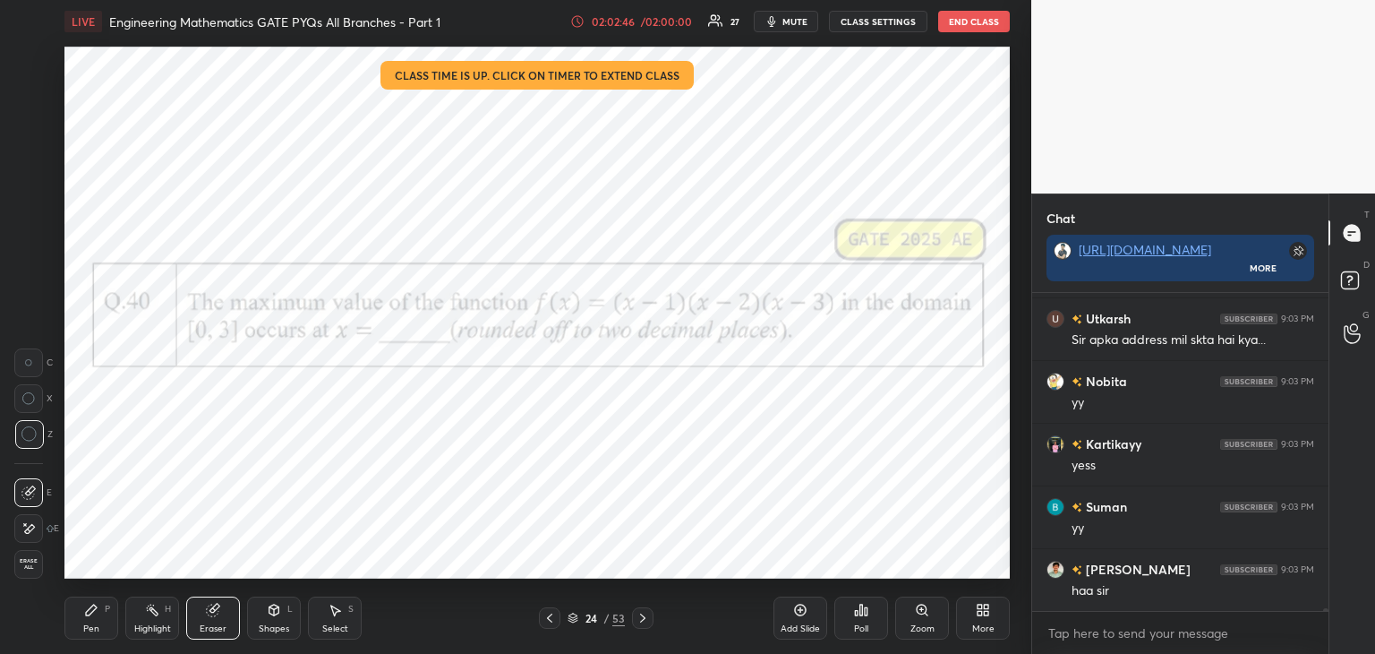
scroll to position [39036, 0]
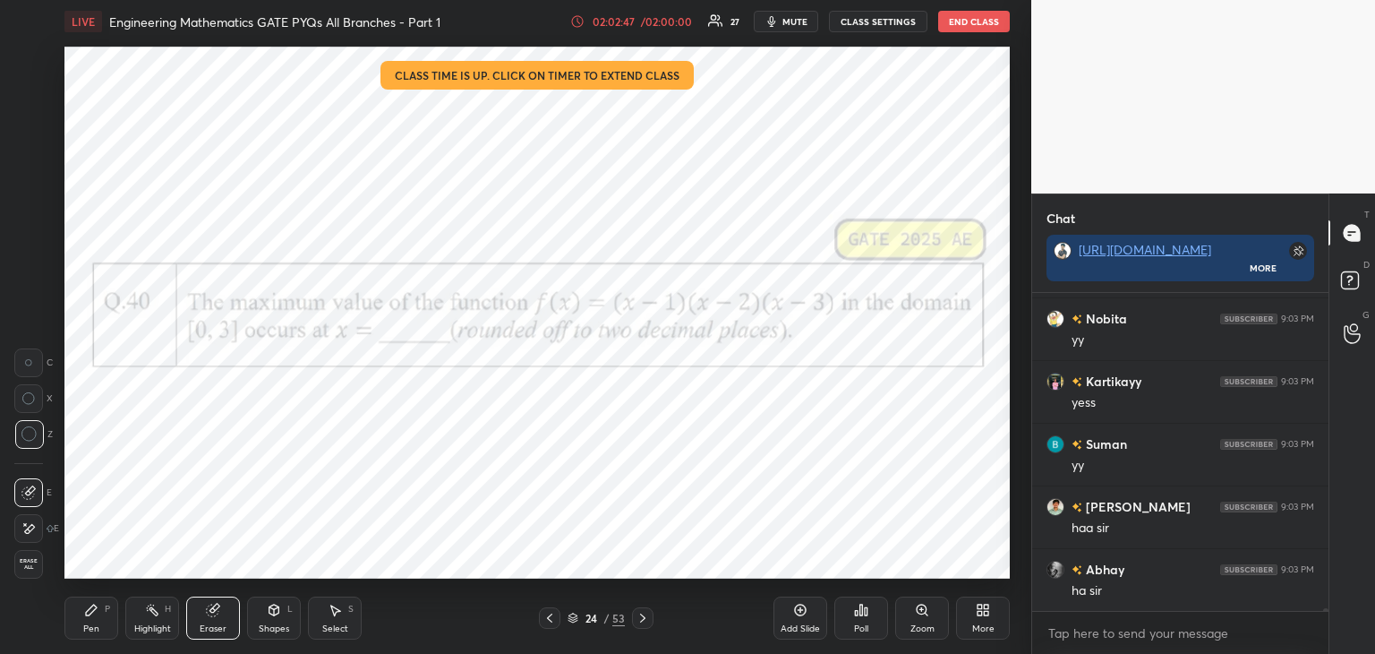
click at [46, 563] on div "E E Erase all" at bounding box center [36, 524] width 45 height 107
click at [39, 565] on span "Erase all" at bounding box center [28, 564] width 27 height 13
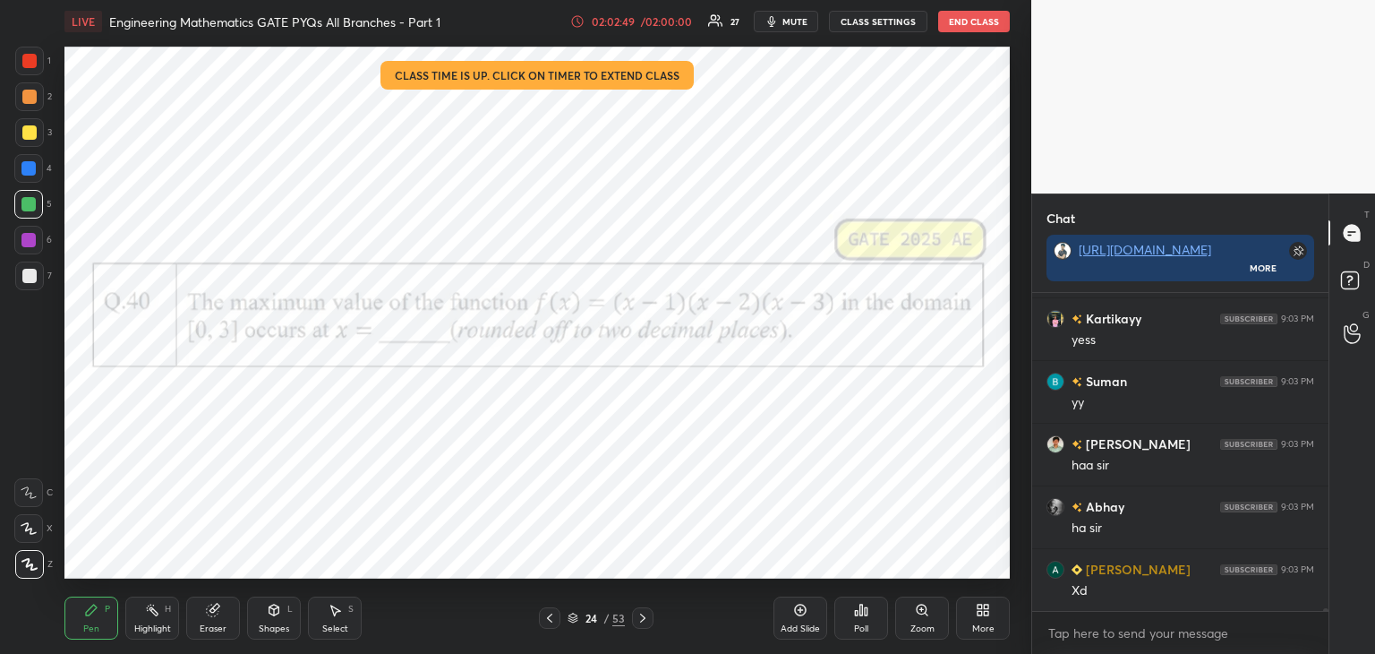
scroll to position [39161, 0]
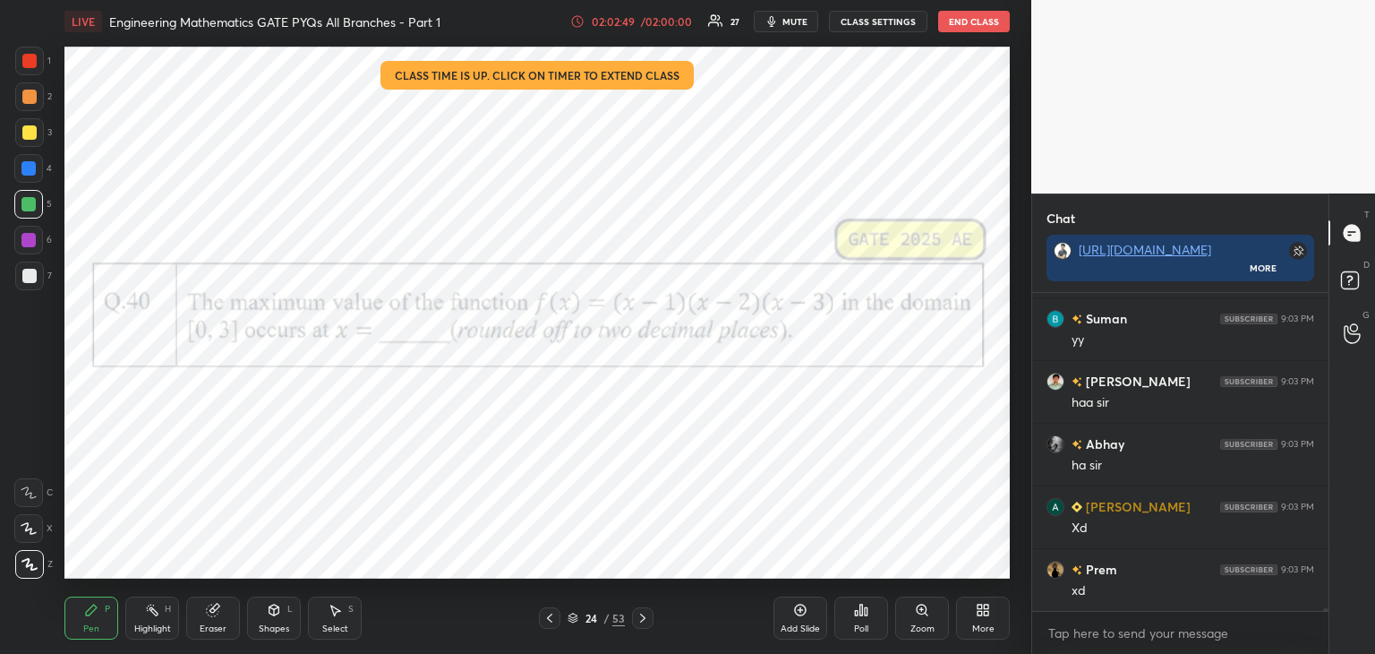
click at [552, 624] on icon at bounding box center [550, 618] width 14 height 14
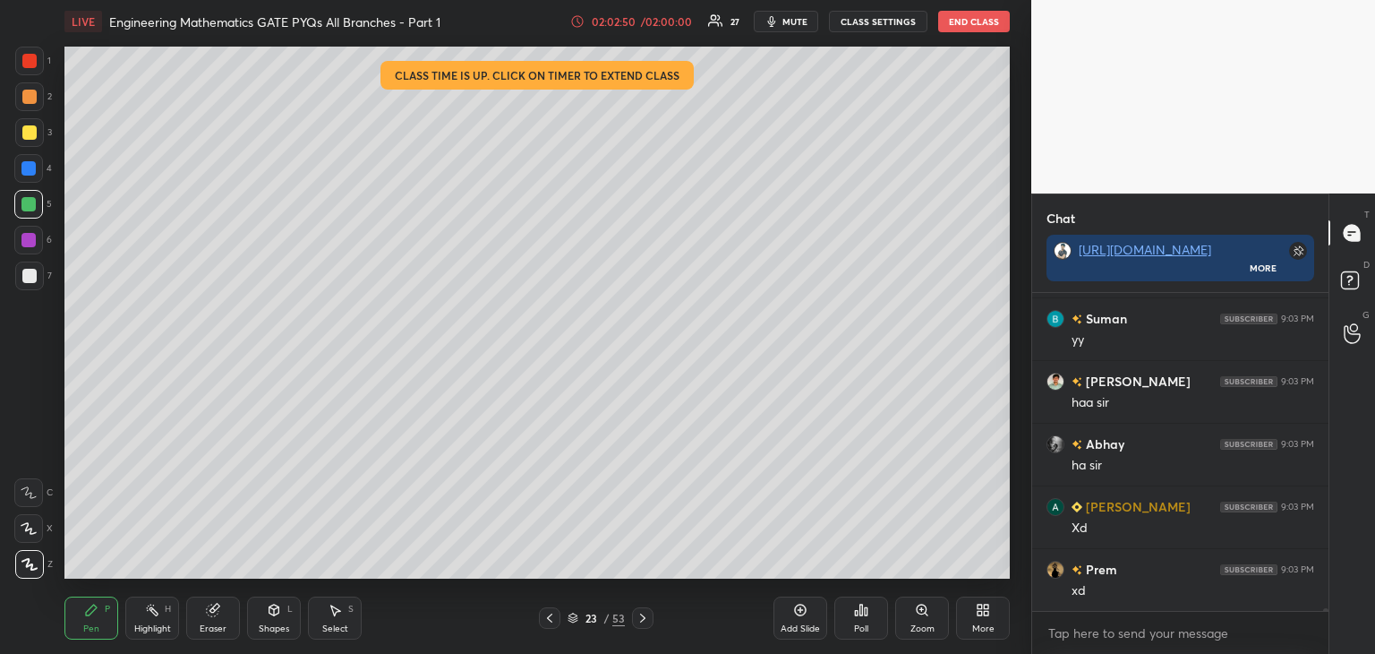
scroll to position [39224, 0]
click at [550, 623] on icon at bounding box center [550, 618] width 14 height 14
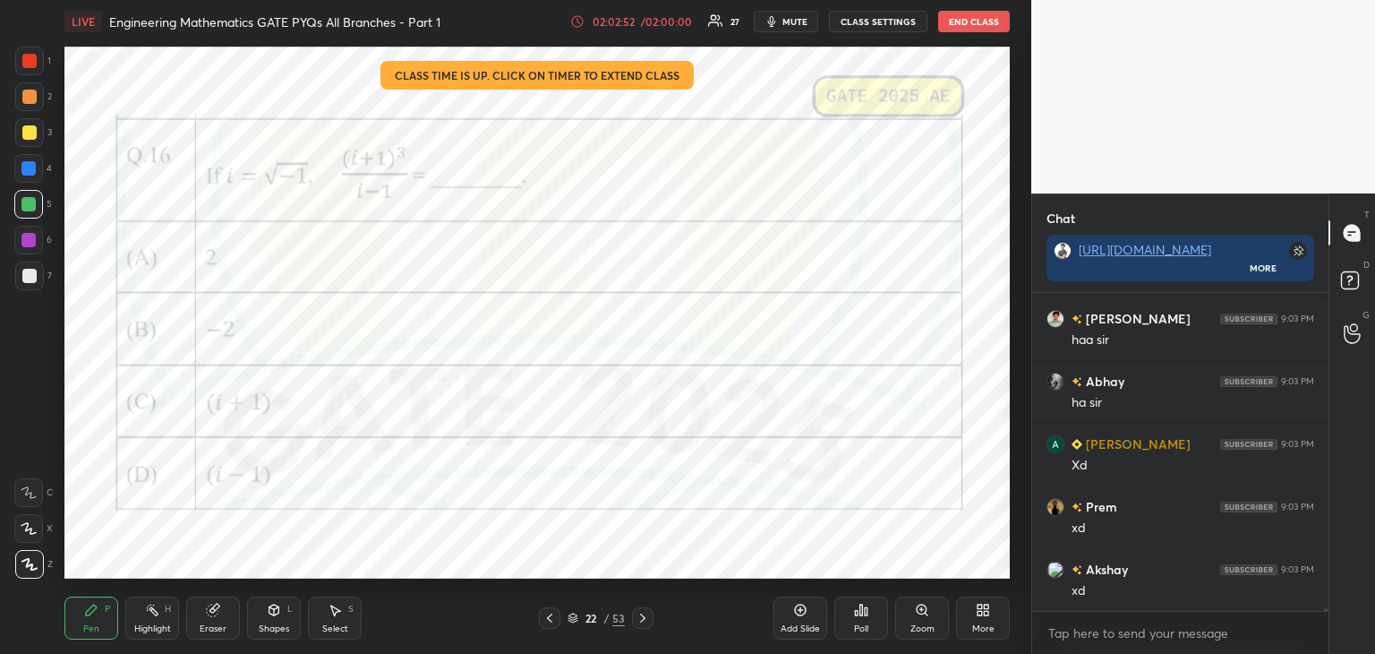
click at [220, 614] on div "Eraser" at bounding box center [213, 617] width 54 height 43
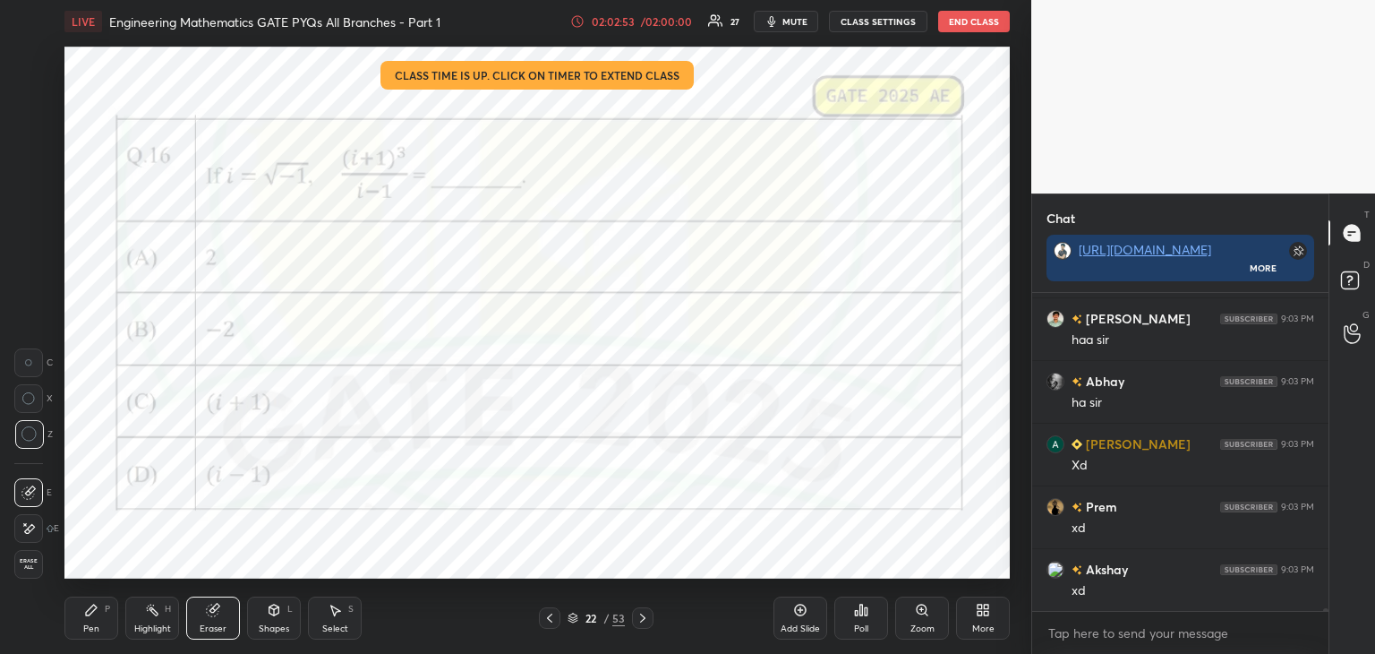
click at [21, 560] on span "Erase all" at bounding box center [28, 564] width 27 height 13
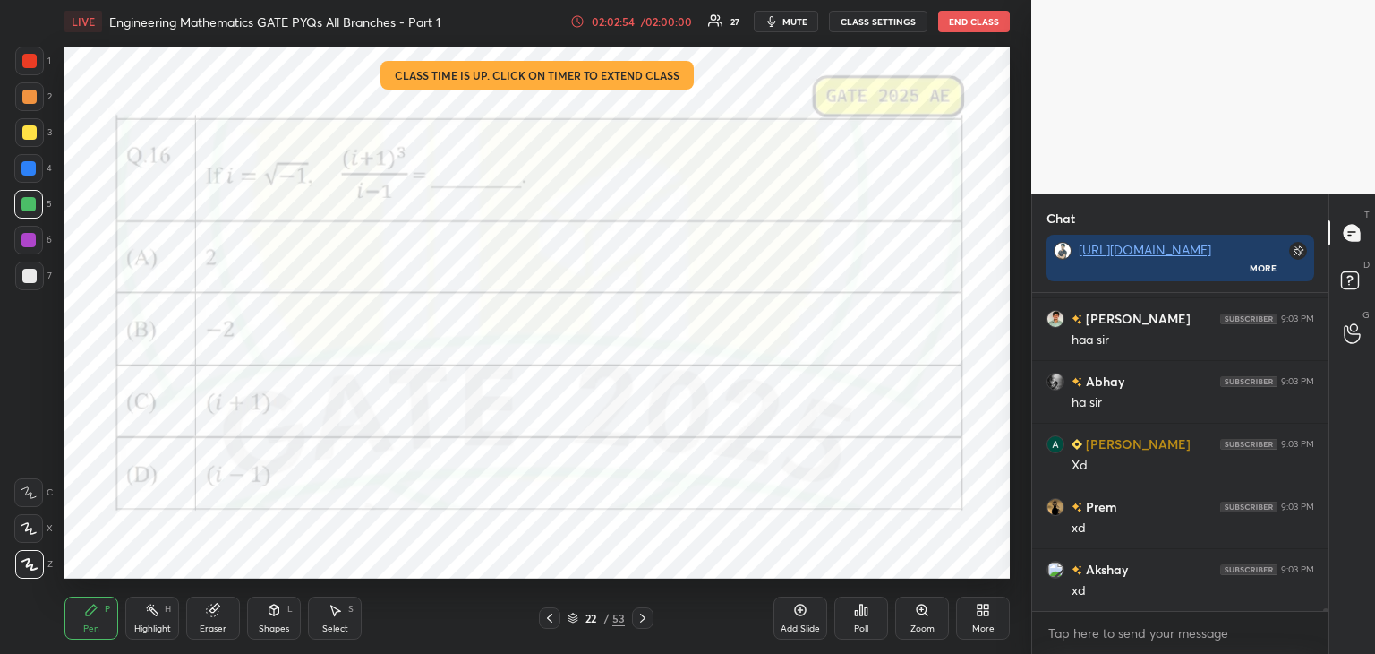
click at [552, 613] on icon at bounding box center [550, 618] width 14 height 14
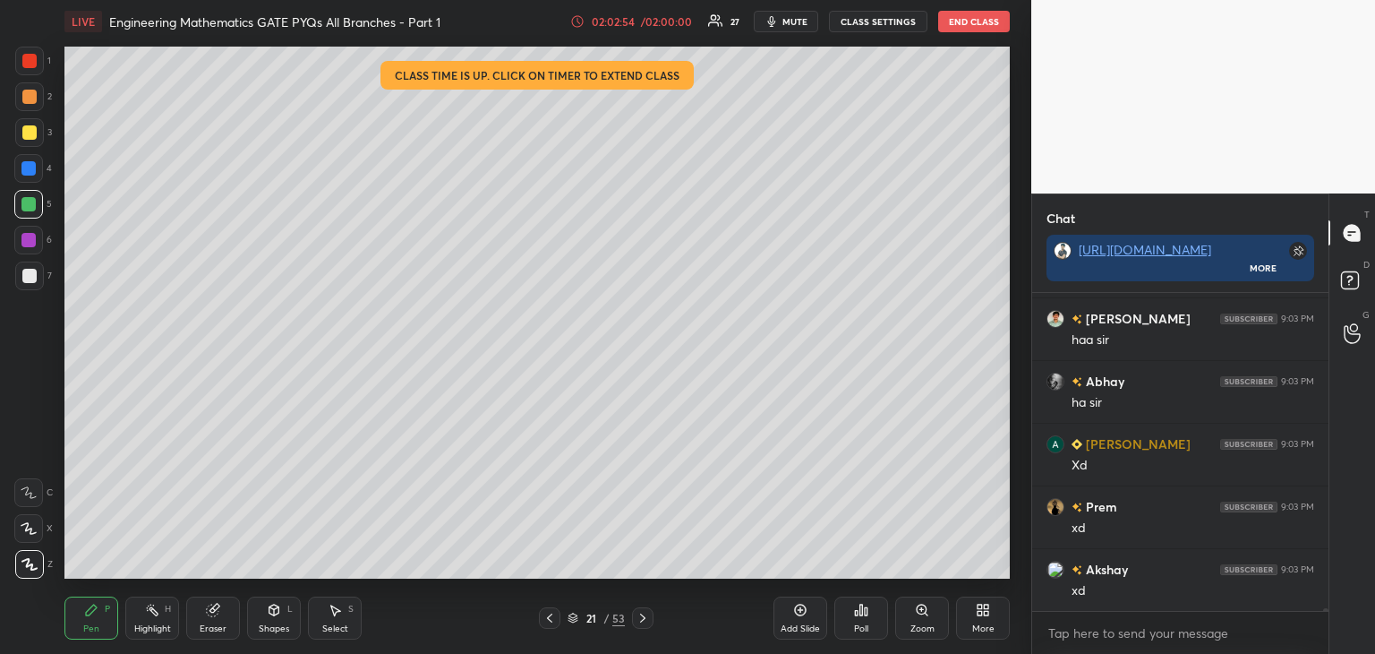
click at [542, 614] on div at bounding box center [549, 617] width 21 height 21
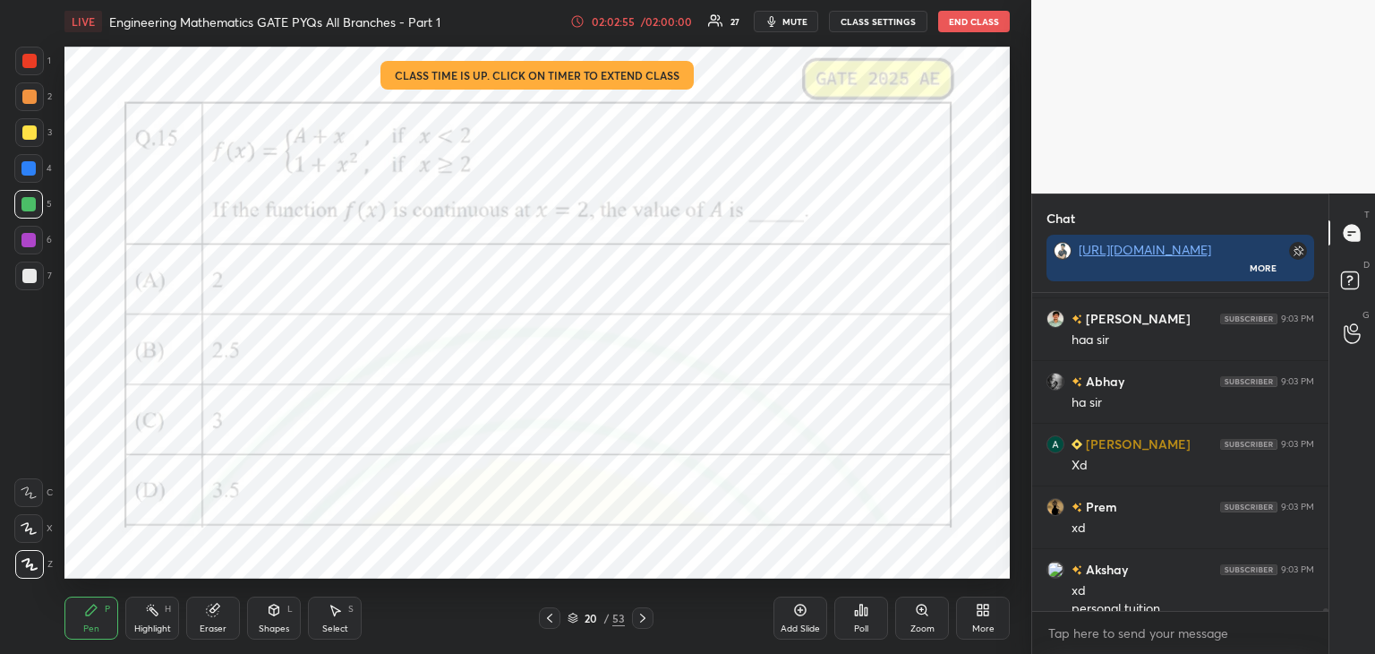
scroll to position [39242, 0]
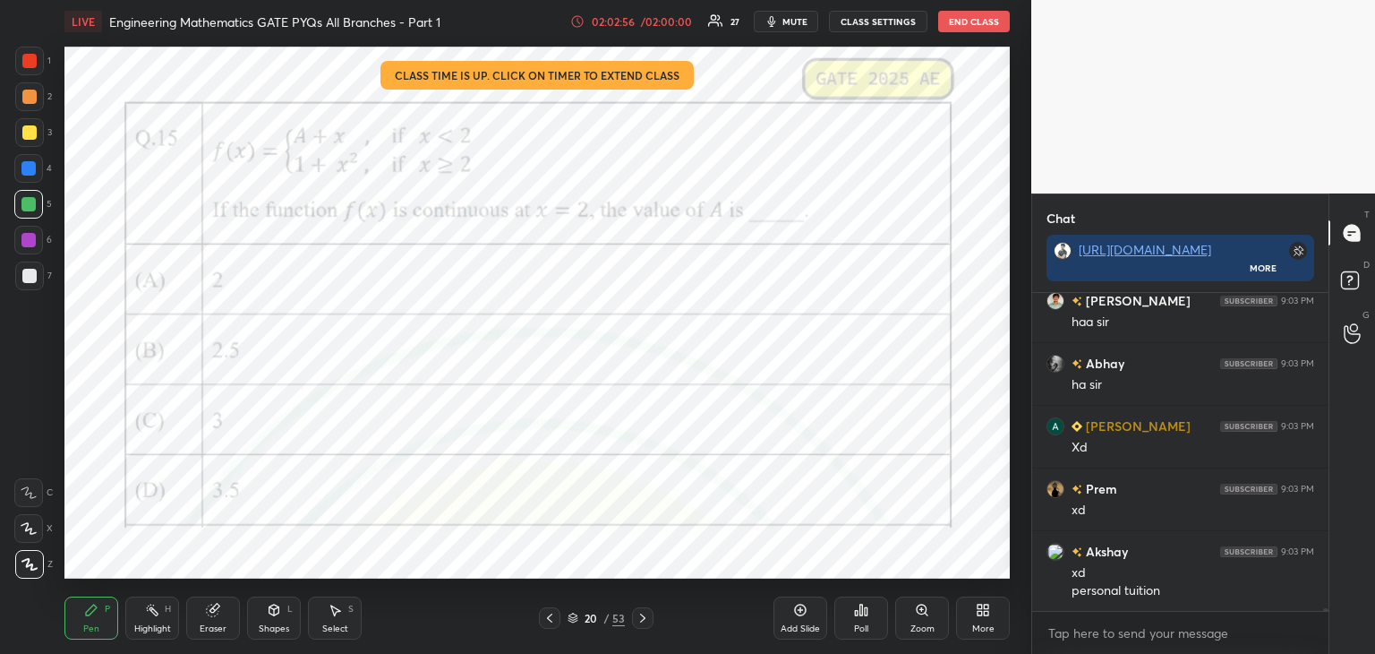
click at [215, 615] on icon at bounding box center [213, 610] width 12 height 12
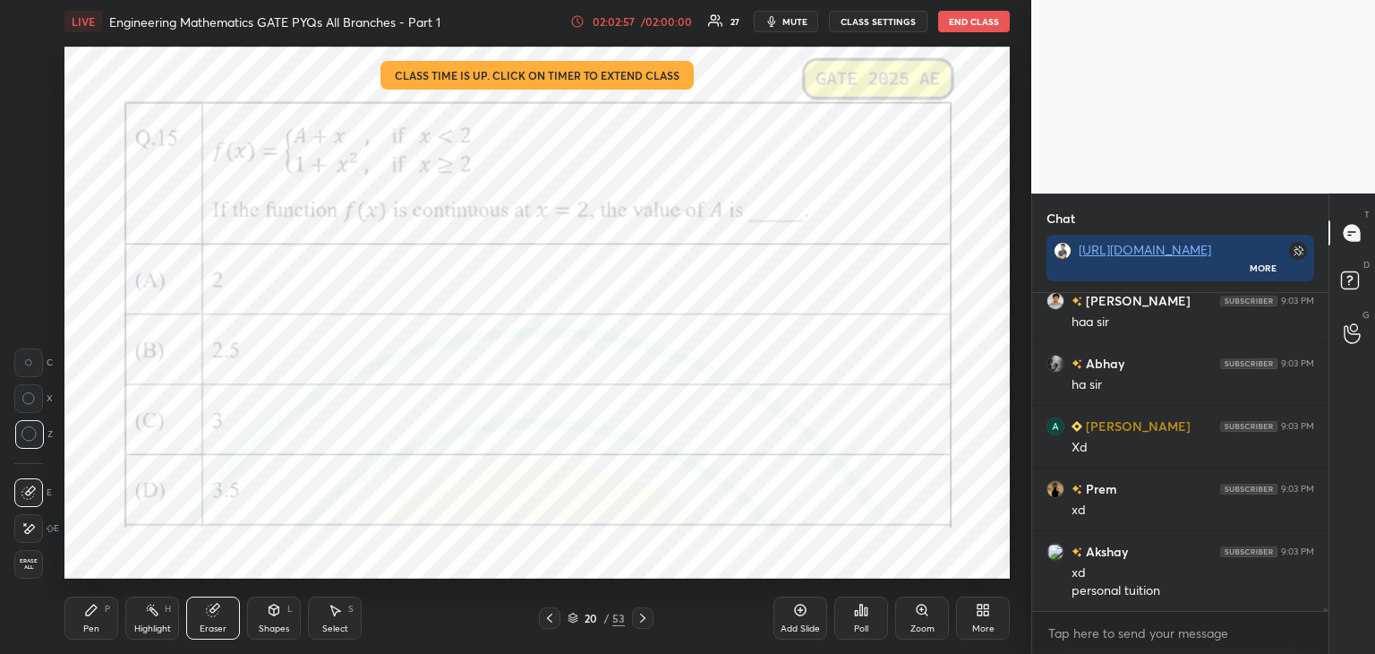
click at [29, 565] on span "Erase all" at bounding box center [28, 564] width 27 height 13
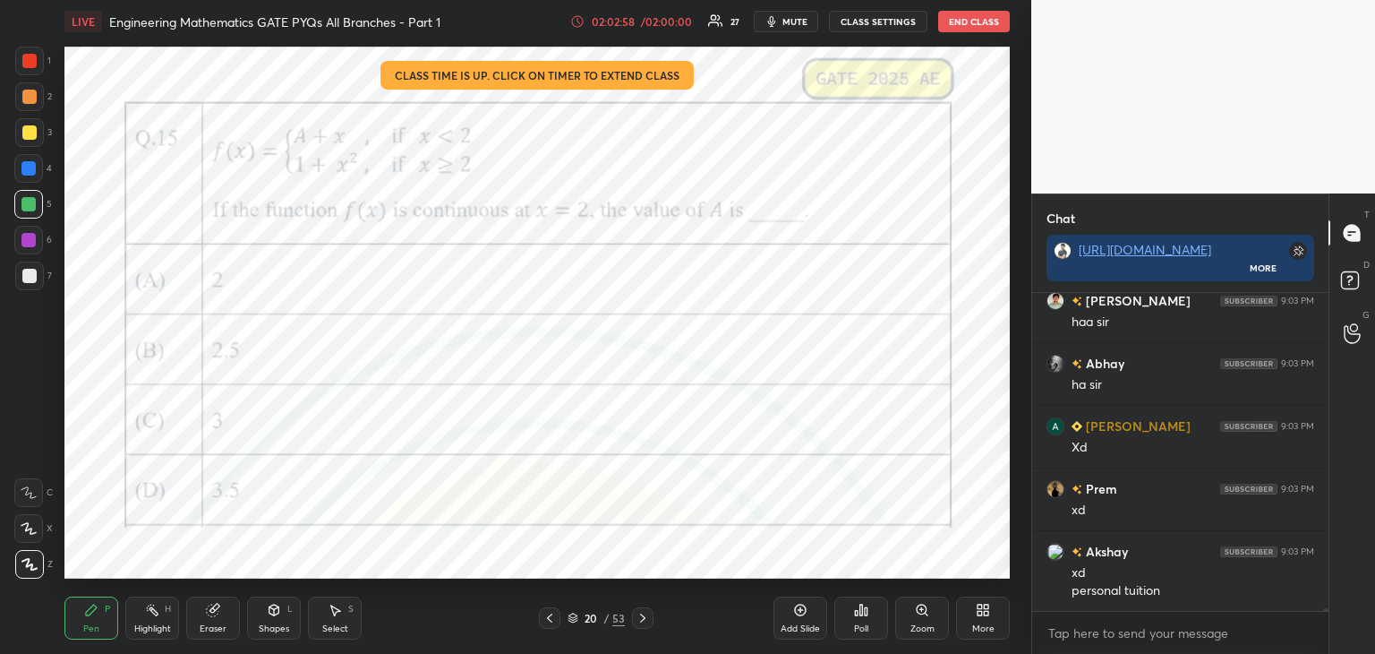
scroll to position [39304, 0]
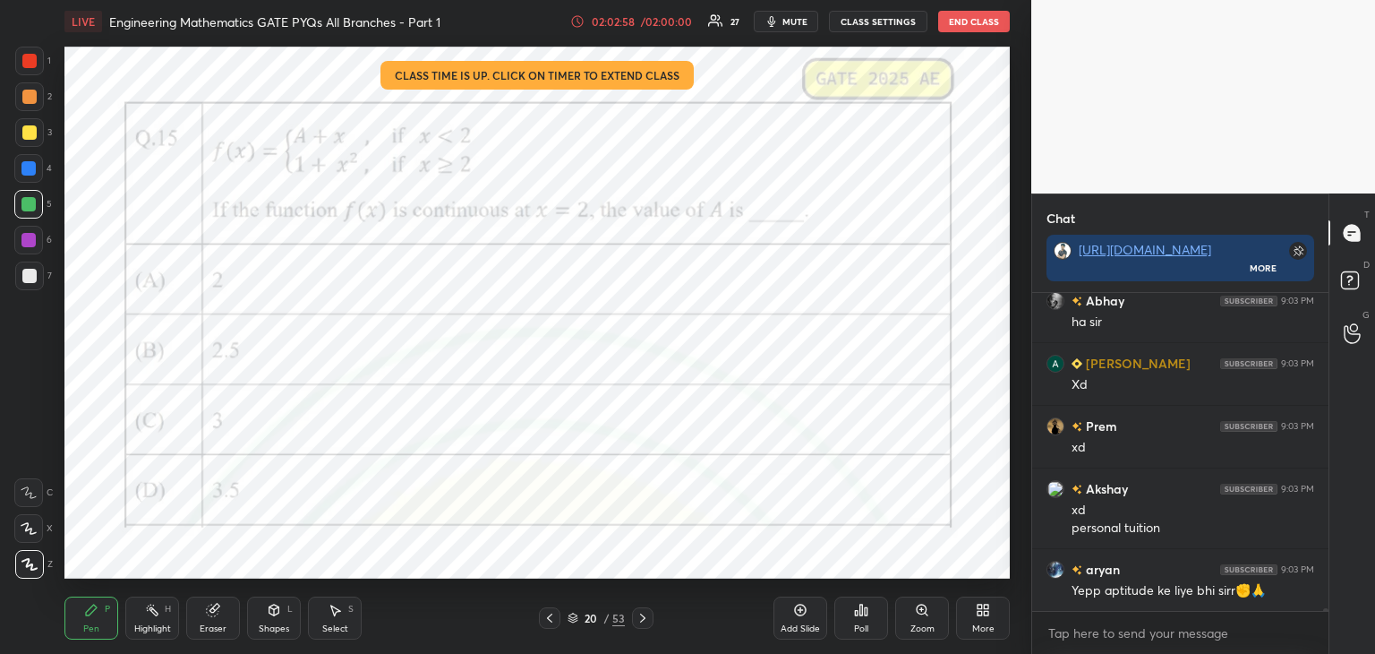
click at [558, 621] on div at bounding box center [549, 617] width 21 height 21
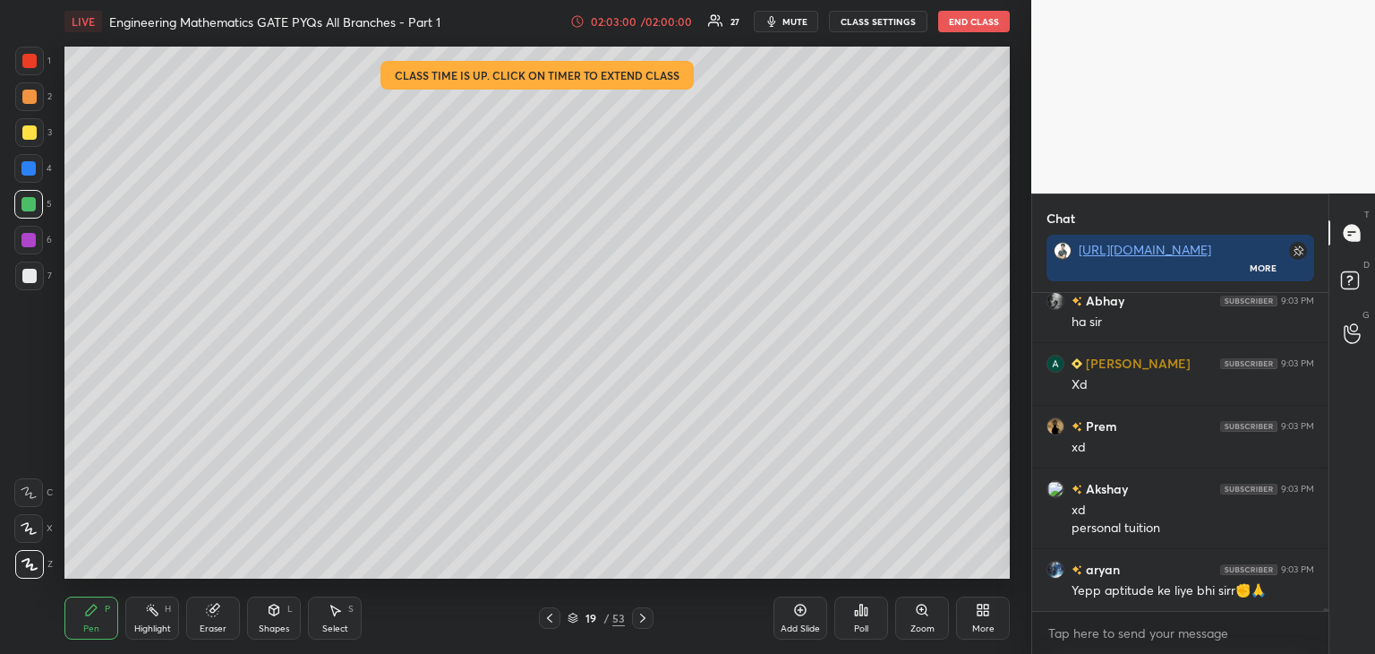
scroll to position [39367, 0]
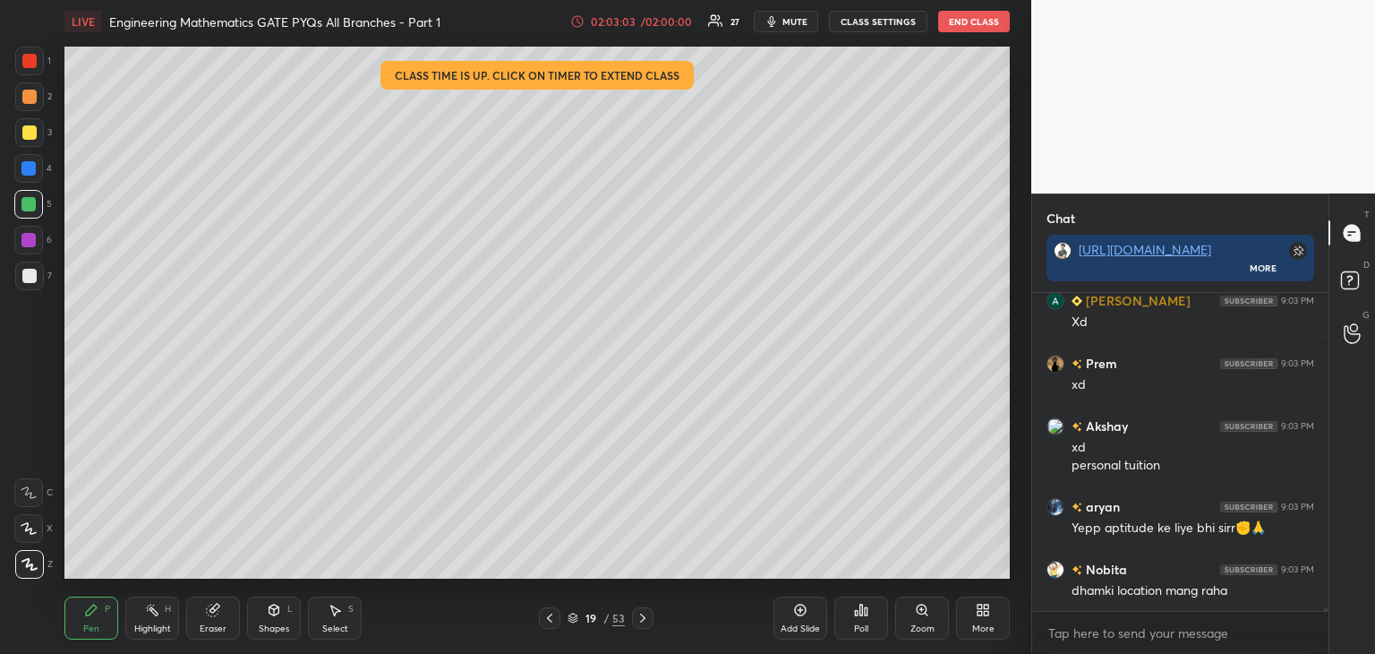
click at [551, 624] on icon at bounding box center [550, 618] width 14 height 14
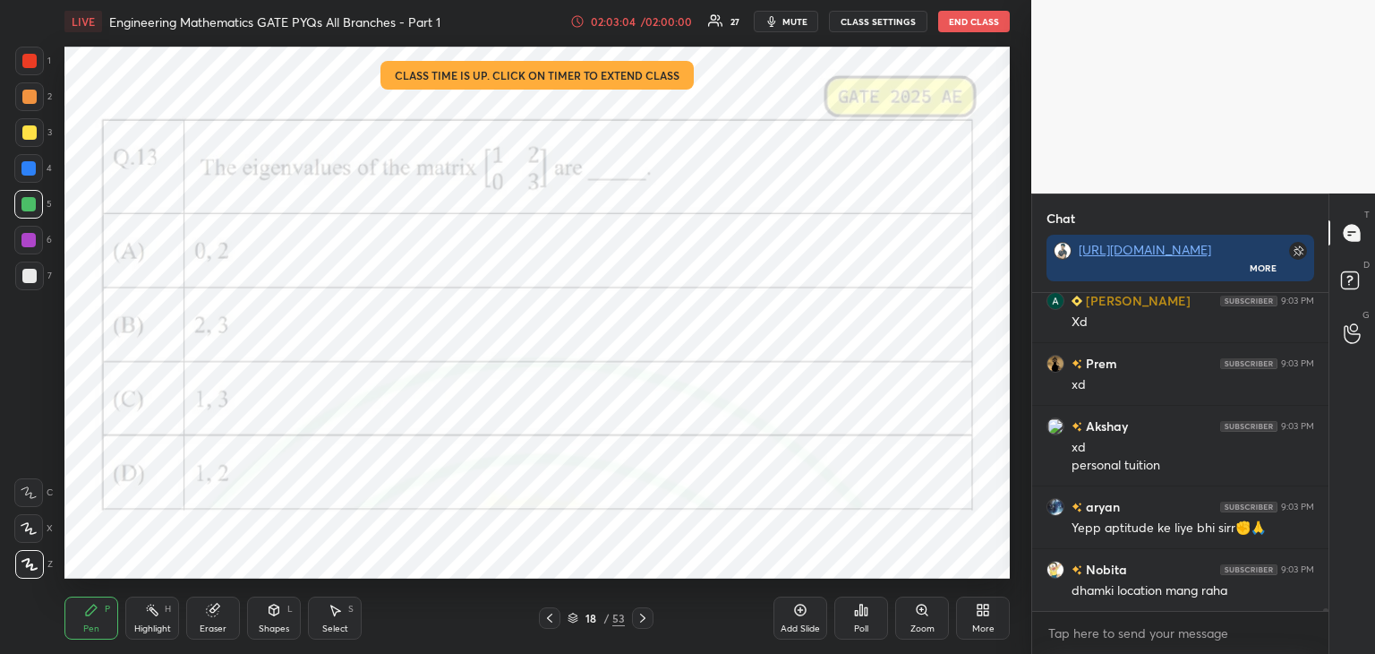
click at [215, 624] on div "Eraser" at bounding box center [213, 628] width 27 height 9
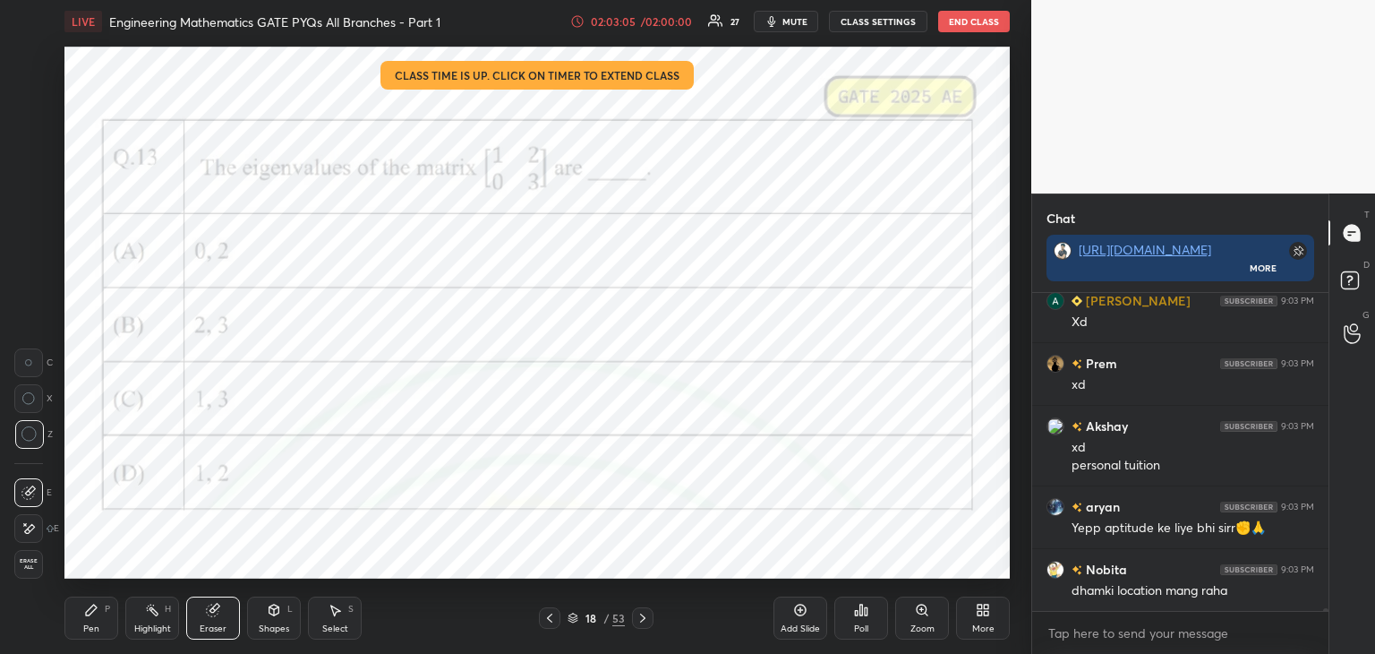
click at [21, 564] on span "Erase all" at bounding box center [28, 564] width 27 height 13
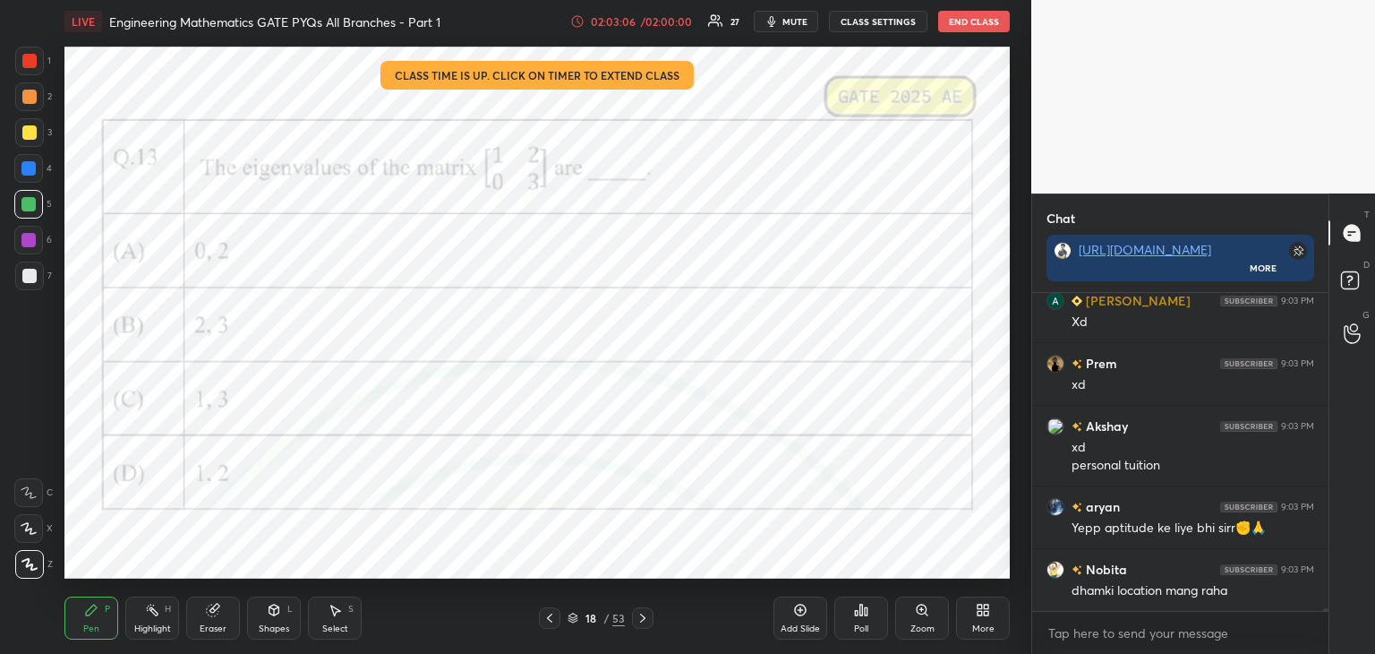
click at [553, 620] on icon at bounding box center [550, 618] width 14 height 14
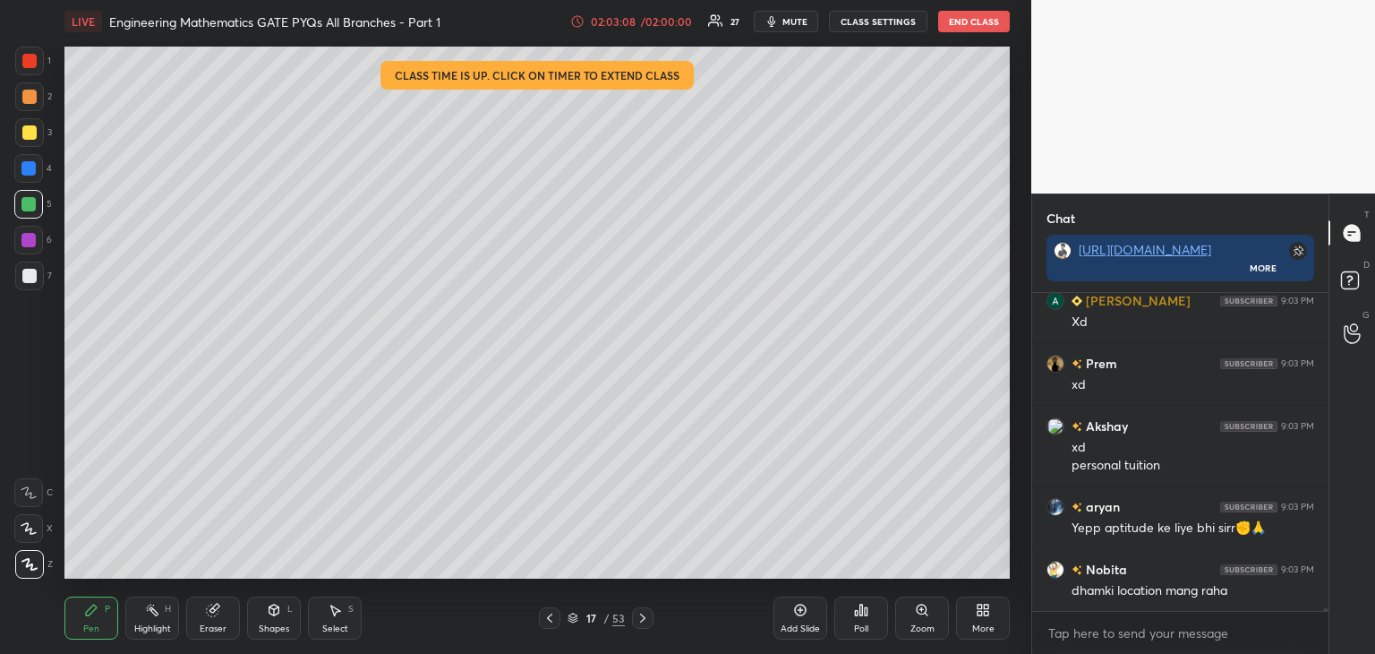
click at [551, 620] on icon at bounding box center [549, 617] width 5 height 9
click at [550, 620] on icon at bounding box center [550, 618] width 14 height 14
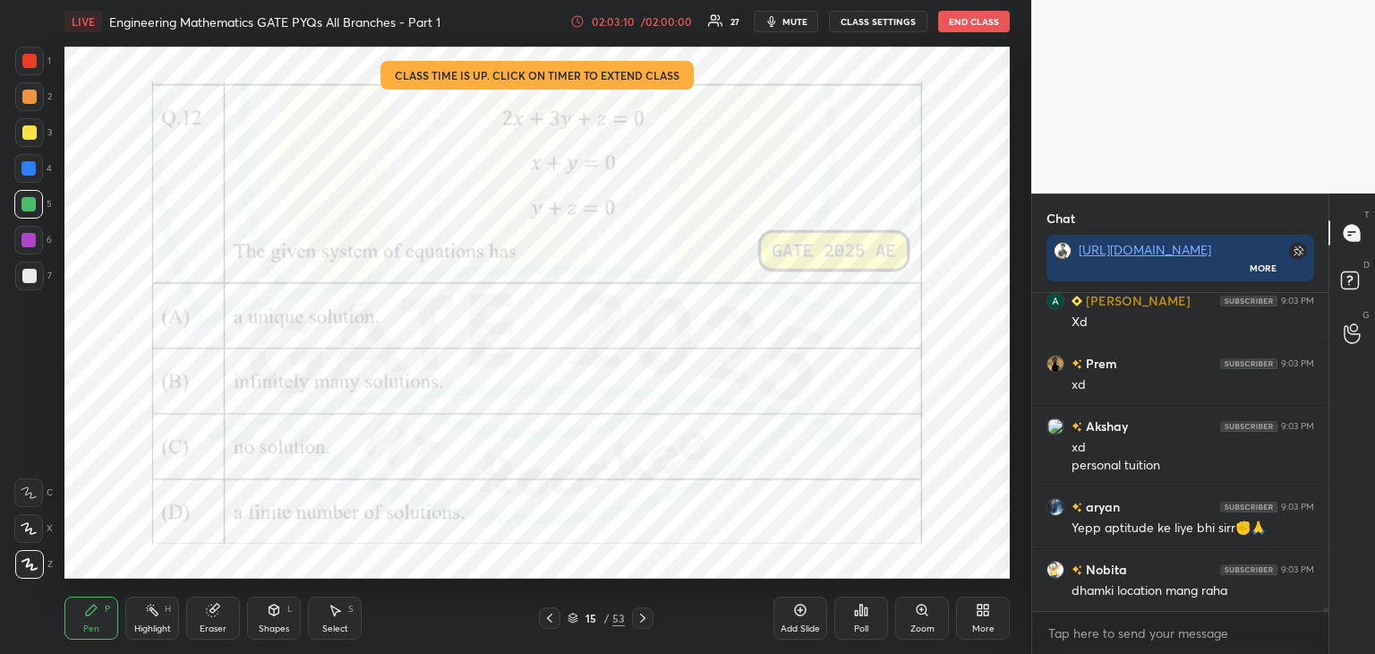
click at [202, 633] on div "Eraser" at bounding box center [213, 628] width 27 height 9
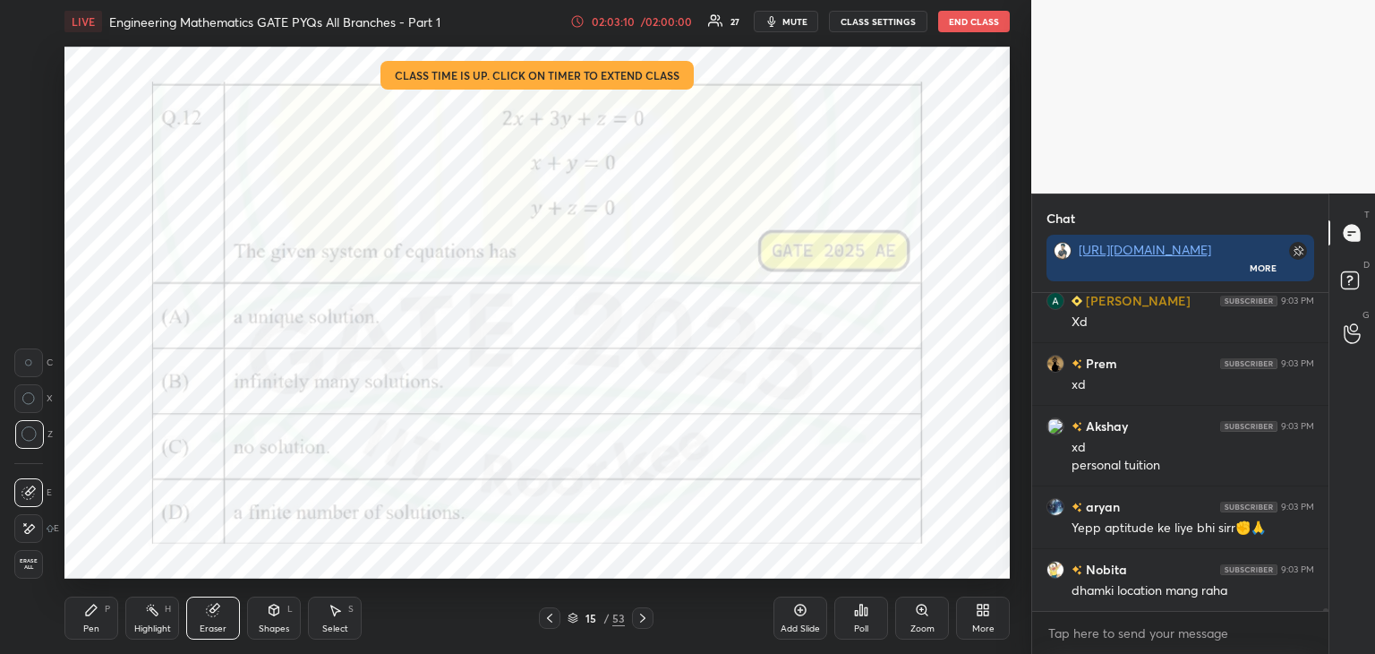
click at [21, 559] on span "Erase all" at bounding box center [28, 564] width 27 height 13
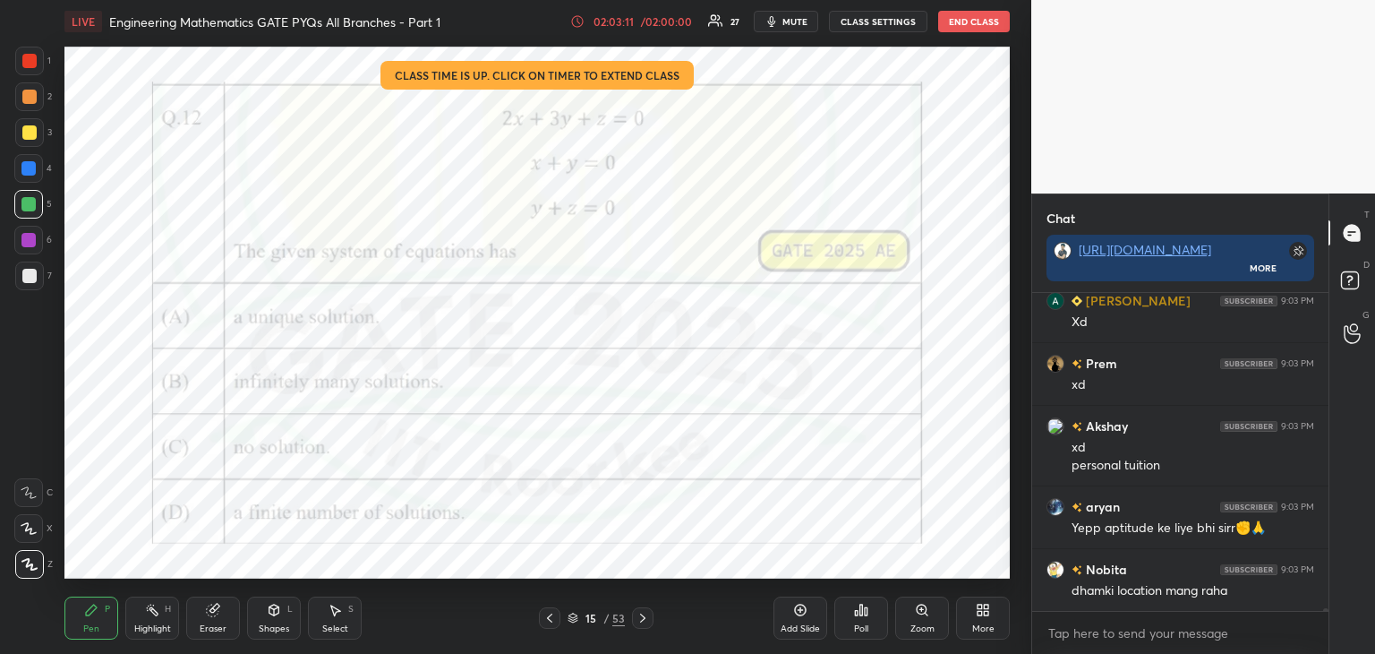
click at [548, 614] on icon at bounding box center [550, 618] width 14 height 14
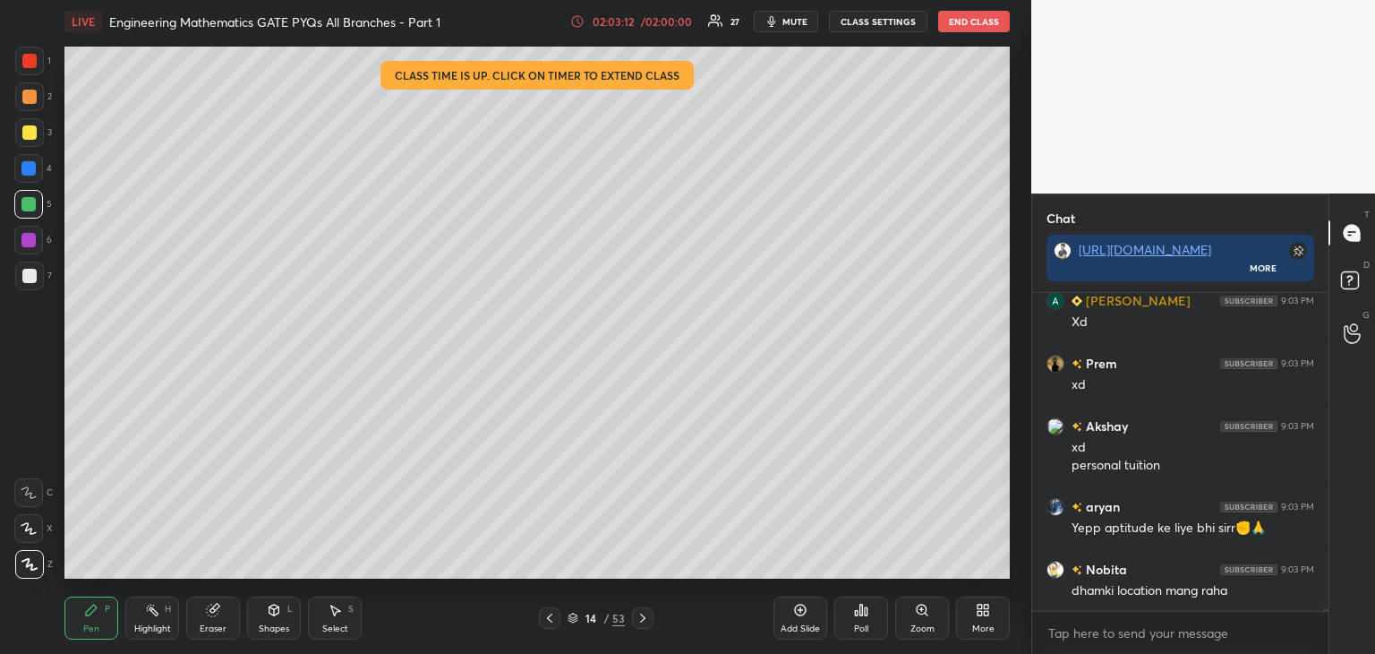
click at [548, 614] on icon at bounding box center [550, 618] width 14 height 14
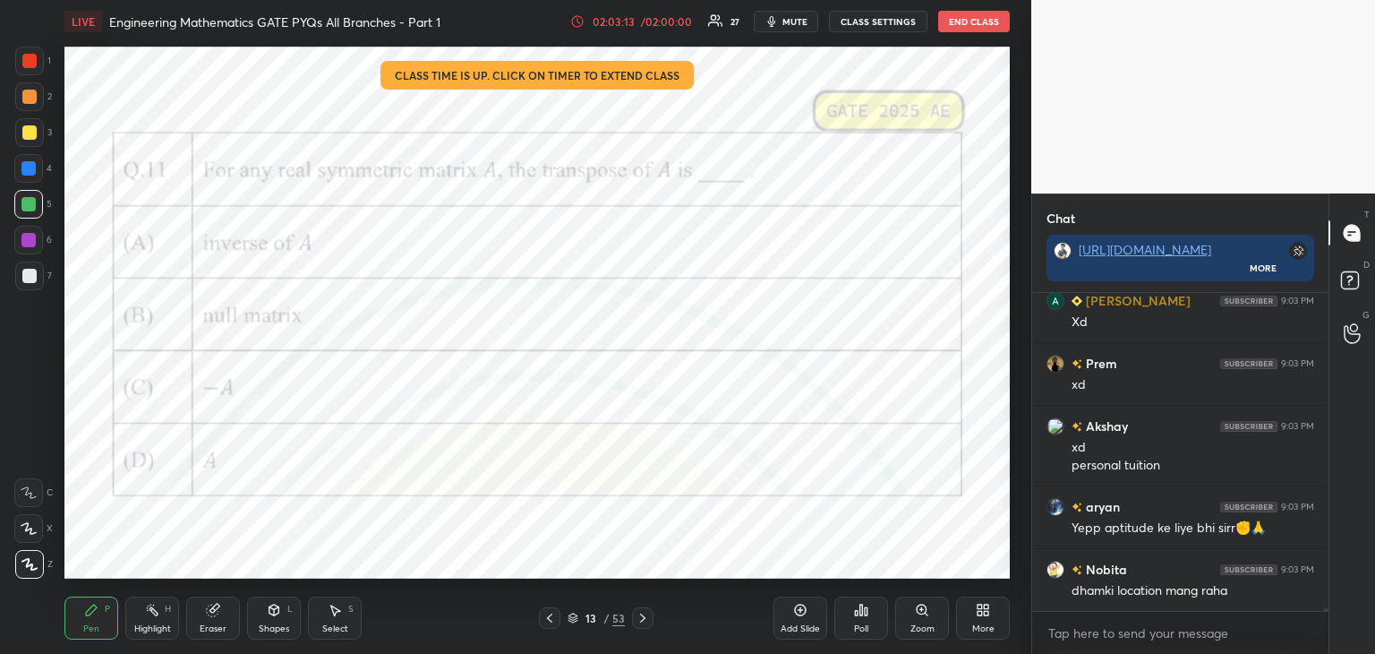
click at [216, 624] on div "Eraser" at bounding box center [213, 628] width 27 height 9
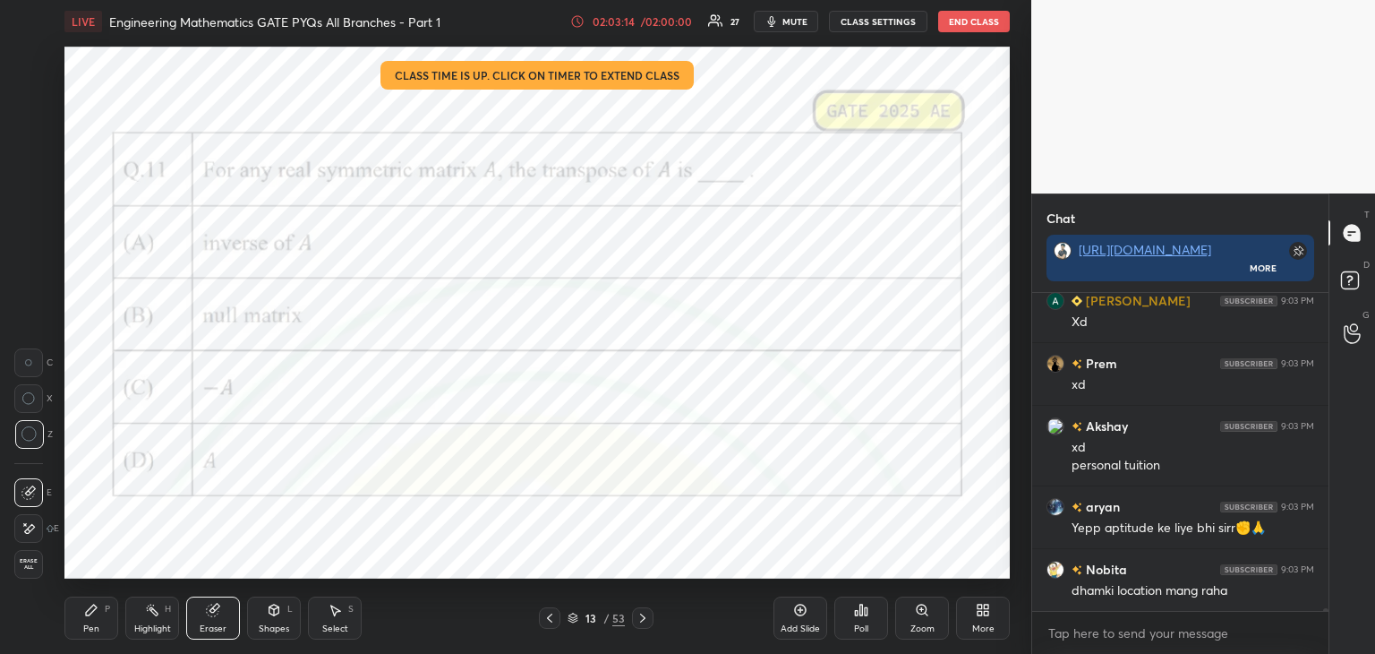
click at [19, 560] on span "Erase all" at bounding box center [28, 564] width 27 height 13
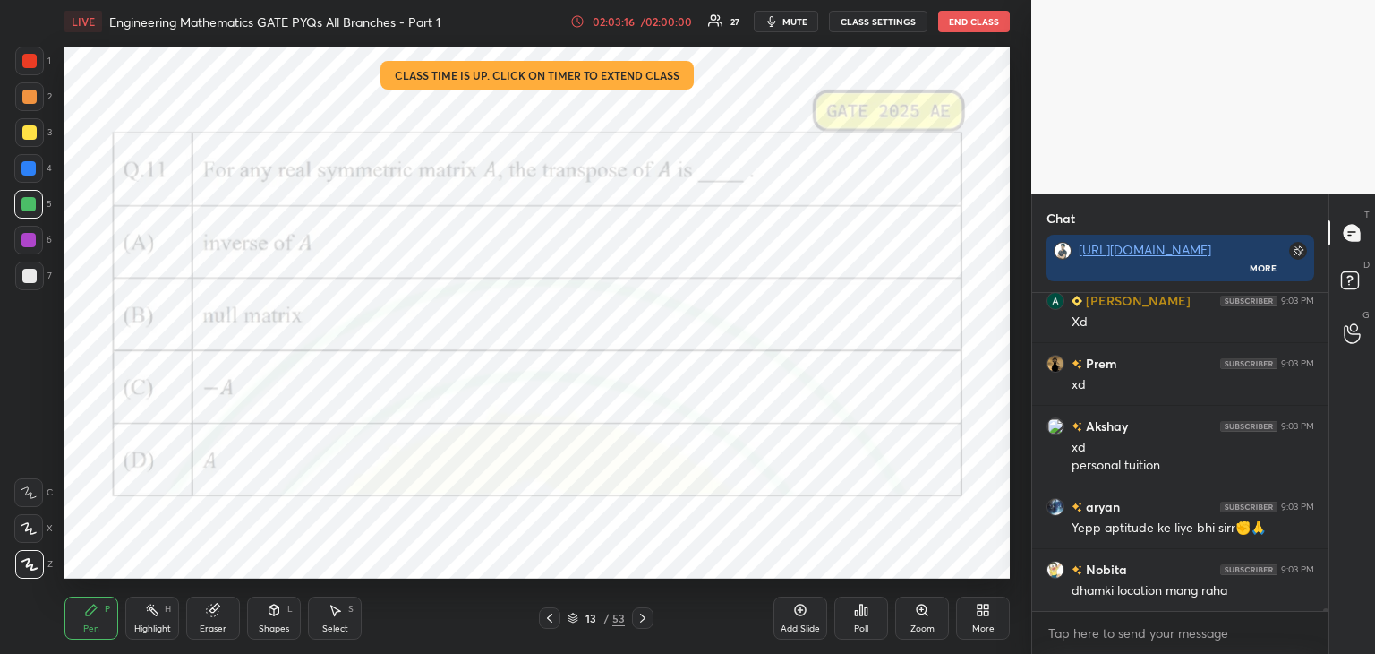
click at [32, 65] on div at bounding box center [29, 61] width 14 height 14
click at [648, 621] on icon at bounding box center [643, 618] width 14 height 14
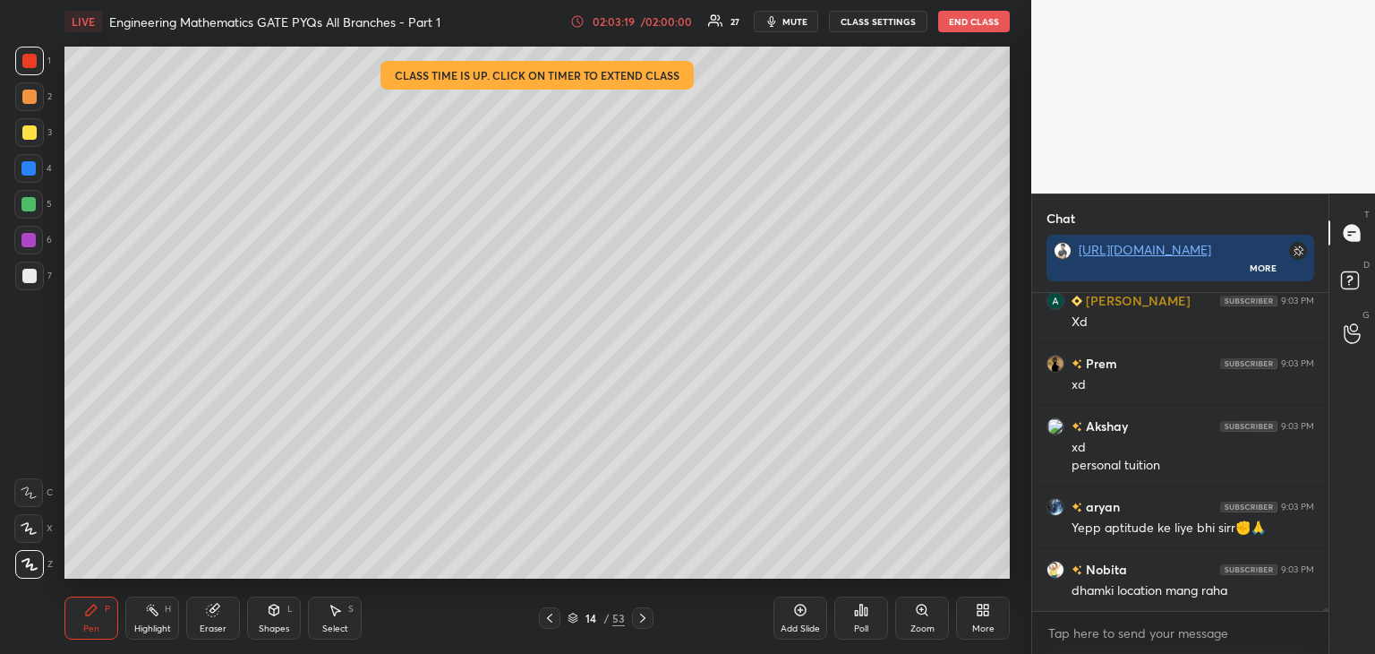
click at [648, 622] on icon at bounding box center [643, 618] width 14 height 14
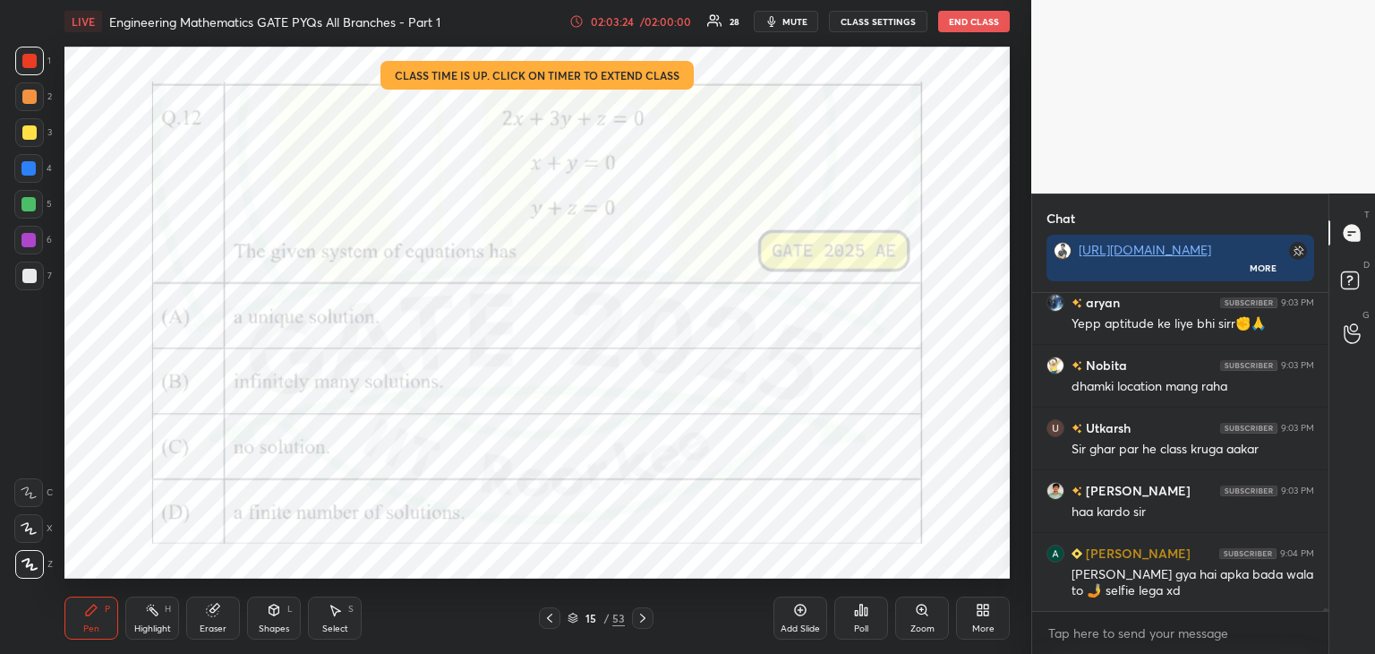
scroll to position [39634, 0]
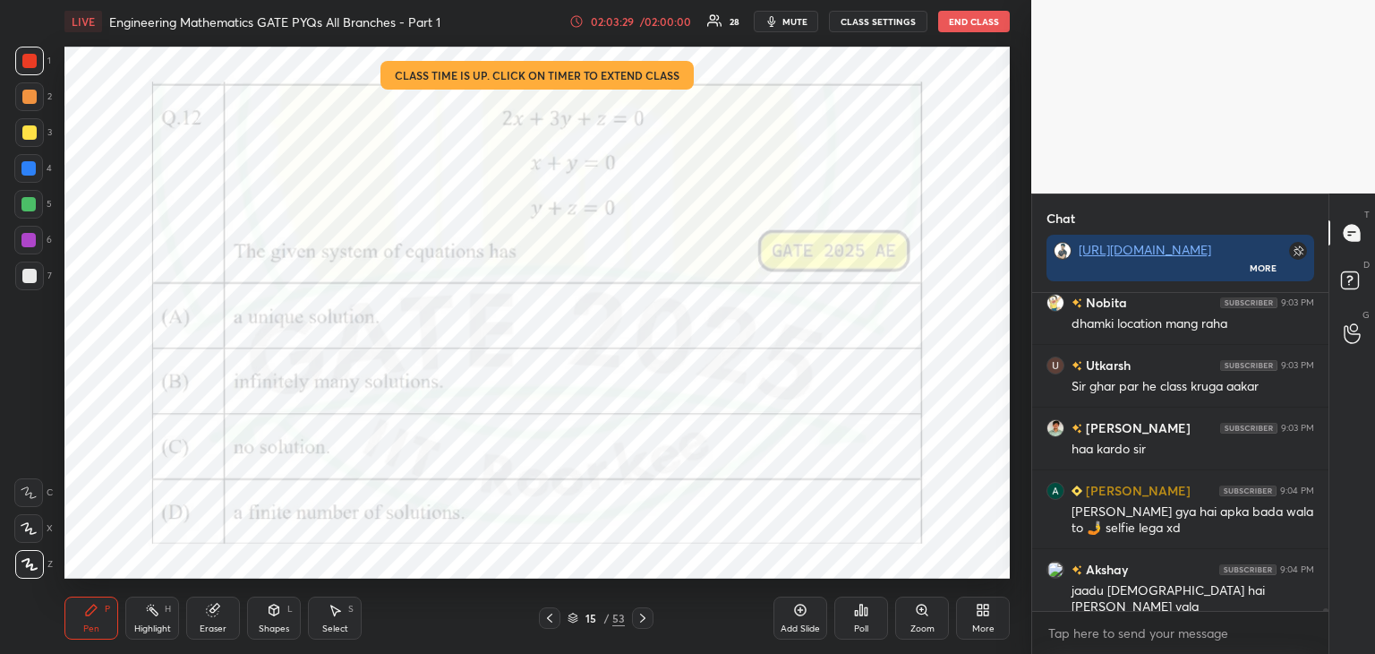
click at [645, 625] on div at bounding box center [642, 617] width 21 height 21
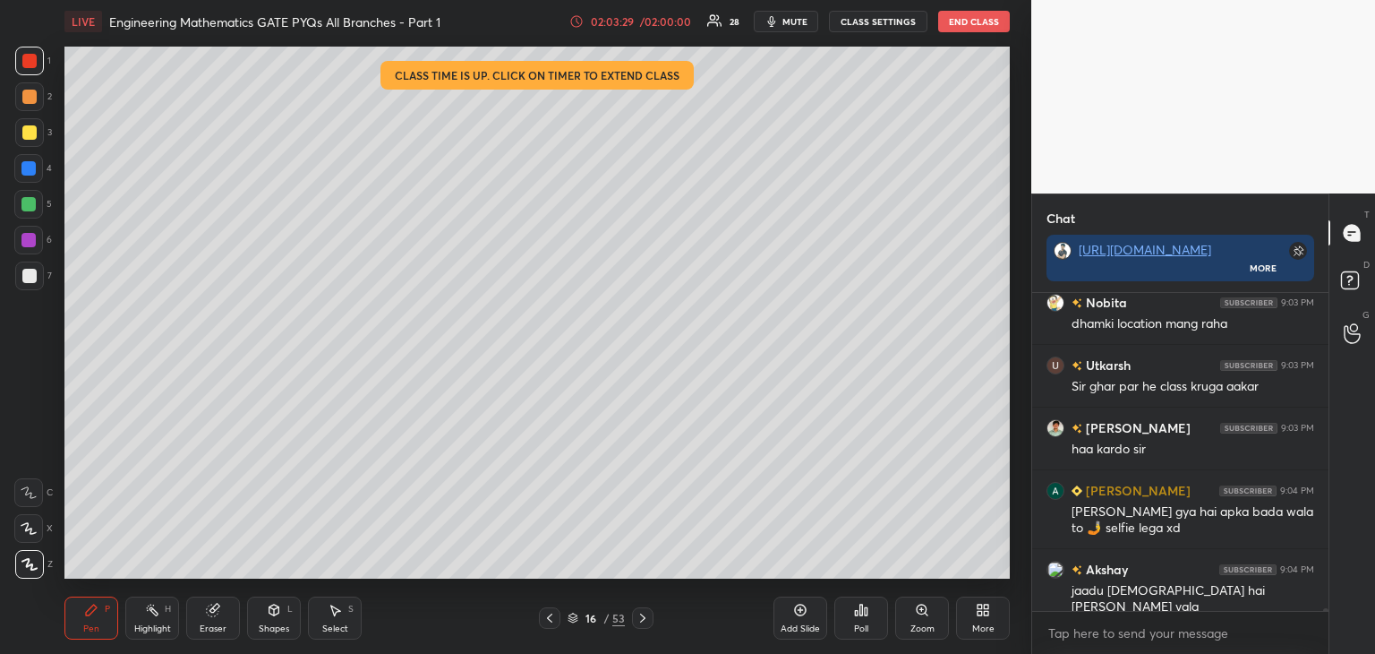
click at [644, 624] on div at bounding box center [642, 617] width 21 height 21
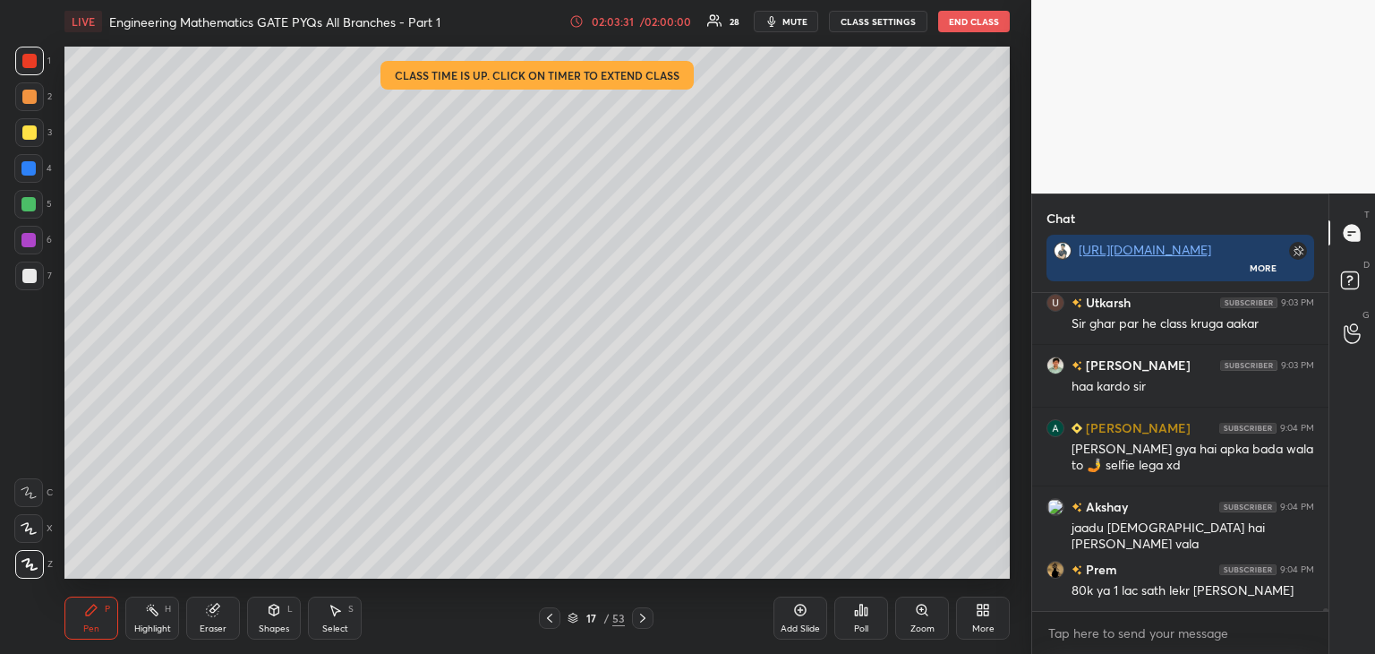
click at [641, 611] on icon at bounding box center [643, 618] width 14 height 14
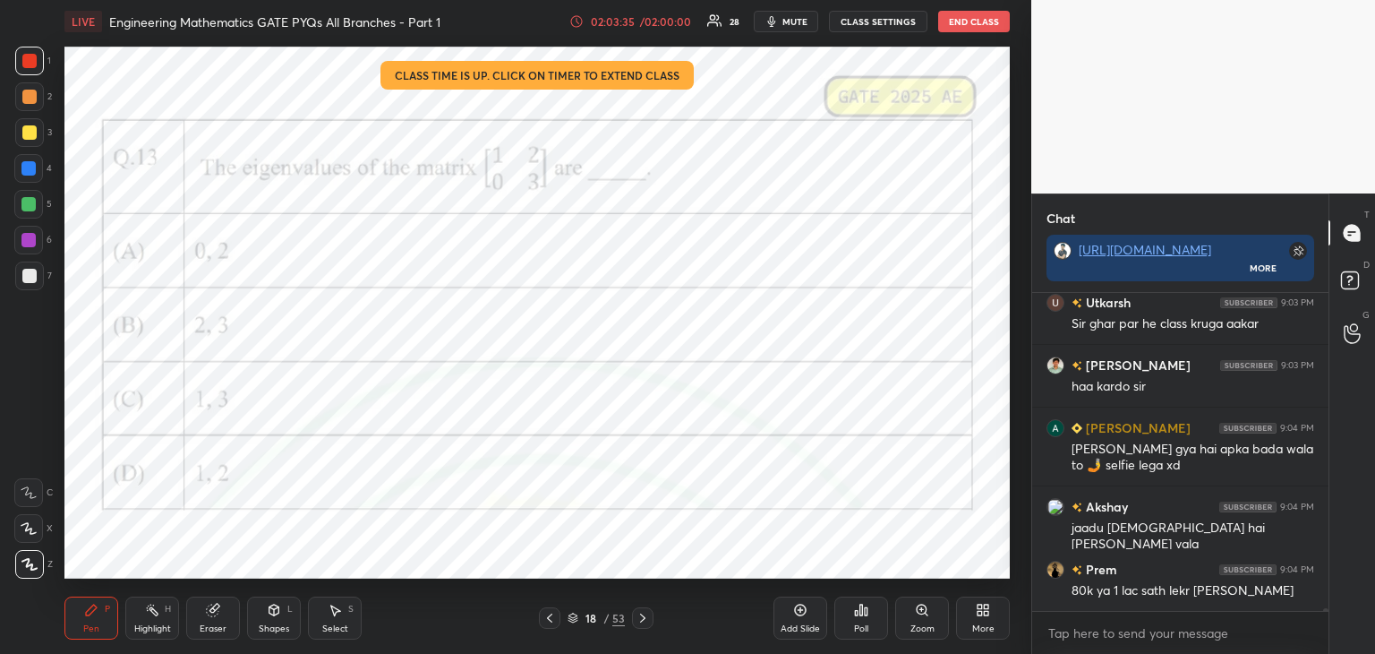
click at [642, 619] on icon at bounding box center [643, 618] width 14 height 14
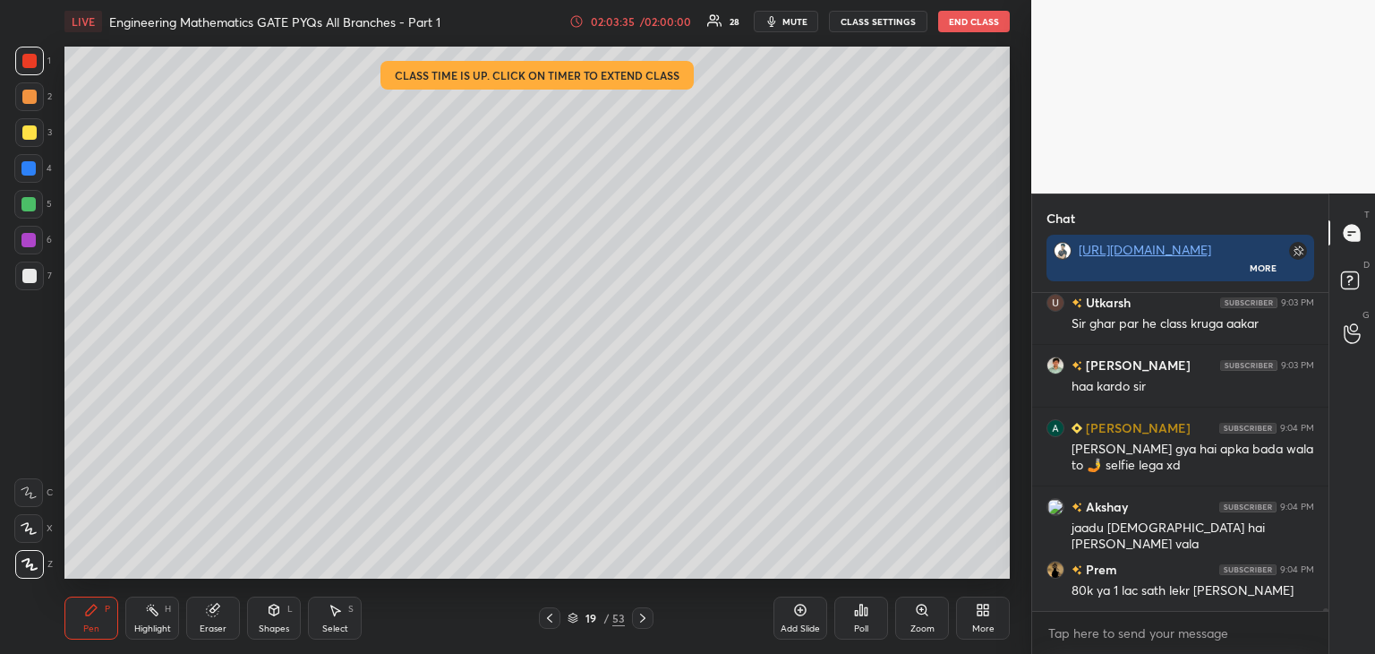
click at [643, 617] on icon at bounding box center [643, 618] width 14 height 14
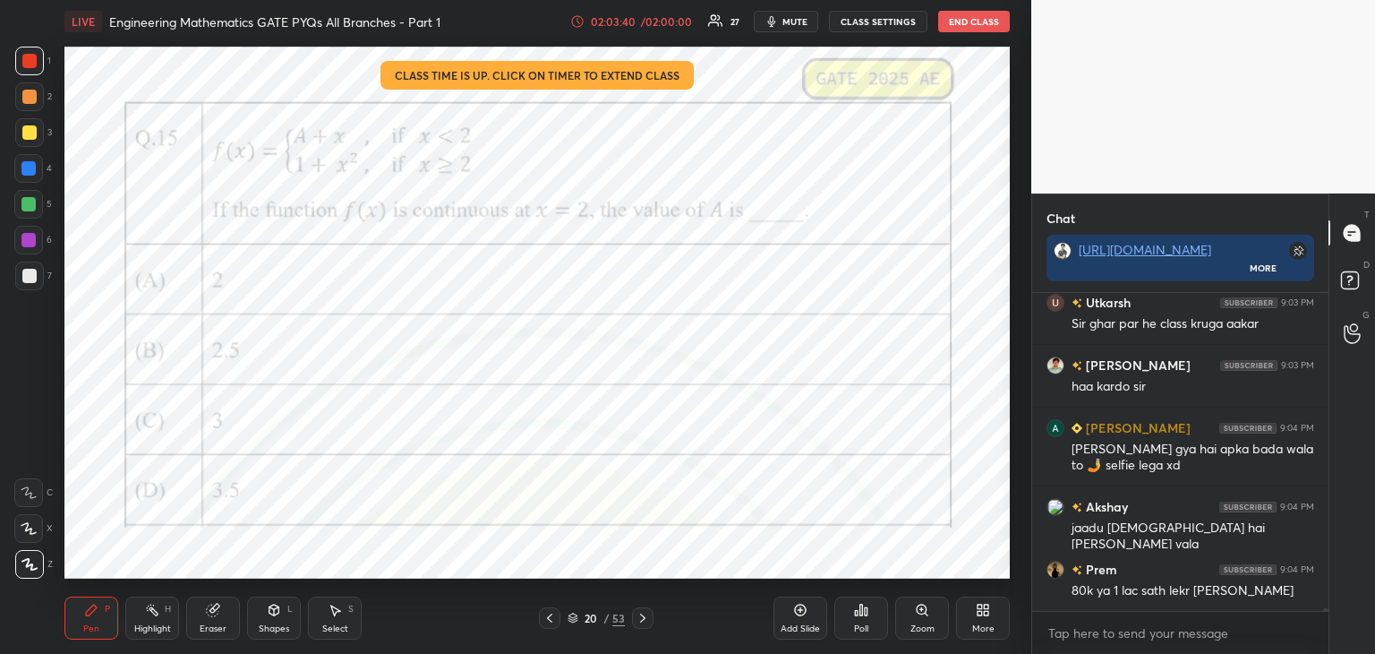
click at [646, 622] on icon at bounding box center [643, 618] width 14 height 14
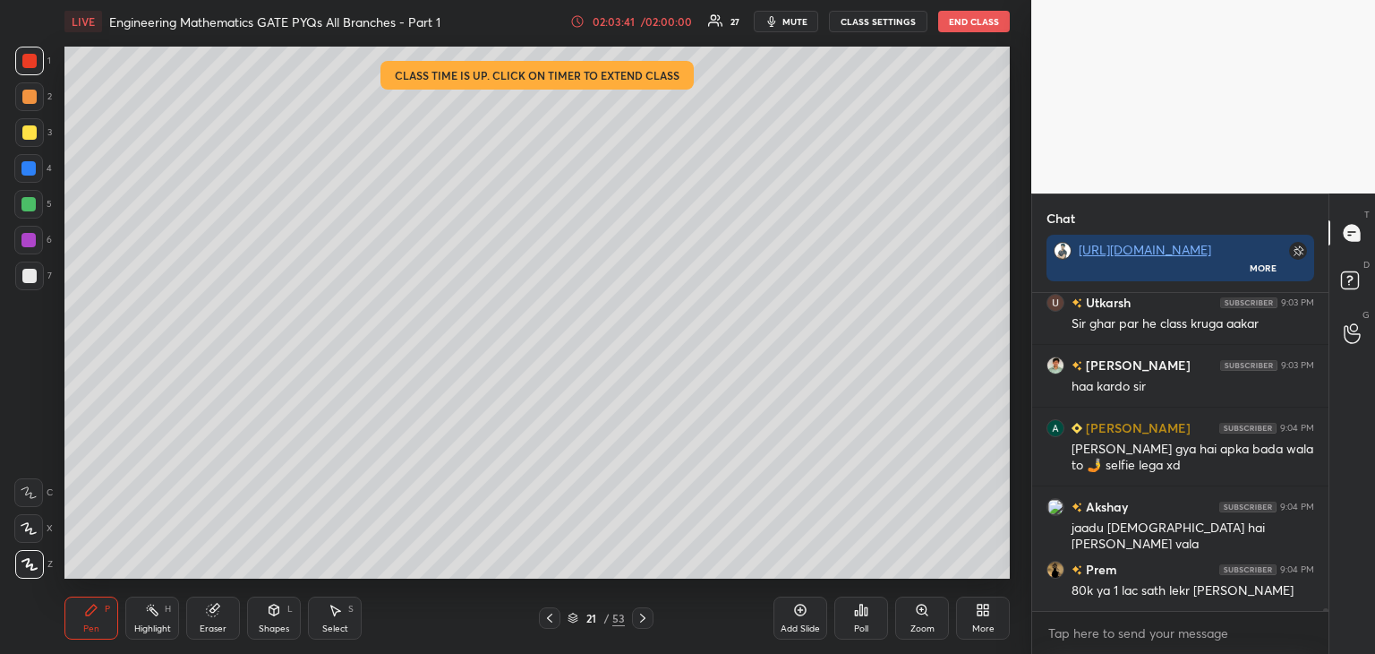
click at [646, 620] on icon at bounding box center [643, 618] width 14 height 14
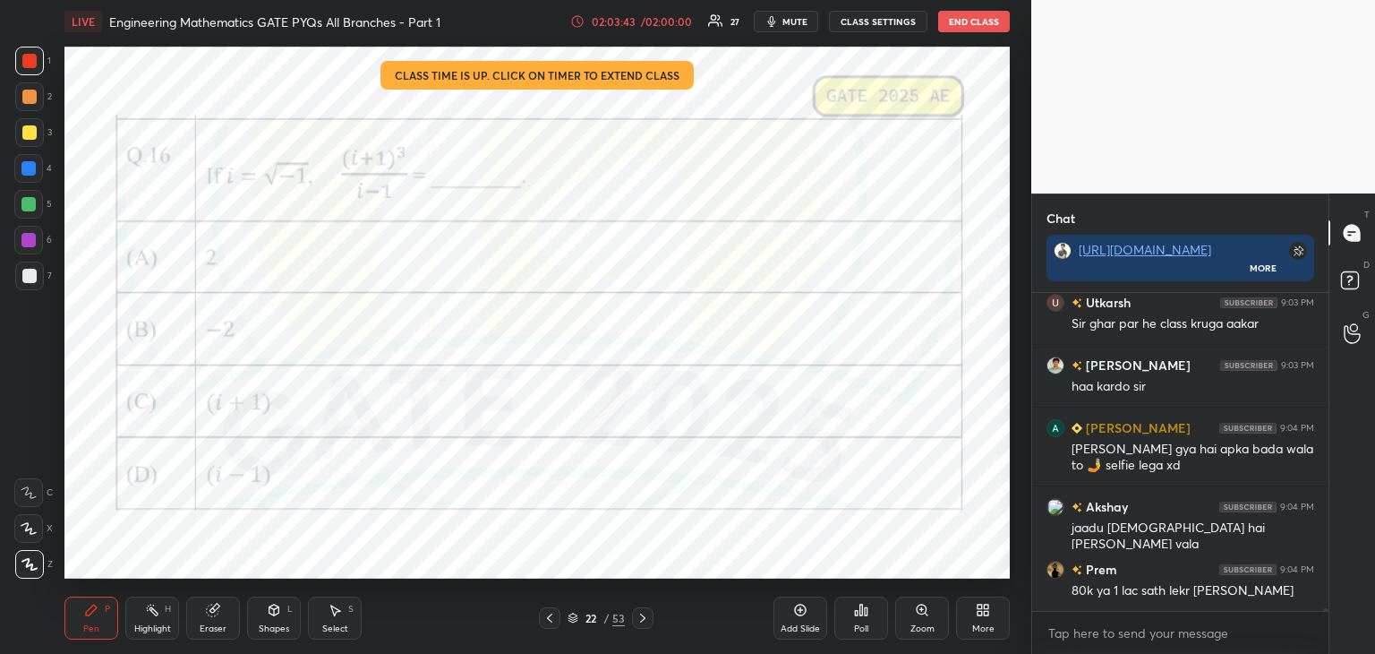
scroll to position [39759, 0]
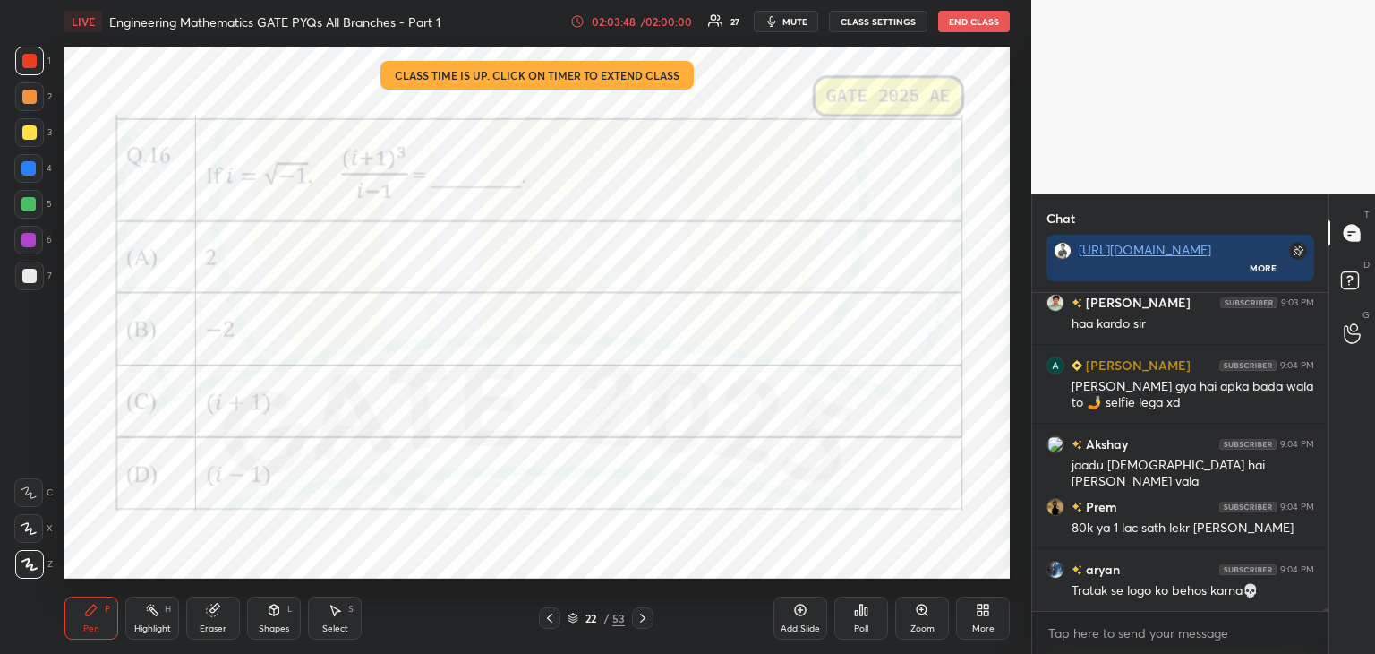
click at [648, 622] on icon at bounding box center [643, 618] width 14 height 14
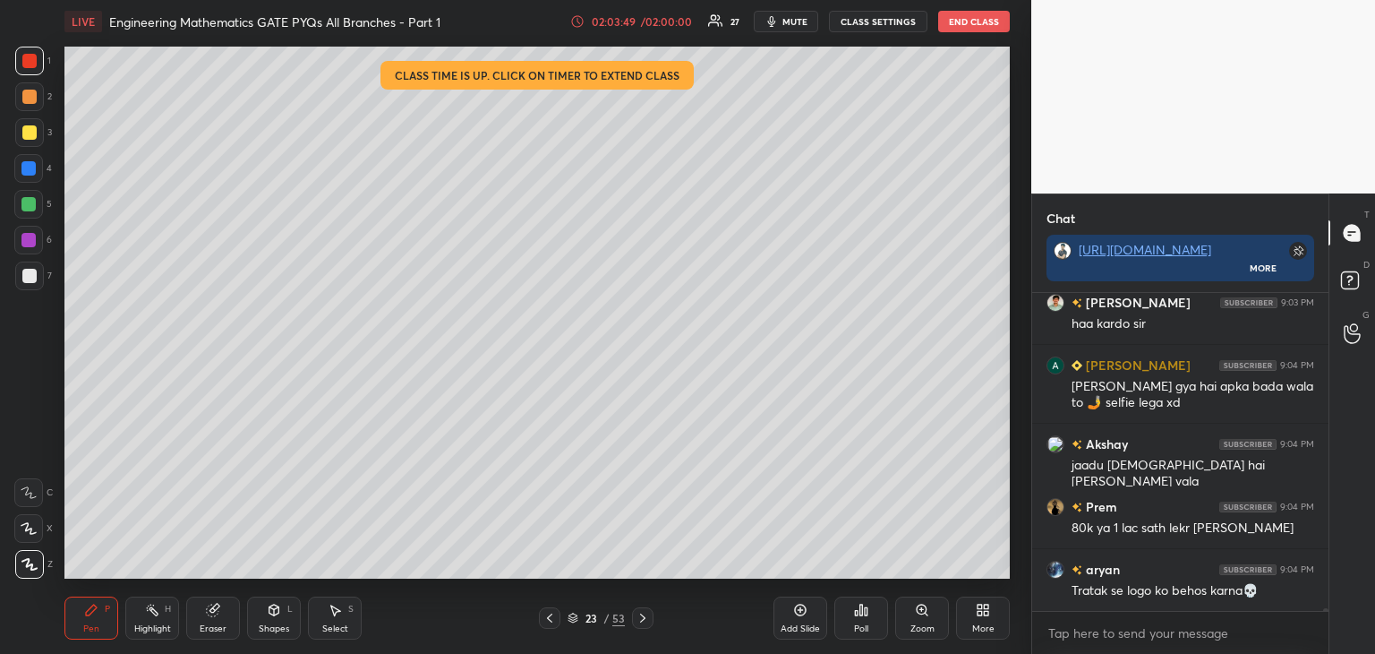
click at [646, 621] on icon at bounding box center [643, 618] width 14 height 14
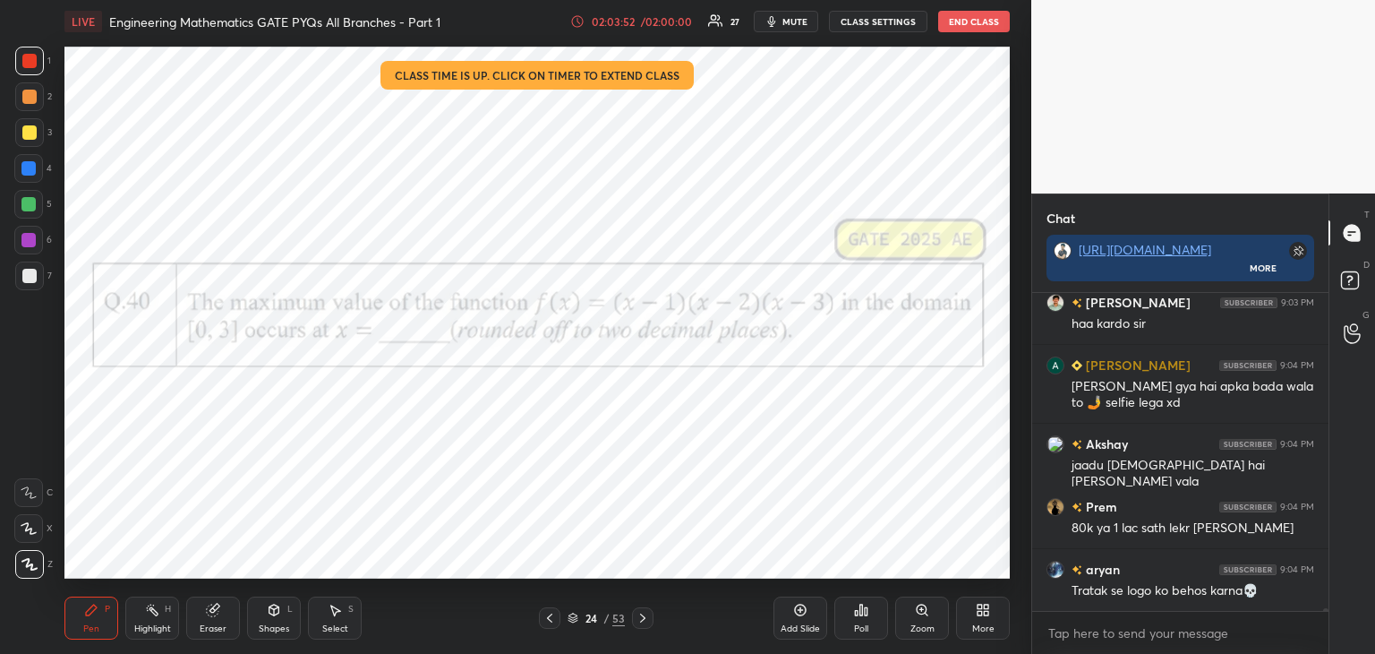
click at [645, 617] on icon at bounding box center [643, 618] width 14 height 14
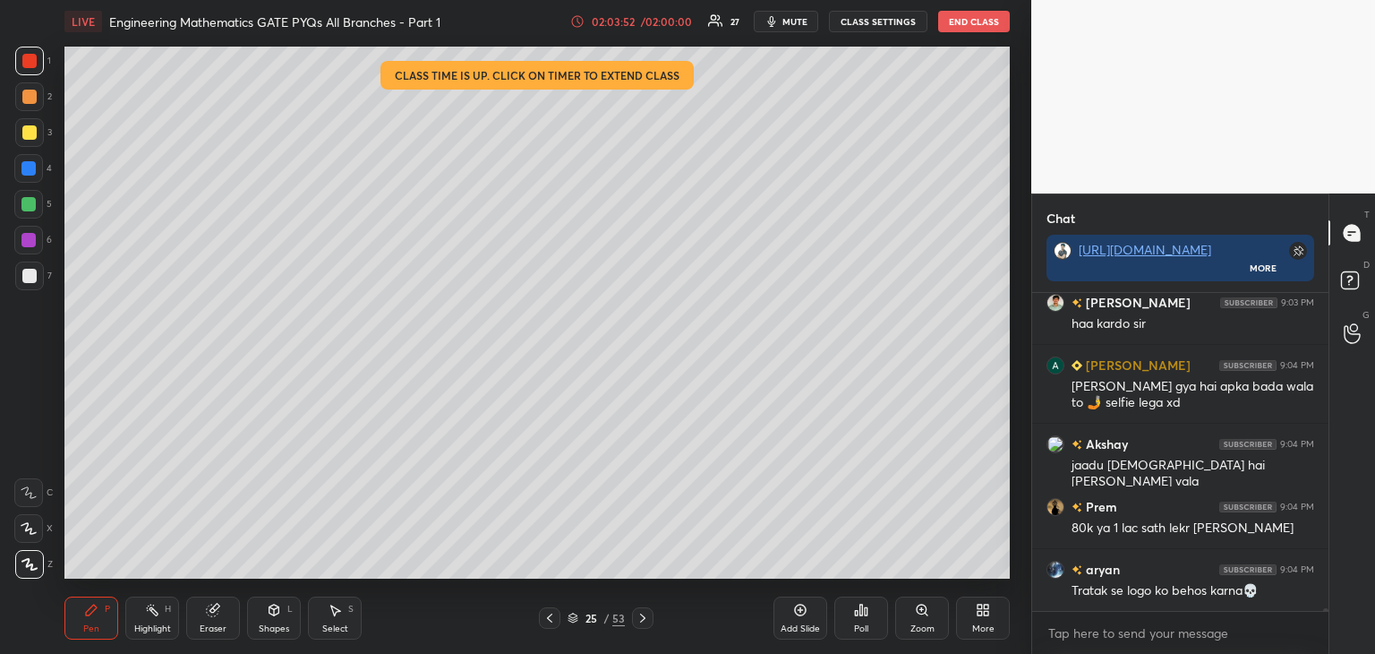
click at [645, 618] on icon at bounding box center [643, 618] width 14 height 14
click at [643, 618] on icon at bounding box center [643, 618] width 14 height 14
click at [645, 618] on icon at bounding box center [642, 617] width 5 height 9
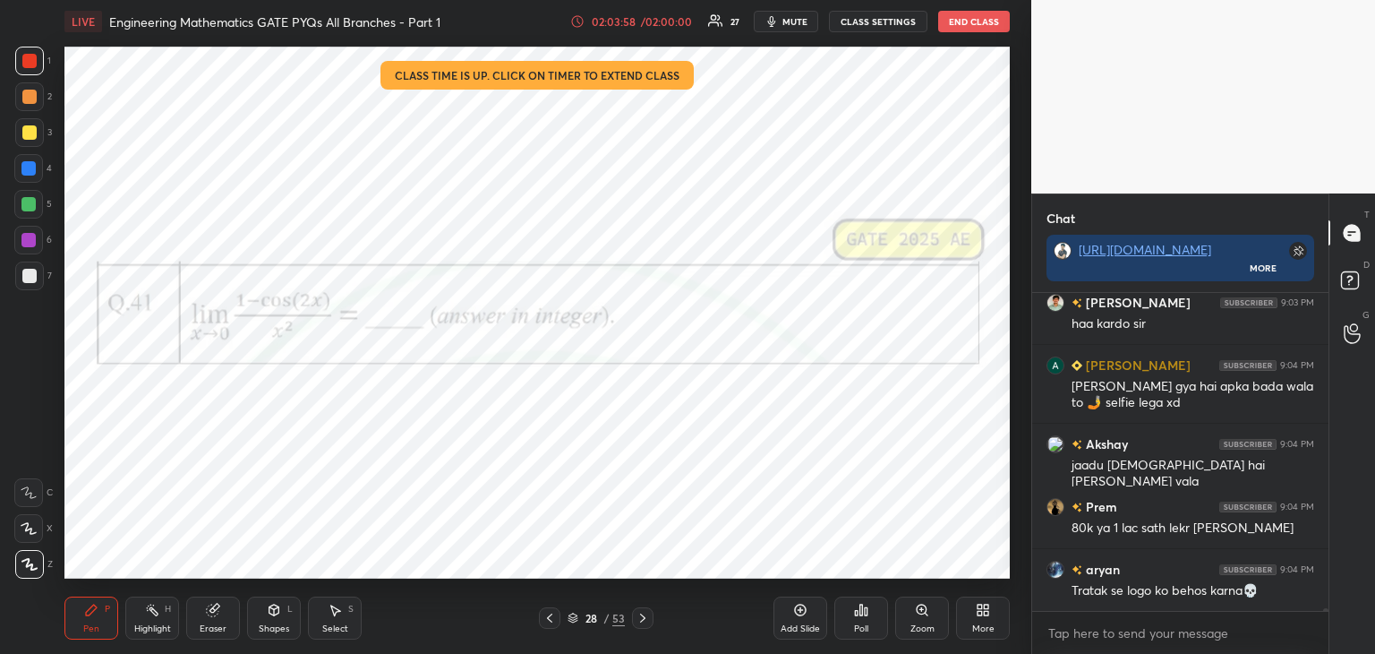
click at [652, 621] on div at bounding box center [642, 617] width 21 height 21
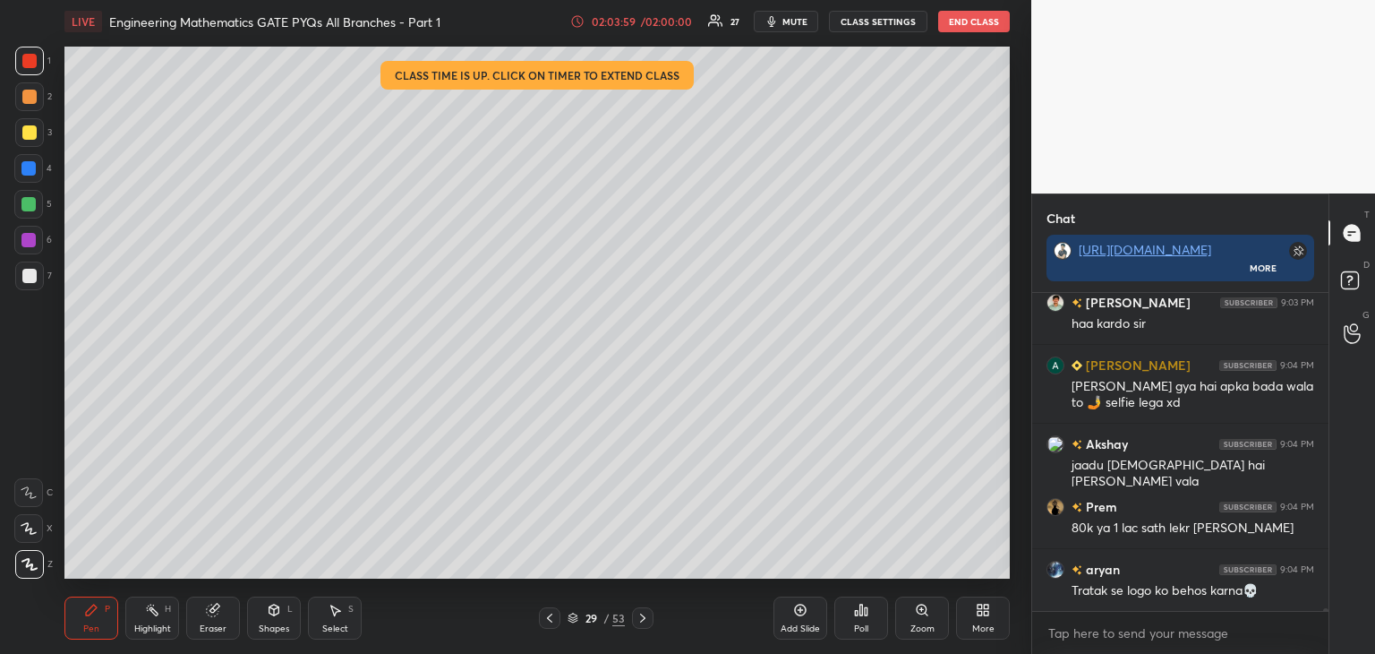
click at [649, 622] on icon at bounding box center [643, 618] width 14 height 14
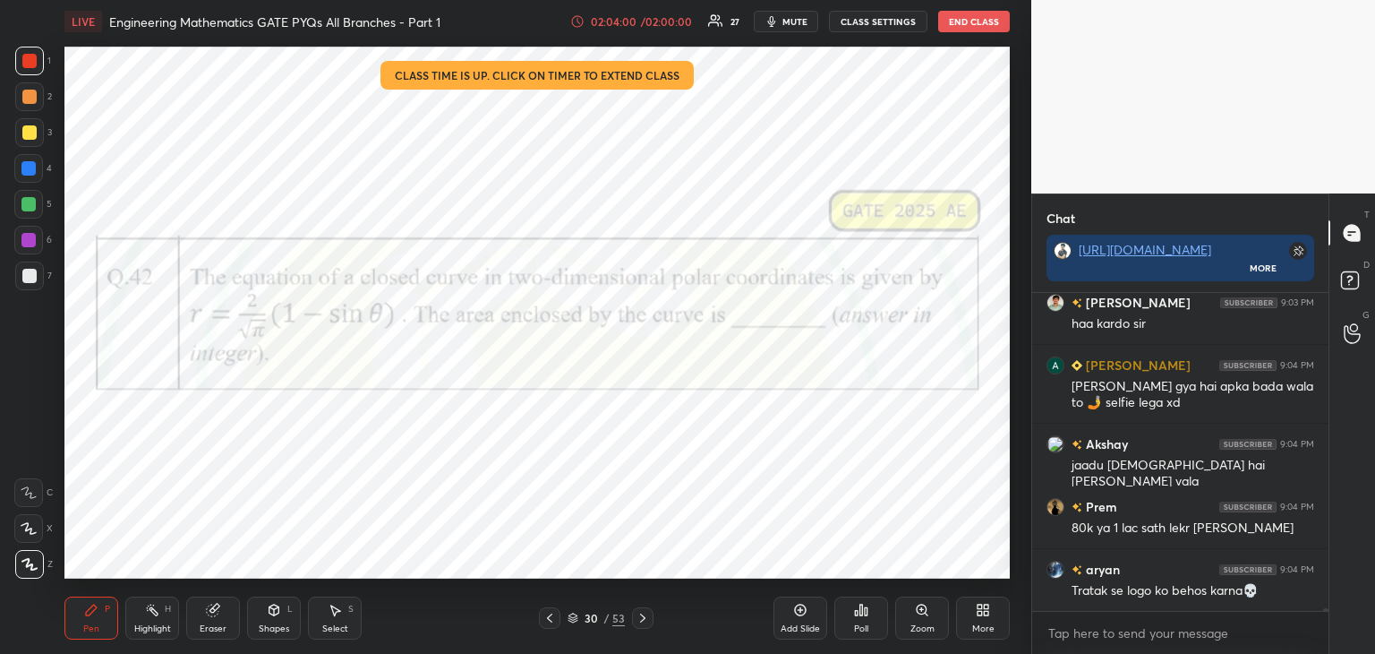
scroll to position [39822, 0]
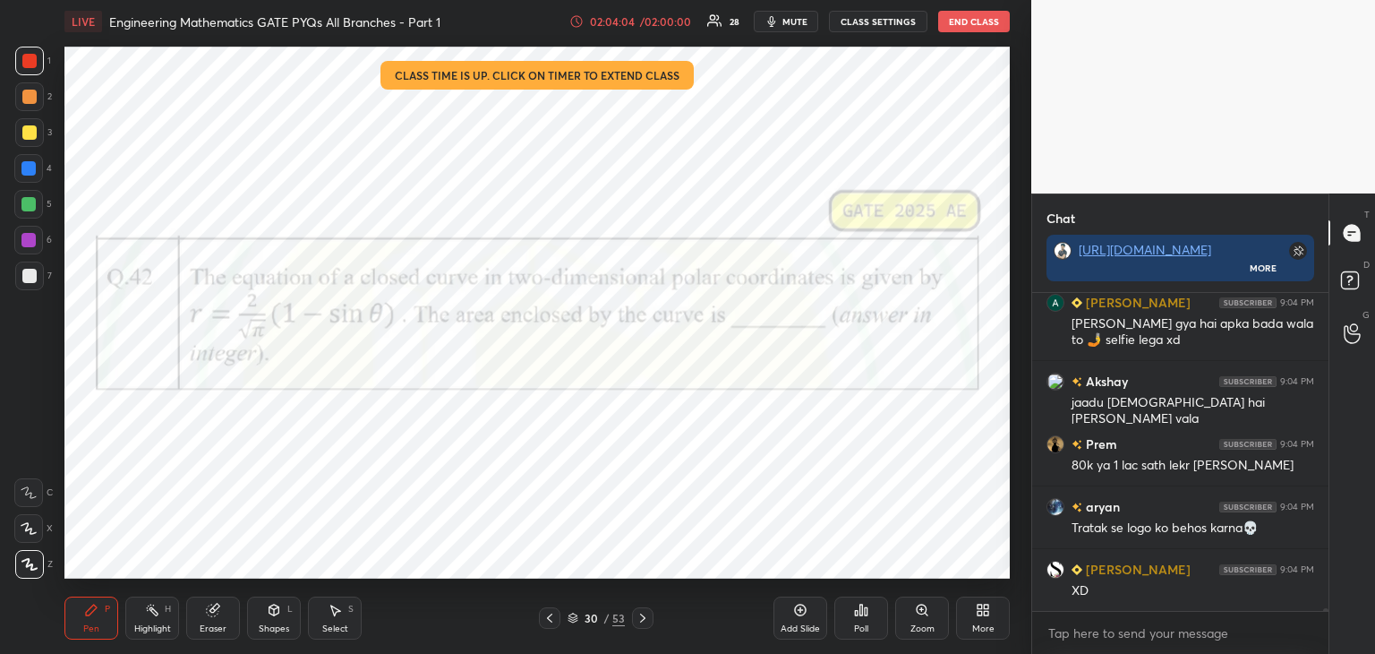
click at [641, 620] on icon at bounding box center [643, 618] width 14 height 14
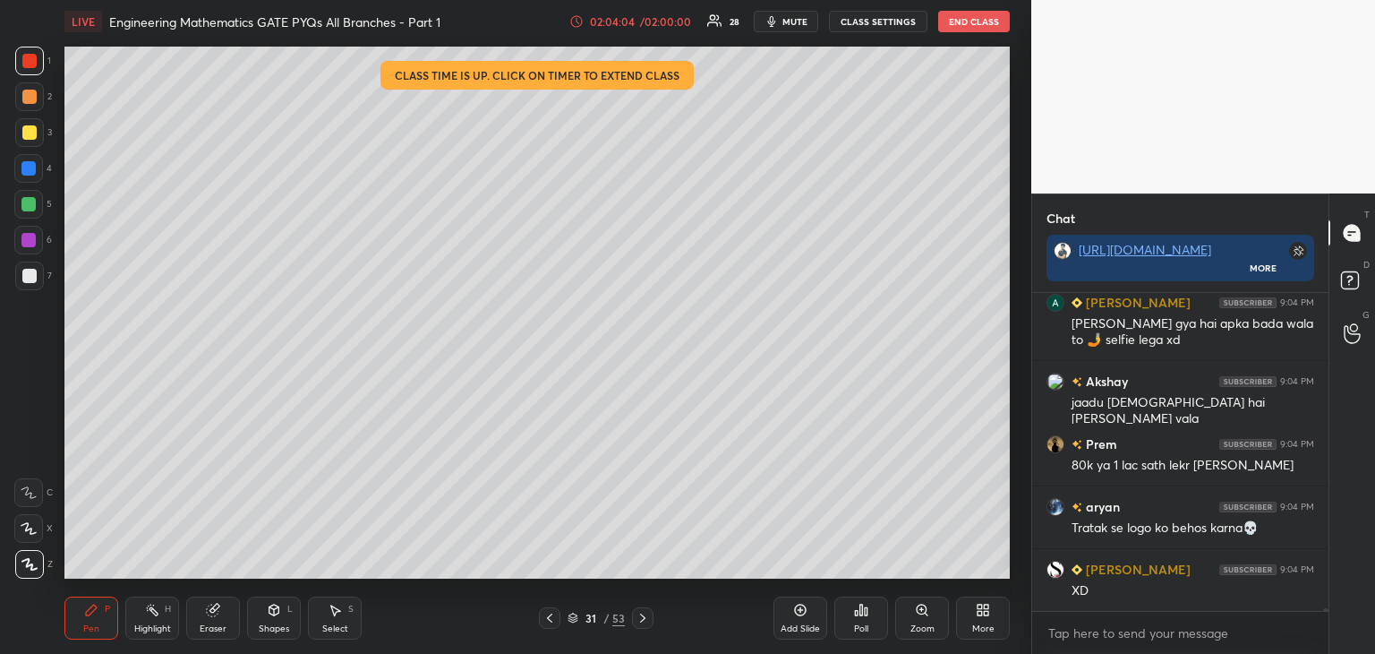
click at [643, 619] on icon at bounding box center [643, 618] width 14 height 14
click at [641, 621] on icon at bounding box center [643, 618] width 14 height 14
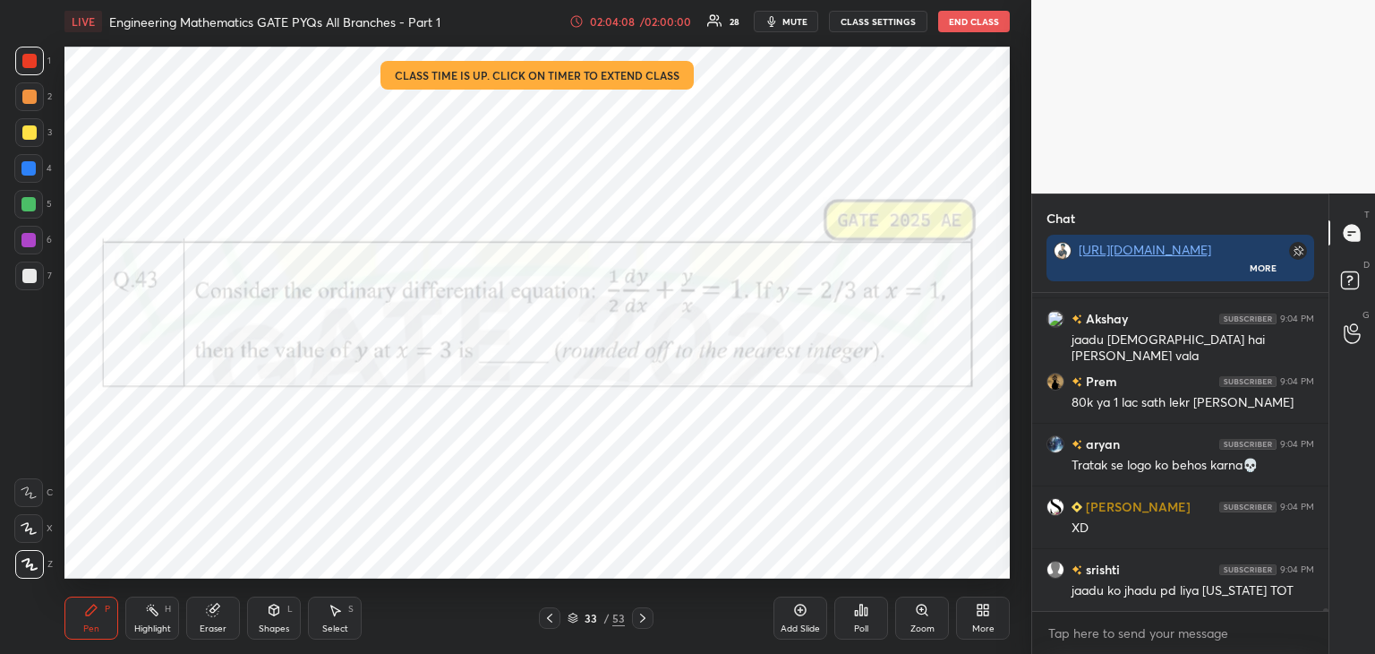
click at [642, 610] on div at bounding box center [642, 617] width 21 height 21
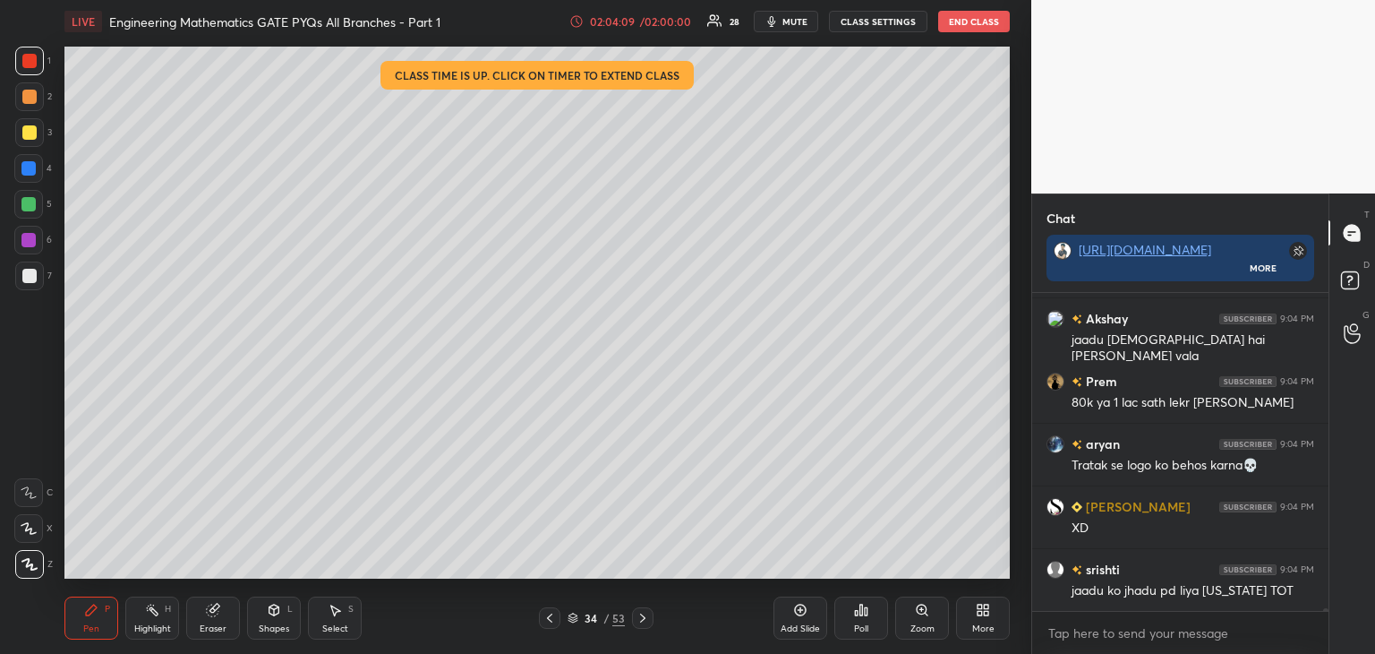
click at [643, 612] on icon at bounding box center [643, 618] width 14 height 14
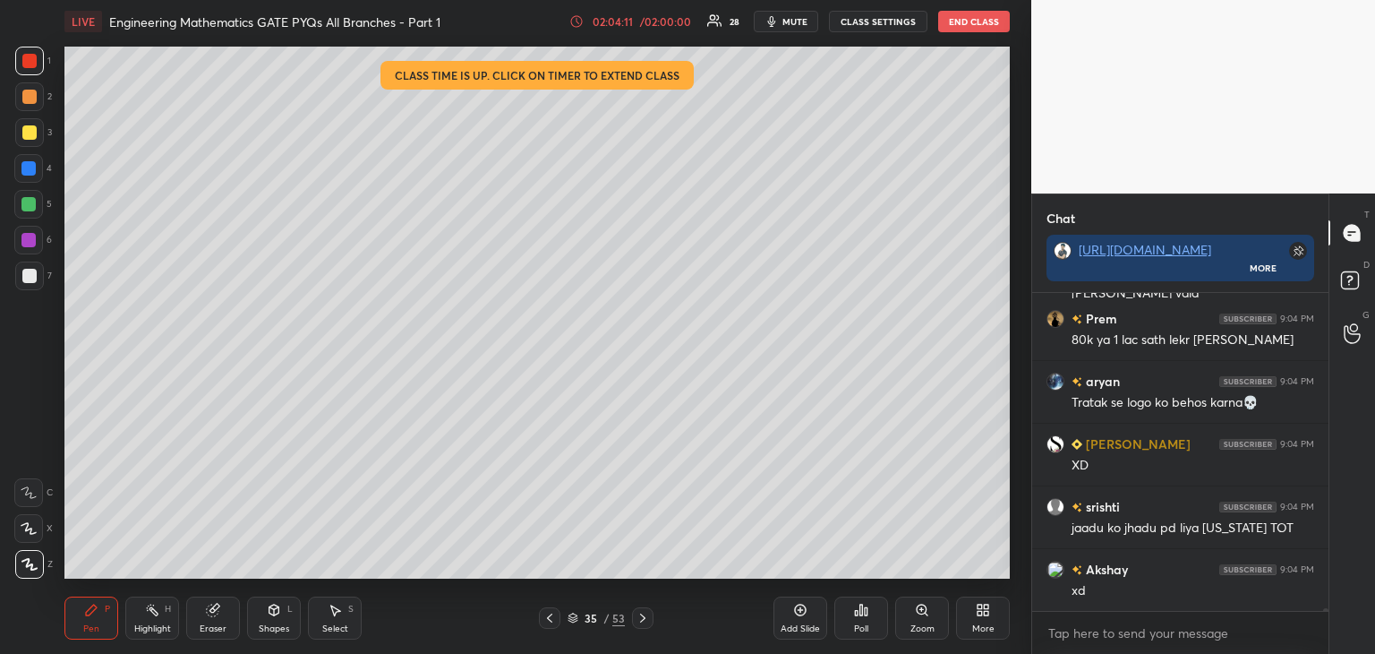
click at [551, 615] on icon at bounding box center [549, 617] width 5 height 9
click at [551, 620] on icon at bounding box center [550, 618] width 14 height 14
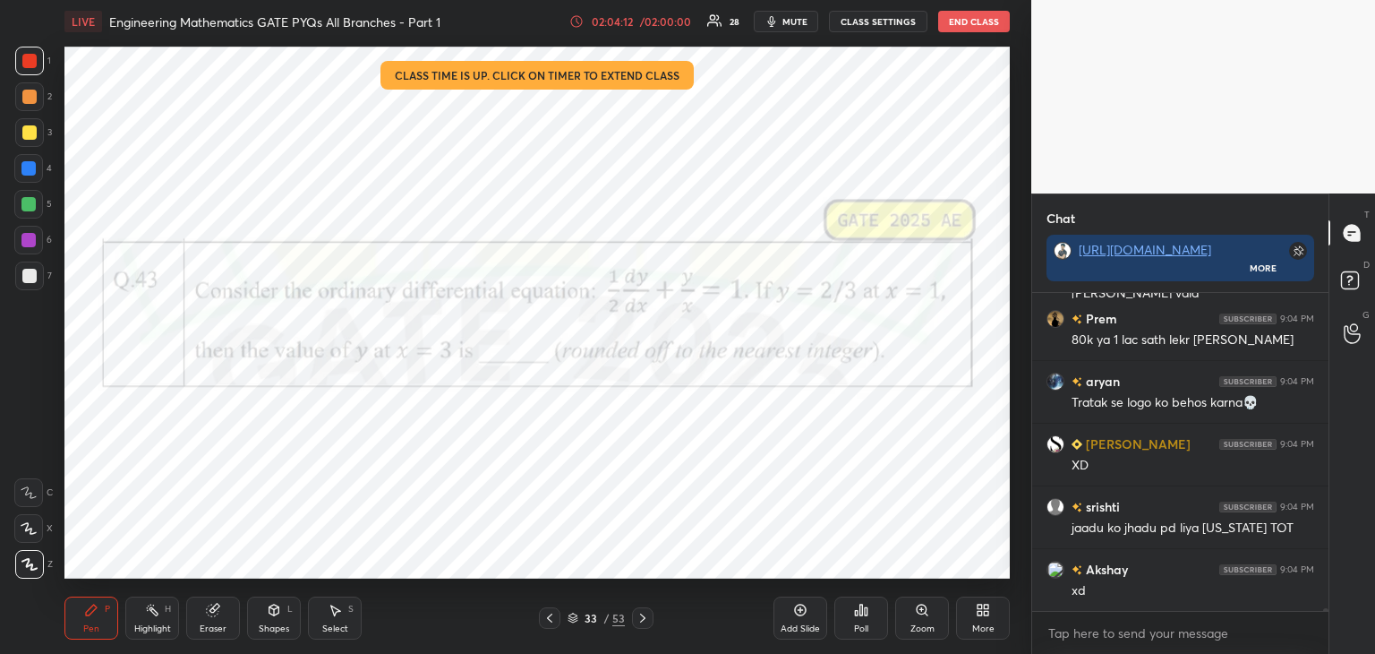
click at [642, 620] on icon at bounding box center [643, 618] width 14 height 14
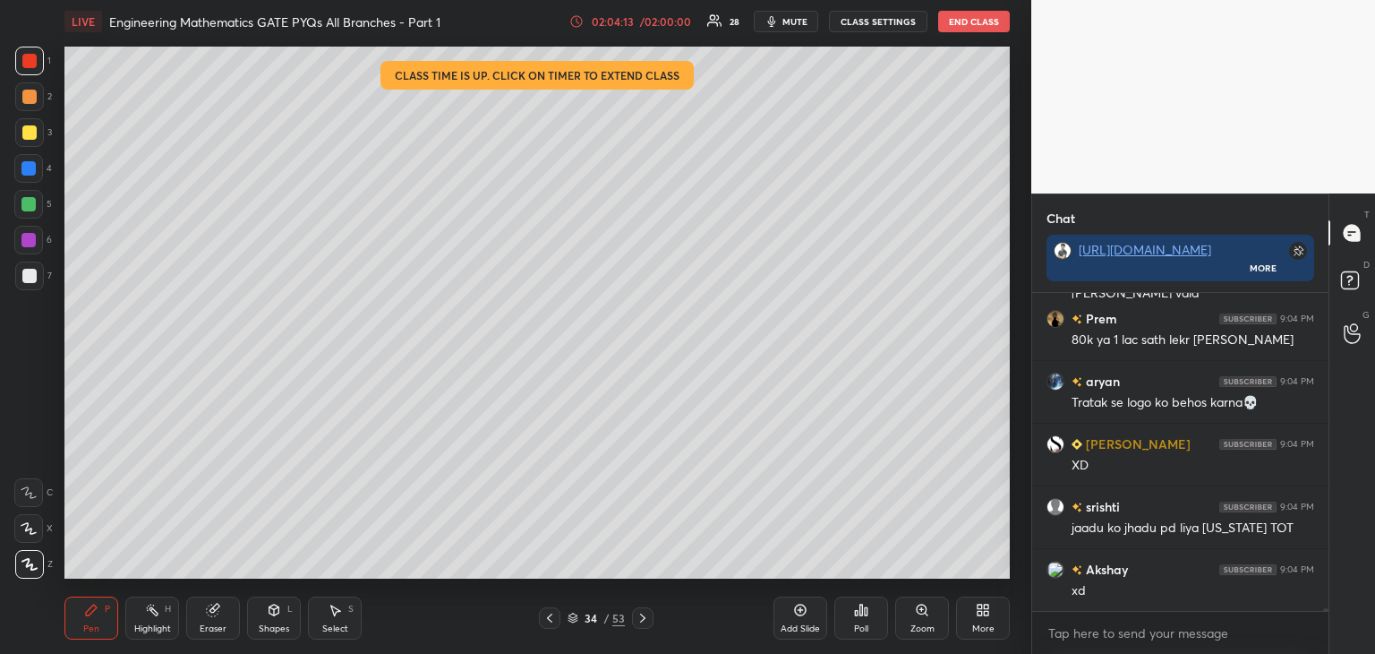
click at [645, 623] on icon at bounding box center [643, 618] width 14 height 14
click at [646, 620] on icon at bounding box center [643, 618] width 14 height 14
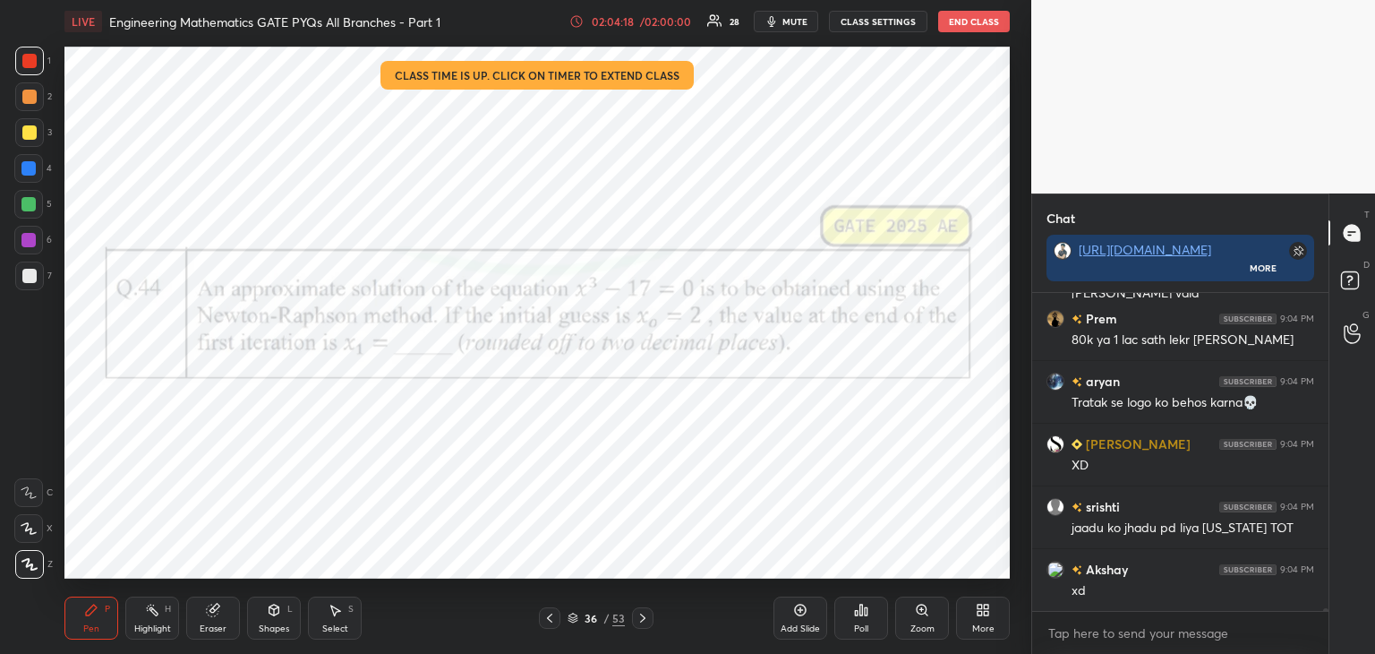
click at [637, 623] on icon at bounding box center [643, 618] width 14 height 14
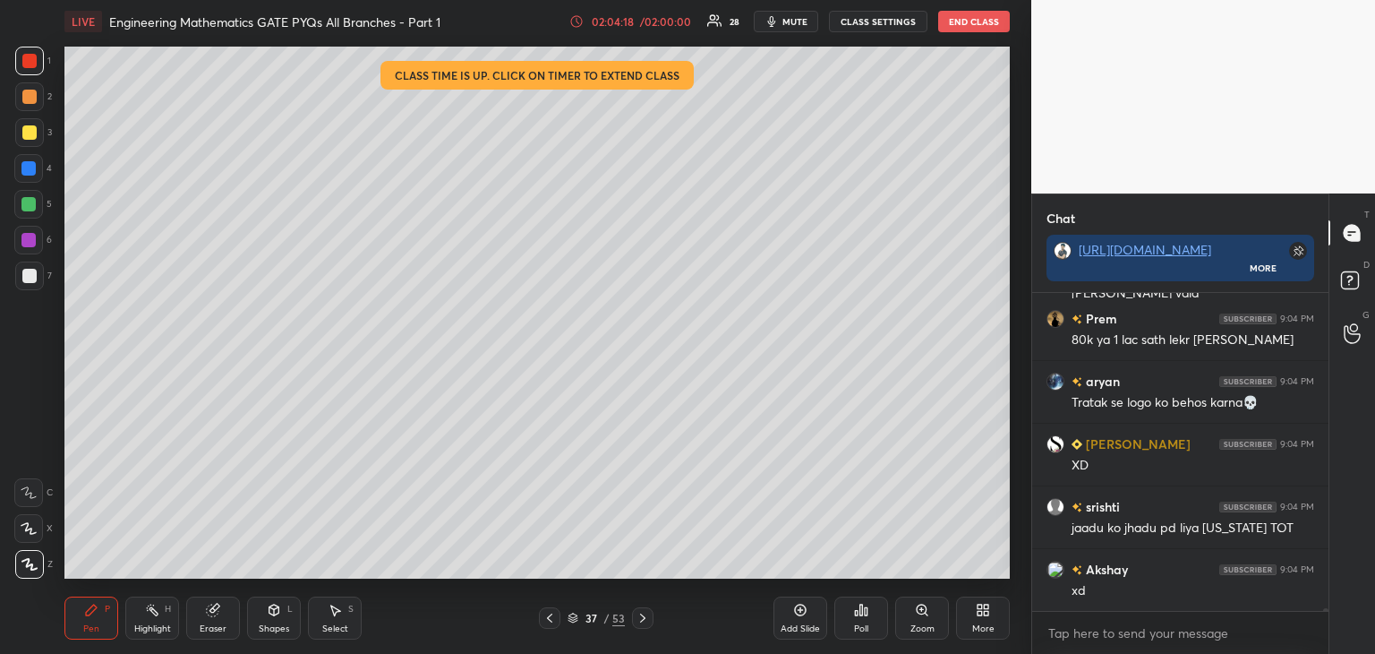
click at [642, 622] on icon at bounding box center [643, 618] width 14 height 14
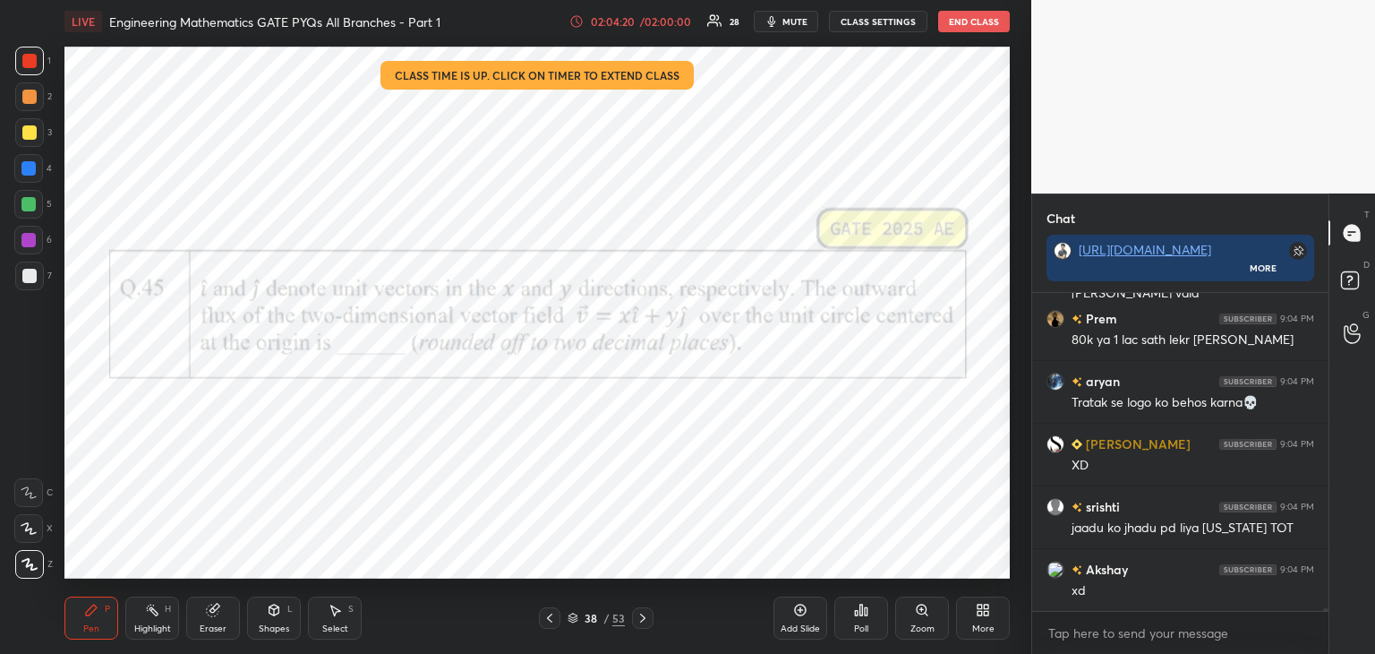
scroll to position [40010, 0]
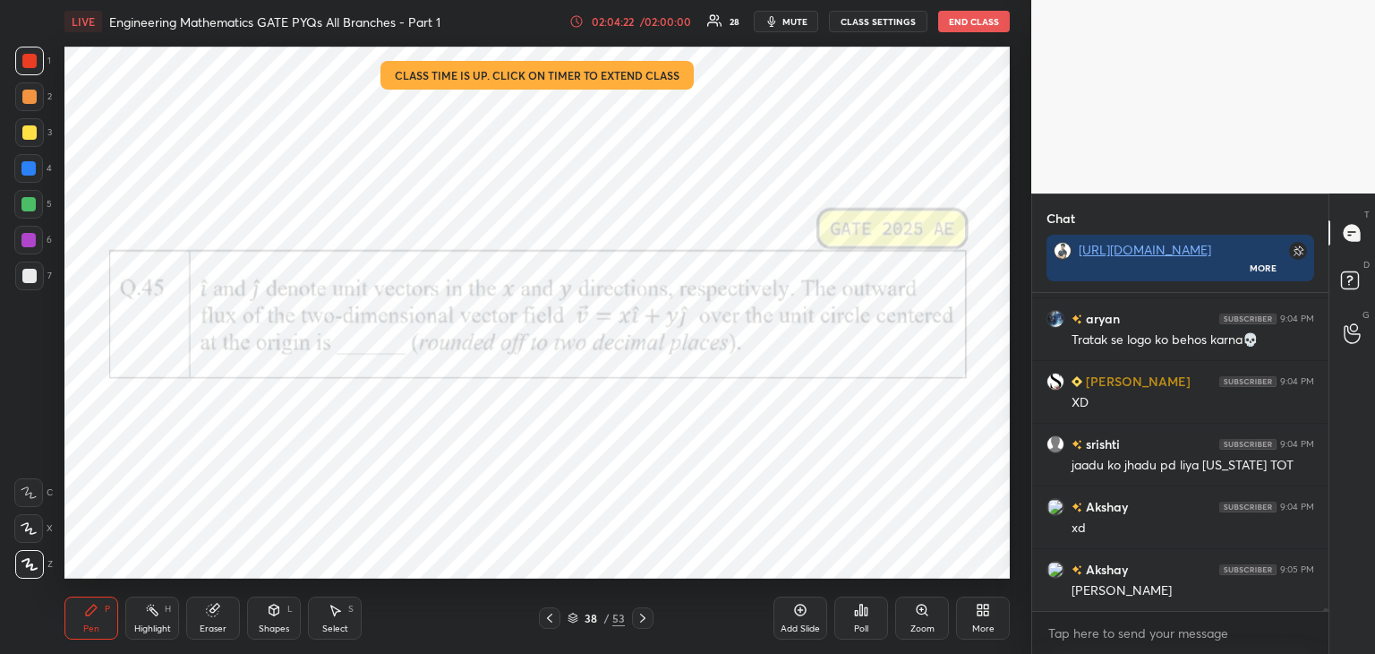
click at [641, 626] on div at bounding box center [642, 617] width 21 height 21
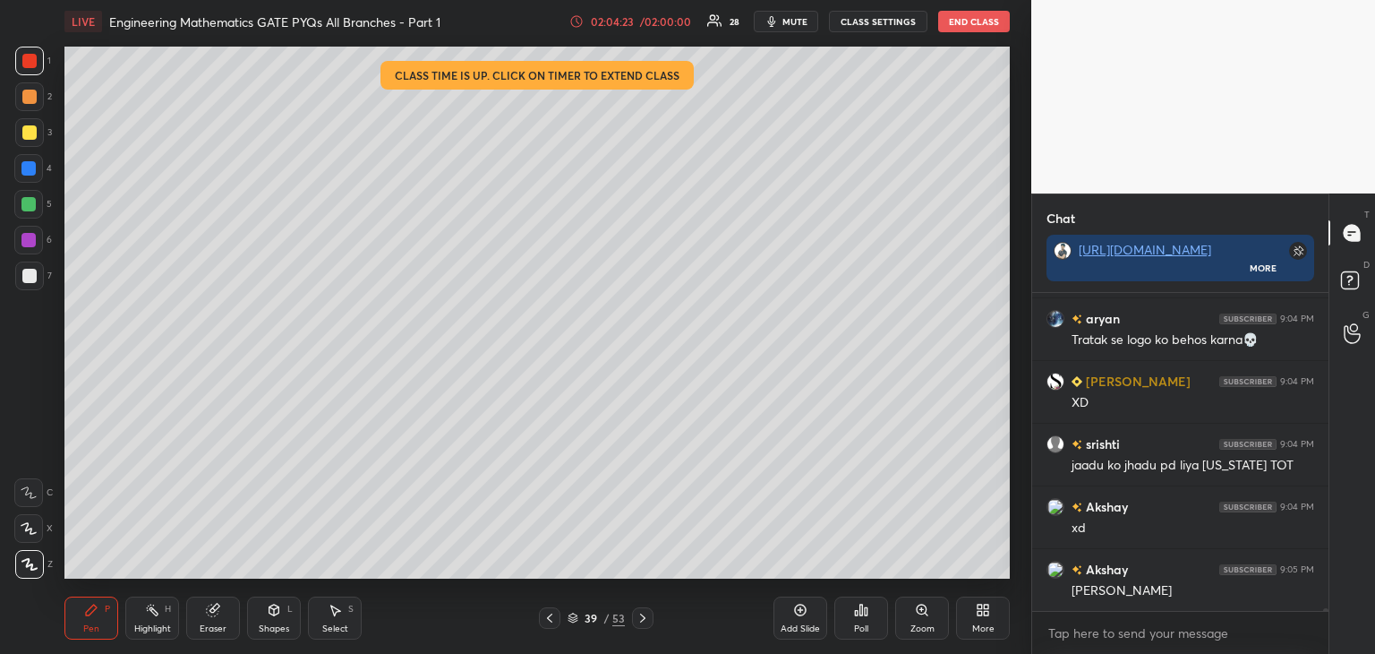
scroll to position [40073, 0]
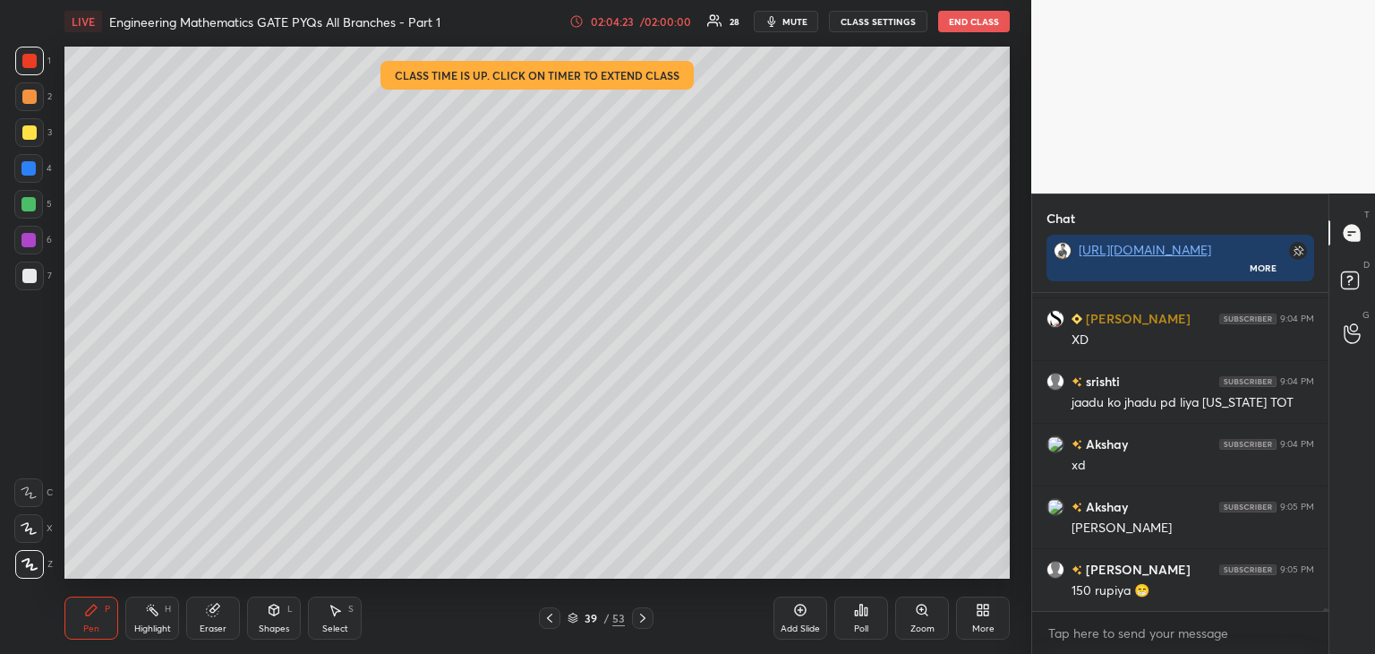
click at [641, 624] on div at bounding box center [642, 617] width 21 height 21
click at [643, 624] on icon at bounding box center [643, 618] width 14 height 14
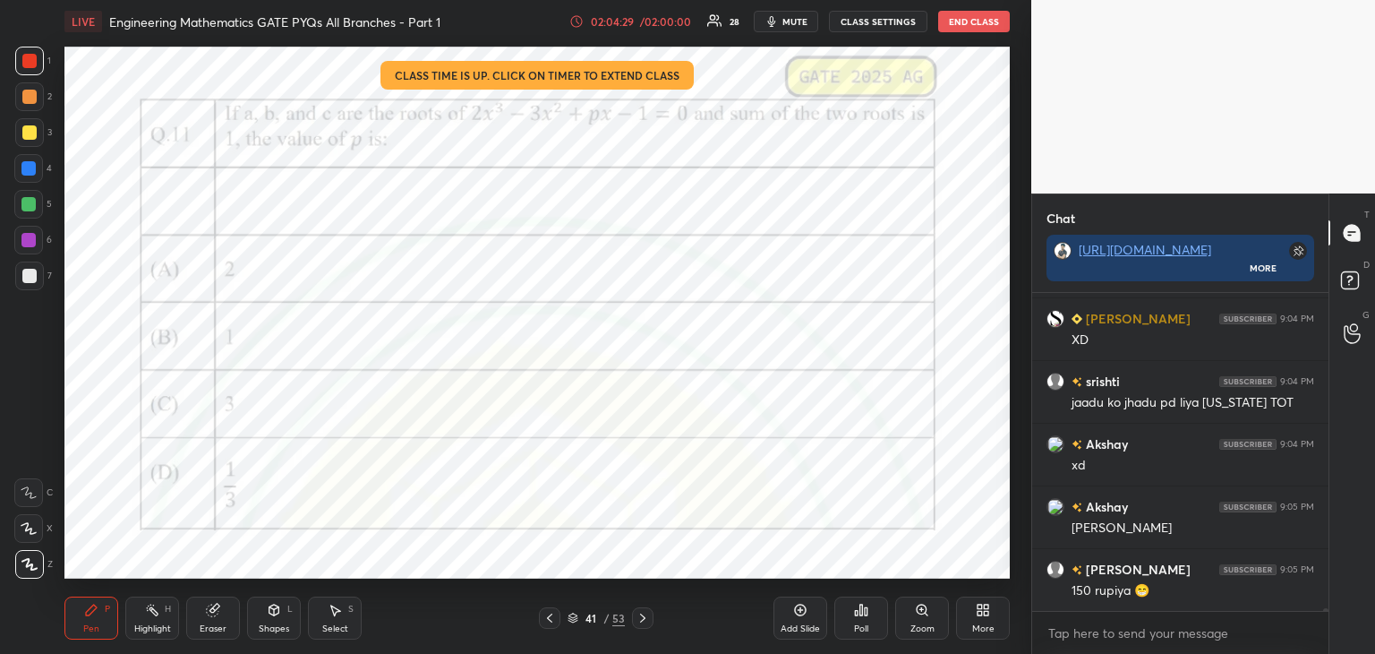
click at [641, 625] on div at bounding box center [642, 617] width 21 height 21
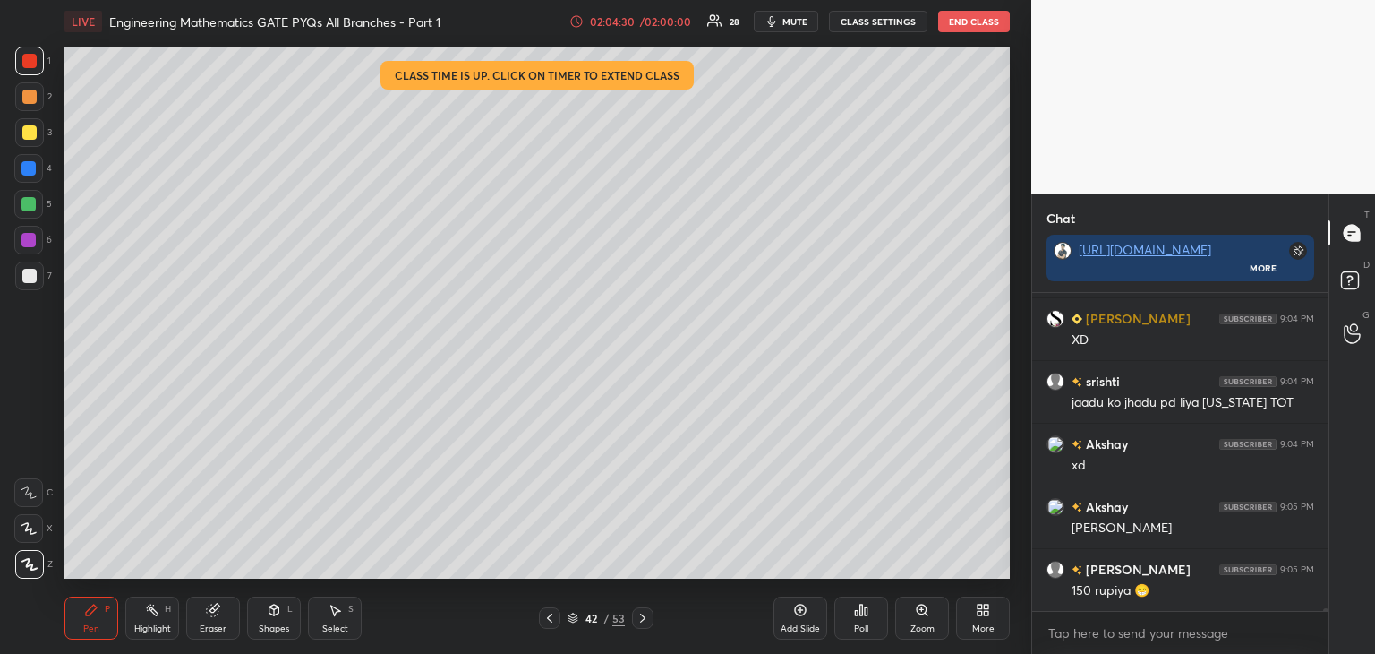
click at [641, 623] on icon at bounding box center [643, 618] width 14 height 14
click at [642, 620] on icon at bounding box center [642, 617] width 5 height 9
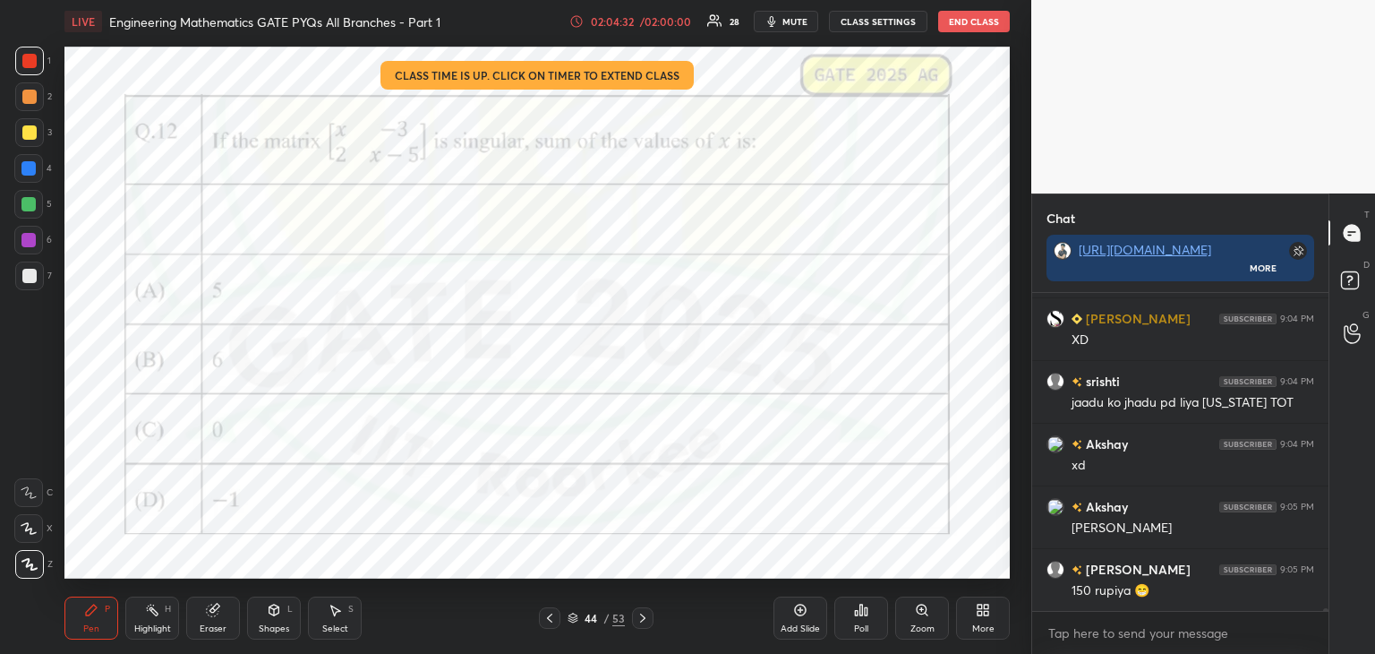
scroll to position [40135, 0]
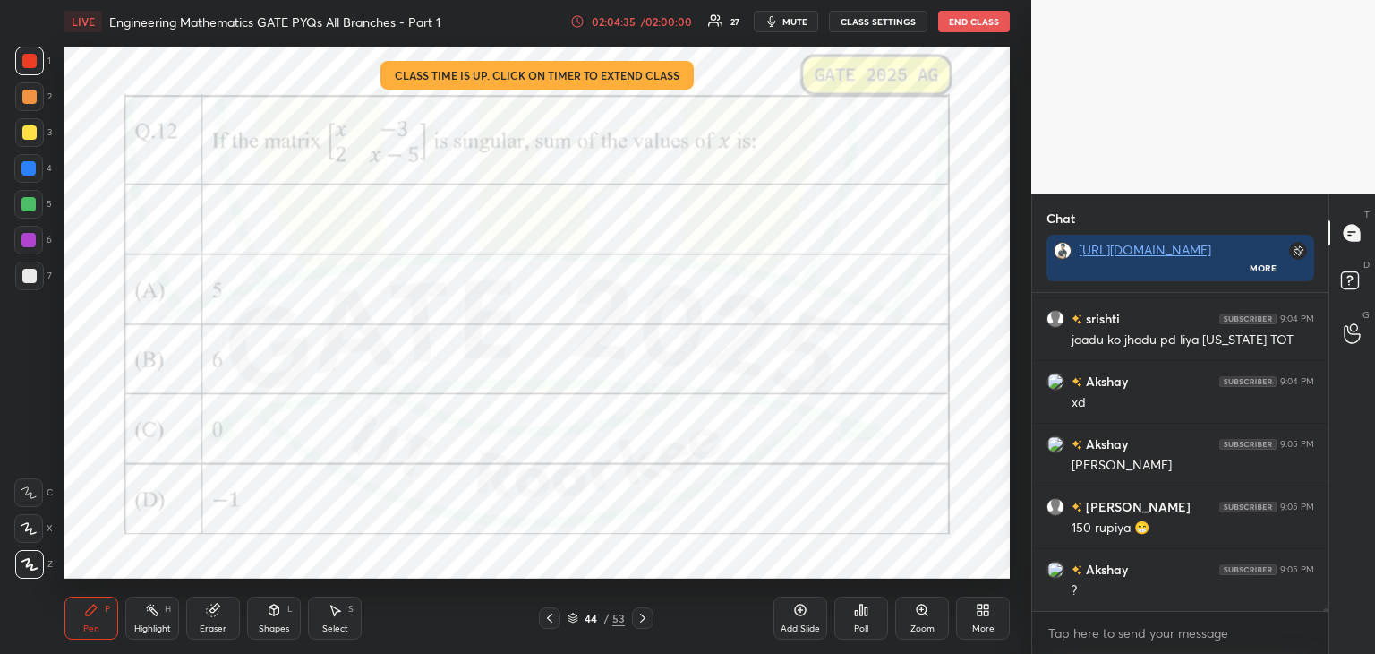
click at [648, 620] on icon at bounding box center [643, 618] width 14 height 14
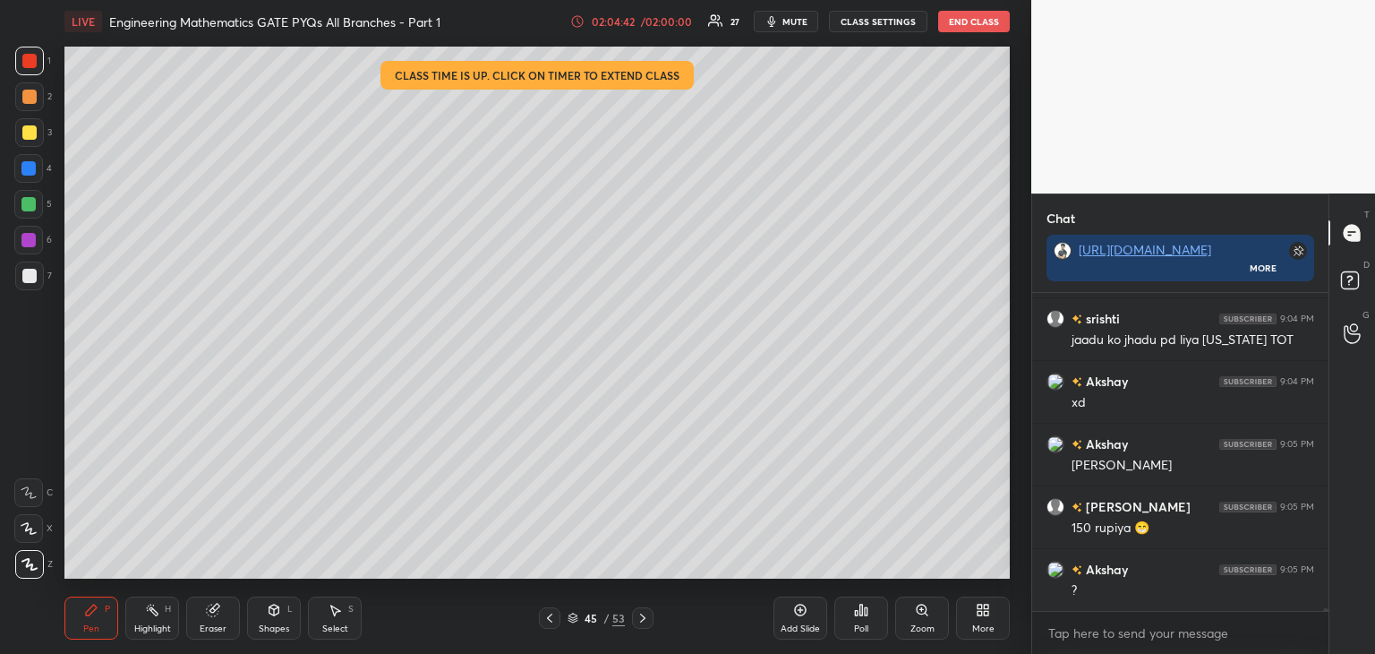
click at [641, 618] on icon at bounding box center [643, 618] width 14 height 14
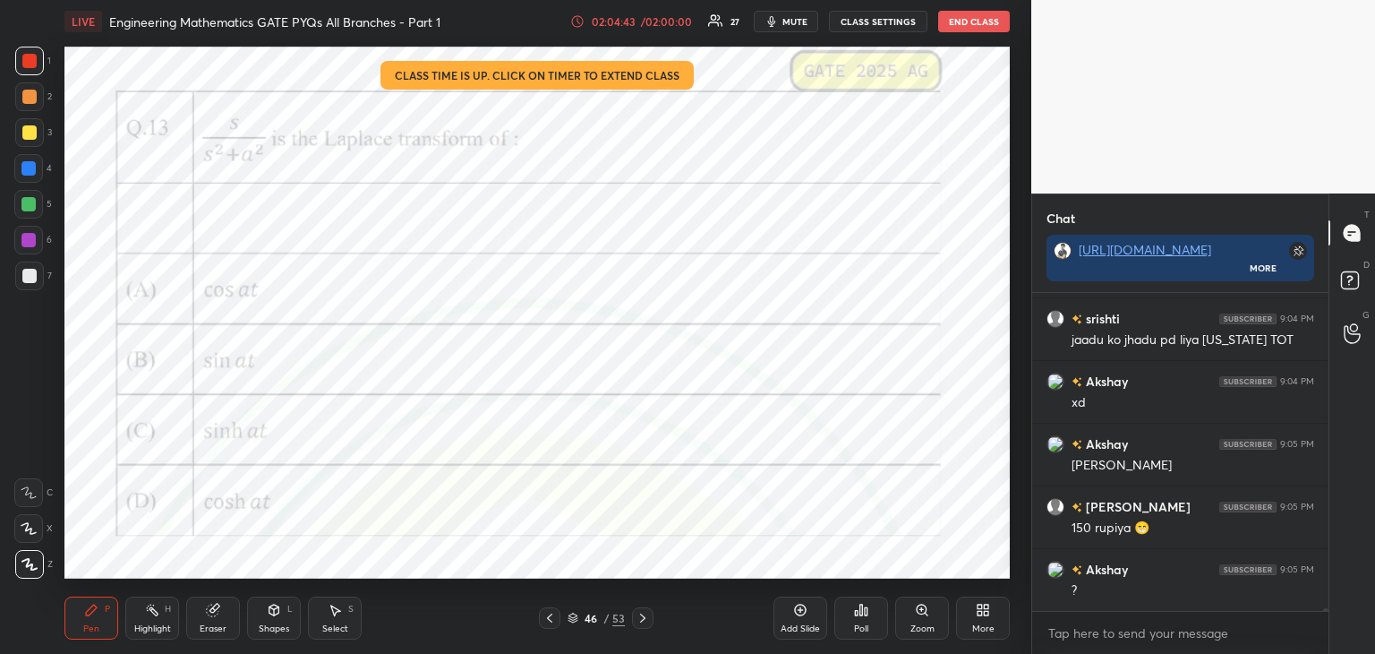
click at [550, 619] on icon at bounding box center [550, 618] width 14 height 14
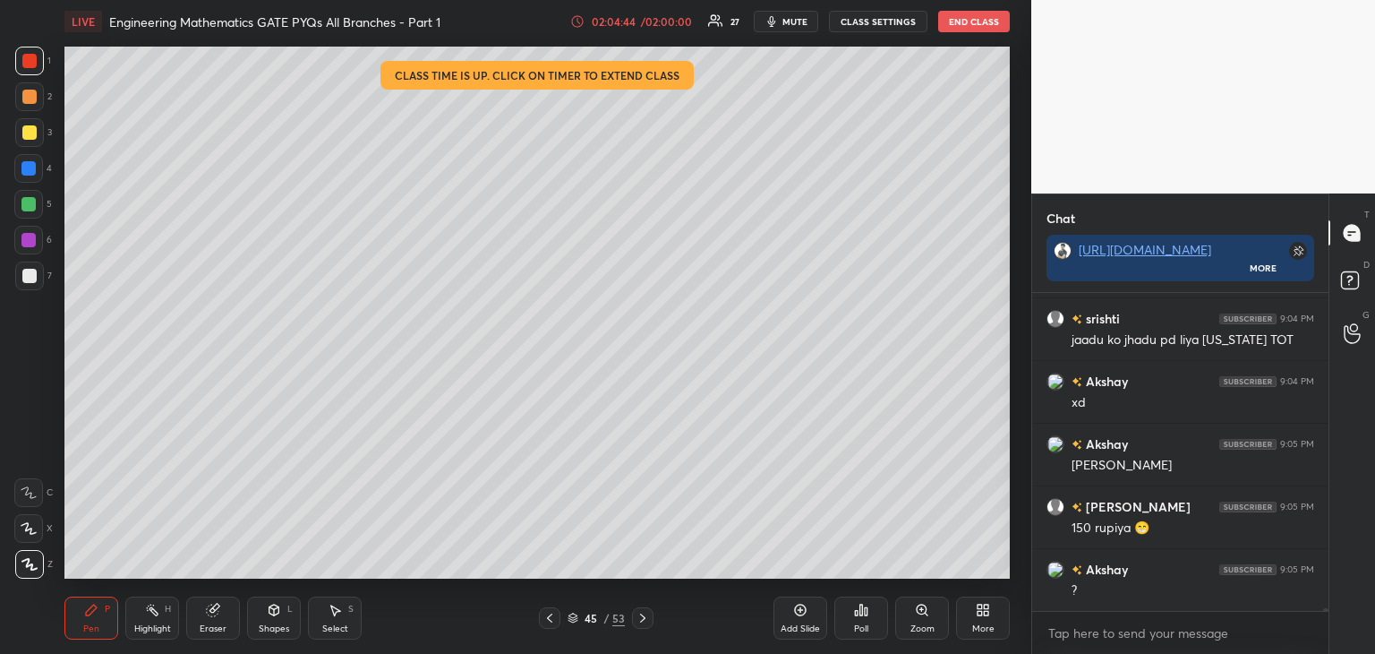
click at [551, 619] on icon at bounding box center [550, 618] width 14 height 14
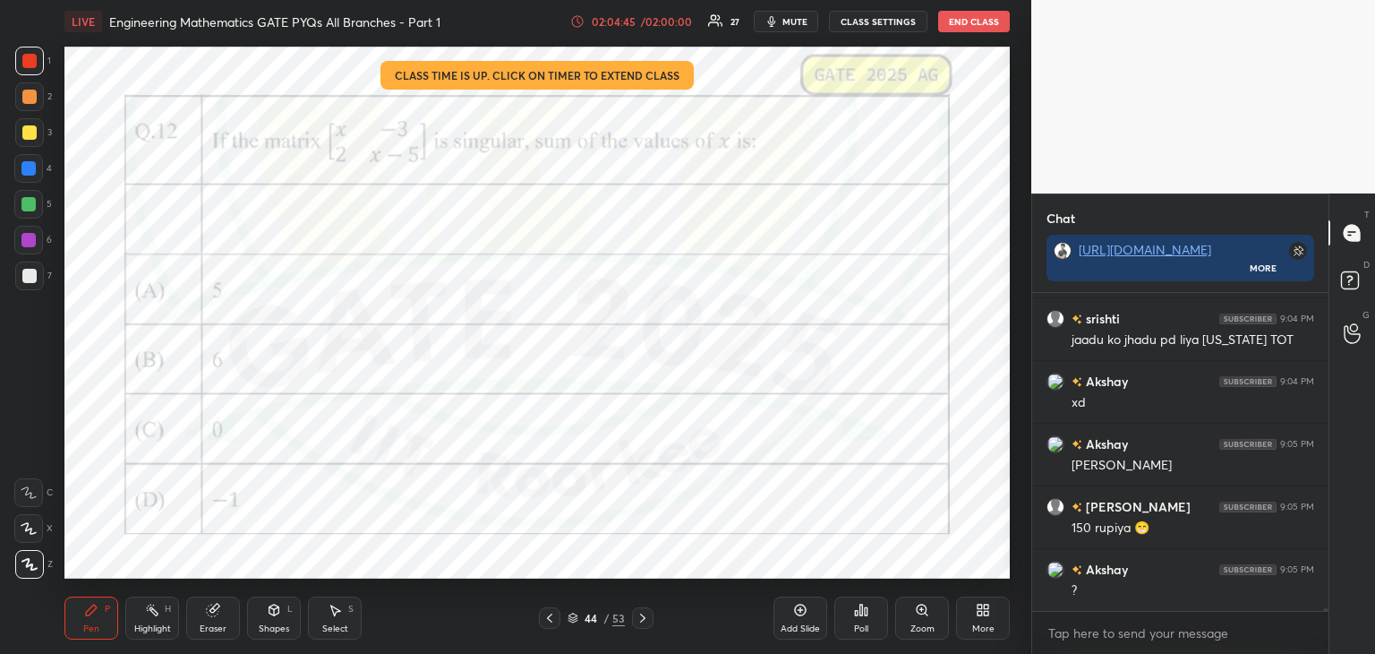
click at [646, 624] on div at bounding box center [642, 617] width 21 height 21
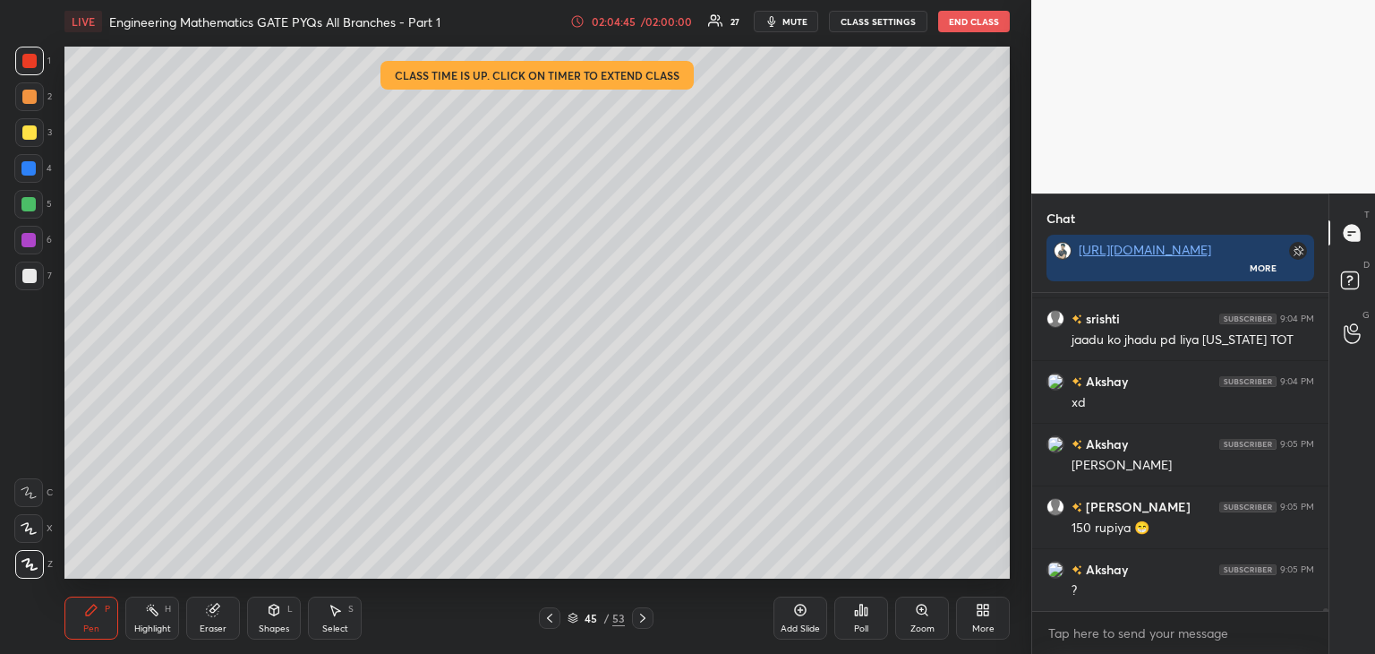
click at [646, 621] on icon at bounding box center [643, 618] width 14 height 14
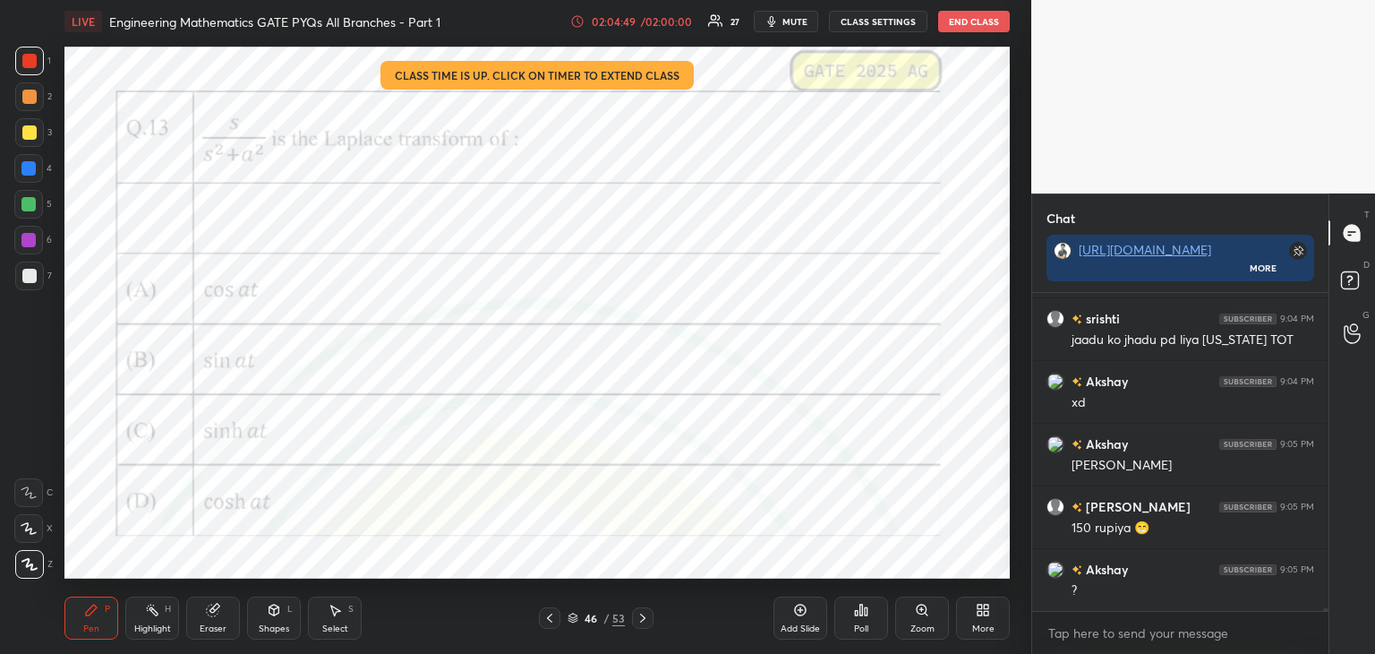
click at [548, 620] on icon at bounding box center [550, 618] width 14 height 14
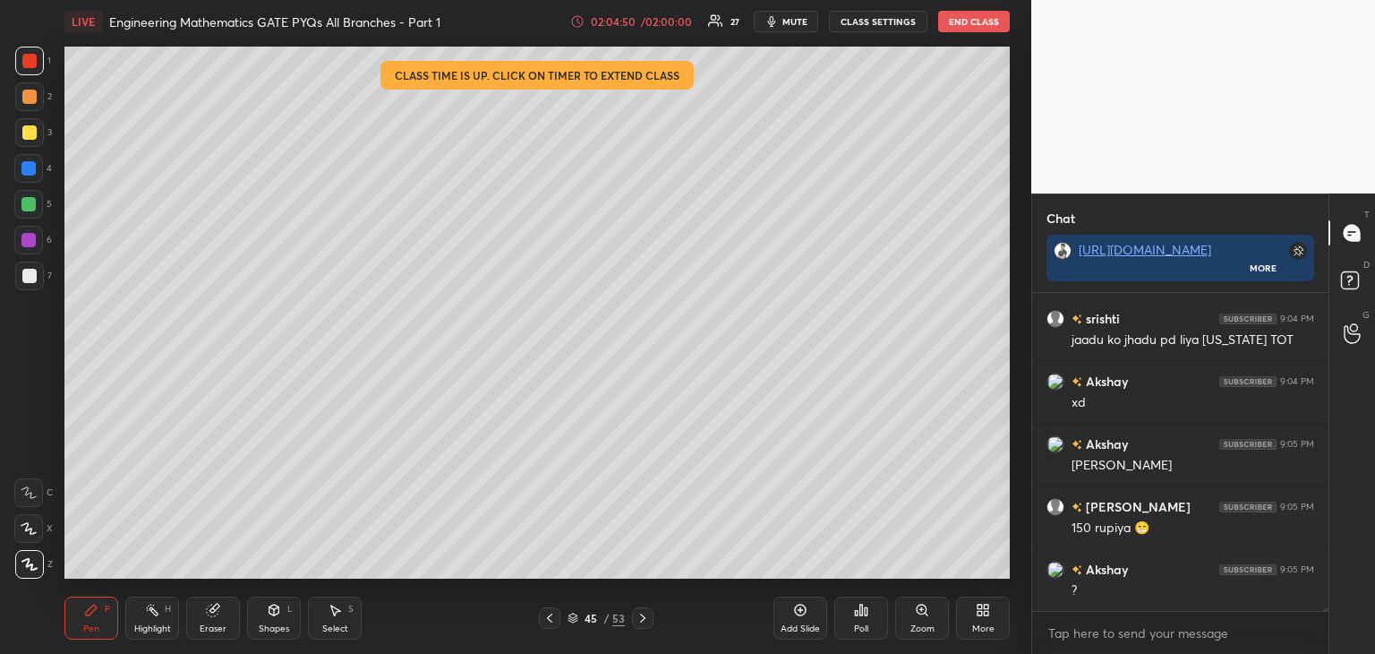
click at [639, 620] on icon at bounding box center [643, 618] width 14 height 14
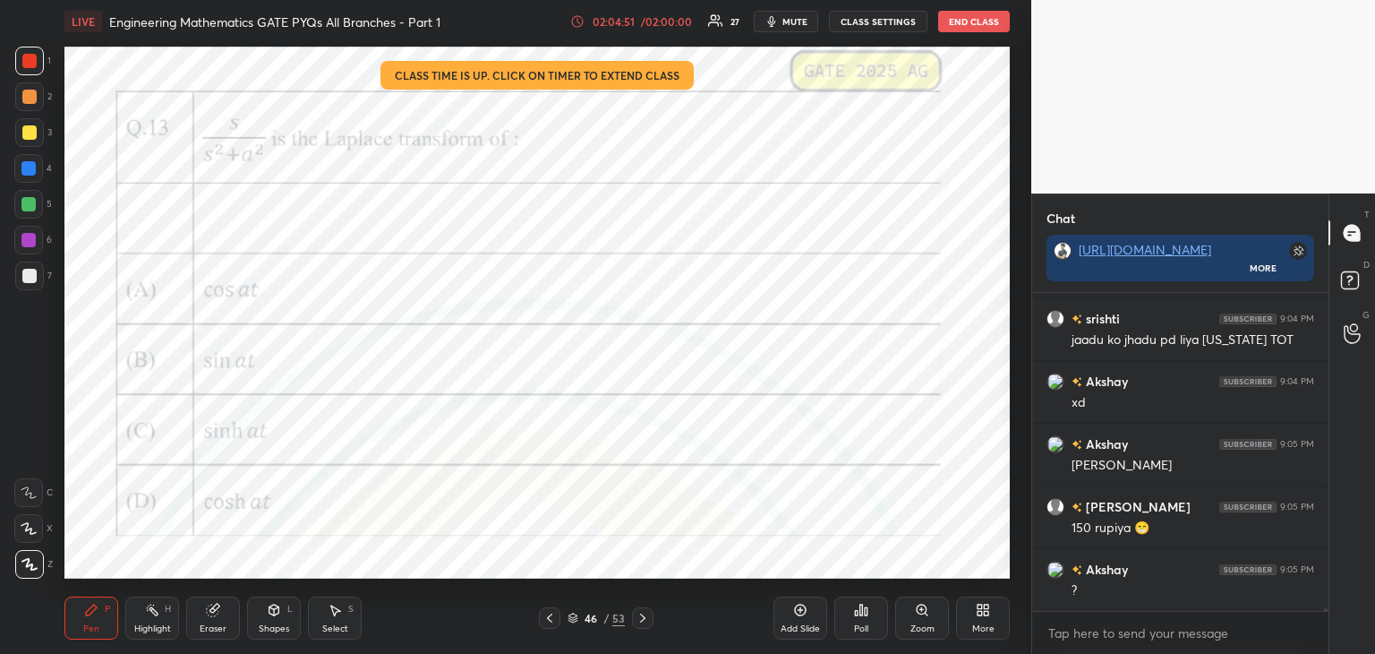
click at [641, 621] on icon at bounding box center [642, 617] width 5 height 9
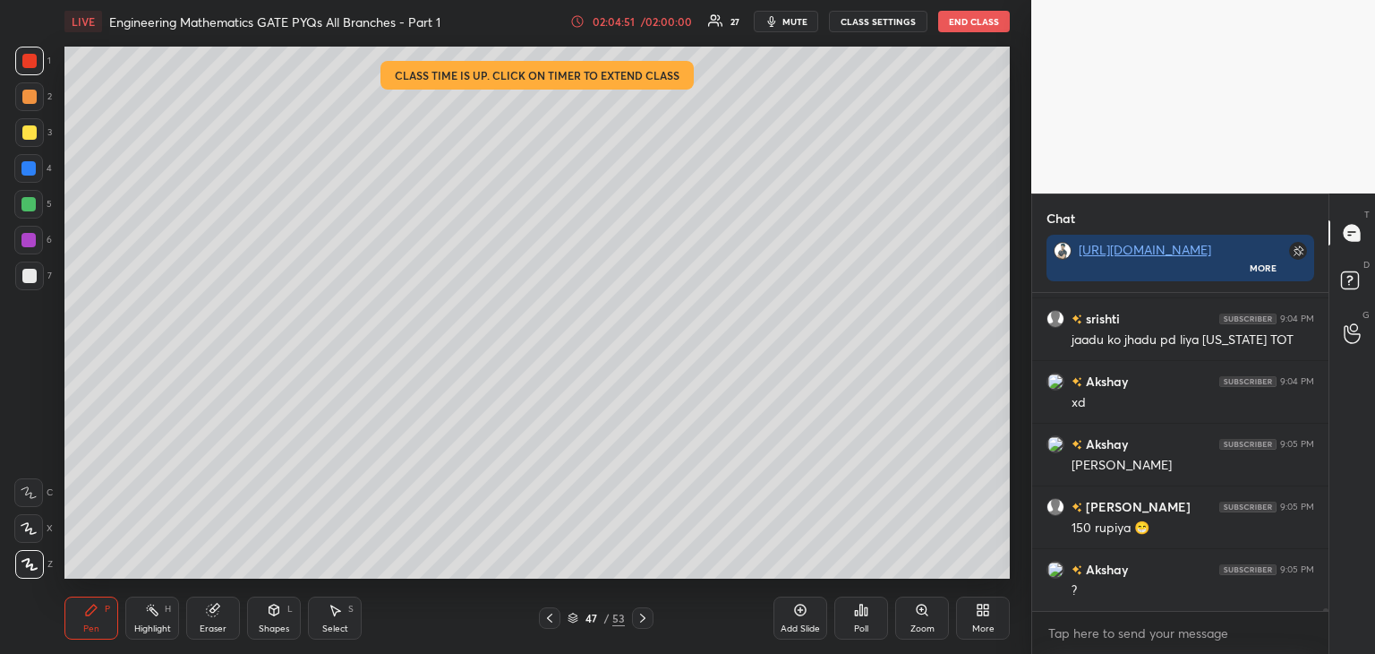
click at [639, 622] on icon at bounding box center [643, 618] width 14 height 14
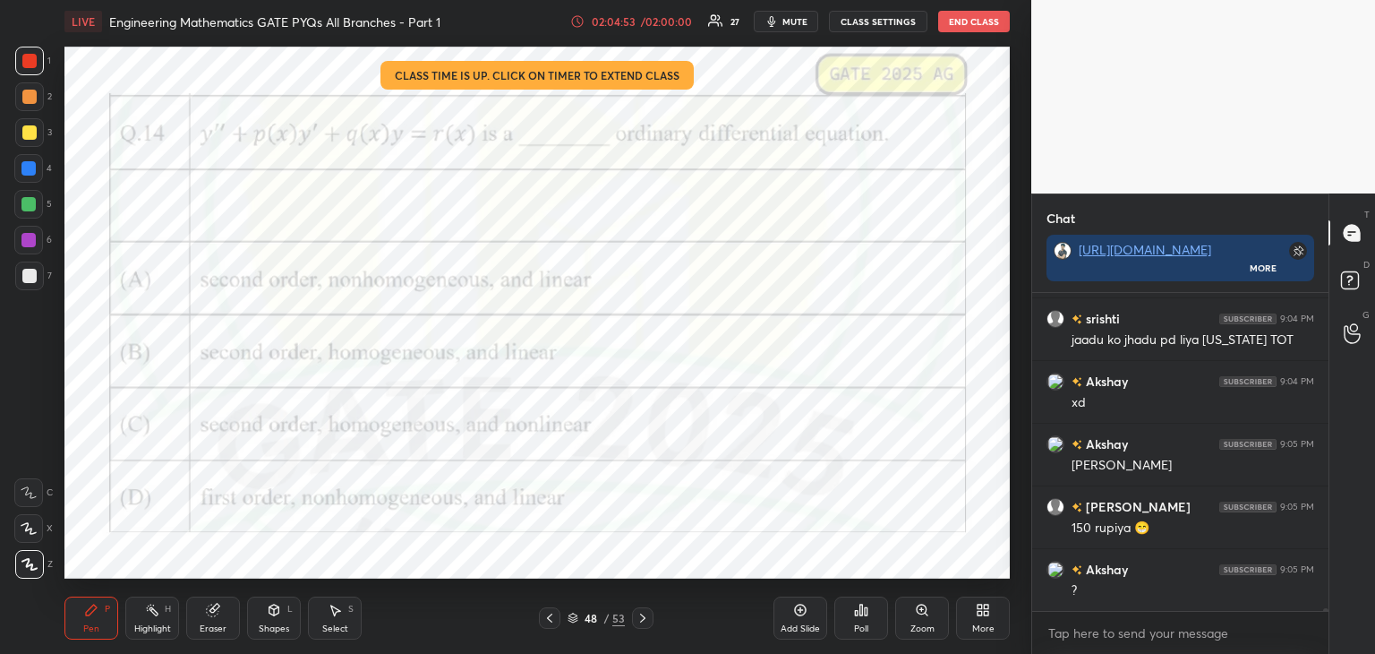
click at [550, 624] on icon at bounding box center [550, 618] width 14 height 14
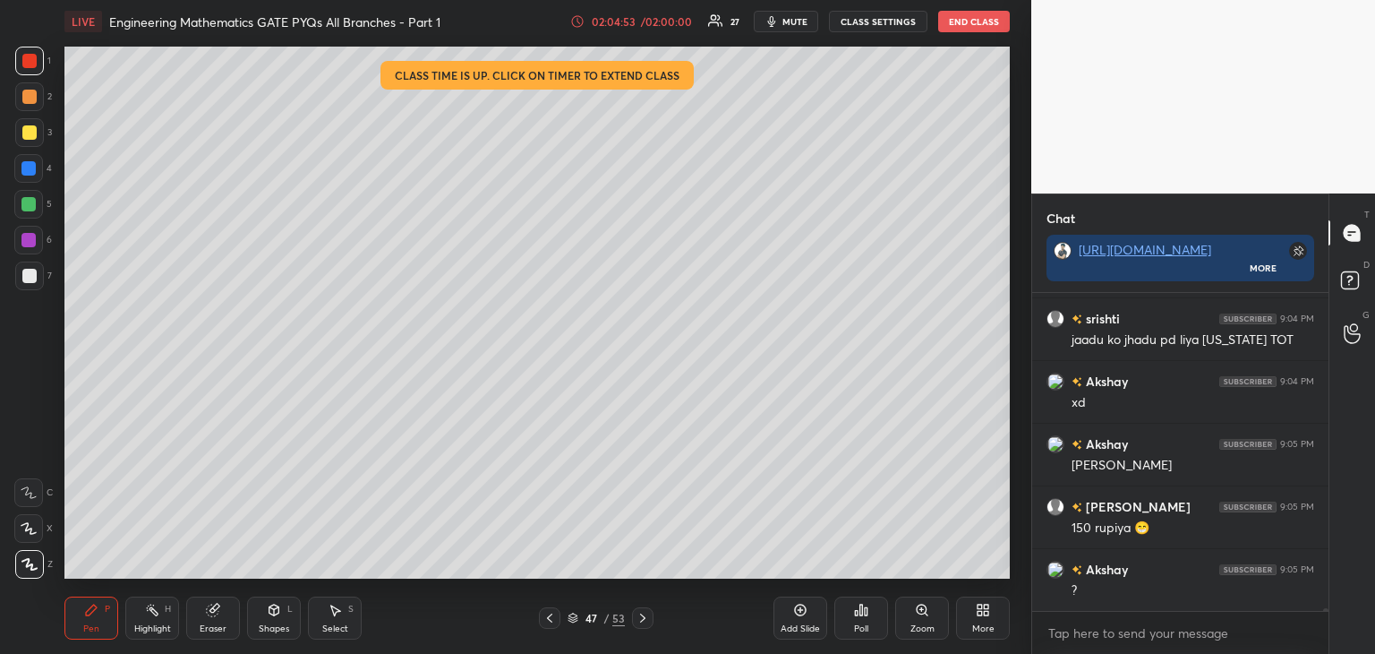
click at [550, 622] on icon at bounding box center [550, 618] width 14 height 14
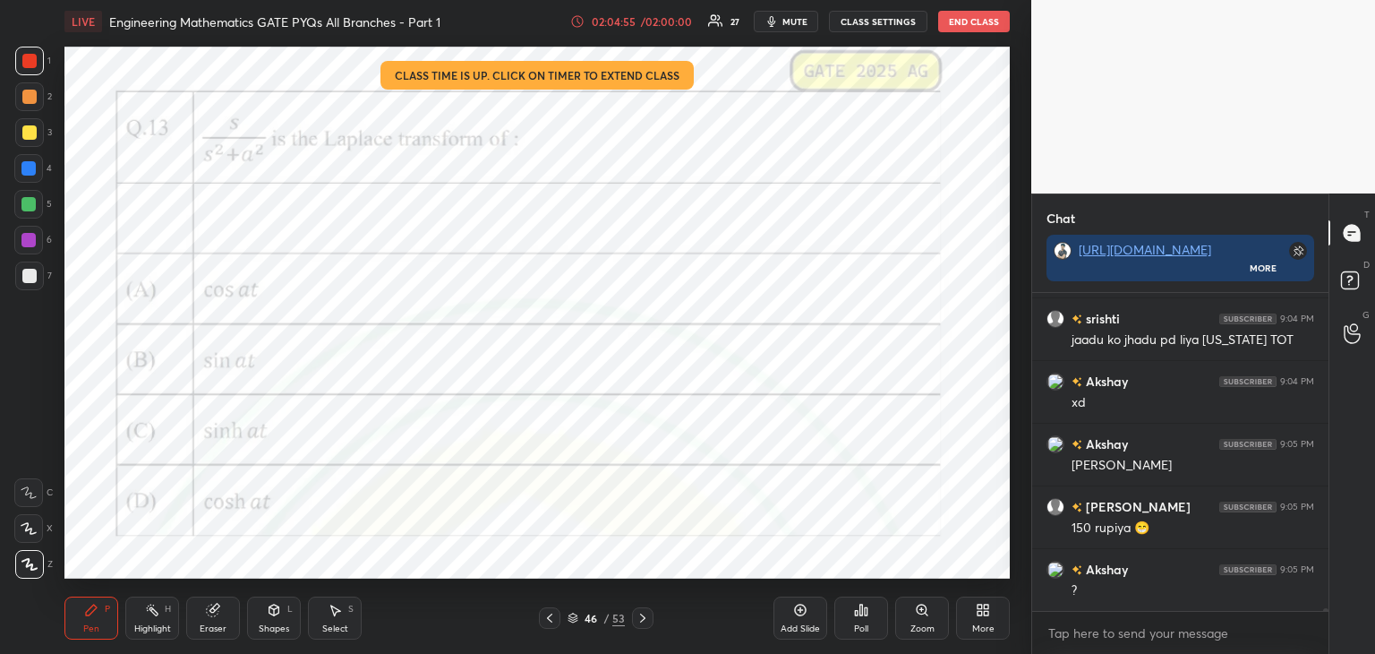
click at [548, 620] on icon at bounding box center [550, 618] width 14 height 14
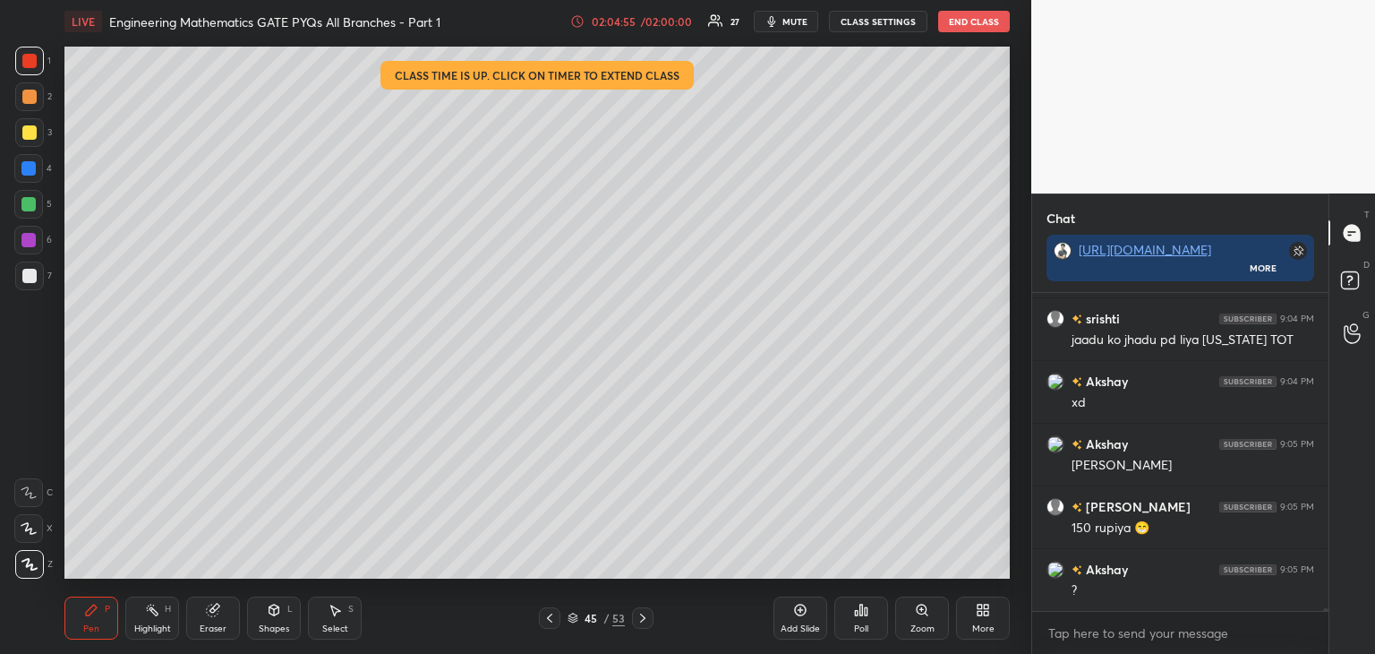
click at [549, 620] on icon at bounding box center [550, 618] width 14 height 14
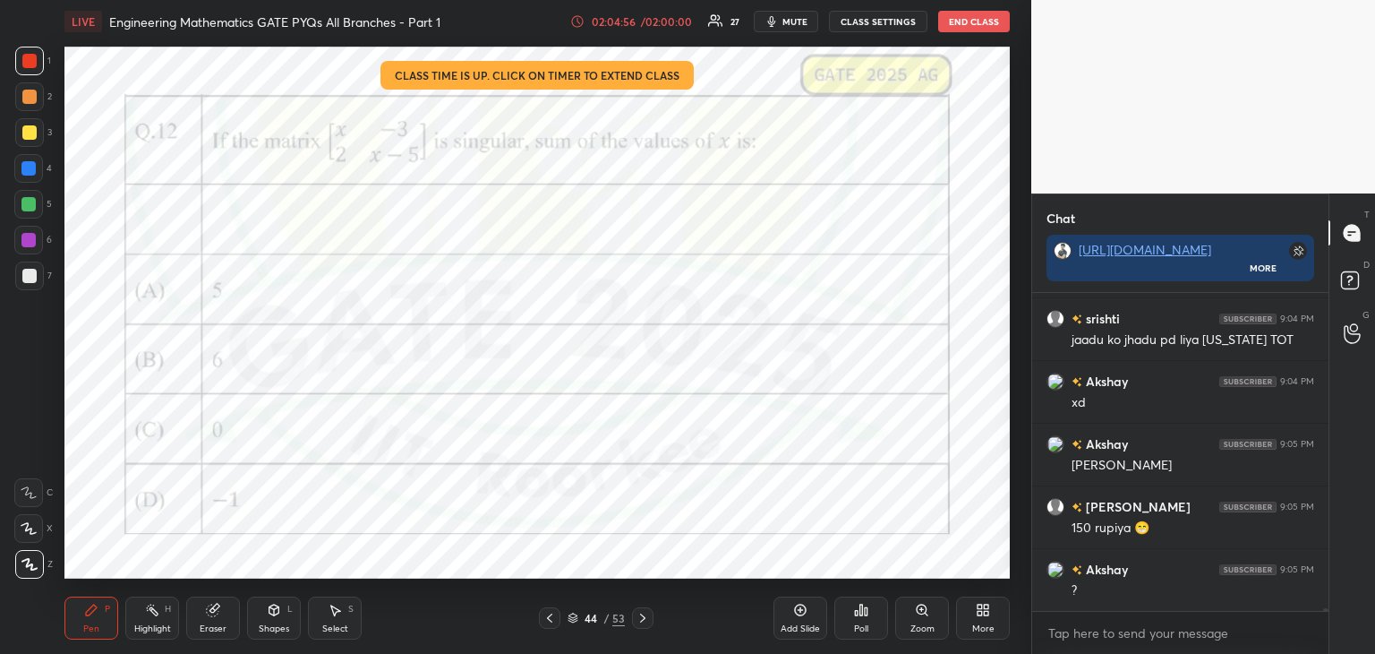
click at [550, 620] on icon at bounding box center [549, 617] width 5 height 9
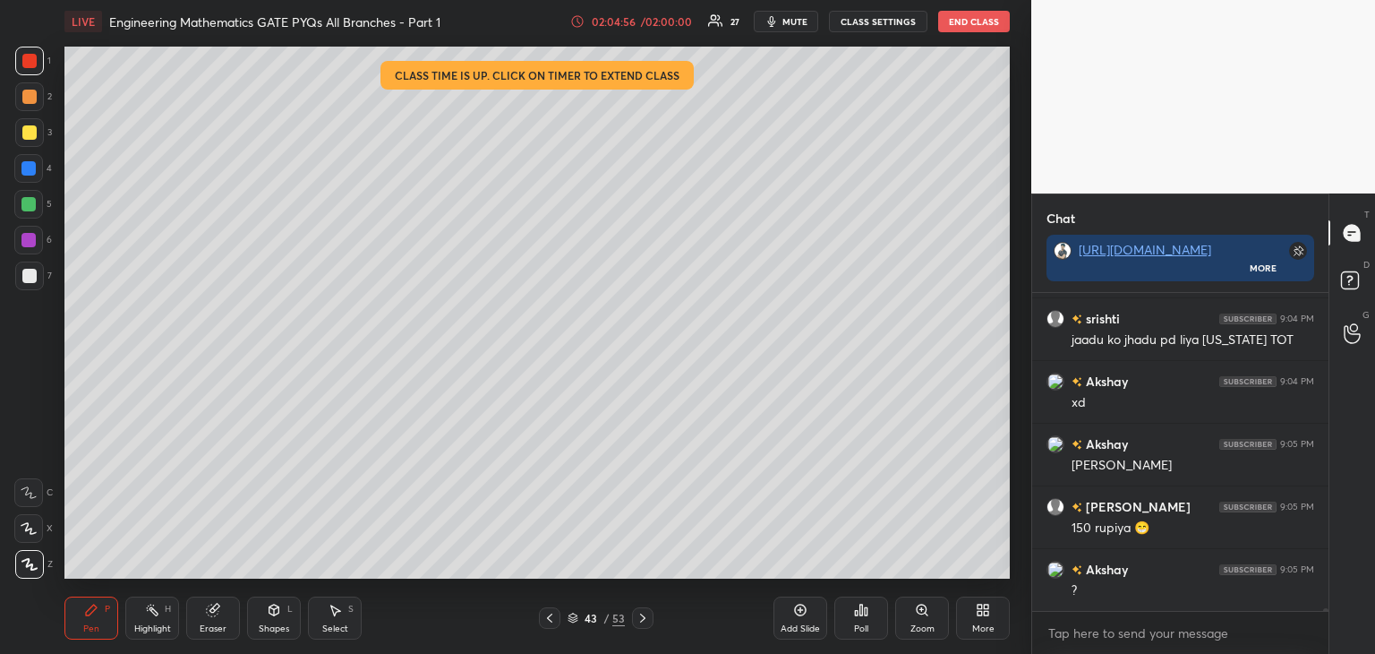
click at [552, 620] on icon at bounding box center [550, 618] width 14 height 14
click at [550, 620] on icon at bounding box center [549, 617] width 5 height 9
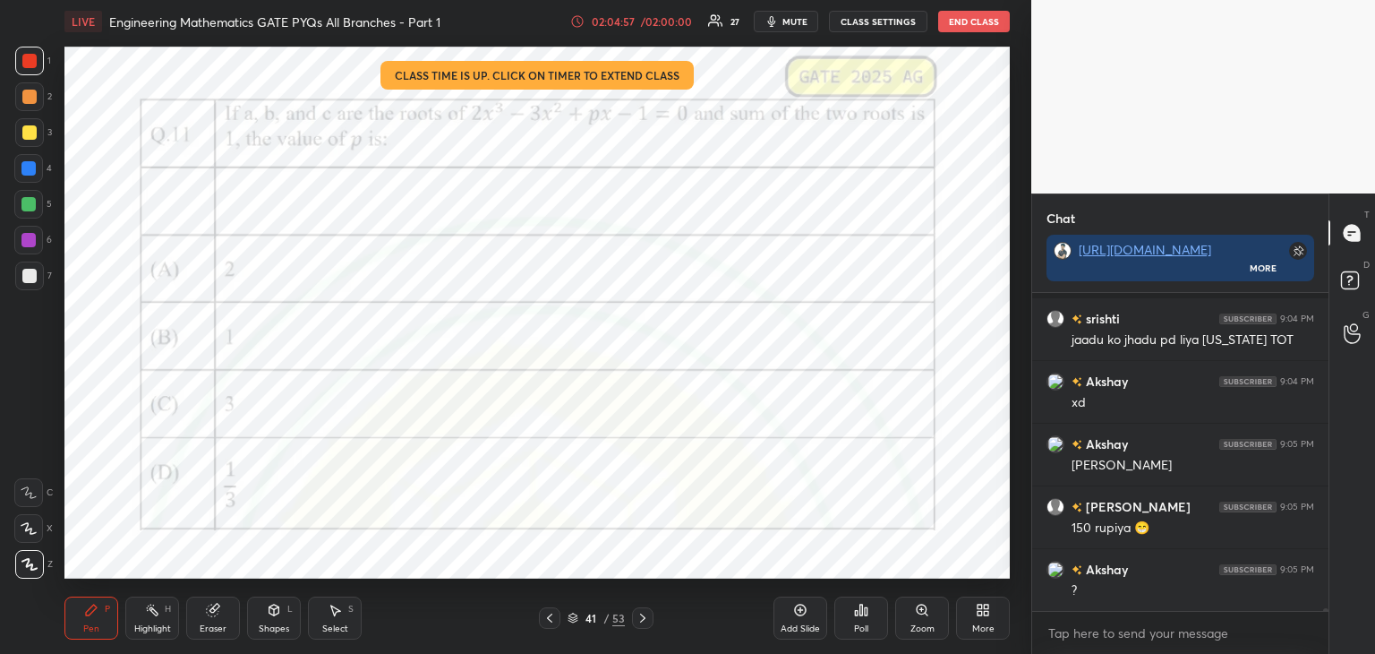
scroll to position [40214, 0]
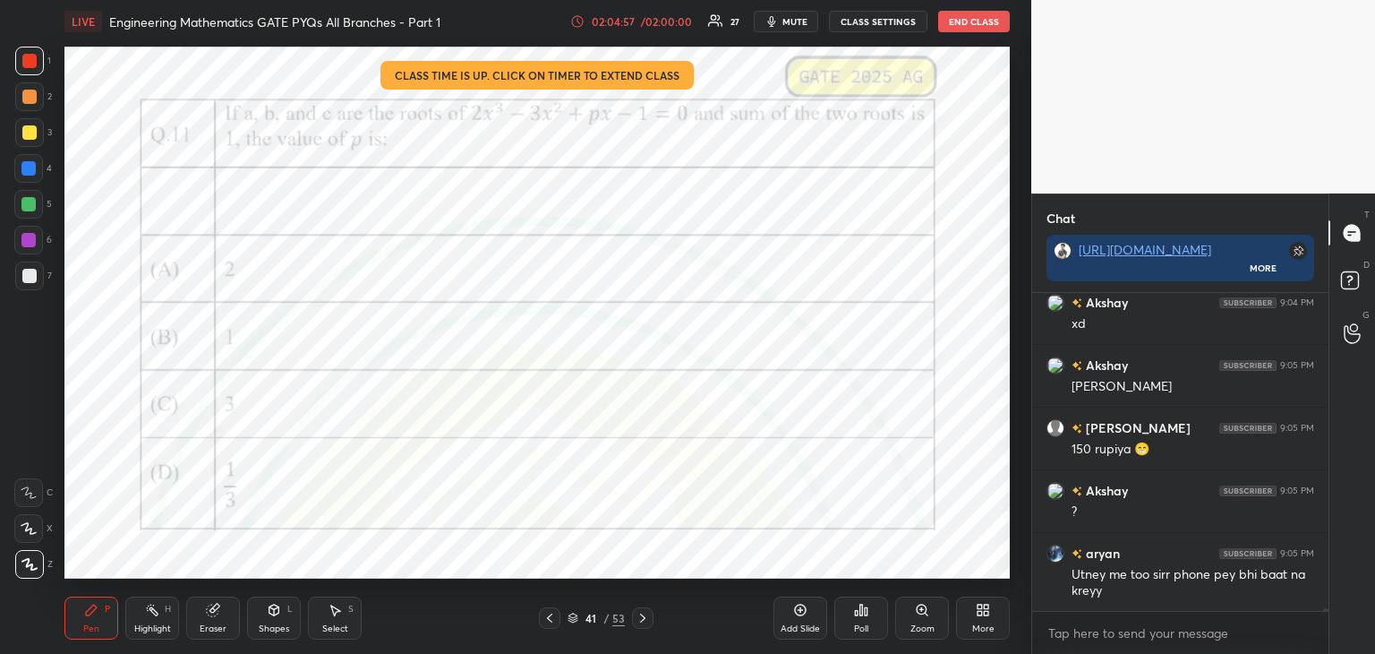
click at [550, 620] on icon at bounding box center [549, 617] width 5 height 9
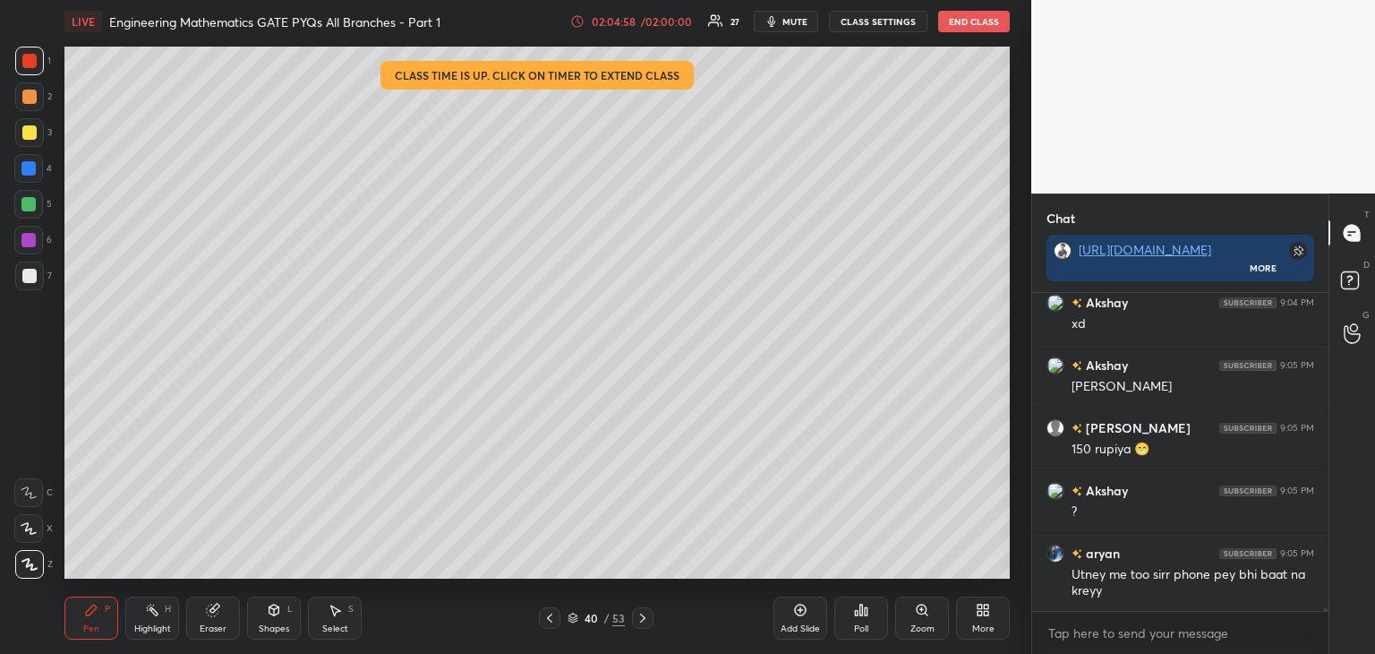
click at [550, 620] on icon at bounding box center [549, 617] width 5 height 9
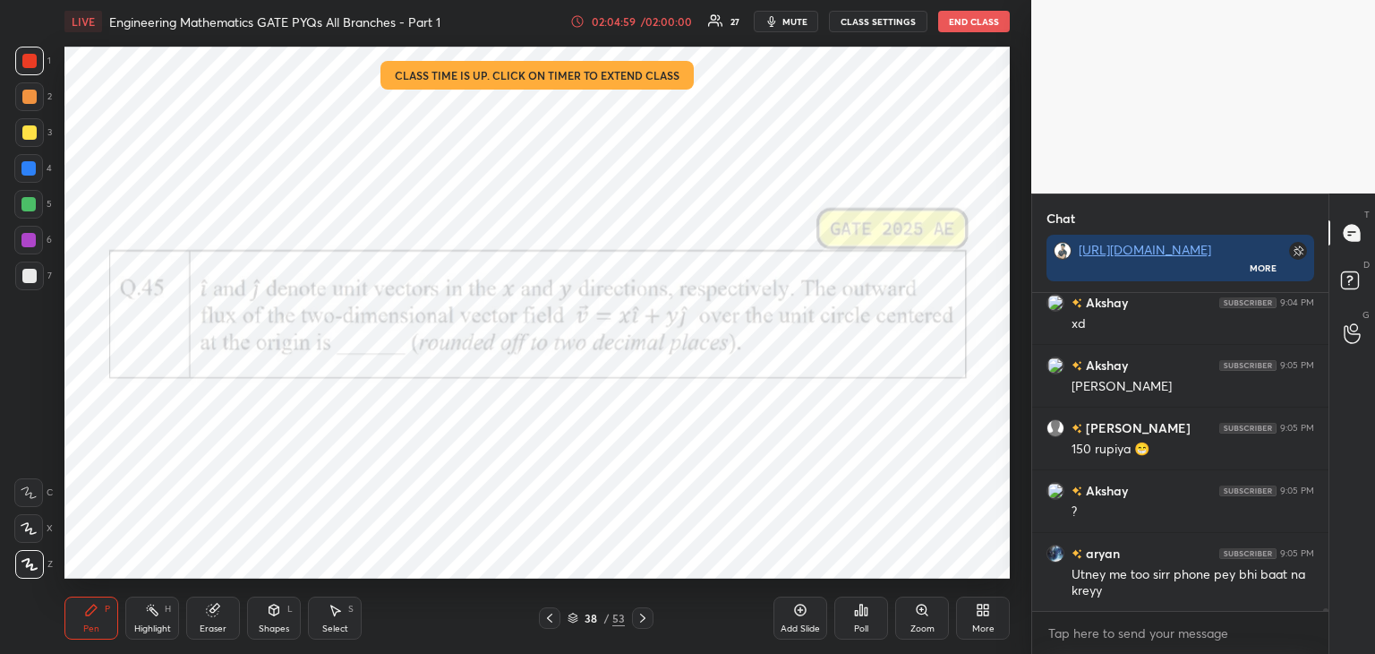
click at [552, 620] on icon at bounding box center [550, 618] width 14 height 14
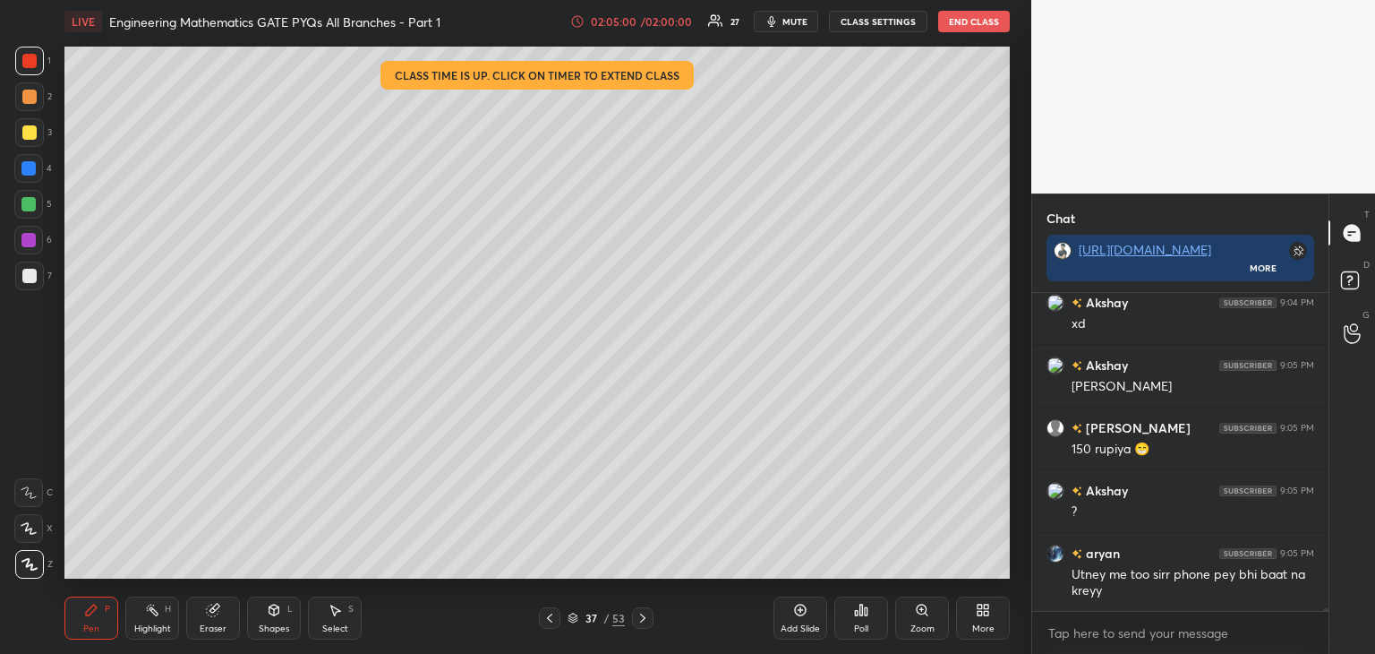
click at [552, 619] on icon at bounding box center [550, 618] width 14 height 14
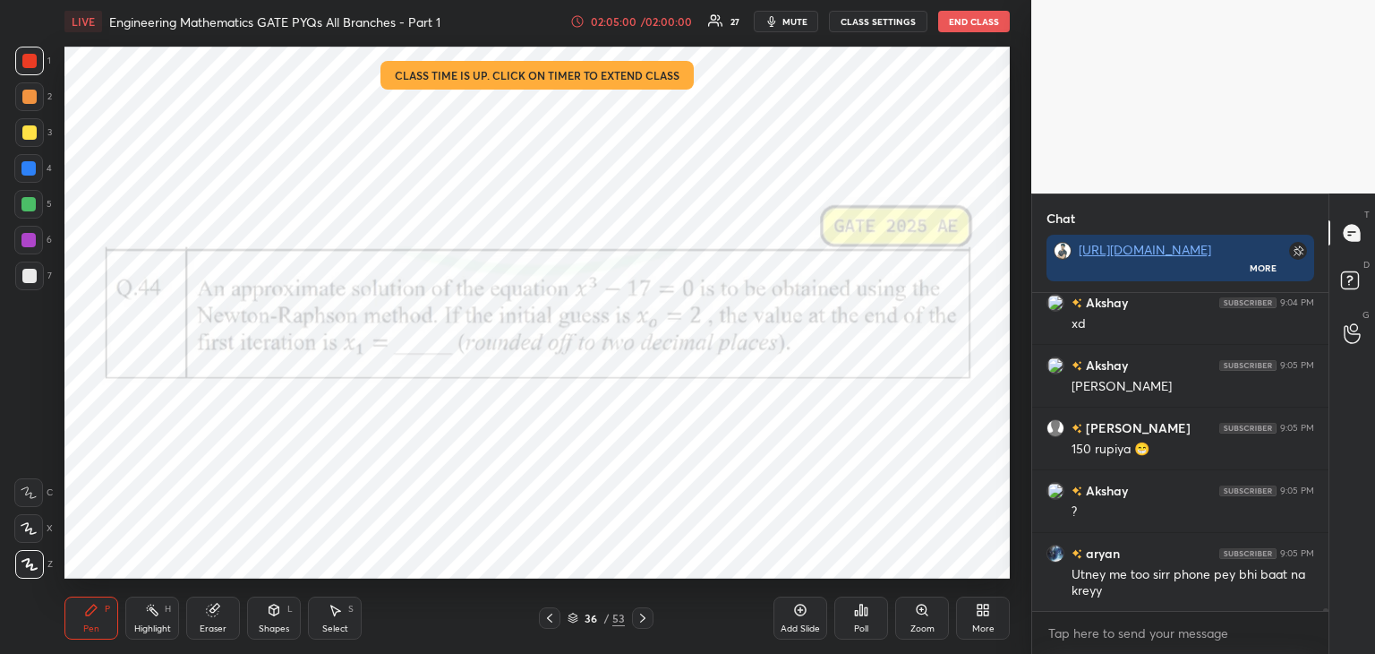
click at [552, 617] on icon at bounding box center [550, 618] width 14 height 14
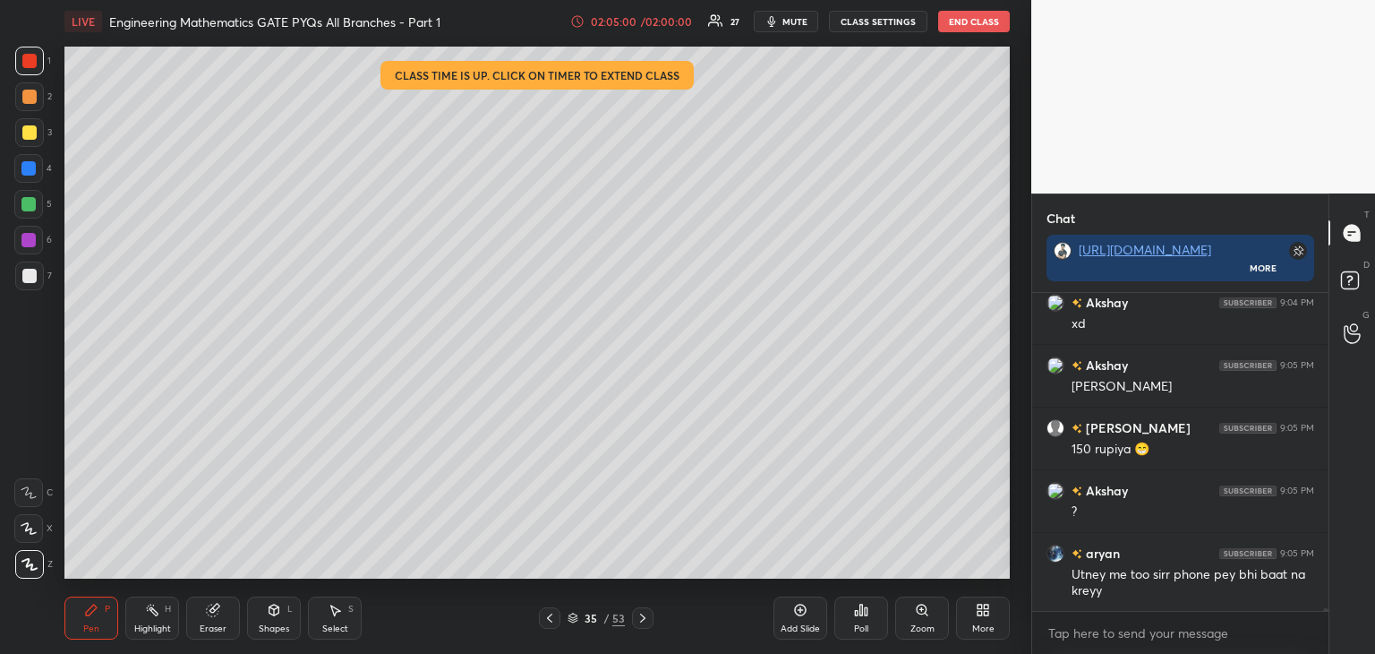
click at [552, 617] on icon at bounding box center [550, 618] width 14 height 14
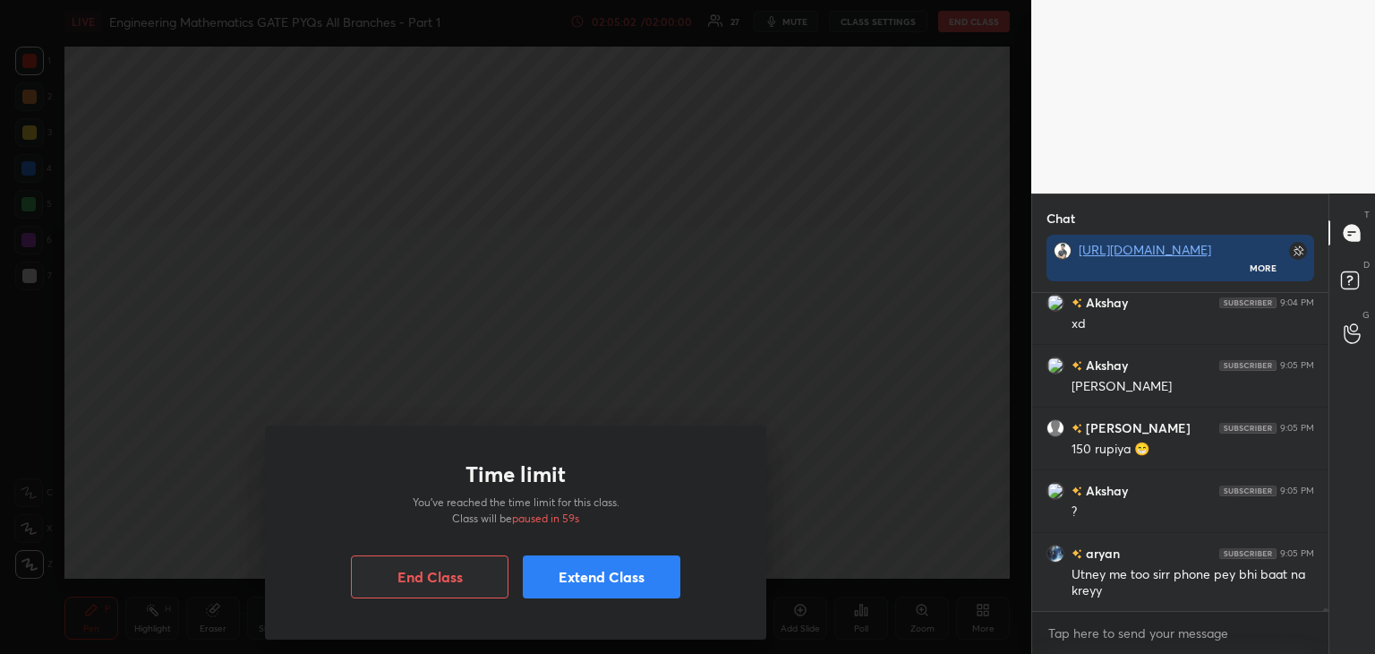
click at [583, 586] on button "Extend Class" at bounding box center [602, 576] width 158 height 43
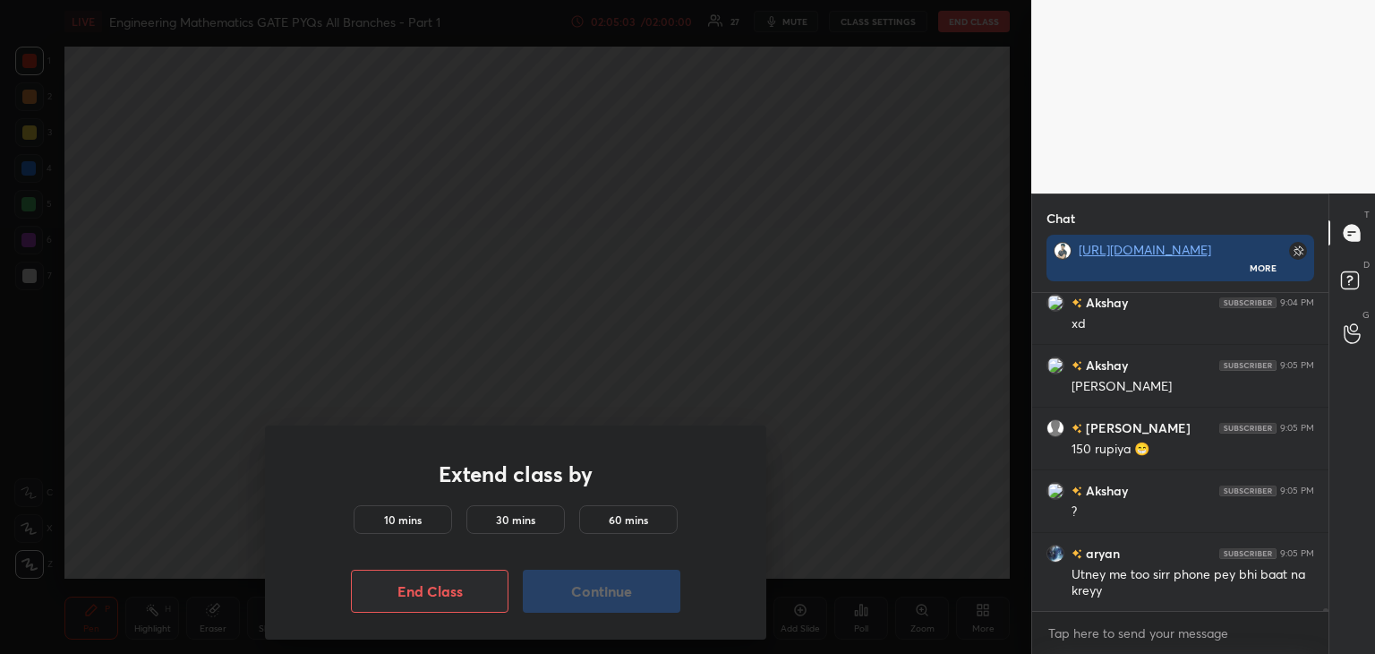
click at [423, 522] on div "10 mins" at bounding box center [403, 519] width 98 height 29
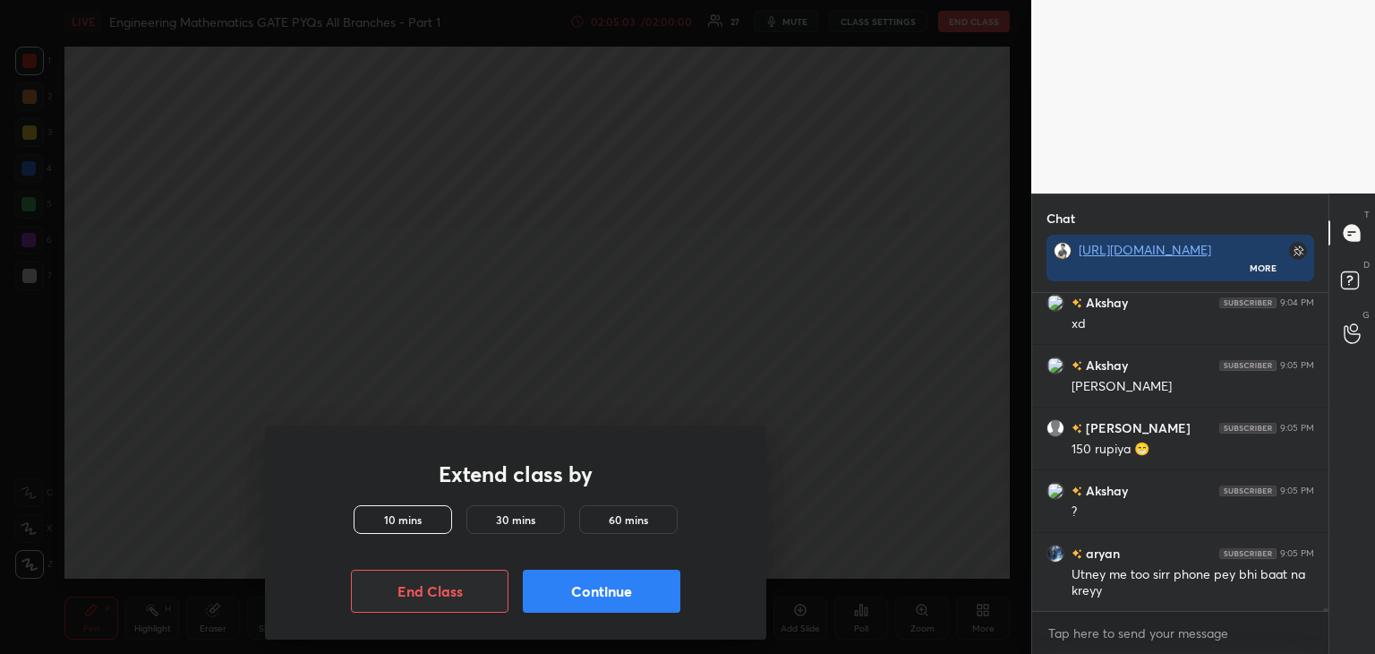
click at [592, 589] on button "Continue" at bounding box center [602, 590] width 158 height 43
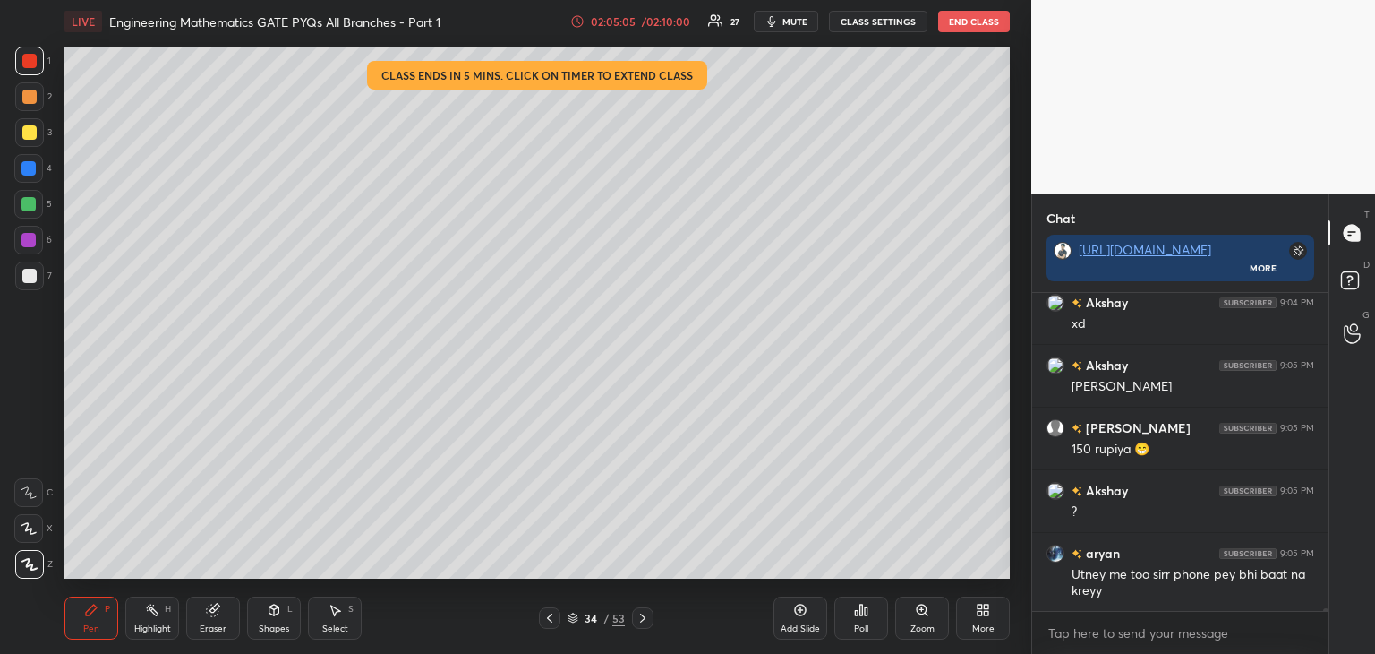
click at [548, 620] on icon at bounding box center [550, 618] width 14 height 14
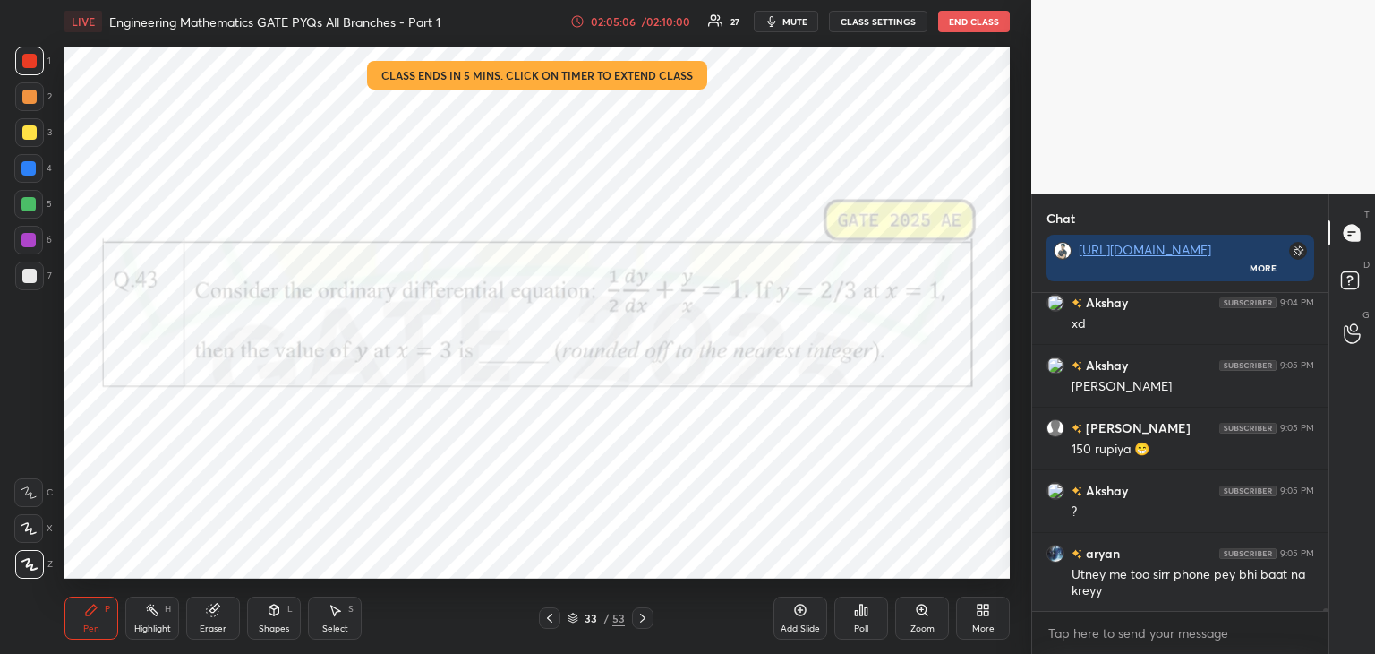
click at [552, 621] on icon at bounding box center [549, 617] width 5 height 9
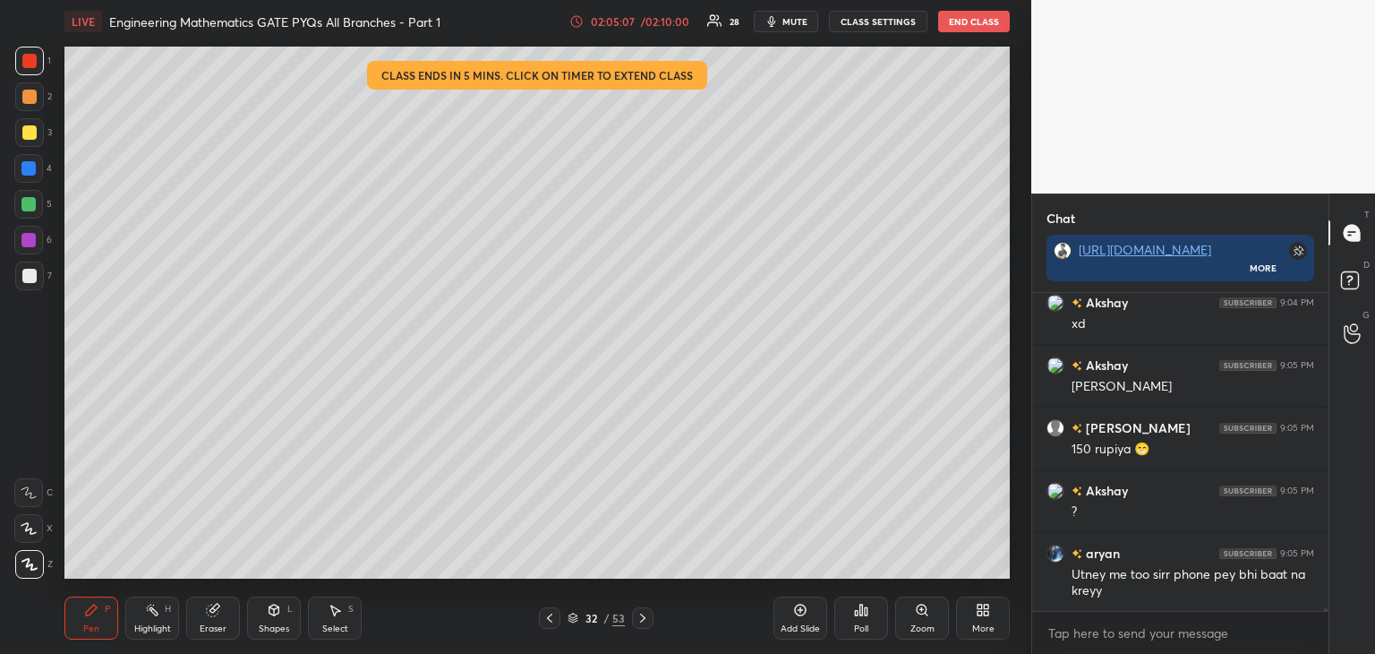
click at [552, 620] on icon at bounding box center [550, 618] width 14 height 14
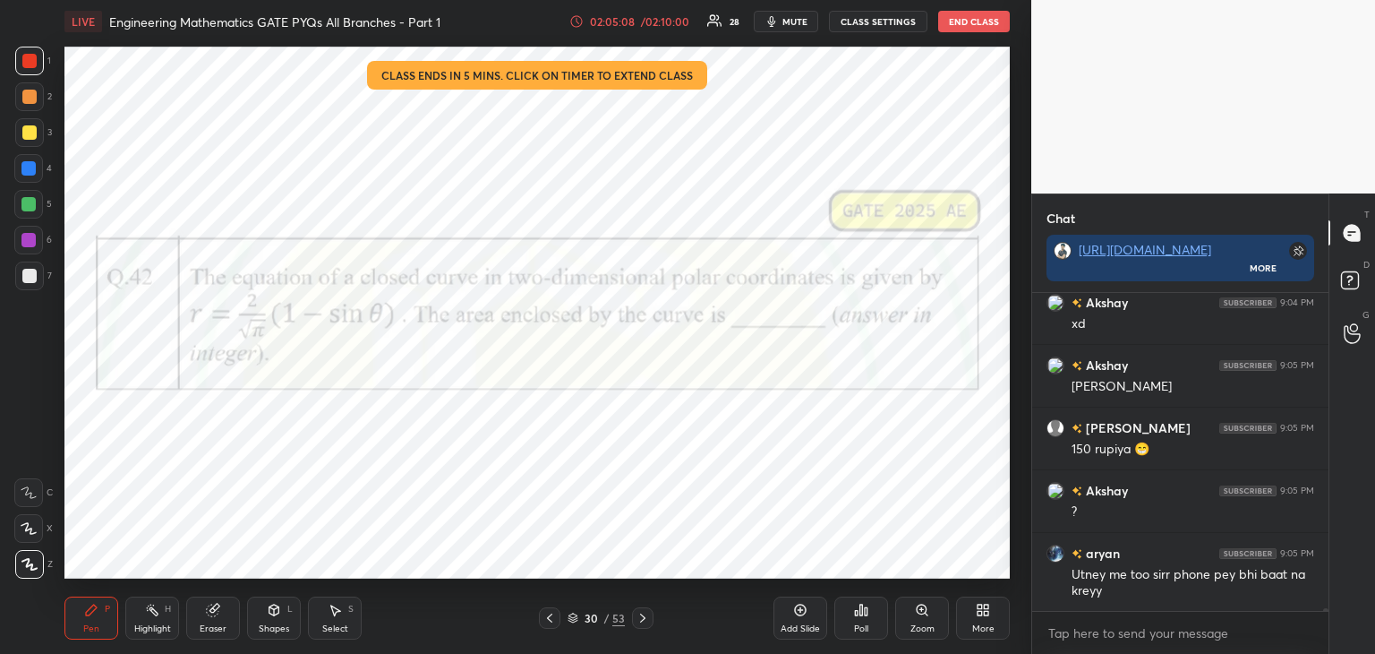
scroll to position [40277, 0]
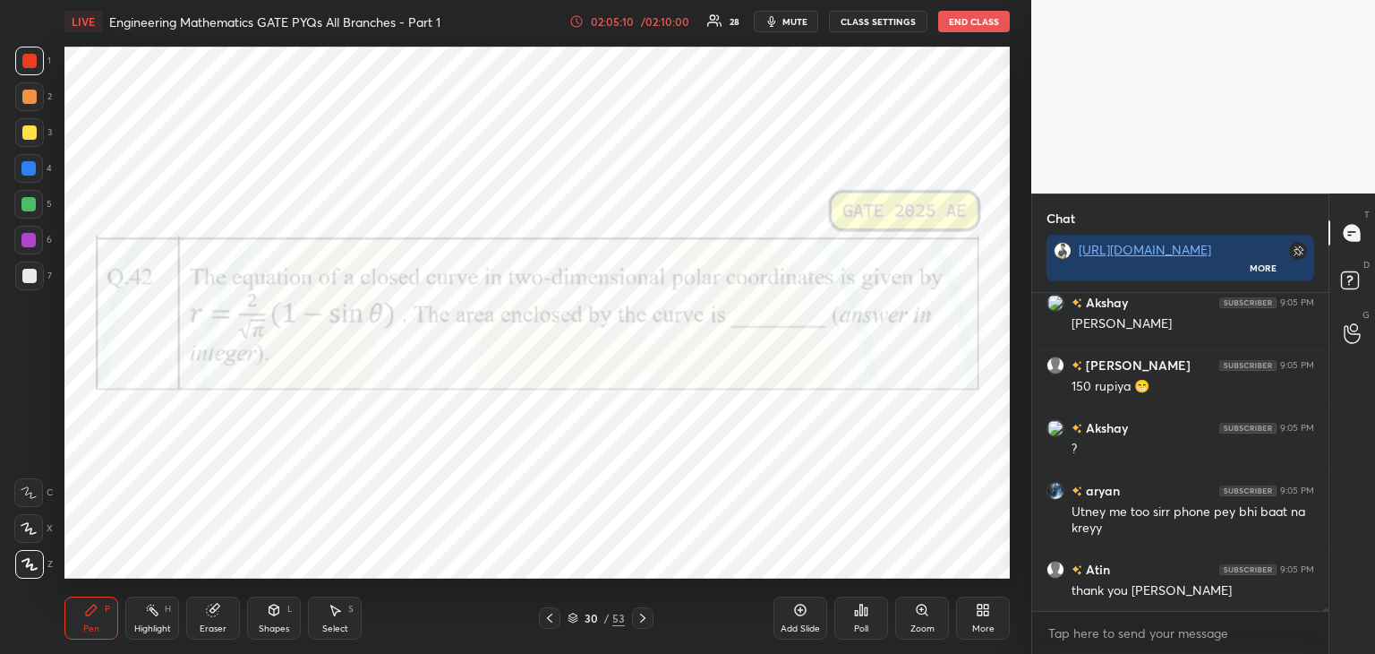
click at [551, 621] on icon at bounding box center [550, 618] width 14 height 14
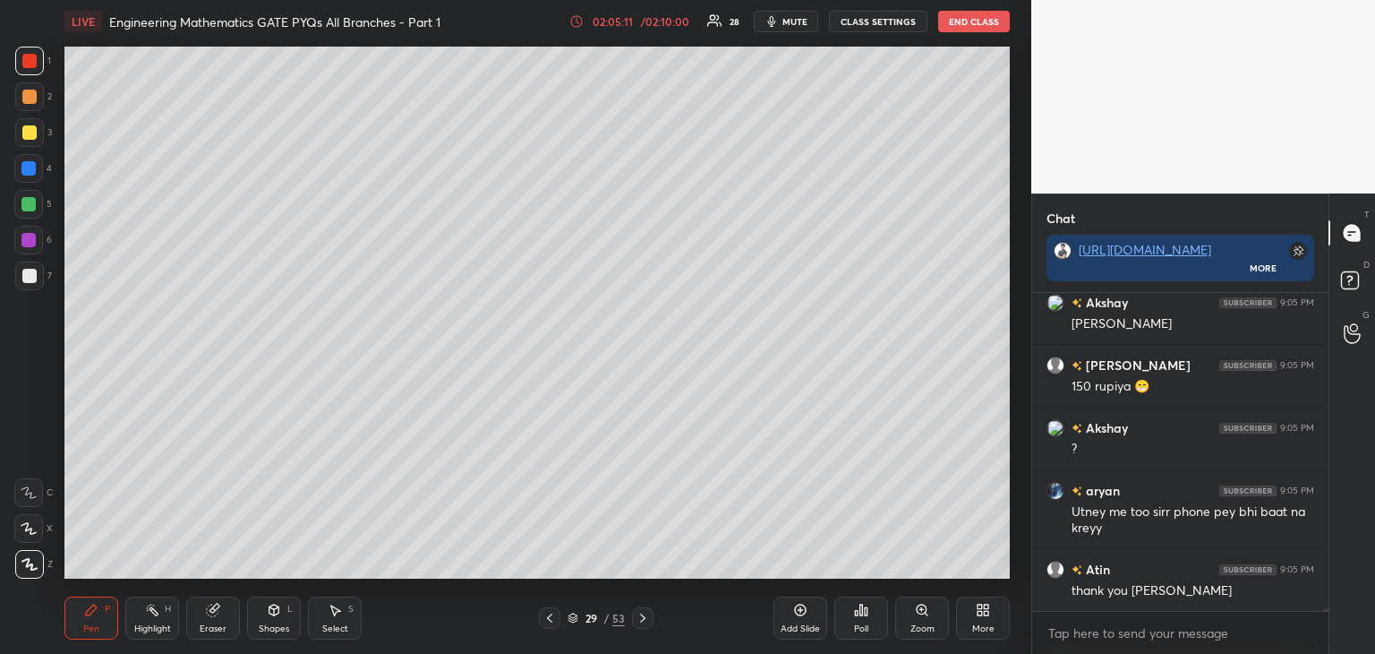
click at [551, 620] on icon at bounding box center [549, 617] width 5 height 9
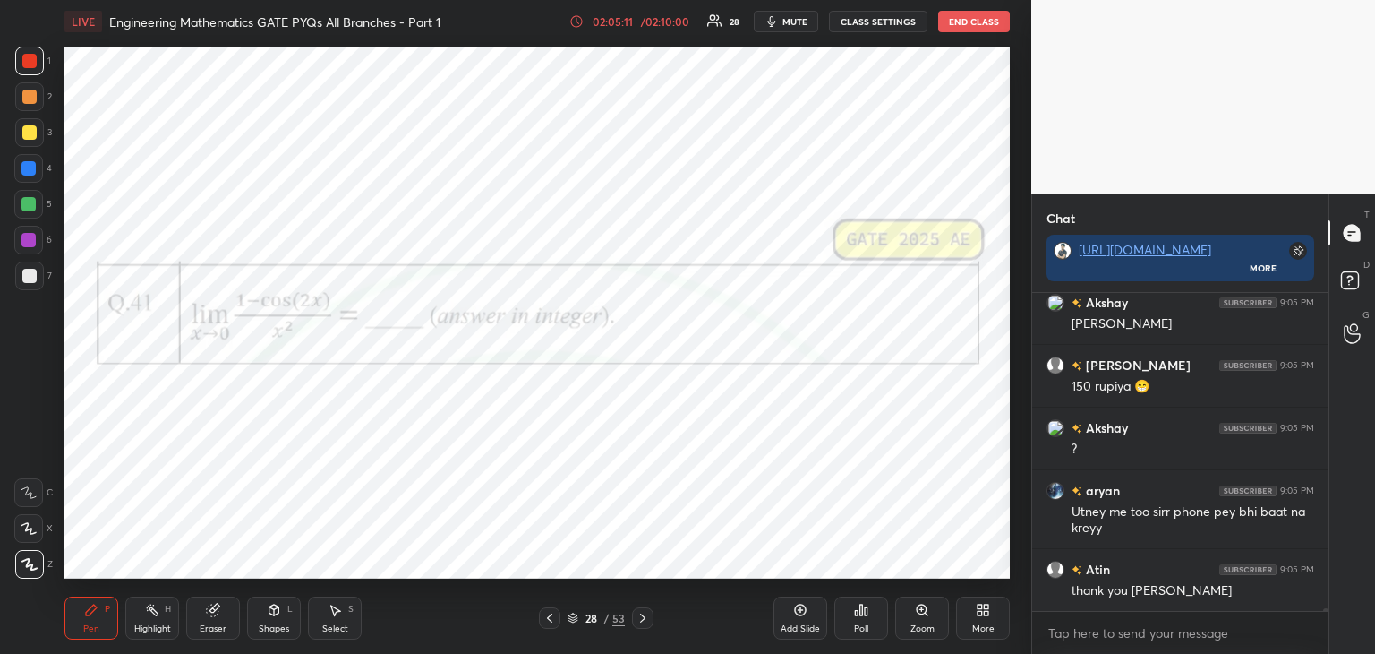
click at [552, 622] on icon at bounding box center [550, 618] width 14 height 14
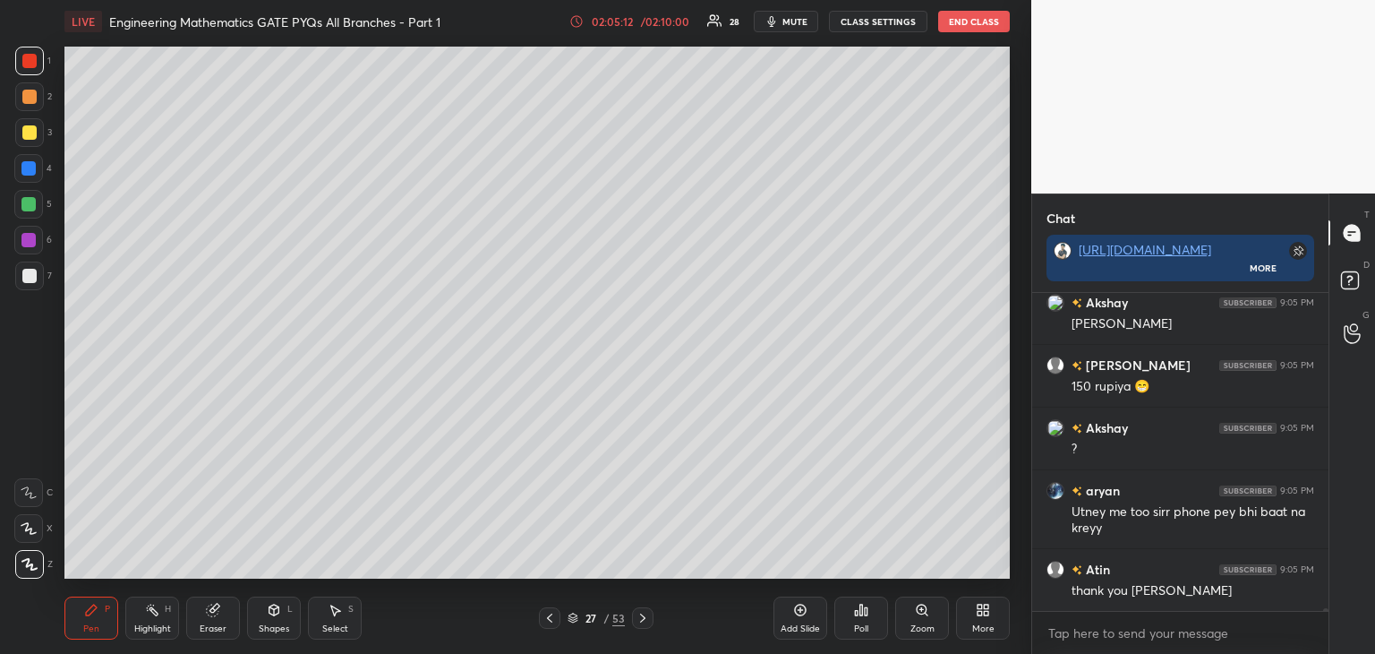
click at [552, 621] on icon at bounding box center [550, 618] width 14 height 14
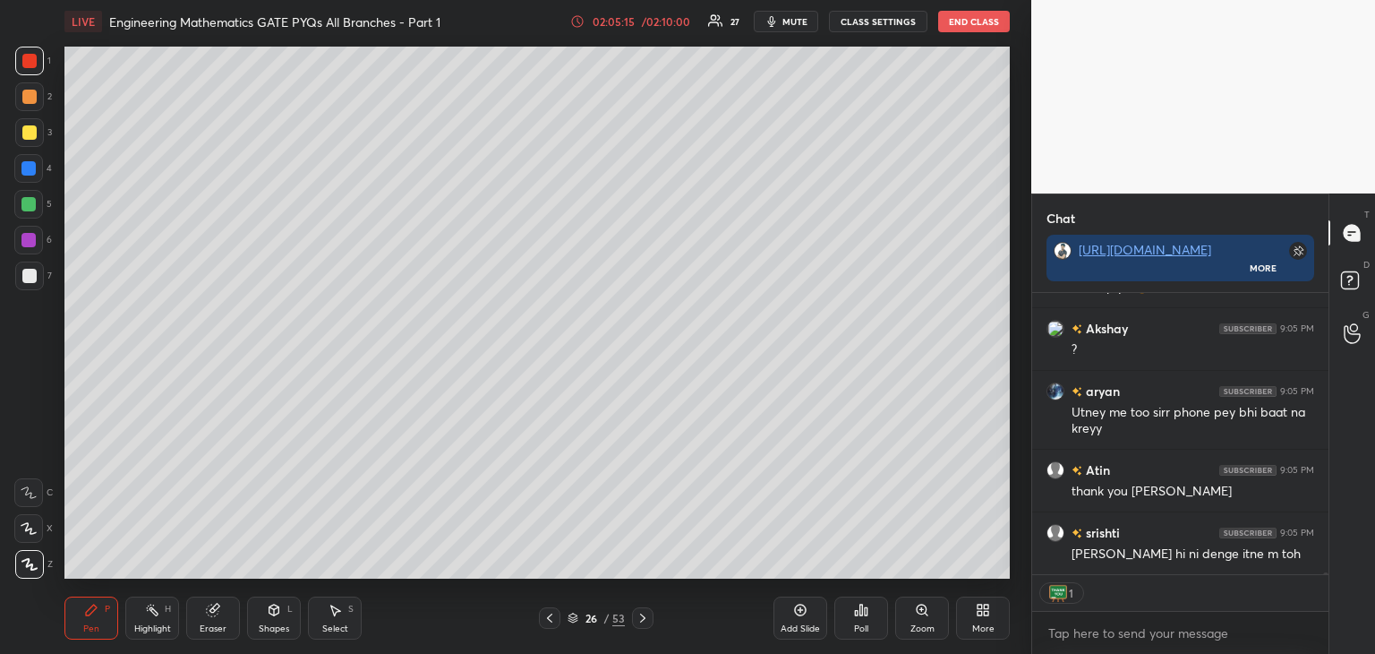
click at [204, 624] on div "Eraser" at bounding box center [213, 628] width 27 height 9
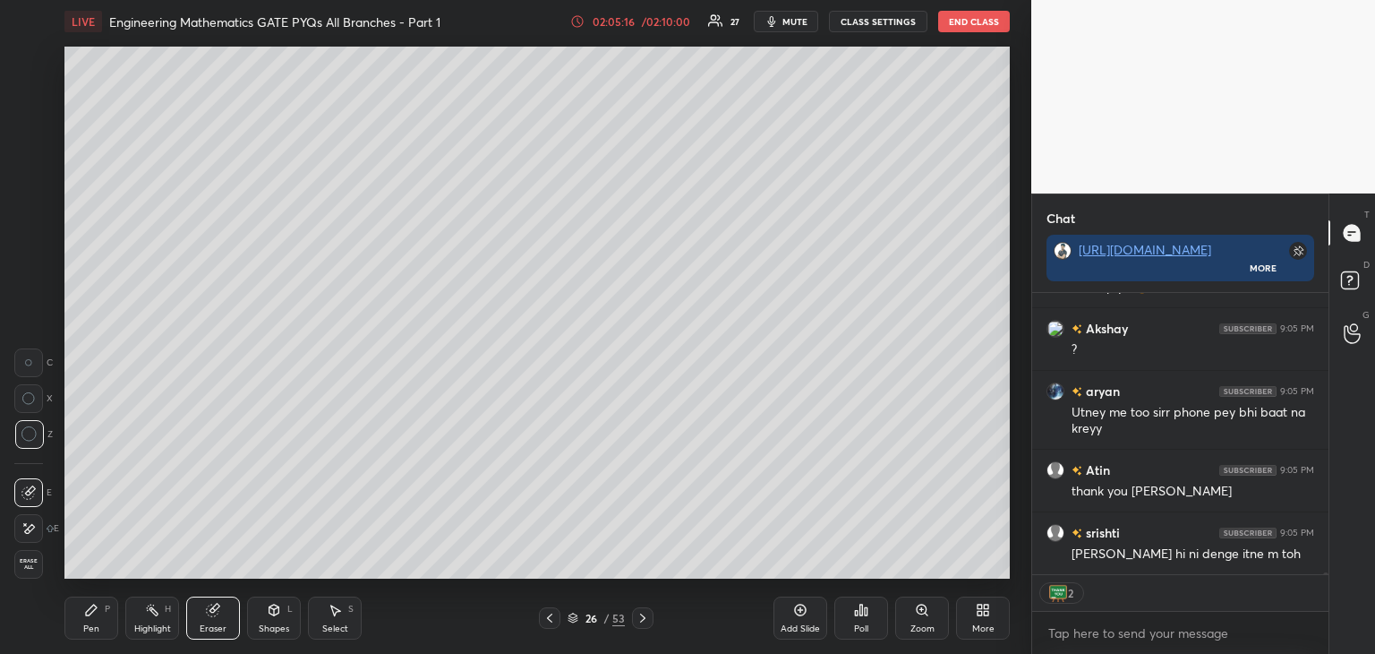
click at [32, 570] on div "Erase all" at bounding box center [28, 564] width 29 height 29
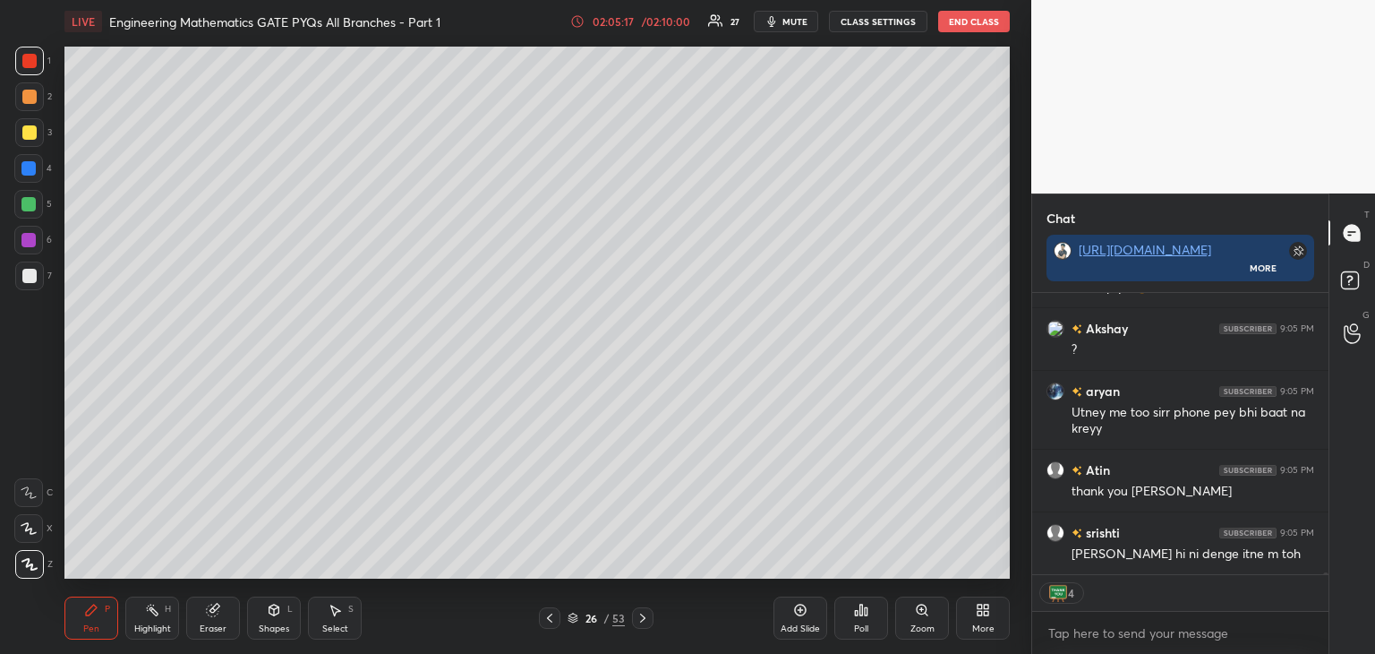
click at [547, 620] on icon at bounding box center [550, 618] width 14 height 14
click at [545, 620] on icon at bounding box center [550, 618] width 14 height 14
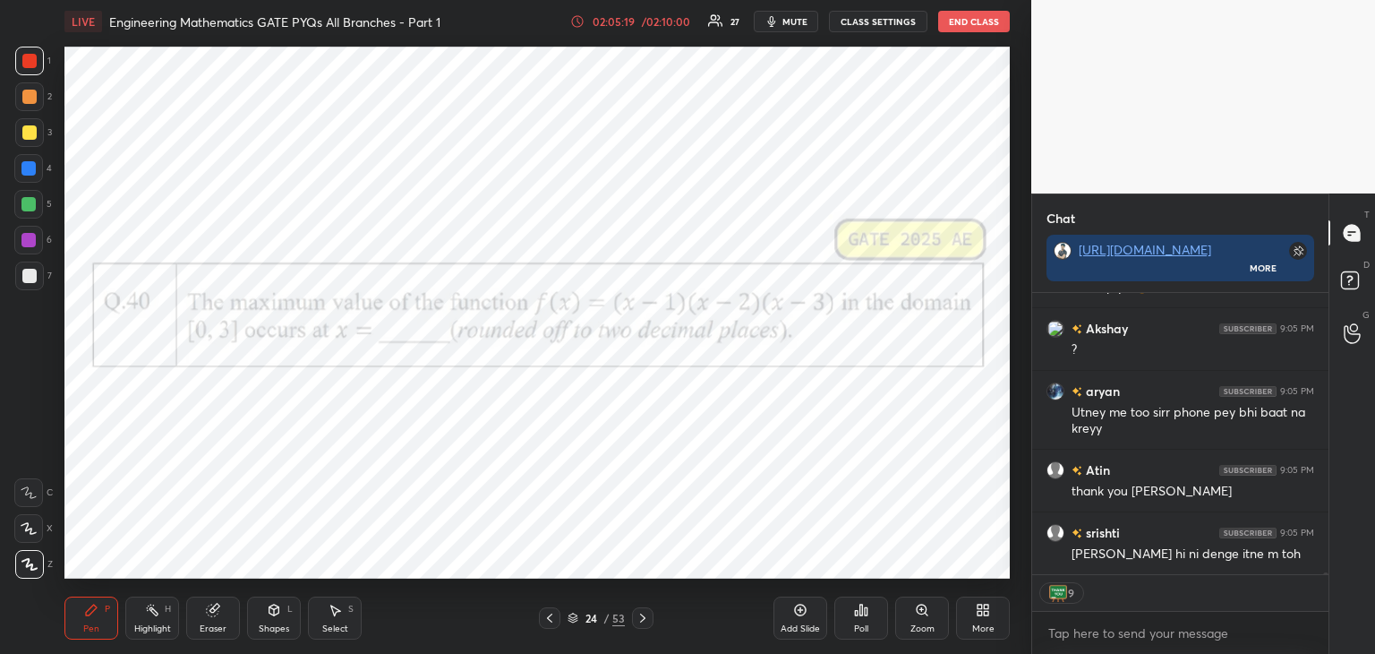
scroll to position [40455, 0]
click at [642, 619] on icon at bounding box center [643, 618] width 14 height 14
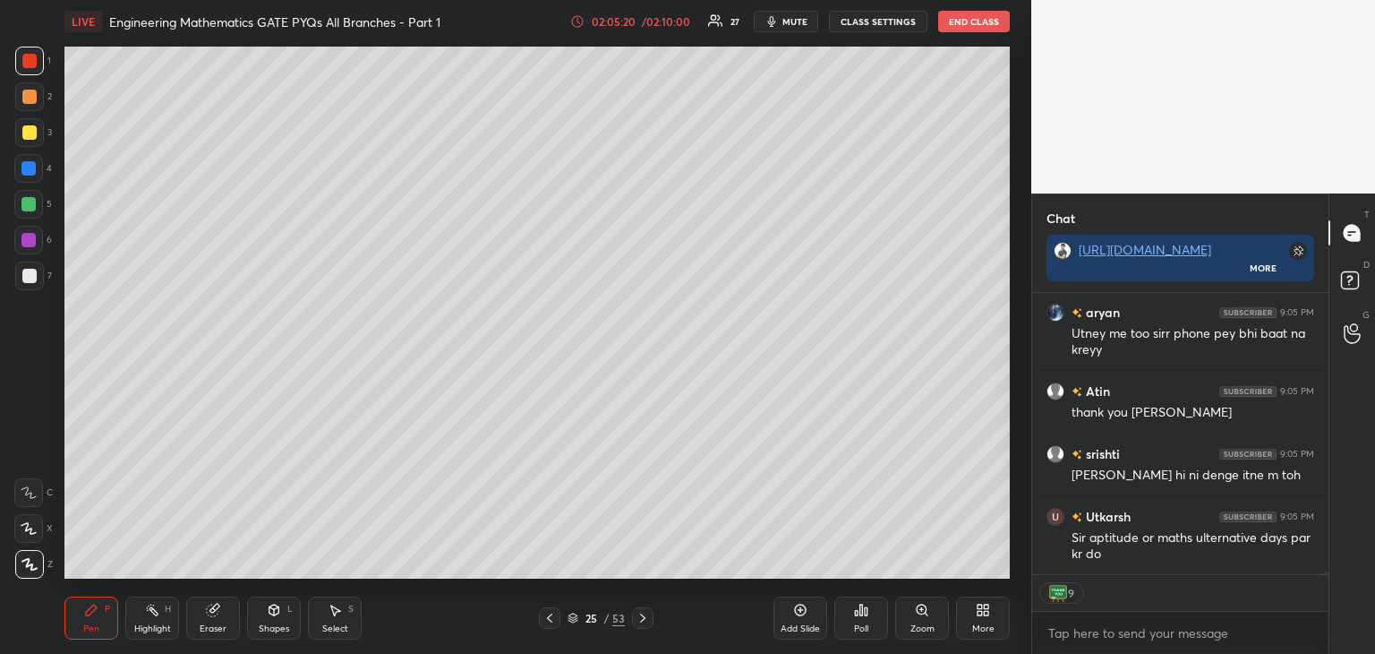
click at [644, 618] on icon at bounding box center [642, 617] width 5 height 9
click at [644, 624] on icon at bounding box center [643, 618] width 14 height 14
click at [544, 620] on icon at bounding box center [550, 618] width 14 height 14
click at [548, 620] on icon at bounding box center [550, 618] width 14 height 14
click at [547, 622] on icon at bounding box center [550, 618] width 14 height 14
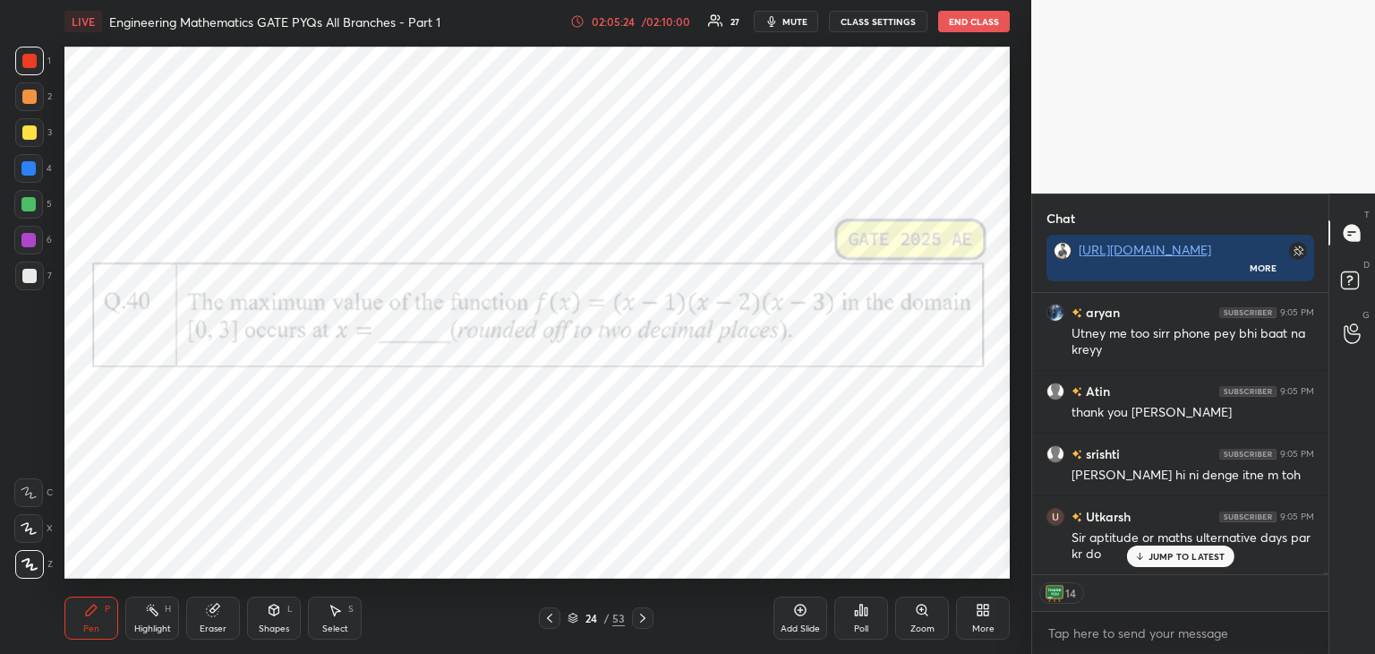
click at [548, 621] on icon at bounding box center [550, 618] width 14 height 14
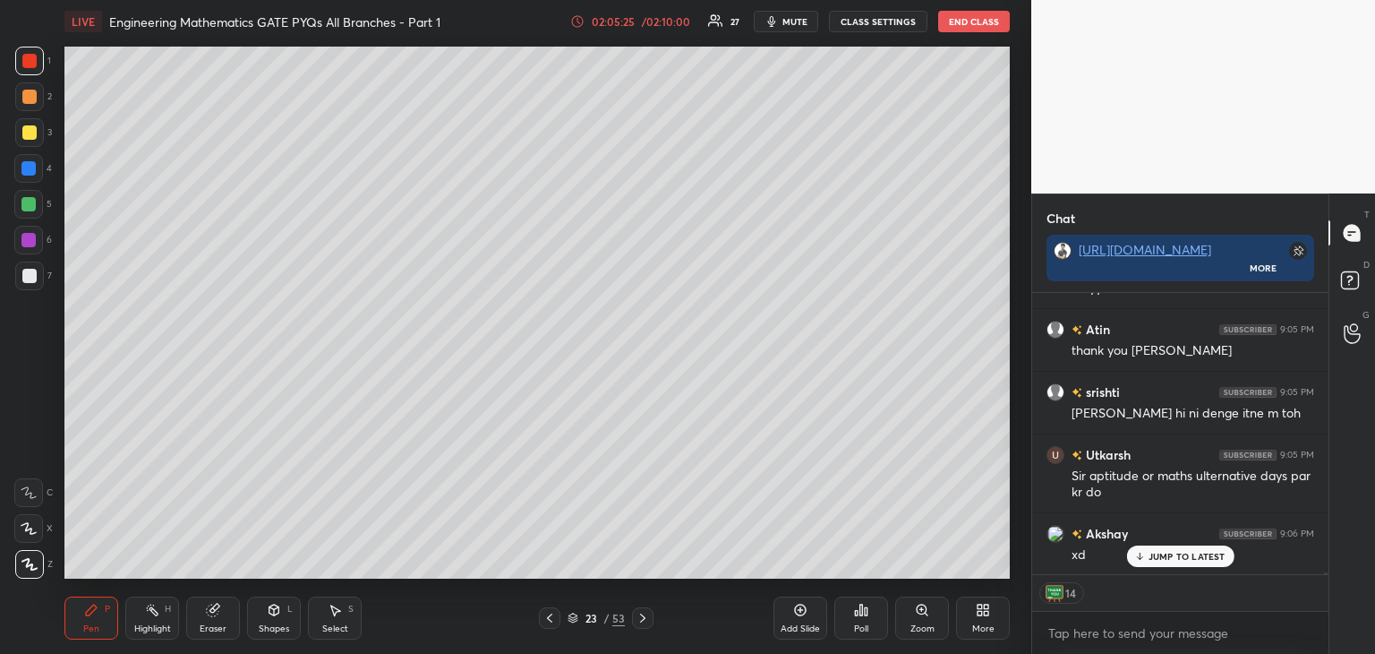
click at [548, 623] on icon at bounding box center [550, 618] width 14 height 14
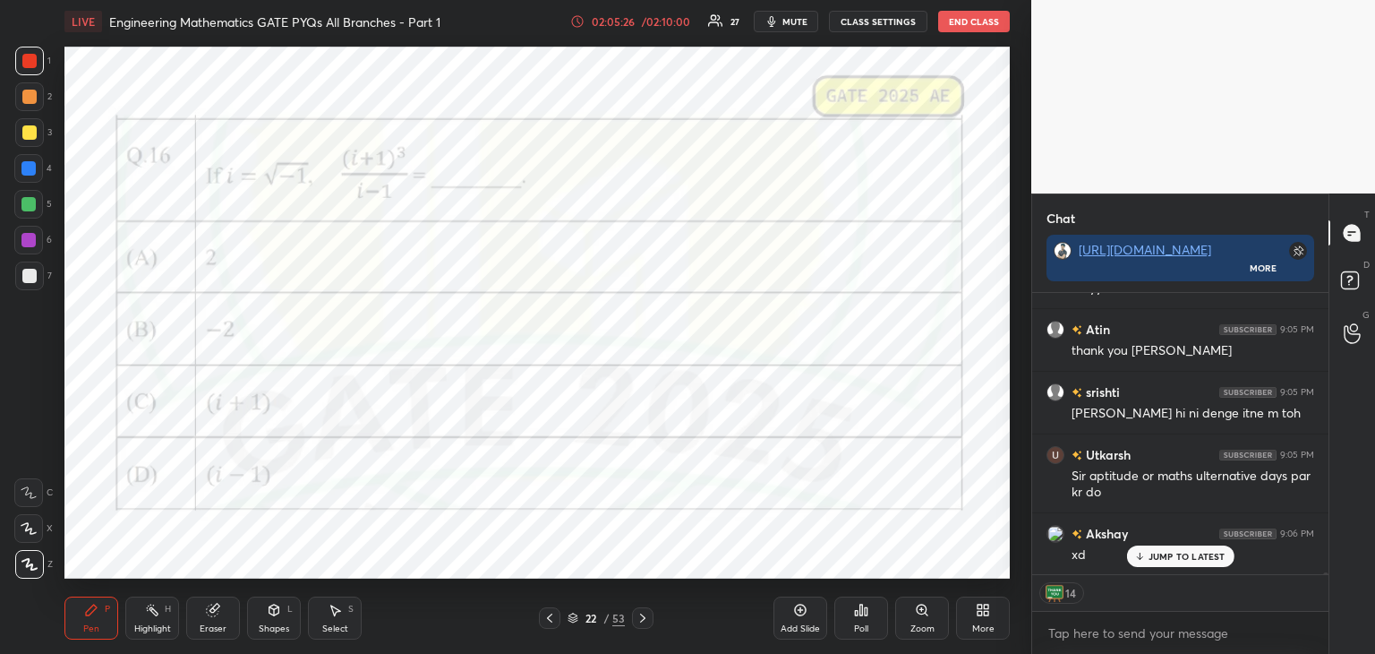
click at [550, 623] on icon at bounding box center [550, 618] width 14 height 14
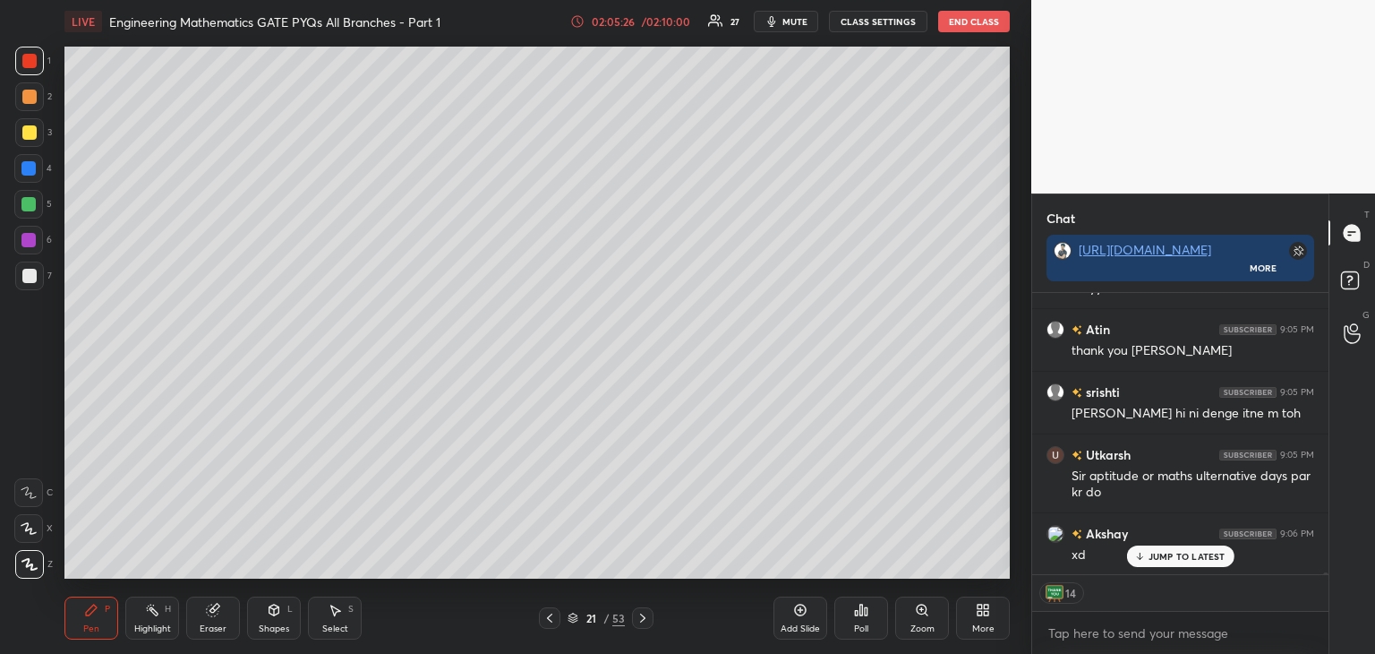
click at [550, 623] on icon at bounding box center [550, 618] width 14 height 14
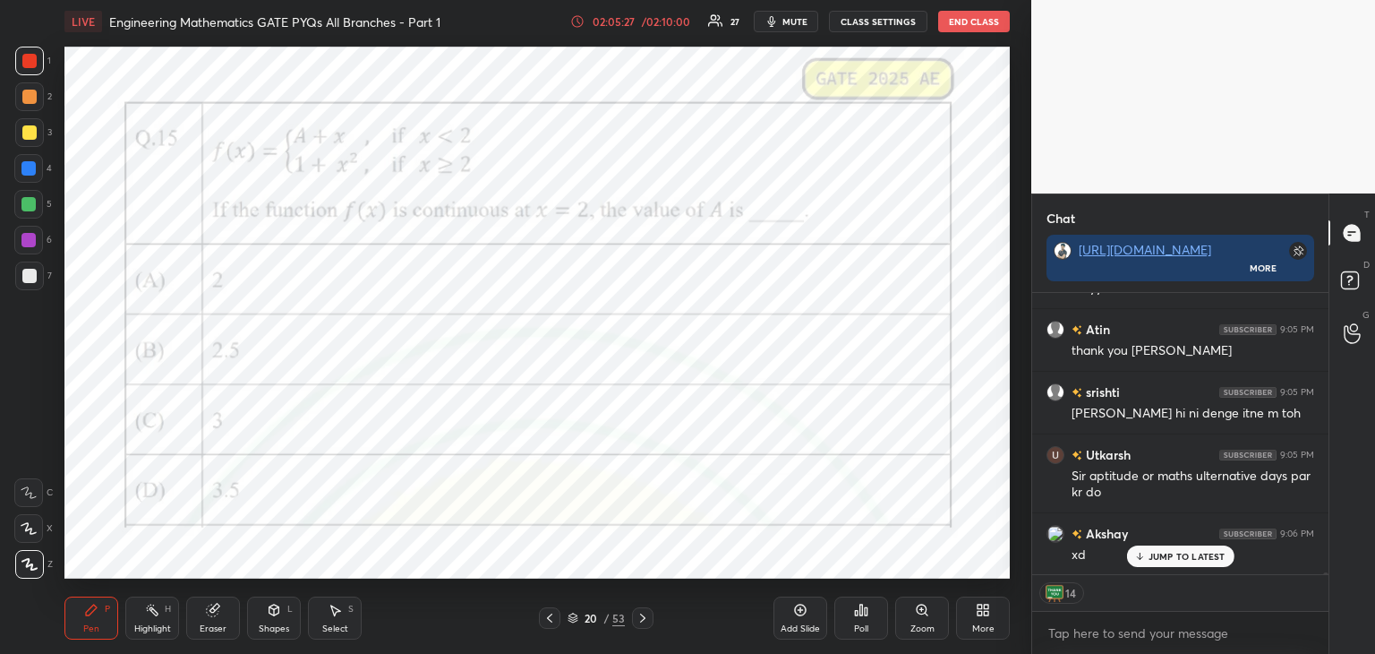
click at [550, 622] on icon at bounding box center [550, 618] width 14 height 14
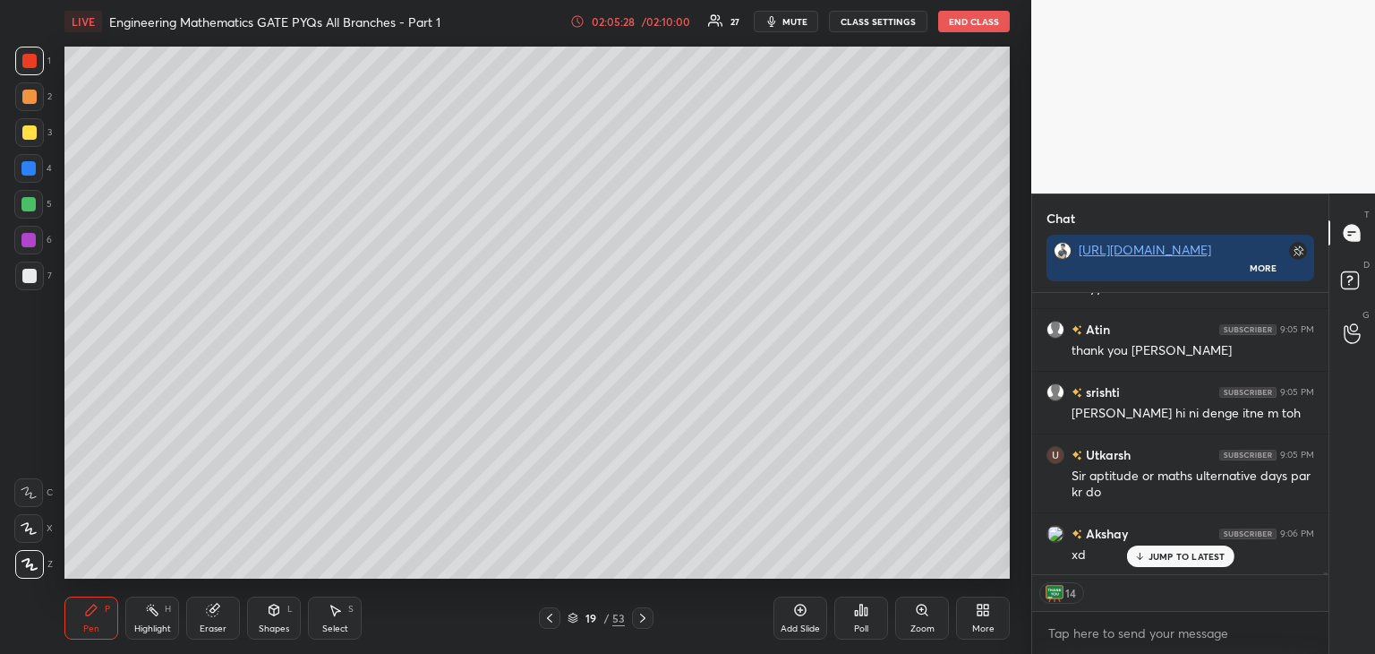
click at [550, 622] on icon at bounding box center [550, 618] width 14 height 14
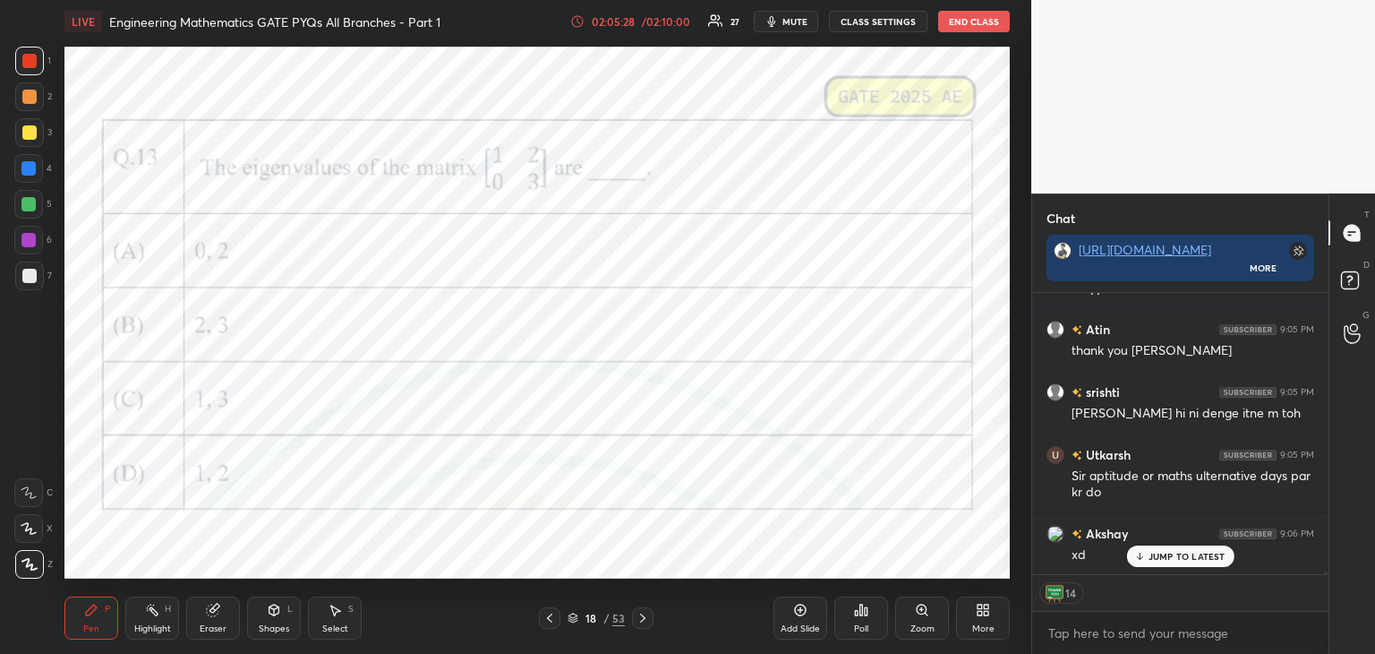
click at [550, 621] on icon at bounding box center [550, 618] width 14 height 14
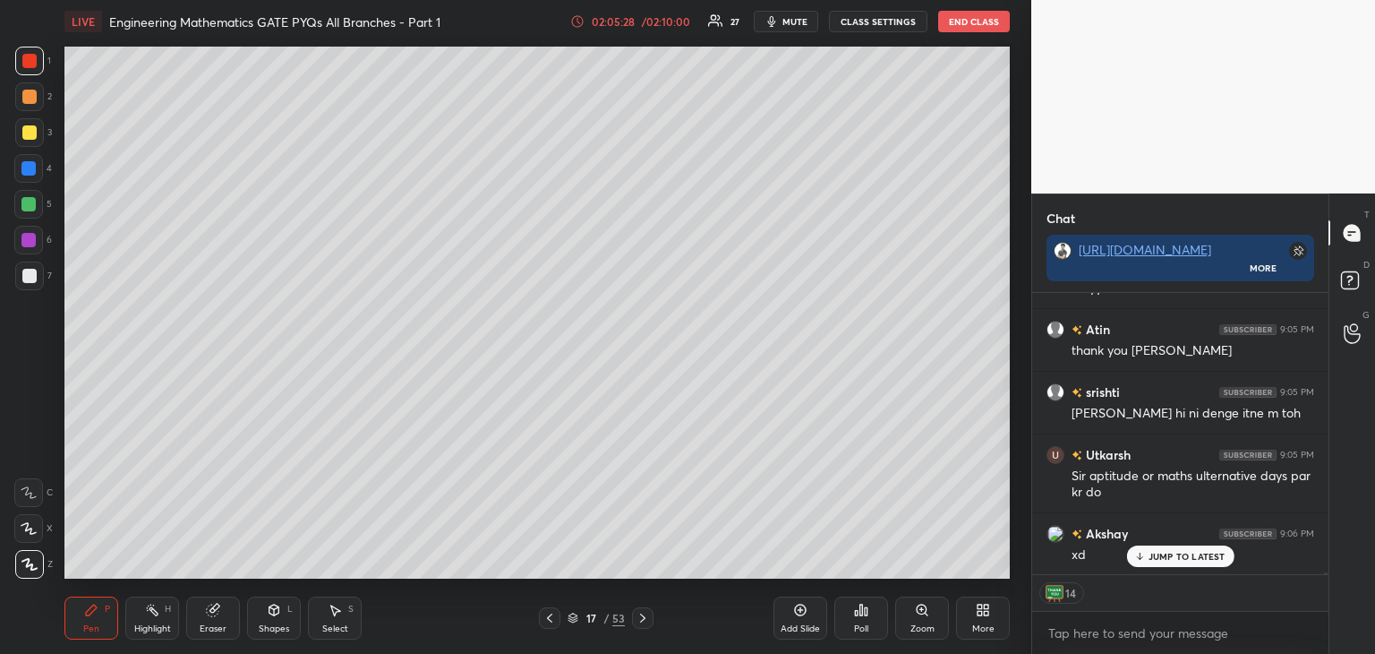
click at [551, 621] on icon at bounding box center [550, 618] width 14 height 14
click at [551, 620] on icon at bounding box center [549, 617] width 5 height 9
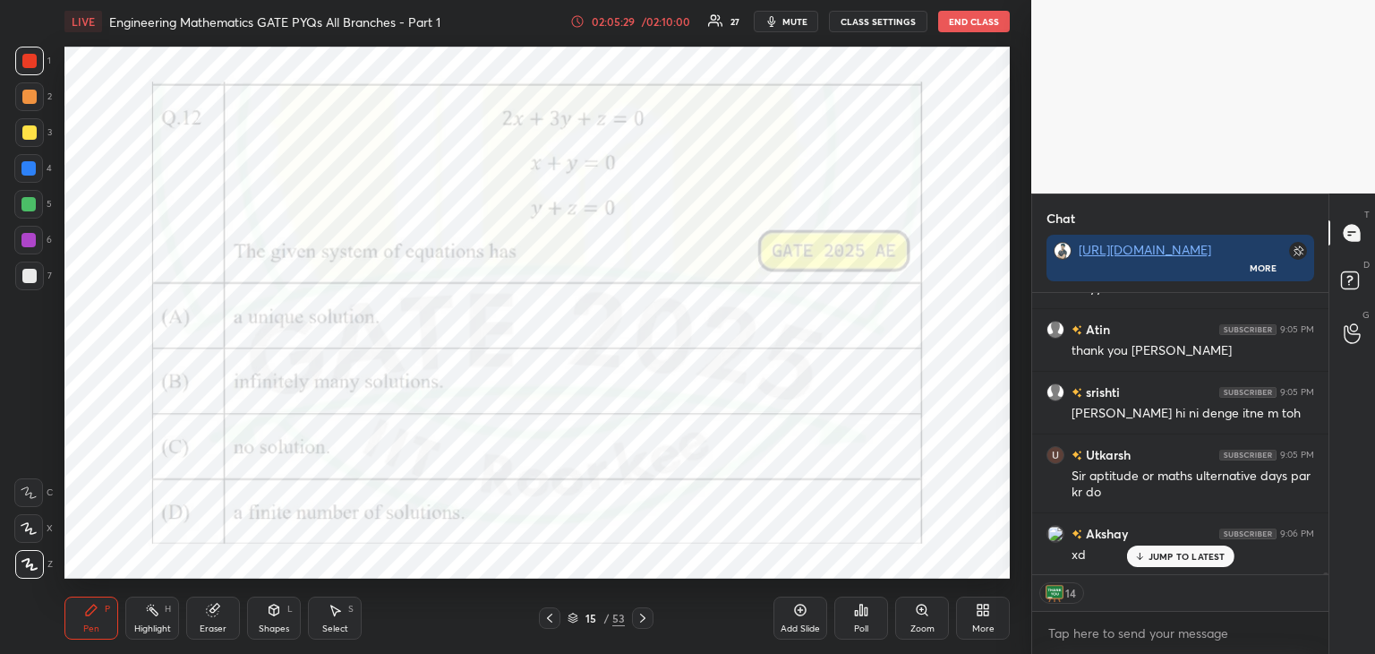
click at [551, 621] on icon at bounding box center [550, 618] width 14 height 14
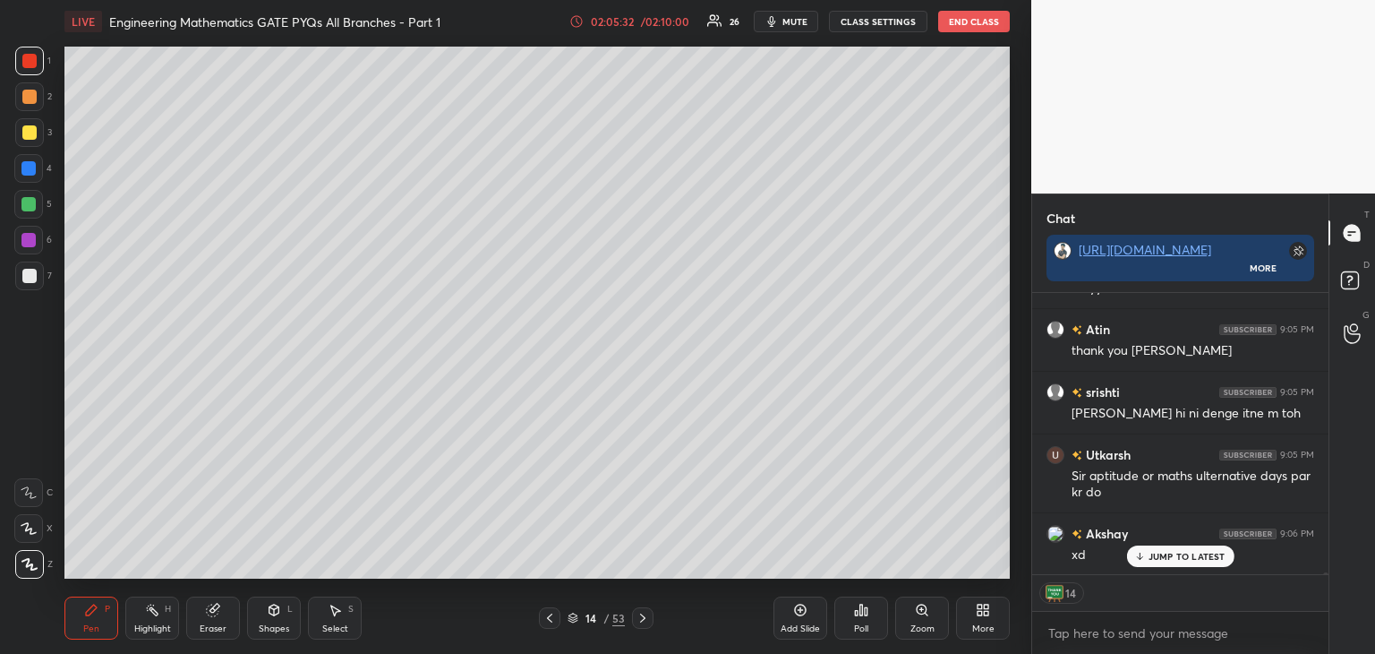
click at [1157, 552] on p "JUMP TO LATEST" at bounding box center [1187, 556] width 77 height 11
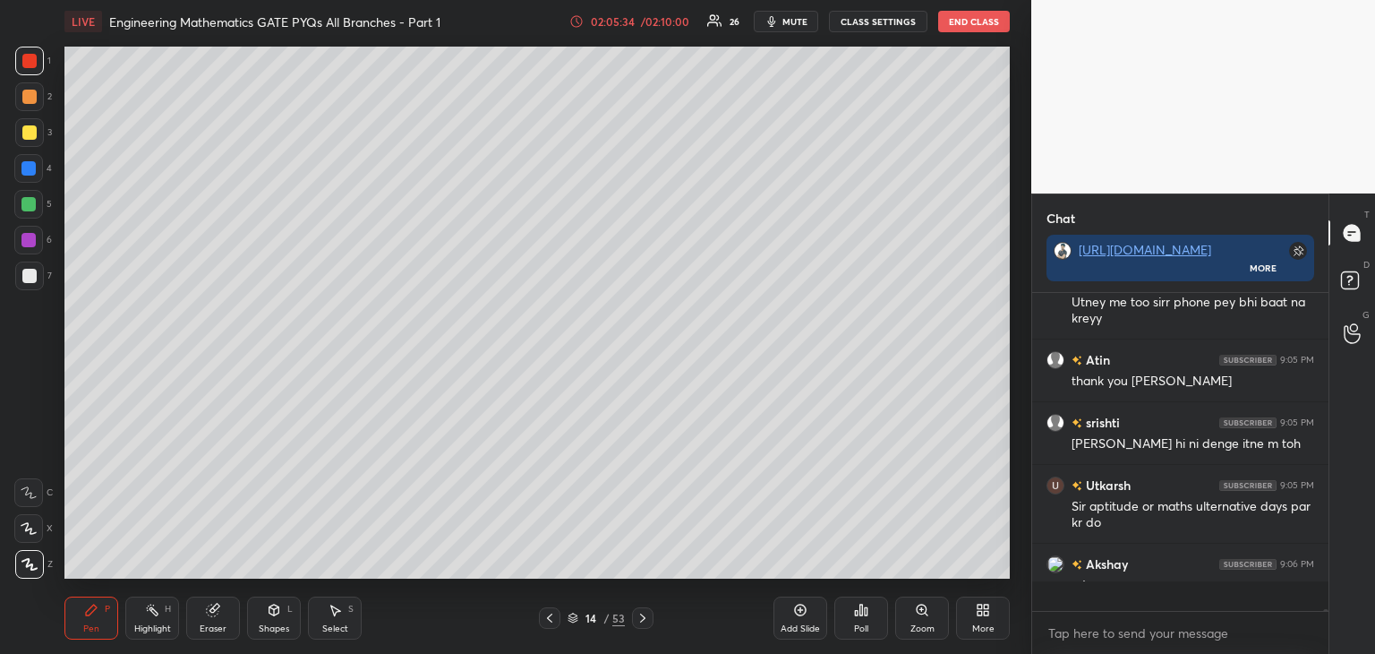
scroll to position [312, 291]
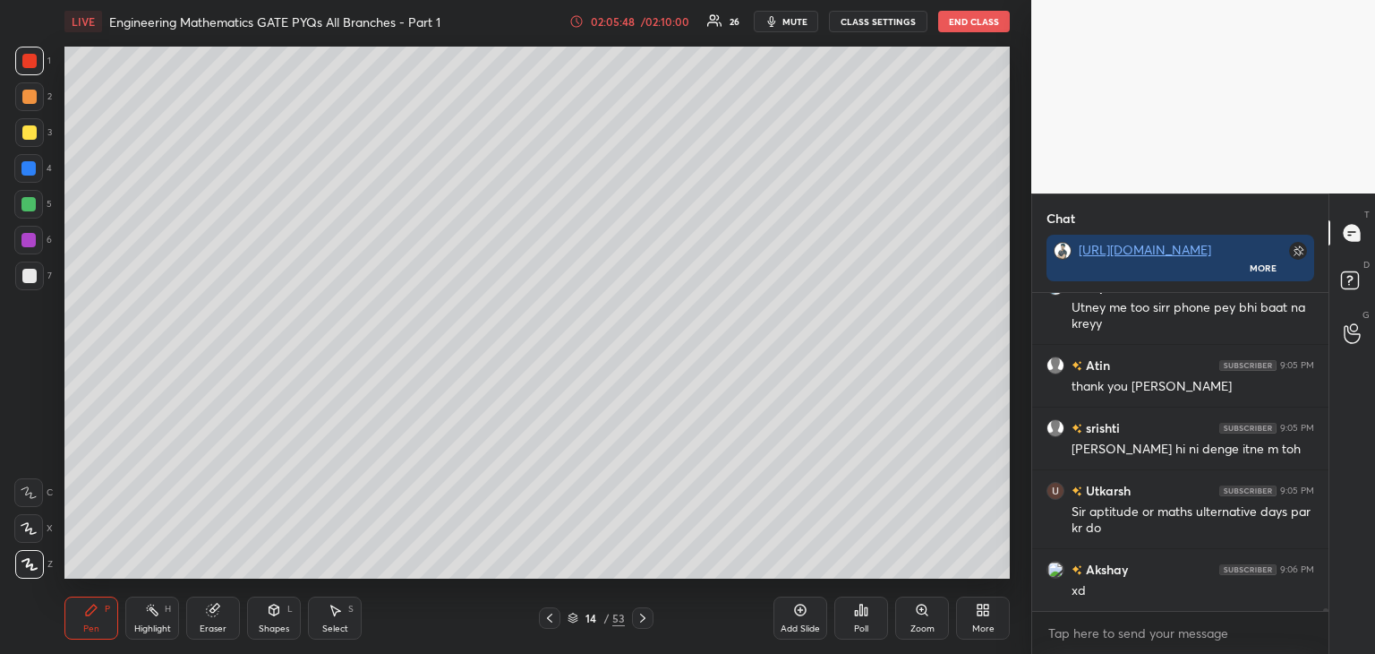
click at [1325, 610] on div at bounding box center [1325, 615] width 5 height 14
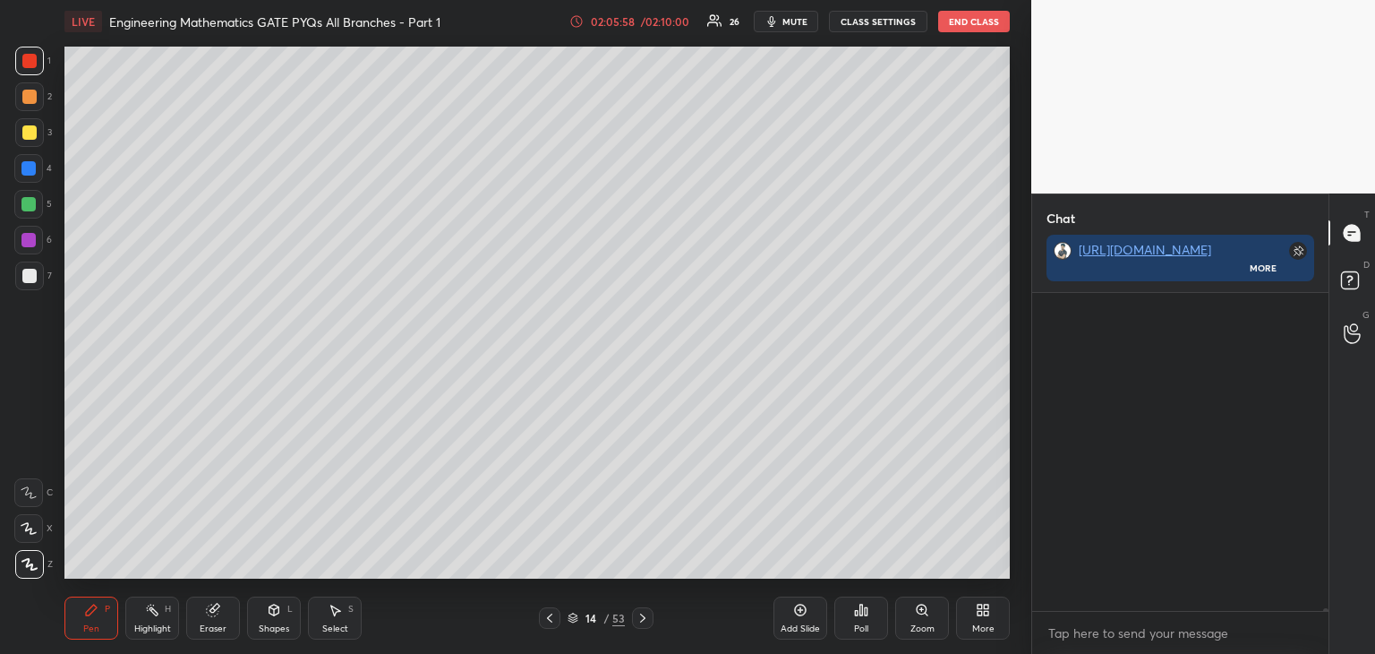
scroll to position [40608, 0]
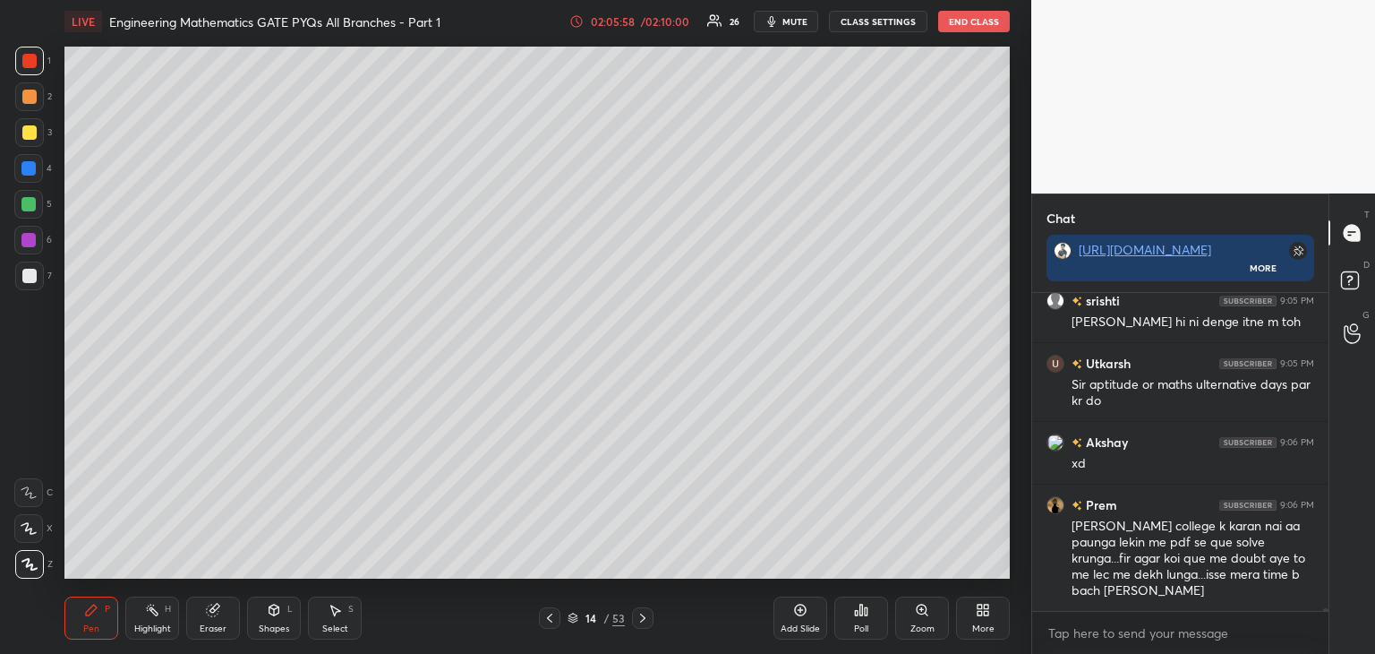
drag, startPoint x: 1326, startPoint y: 608, endPoint x: 1329, endPoint y: 620, distance: 11.9
click at [1329, 620] on div "Chat [URL][DOMAIN_NAME] More Atin 9:05 PM thank you [PERSON_NAME] 9:05 PM sir b…" at bounding box center [1203, 423] width 344 height 460
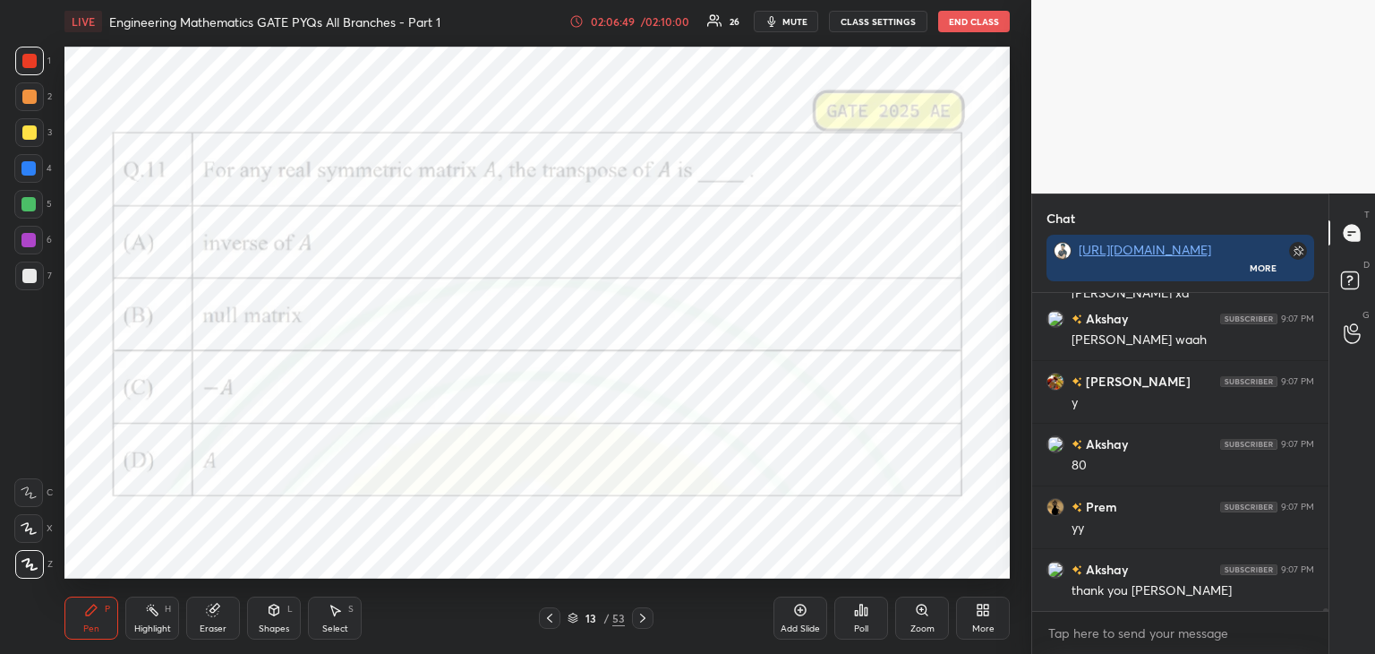
scroll to position [41235, 0]
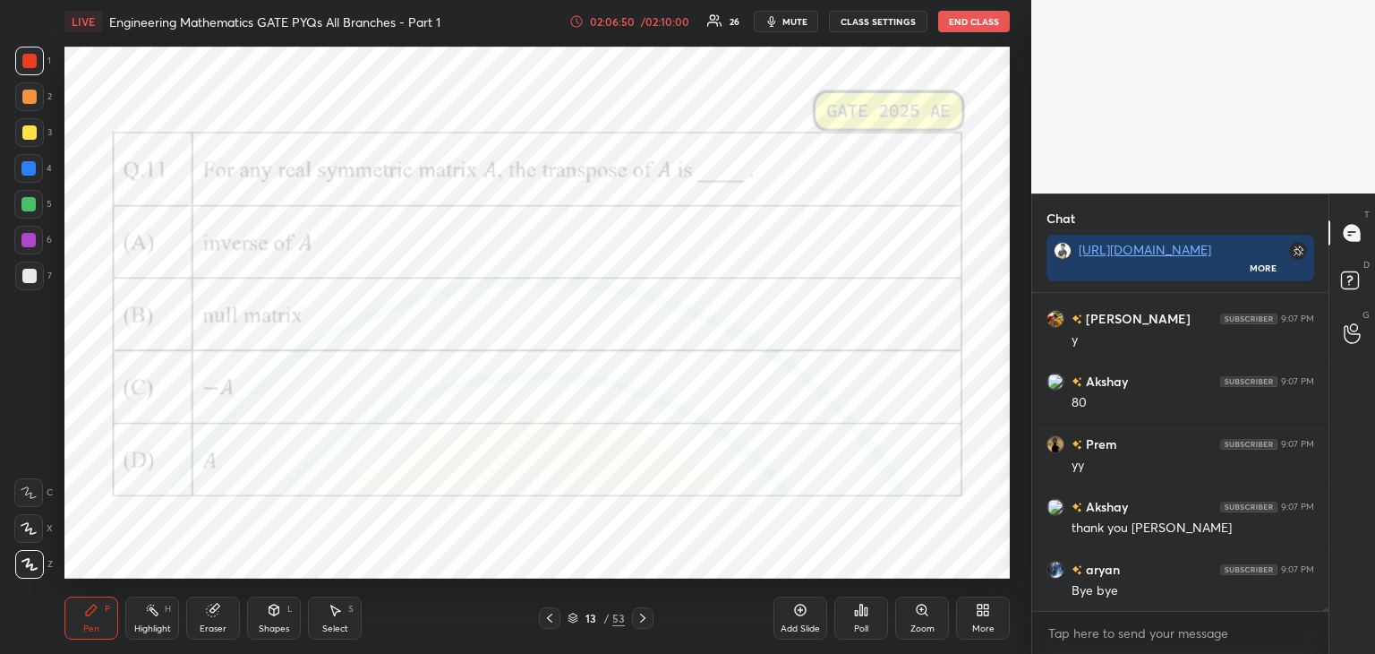
click at [967, 22] on button "End Class" at bounding box center [974, 21] width 72 height 21
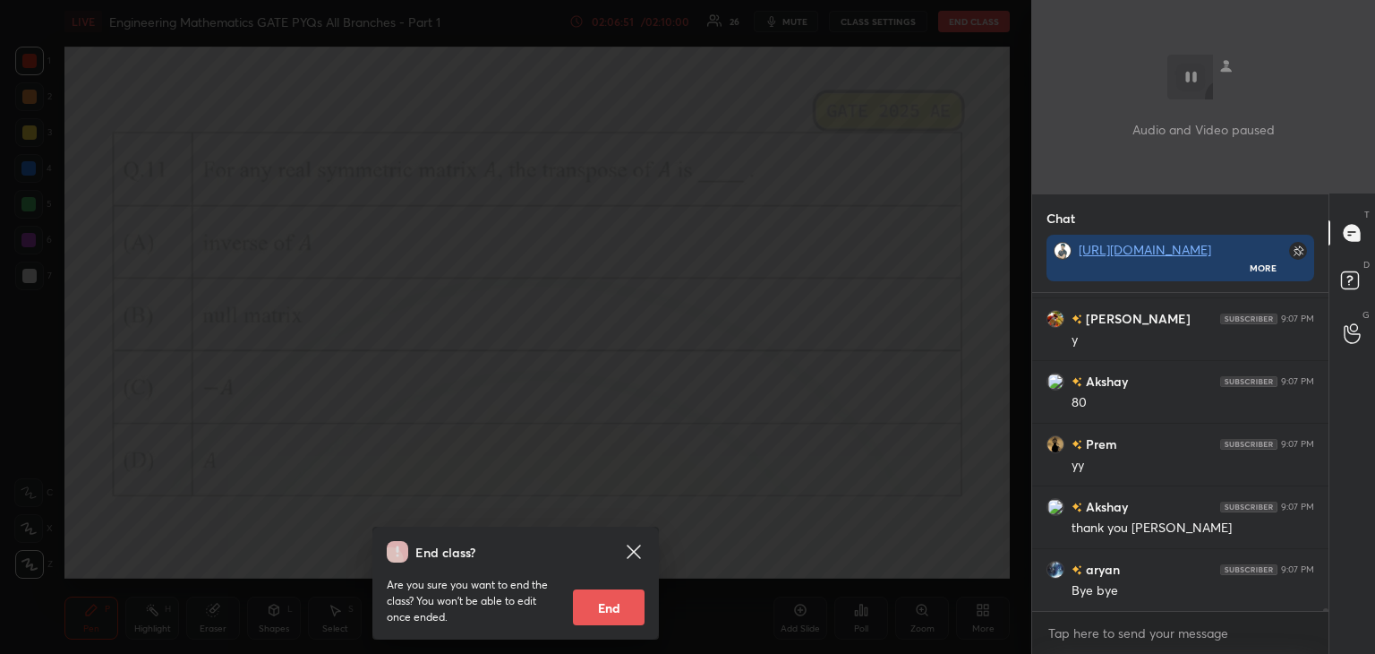
scroll to position [41297, 0]
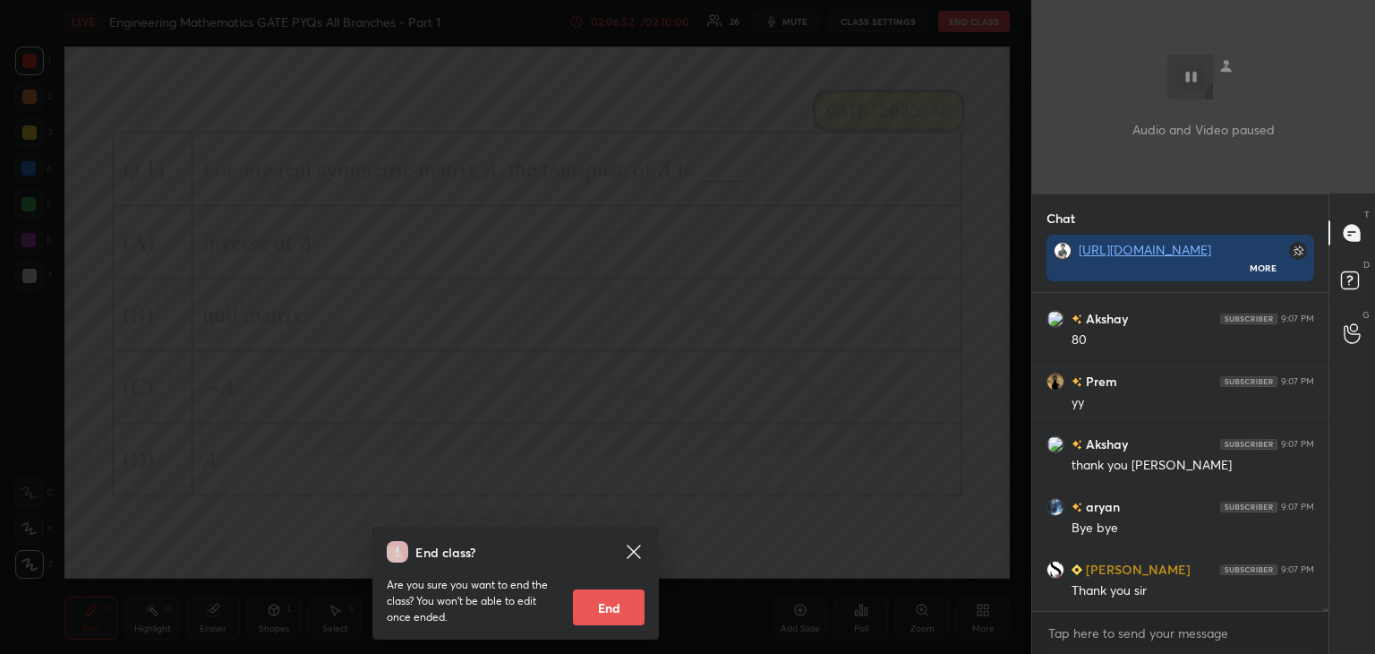
click at [632, 601] on button "End" at bounding box center [609, 607] width 72 height 36
type textarea "x"
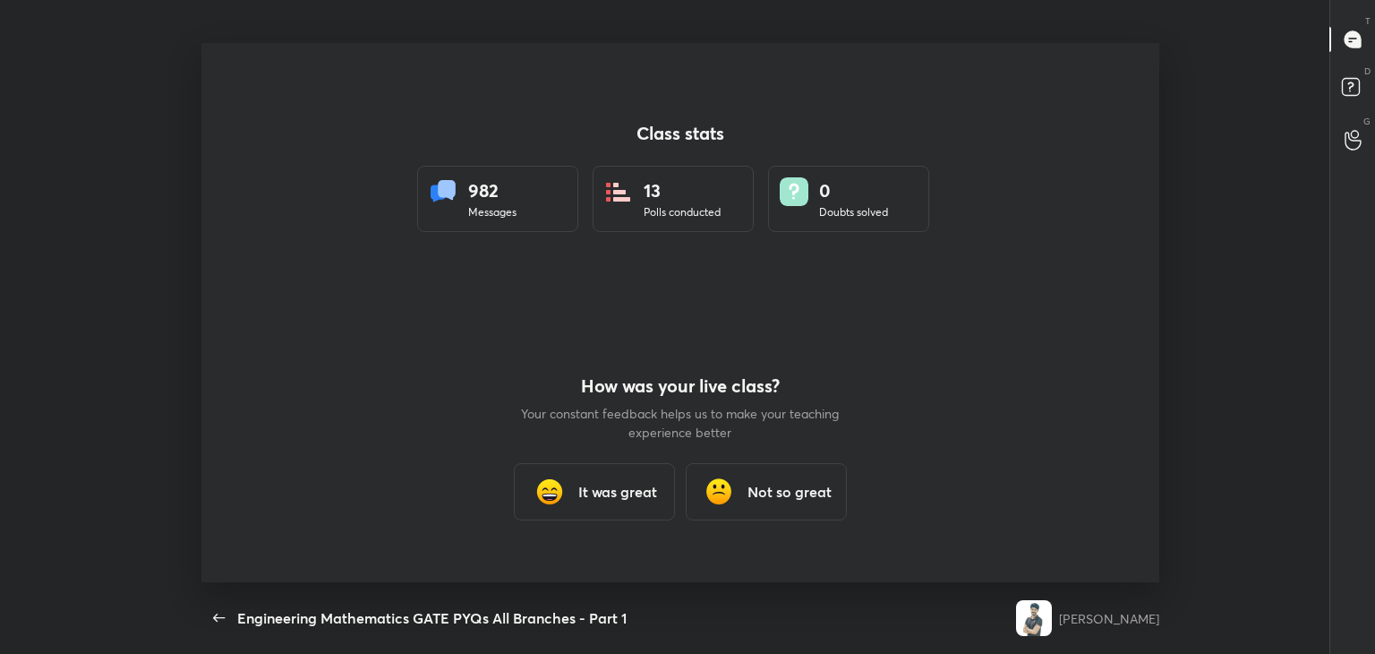
scroll to position [0, 0]
click at [663, 487] on div "It was great" at bounding box center [594, 491] width 161 height 57
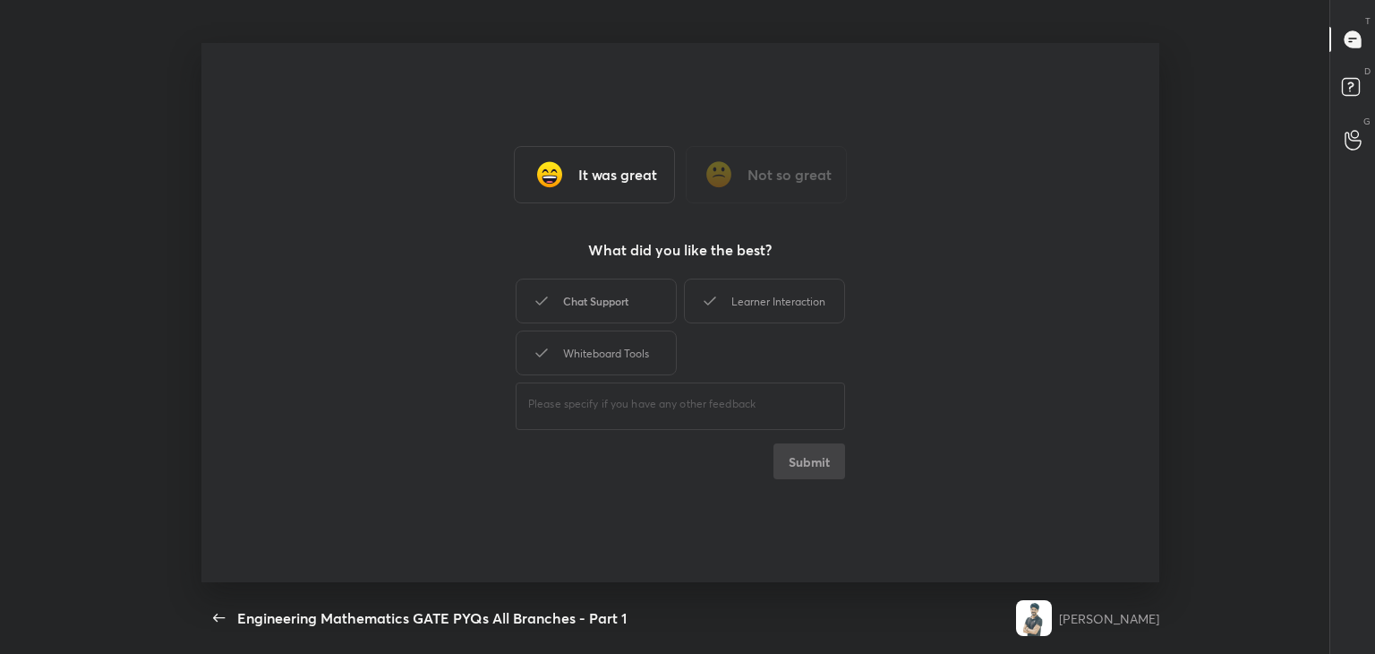
click at [584, 300] on div "Chat Support" at bounding box center [596, 300] width 161 height 45
click at [626, 382] on div "​" at bounding box center [680, 404] width 329 height 50
click at [620, 363] on div "Whiteboard Tools" at bounding box center [596, 352] width 161 height 45
click at [766, 277] on div "Chat Support Learner Interaction Whiteboard Tools" at bounding box center [680, 327] width 329 height 104
click at [769, 304] on div "Learner Interaction" at bounding box center [764, 300] width 161 height 45
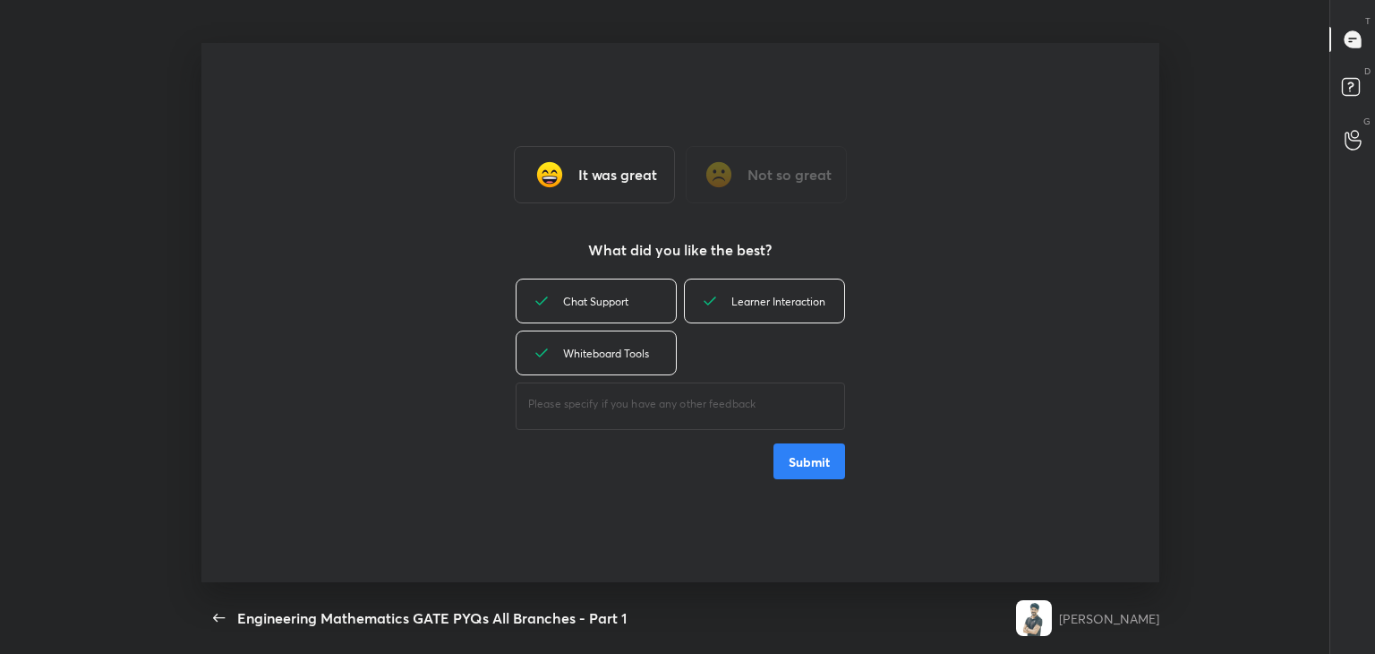
click at [819, 463] on button "Submit" at bounding box center [810, 461] width 72 height 36
